Goal: Task Accomplishment & Management: Manage account settings

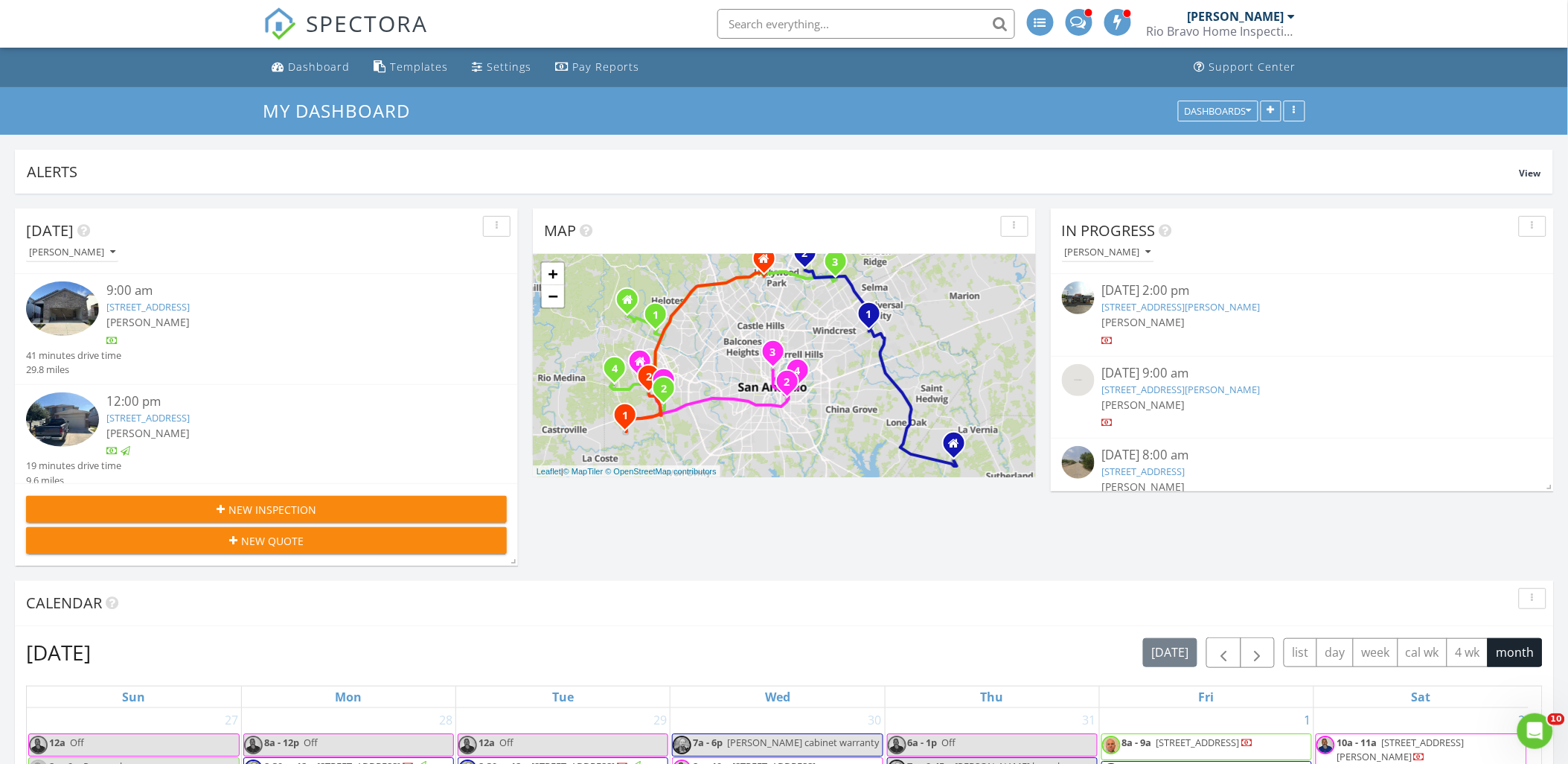
click at [189, 309] on link "13730 Birch Xing, San Antonio, TX 78252" at bounding box center [147, 306] width 83 height 14
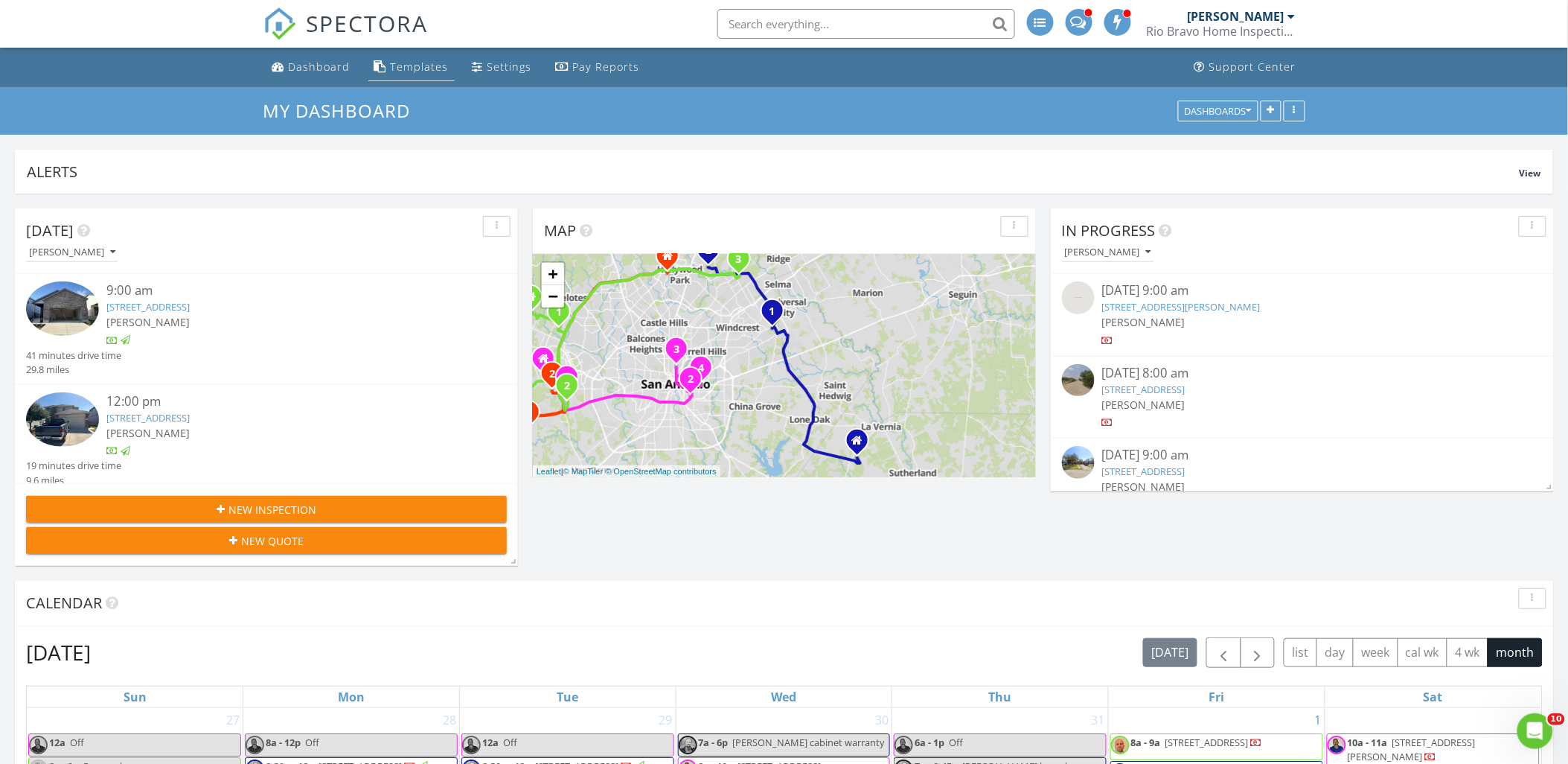
click at [407, 62] on div "Templates" at bounding box center [419, 67] width 58 height 14
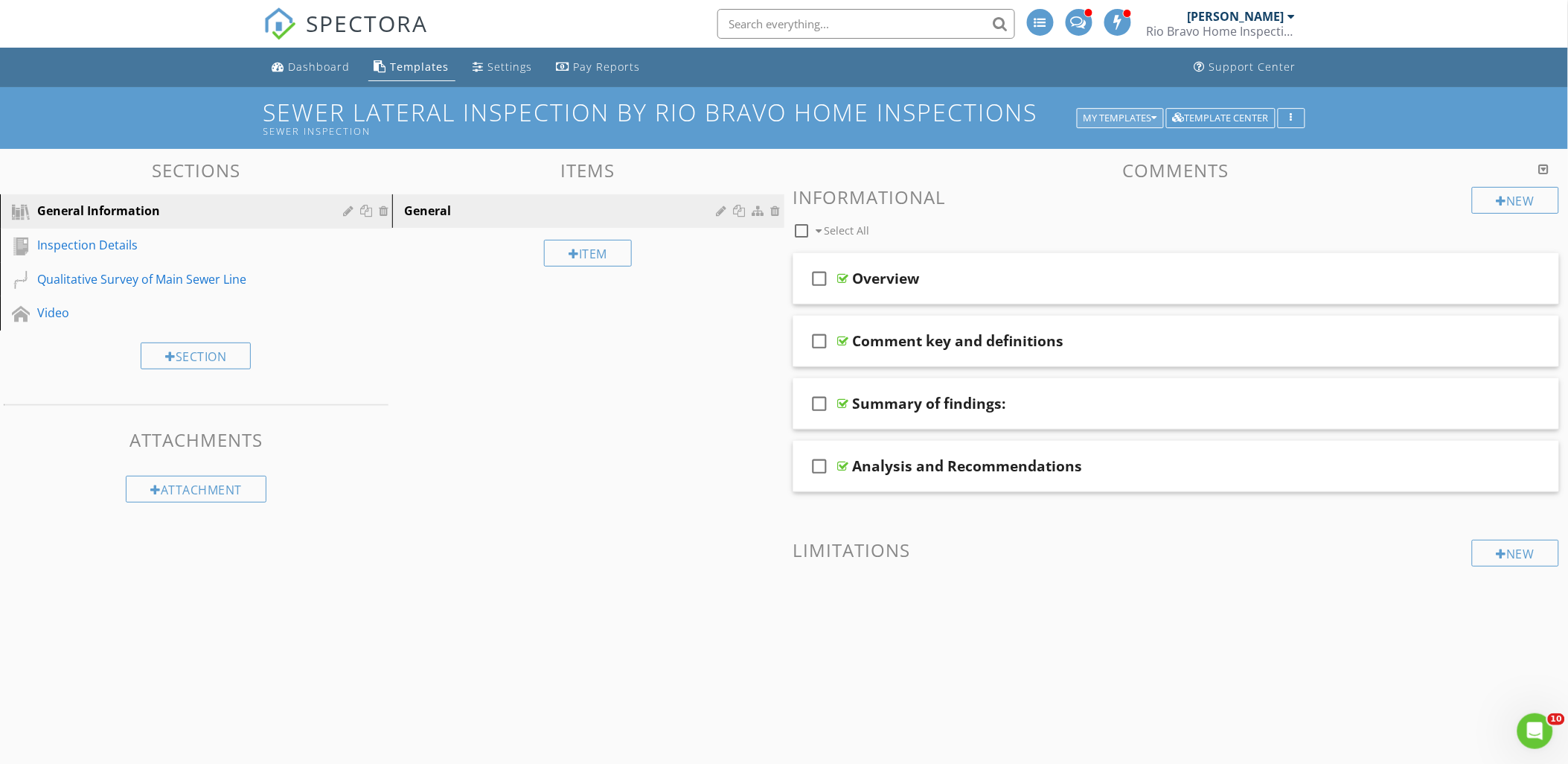
click at [1141, 115] on div "My Templates" at bounding box center [1119, 118] width 74 height 11
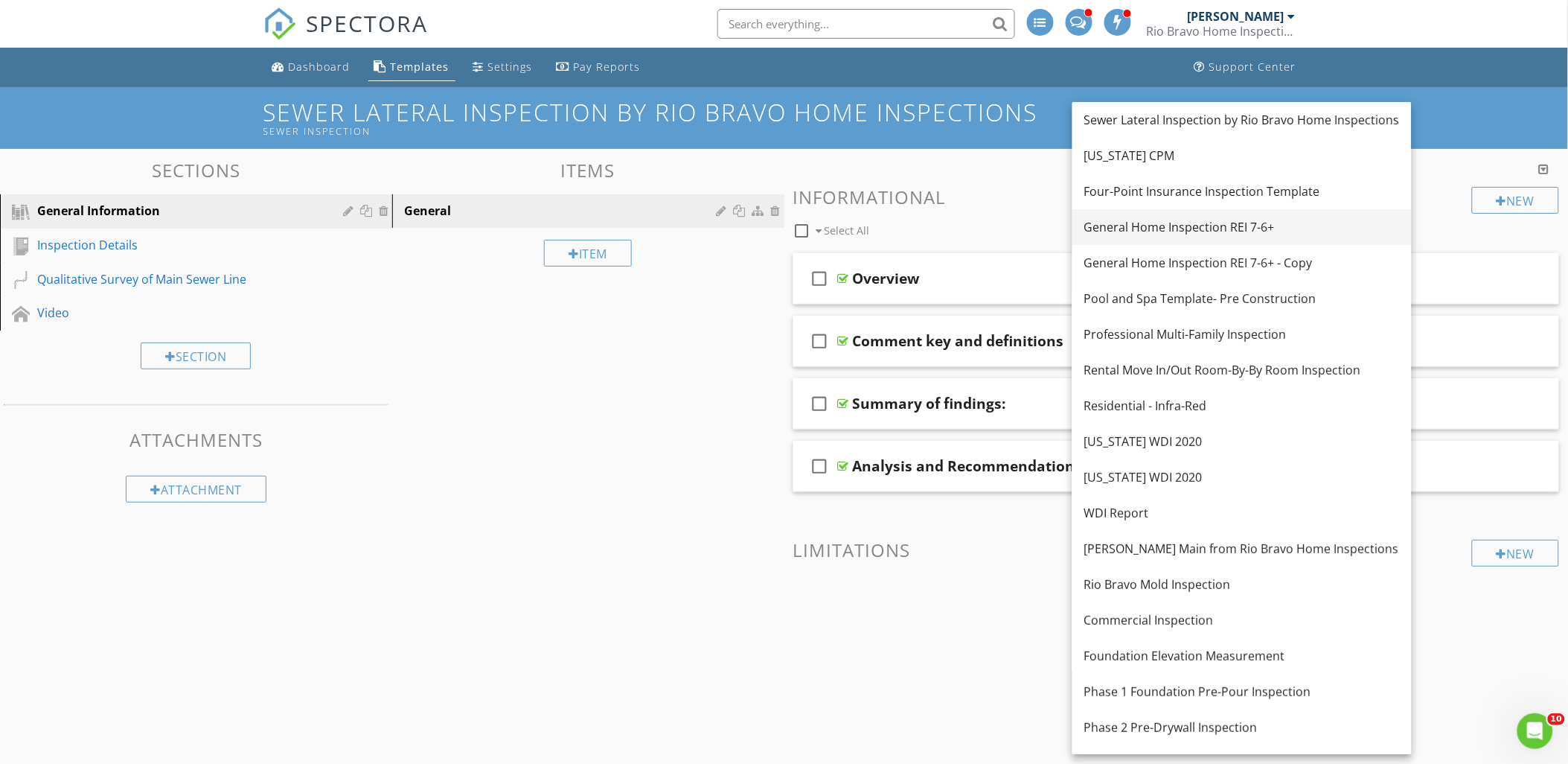
click at [1152, 232] on div "General Home Inspection REI 7-6+" at bounding box center [1241, 227] width 315 height 18
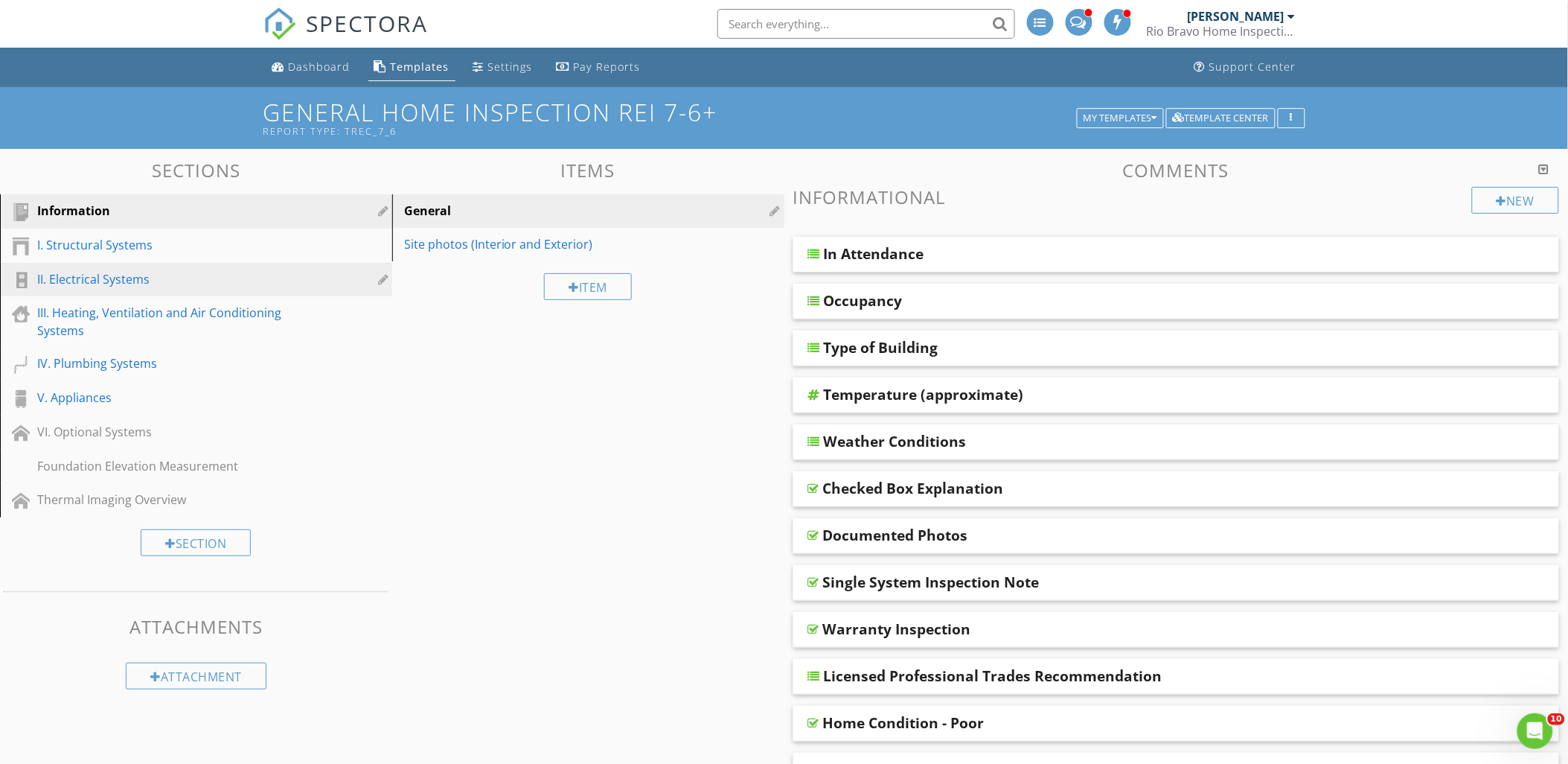
click at [153, 278] on div "II. Electrical Systems" at bounding box center [179, 279] width 284 height 18
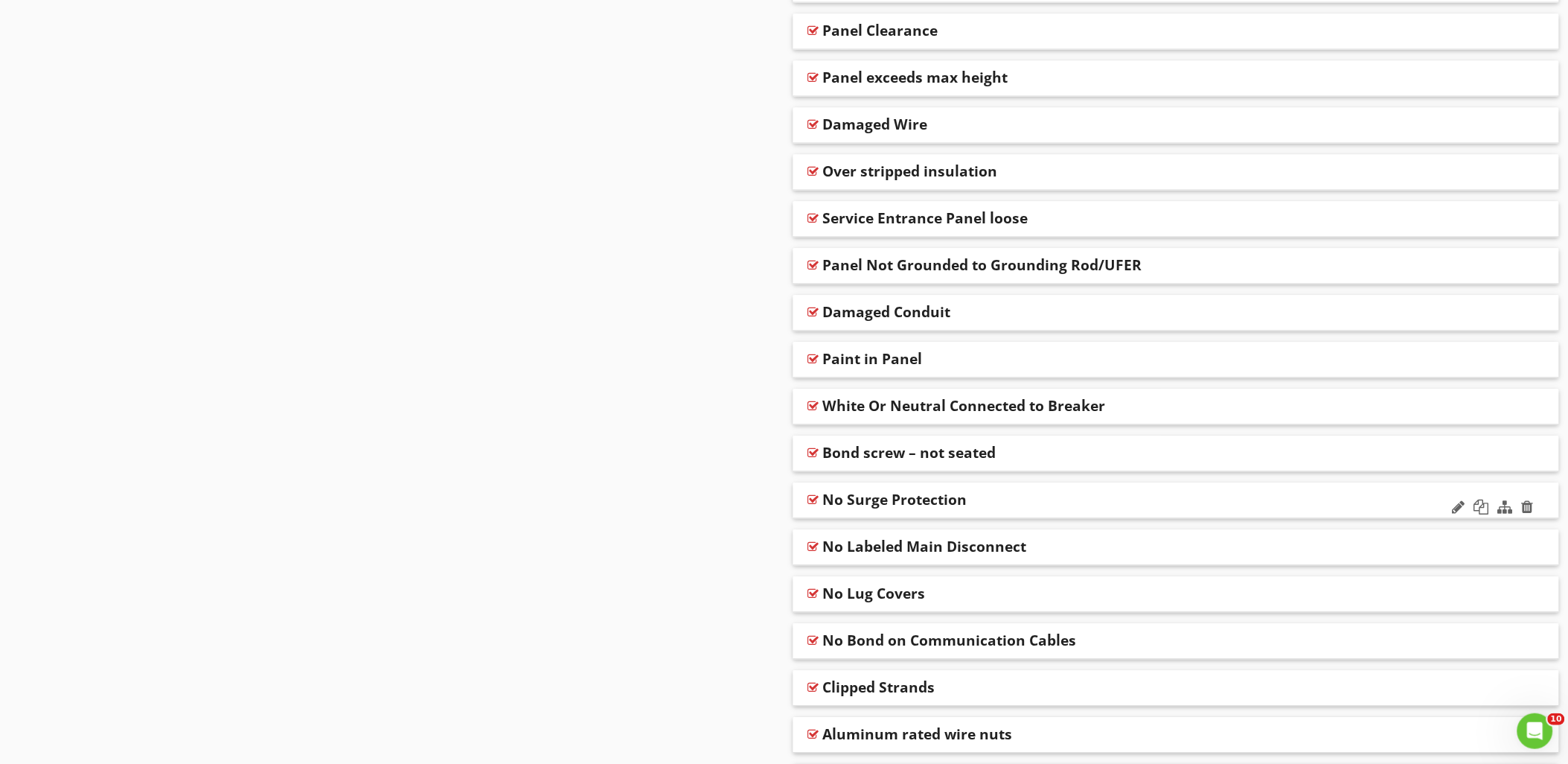
scroll to position [3411, 0]
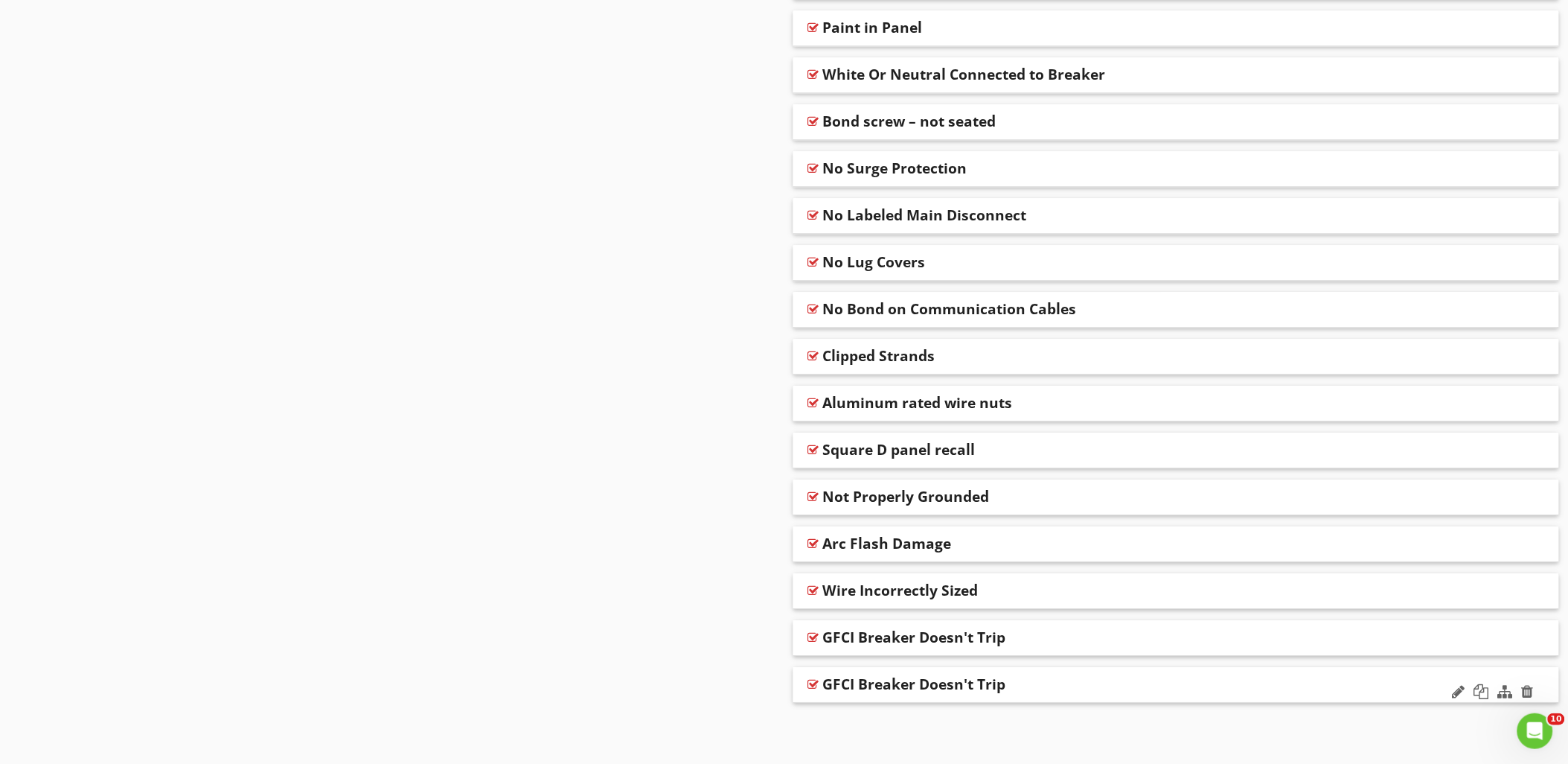
click at [948, 687] on div "GFCI Breaker Doesn't Trip" at bounding box center [914, 683] width 183 height 18
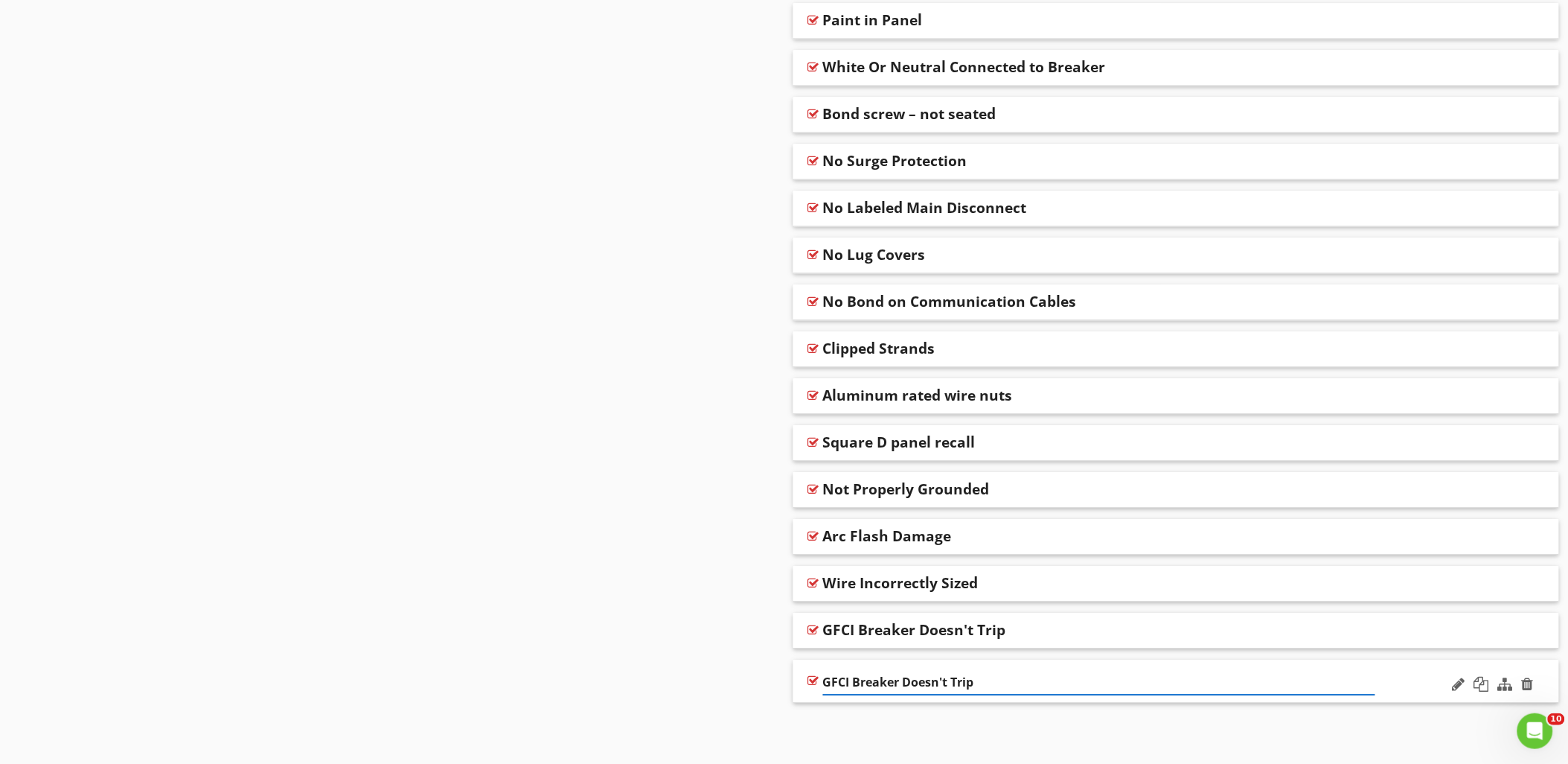
click at [808, 683] on div at bounding box center [813, 681] width 11 height 12
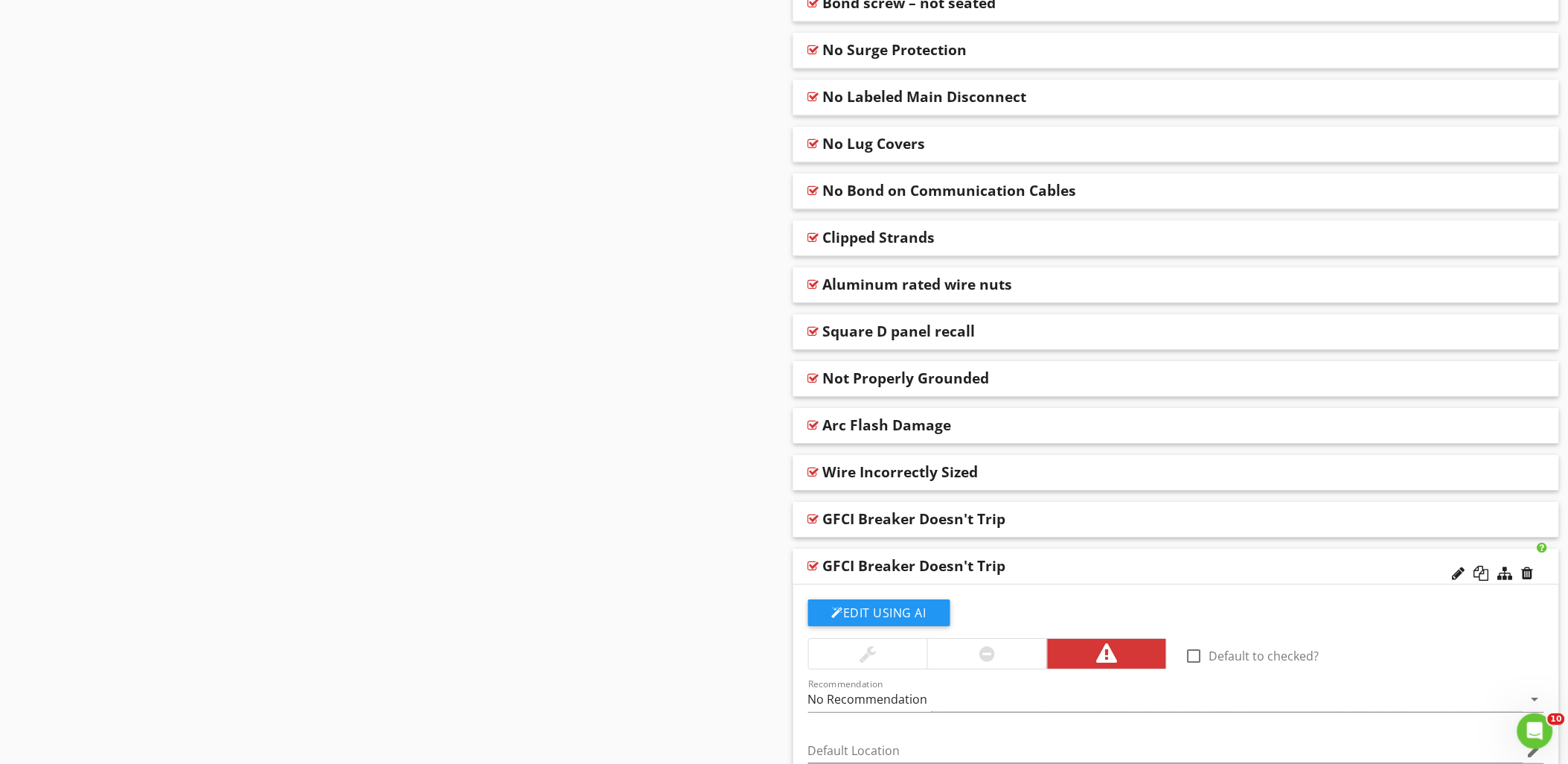
scroll to position [3748, 0]
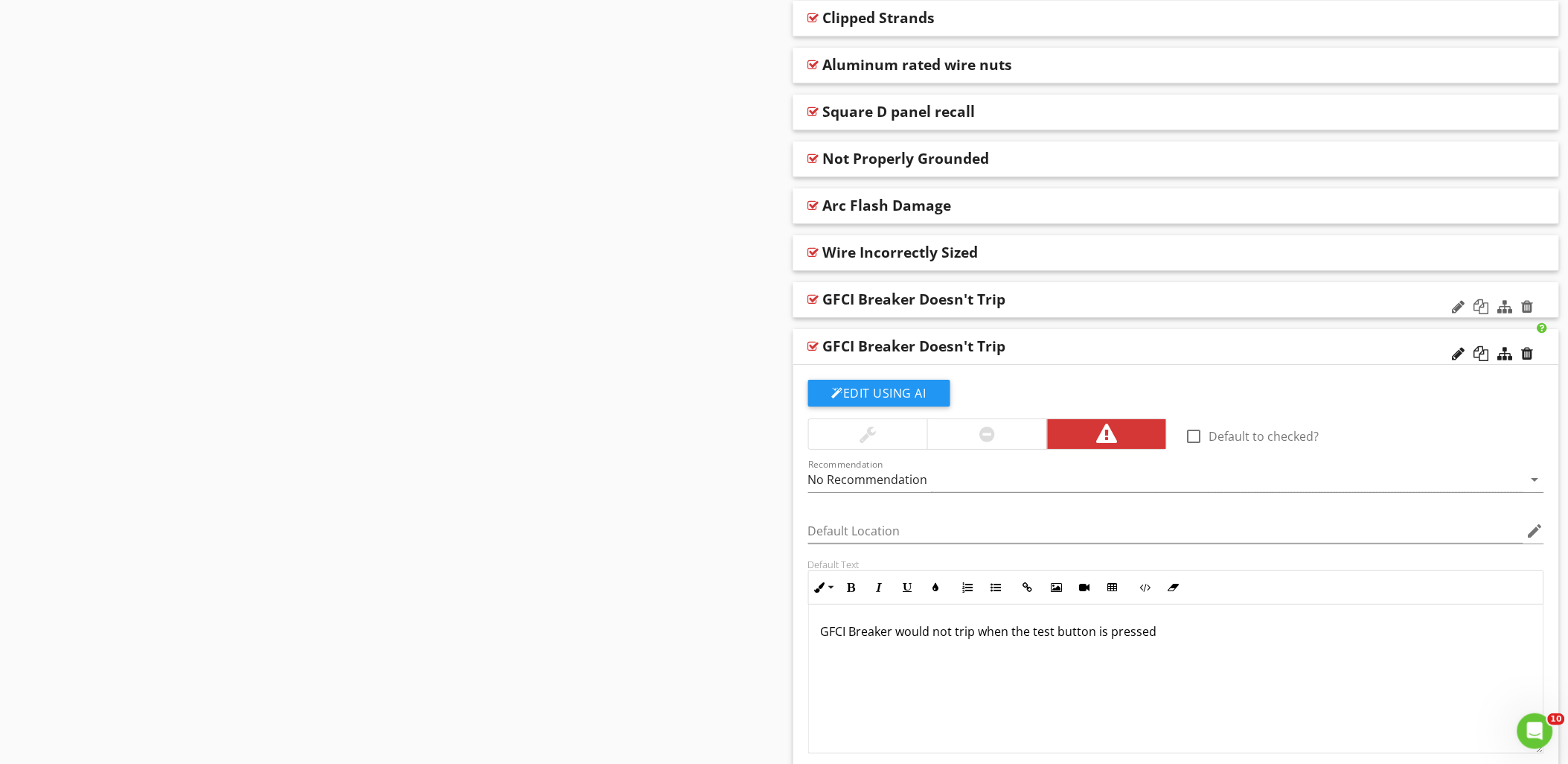
click at [815, 296] on div at bounding box center [813, 300] width 11 height 12
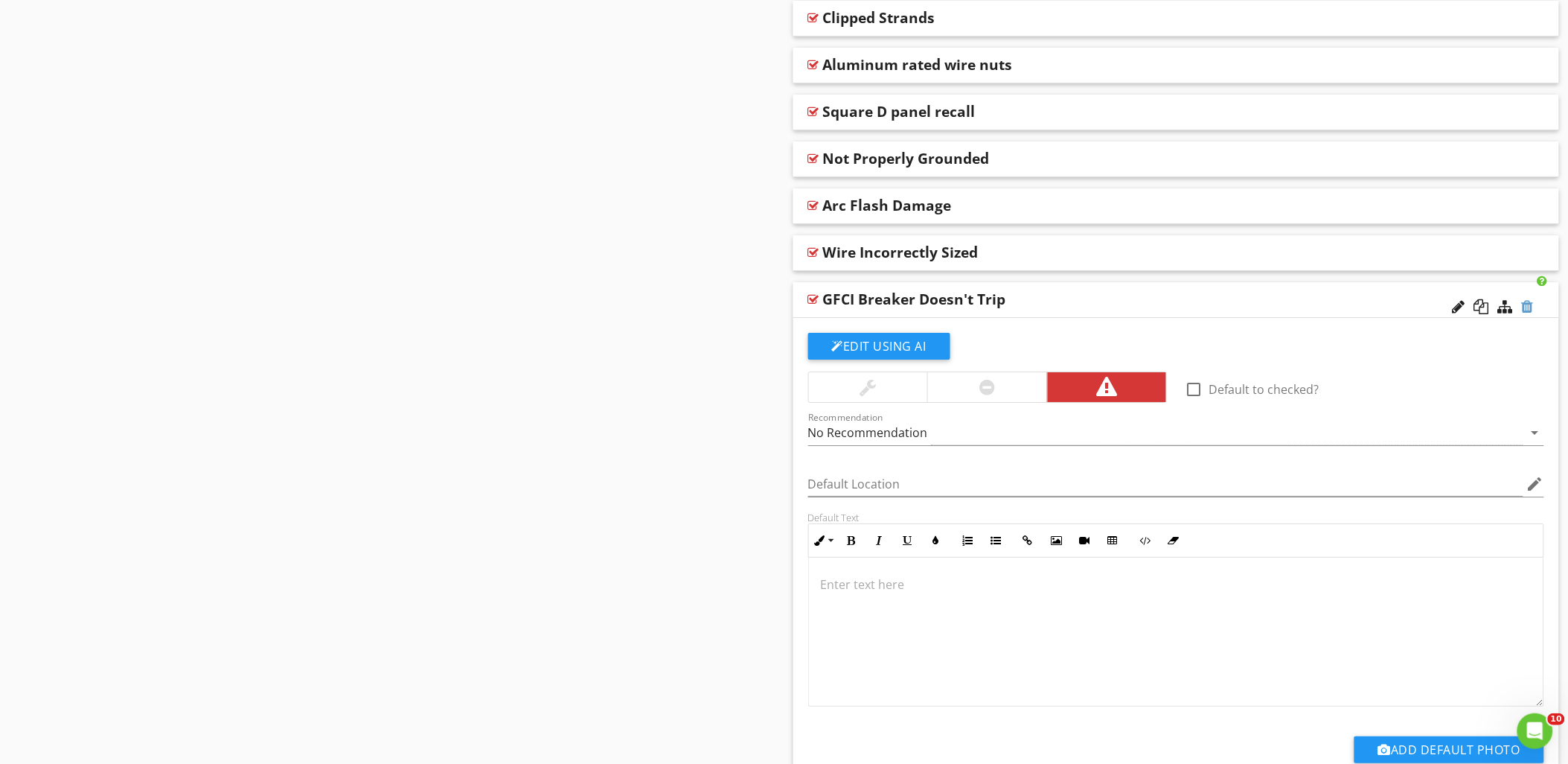
click at [1528, 306] on div at bounding box center [1528, 306] width 12 height 15
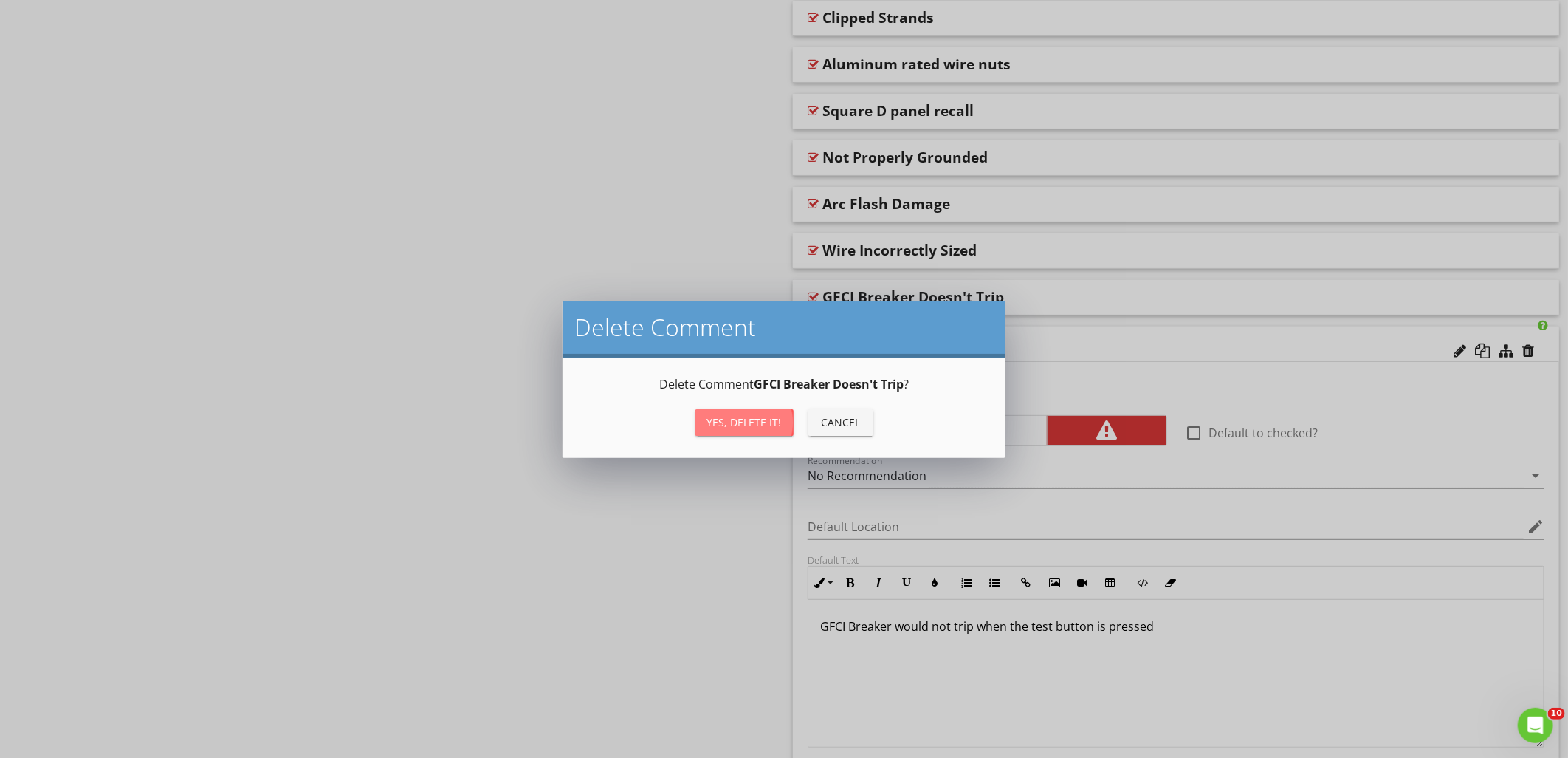
click at [736, 422] on div "Yes, Delete it!" at bounding box center [744, 422] width 75 height 16
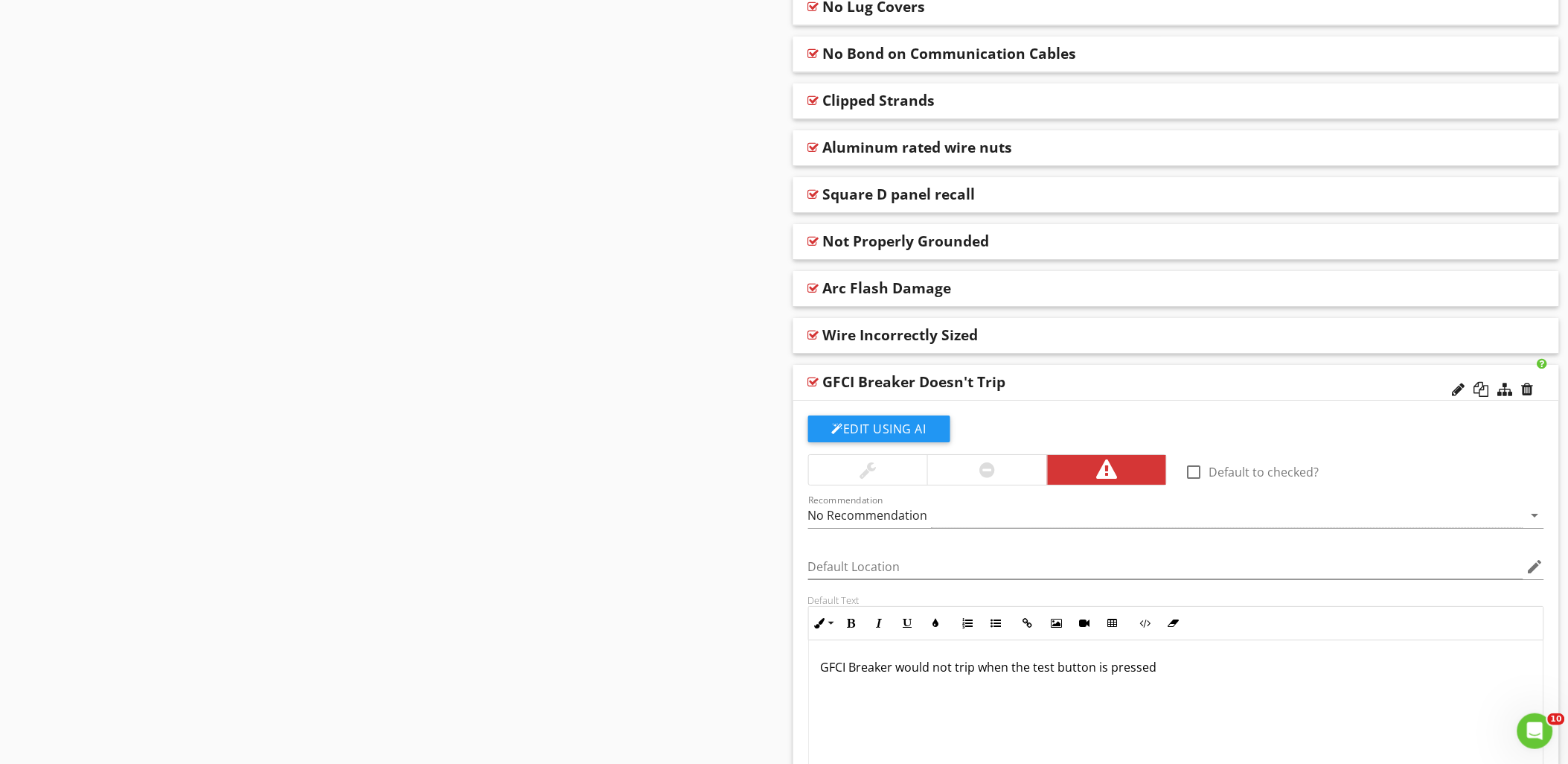
scroll to position [3864, 0]
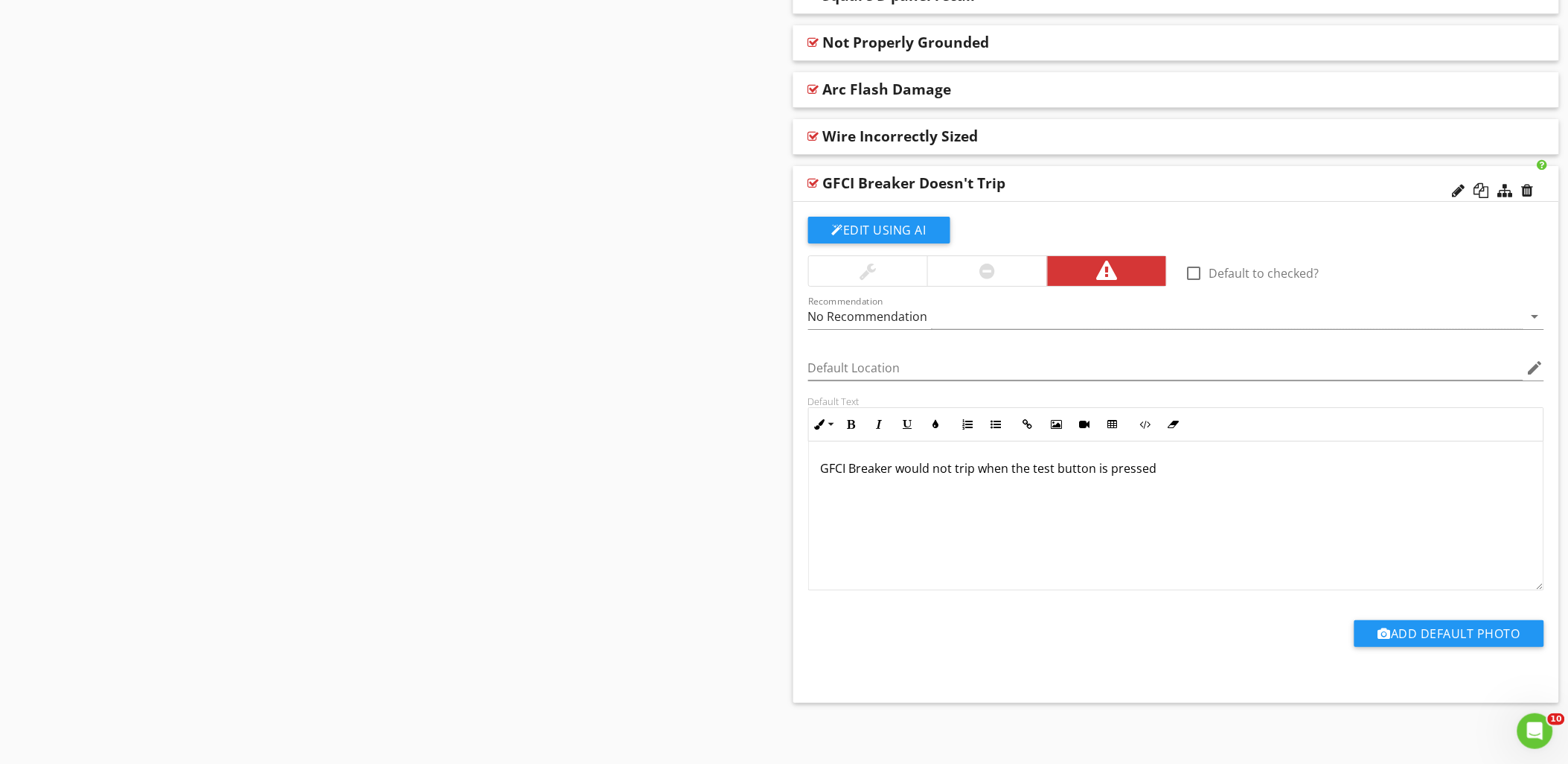
click at [1165, 470] on p "GFCI Breaker would not trip when the test button is pressed" at bounding box center [1176, 468] width 711 height 18
click at [814, 183] on div at bounding box center [813, 183] width 11 height 12
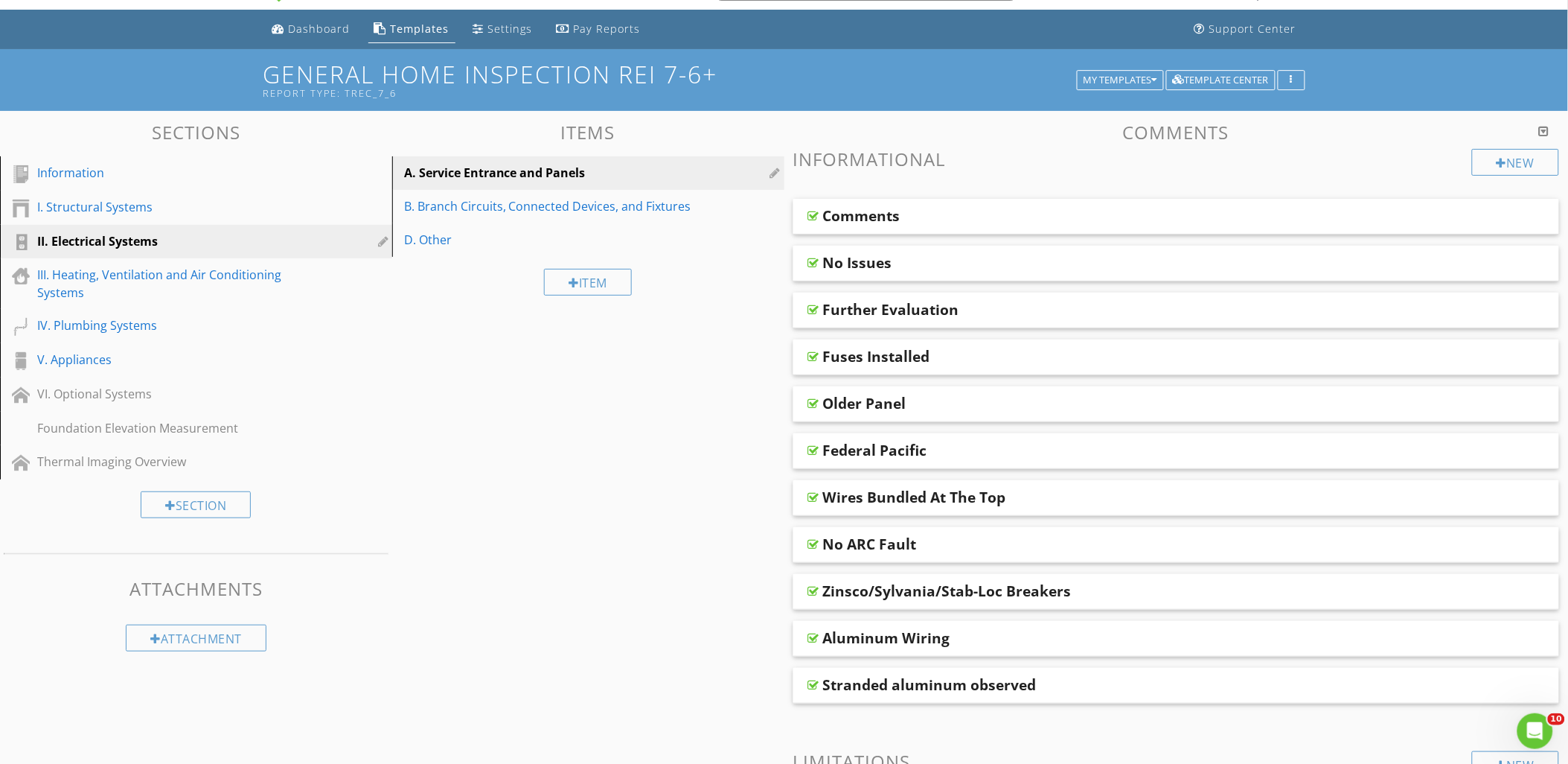
scroll to position [0, 0]
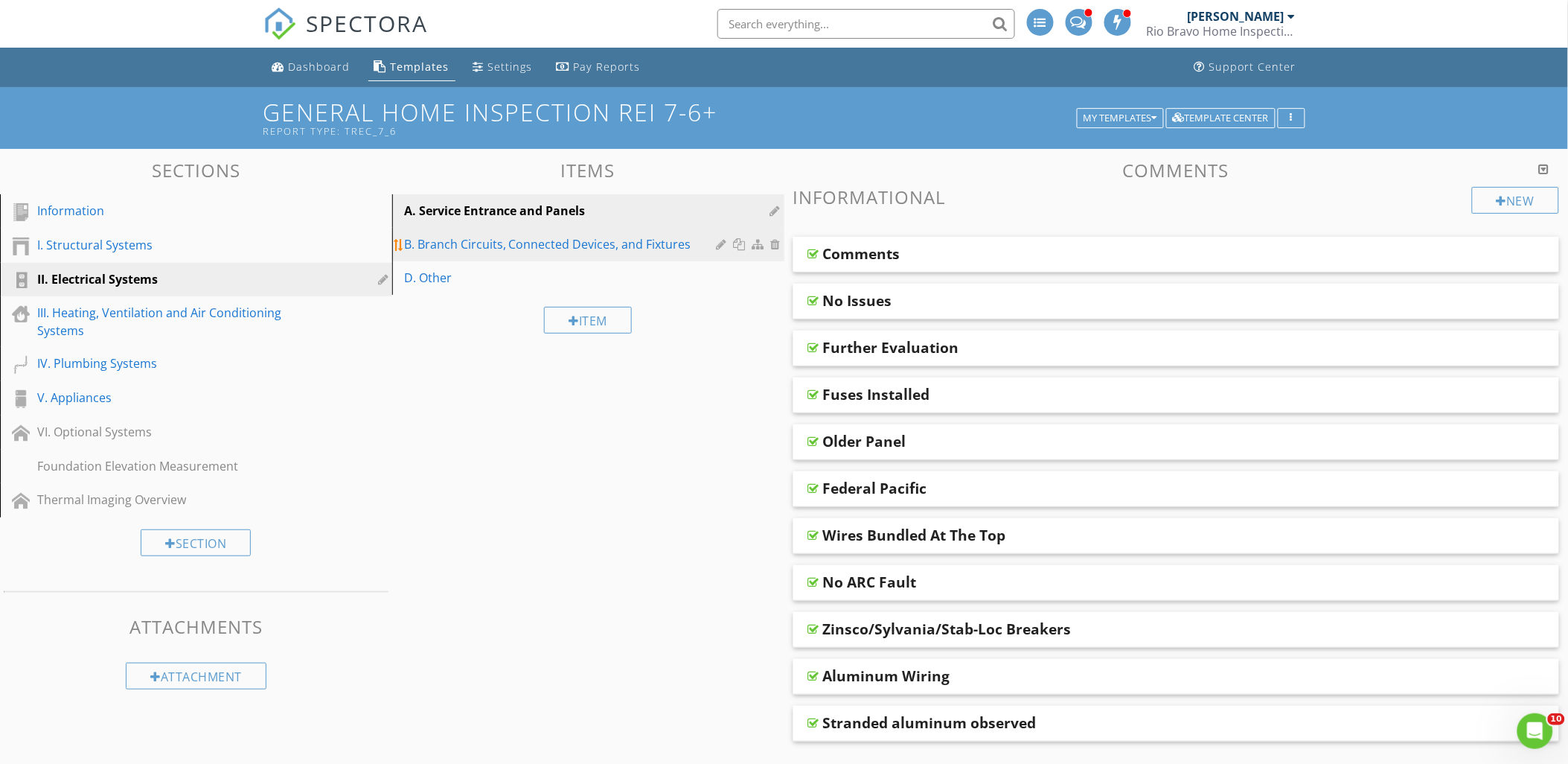
click at [487, 239] on div "B. Branch Circuits, Connected Devices, and Fixtures" at bounding box center [562, 244] width 317 height 18
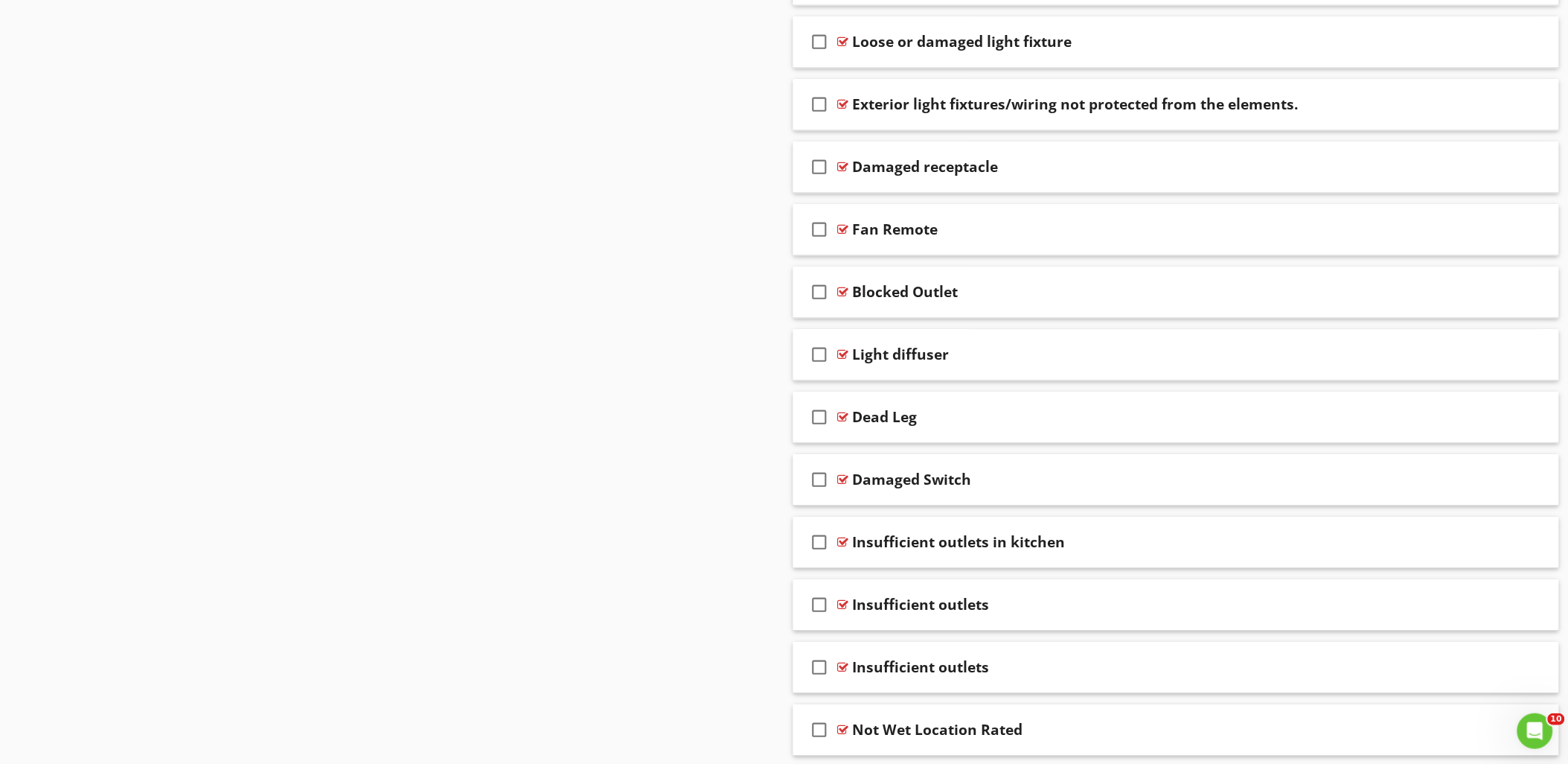
scroll to position [5505, 0]
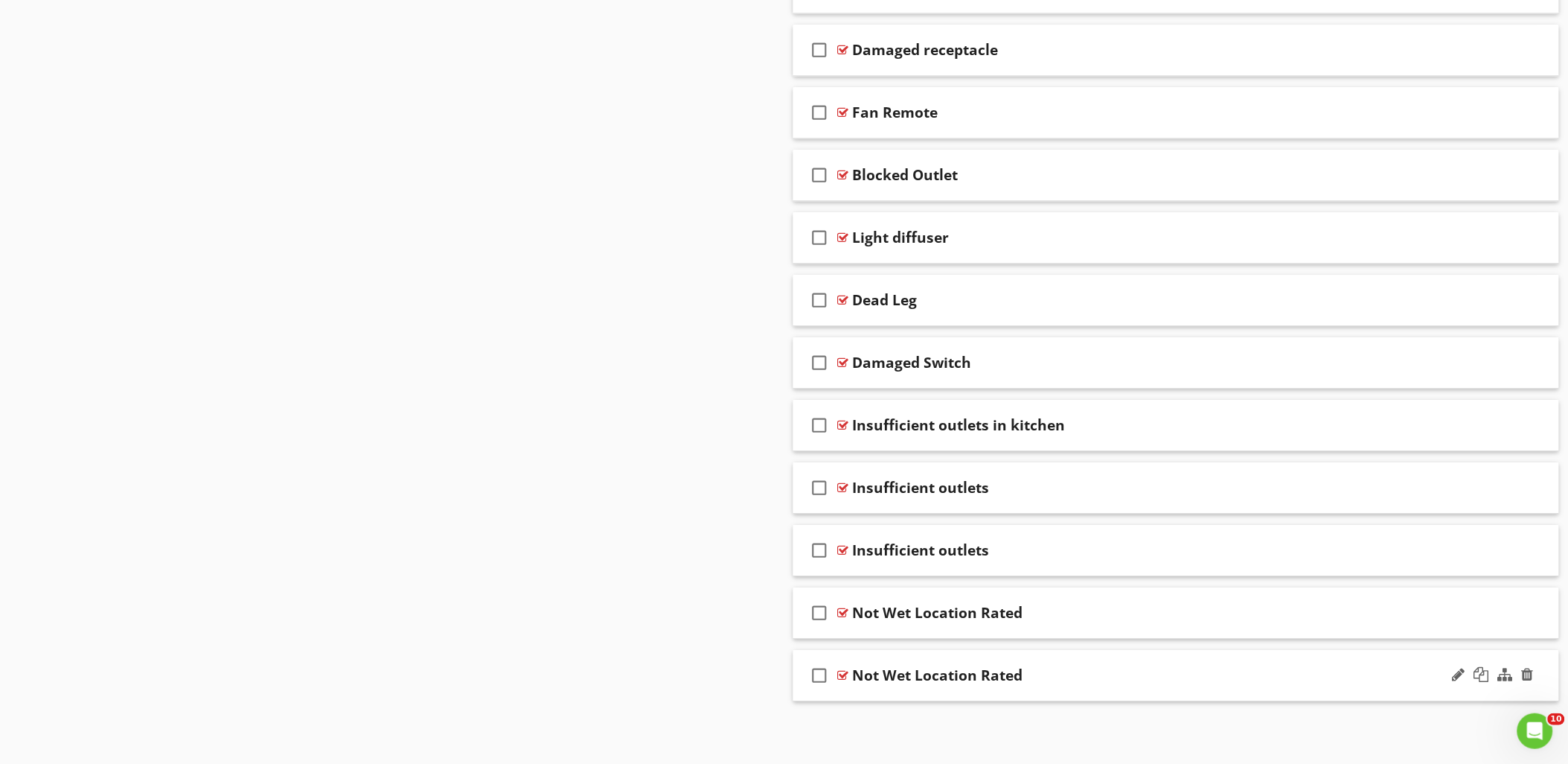
click at [843, 674] on div at bounding box center [842, 675] width 11 height 12
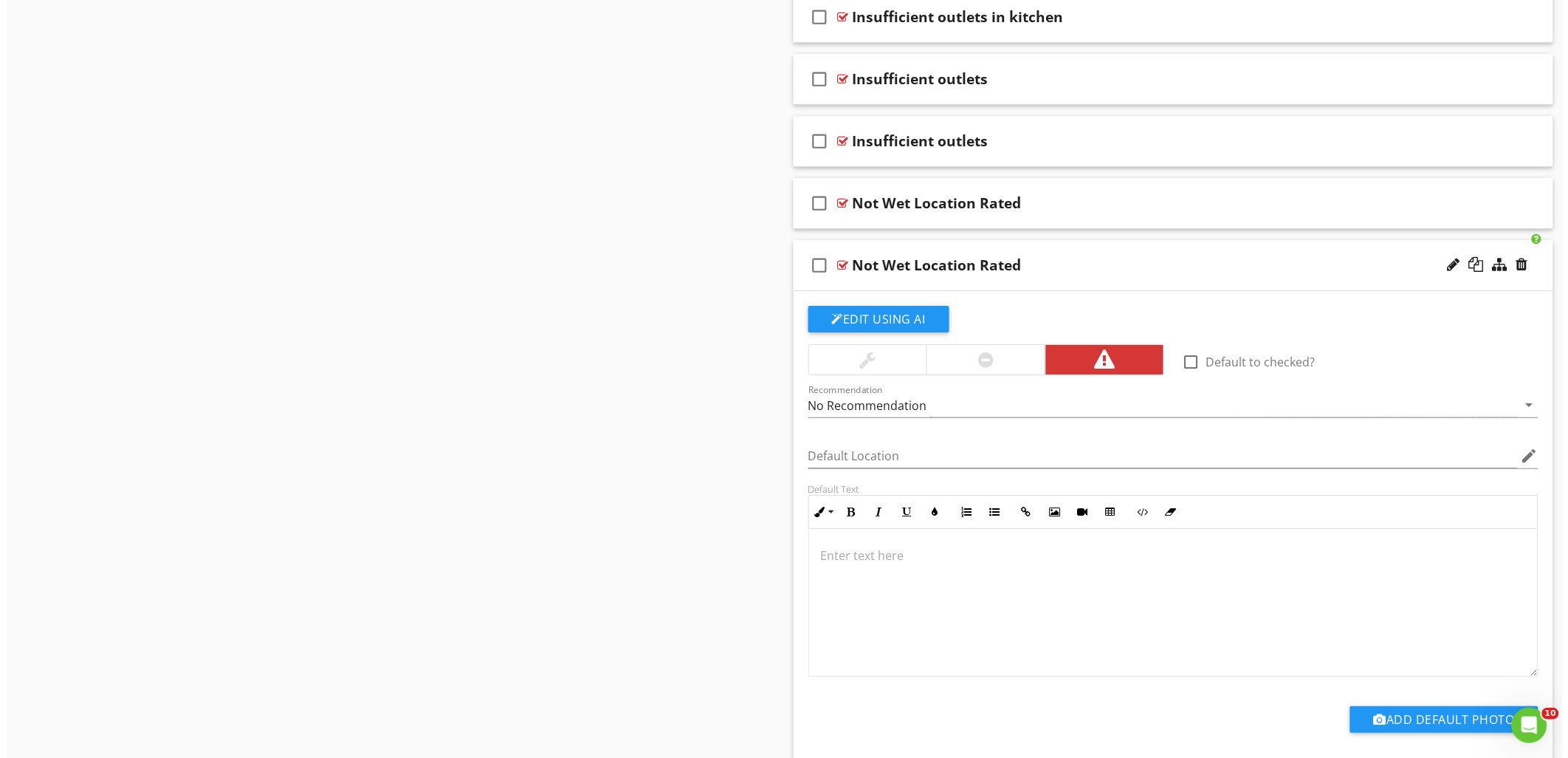
scroll to position [5790, 0]
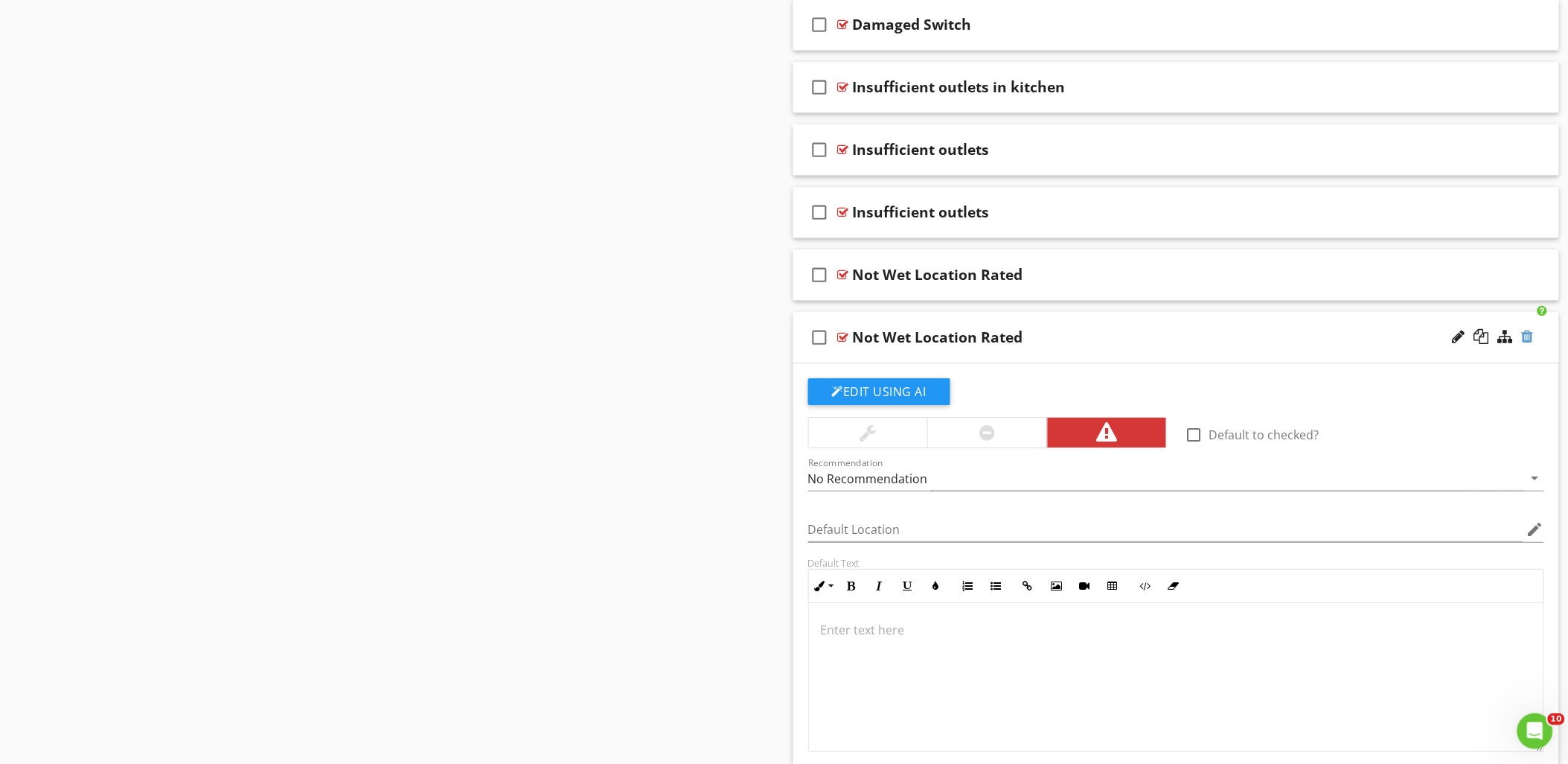
click at [1529, 344] on div at bounding box center [1528, 336] width 12 height 15
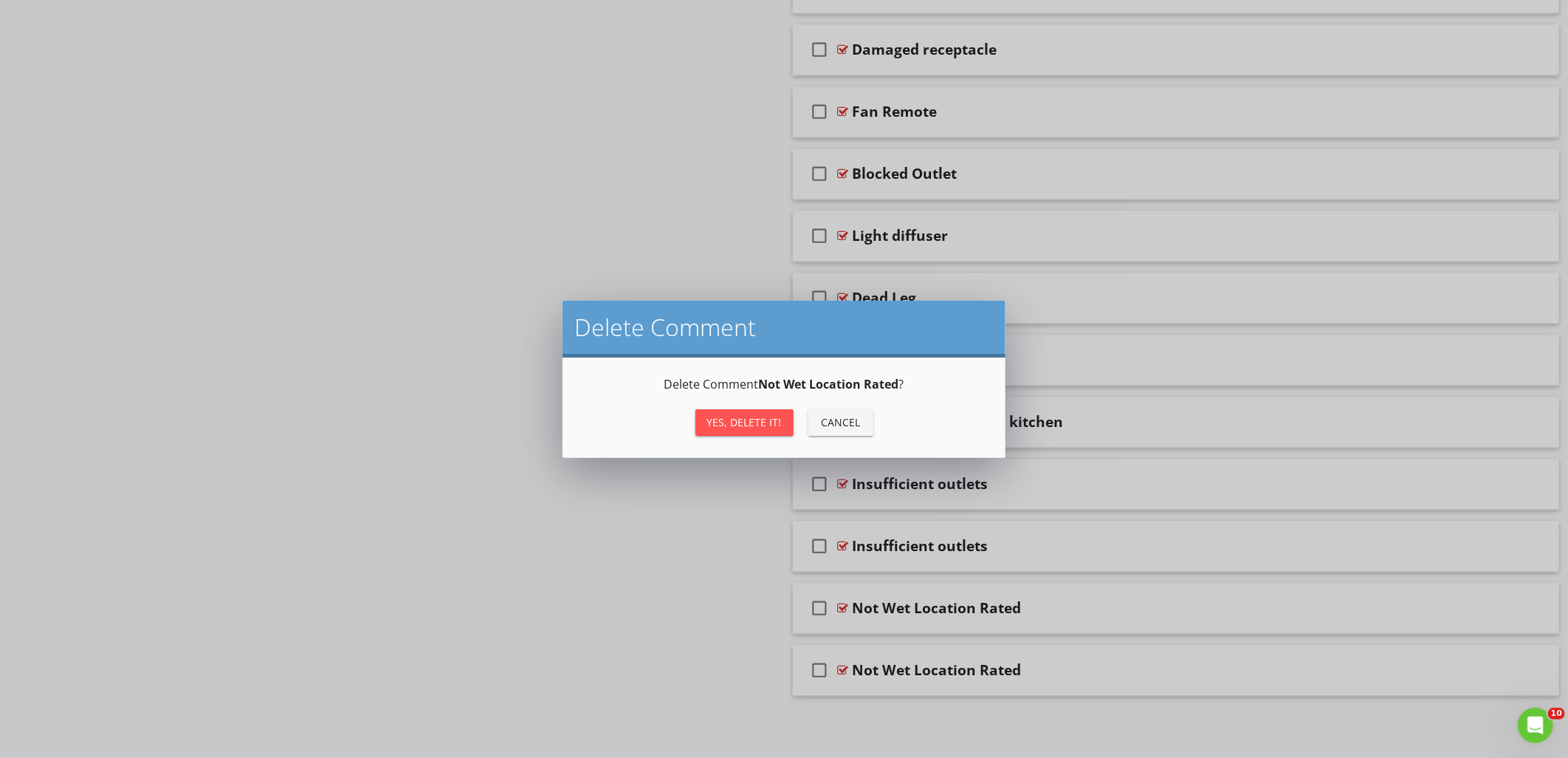
click at [739, 421] on div "Yes, Delete it!" at bounding box center [744, 422] width 75 height 16
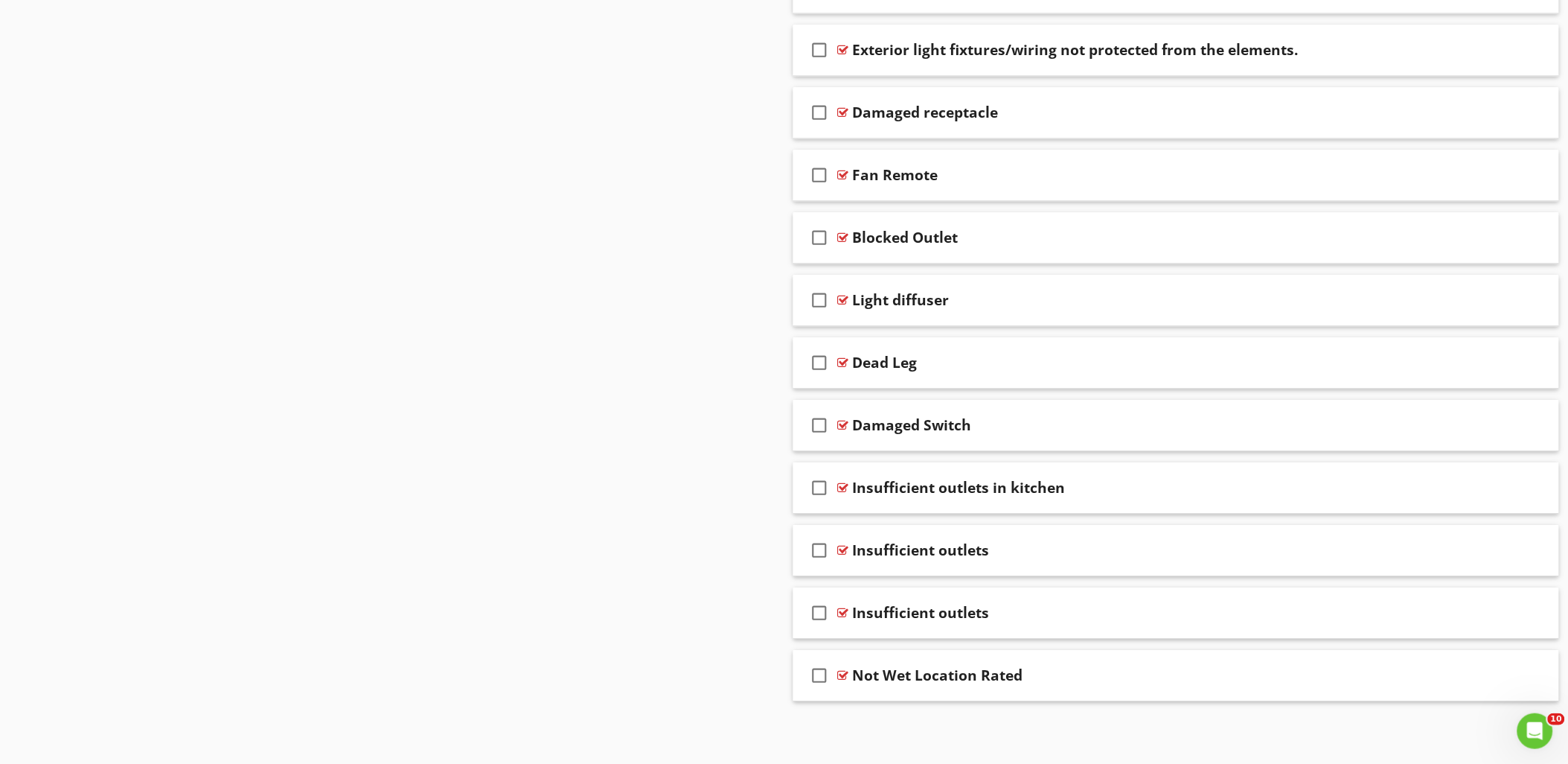
scroll to position [5443, 0]
click at [844, 673] on div at bounding box center [842, 675] width 11 height 12
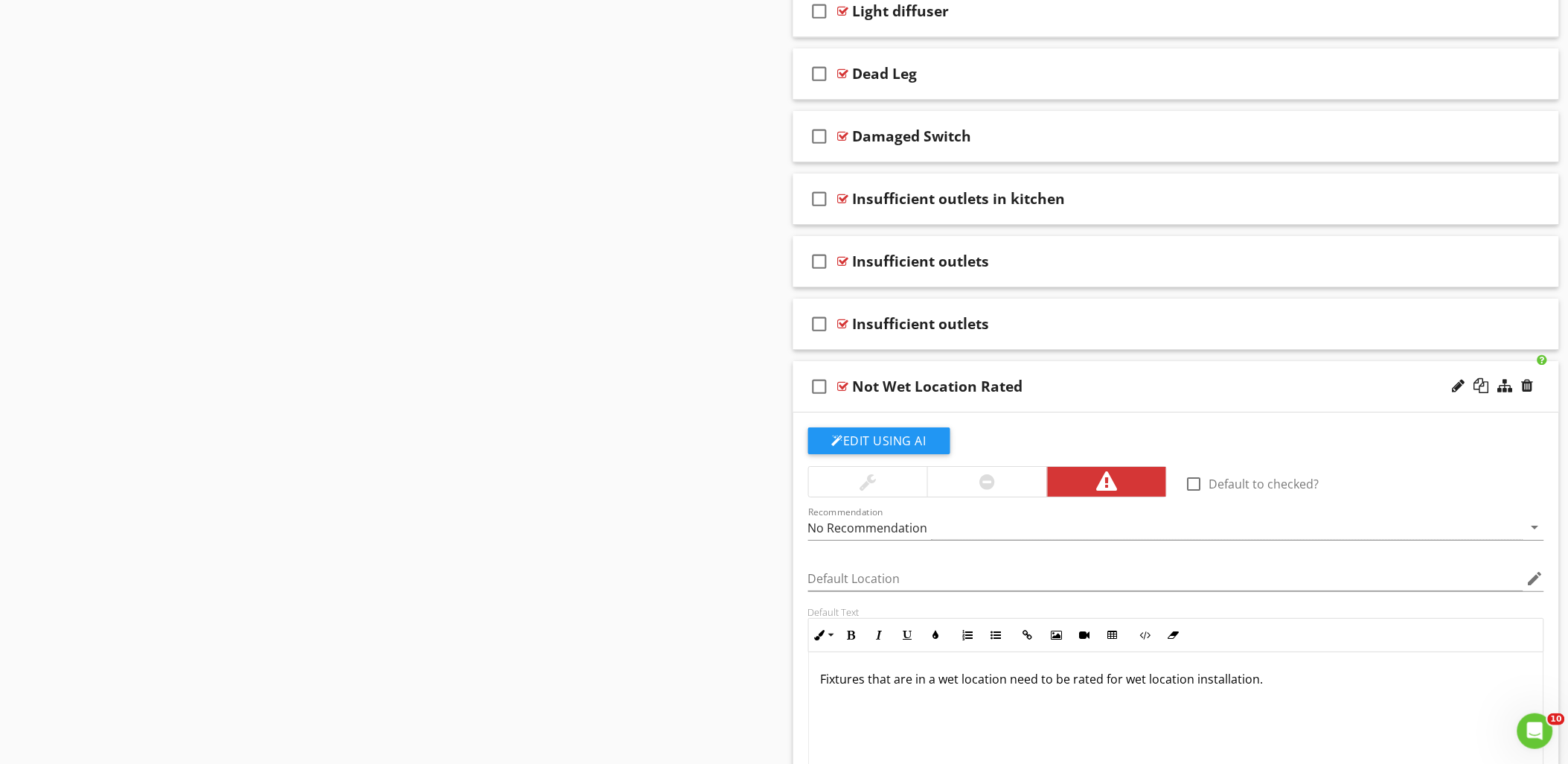
scroll to position [5754, 0]
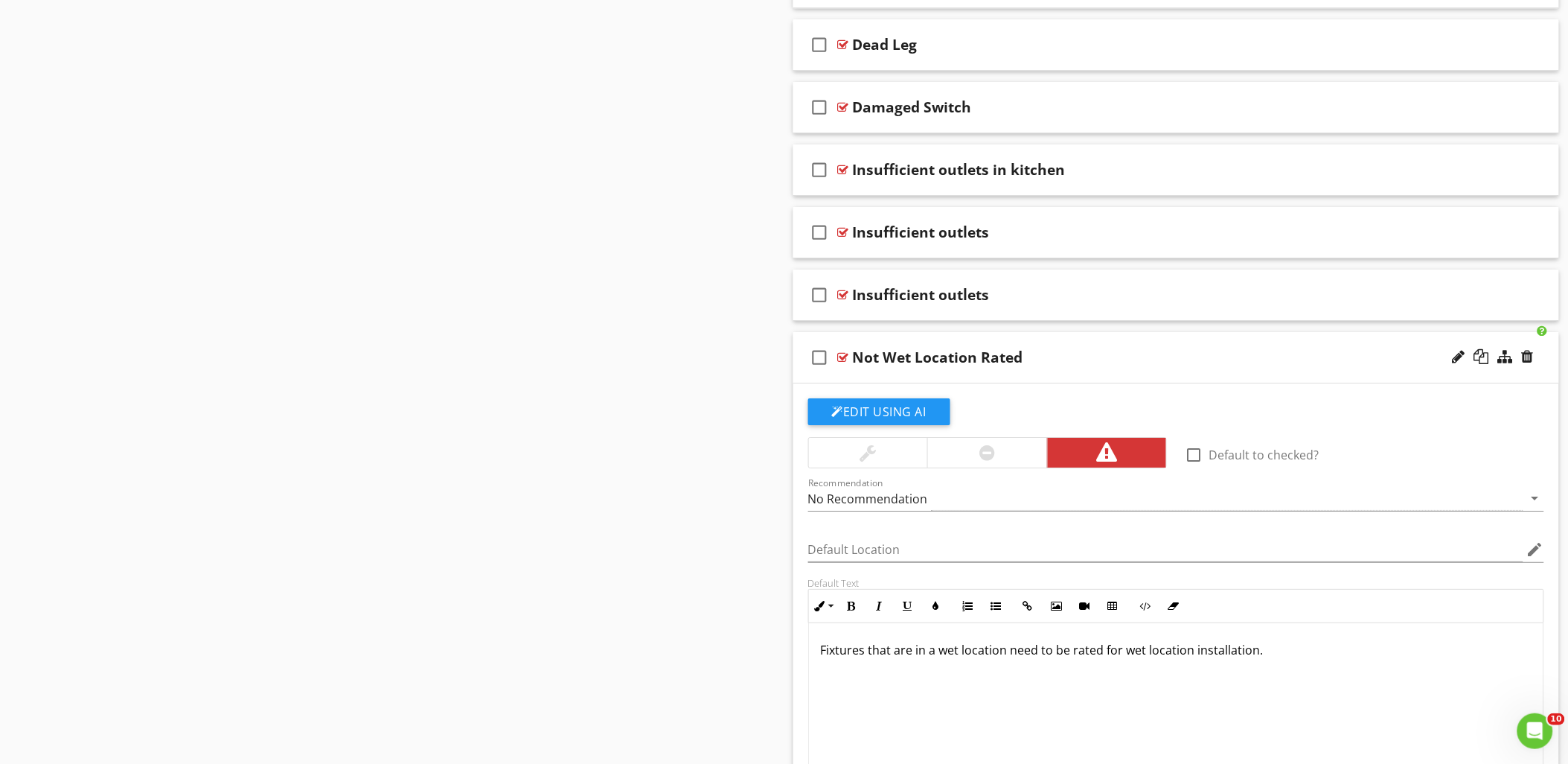
click at [842, 361] on div at bounding box center [842, 357] width 11 height 12
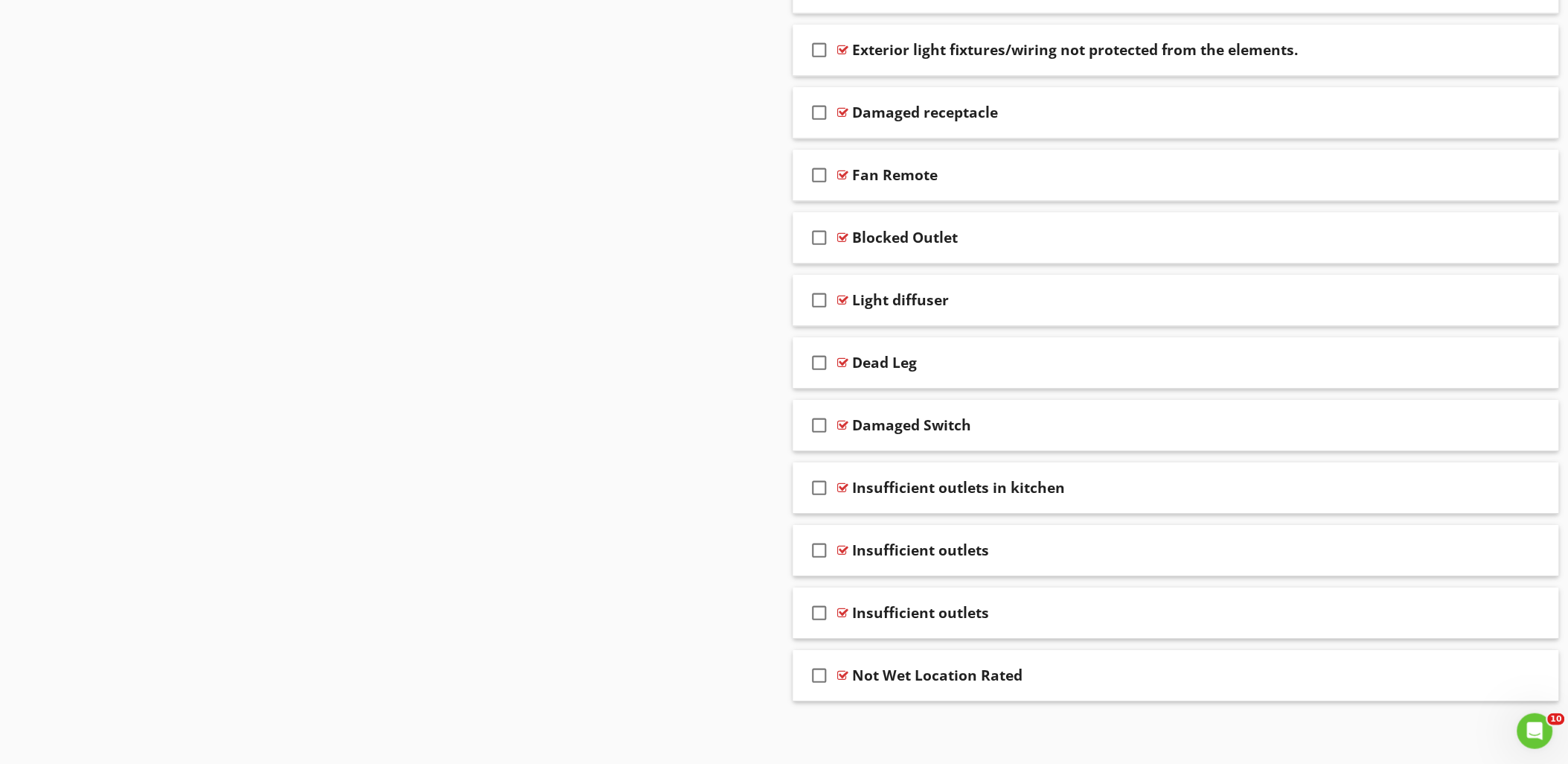
scroll to position [5443, 0]
click at [841, 610] on div at bounding box center [842, 613] width 11 height 12
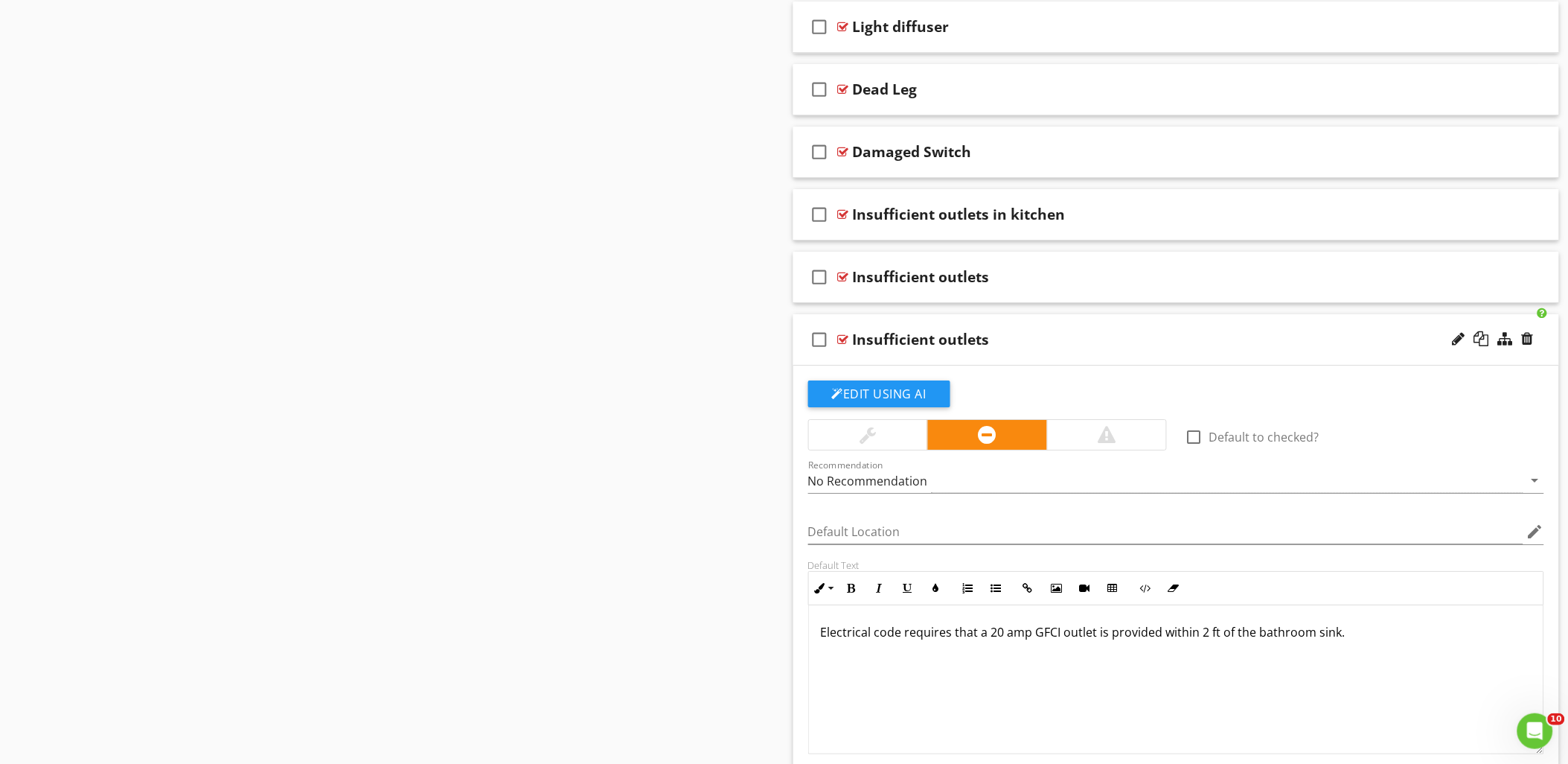
scroll to position [5670, 0]
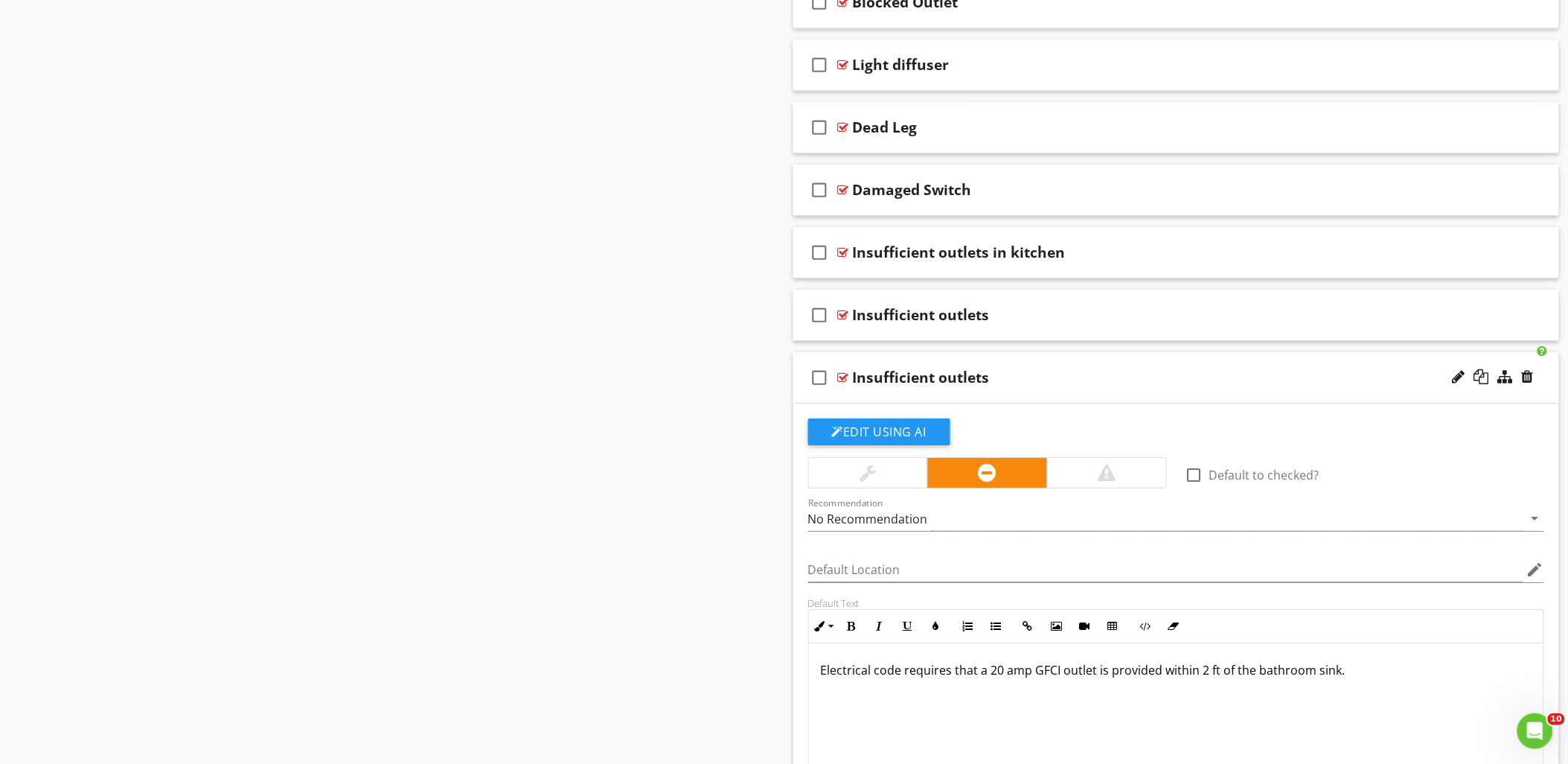
click at [843, 383] on div at bounding box center [842, 377] width 11 height 12
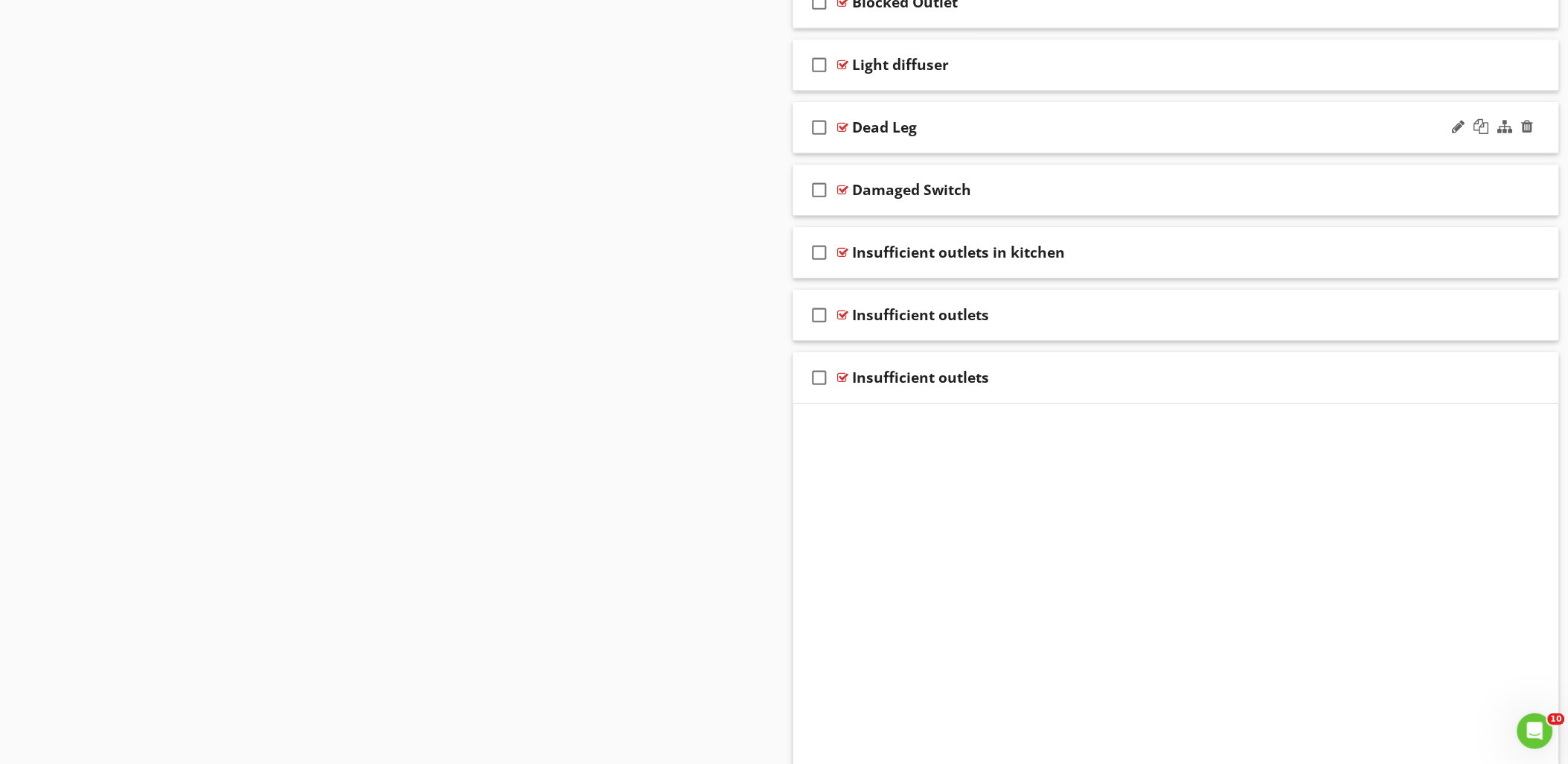
scroll to position [5443, 0]
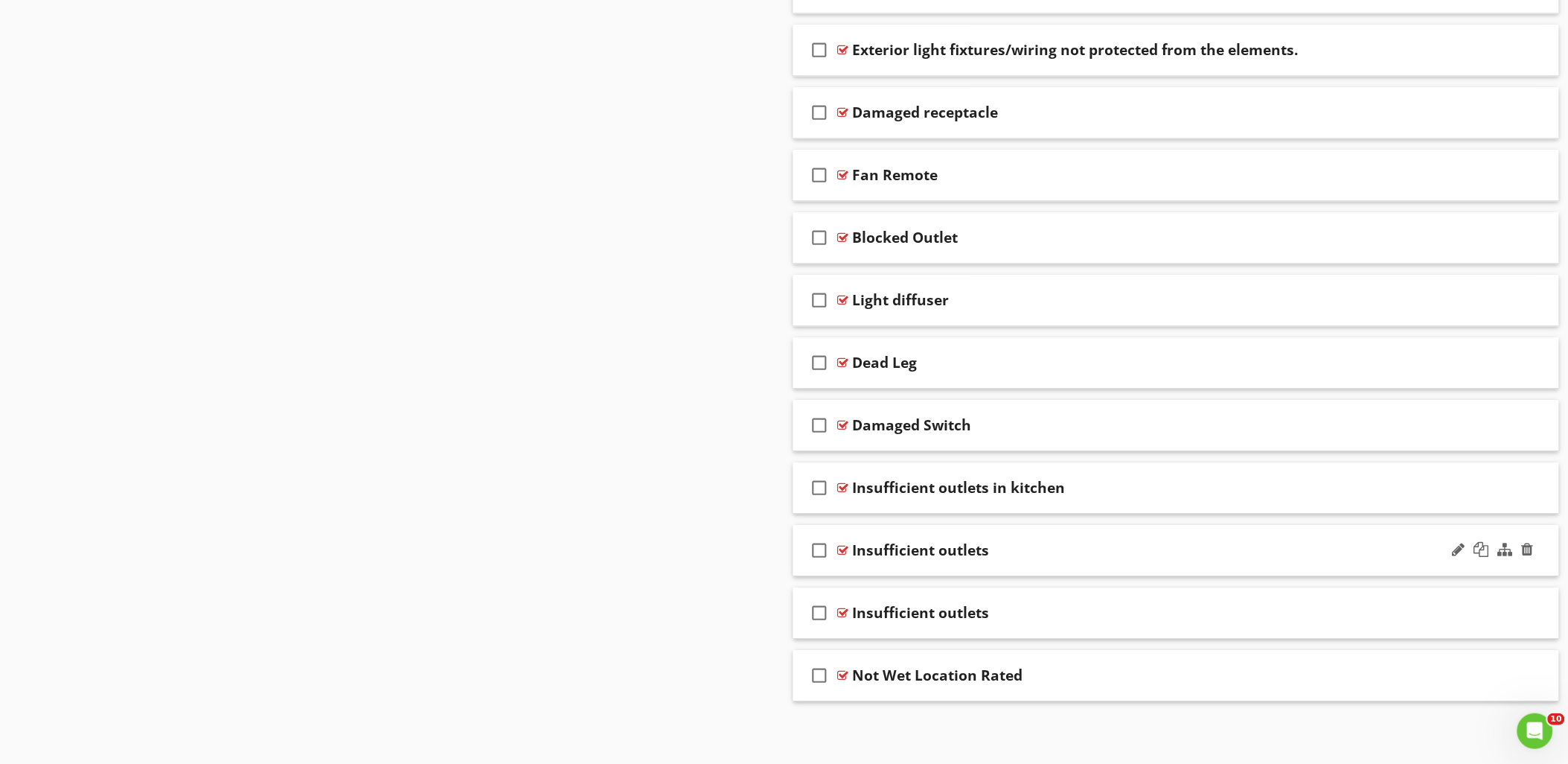
click at [841, 549] on div at bounding box center [842, 550] width 11 height 12
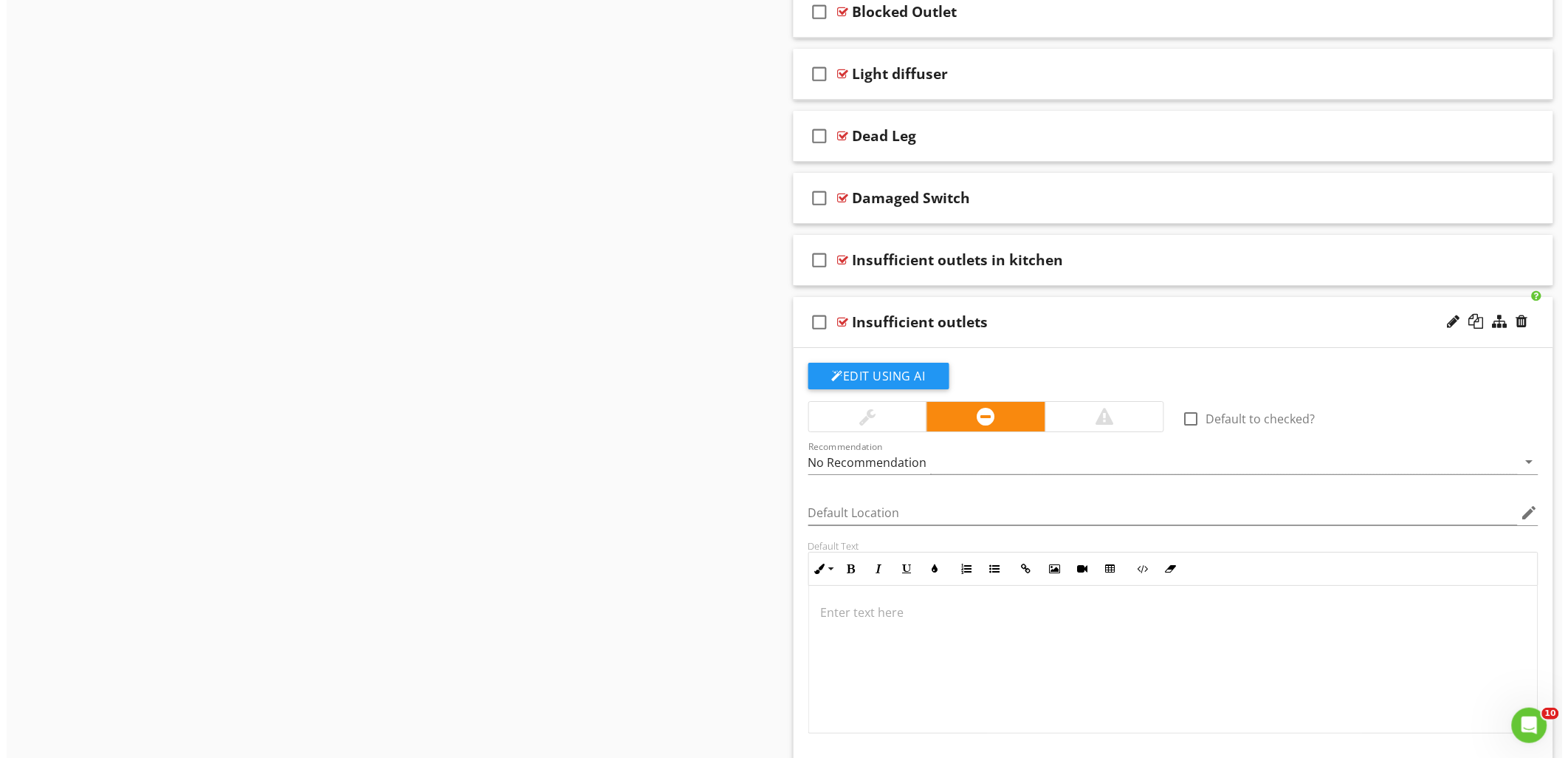
scroll to position [5462, 0]
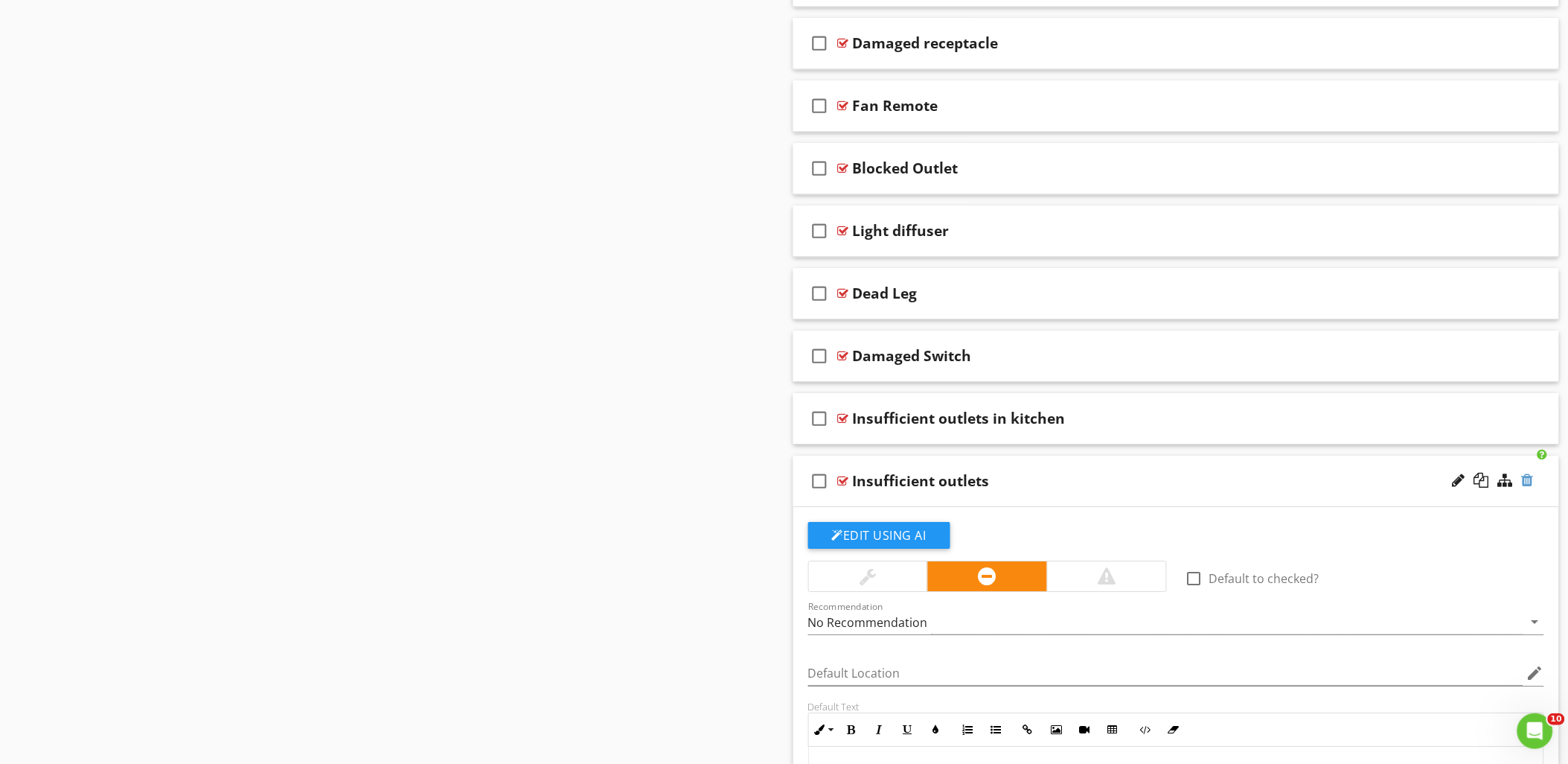
click at [1529, 487] on div at bounding box center [1528, 479] width 12 height 15
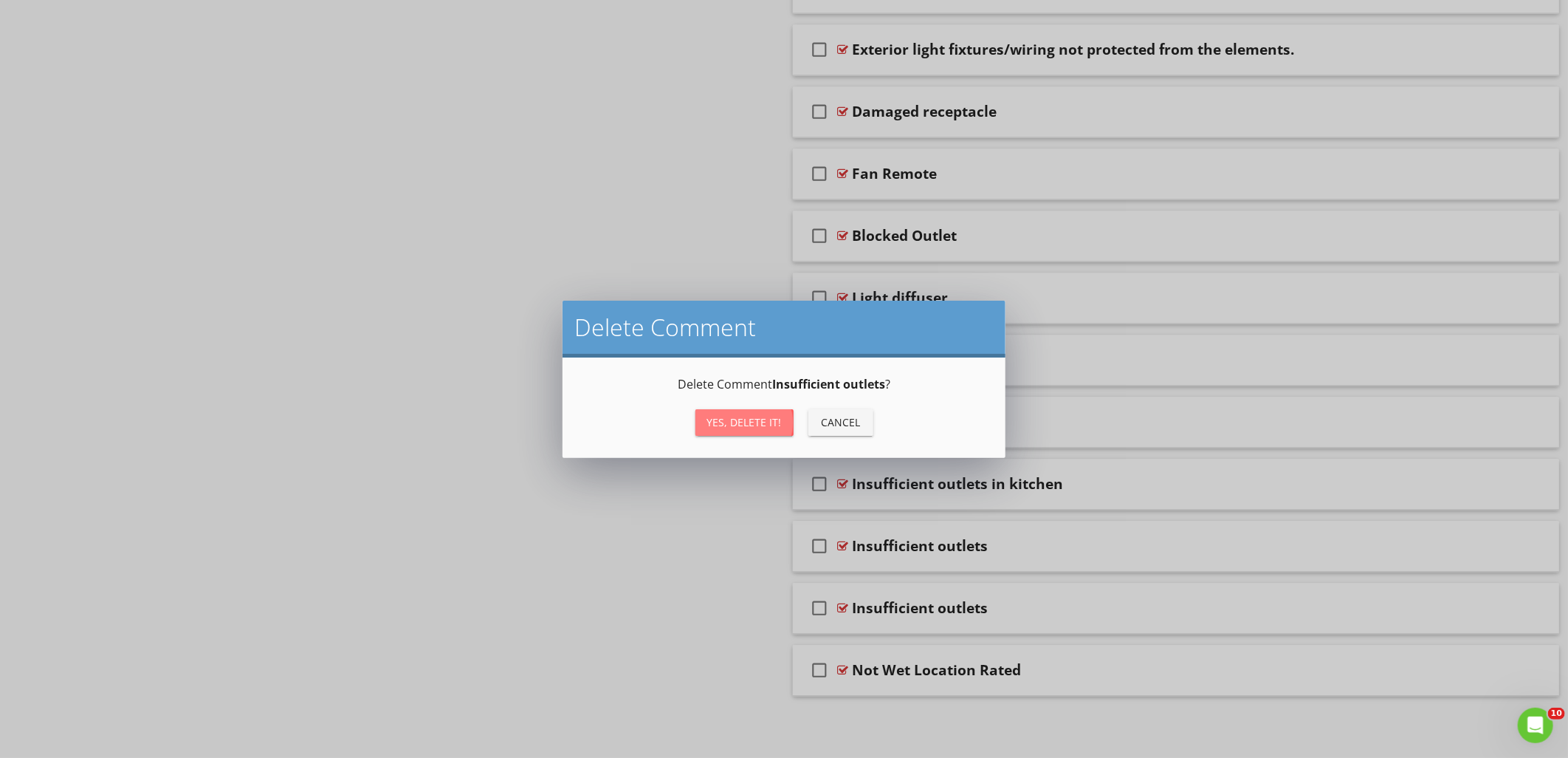
click at [742, 422] on div "Yes, Delete it!" at bounding box center [744, 422] width 75 height 16
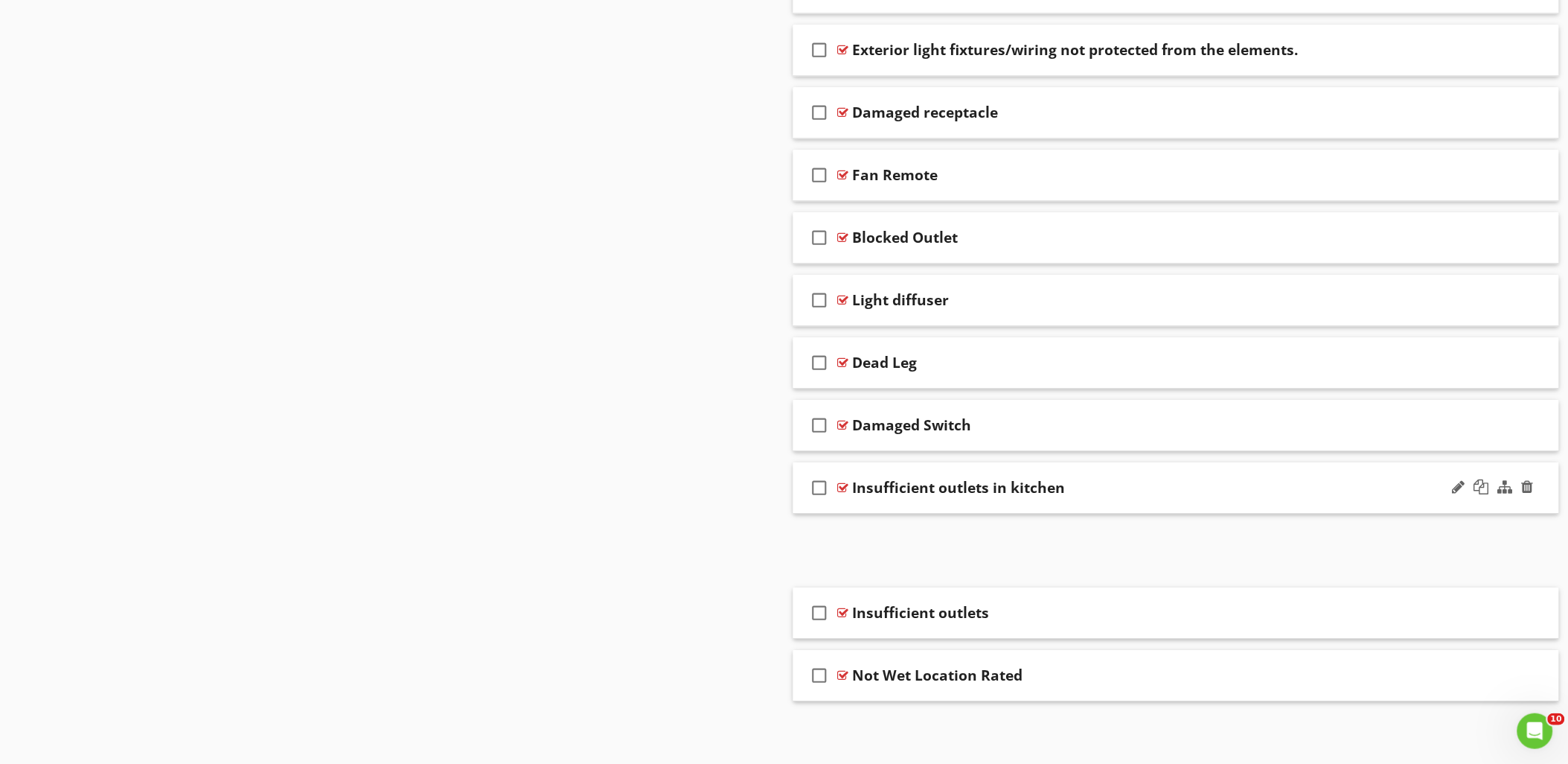
scroll to position [5380, 0]
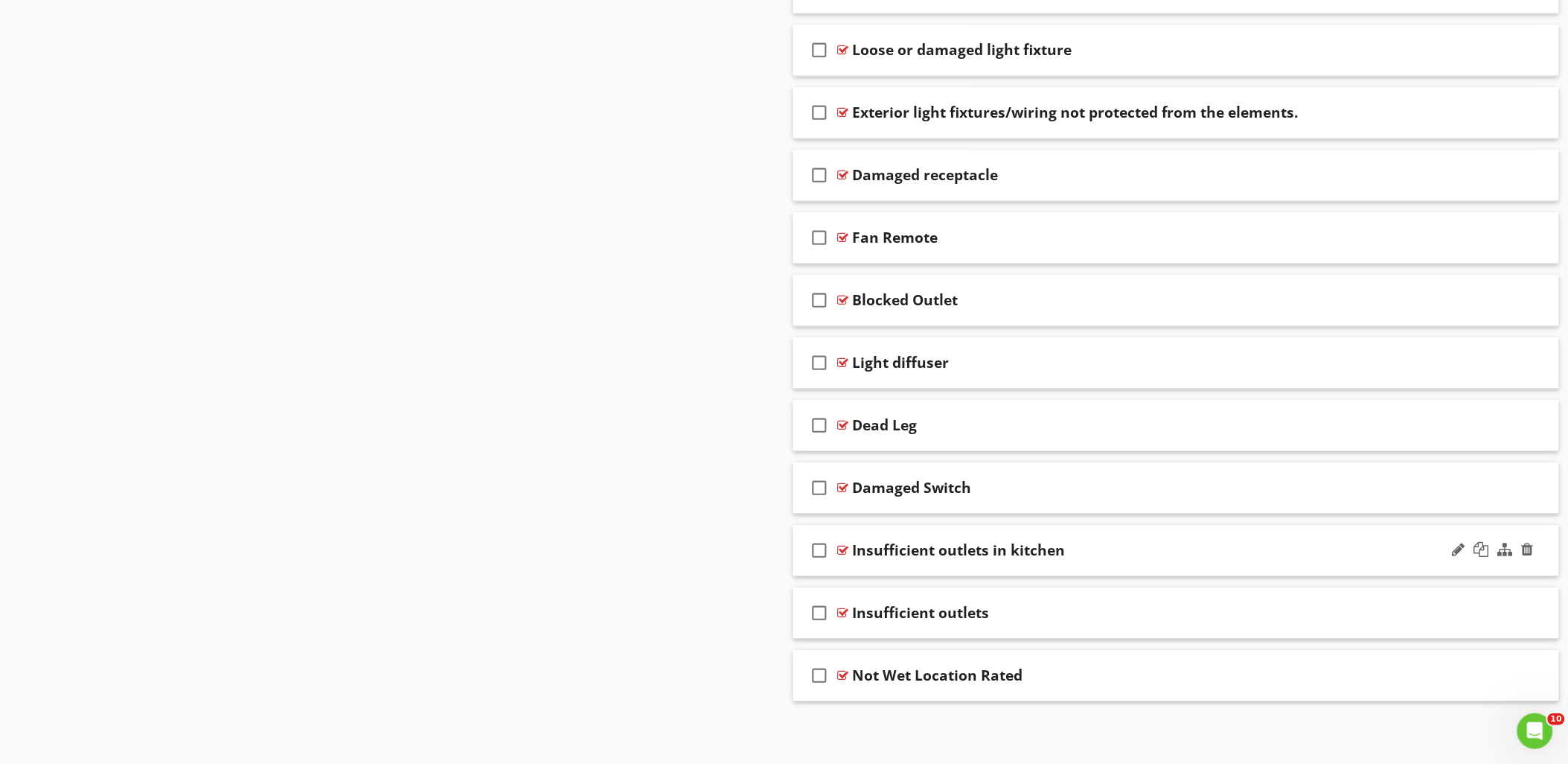
click at [842, 548] on div at bounding box center [842, 550] width 11 height 12
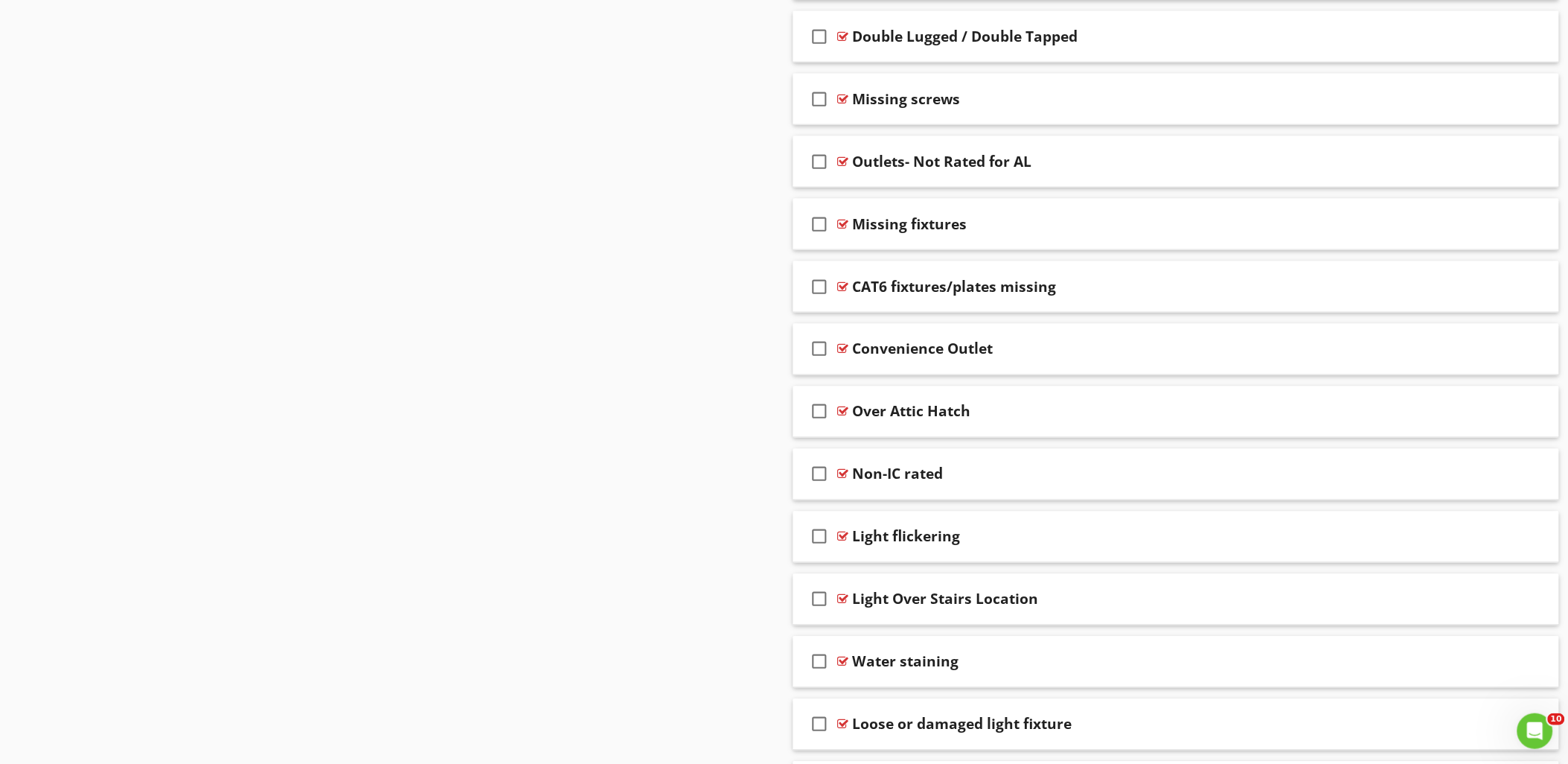
scroll to position [4616, 0]
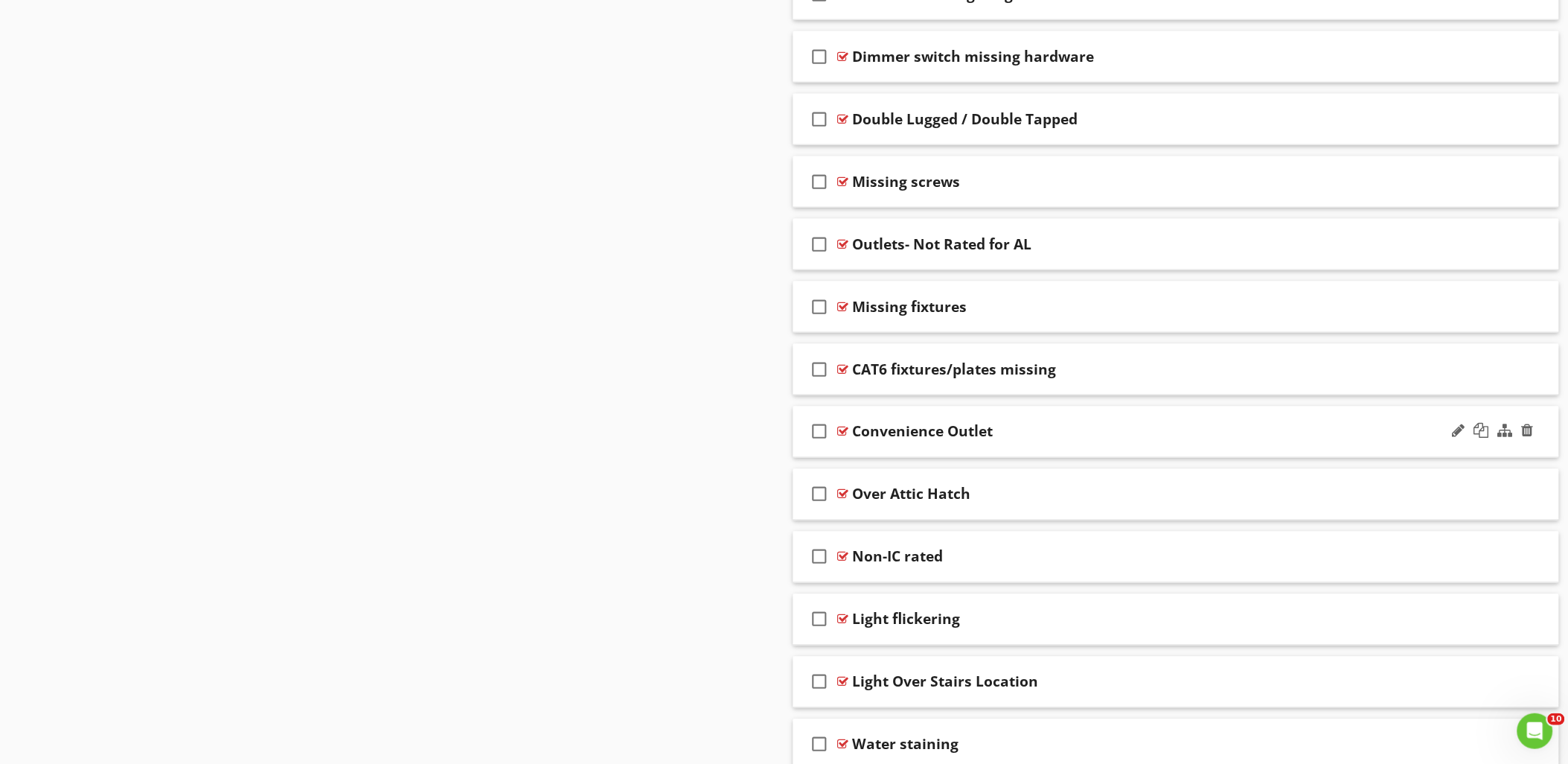
click at [841, 433] on div at bounding box center [842, 431] width 11 height 12
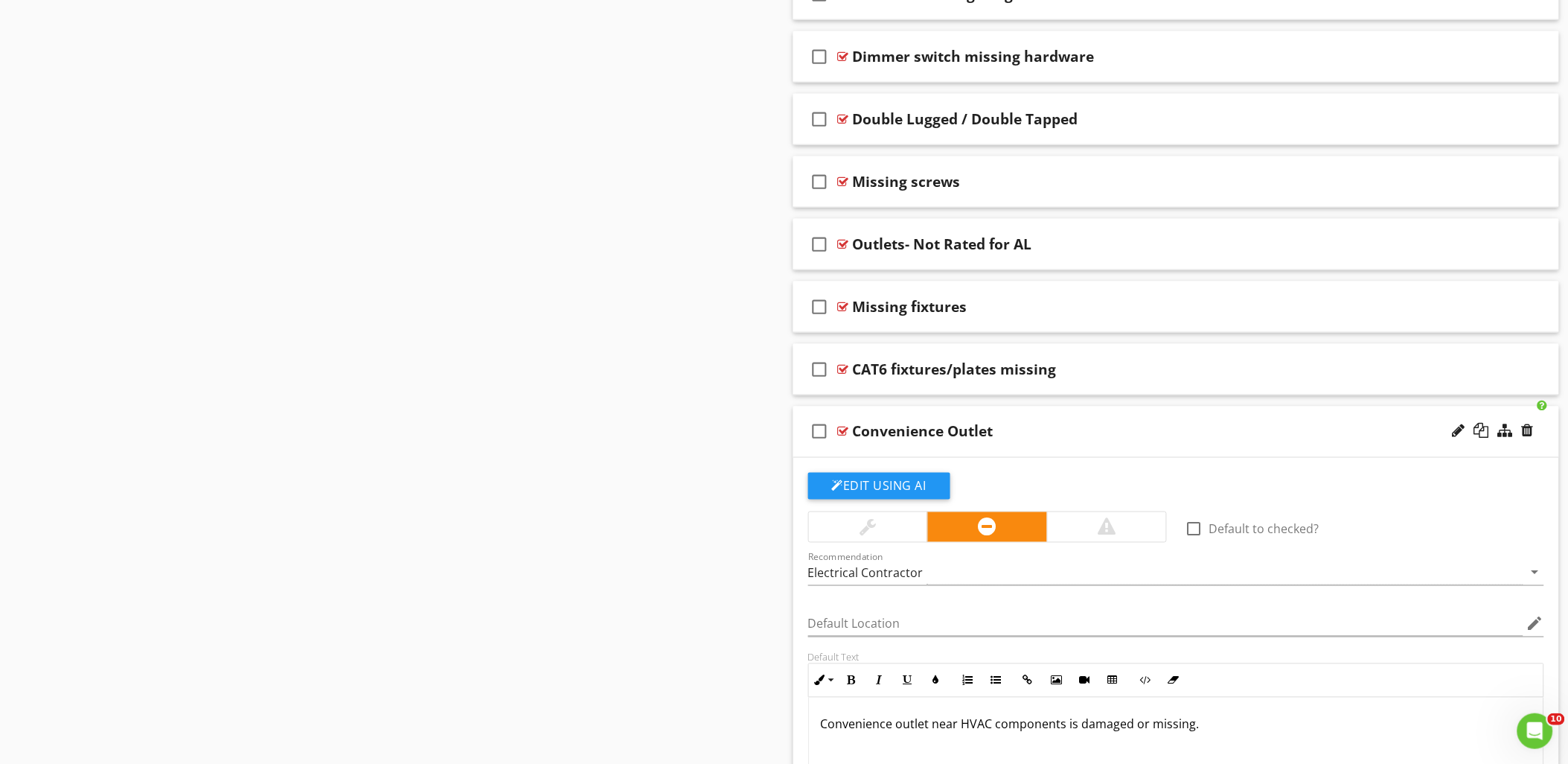
click at [840, 438] on div at bounding box center [842, 431] width 11 height 12
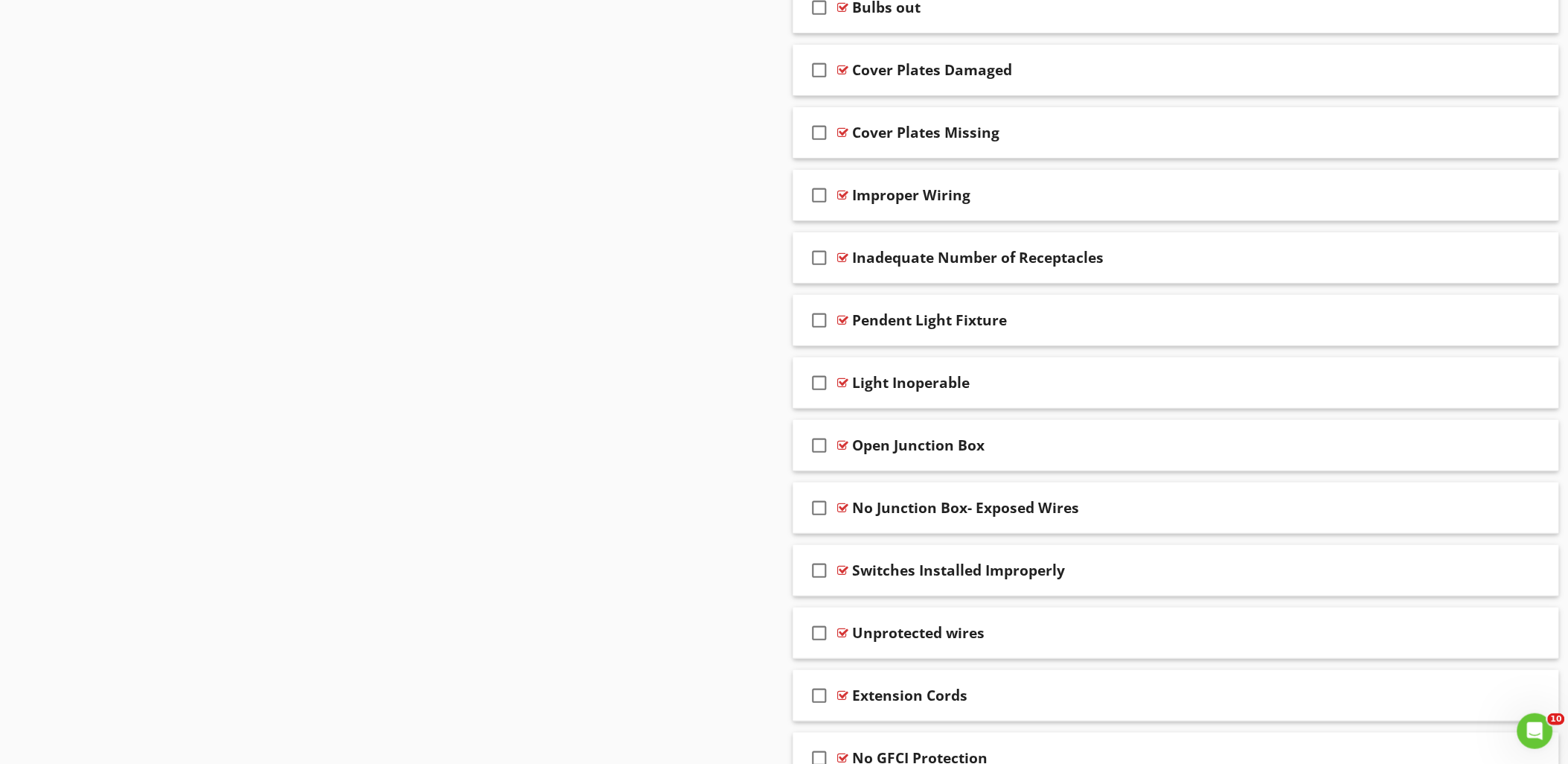
scroll to position [1970, 0]
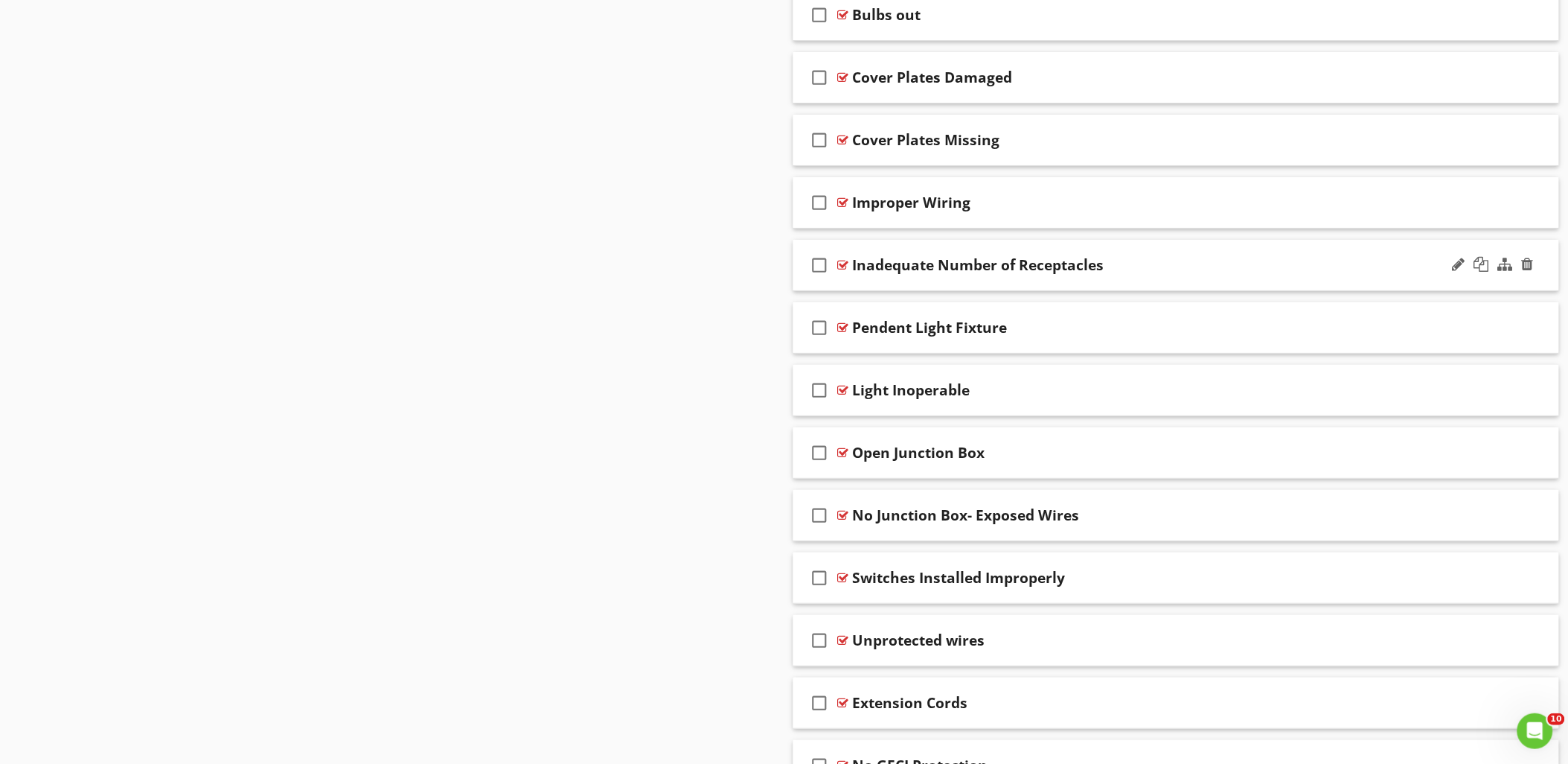
click at [843, 266] on div at bounding box center [842, 265] width 11 height 12
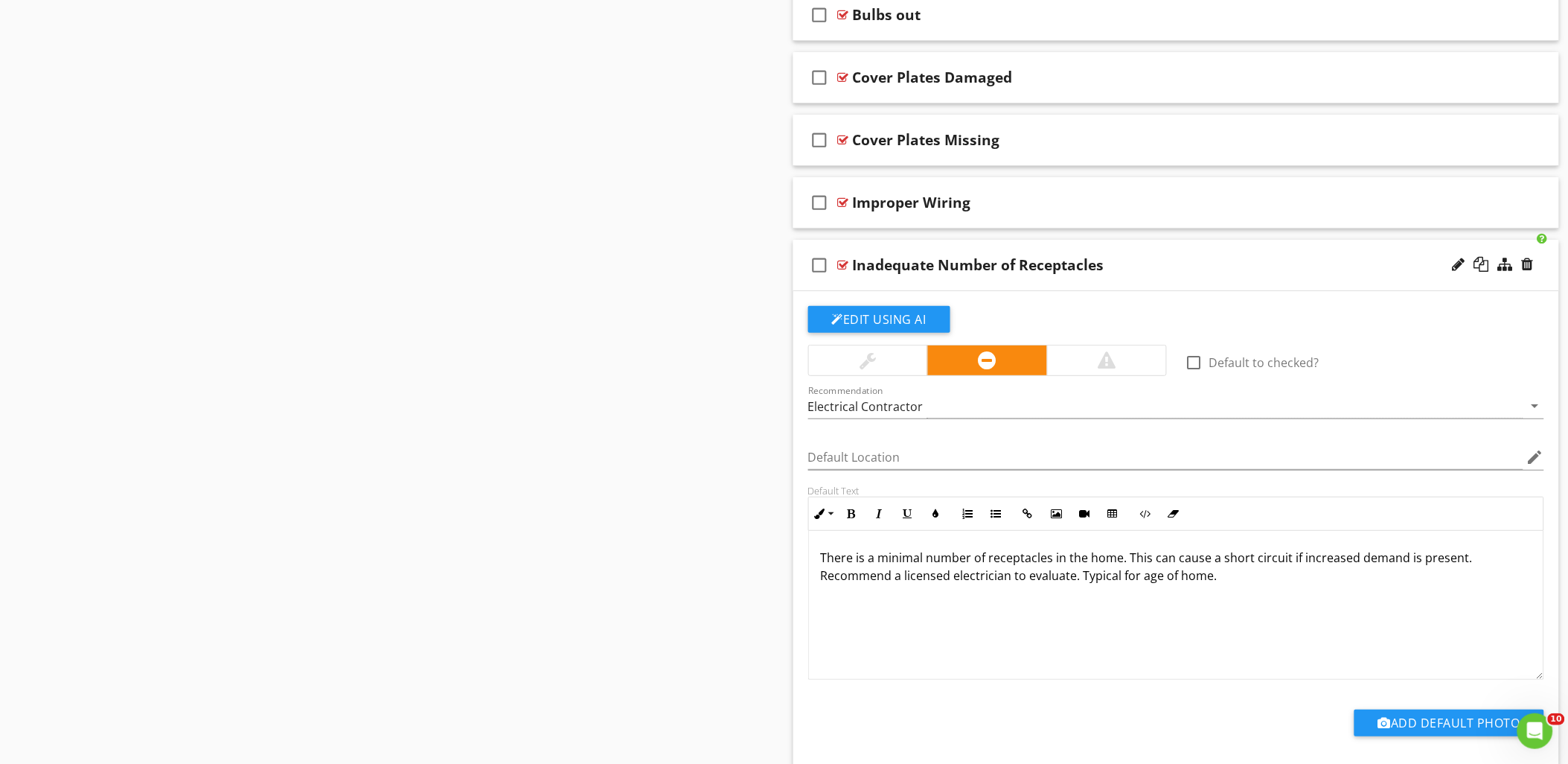
click at [840, 266] on div at bounding box center [842, 265] width 11 height 12
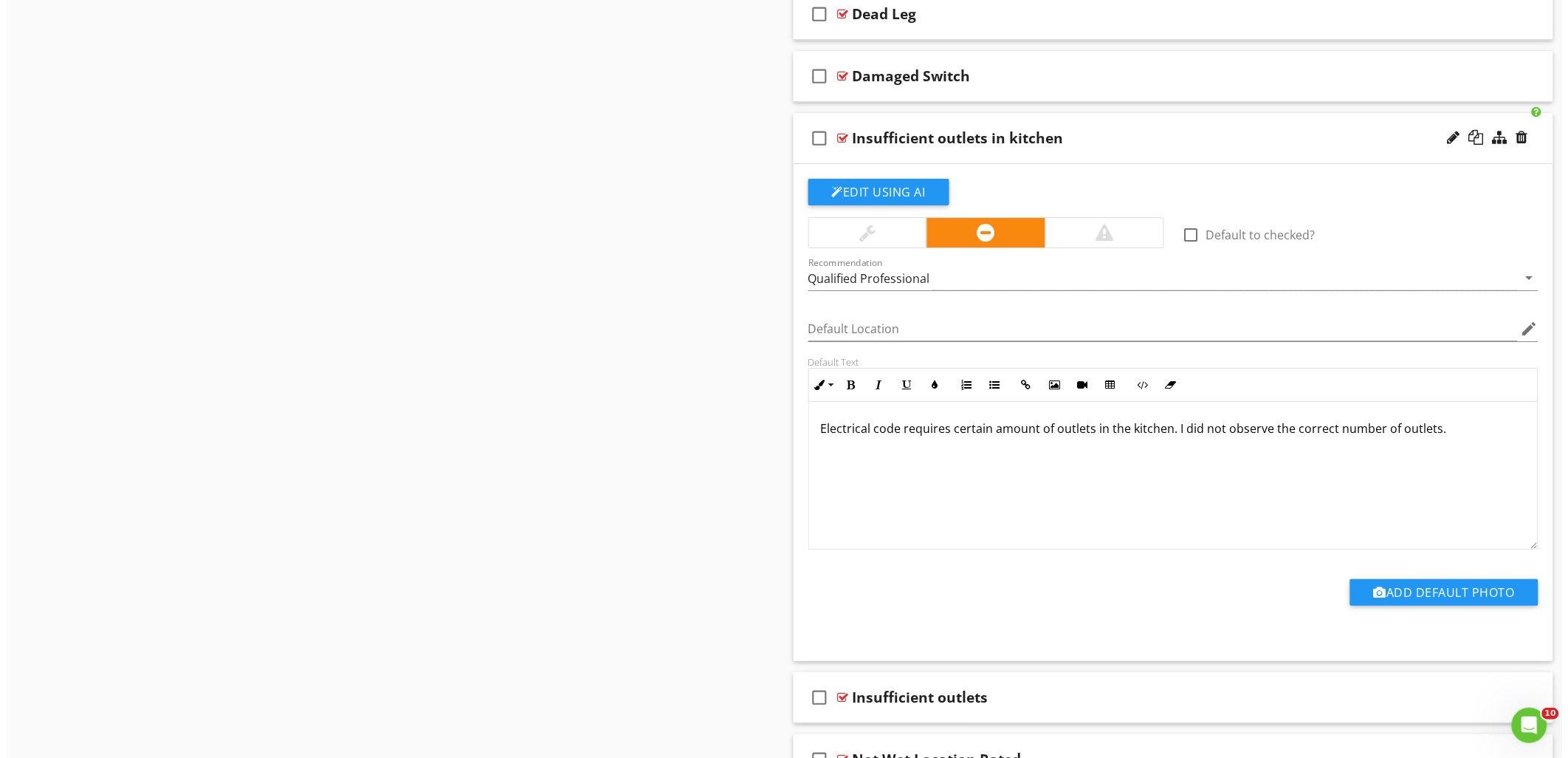
scroll to position [5590, 0]
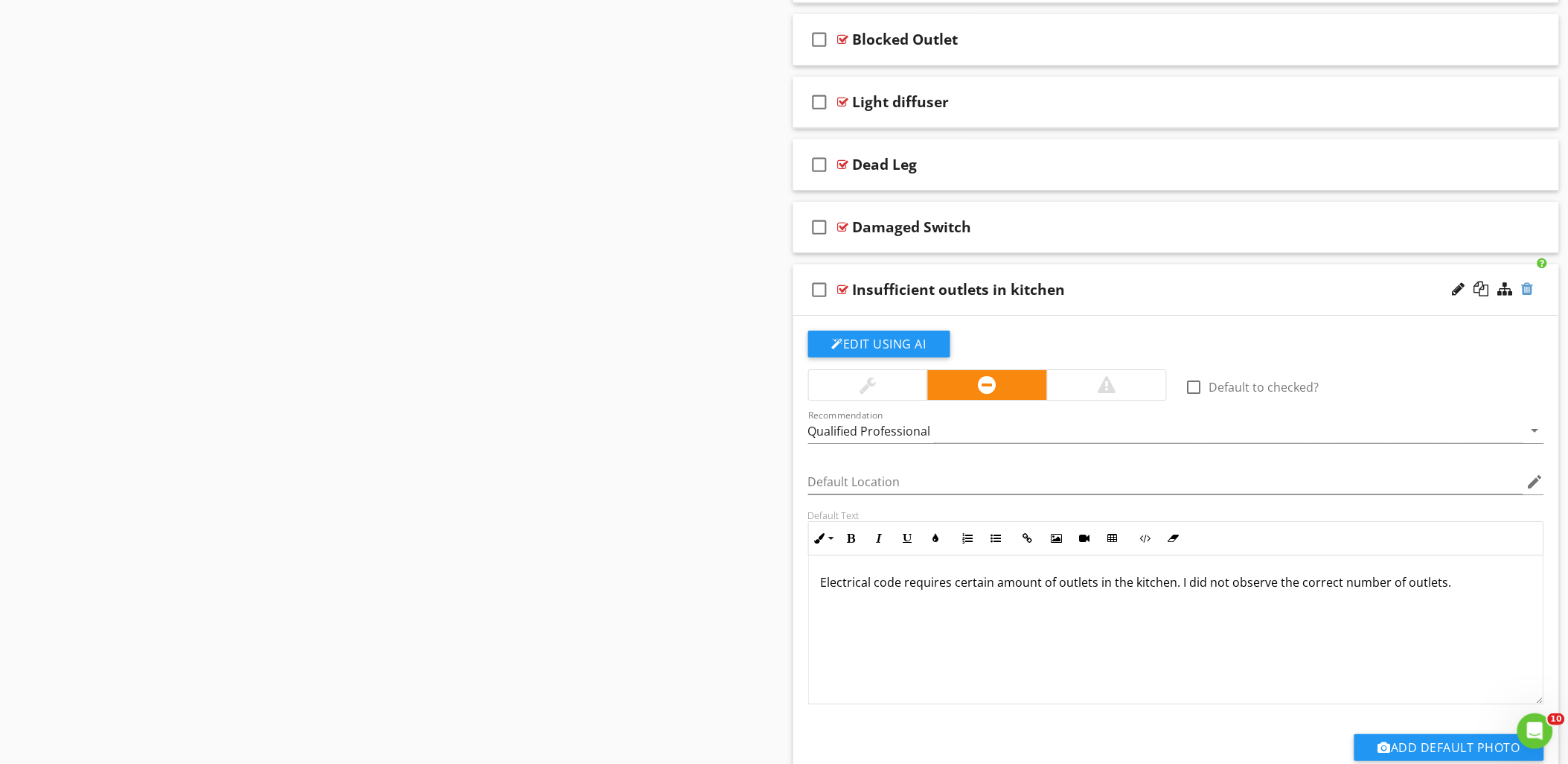
click at [1532, 297] on div at bounding box center [1528, 288] width 12 height 15
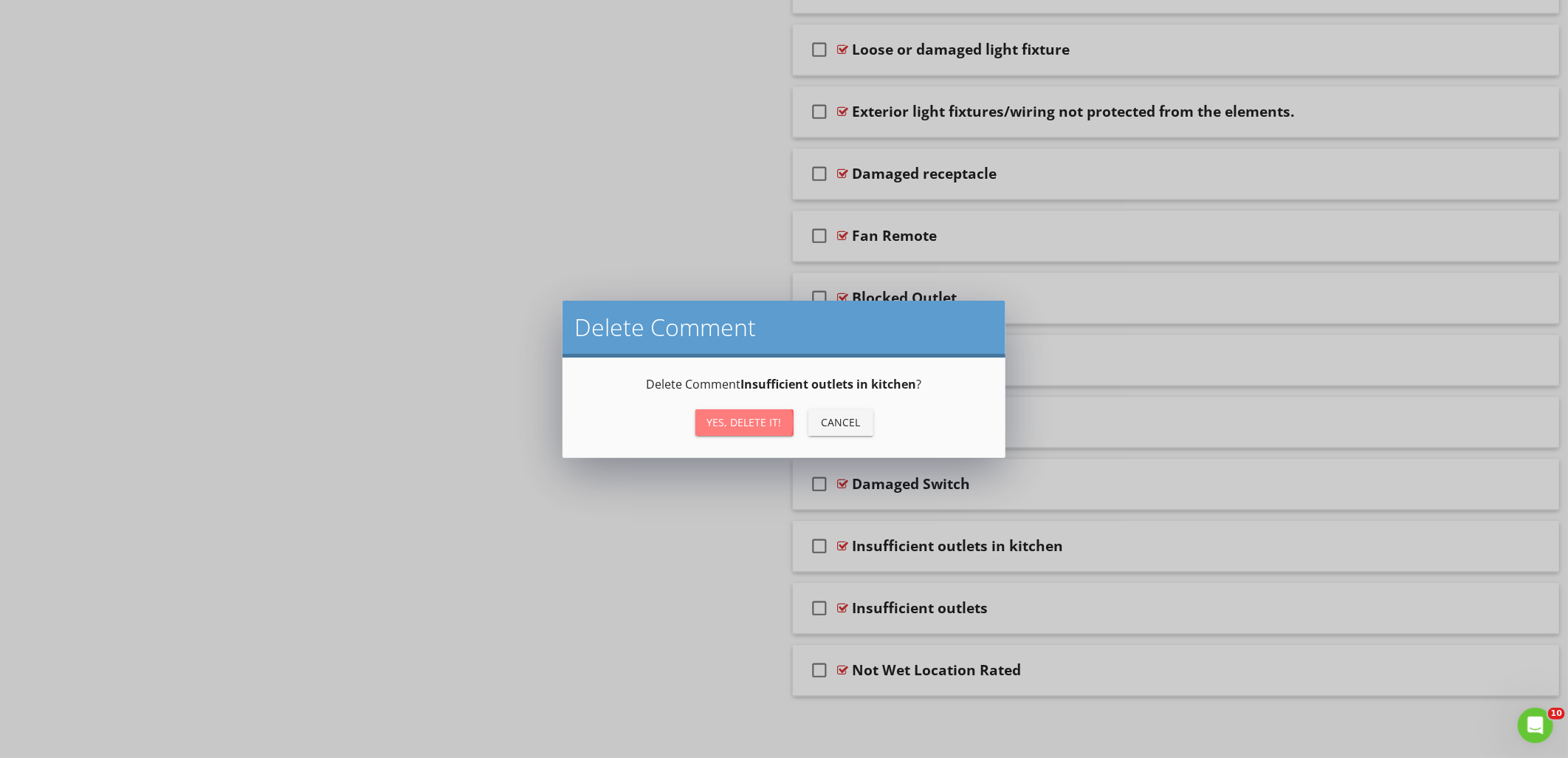
click at [733, 427] on div "Yes, Delete it!" at bounding box center [744, 422] width 75 height 16
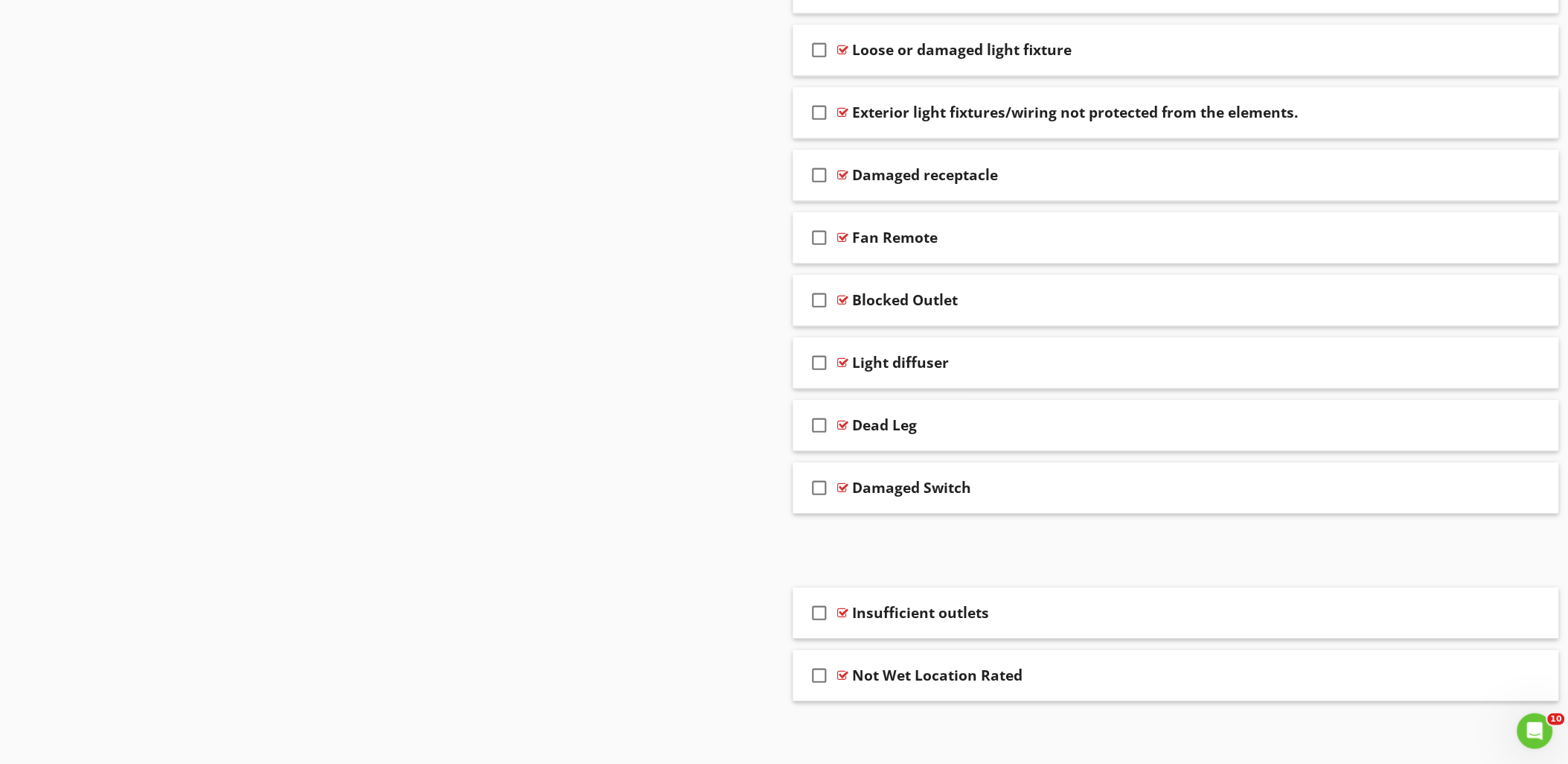
scroll to position [5318, 0]
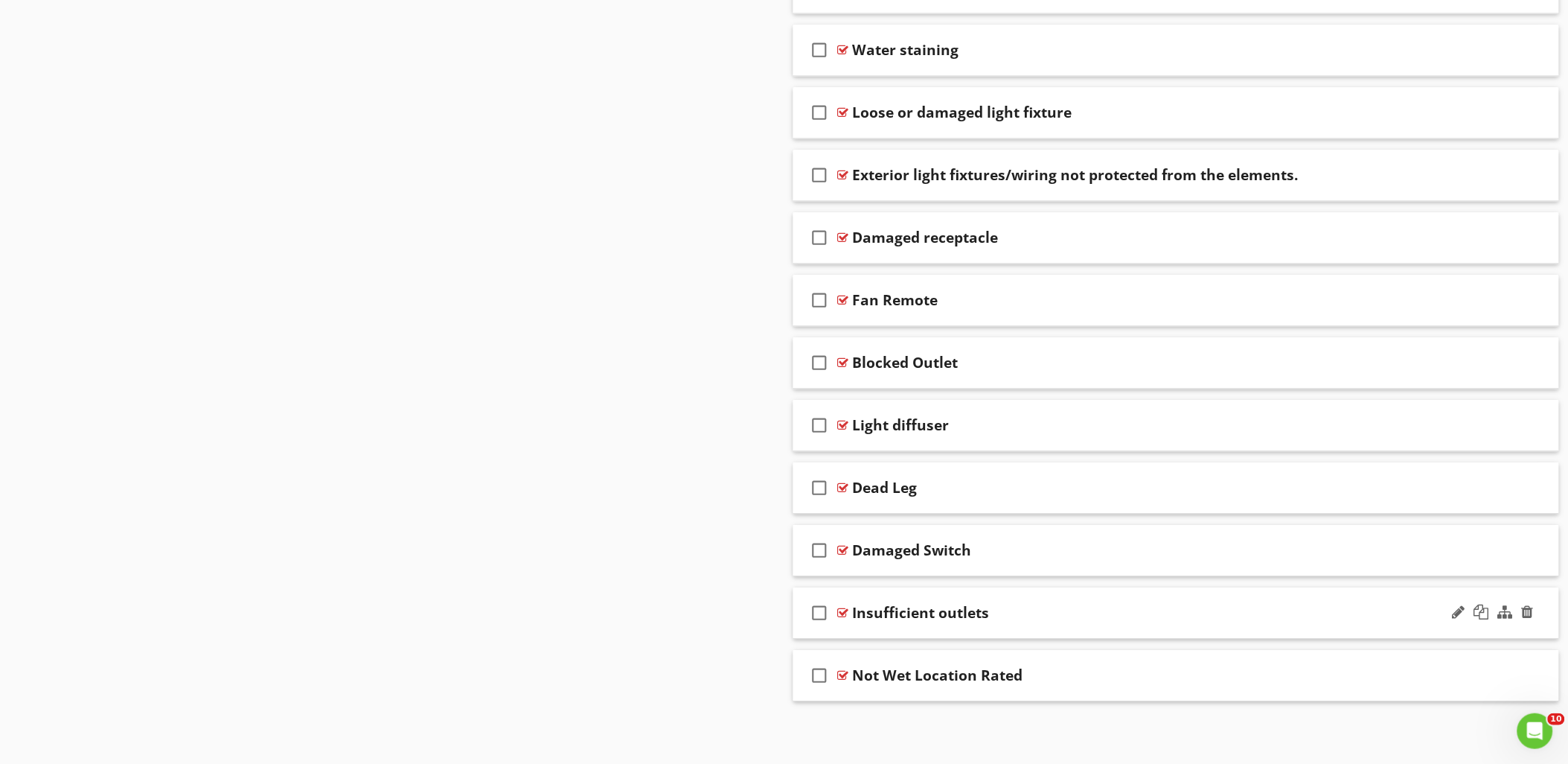
click at [842, 614] on div at bounding box center [842, 613] width 11 height 12
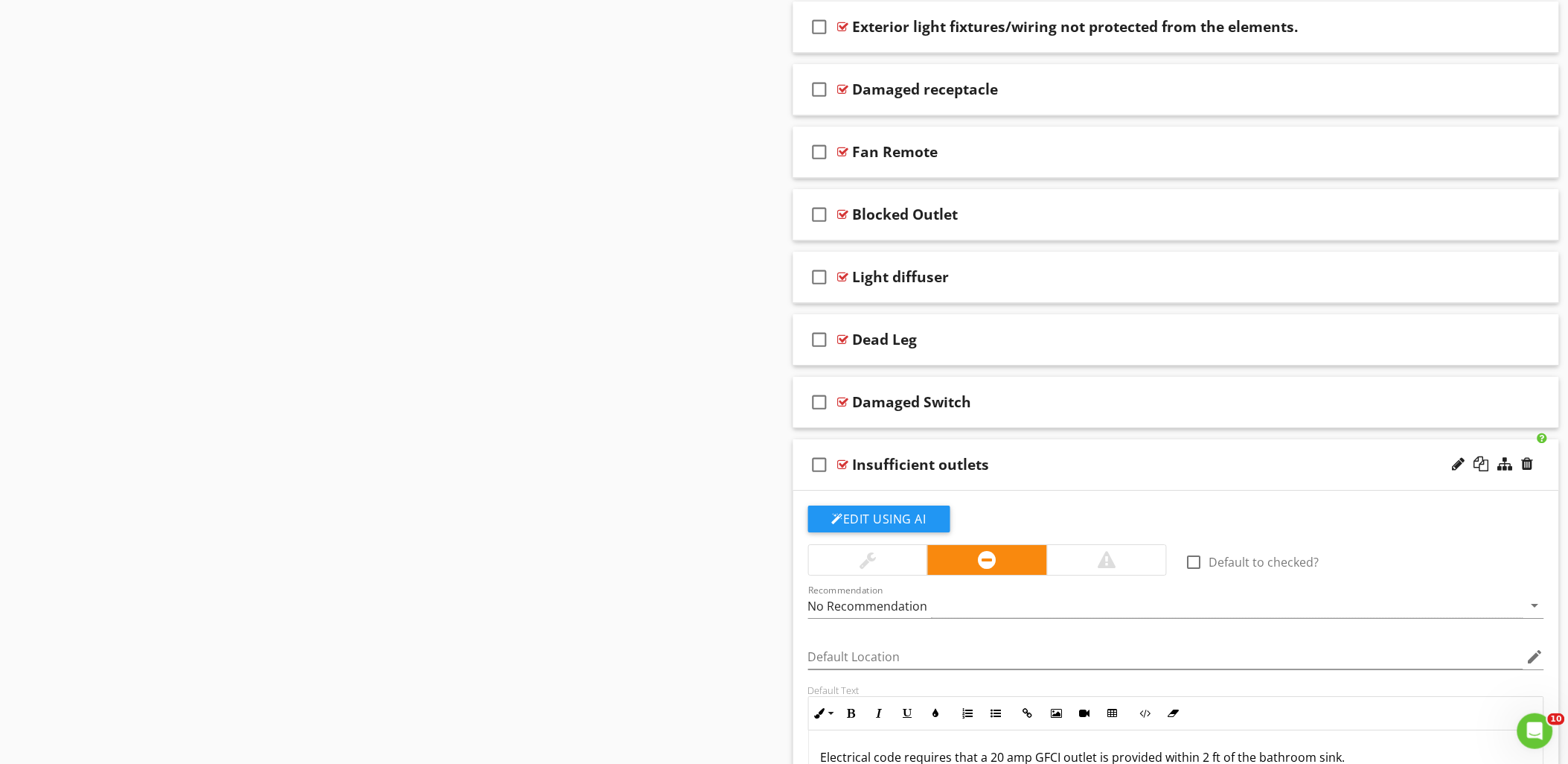
scroll to position [5545, 0]
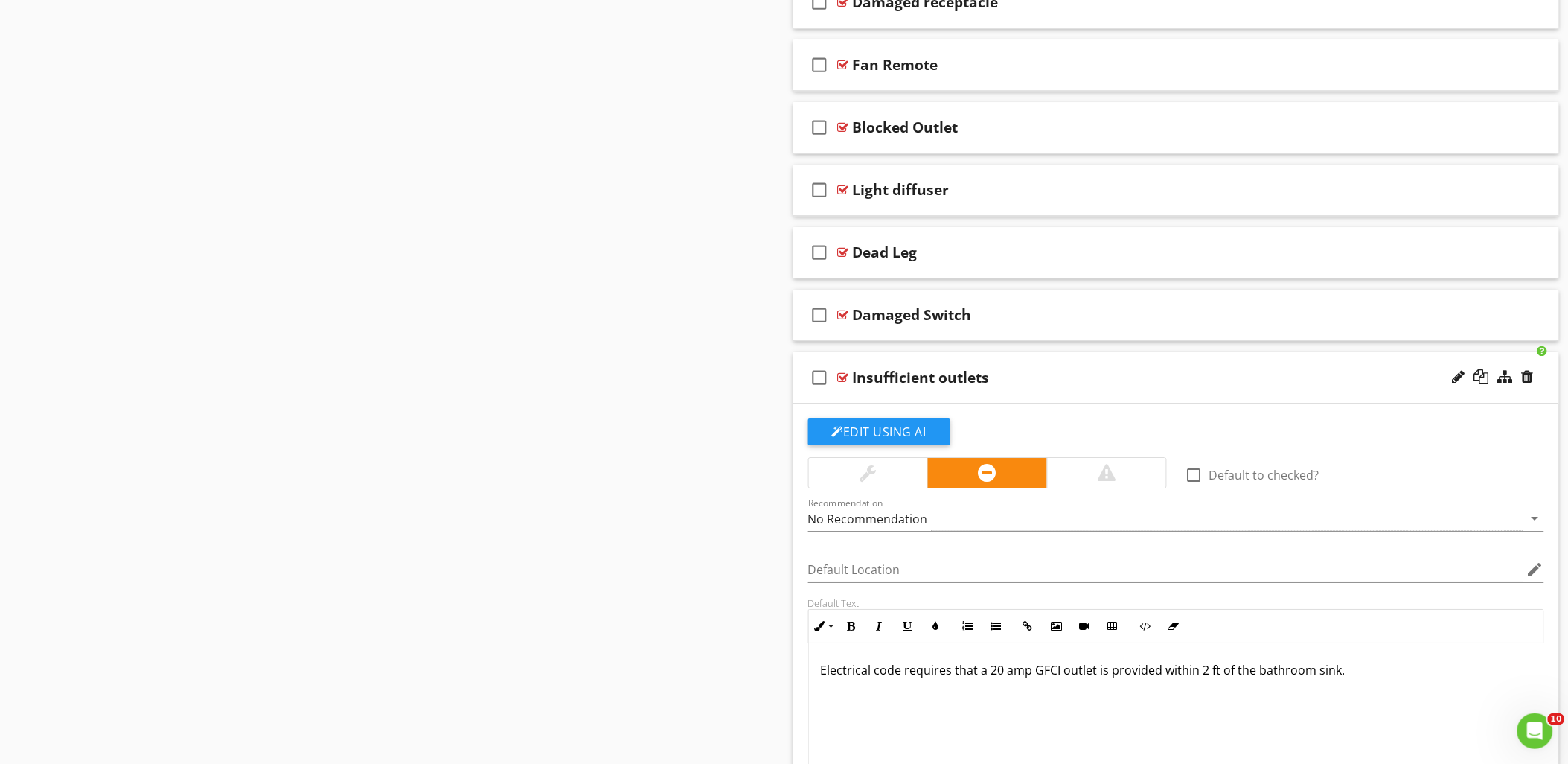
click at [841, 382] on div at bounding box center [842, 377] width 11 height 12
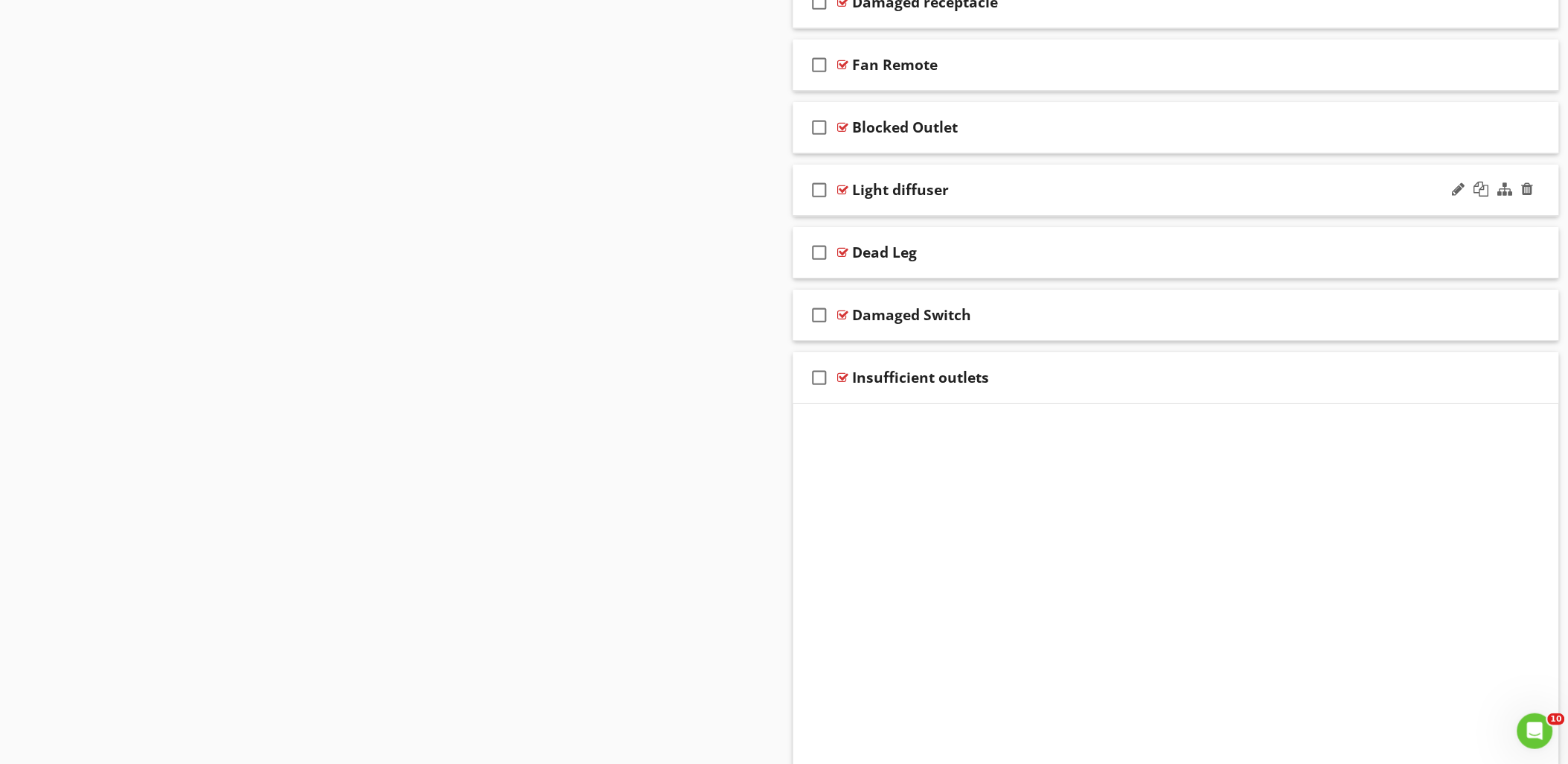
scroll to position [5318, 0]
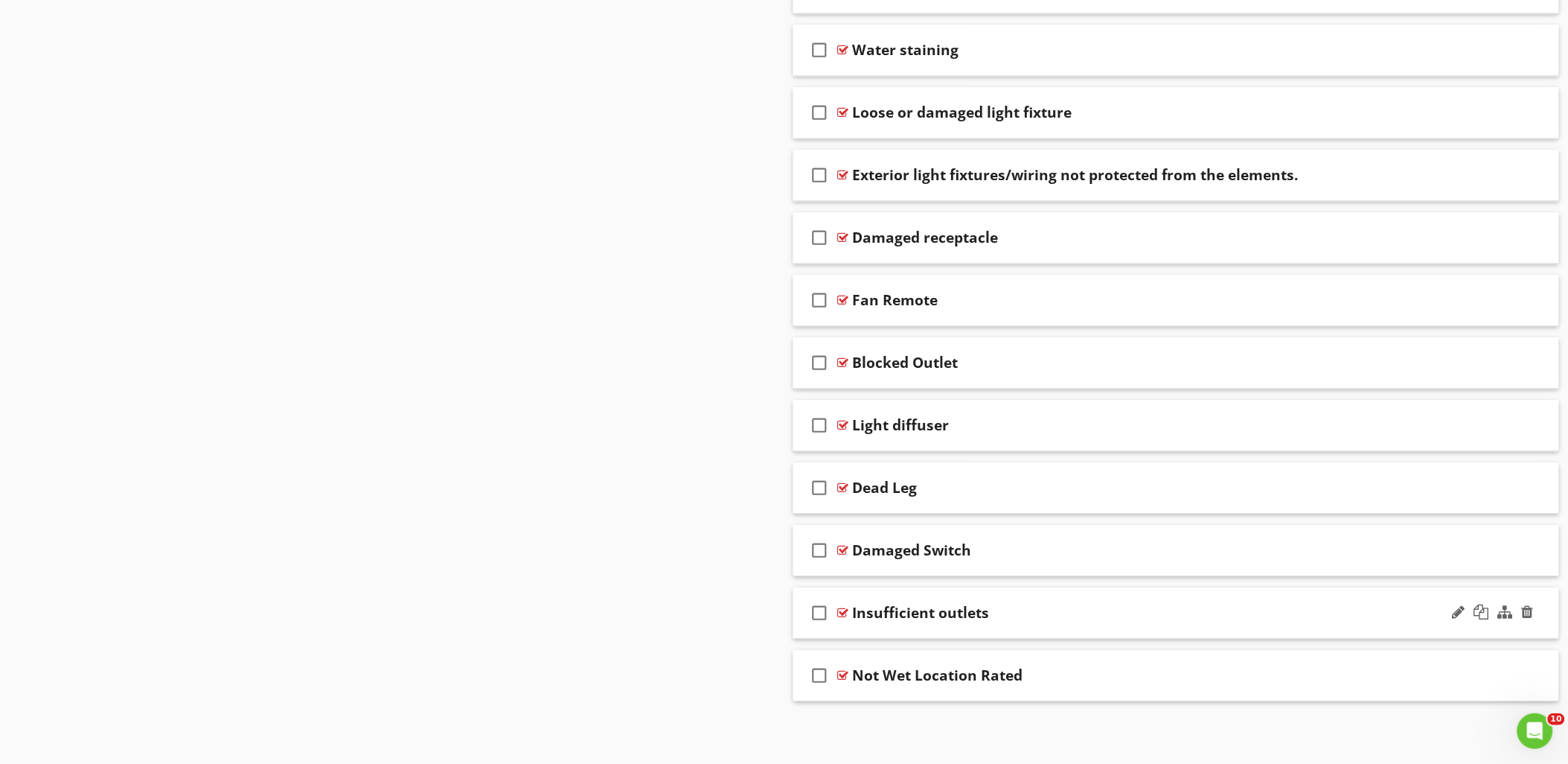
click at [844, 610] on div at bounding box center [842, 613] width 11 height 12
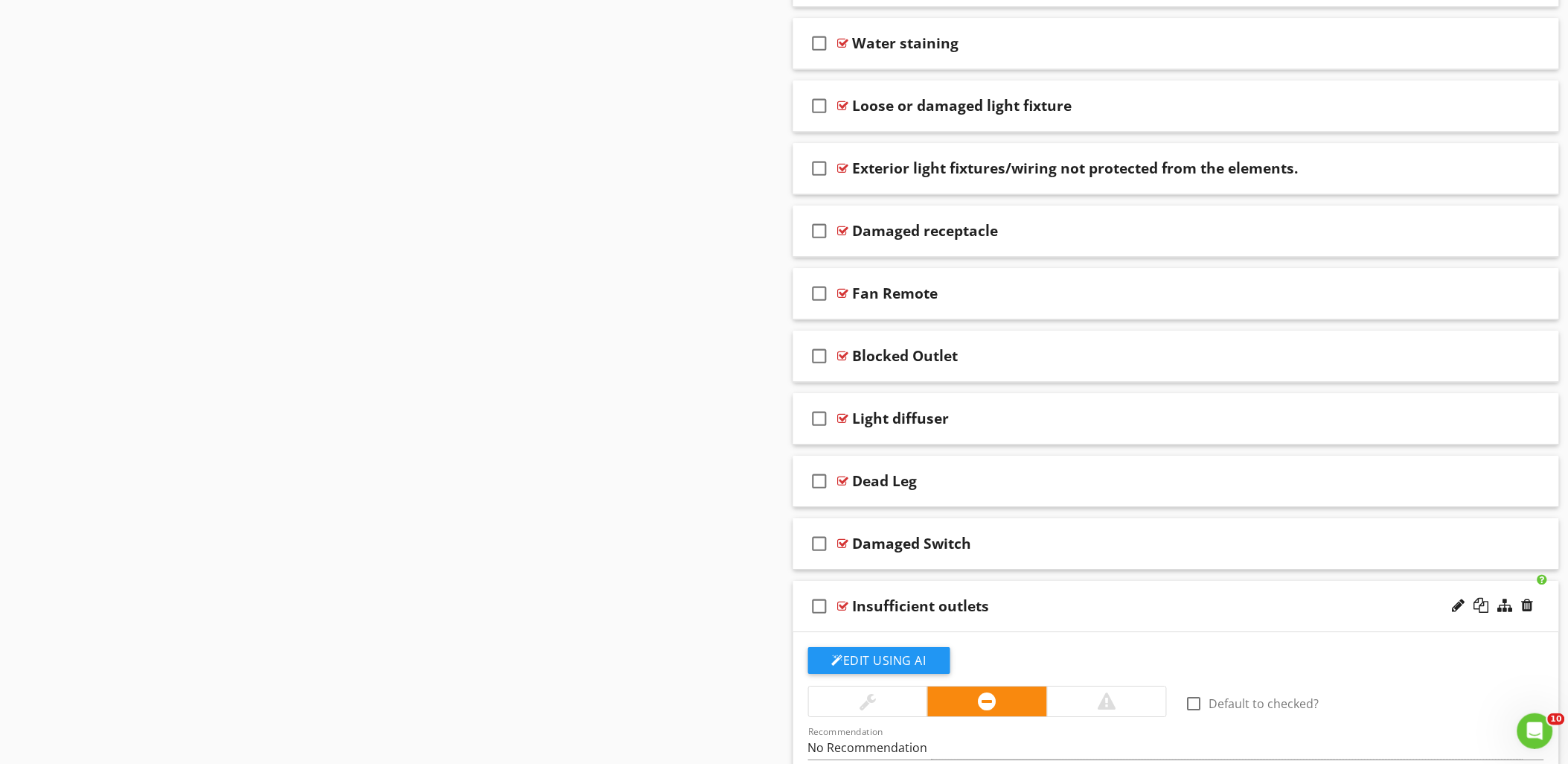
scroll to position [5545, 0]
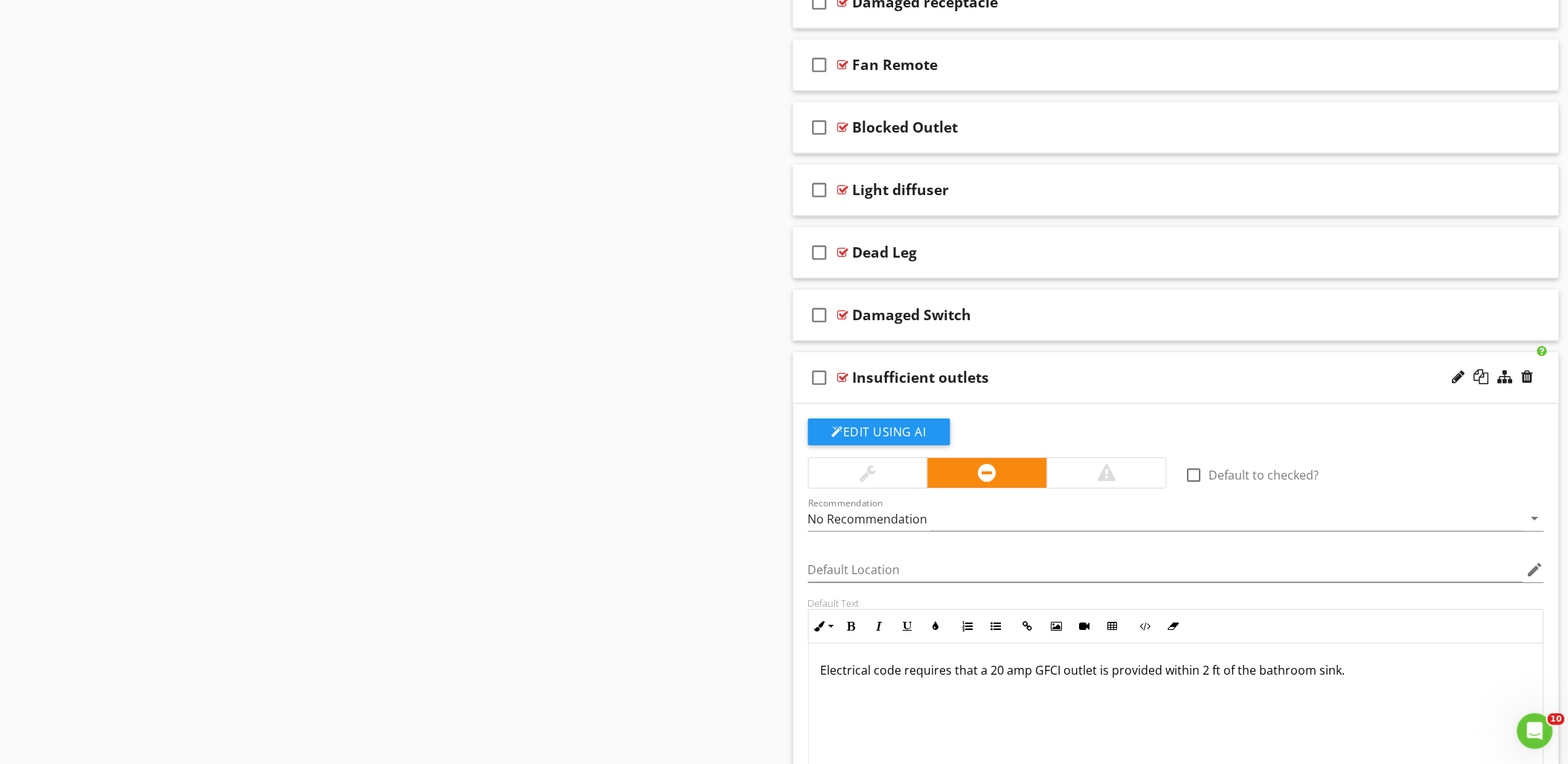
click at [1019, 383] on div "Insufficient outlets" at bounding box center [1128, 377] width 552 height 18
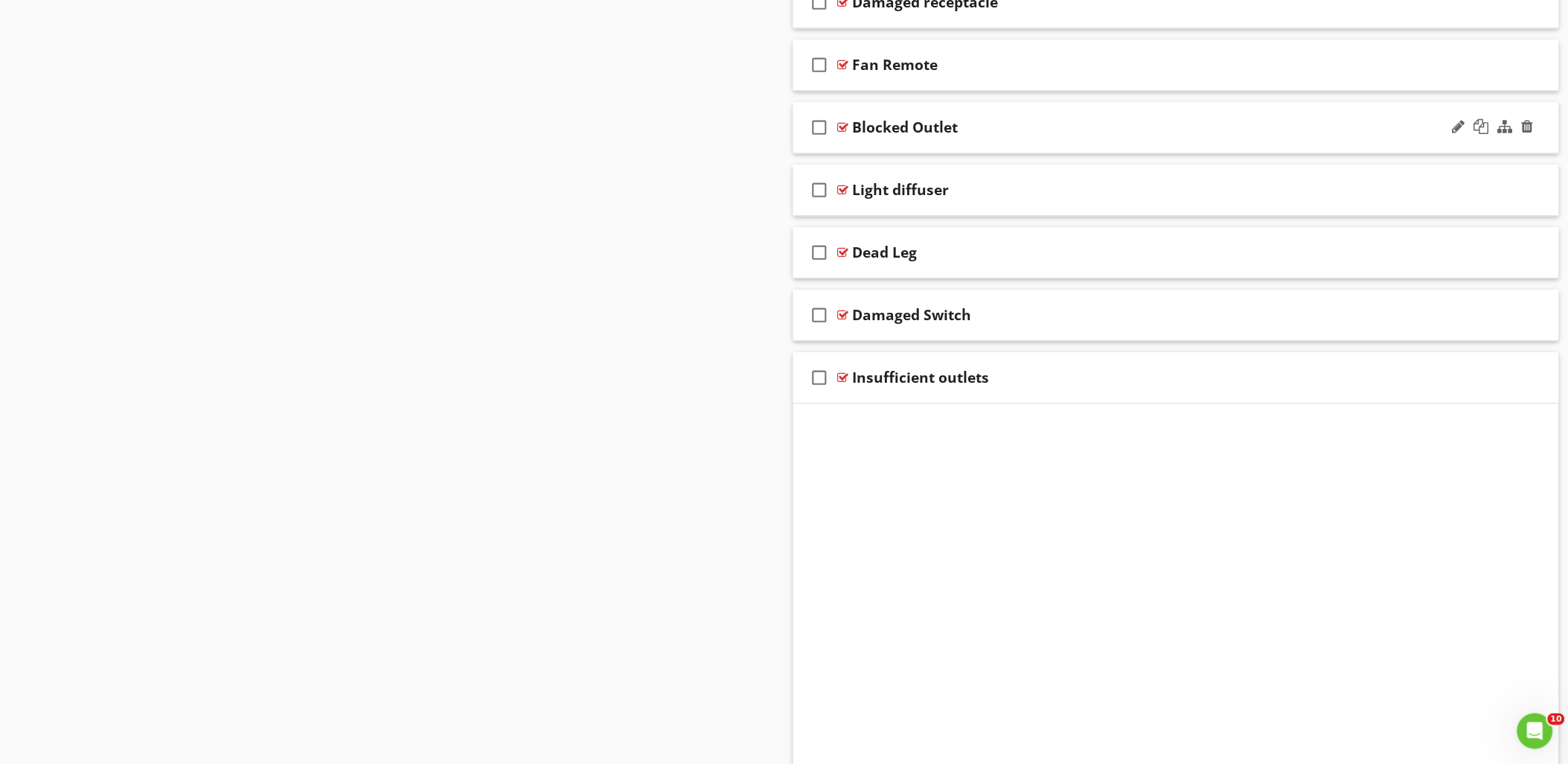
scroll to position [5318, 0]
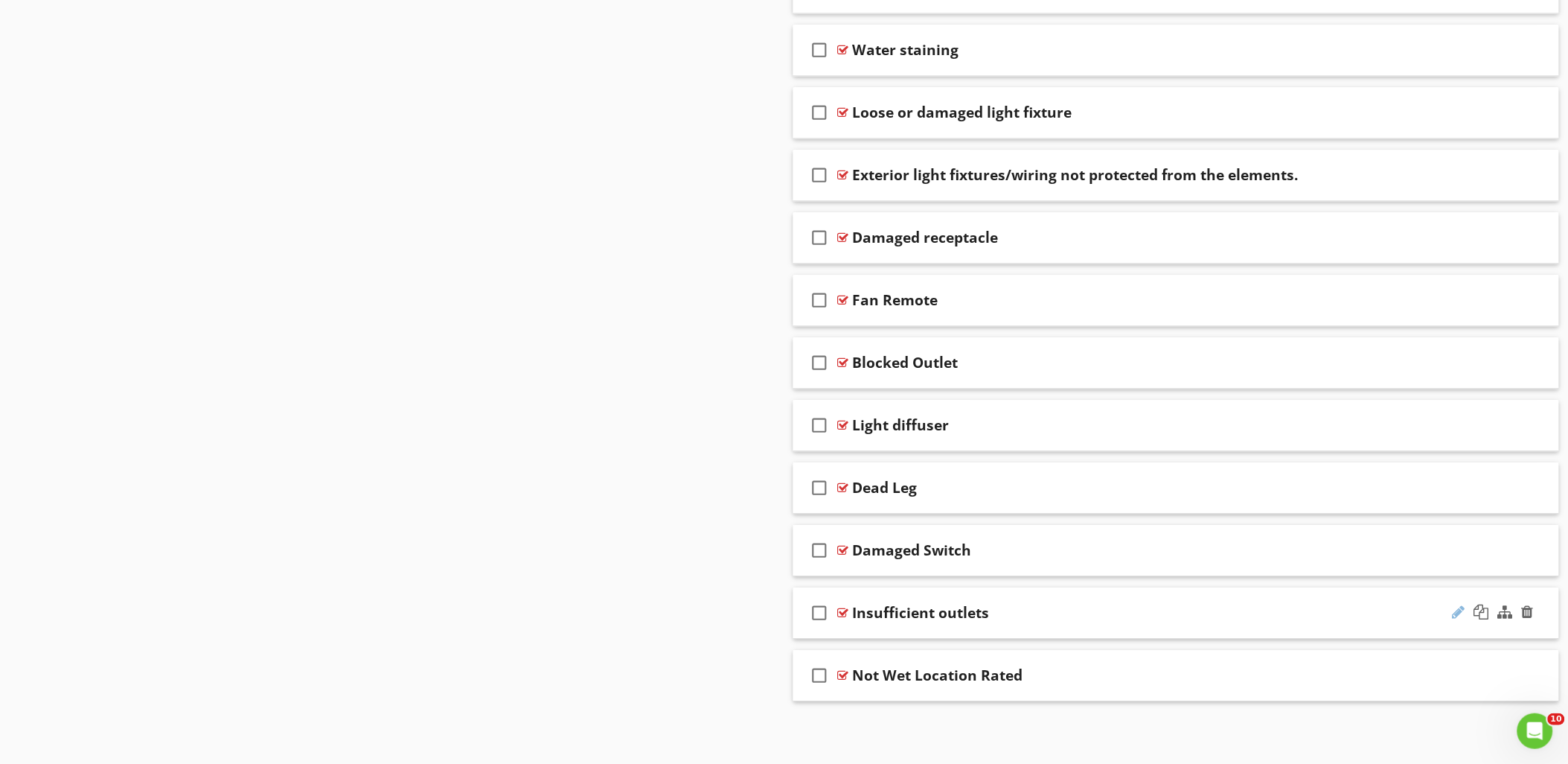
click at [1455, 611] on div at bounding box center [1458, 611] width 13 height 15
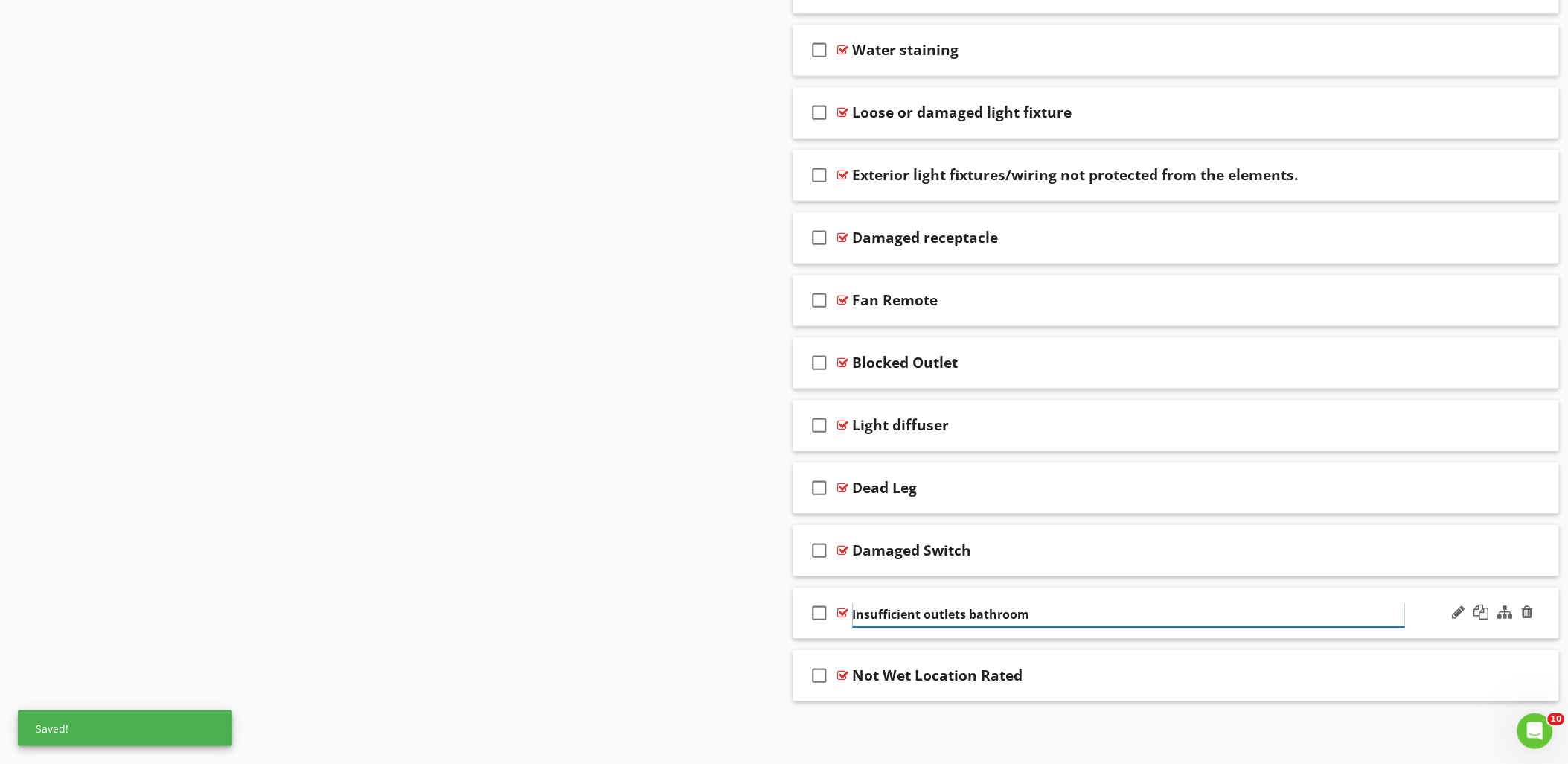
click at [963, 612] on input "Insufficient outlets bathroom" at bounding box center [1128, 614] width 552 height 25
click at [977, 616] on input "Insufficient outlets- bathroom" at bounding box center [1128, 614] width 552 height 25
type input "Insufficient outlets- Bathroom"
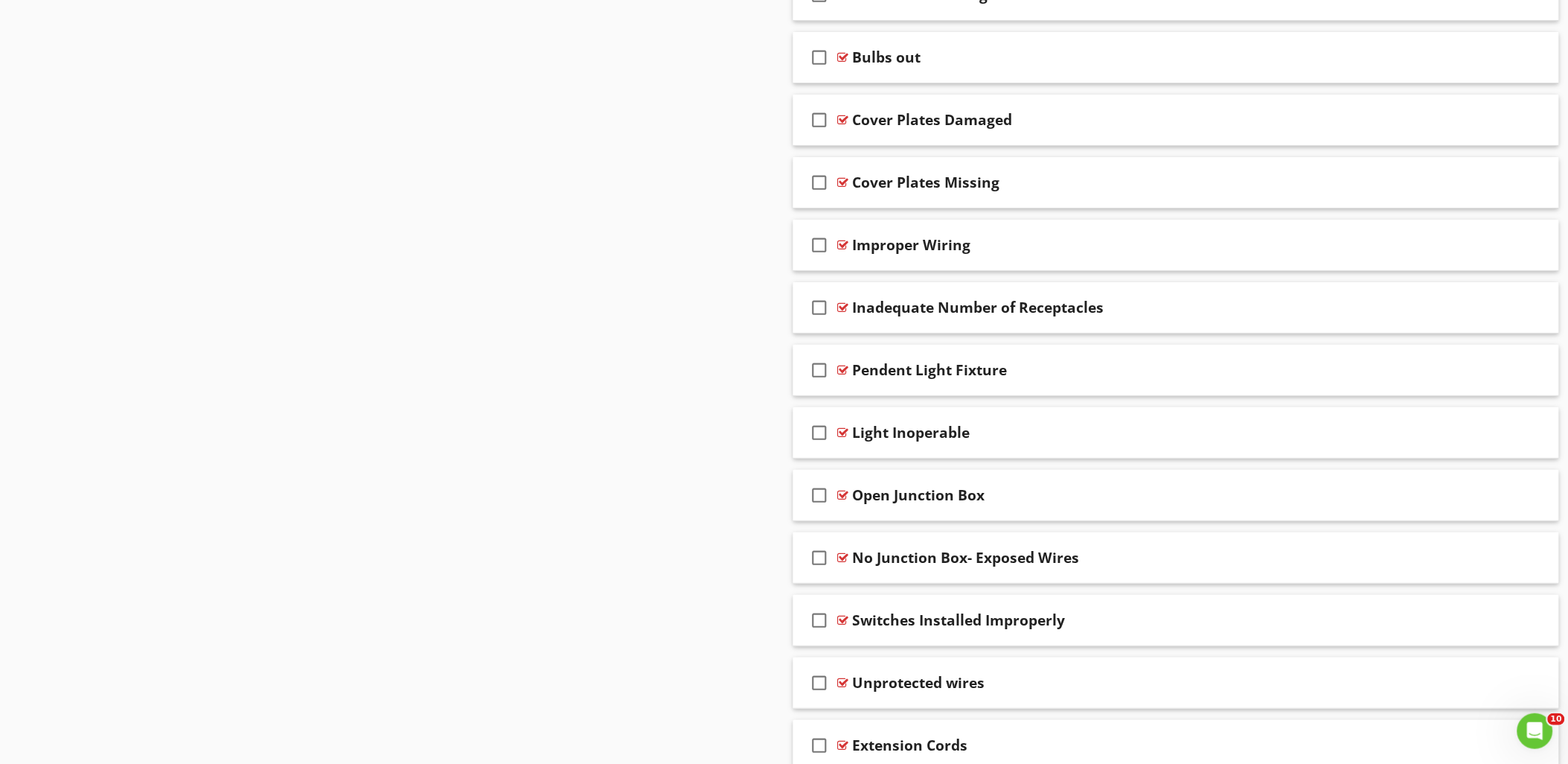
scroll to position [1679, 0]
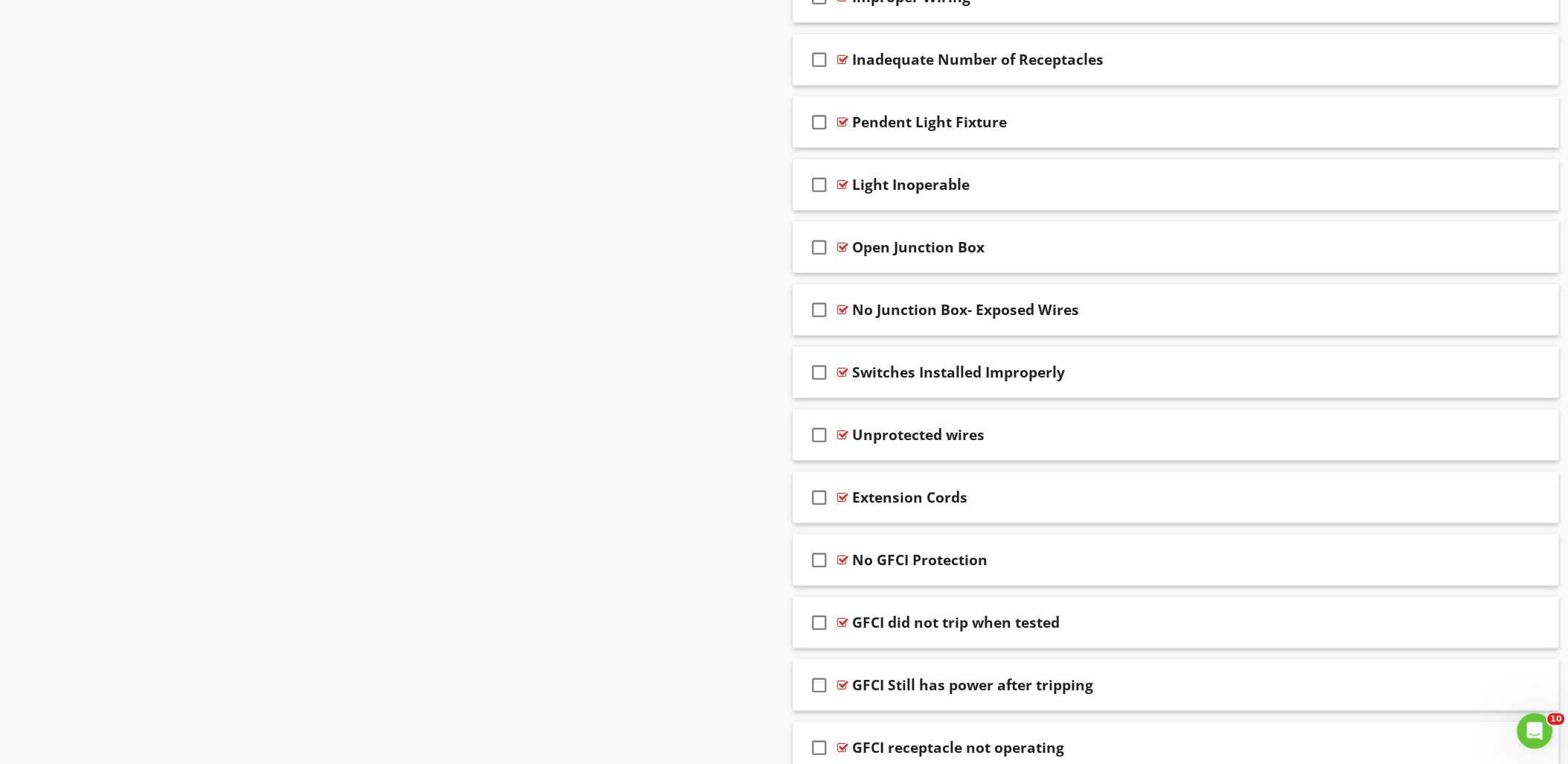
drag, startPoint x: 736, startPoint y: 570, endPoint x: 732, endPoint y: 576, distance: 7.2
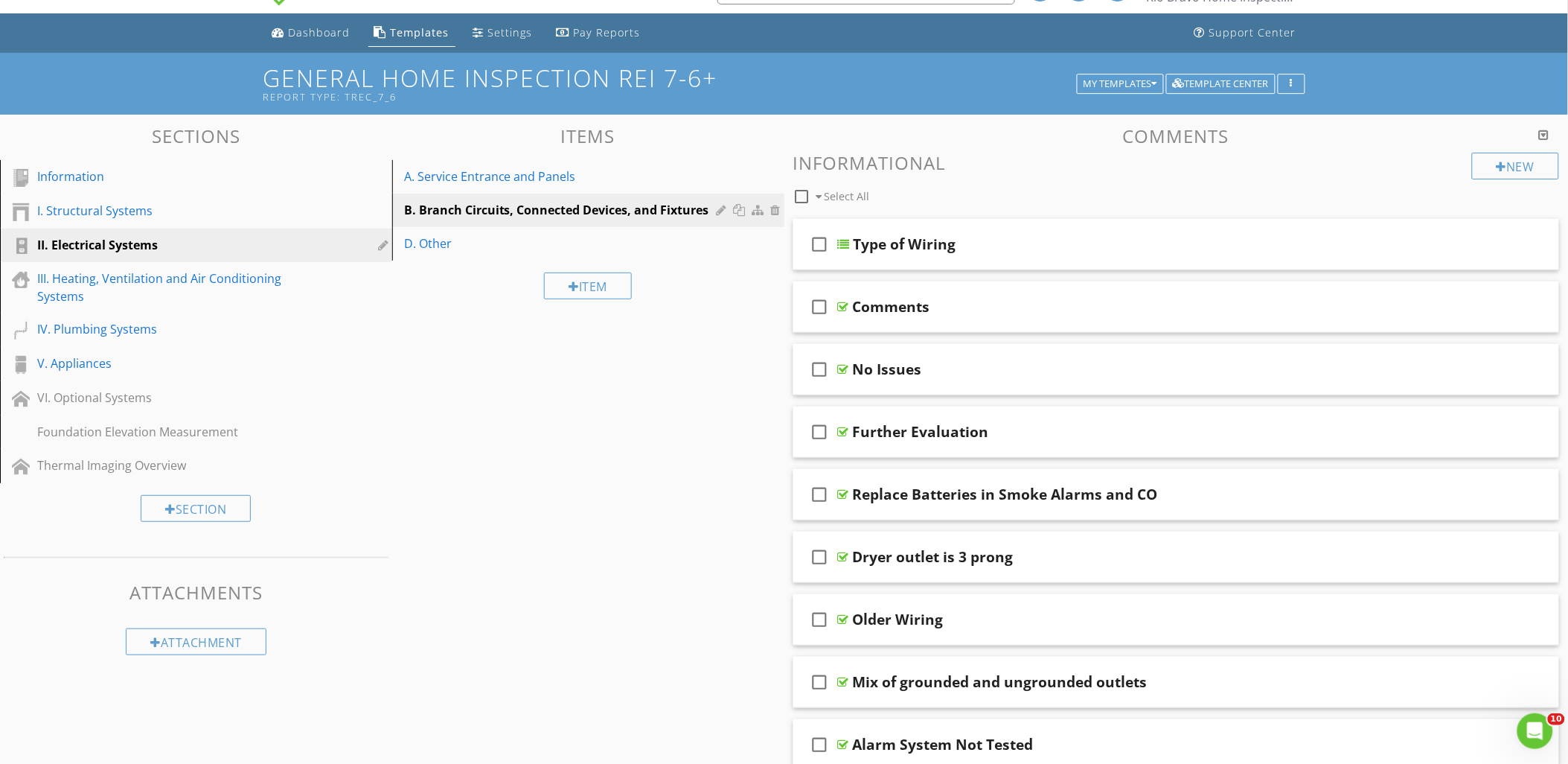
scroll to position [0, 0]
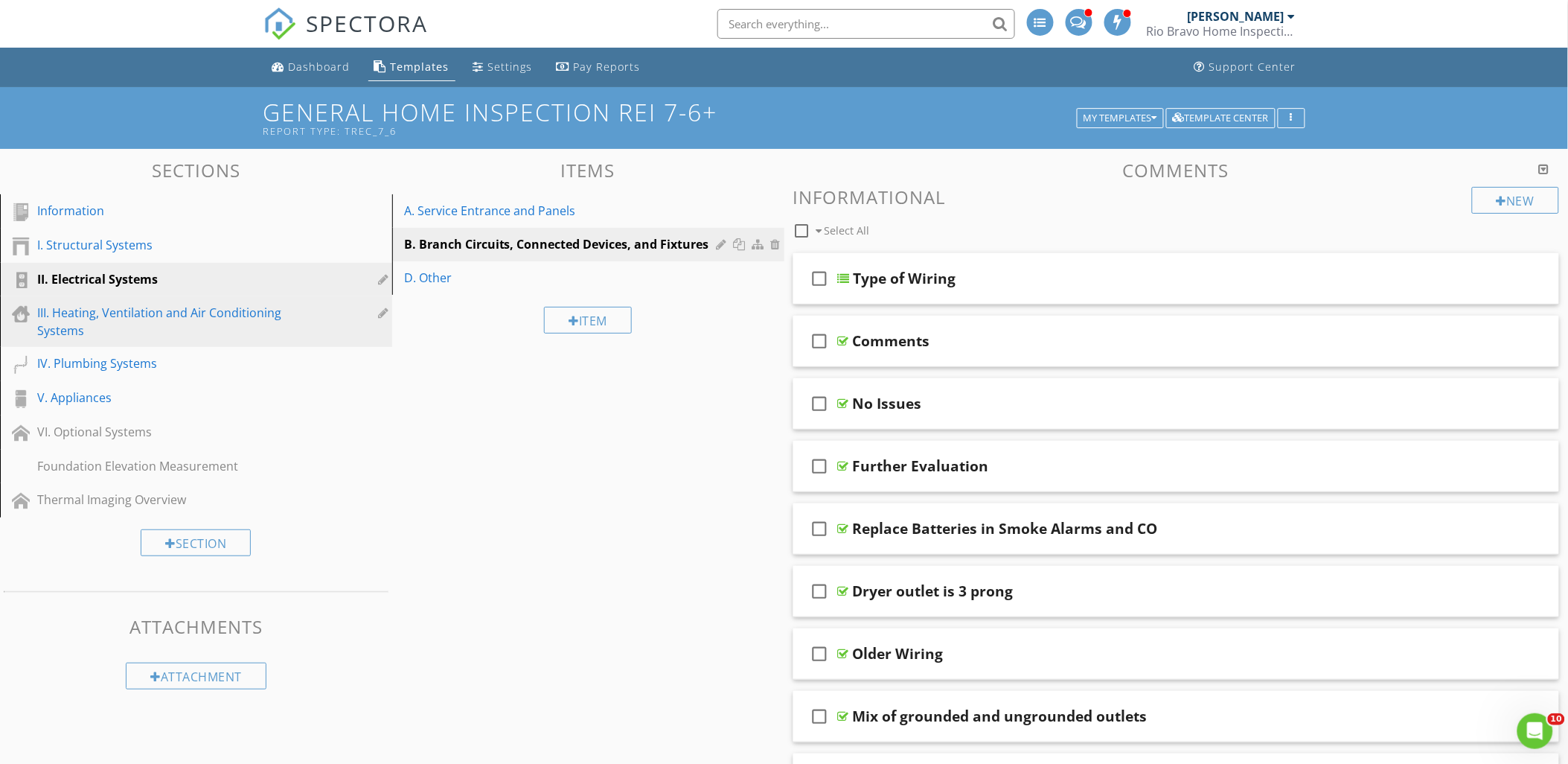
click at [81, 312] on div "III. Heating, Ventilation and Air Conditioning Systems" at bounding box center [179, 321] width 284 height 35
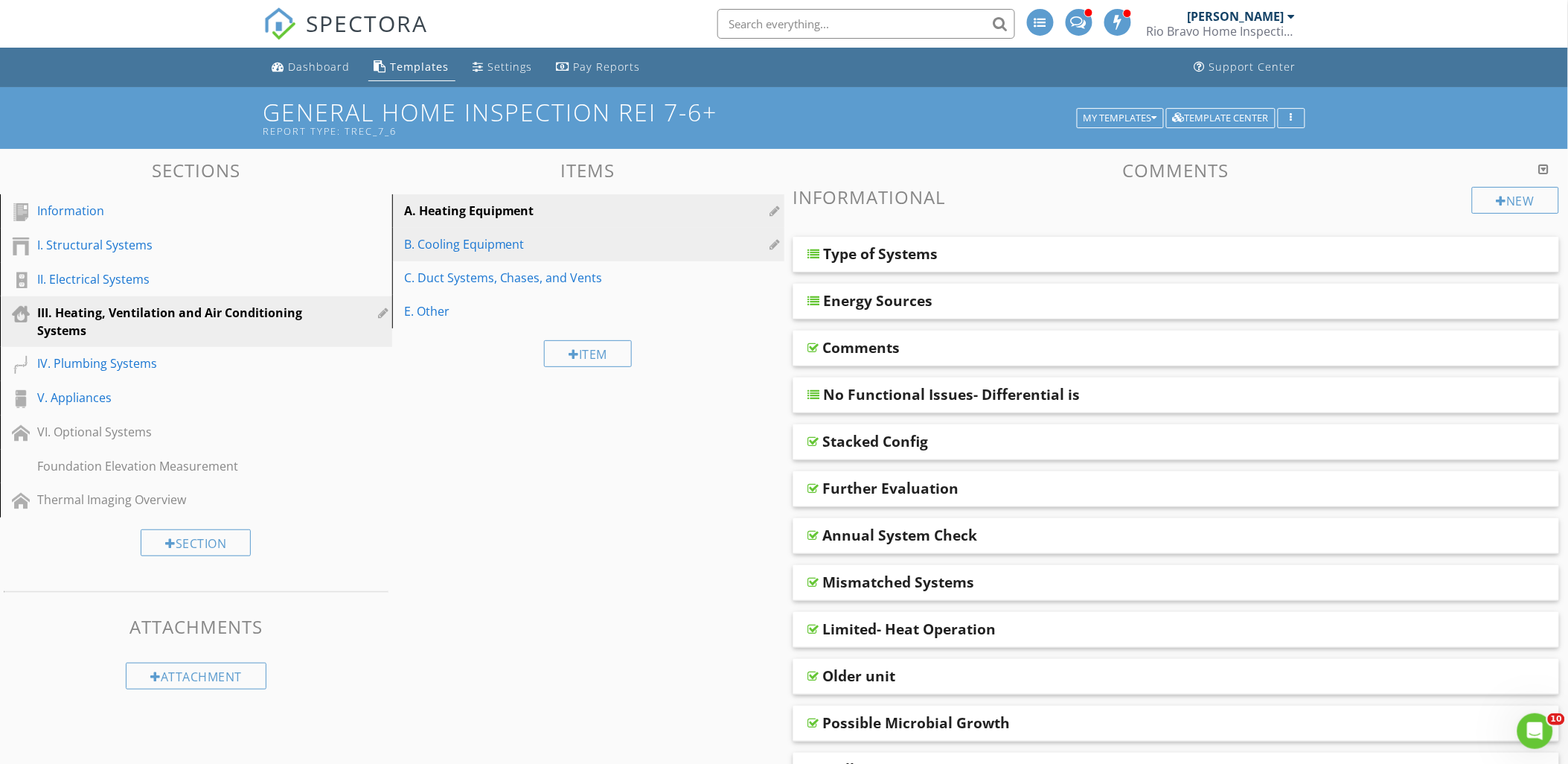
click at [502, 247] on div "B. Cooling Equipment" at bounding box center [562, 244] width 317 height 18
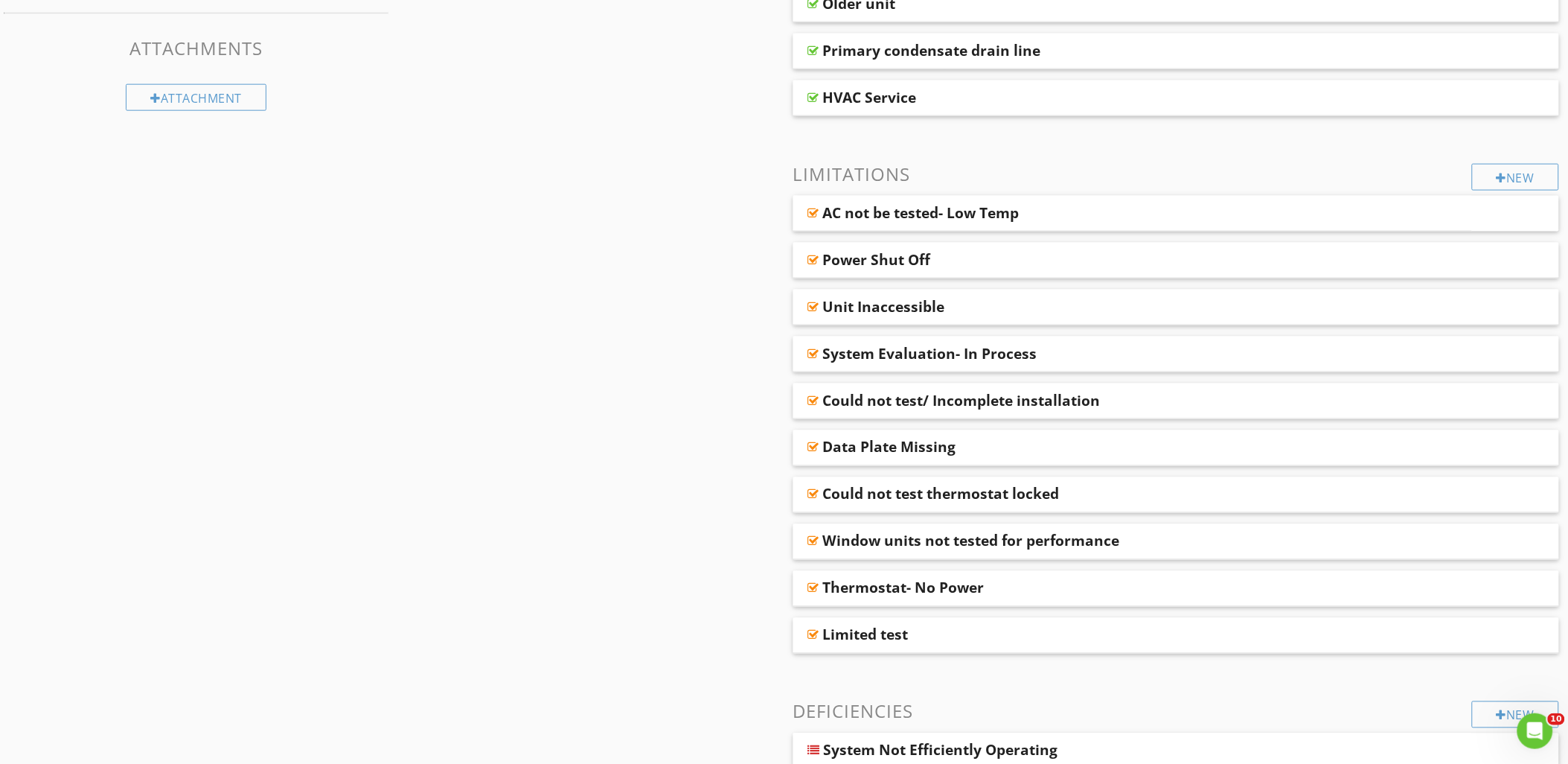
scroll to position [82, 0]
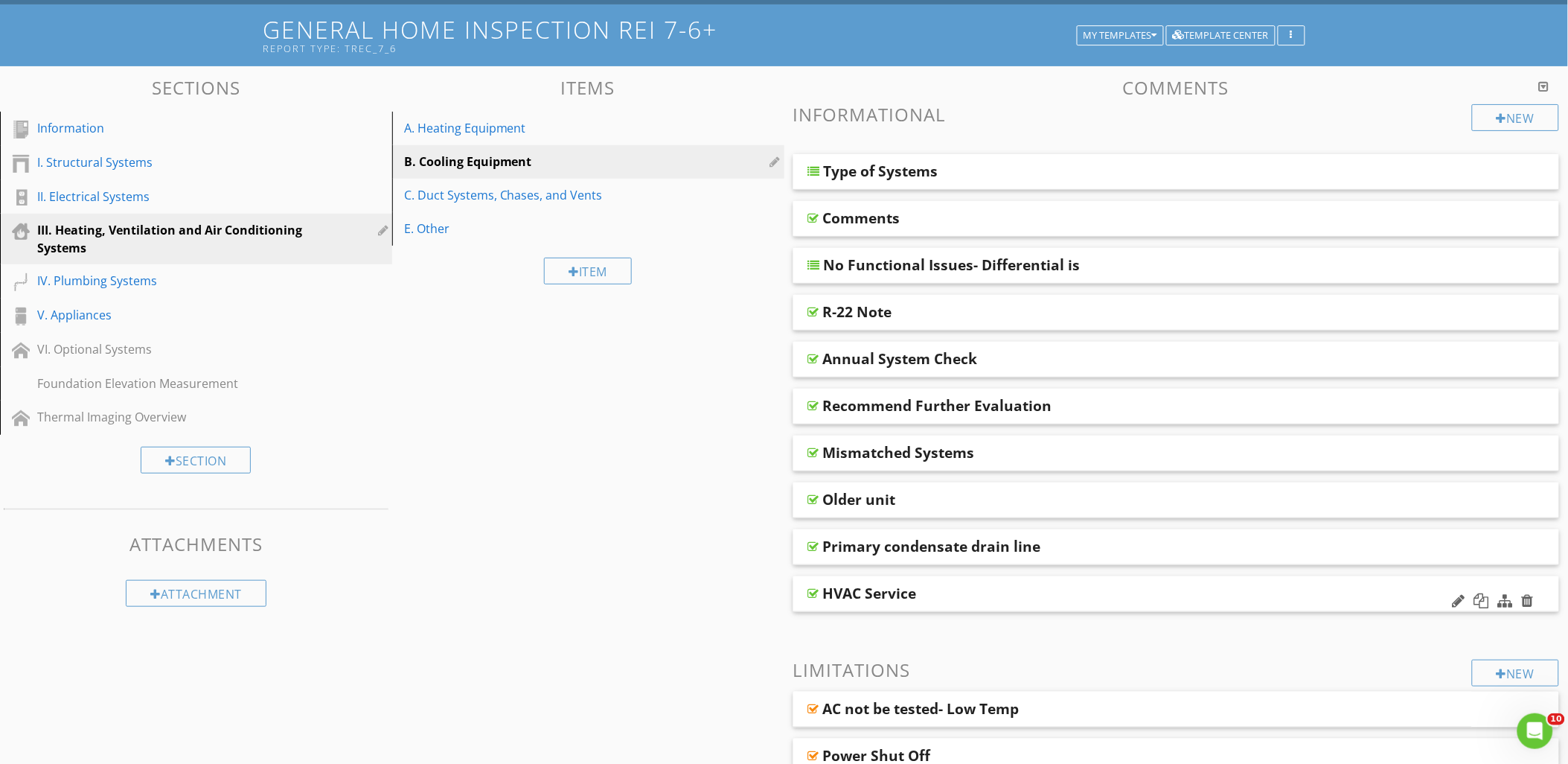
click at [813, 591] on div at bounding box center [813, 593] width 11 height 12
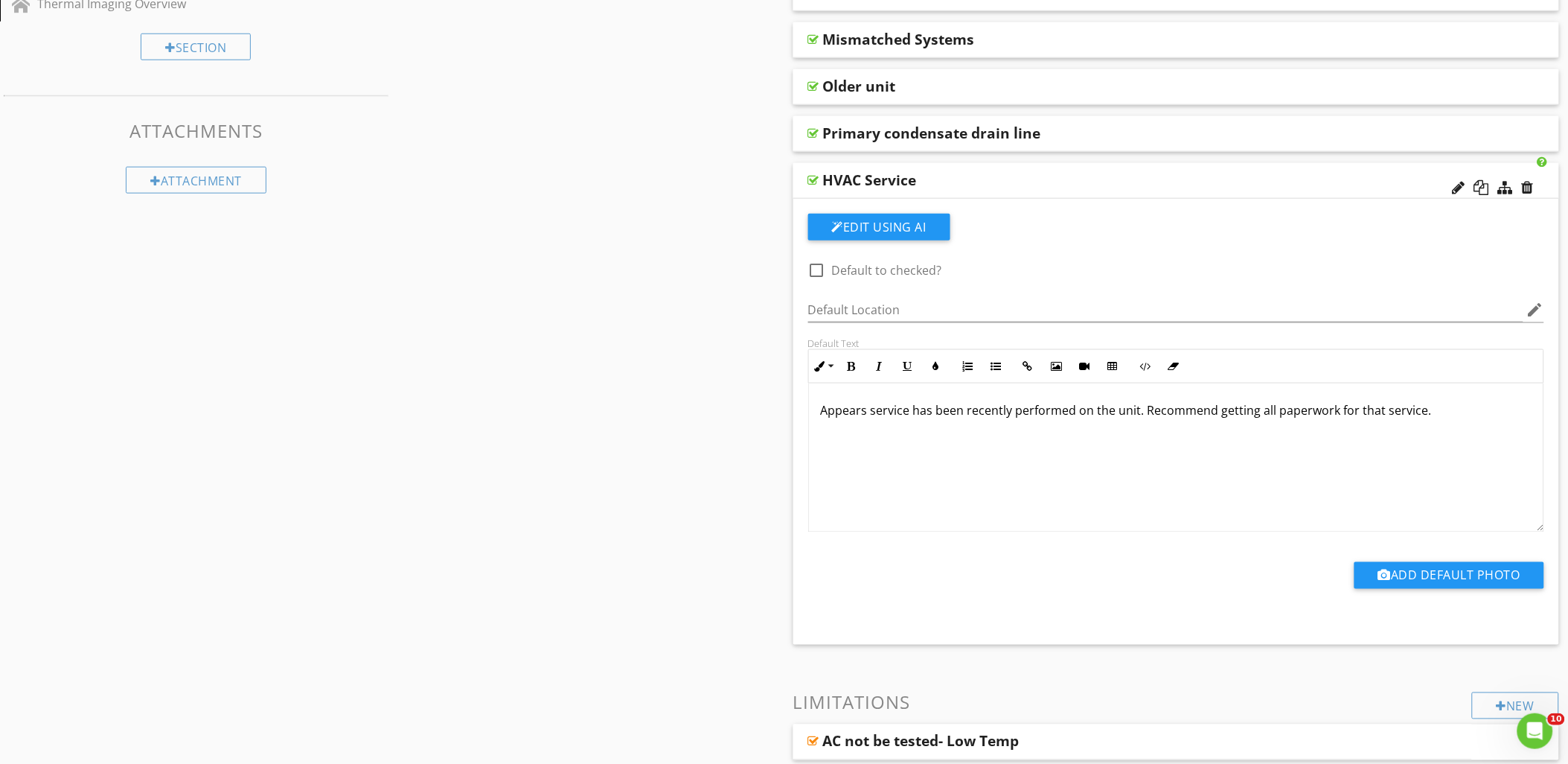
scroll to position [247, 0]
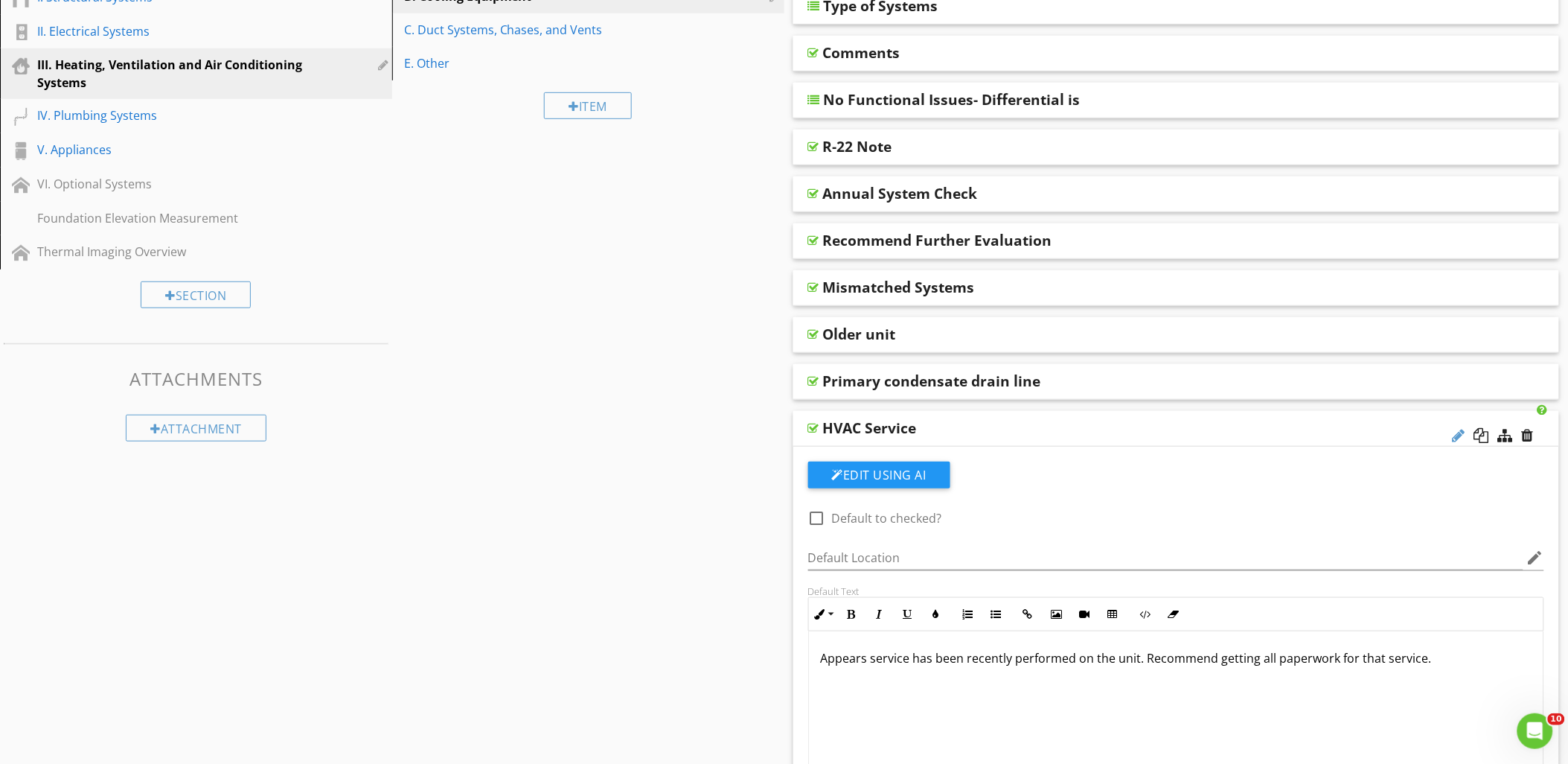
click at [1458, 437] on div at bounding box center [1458, 435] width 13 height 15
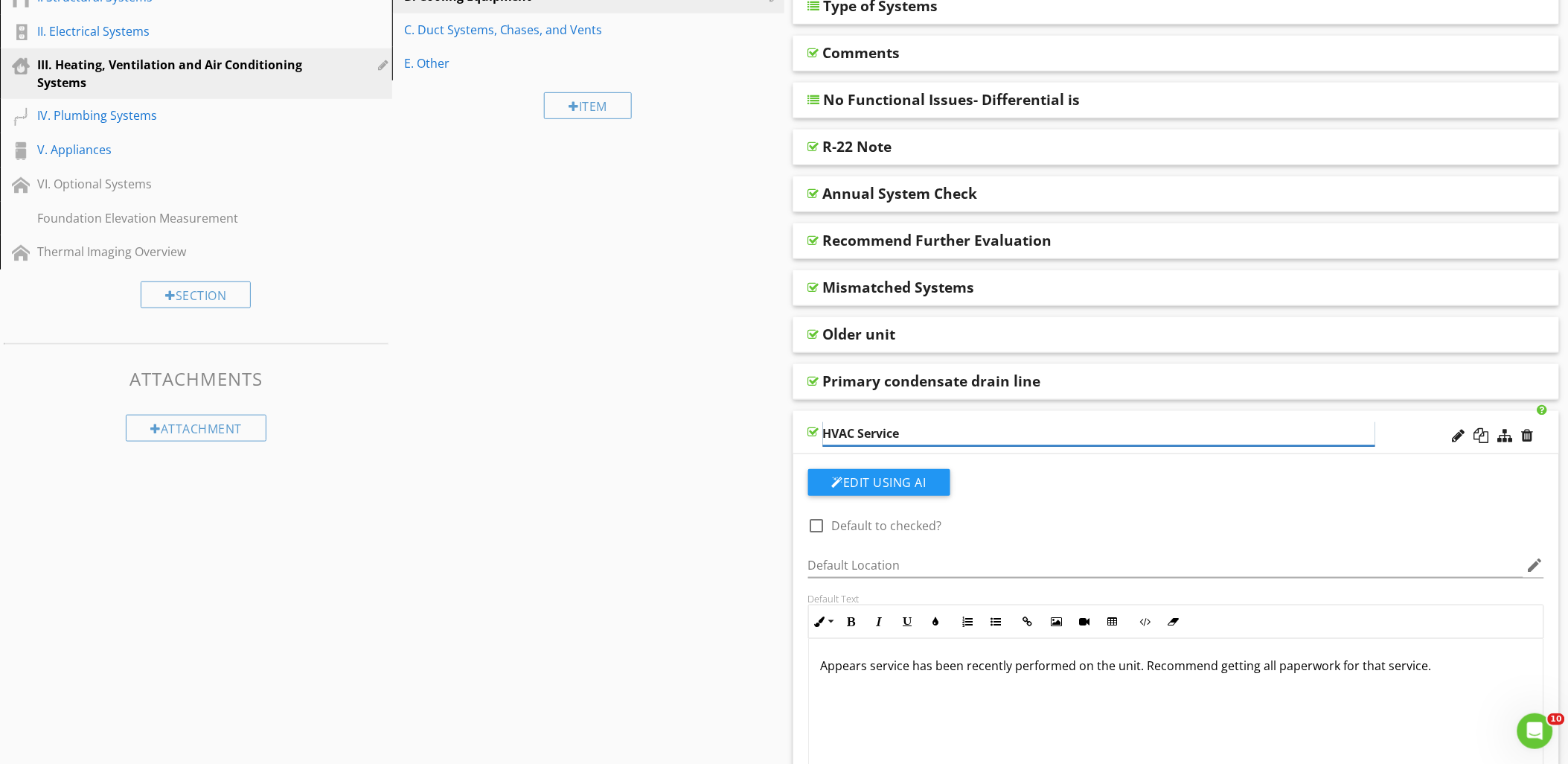
click at [825, 428] on input "HVAC Service" at bounding box center [1099, 433] width 552 height 25
type input "Recent HVAC Service"
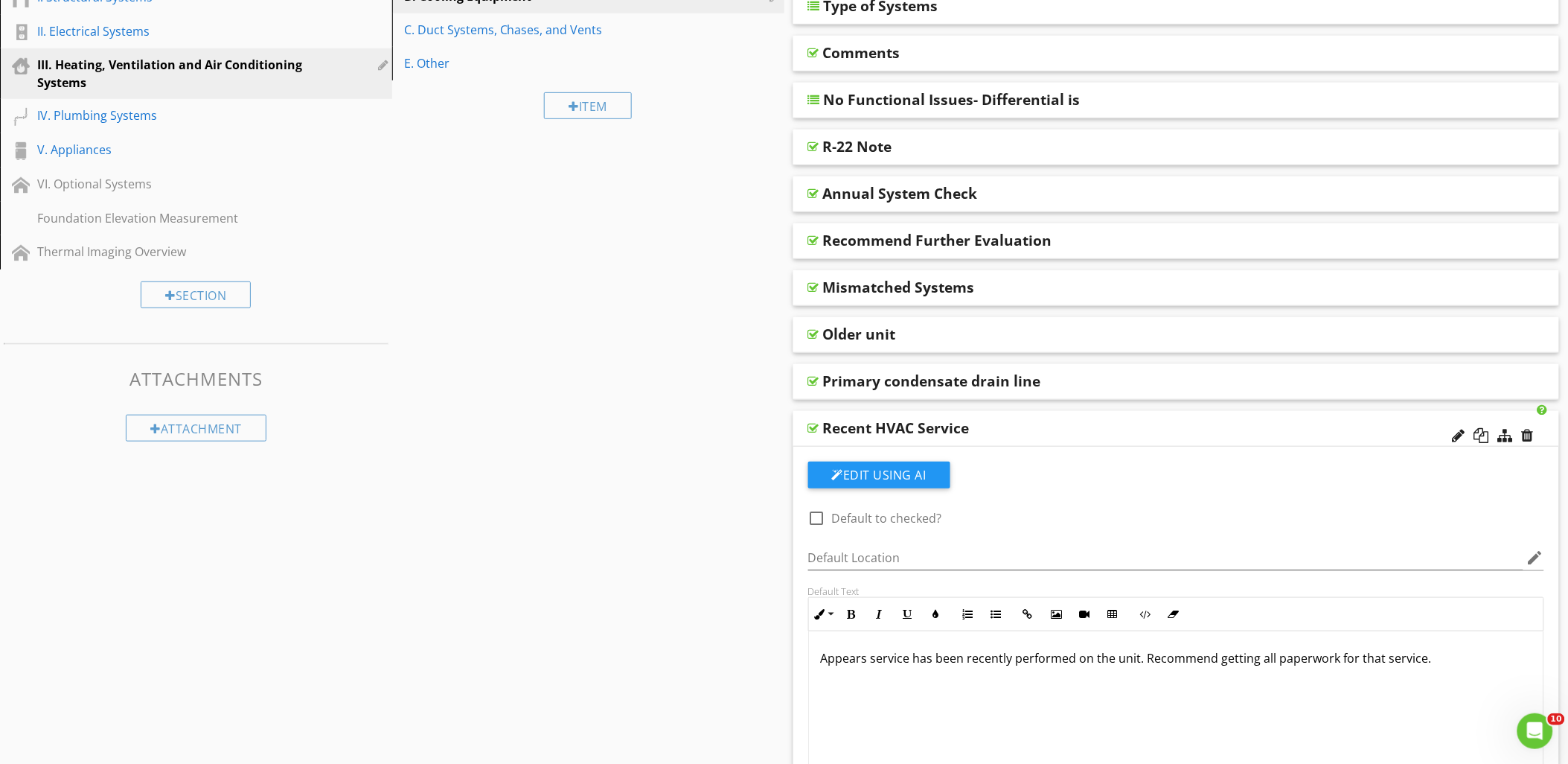
click at [811, 427] on div at bounding box center [813, 428] width 11 height 12
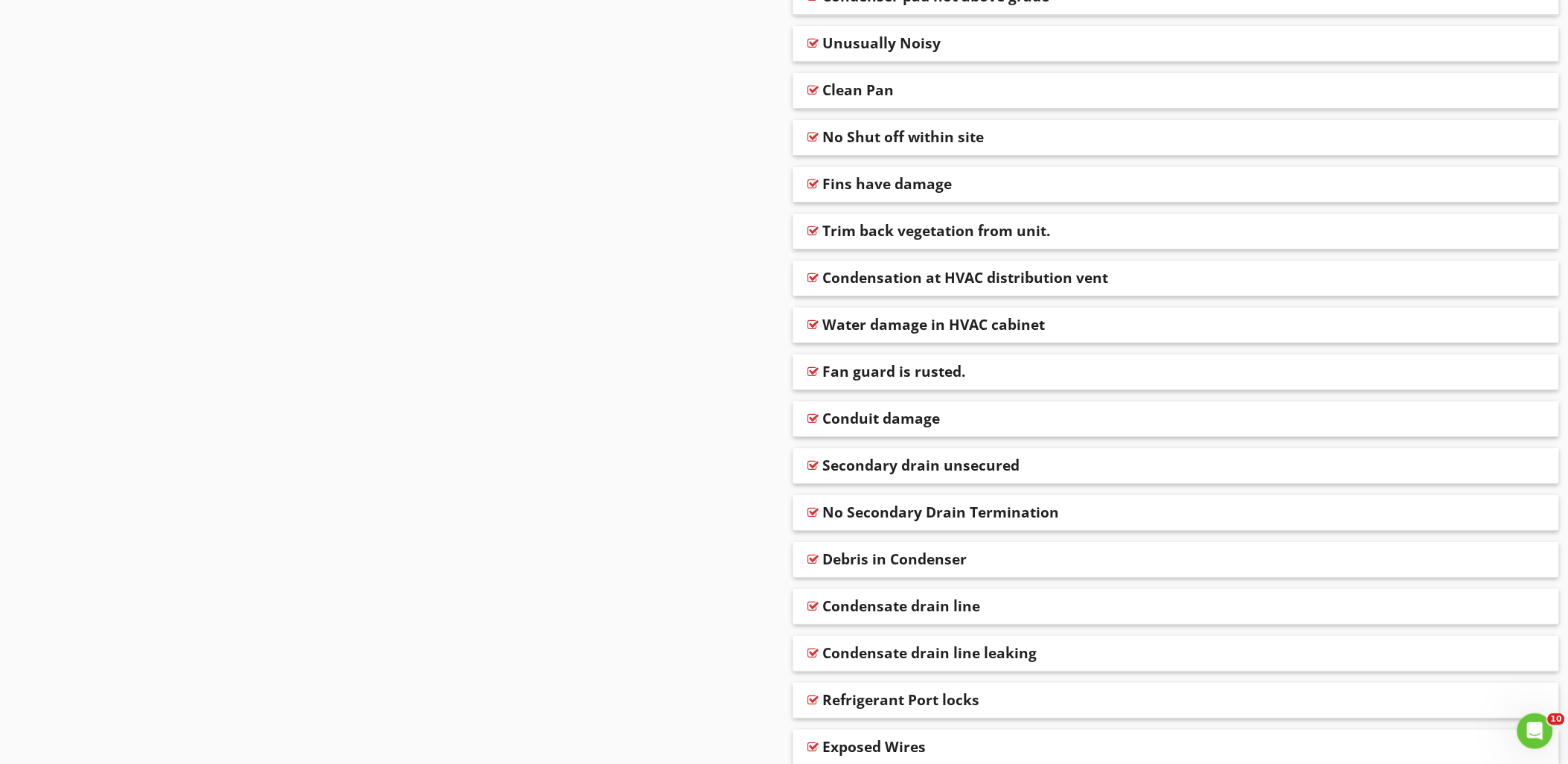
scroll to position [1770, 0]
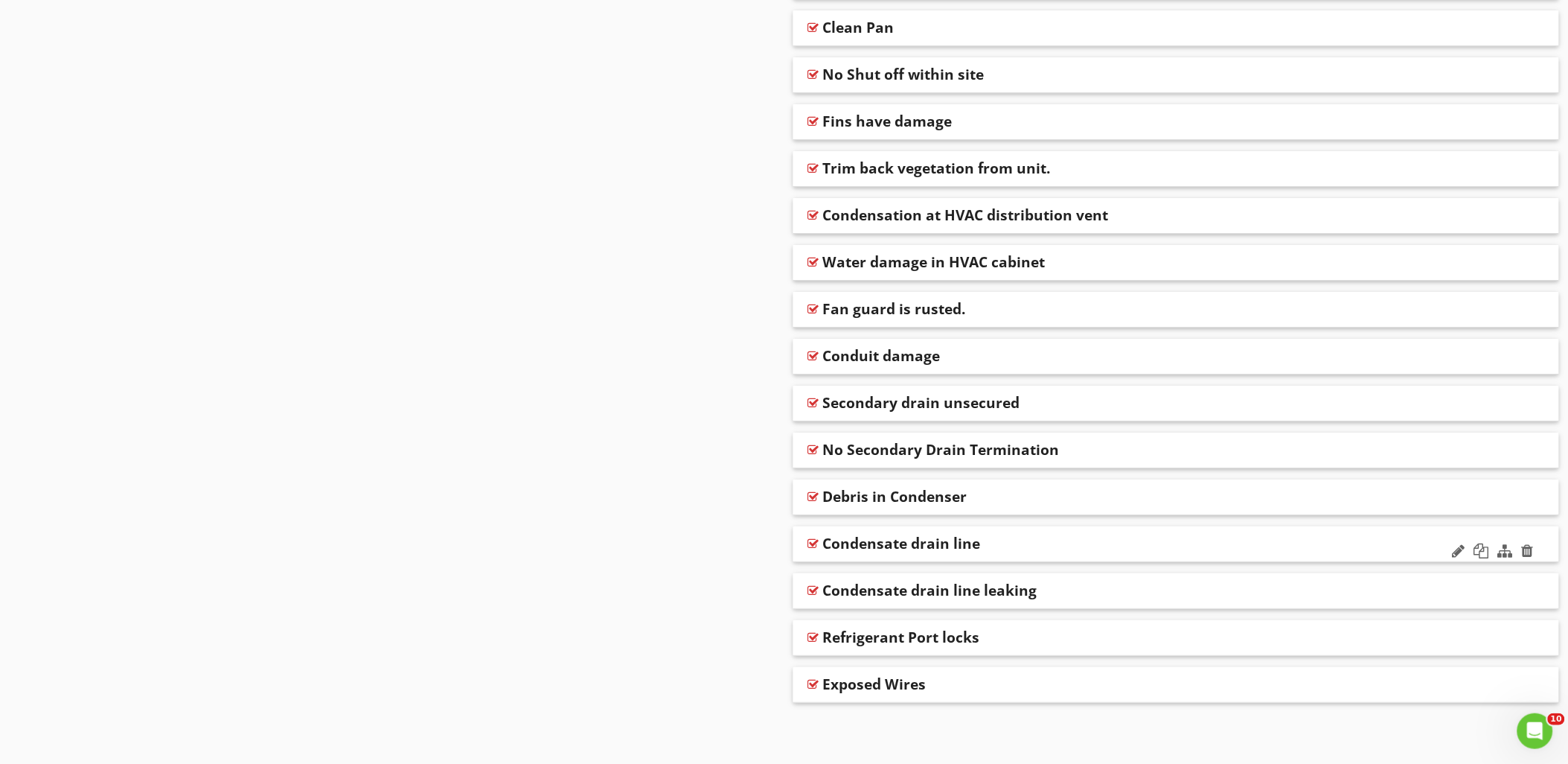
click at [813, 541] on div at bounding box center [813, 543] width 11 height 12
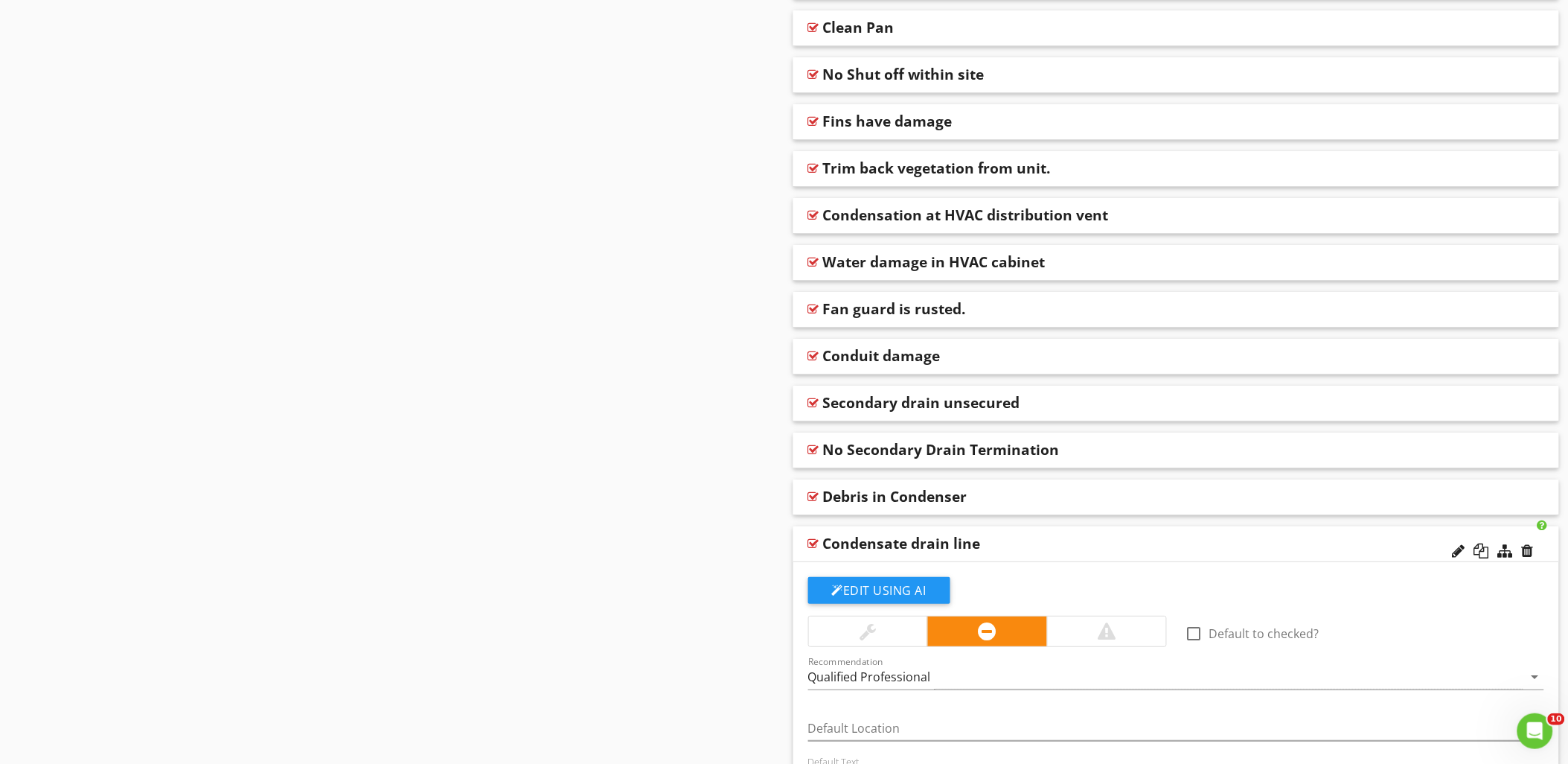
scroll to position [1936, 0]
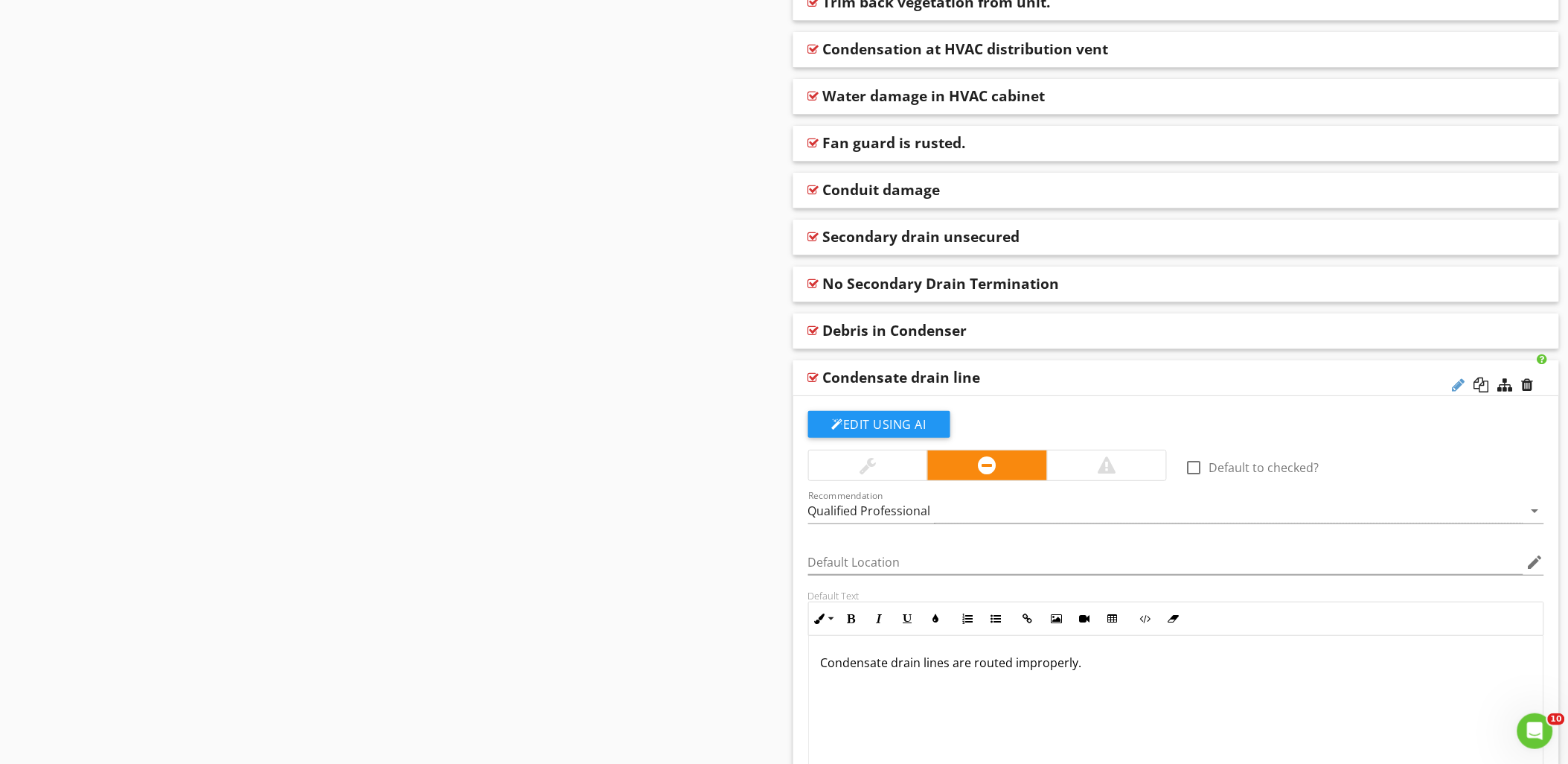
click at [1461, 383] on div at bounding box center [1458, 384] width 13 height 15
click at [822, 383] on div "Condensate drain line" at bounding box center [1176, 378] width 767 height 35
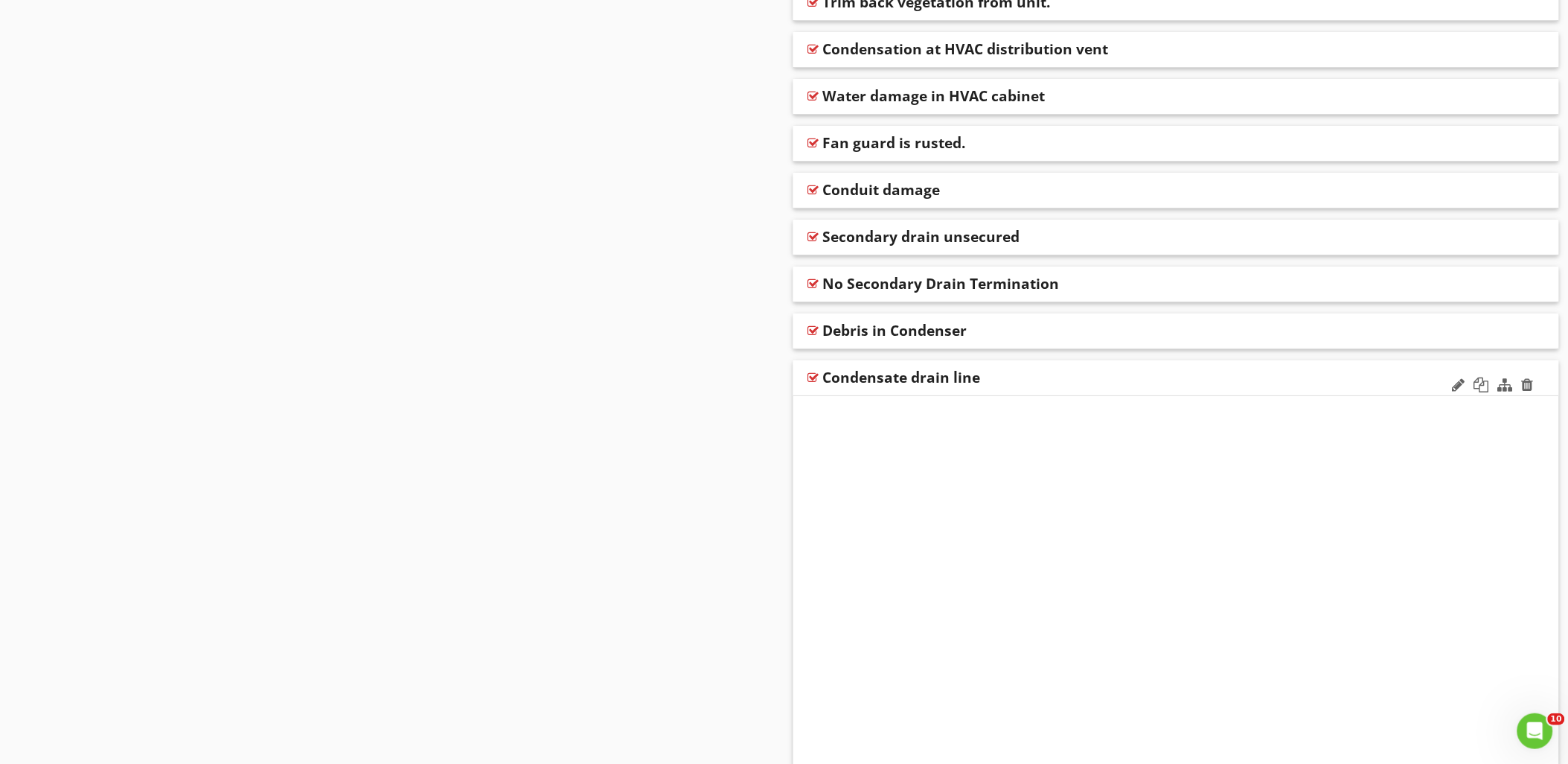
scroll to position [1770, 0]
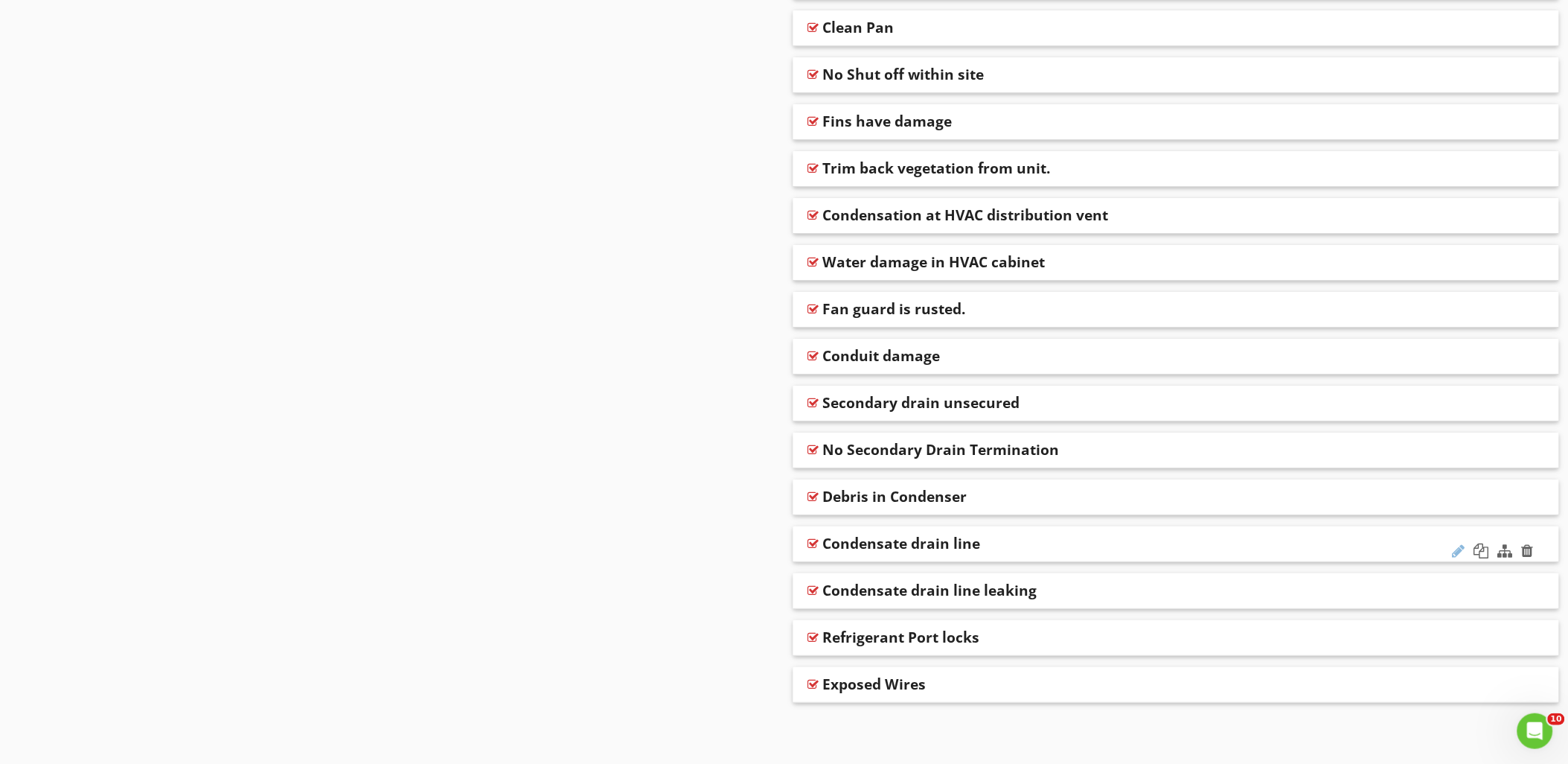
click at [1461, 547] on div at bounding box center [1458, 550] width 13 height 15
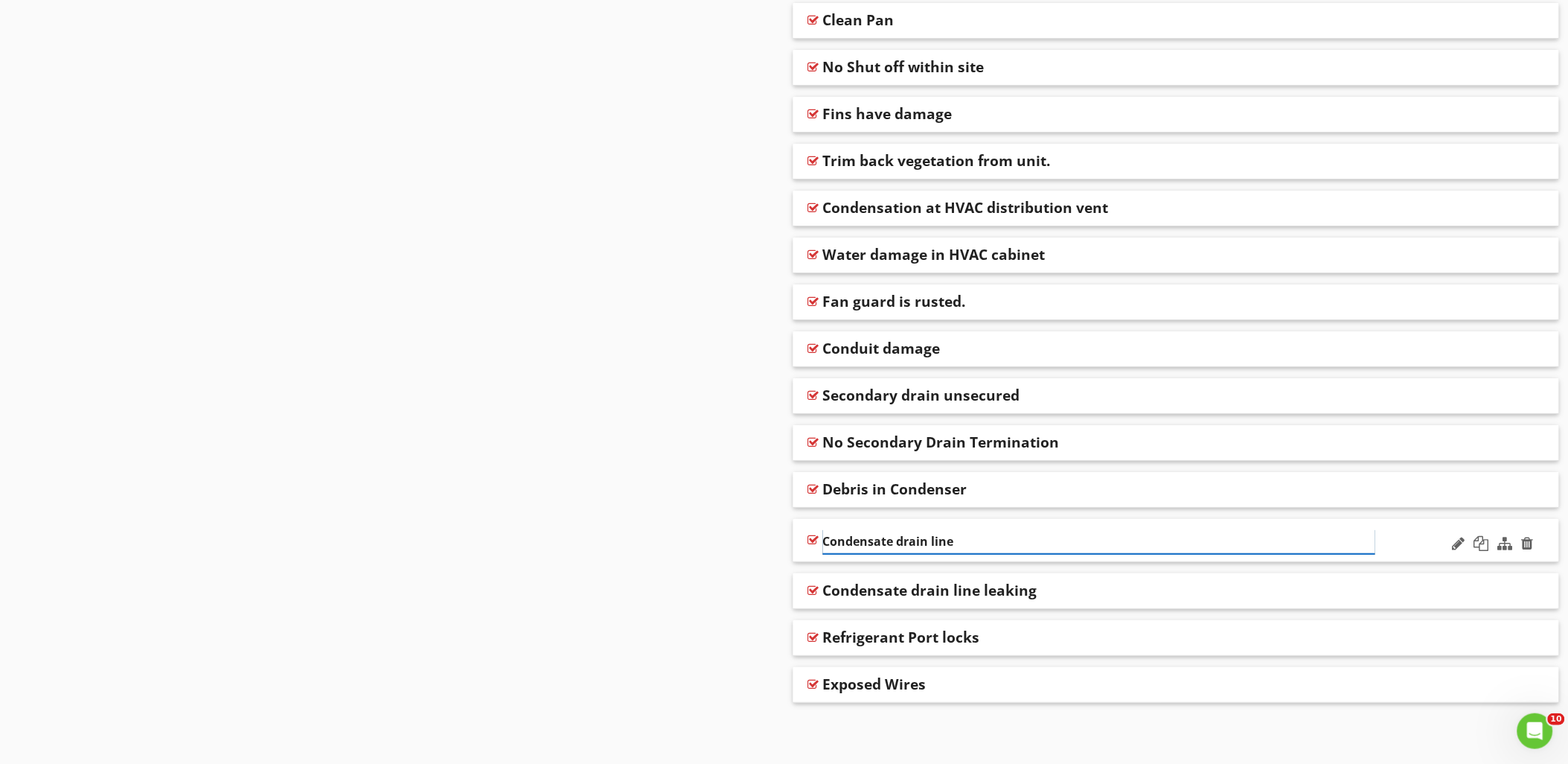
click at [826, 539] on input "Condensate drain line" at bounding box center [1099, 541] width 552 height 25
type input "Improper Condensate drain line"
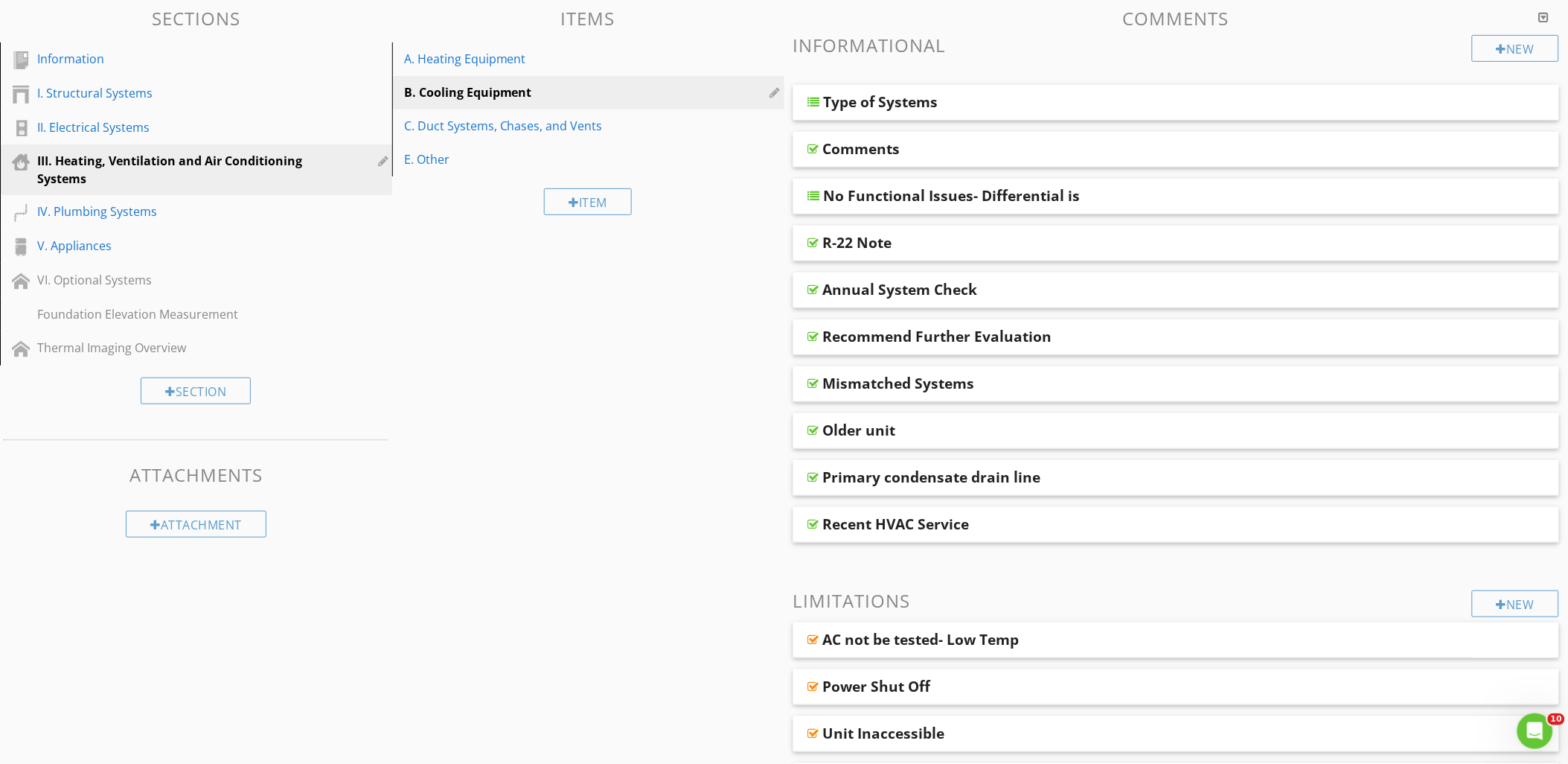
scroll to position [0, 0]
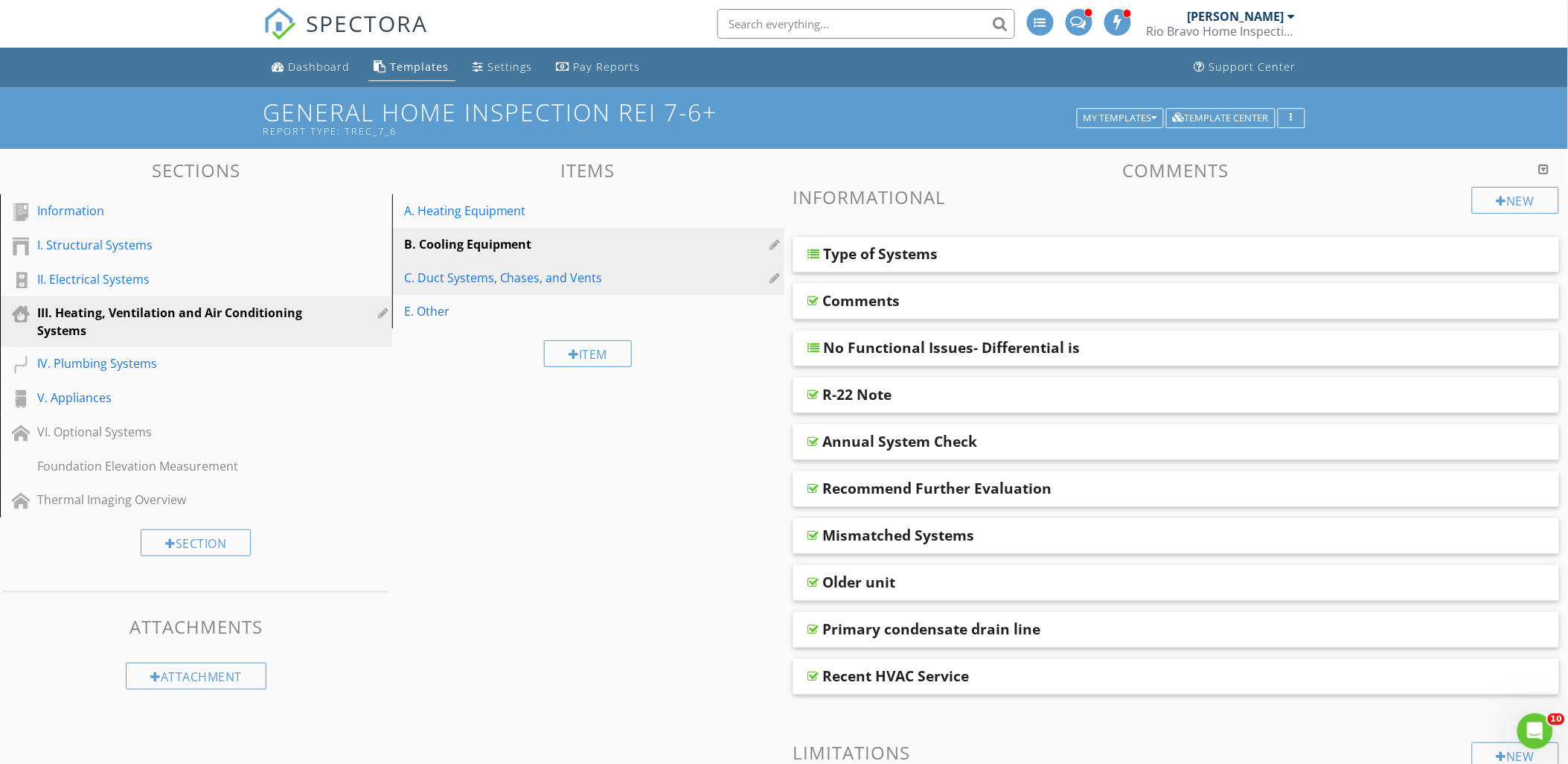
click at [463, 277] on div "C. Duct Systems, Chases, and Vents" at bounding box center [562, 278] width 317 height 18
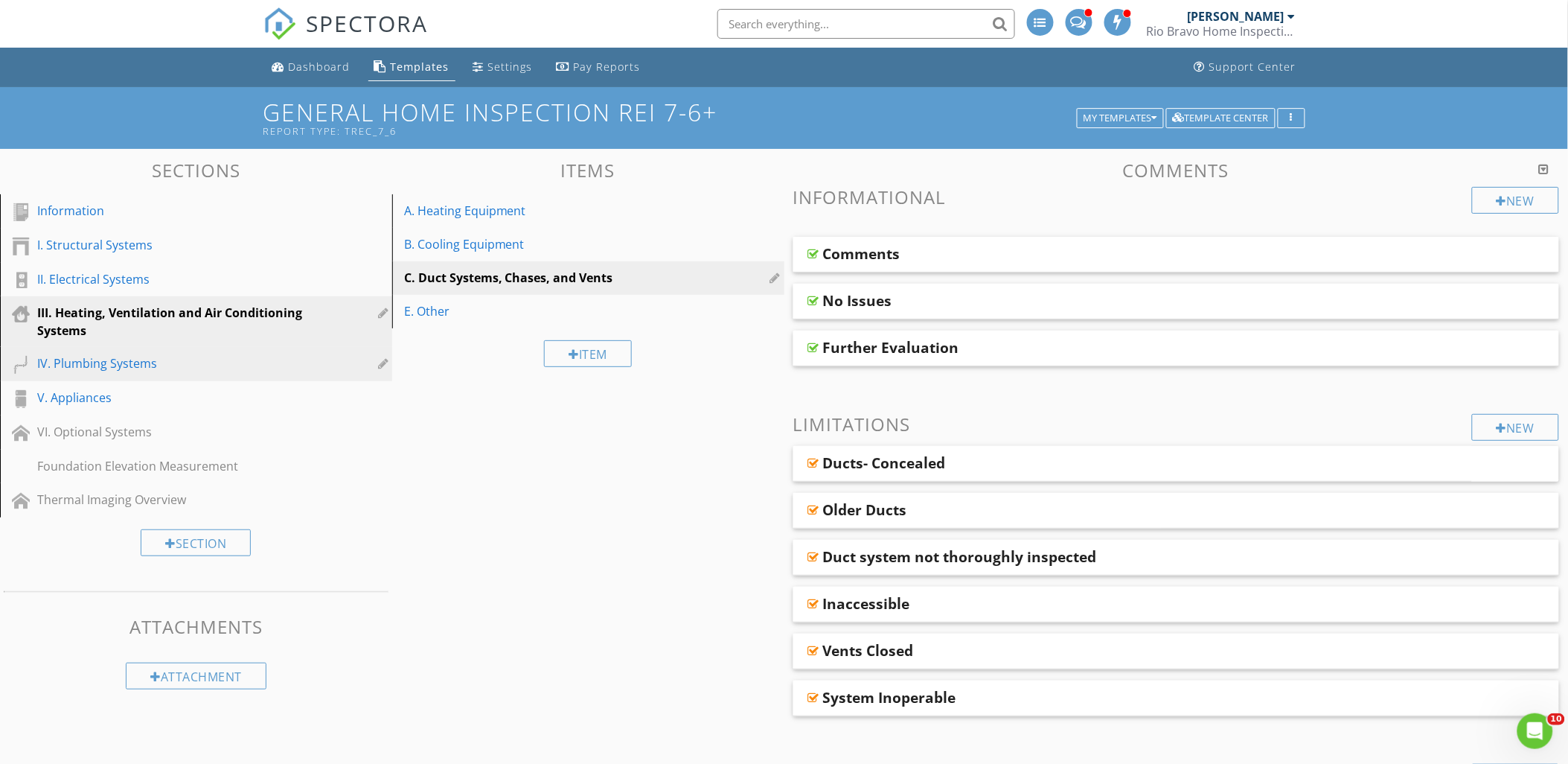
click at [84, 369] on div "IV. Plumbing Systems" at bounding box center [179, 363] width 284 height 18
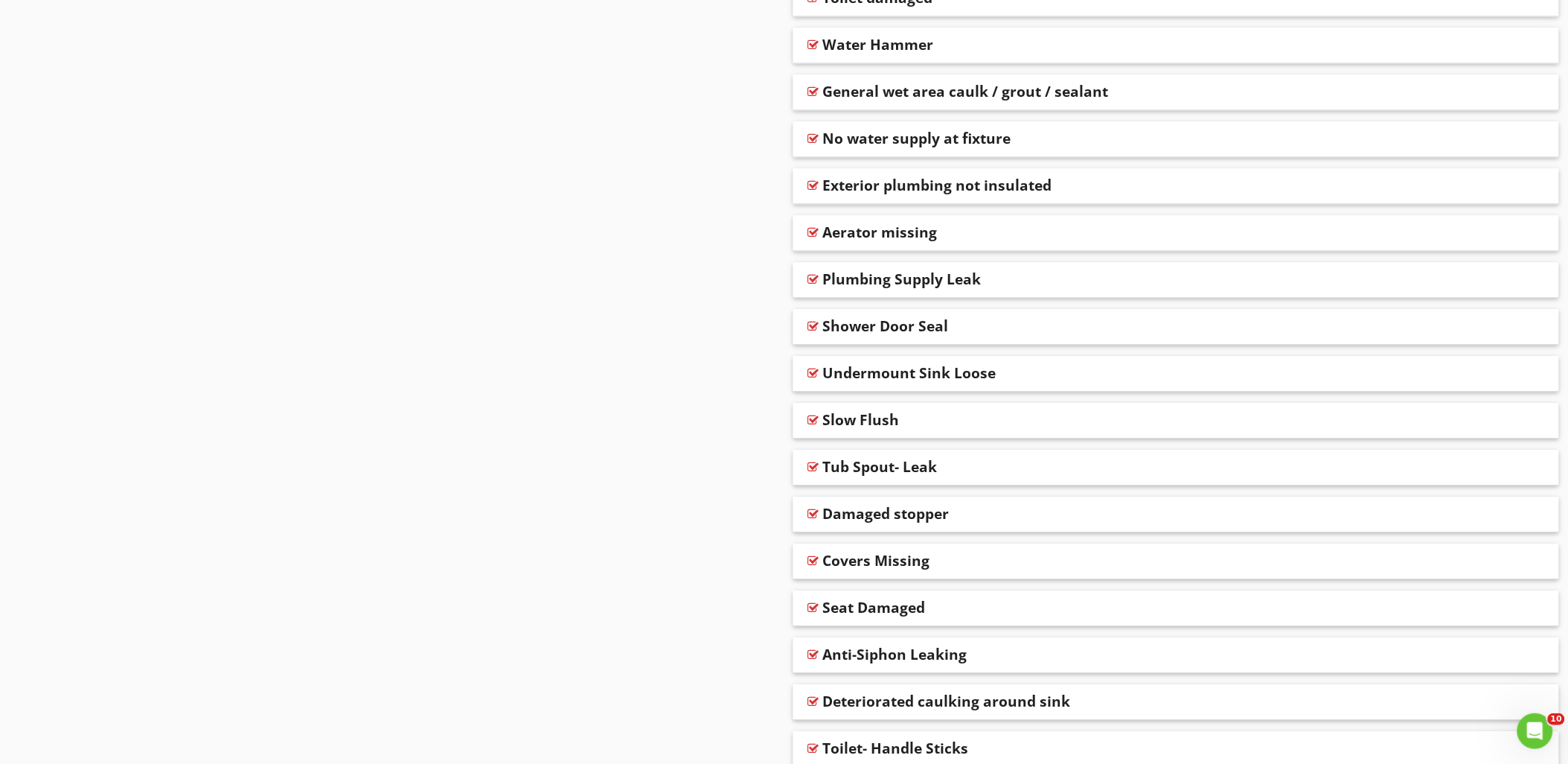
scroll to position [3644, 0]
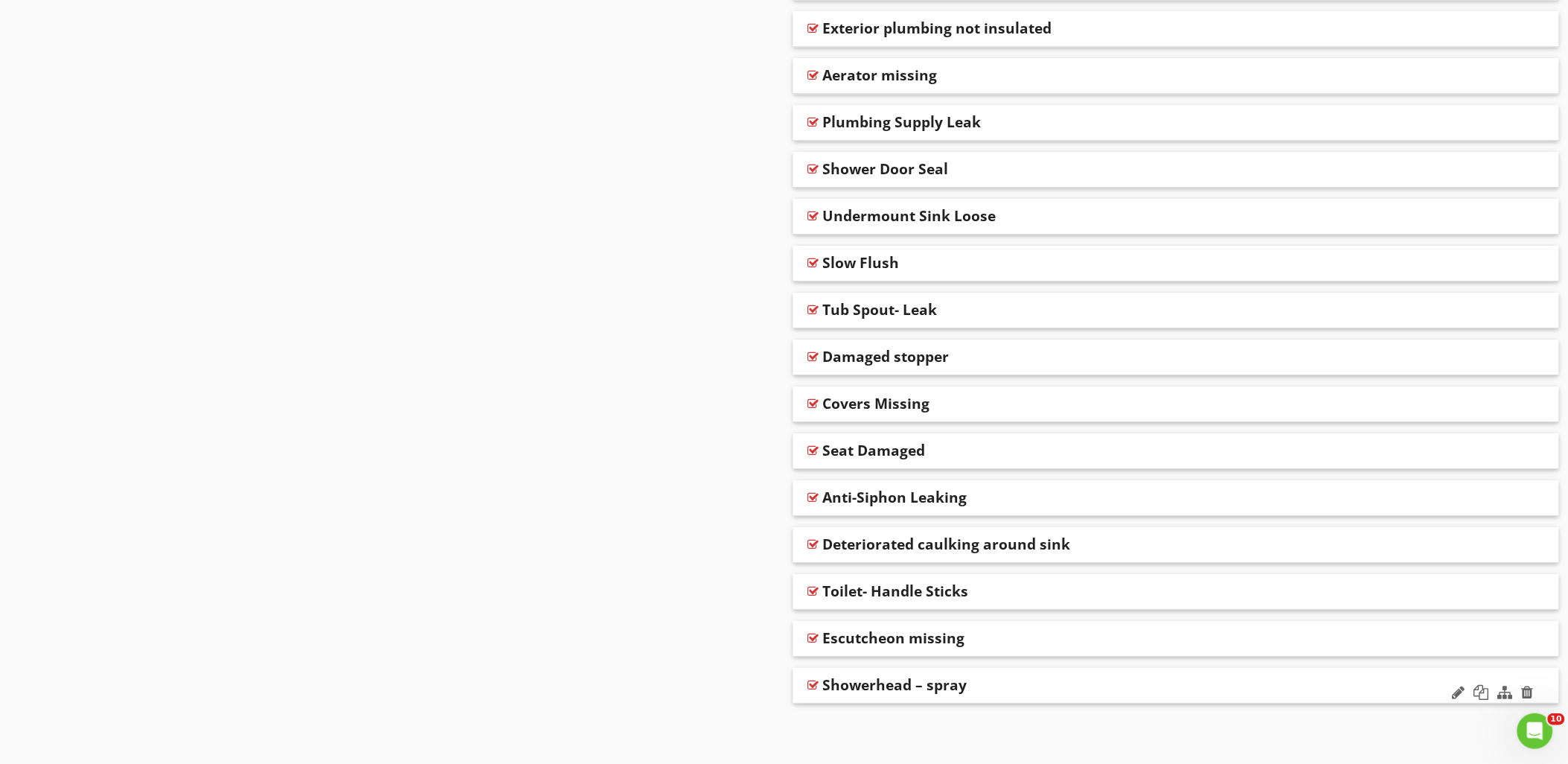
click at [813, 682] on div at bounding box center [813, 684] width 11 height 12
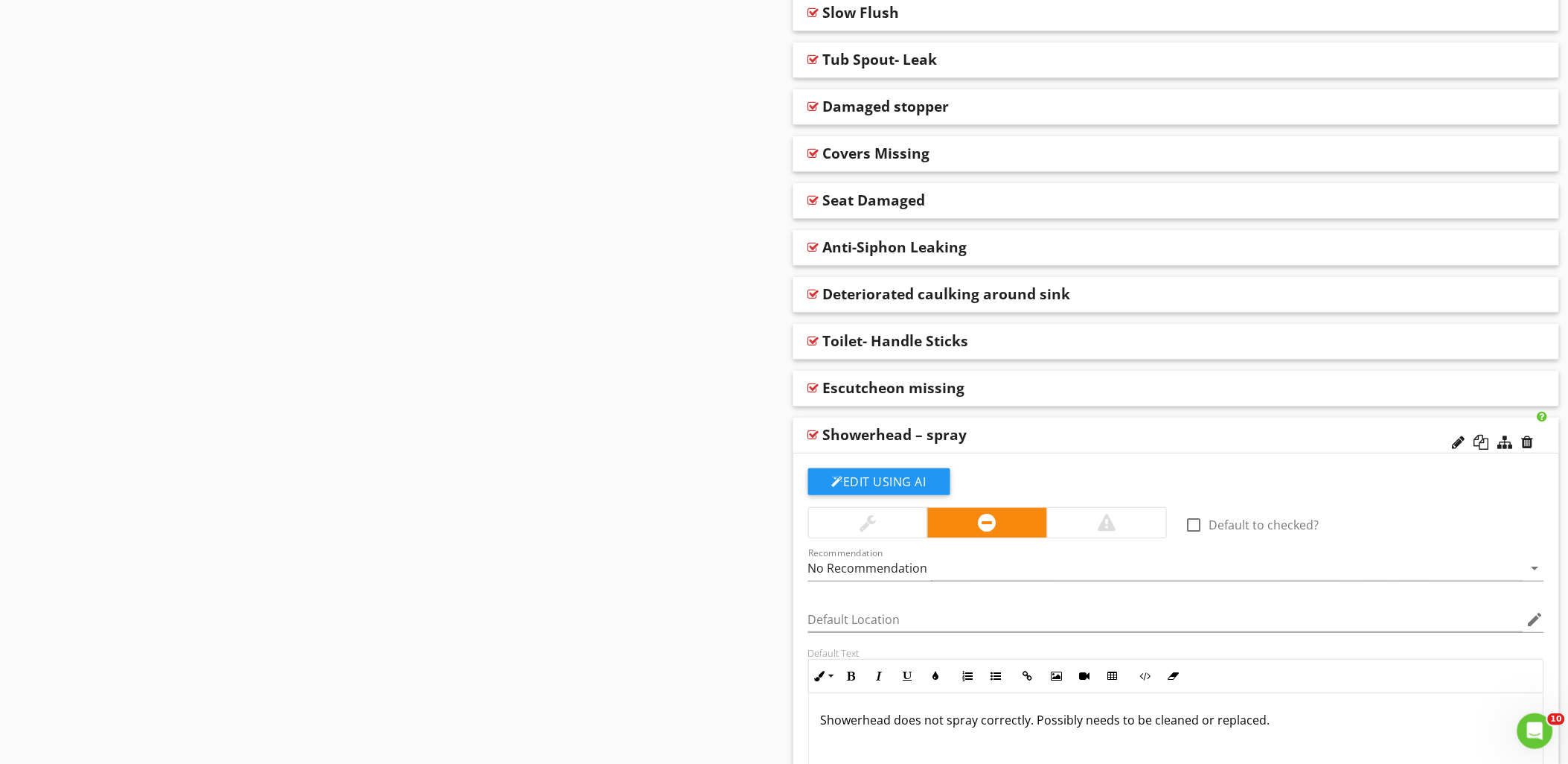
scroll to position [4058, 0]
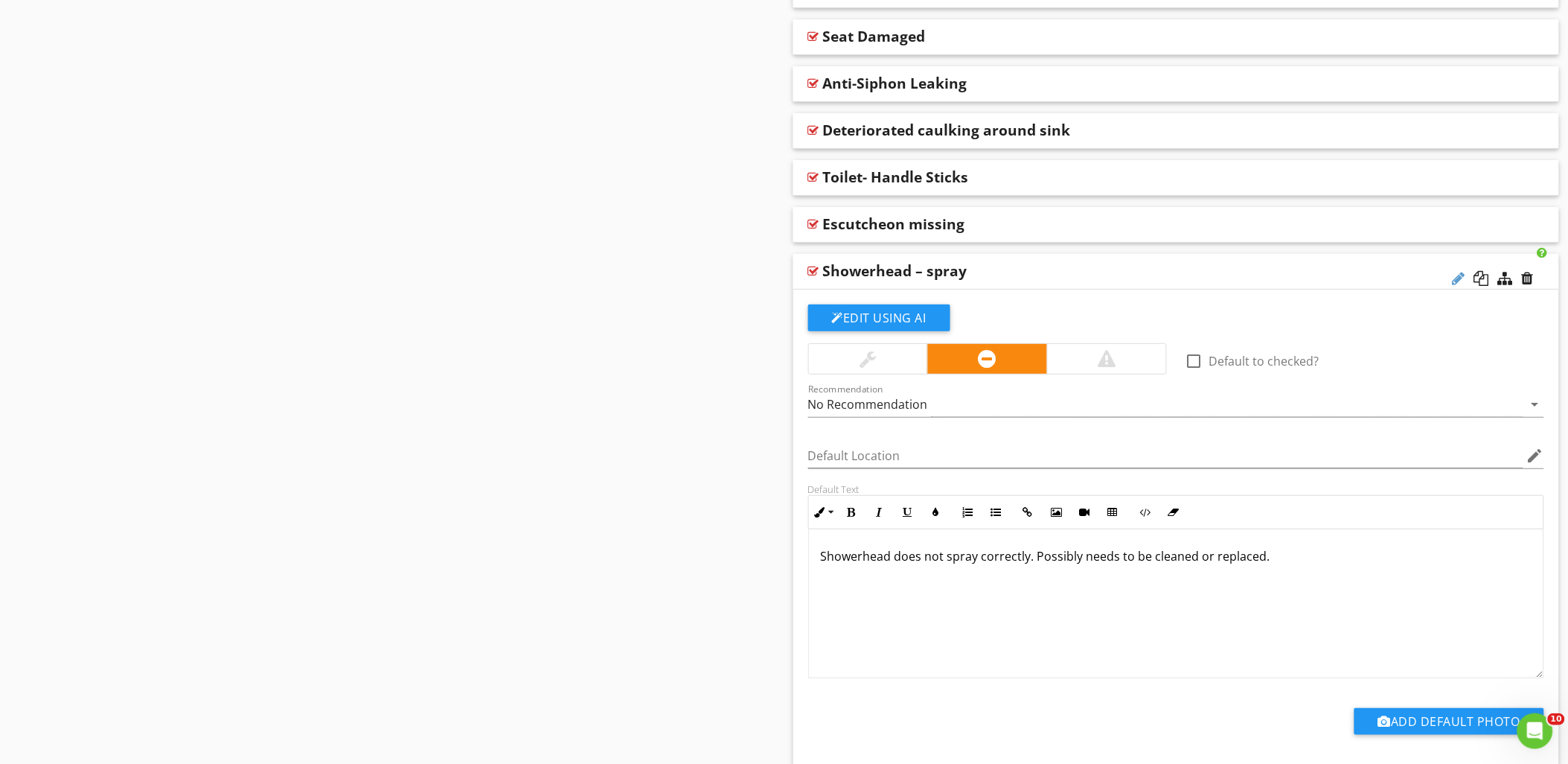
click at [1458, 278] on div at bounding box center [1458, 278] width 13 height 15
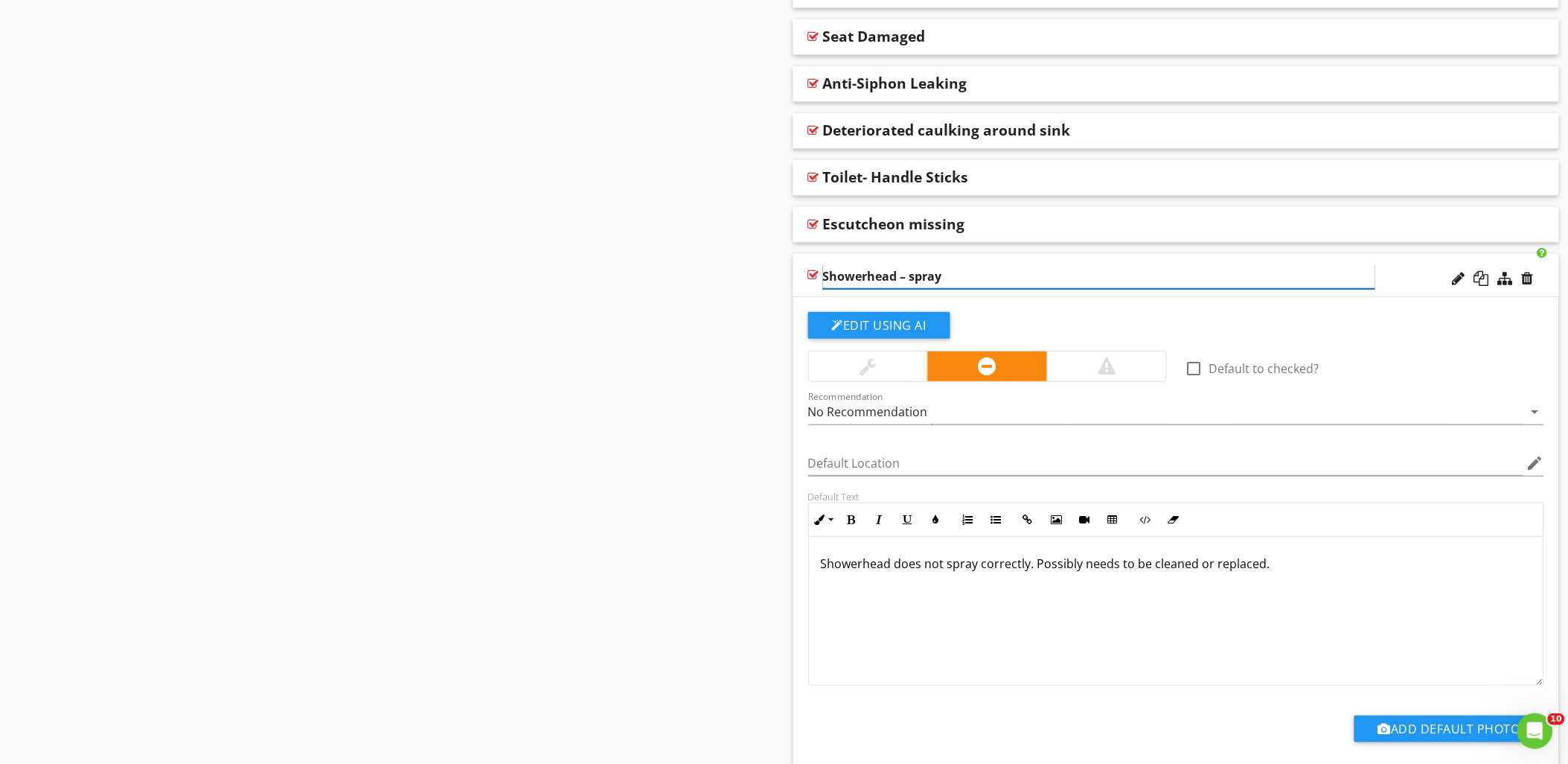
click at [917, 278] on input "Showerhead – spray" at bounding box center [1099, 276] width 552 height 25
click at [985, 278] on input "Showerhead – Spray" at bounding box center [1099, 276] width 552 height 25
type input "Clogged Showerhead"
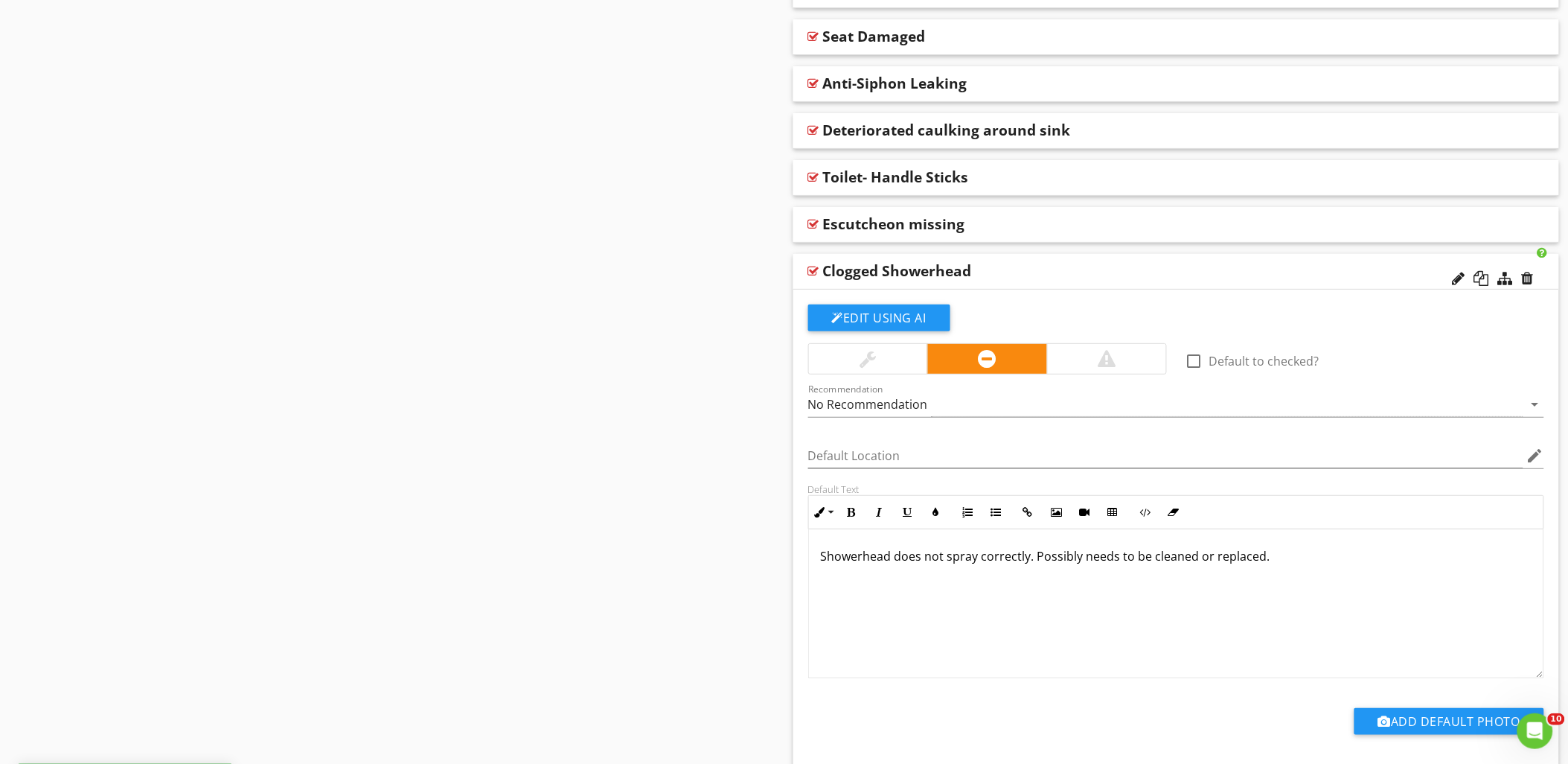
click at [813, 269] on div at bounding box center [813, 271] width 11 height 12
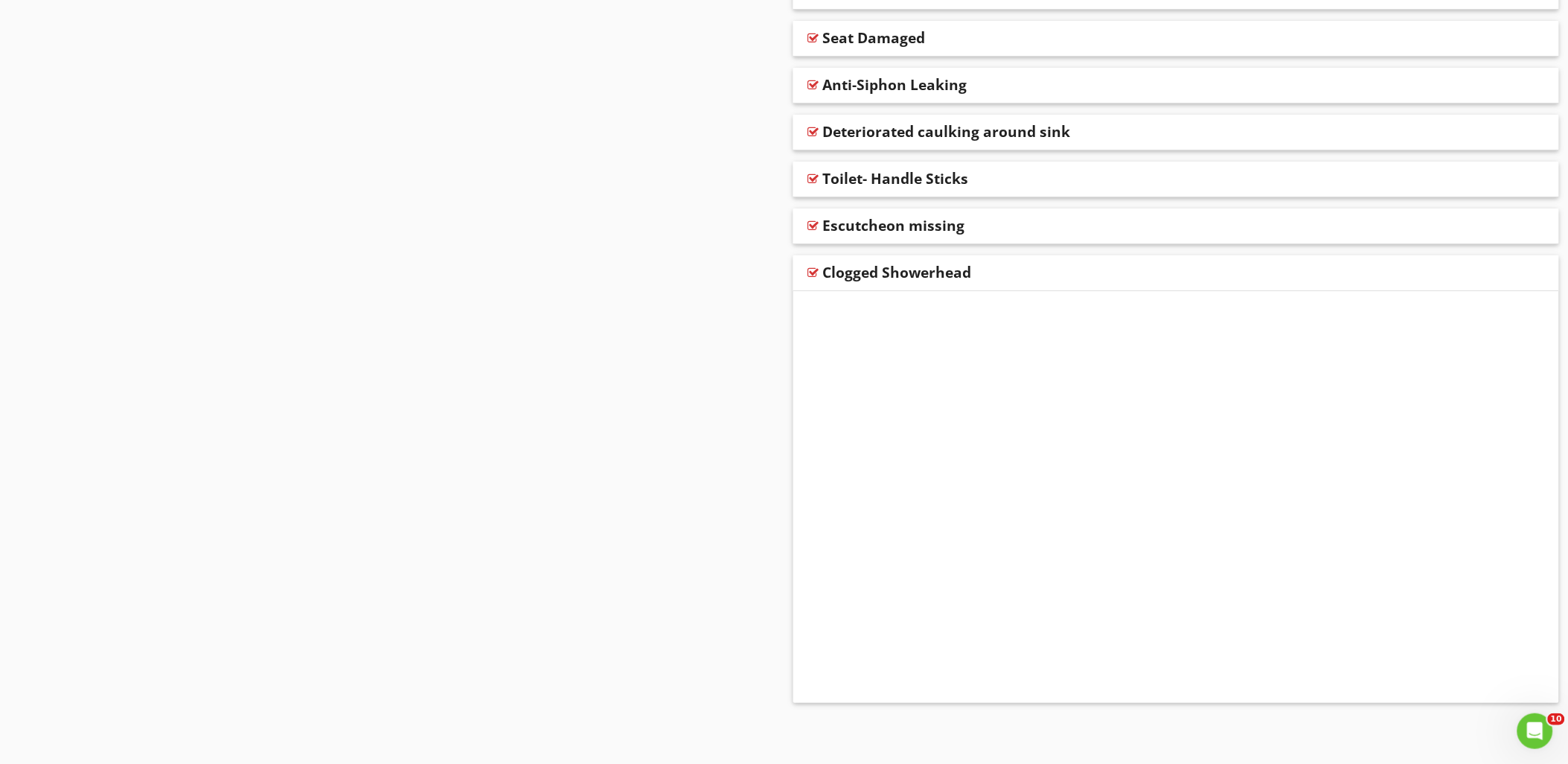
scroll to position [3644, 0]
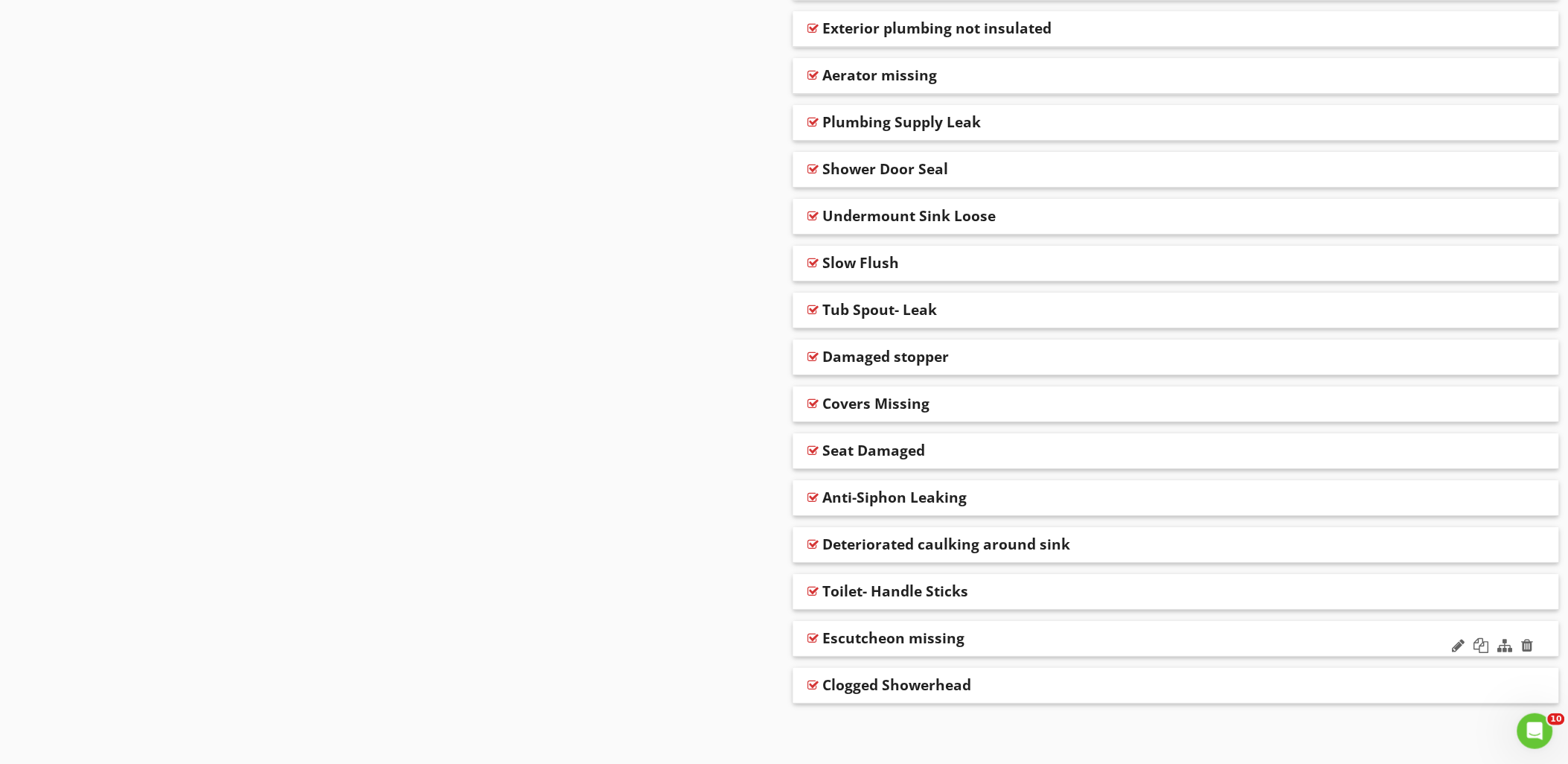
click at [813, 635] on div at bounding box center [813, 637] width 11 height 12
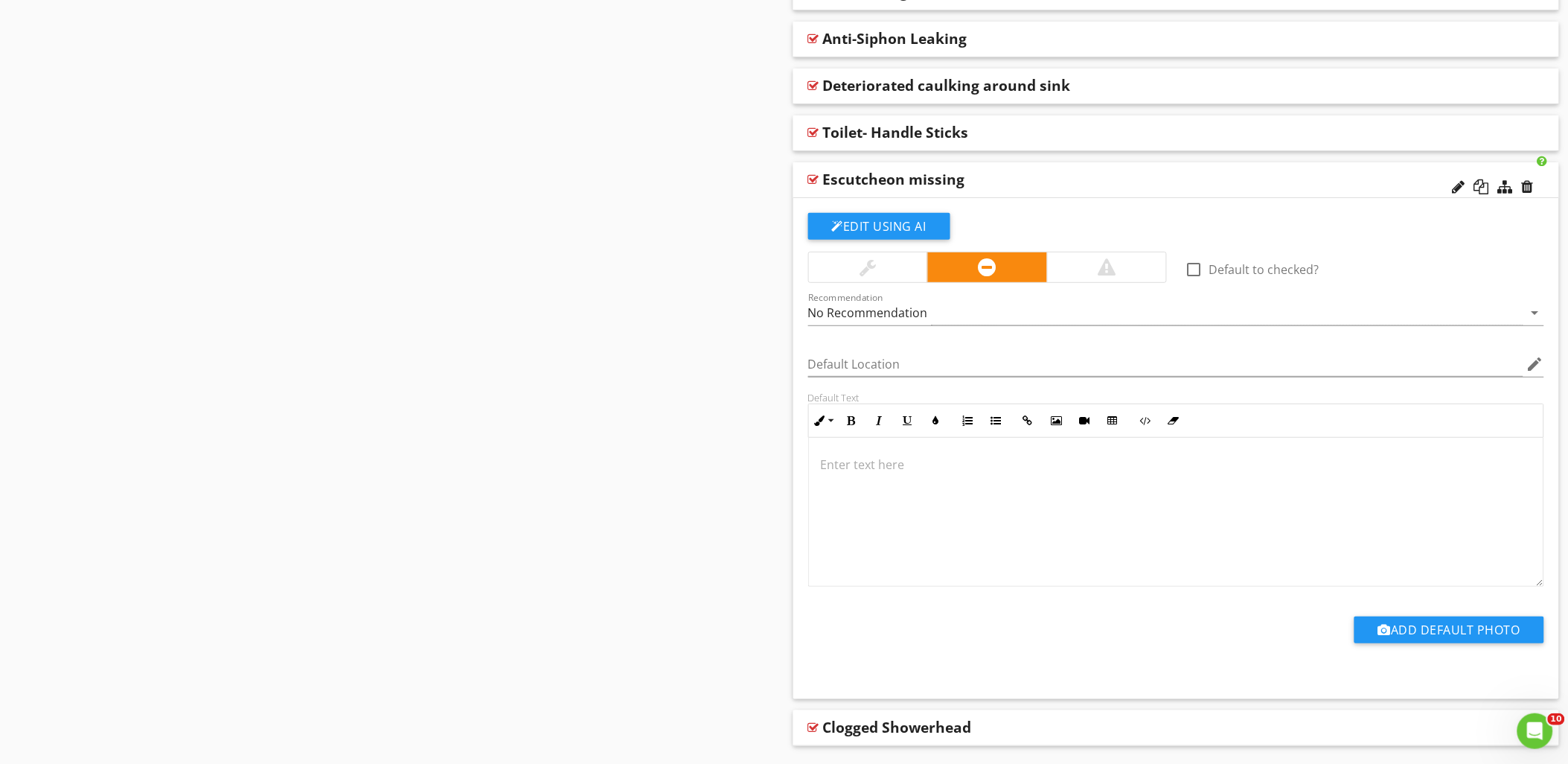
scroll to position [4146, 0]
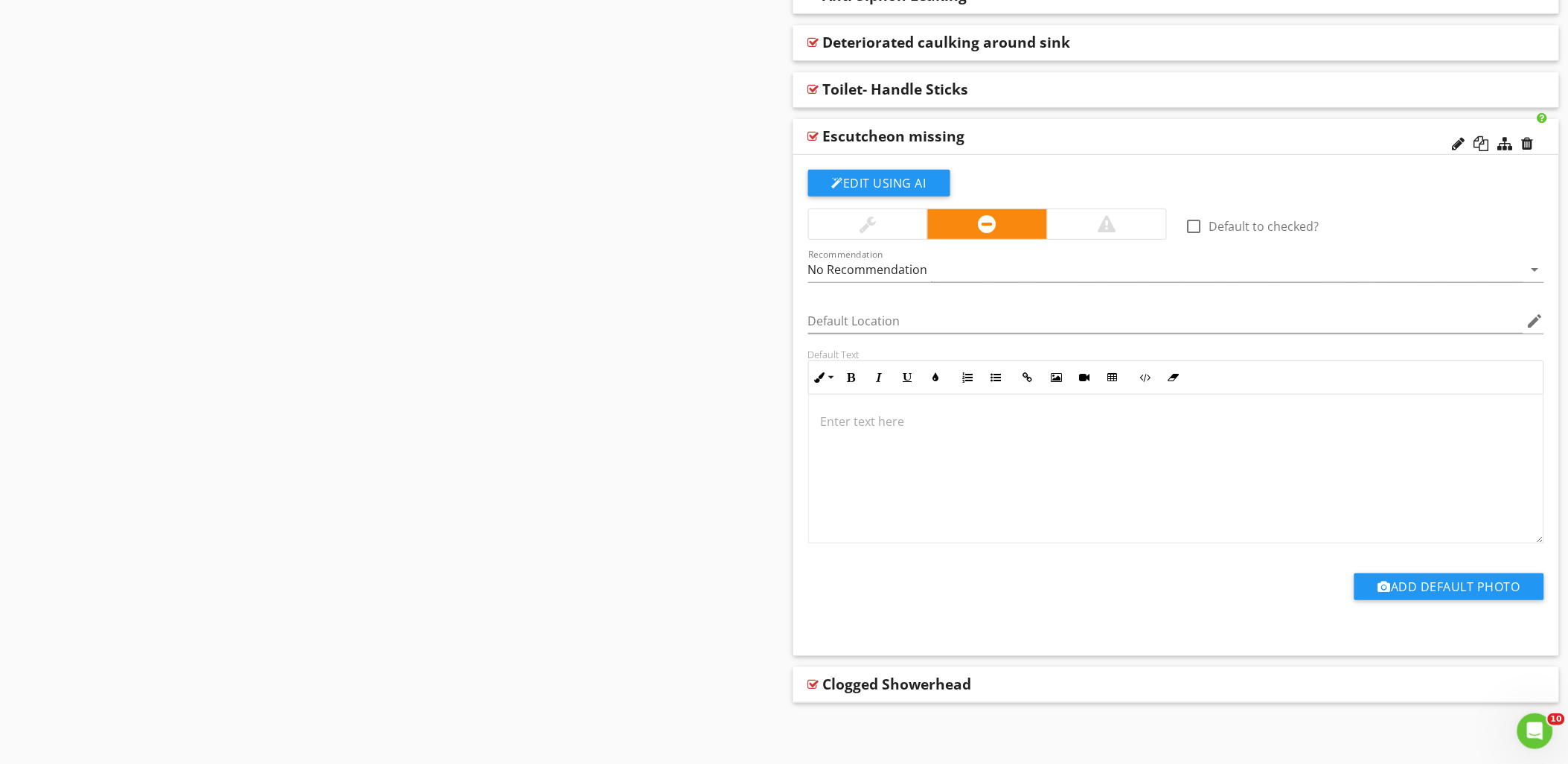
click at [873, 432] on div at bounding box center [1176, 469] width 735 height 149
click at [813, 136] on div at bounding box center [813, 136] width 11 height 12
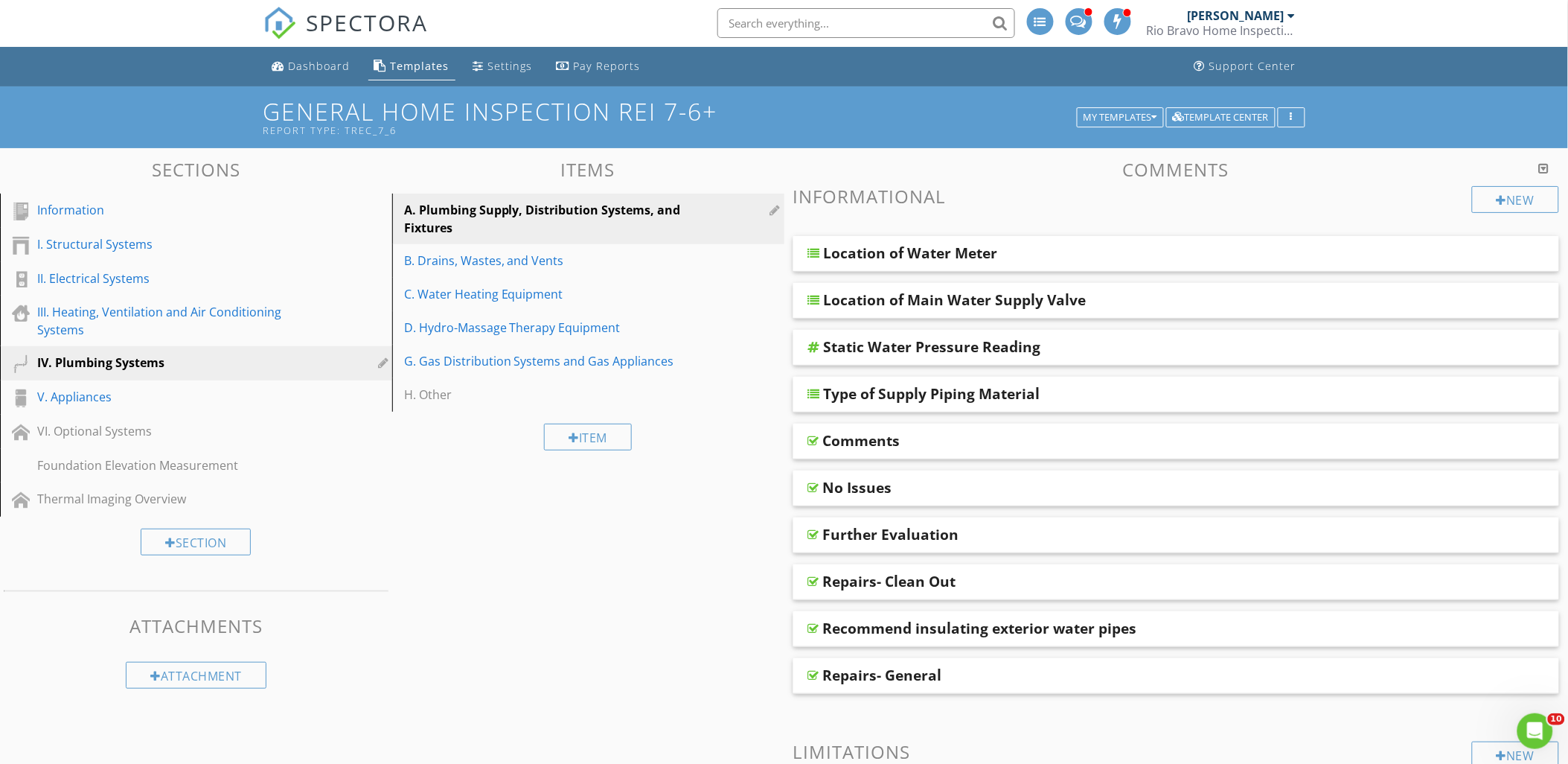
scroll to position [0, 0]
click at [461, 250] on link "B. Drains, Wastes, and Vents" at bounding box center [590, 260] width 388 height 32
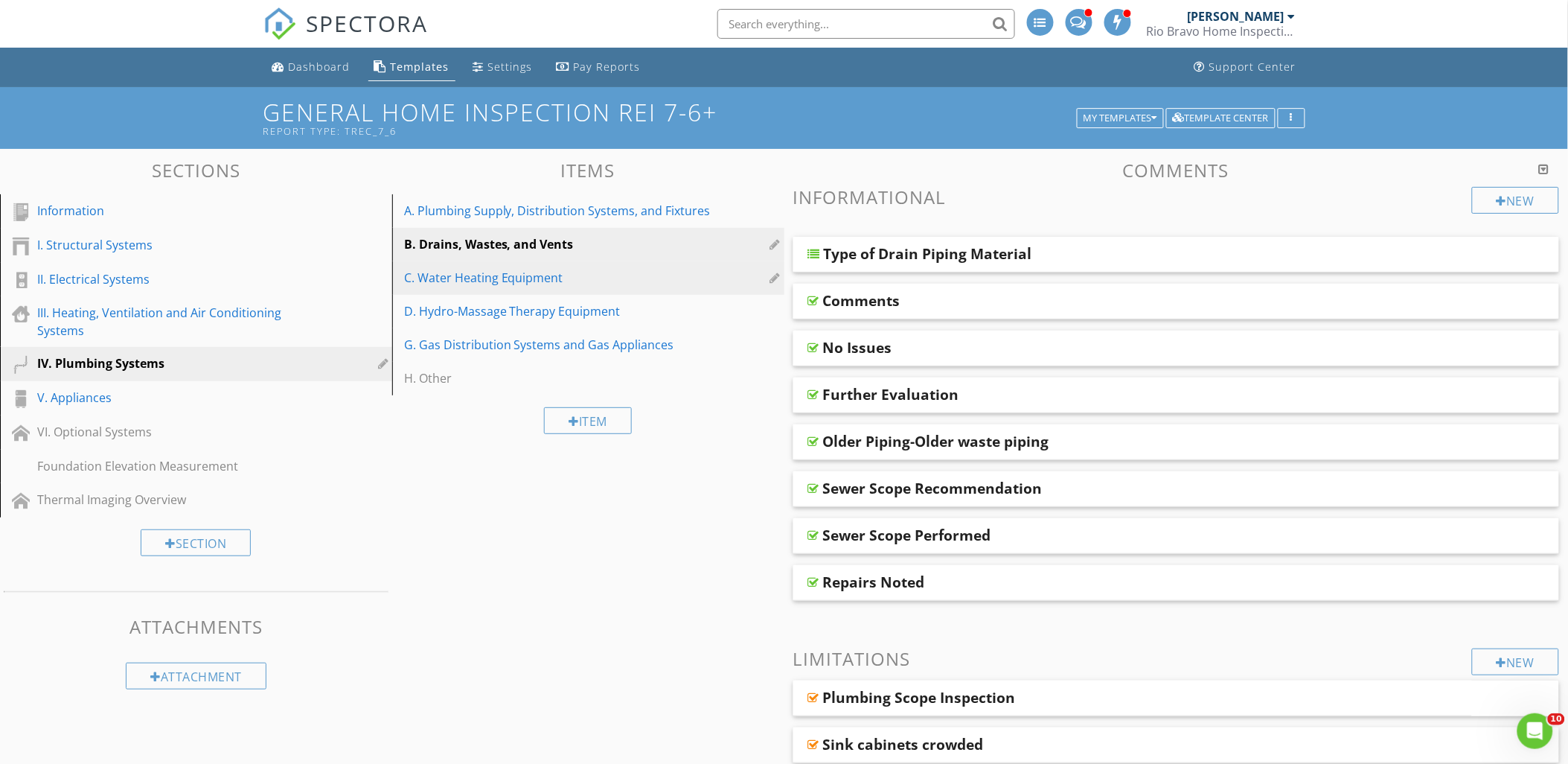
click at [496, 278] on div "C. Water Heating Equipment" at bounding box center [562, 278] width 317 height 18
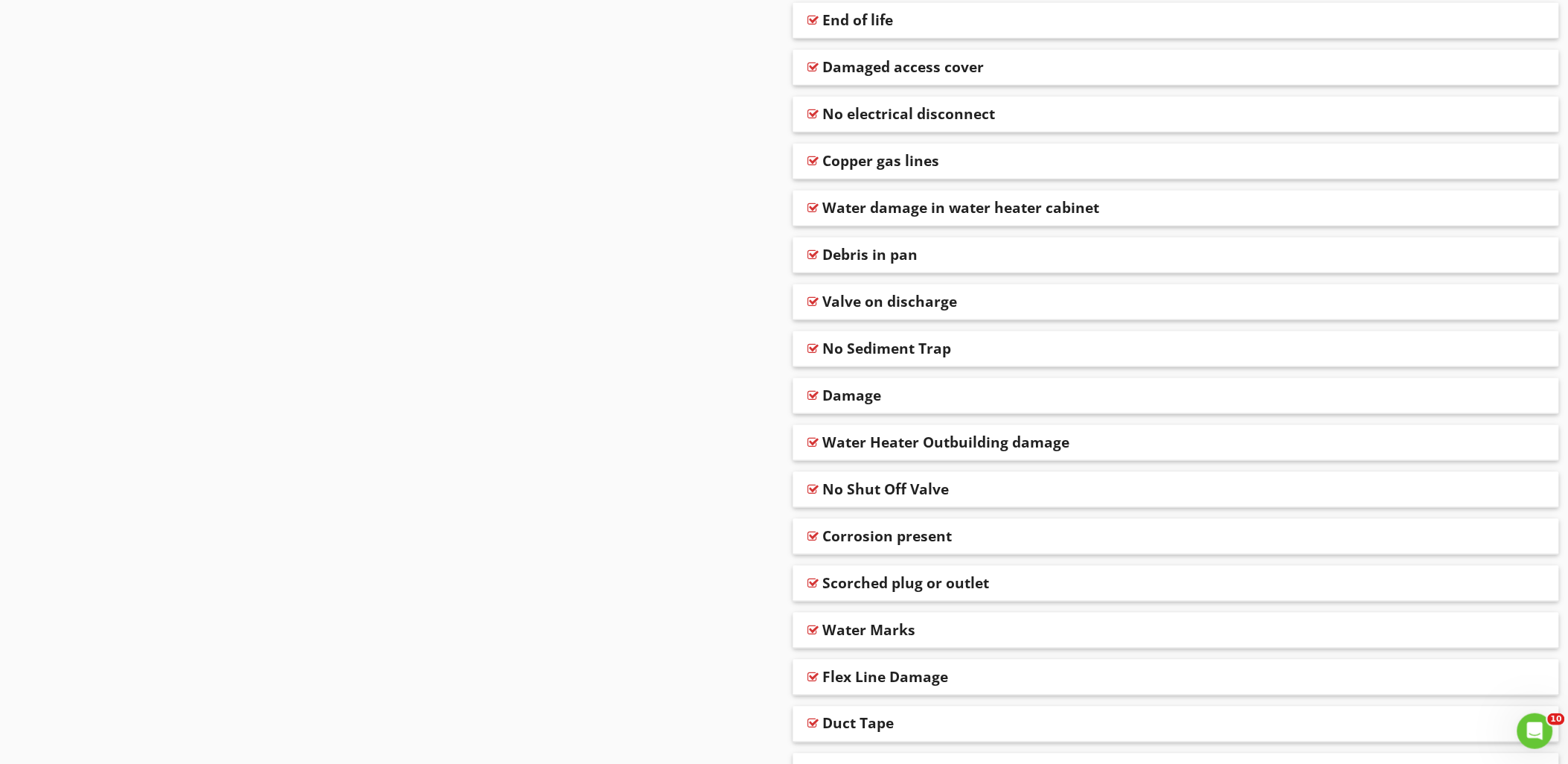
scroll to position [2566, 0]
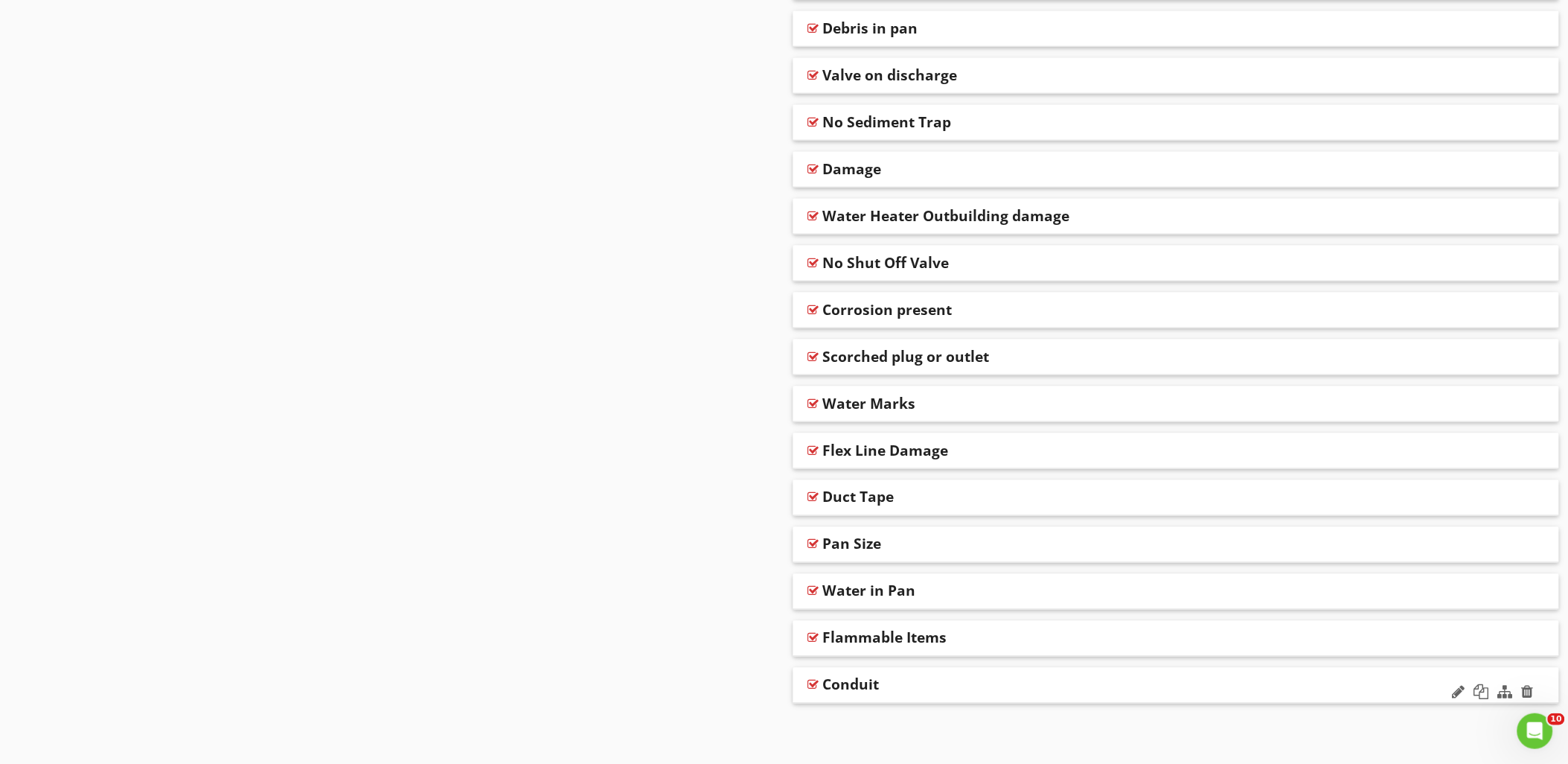
click at [815, 683] on div at bounding box center [813, 684] width 11 height 12
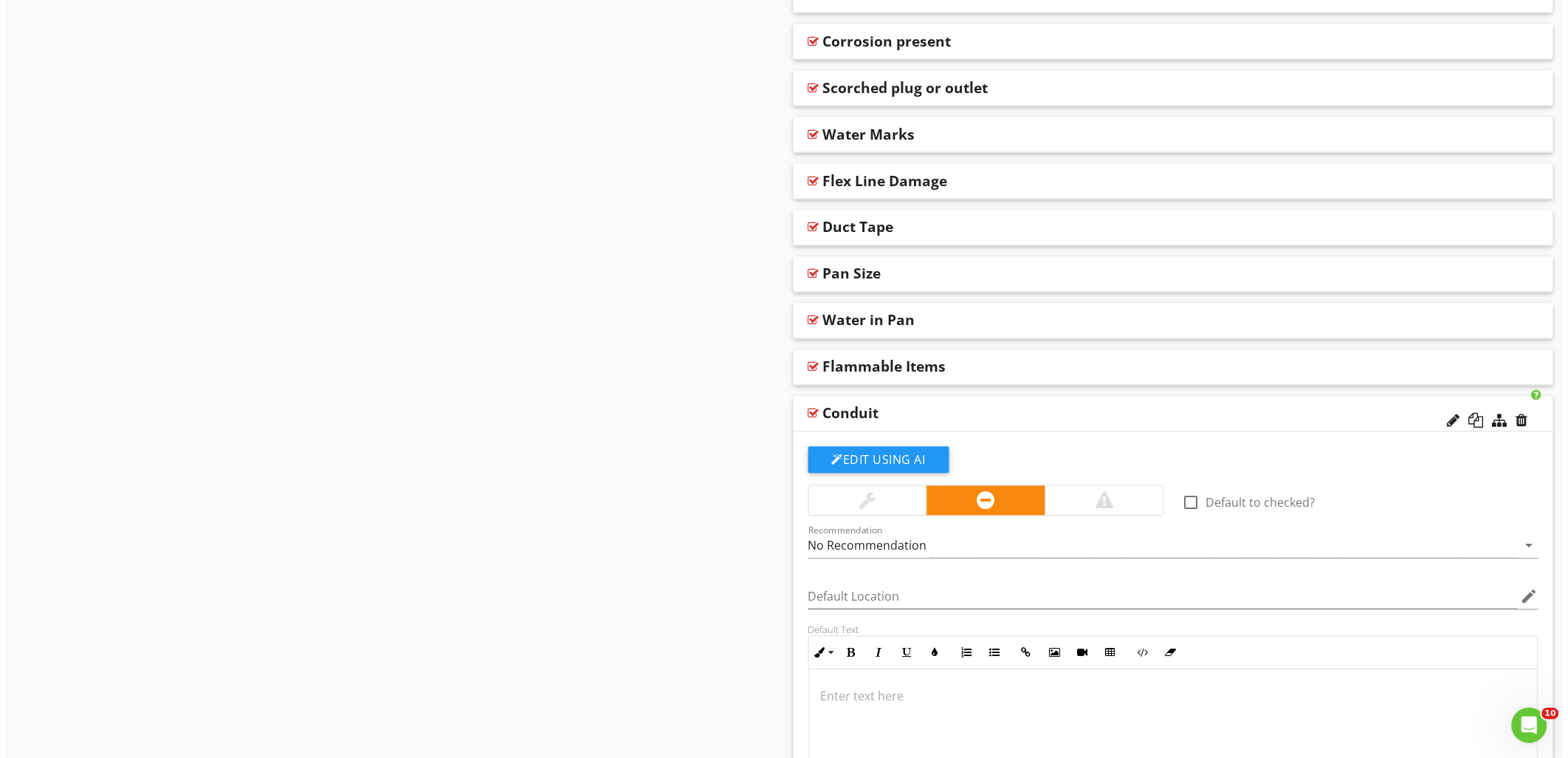
scroll to position [2798, 0]
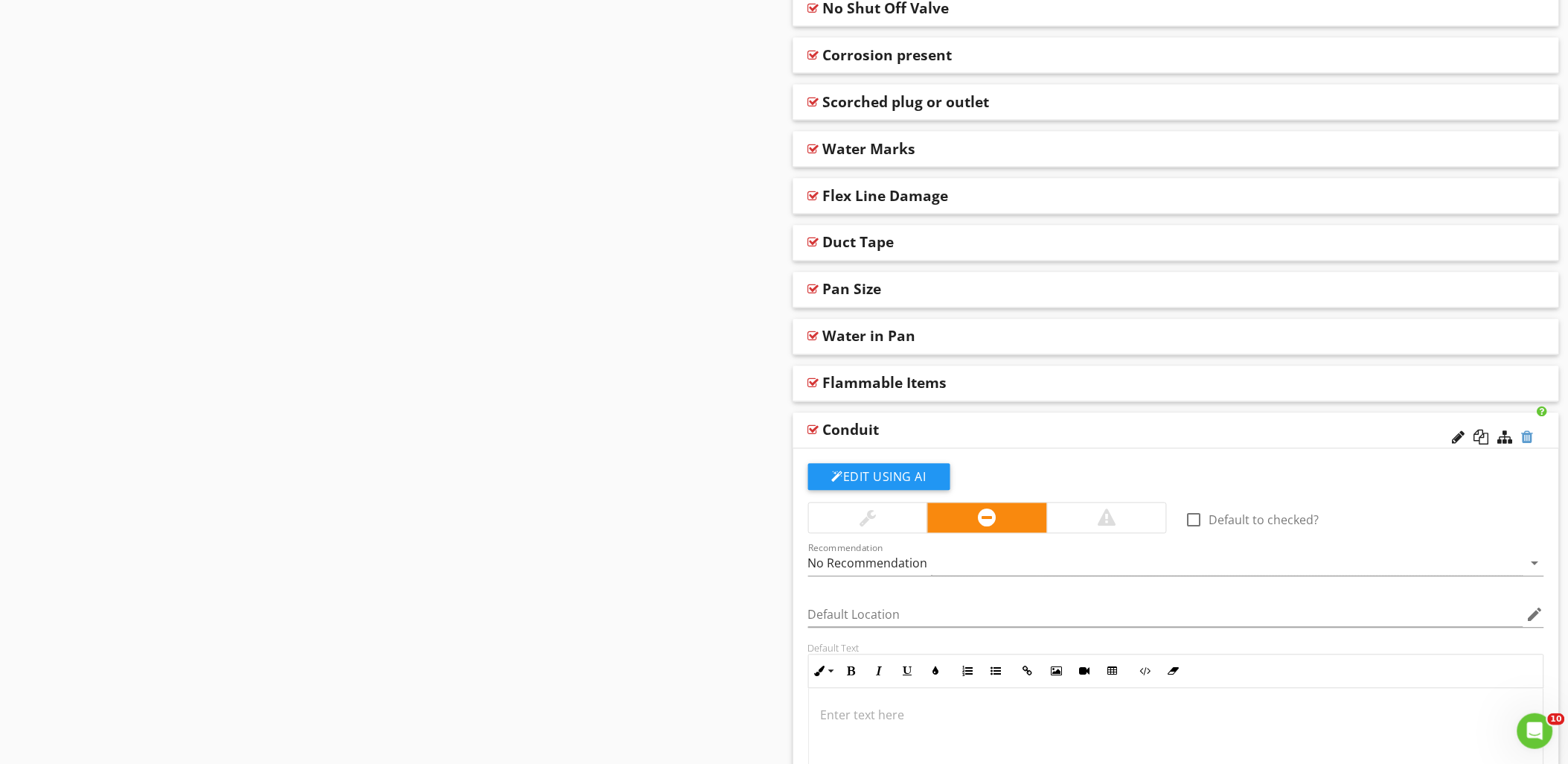
click at [1531, 436] on div at bounding box center [1528, 437] width 12 height 15
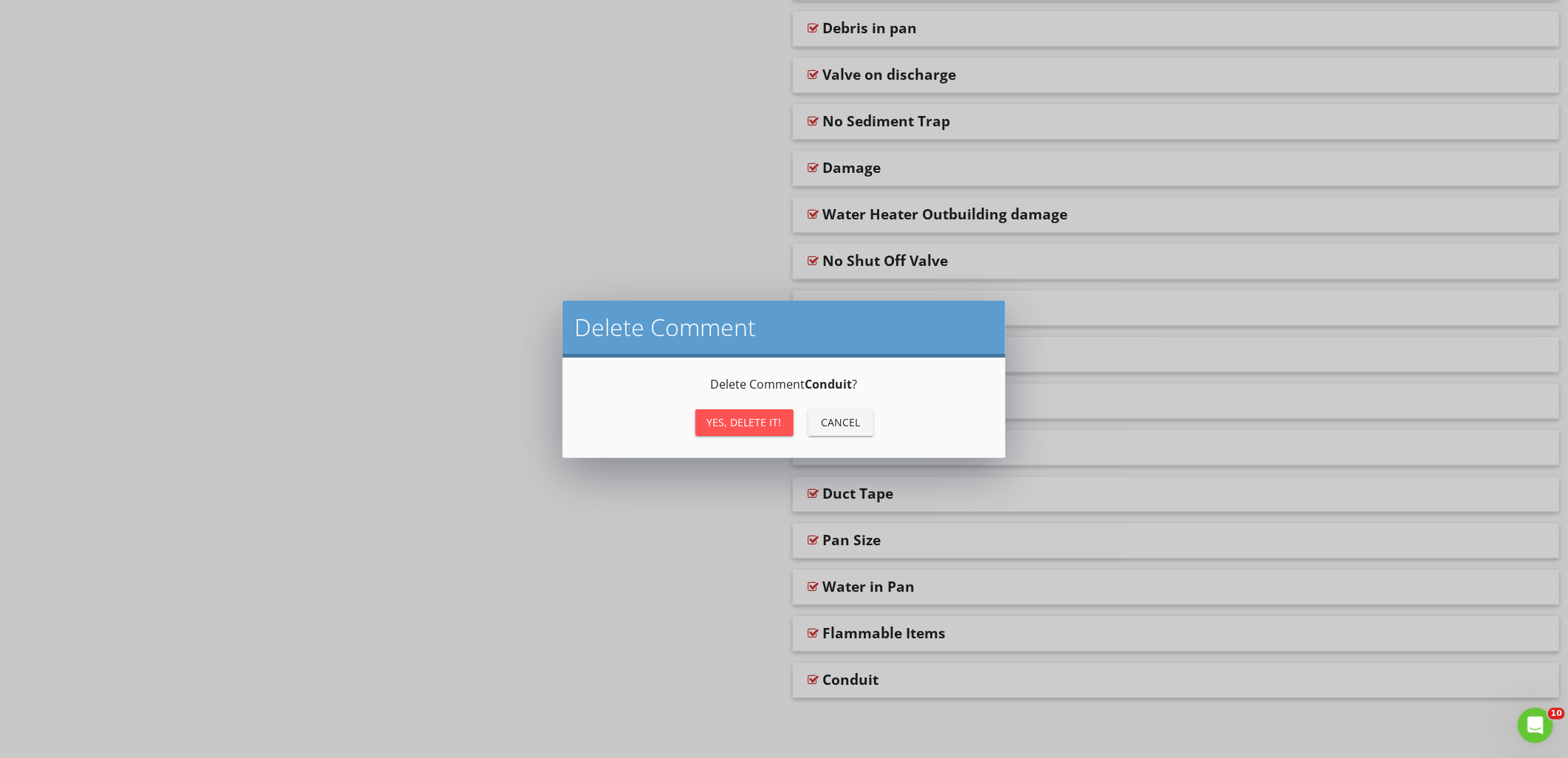
click at [758, 410] on button "Yes, Delete it!" at bounding box center [744, 422] width 98 height 26
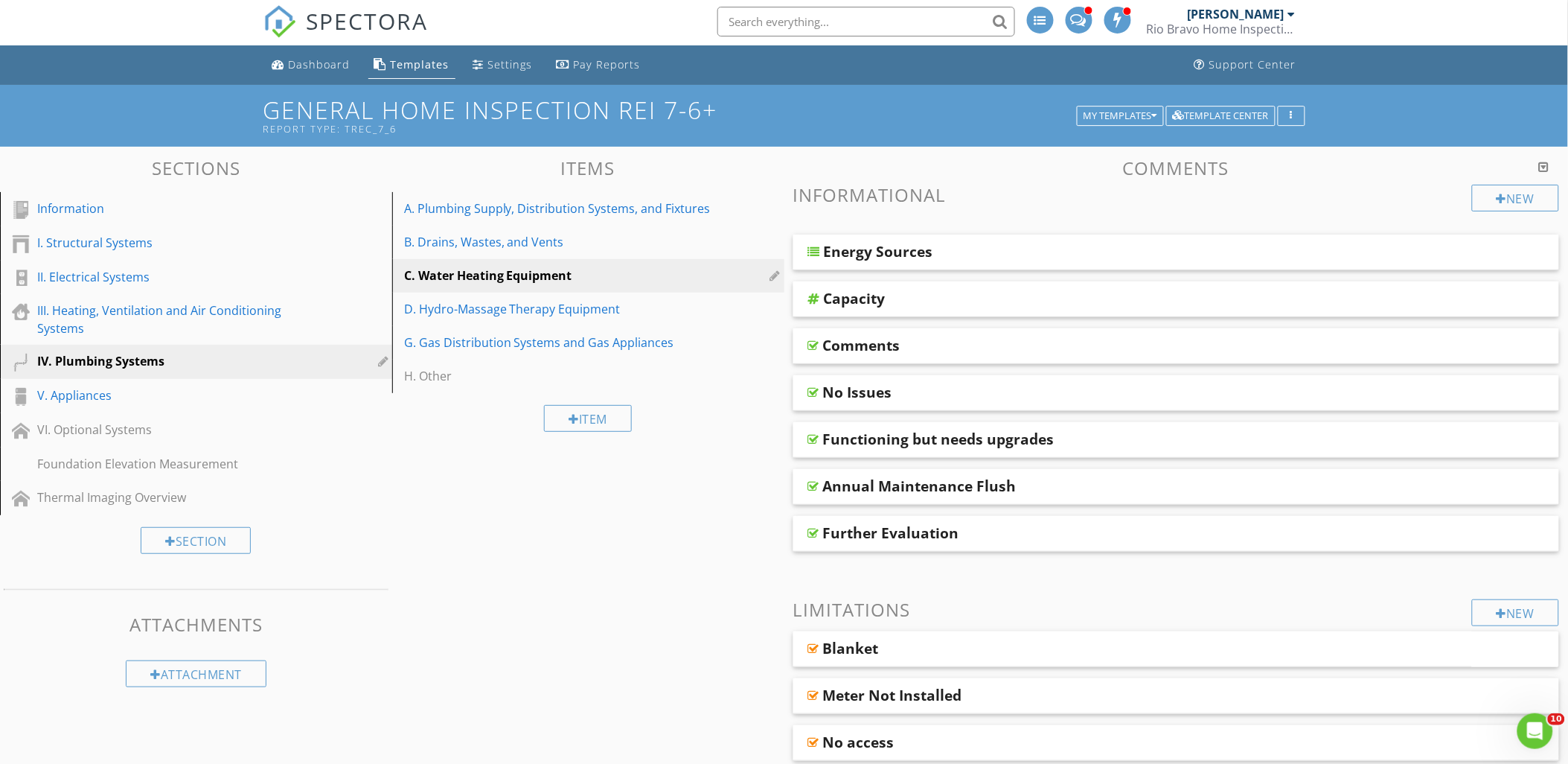
scroll to position [0, 0]
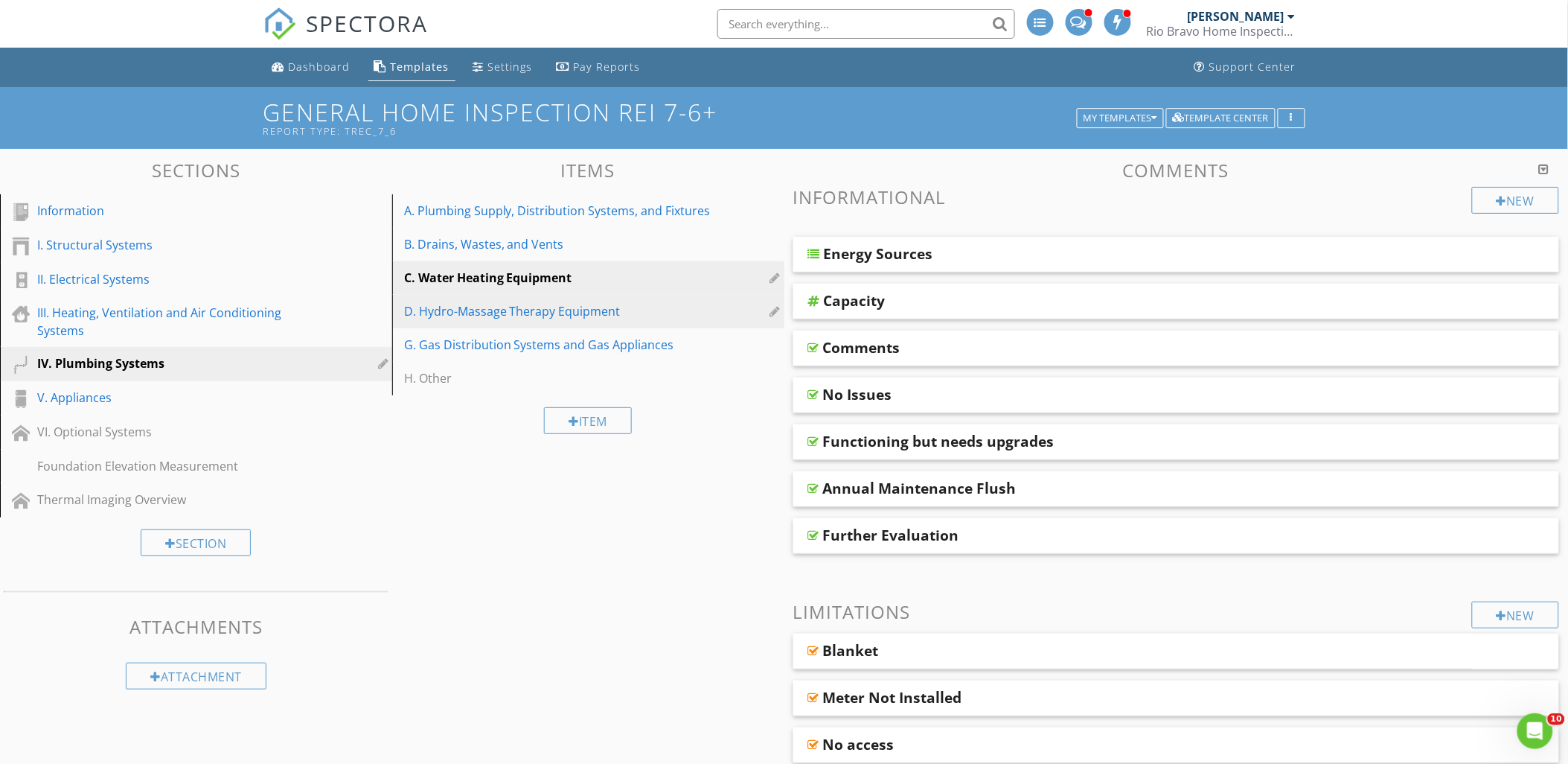
click at [500, 315] on div "D. Hydro-Massage Therapy Equipment" at bounding box center [562, 311] width 317 height 18
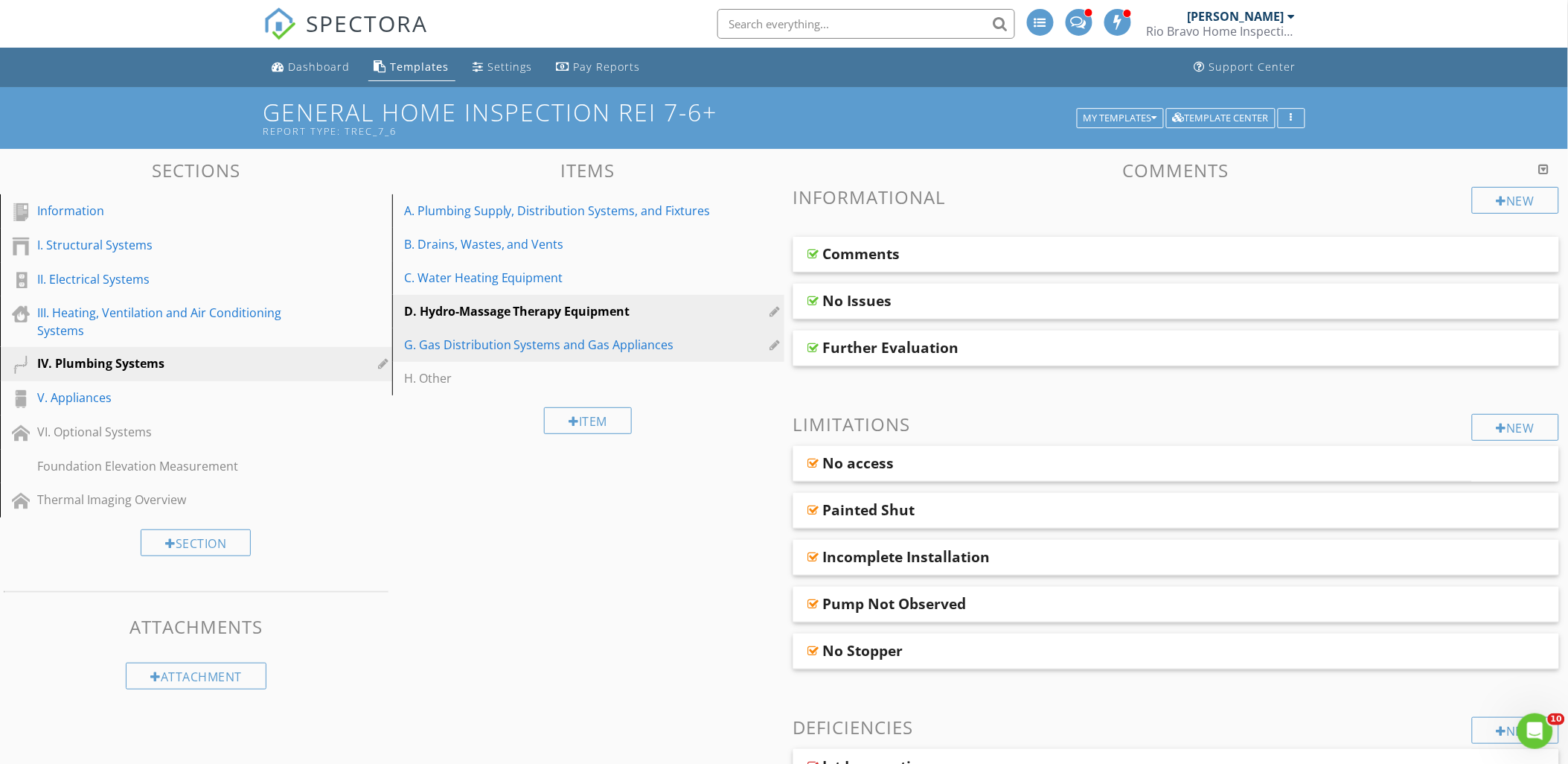
click at [471, 338] on div "G. Gas Distribution Systems and Gas Appliances" at bounding box center [562, 345] width 317 height 18
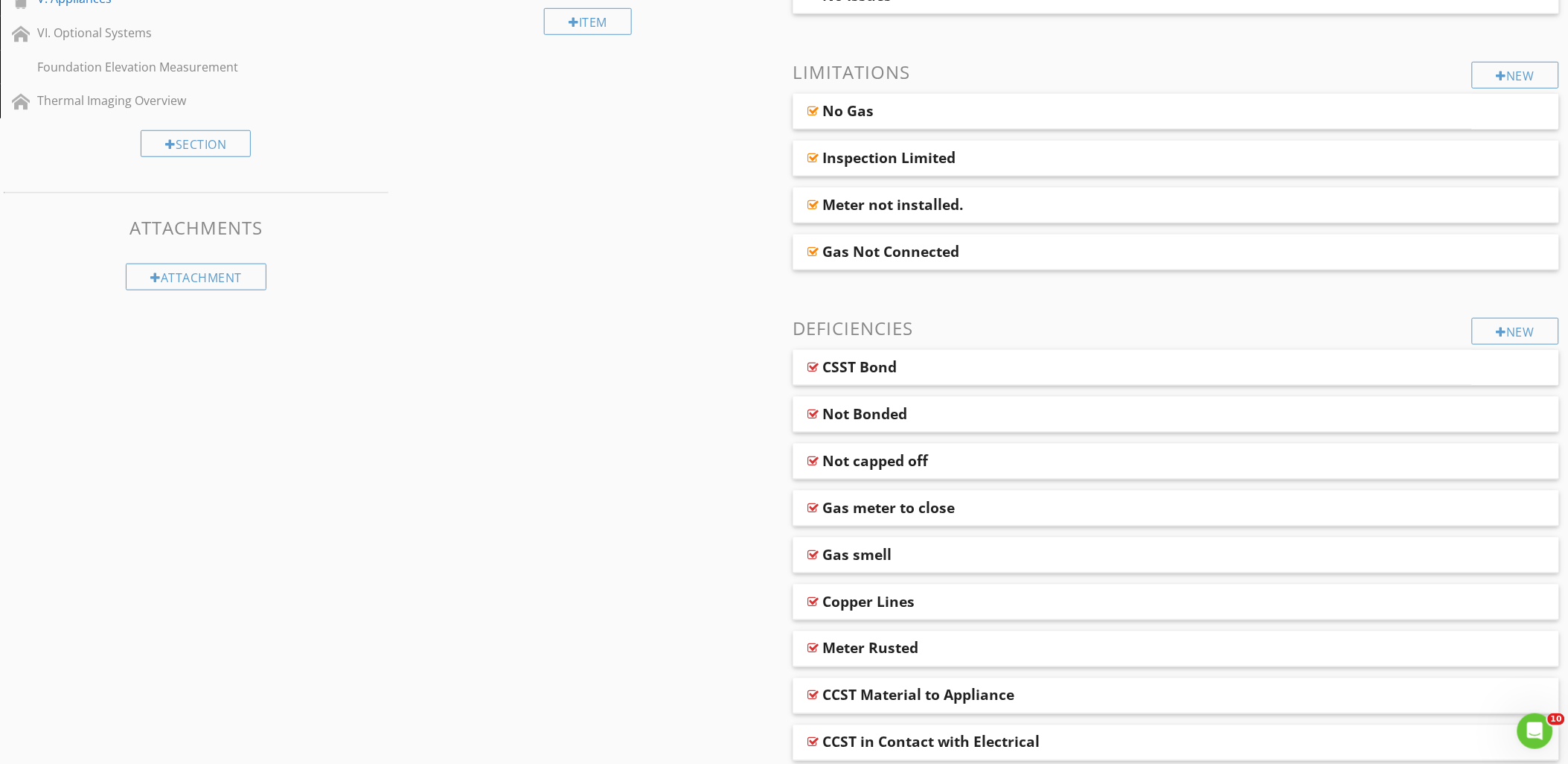
scroll to position [247, 0]
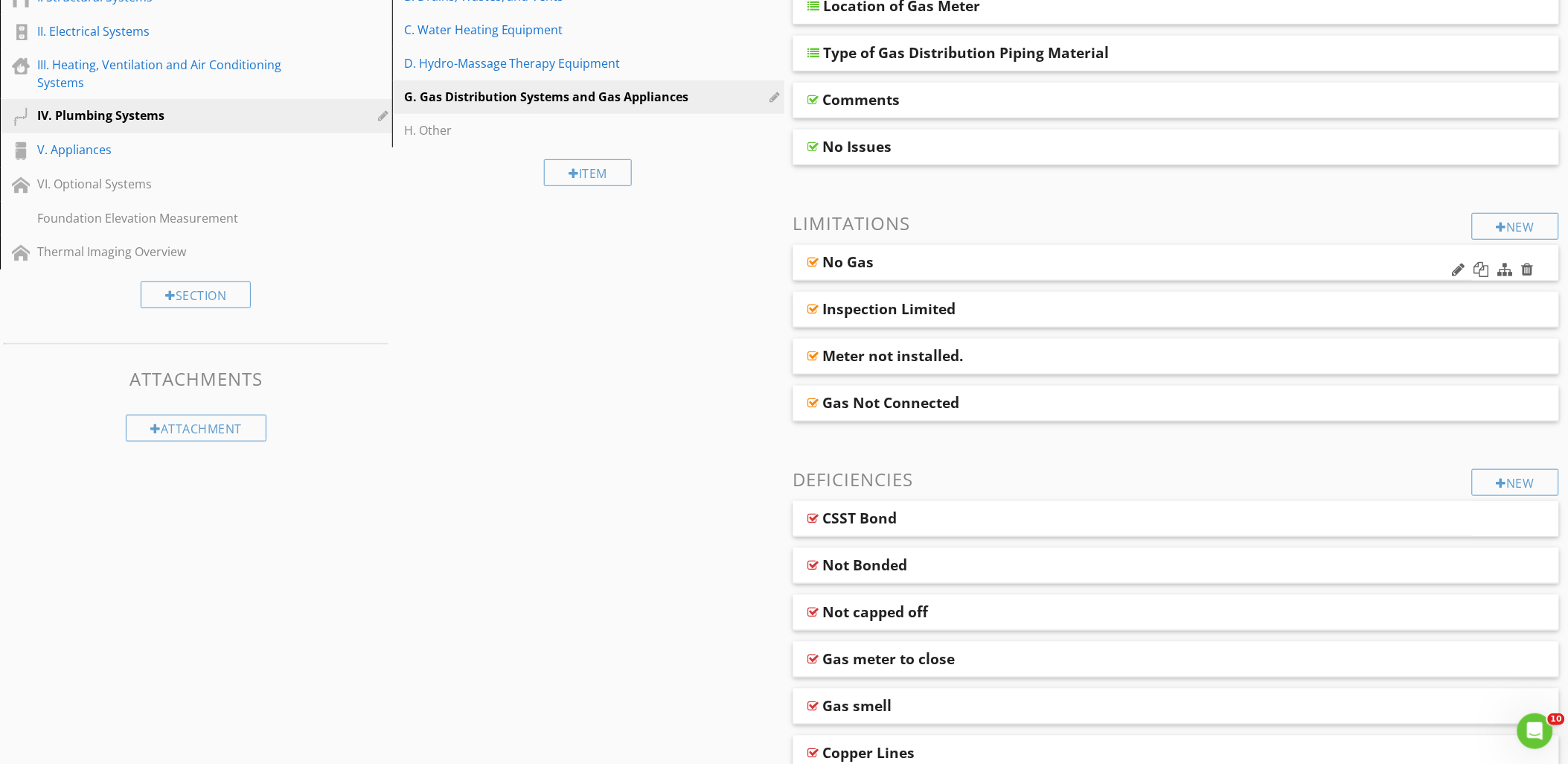
click at [814, 260] on div at bounding box center [813, 262] width 11 height 12
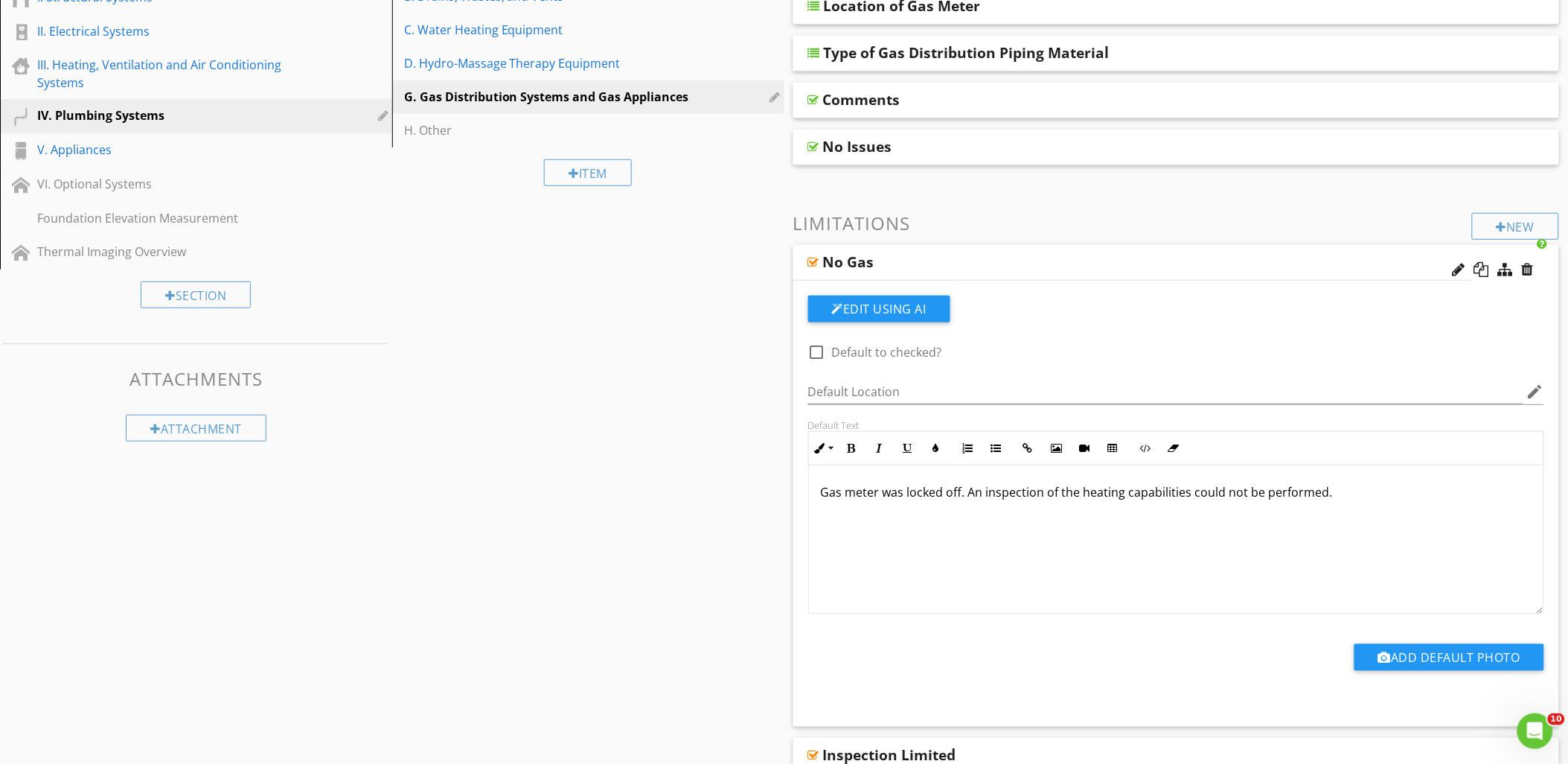
click at [811, 258] on div at bounding box center [813, 262] width 11 height 12
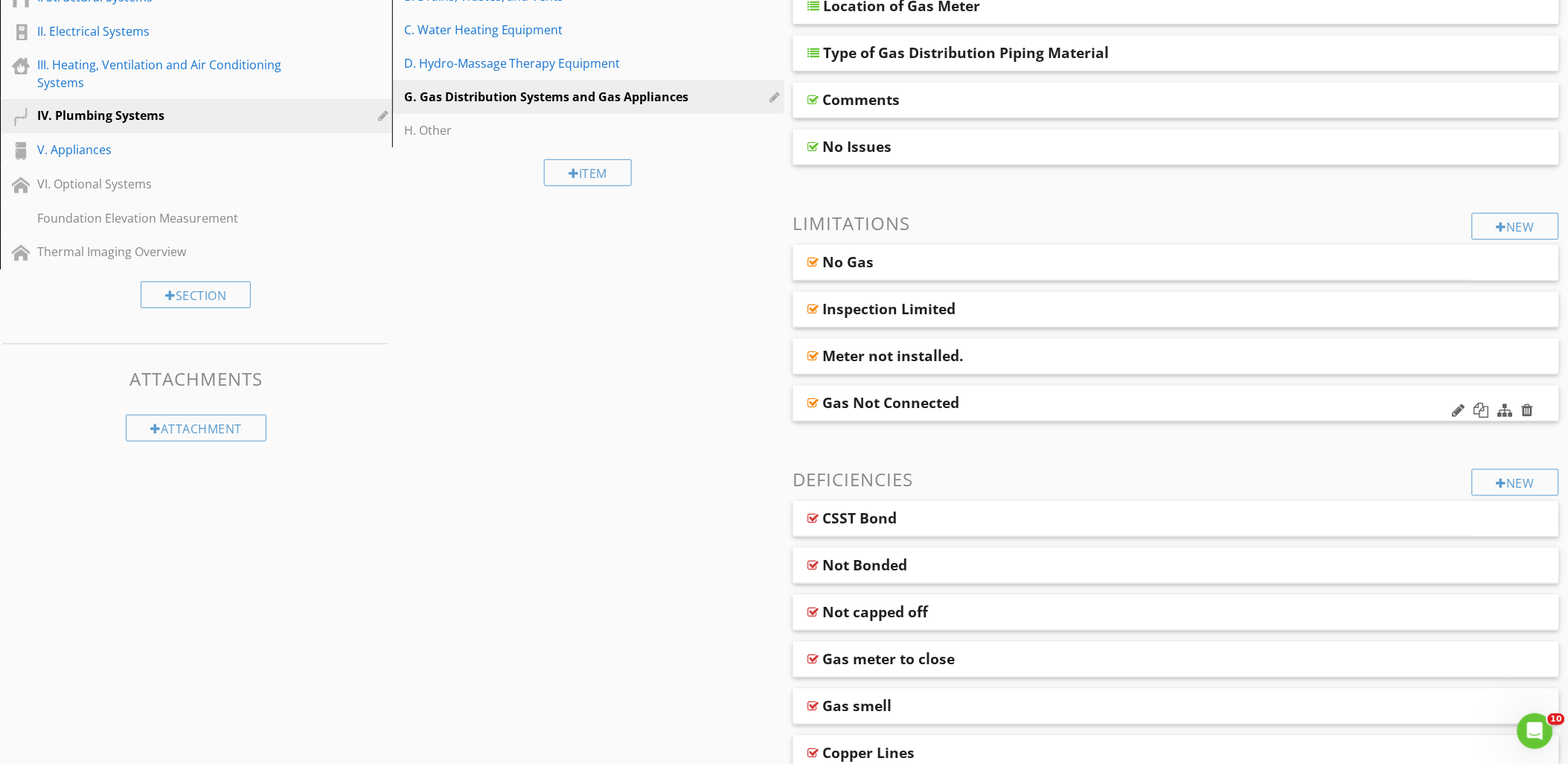
click at [809, 404] on div at bounding box center [813, 403] width 11 height 12
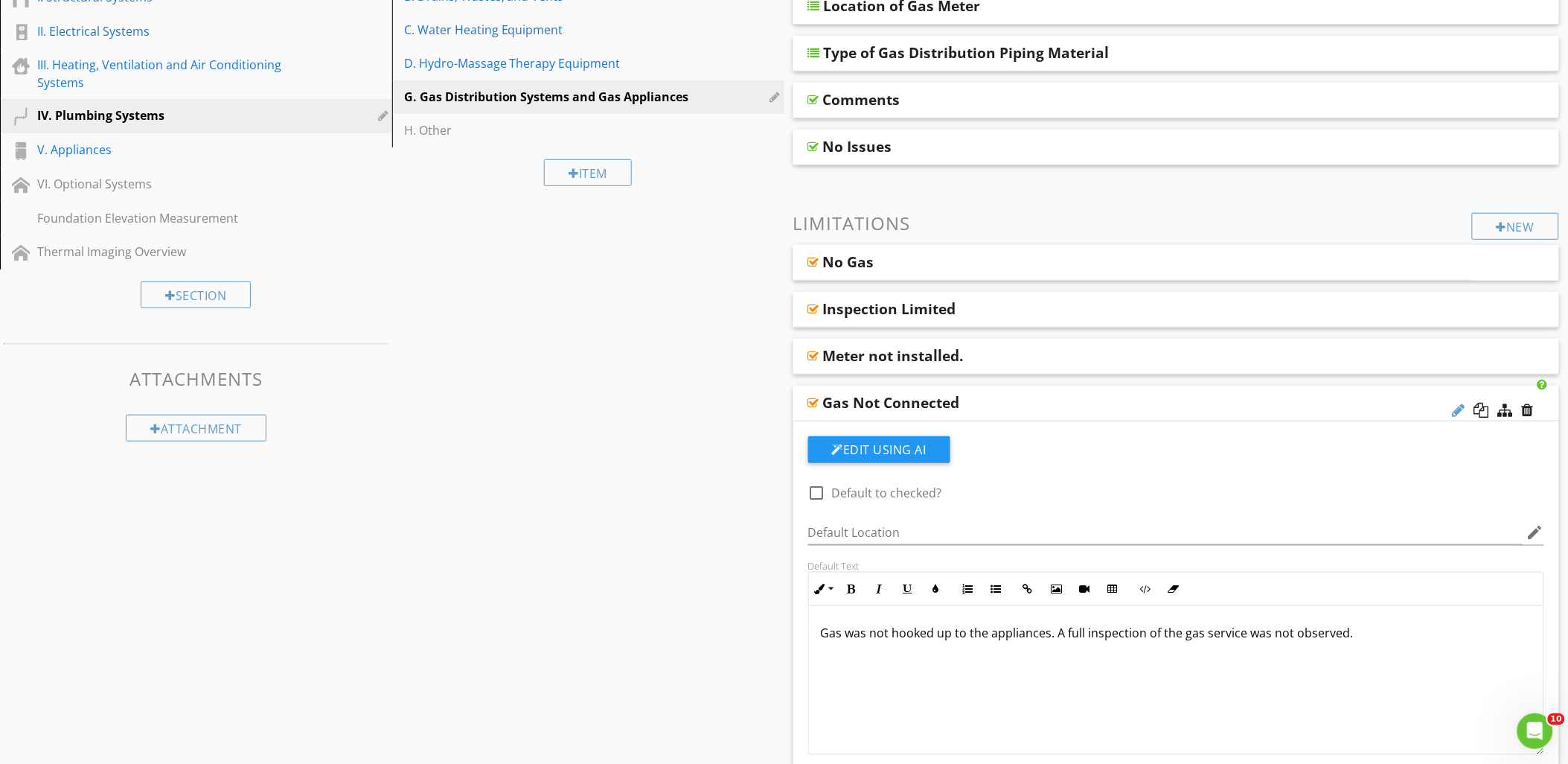
click at [1457, 409] on div at bounding box center [1458, 409] width 13 height 15
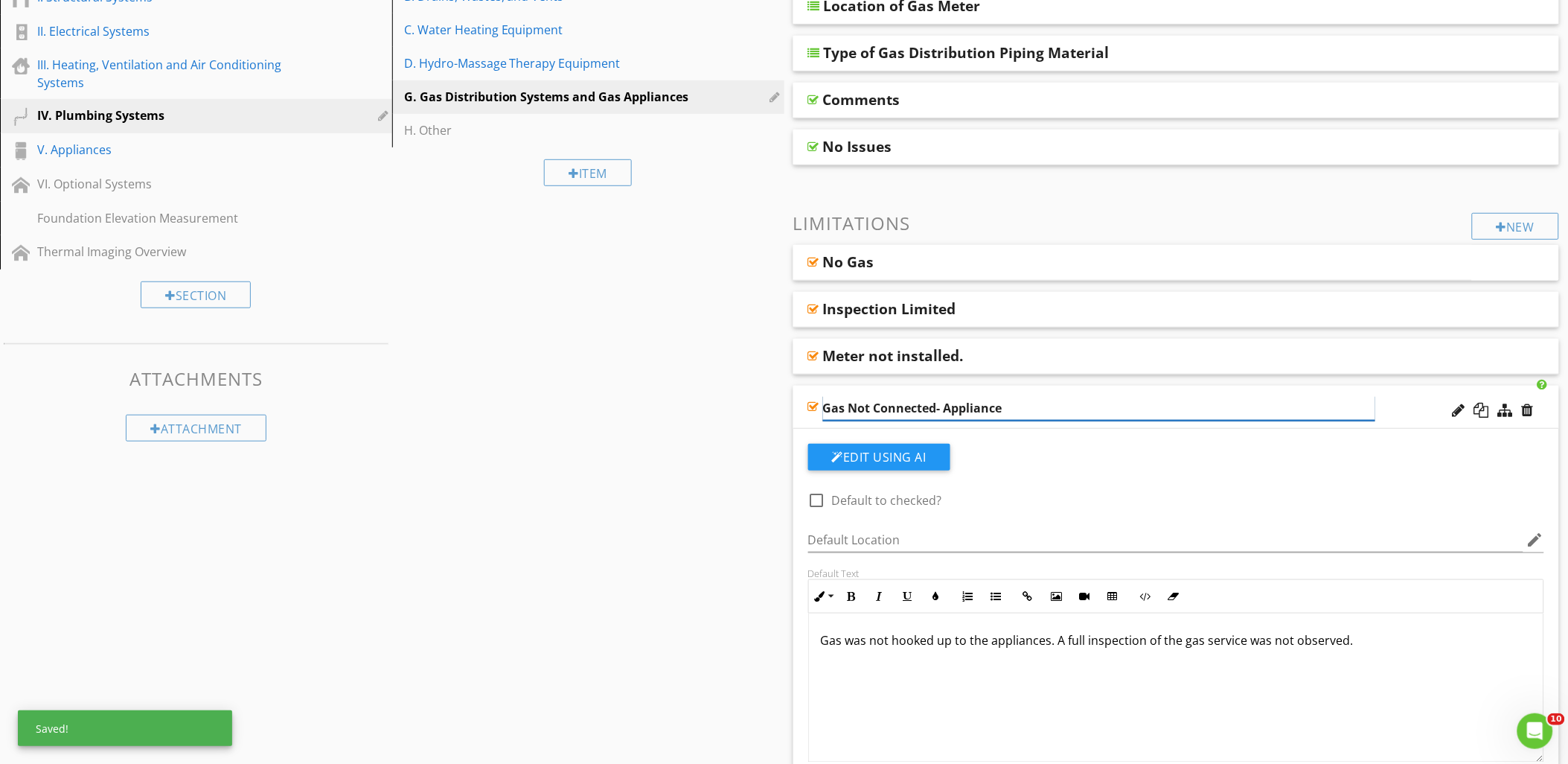
type input "Gas Not Connected- Appliances"
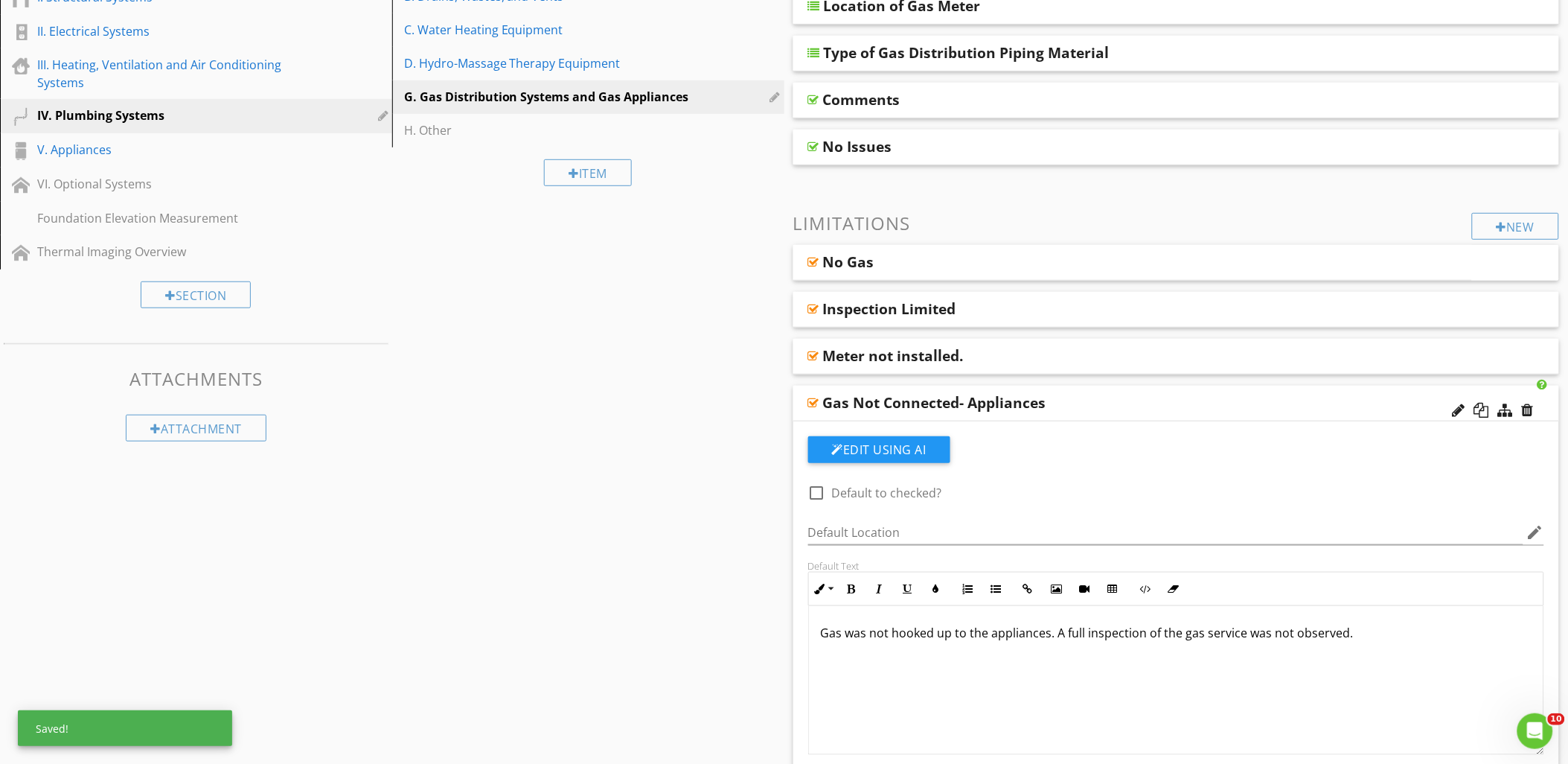
click at [808, 405] on div at bounding box center [813, 403] width 11 height 12
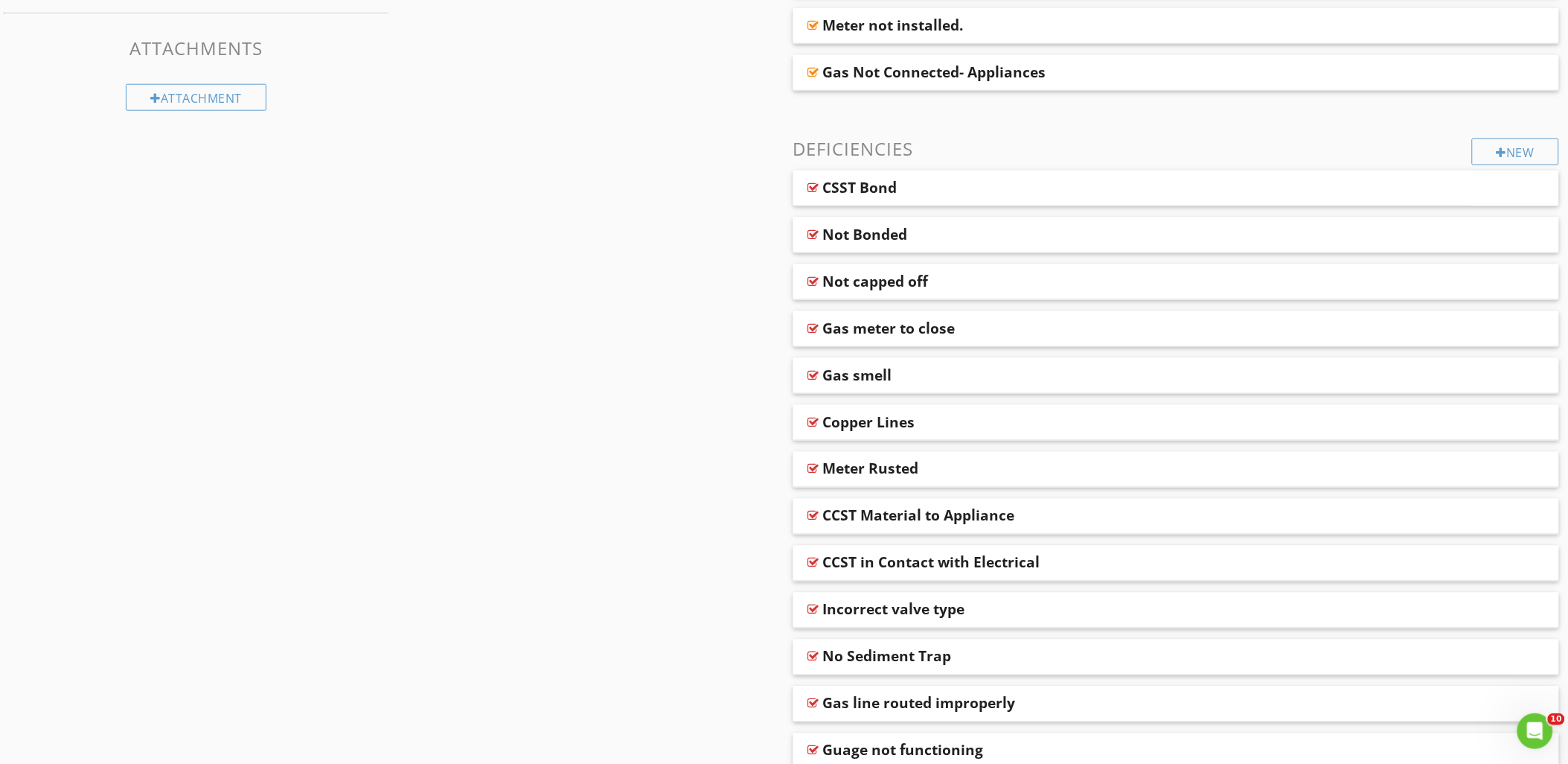
scroll to position [739, 0]
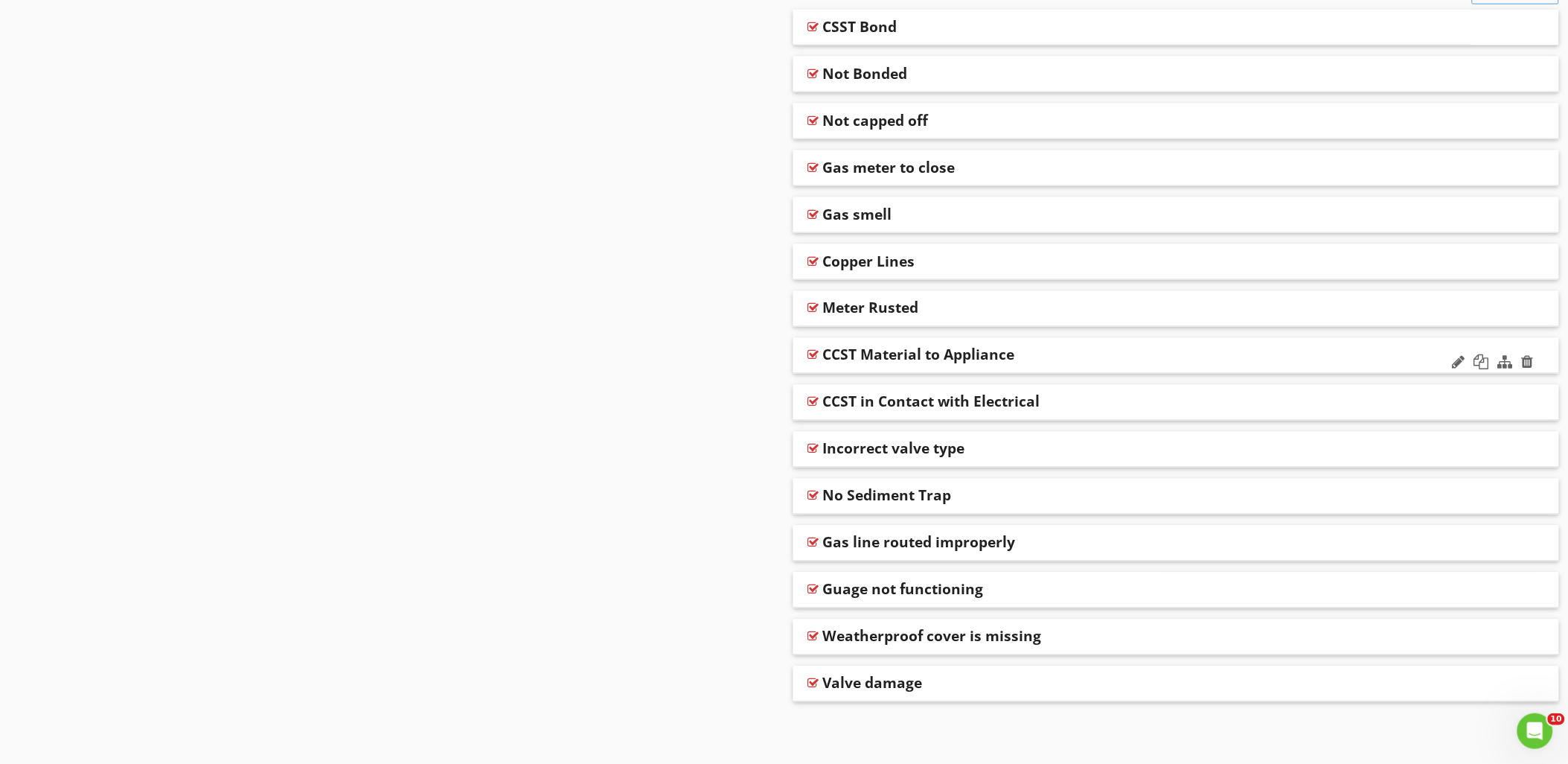
click at [813, 354] on div at bounding box center [813, 355] width 11 height 12
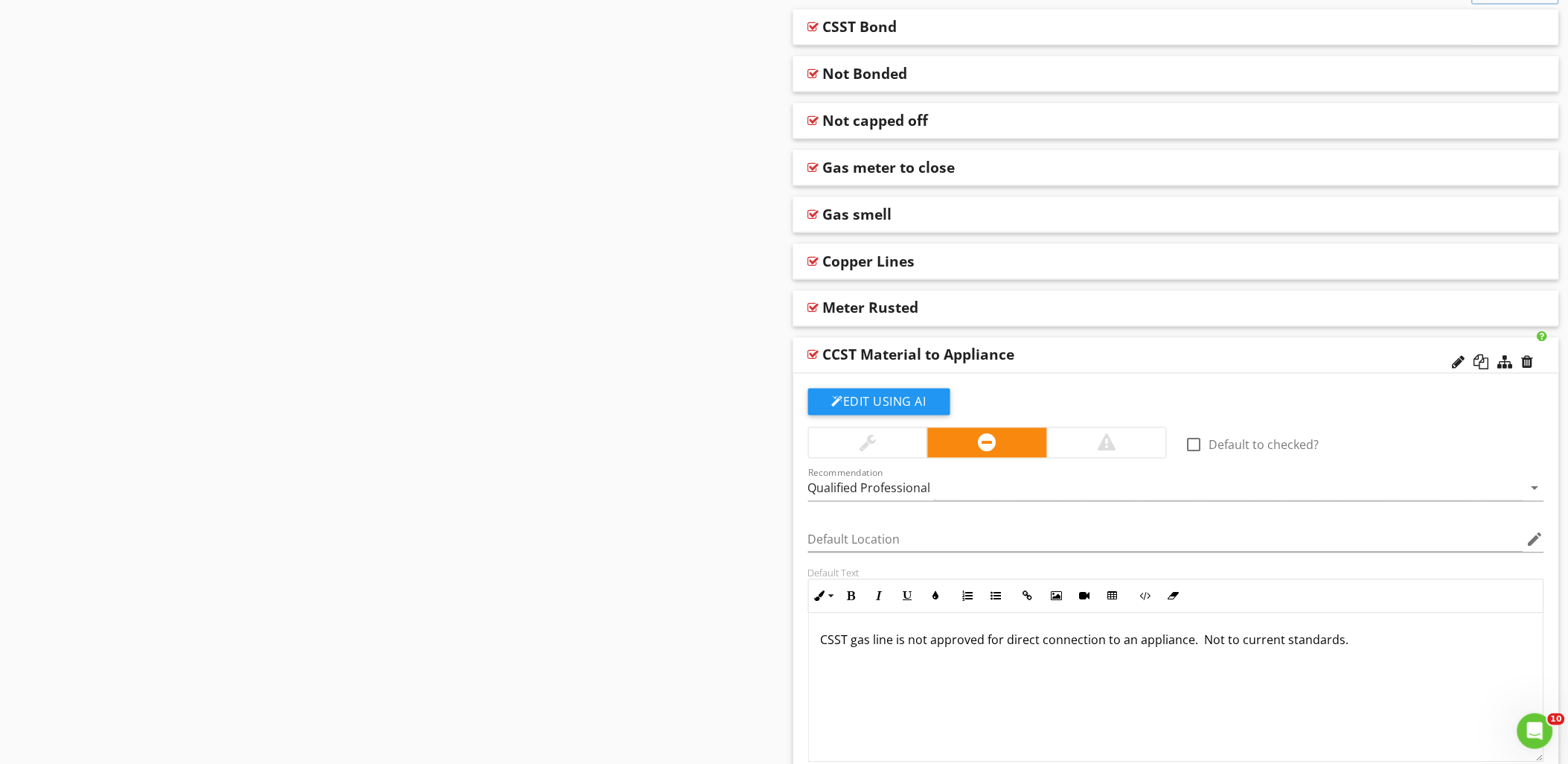
click at [813, 355] on div at bounding box center [813, 355] width 11 height 12
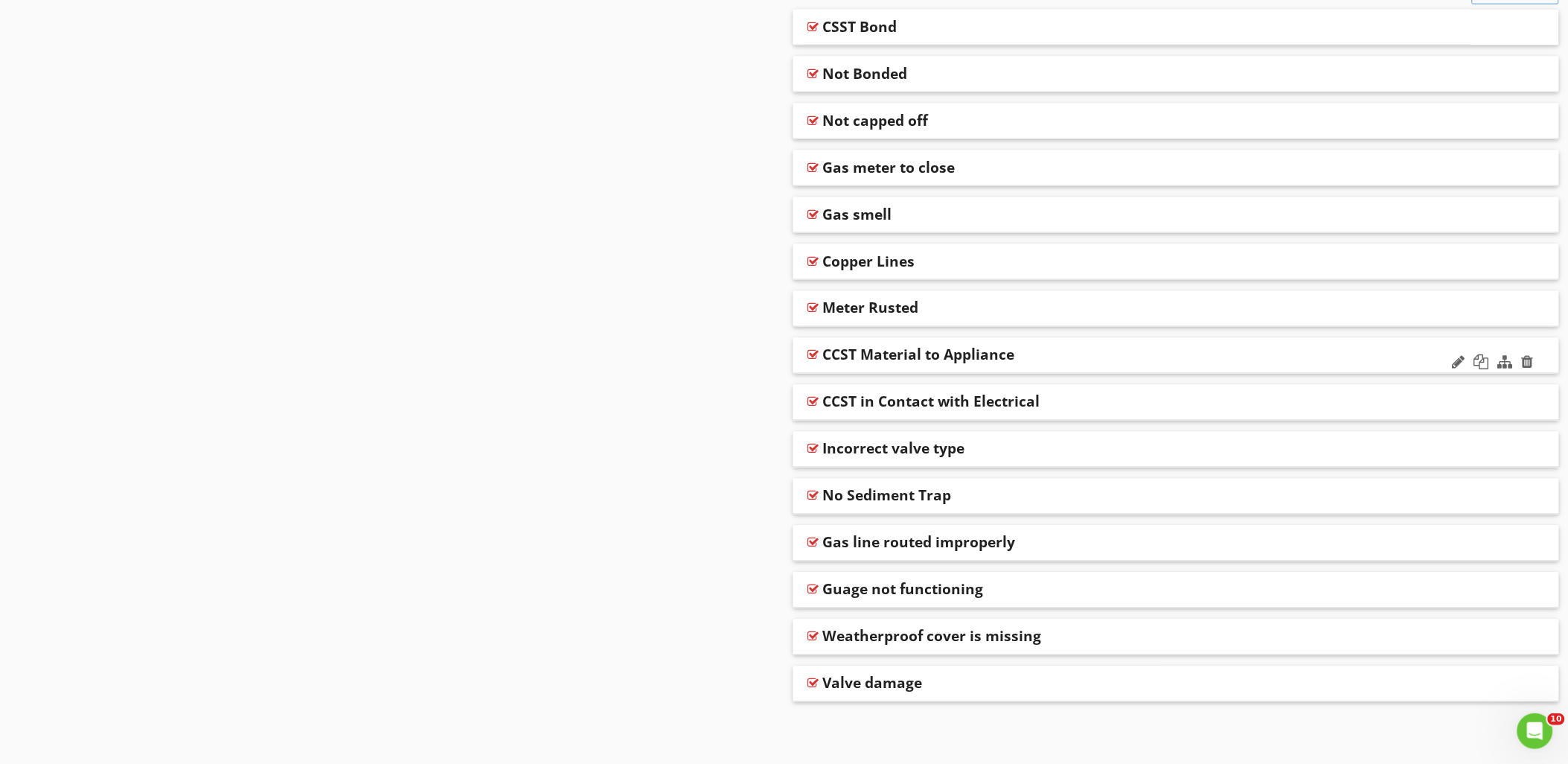
click at [812, 355] on div at bounding box center [813, 355] width 11 height 12
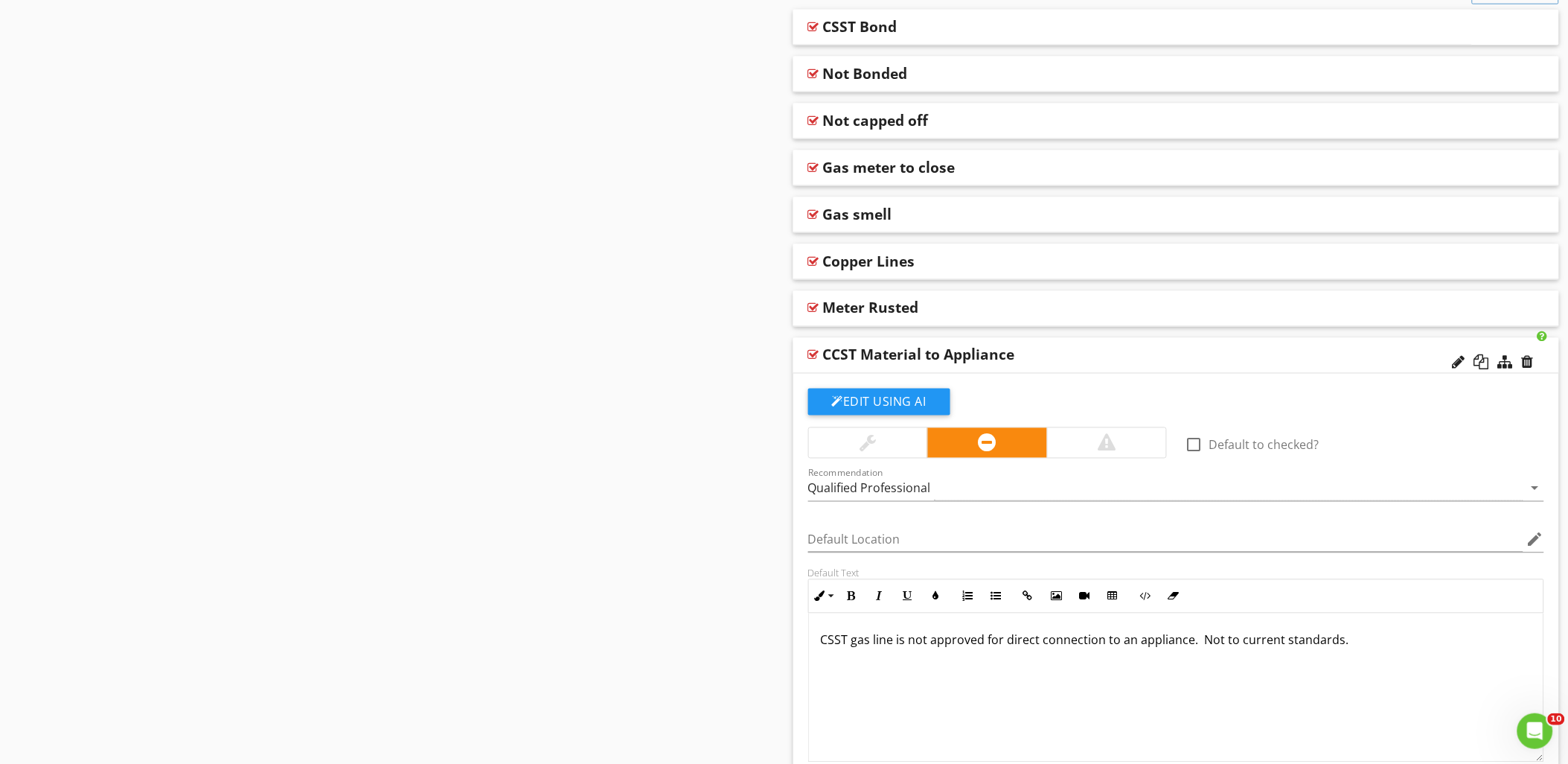
click at [823, 640] on p "CSST gas line is not approved for direct connection to an appliance. Not to cur…" at bounding box center [1176, 640] width 711 height 18
click at [958, 638] on p "Appears CSST gas line is not approved for direct connection to an appliance. No…" at bounding box center [1176, 640] width 711 height 18
click at [1016, 642] on p "Appears CSST gas line is connection to an appliance. Not to current standards." at bounding box center [1176, 640] width 711 height 18
click at [813, 353] on div at bounding box center [813, 355] width 11 height 12
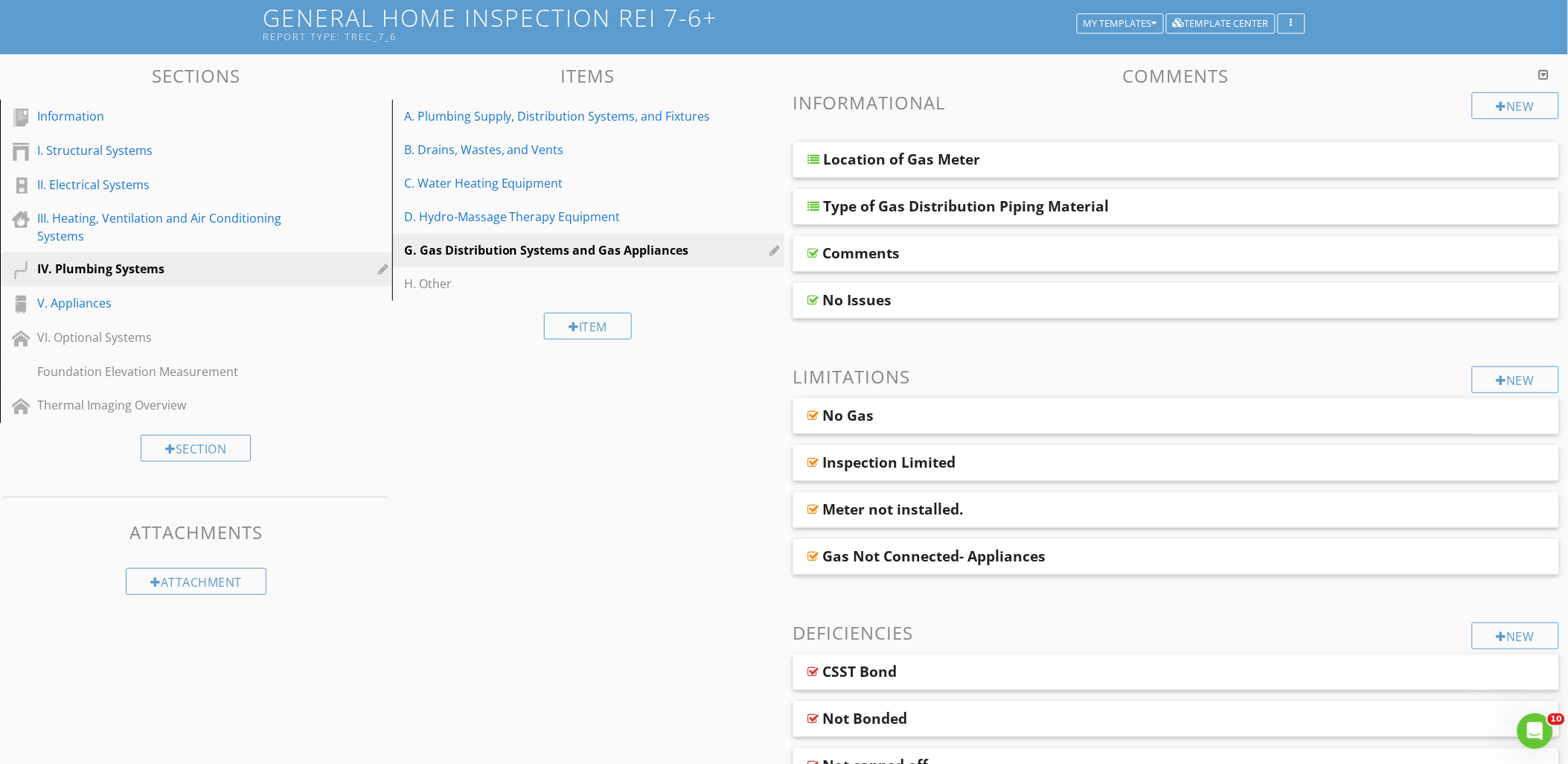
scroll to position [0, 0]
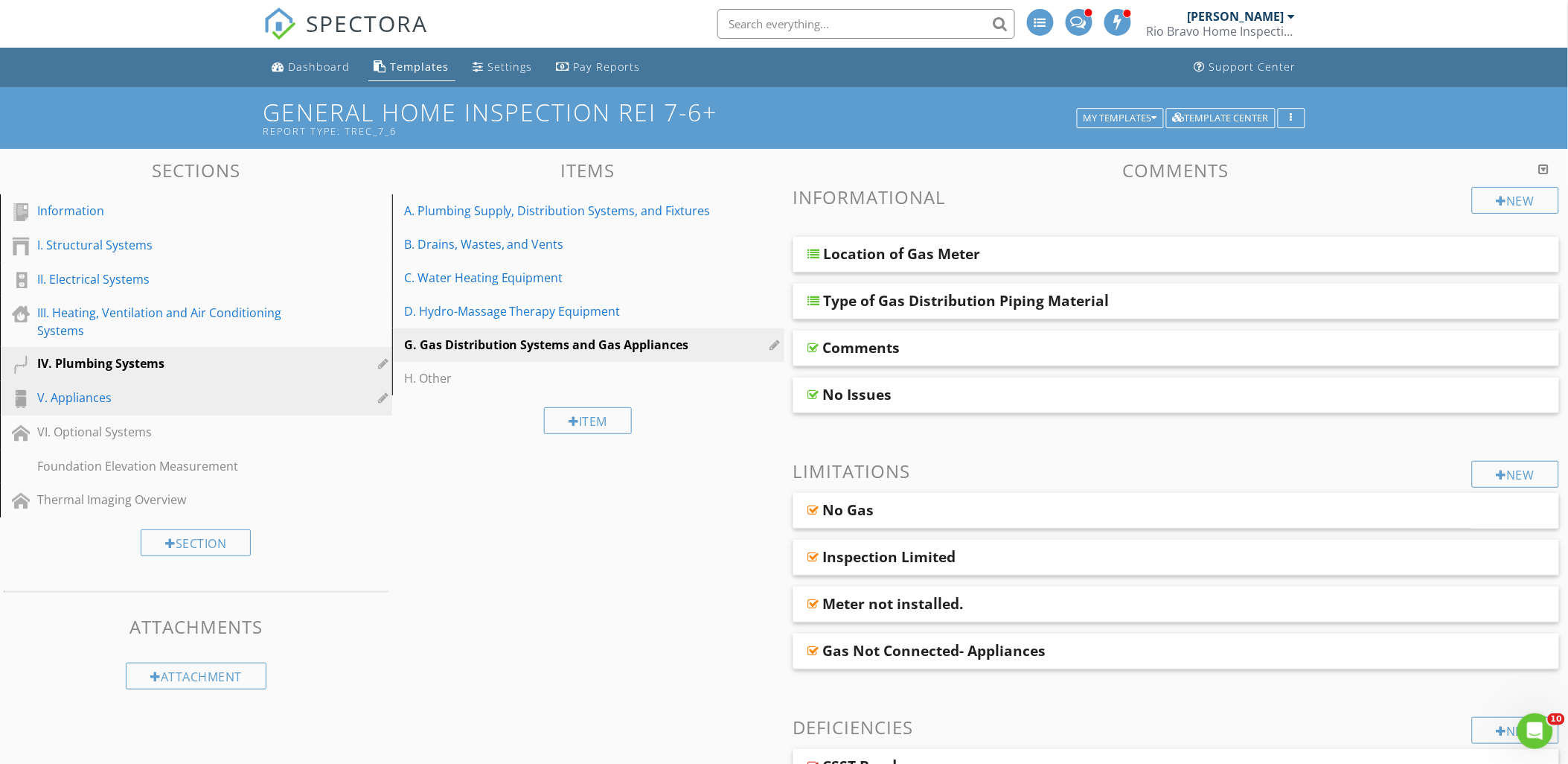
click at [129, 398] on div "V. Appliances" at bounding box center [179, 398] width 284 height 18
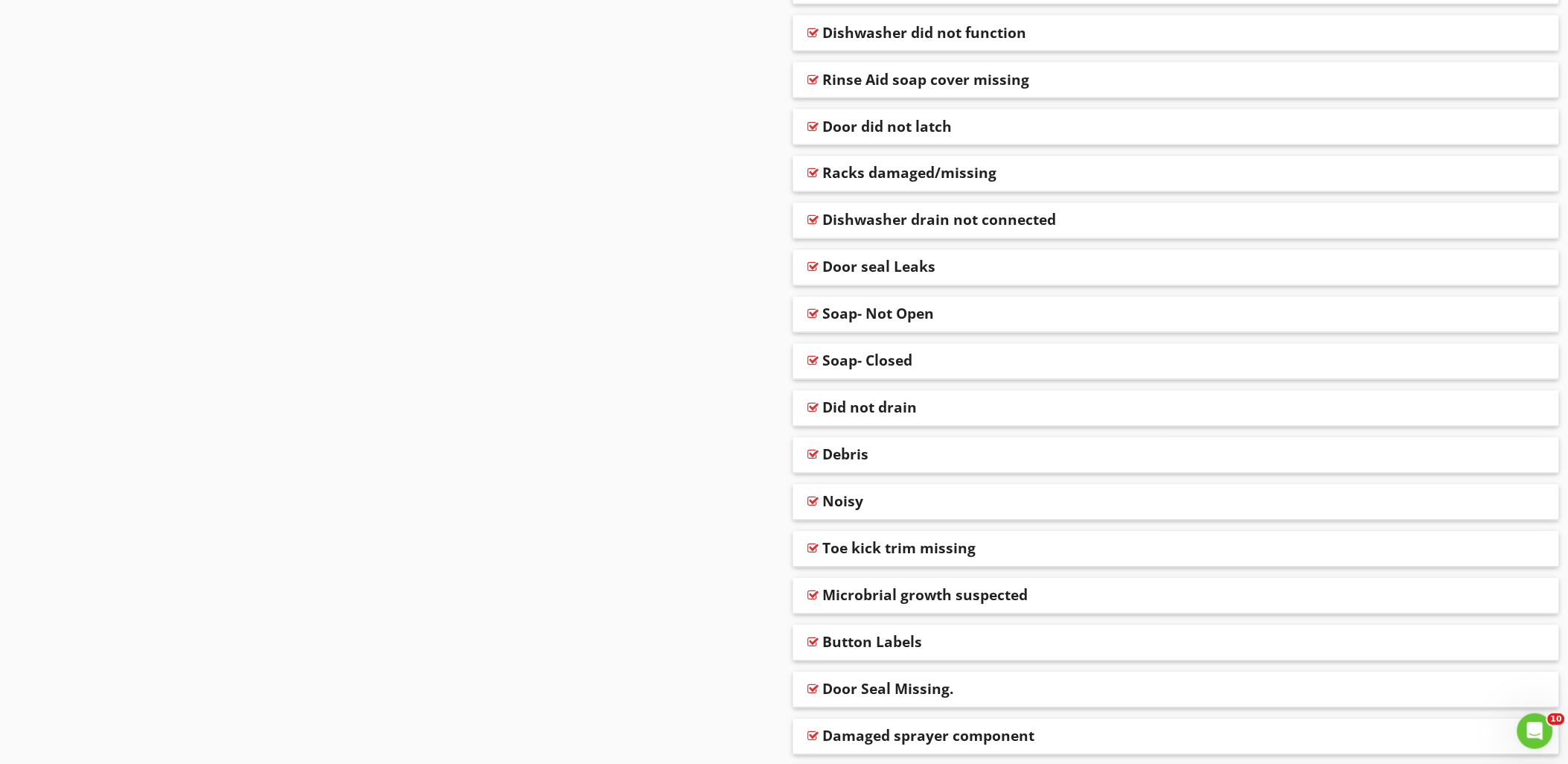
scroll to position [972, 0]
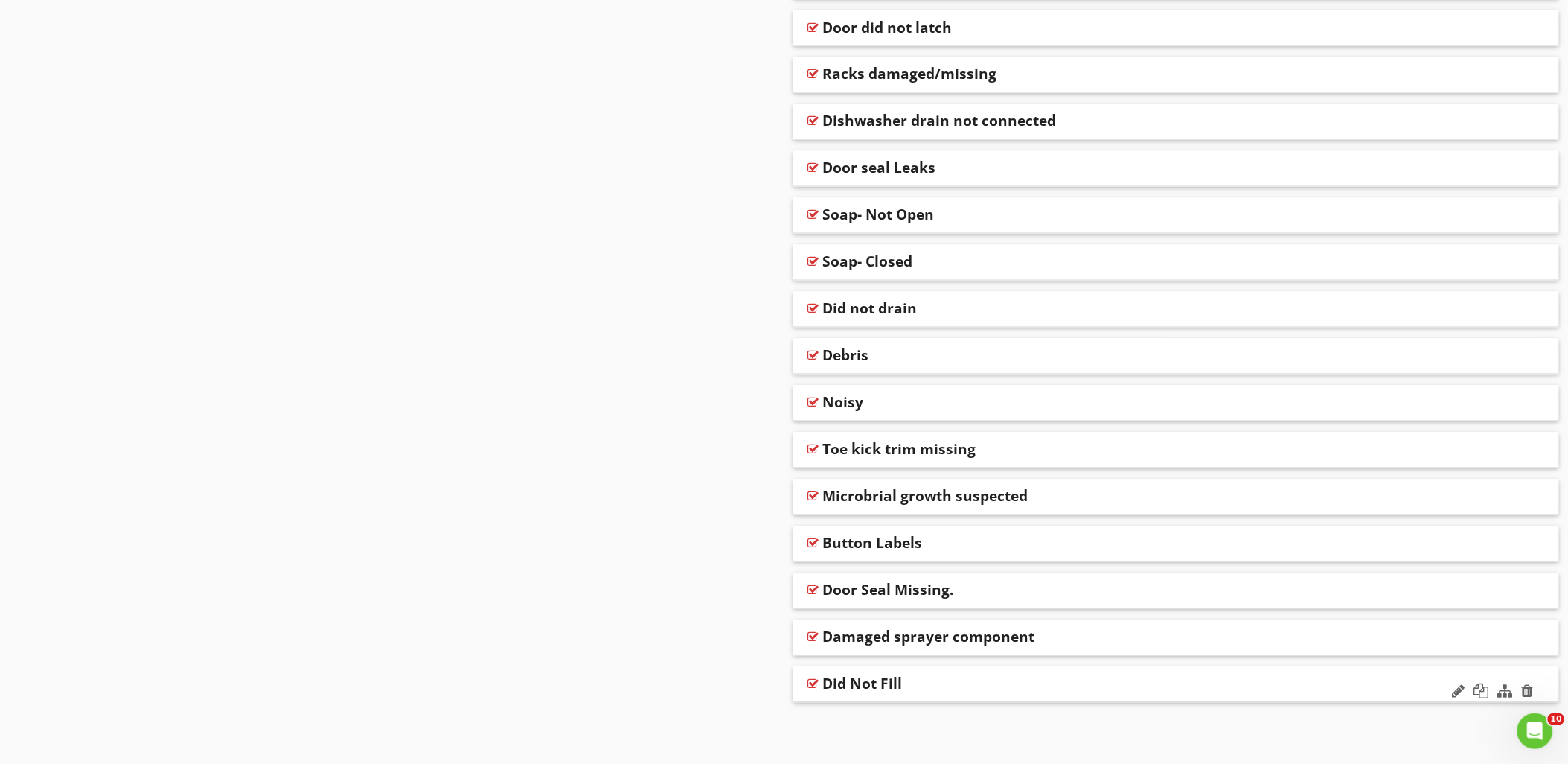
click at [814, 681] on div at bounding box center [813, 683] width 11 height 12
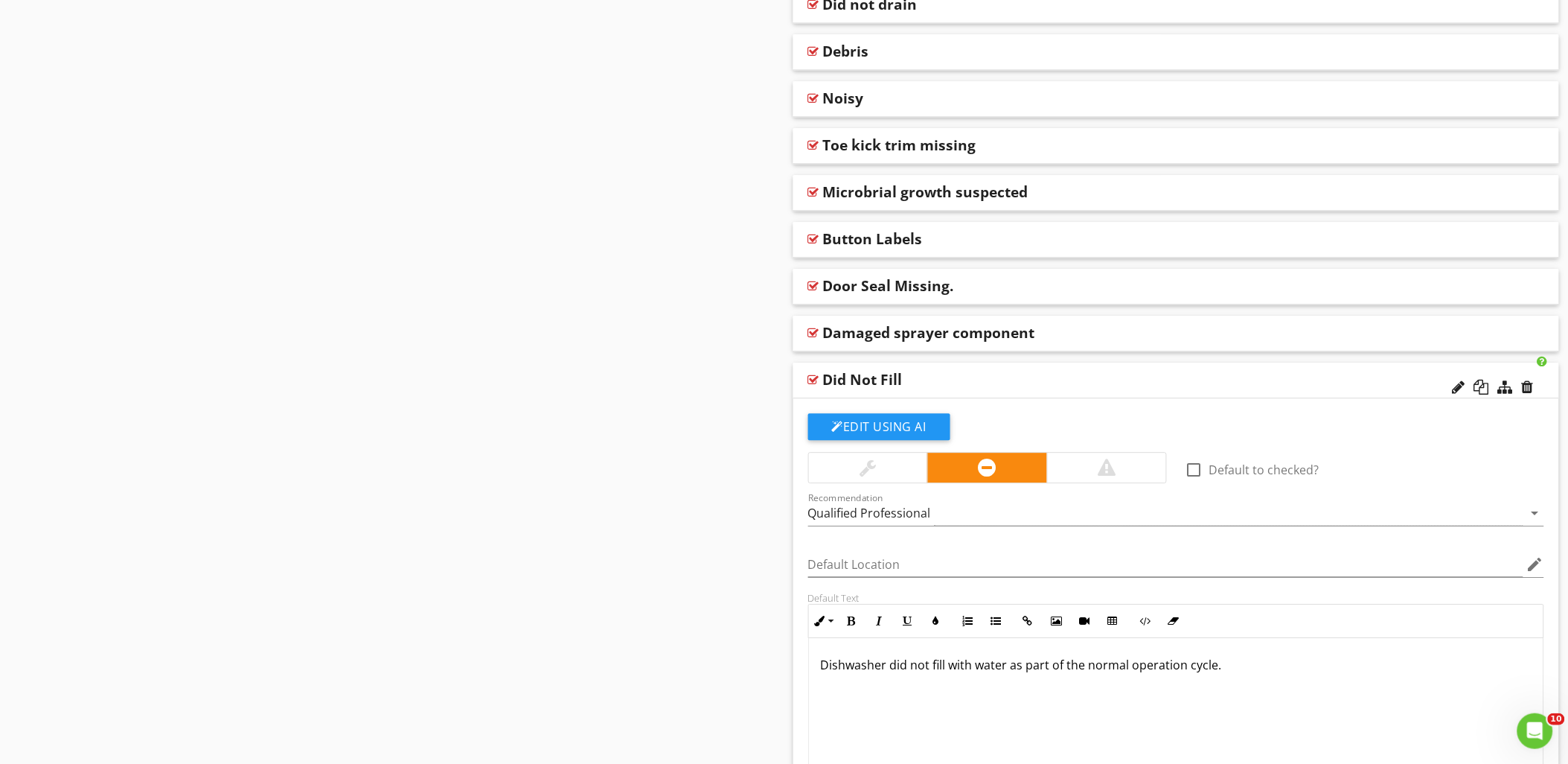
scroll to position [1469, 0]
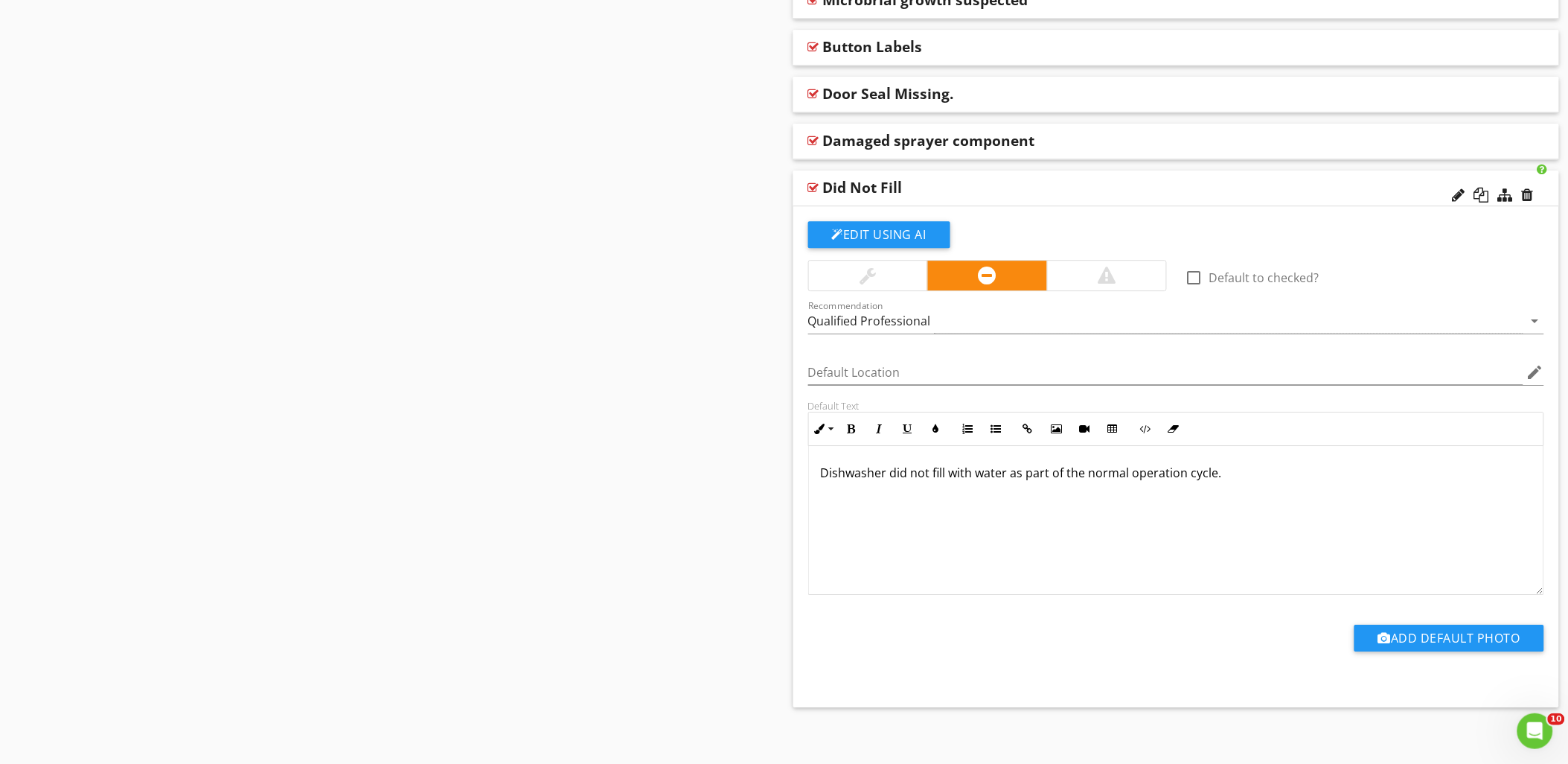
click at [811, 187] on div at bounding box center [813, 188] width 11 height 12
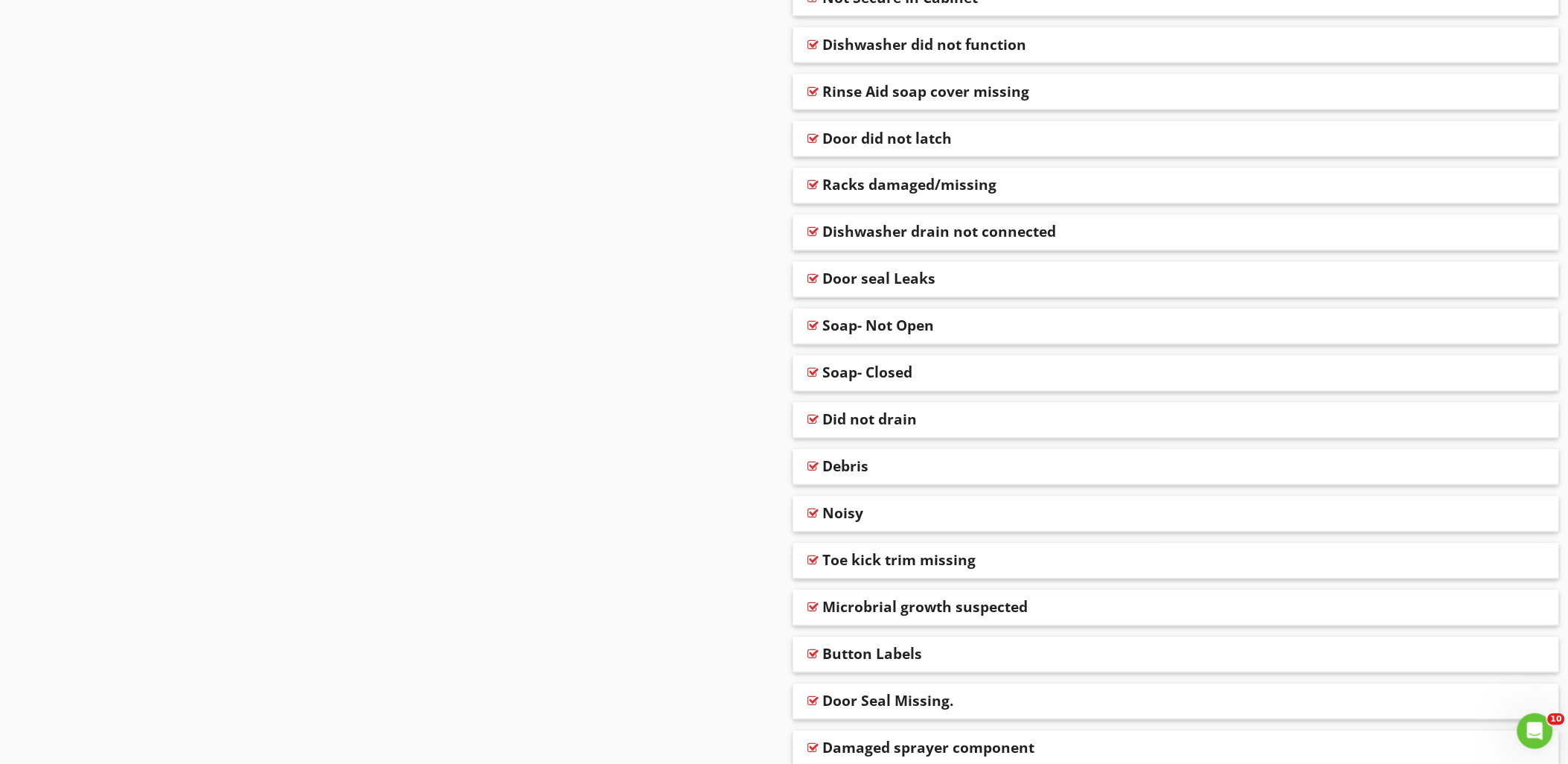
scroll to position [642, 0]
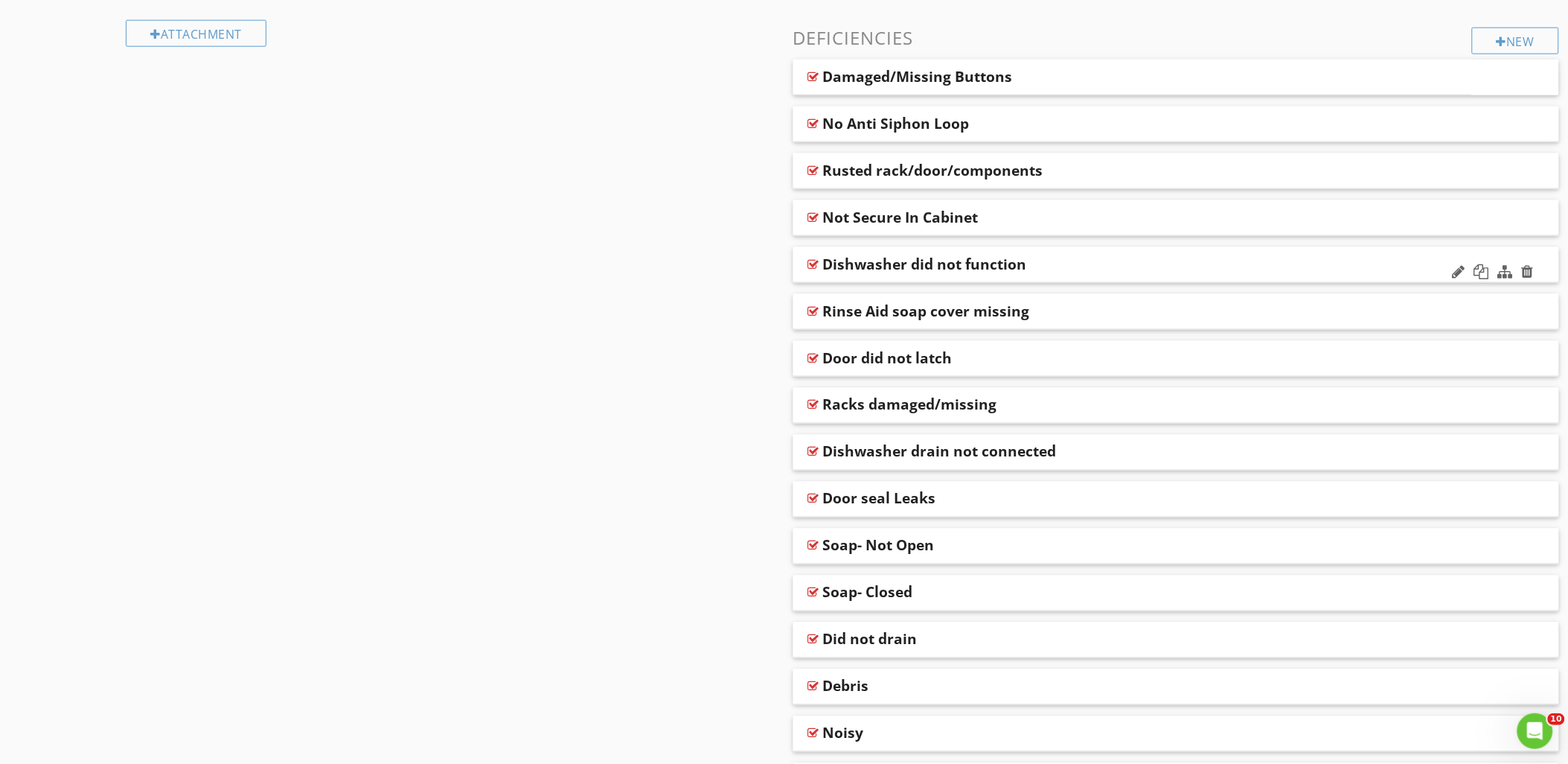
click at [813, 259] on div at bounding box center [813, 264] width 11 height 12
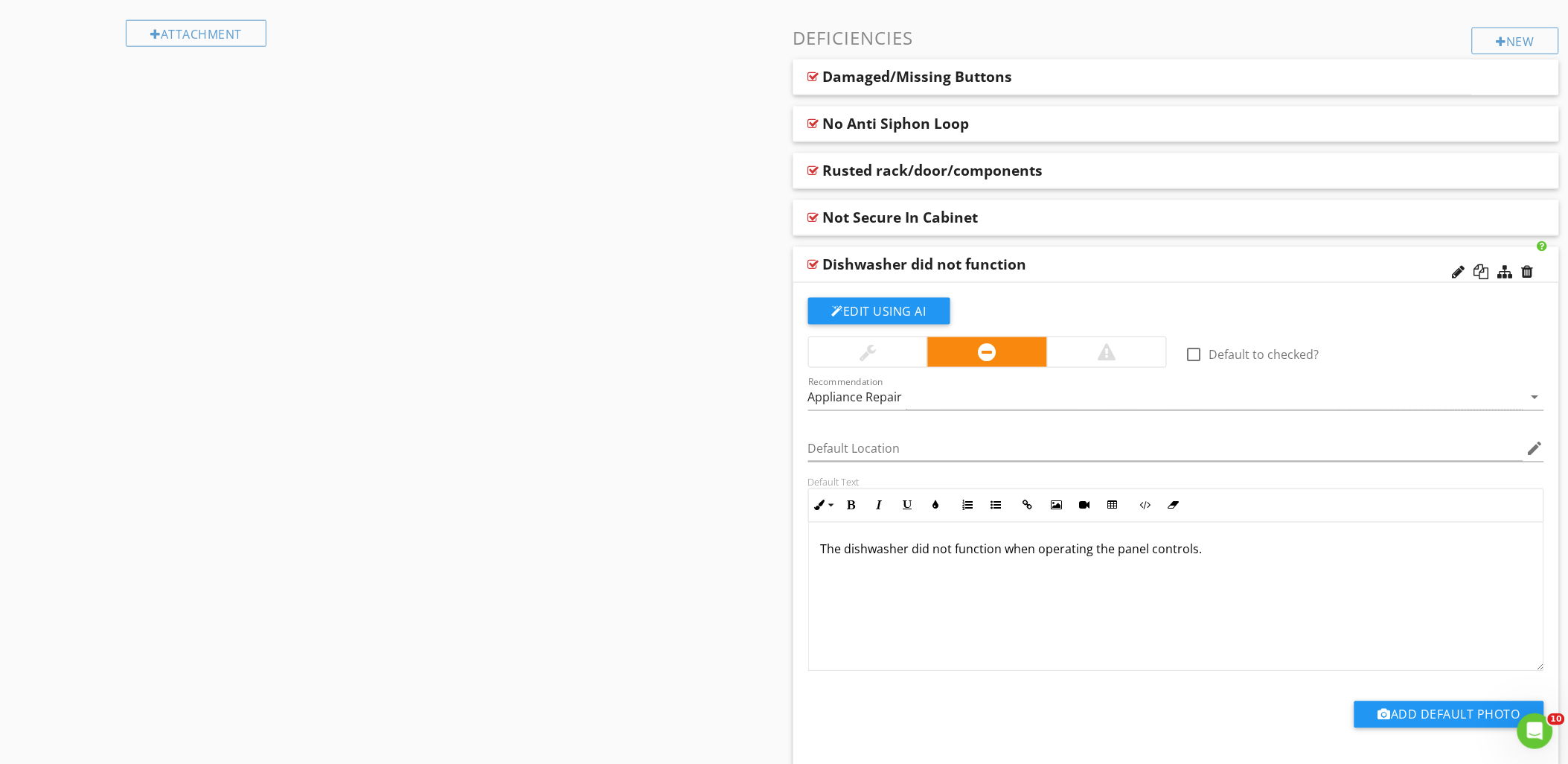
click at [813, 260] on div at bounding box center [813, 264] width 11 height 12
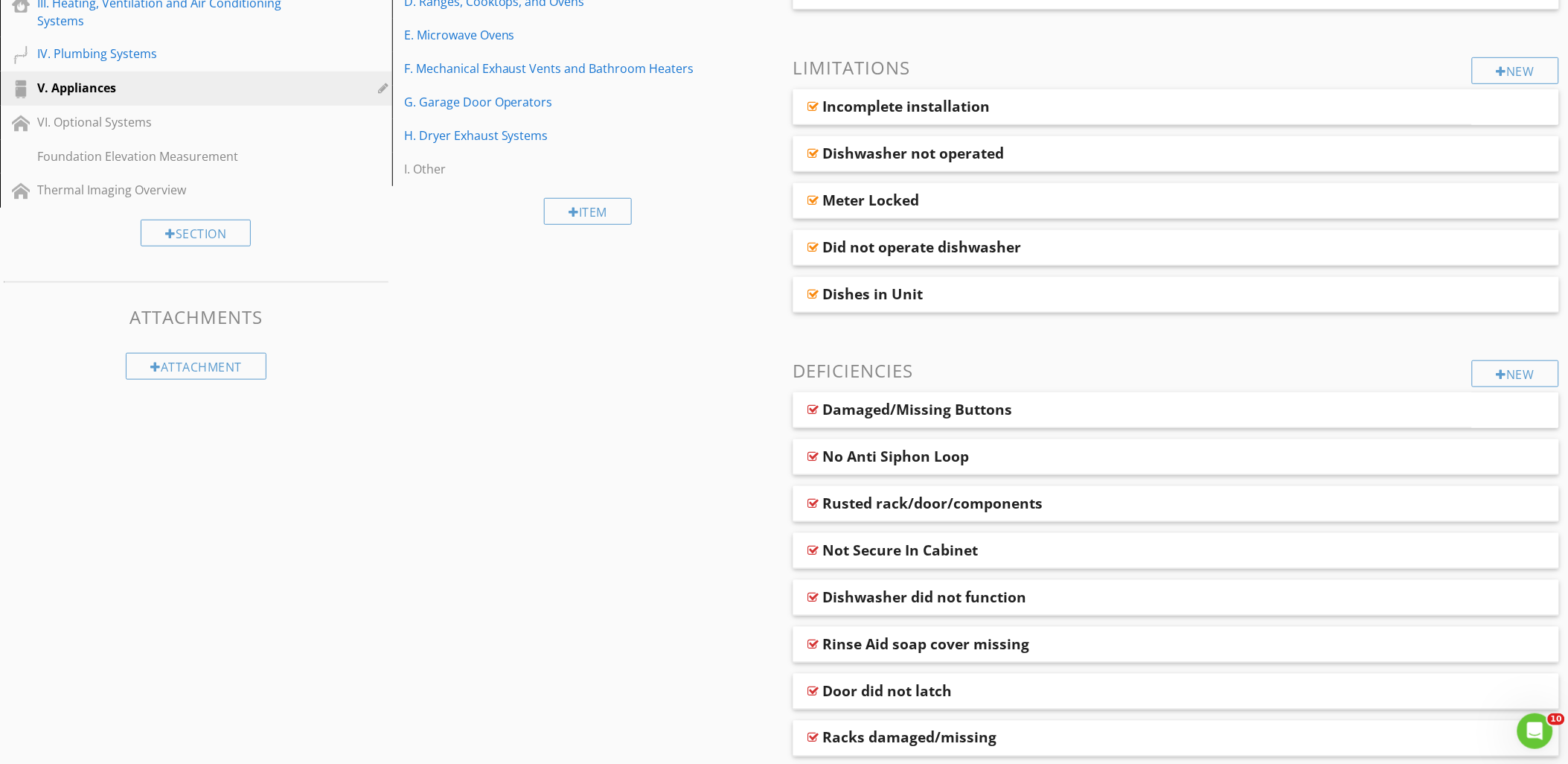
scroll to position [229, 0]
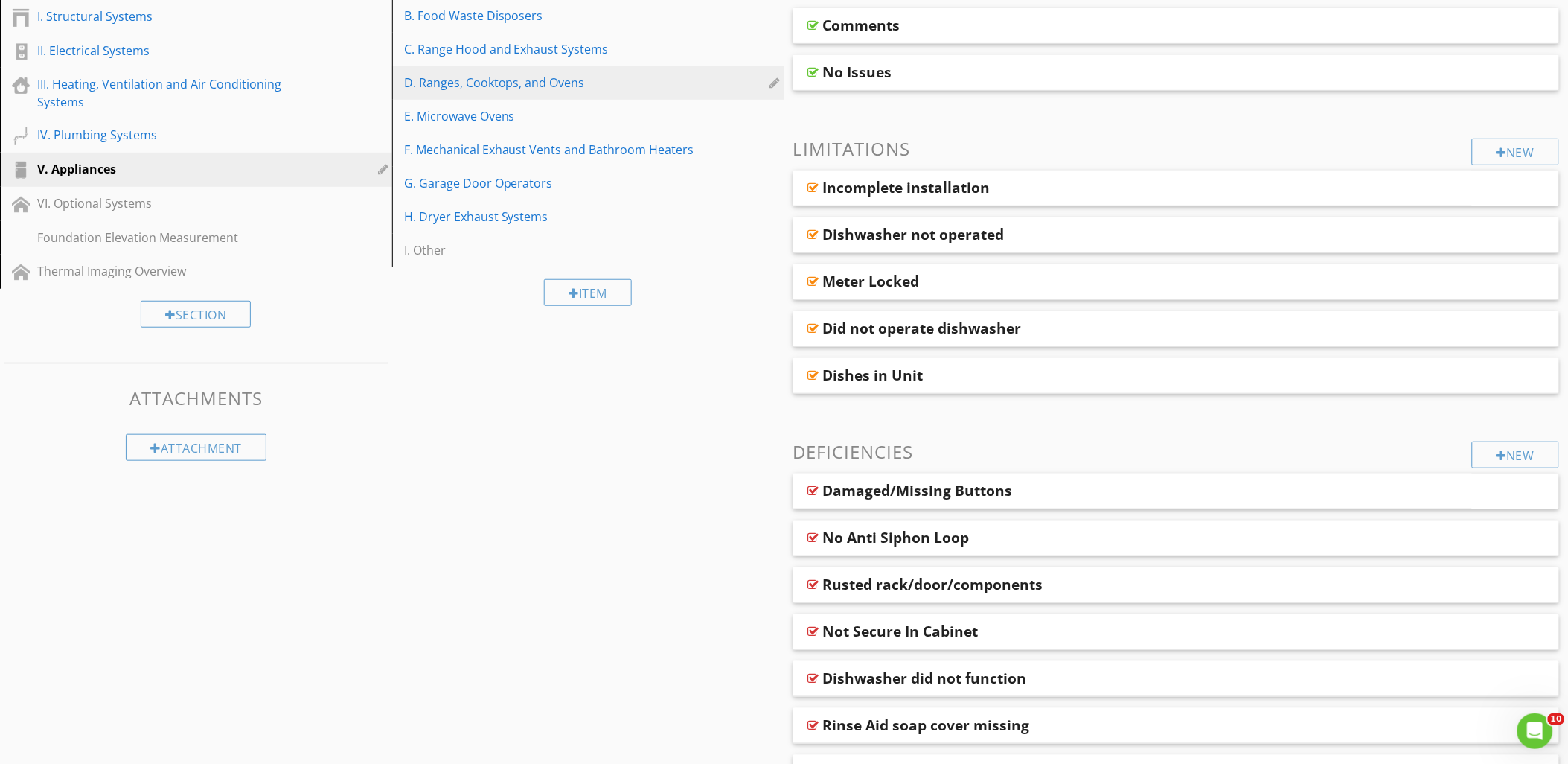
click at [465, 78] on div "D. Ranges, Cooktops, and Ovens" at bounding box center [562, 82] width 317 height 18
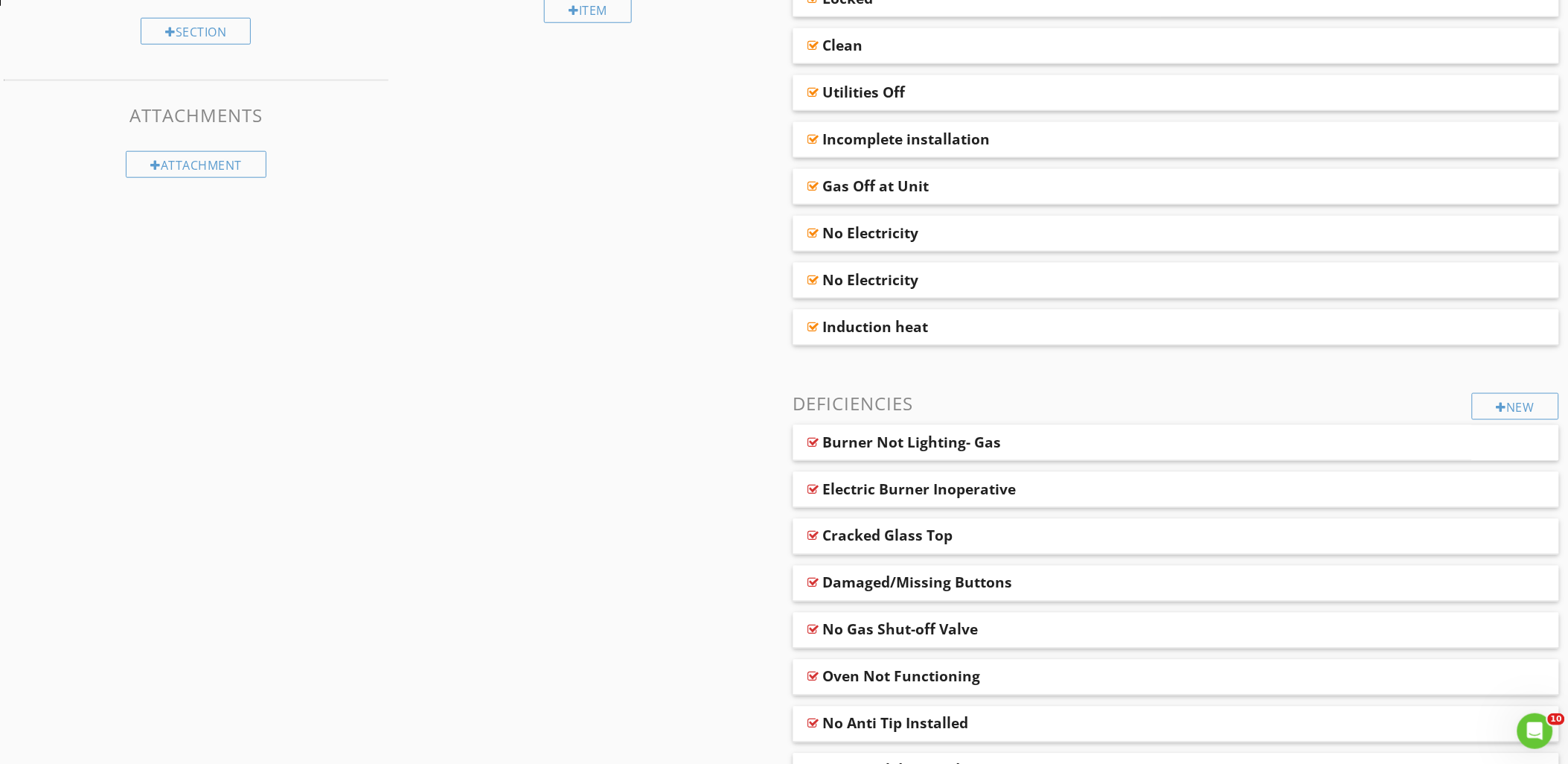
scroll to position [477, 0]
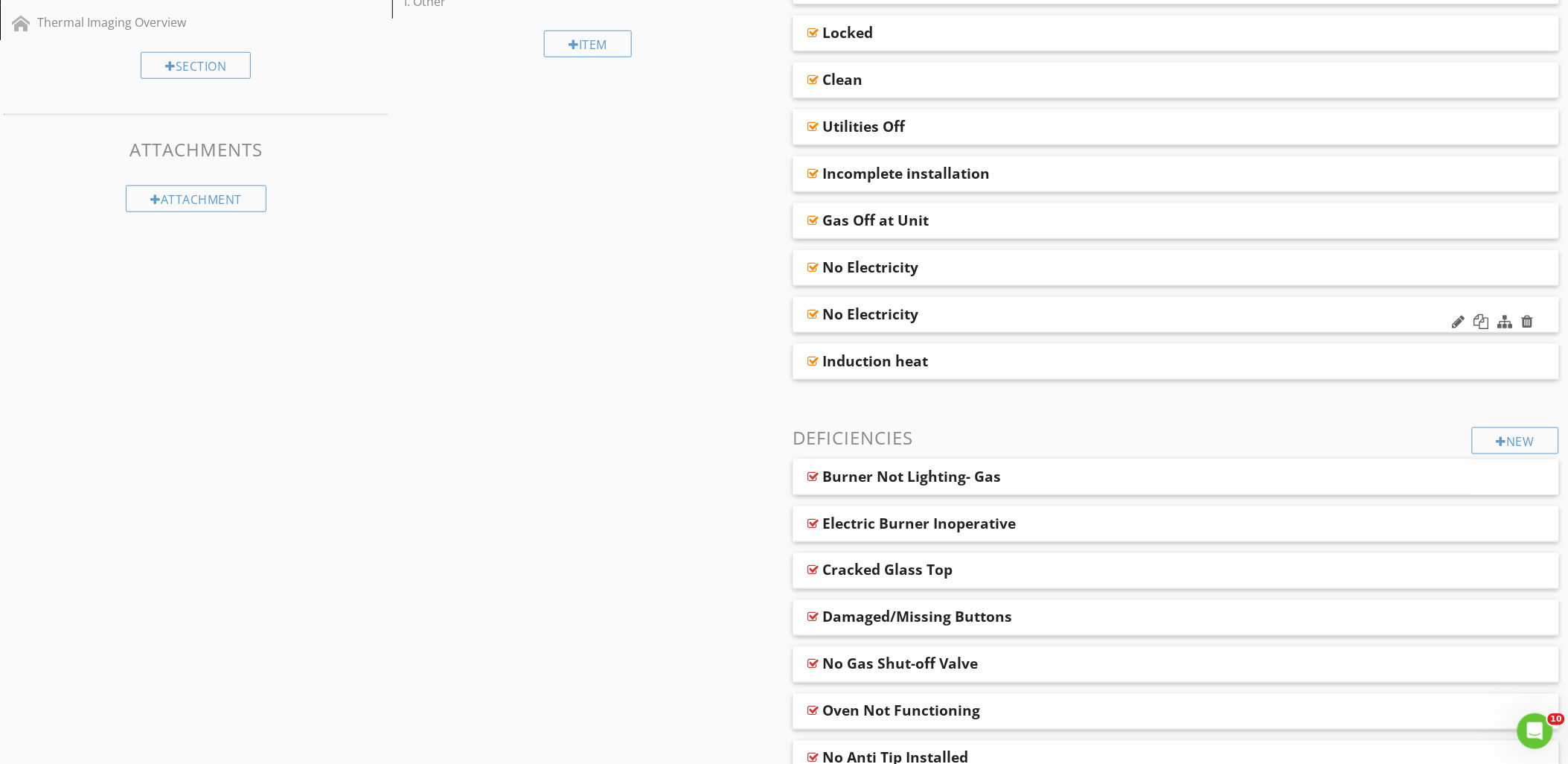
click at [813, 315] on div at bounding box center [813, 314] width 11 height 12
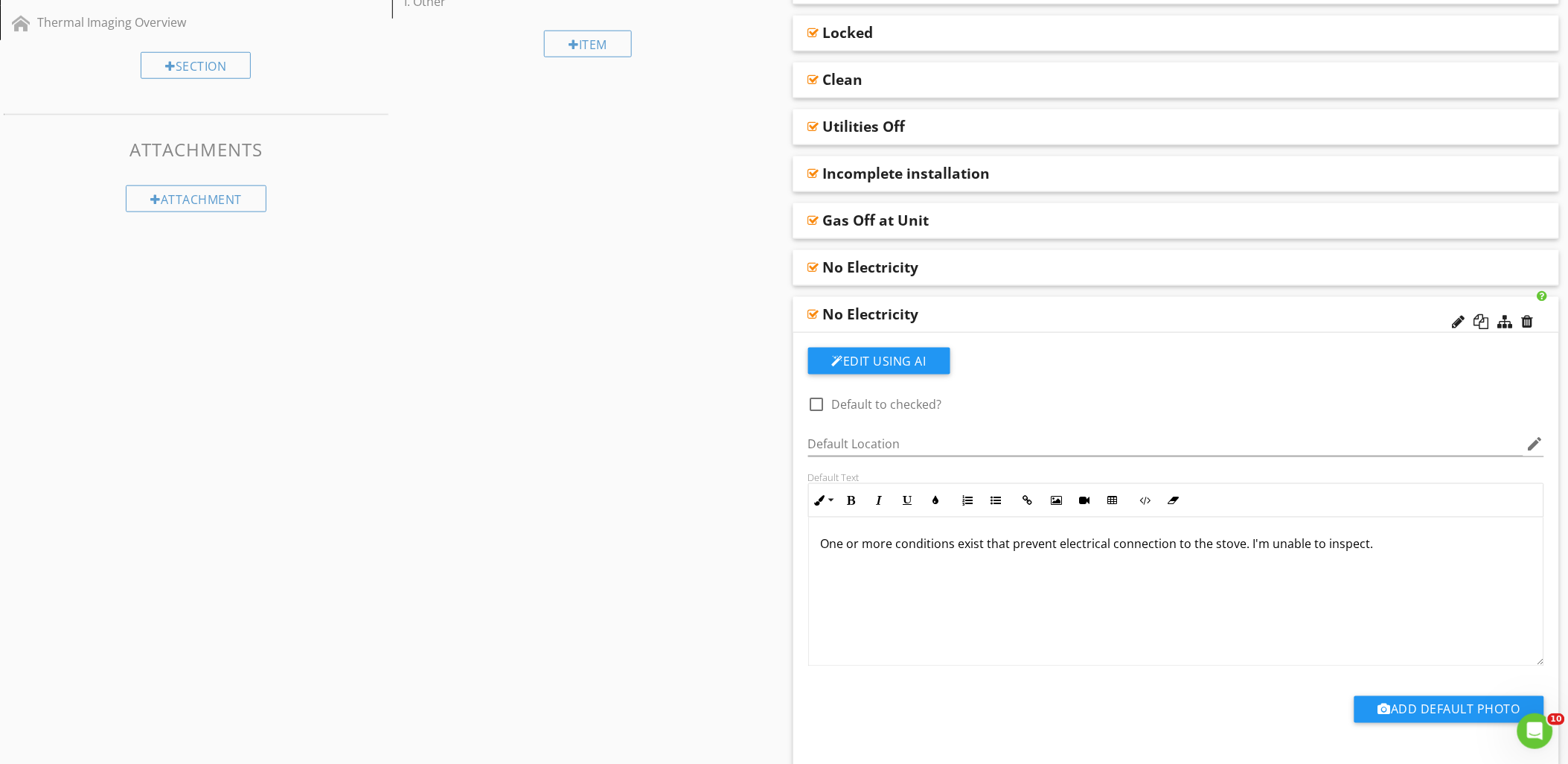
click at [1053, 552] on p "One or more conditions exist that prevent electrical connection to the stove. I…" at bounding box center [1176, 544] width 711 height 18
click at [1403, 545] on p "One or more conditions exist that prevented electrical connection to the stove.…" at bounding box center [1176, 544] width 711 height 18
click at [804, 539] on div "Default Text Inline Style XLarge Large Normal Small Light Small/Light Bold Ital…" at bounding box center [1176, 569] width 754 height 195
click at [811, 266] on div at bounding box center [813, 267] width 11 height 12
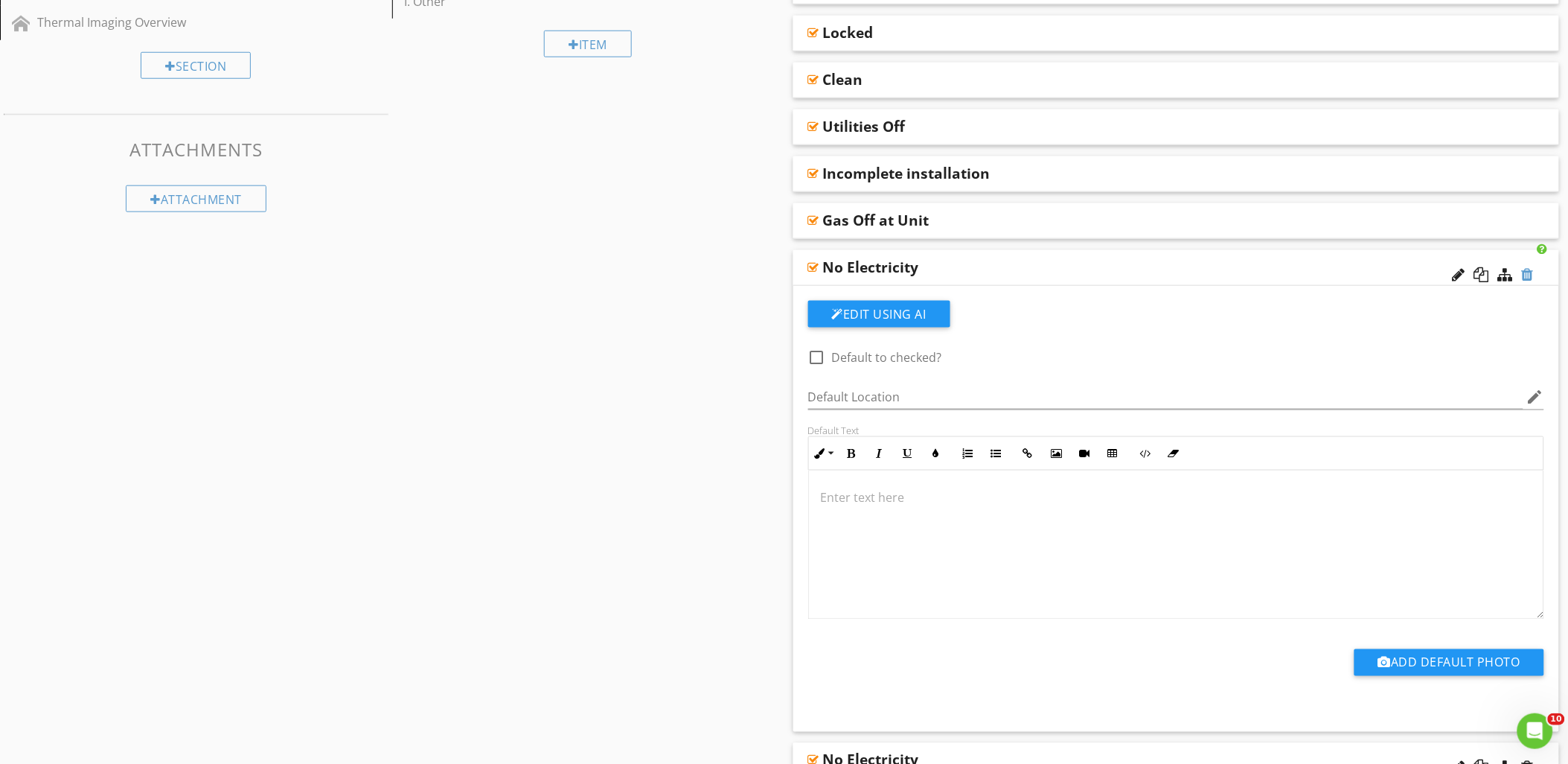
click at [1529, 277] on div at bounding box center [1528, 274] width 12 height 15
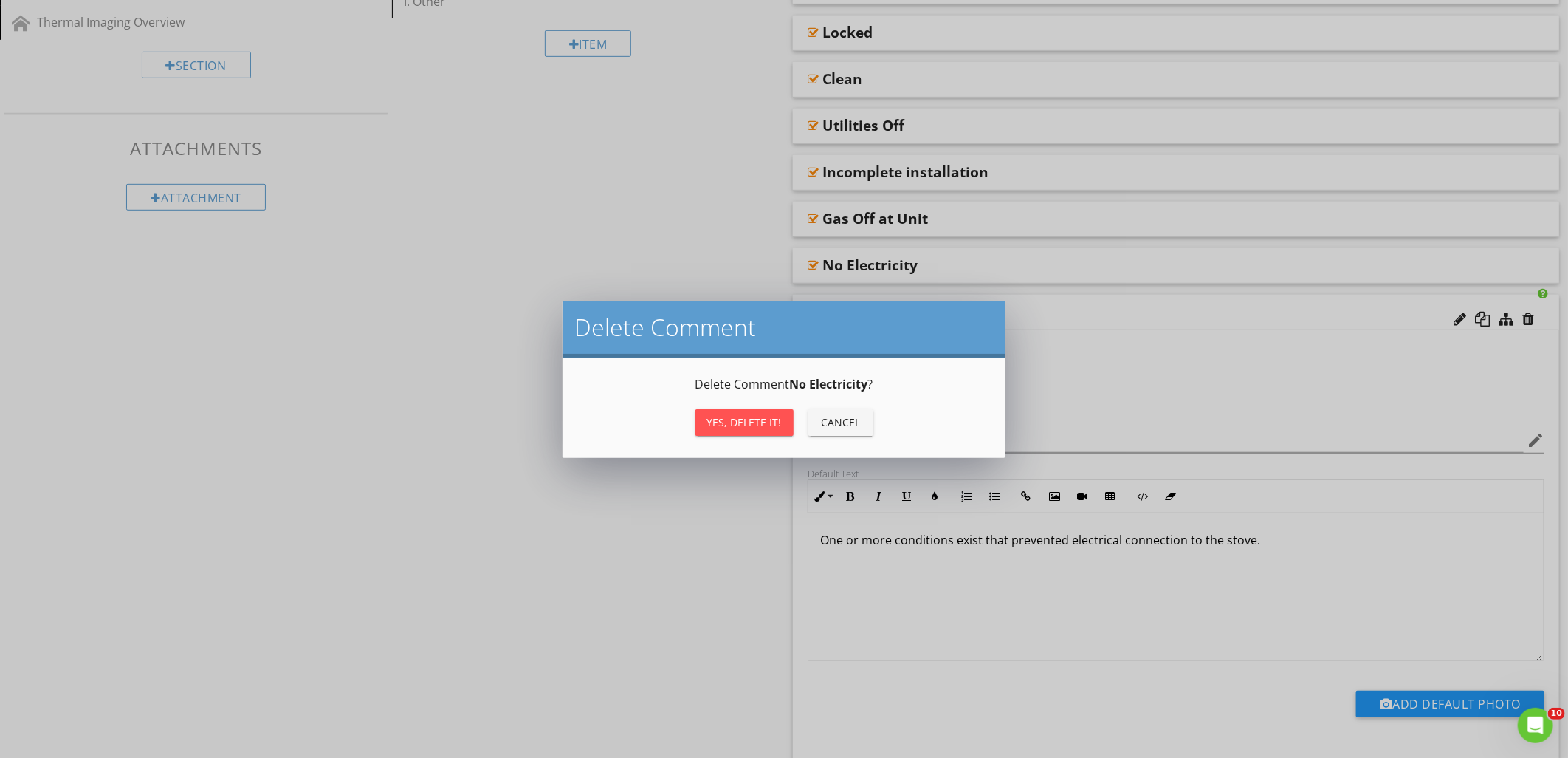
click at [738, 418] on div "Yes, Delete it!" at bounding box center [744, 422] width 75 height 16
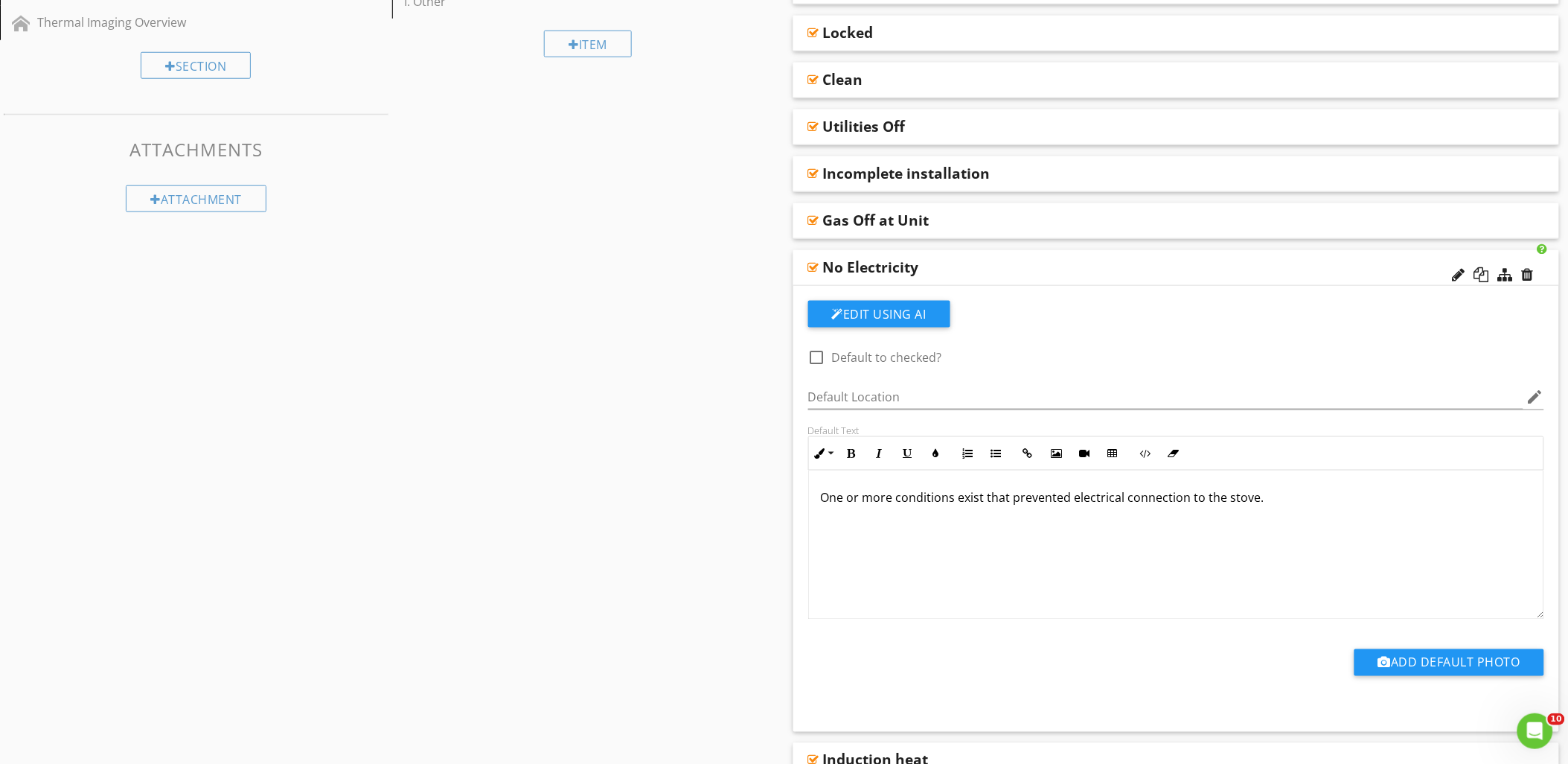
click at [813, 266] on div at bounding box center [813, 267] width 11 height 12
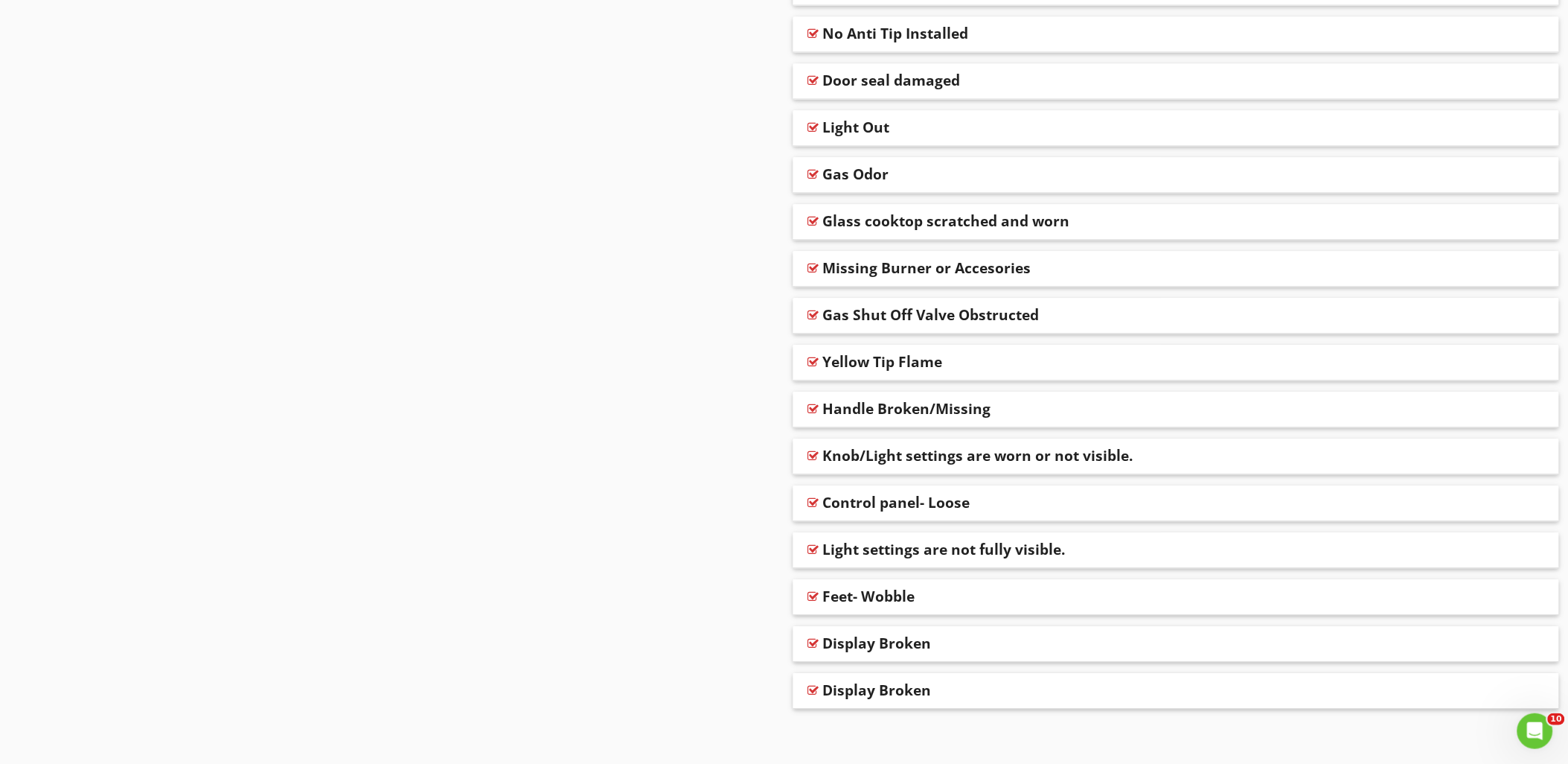
scroll to position [1161, 0]
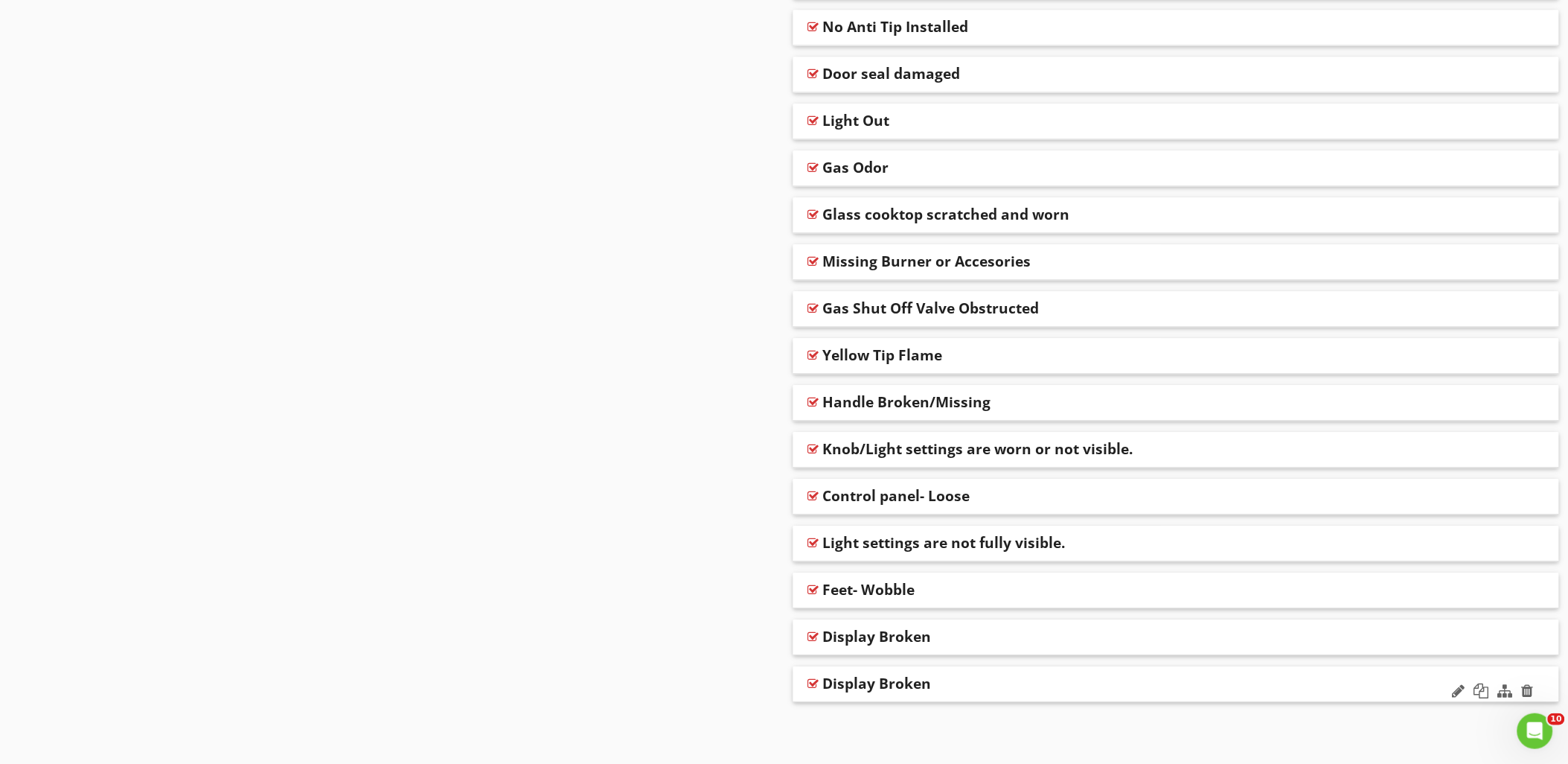
click at [813, 681] on div at bounding box center [813, 683] width 11 height 12
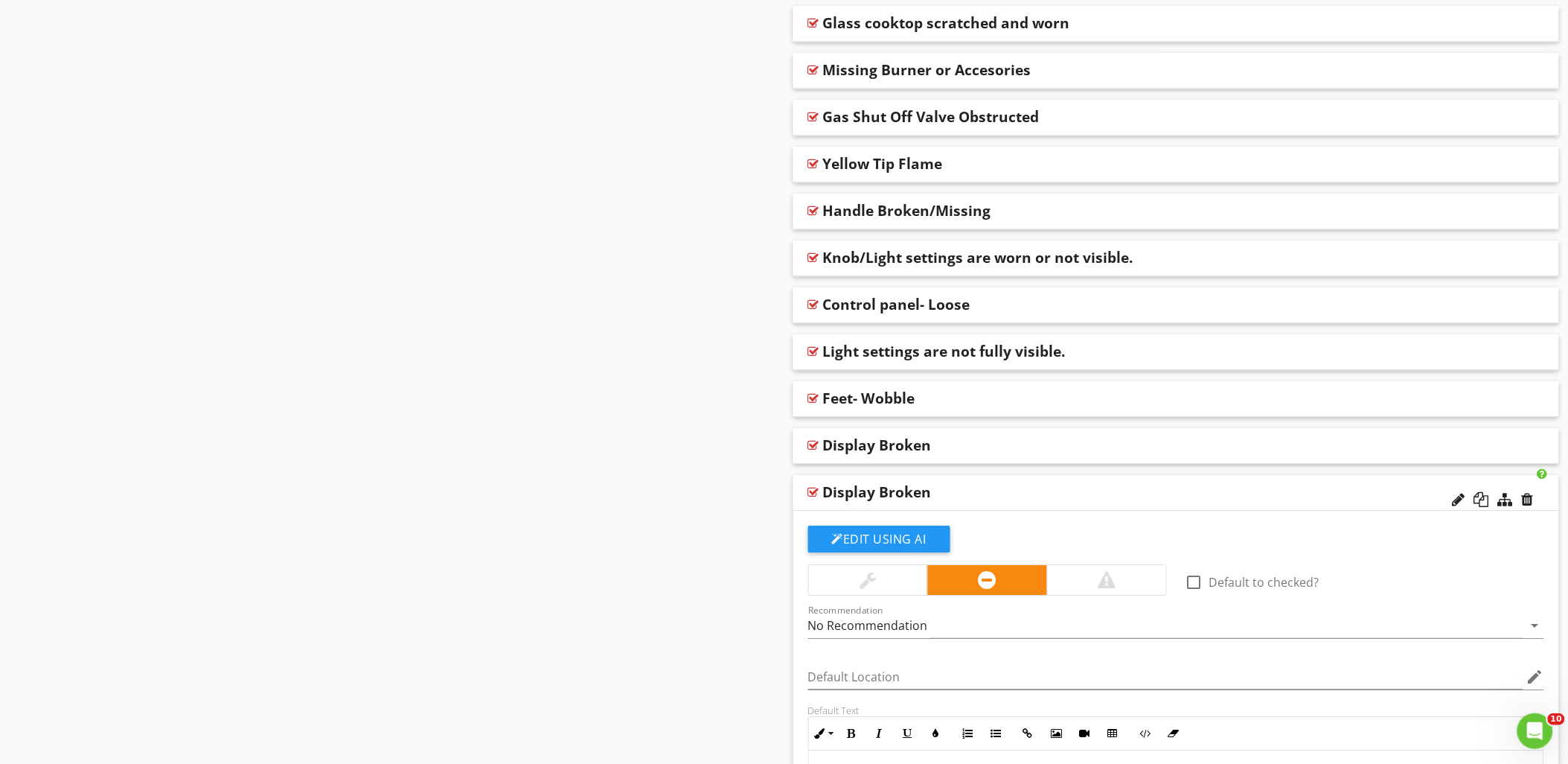
scroll to position [1492, 0]
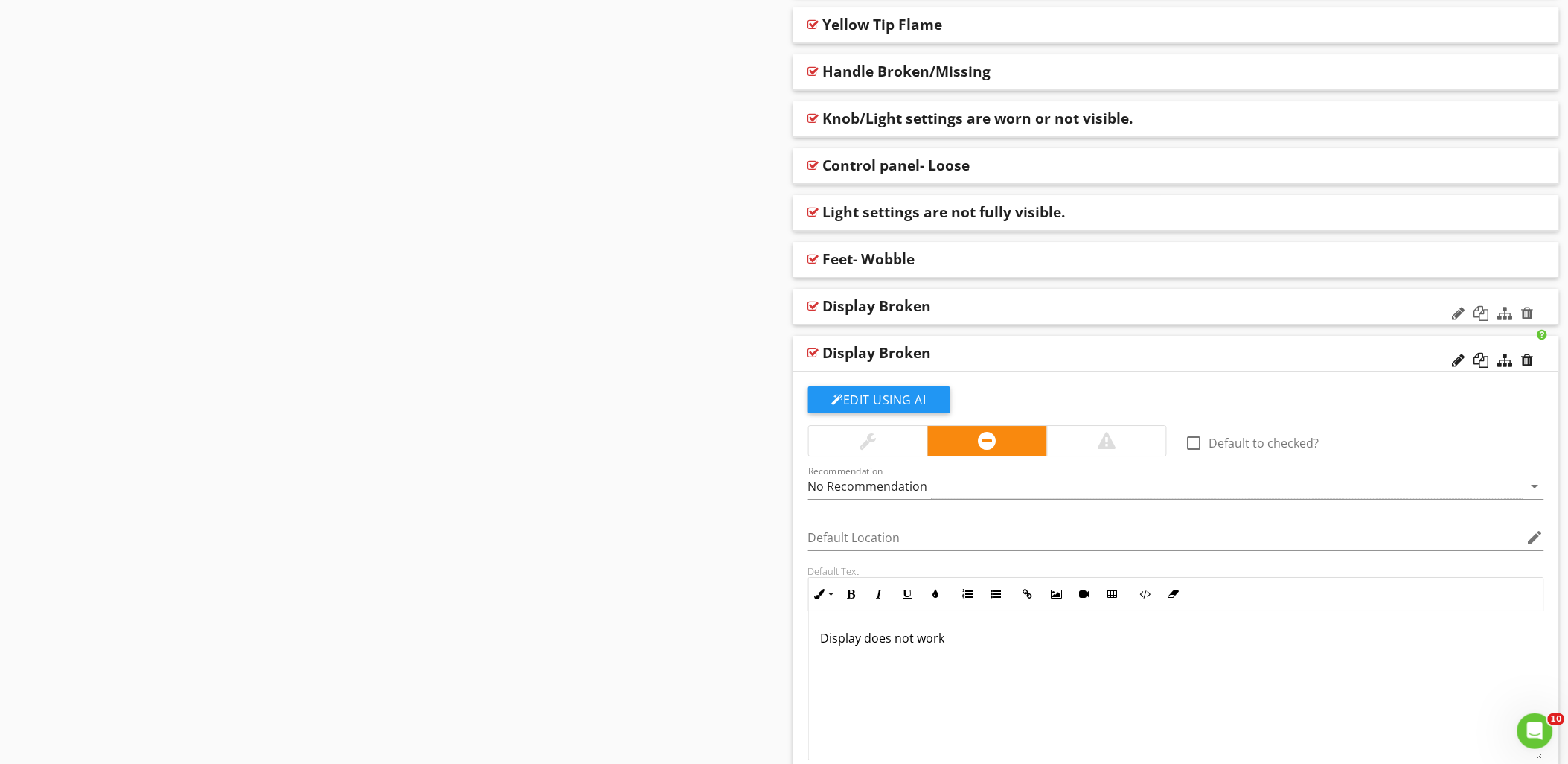
click at [813, 305] on div at bounding box center [813, 305] width 11 height 12
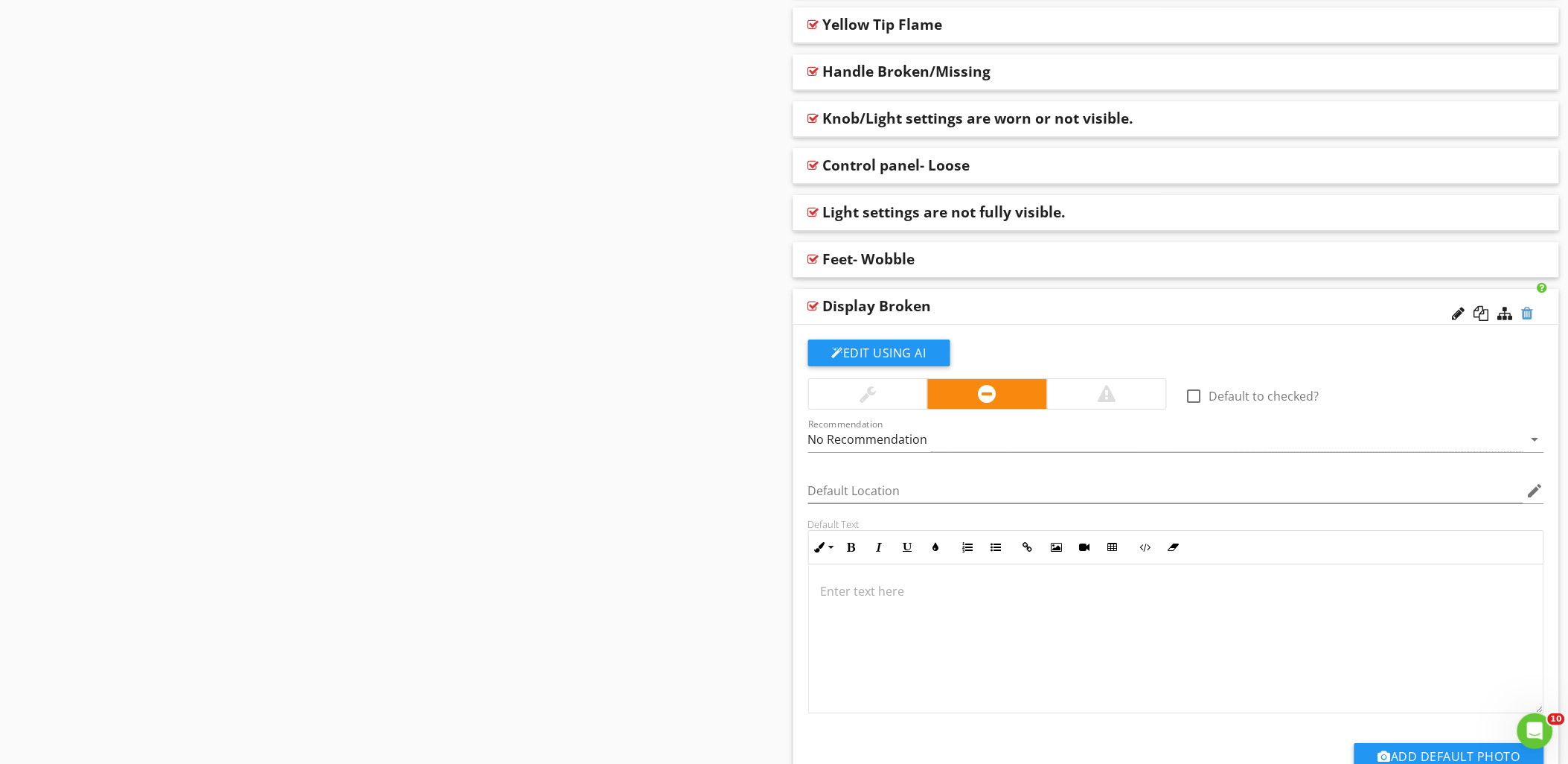
click at [1527, 313] on div at bounding box center [1528, 312] width 12 height 15
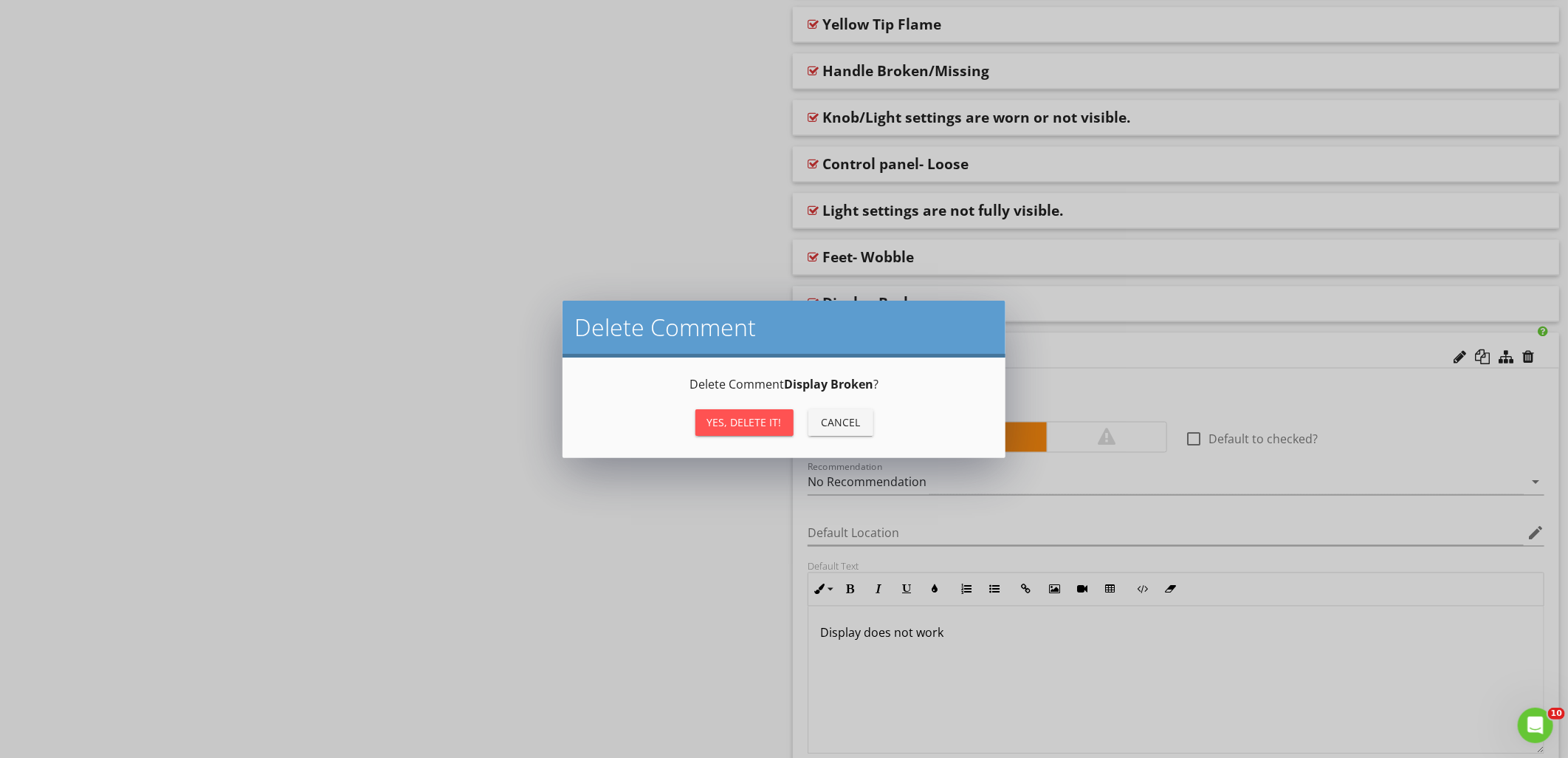
click at [751, 430] on button "Yes, Delete it!" at bounding box center [744, 422] width 98 height 26
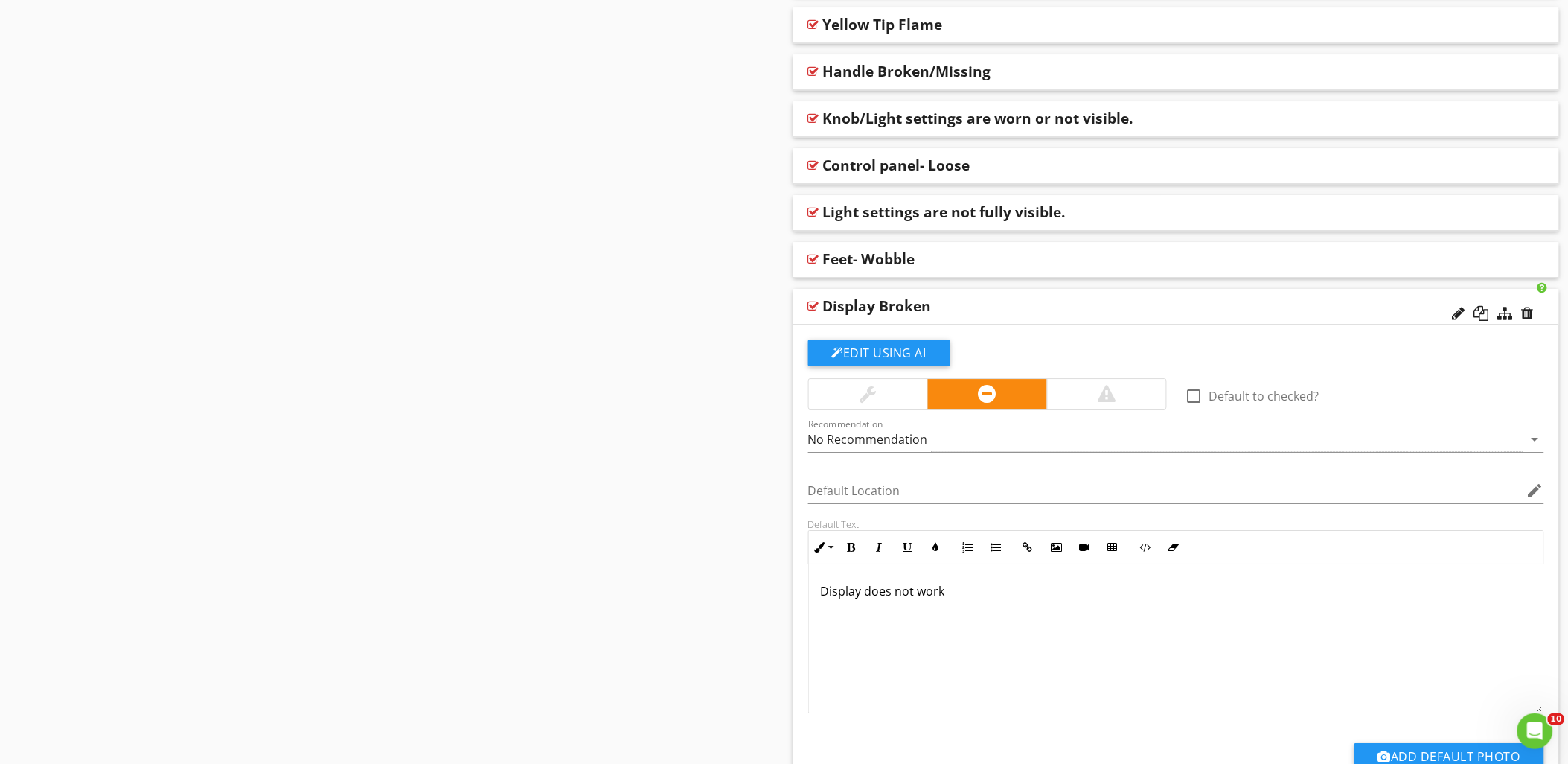
click at [964, 588] on p "Display does not work" at bounding box center [1176, 591] width 711 height 18
click at [813, 303] on div at bounding box center [813, 305] width 11 height 12
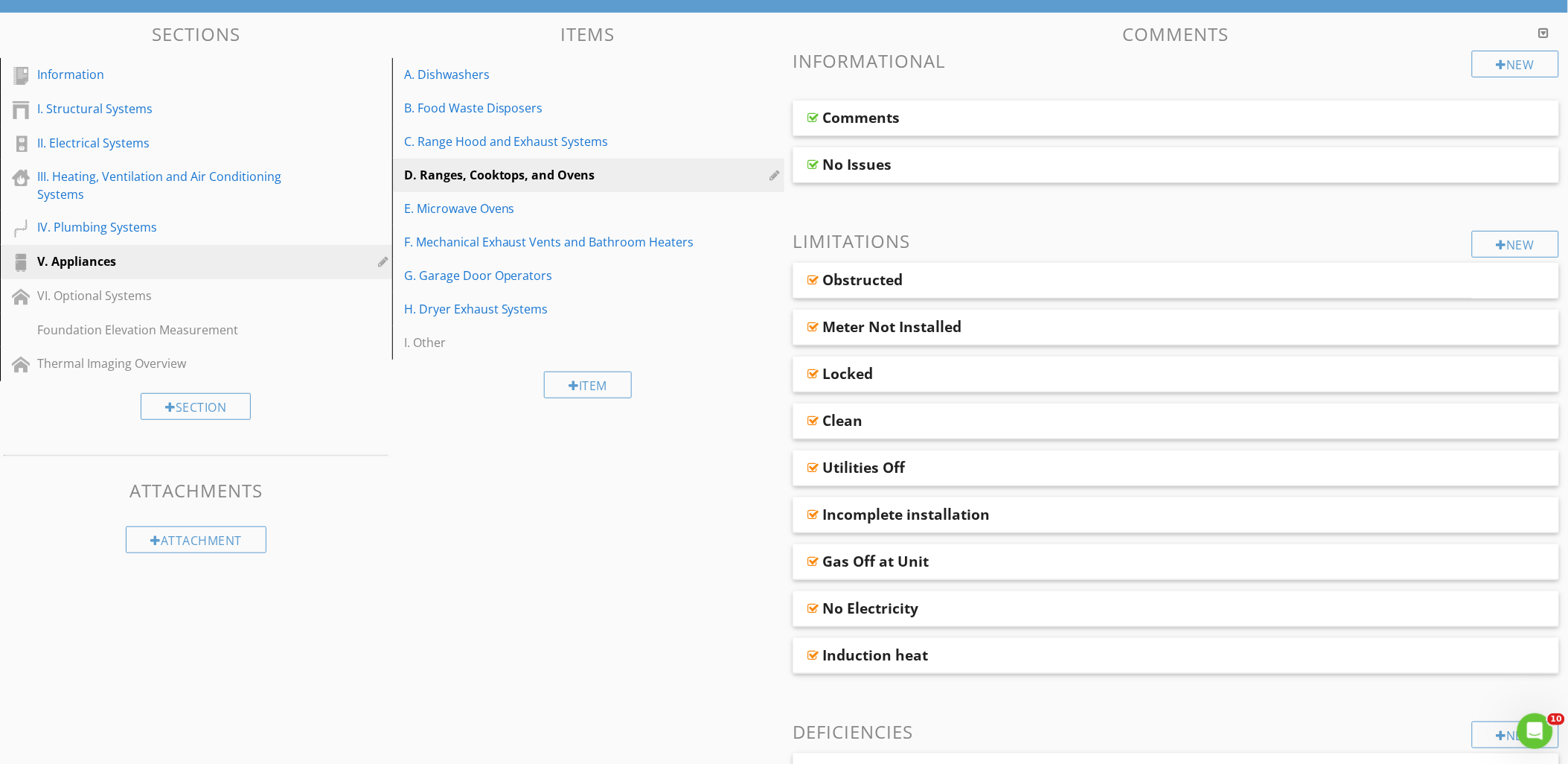
scroll to position [0, 0]
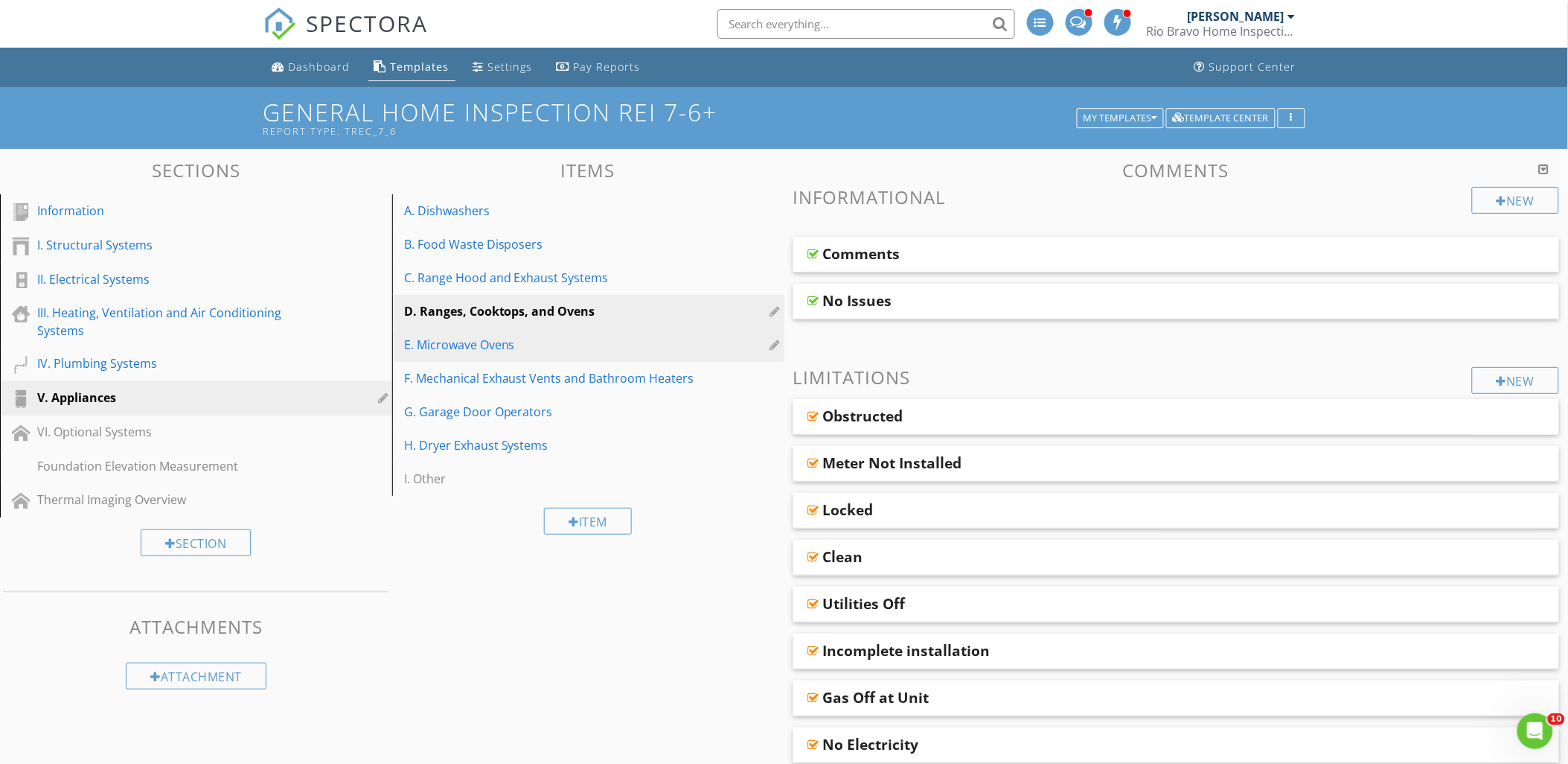
click at [499, 341] on div "E. Microwave Ovens" at bounding box center [562, 345] width 317 height 18
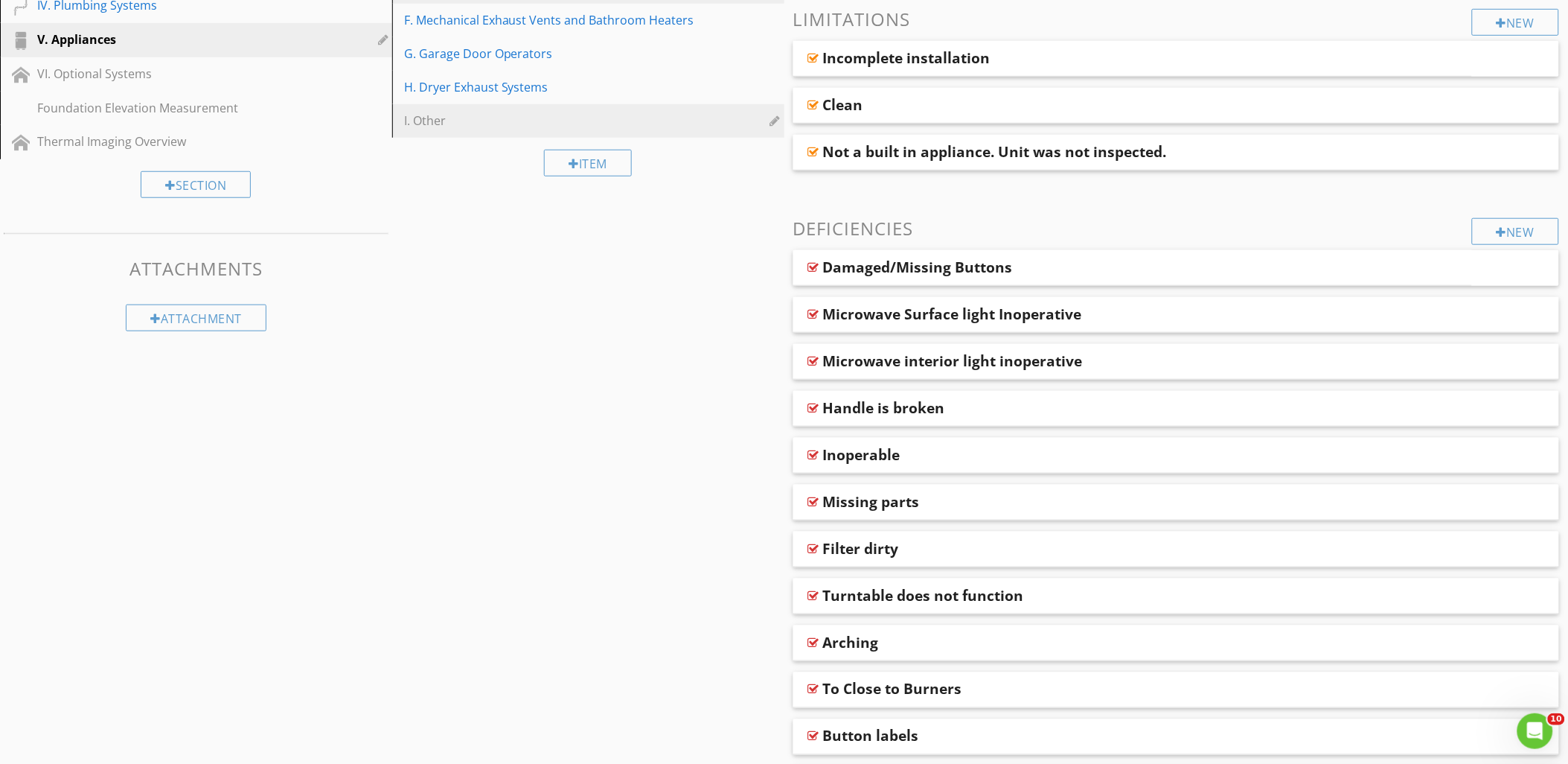
scroll to position [504, 0]
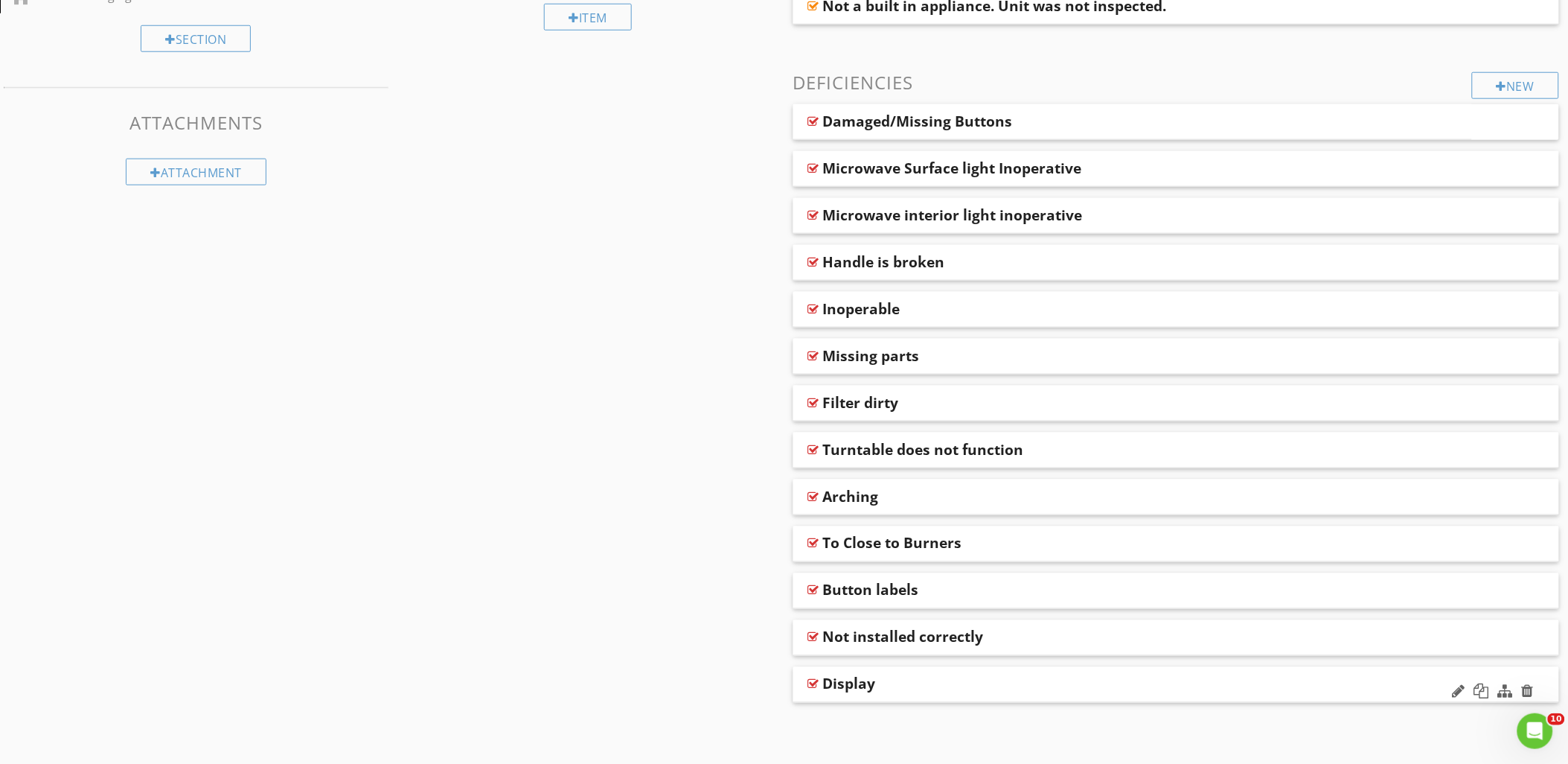
click at [813, 683] on div at bounding box center [813, 683] width 11 height 12
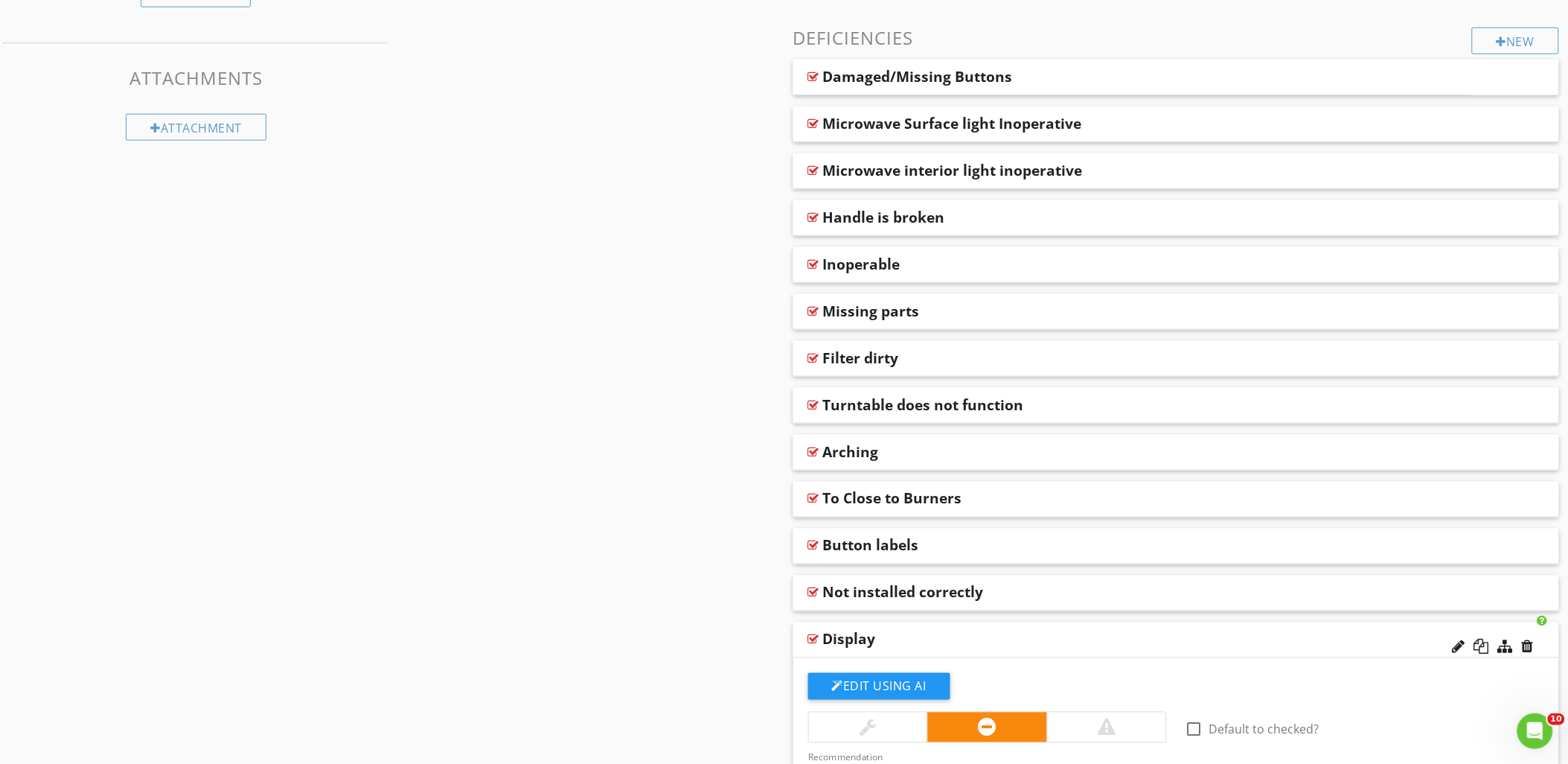
scroll to position [586, 0]
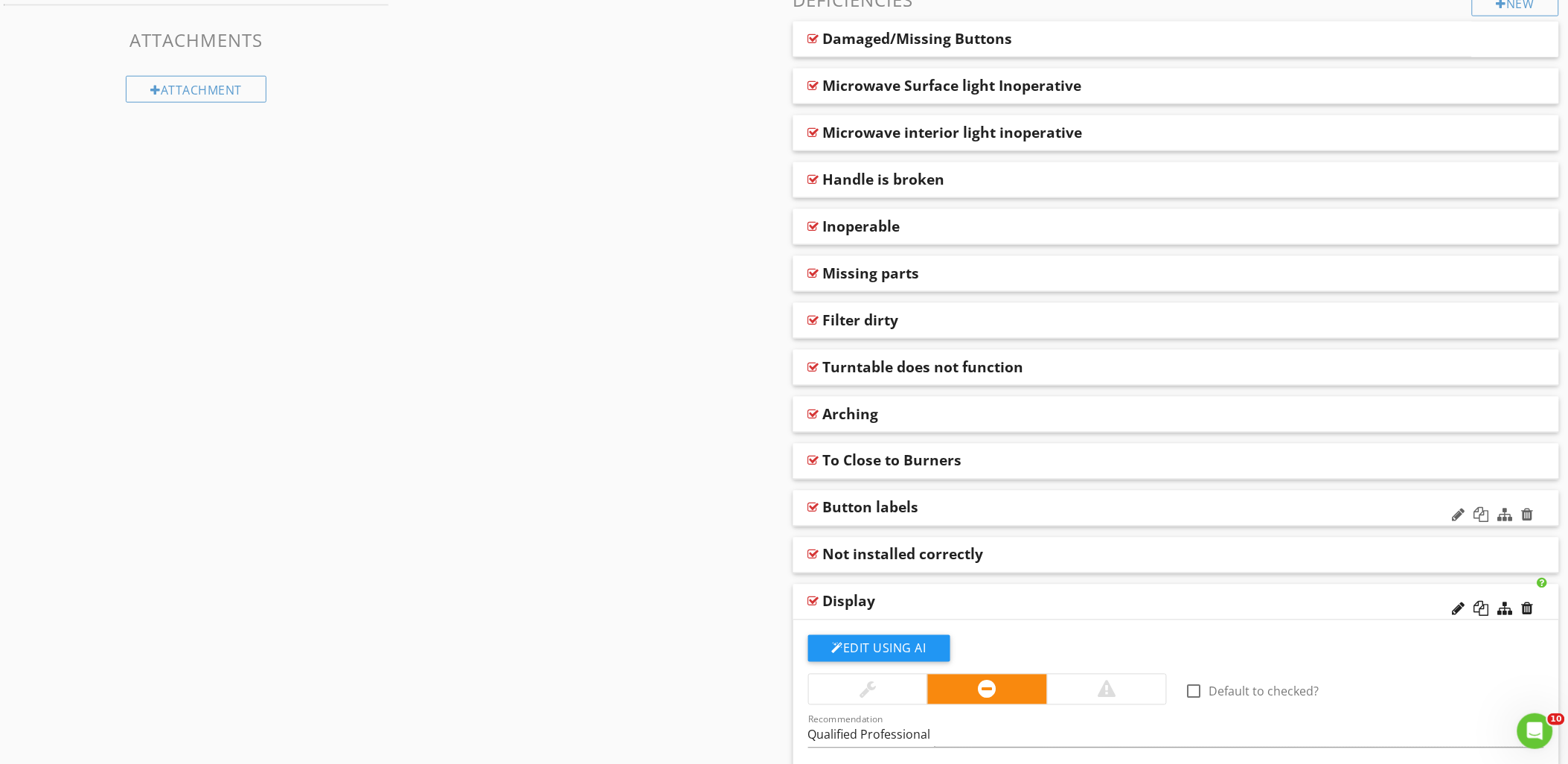
click at [813, 507] on div at bounding box center [813, 508] width 11 height 12
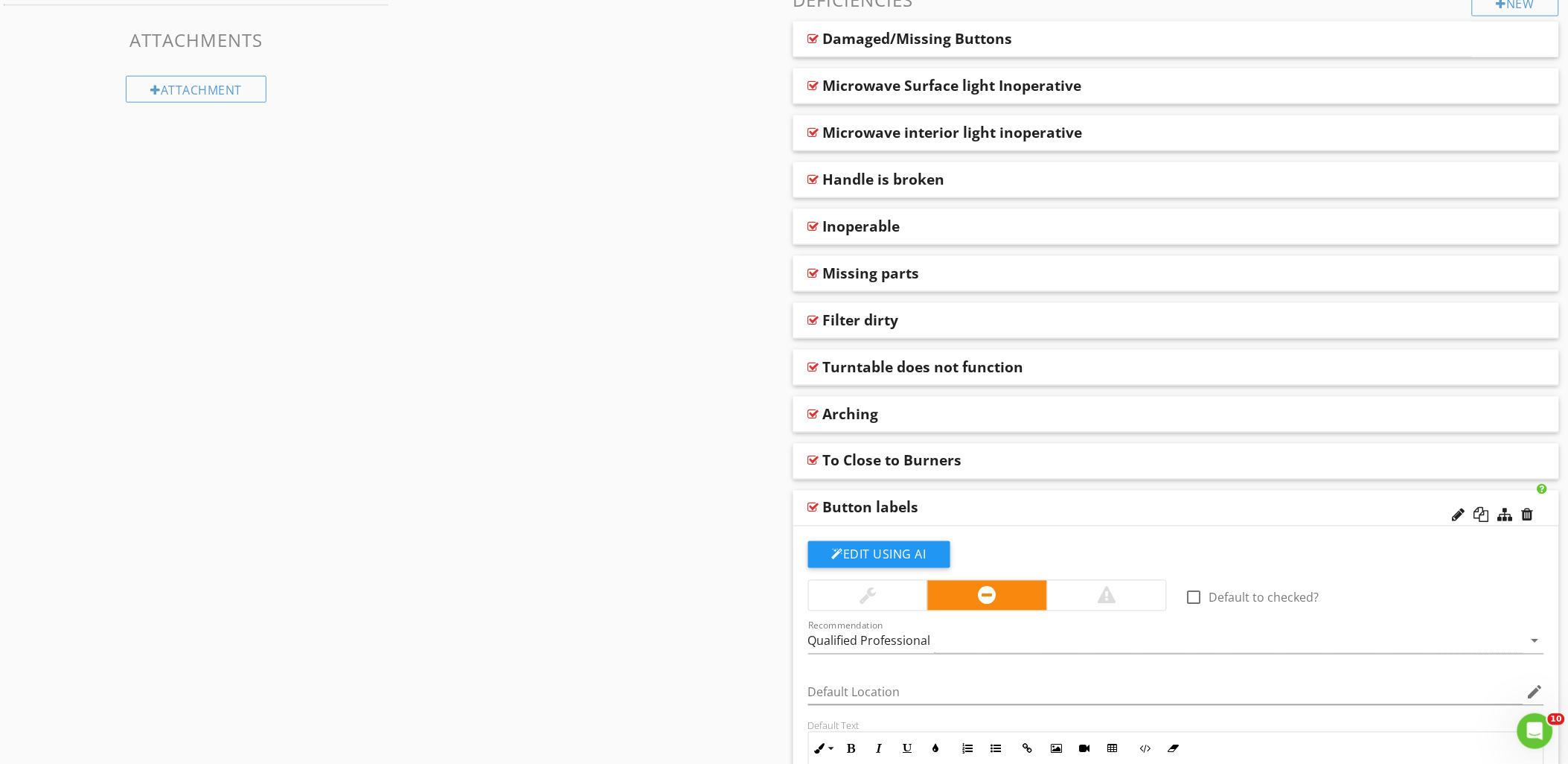
scroll to position [835, 0]
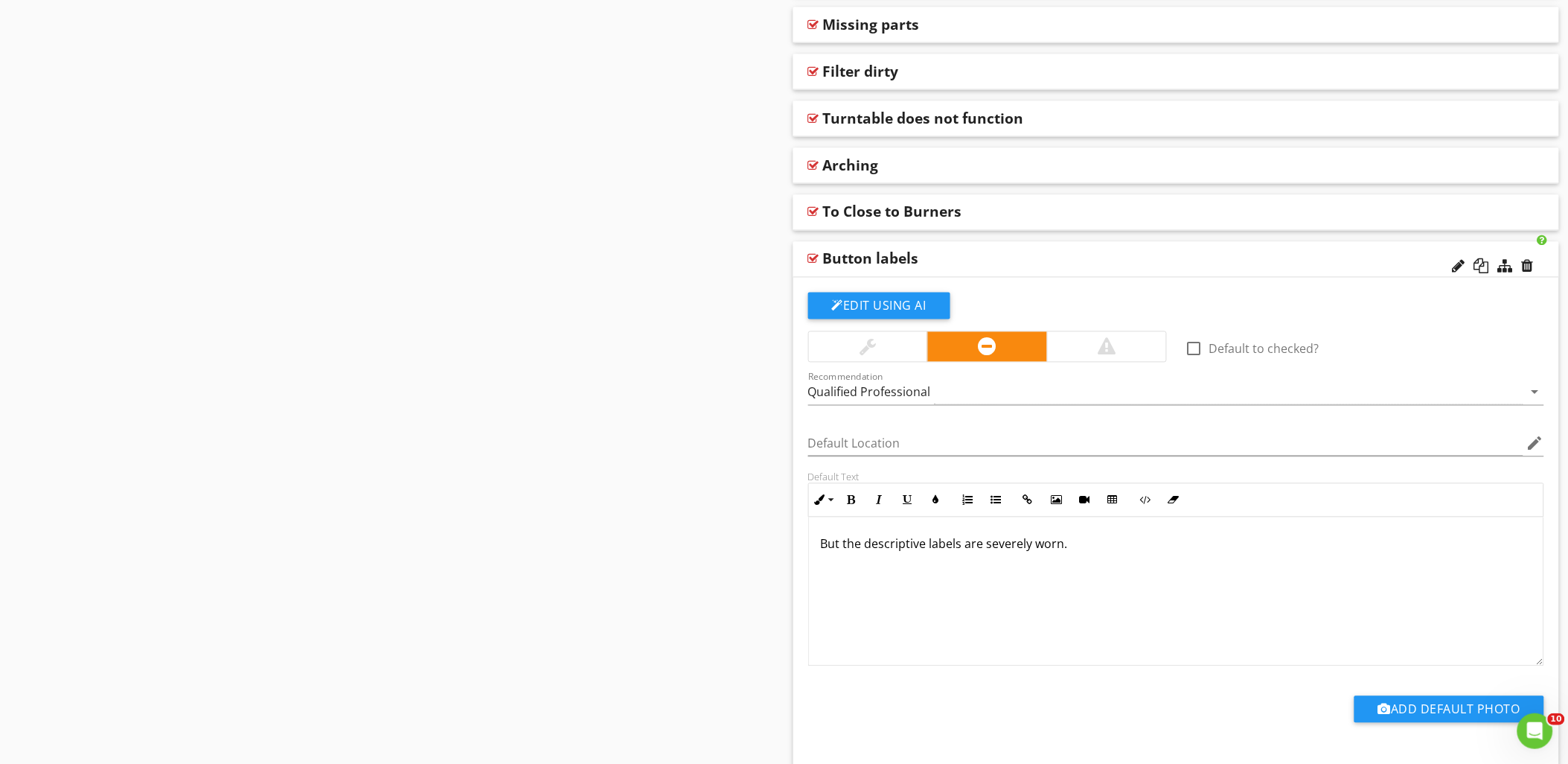
click at [864, 544] on p "But the descriptive labels are severely worn." at bounding box center [1176, 544] width 711 height 18
click at [996, 547] on p "Button labels are severely worn." at bounding box center [1176, 544] width 711 height 18
click at [801, 595] on div "Default Text Inline Style XLarge Large Normal Small Light Small/Light Bold Ital…" at bounding box center [1176, 569] width 754 height 195
click at [813, 256] on div at bounding box center [813, 259] width 11 height 12
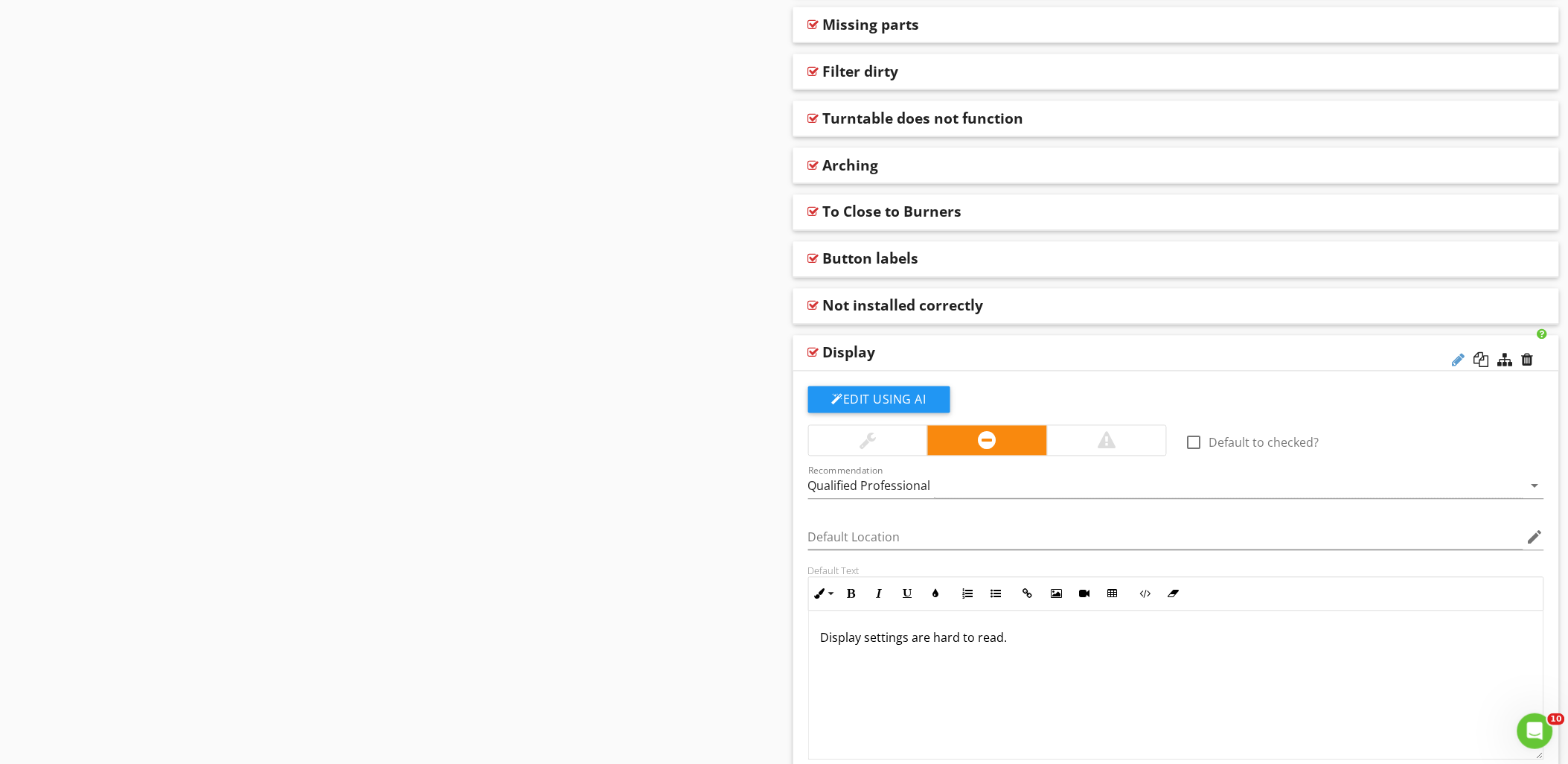
click at [1455, 357] on div at bounding box center [1458, 359] width 13 height 15
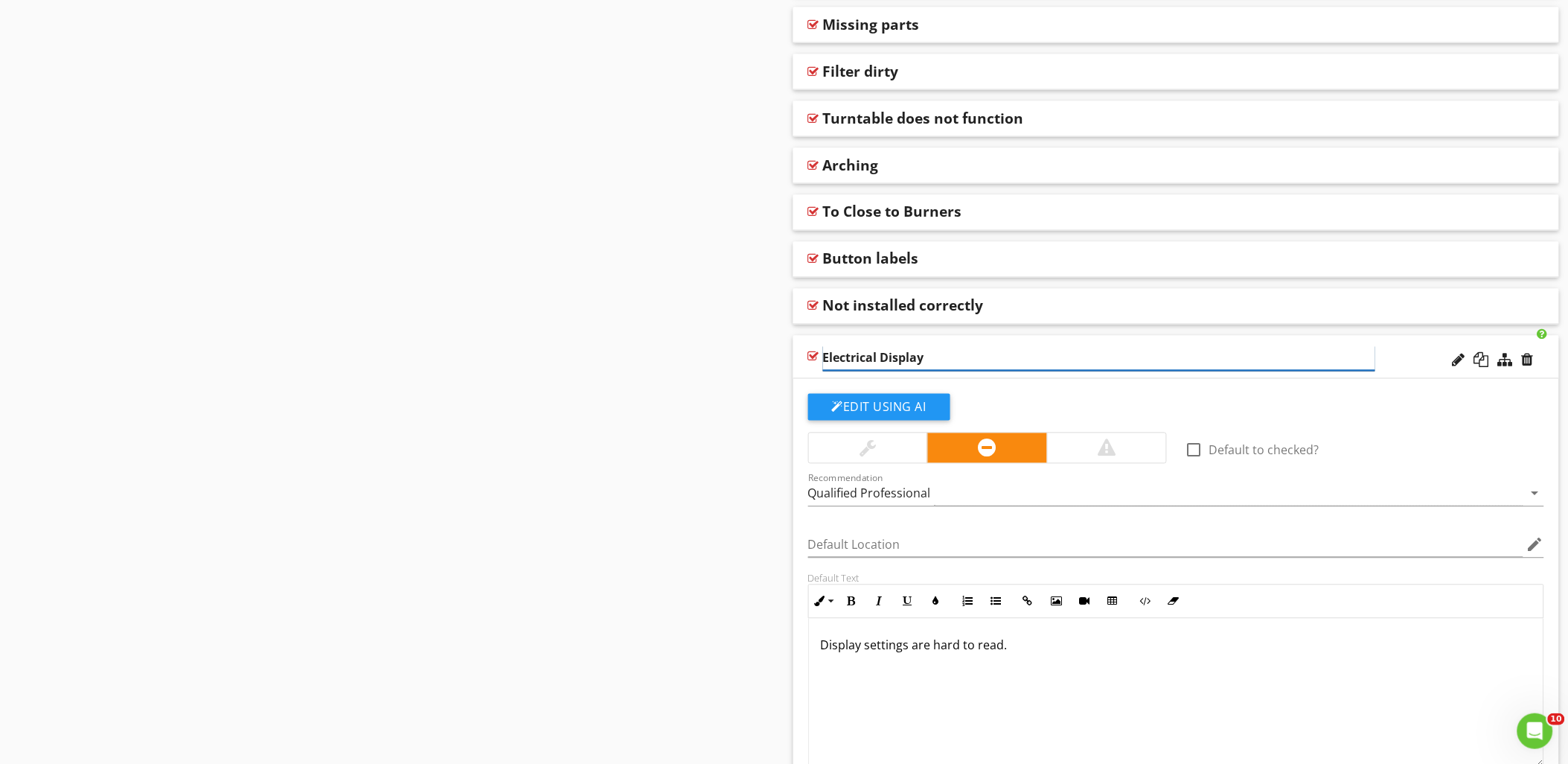
click at [940, 355] on input "Electrical Display" at bounding box center [1099, 357] width 552 height 25
type input "Electrical Display Issue"
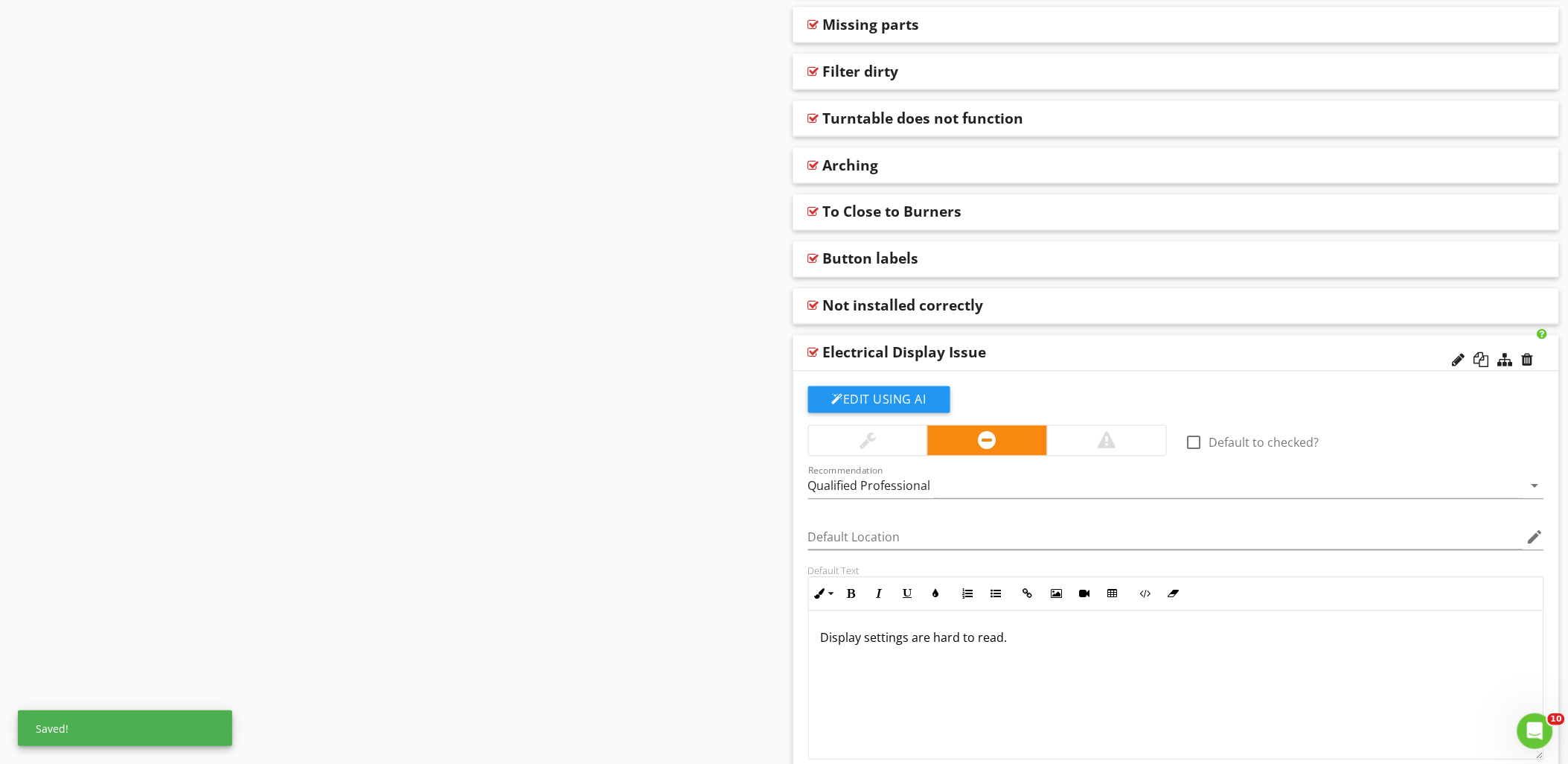
click at [799, 554] on div "Default Location edit" at bounding box center [1176, 539] width 754 height 51
click at [812, 351] on div at bounding box center [813, 353] width 11 height 12
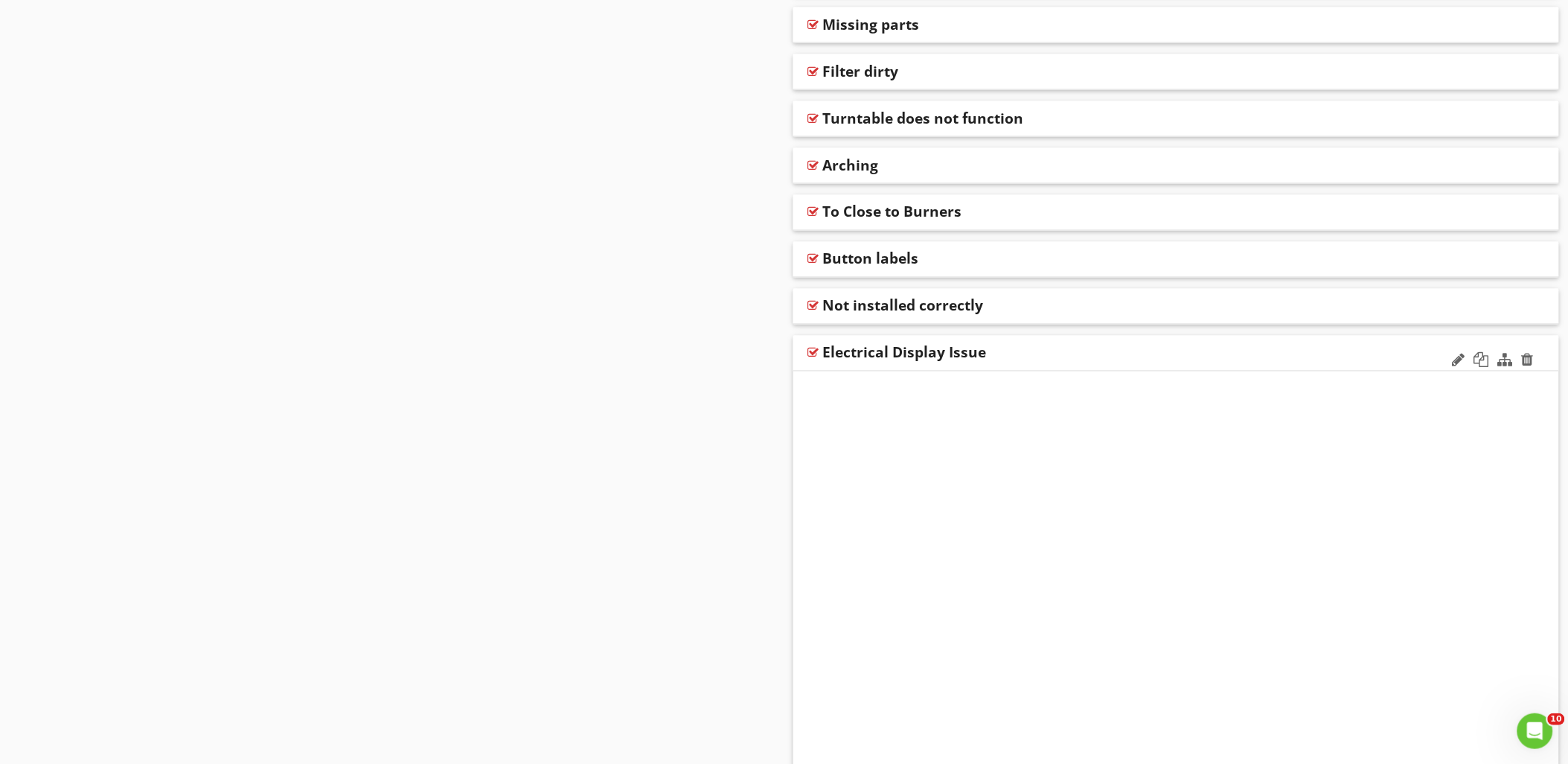
scroll to position [504, 0]
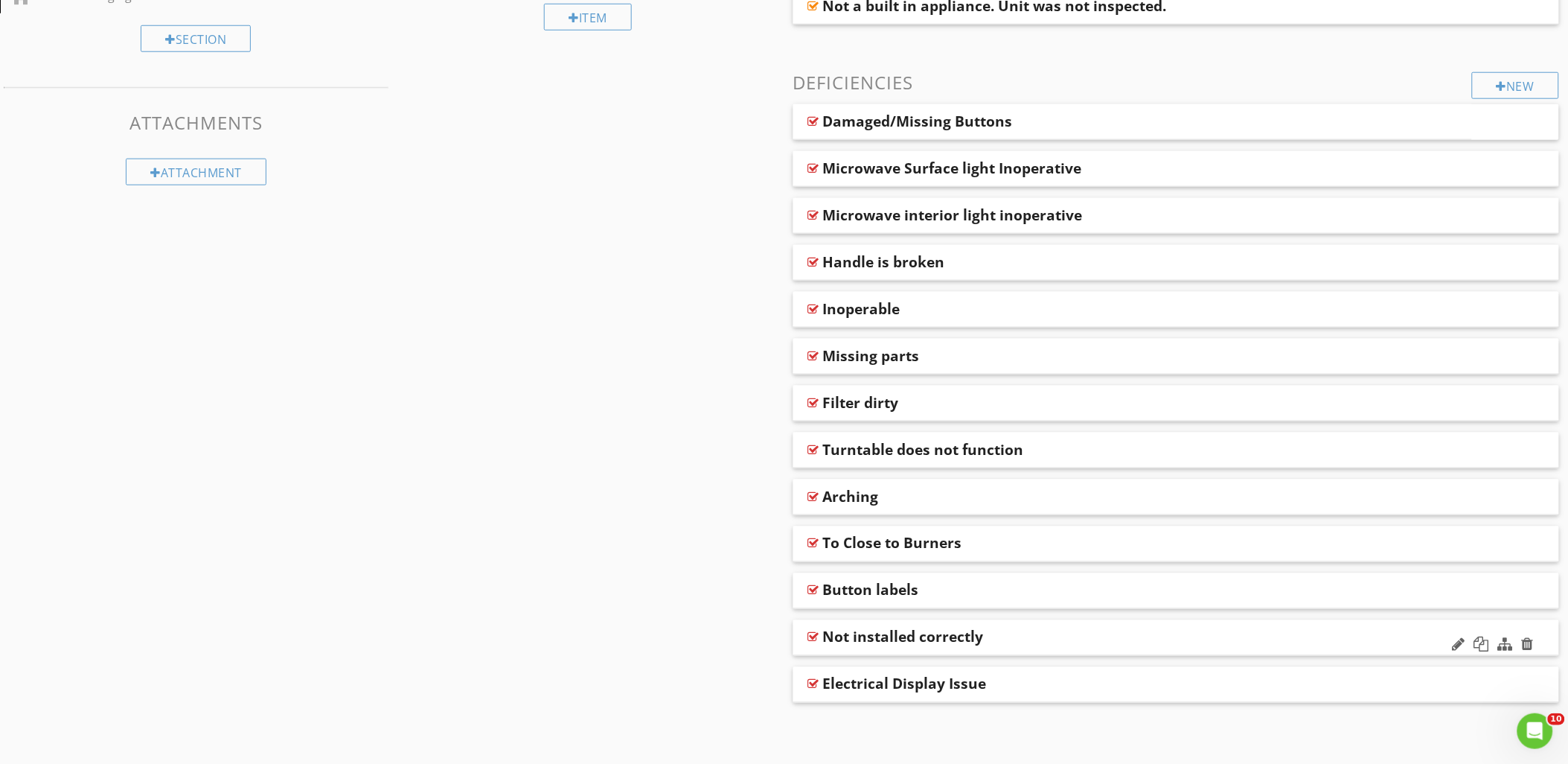
click at [815, 634] on div at bounding box center [813, 637] width 11 height 12
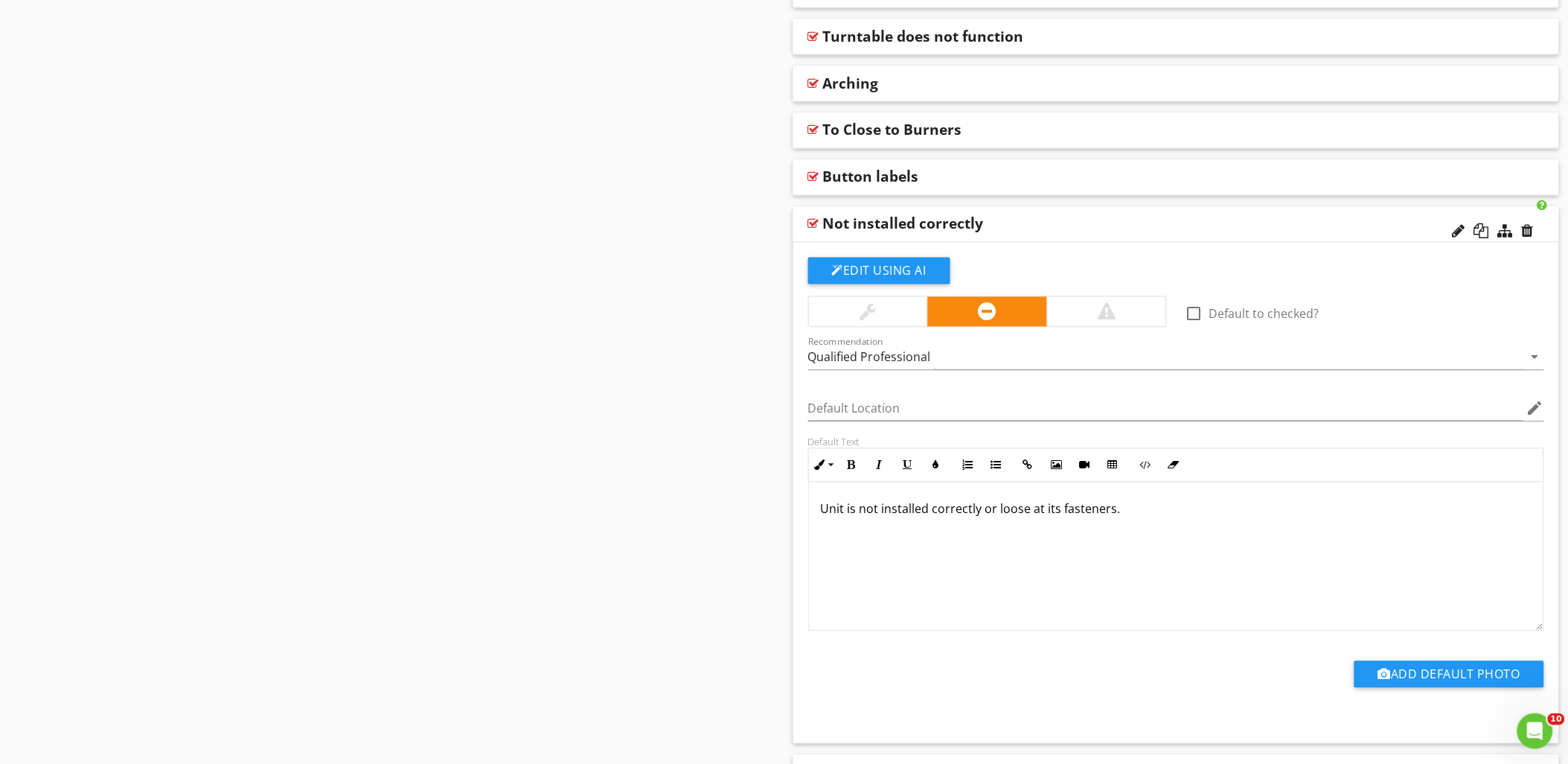
scroll to position [917, 0]
click at [809, 225] on div at bounding box center [813, 223] width 11 height 12
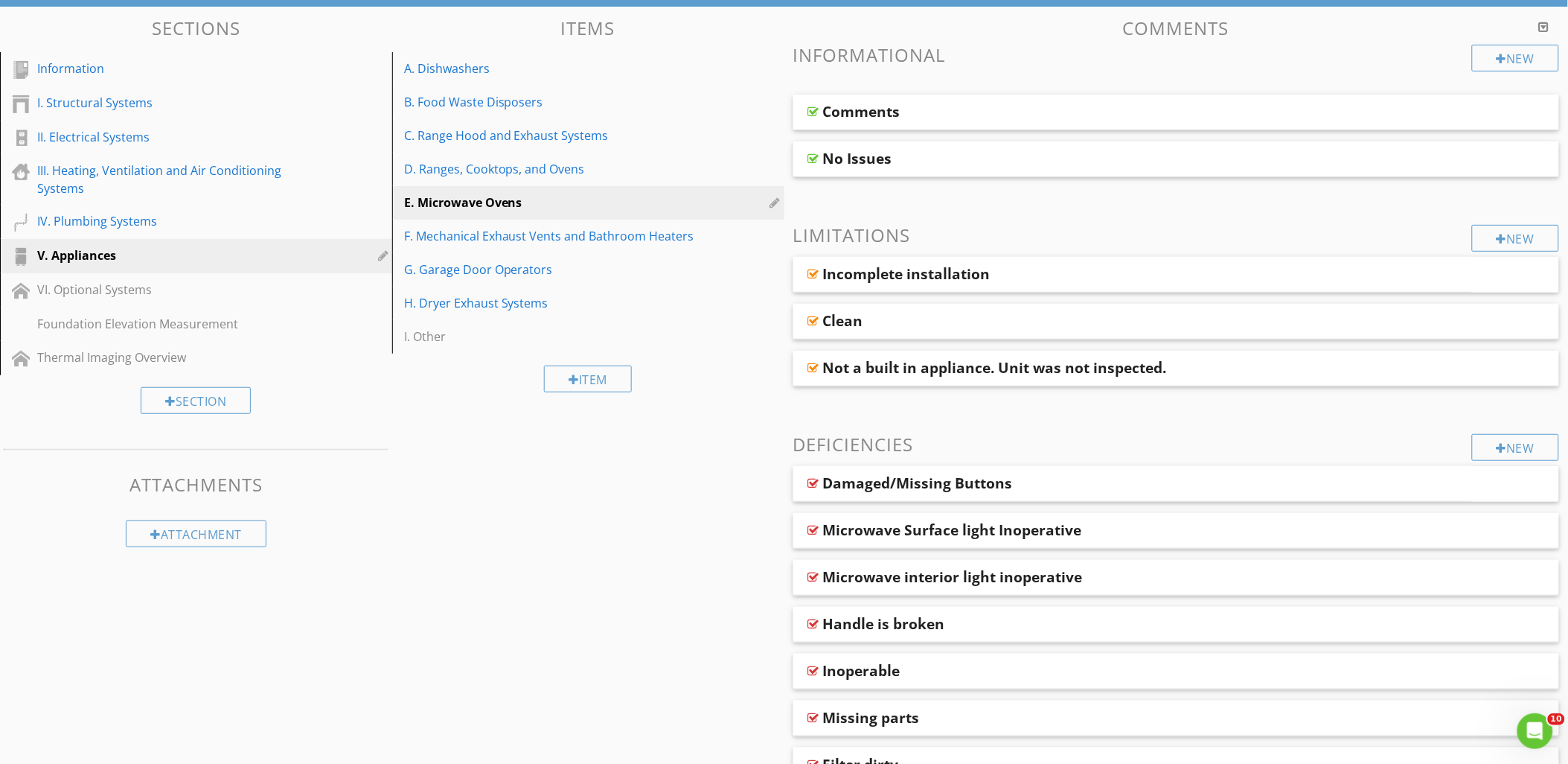
scroll to position [90, 0]
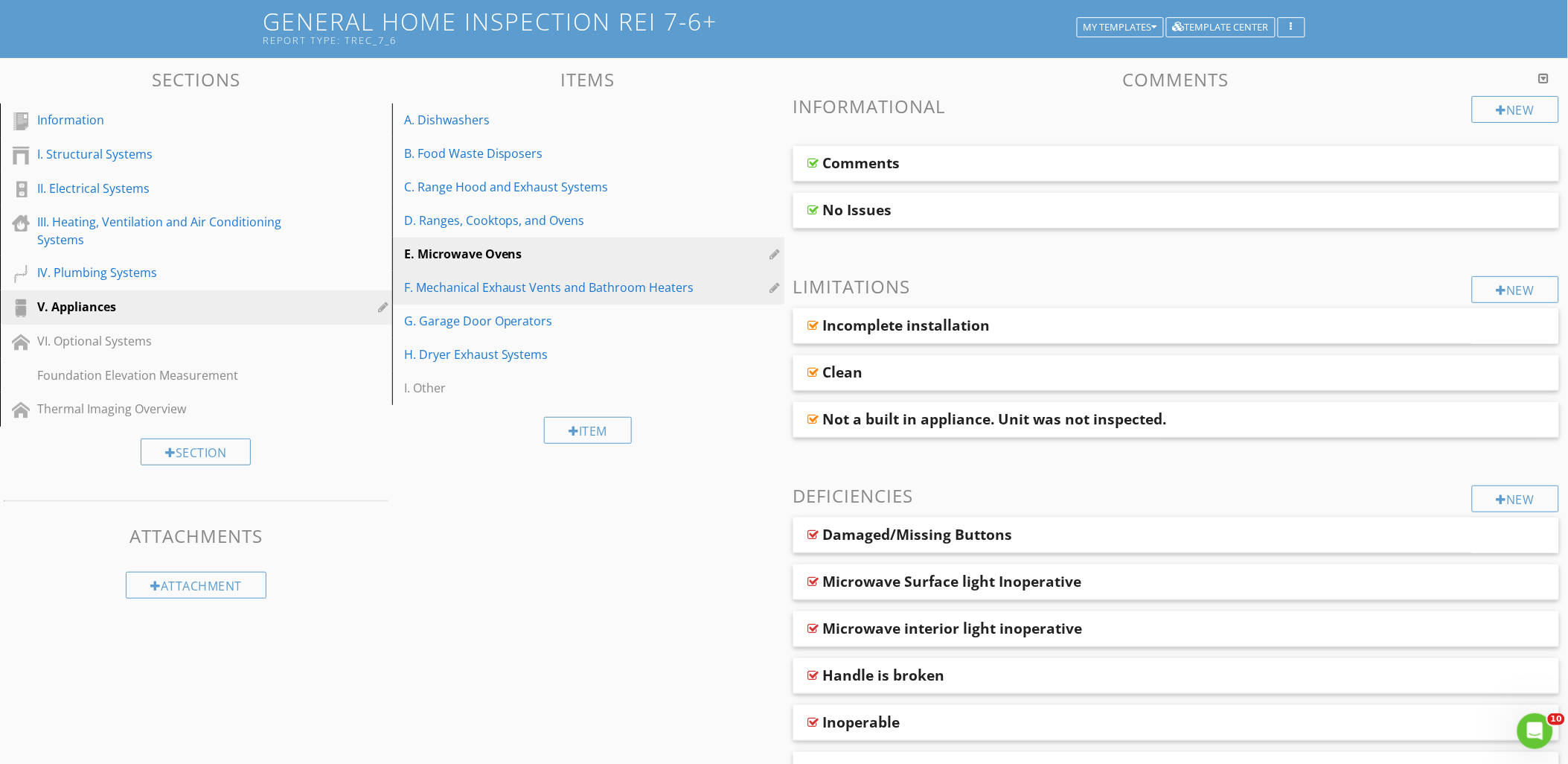
click at [502, 291] on div "F. Mechanical Exhaust Vents and Bathroom Heaters" at bounding box center [562, 287] width 317 height 18
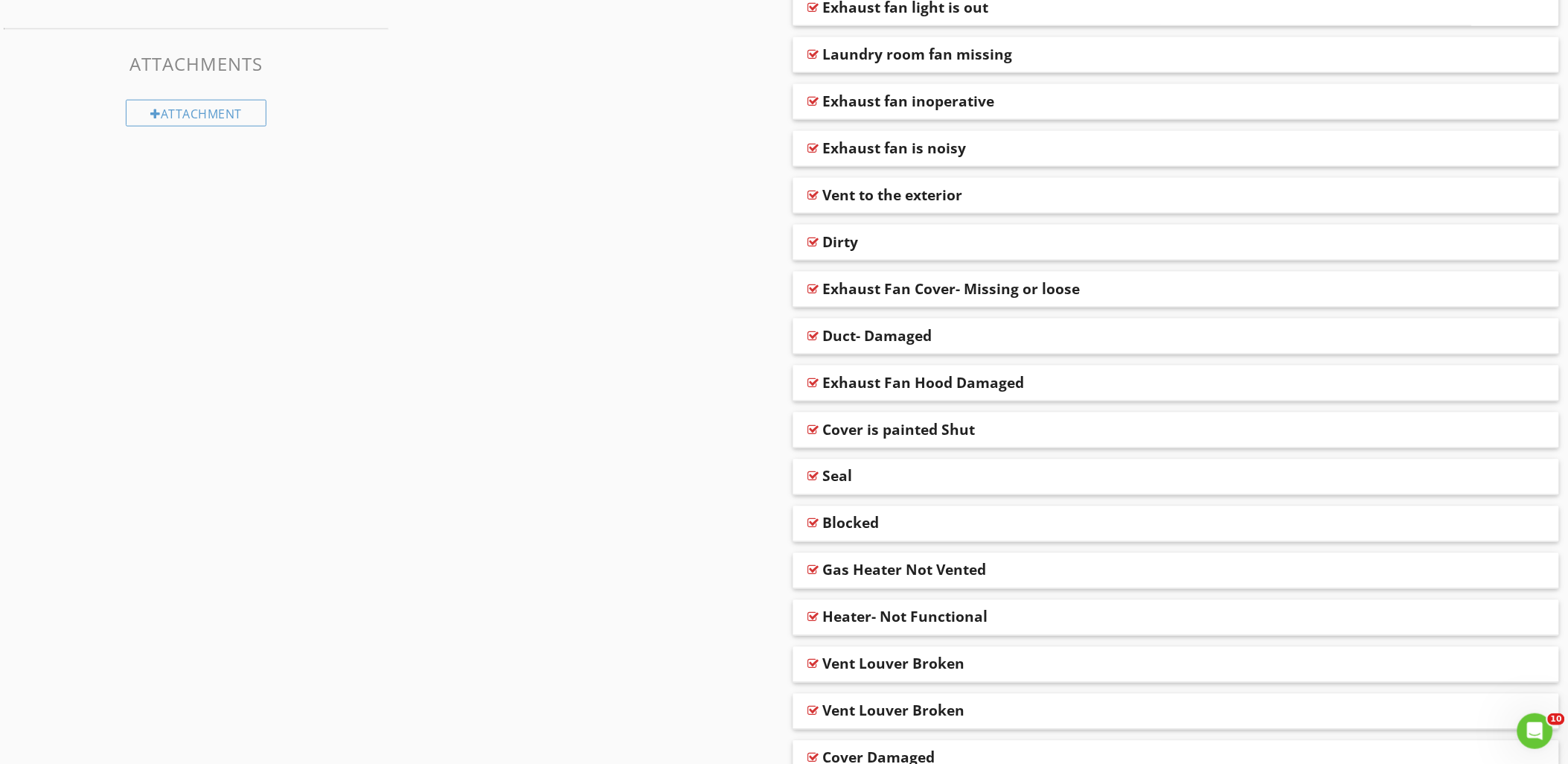
scroll to position [636, 0]
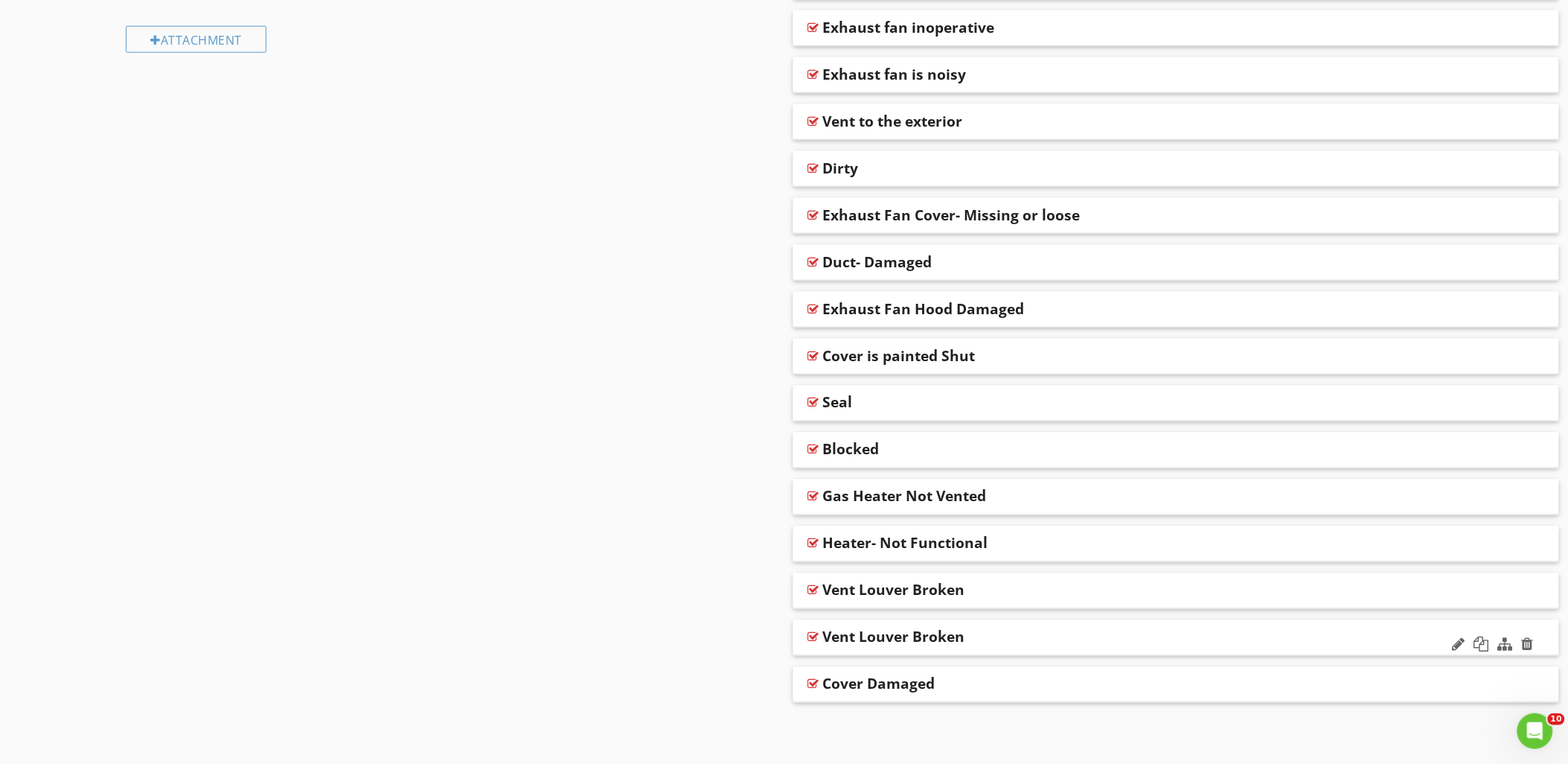
click at [813, 635] on div at bounding box center [813, 637] width 11 height 12
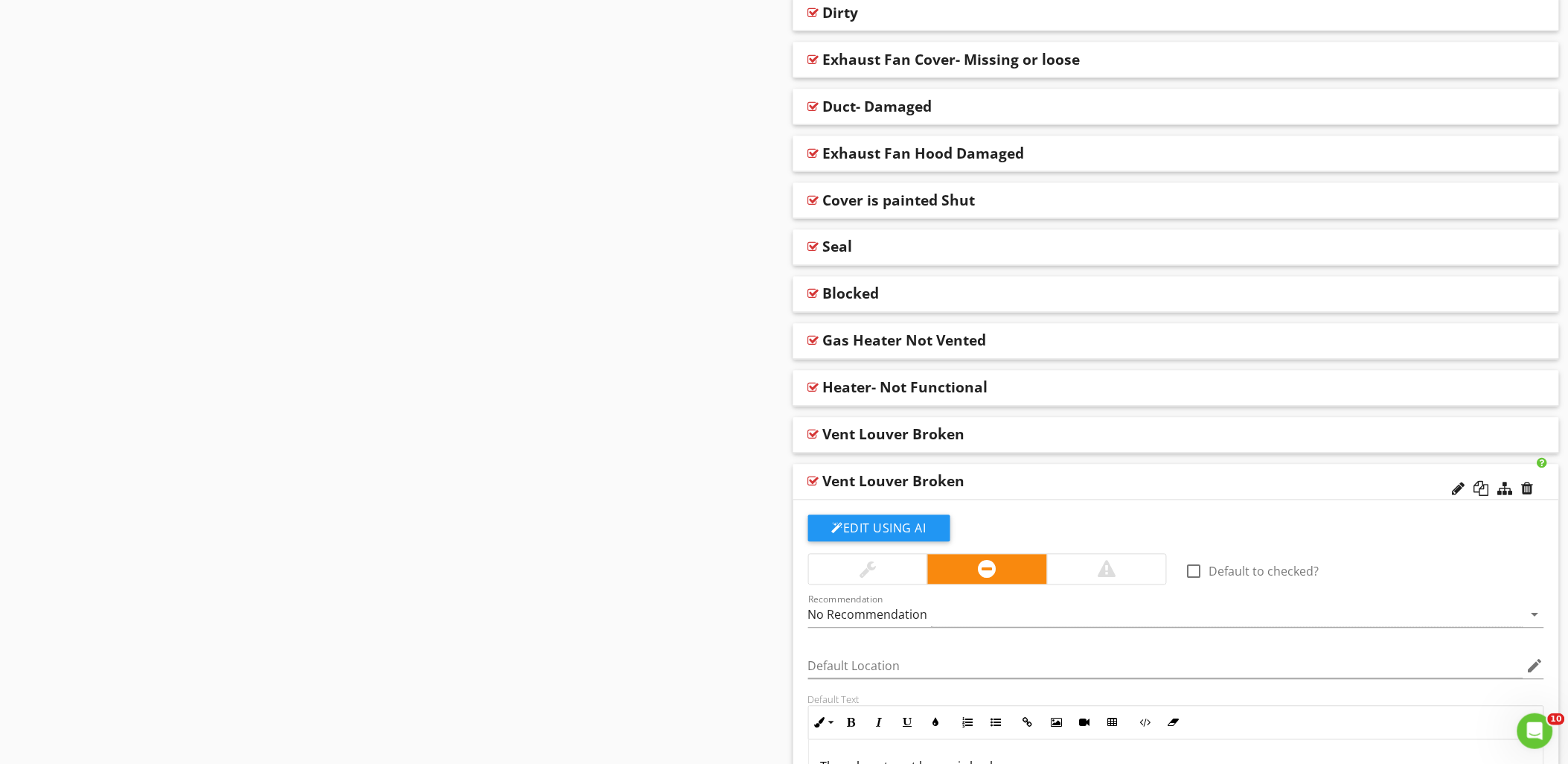
scroll to position [884, 0]
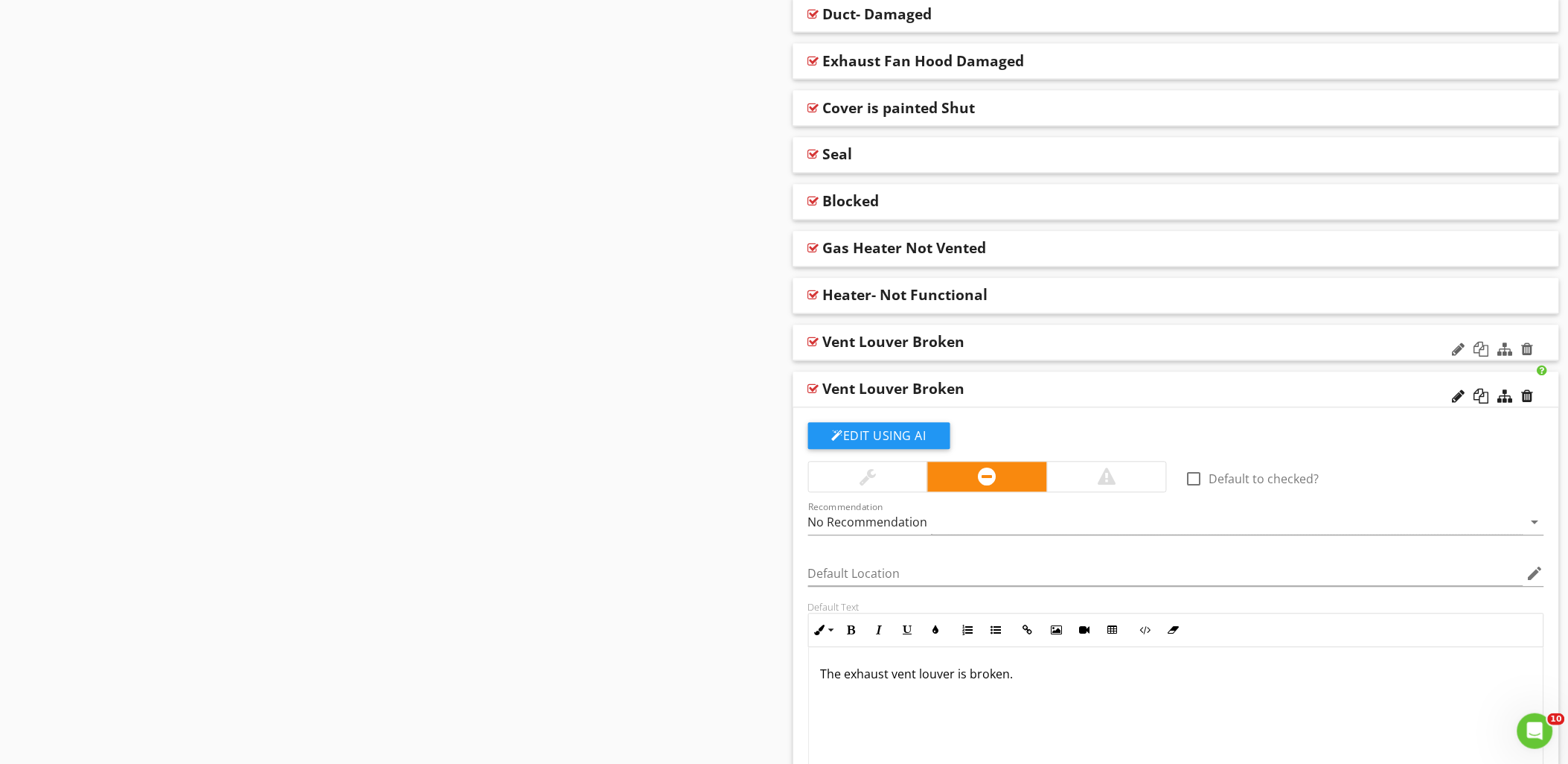
click at [812, 340] on div at bounding box center [813, 343] width 11 height 12
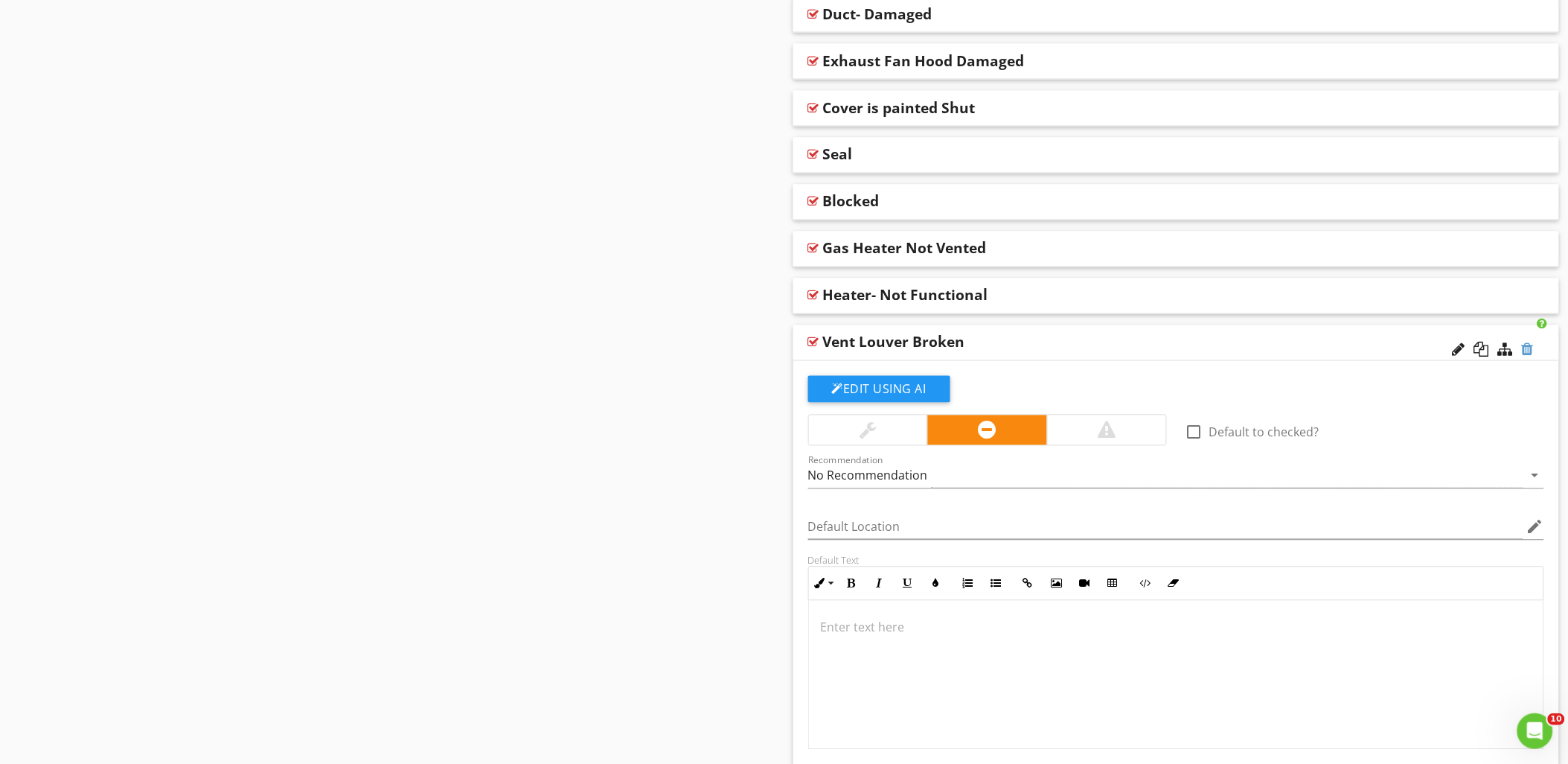
click at [1529, 349] on div at bounding box center [1528, 350] width 12 height 15
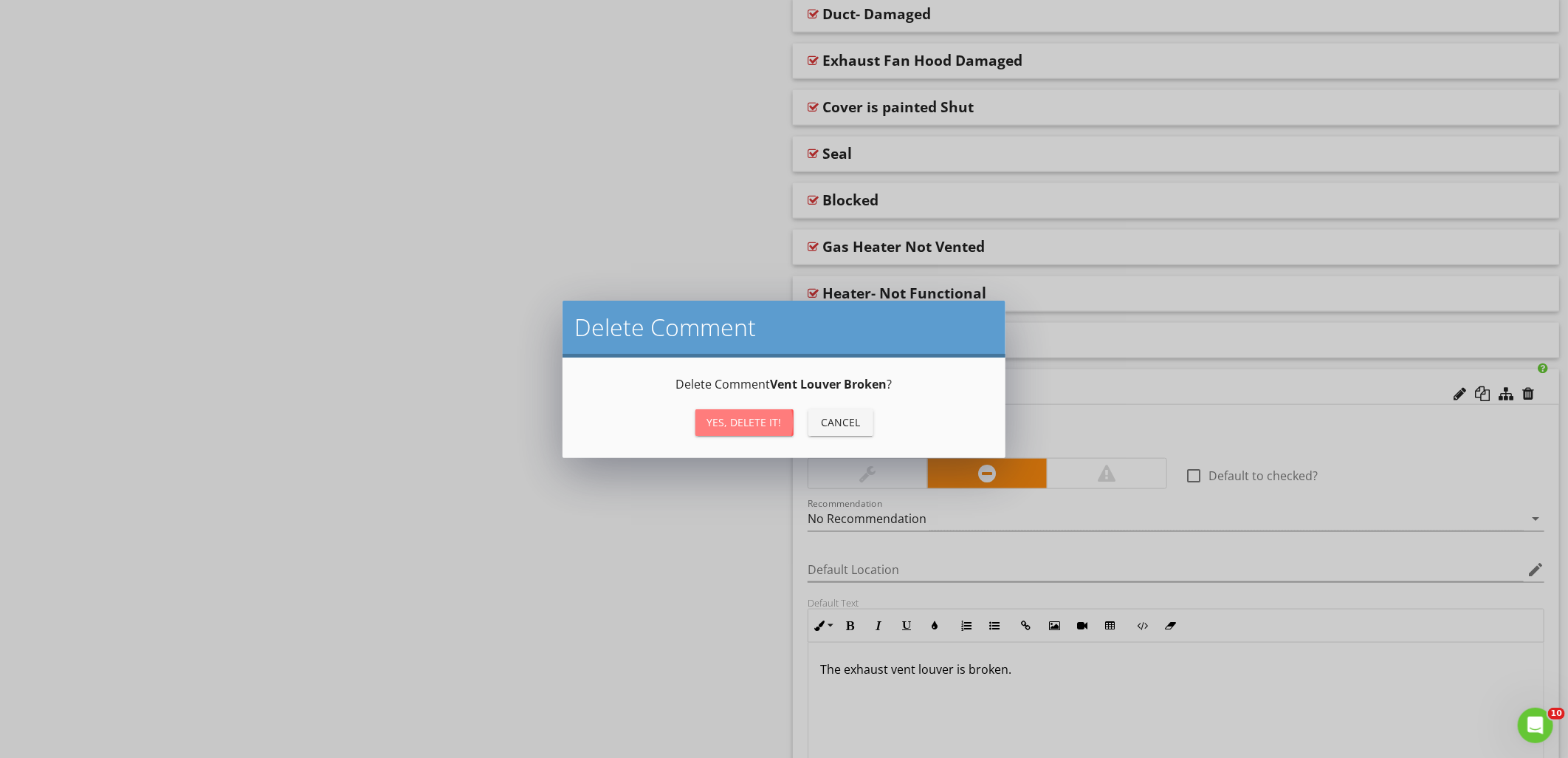
click at [741, 418] on div "Yes, Delete it!" at bounding box center [744, 422] width 75 height 16
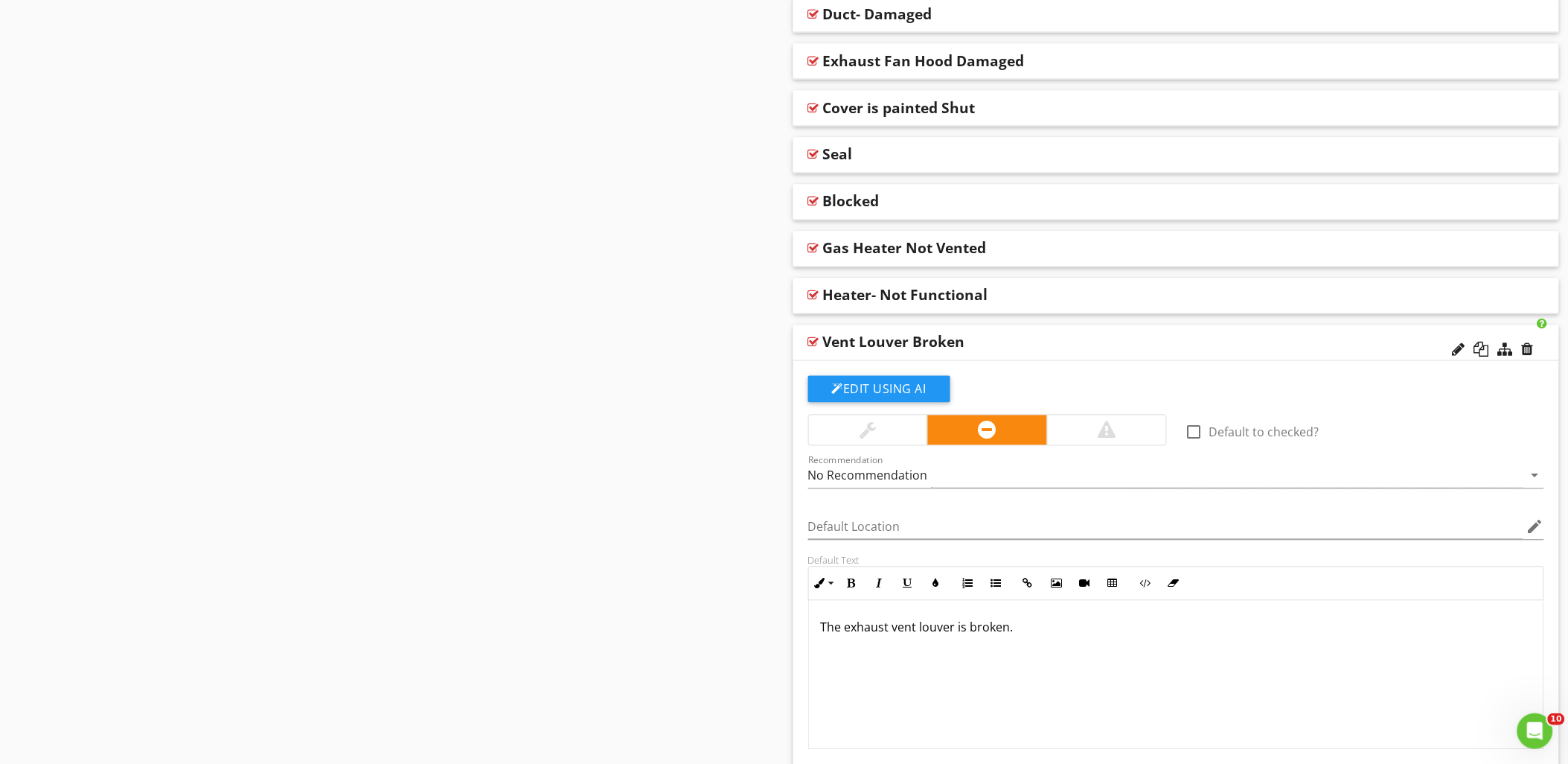
click at [814, 340] on div at bounding box center [813, 343] width 11 height 12
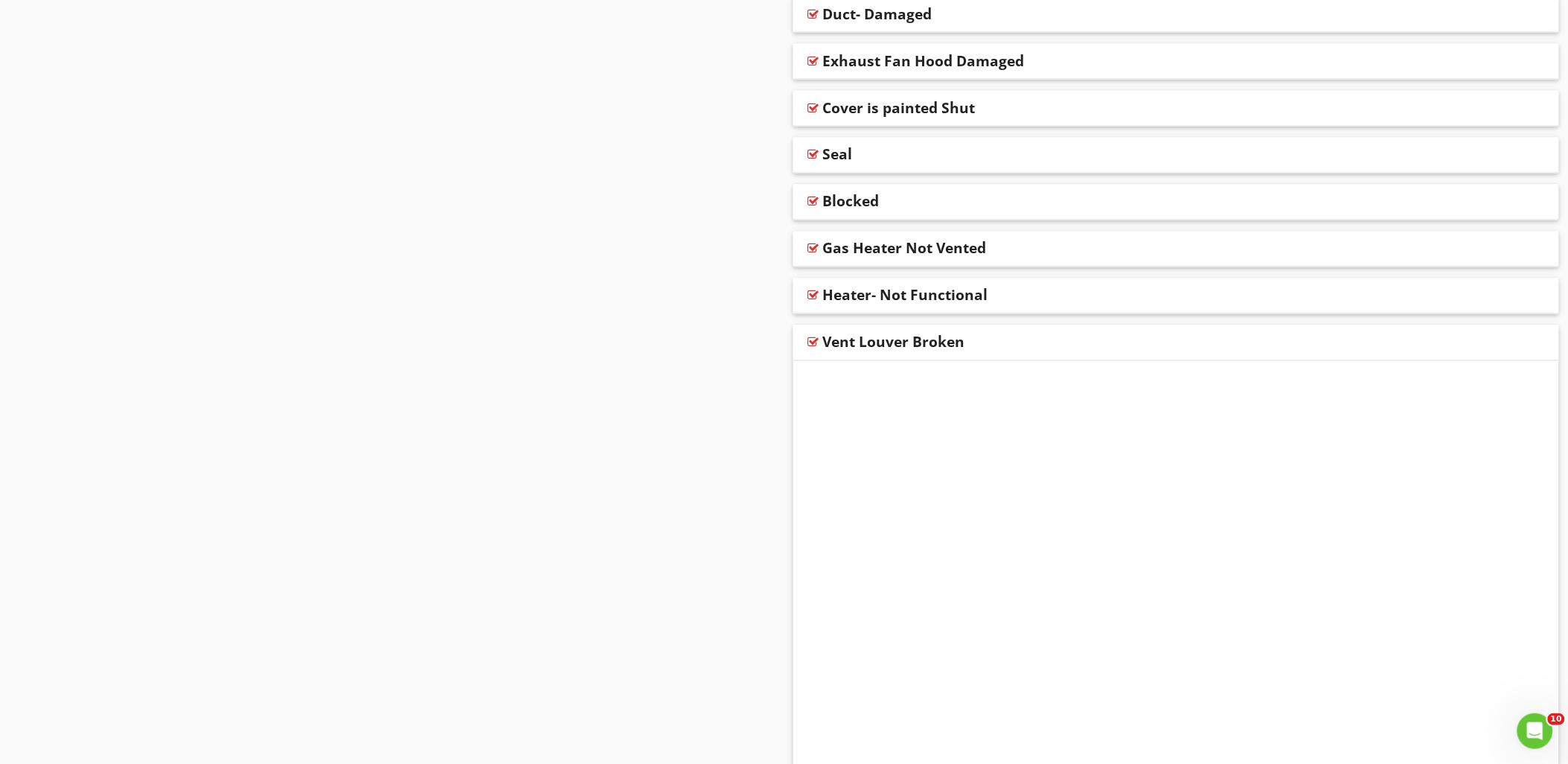
scroll to position [590, 0]
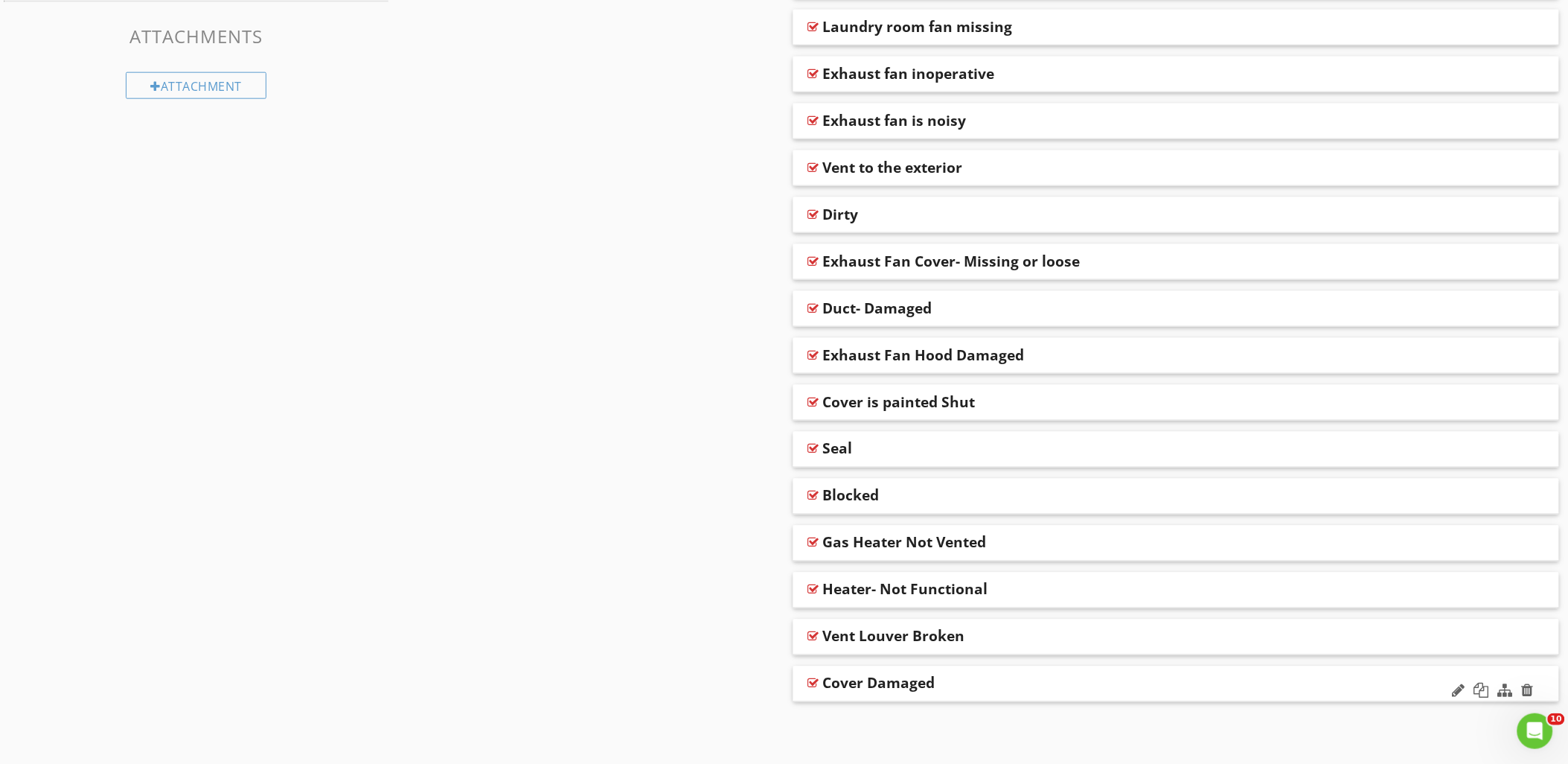
click at [809, 679] on div at bounding box center [813, 683] width 11 height 12
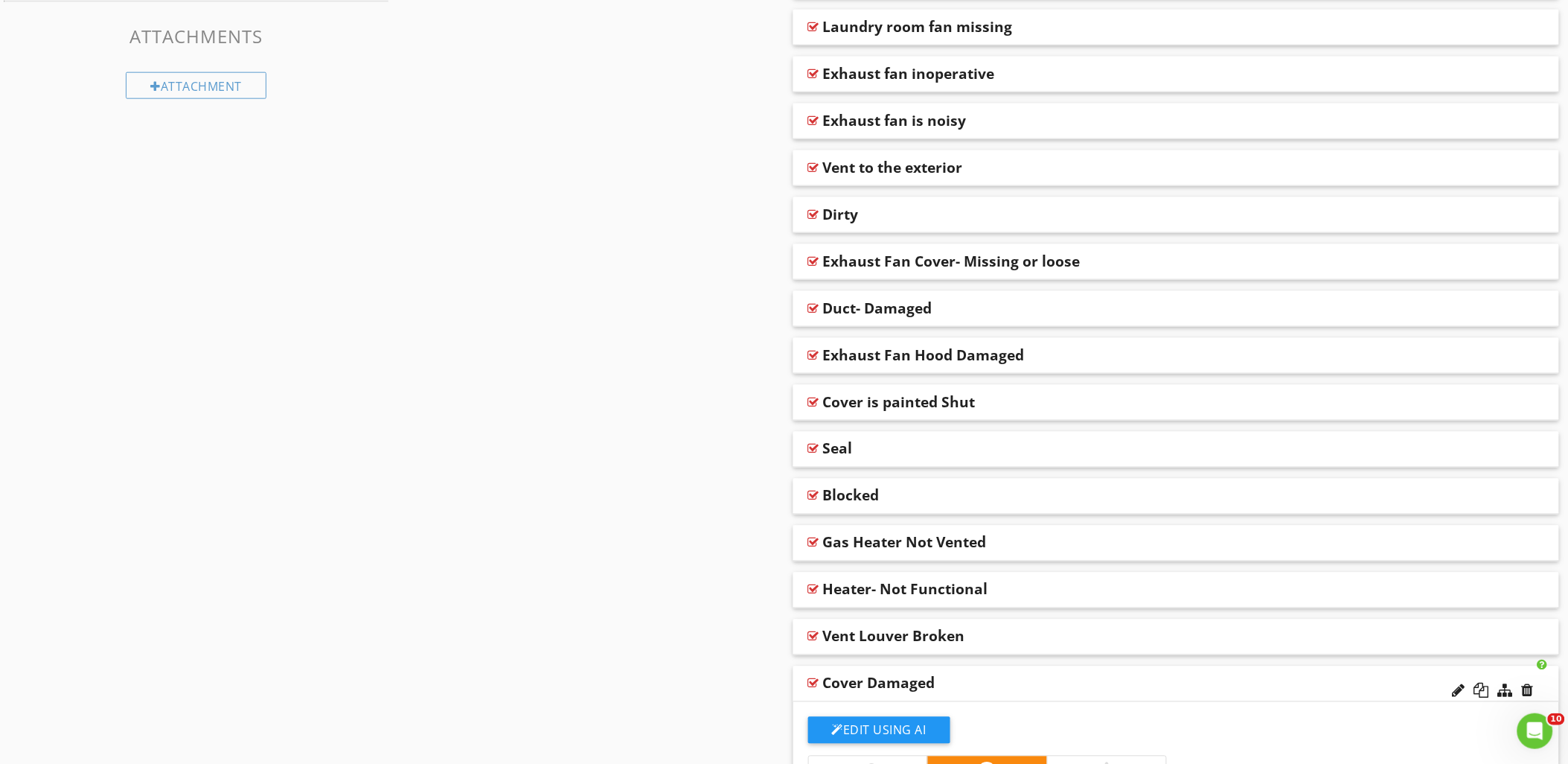
scroll to position [884, 0]
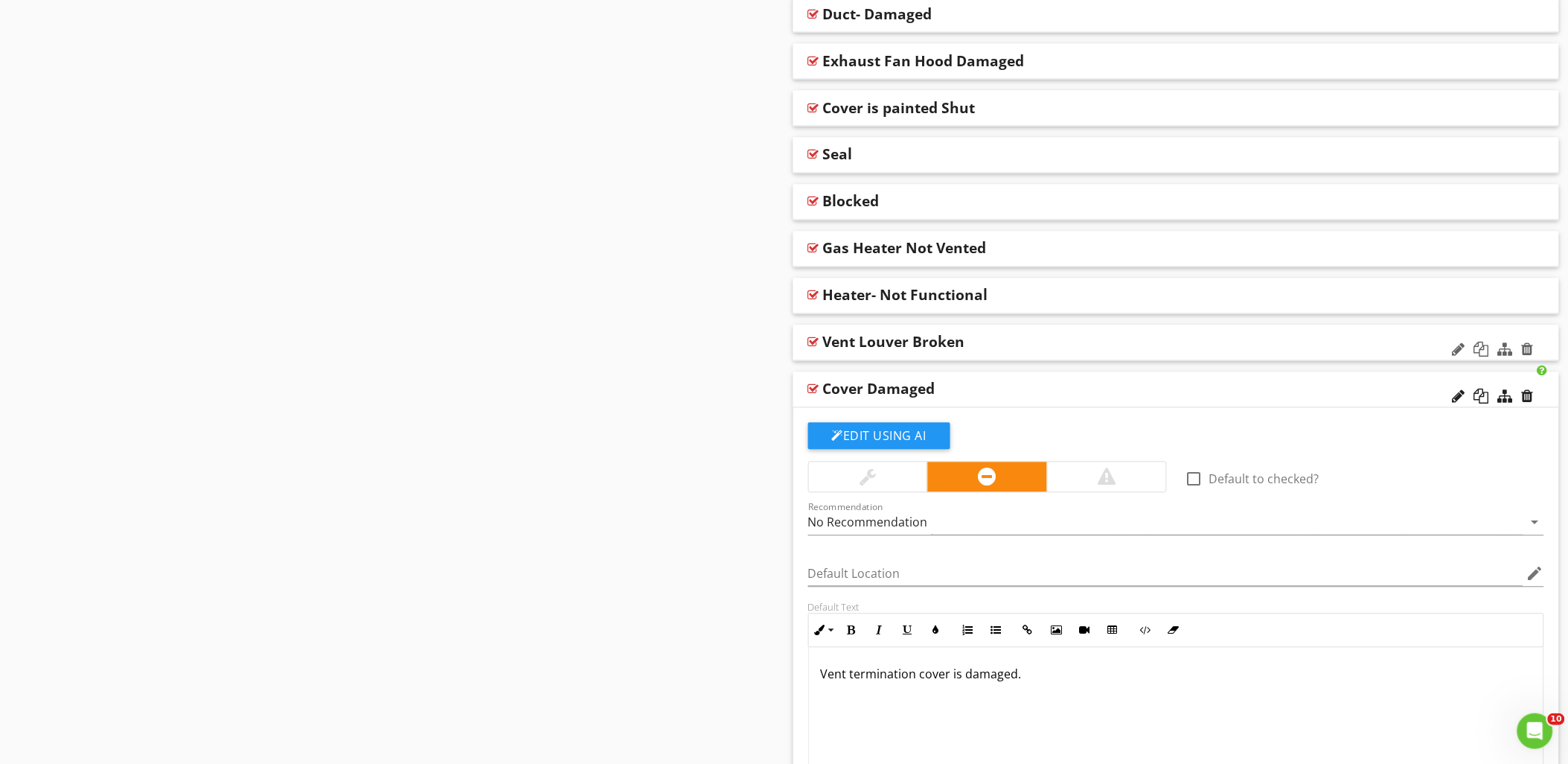
click at [814, 343] on div at bounding box center [813, 343] width 11 height 12
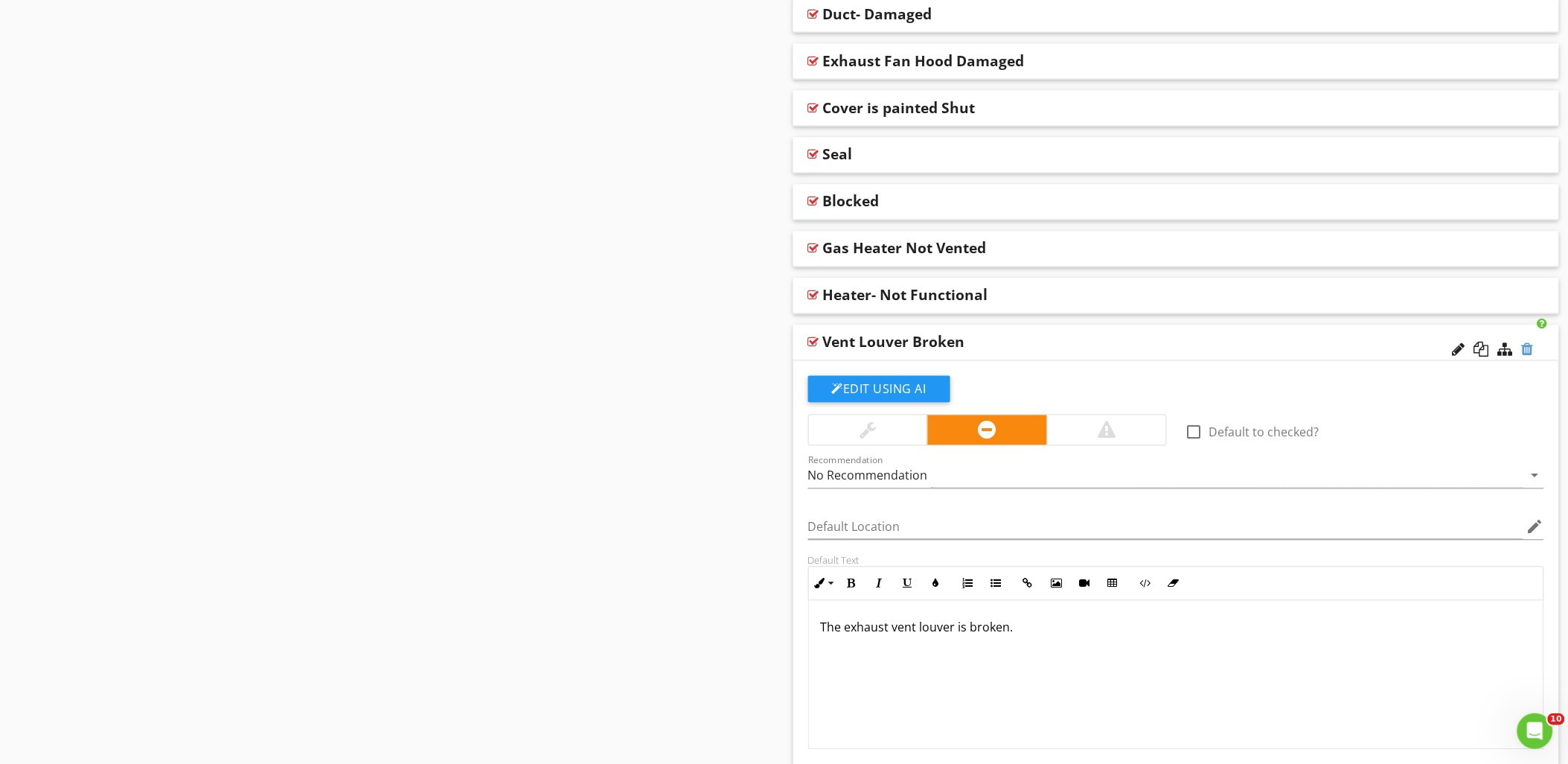
click at [1530, 348] on div at bounding box center [1528, 350] width 12 height 15
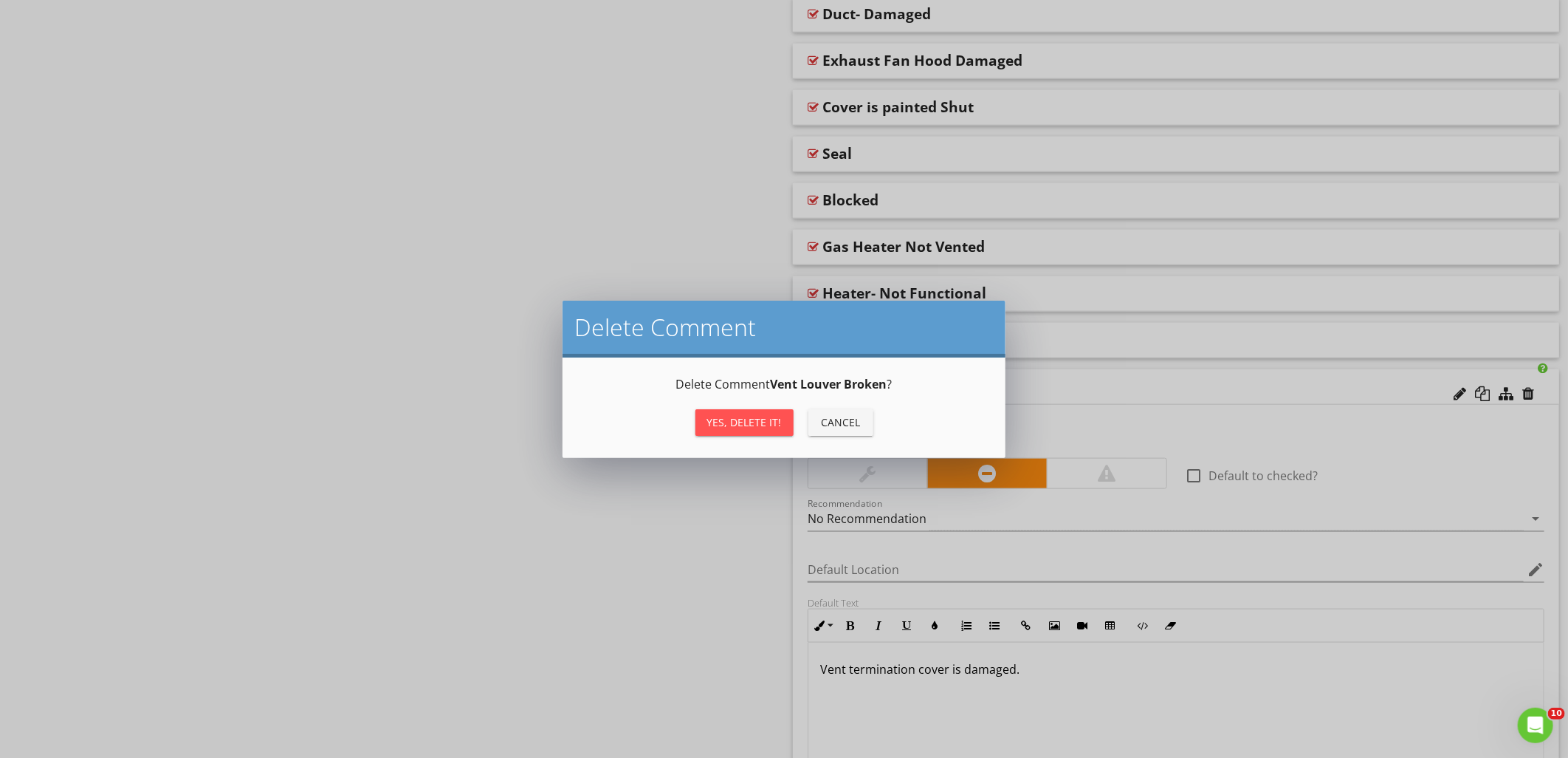
click at [754, 419] on div "Yes, Delete it!" at bounding box center [744, 422] width 75 height 16
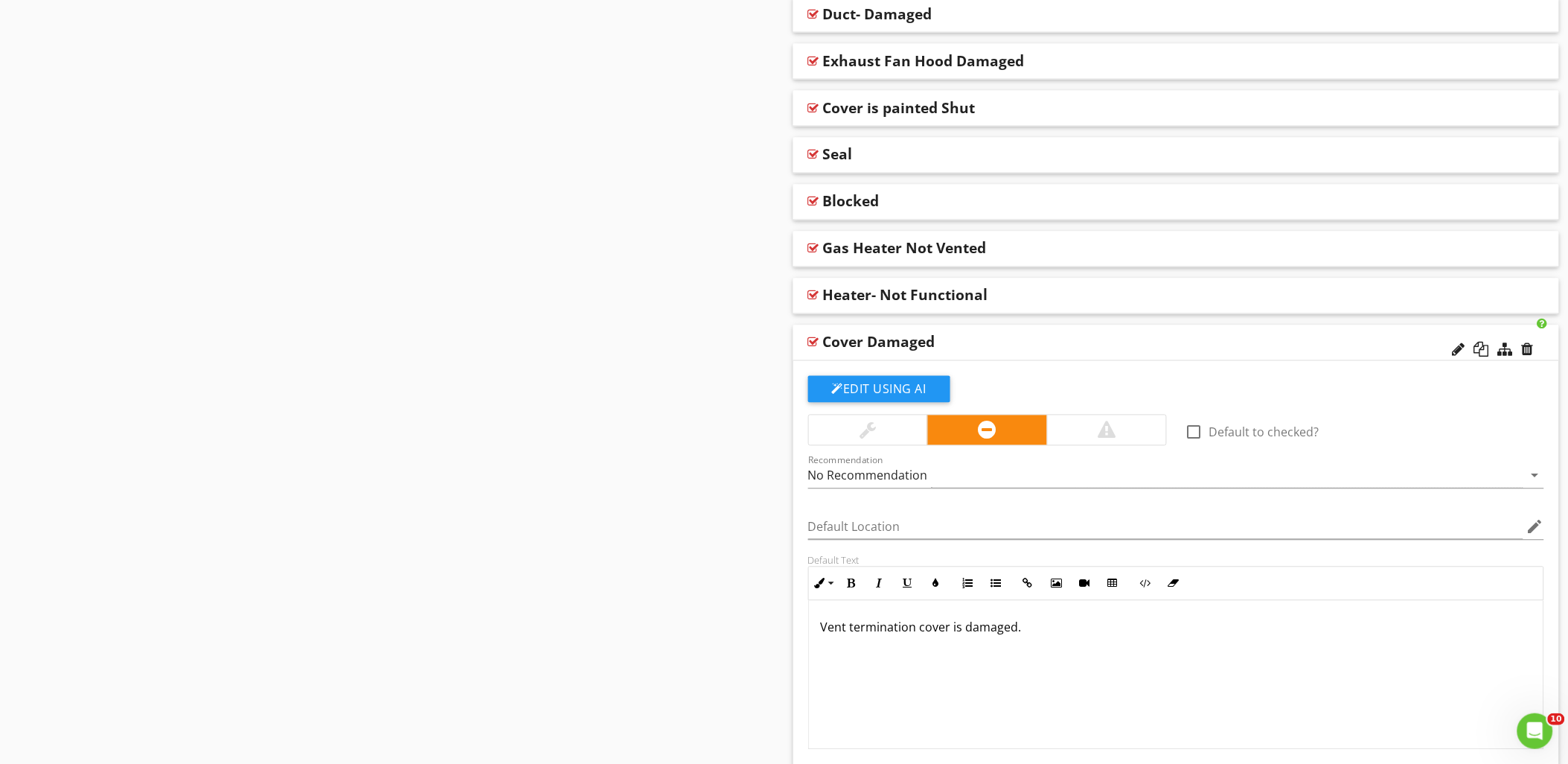
click at [814, 339] on div at bounding box center [813, 343] width 11 height 12
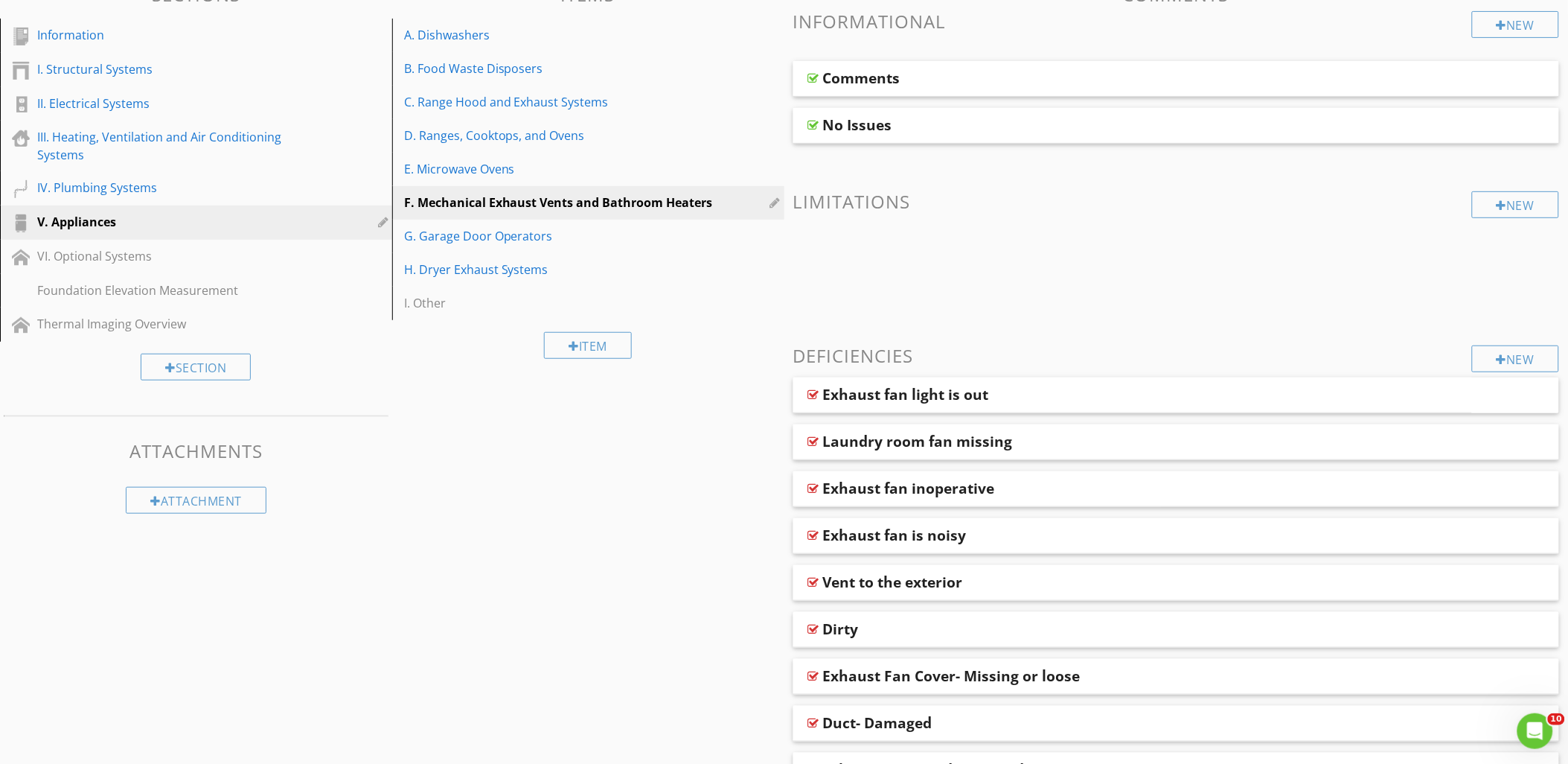
scroll to position [47, 0]
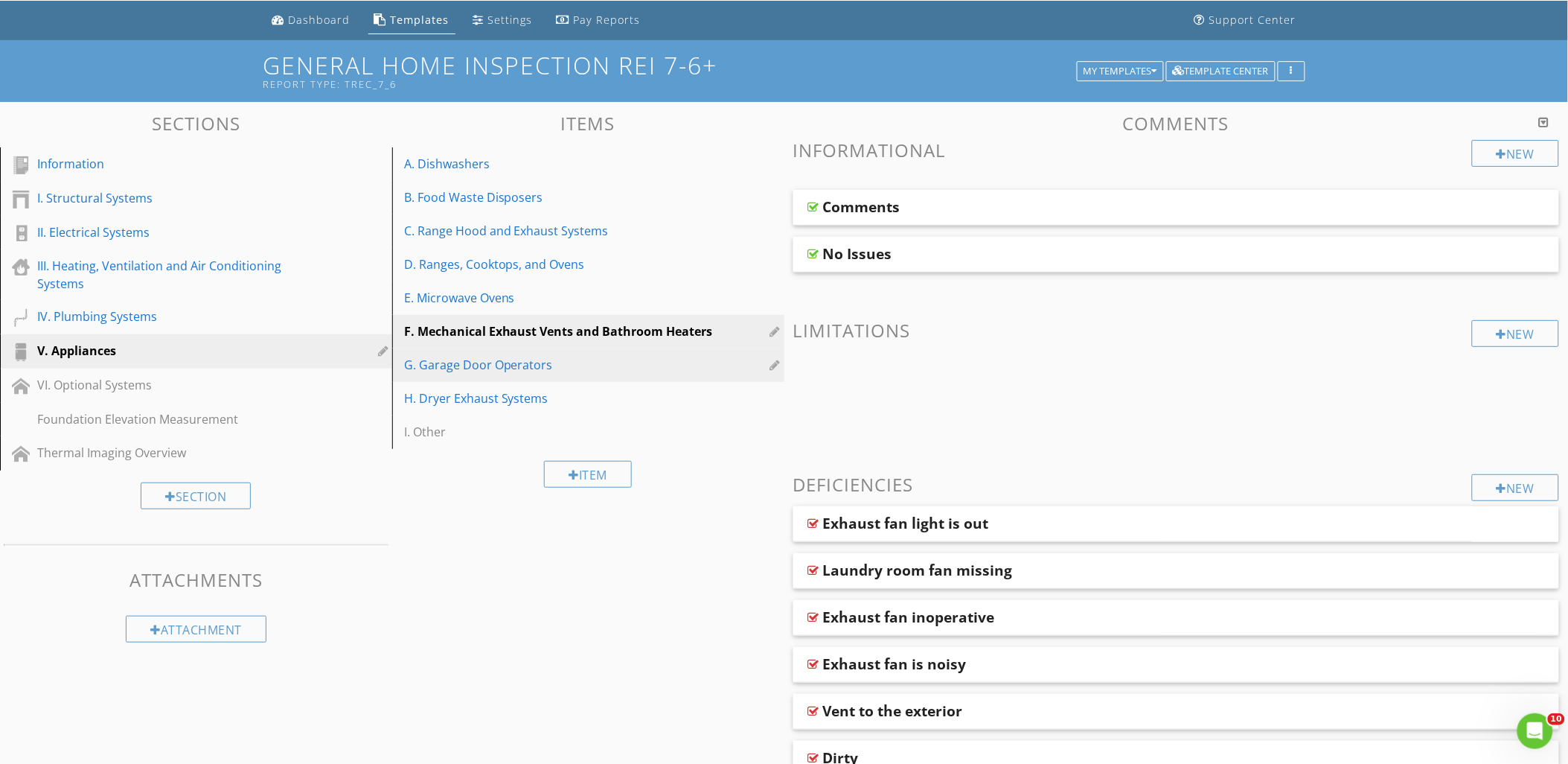
click at [543, 367] on div "G. Garage Door Operators" at bounding box center [562, 364] width 317 height 18
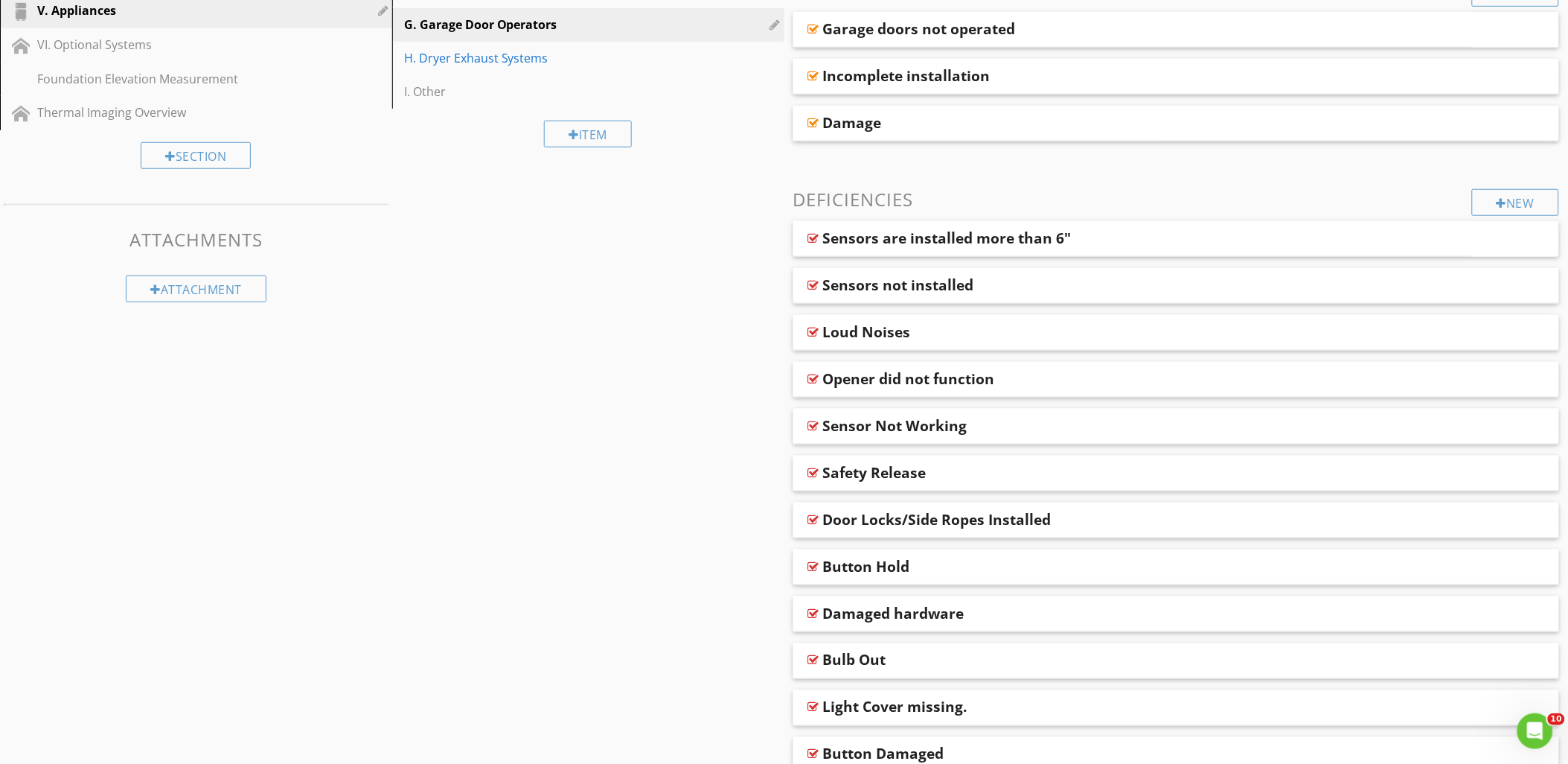
scroll to position [458, 0]
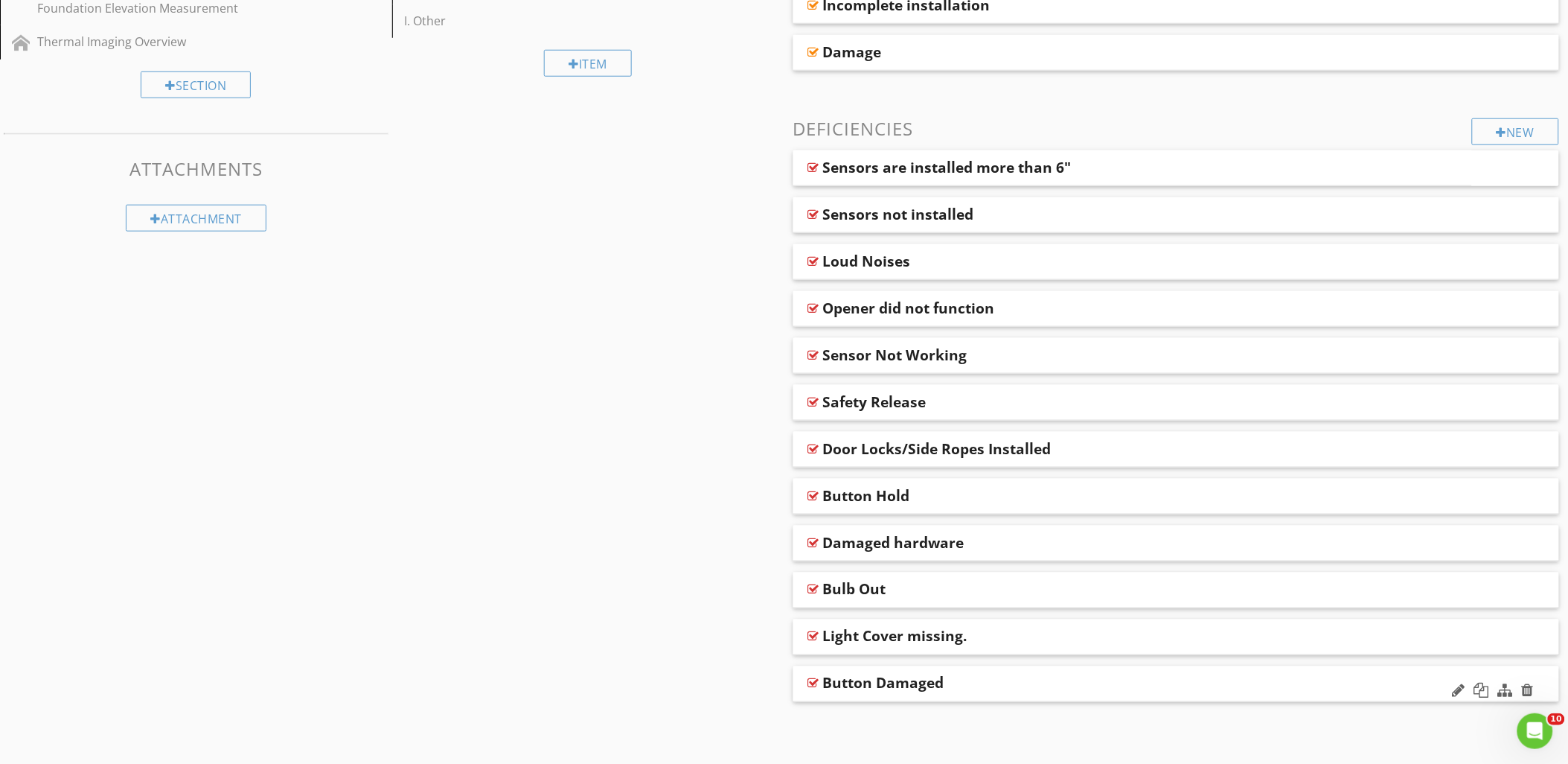
click at [812, 681] on div at bounding box center [813, 683] width 11 height 12
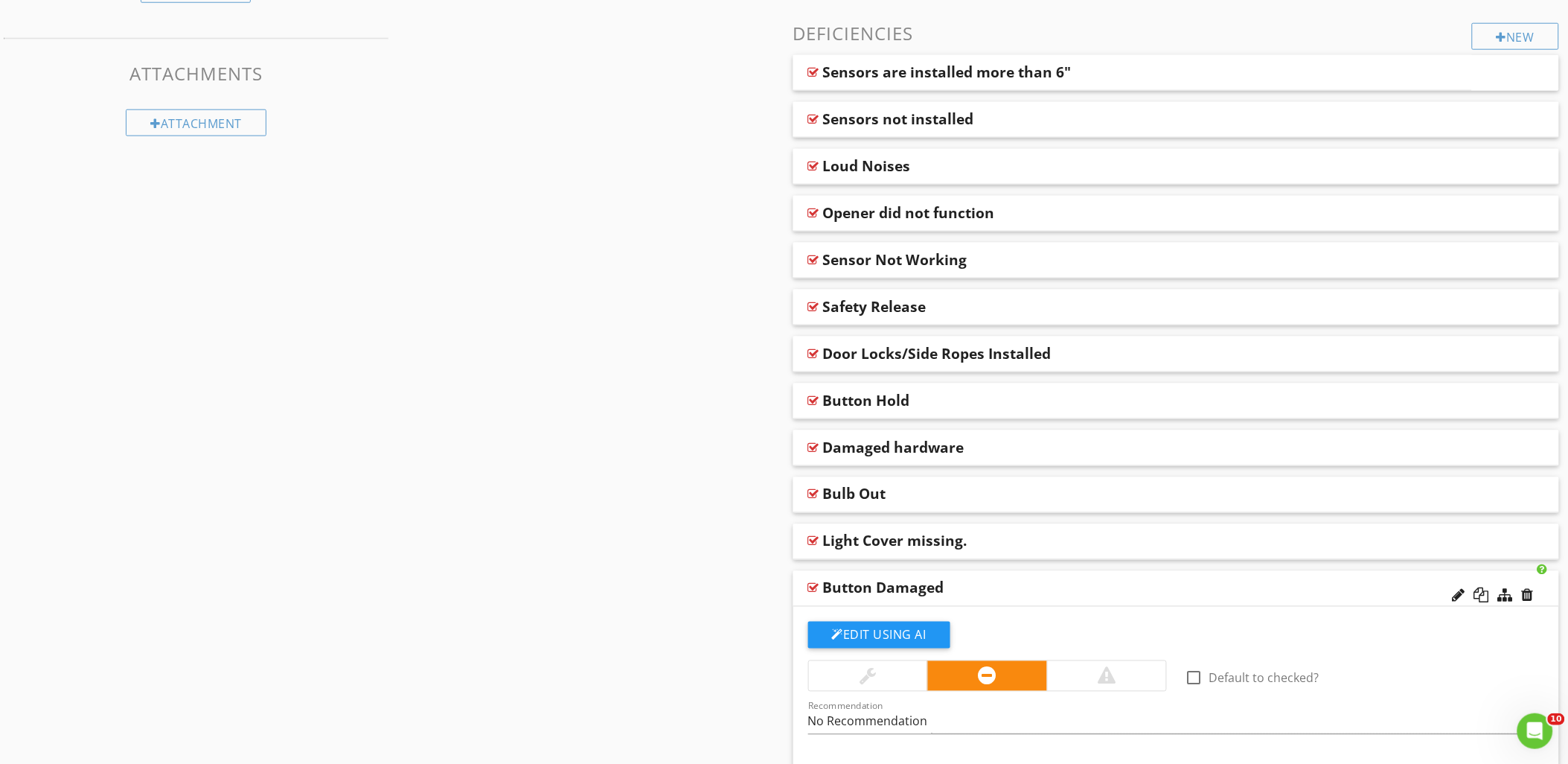
scroll to position [540, 0]
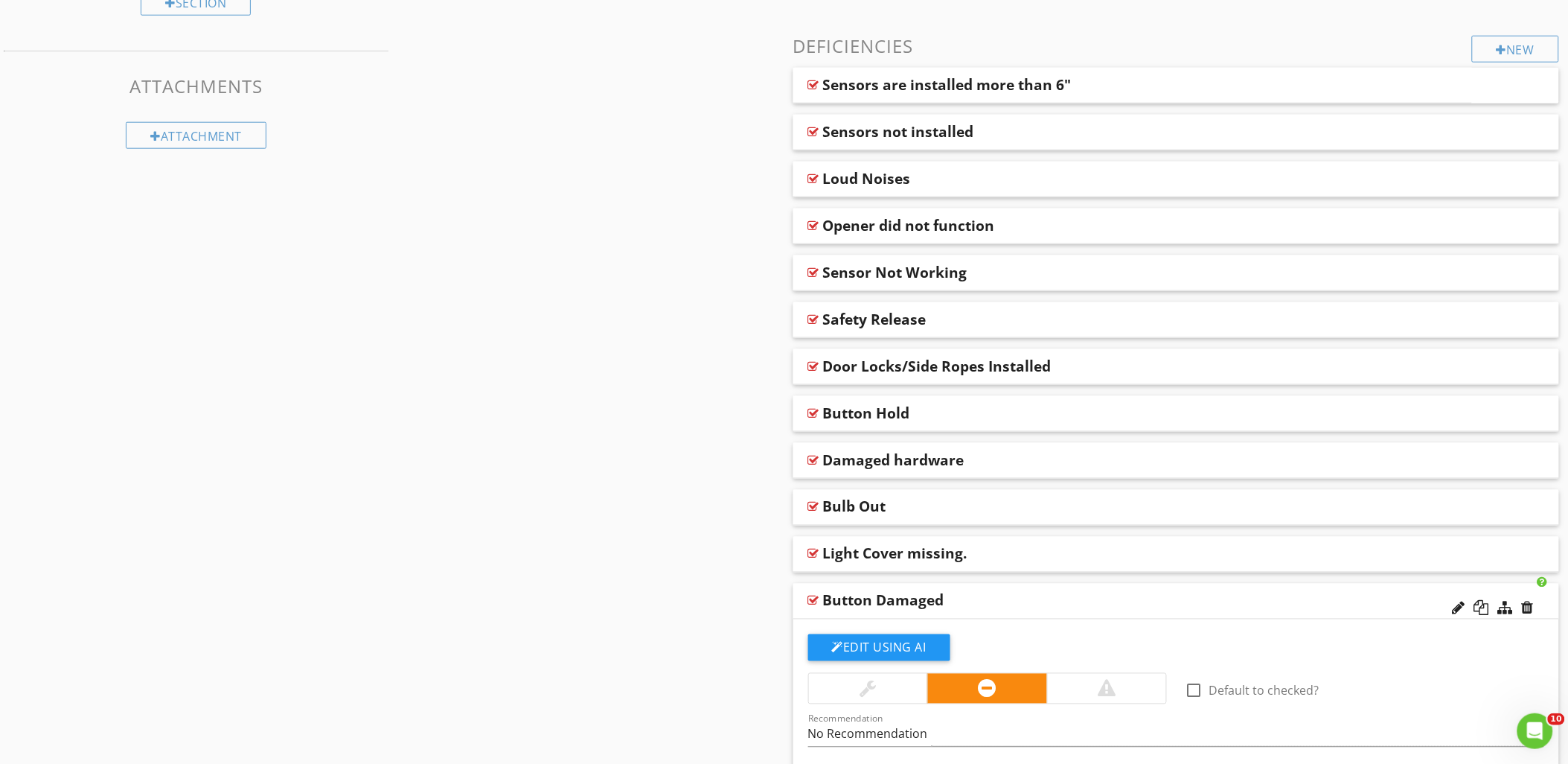
click at [811, 598] on div at bounding box center [813, 600] width 11 height 12
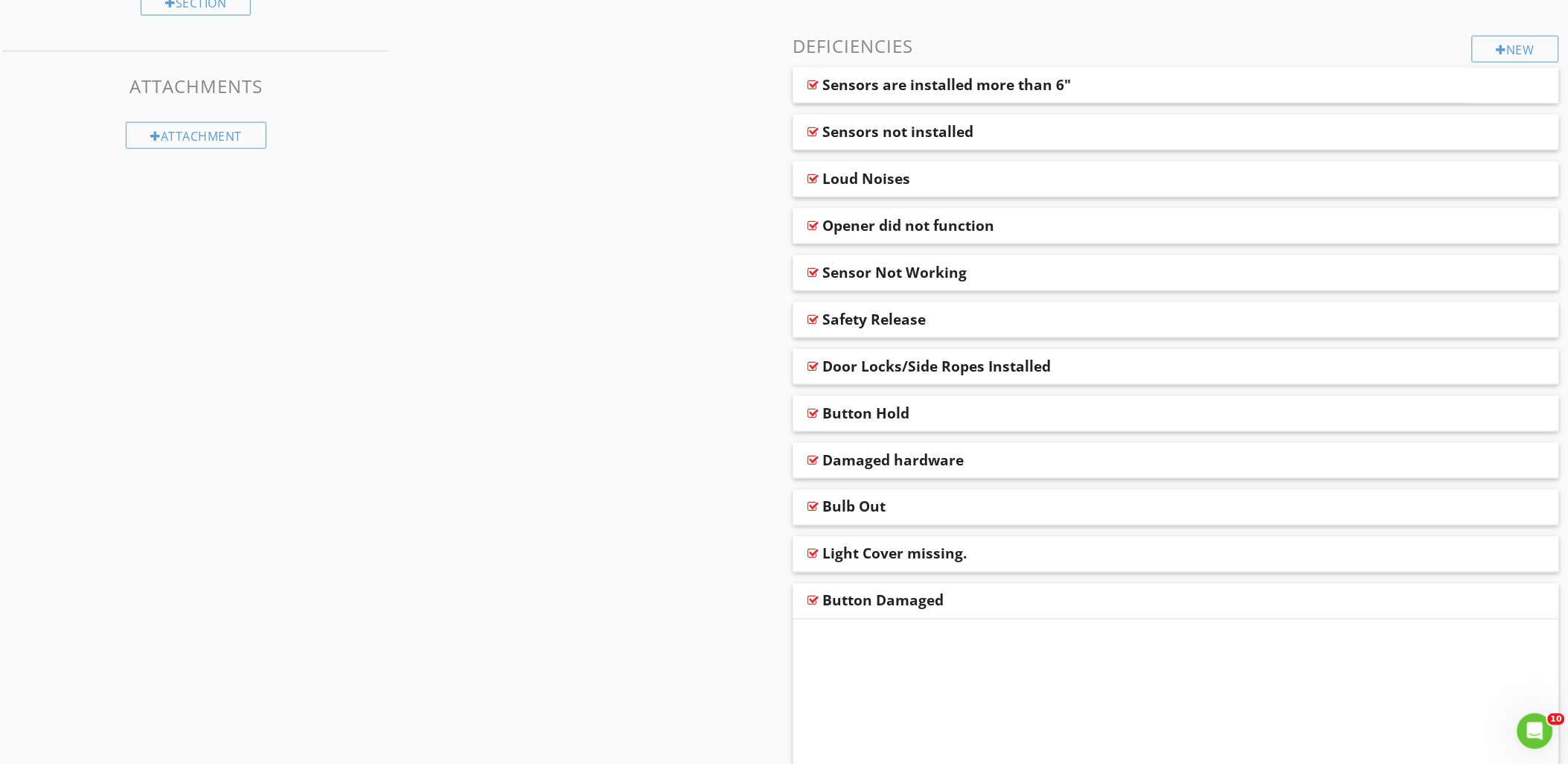
scroll to position [458, 0]
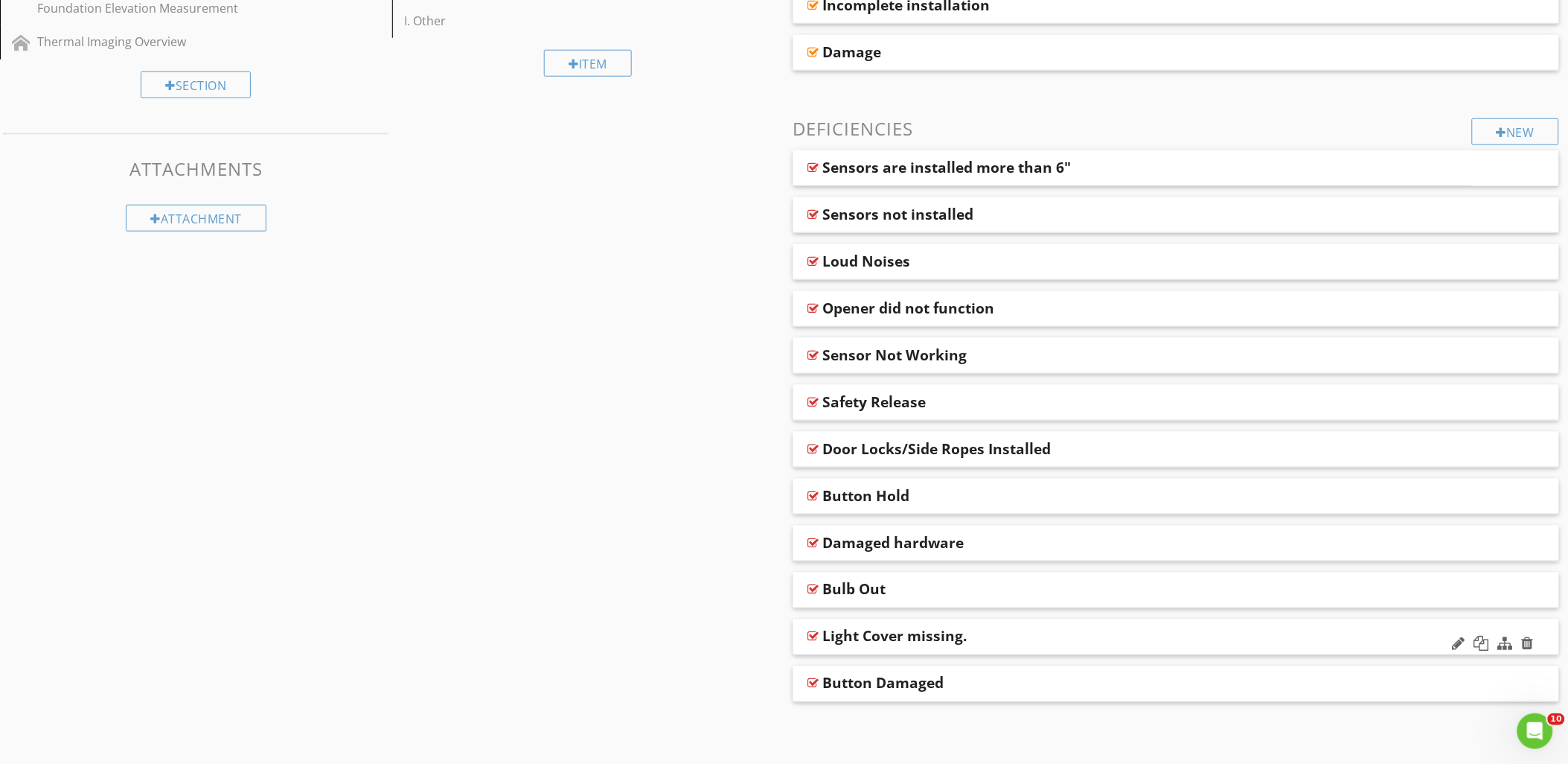
click at [812, 638] on div at bounding box center [813, 636] width 11 height 12
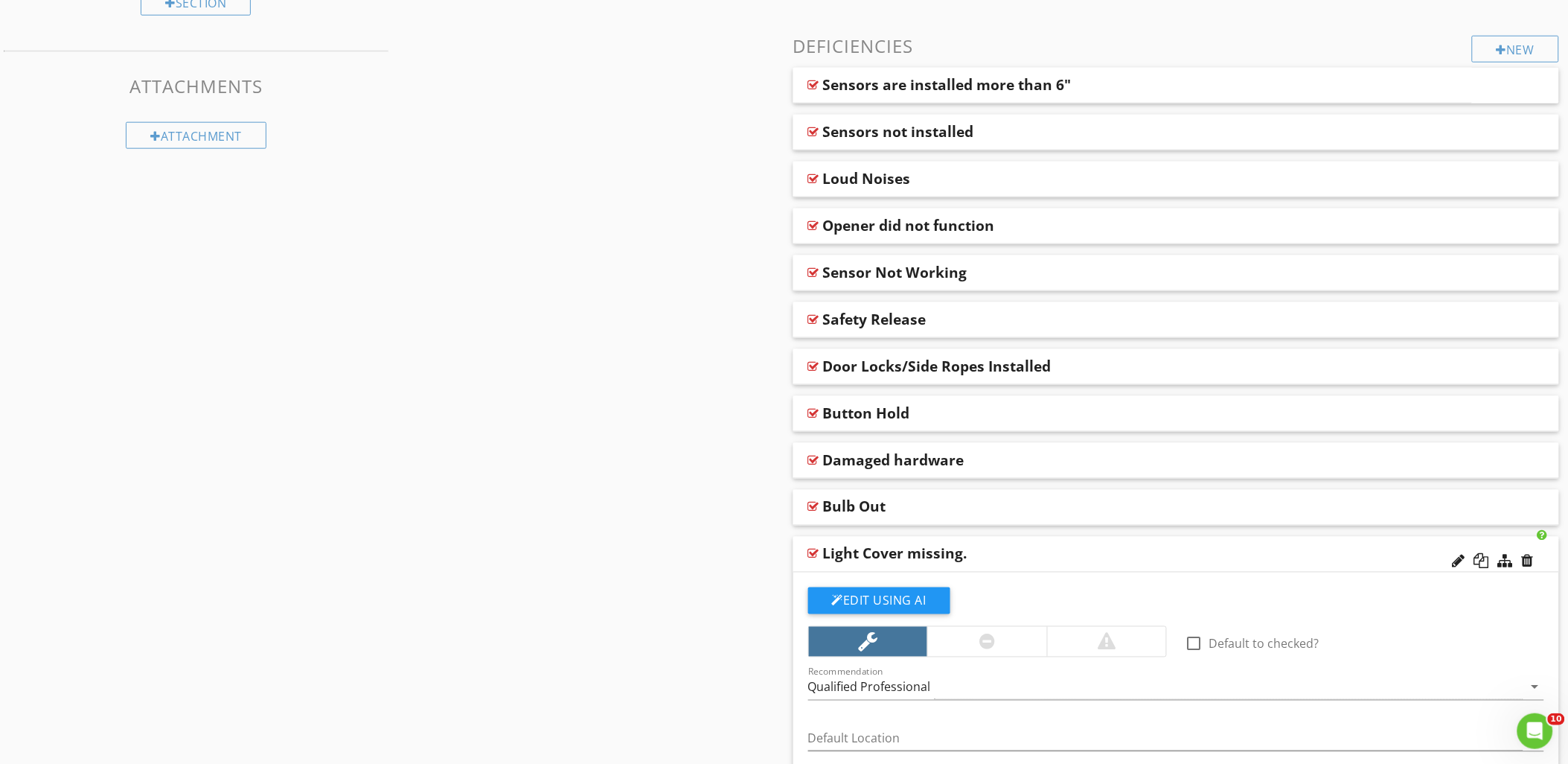
click at [1003, 552] on div "Light Cover missing." at bounding box center [1099, 554] width 552 height 18
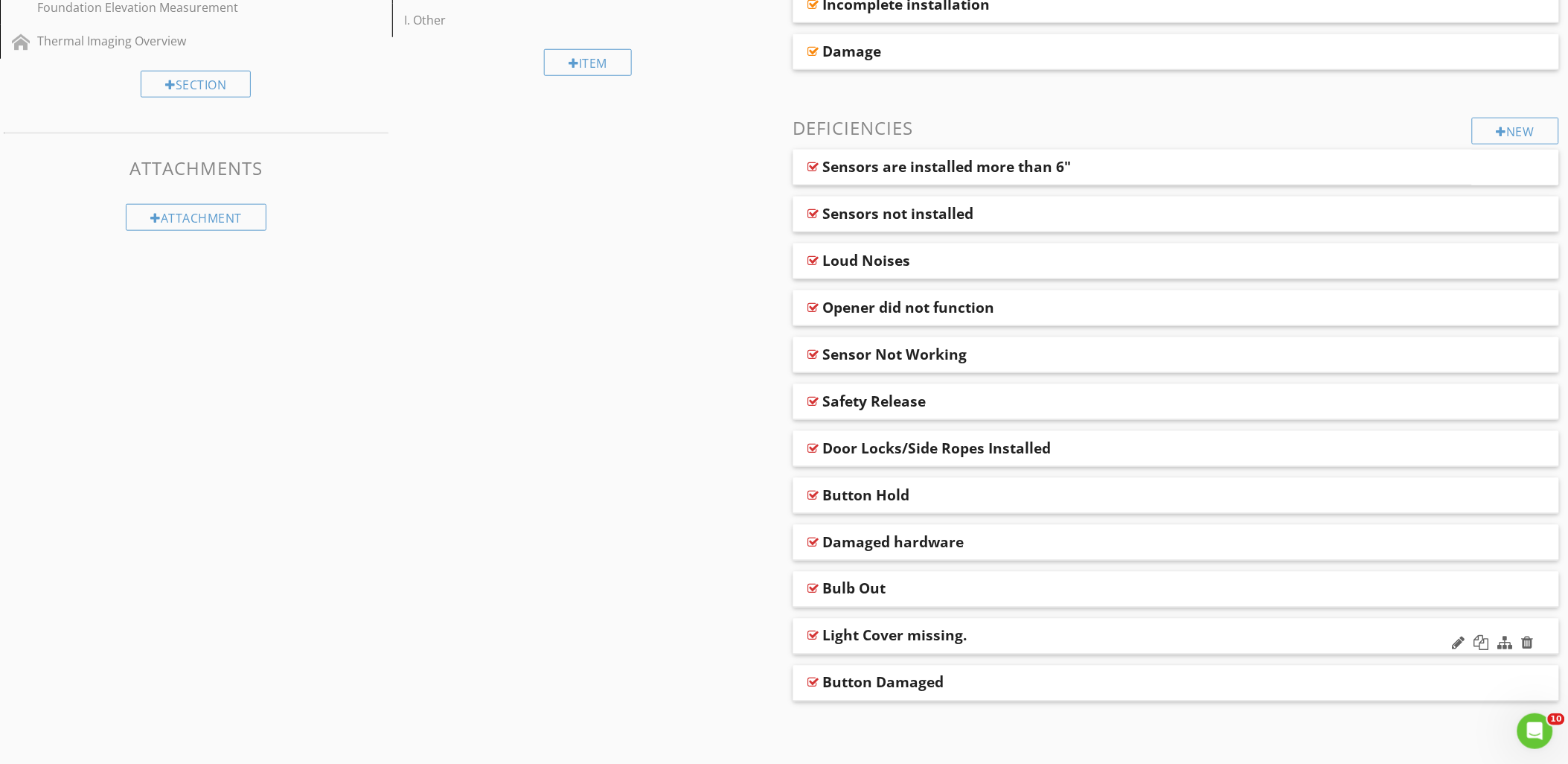
scroll to position [458, 0]
click at [814, 633] on div at bounding box center [813, 636] width 11 height 12
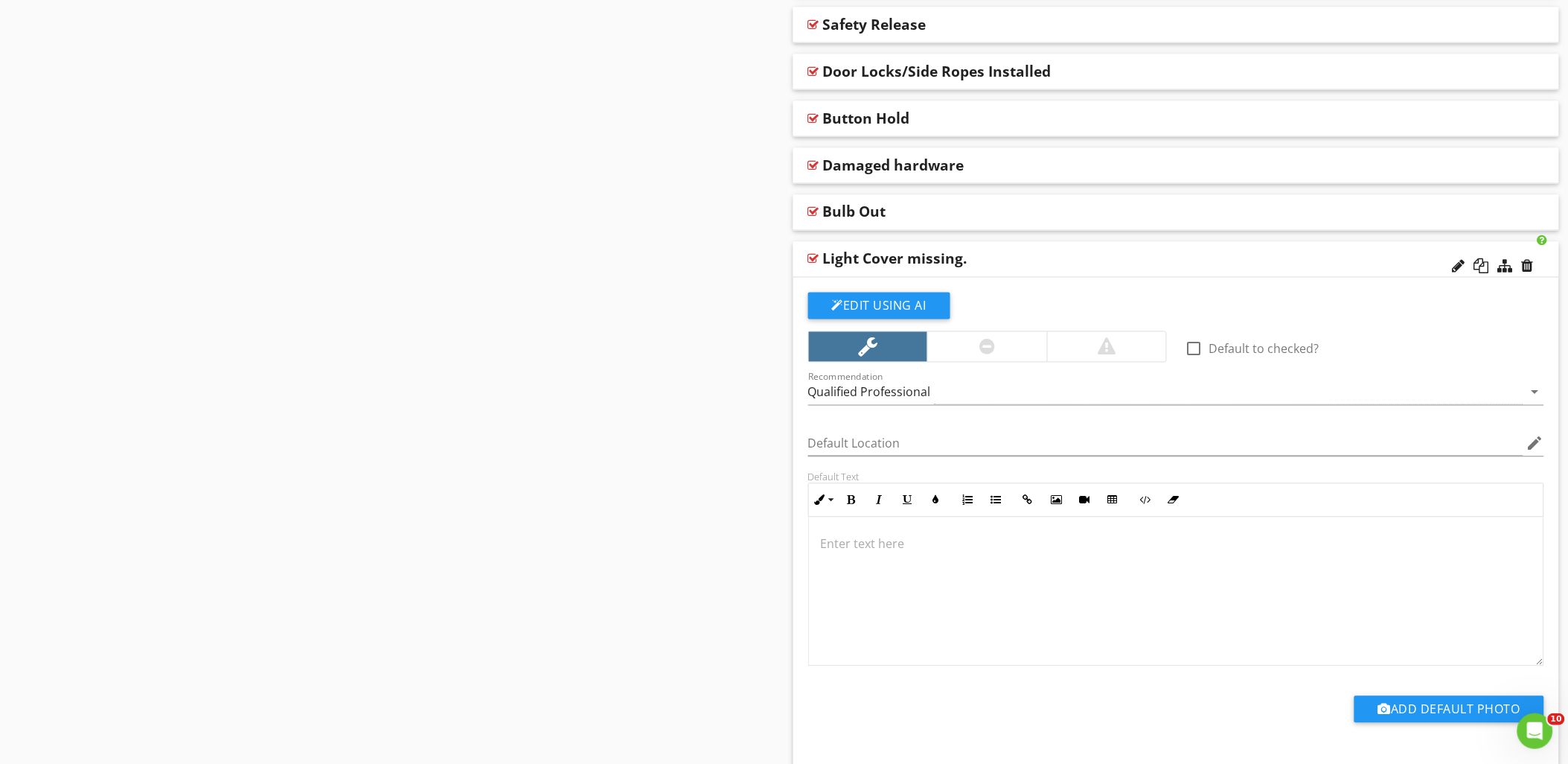
scroll to position [711, 0]
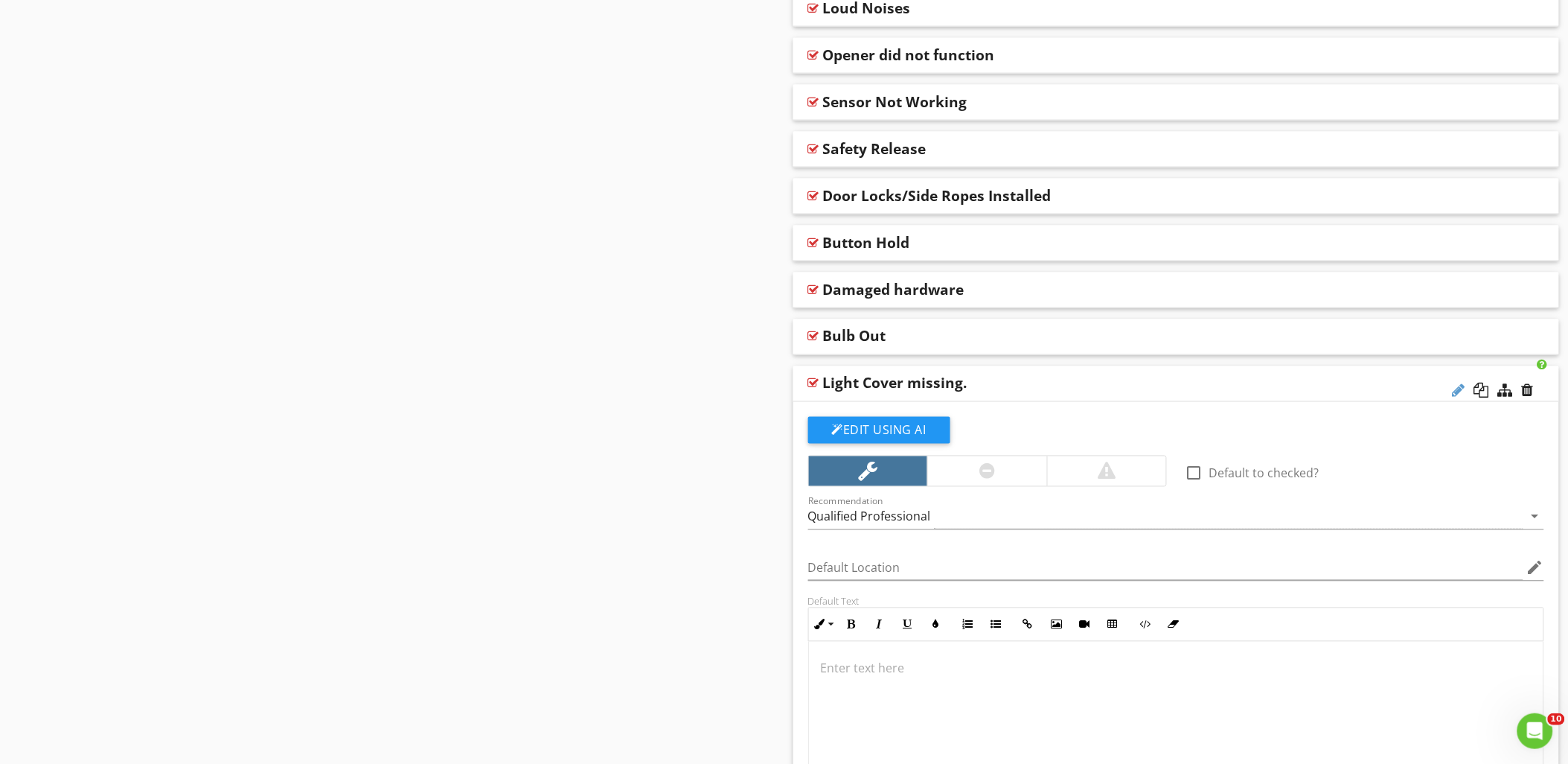
click at [1457, 392] on div at bounding box center [1458, 390] width 13 height 15
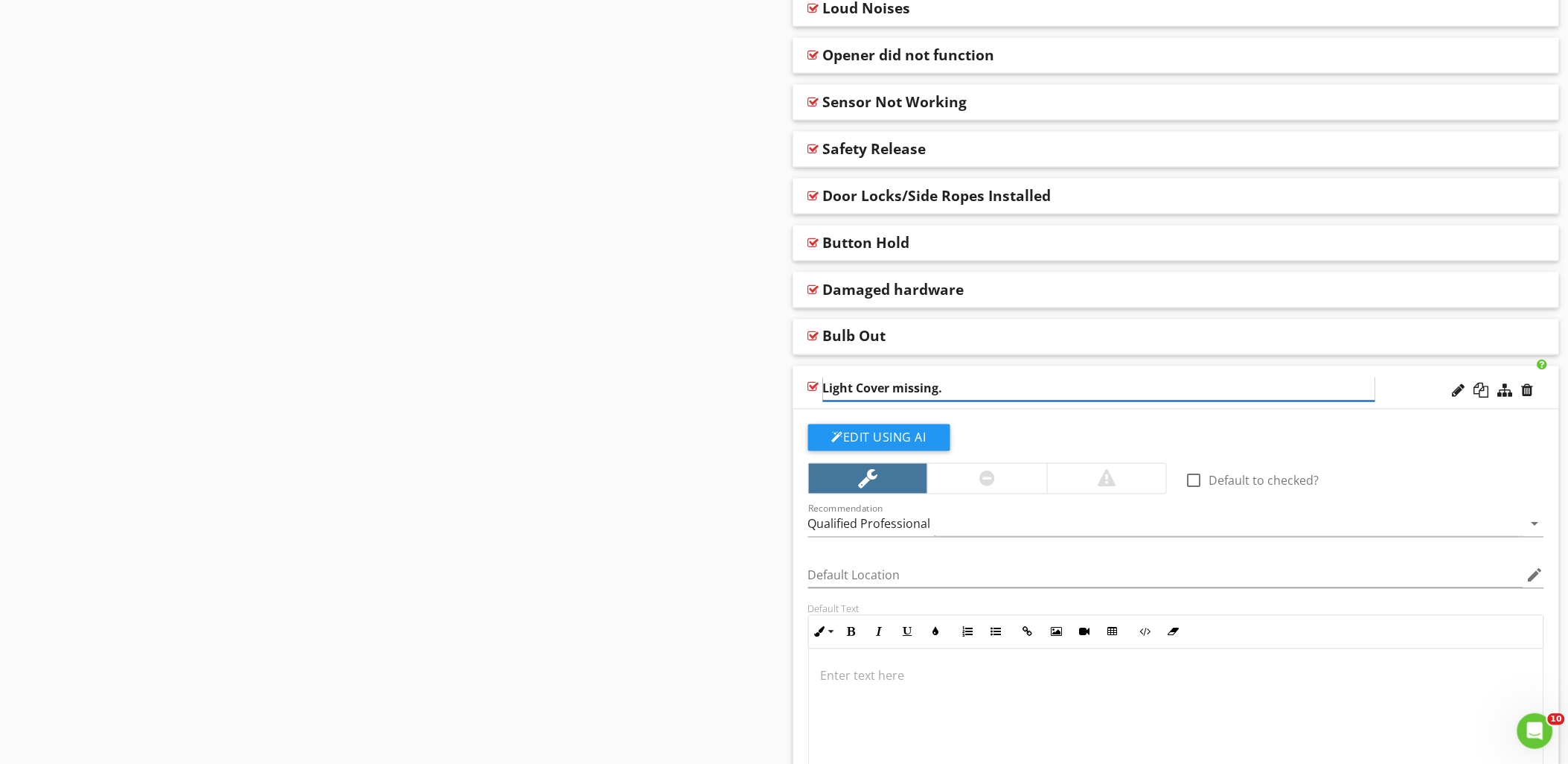
type input "Light Cover missing"
click at [813, 384] on div at bounding box center [813, 387] width 11 height 12
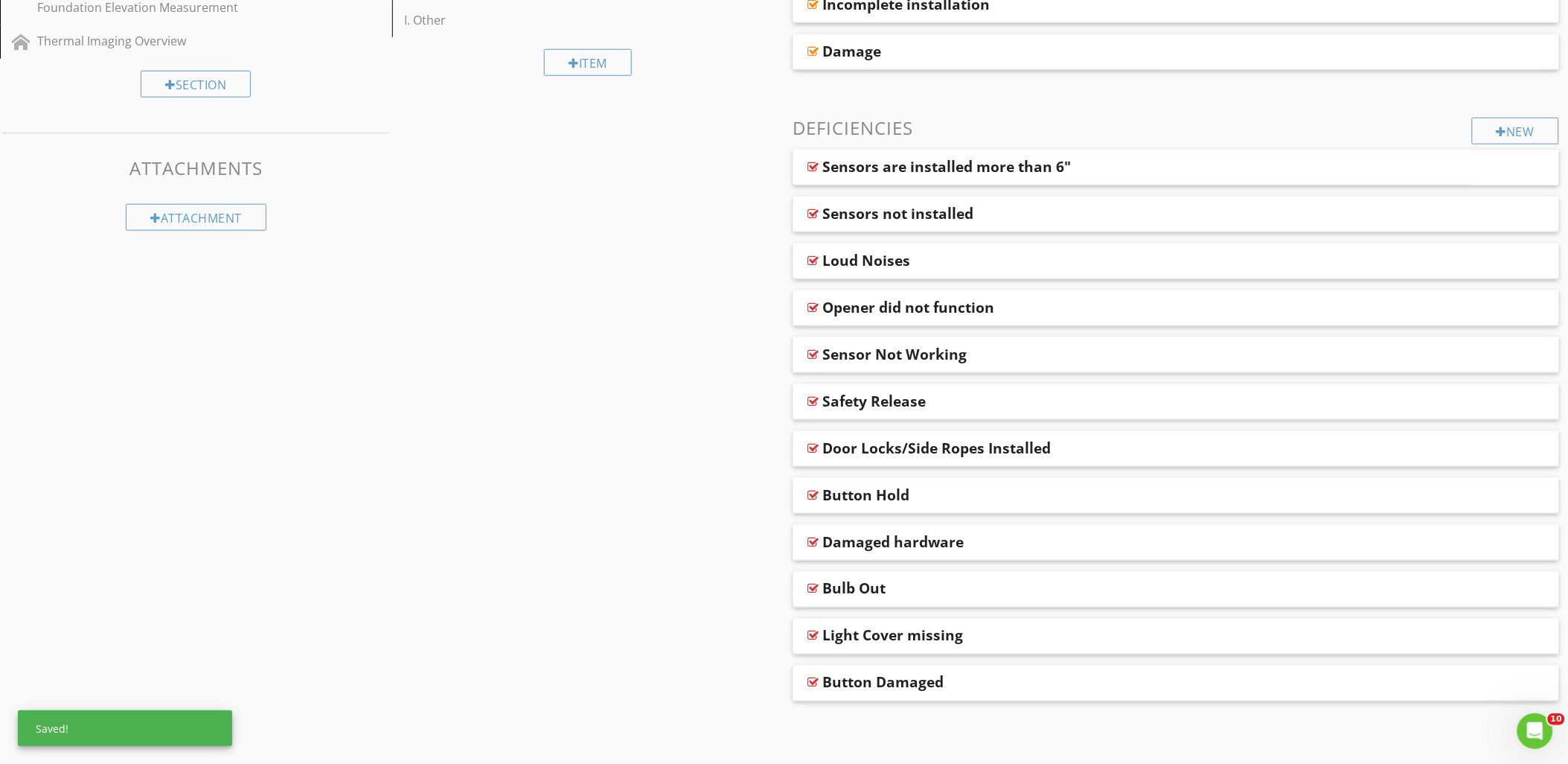
scroll to position [458, 0]
click at [812, 445] on div at bounding box center [813, 449] width 11 height 12
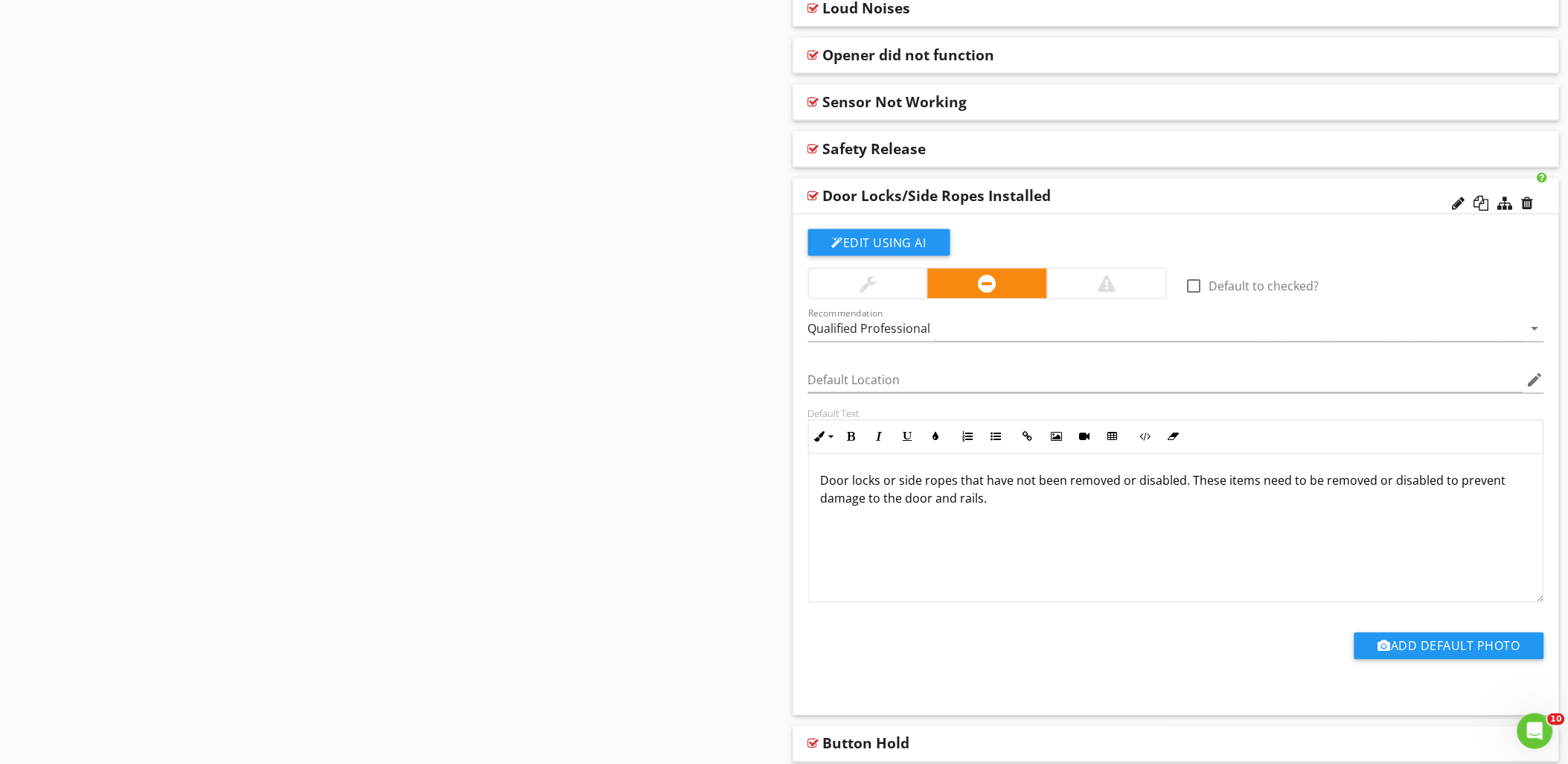
click at [884, 484] on p "Door locks or side ropes that have not been removed or disabled. These items ne…" at bounding box center [1176, 489] width 711 height 35
drag, startPoint x: 985, startPoint y: 479, endPoint x: 1009, endPoint y: 481, distance: 24.1
click at [1009, 481] on p "Door locks and/or side ropes that have not been removed or disabled. These item…" at bounding box center [1176, 489] width 711 height 35
click at [1050, 499] on p "Door locks and/or side ropes have not been removed or disabled. These items nee…" at bounding box center [1176, 489] width 711 height 35
click at [809, 195] on div at bounding box center [813, 195] width 11 height 12
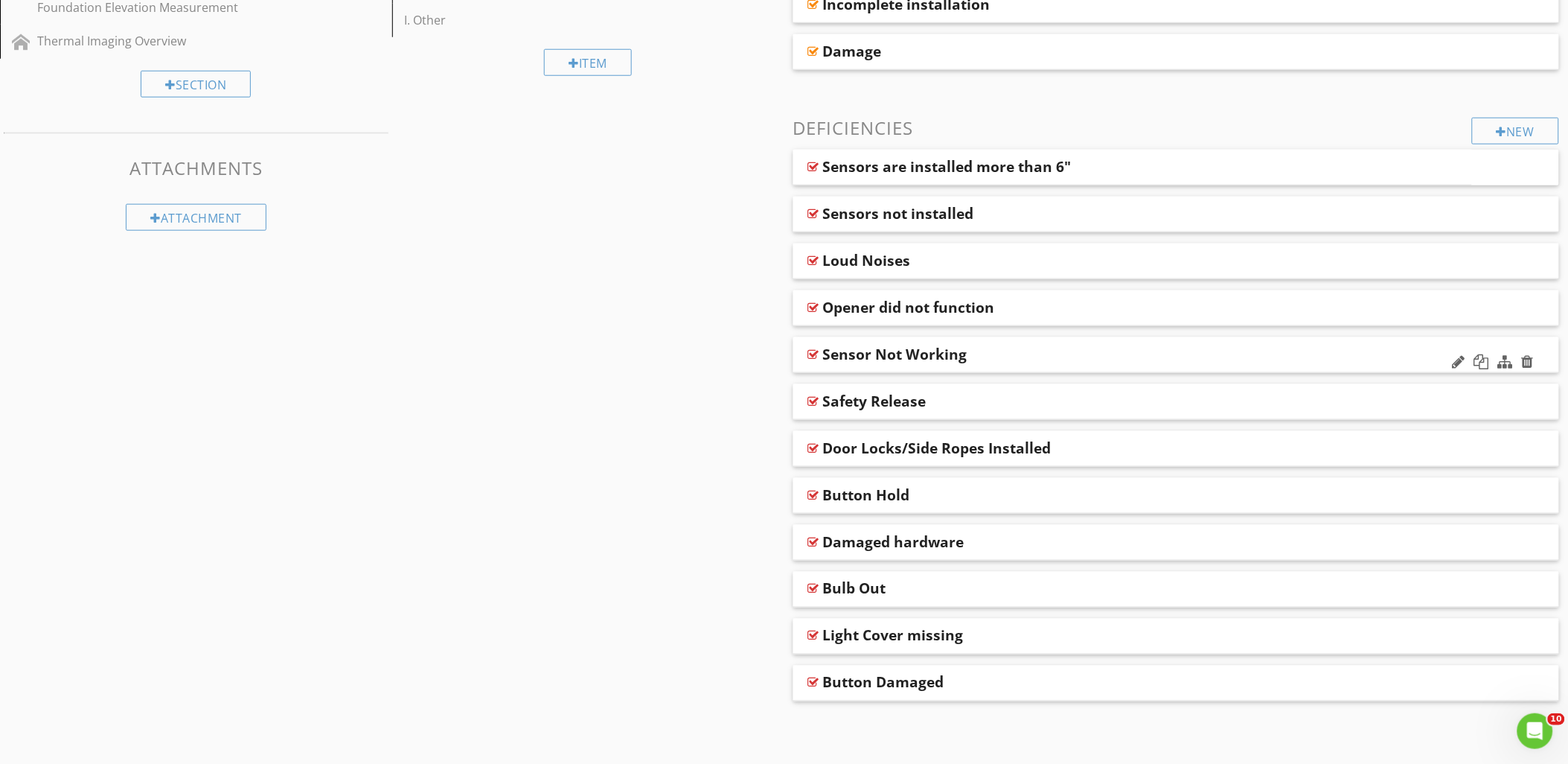
scroll to position [458, 0]
click at [814, 542] on div at bounding box center [813, 542] width 11 height 12
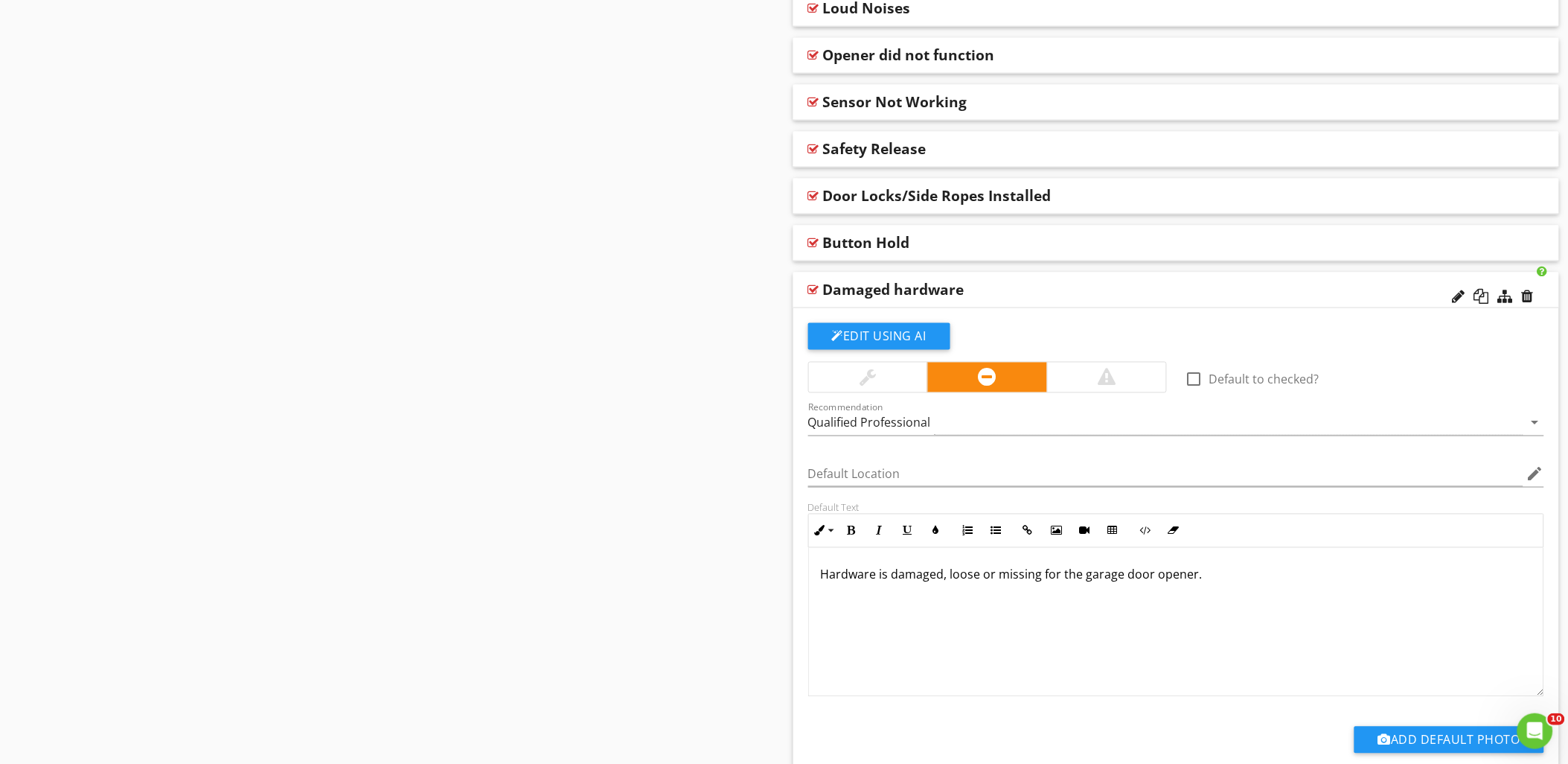
click at [812, 288] on div at bounding box center [813, 290] width 11 height 12
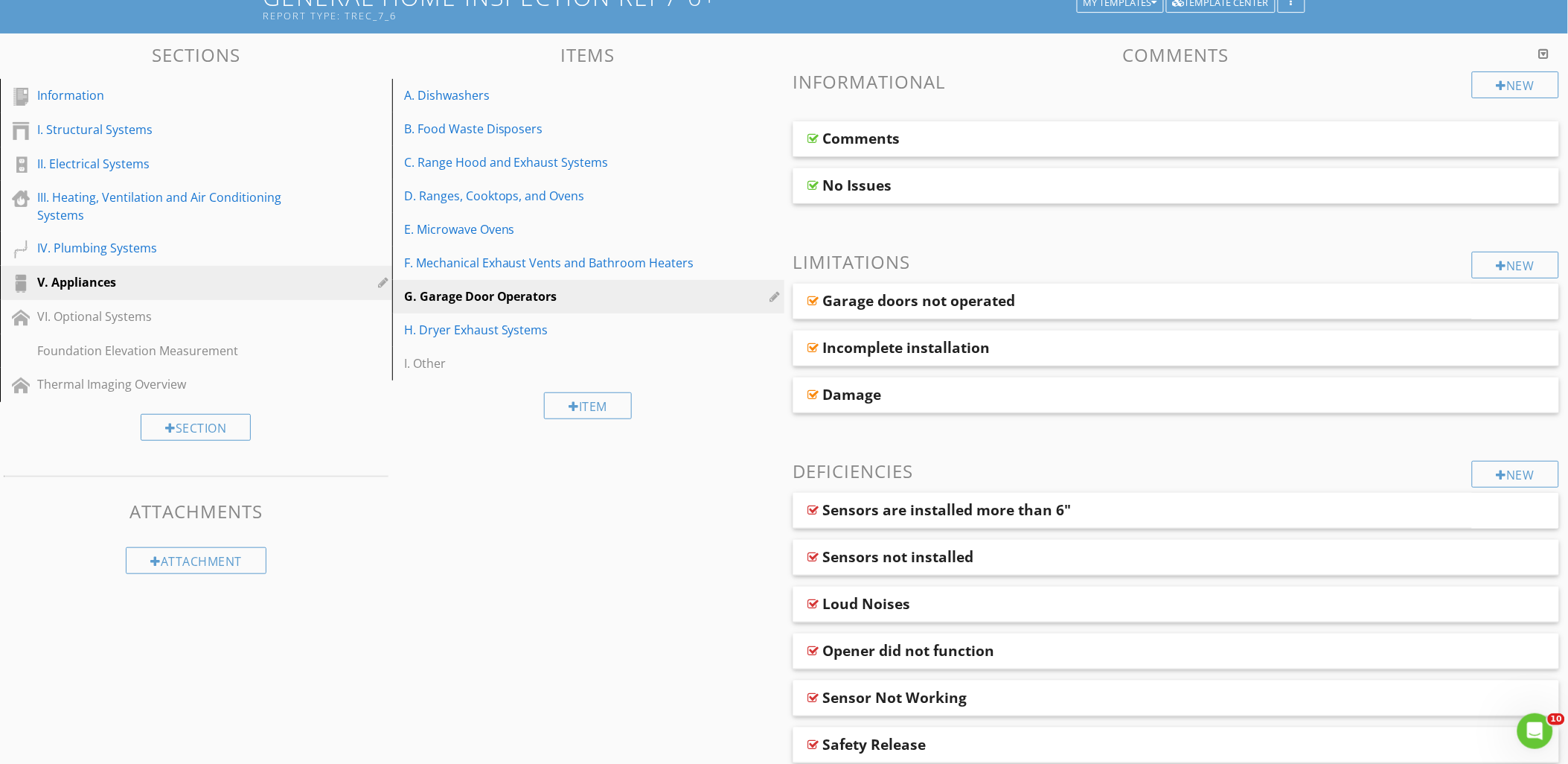
scroll to position [0, 0]
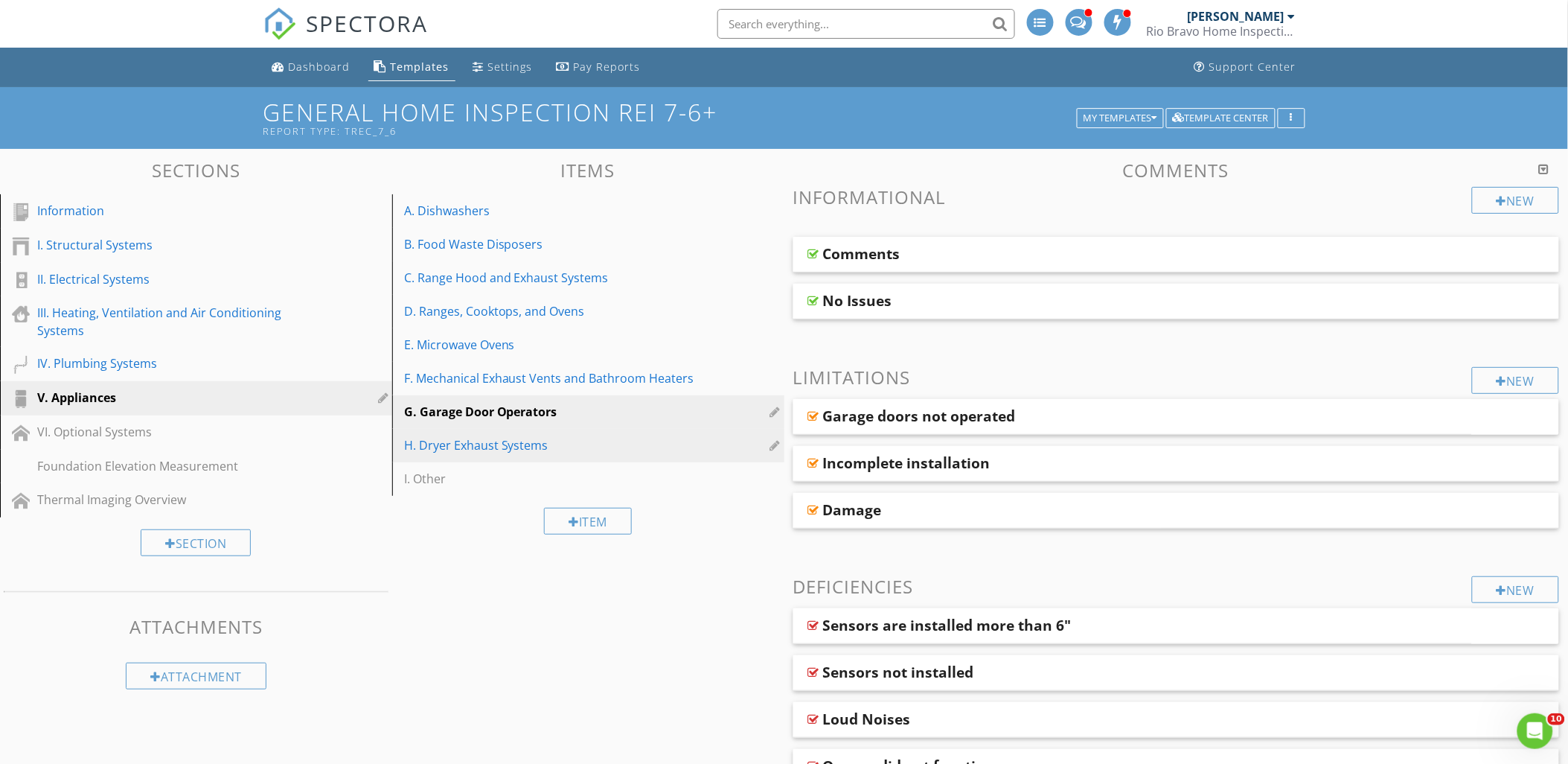
click at [456, 448] on div "H. Dryer Exhaust Systems" at bounding box center [562, 445] width 317 height 18
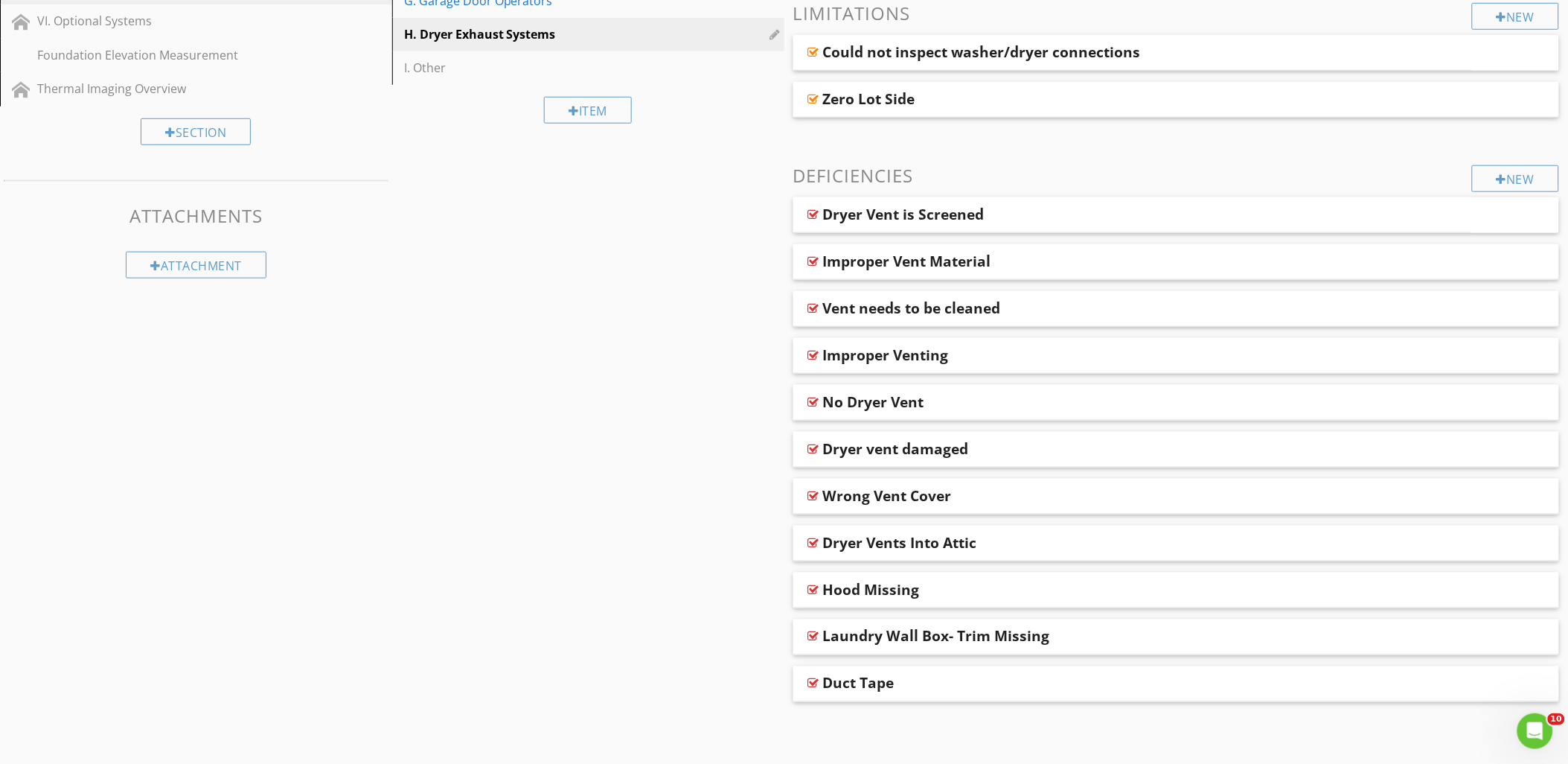
scroll to position [162, 0]
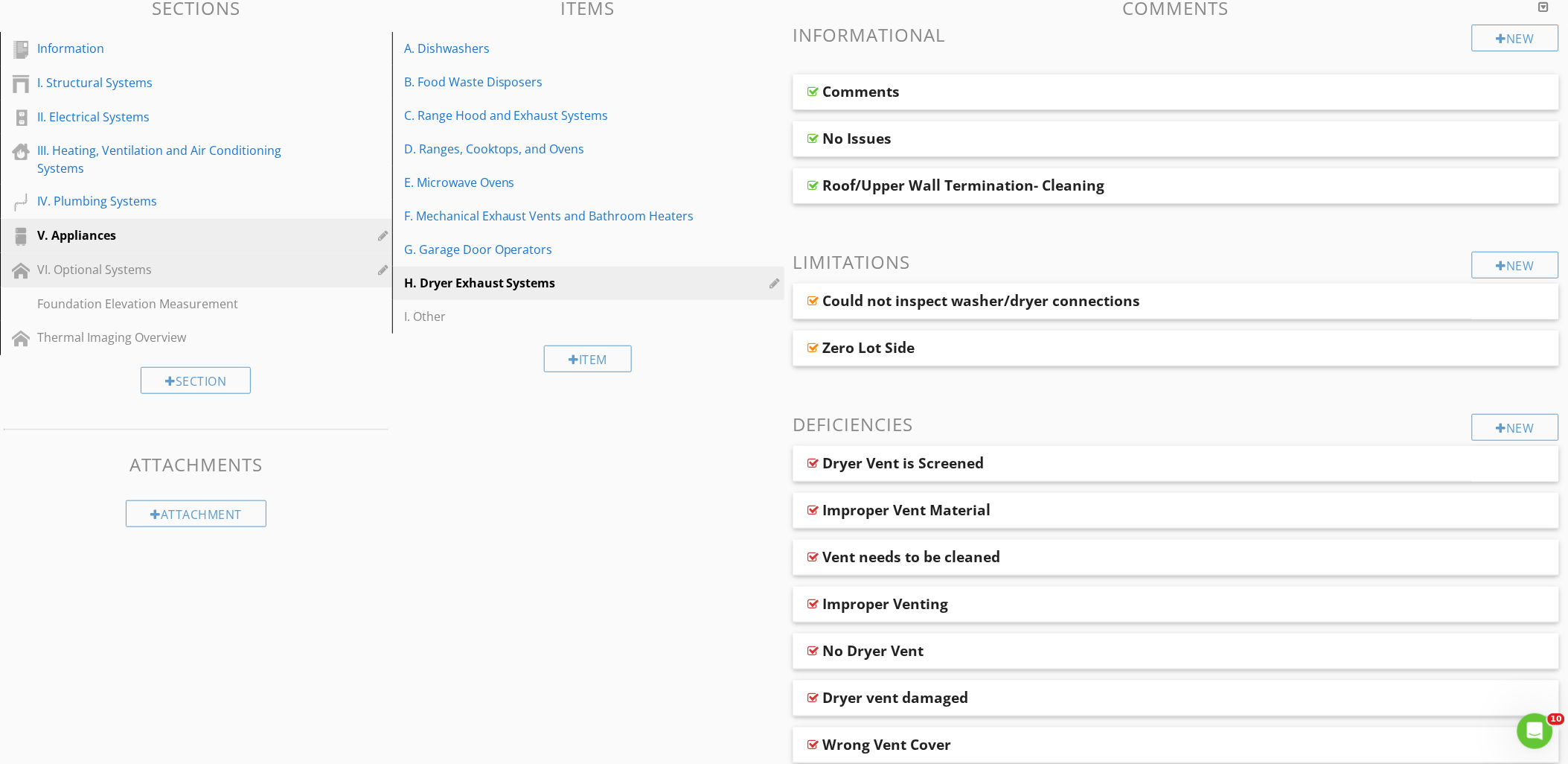
click at [121, 265] on div "VI. Optional Systems" at bounding box center [179, 269] width 284 height 18
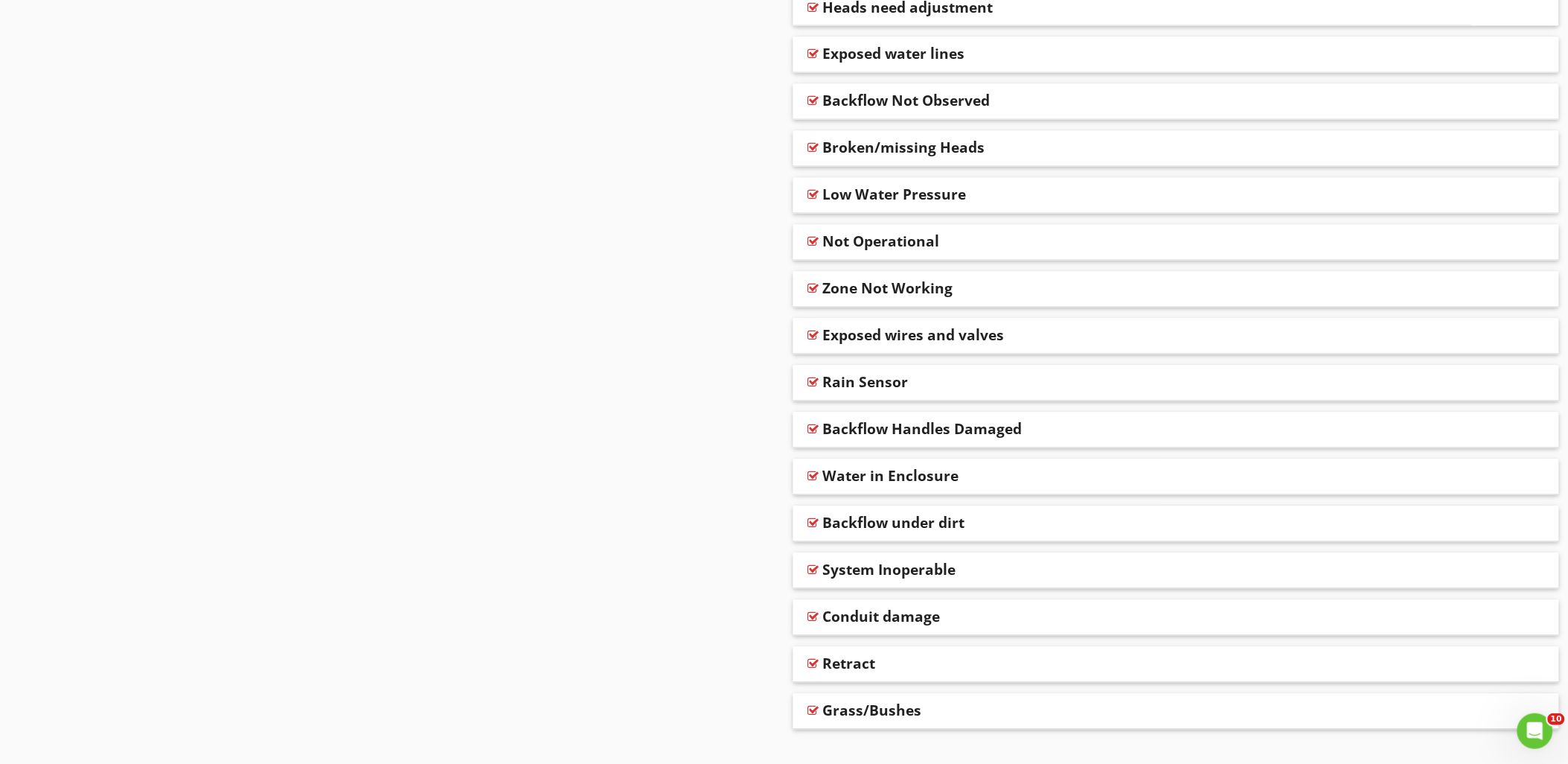
scroll to position [1020, 0]
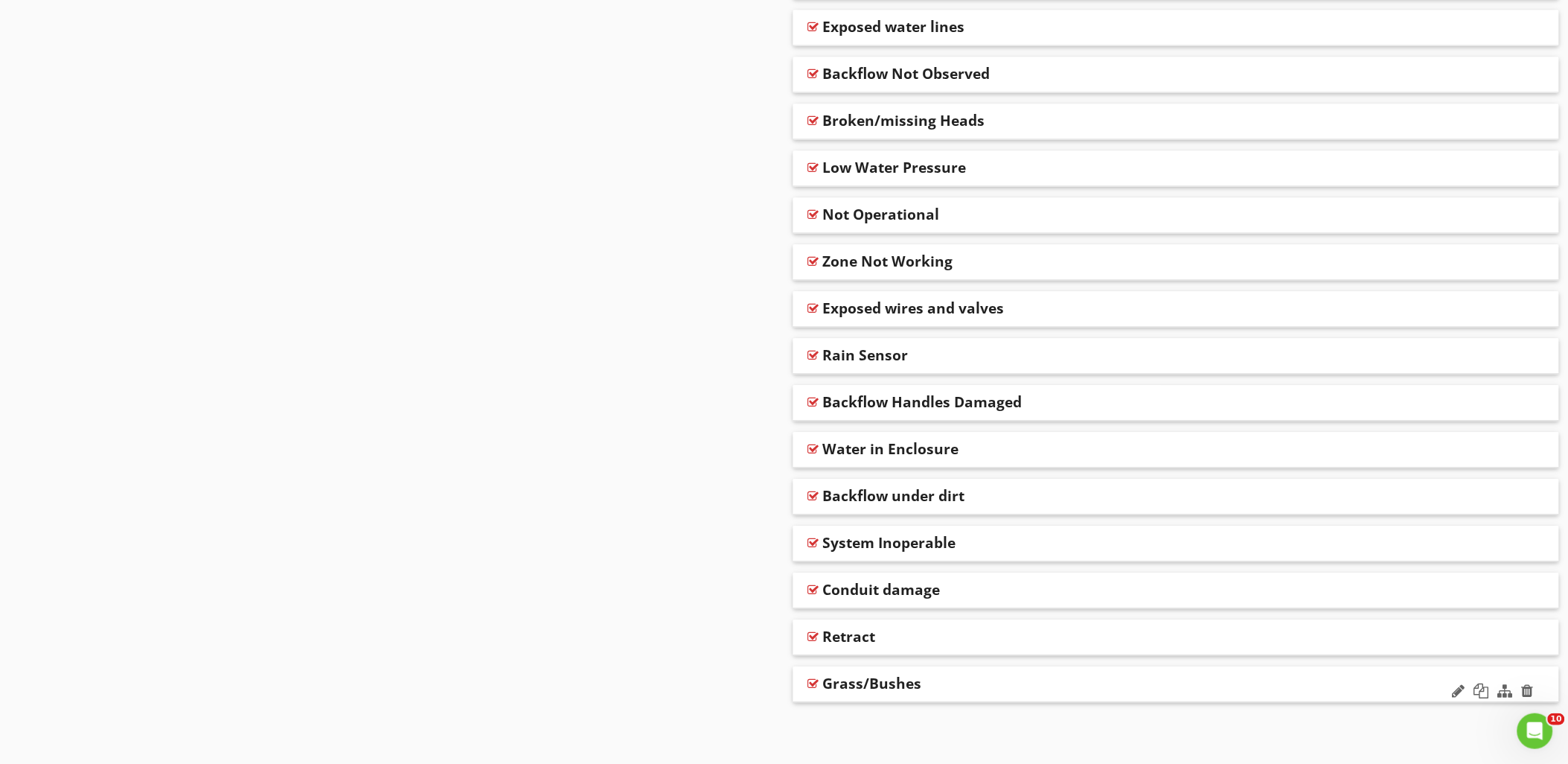
click at [813, 682] on div at bounding box center [813, 683] width 11 height 12
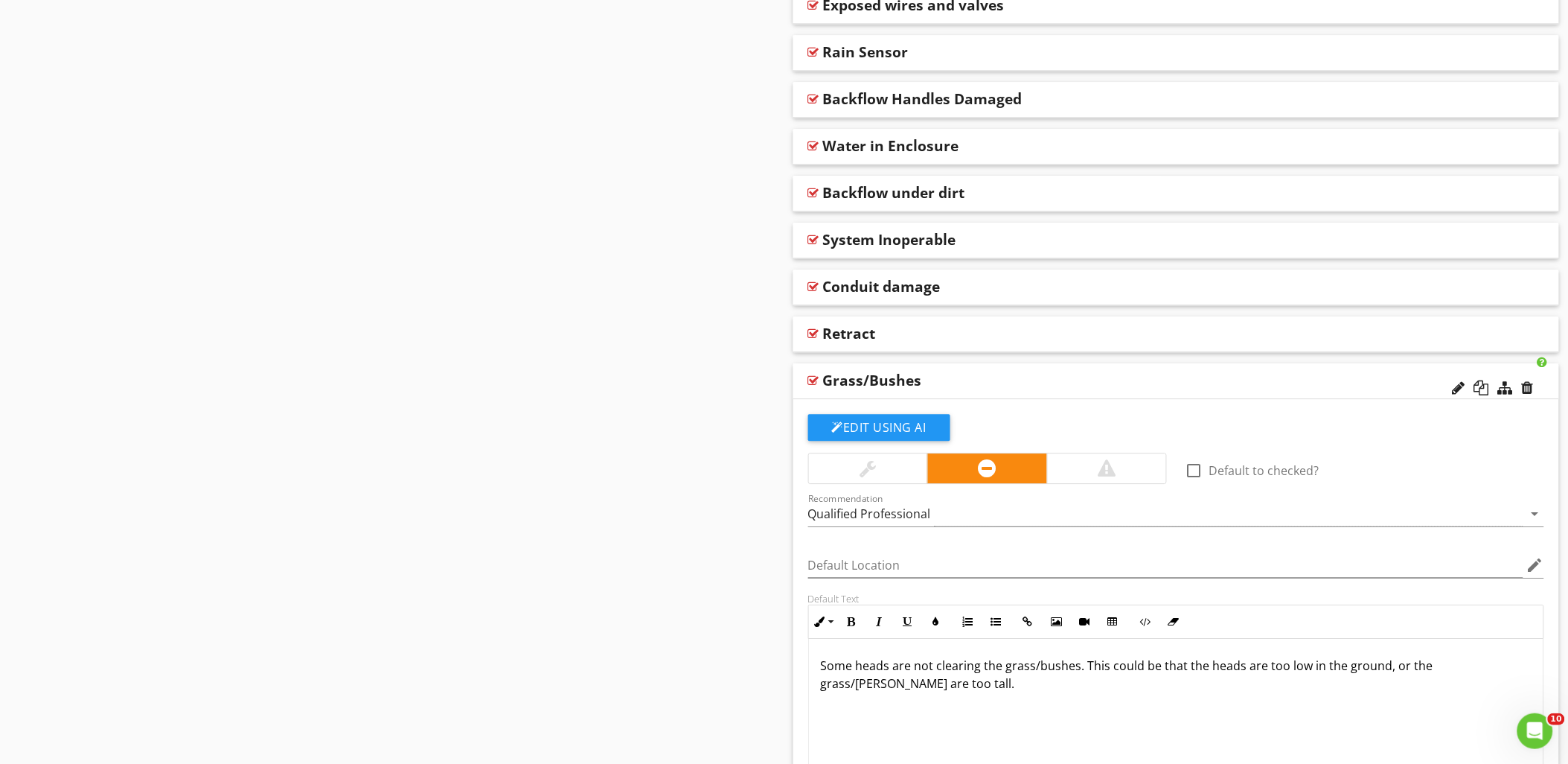
scroll to position [1516, 0]
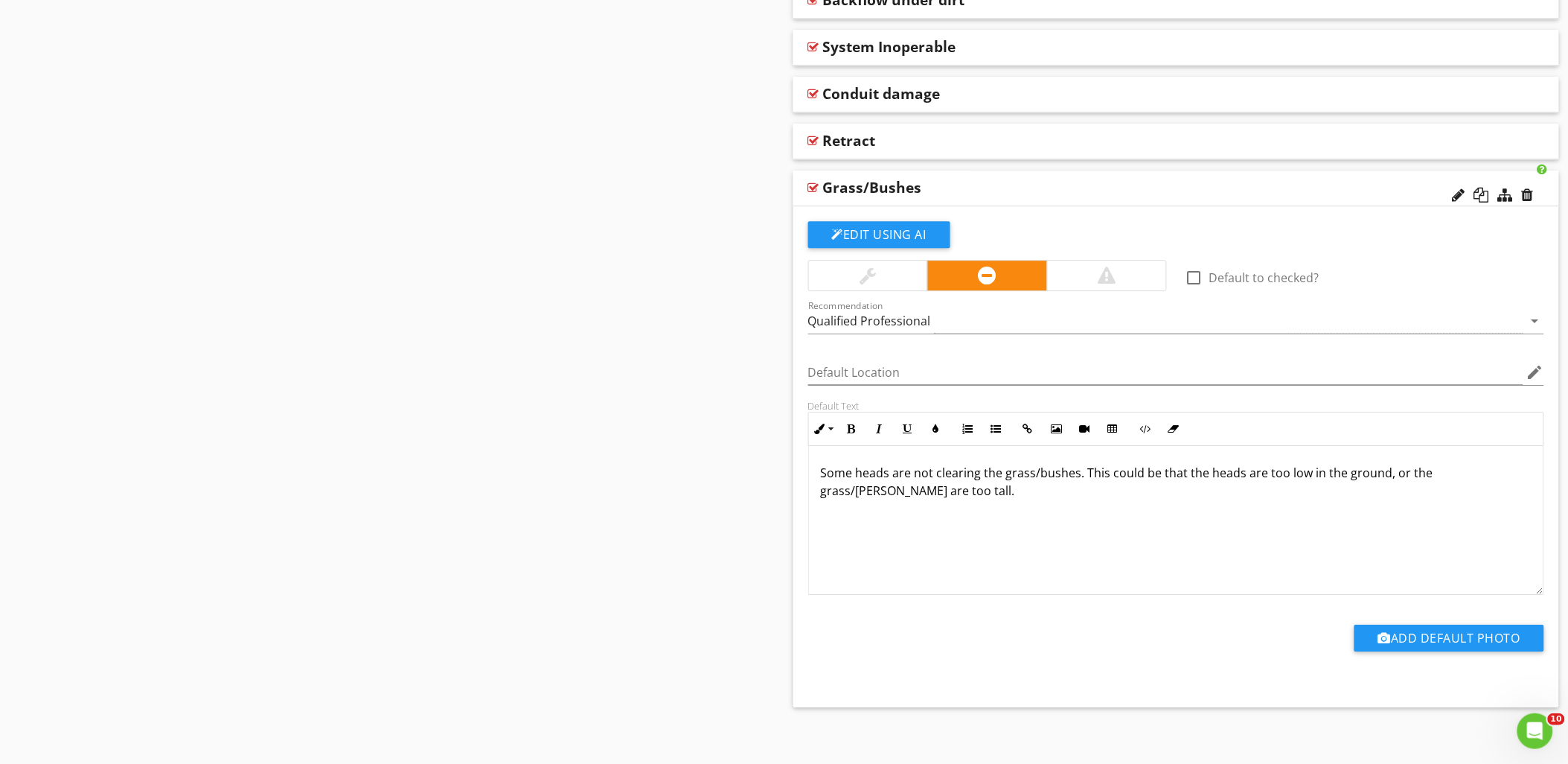
click at [812, 189] on div at bounding box center [813, 188] width 11 height 12
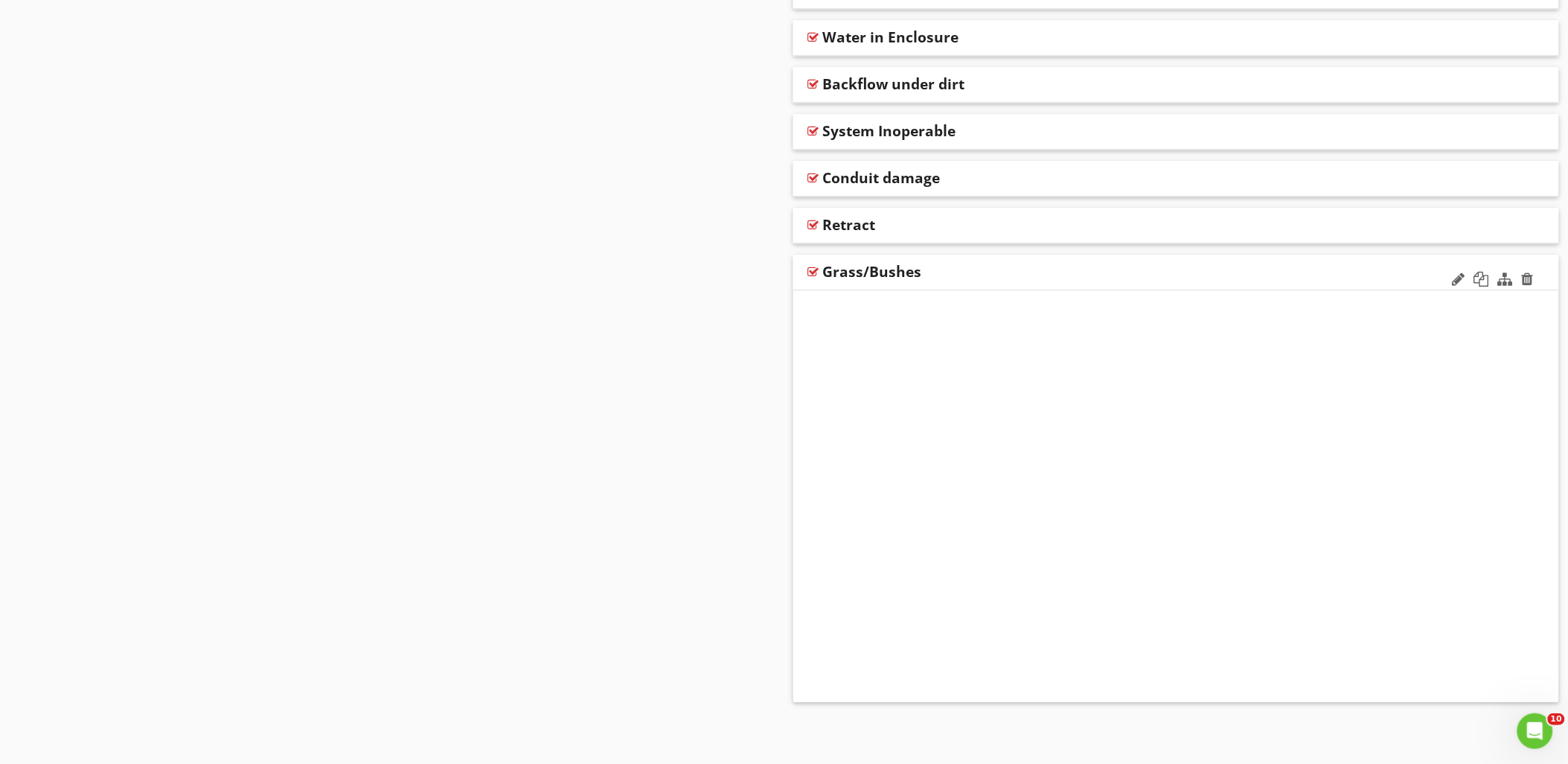
scroll to position [1020, 0]
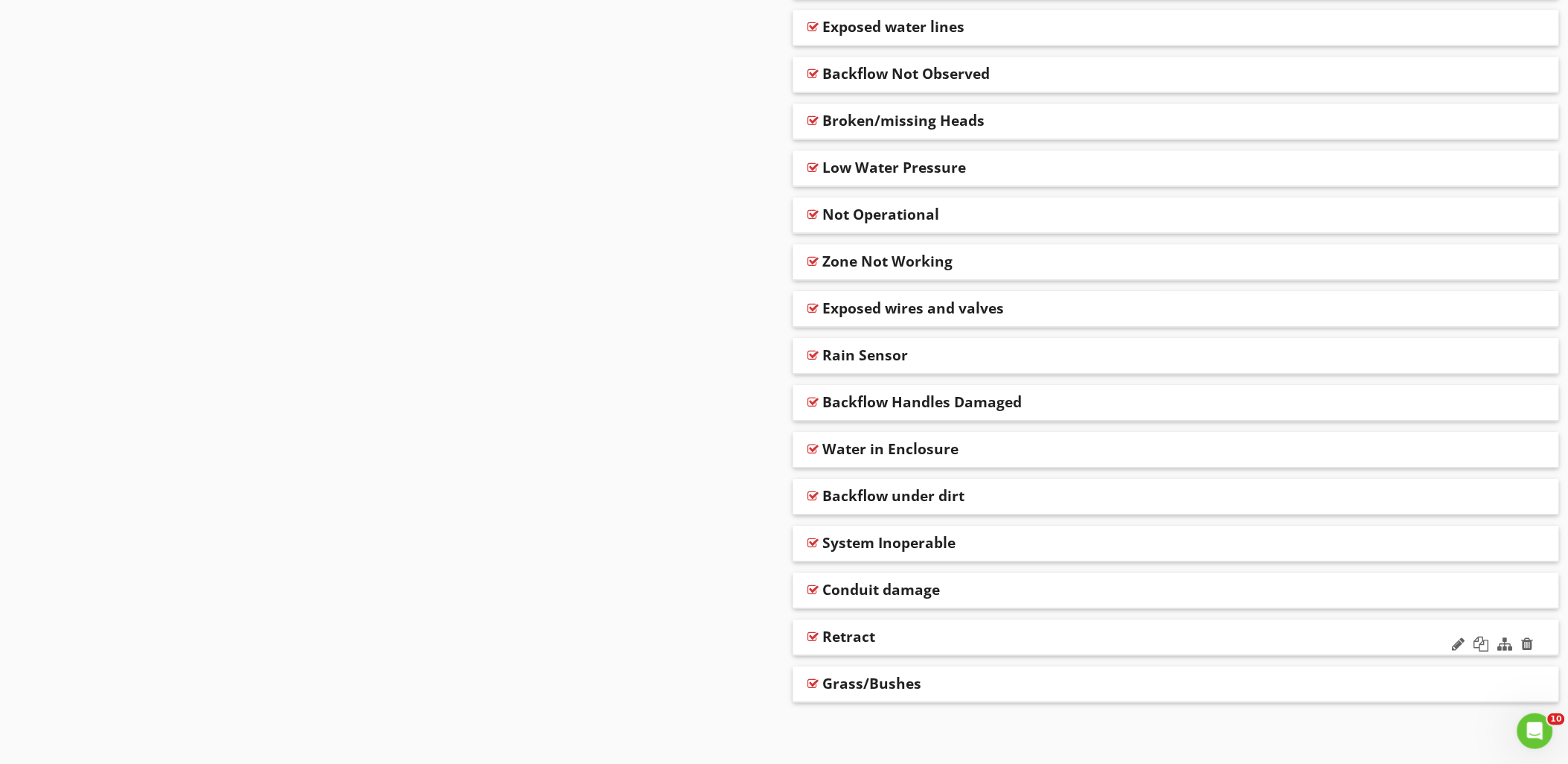
click at [811, 640] on div at bounding box center [813, 636] width 11 height 12
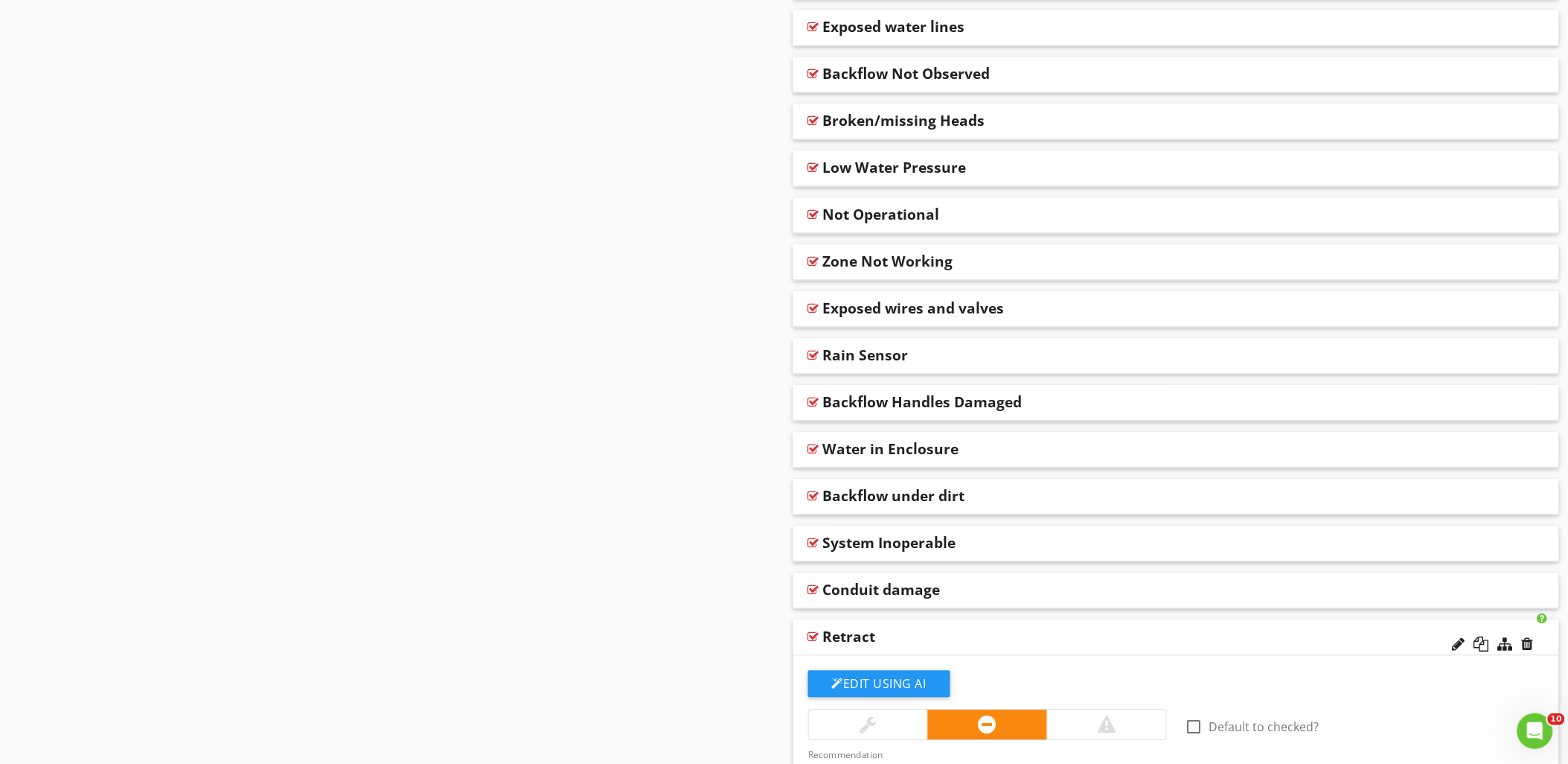
scroll to position [1432, 0]
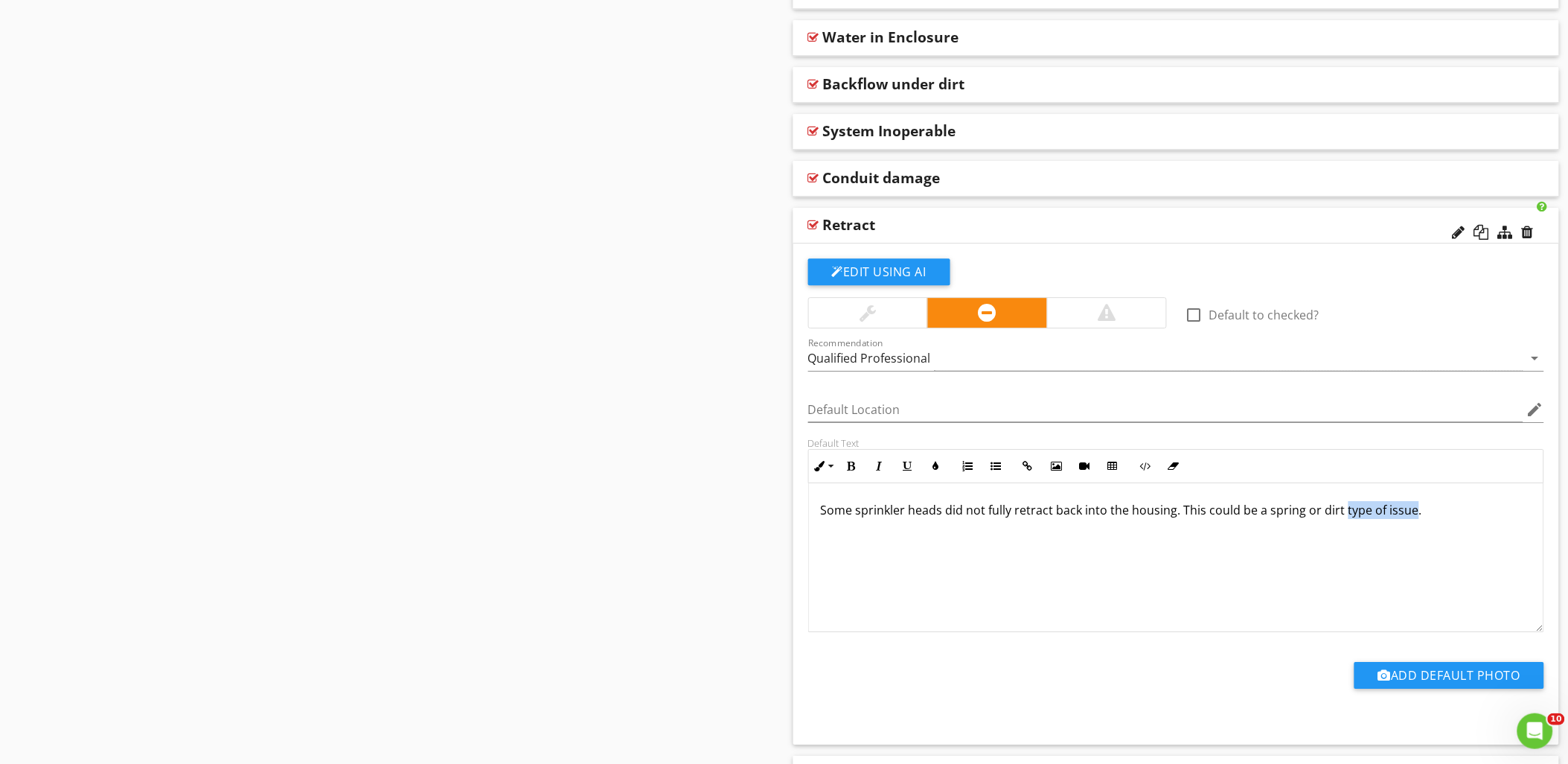
drag, startPoint x: 1341, startPoint y: 514, endPoint x: 1408, endPoint y: 510, distance: 67.1
click at [1408, 510] on p "Some sprinkler heads did not fully retract back into the housing. This could be…" at bounding box center [1176, 510] width 711 height 18
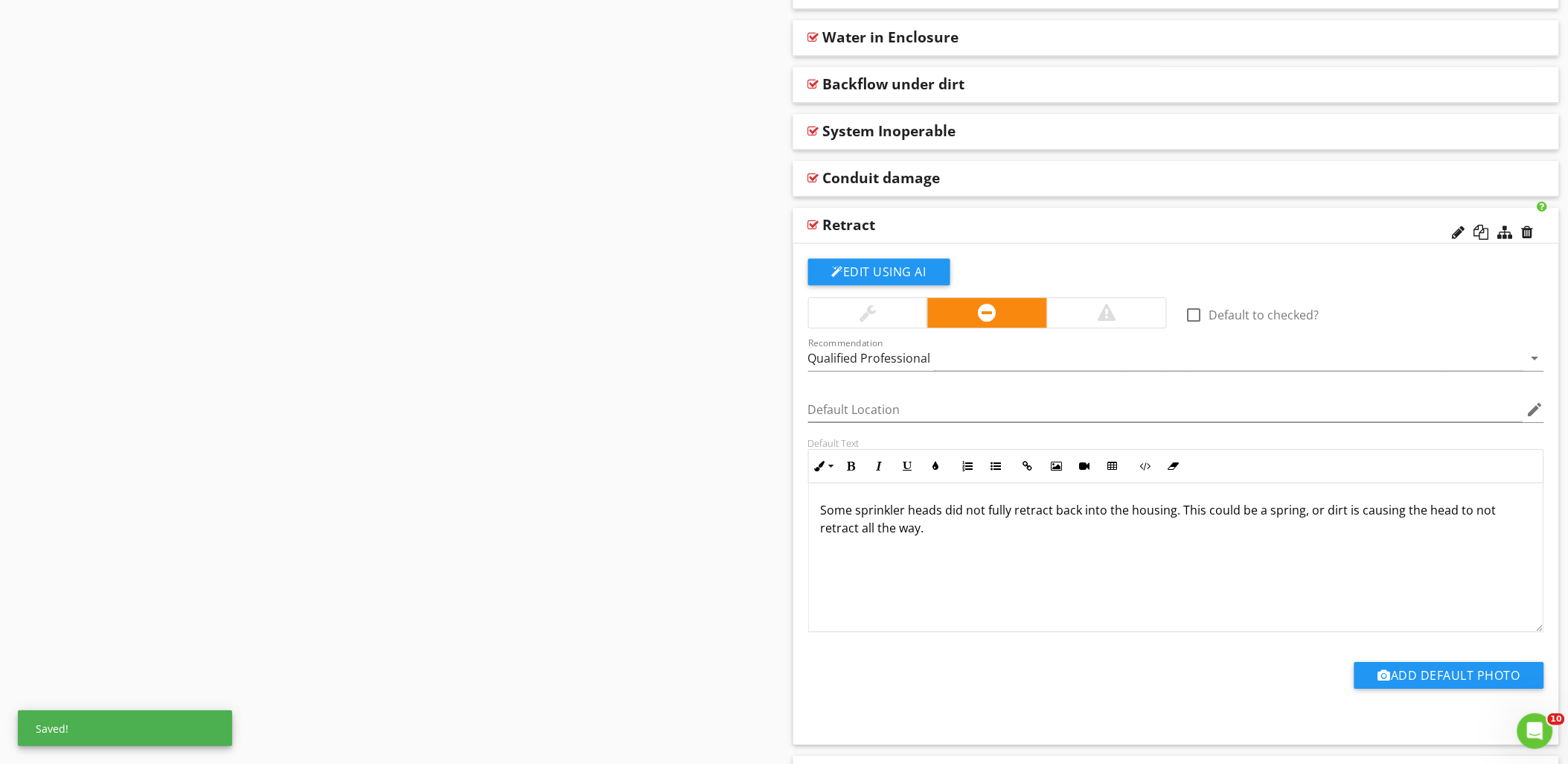
click at [800, 561] on div "Default Text Inline Style XLarge Large Normal Small Light Small/Light Bold Ital…" at bounding box center [1176, 534] width 754 height 195
click at [809, 220] on div at bounding box center [813, 225] width 11 height 12
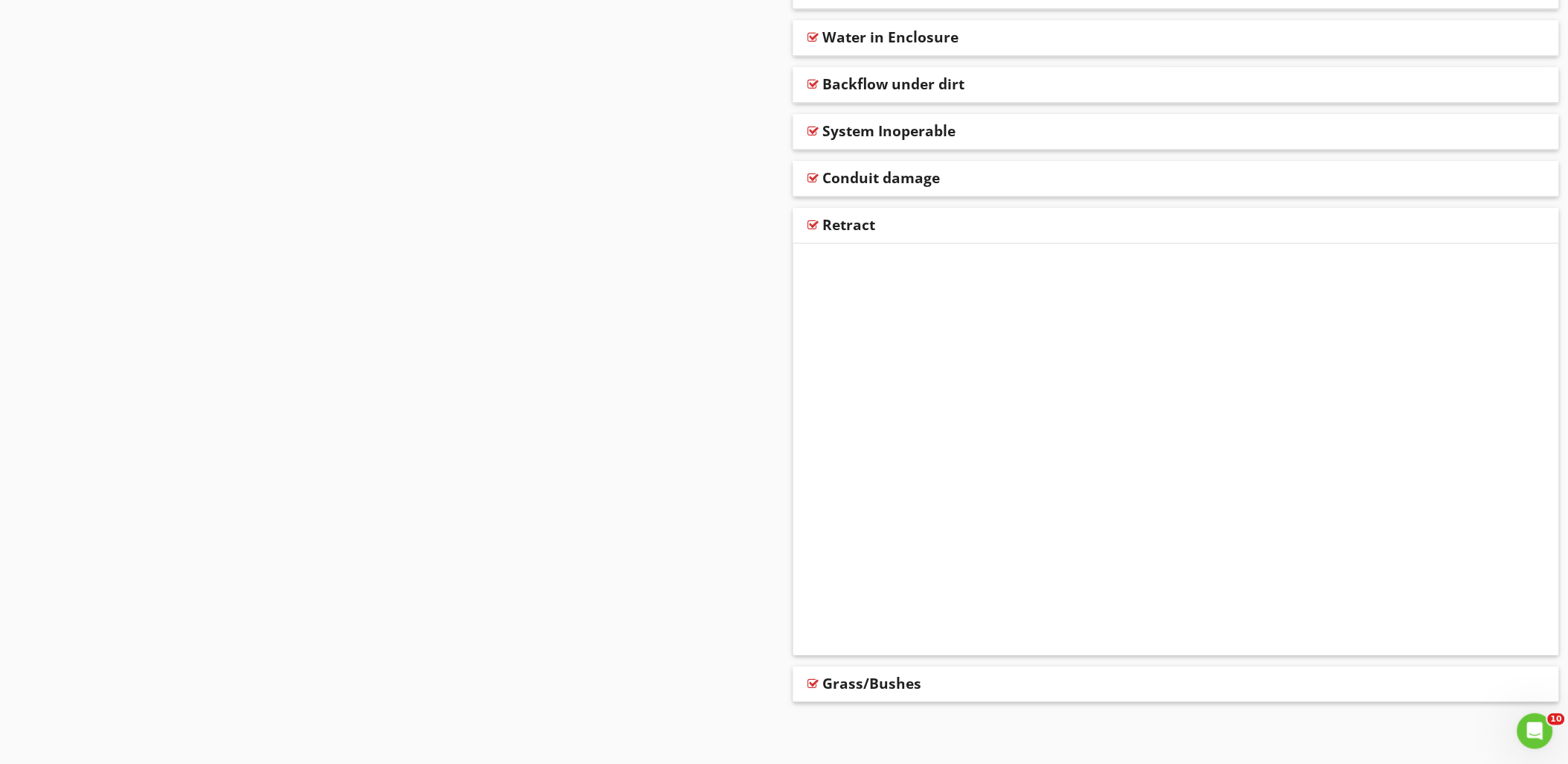
scroll to position [1020, 0]
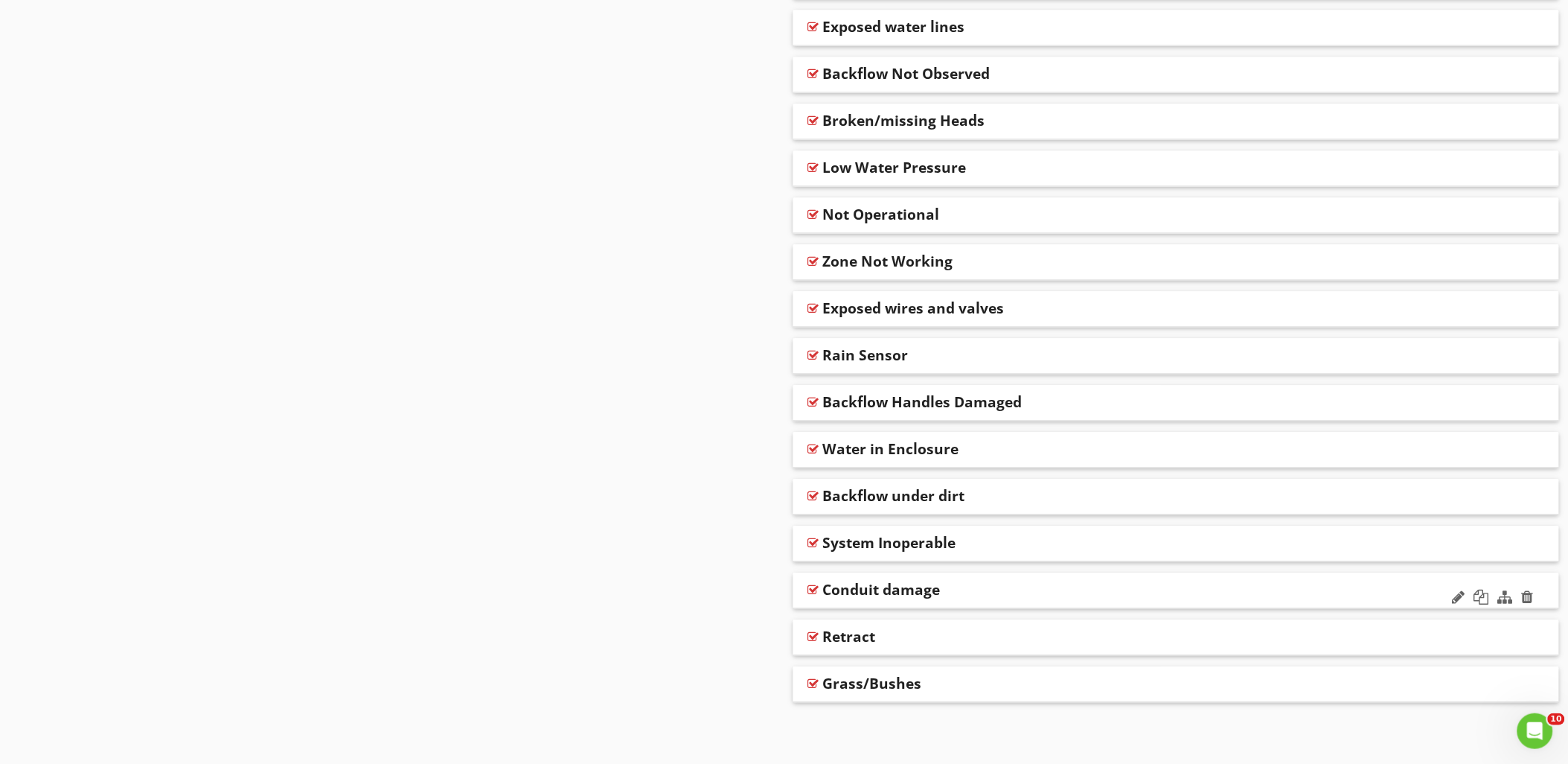
click at [814, 589] on div at bounding box center [813, 589] width 11 height 12
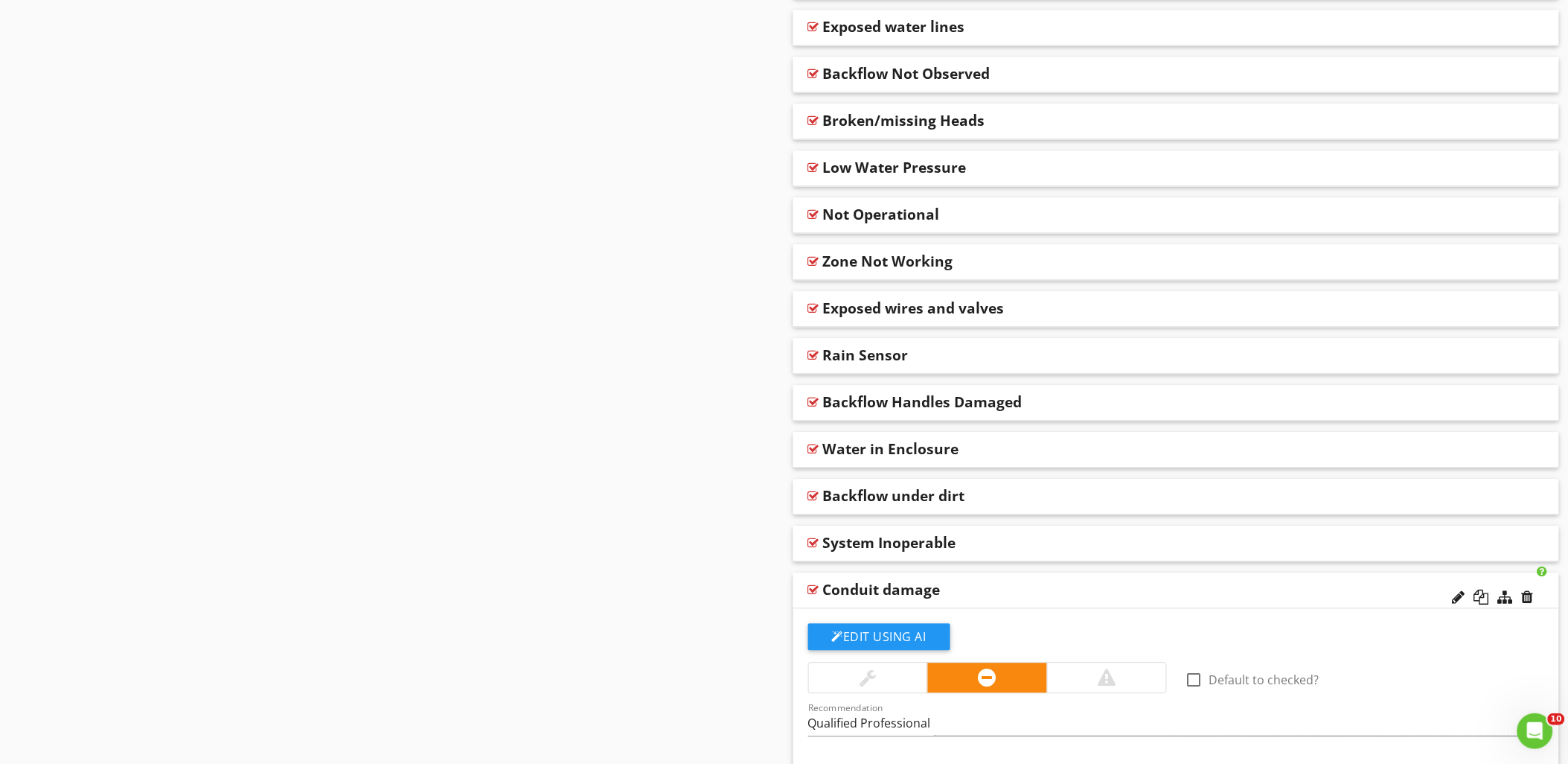
scroll to position [1432, 0]
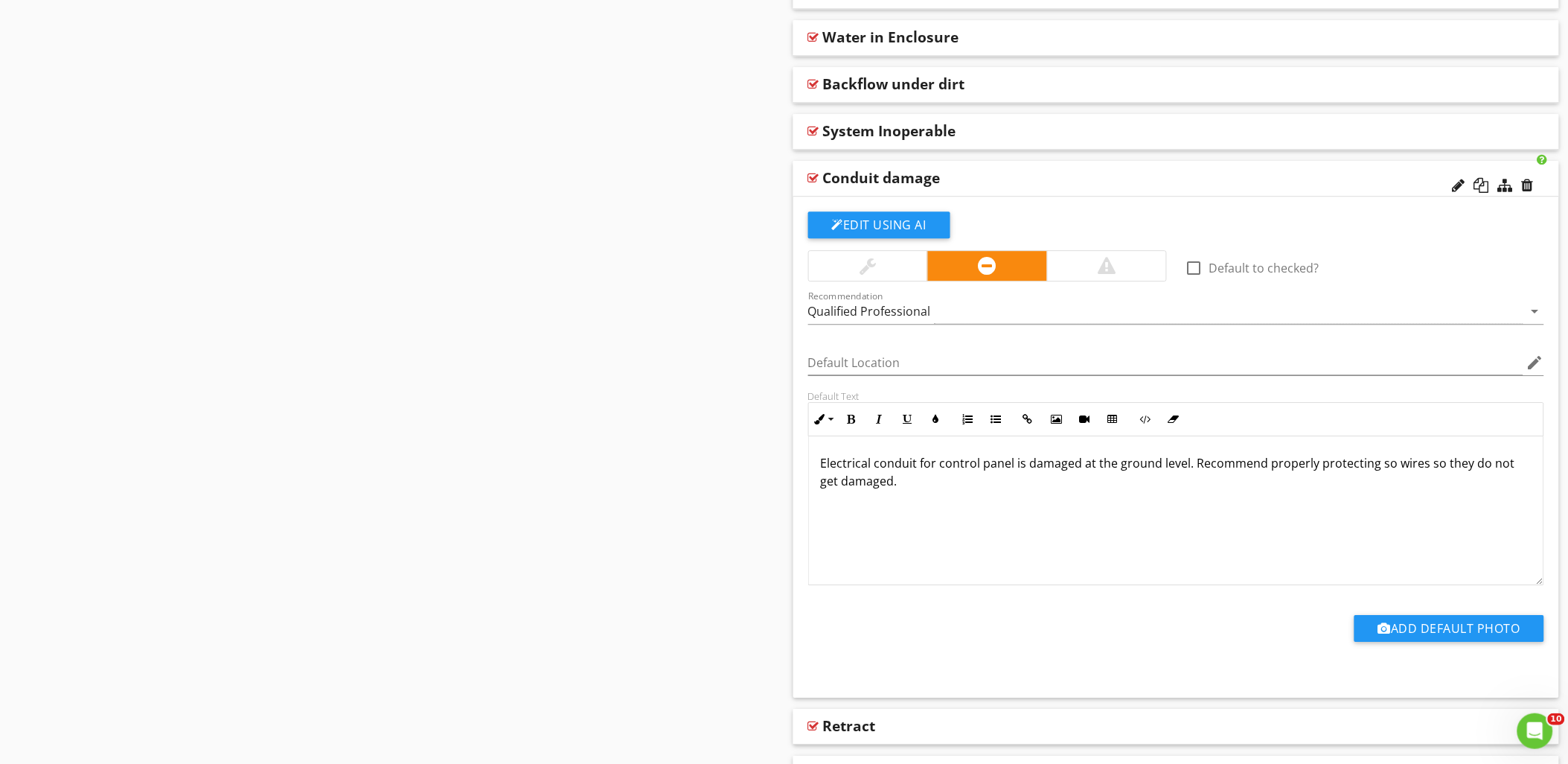
click at [1079, 466] on p "Electrical conduit for control panel is damaged at the ground level. Recommend …" at bounding box center [1176, 471] width 711 height 35
click at [808, 177] on div at bounding box center [813, 178] width 11 height 12
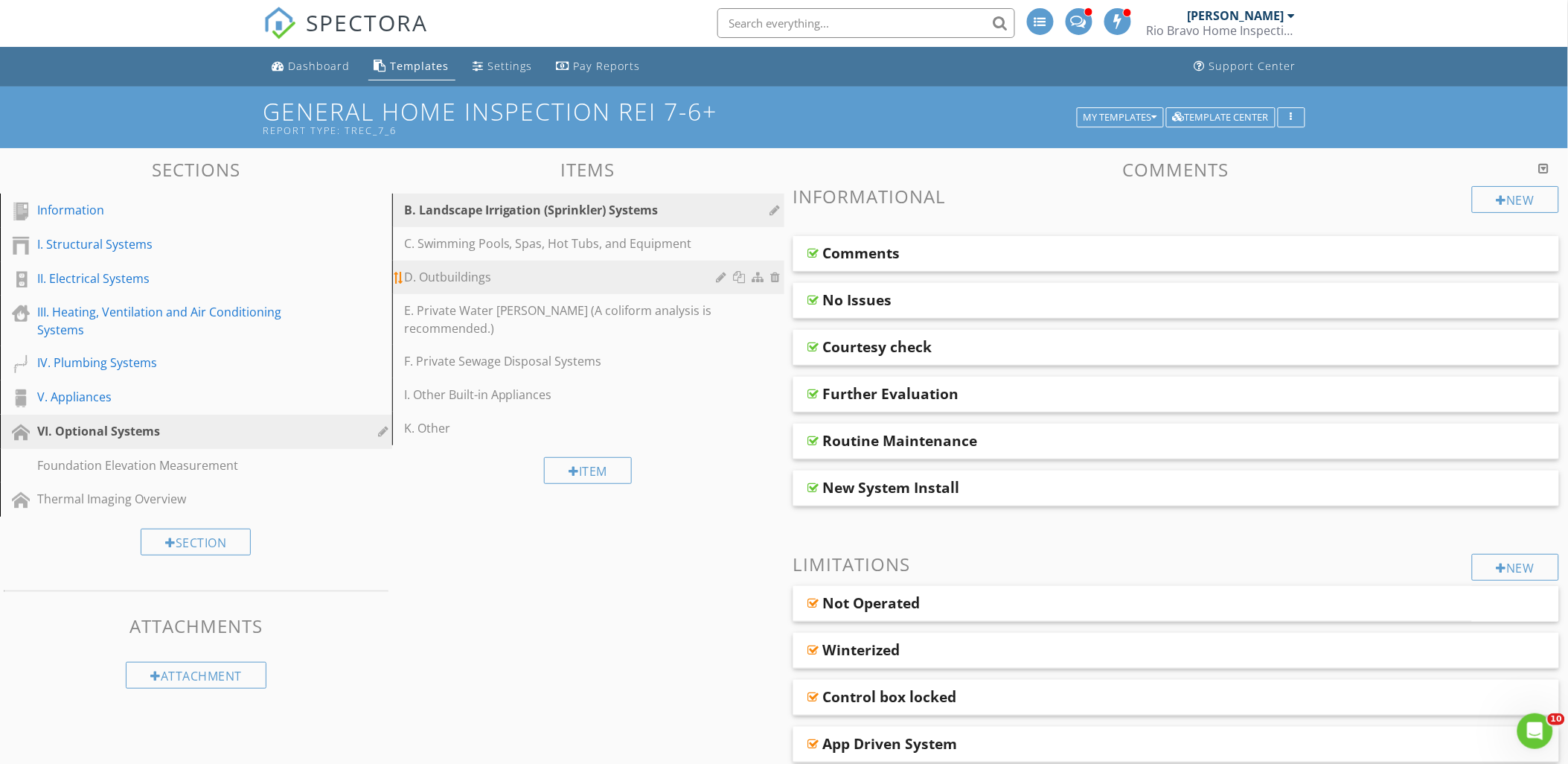
scroll to position [0, 0]
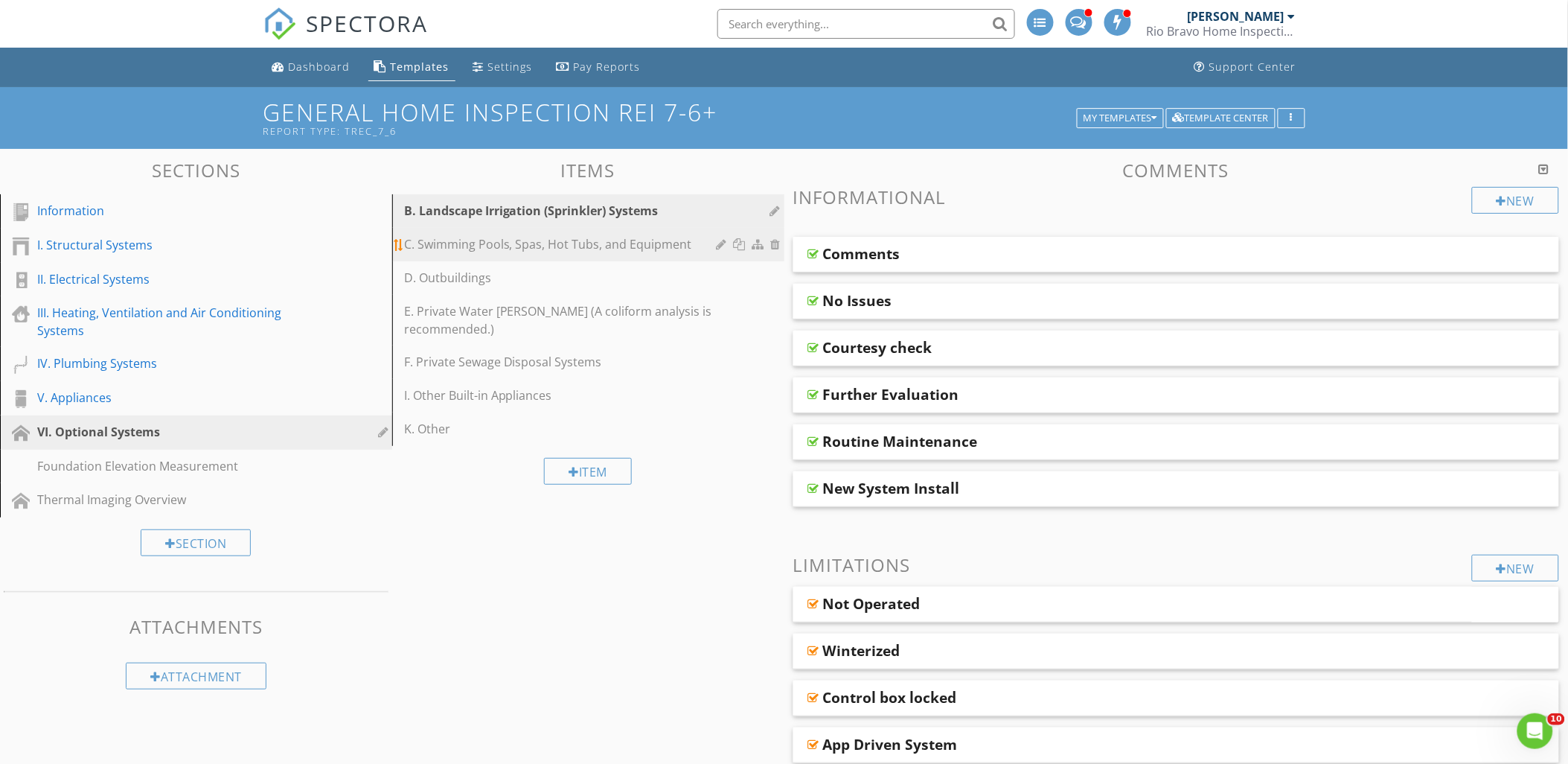
click at [519, 250] on div "C. Swimming Pools, Spas, Hot Tubs, and Equipment" at bounding box center [562, 244] width 317 height 18
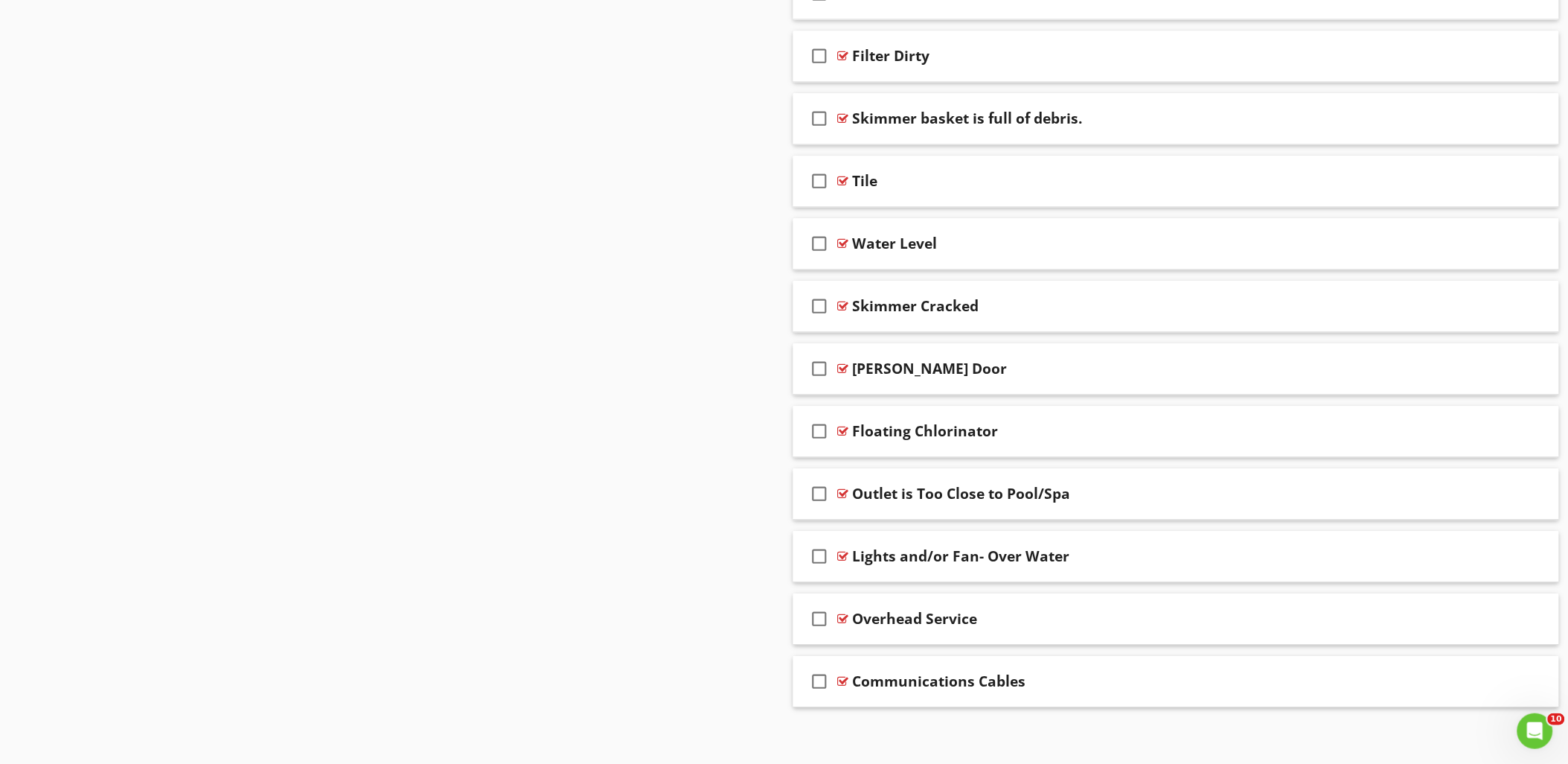
scroll to position [3252, 0]
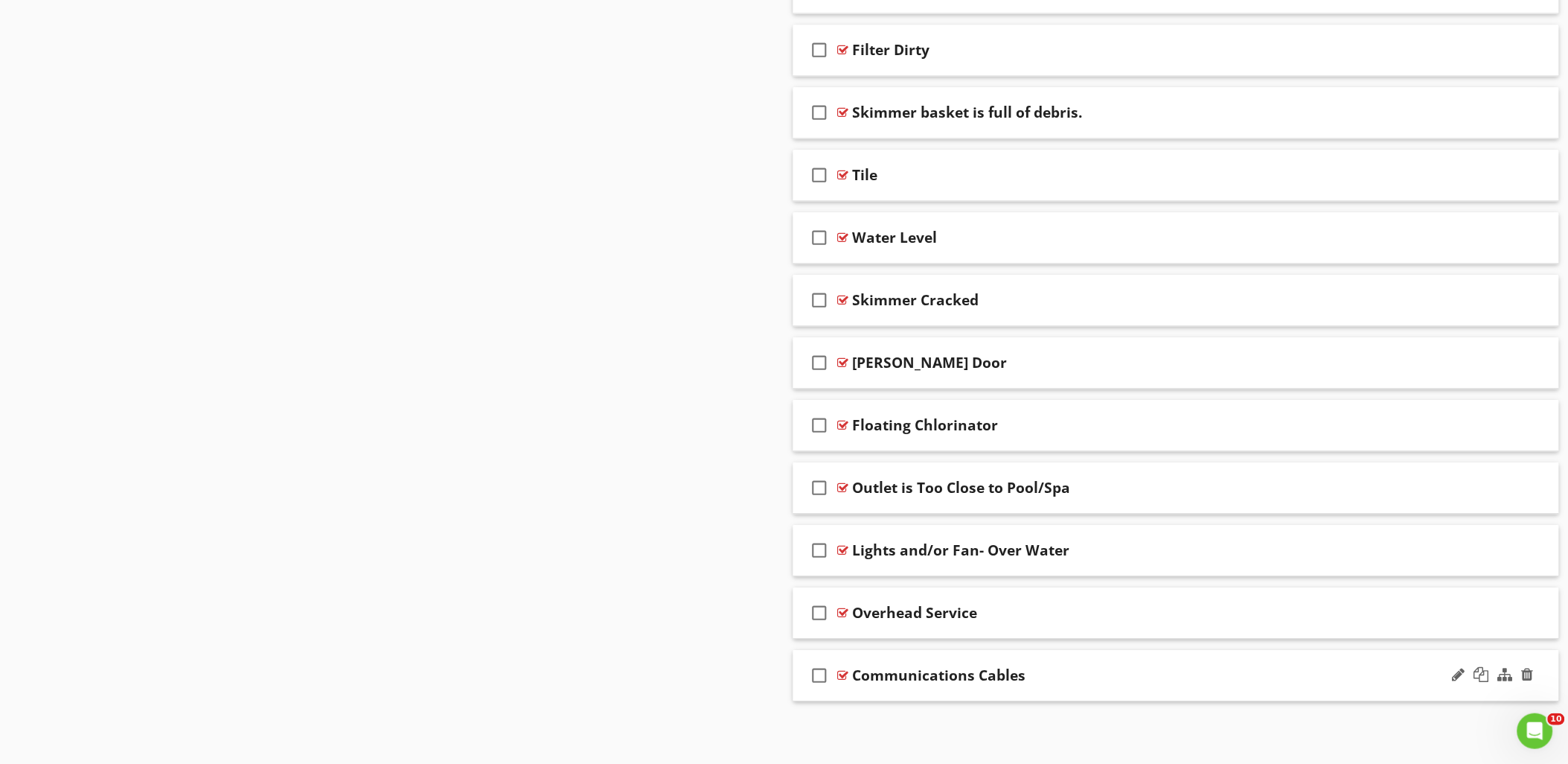
click at [845, 675] on div at bounding box center [842, 675] width 11 height 12
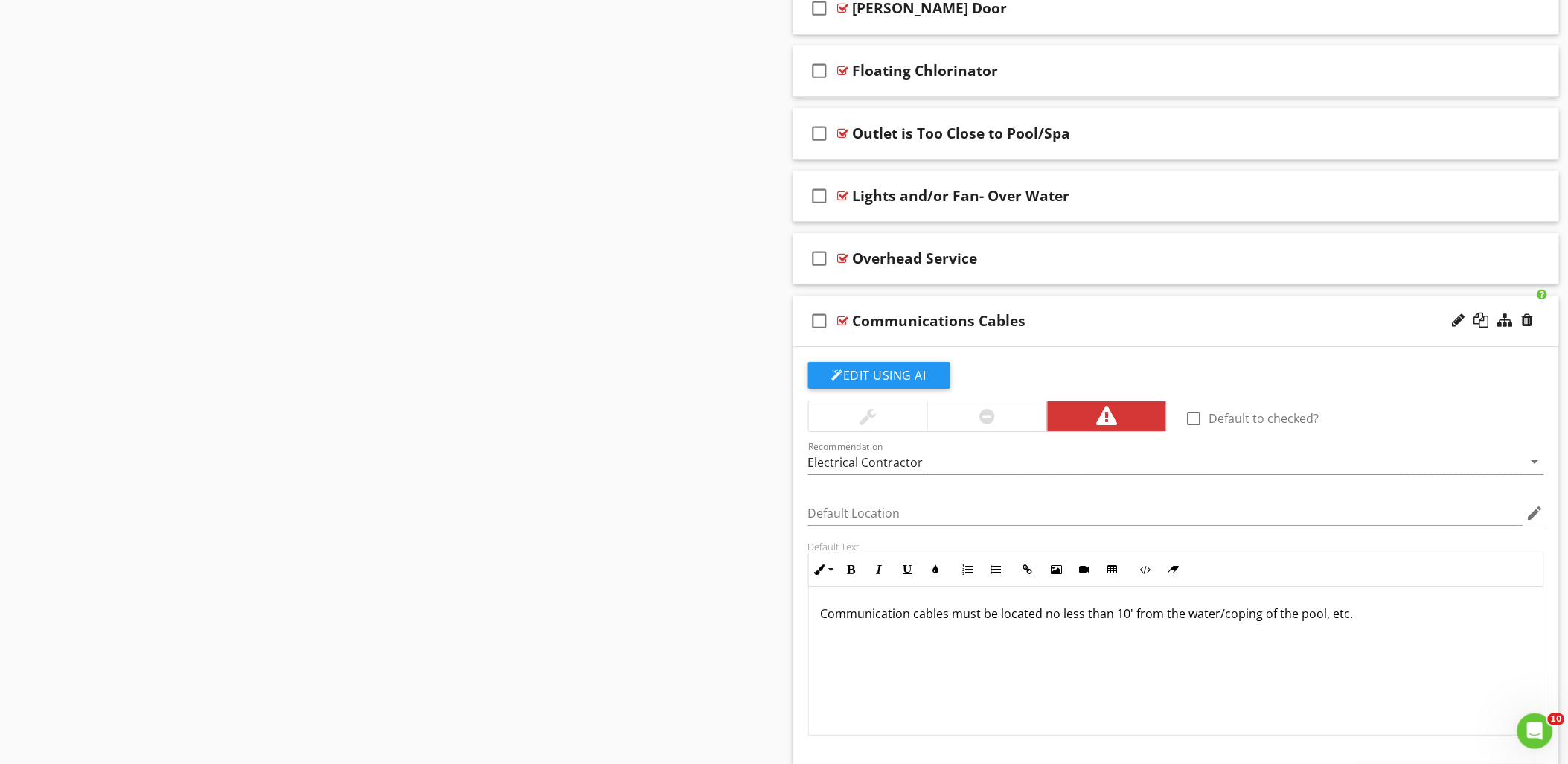
scroll to position [3665, 0]
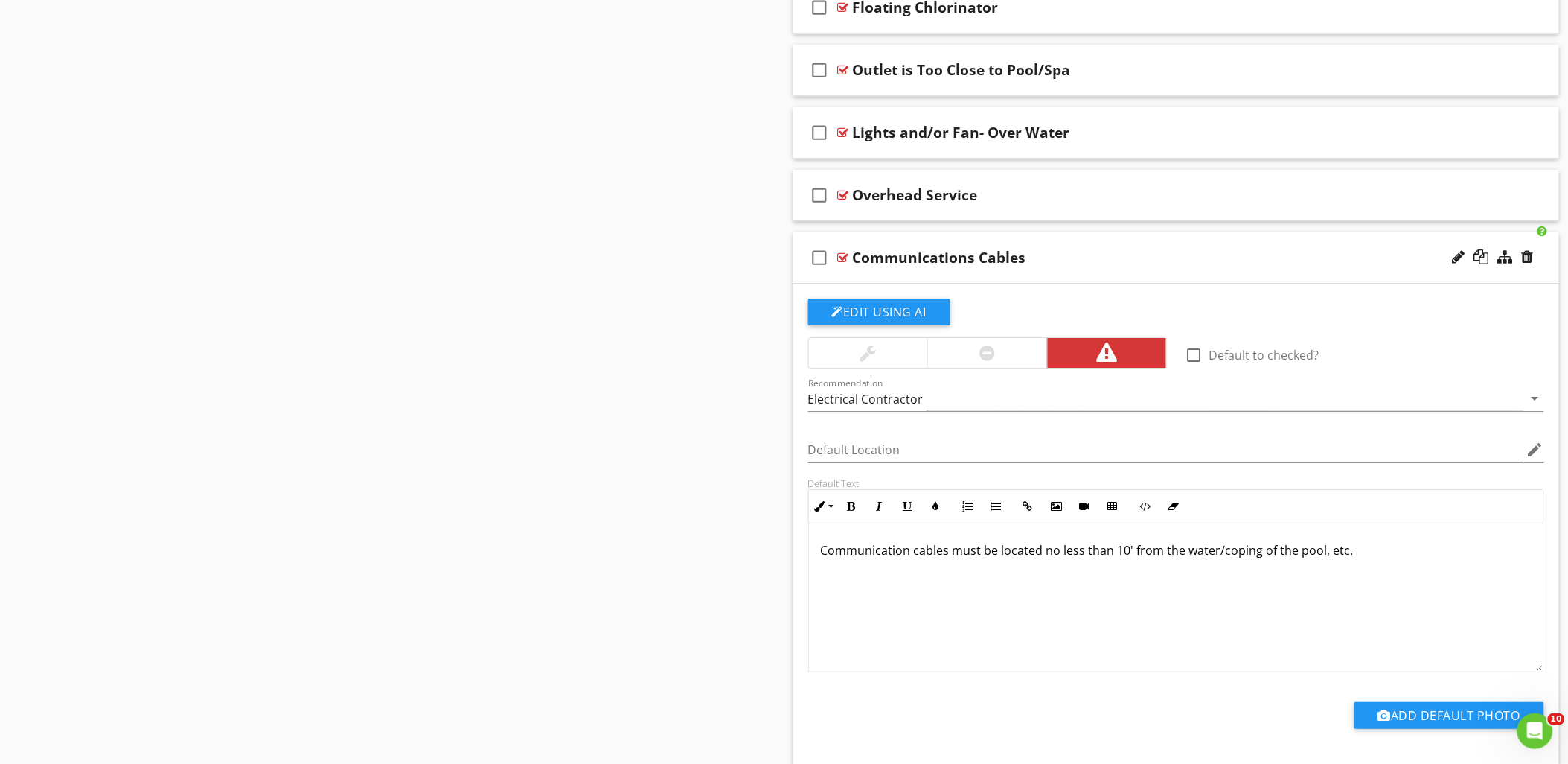
click at [840, 259] on div at bounding box center [842, 257] width 11 height 12
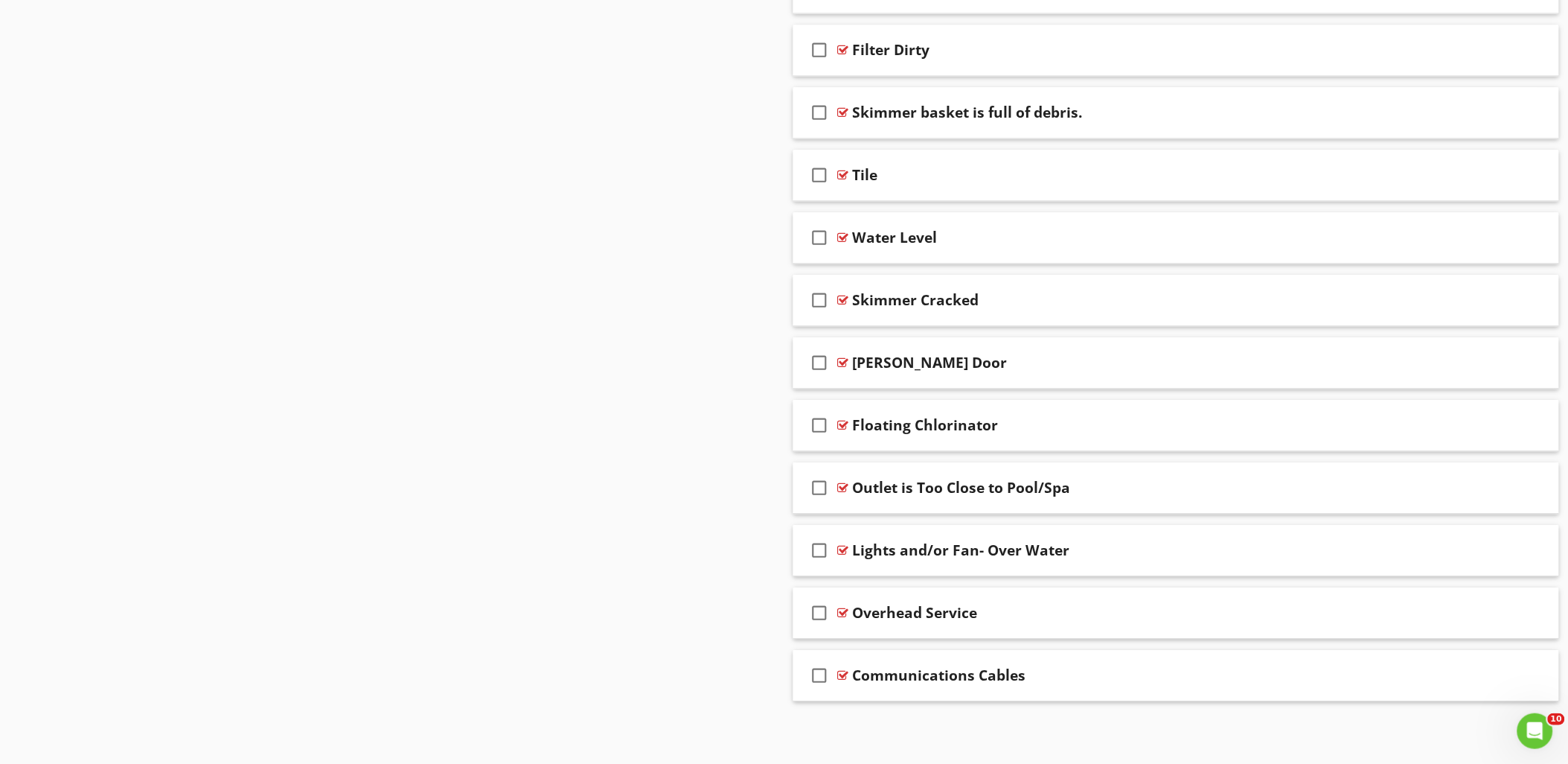
scroll to position [3252, 0]
click at [841, 611] on div at bounding box center [842, 613] width 11 height 12
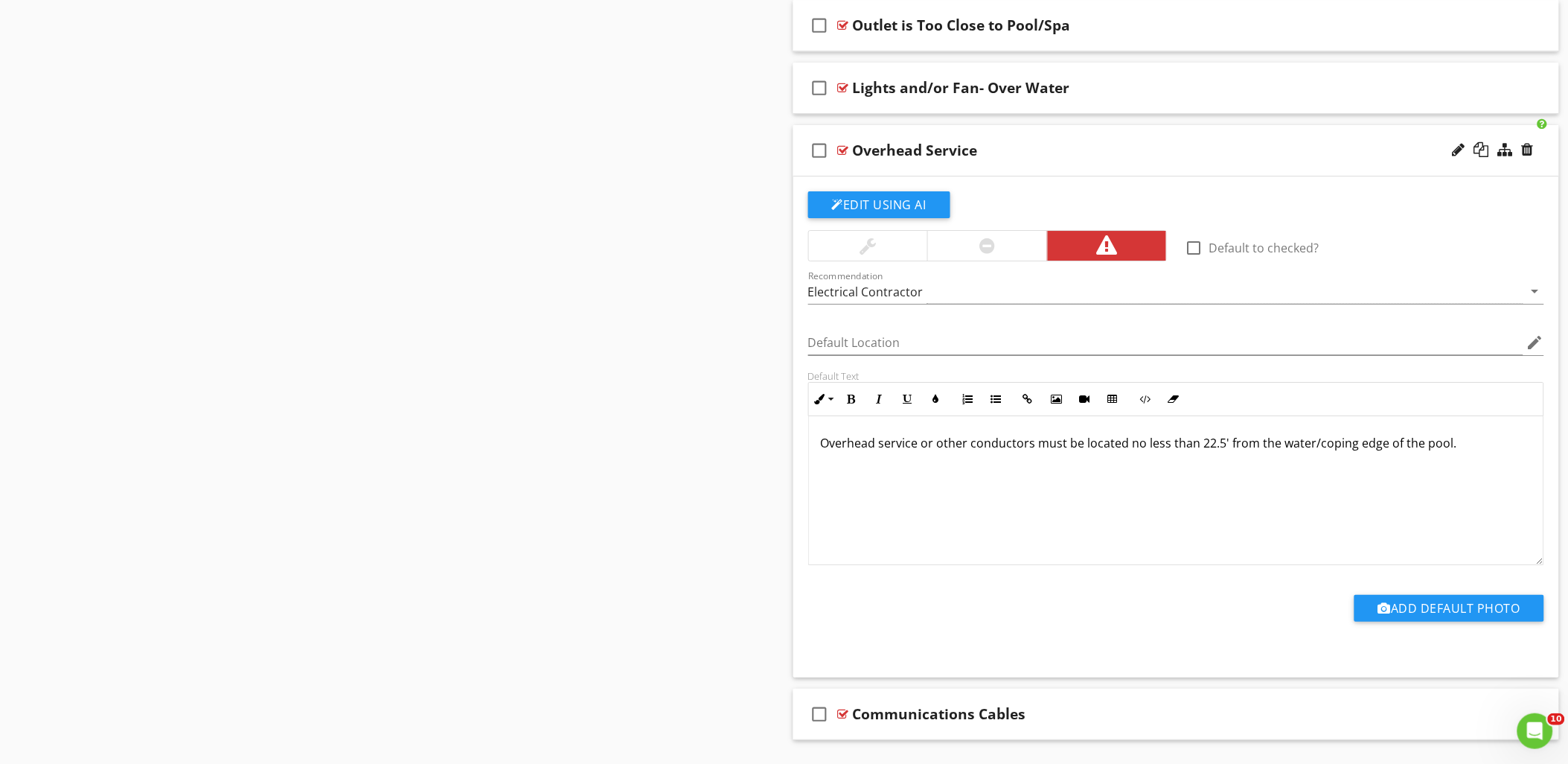
scroll to position [3753, 0]
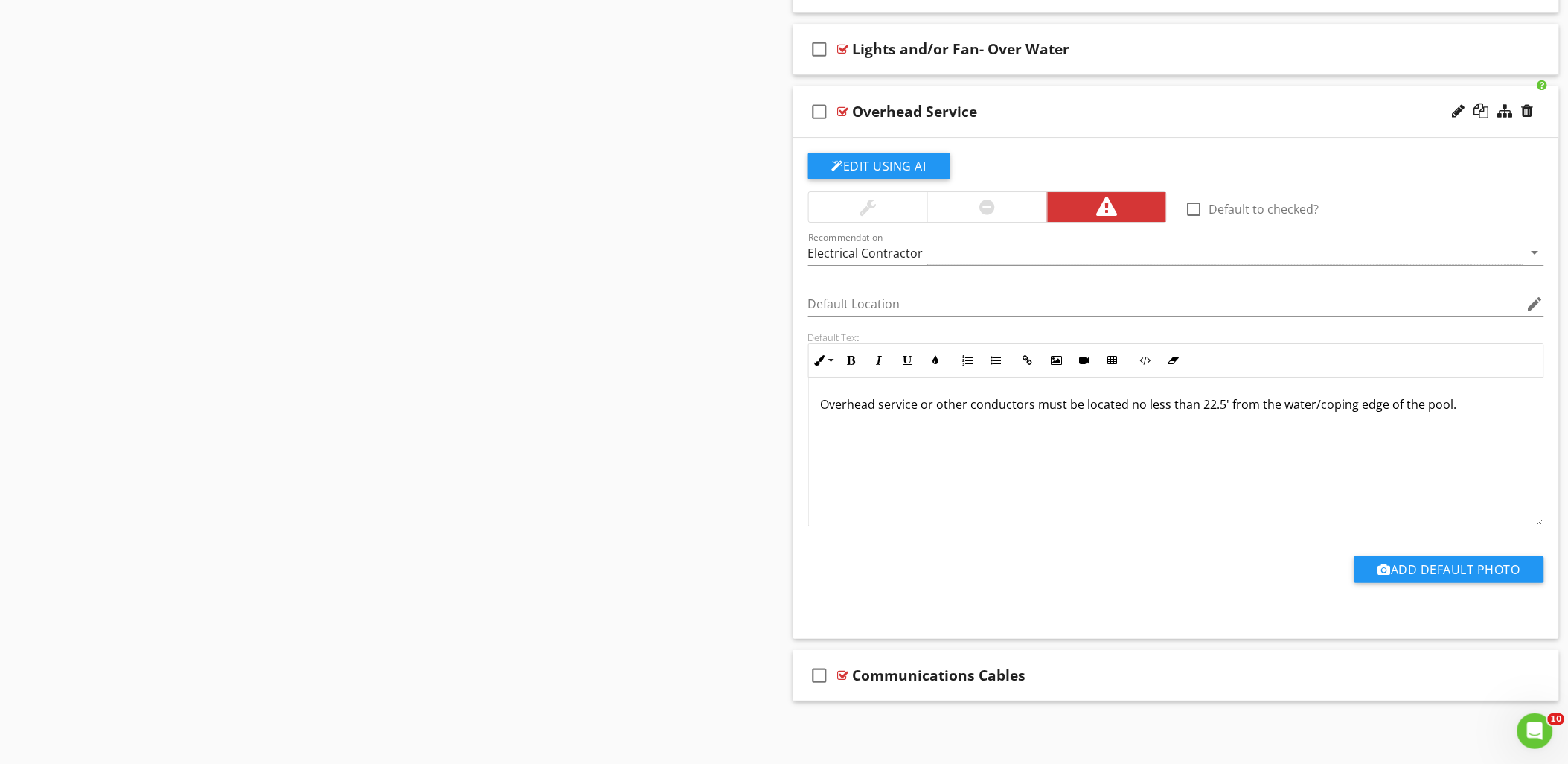
click at [843, 109] on div at bounding box center [842, 112] width 11 height 12
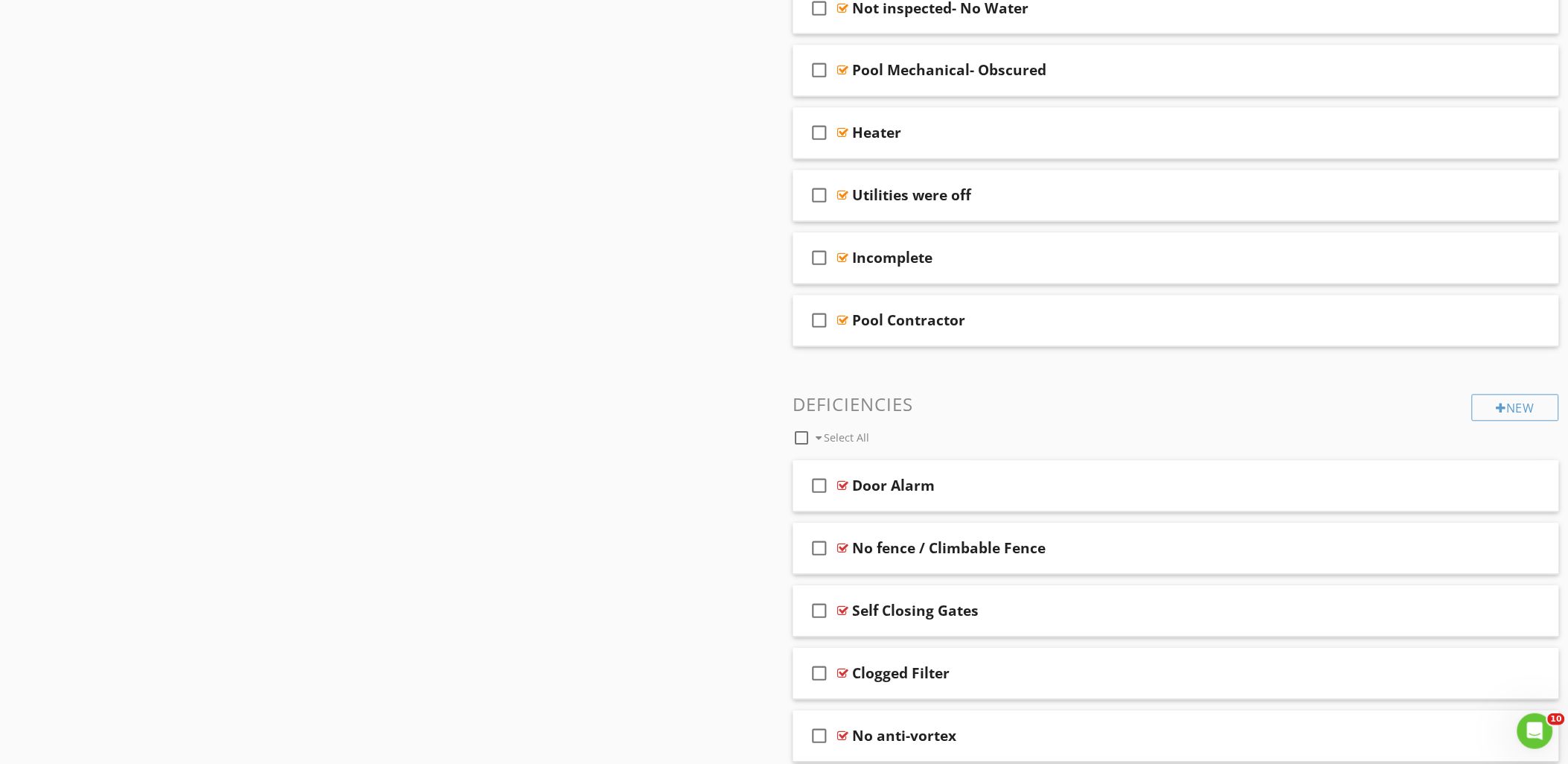
scroll to position [688, 0]
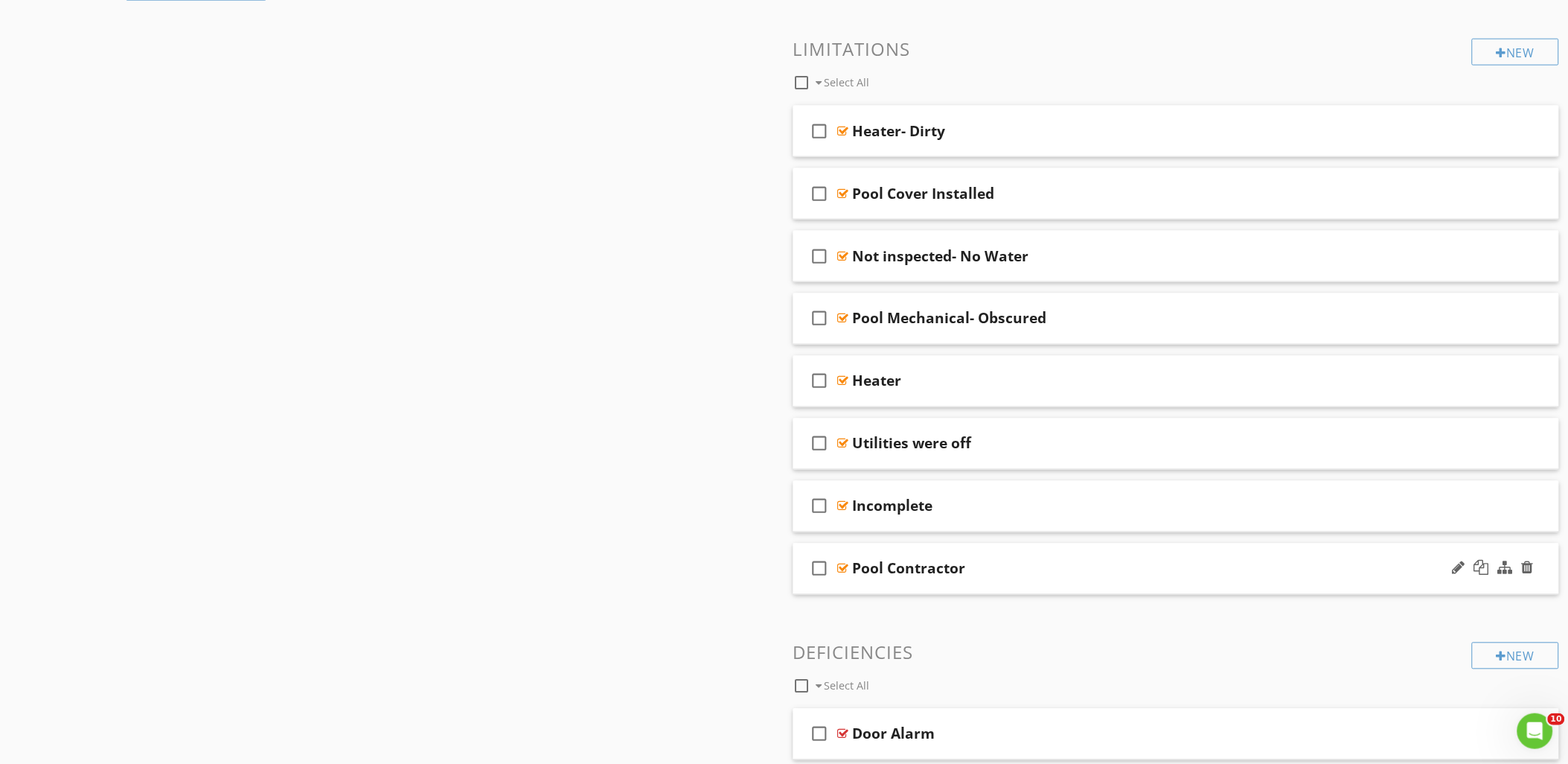
click at [843, 569] on div at bounding box center [842, 569] width 11 height 12
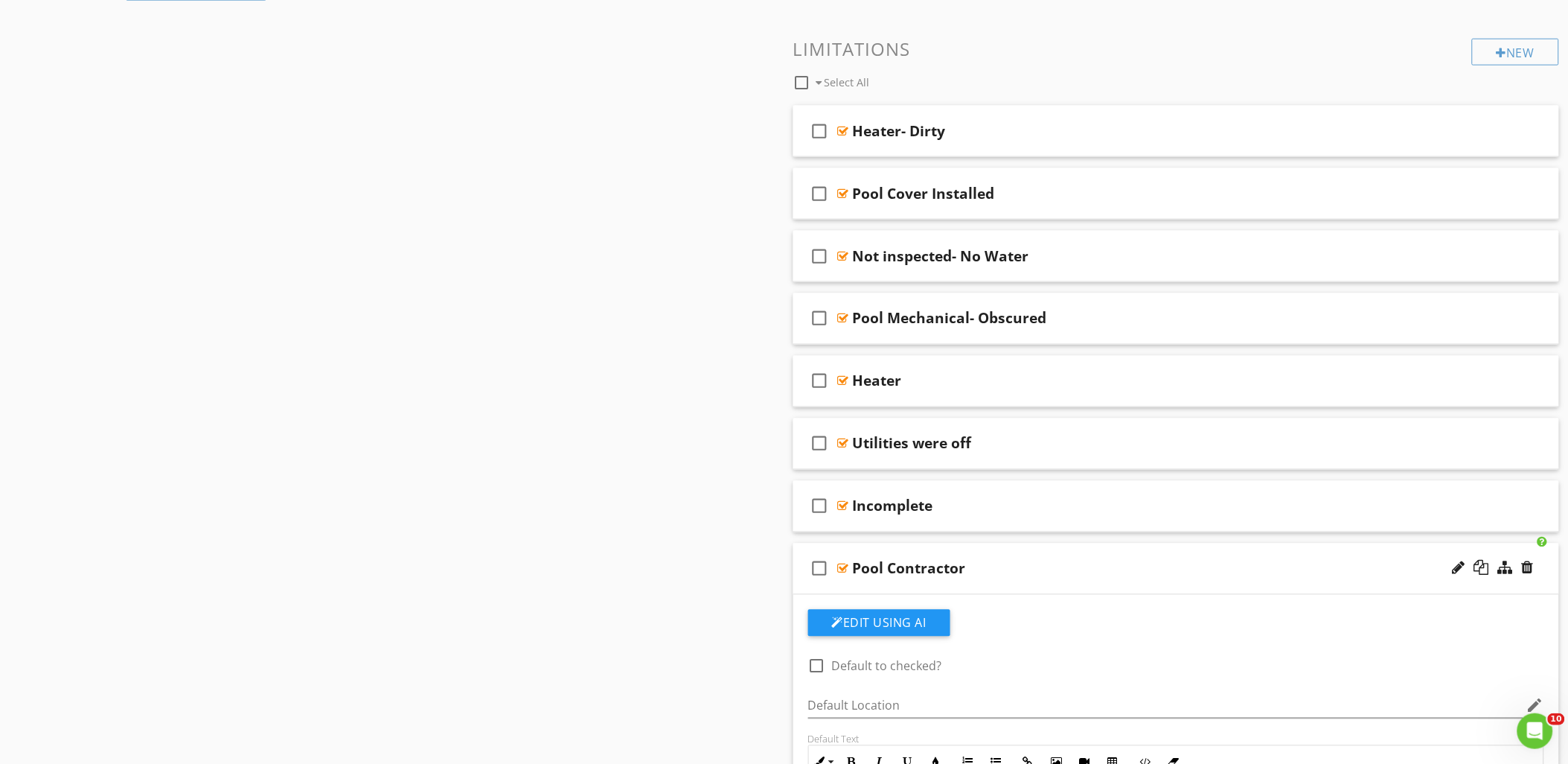
scroll to position [853, 0]
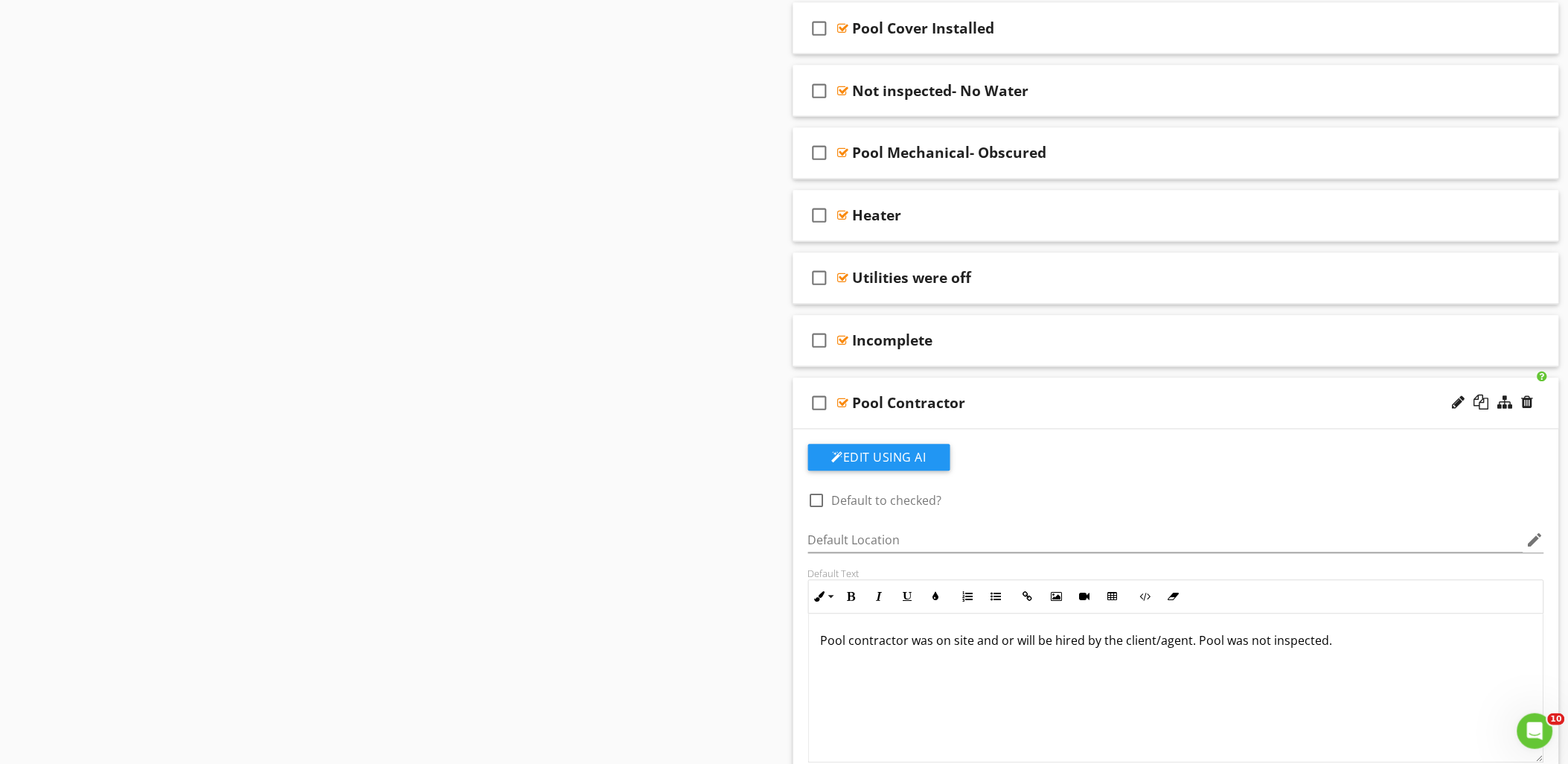
click at [840, 400] on div at bounding box center [842, 404] width 11 height 12
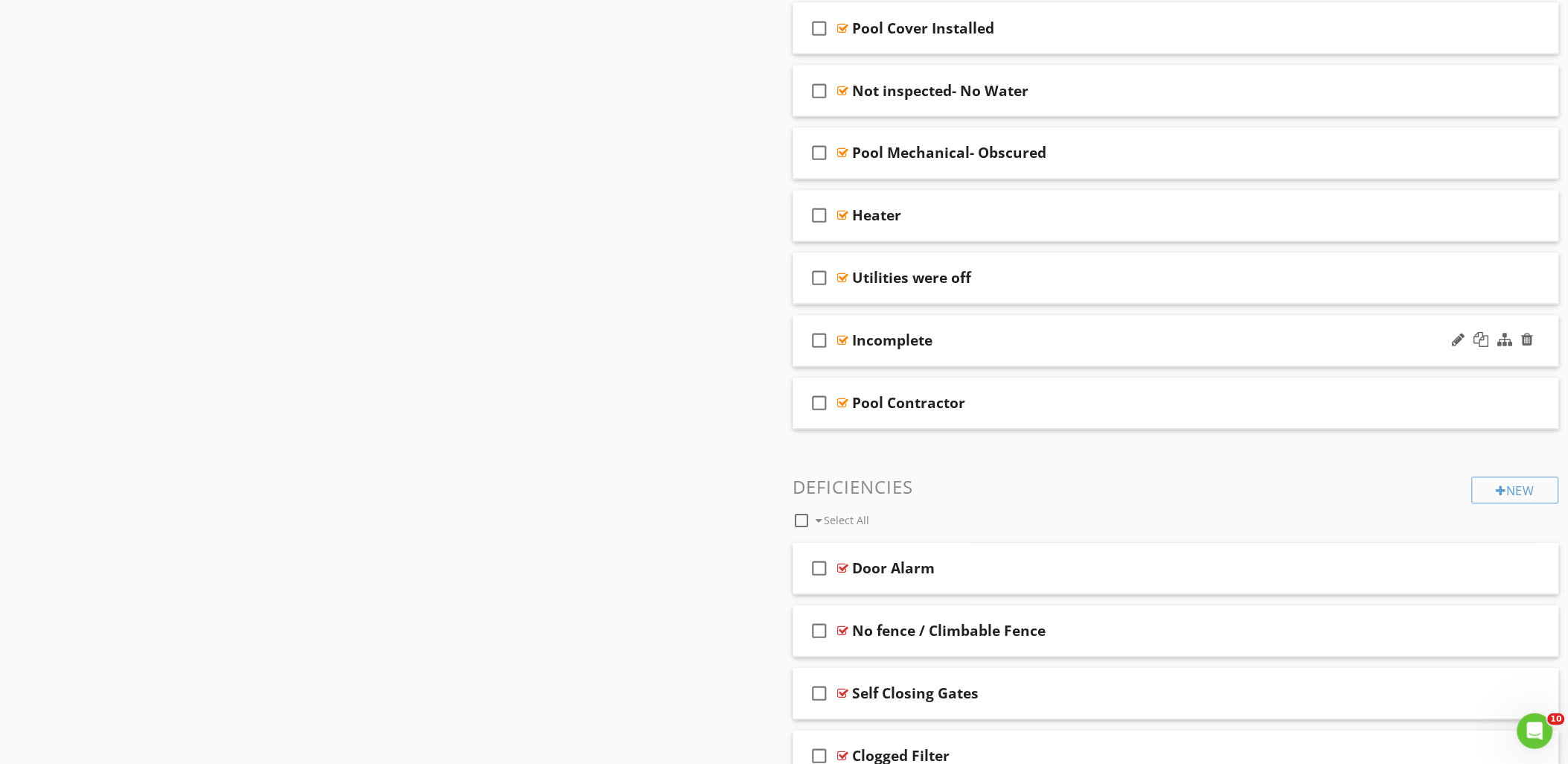
click at [839, 339] on div at bounding box center [842, 341] width 11 height 12
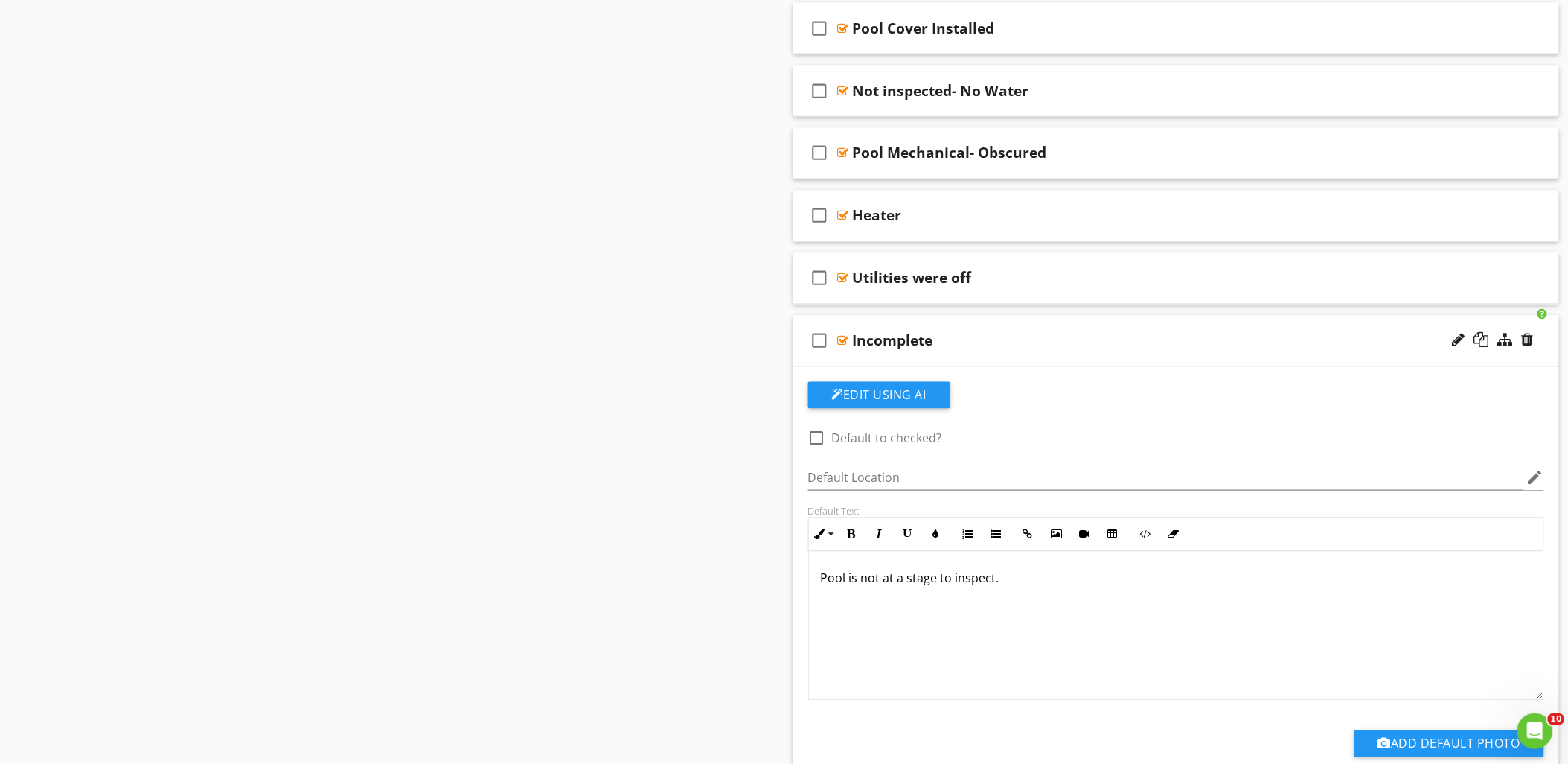
click at [842, 337] on div at bounding box center [842, 341] width 11 height 12
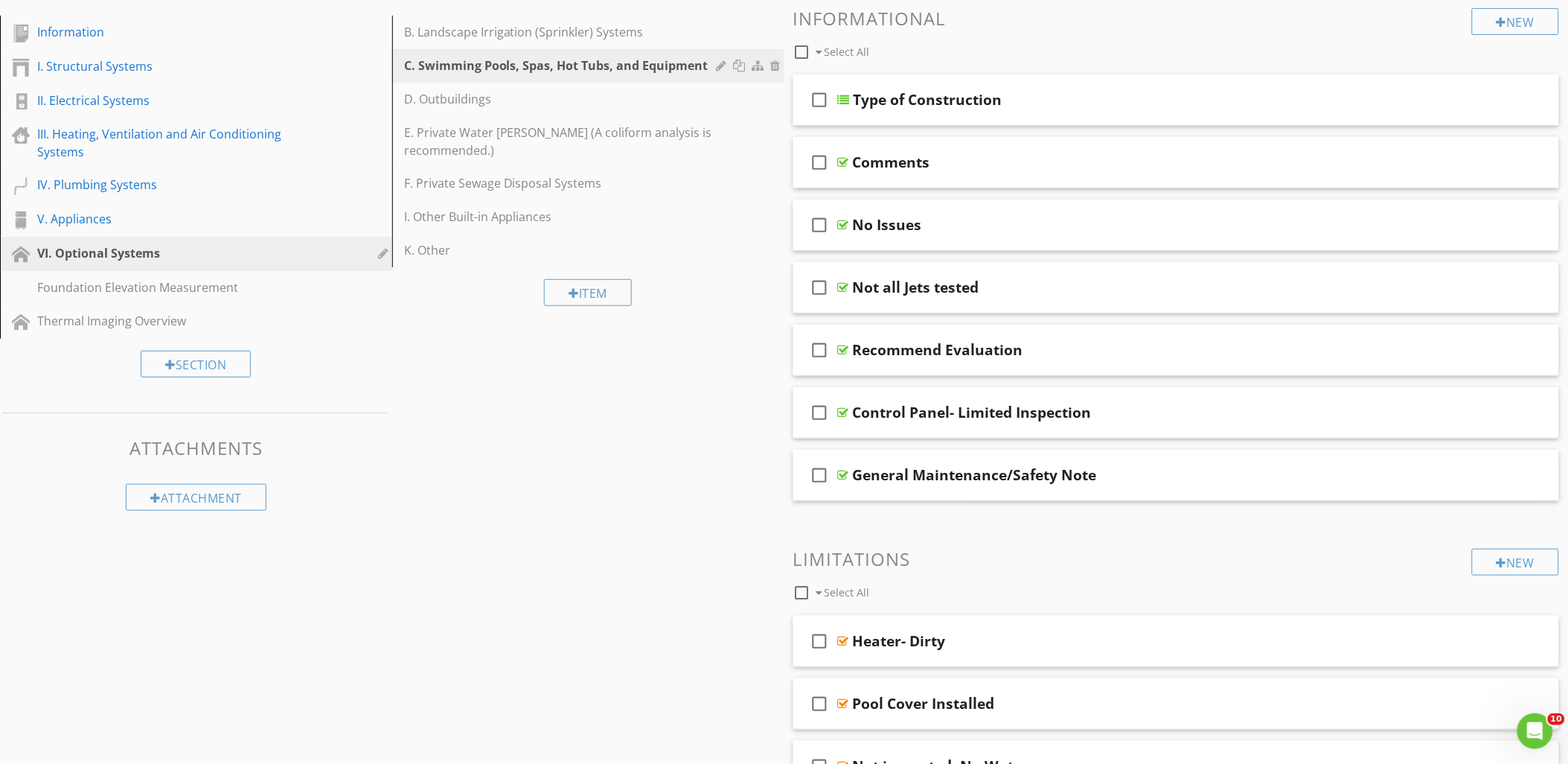
scroll to position [109, 0]
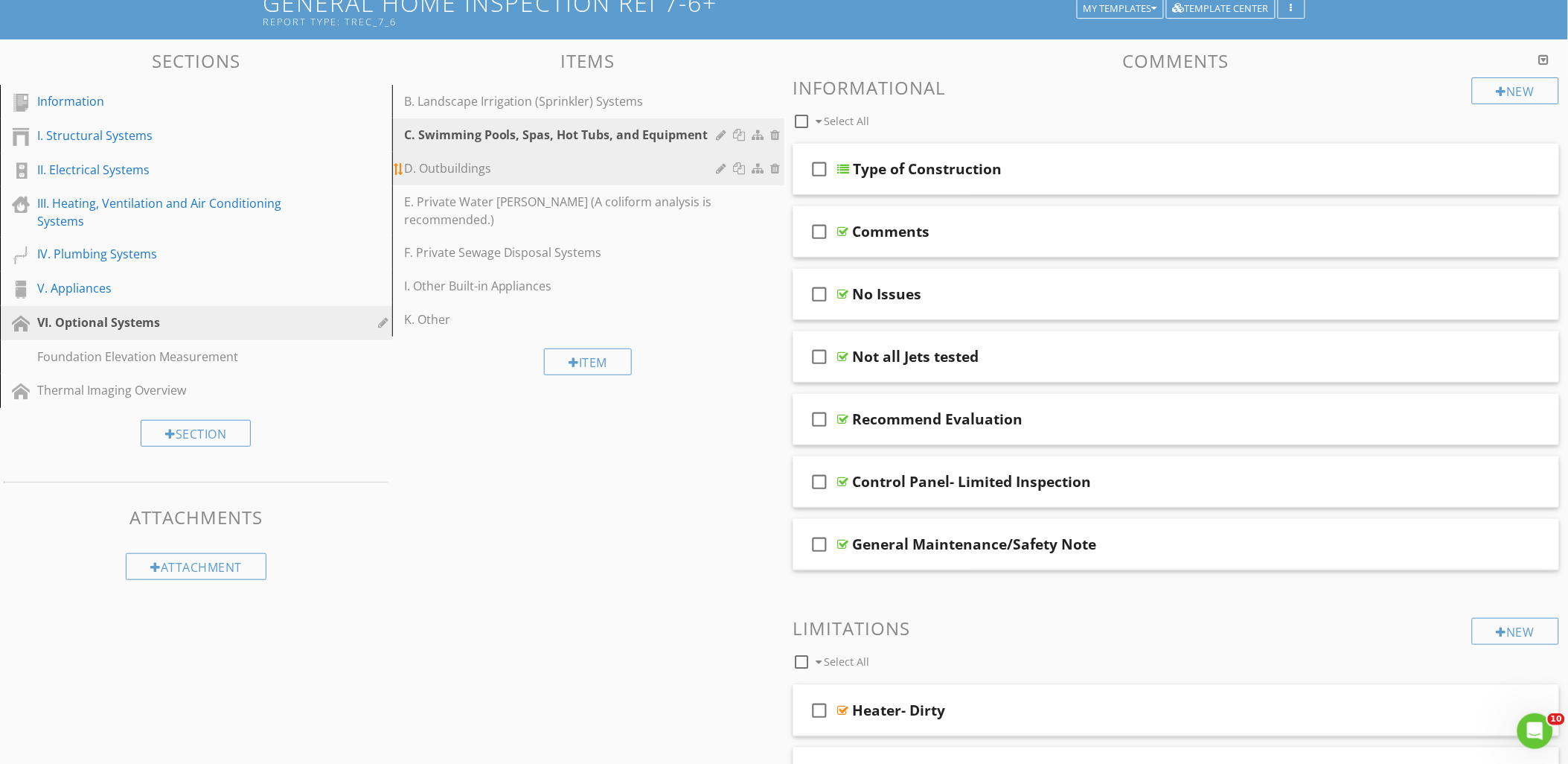
click at [494, 174] on div "D. Outbuildings" at bounding box center [562, 168] width 317 height 18
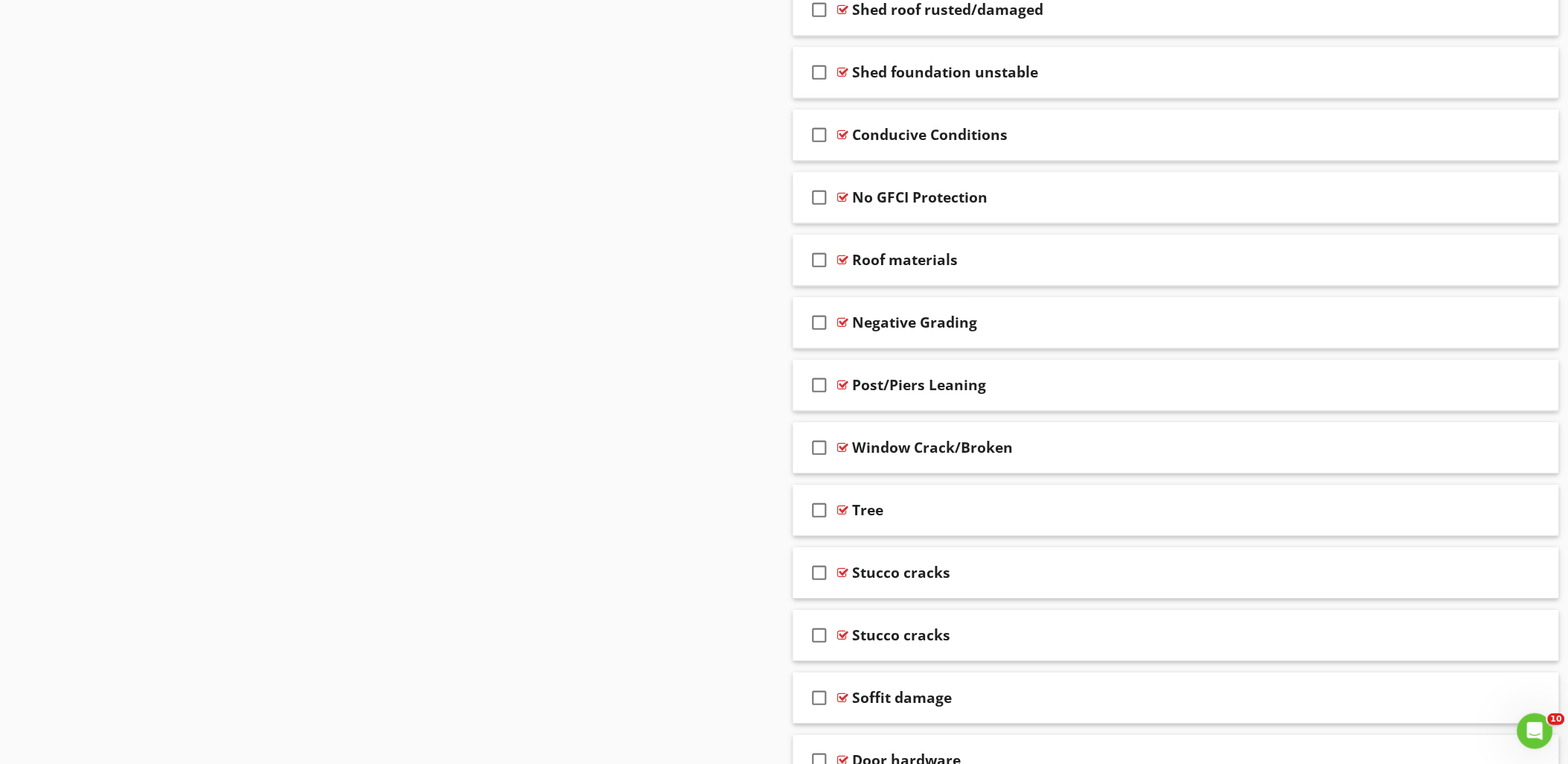
scroll to position [1499, 0]
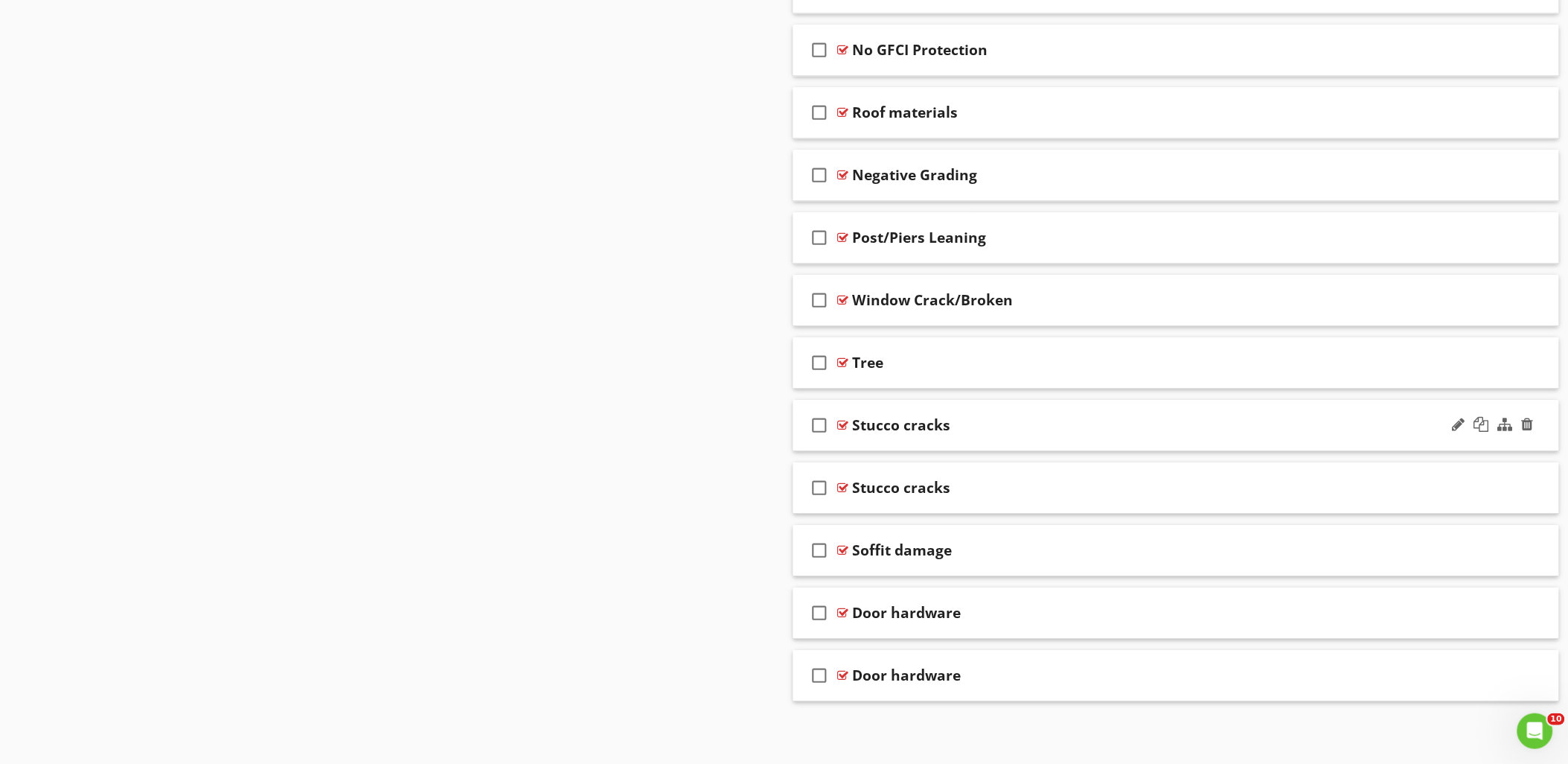
click at [843, 422] on div at bounding box center [842, 425] width 11 height 12
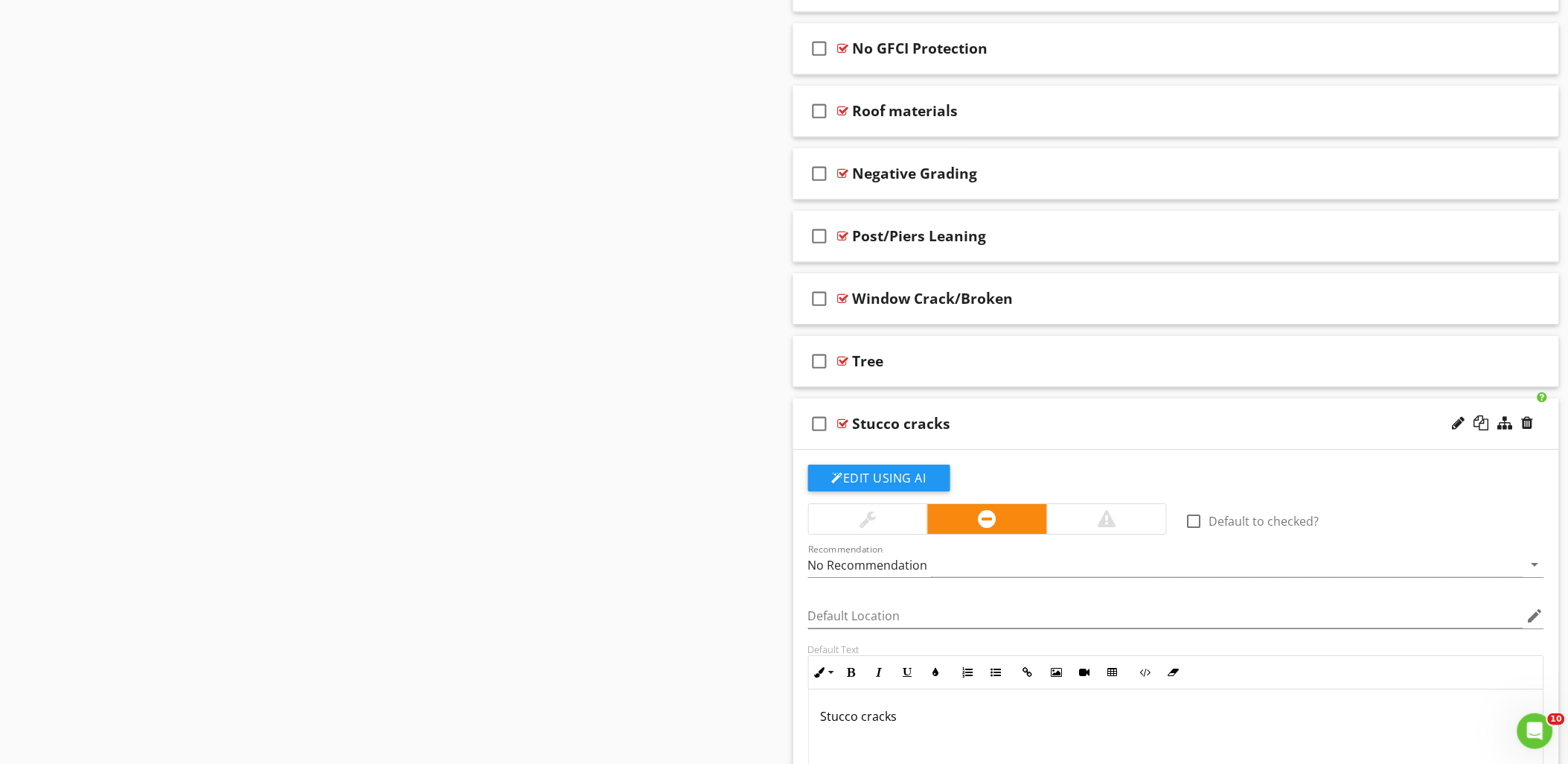
click at [841, 425] on div at bounding box center [842, 423] width 11 height 12
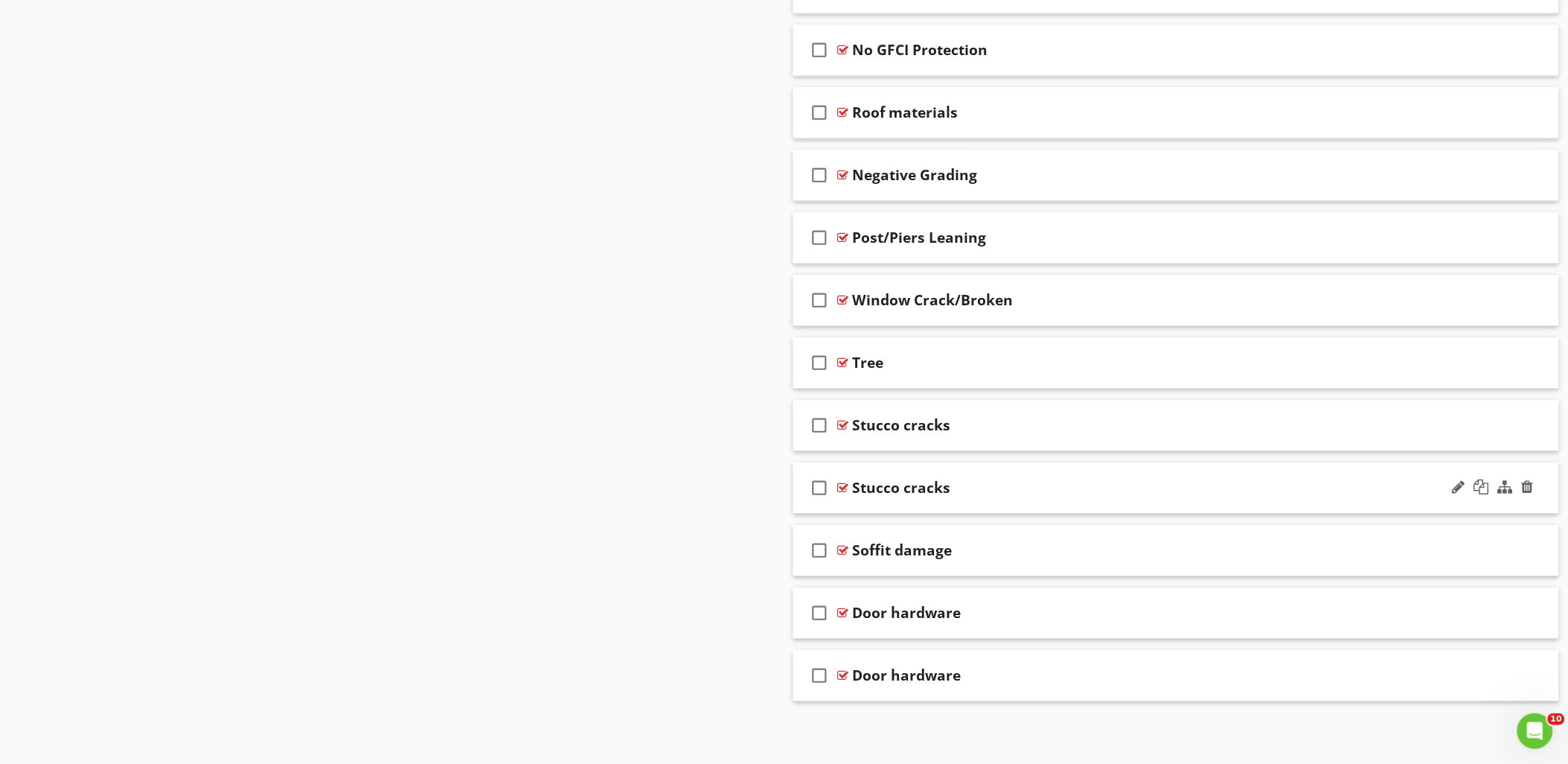
click at [838, 484] on div at bounding box center [842, 487] width 11 height 12
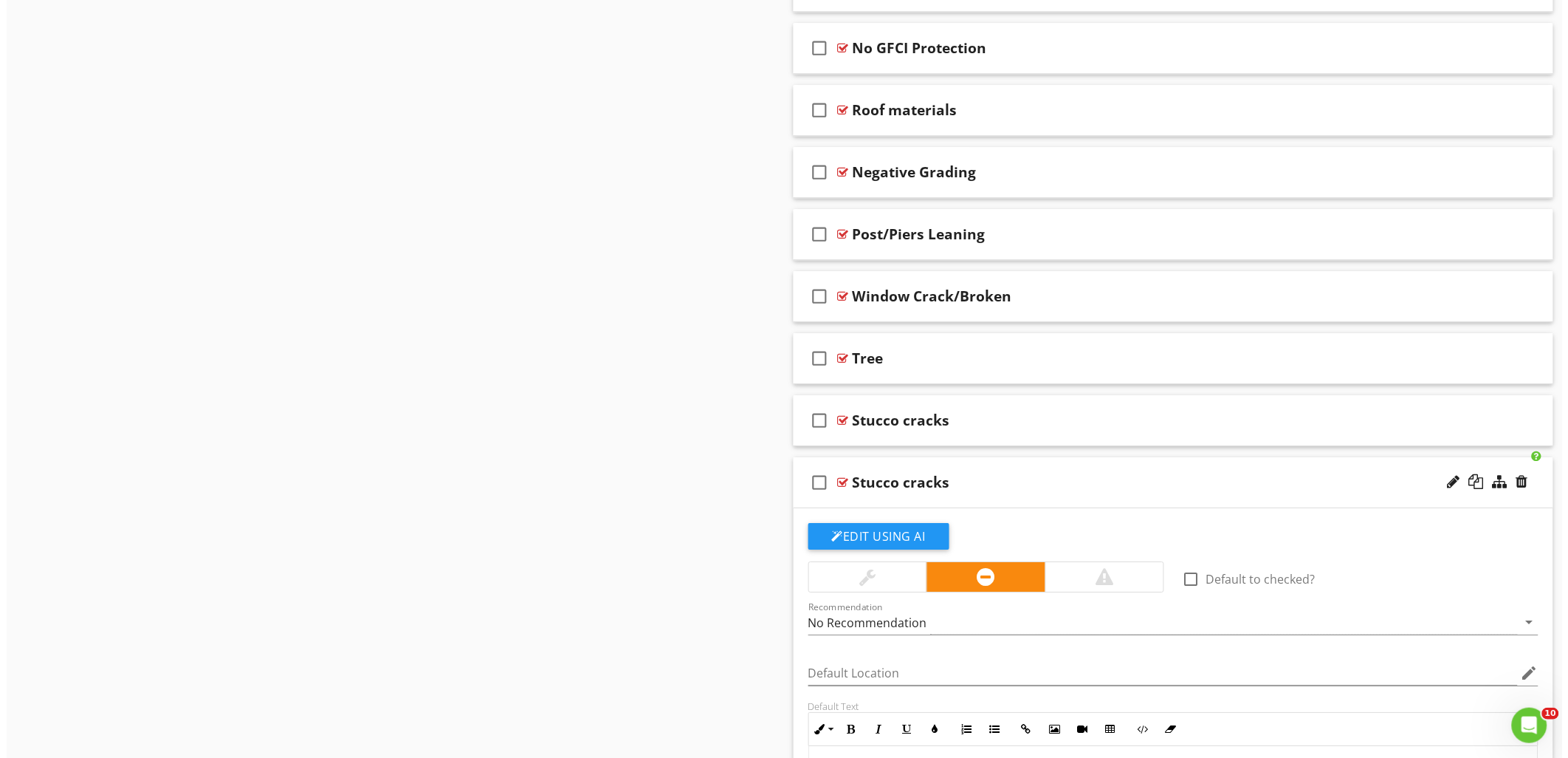
scroll to position [1815, 0]
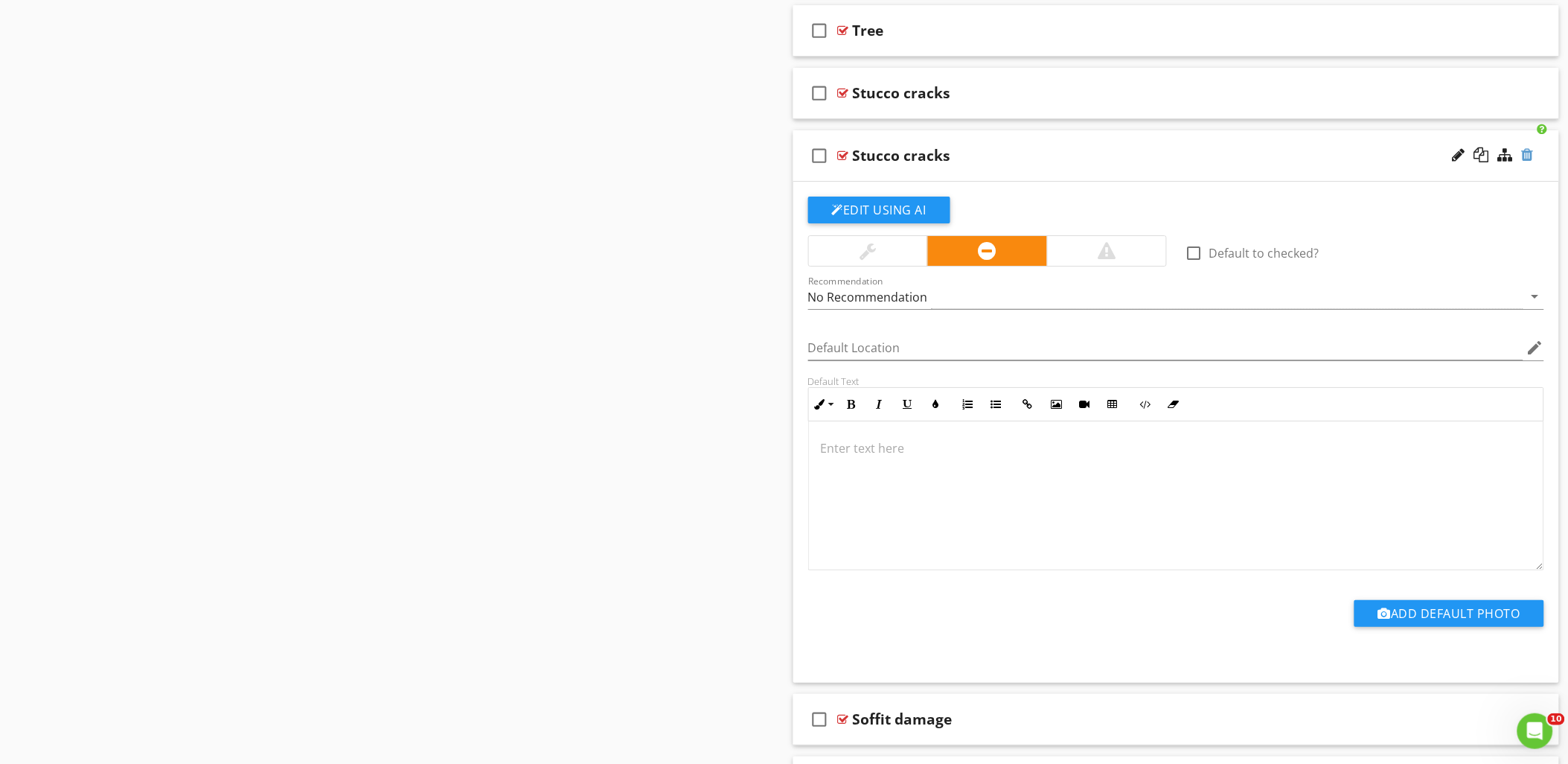
click at [1527, 161] on div at bounding box center [1528, 154] width 12 height 15
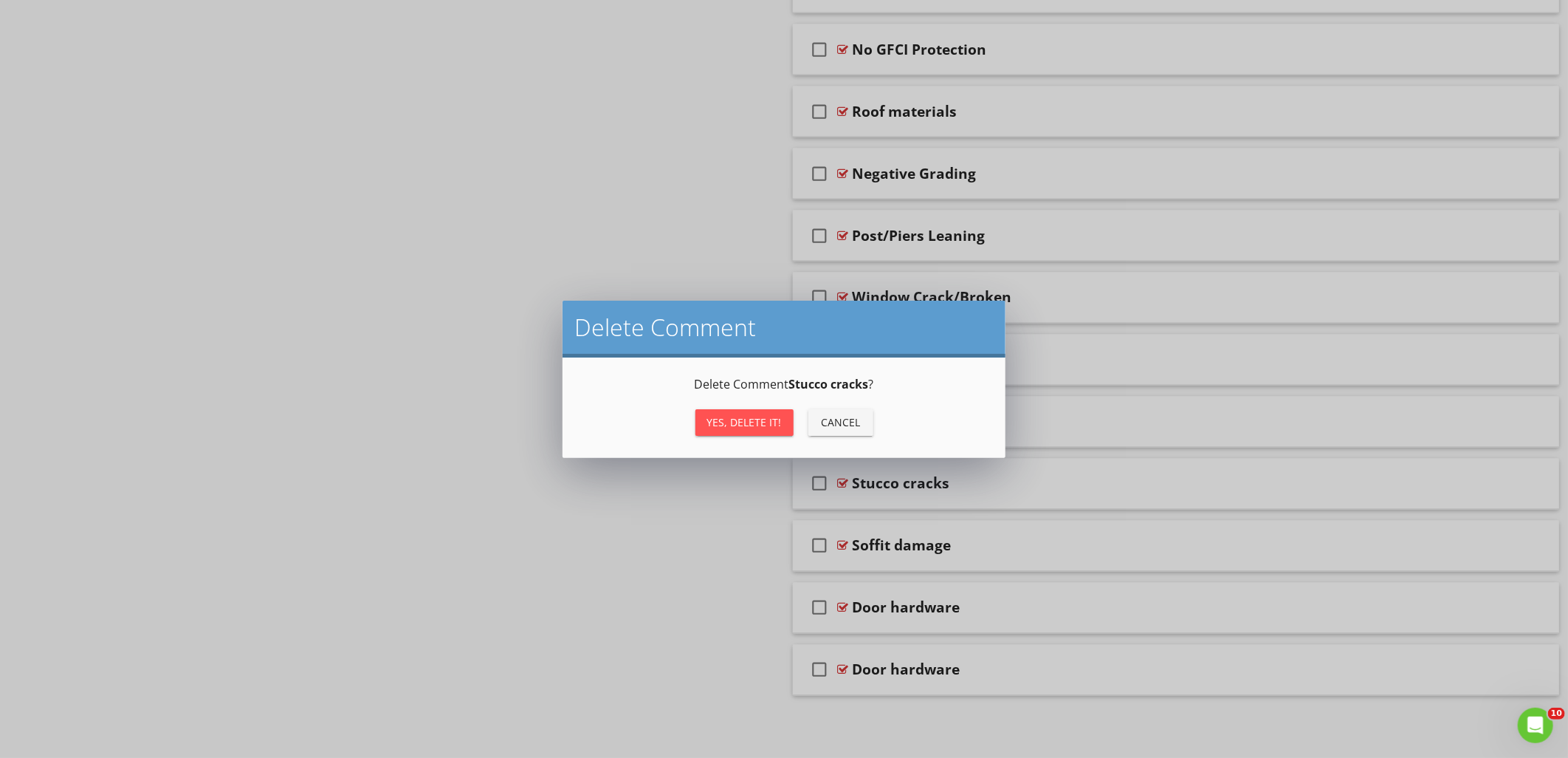
click at [768, 416] on div "Yes, Delete it!" at bounding box center [744, 422] width 75 height 16
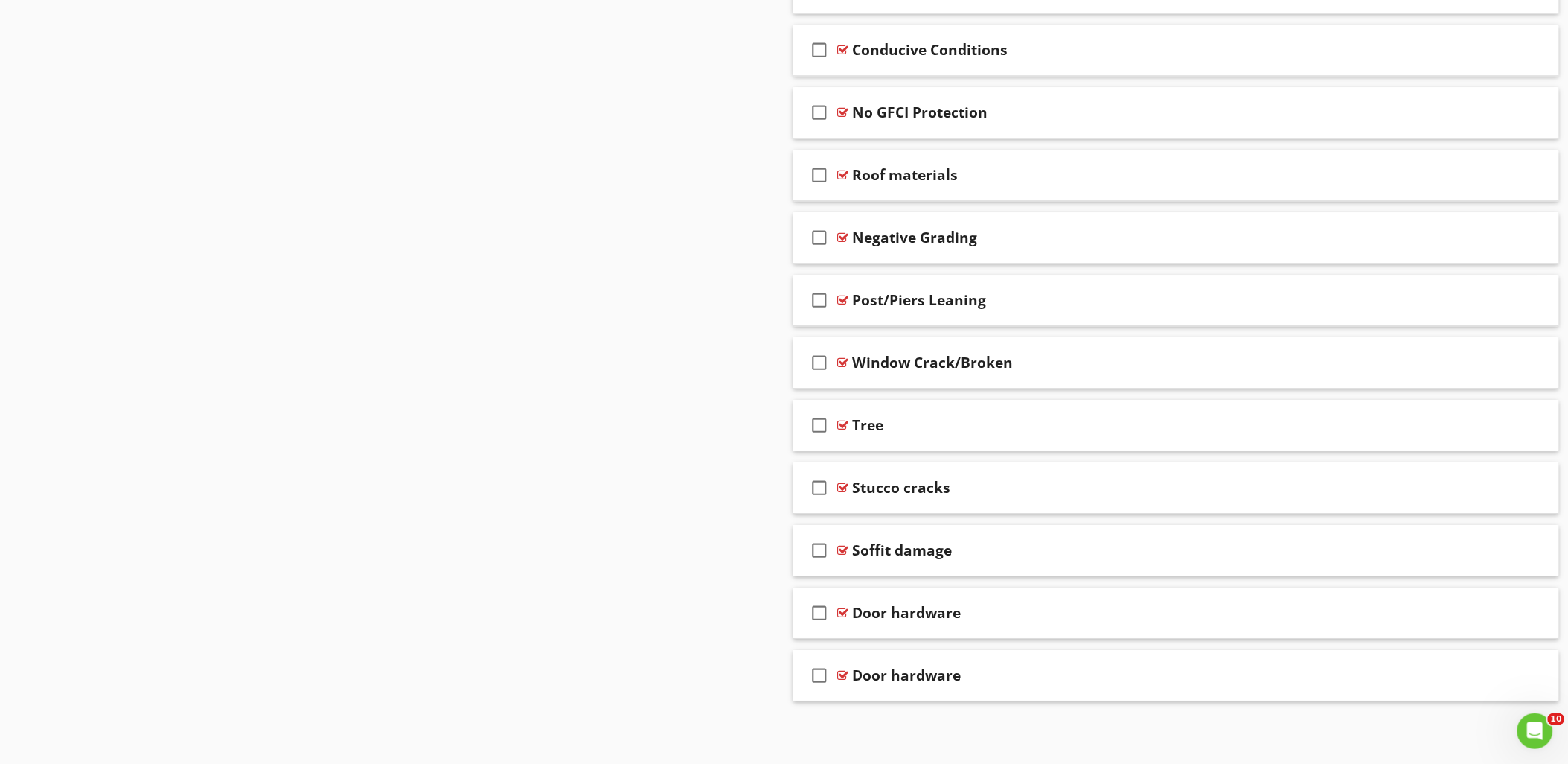
scroll to position [1437, 0]
click at [838, 486] on div at bounding box center [842, 487] width 11 height 12
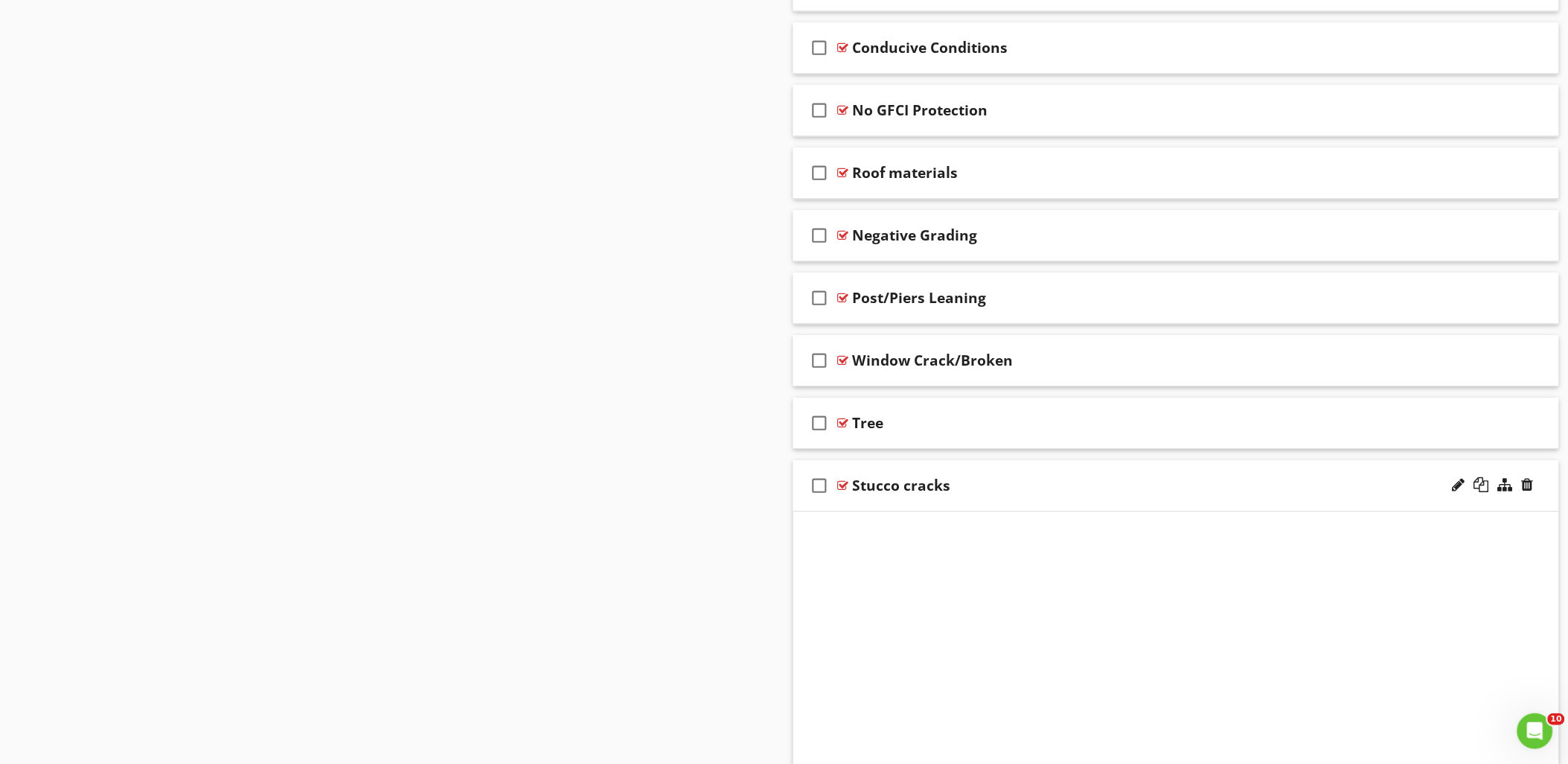
scroll to position [1499, 0]
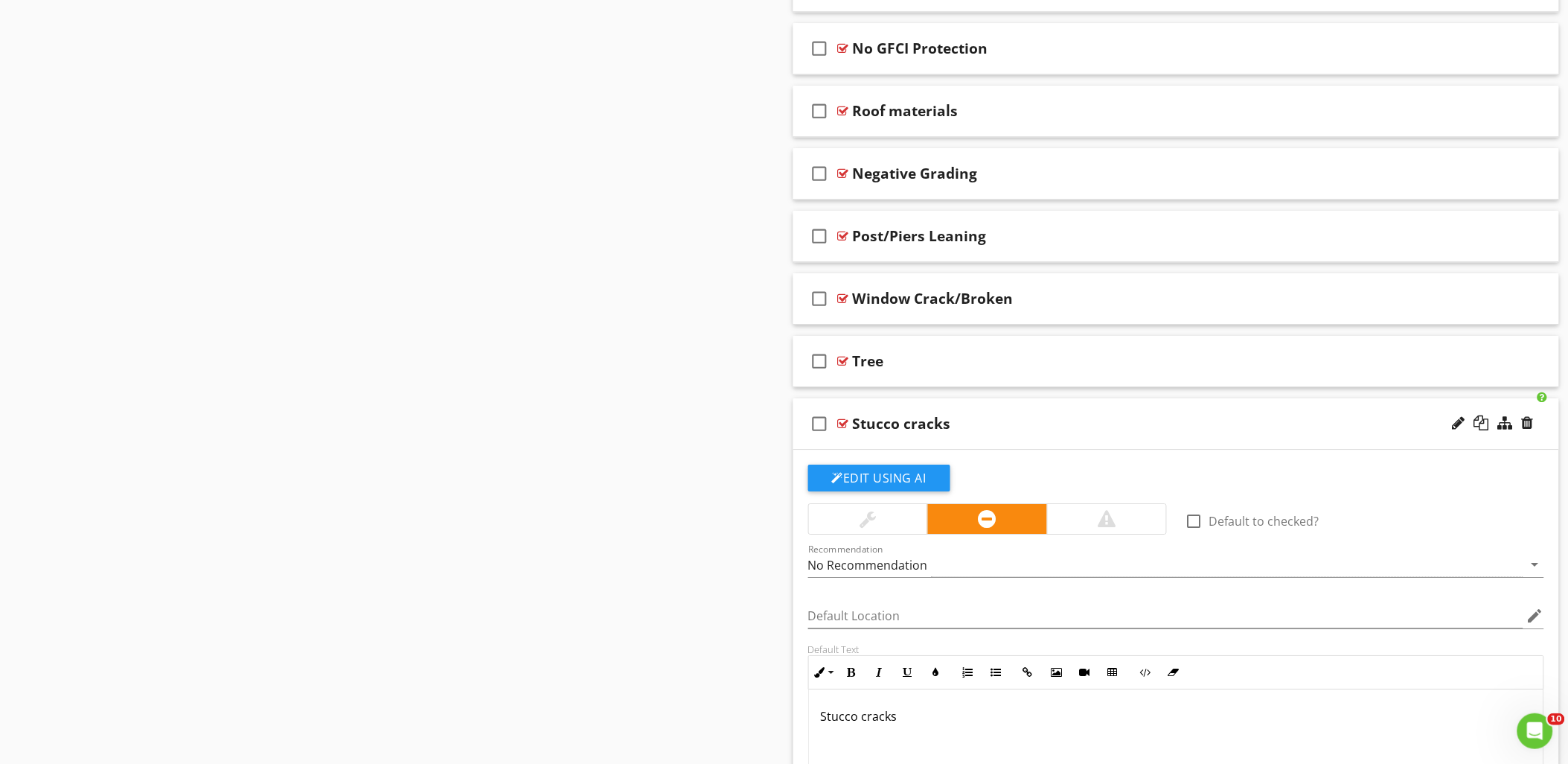
click at [924, 721] on p "Stucco cracks" at bounding box center [1176, 716] width 711 height 18
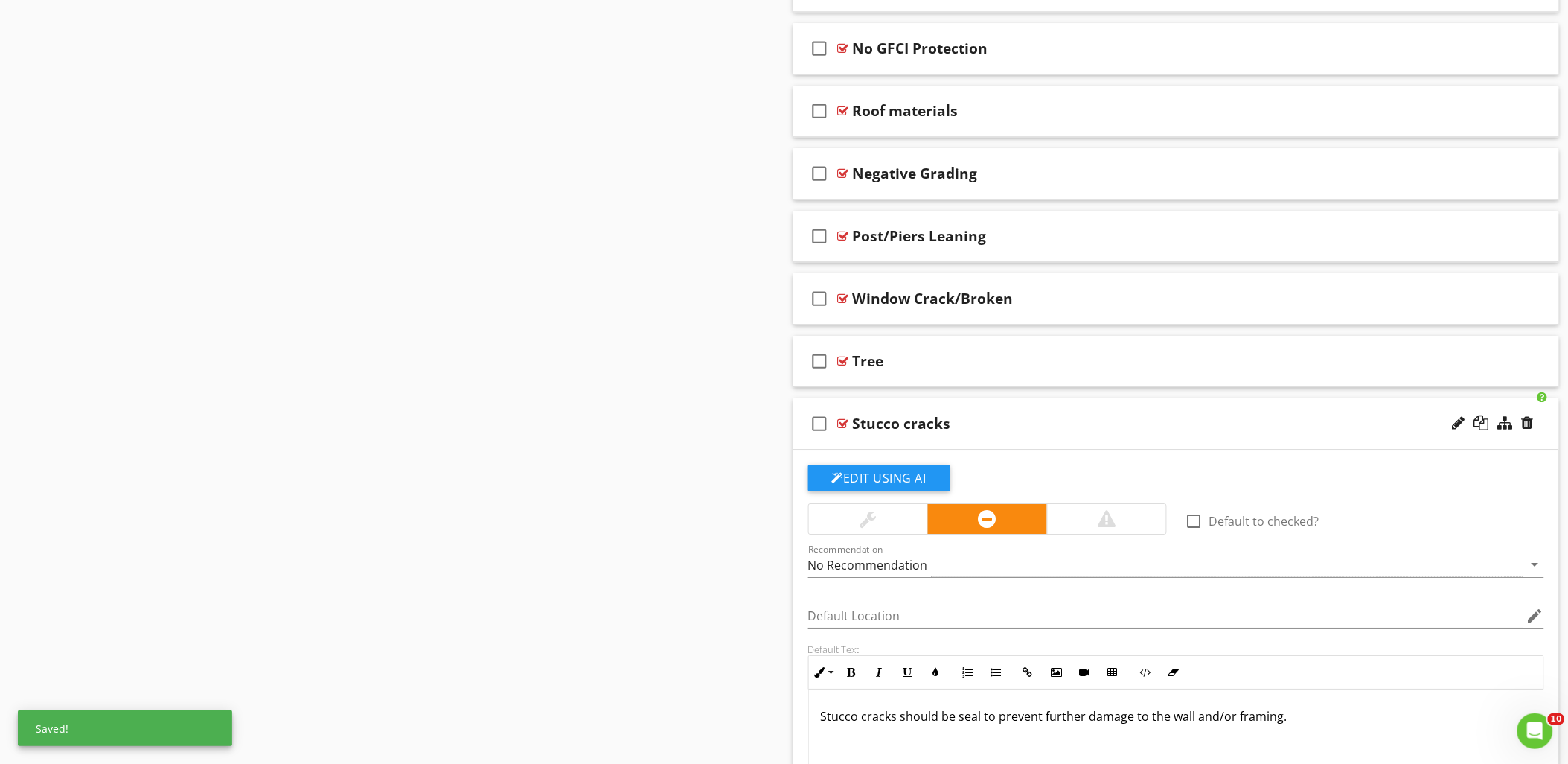
click at [843, 425] on div at bounding box center [842, 423] width 11 height 12
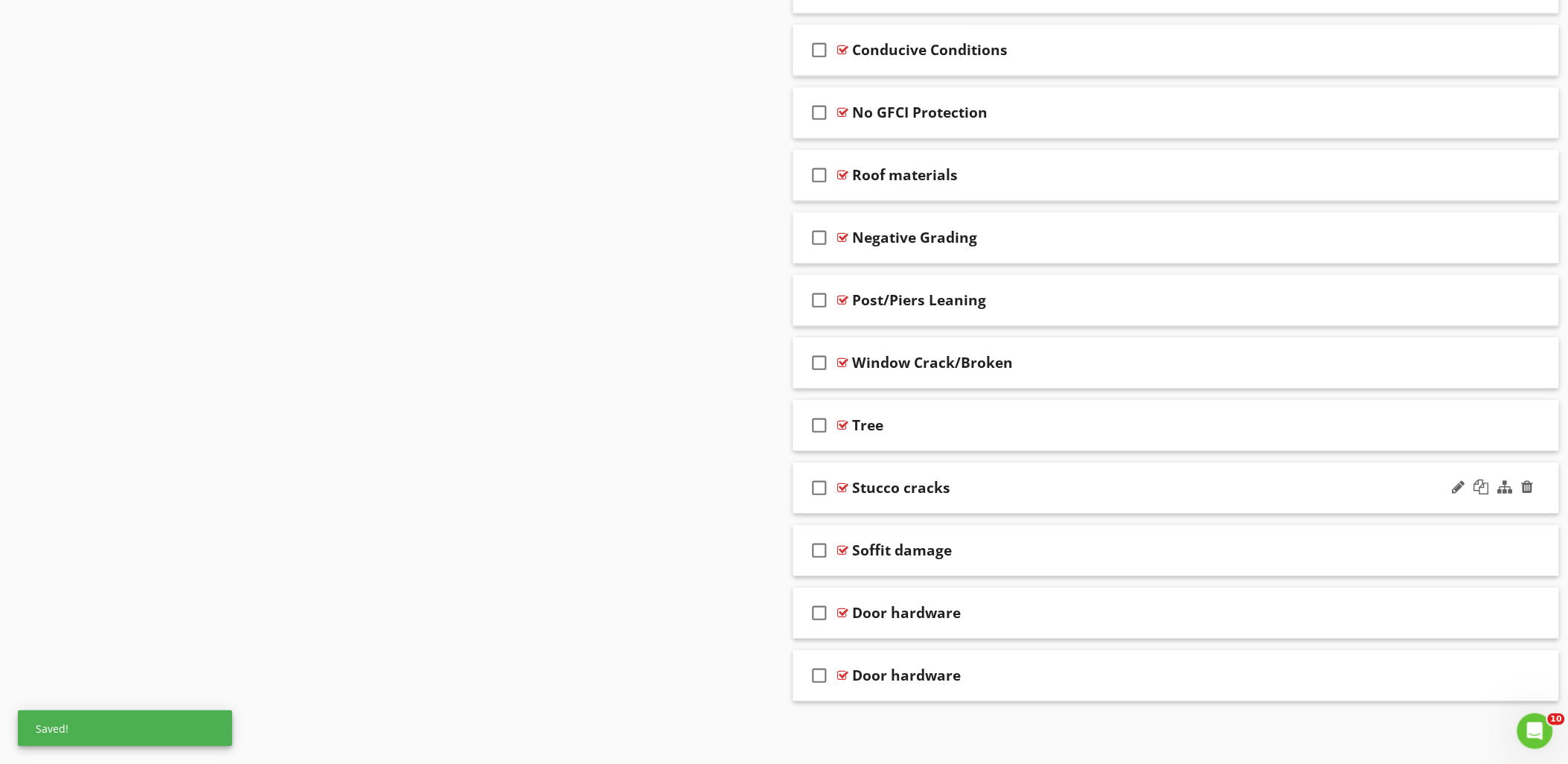
scroll to position [1437, 0]
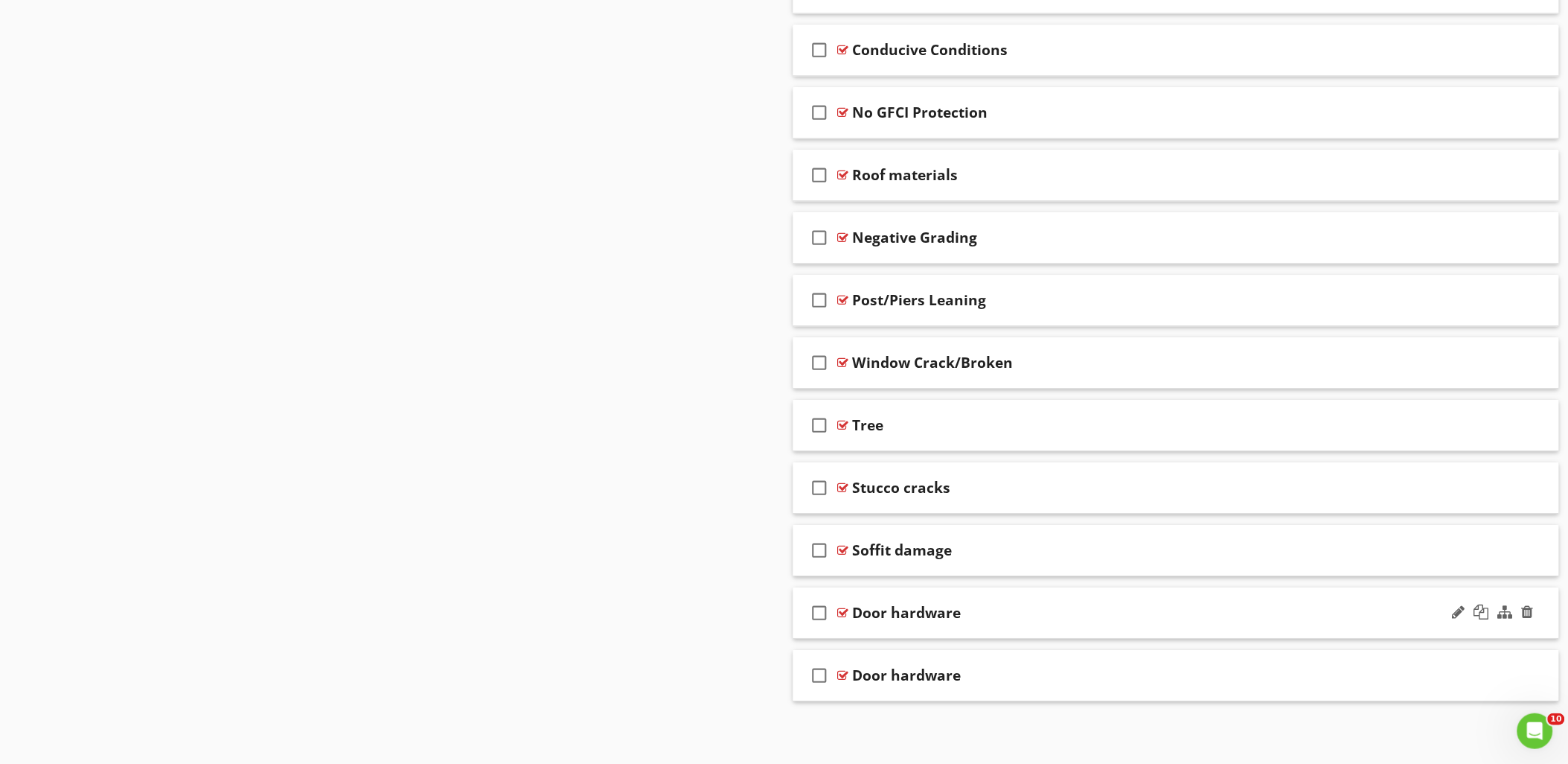
click at [844, 612] on div at bounding box center [842, 613] width 11 height 12
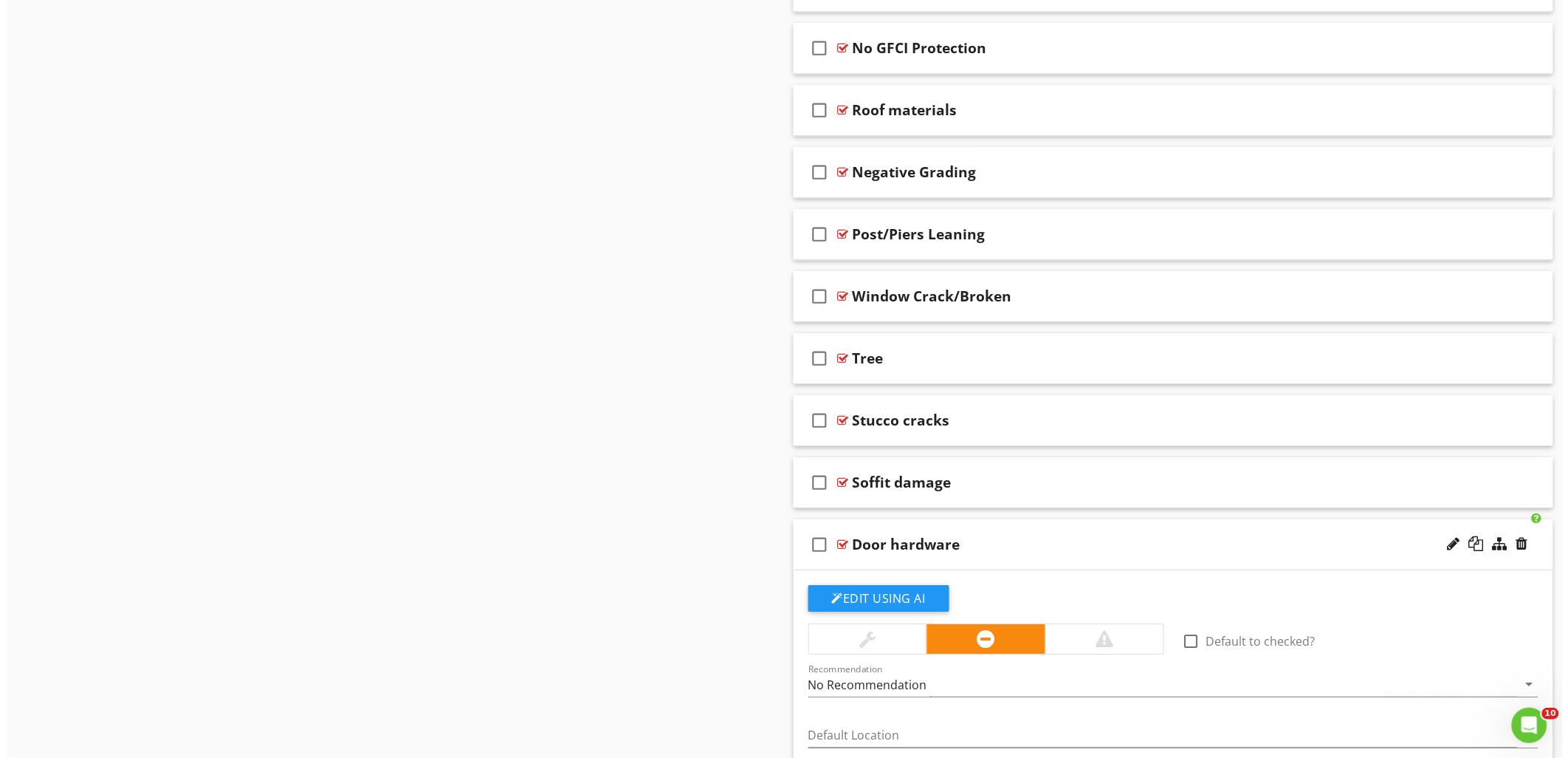
scroll to position [1733, 0]
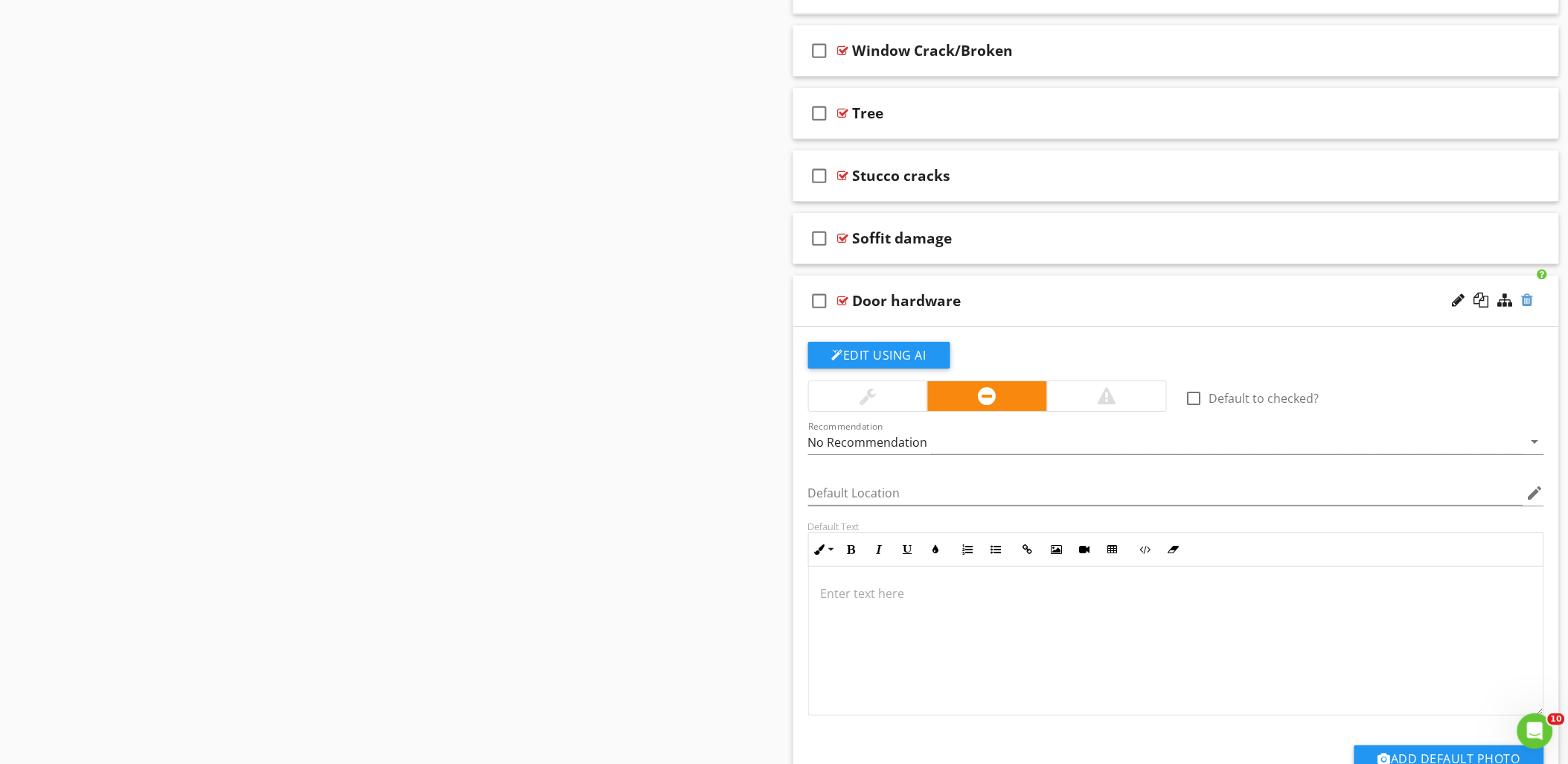
click at [1531, 305] on div at bounding box center [1528, 300] width 12 height 15
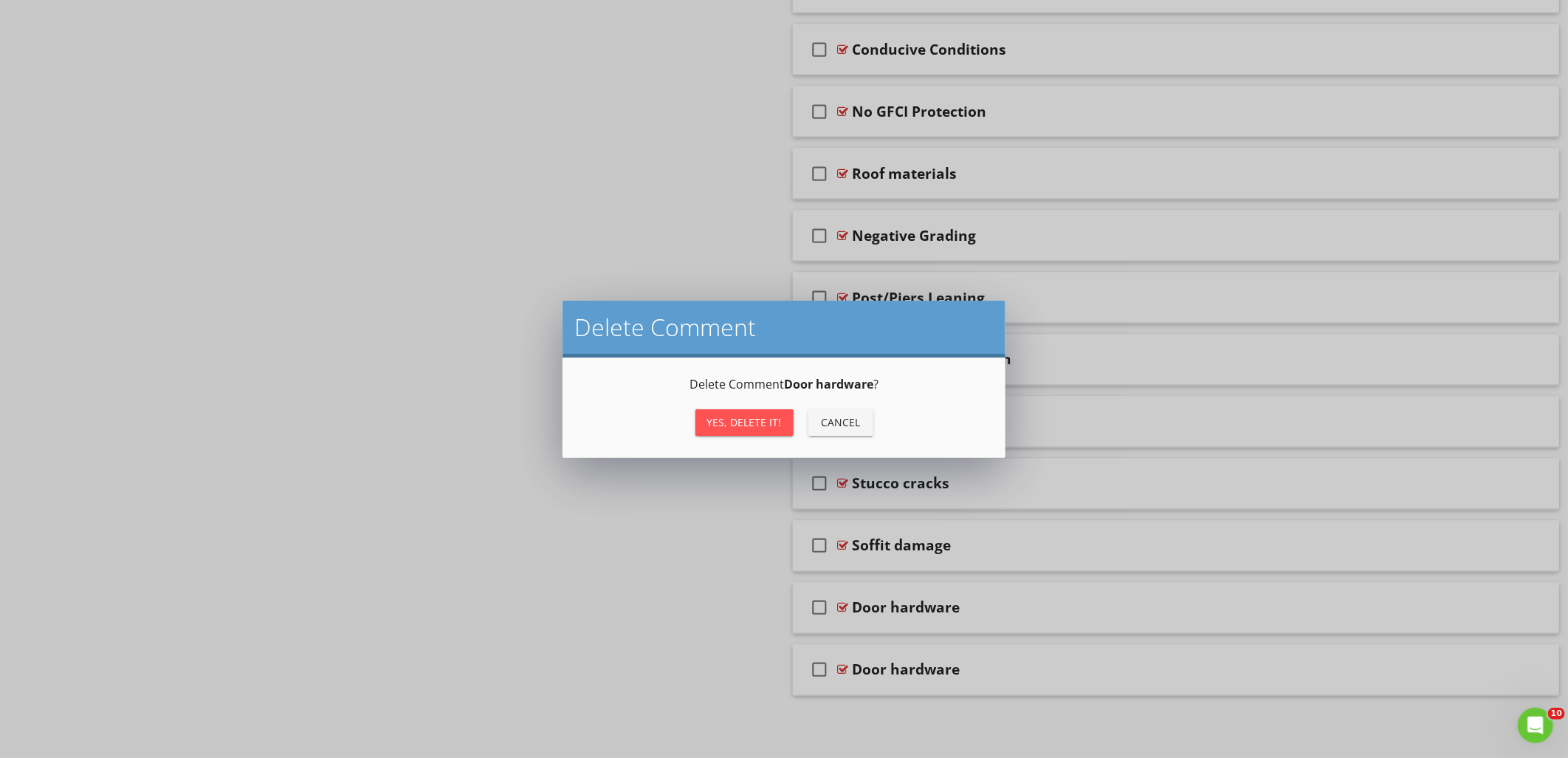
click at [756, 419] on div "Yes, Delete it!" at bounding box center [744, 422] width 75 height 16
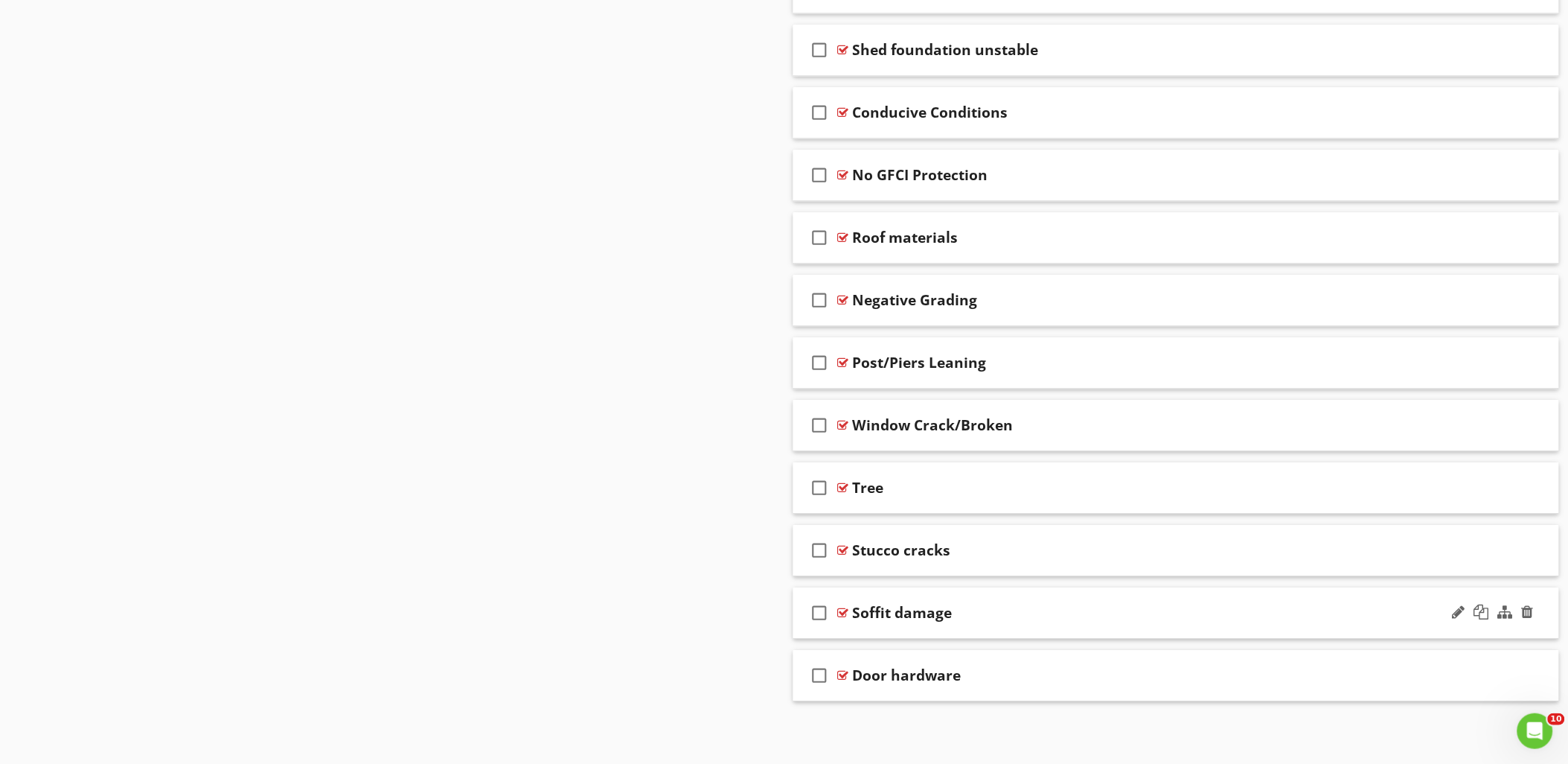
scroll to position [1374, 0]
click at [843, 672] on div at bounding box center [842, 675] width 11 height 12
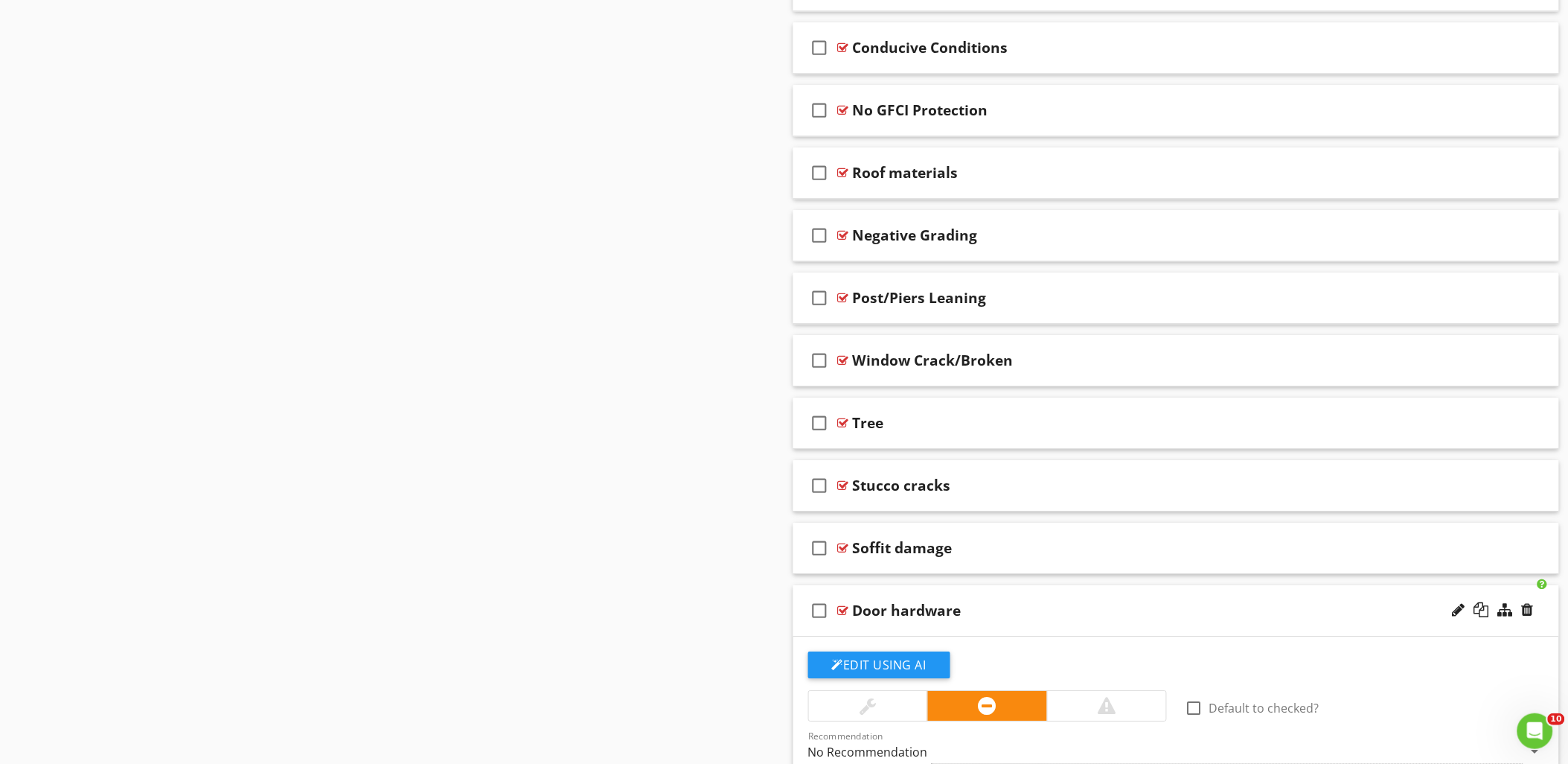
scroll to position [1685, 0]
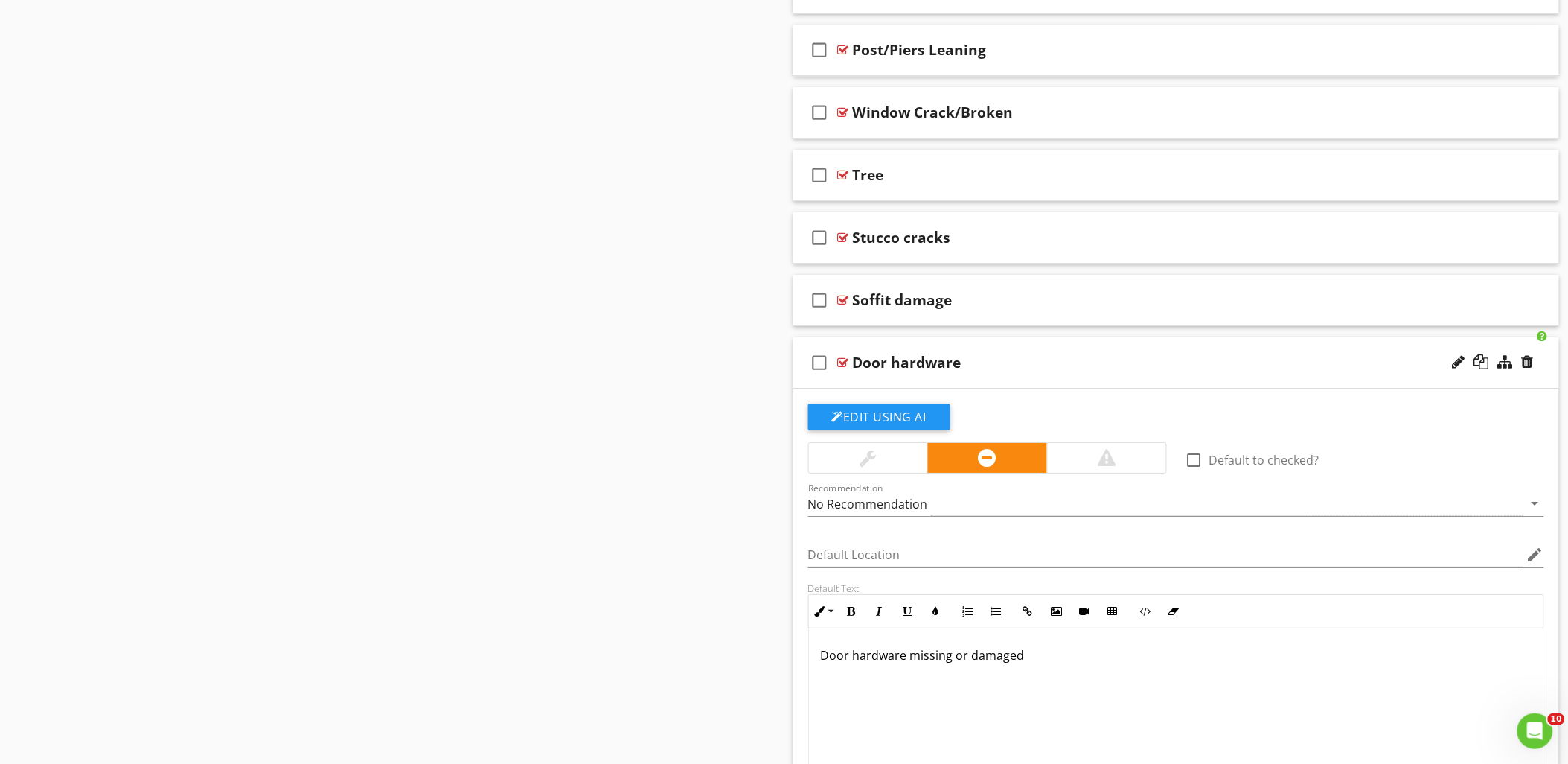
click at [1055, 660] on p "Door hardware missing or damaged" at bounding box center [1176, 655] width 711 height 18
click at [794, 682] on div "Edit Using AI check_box_outline_blank Default to checked? Recommendation No Rec…" at bounding box center [1176, 639] width 767 height 501
click at [838, 360] on div at bounding box center [842, 362] width 11 height 12
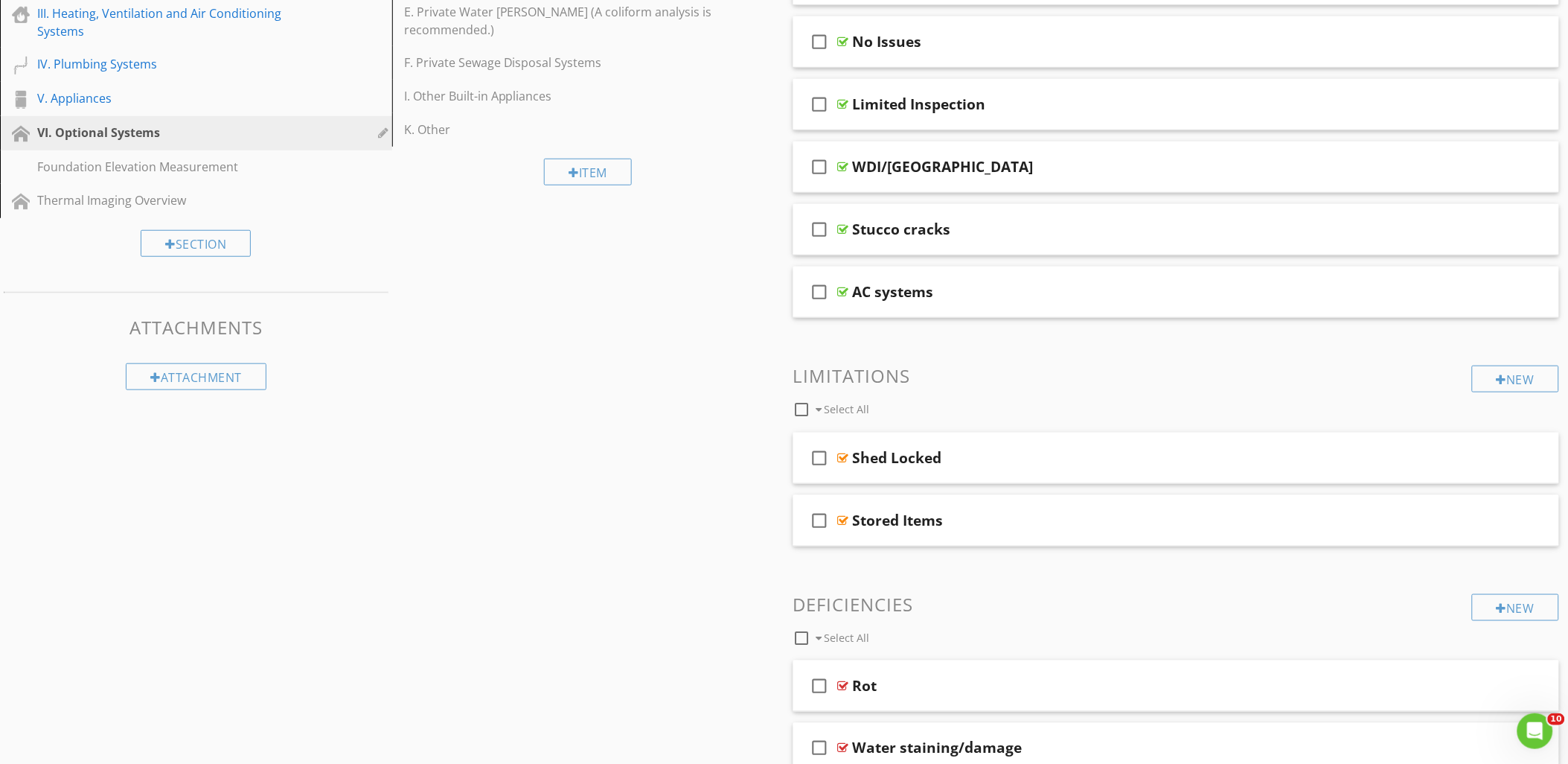
scroll to position [0, 0]
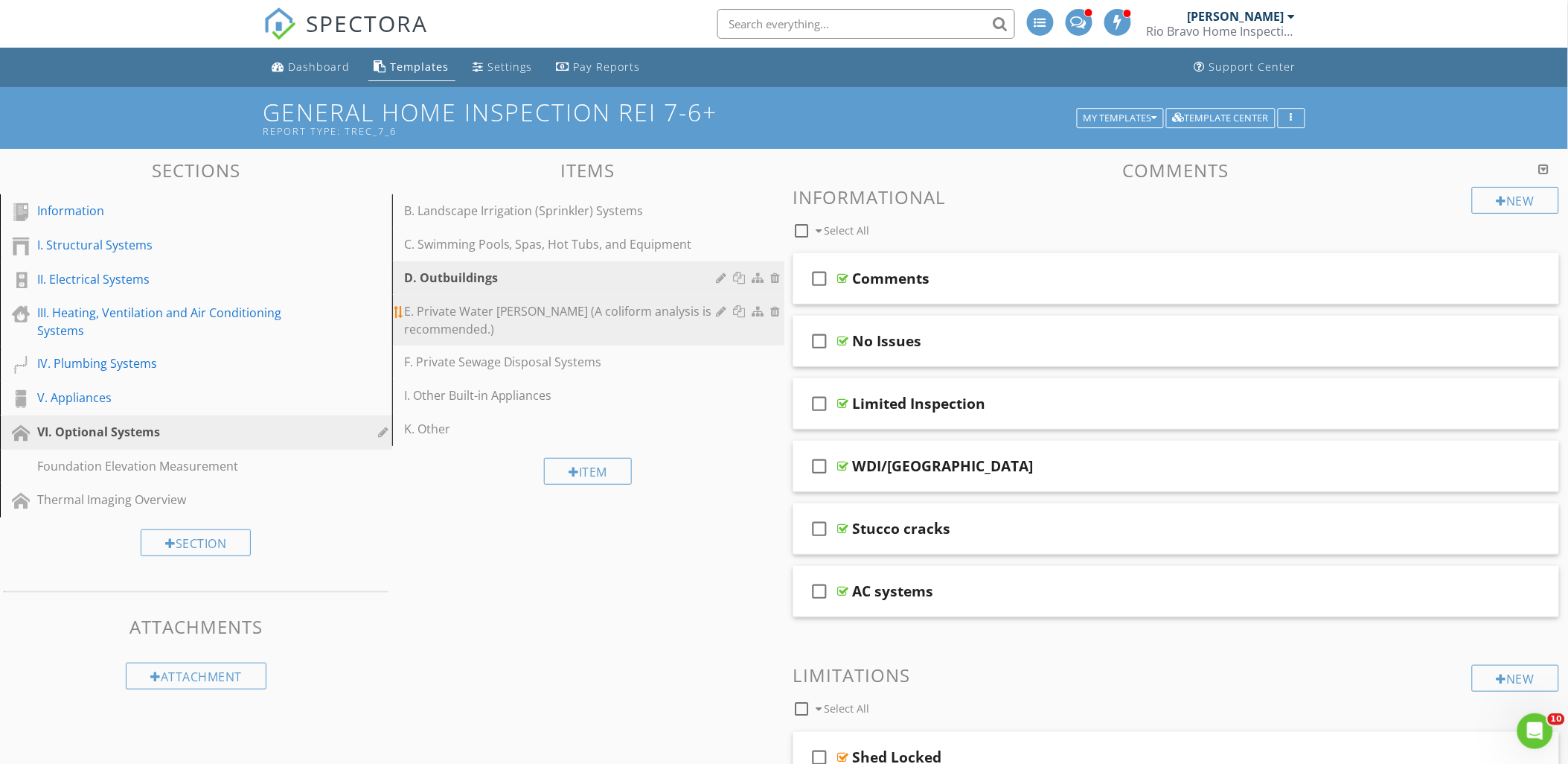
click at [439, 307] on div "E. Private Water Wells (A coliform analysis is recommended.)" at bounding box center [562, 320] width 317 height 35
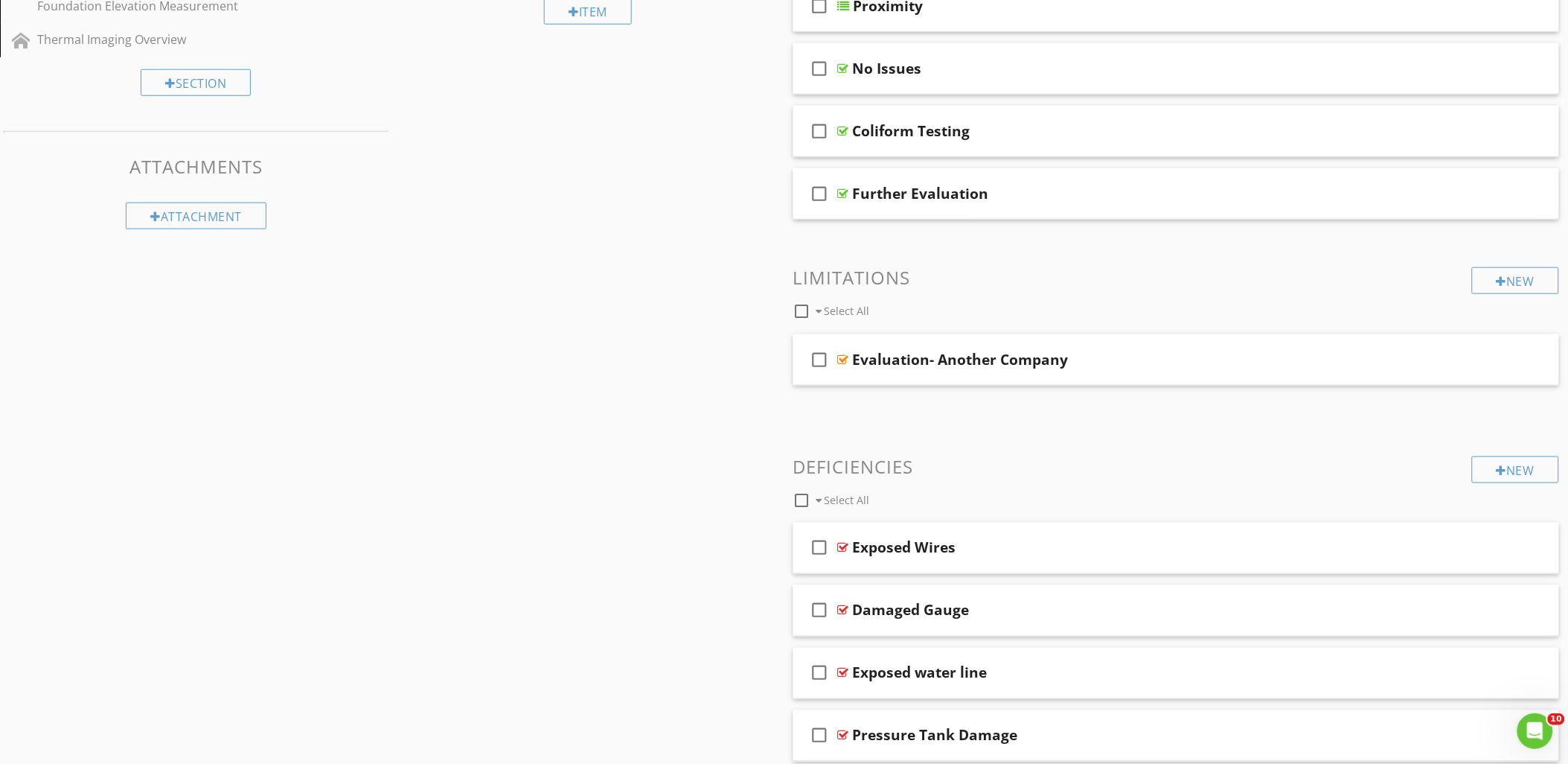
scroll to position [520, 0]
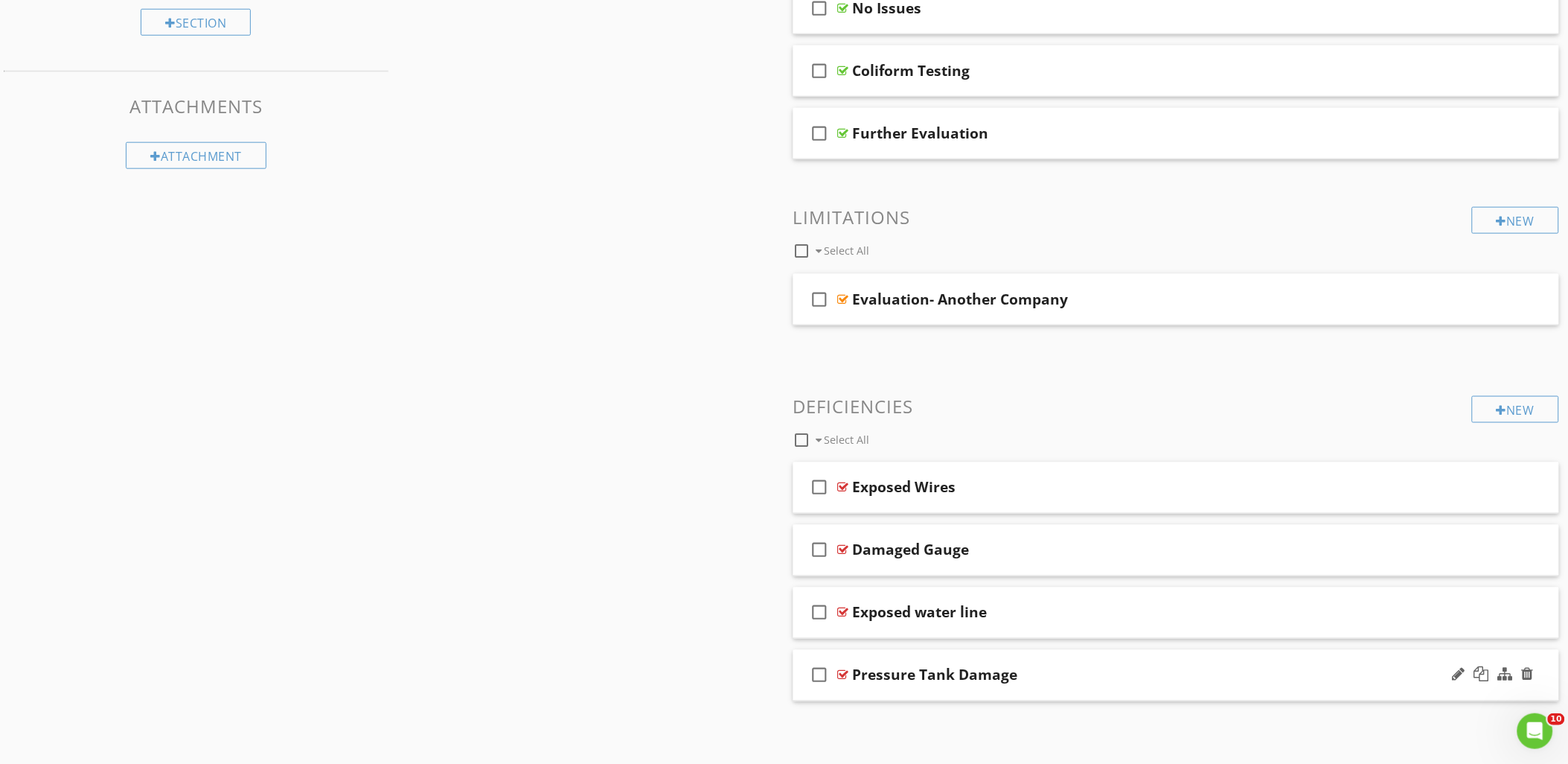
click at [843, 670] on div at bounding box center [842, 675] width 11 height 12
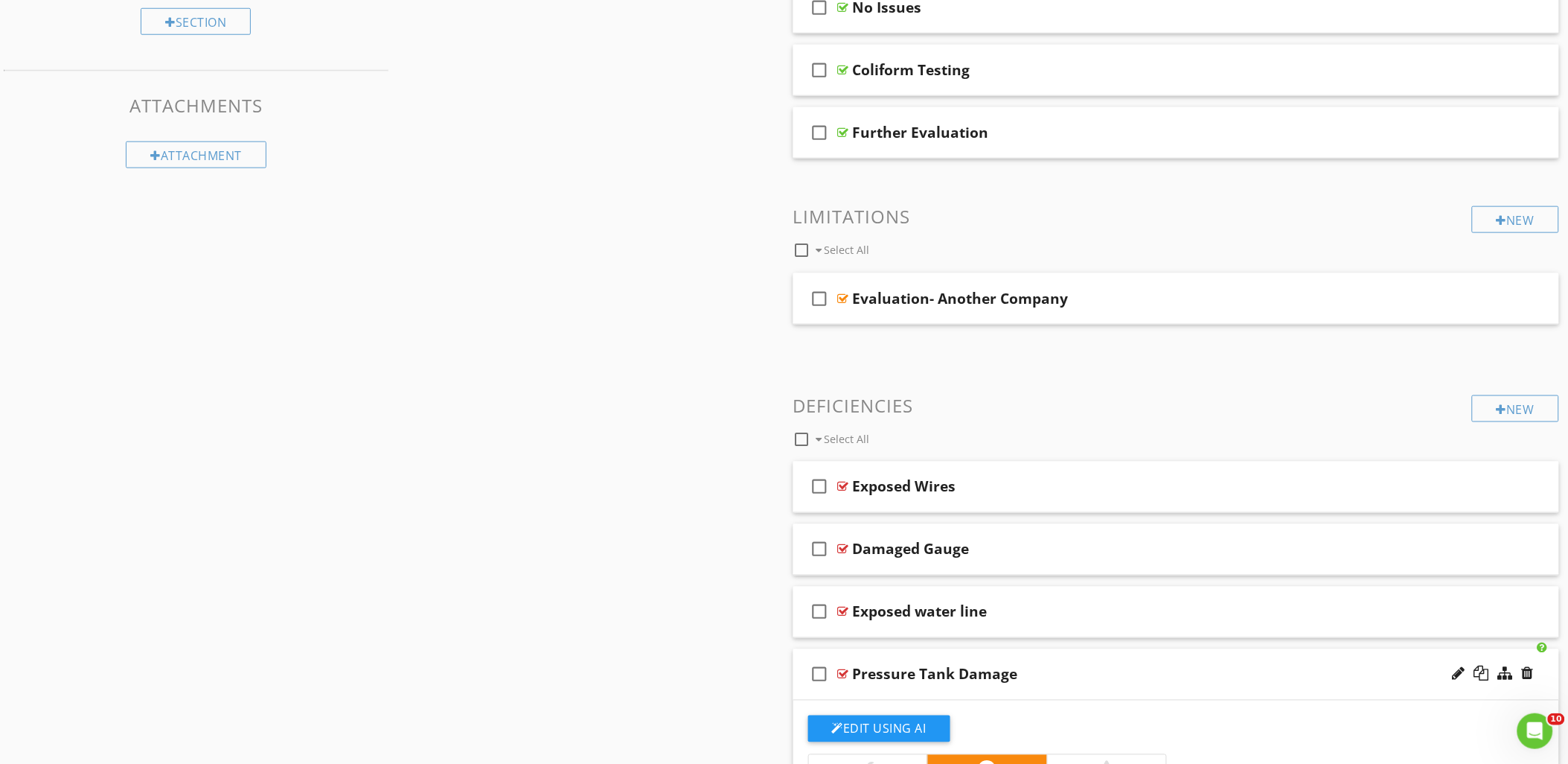
scroll to position [1016, 0]
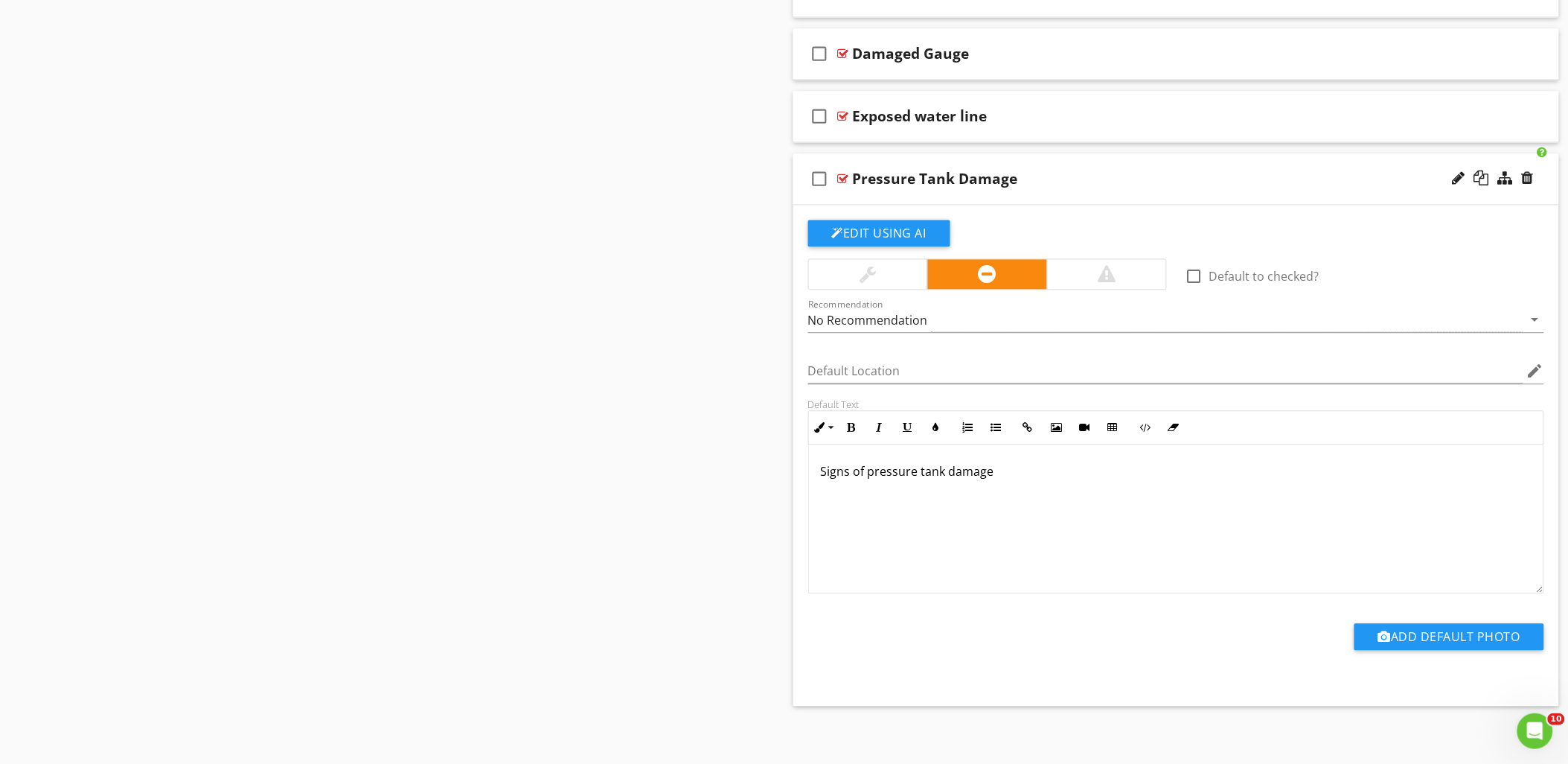
click at [1012, 473] on p "Signs of pressure tank damage" at bounding box center [1176, 471] width 711 height 18
click at [844, 177] on div at bounding box center [842, 179] width 11 height 12
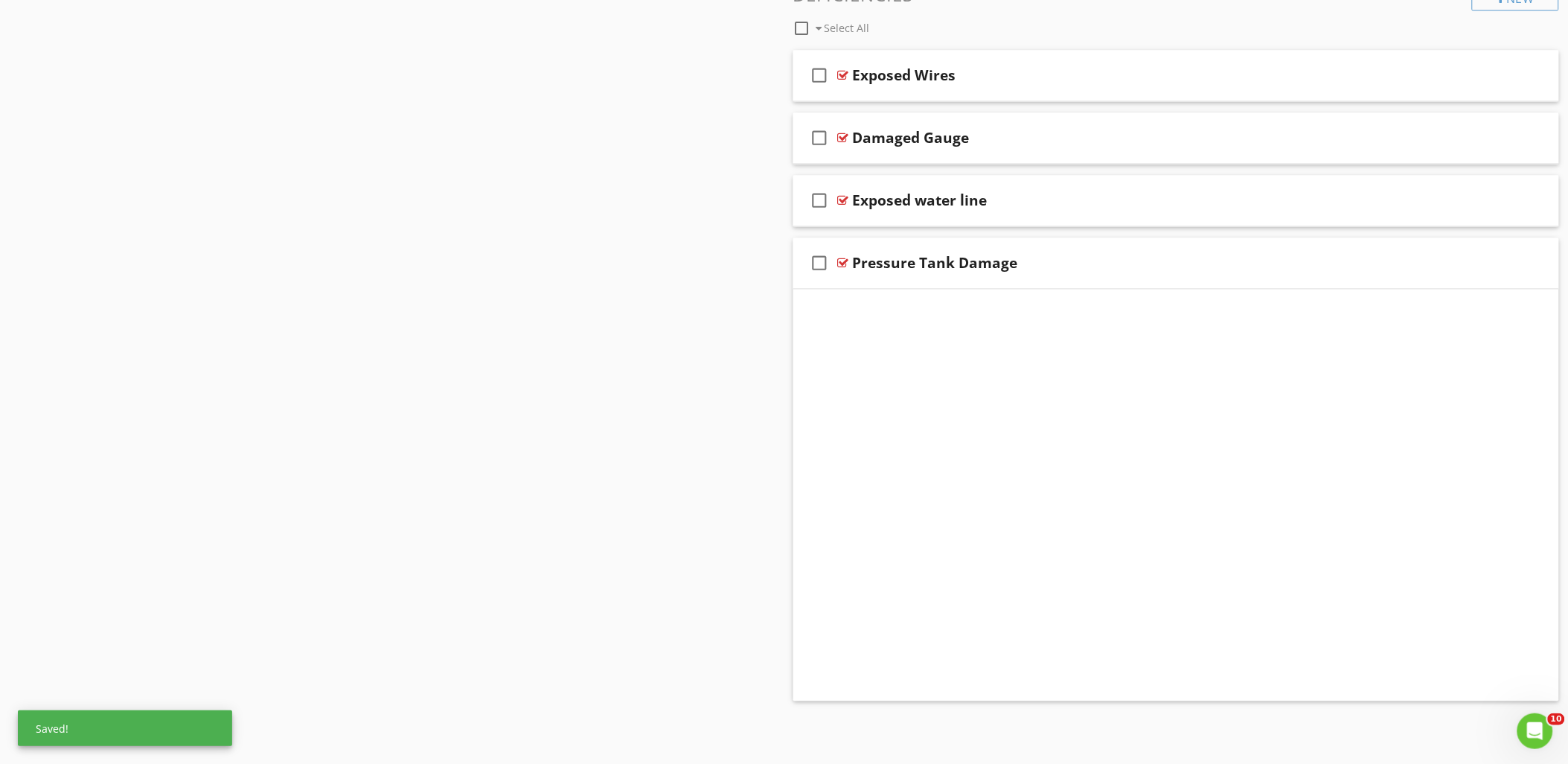
scroll to position [222, 0]
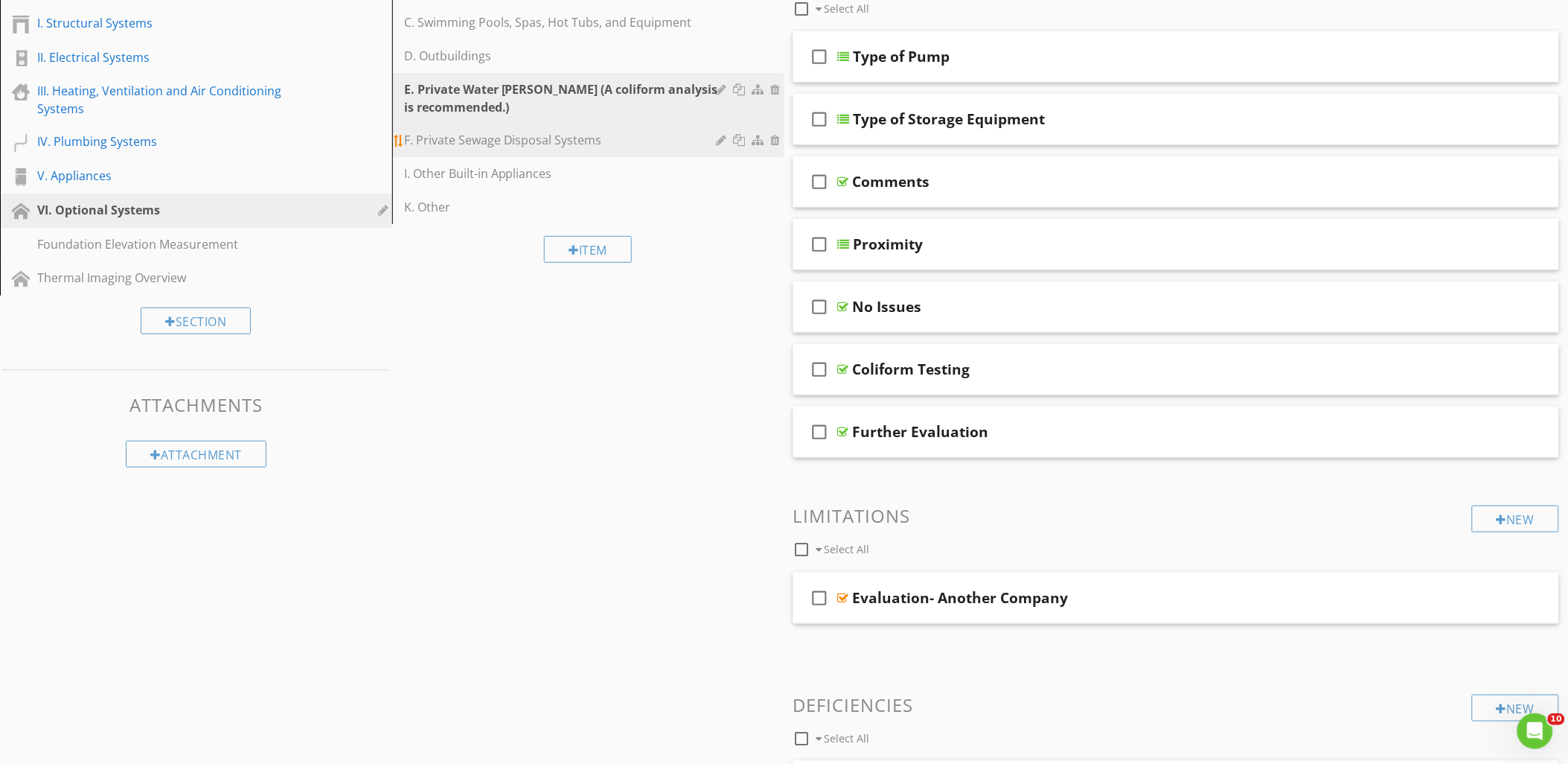
click at [604, 146] on div "F. Private Sewage Disposal Systems" at bounding box center [562, 139] width 317 height 18
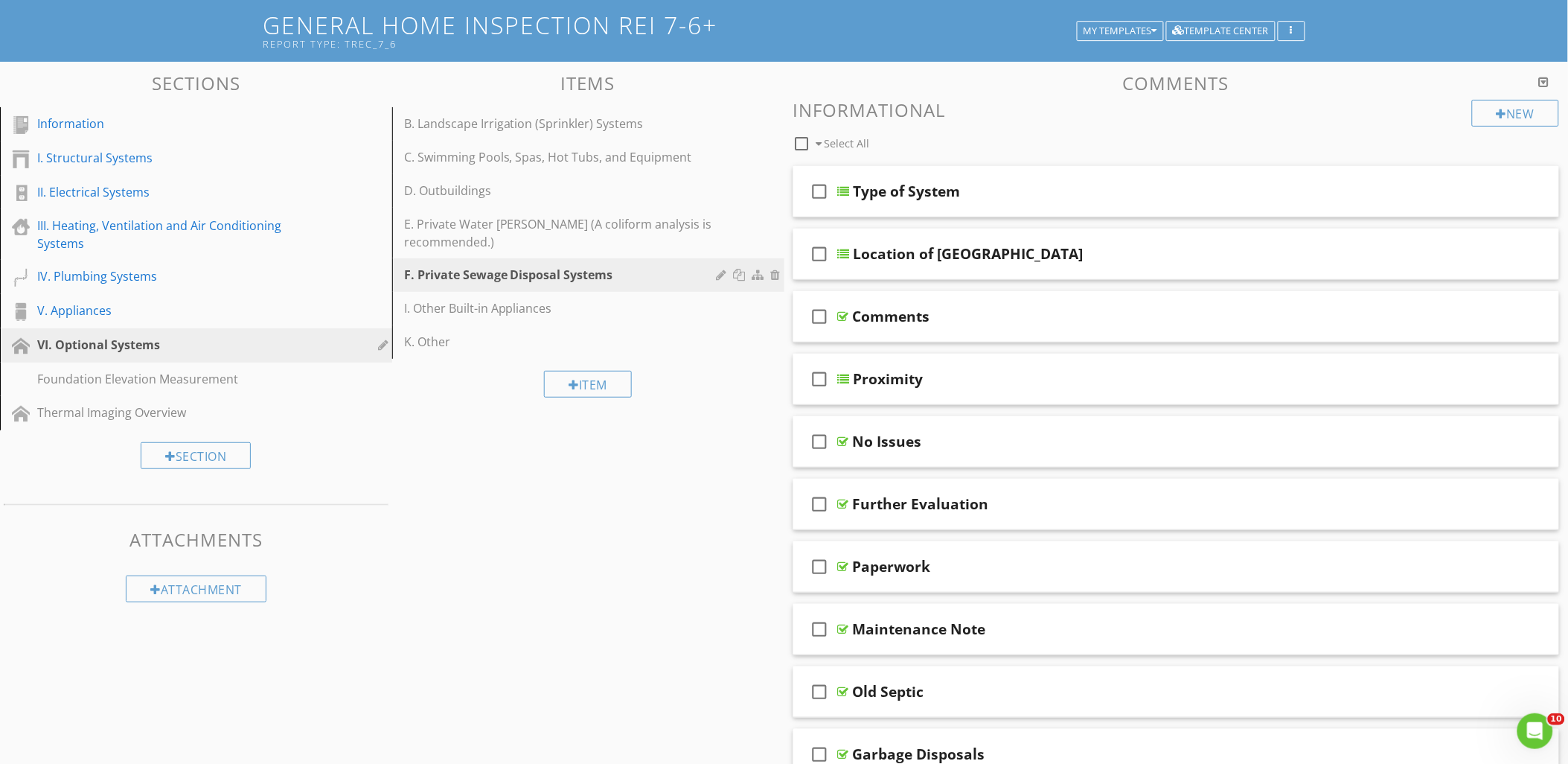
scroll to position [55, 0]
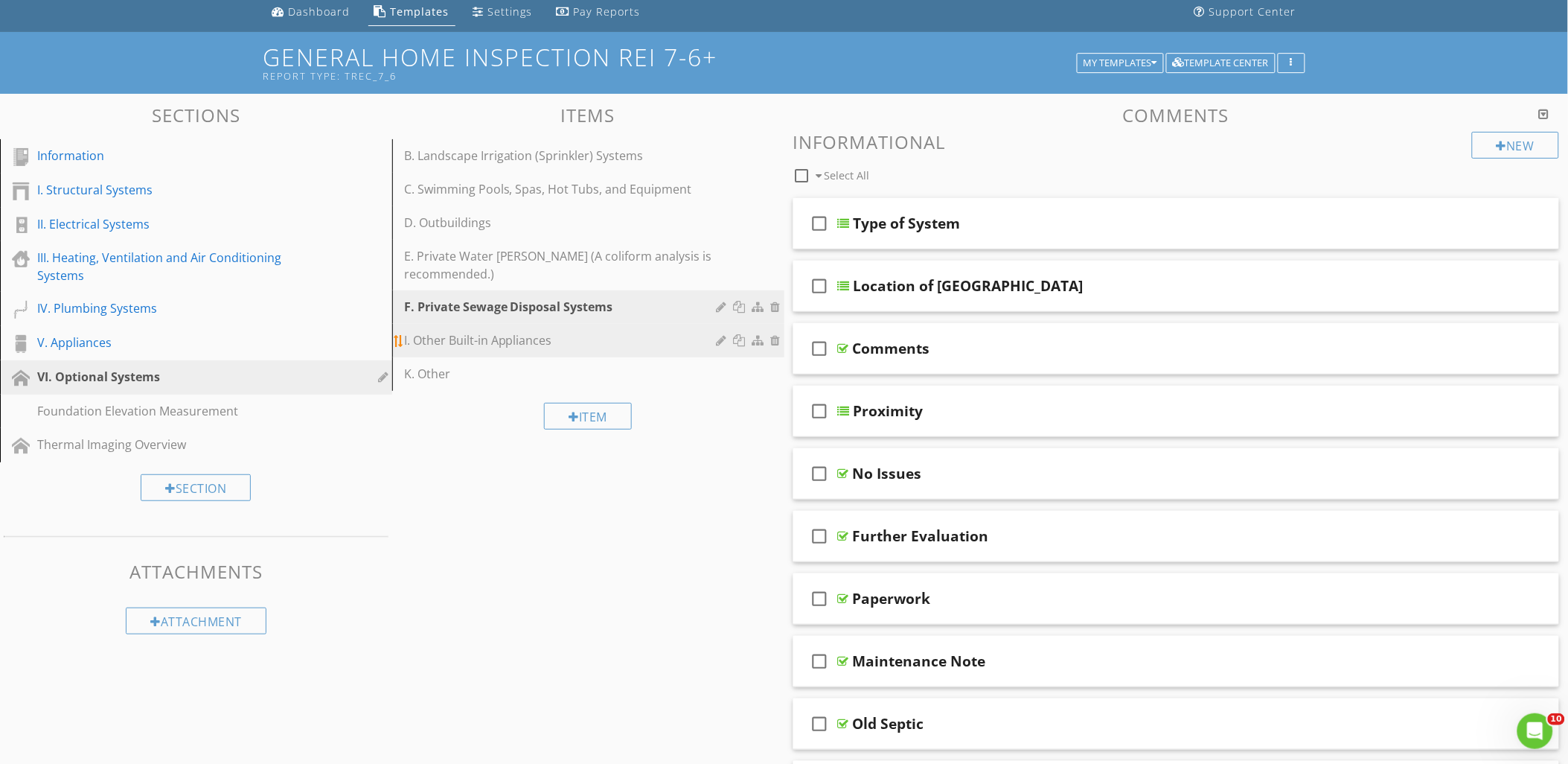
click at [486, 337] on div "I. Other Built-in Appliances" at bounding box center [562, 340] width 317 height 18
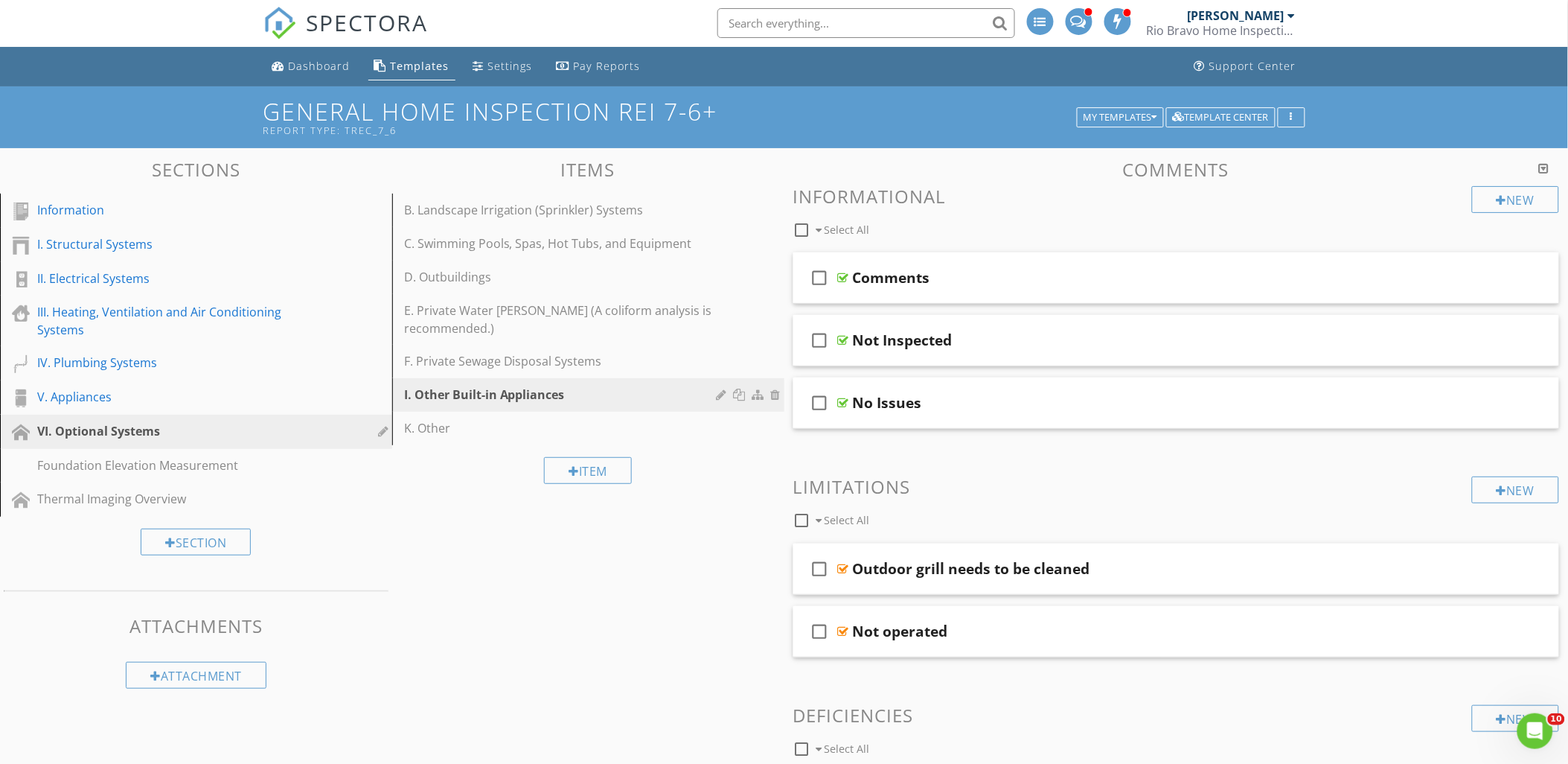
scroll to position [0, 0]
click at [457, 430] on div "K. Other" at bounding box center [562, 428] width 317 height 18
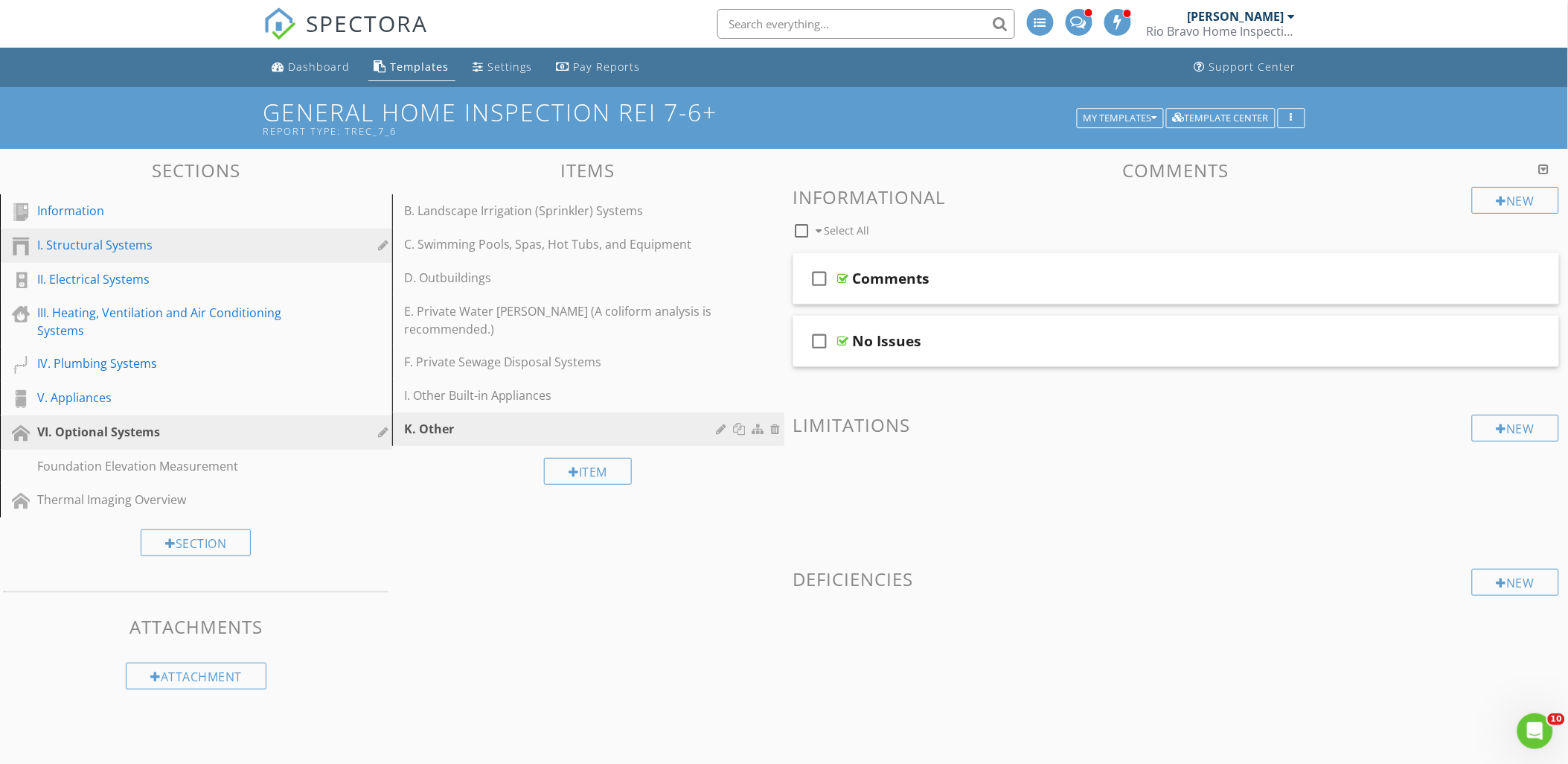
click at [84, 246] on div "I. Structural Systems" at bounding box center [179, 245] width 284 height 18
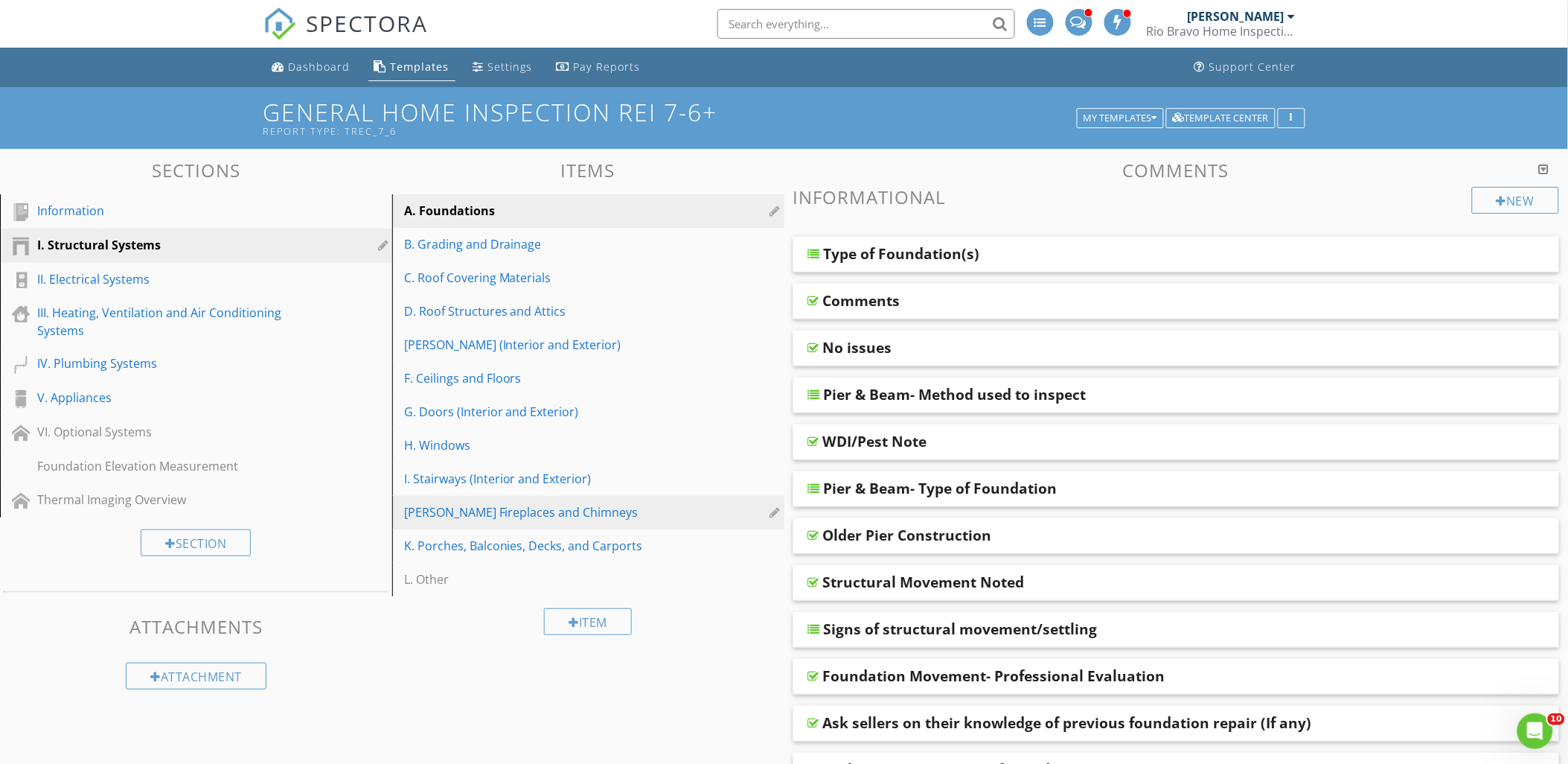
click at [508, 512] on div "J. Fireplaces and Chimneys" at bounding box center [562, 512] width 317 height 18
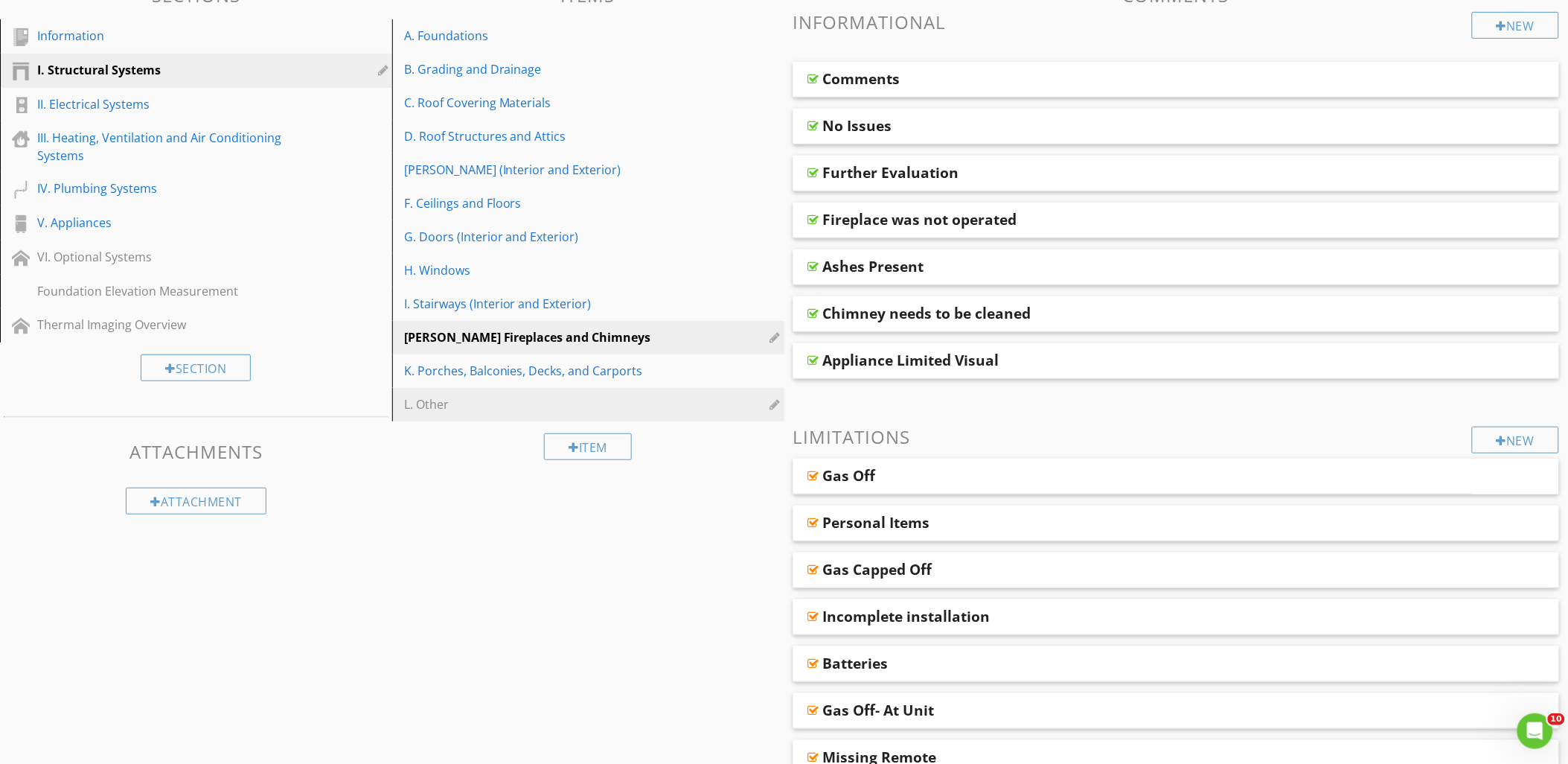
scroll to position [315, 0]
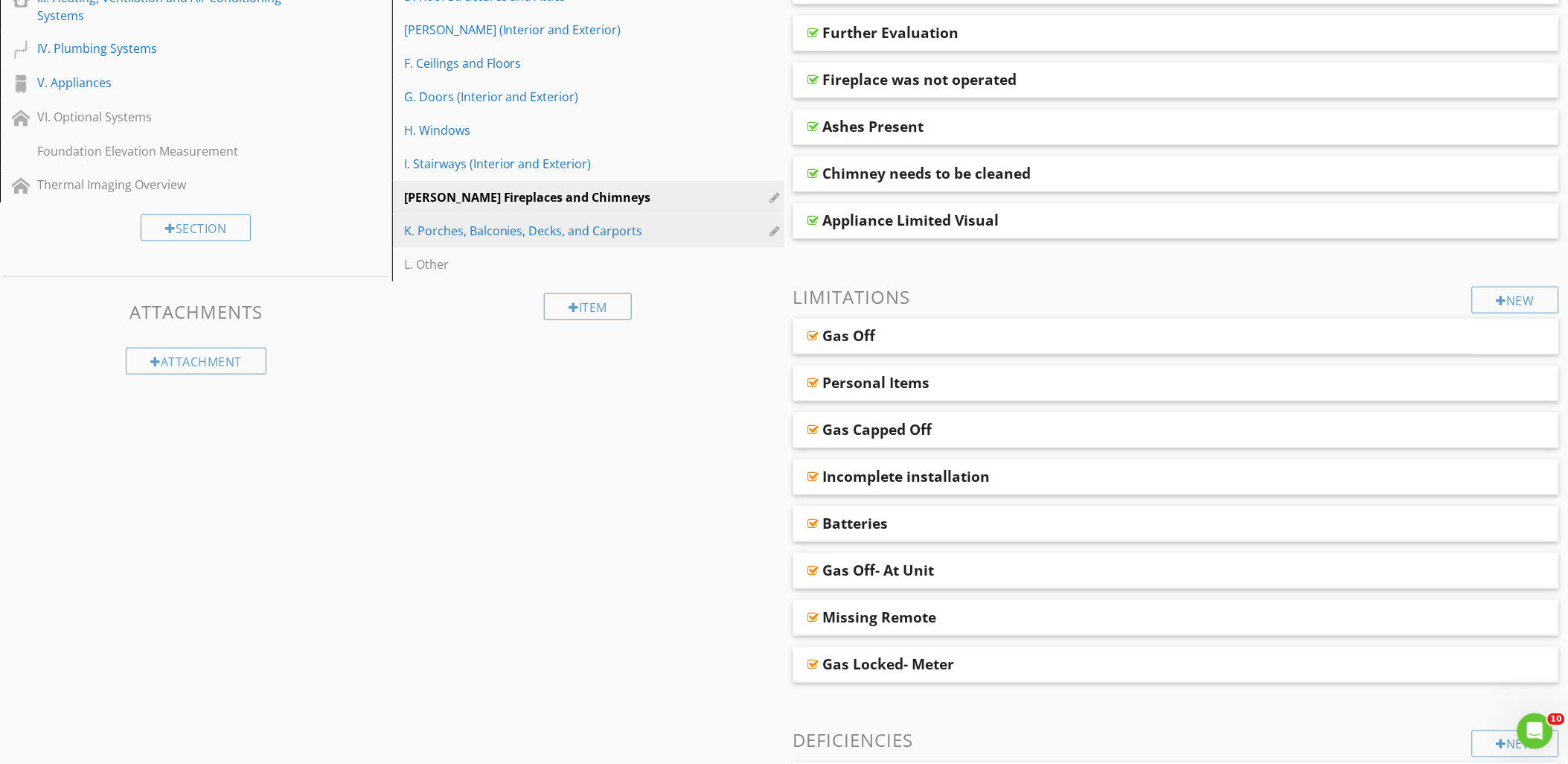
click at [493, 236] on div "K. Porches, Balconies, Decks, and Carports" at bounding box center [562, 231] width 317 height 18
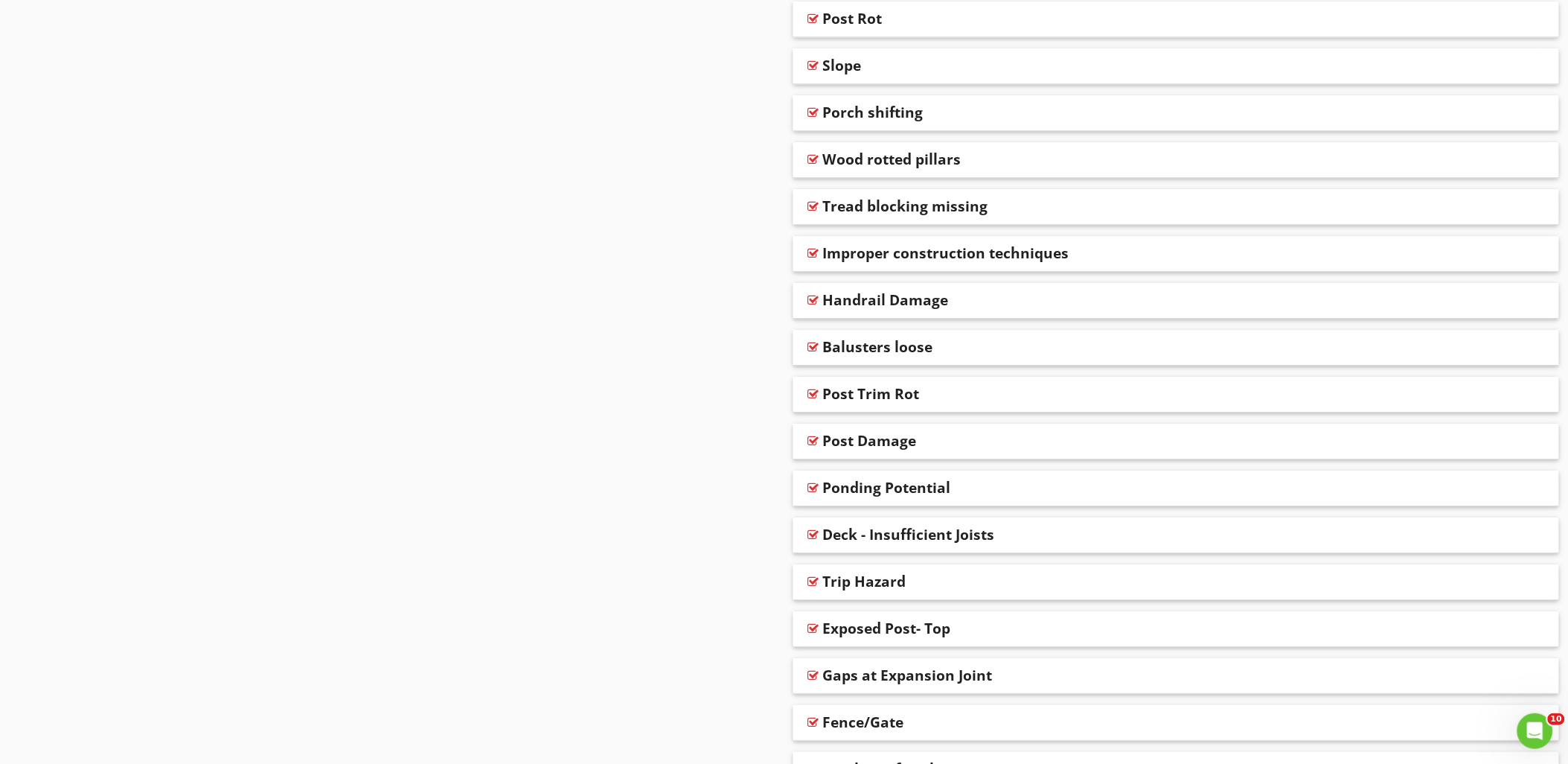
scroll to position [1817, 0]
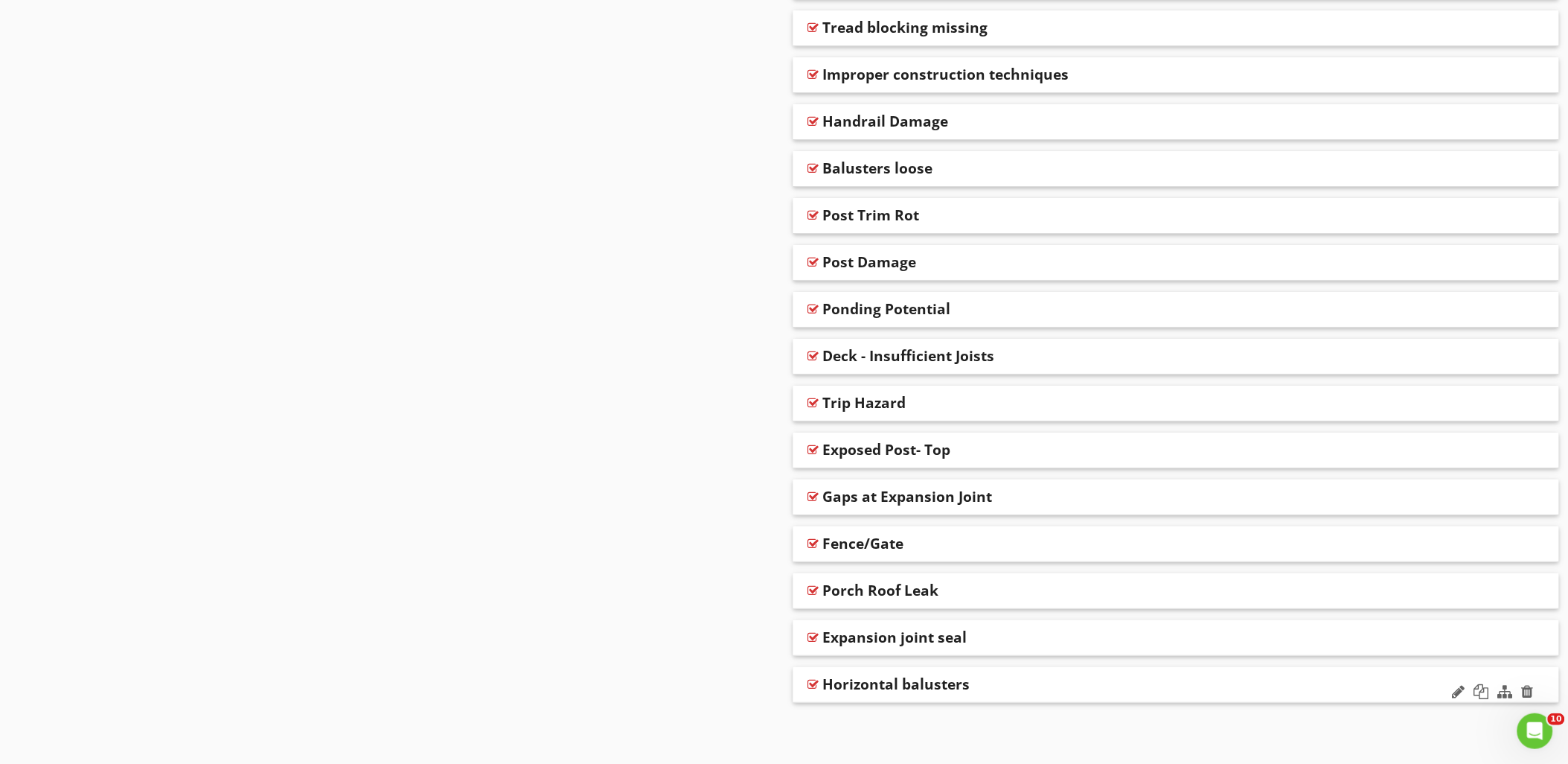
click at [816, 681] on div at bounding box center [813, 683] width 11 height 12
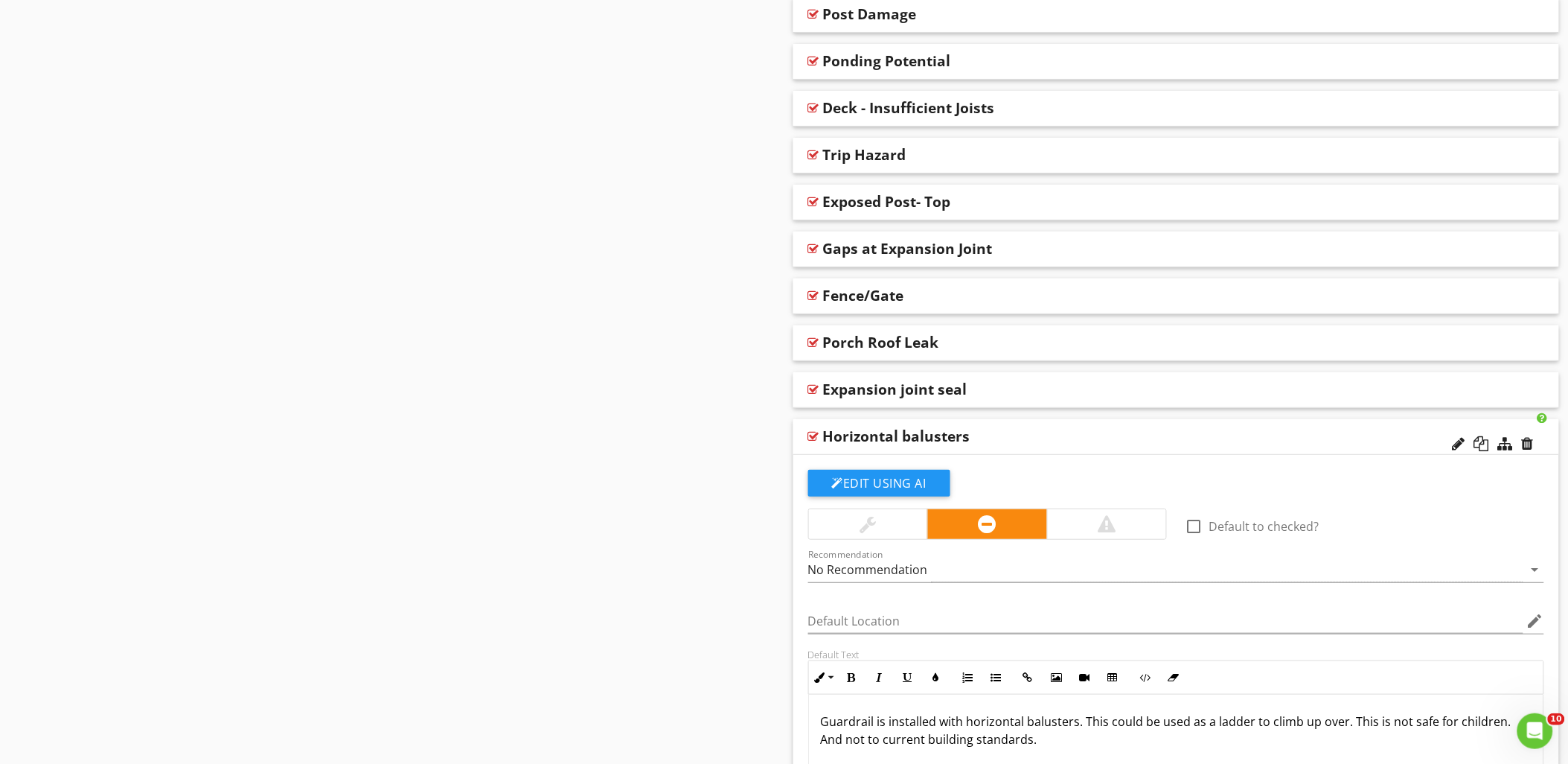
scroll to position [2319, 0]
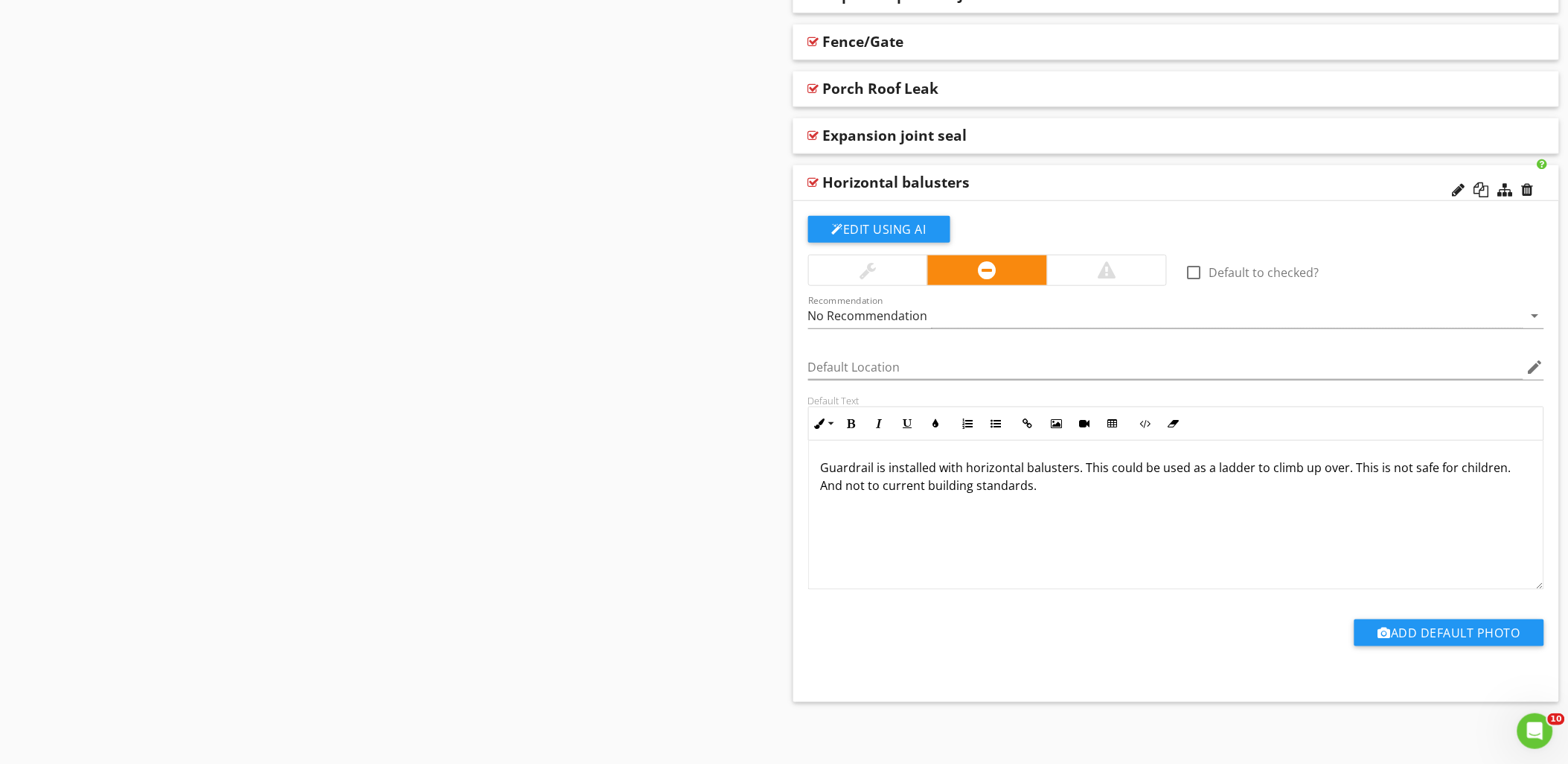
click at [830, 487] on p "Guardrail is installed with horizontal balusters. This could be used as a ladde…" at bounding box center [1176, 476] width 711 height 35
click at [1074, 489] on p "Guardrail is installed with horizontal balusters. This could be used as a ladde…" at bounding box center [1176, 476] width 711 height 35
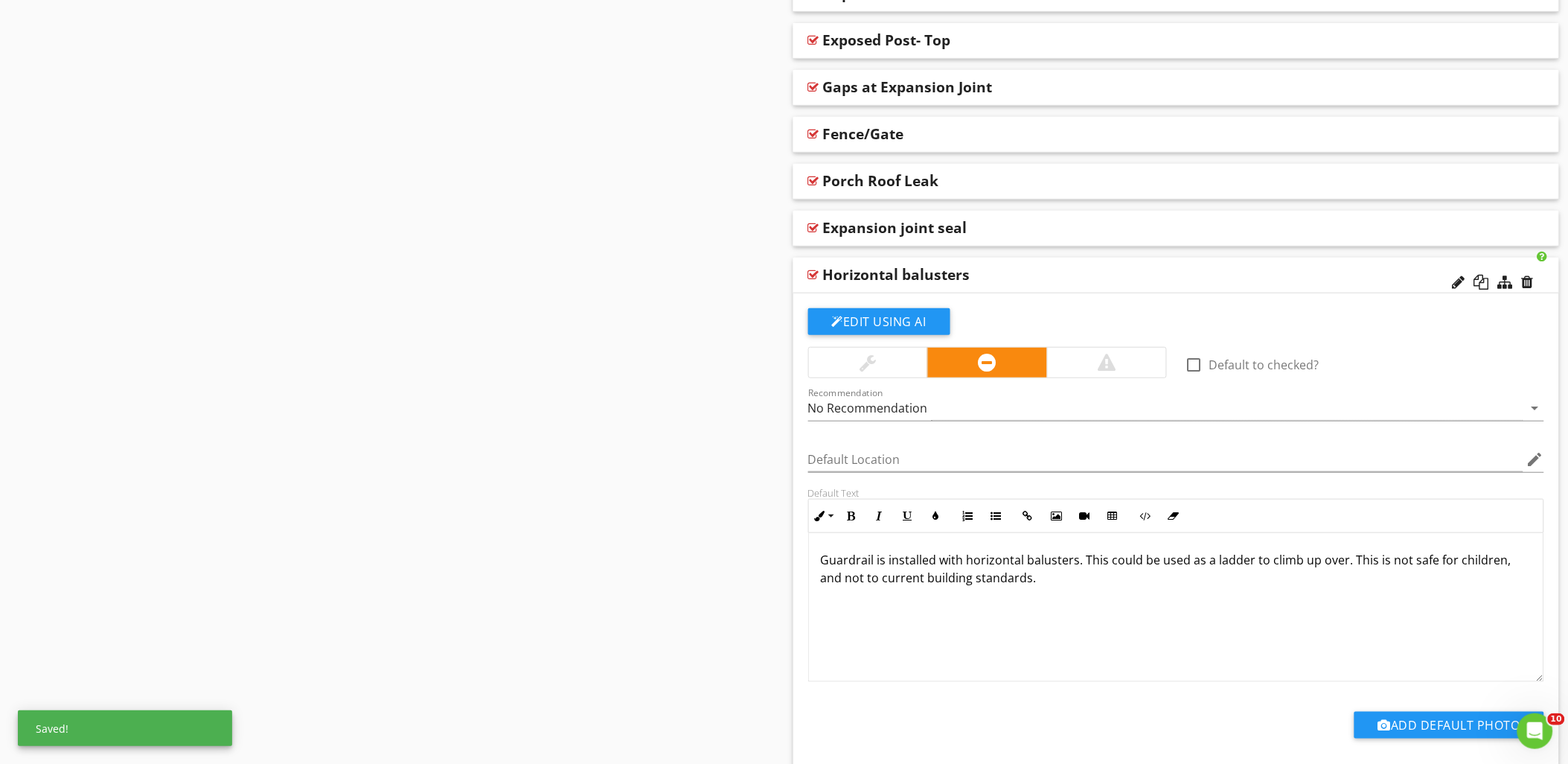
scroll to position [2153, 0]
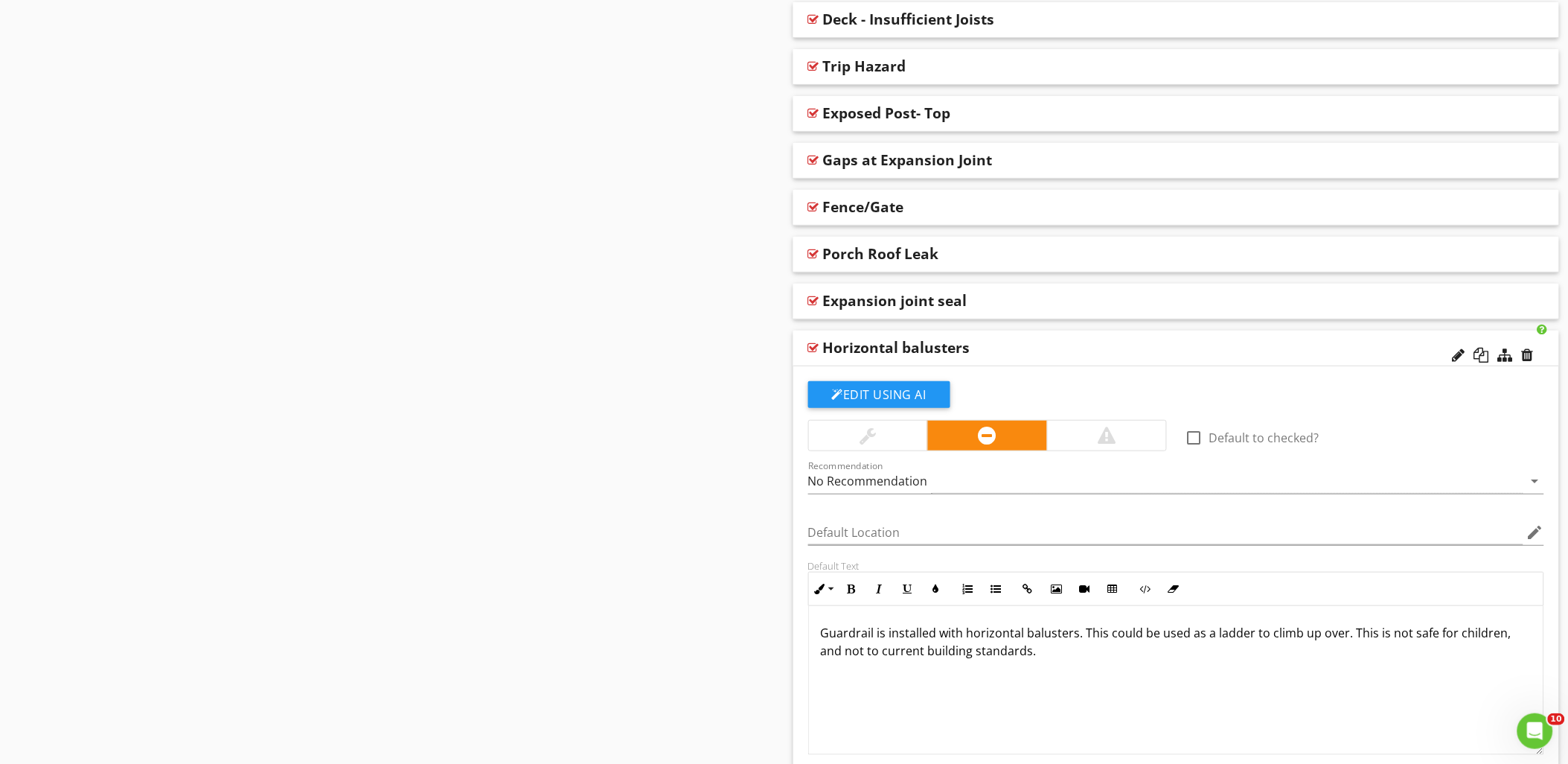
click at [809, 346] on div at bounding box center [813, 348] width 11 height 12
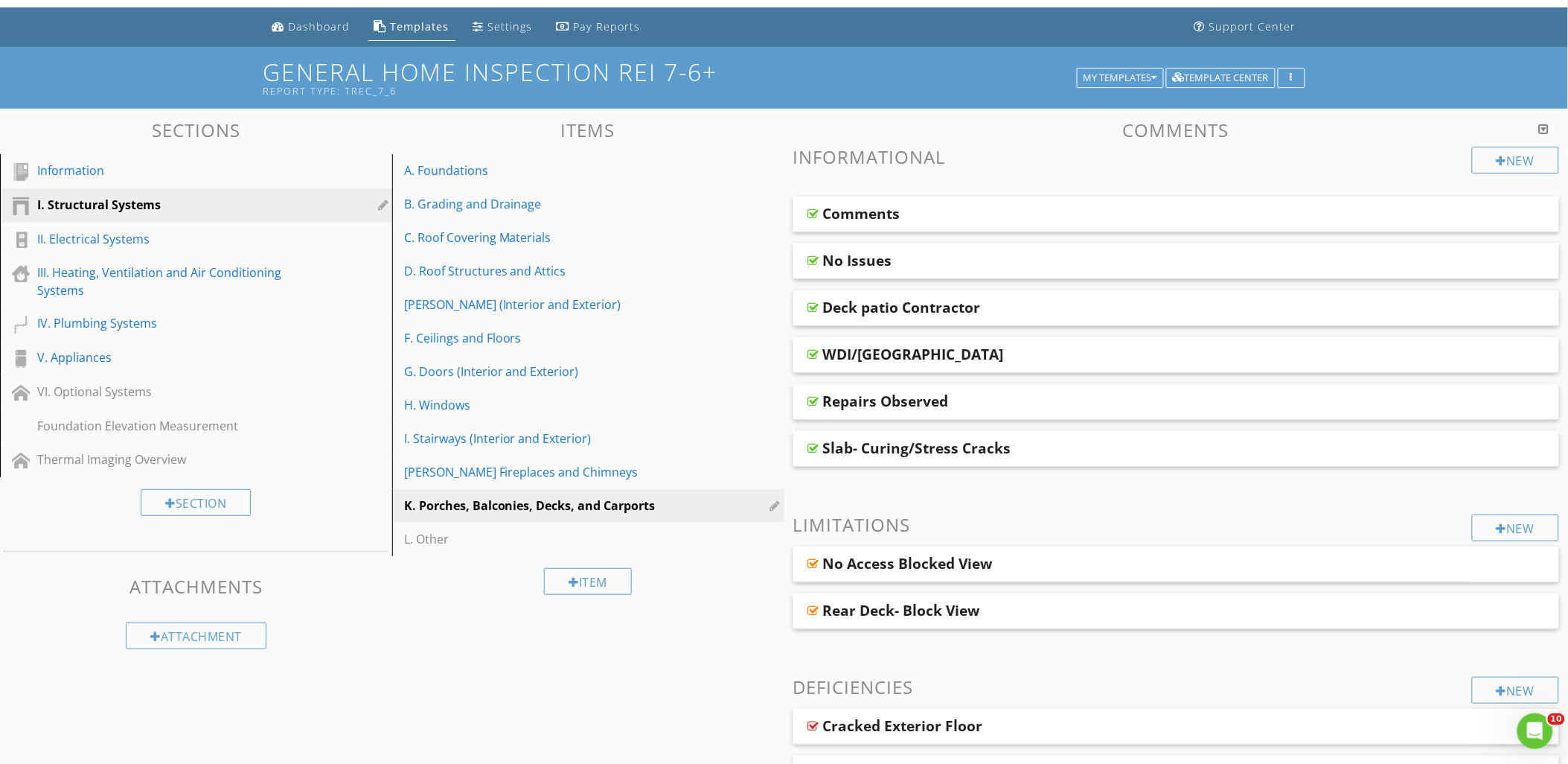
scroll to position [0, 0]
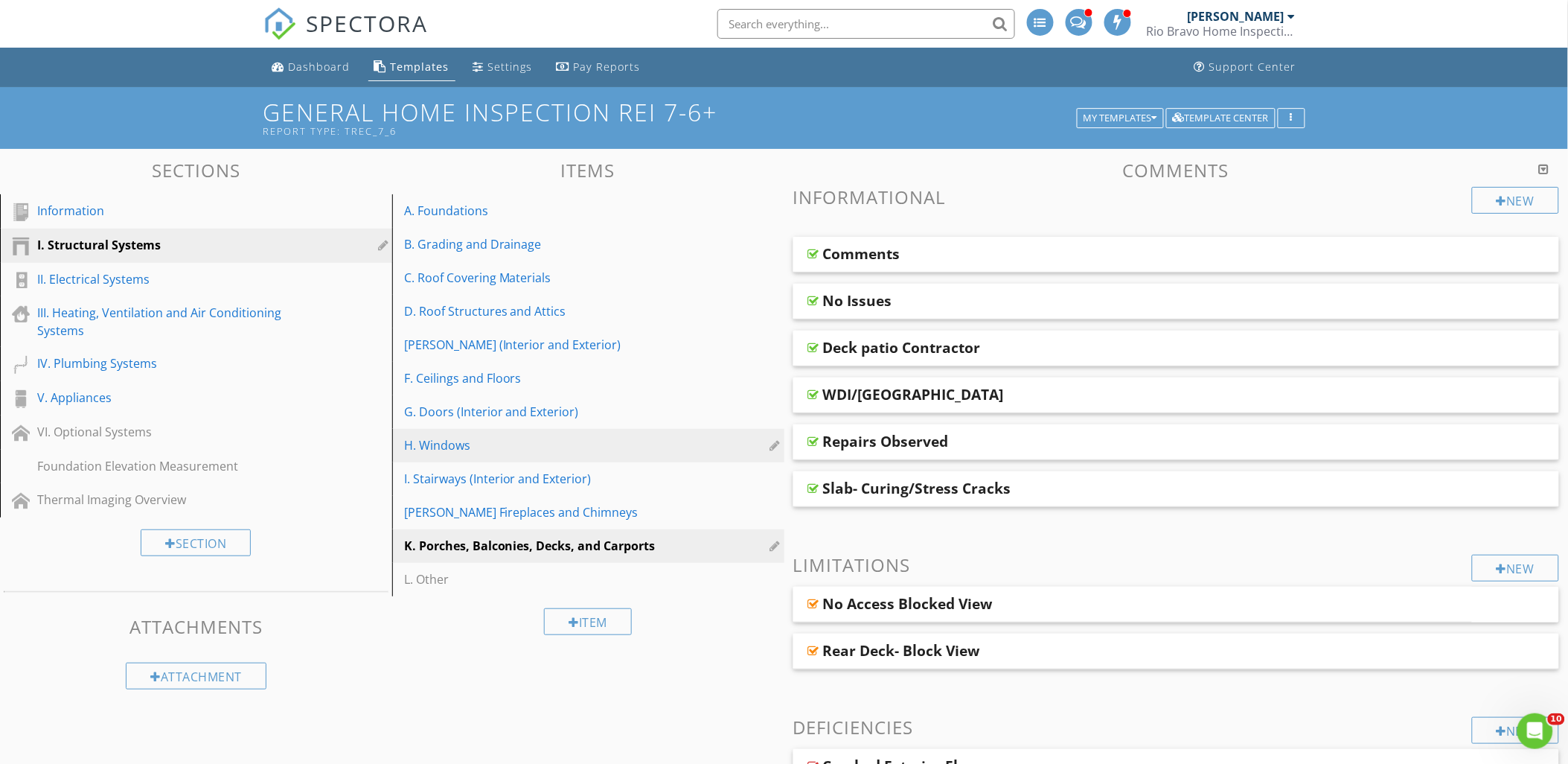
click at [478, 454] on div "H. Windows" at bounding box center [562, 445] width 317 height 18
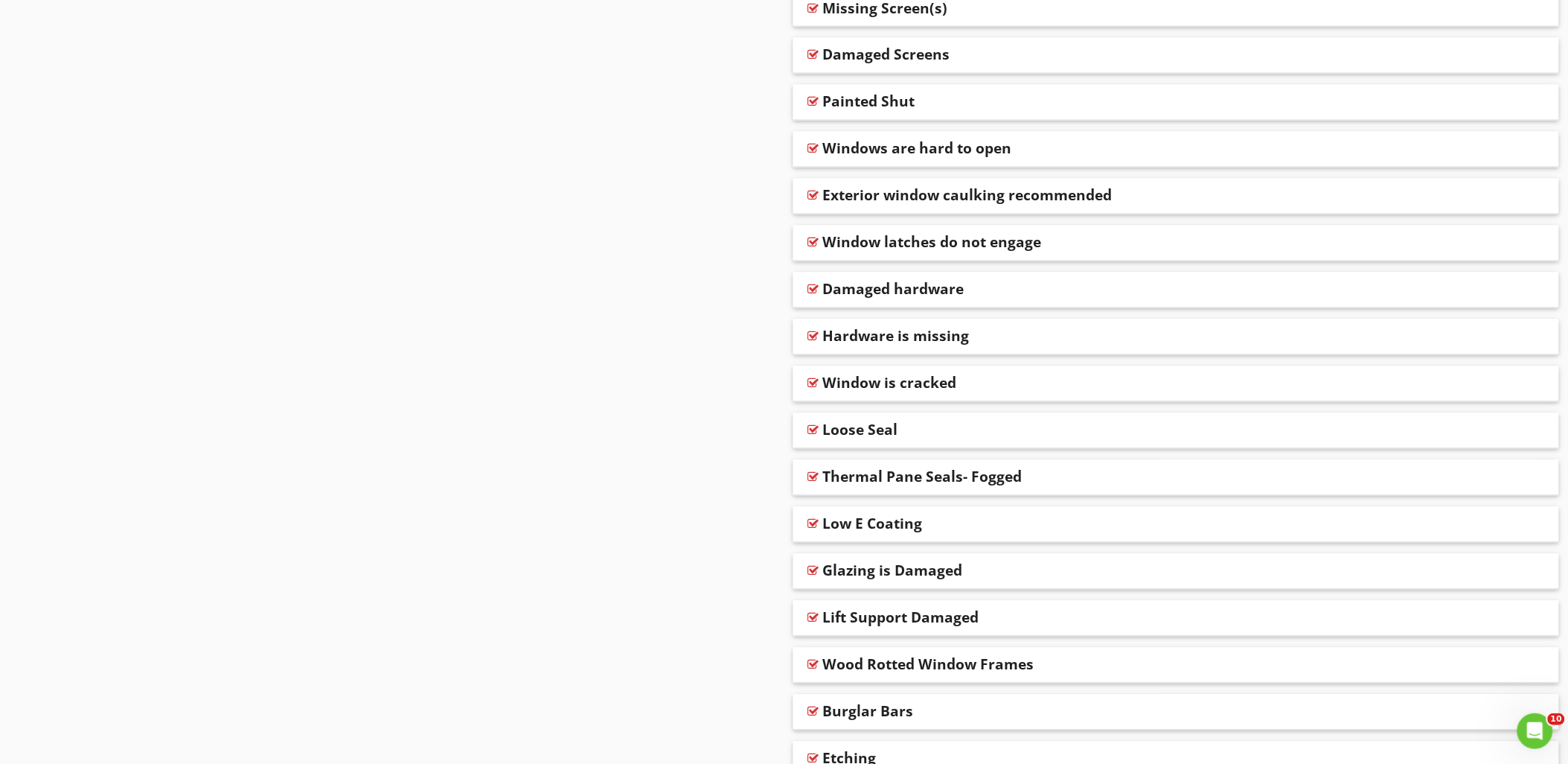
scroll to position [1254, 0]
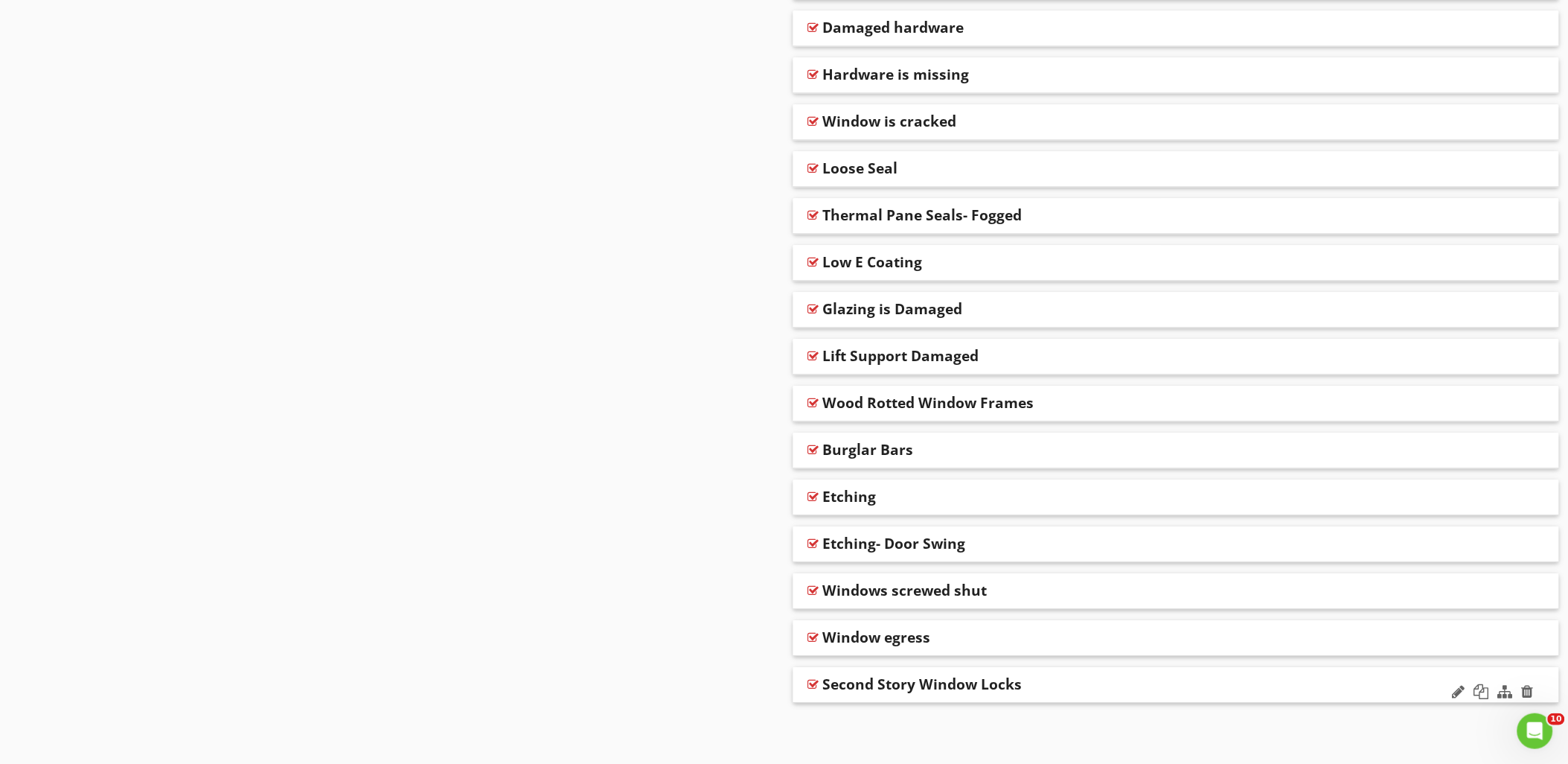
click at [809, 682] on div at bounding box center [813, 683] width 11 height 12
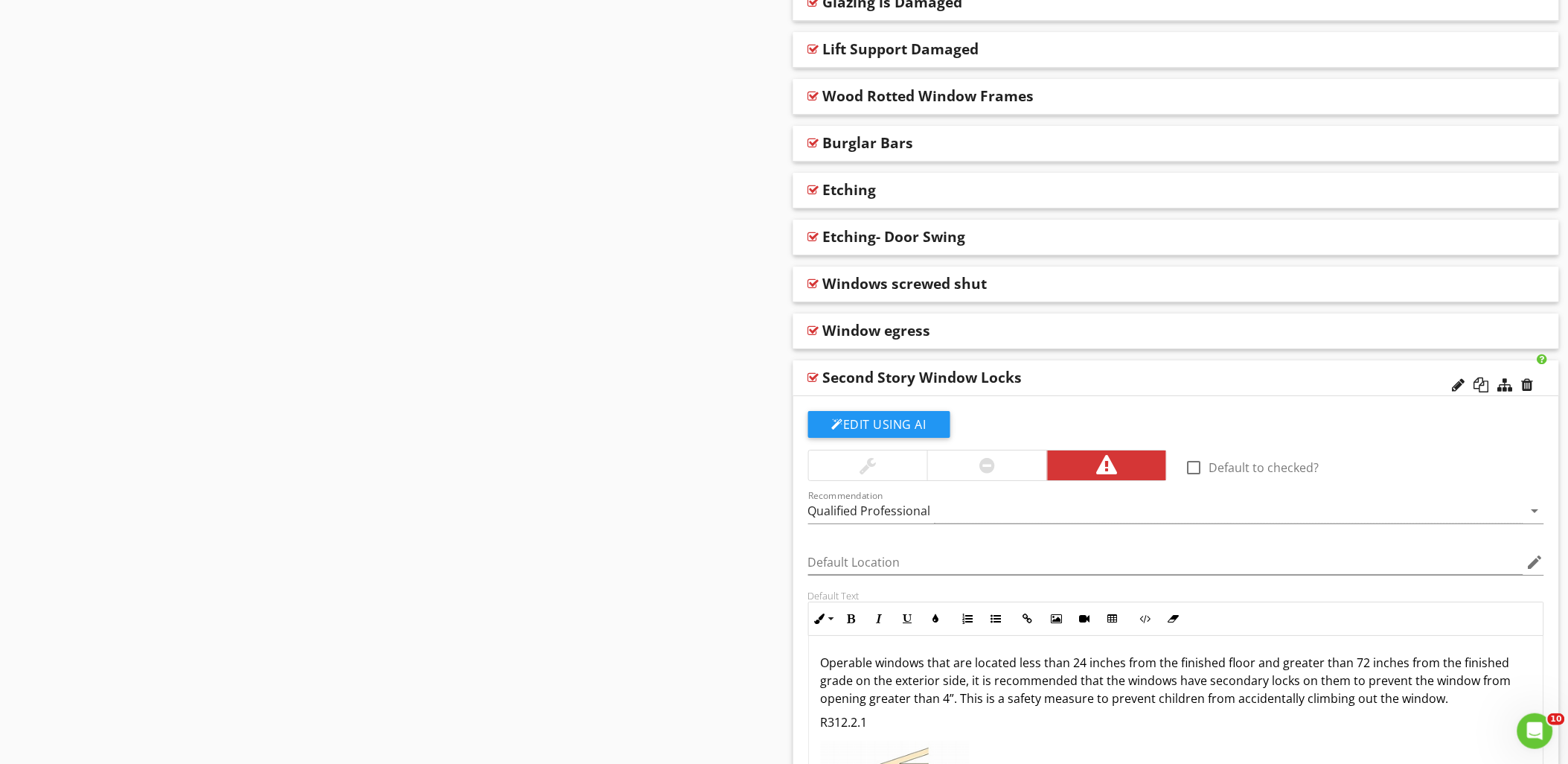
scroll to position [1424, 0]
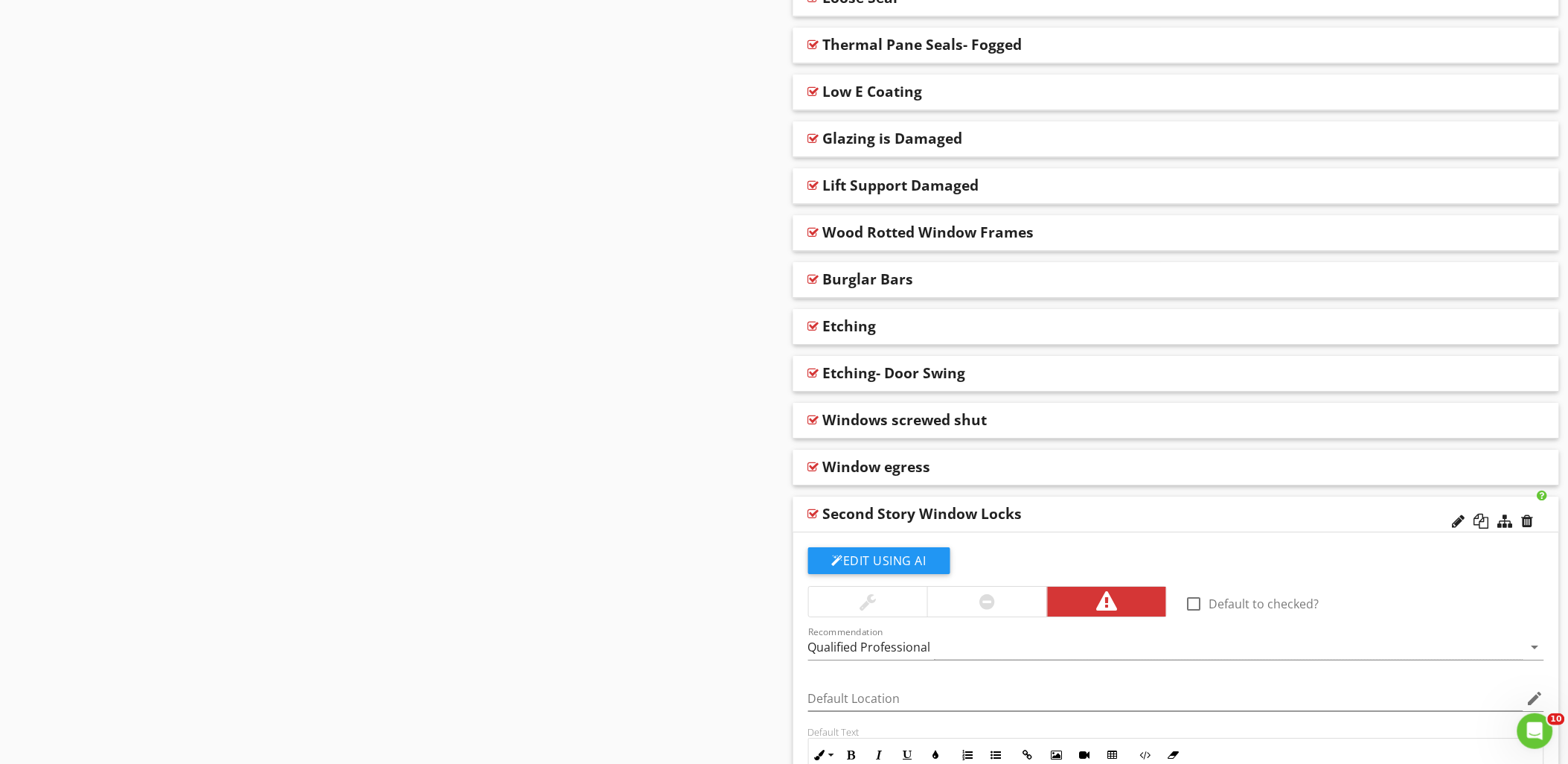
click at [809, 514] on div at bounding box center [813, 514] width 11 height 12
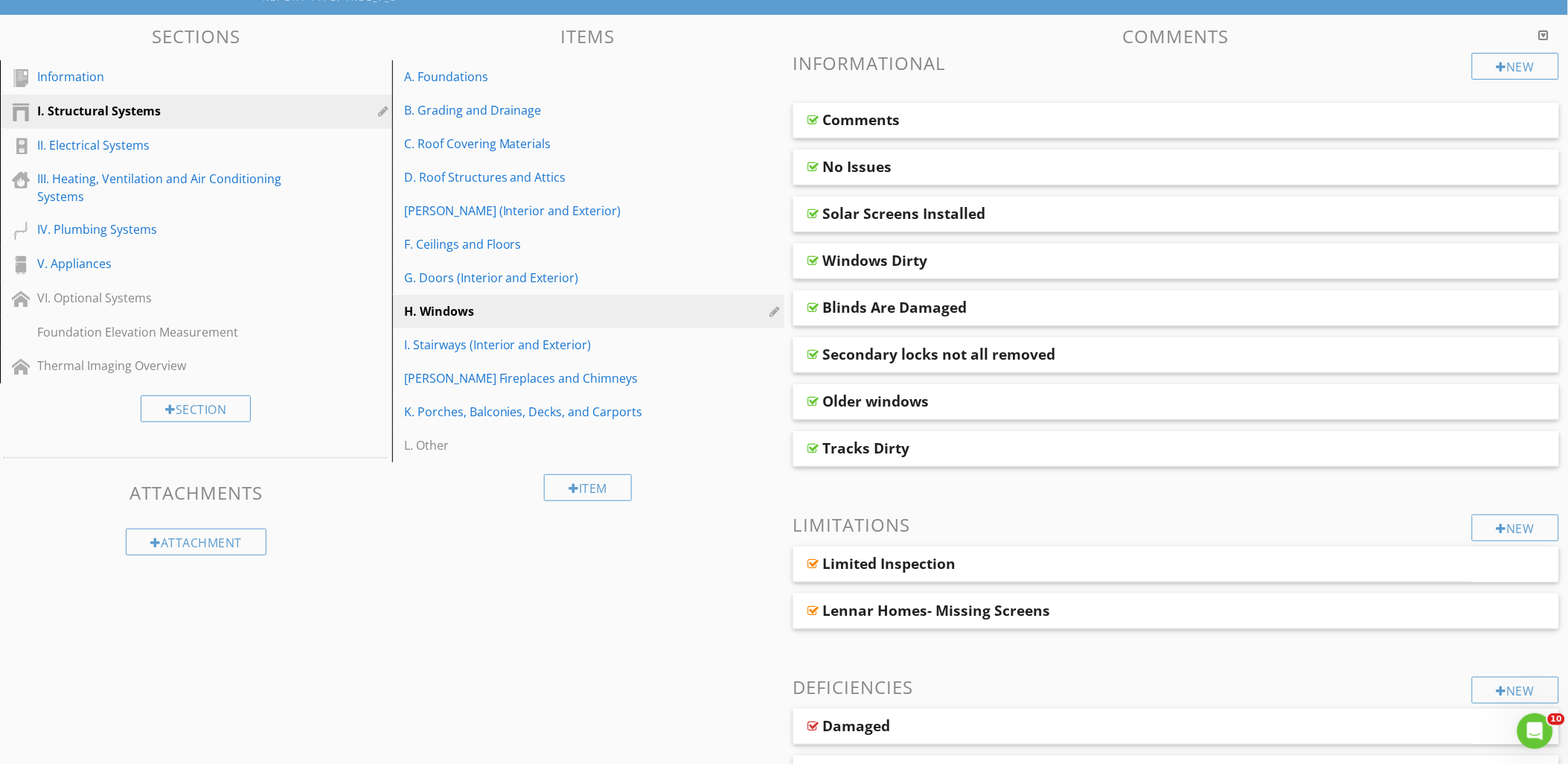
scroll to position [0, 0]
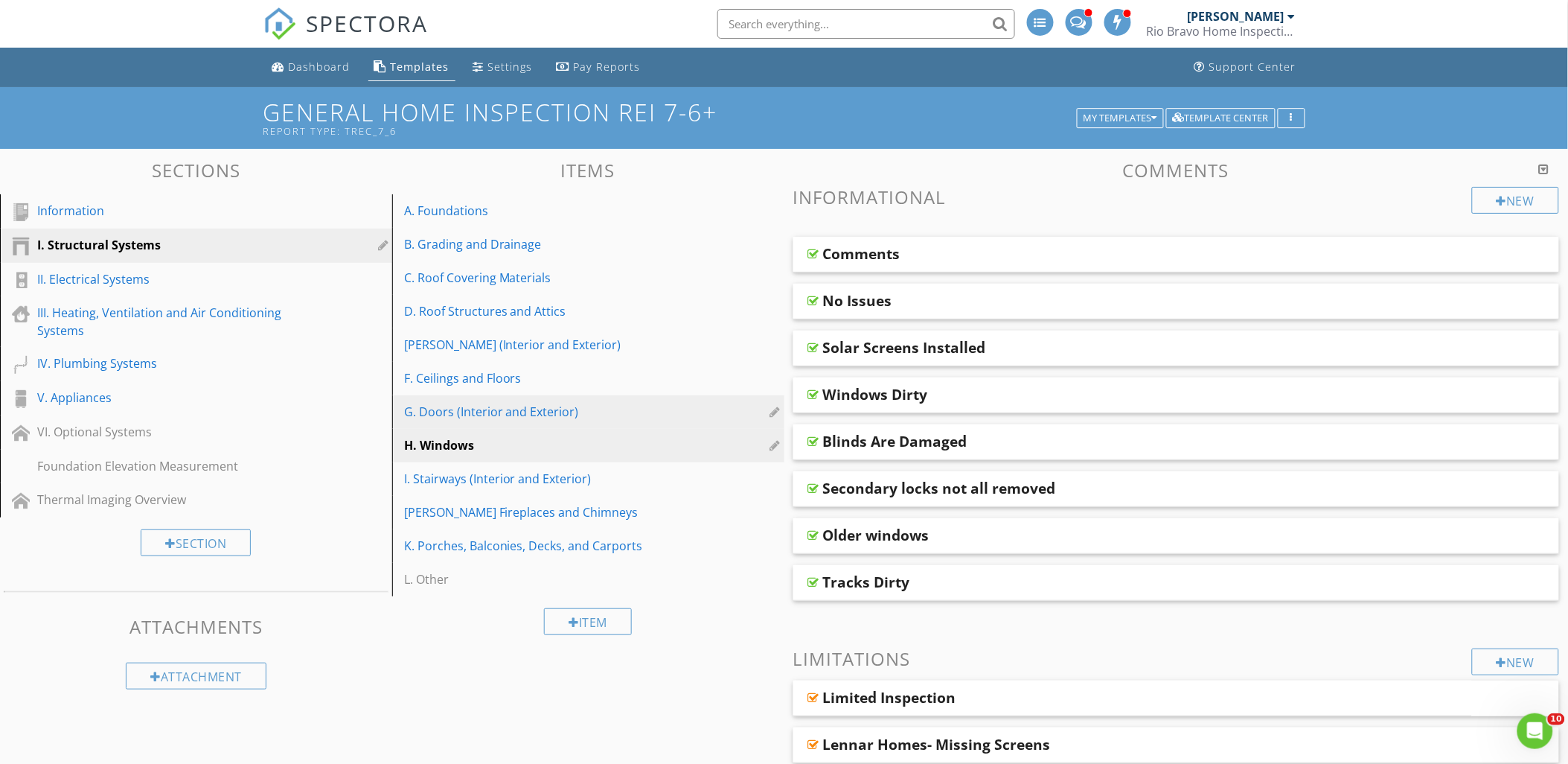
click at [470, 410] on div "G. Doors (Interior and Exterior)" at bounding box center [562, 411] width 317 height 18
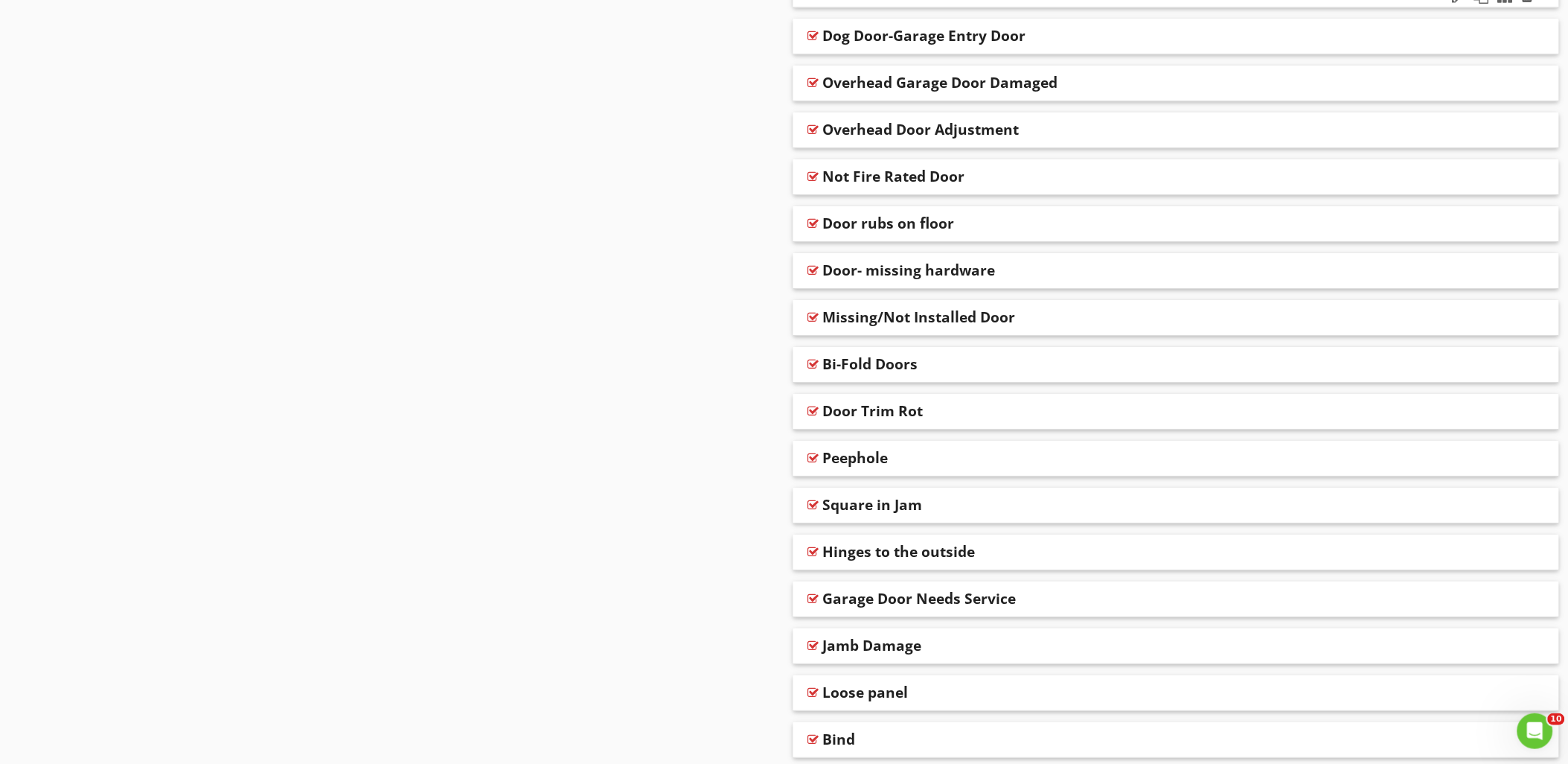
scroll to position [1770, 0]
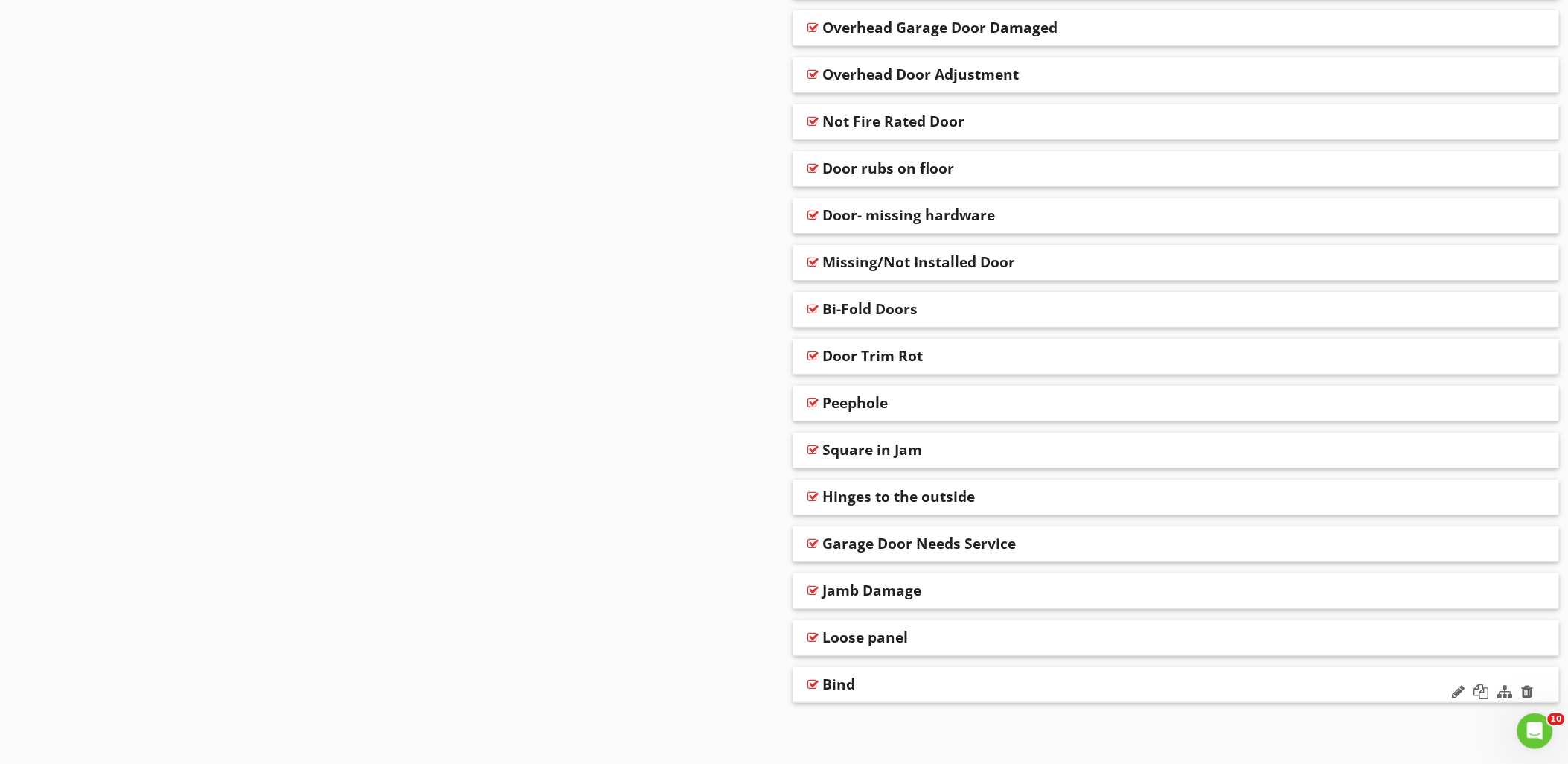
click at [812, 686] on div at bounding box center [813, 683] width 11 height 12
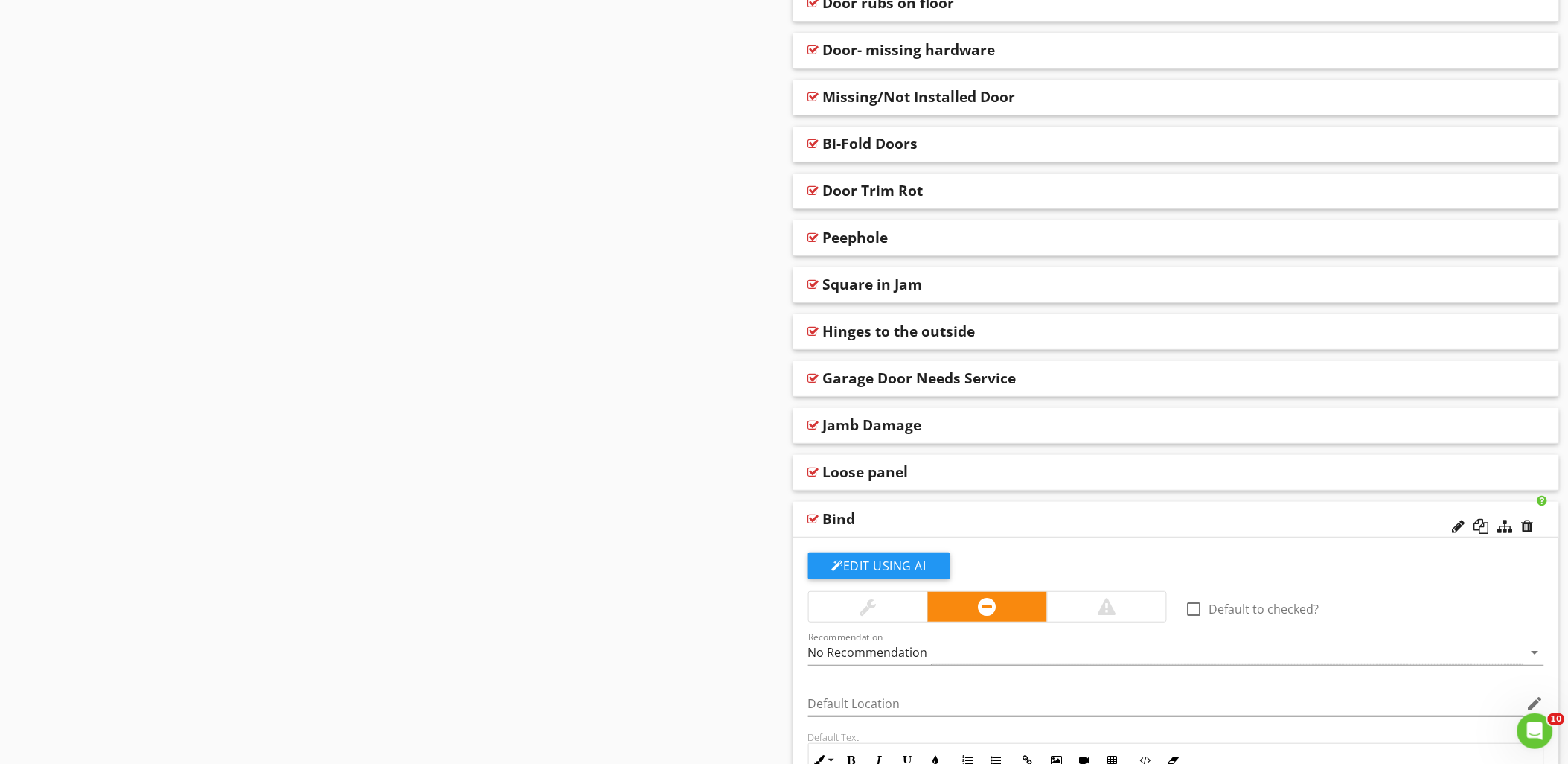
scroll to position [2018, 0]
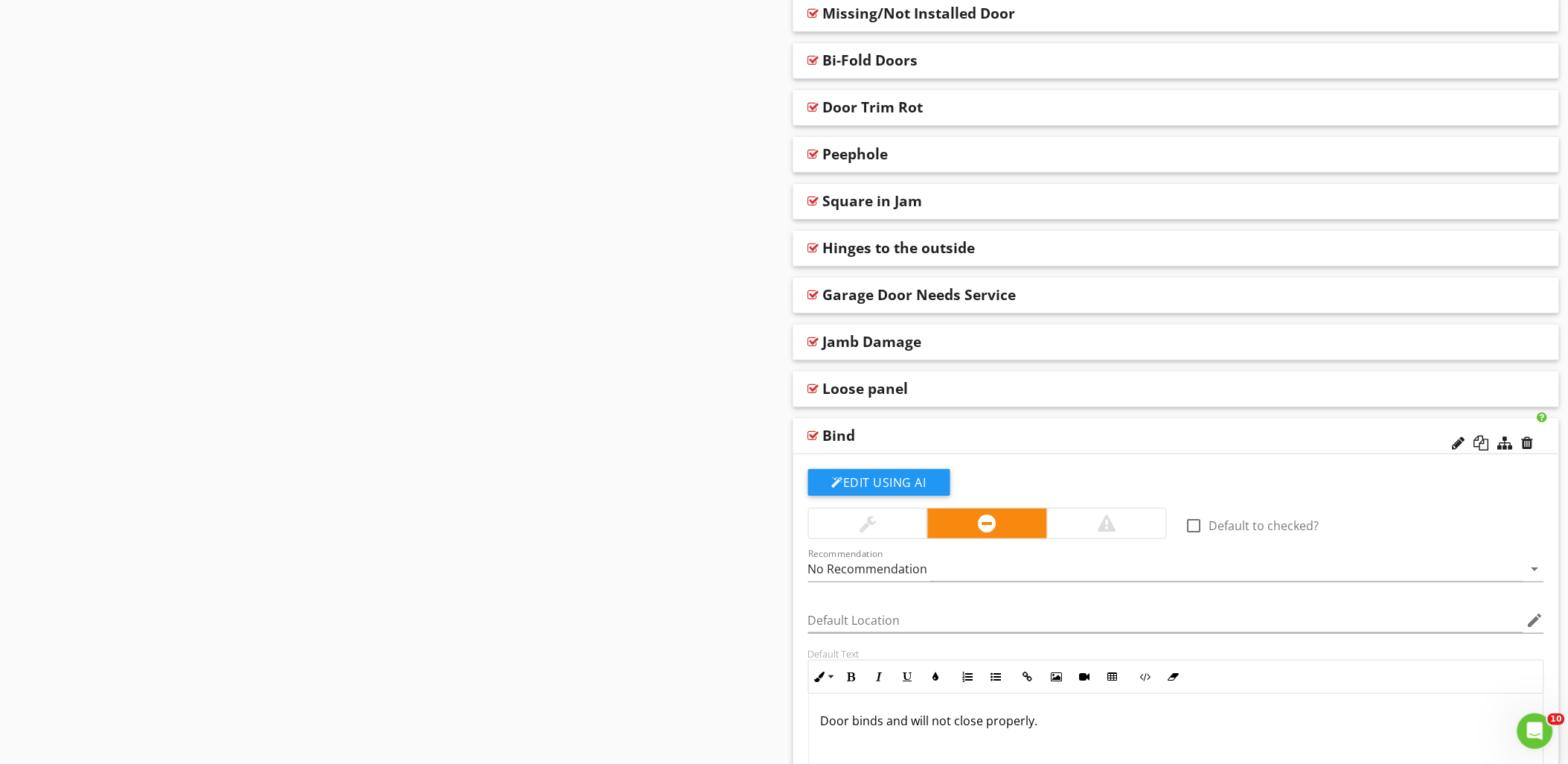
click at [813, 433] on div at bounding box center [813, 435] width 11 height 12
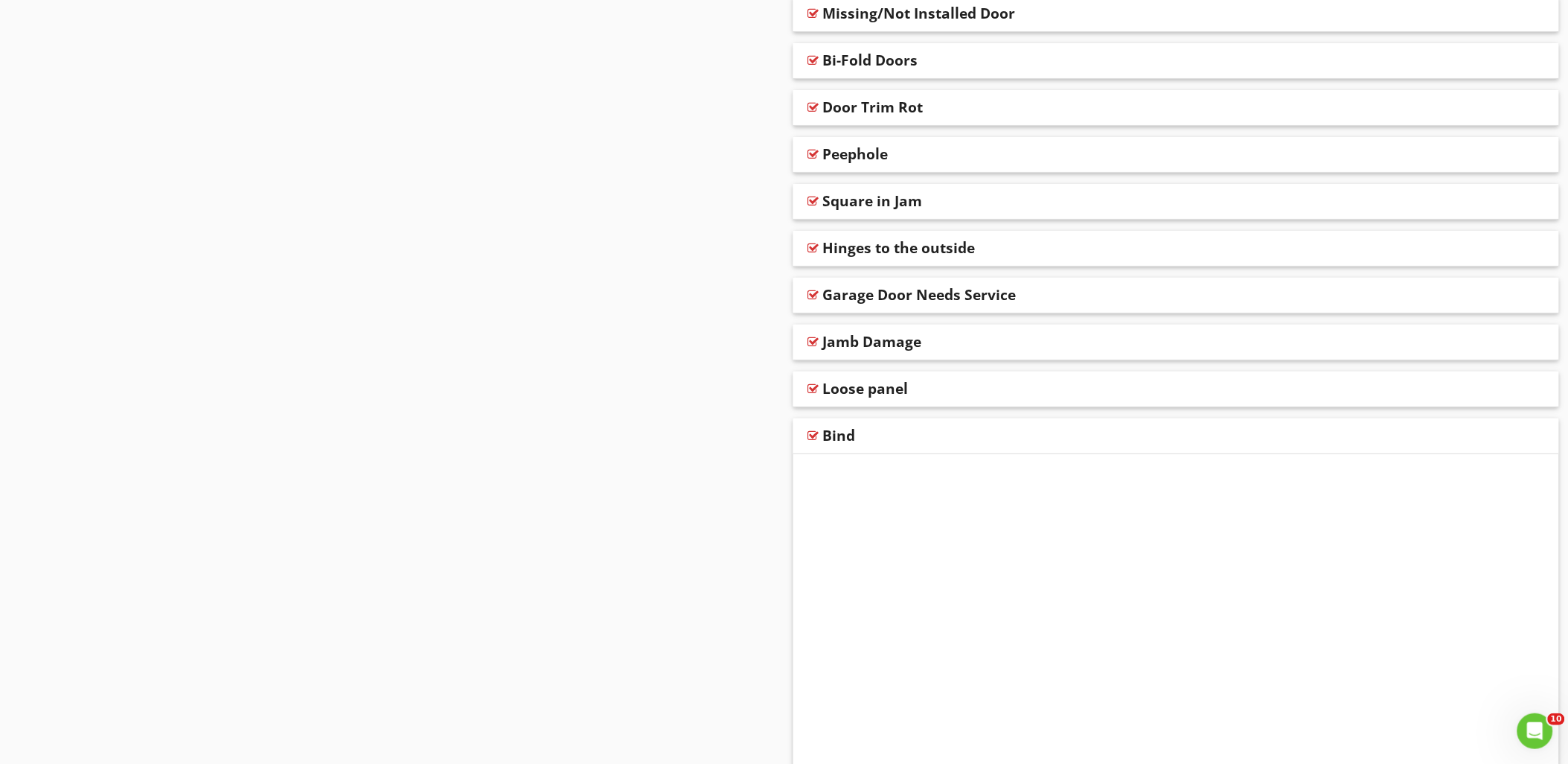
scroll to position [1770, 0]
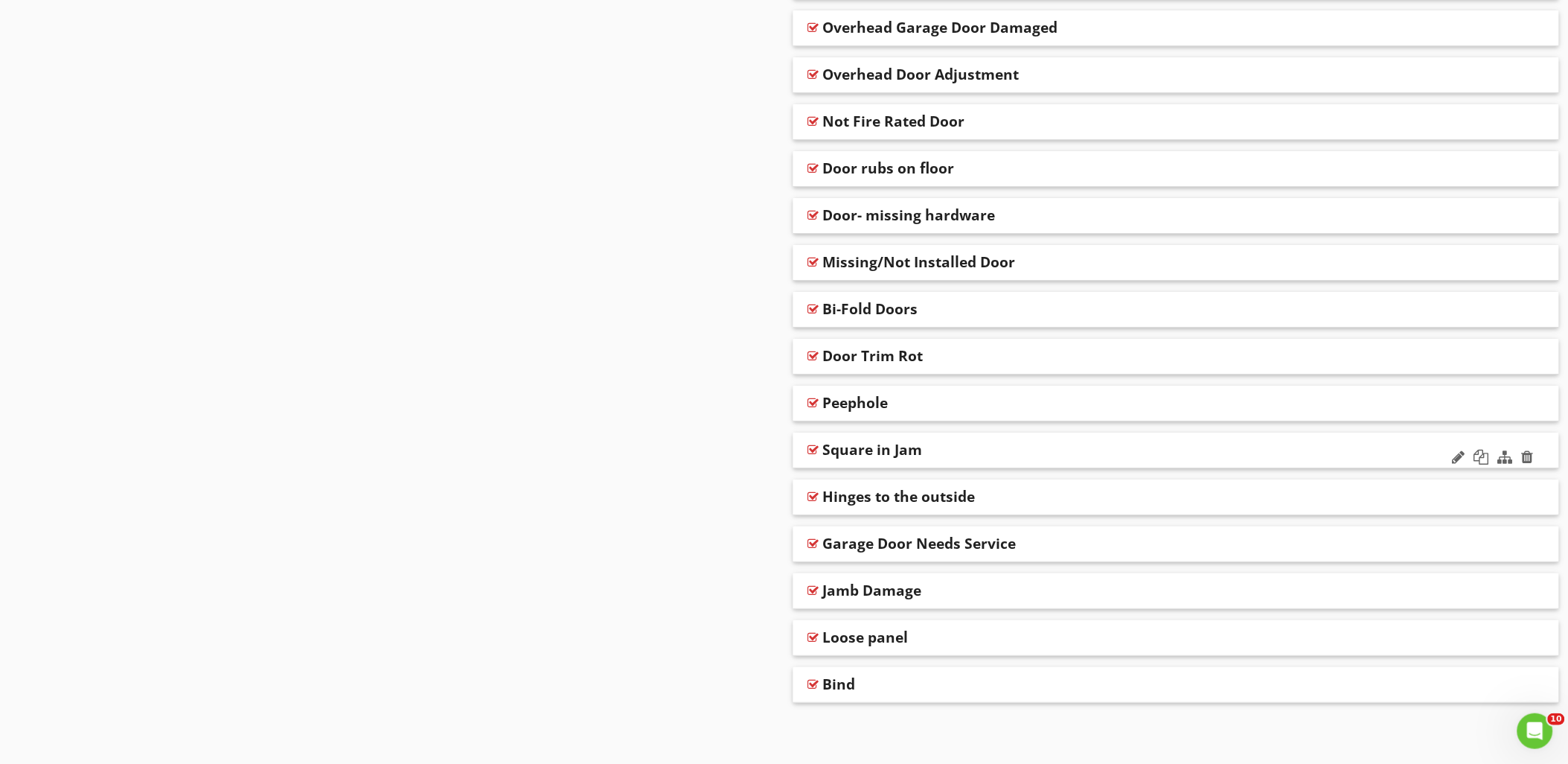
click at [814, 444] on div at bounding box center [813, 450] width 11 height 12
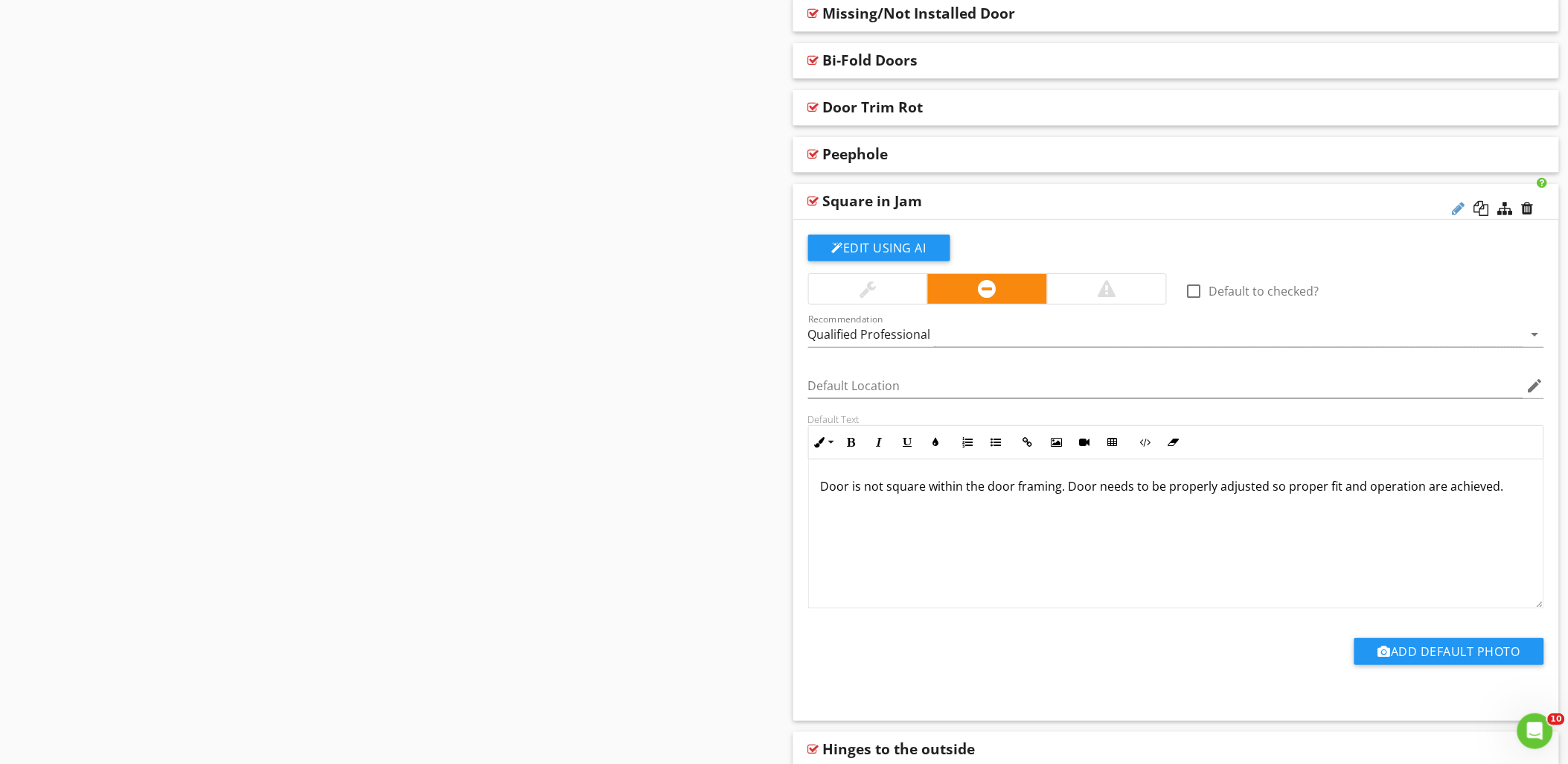
click at [1455, 210] on div at bounding box center [1458, 208] width 13 height 15
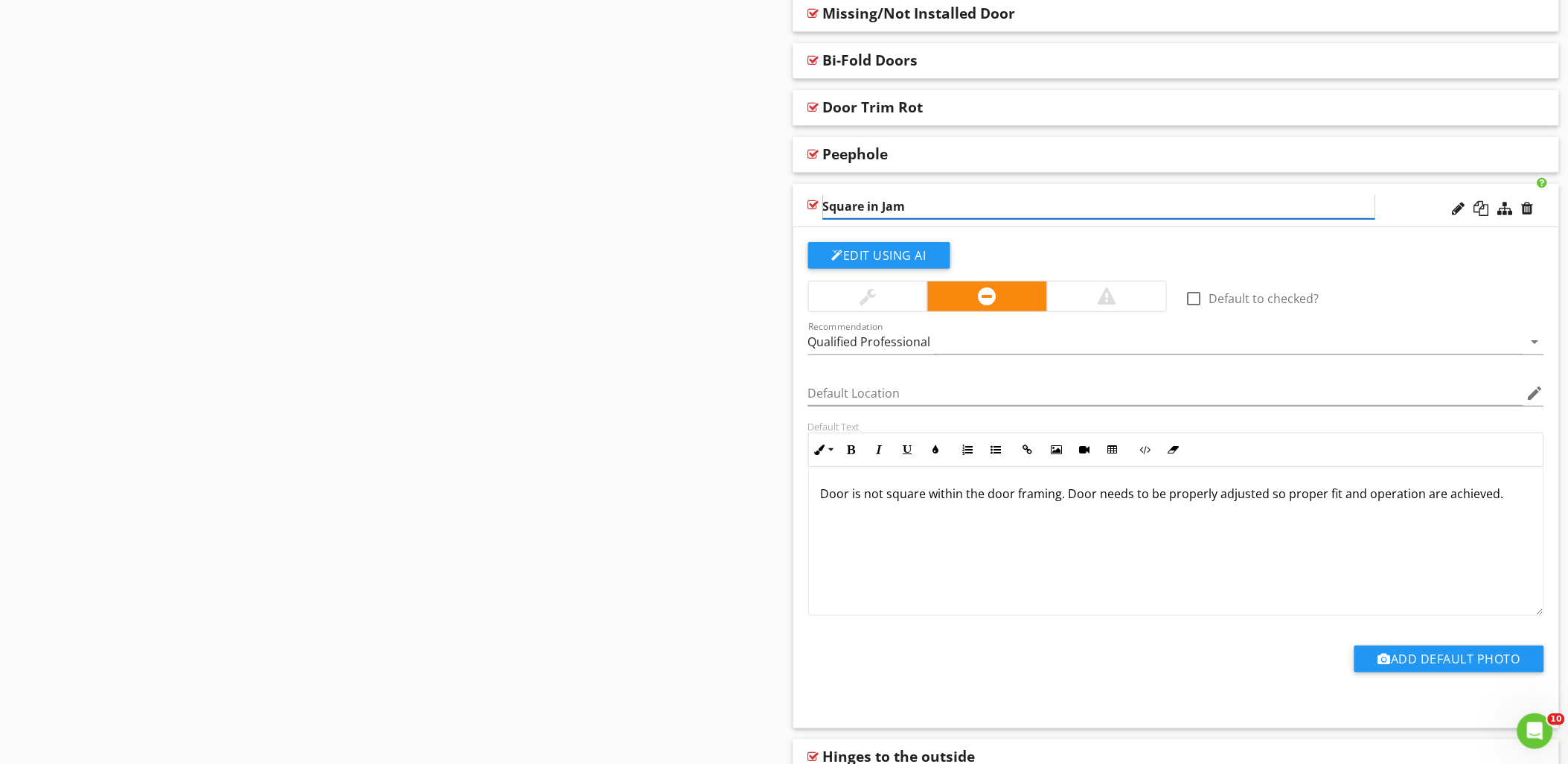
click at [827, 209] on input "Square in Jam" at bounding box center [1099, 206] width 552 height 25
click at [910, 211] on input "Not Square in Jam" at bounding box center [1099, 206] width 552 height 25
type input "Not Square in Jam"
click at [797, 244] on div "Edit Using AI check_box_outline_blank Default to checked? Recommendation Qualif…" at bounding box center [1176, 477] width 767 height 501
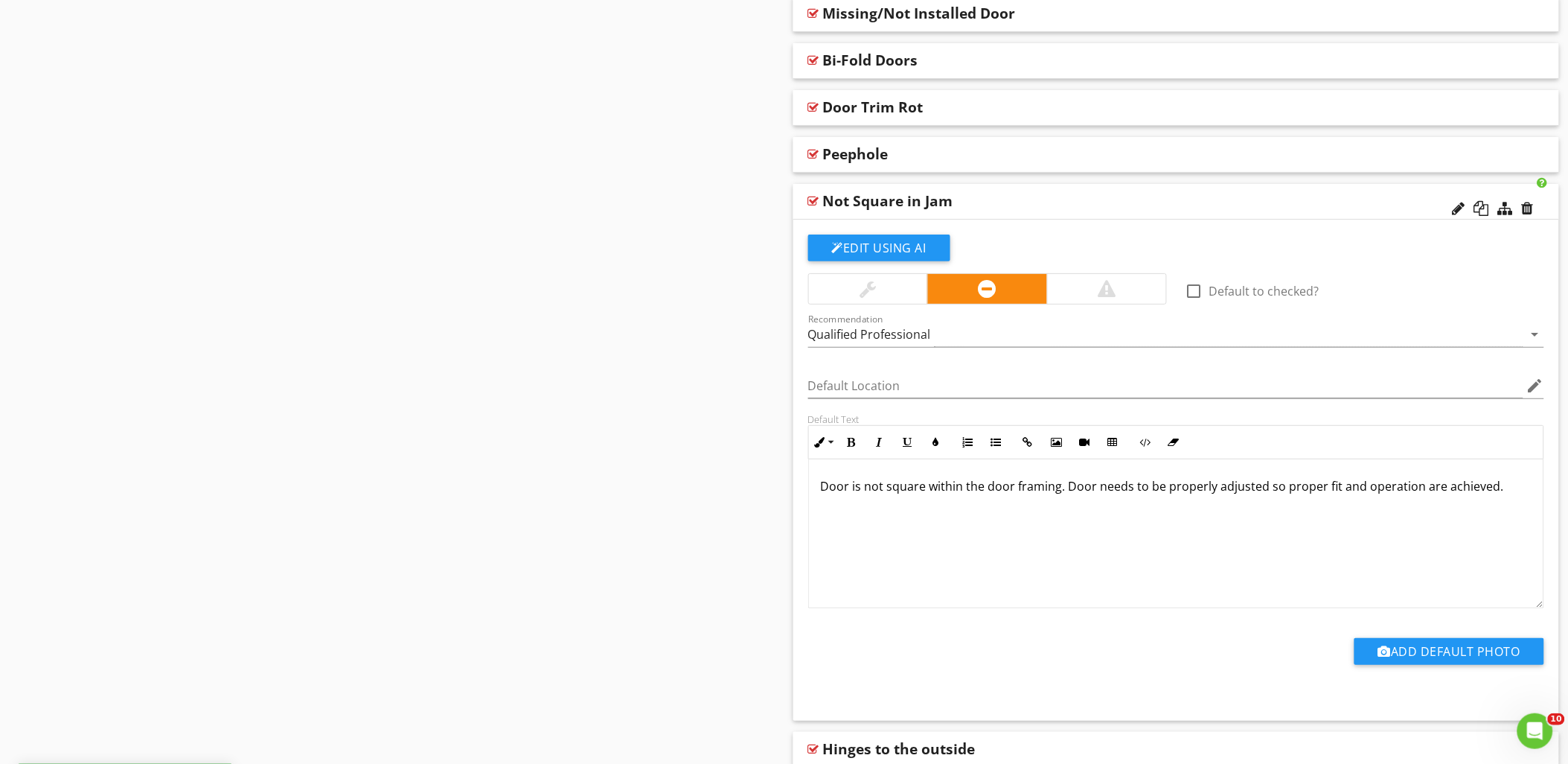
click at [809, 201] on div at bounding box center [813, 201] width 11 height 12
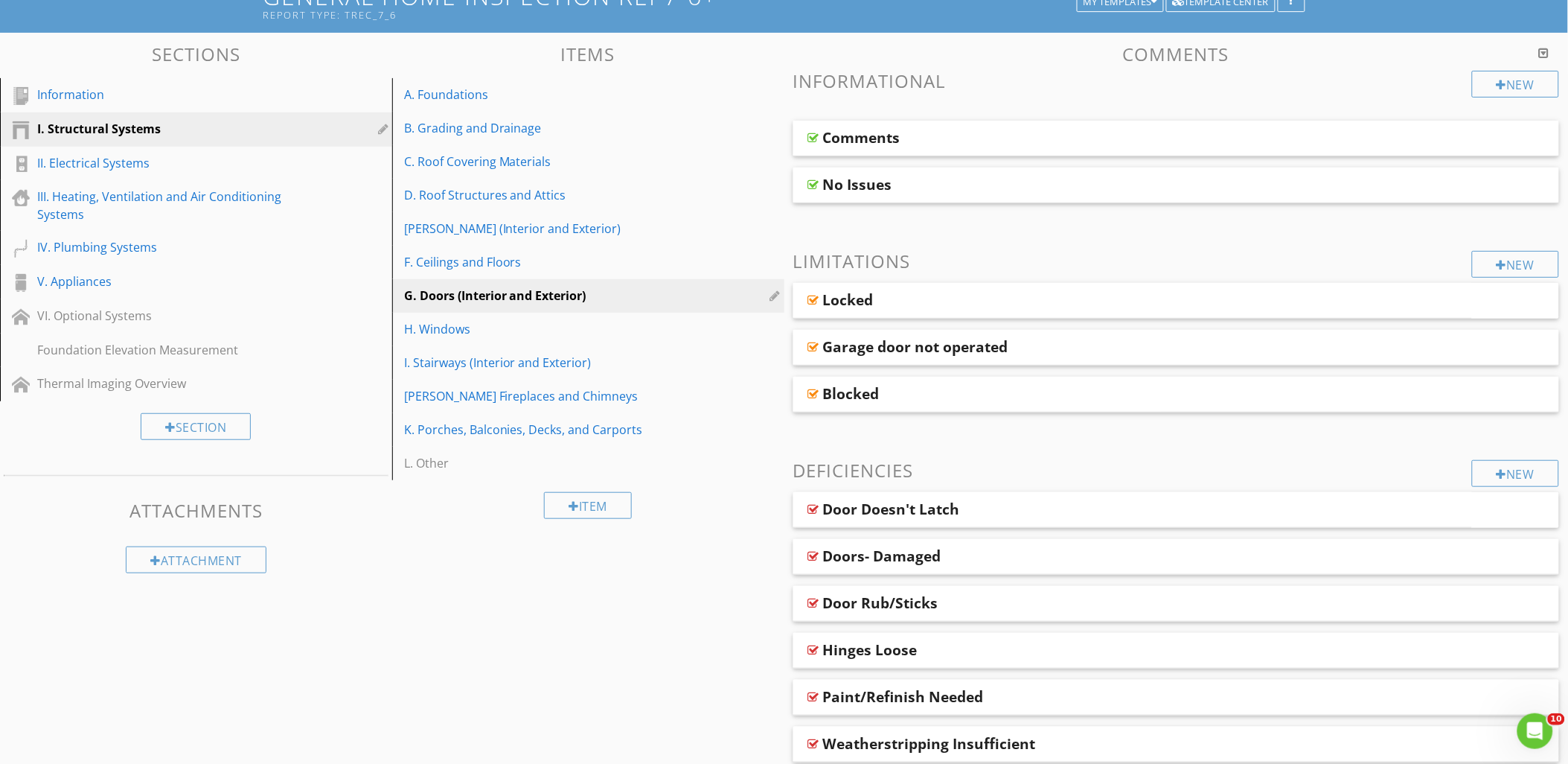
scroll to position [0, 0]
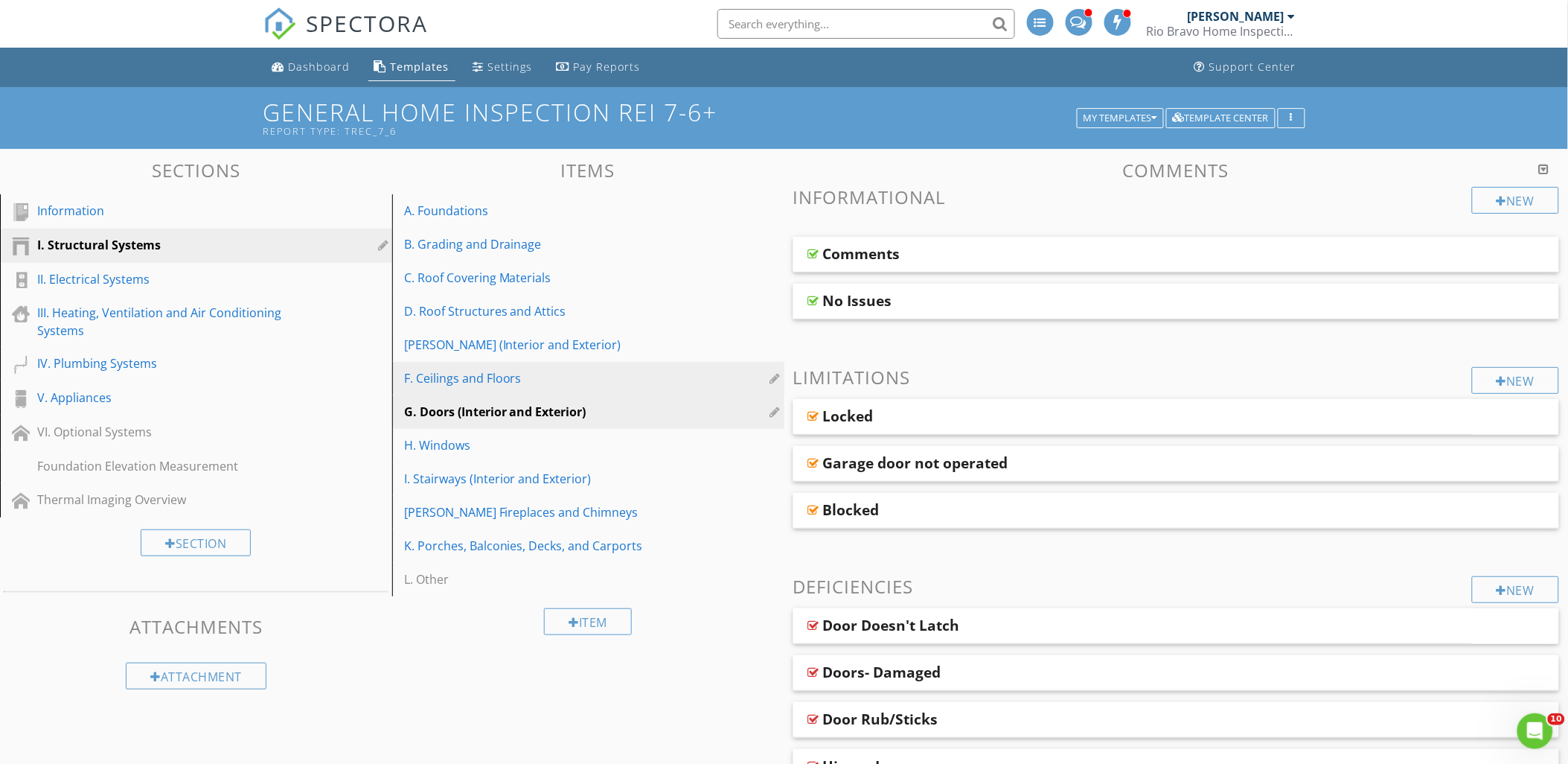
click at [462, 374] on div "F. Ceilings and Floors" at bounding box center [562, 378] width 317 height 18
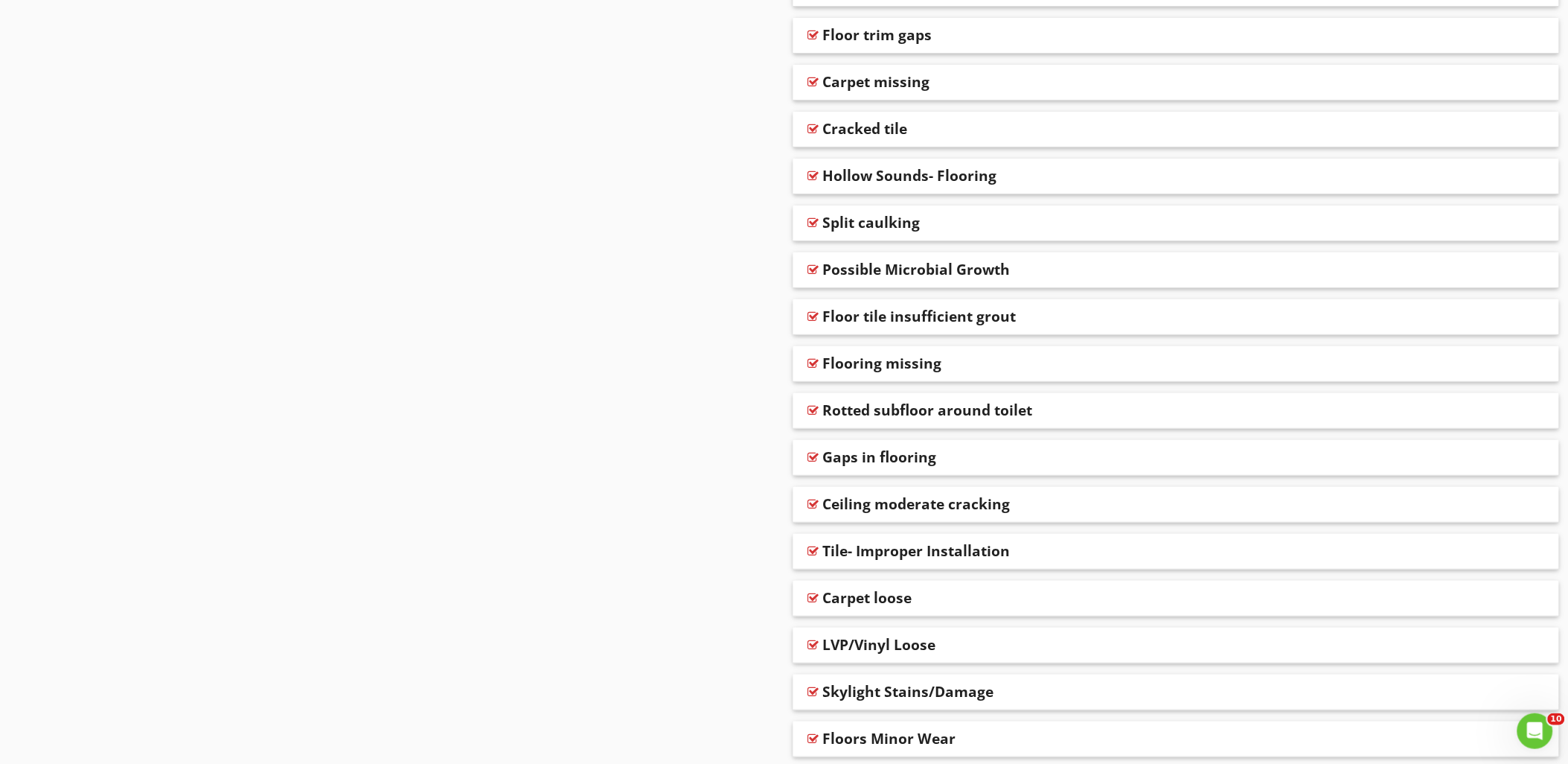
scroll to position [2099, 0]
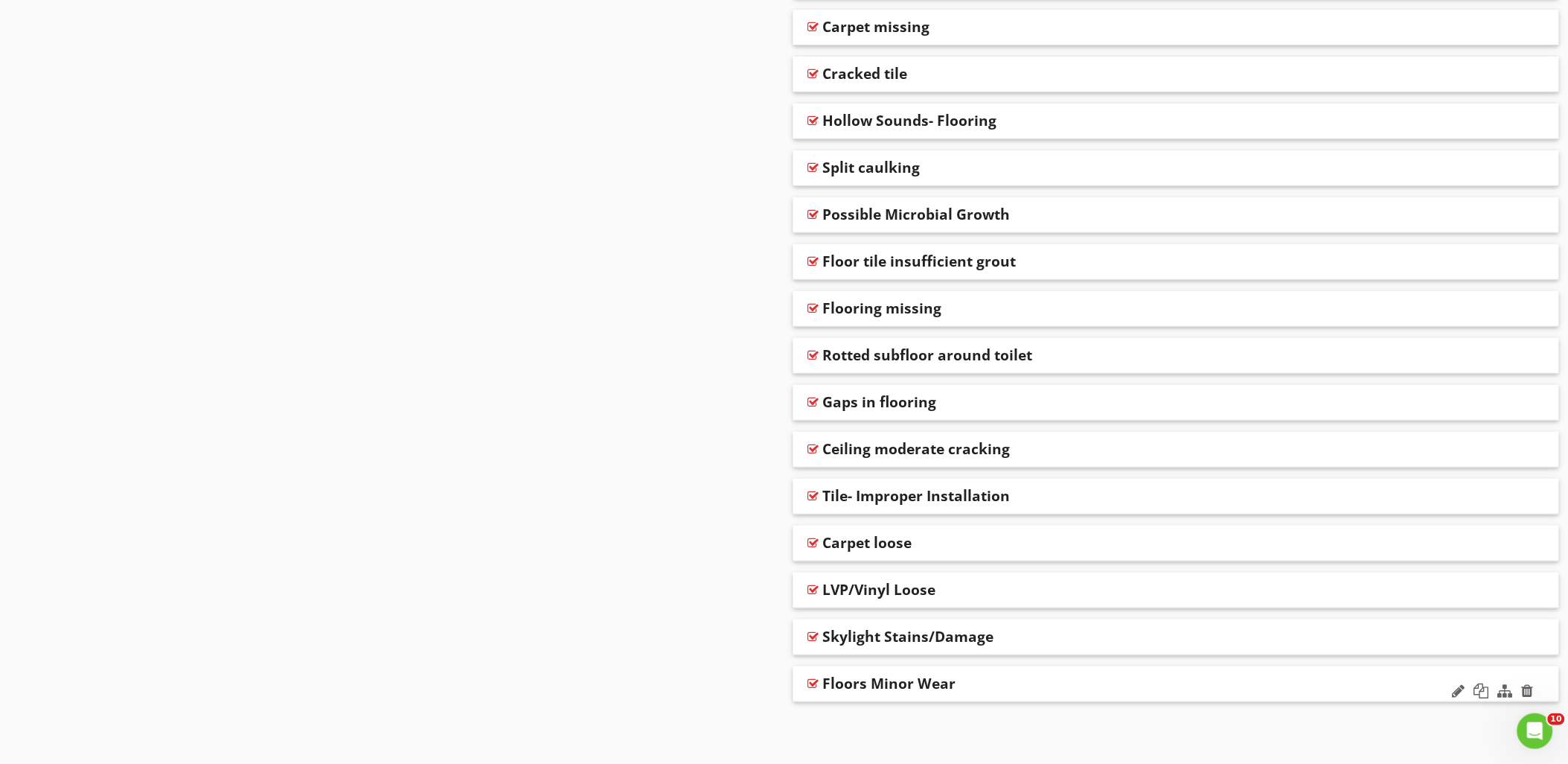
click at [814, 681] on div at bounding box center [813, 683] width 11 height 12
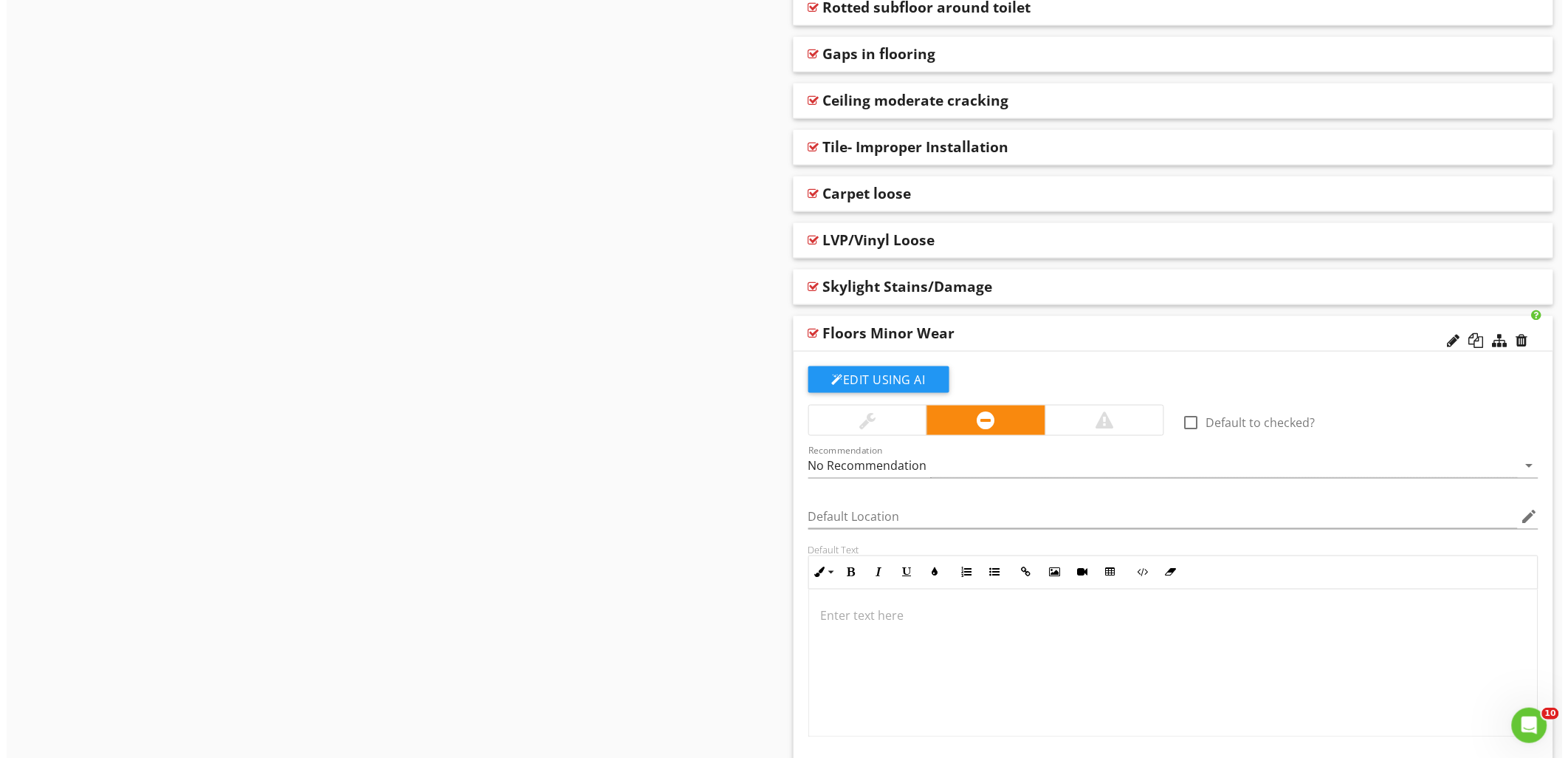
scroll to position [2492, 0]
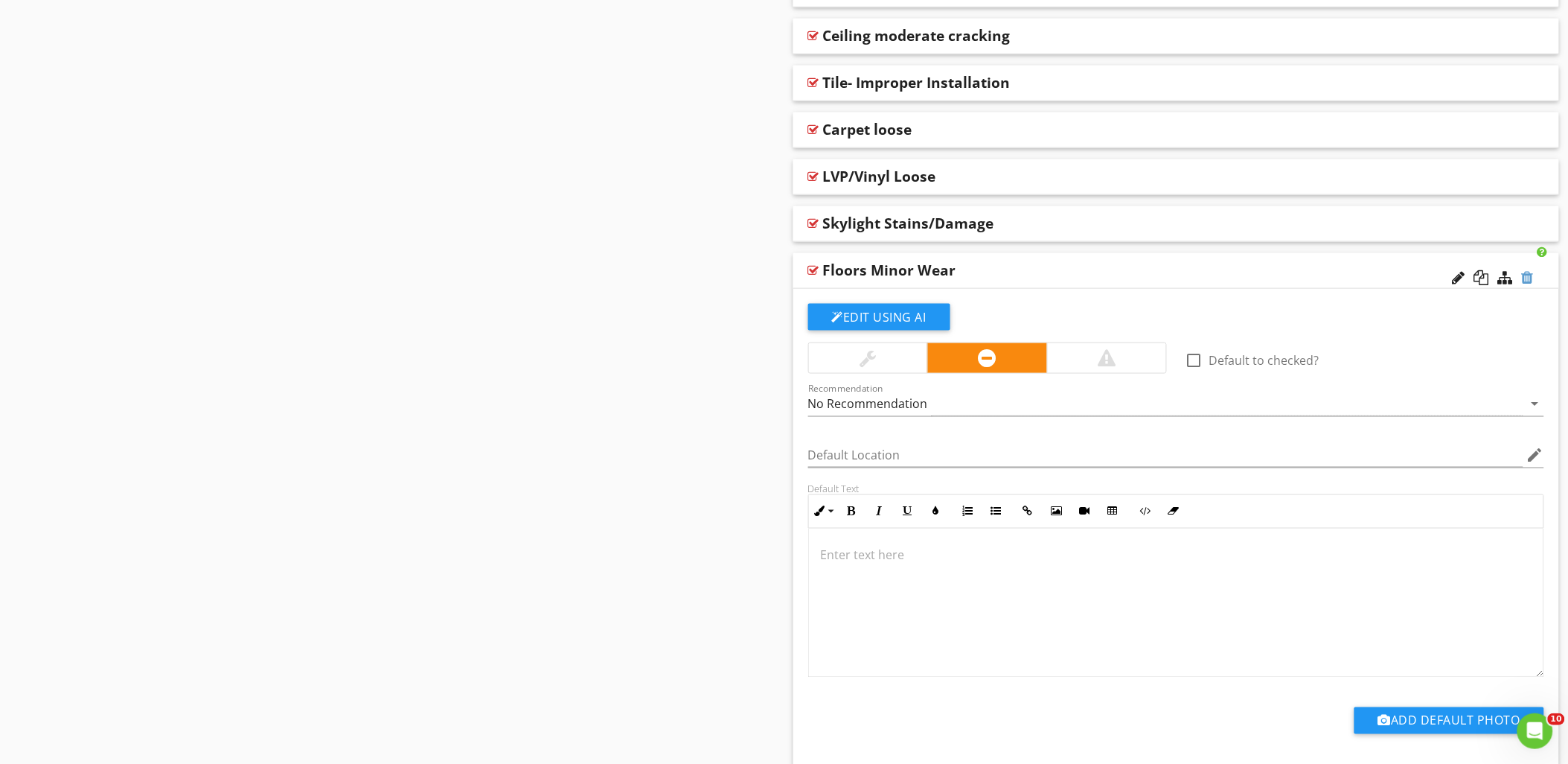
click at [1529, 278] on div at bounding box center [1528, 277] width 12 height 15
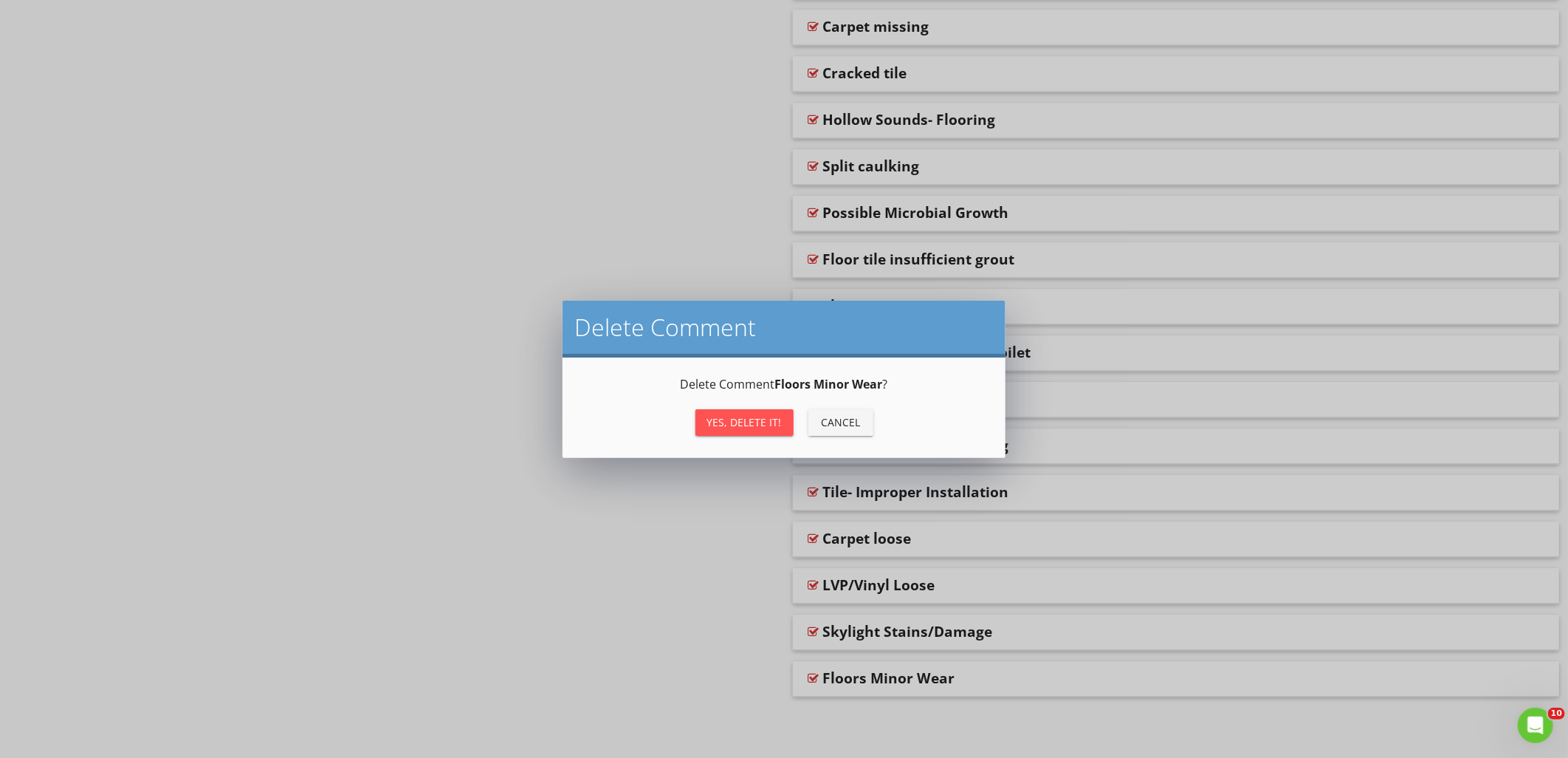
drag, startPoint x: 725, startPoint y: 425, endPoint x: 728, endPoint y: 432, distance: 7.6
click at [725, 424] on div "Yes, Delete it!" at bounding box center [744, 422] width 75 height 16
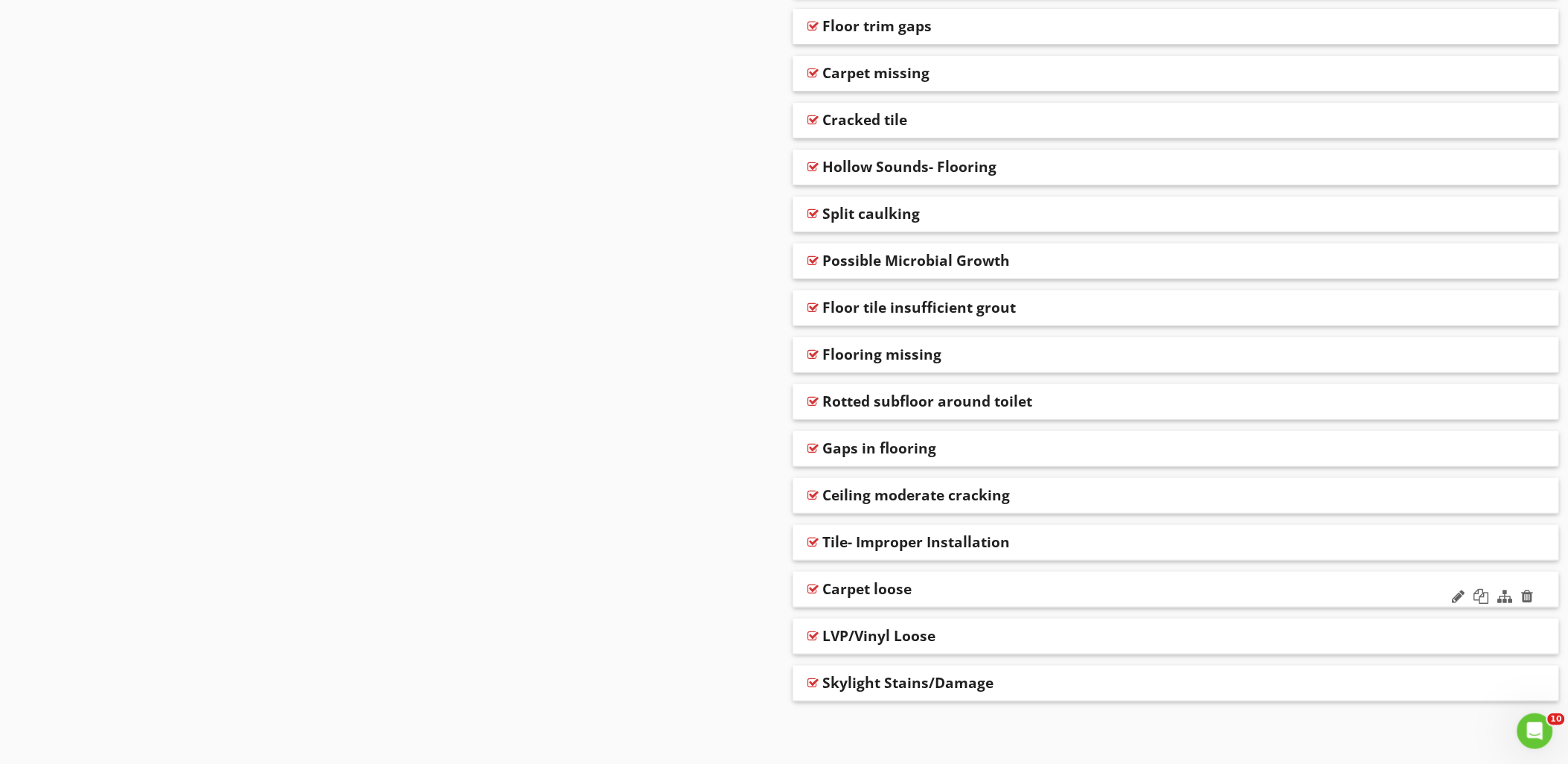
scroll to position [2051, 0]
click at [813, 541] on div at bounding box center [813, 543] width 11 height 12
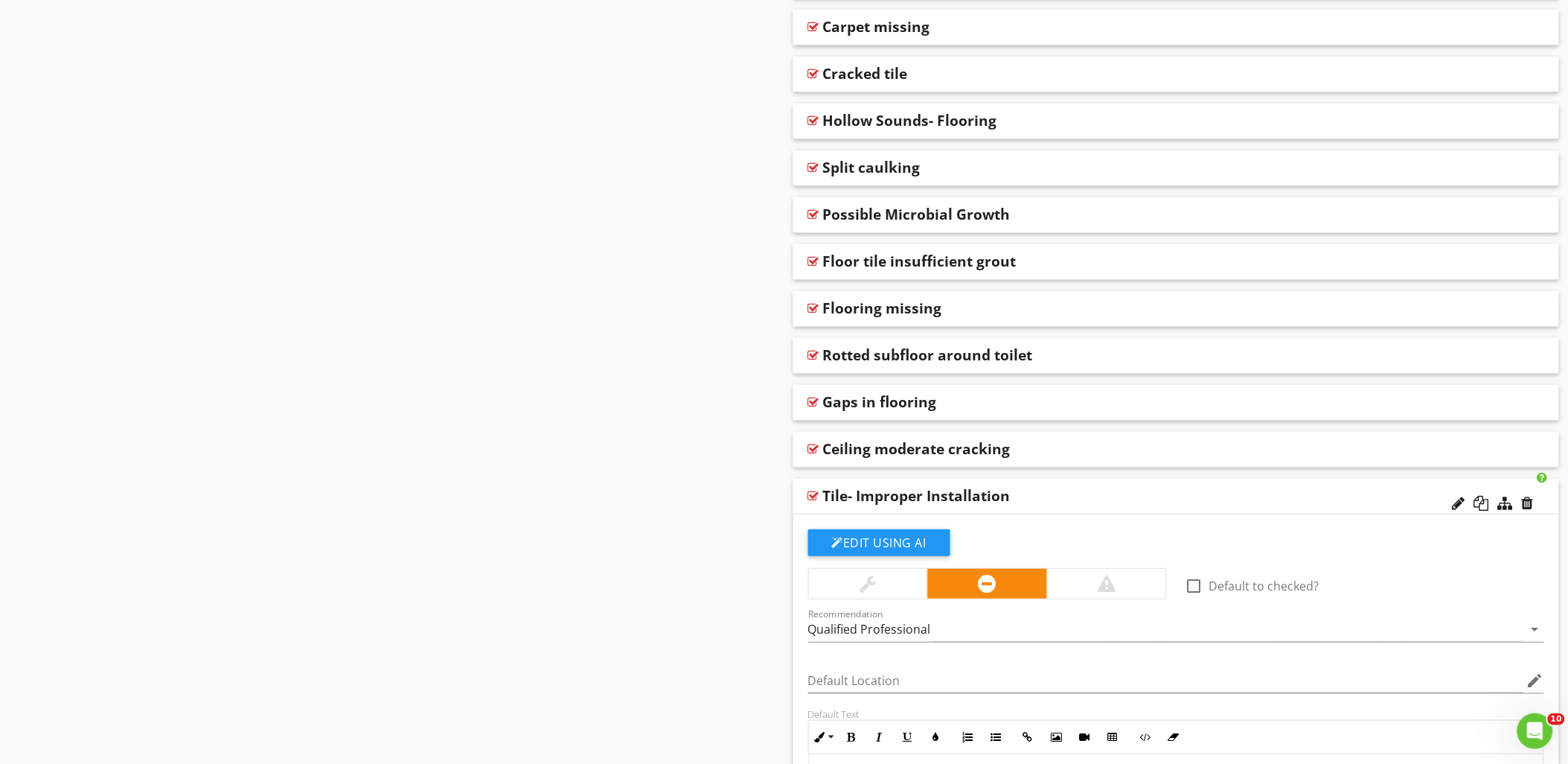
scroll to position [2346, 0]
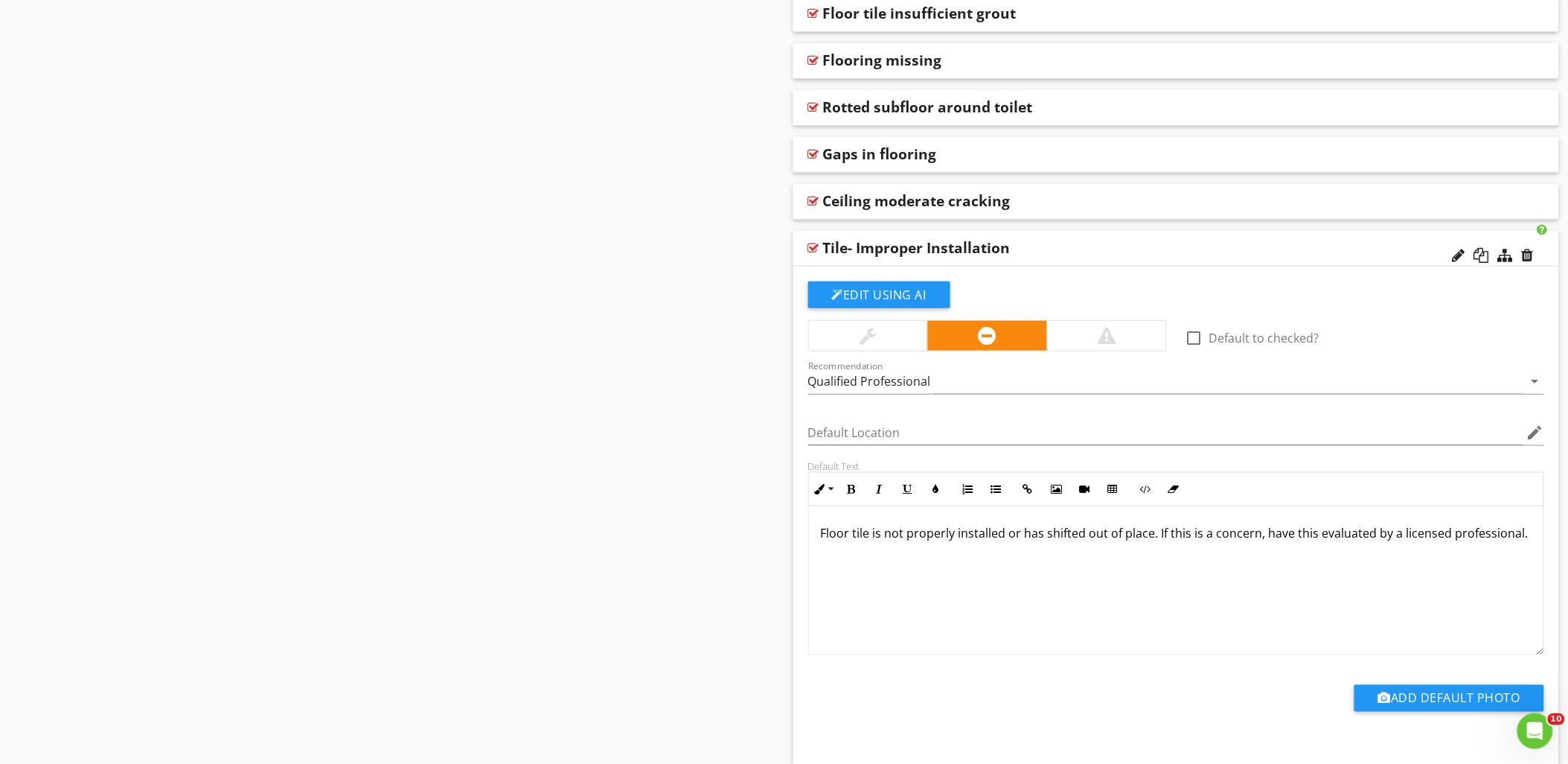
click at [814, 247] on div at bounding box center [813, 247] width 11 height 12
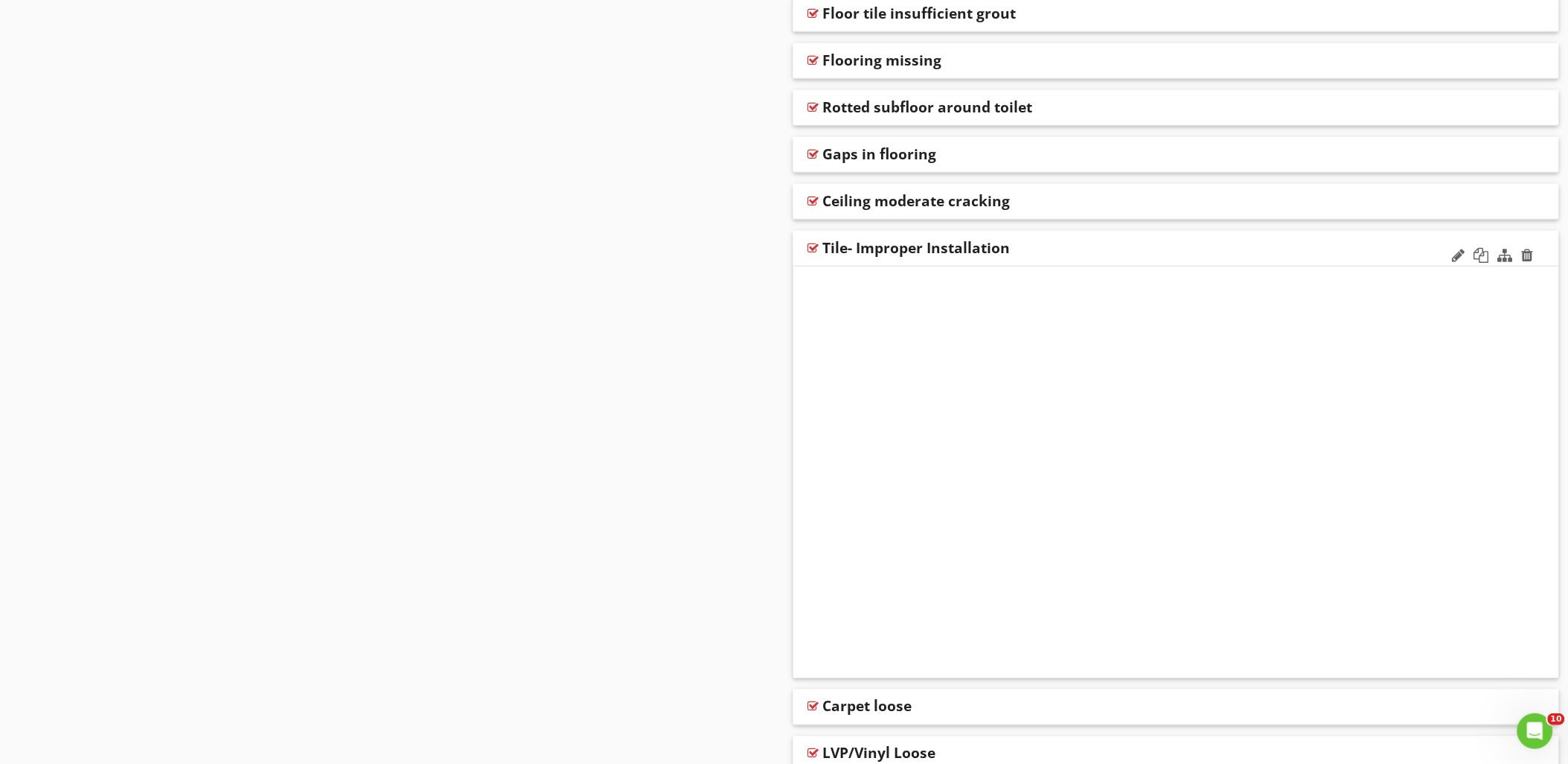
scroll to position [2051, 0]
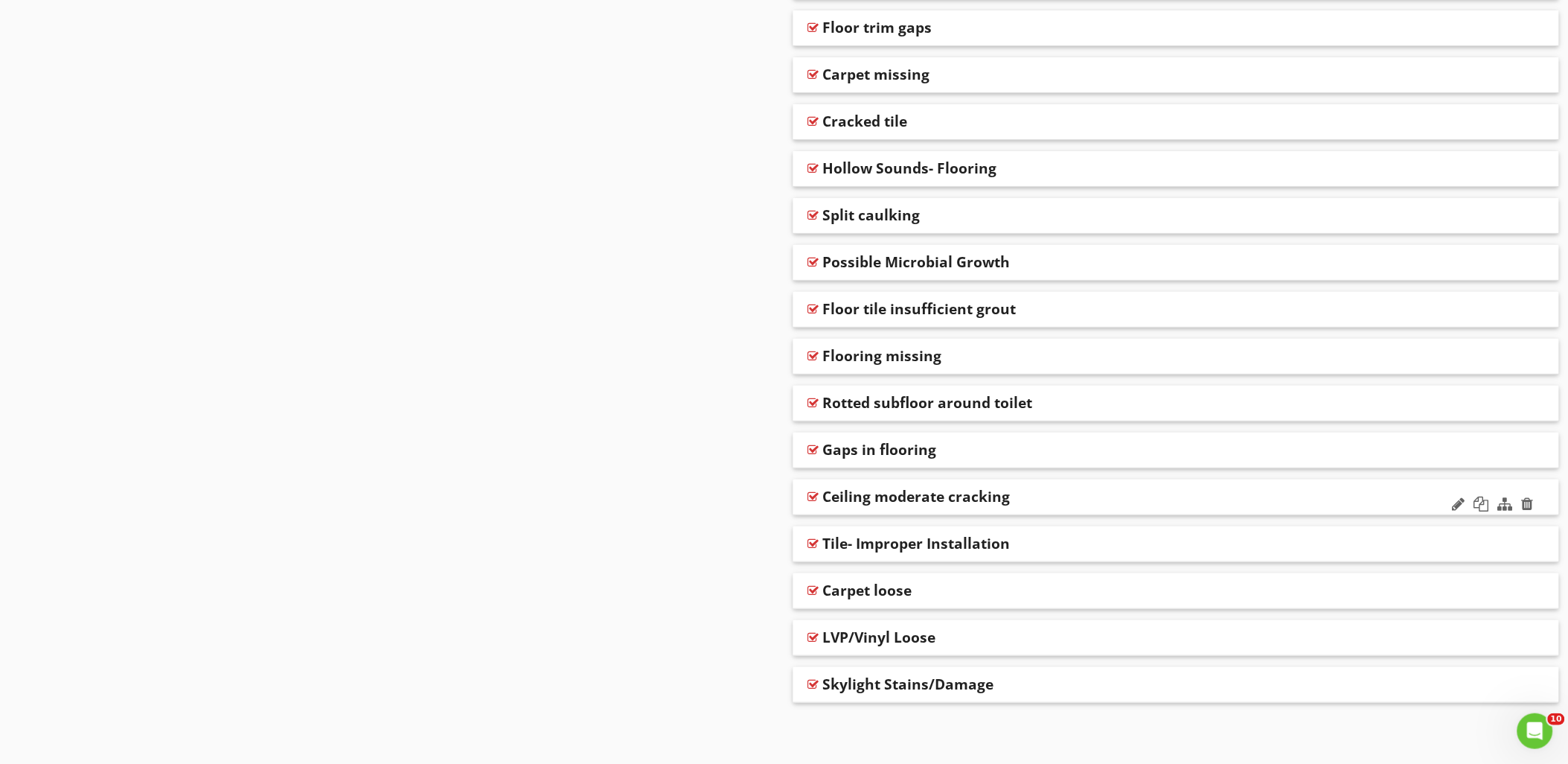
click at [814, 493] on div at bounding box center [813, 496] width 11 height 12
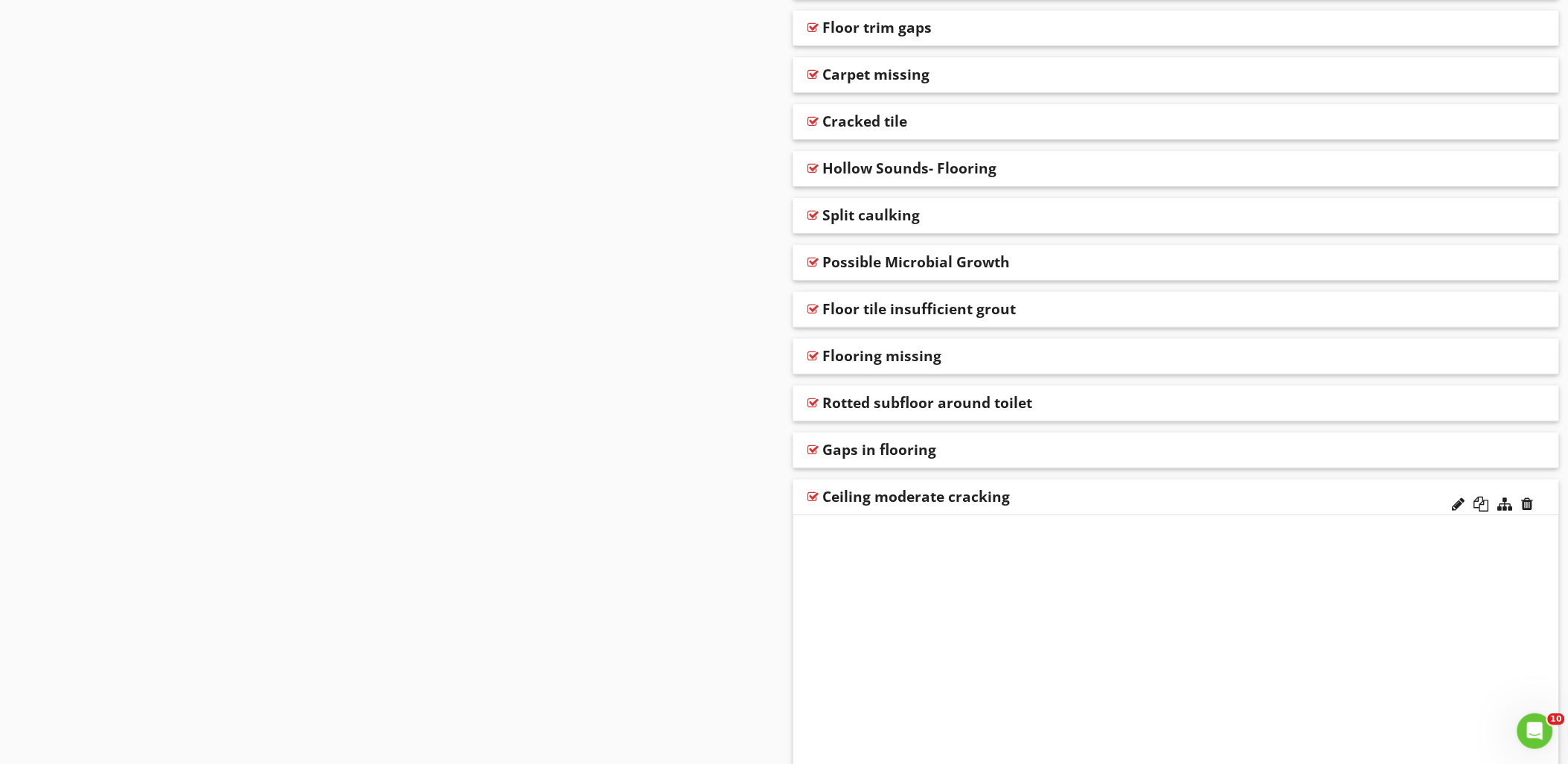
scroll to position [2346, 0]
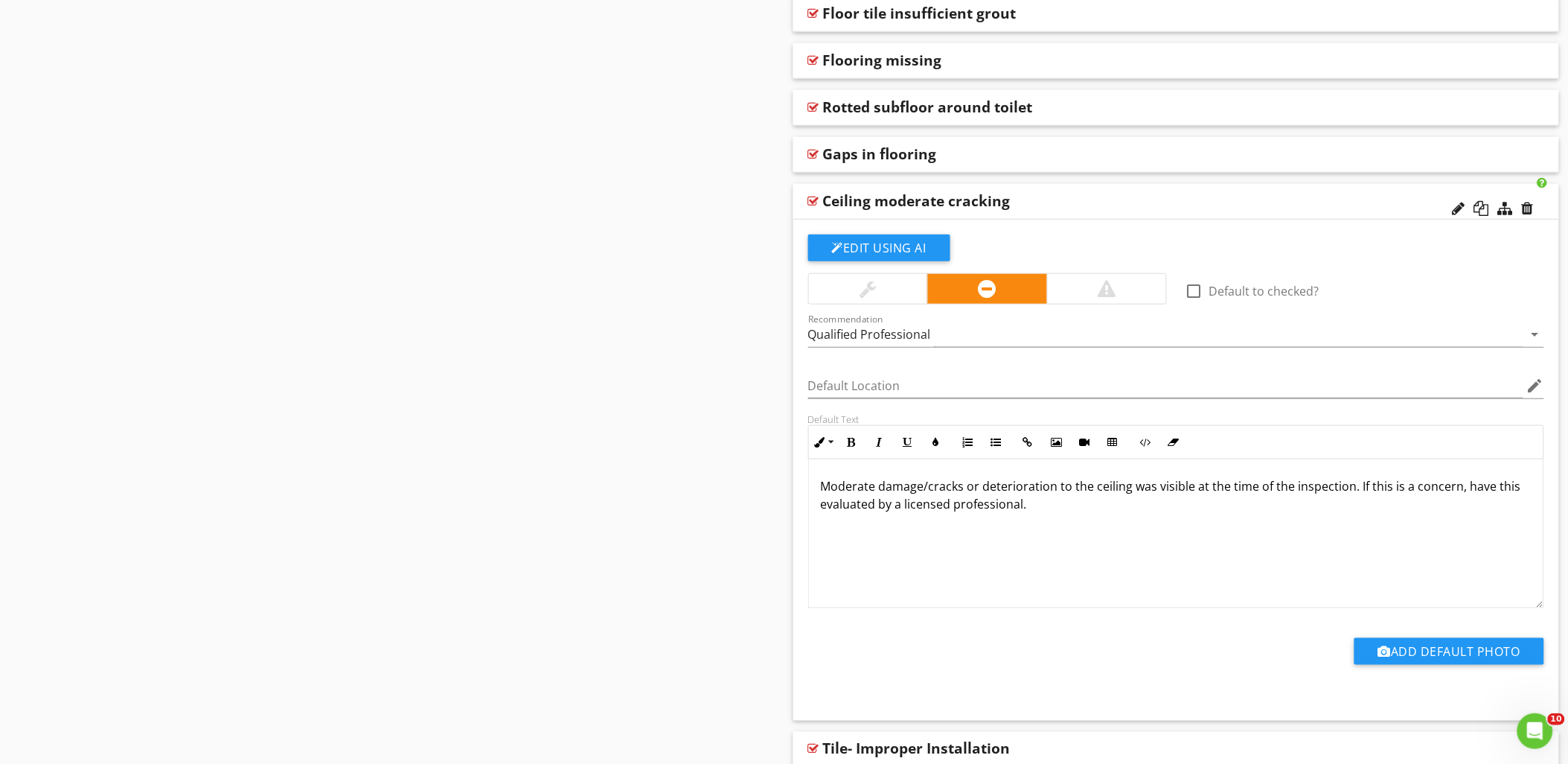
click at [815, 198] on div at bounding box center [813, 201] width 11 height 12
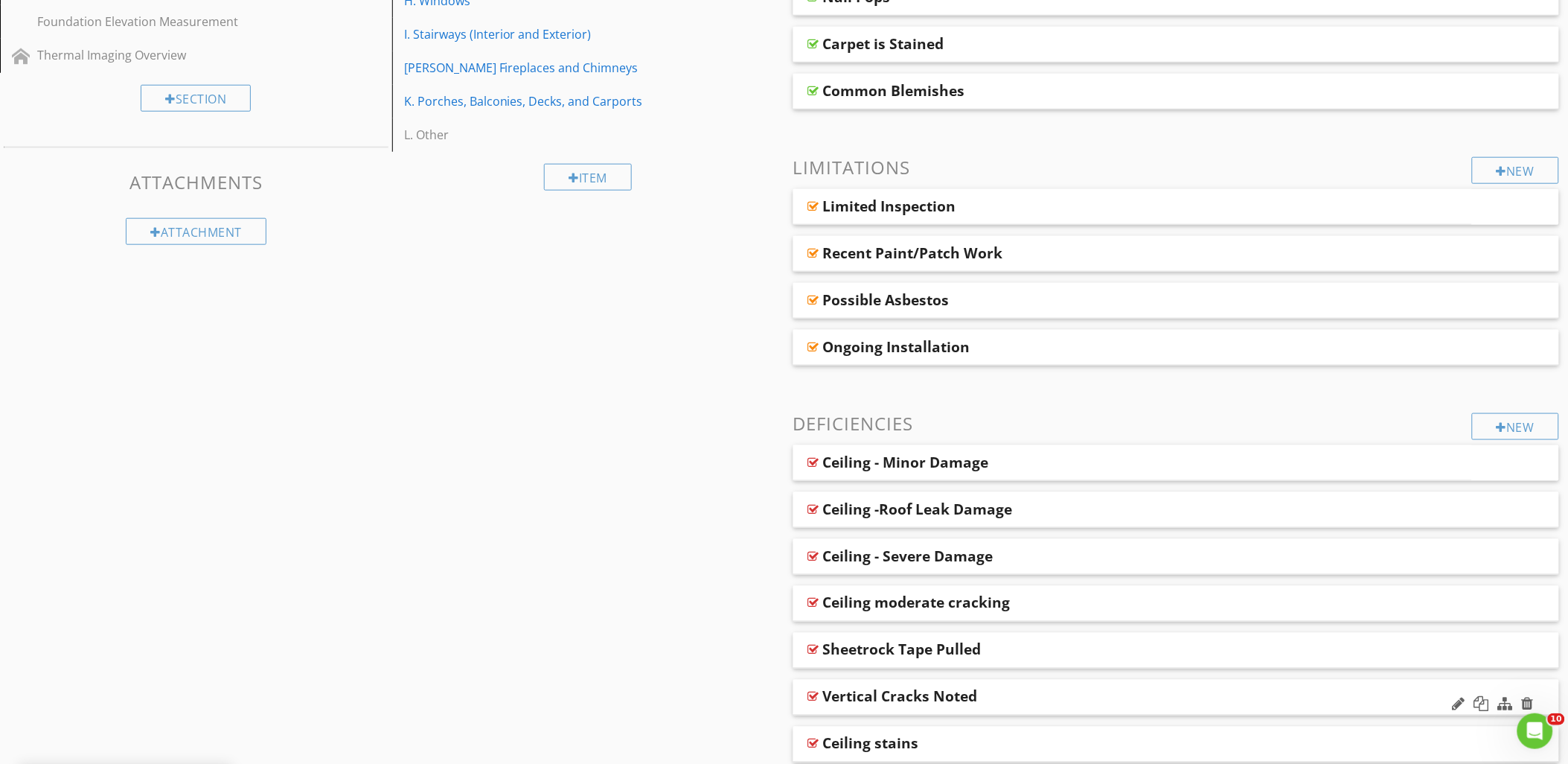
scroll to position [693, 0]
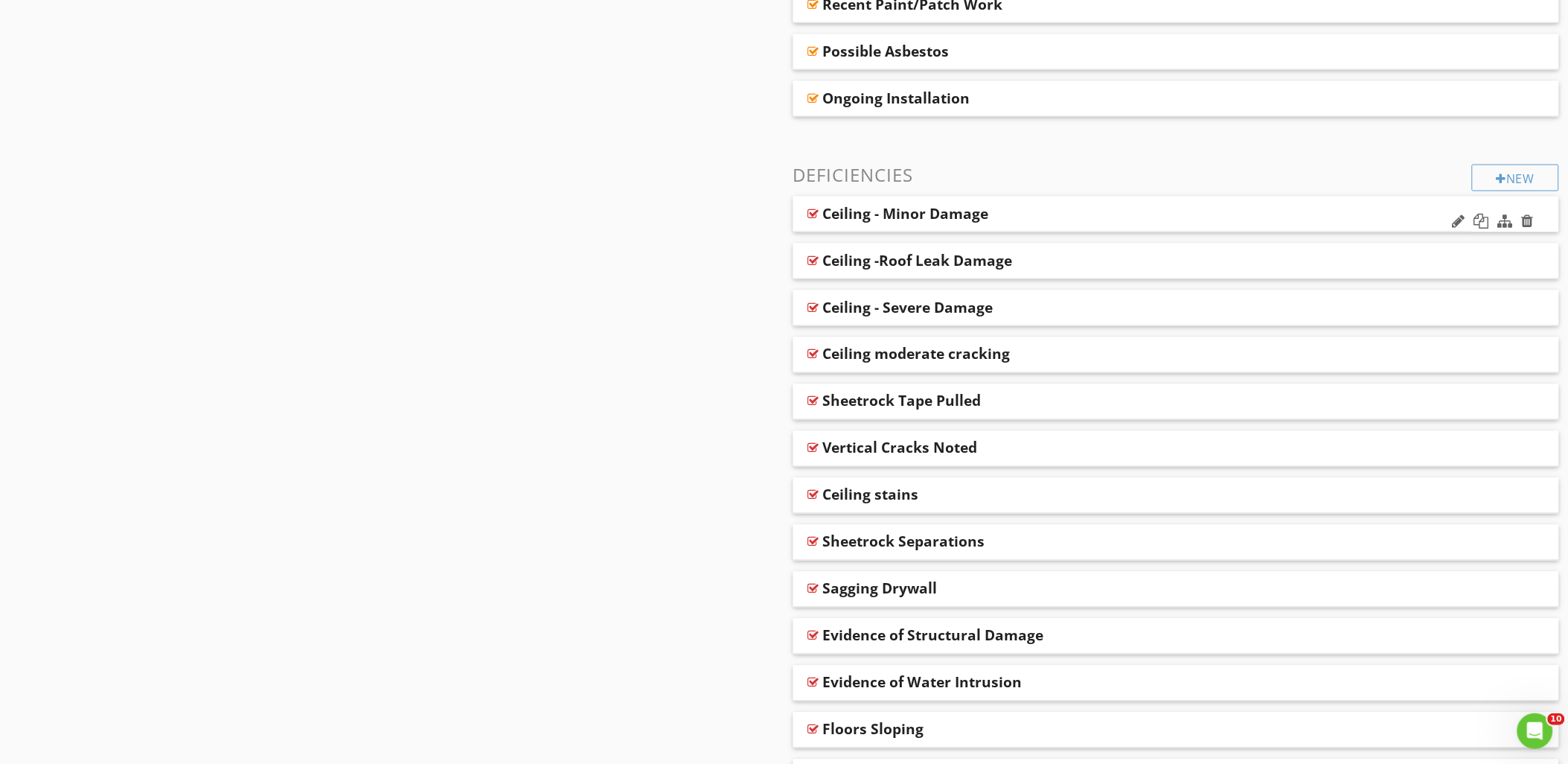
click at [1032, 219] on div "Ceiling - Minor Damage" at bounding box center [1066, 213] width 487 height 18
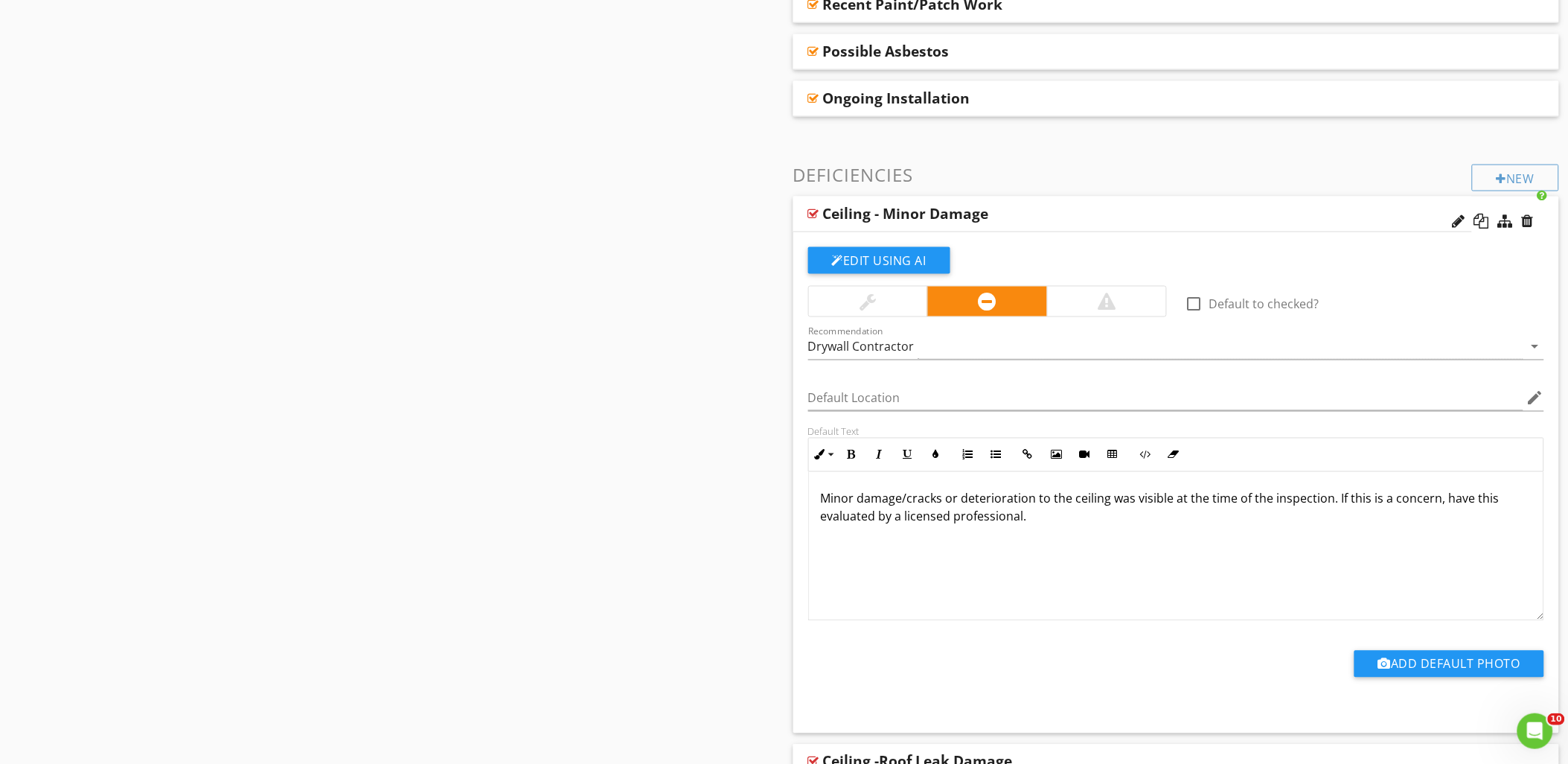
click at [1032, 219] on div "Ceiling - Minor Damage" at bounding box center [1066, 213] width 487 height 18
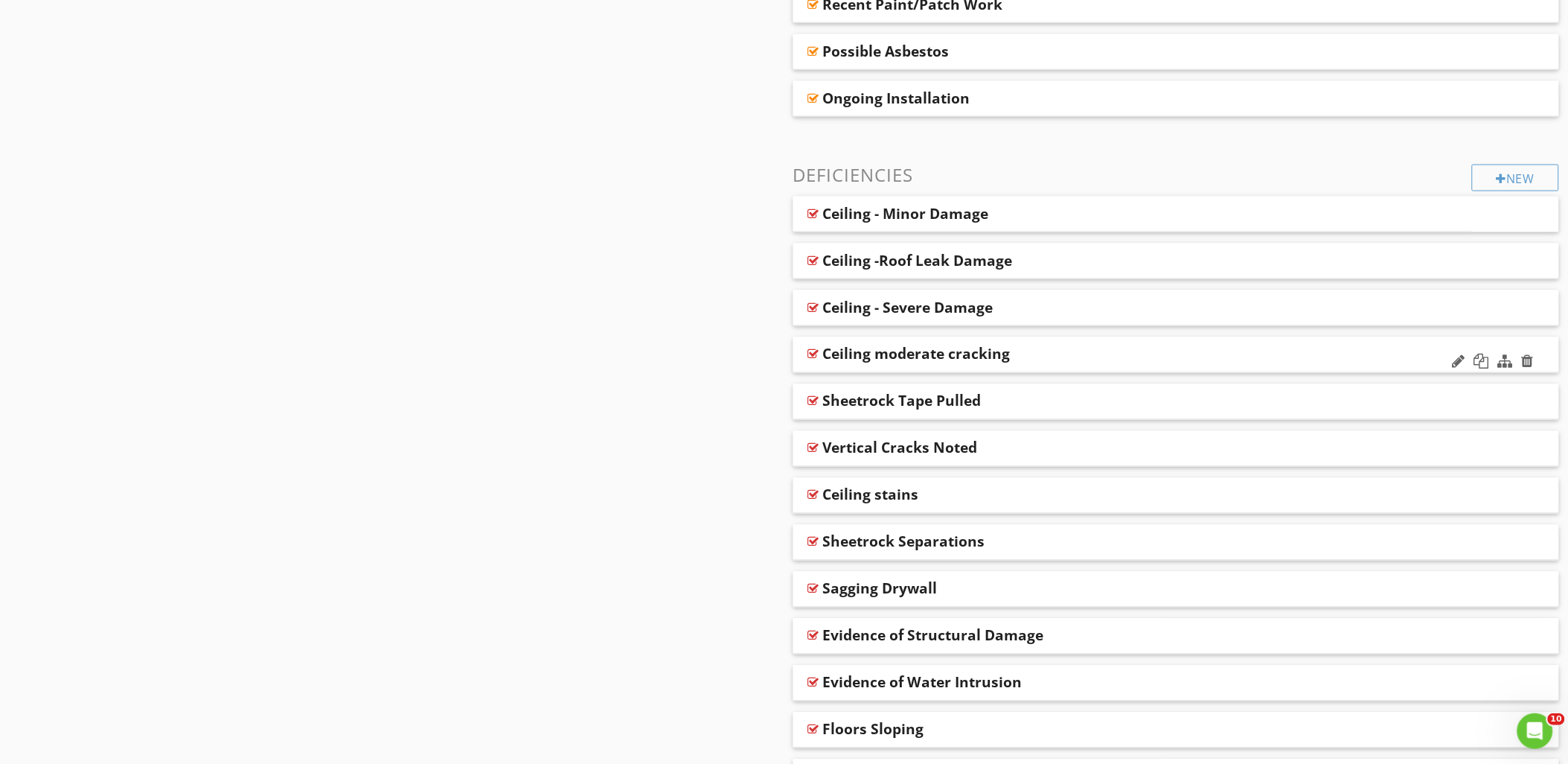
click at [1100, 355] on div "Ceiling moderate cracking" at bounding box center [1099, 355] width 552 height 18
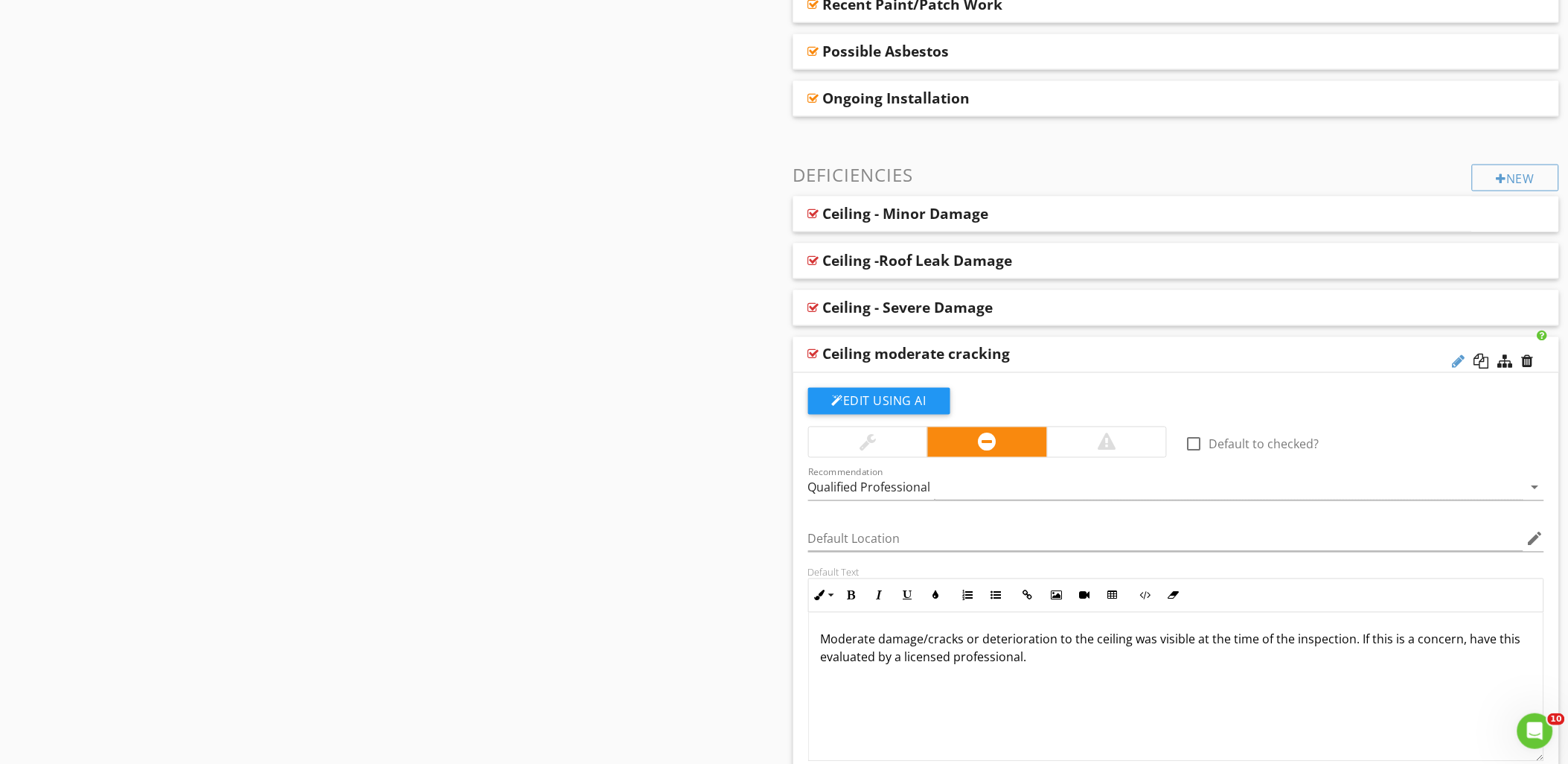
click at [1454, 362] on div at bounding box center [1458, 361] width 13 height 15
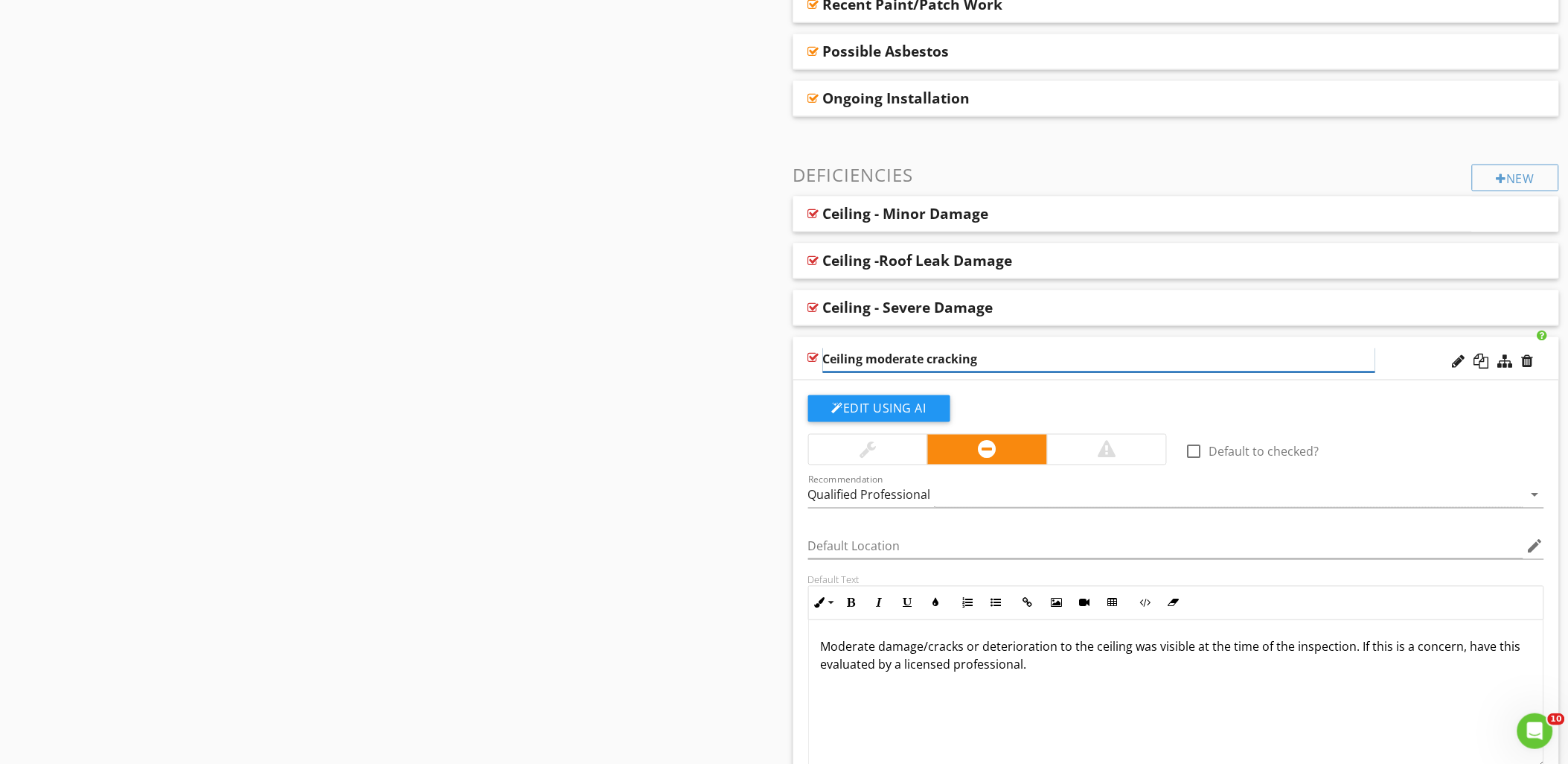
click at [863, 355] on input "Ceiling moderate cracking" at bounding box center [1099, 359] width 552 height 25
click at [981, 358] on input "Ceiling- Moderate cracking" at bounding box center [1099, 359] width 552 height 25
type input "Ceiling- Moderate Damage"
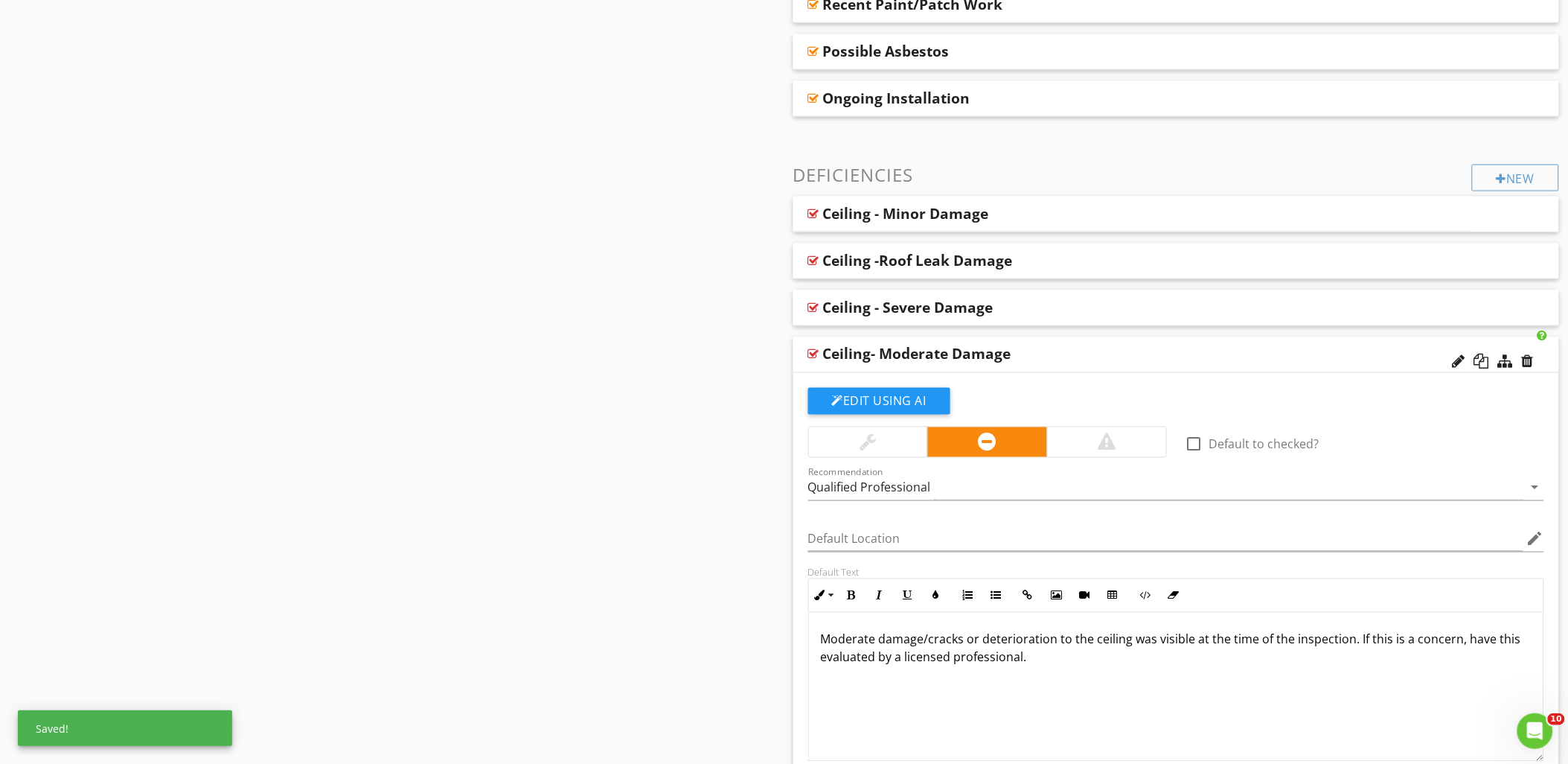
click at [813, 355] on div at bounding box center [813, 355] width 11 height 12
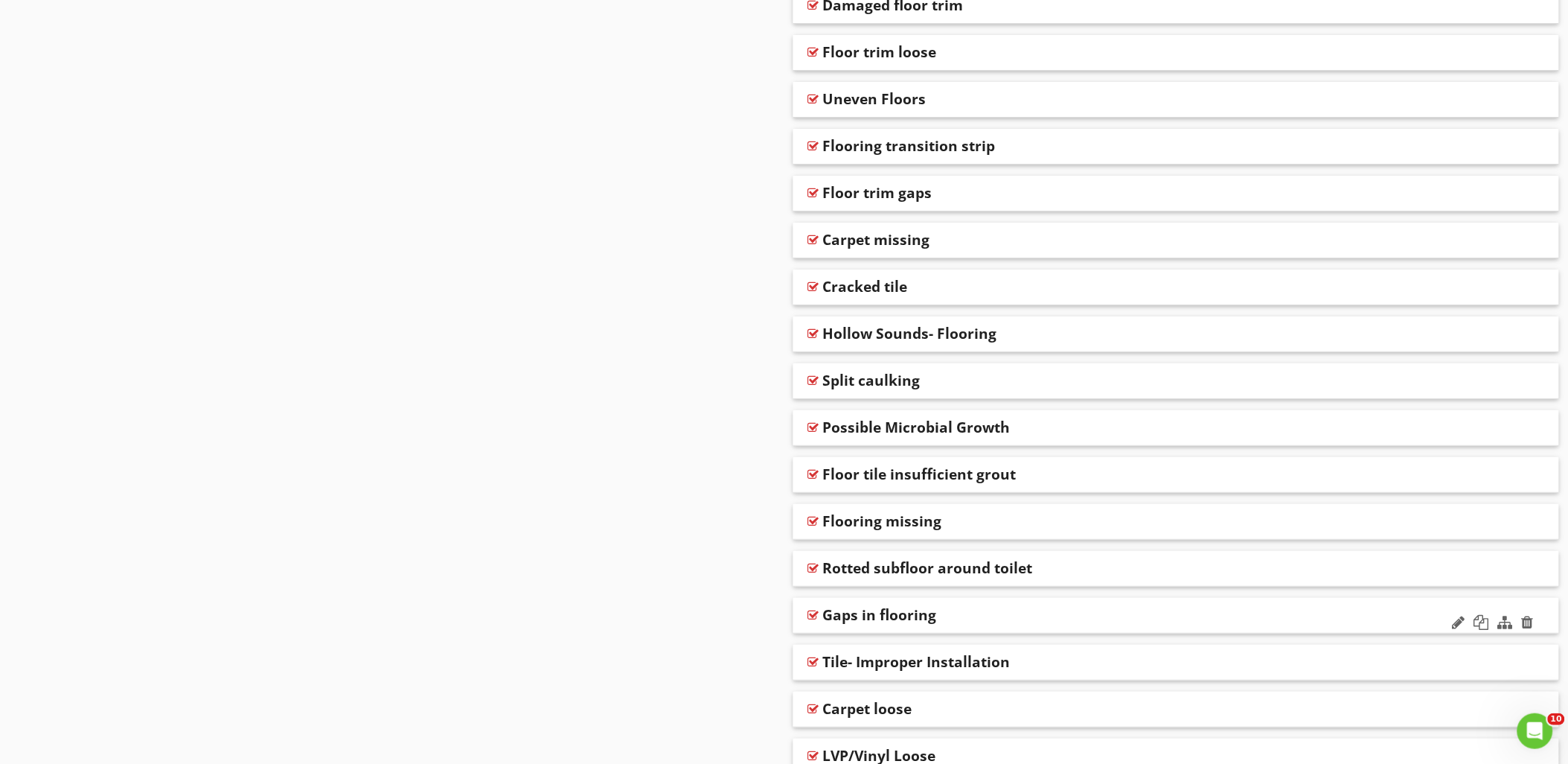
scroll to position [2051, 0]
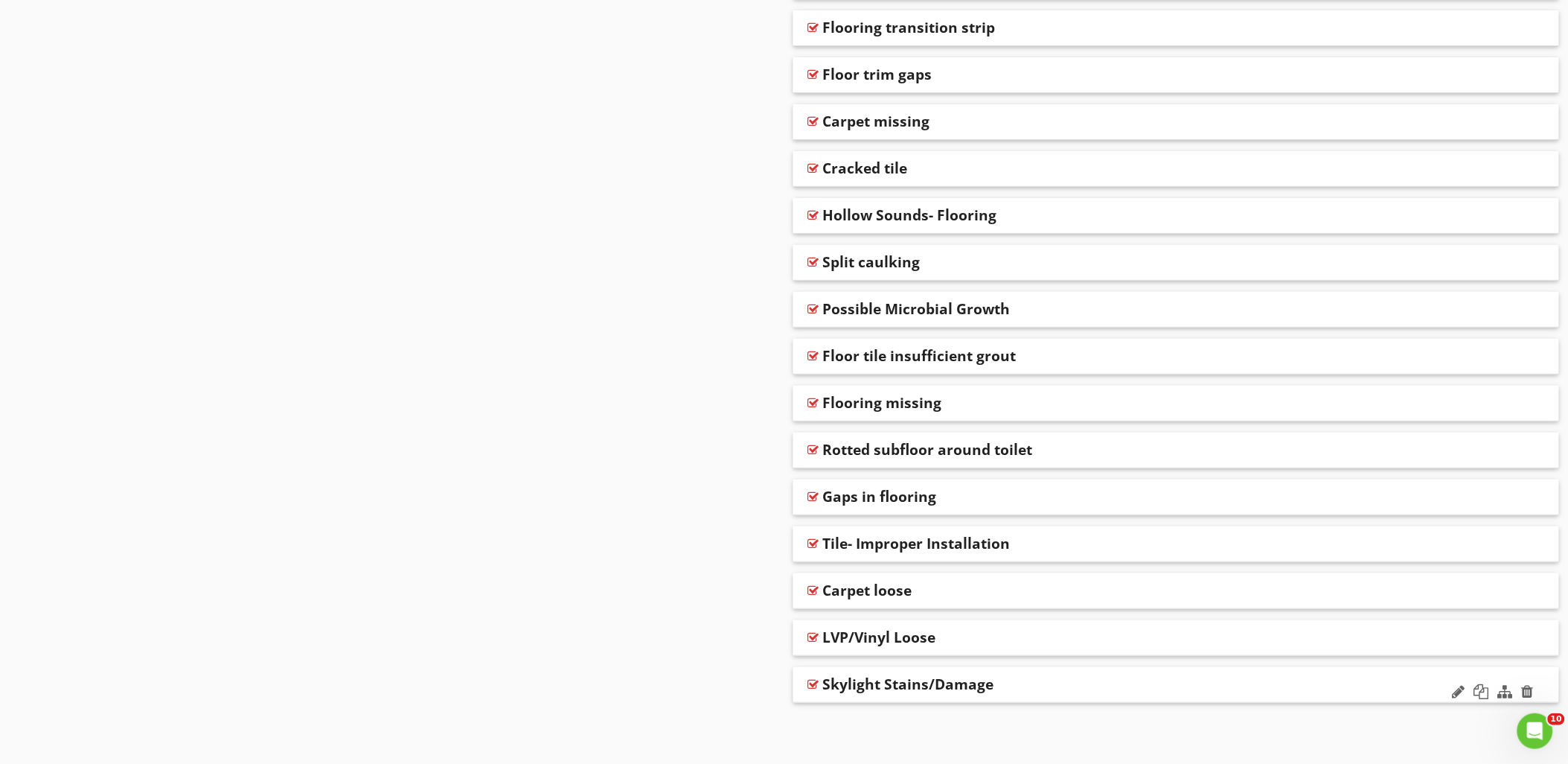
click at [1015, 688] on div "Skylight Stains/Damage" at bounding box center [1099, 683] width 552 height 18
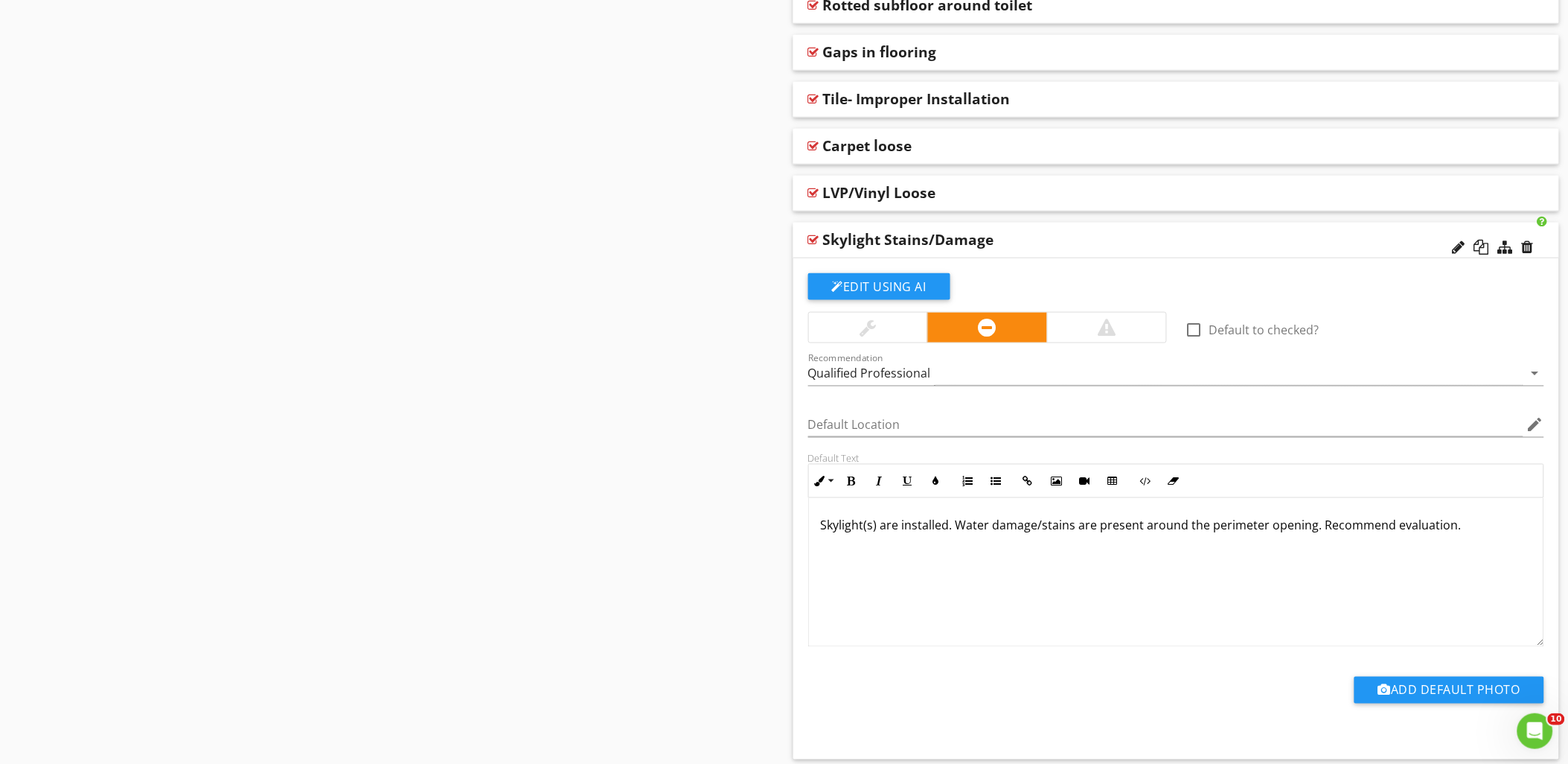
scroll to position [2552, 0]
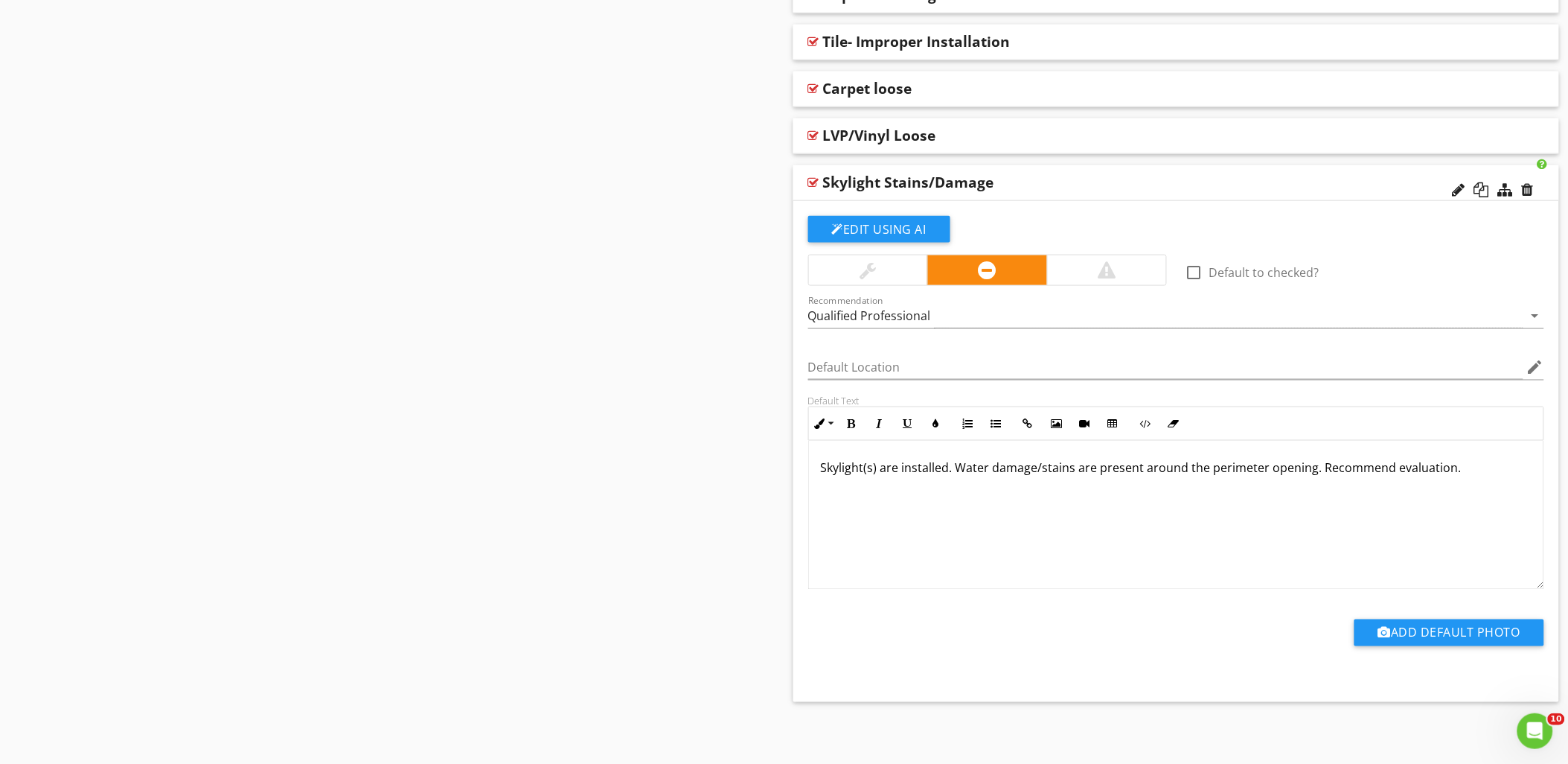
click at [815, 182] on div at bounding box center [813, 183] width 11 height 12
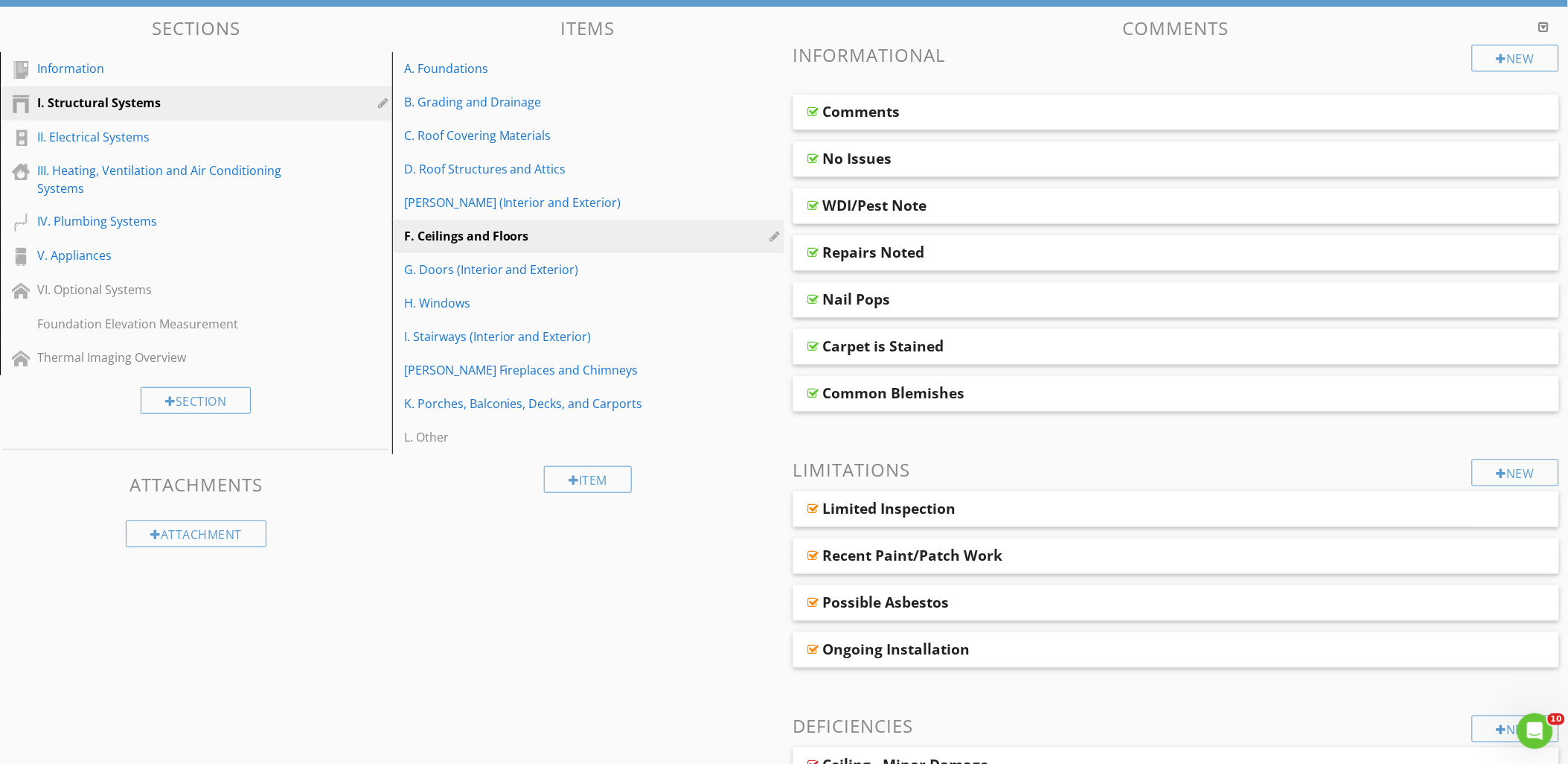
scroll to position [0, 0]
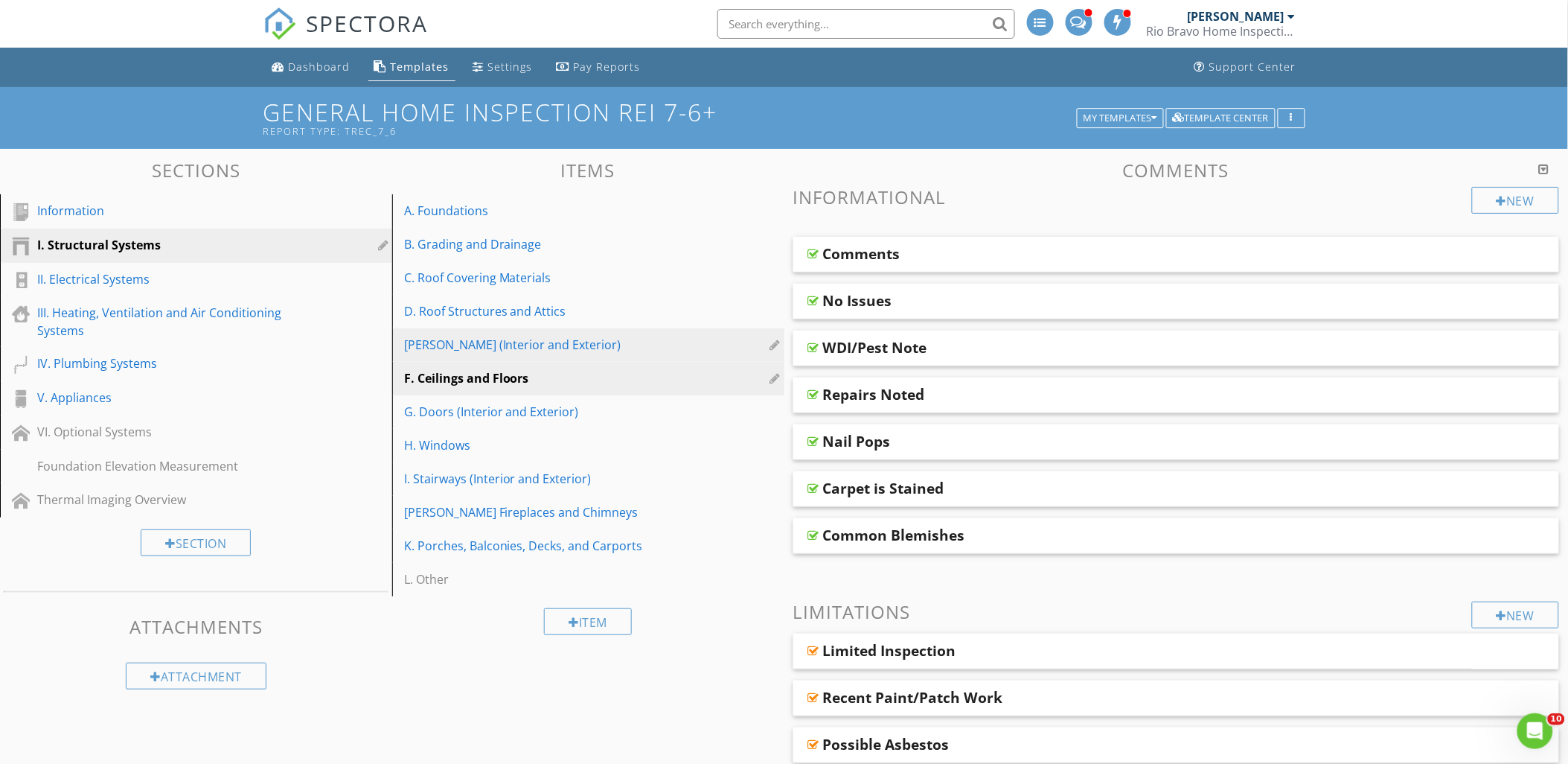
click at [496, 341] on div "E. Walls (Interior and Exterior)" at bounding box center [562, 345] width 317 height 18
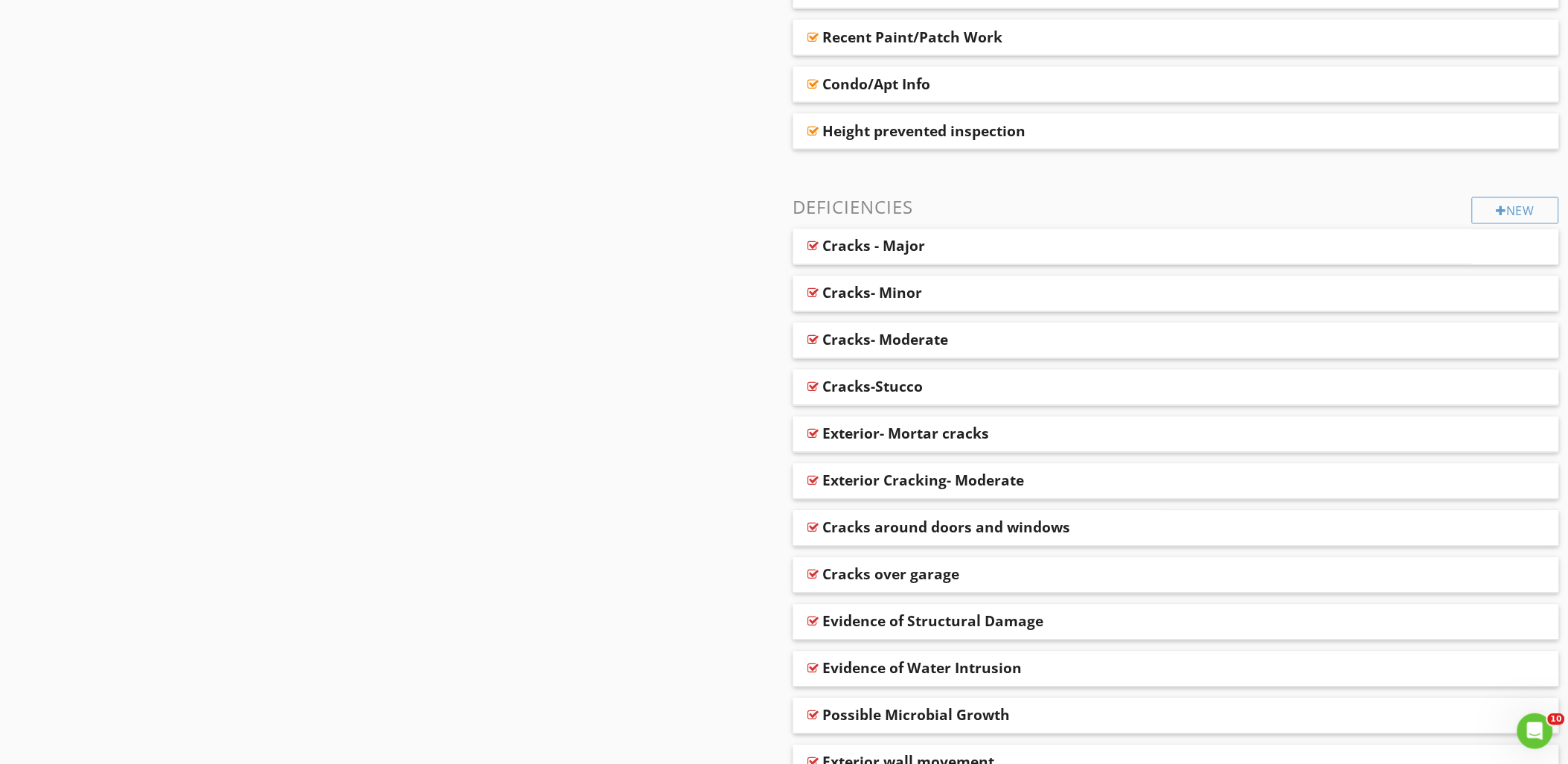
scroll to position [661, 0]
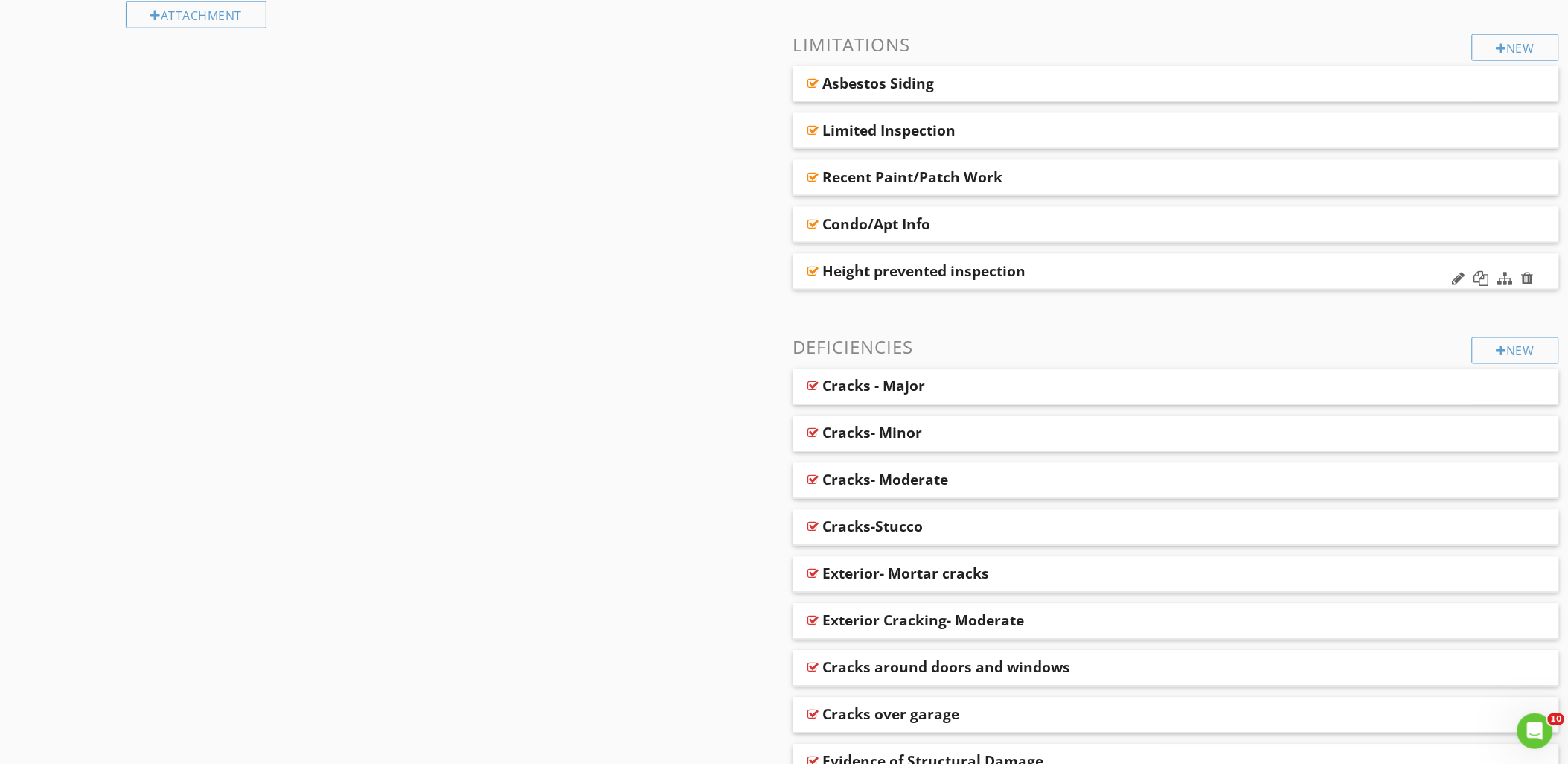
click at [814, 268] on div at bounding box center [813, 271] width 11 height 12
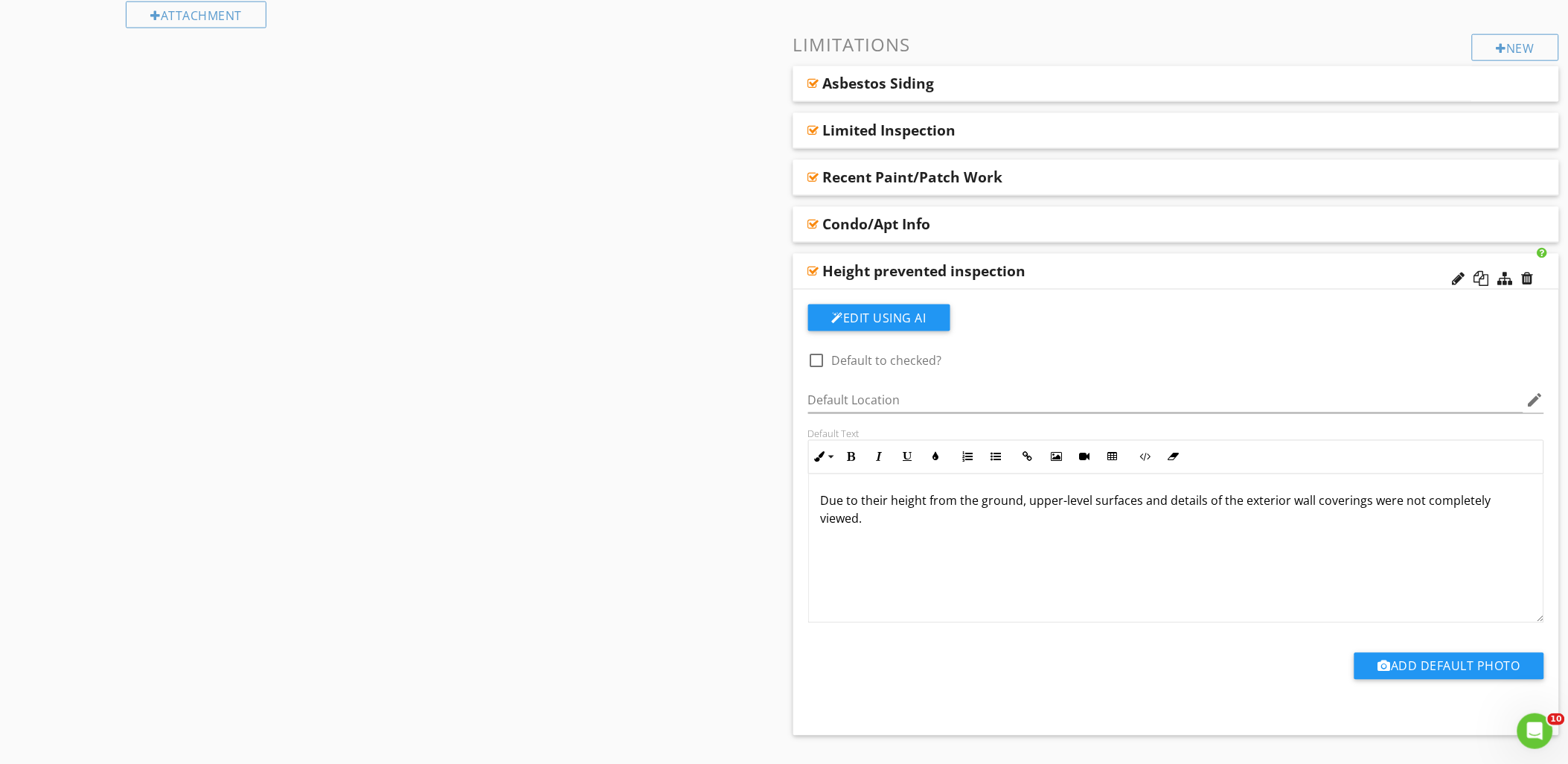
click at [811, 270] on div at bounding box center [813, 271] width 11 height 12
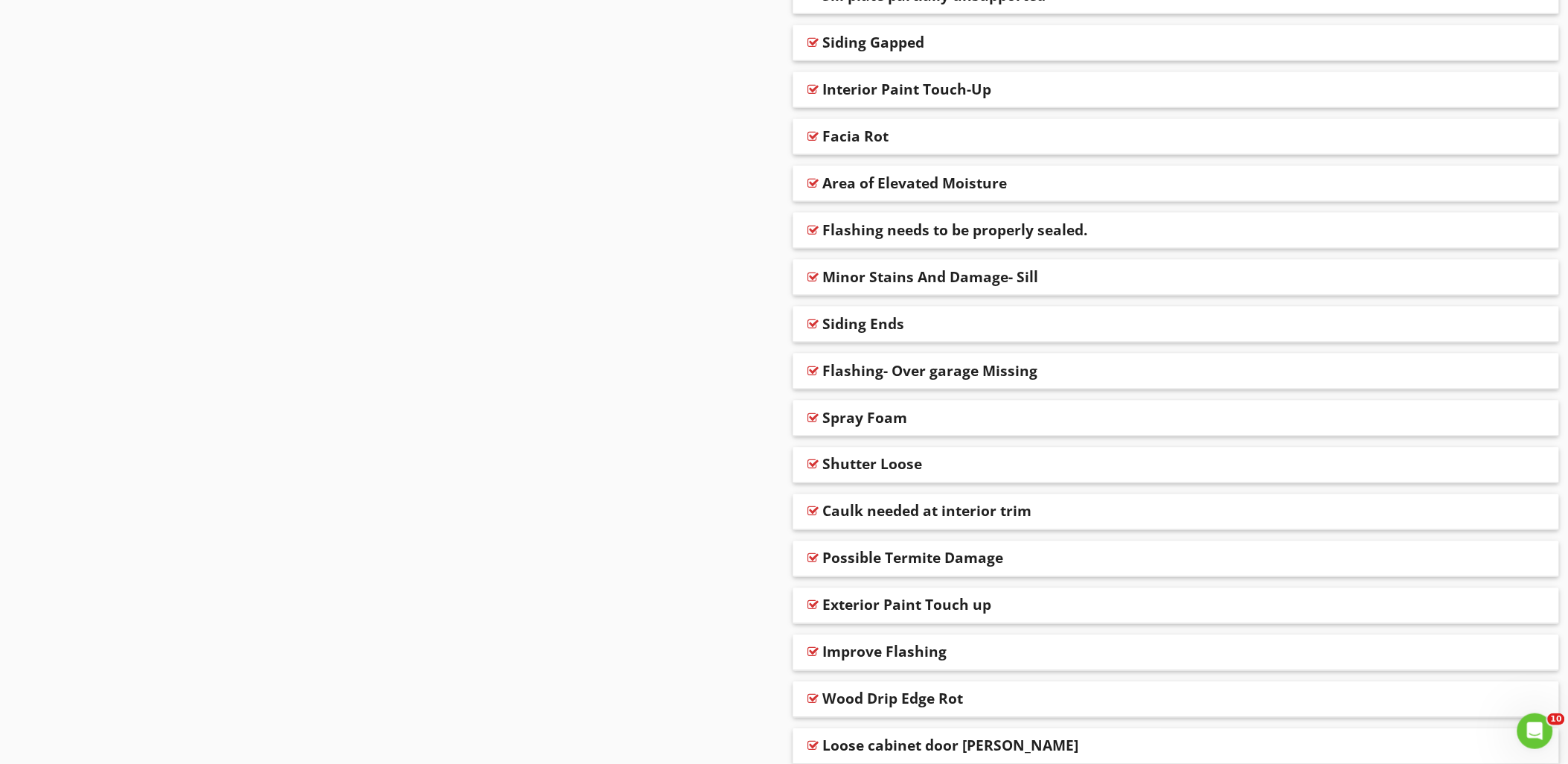
scroll to position [4771, 0]
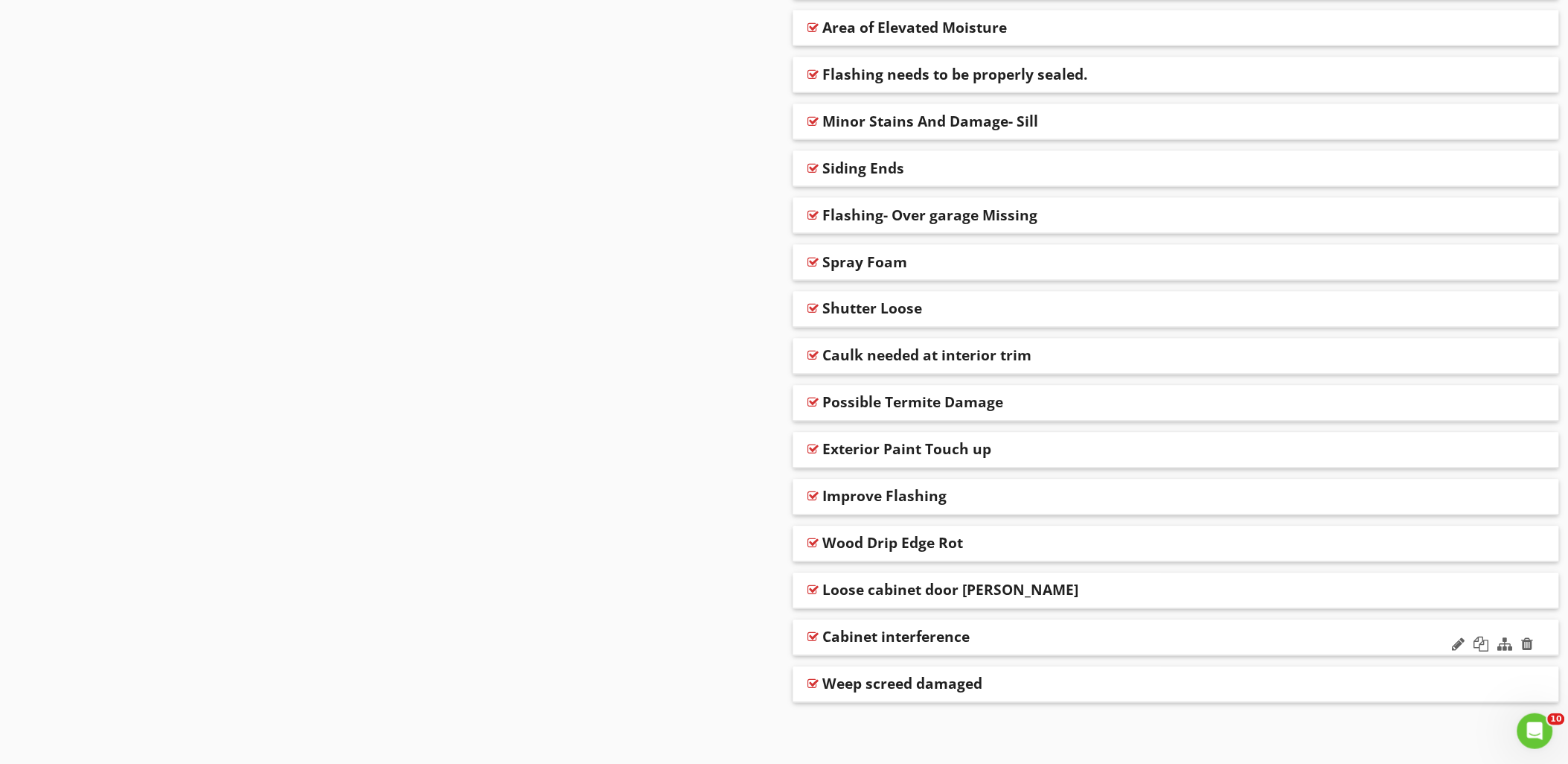
click at [814, 636] on div at bounding box center [813, 637] width 11 height 12
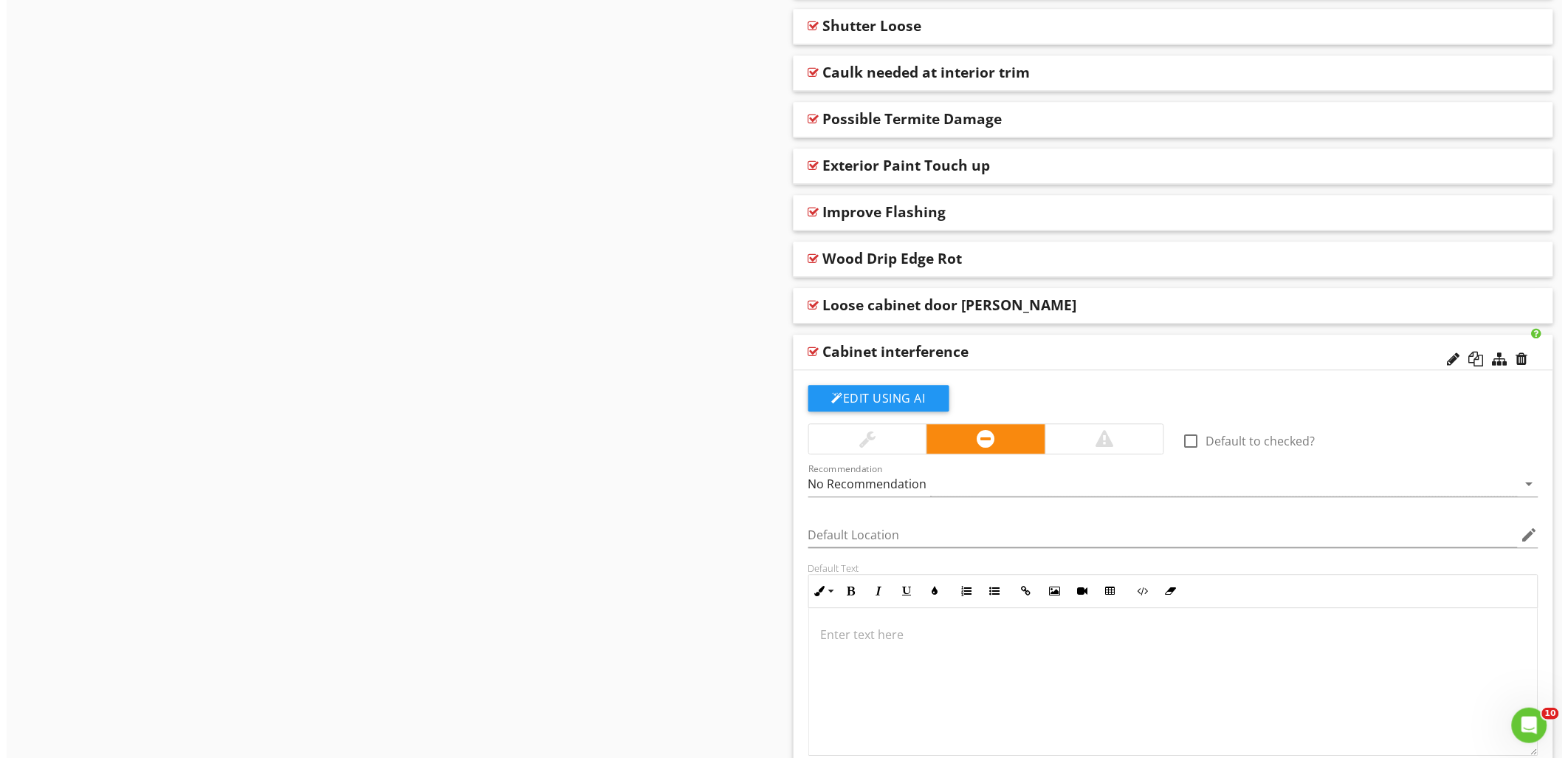
scroll to position [4897, 0]
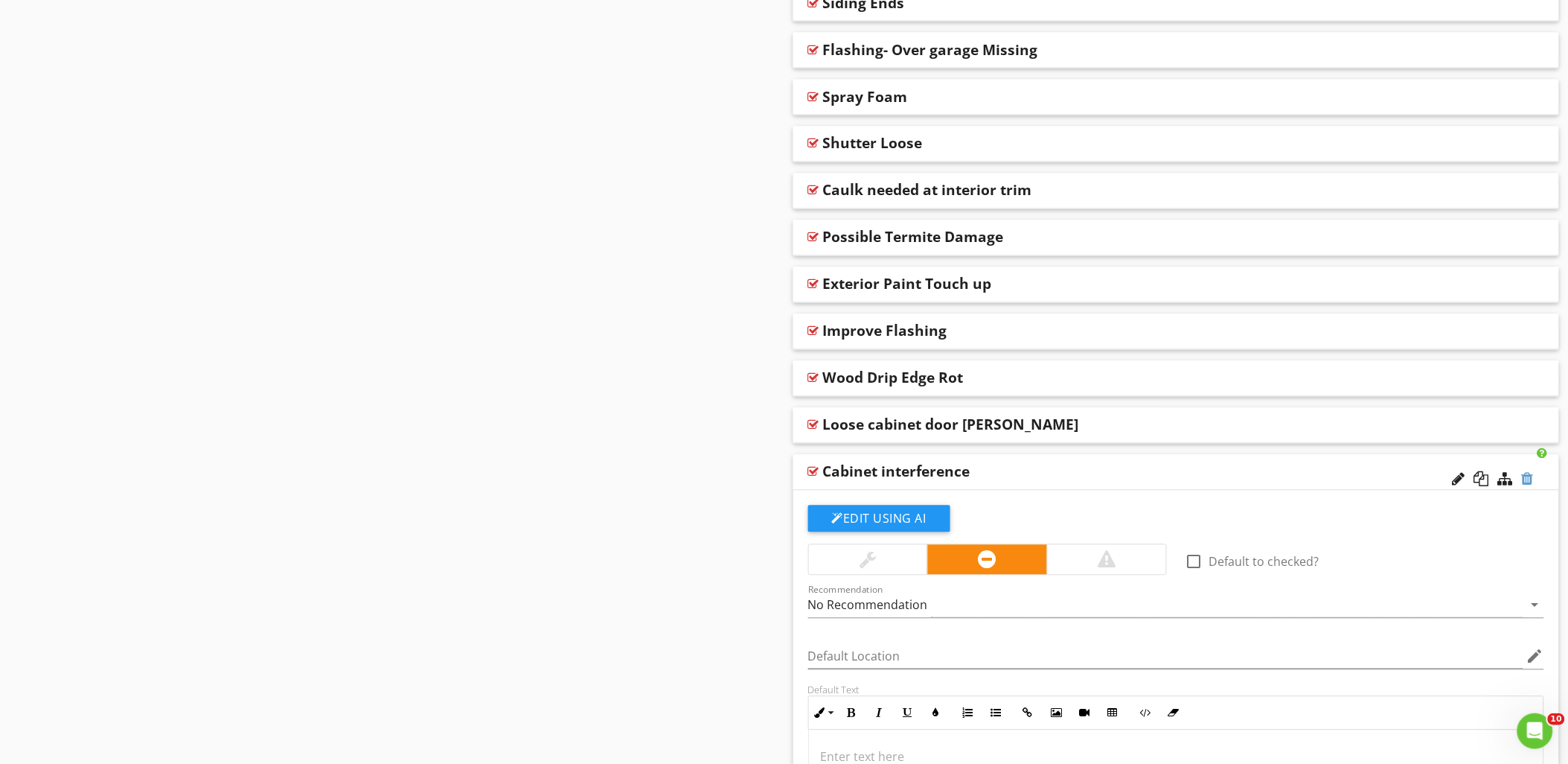
click at [1529, 474] on div at bounding box center [1528, 478] width 12 height 15
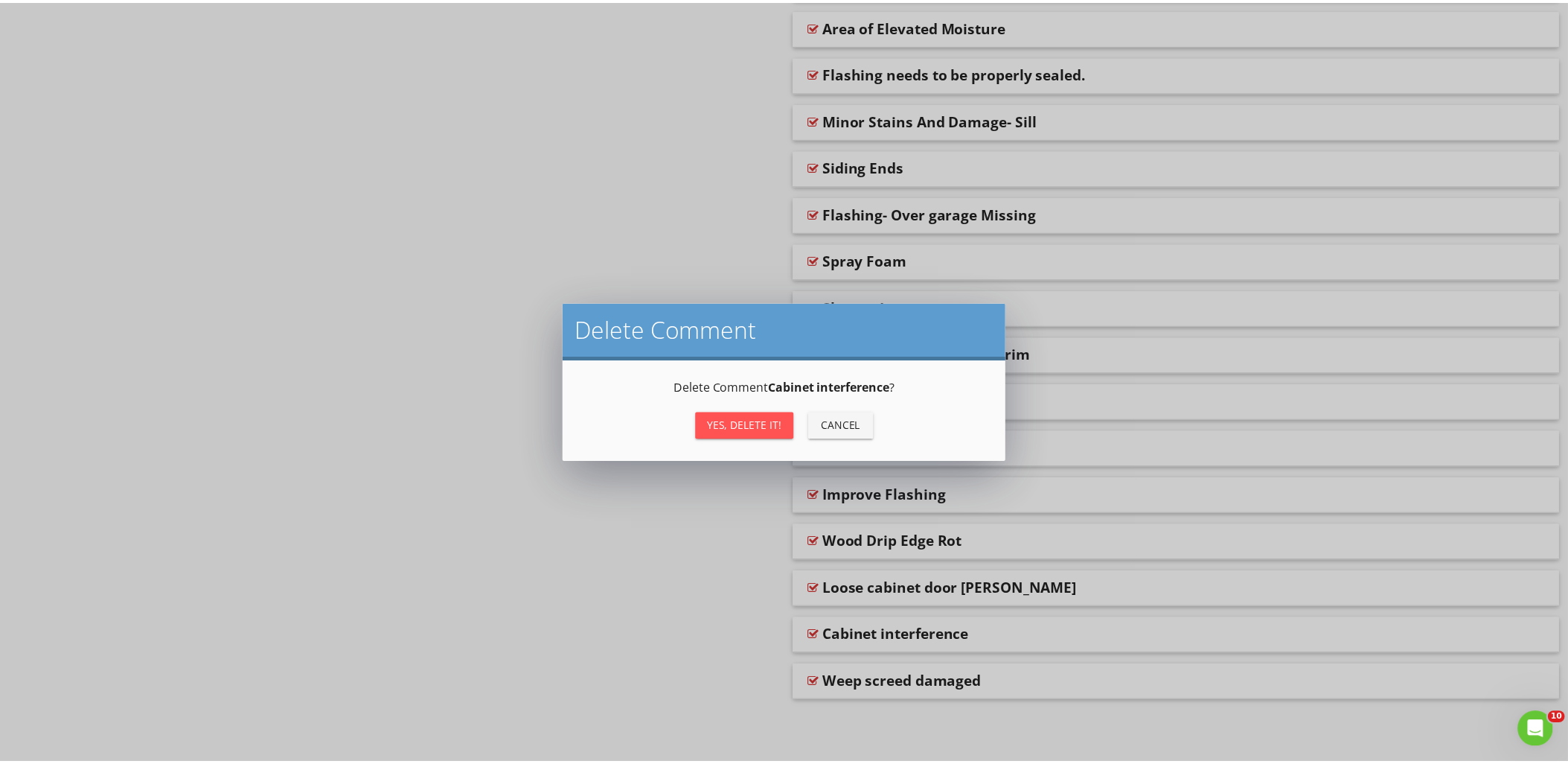
scroll to position [4771, 0]
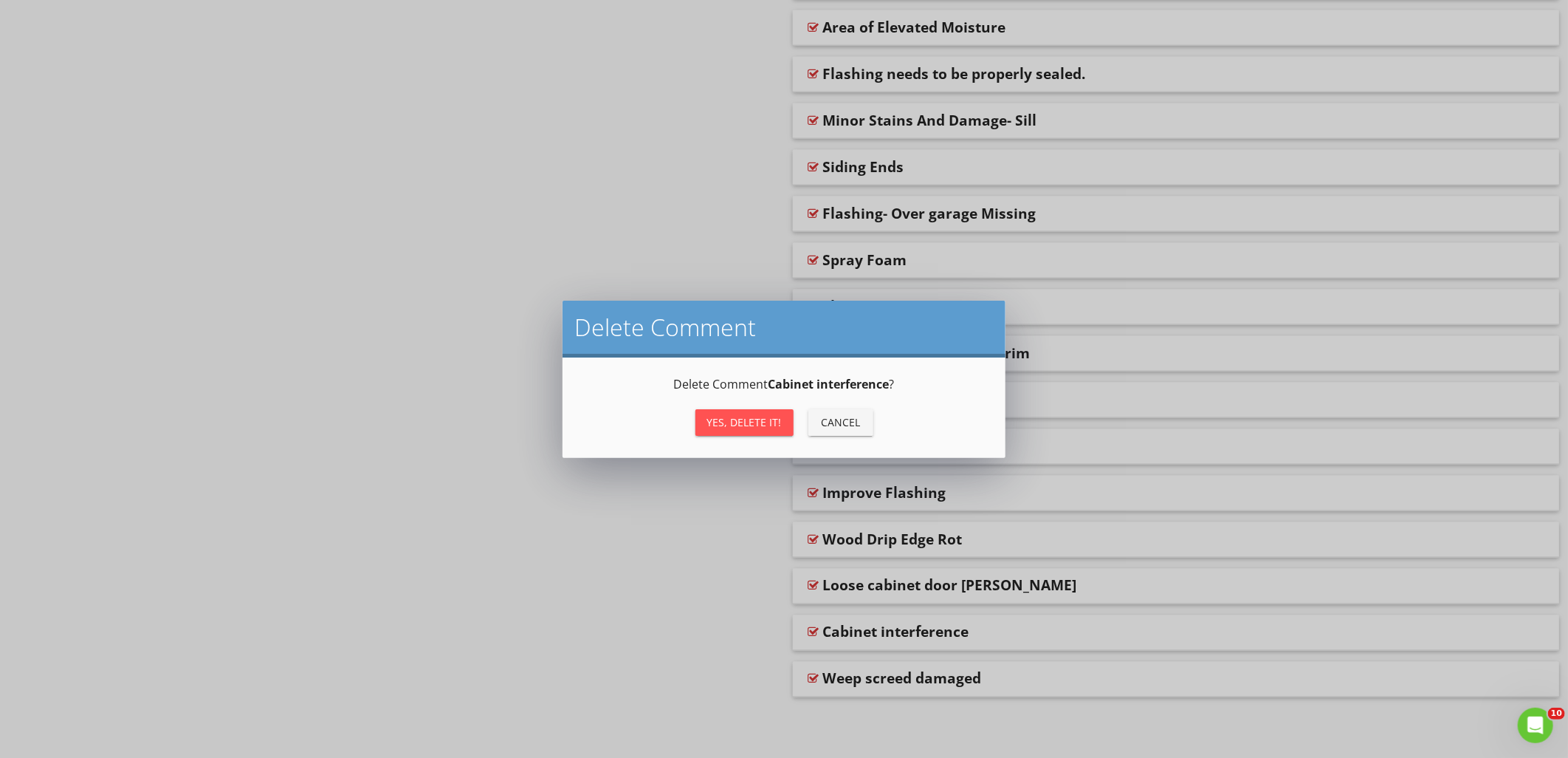
click at [768, 416] on div "Yes, Delete it!" at bounding box center [744, 422] width 75 height 16
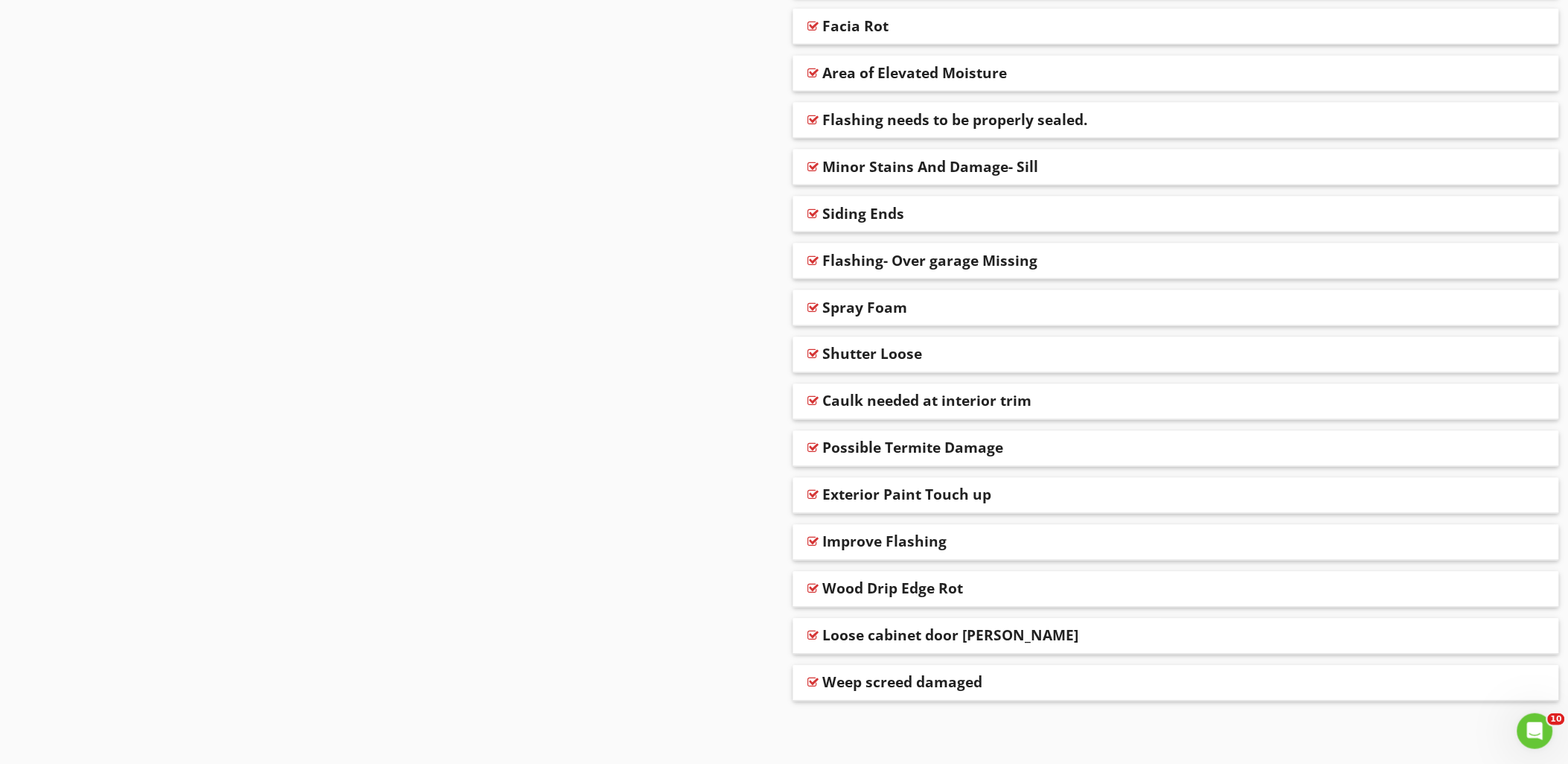
scroll to position [4722, 0]
click at [809, 631] on div at bounding box center [813, 637] width 11 height 12
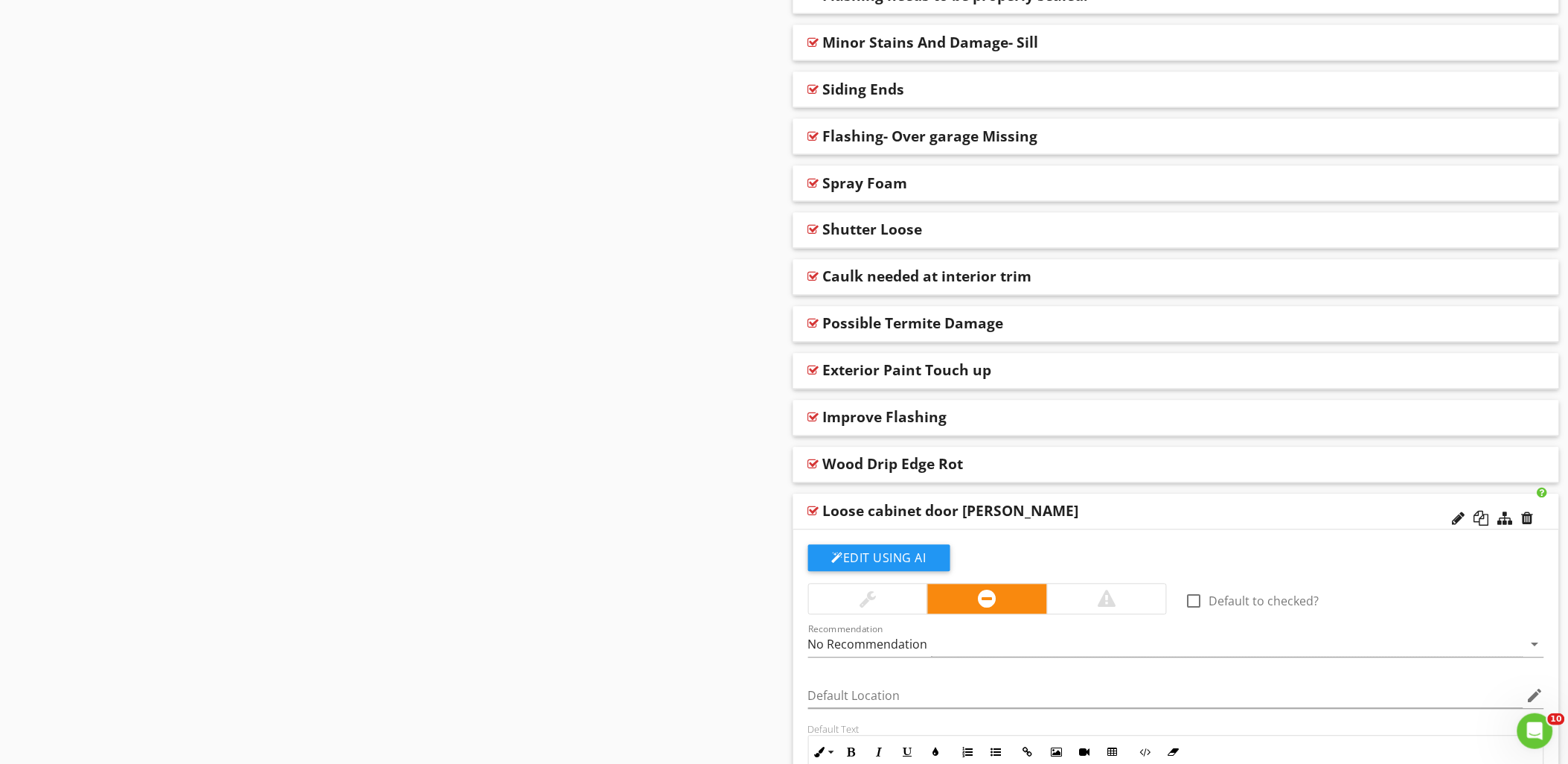
scroll to position [4936, 0]
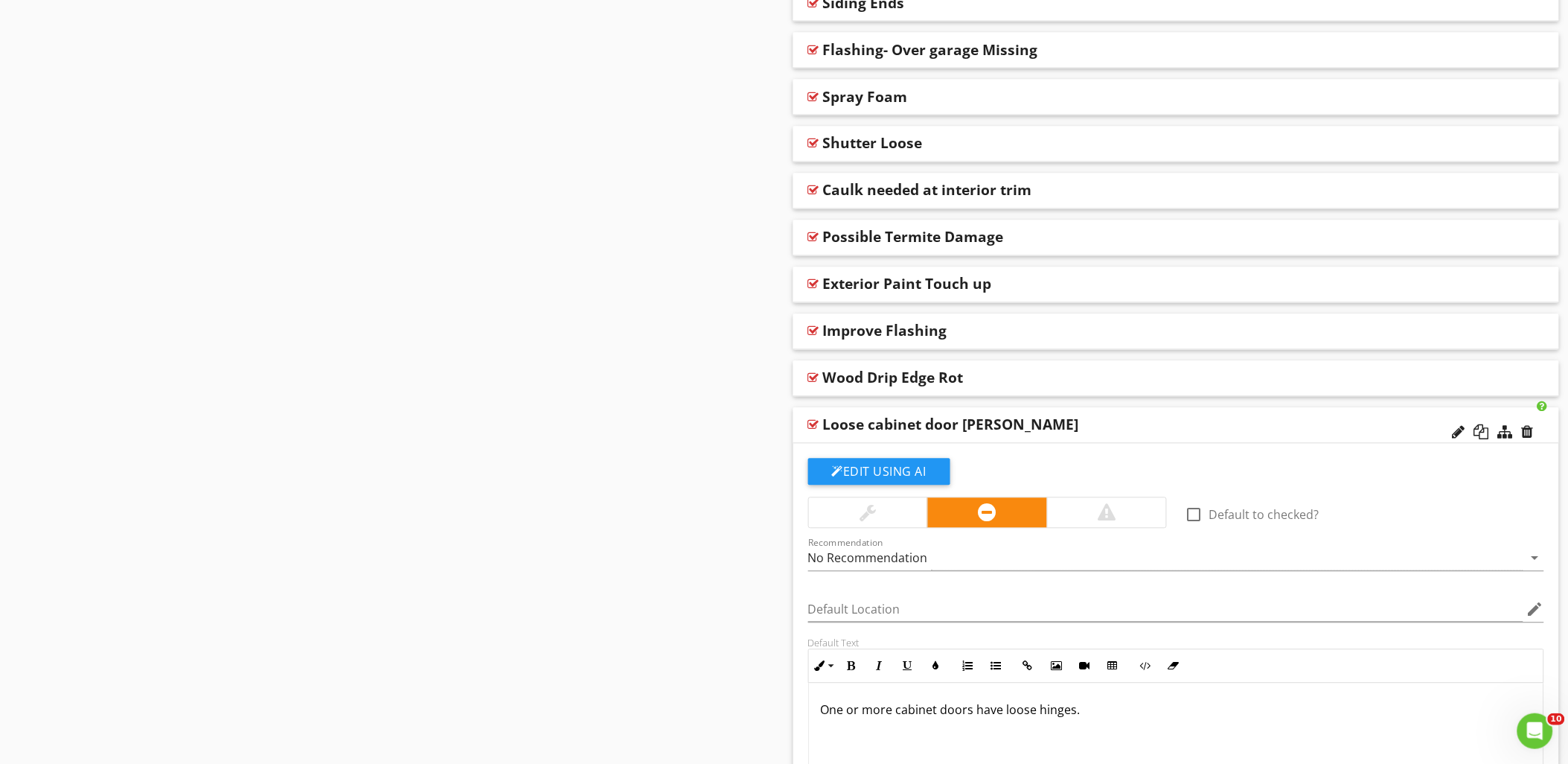
click at [813, 420] on div at bounding box center [813, 425] width 11 height 12
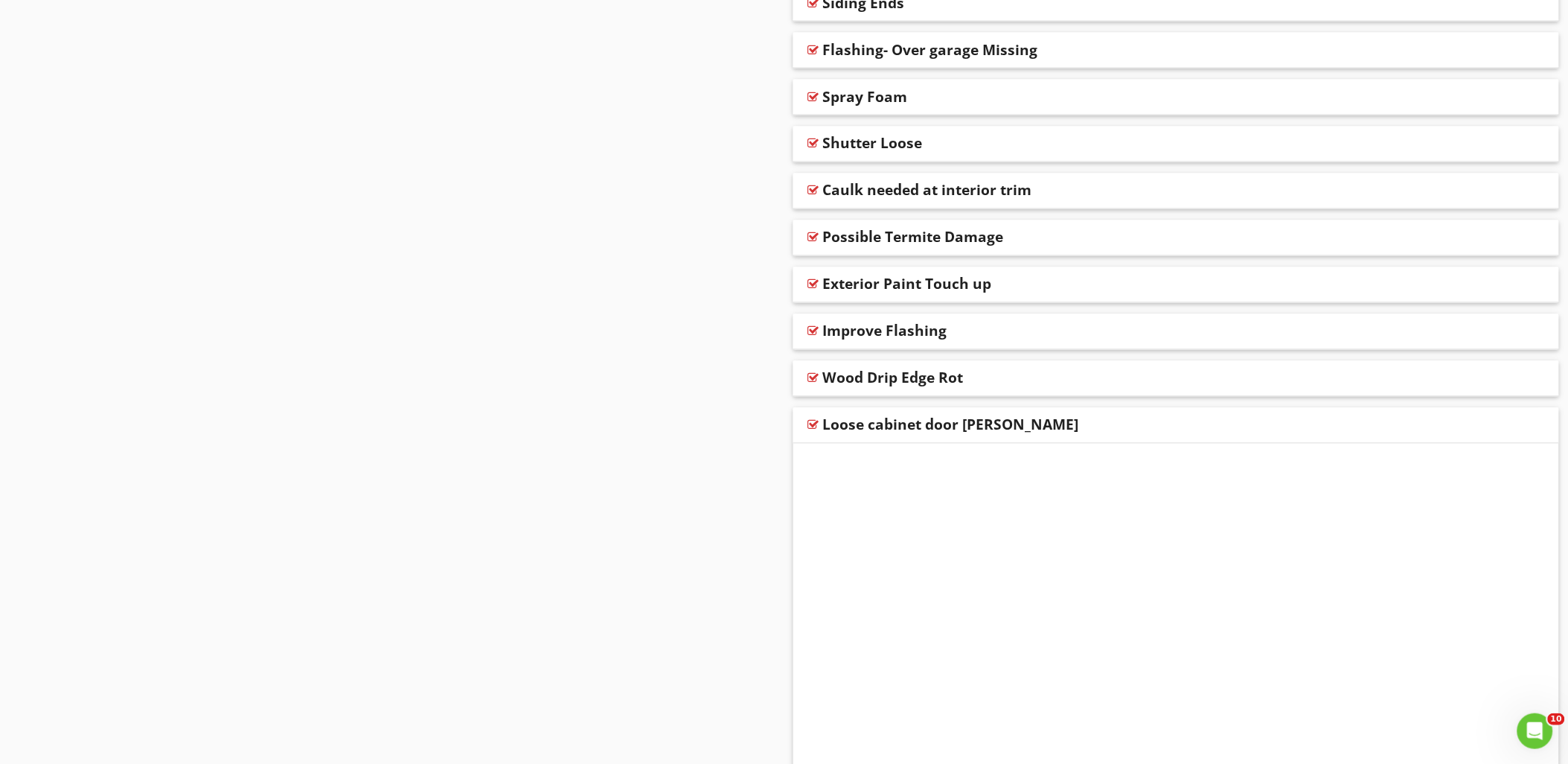
scroll to position [4722, 0]
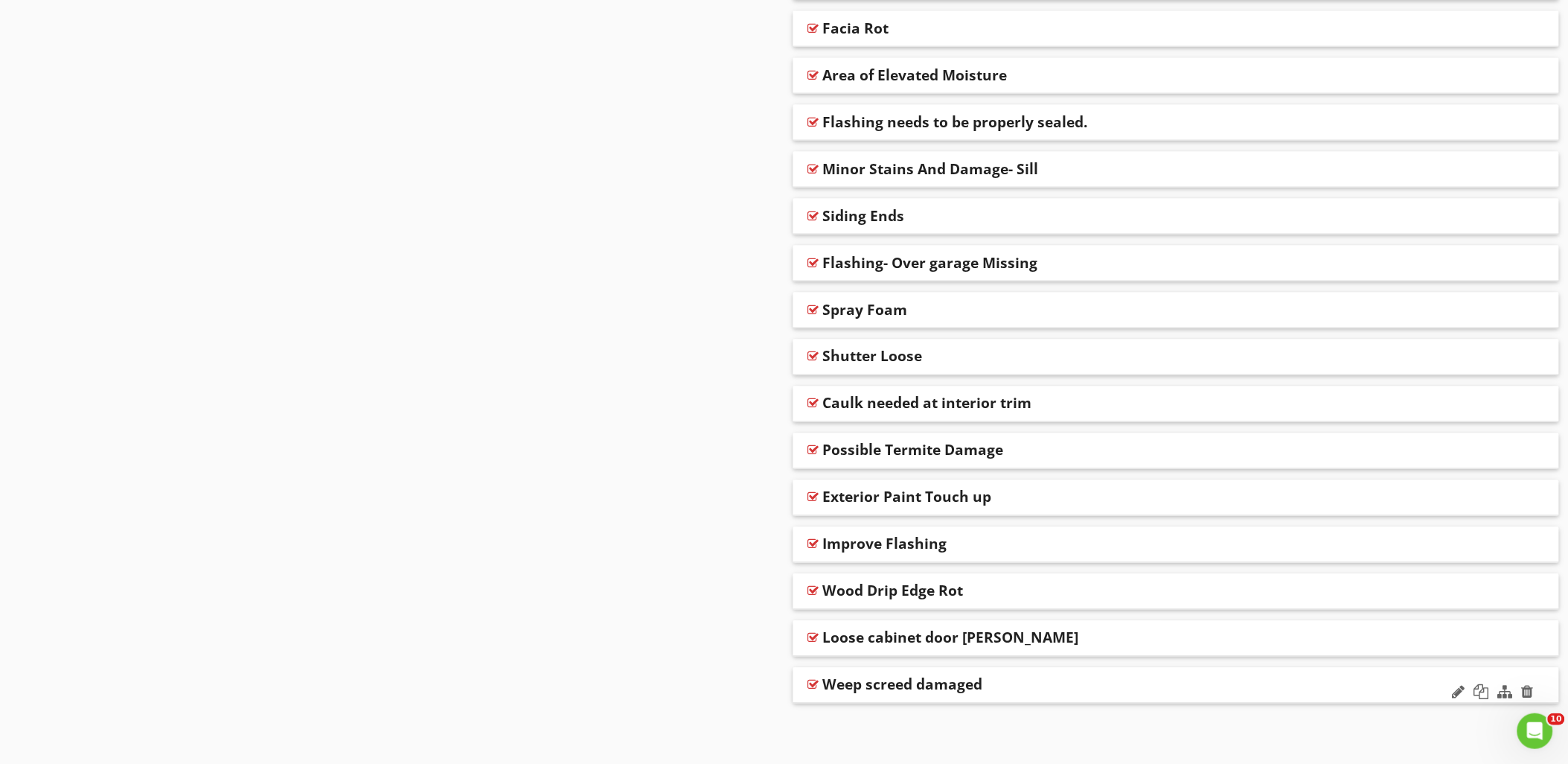
click at [813, 681] on div at bounding box center [813, 684] width 11 height 12
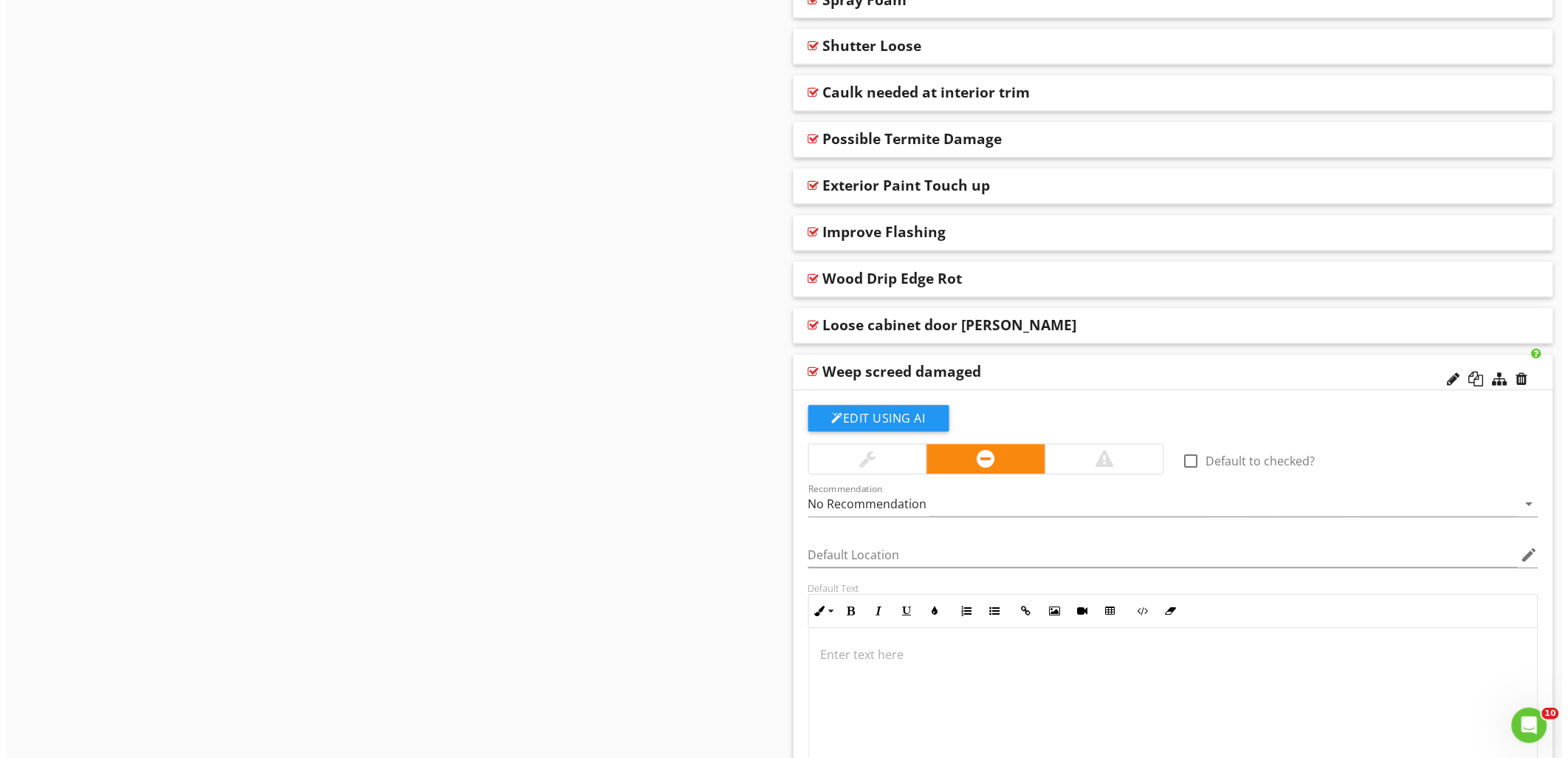
scroll to position [5060, 0]
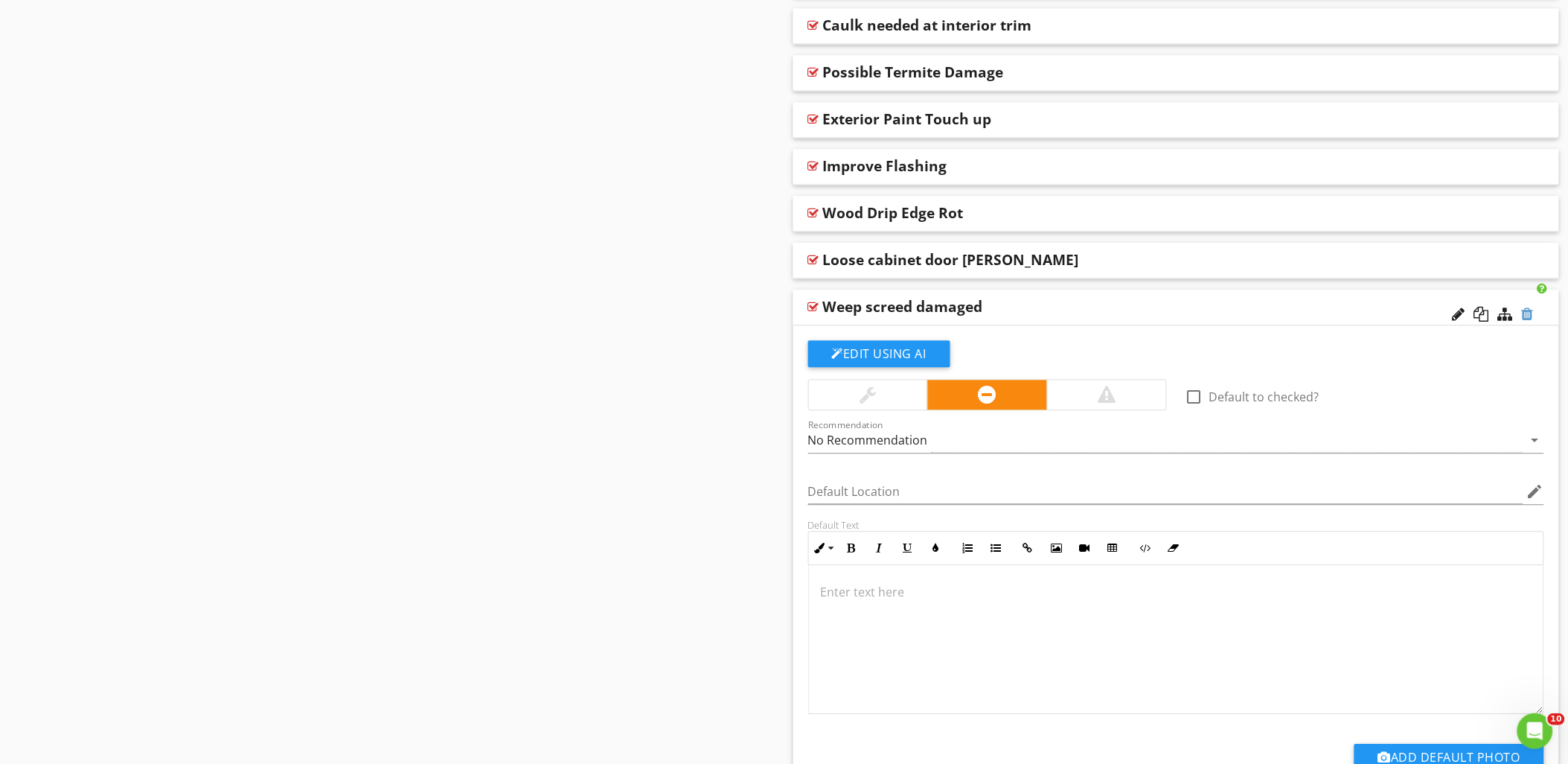
click at [1531, 309] on div at bounding box center [1528, 313] width 12 height 15
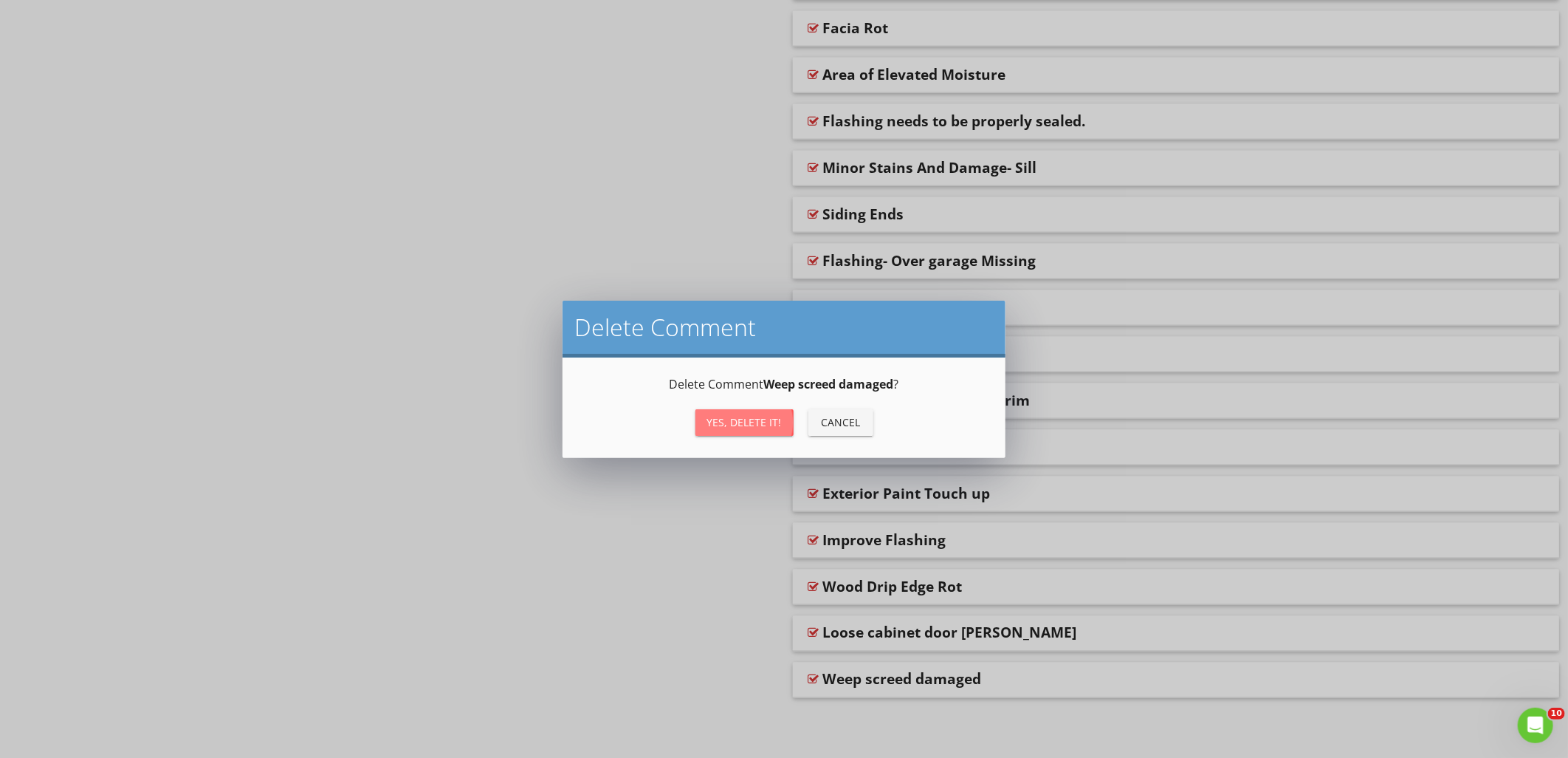
click at [761, 421] on div "Yes, Delete it!" at bounding box center [744, 422] width 75 height 16
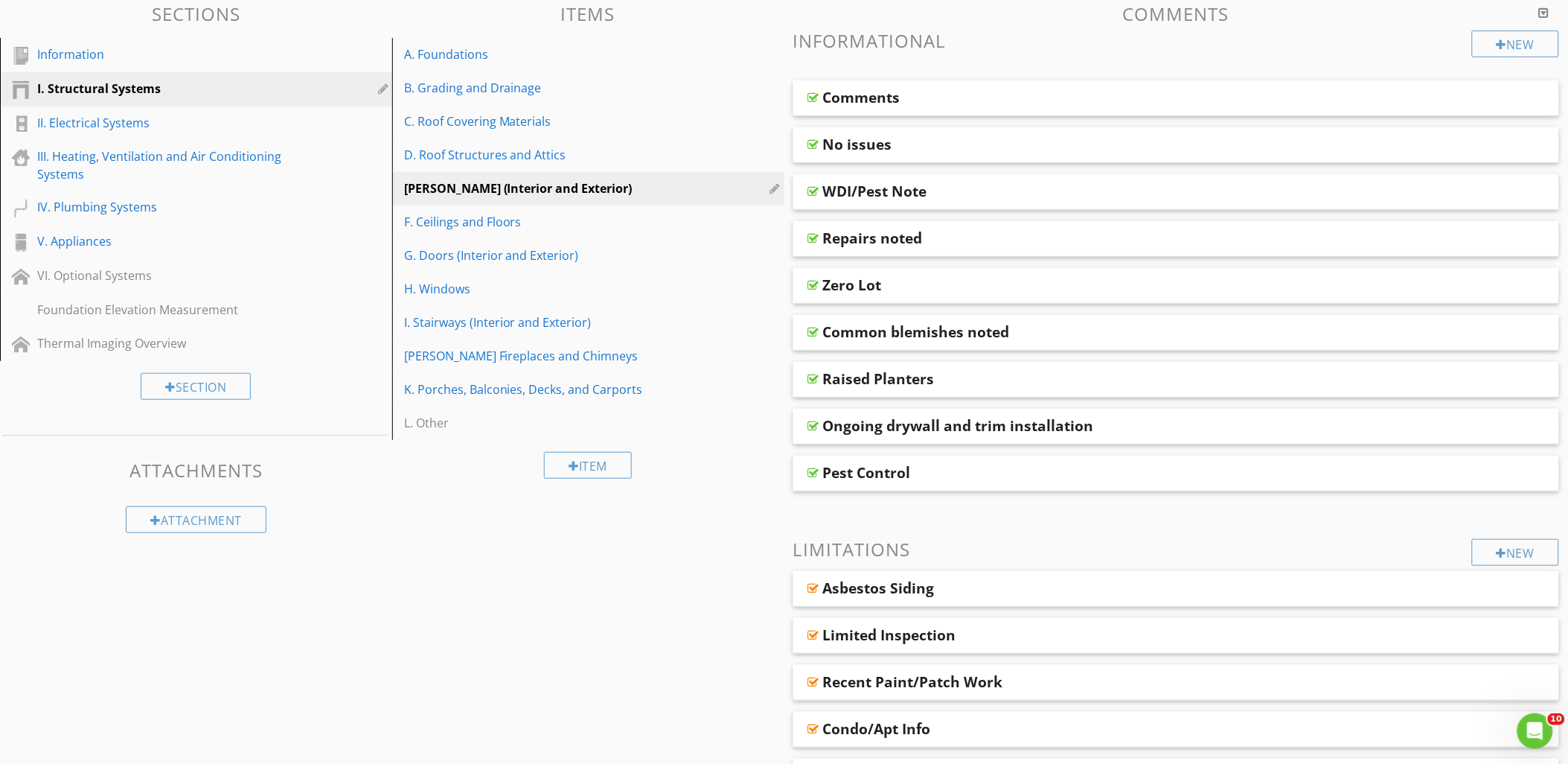
scroll to position [45, 0]
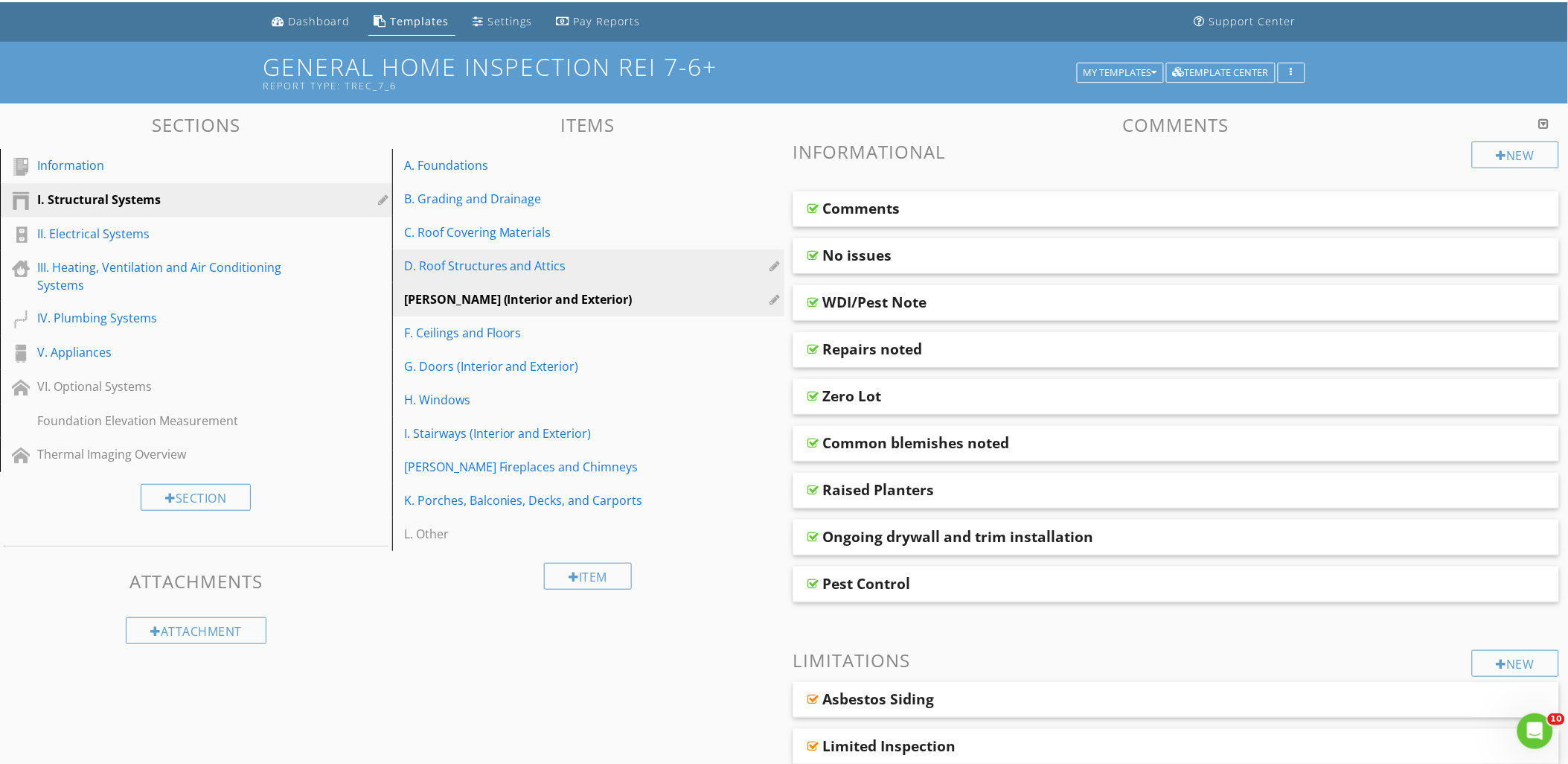
click at [489, 272] on div "D. Roof Structures and Attics" at bounding box center [562, 265] width 317 height 18
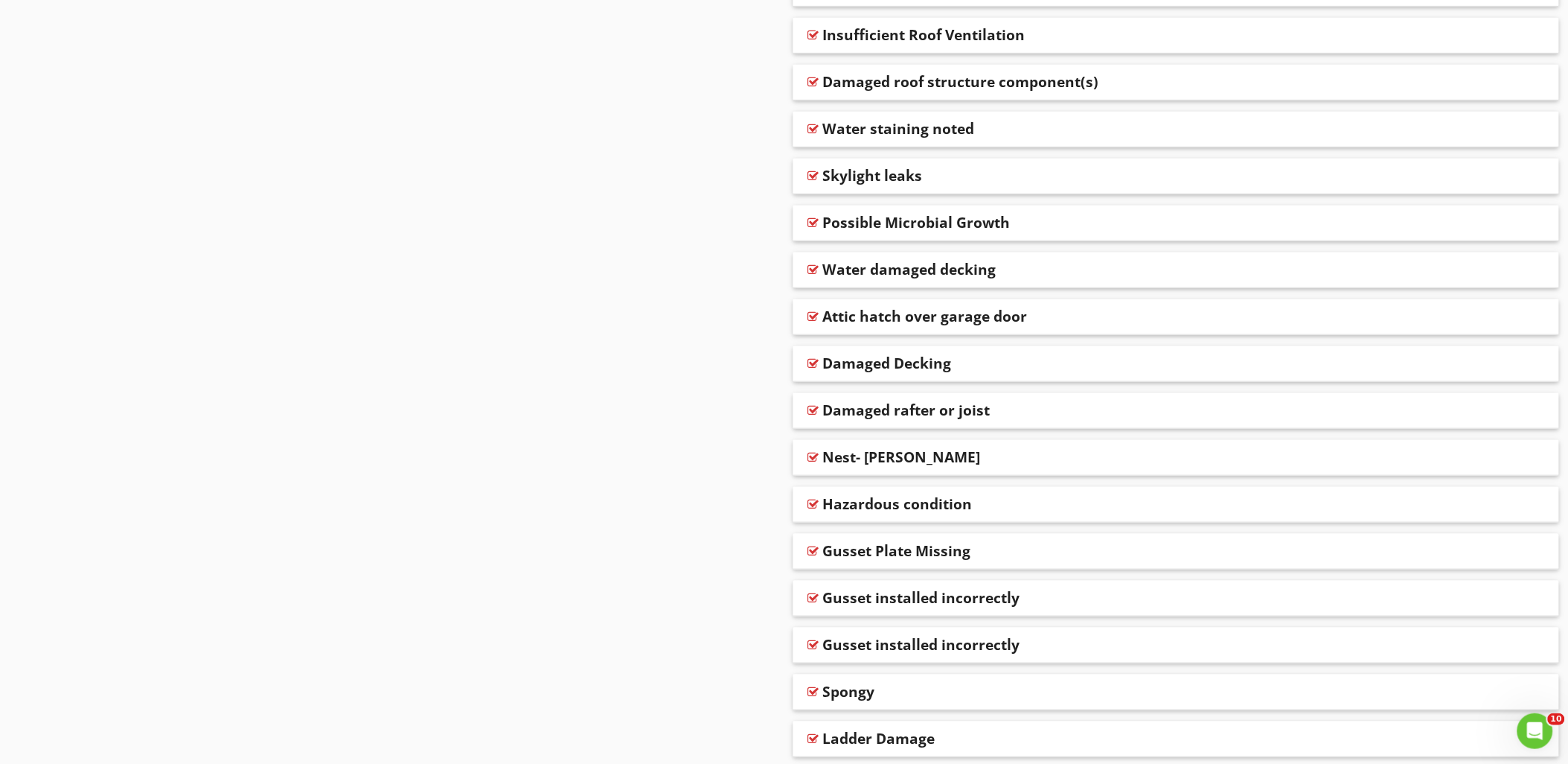
scroll to position [2332, 0]
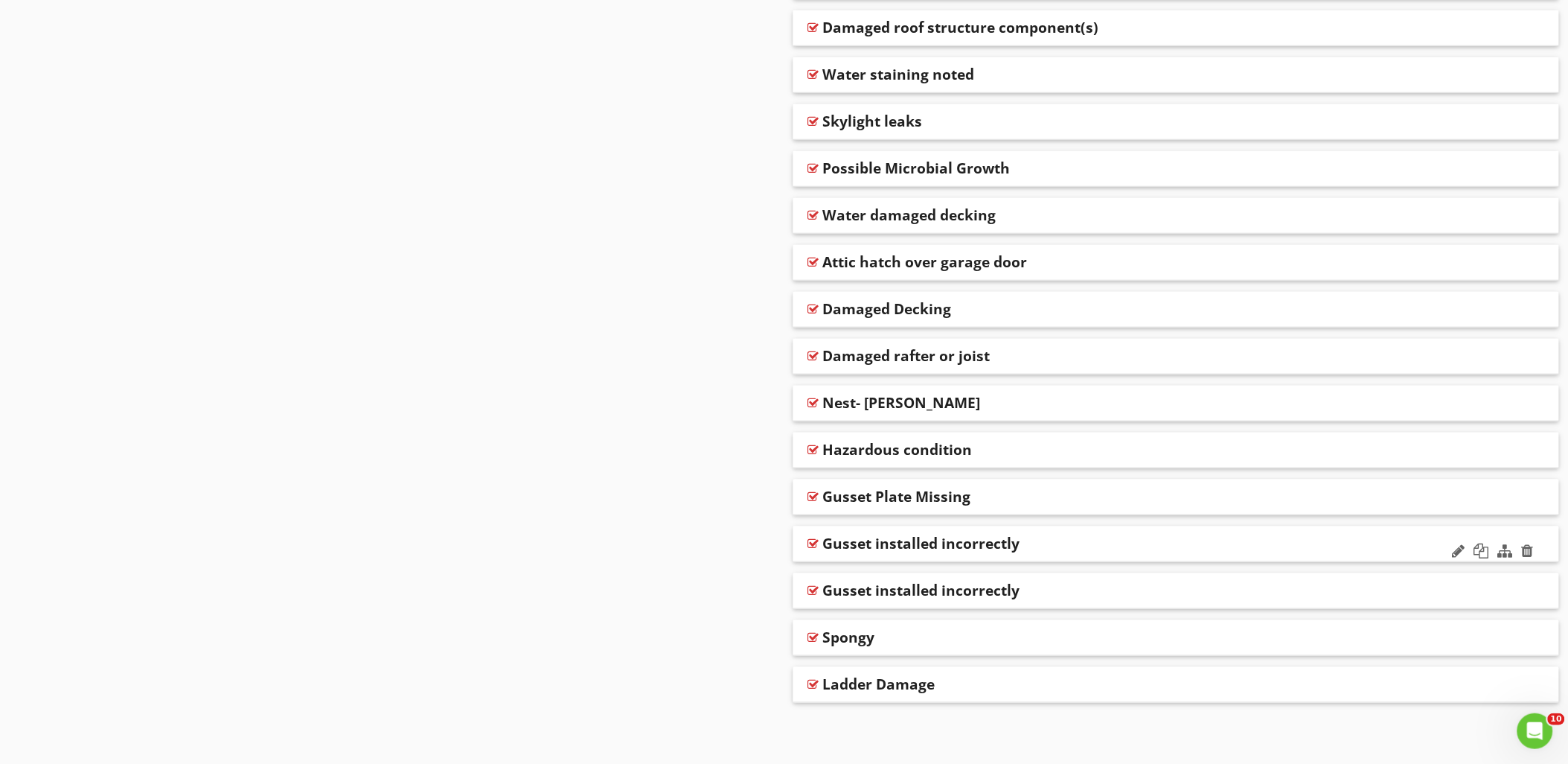
click at [813, 538] on div at bounding box center [813, 543] width 11 height 12
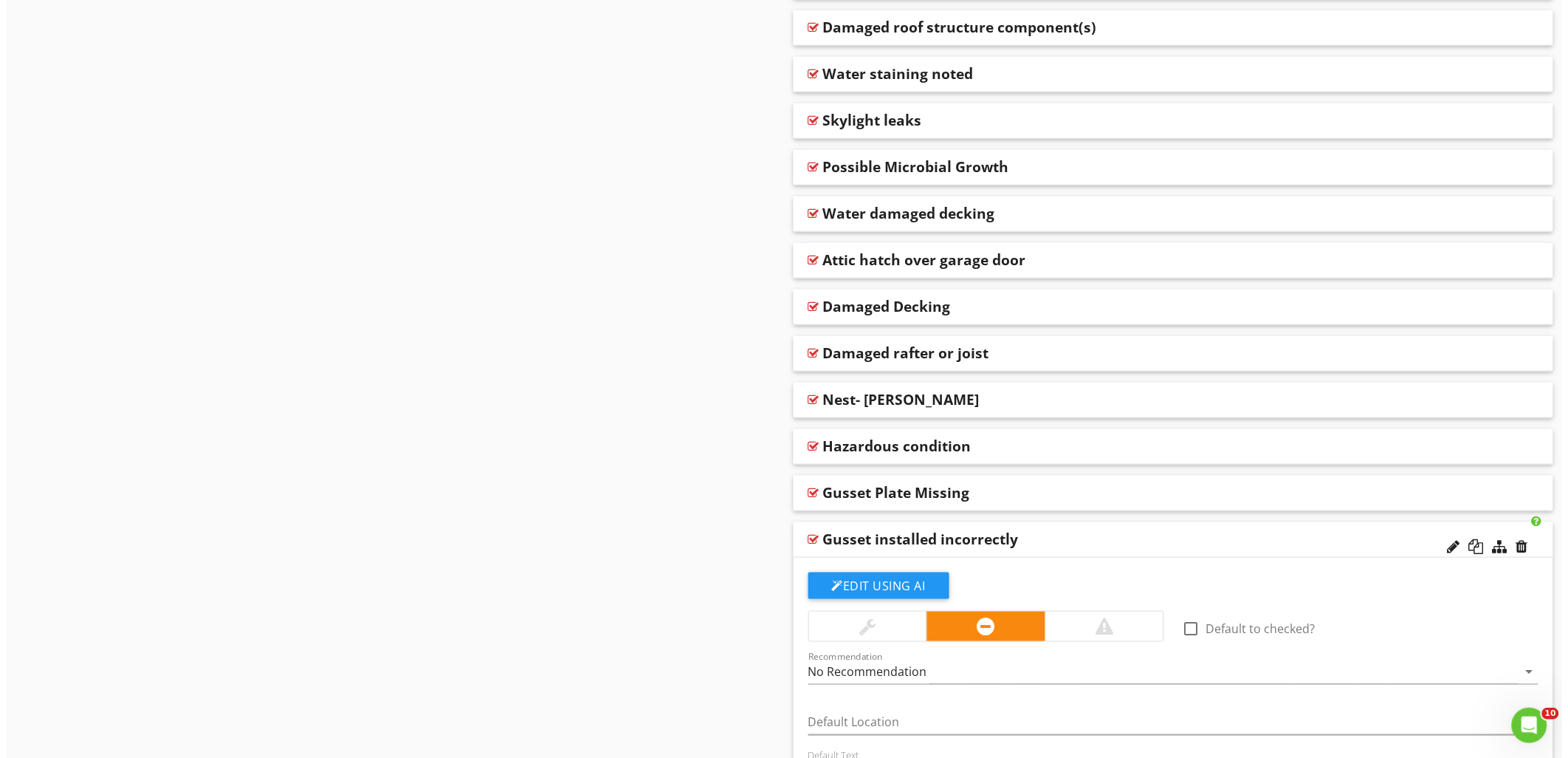
scroll to position [2396, 0]
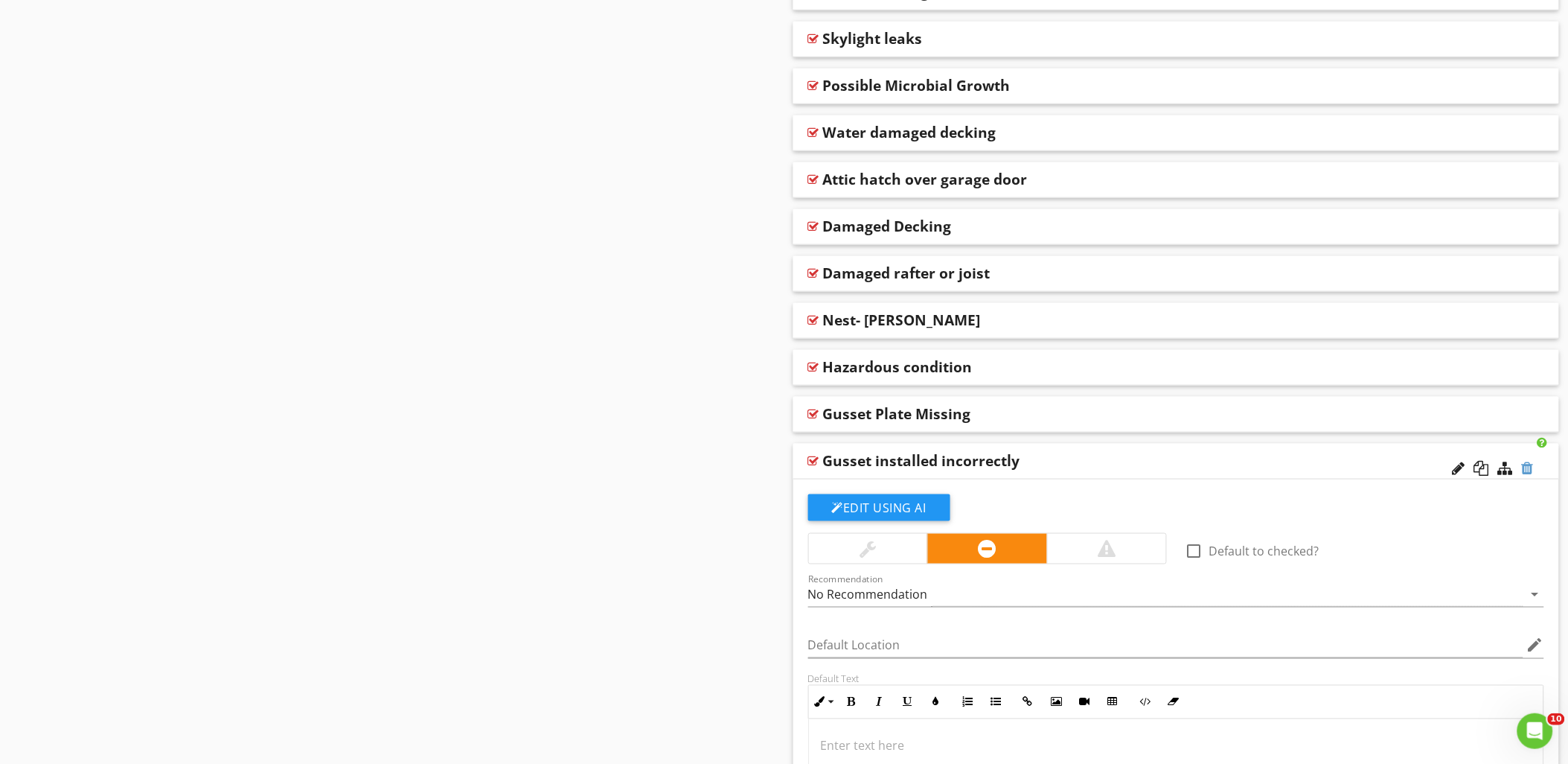
click at [1527, 466] on div at bounding box center [1528, 467] width 12 height 15
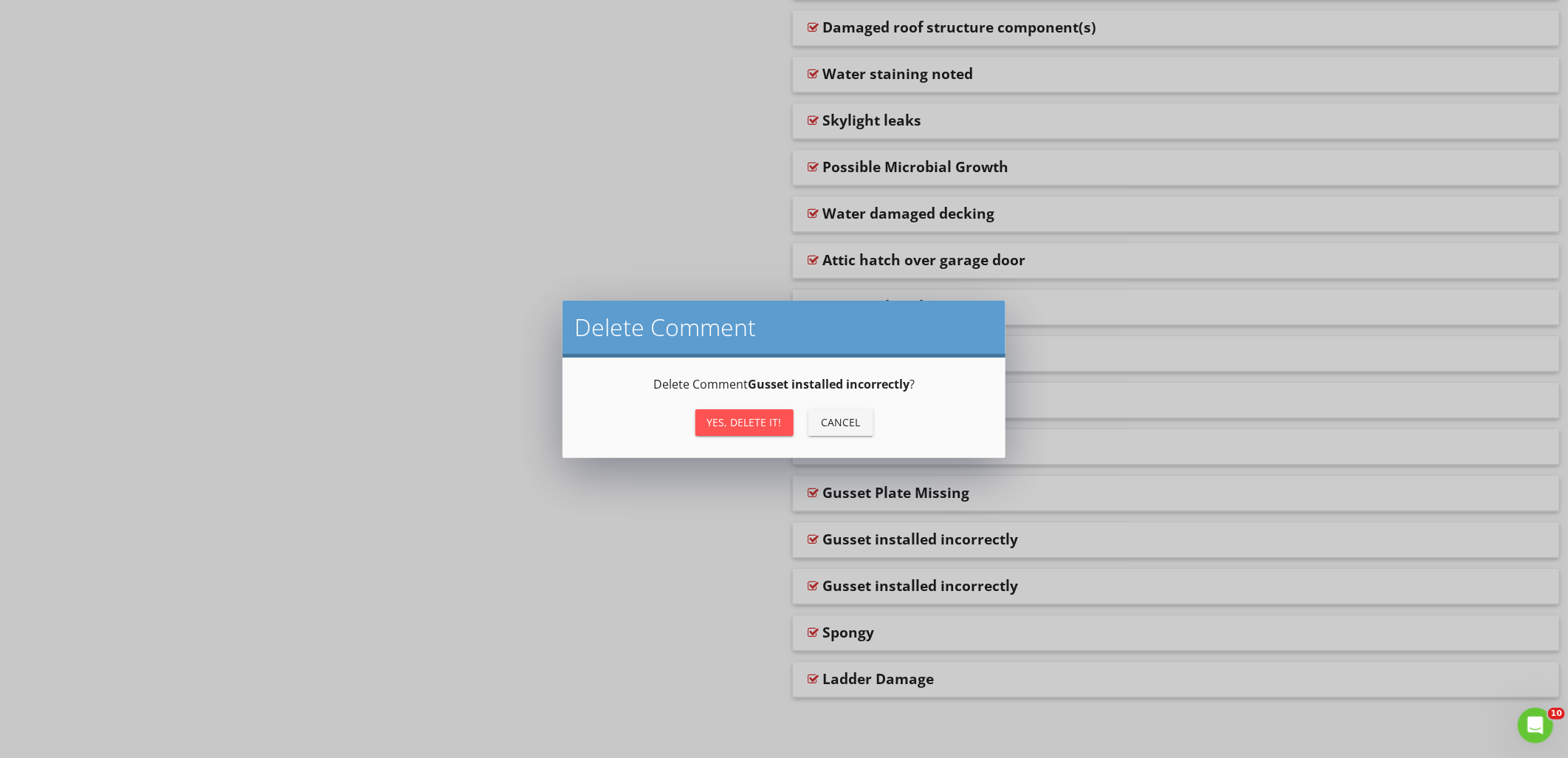
click at [739, 412] on button "Yes, Delete it!" at bounding box center [744, 422] width 98 height 26
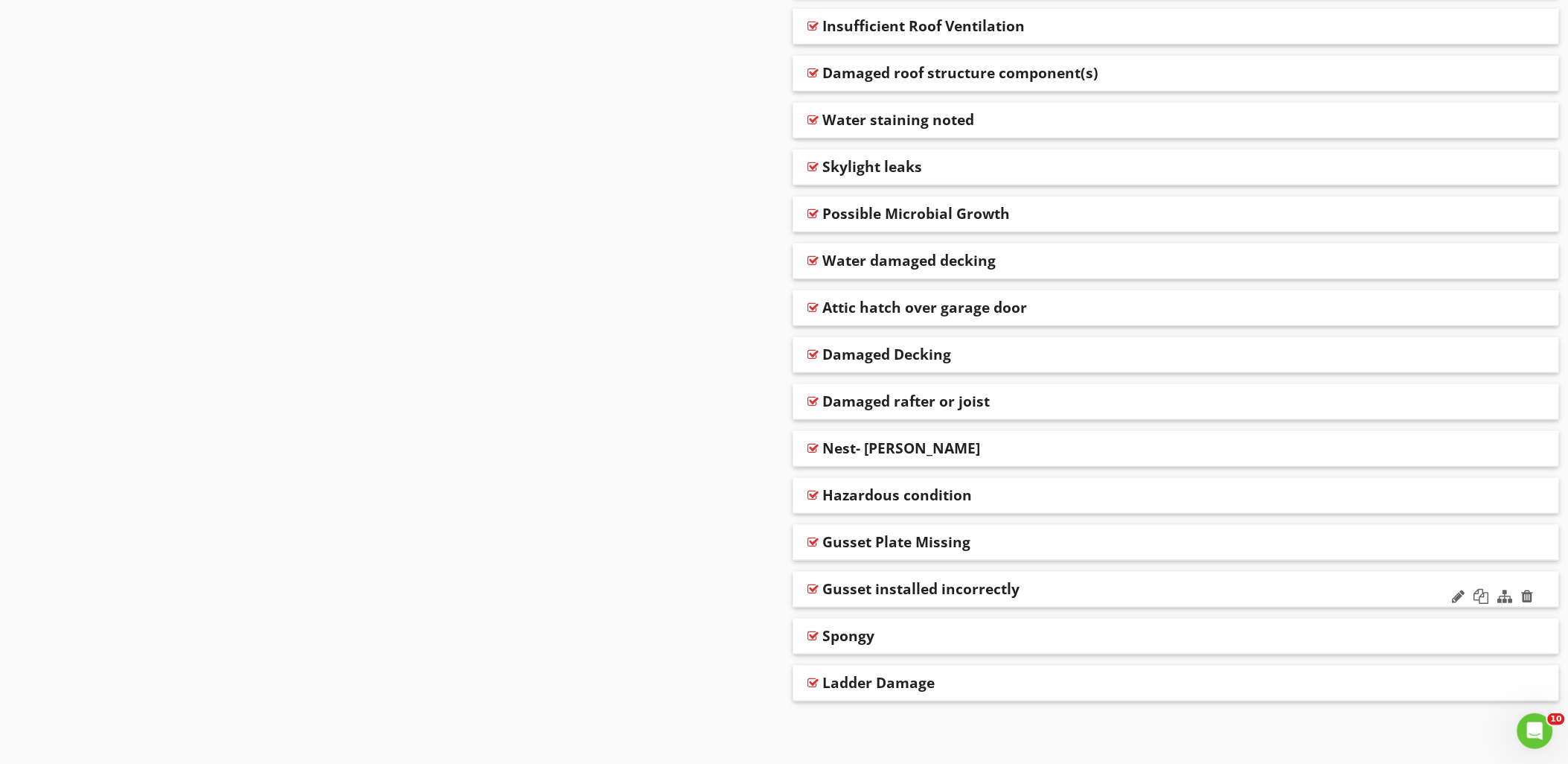
scroll to position [2285, 0]
click at [816, 588] on div at bounding box center [813, 590] width 11 height 12
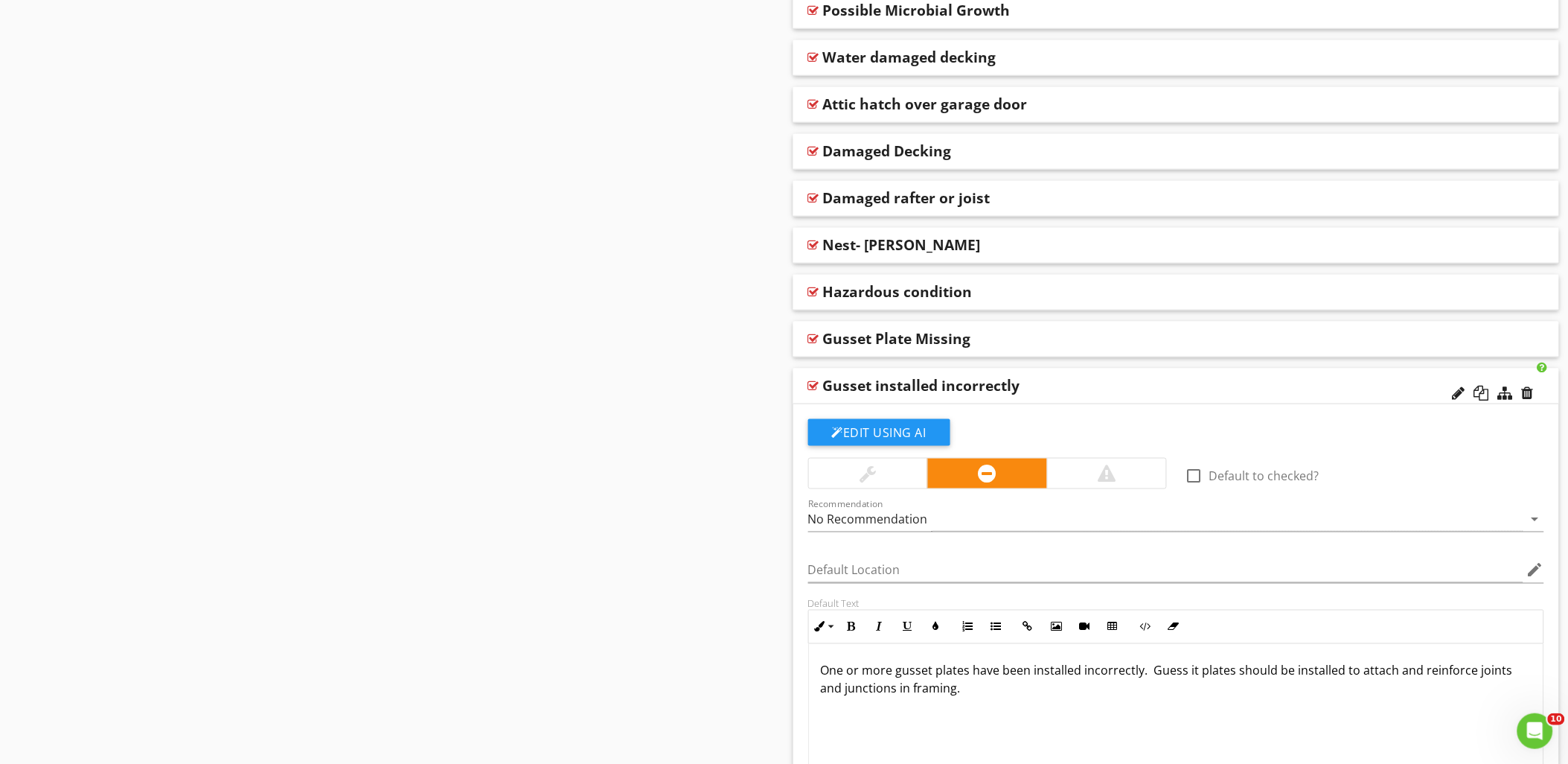
scroll to position [2662, 0]
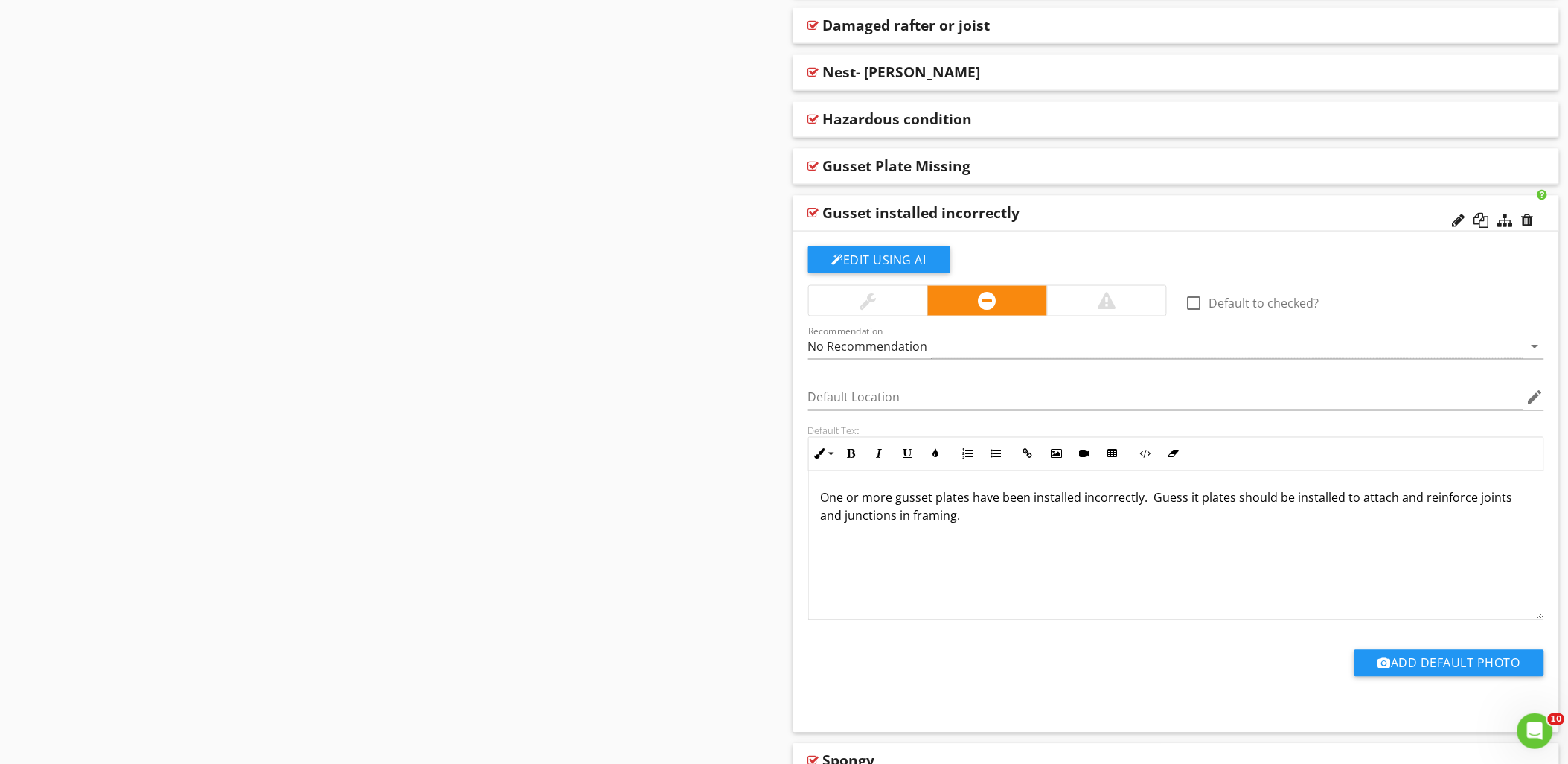
click at [1181, 500] on p "One or more gusset plates have been installed incorrectly. Guess it plates shou…" at bounding box center [1176, 507] width 711 height 35
drag, startPoint x: 1335, startPoint y: 500, endPoint x: 1380, endPoint y: 497, distance: 45.1
click at [1380, 497] on p "One or more gusset plates have been installed incorrectly. Gusset plates should…" at bounding box center [1176, 507] width 711 height 35
click at [843, 517] on p "One or more gusset plates have been installed incorrectly. Gusset plates should…" at bounding box center [1176, 507] width 711 height 35
click at [1020, 515] on p "One or more gusset plates have been installed incorrectly. Gusset plates should…" at bounding box center [1176, 507] width 711 height 35
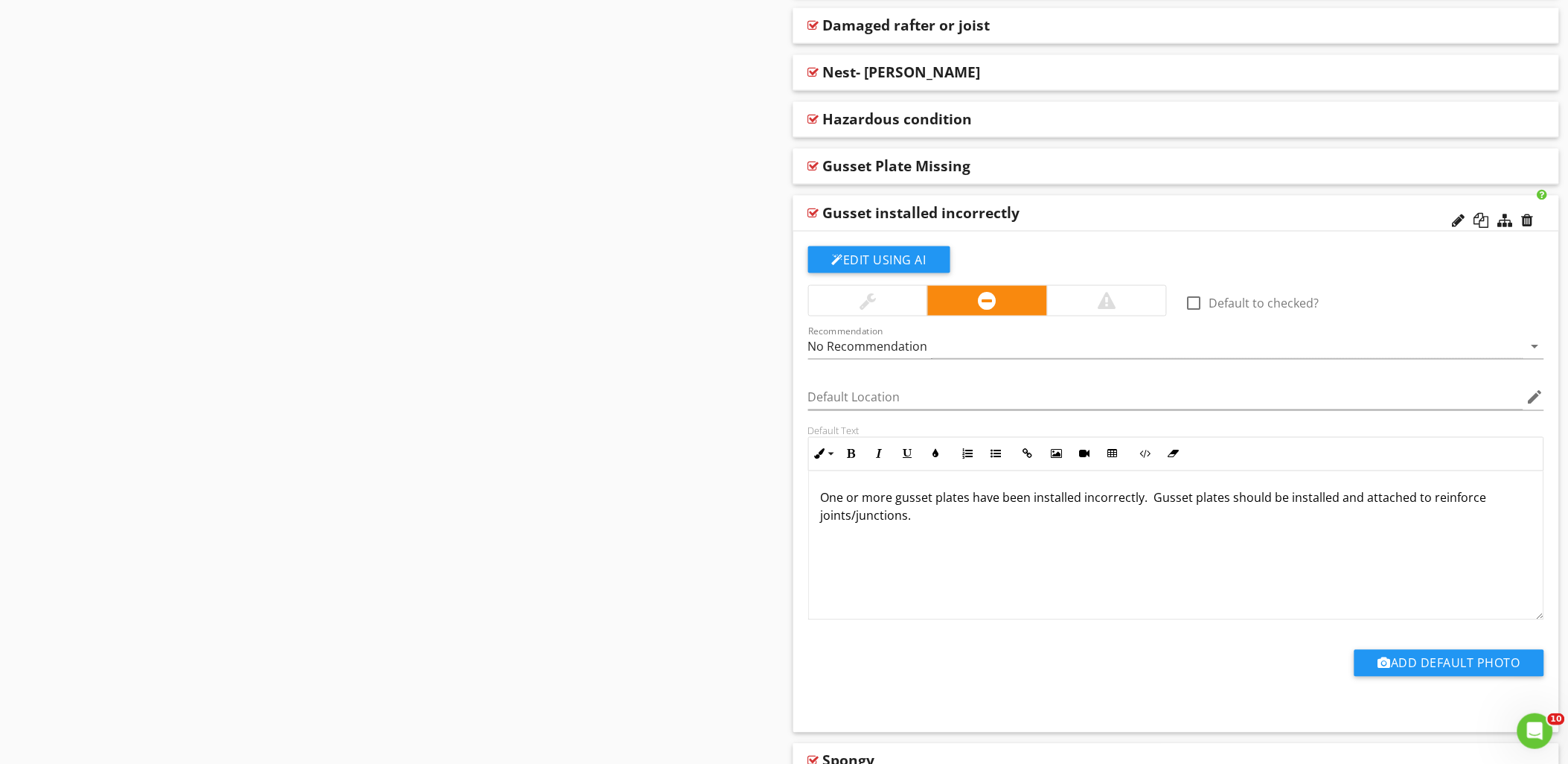
click at [793, 529] on div "Edit Using AI check_box_outline_blank Default to checked? Recommendation No Rec…" at bounding box center [1176, 482] width 767 height 501
click at [814, 210] on div at bounding box center [813, 213] width 11 height 12
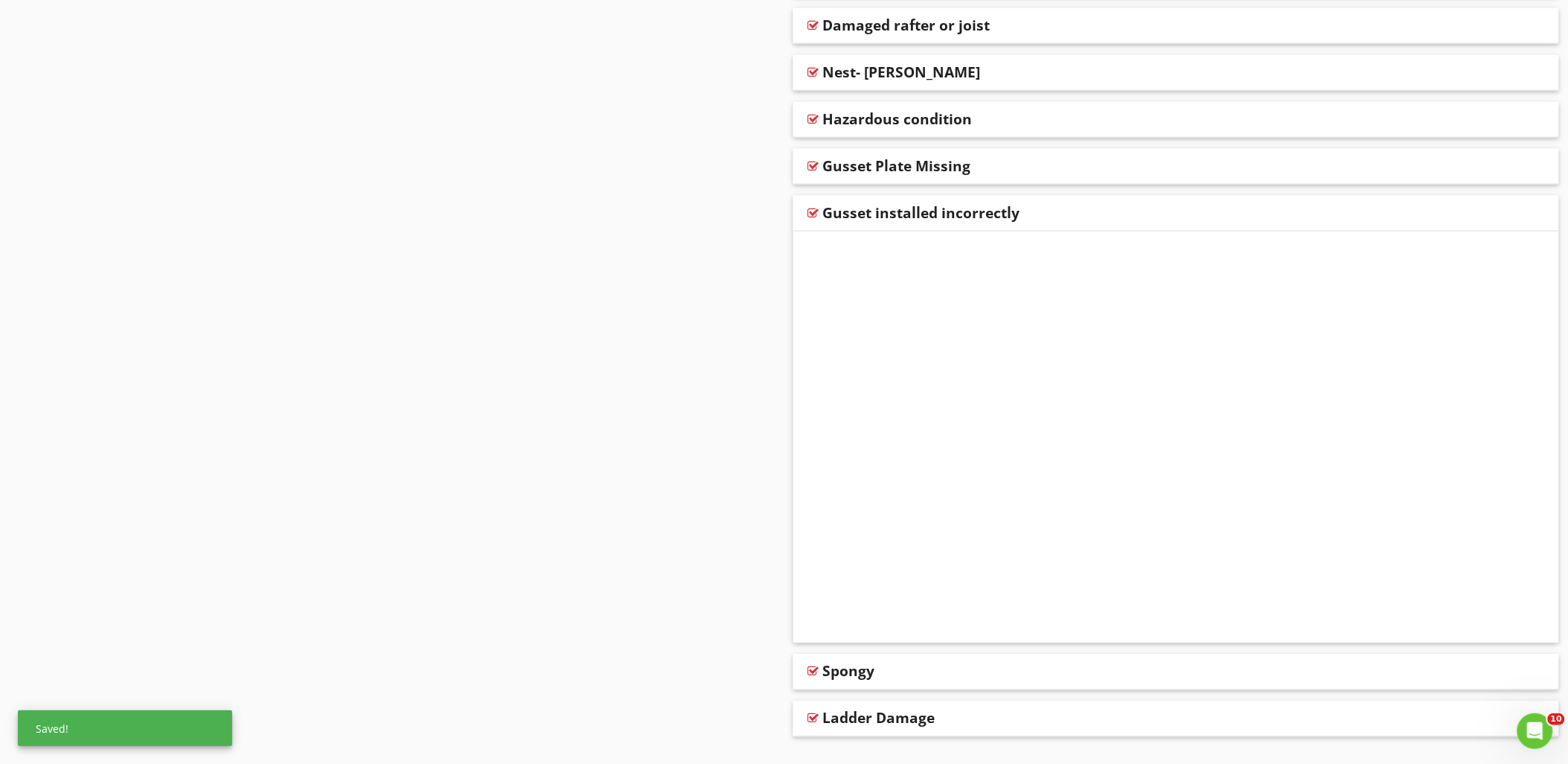
scroll to position [2285, 0]
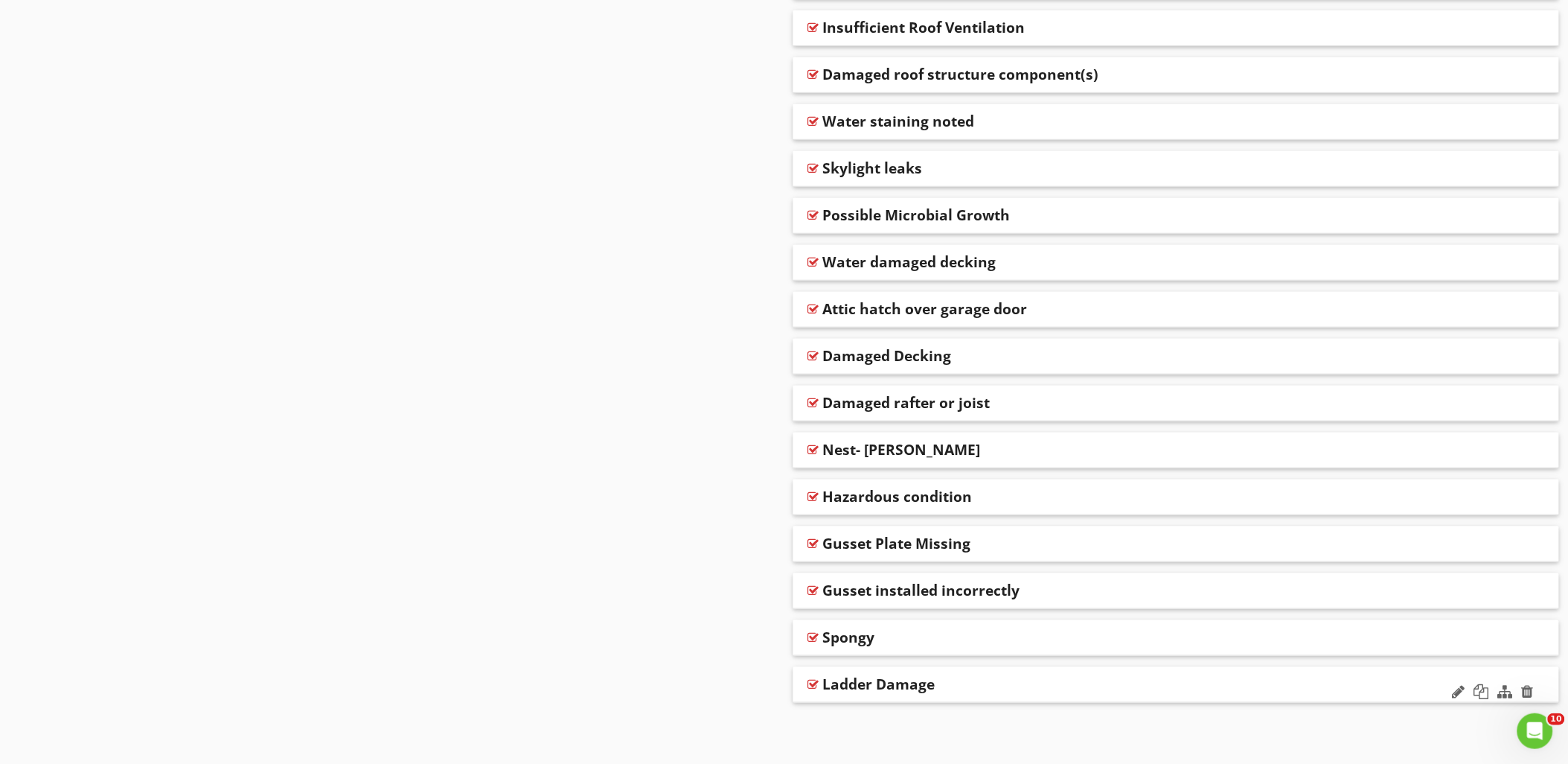
click at [1038, 686] on div "Ladder Damage" at bounding box center [1099, 683] width 552 height 18
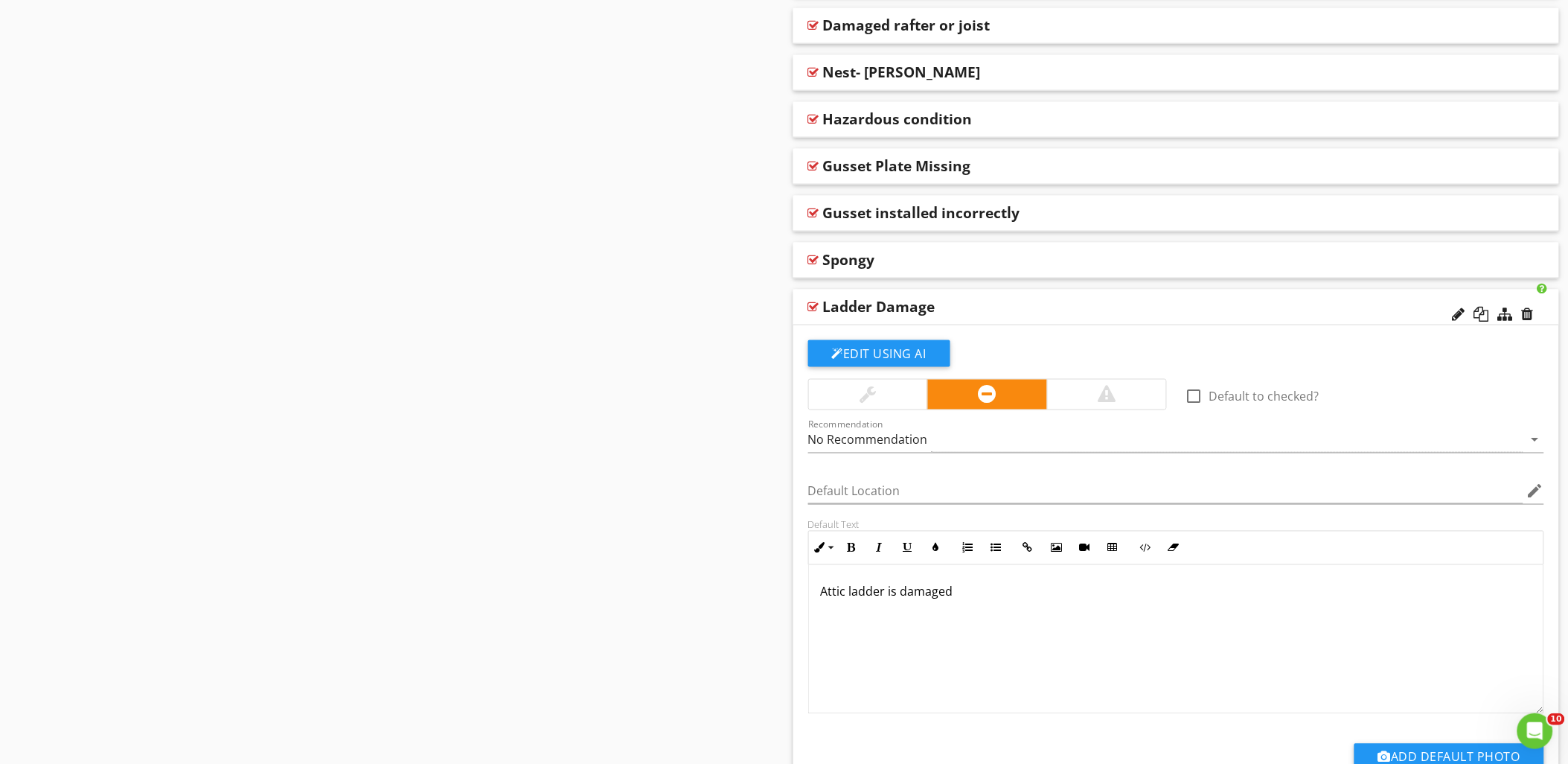
scroll to position [1, 0]
click at [991, 596] on p "Attic ladder is damaged" at bounding box center [1176, 591] width 711 height 18
click at [803, 549] on div "Default Text Inline Style XLarge Large Normal Small Light Small/Light Bold Ital…" at bounding box center [1176, 616] width 754 height 195
click at [813, 301] on div at bounding box center [813, 306] width 11 height 12
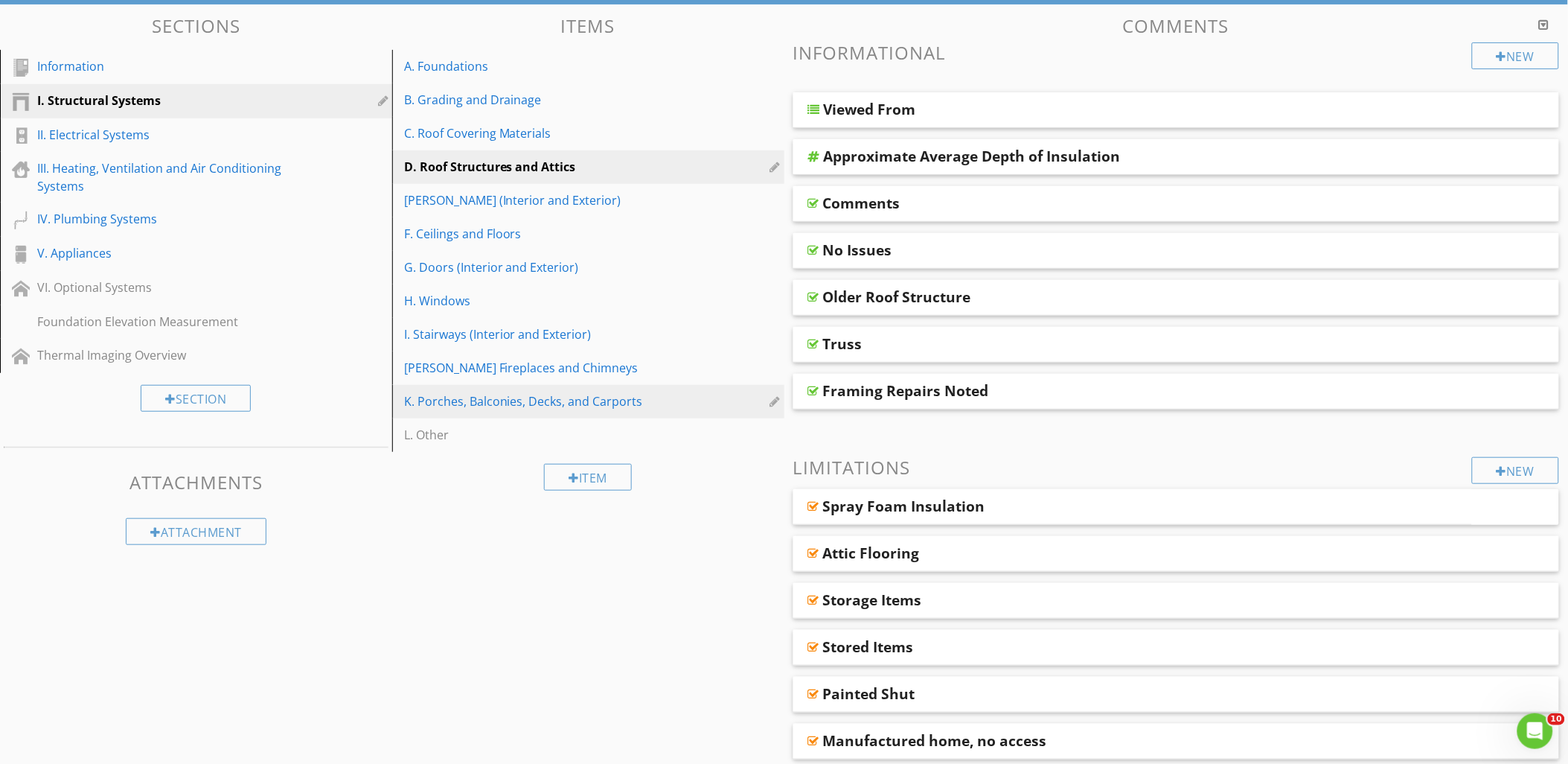
scroll to position [53, 0]
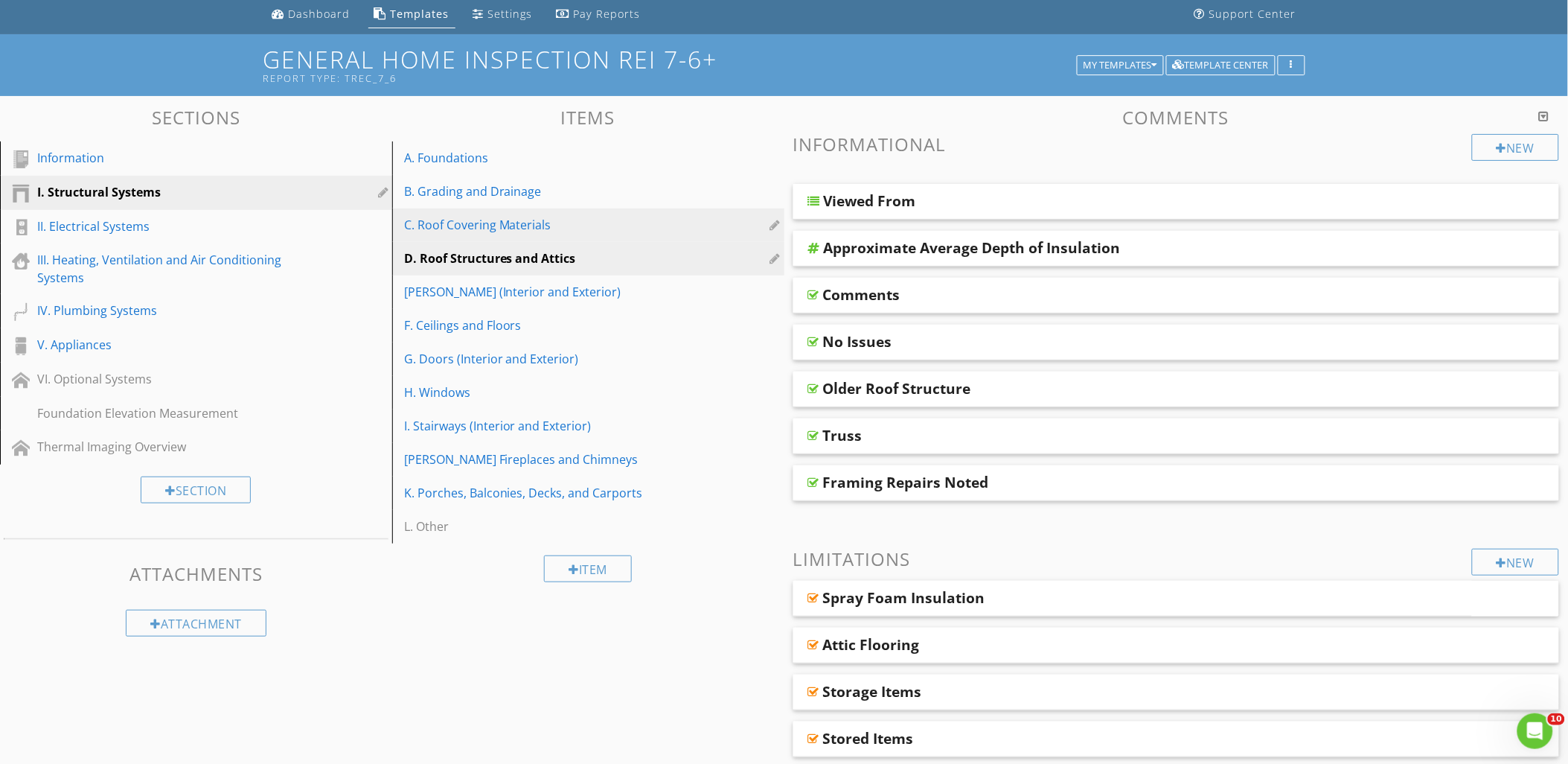
click at [437, 231] on div "C. Roof Covering Materials" at bounding box center [562, 225] width 317 height 18
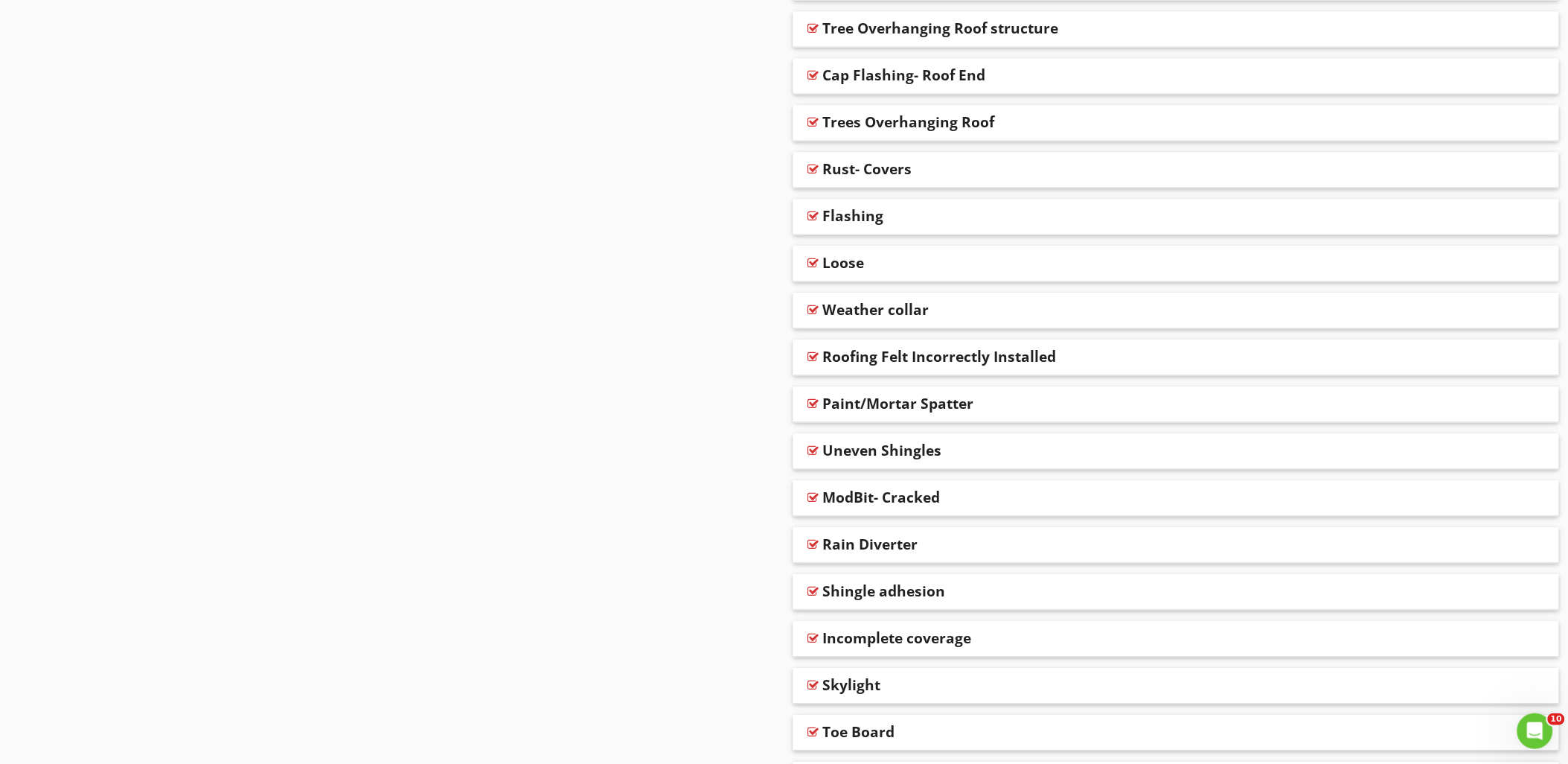
scroll to position [3130, 0]
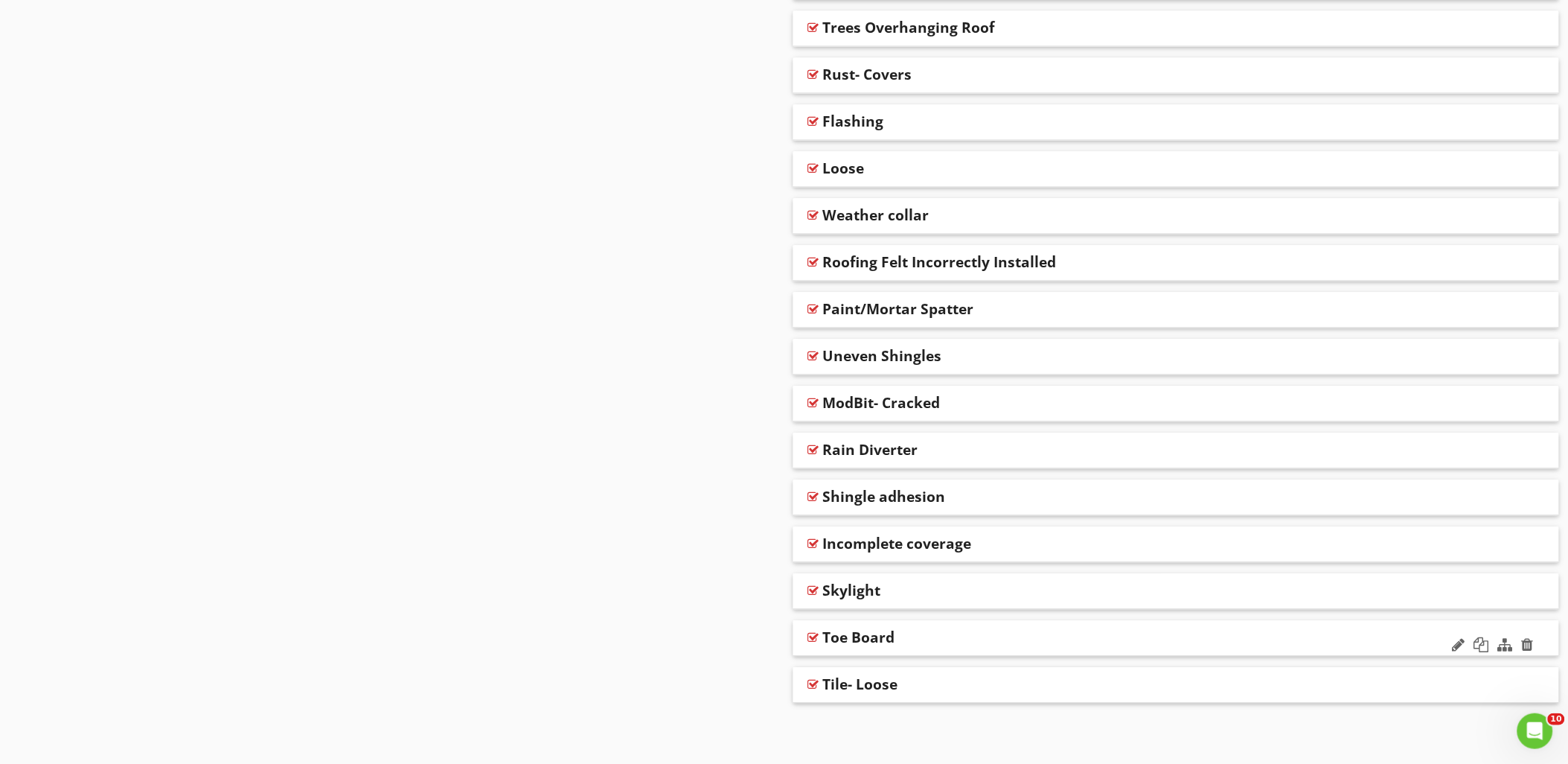
click at [811, 634] on div at bounding box center [813, 637] width 11 height 12
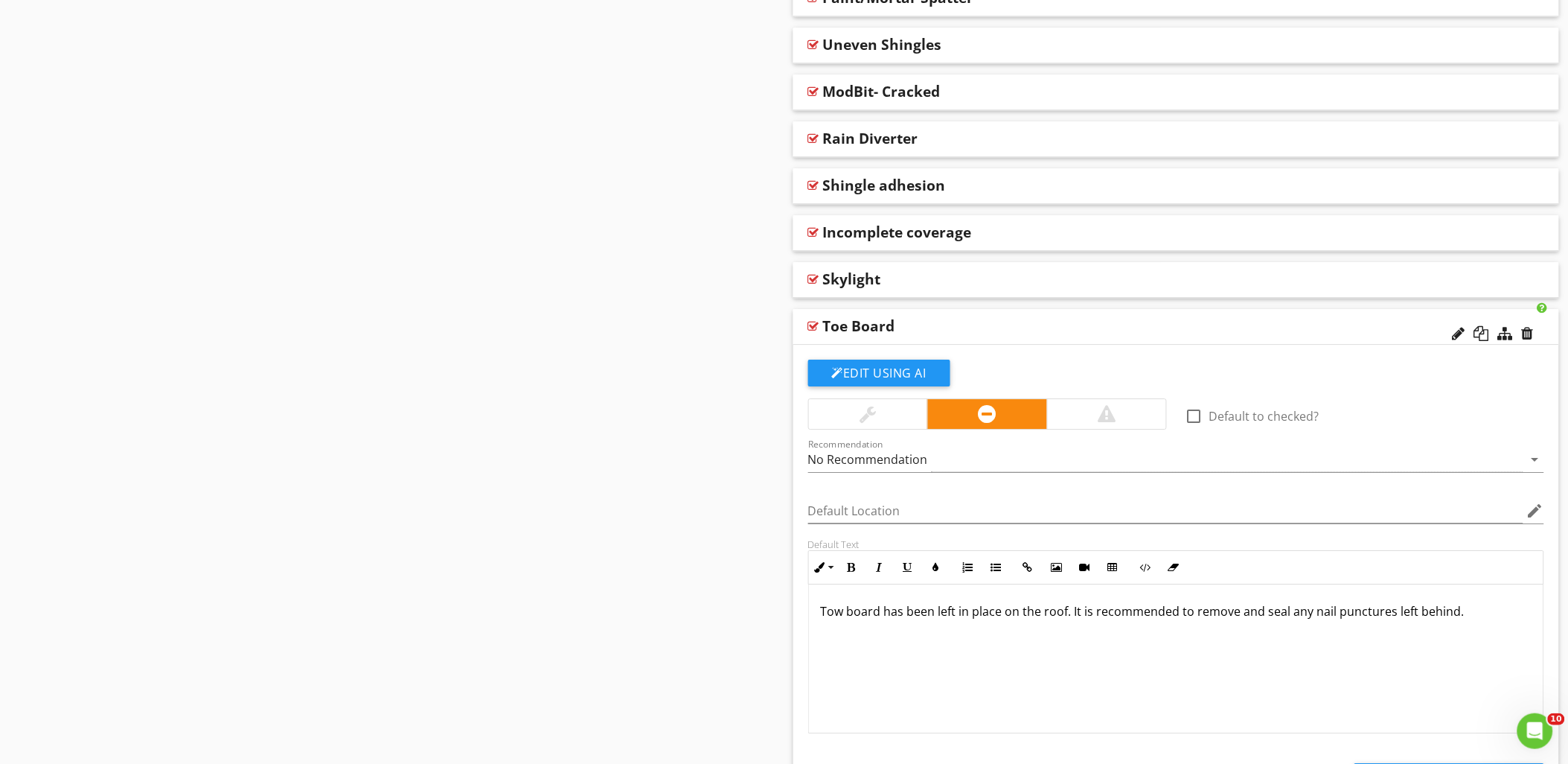
scroll to position [3461, 0]
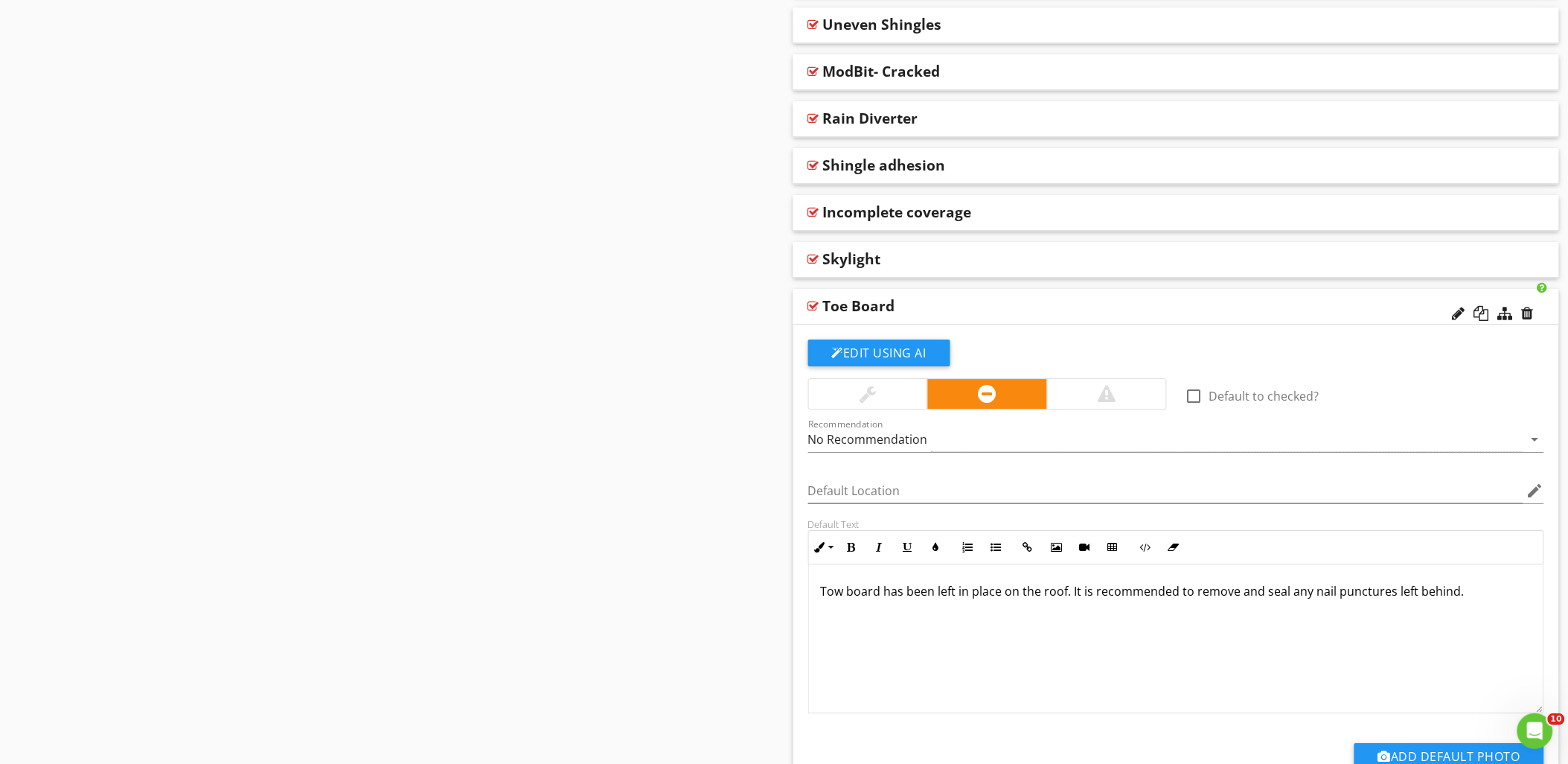
click at [843, 594] on p "Tow board has been left in place on the roof. It is recommended to remove and s…" at bounding box center [1176, 591] width 711 height 18
click at [800, 651] on div "Default Text Inline Style XLarge Large Normal Small Light Small/Light Bold Ital…" at bounding box center [1176, 615] width 754 height 195
click at [1102, 600] on div "Toe board has been left in place on the roof. It is recommended to remove and s…" at bounding box center [1176, 638] width 735 height 149
click at [813, 305] on div at bounding box center [813, 305] width 11 height 12
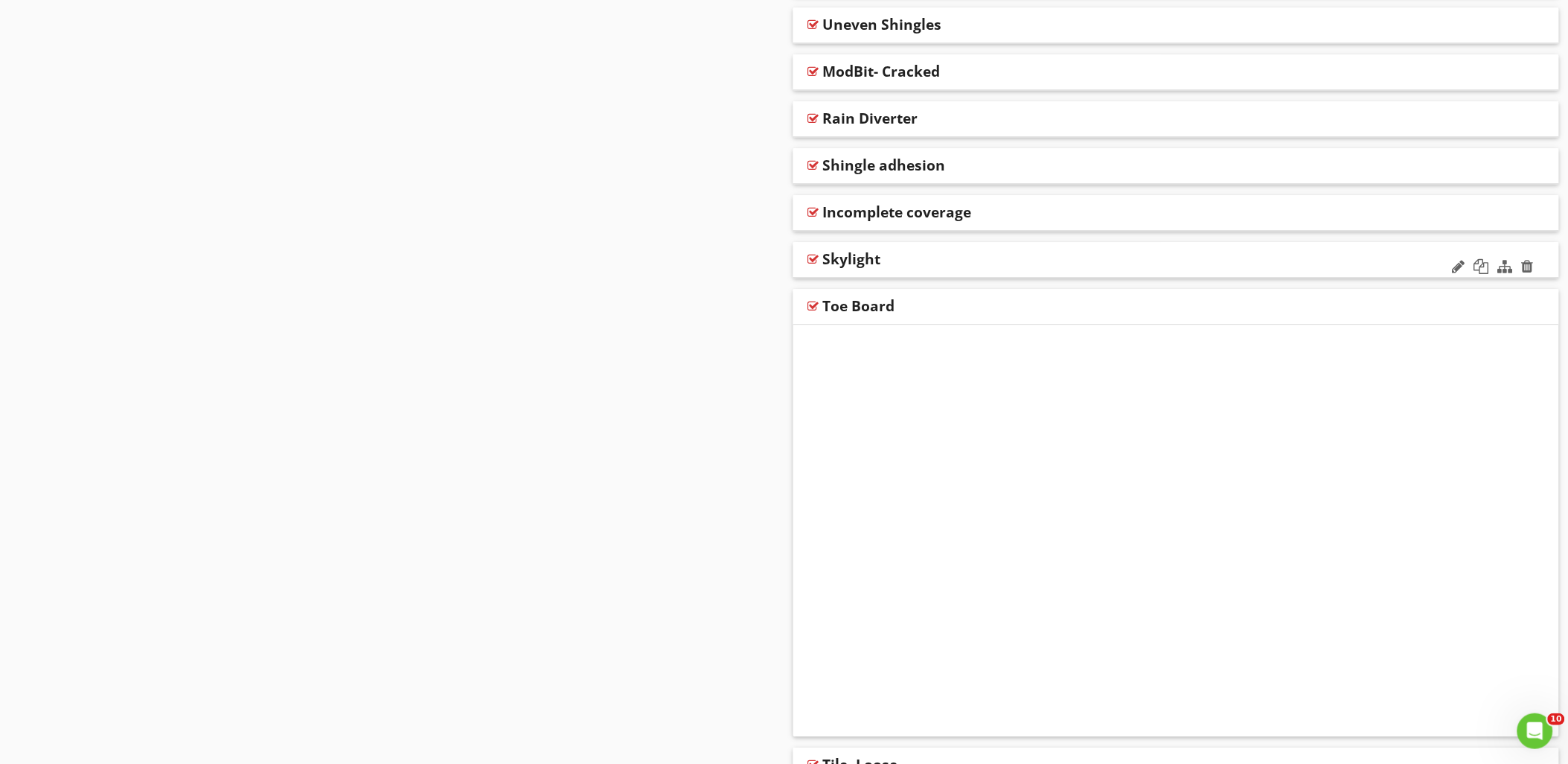
scroll to position [3130, 0]
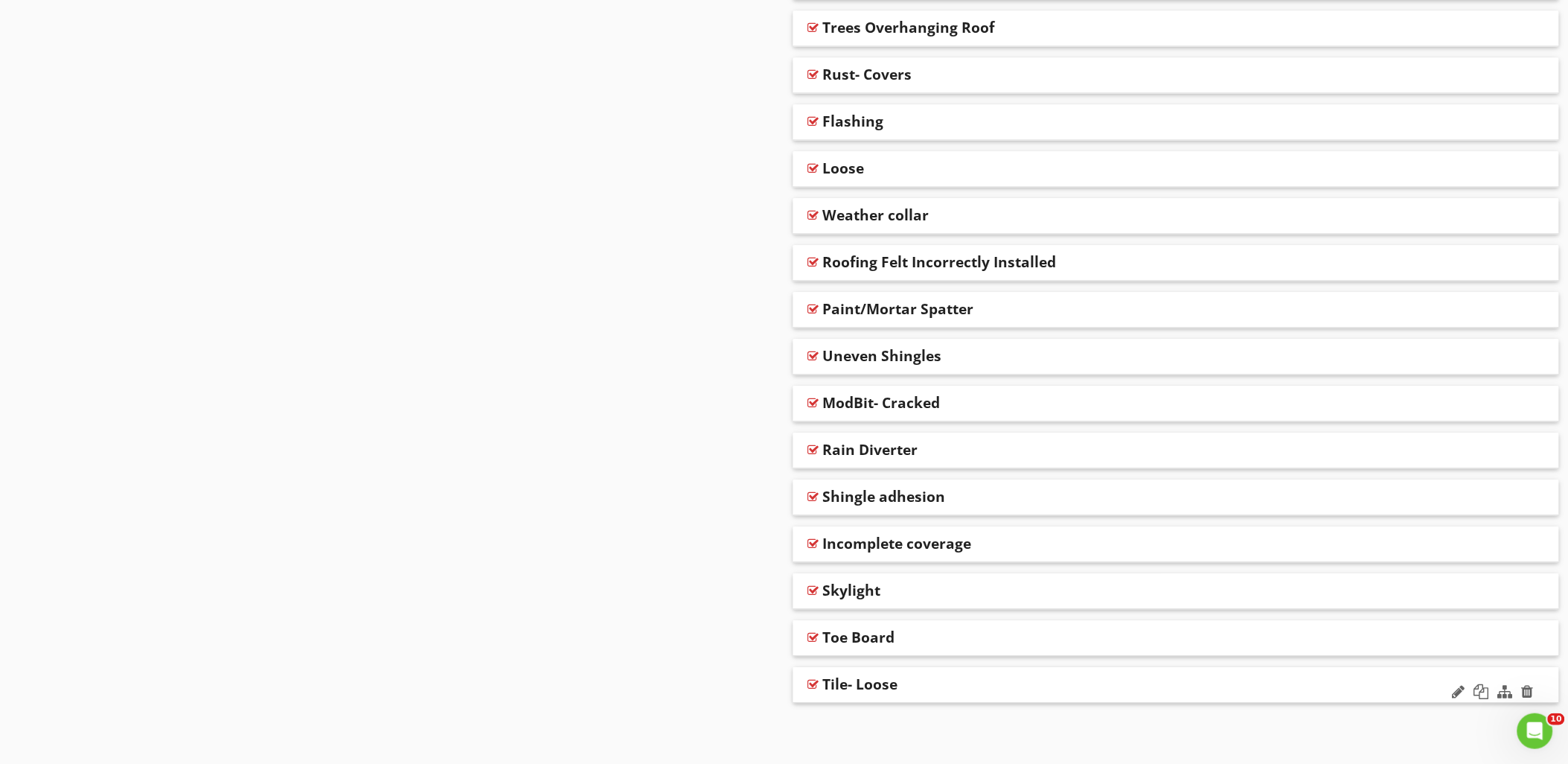
click at [813, 682] on div at bounding box center [813, 683] width 11 height 12
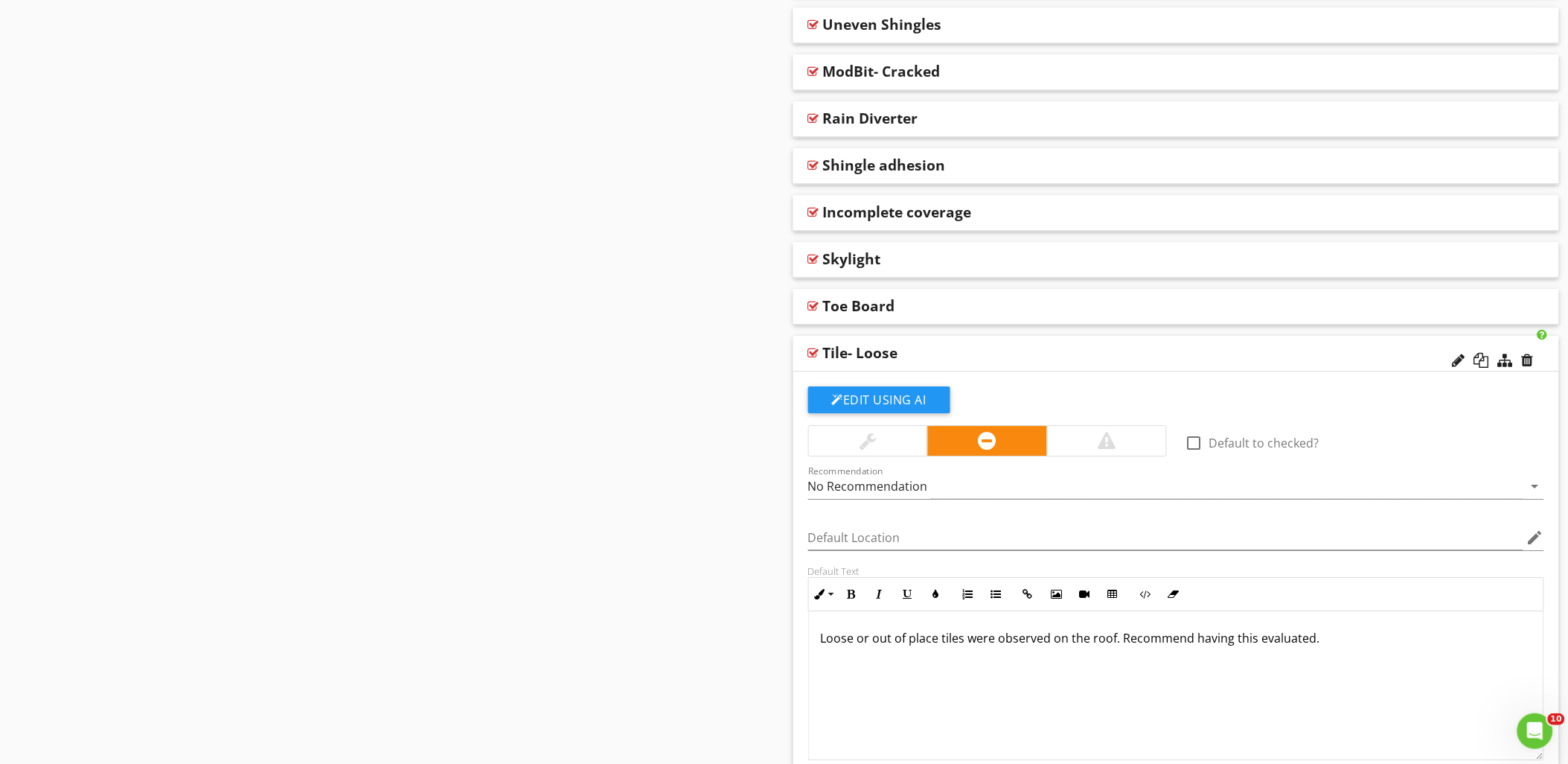
click at [813, 352] on div at bounding box center [813, 353] width 11 height 12
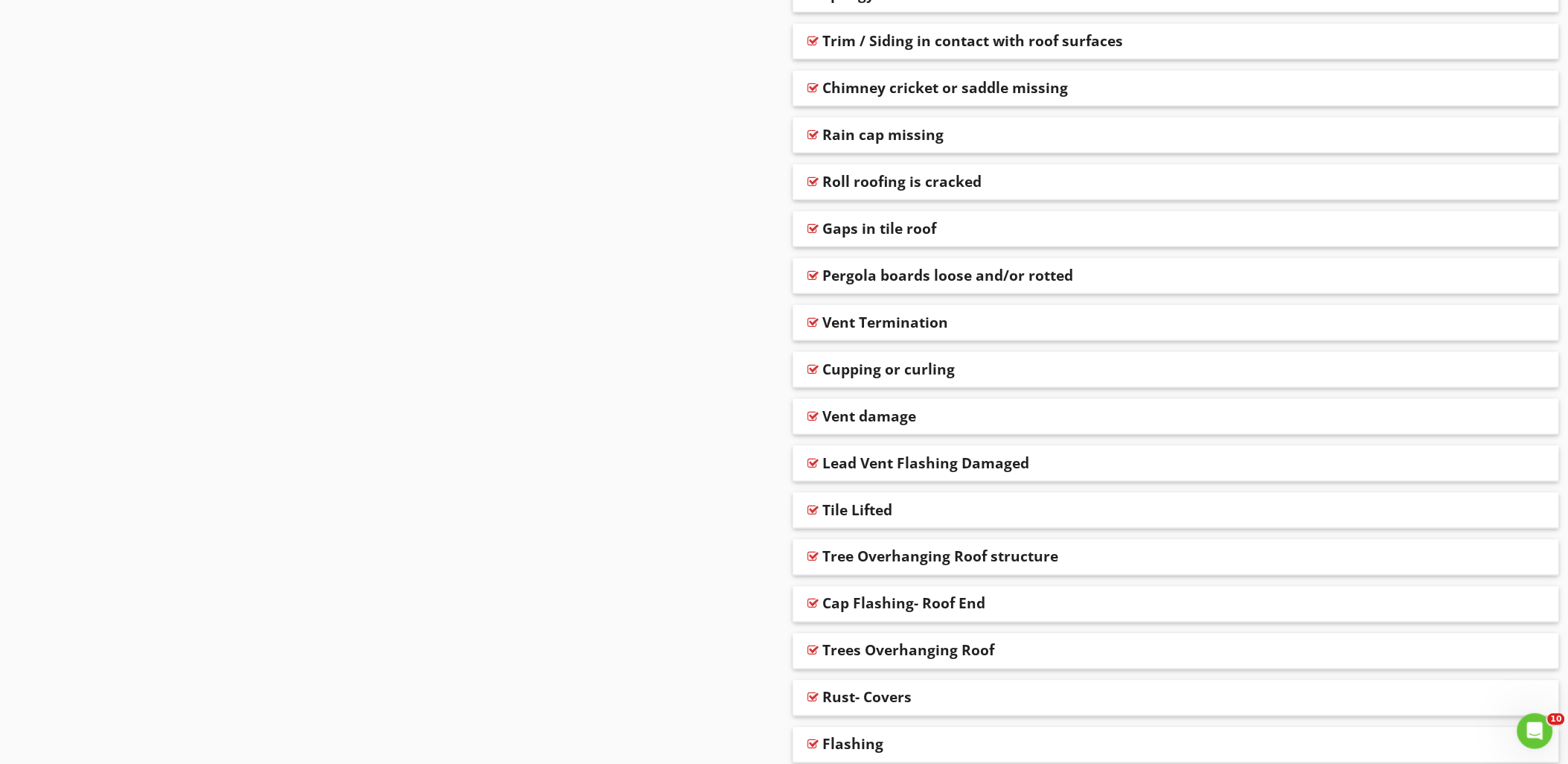
scroll to position [2468, 0]
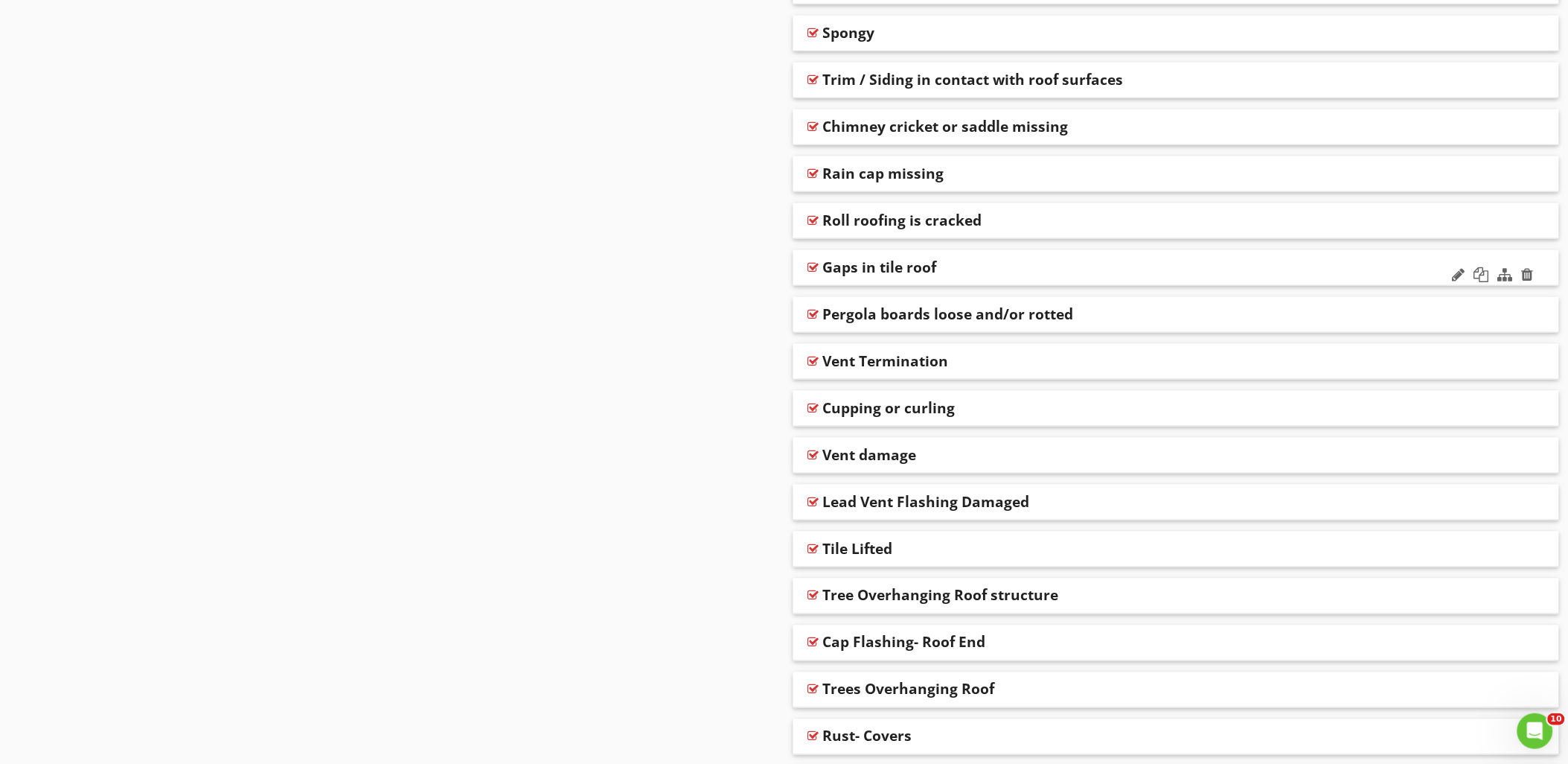
click at [955, 264] on div "Gaps in tile roof" at bounding box center [1099, 267] width 552 height 18
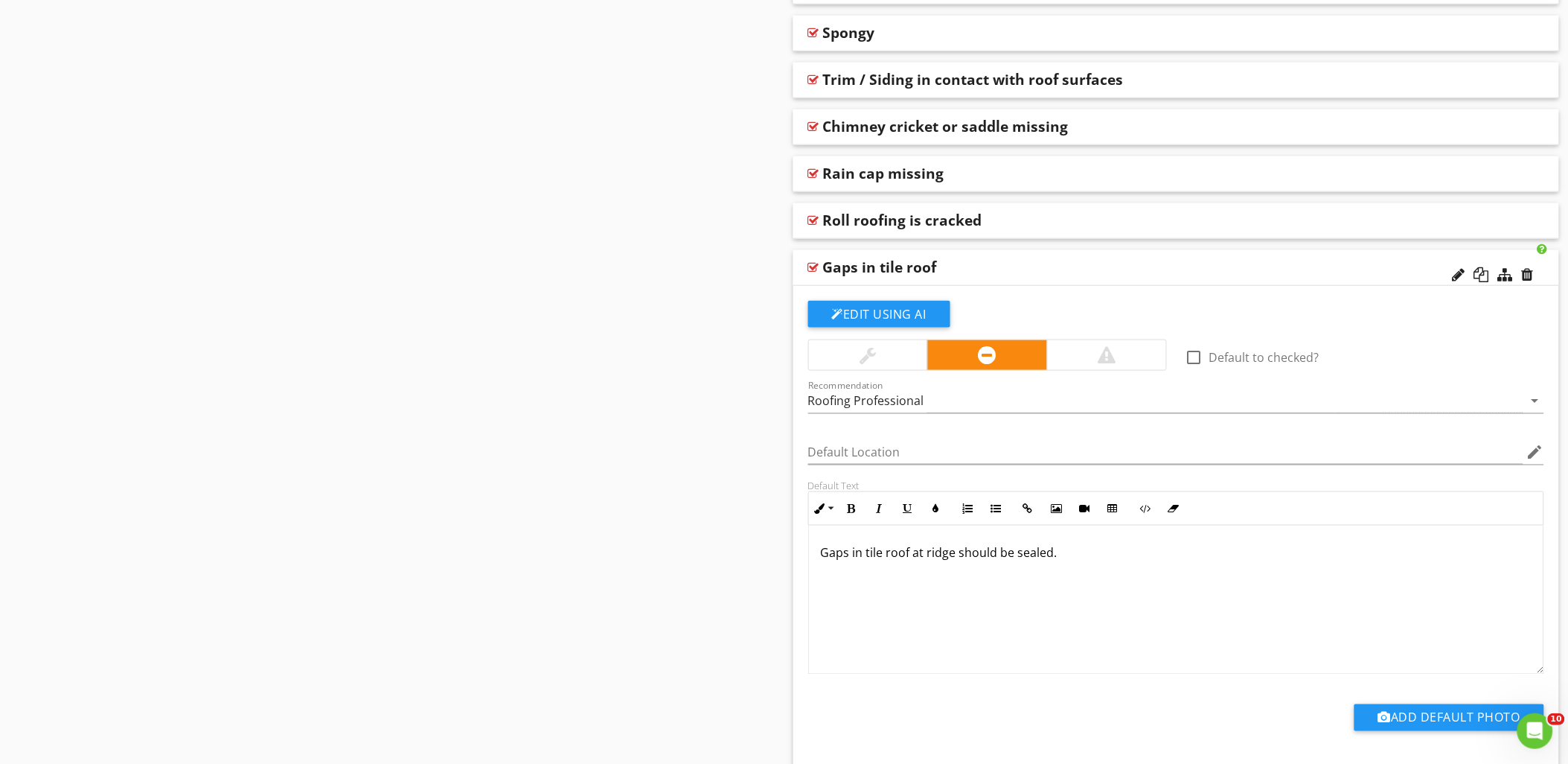
click at [813, 261] on div at bounding box center [813, 267] width 11 height 12
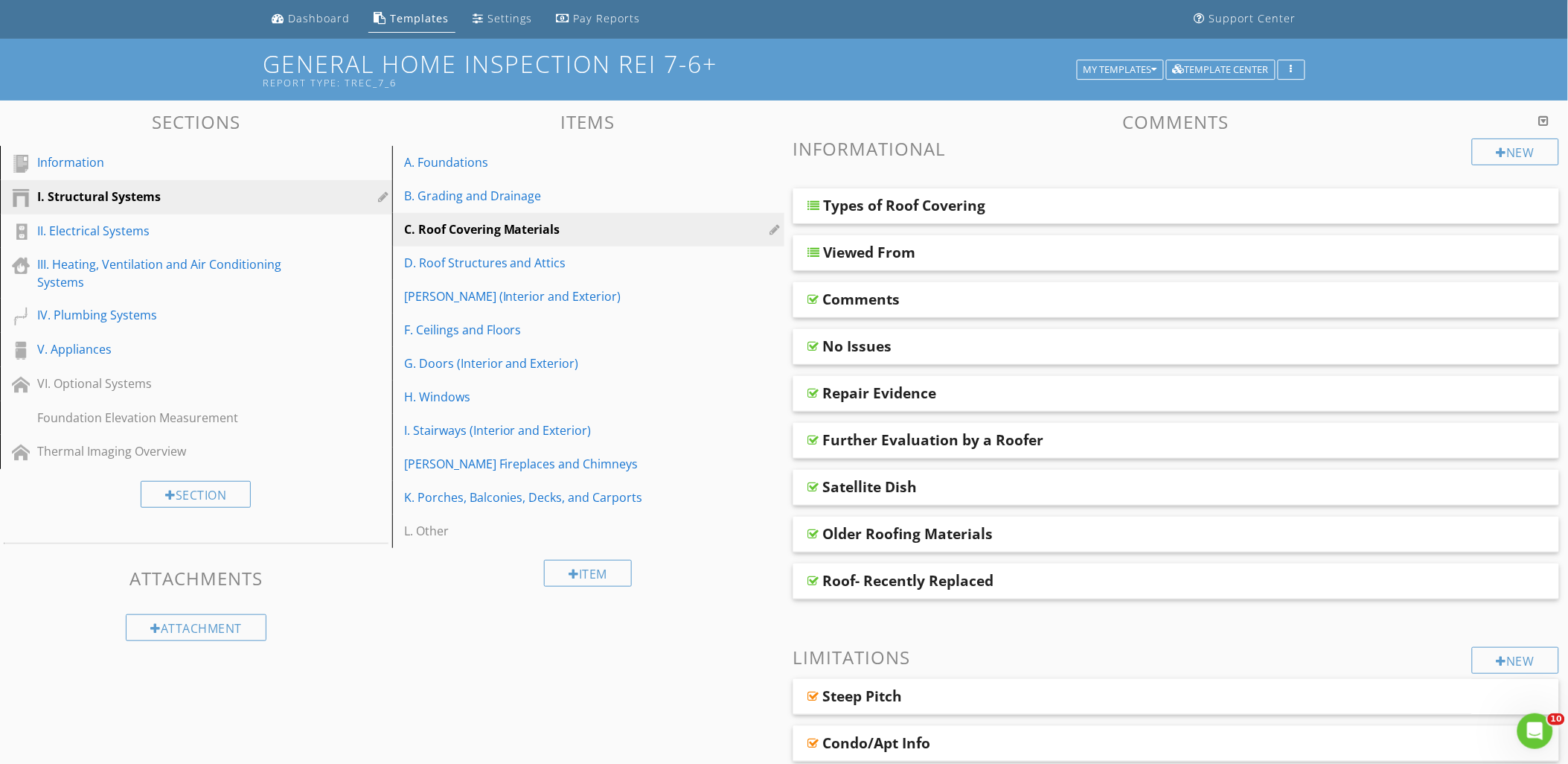
scroll to position [0, 0]
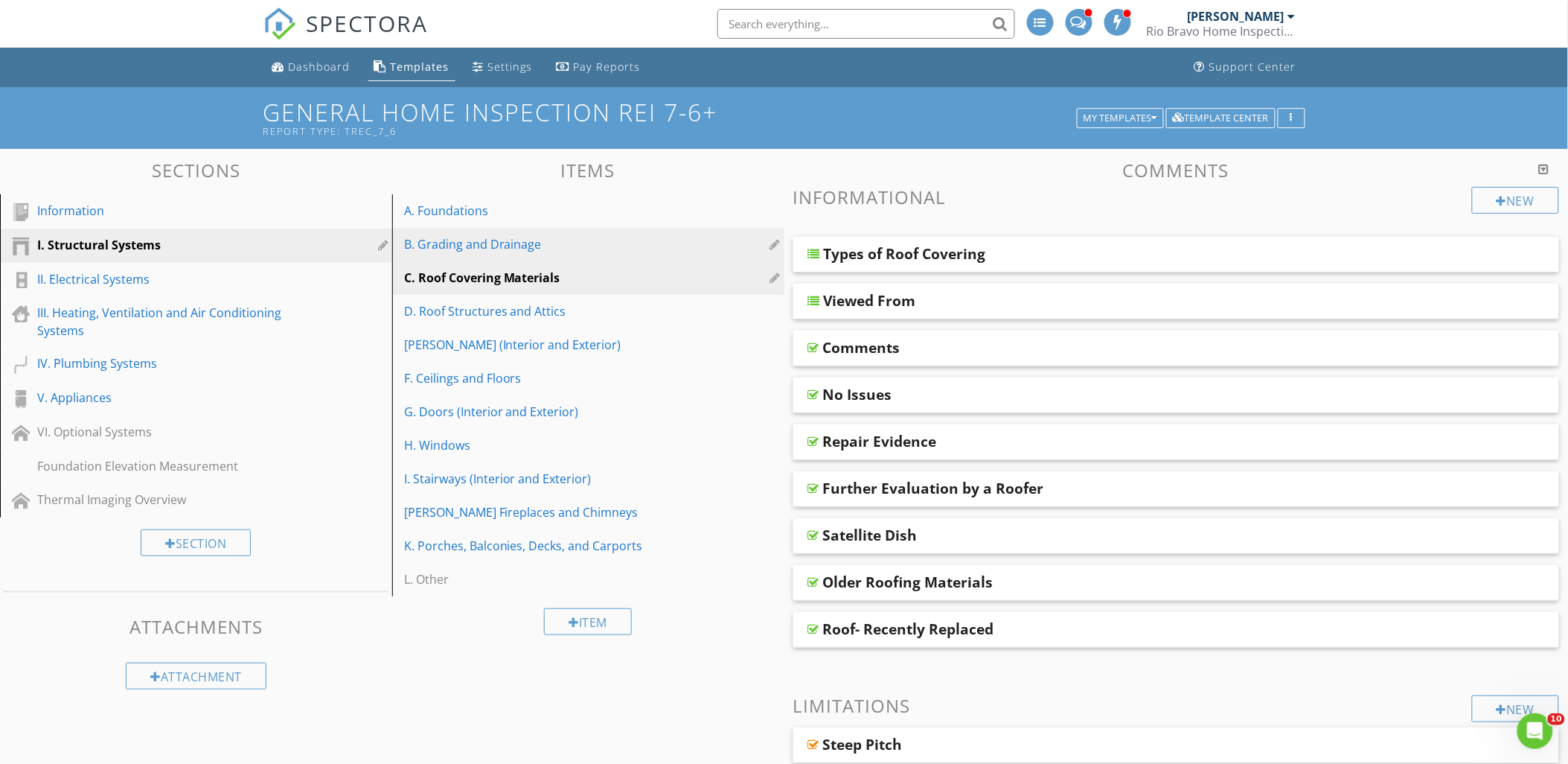
click at [545, 242] on div "B. Grading and Drainage" at bounding box center [562, 244] width 317 height 18
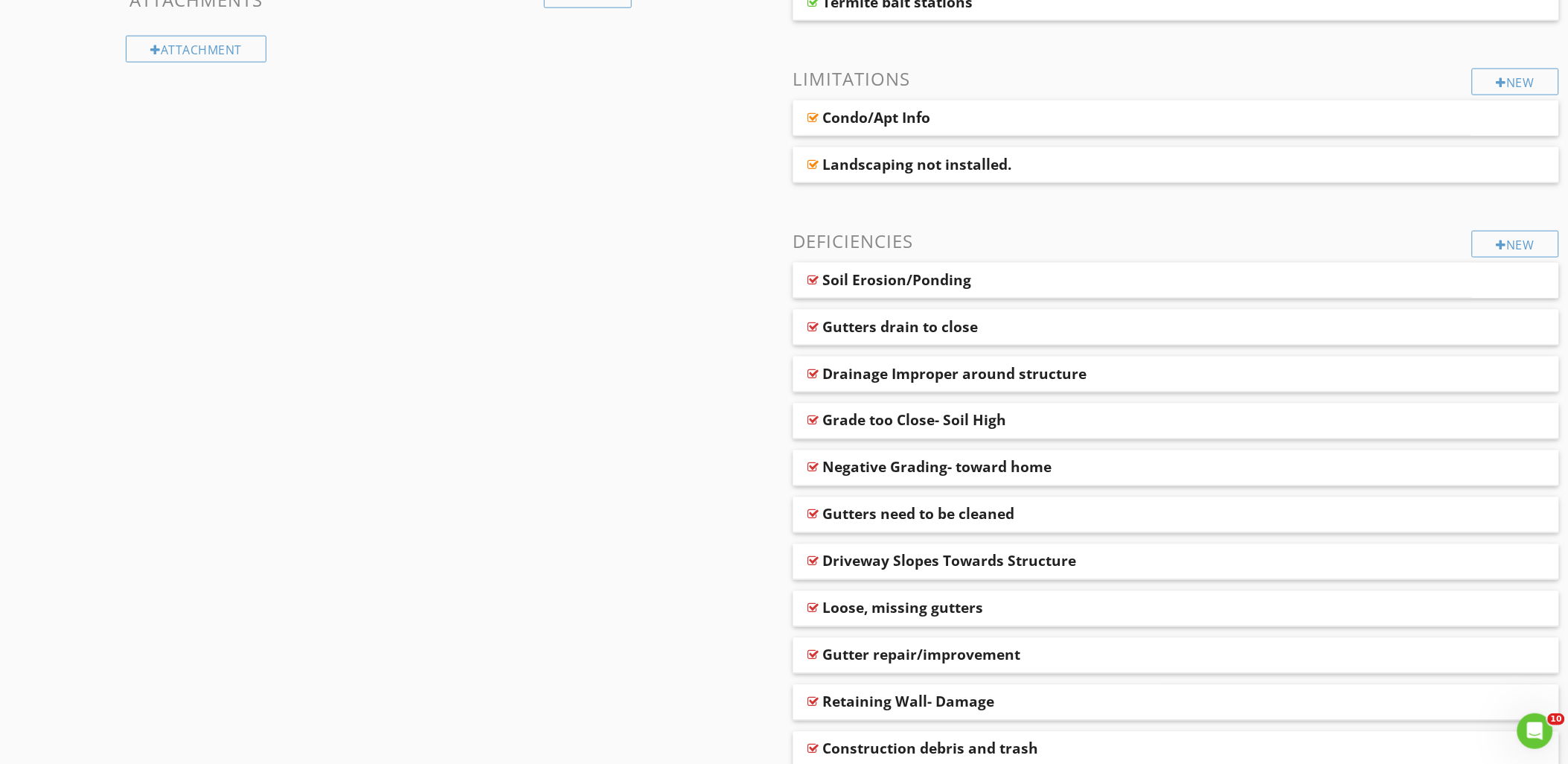
scroll to position [785, 0]
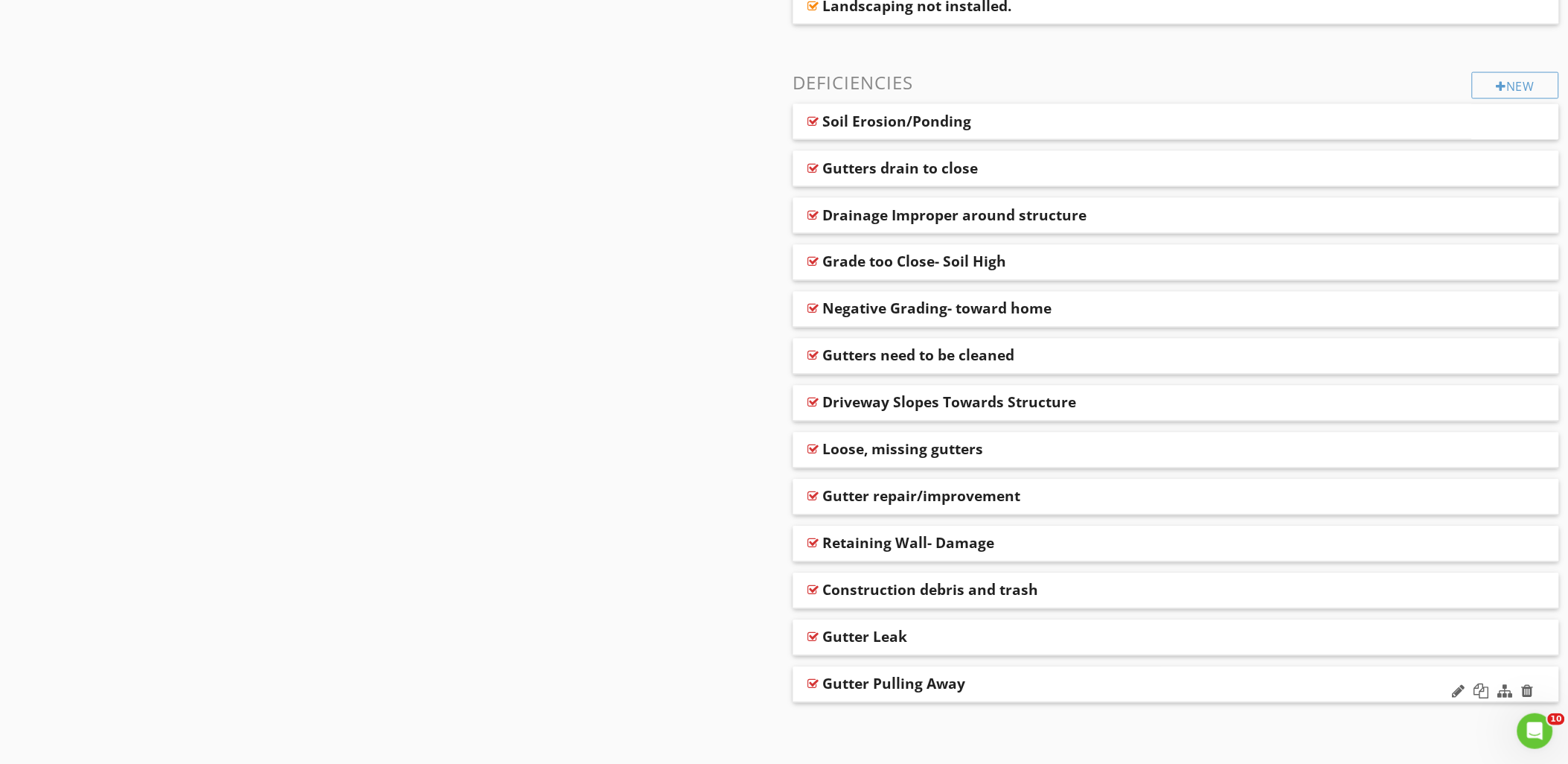
click at [813, 684] on div at bounding box center [813, 683] width 11 height 12
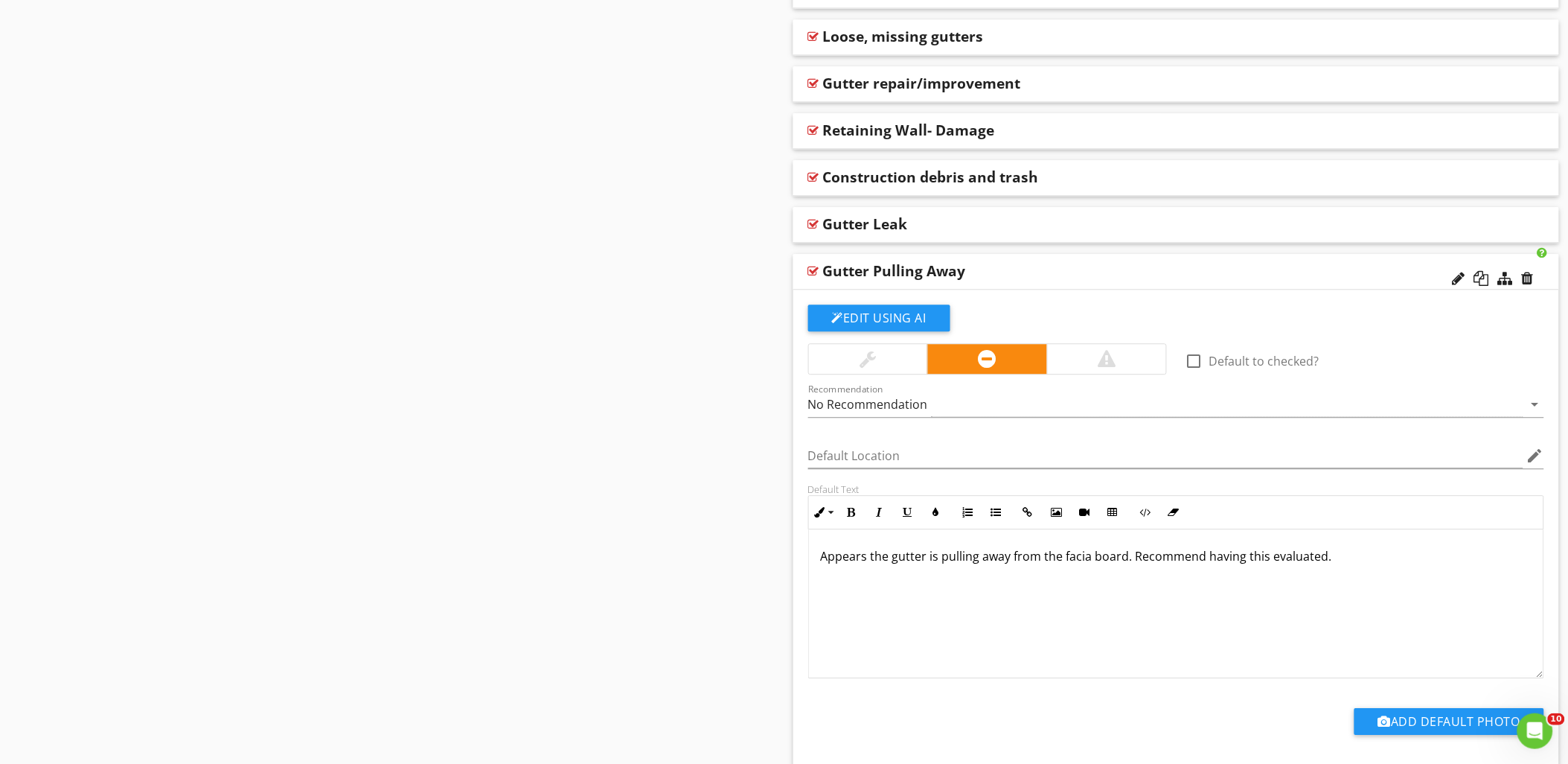
scroll to position [1199, 0]
click at [1169, 591] on div "Appears the gutter is pulling away from the facia board. Recommend having this …" at bounding box center [1176, 603] width 735 height 149
click at [811, 268] on div at bounding box center [813, 270] width 11 height 12
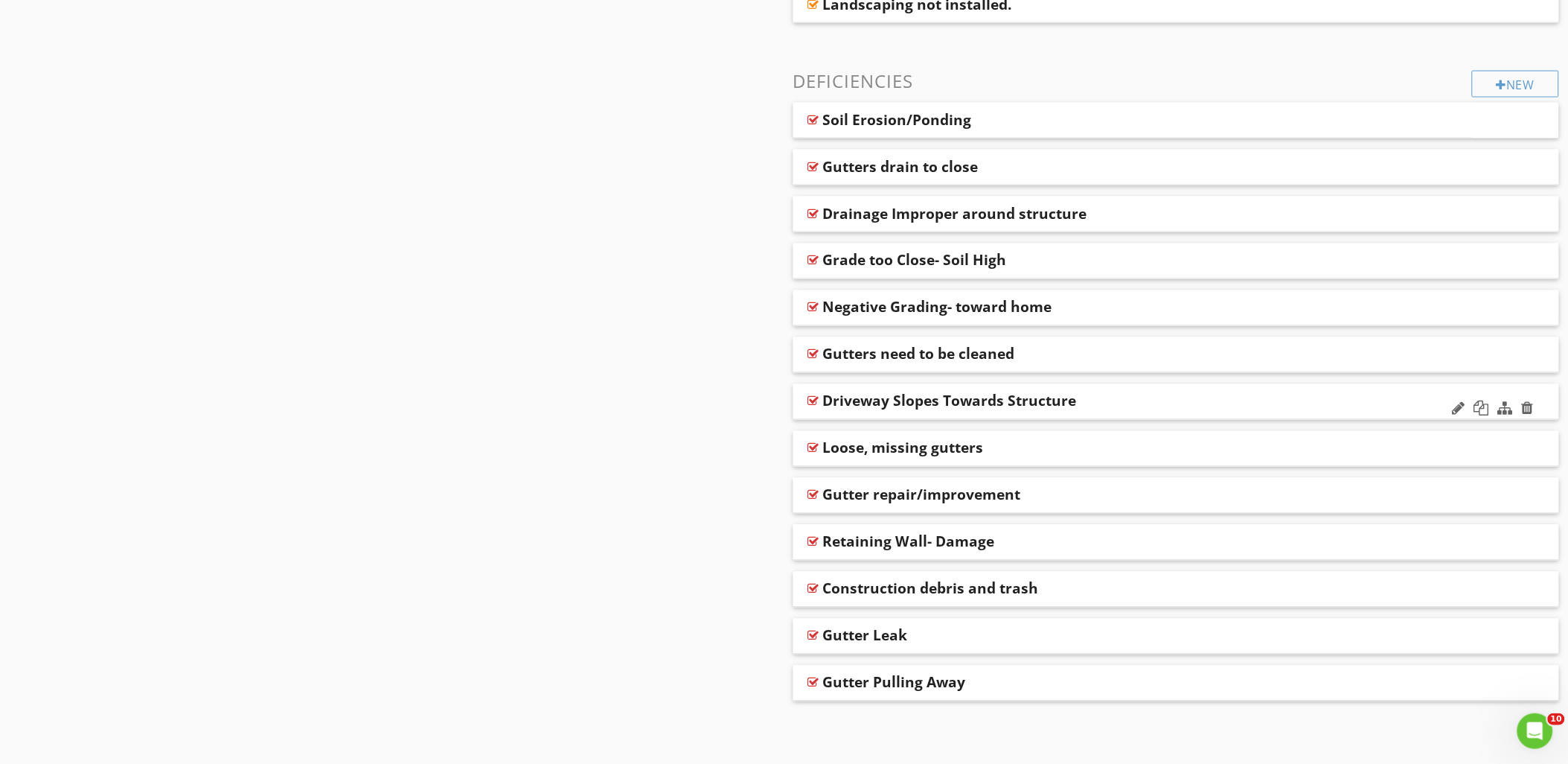
scroll to position [785, 0]
click at [813, 636] on div at bounding box center [813, 637] width 11 height 12
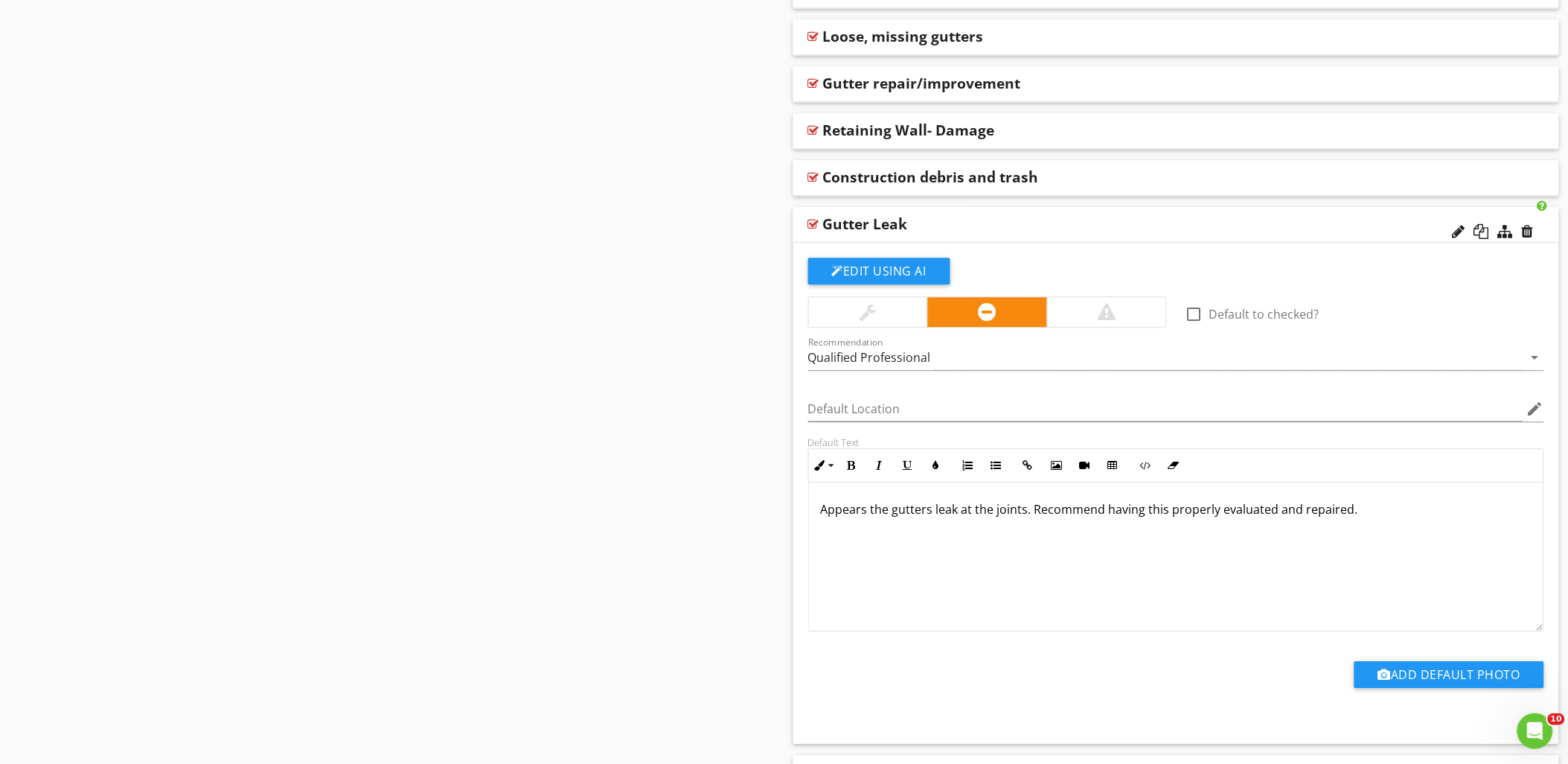
click at [1150, 527] on div "Appears the gutters leak at the joints. Recommend having this properly evaluate…" at bounding box center [1176, 557] width 735 height 149
click at [808, 221] on div at bounding box center [813, 224] width 11 height 12
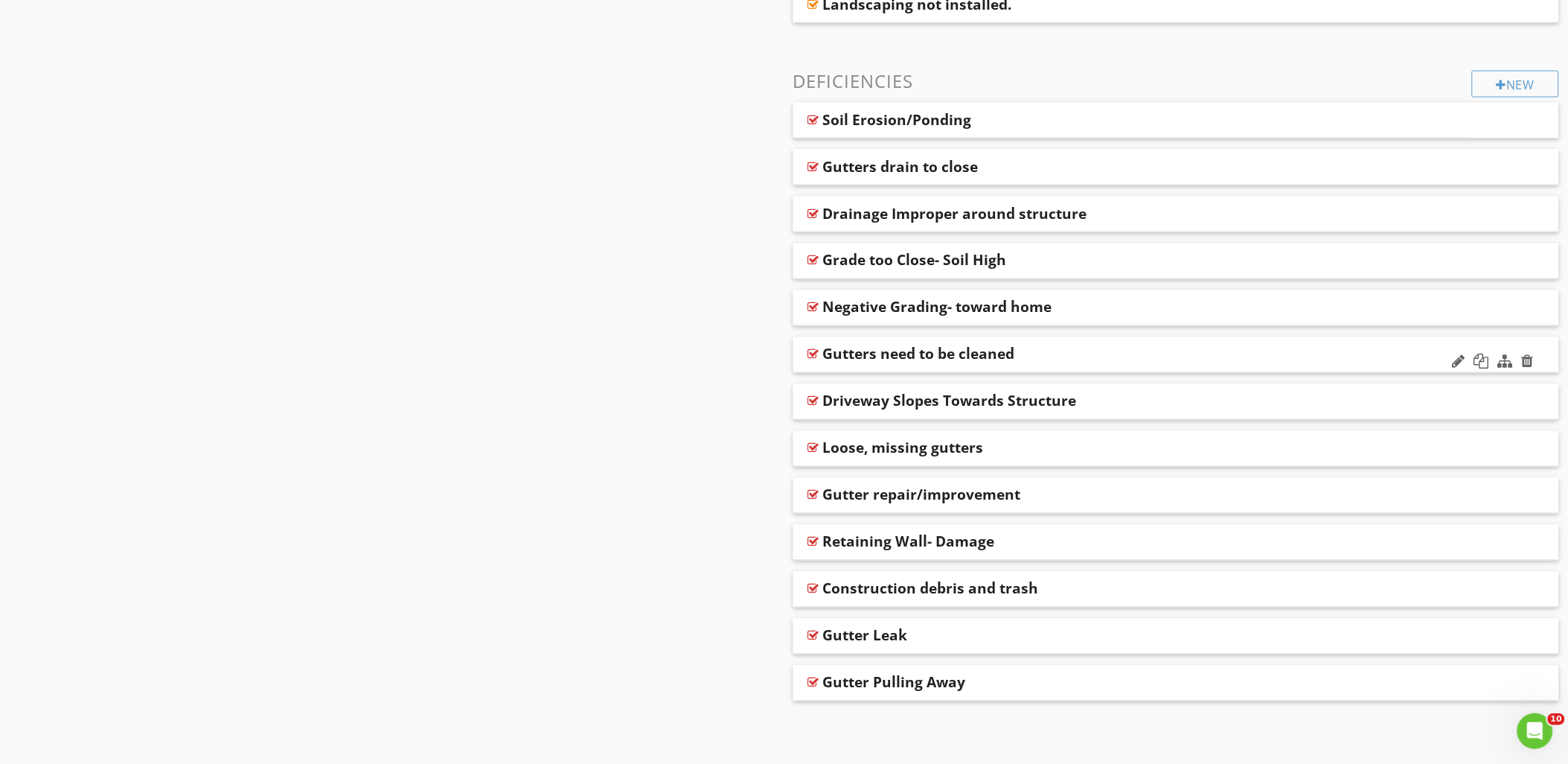
scroll to position [785, 0]
click at [813, 588] on div at bounding box center [813, 590] width 11 height 12
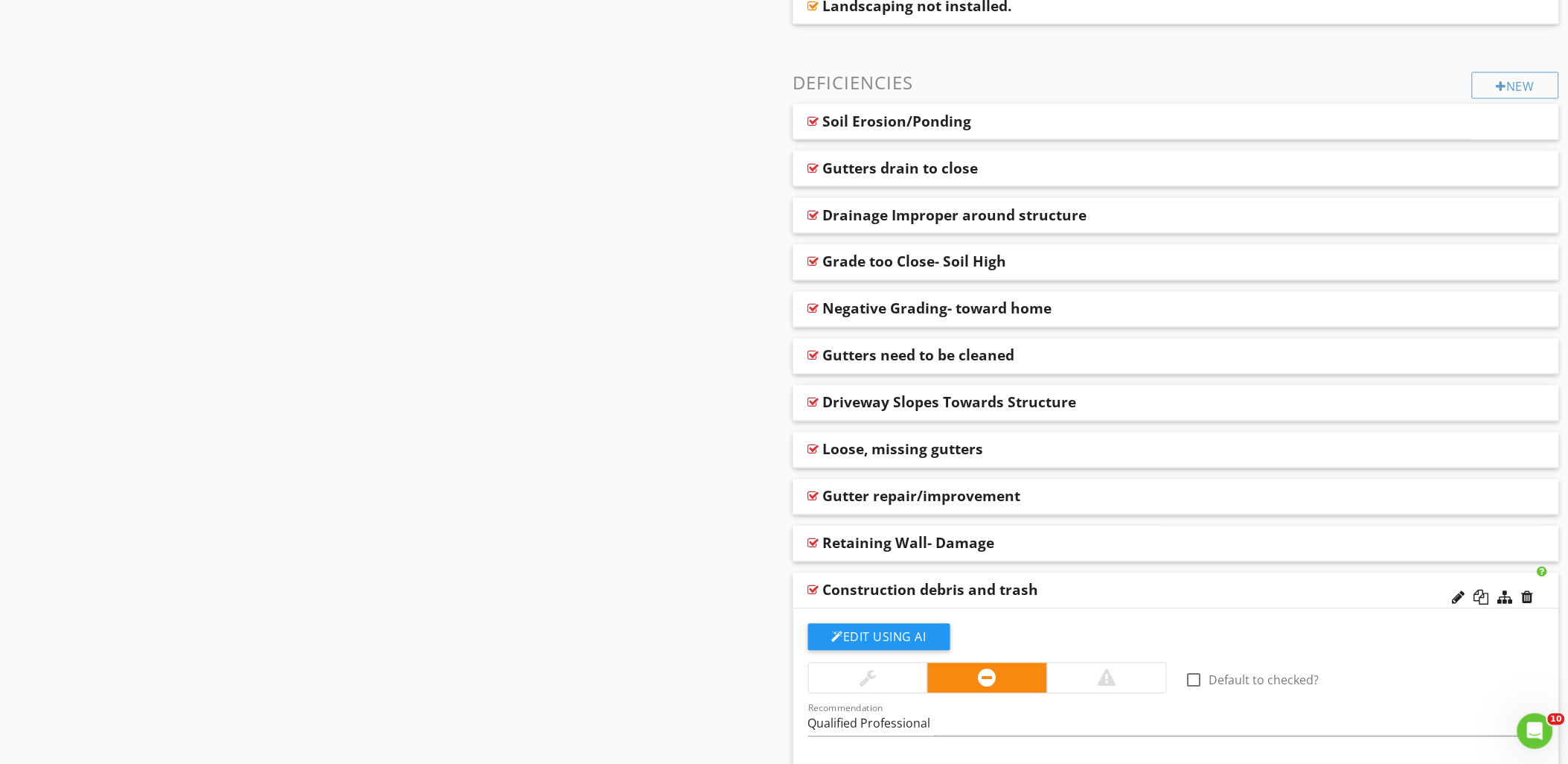
scroll to position [1198, 0]
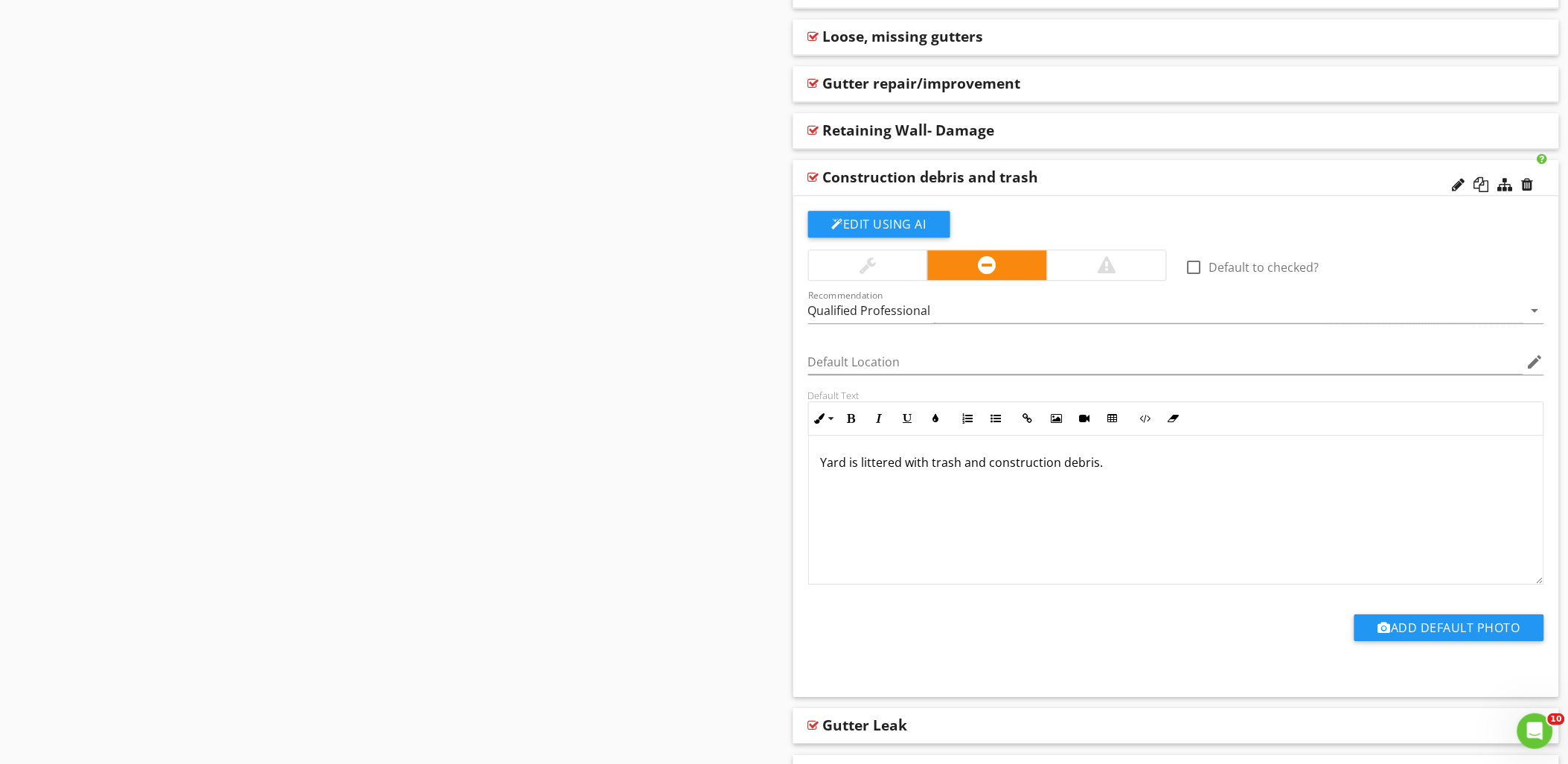
click at [814, 177] on div at bounding box center [813, 177] width 11 height 12
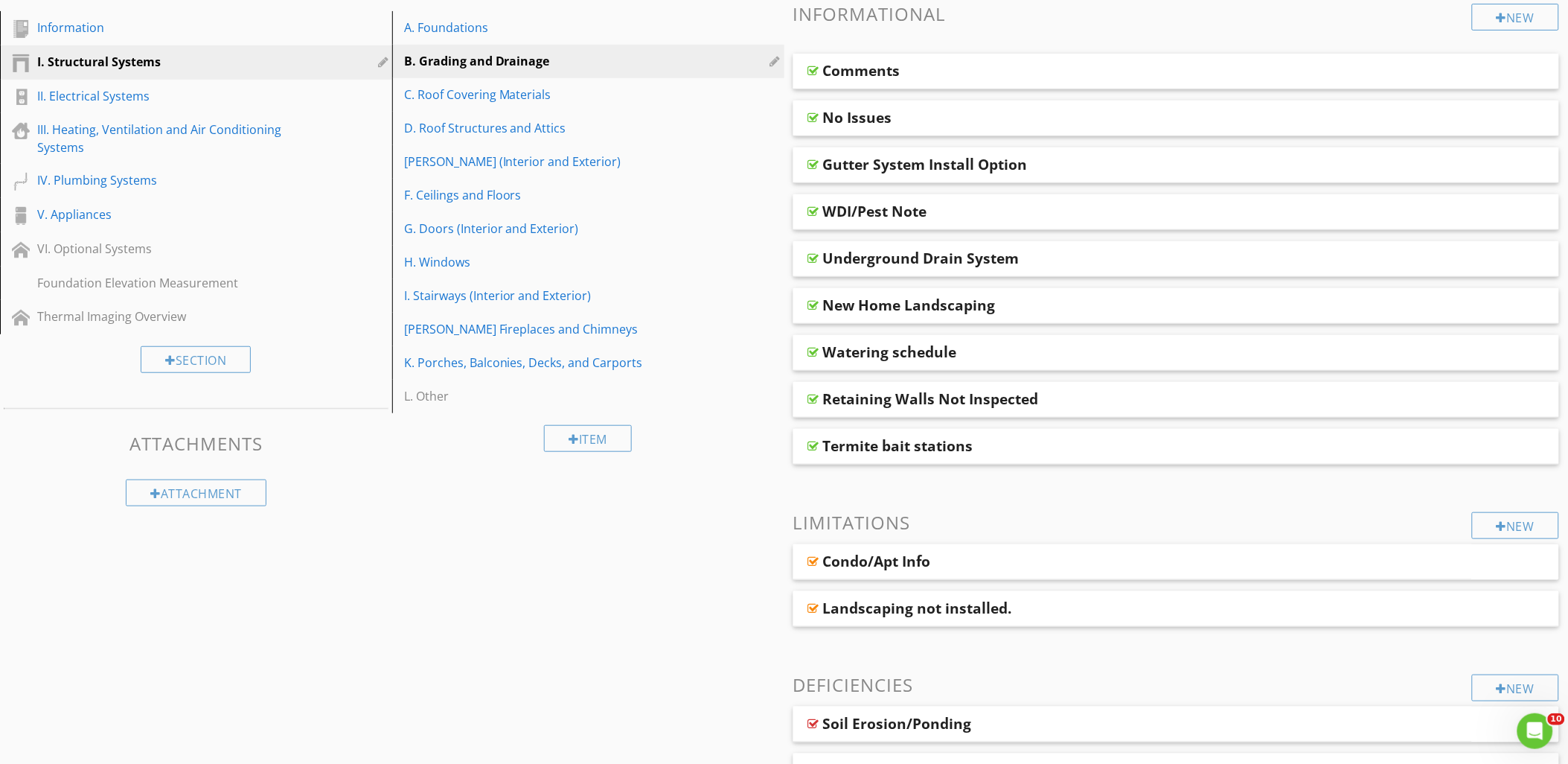
scroll to position [124, 0]
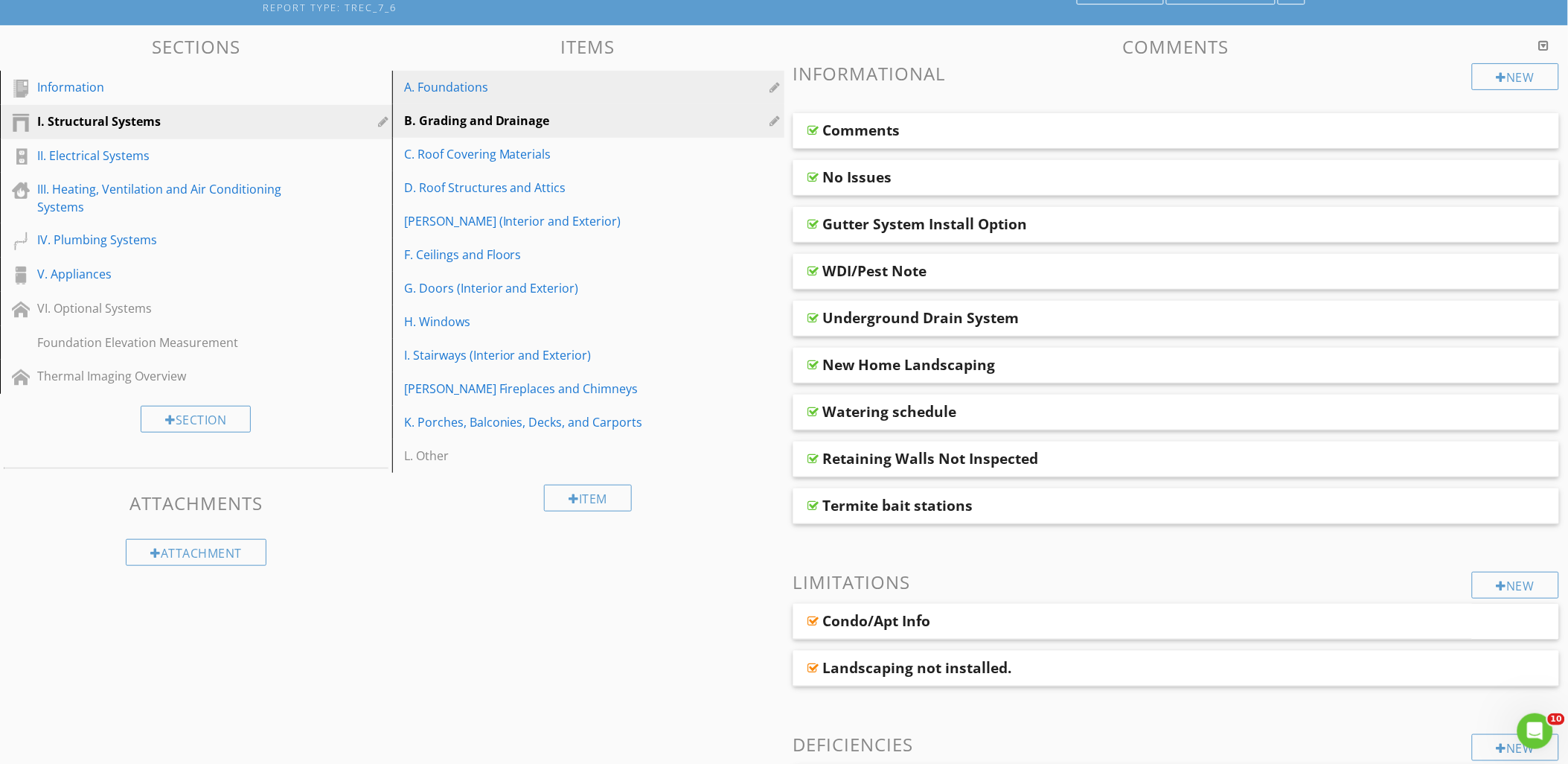
click at [497, 97] on link "A. Foundations" at bounding box center [590, 86] width 388 height 32
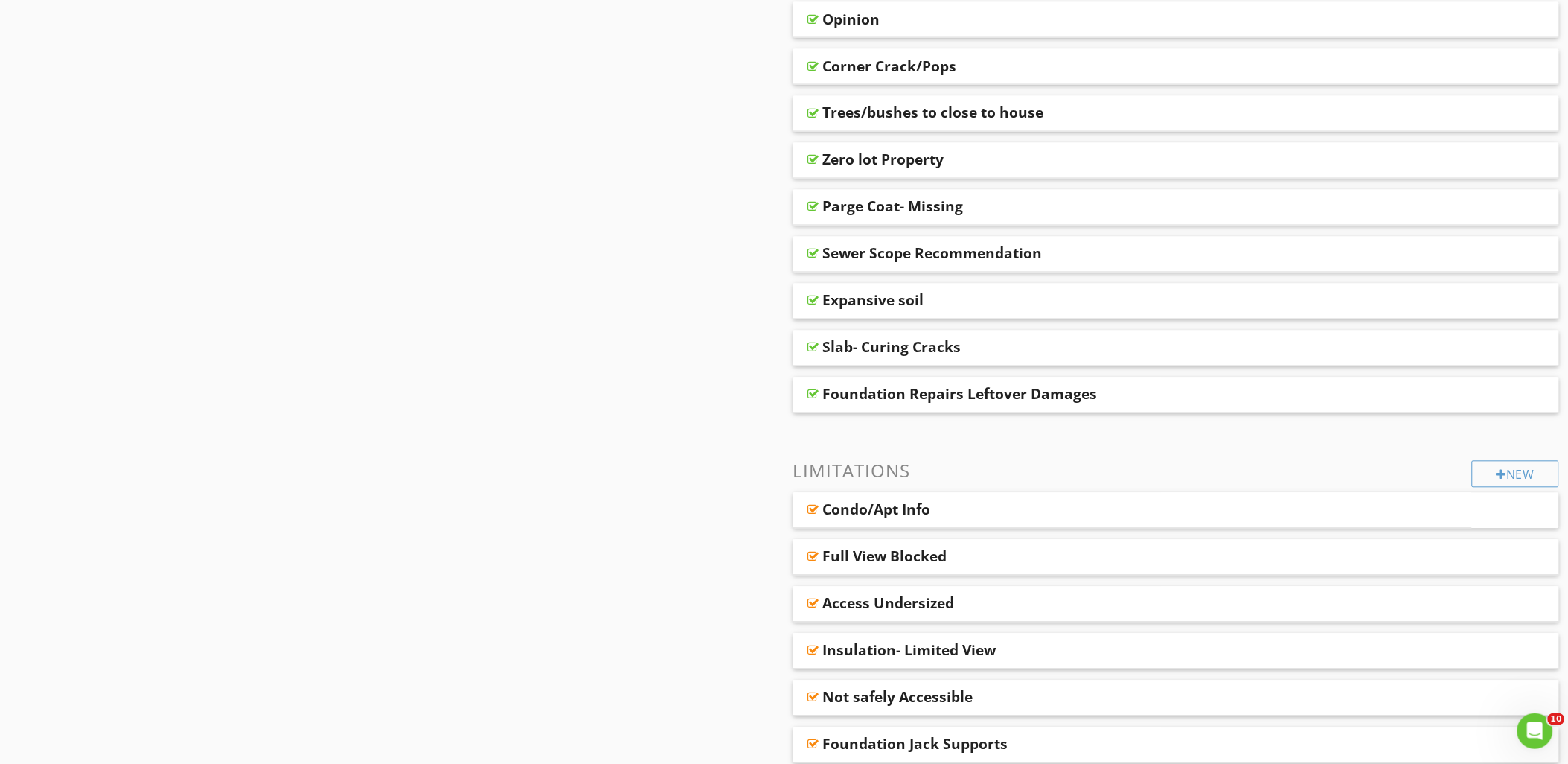
scroll to position [951, 0]
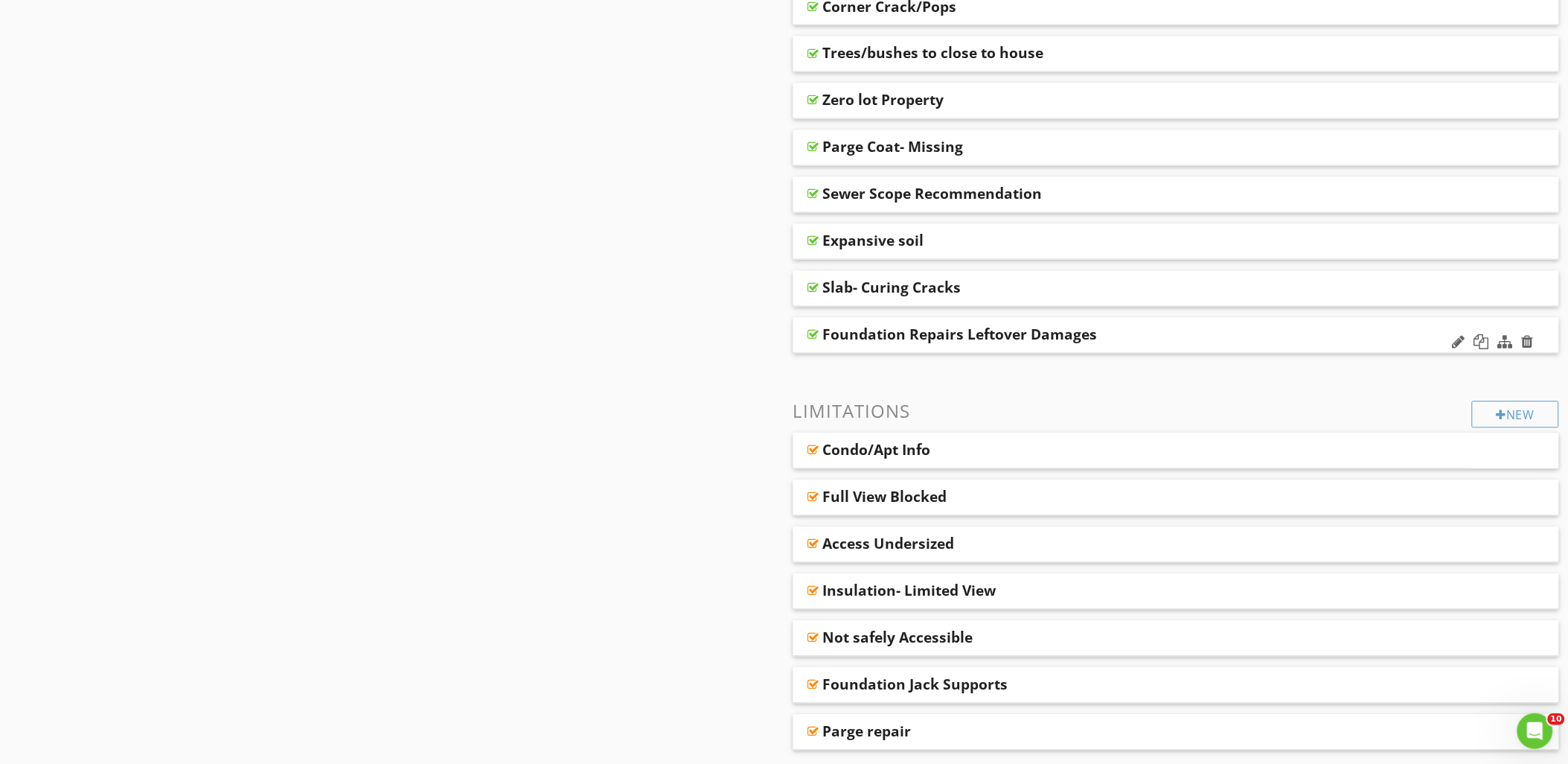
click at [813, 333] on div at bounding box center [813, 335] width 11 height 12
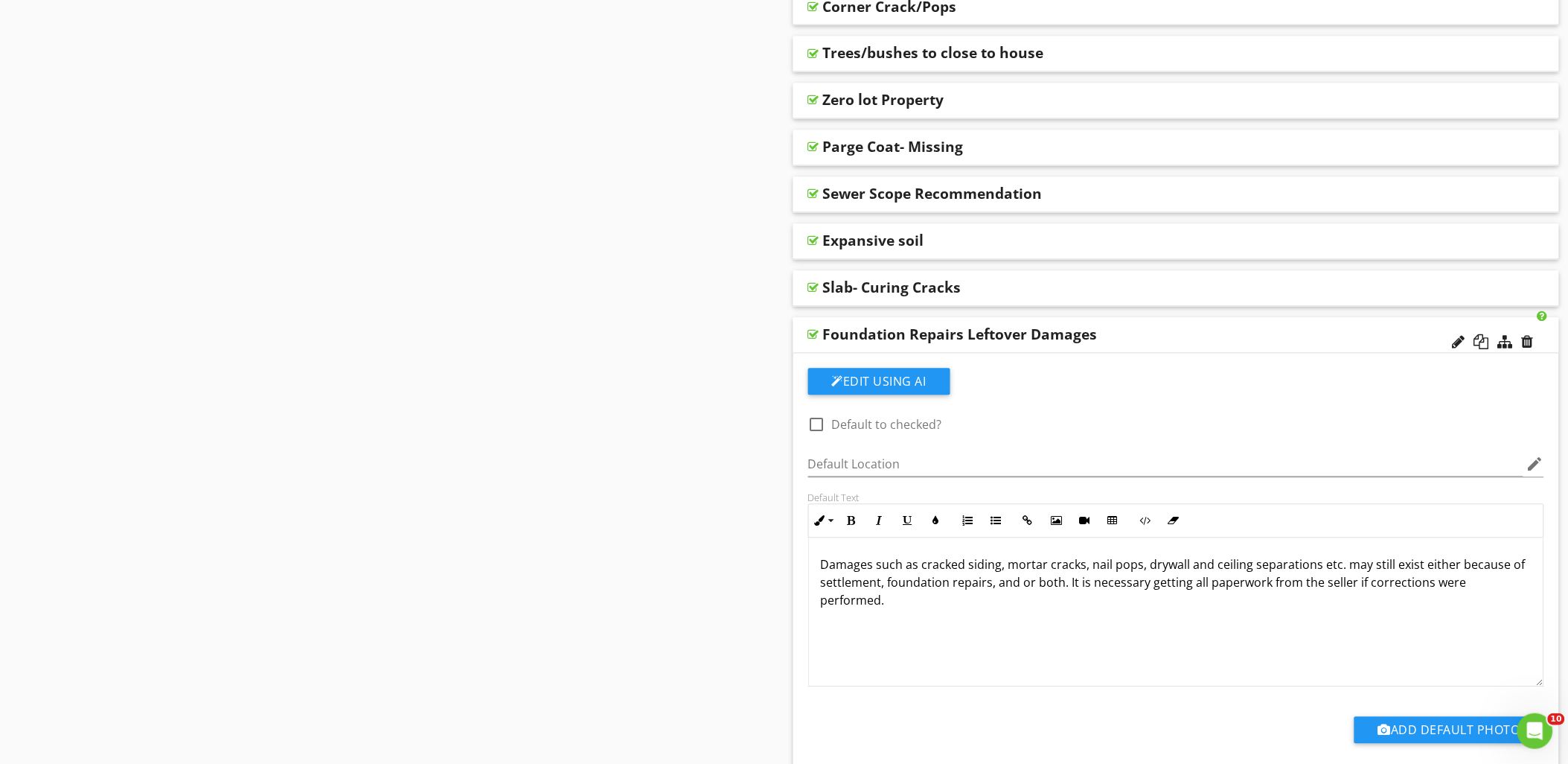
click at [811, 332] on div at bounding box center [813, 335] width 11 height 12
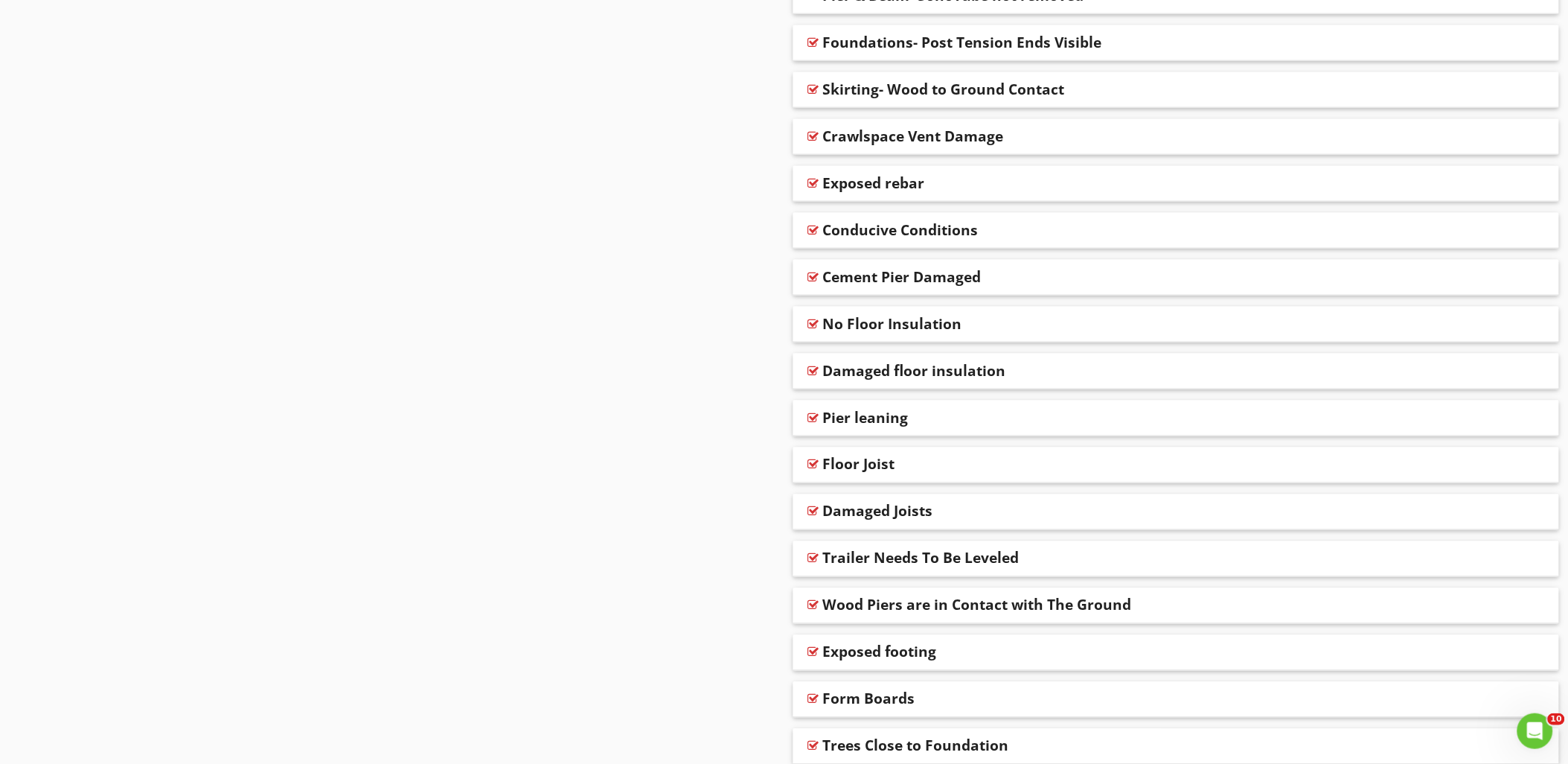
scroll to position [2660, 0]
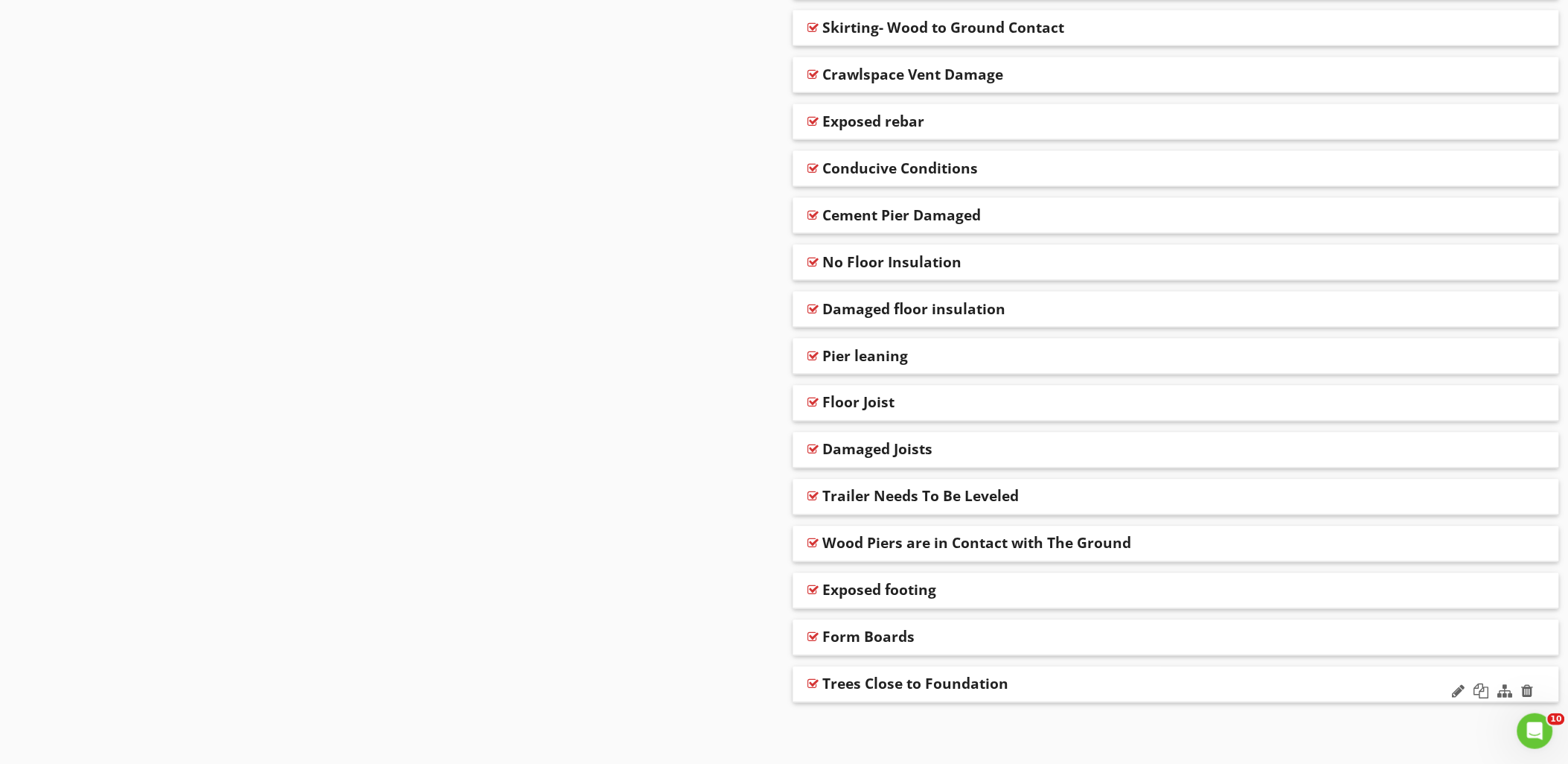
click at [812, 685] on div at bounding box center [813, 683] width 11 height 12
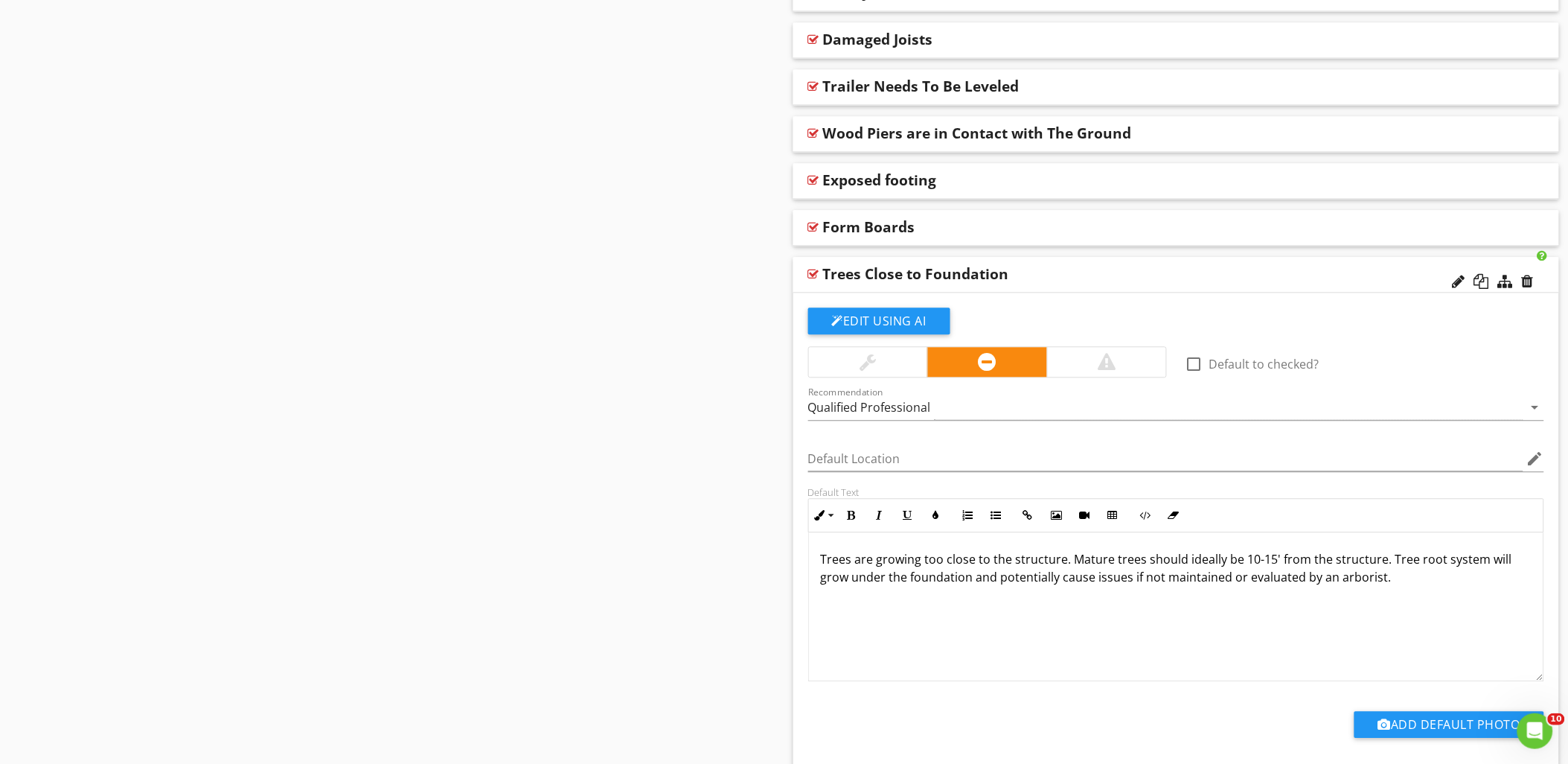
scroll to position [3157, 0]
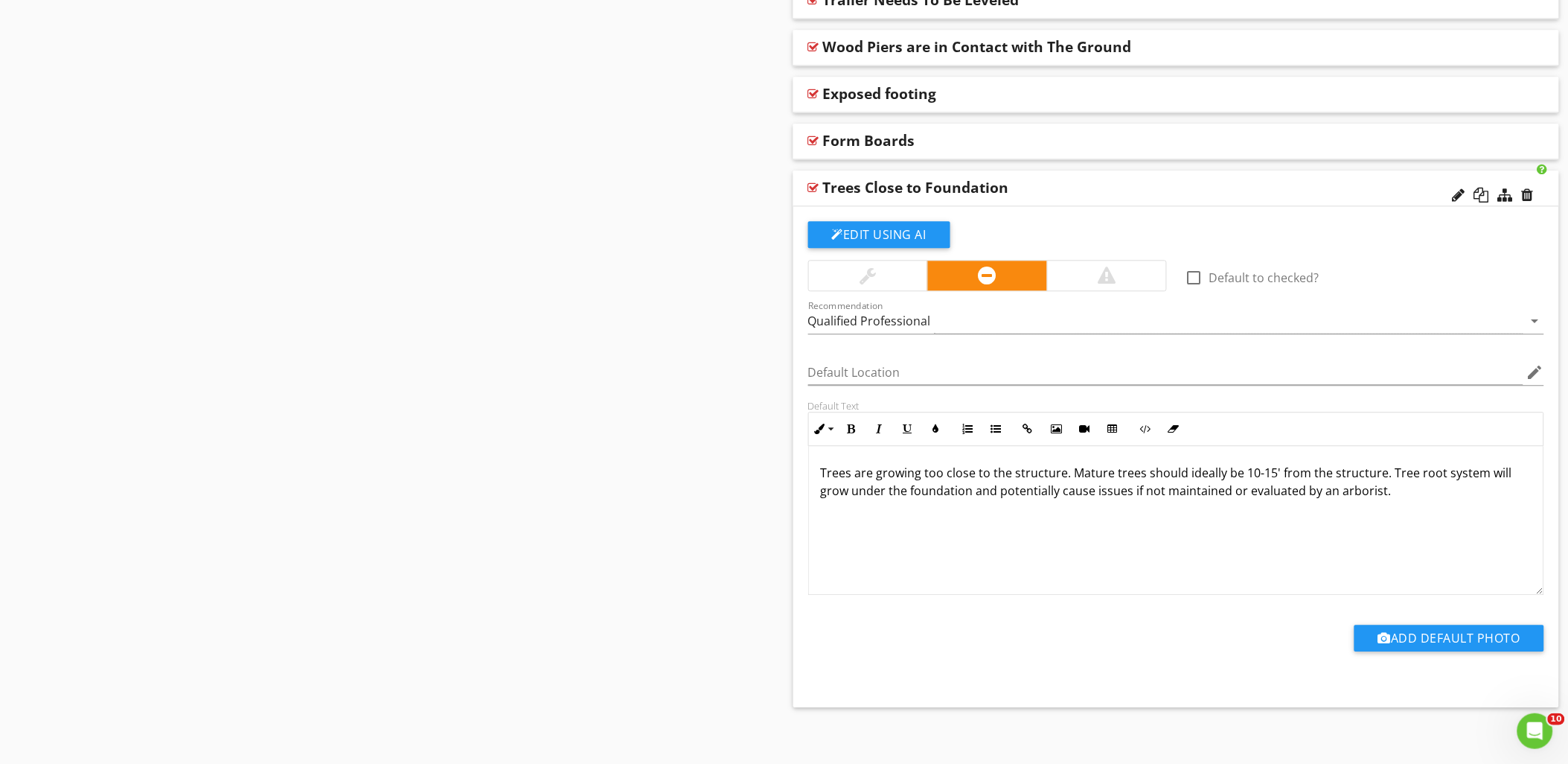
click at [811, 186] on div at bounding box center [813, 188] width 11 height 12
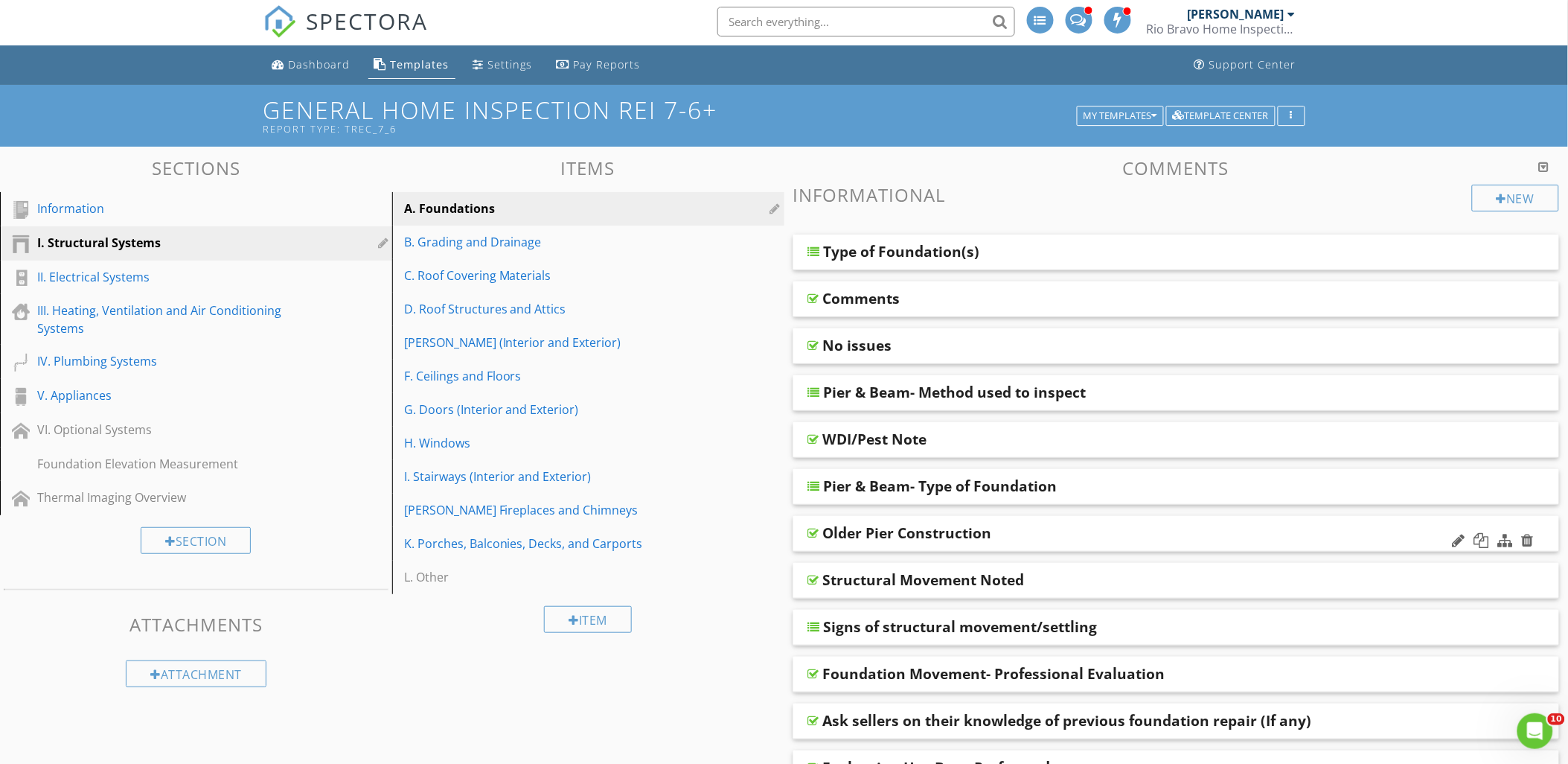
scroll to position [0, 0]
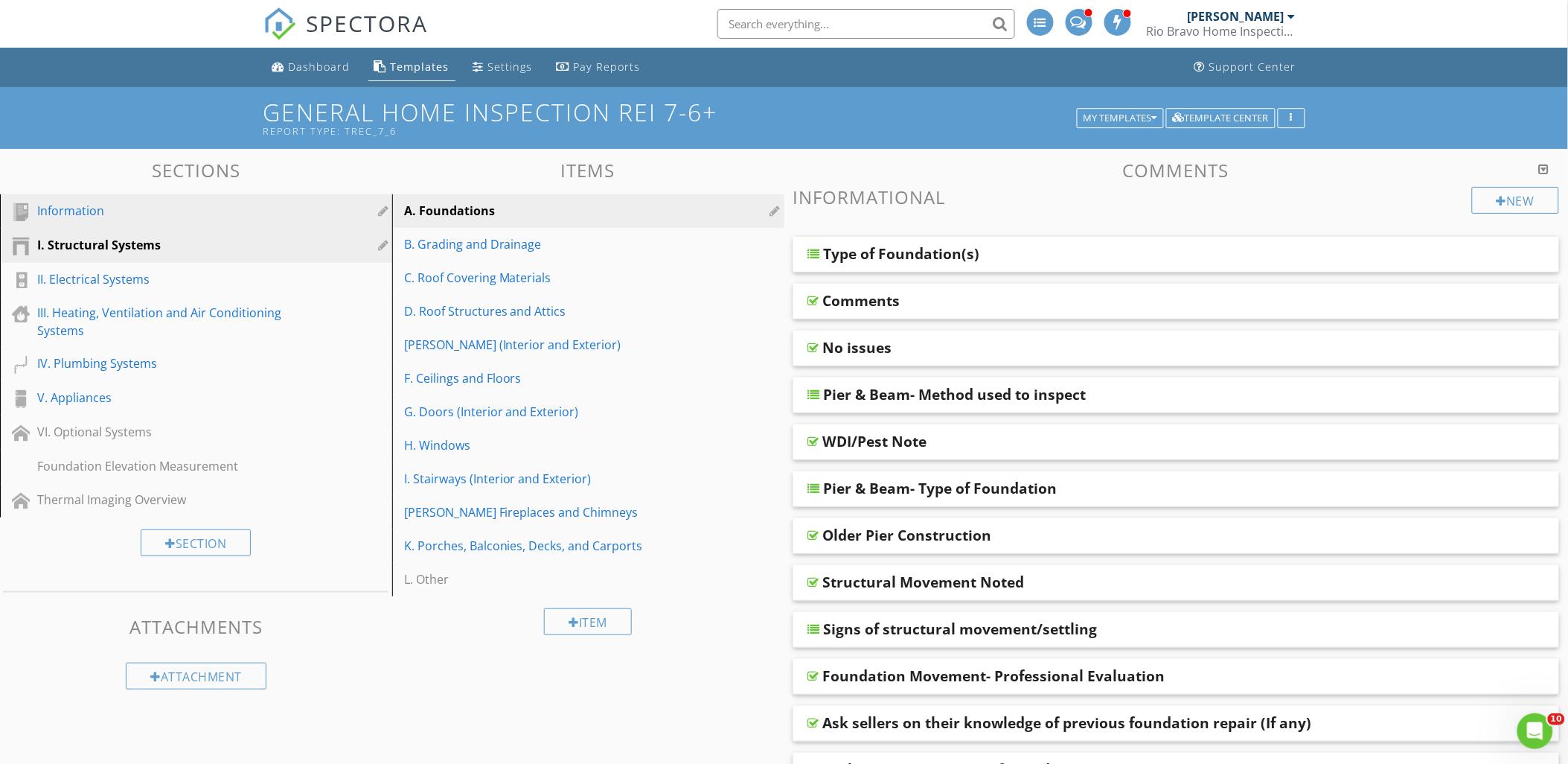
click at [75, 205] on div "Information" at bounding box center [179, 210] width 284 height 18
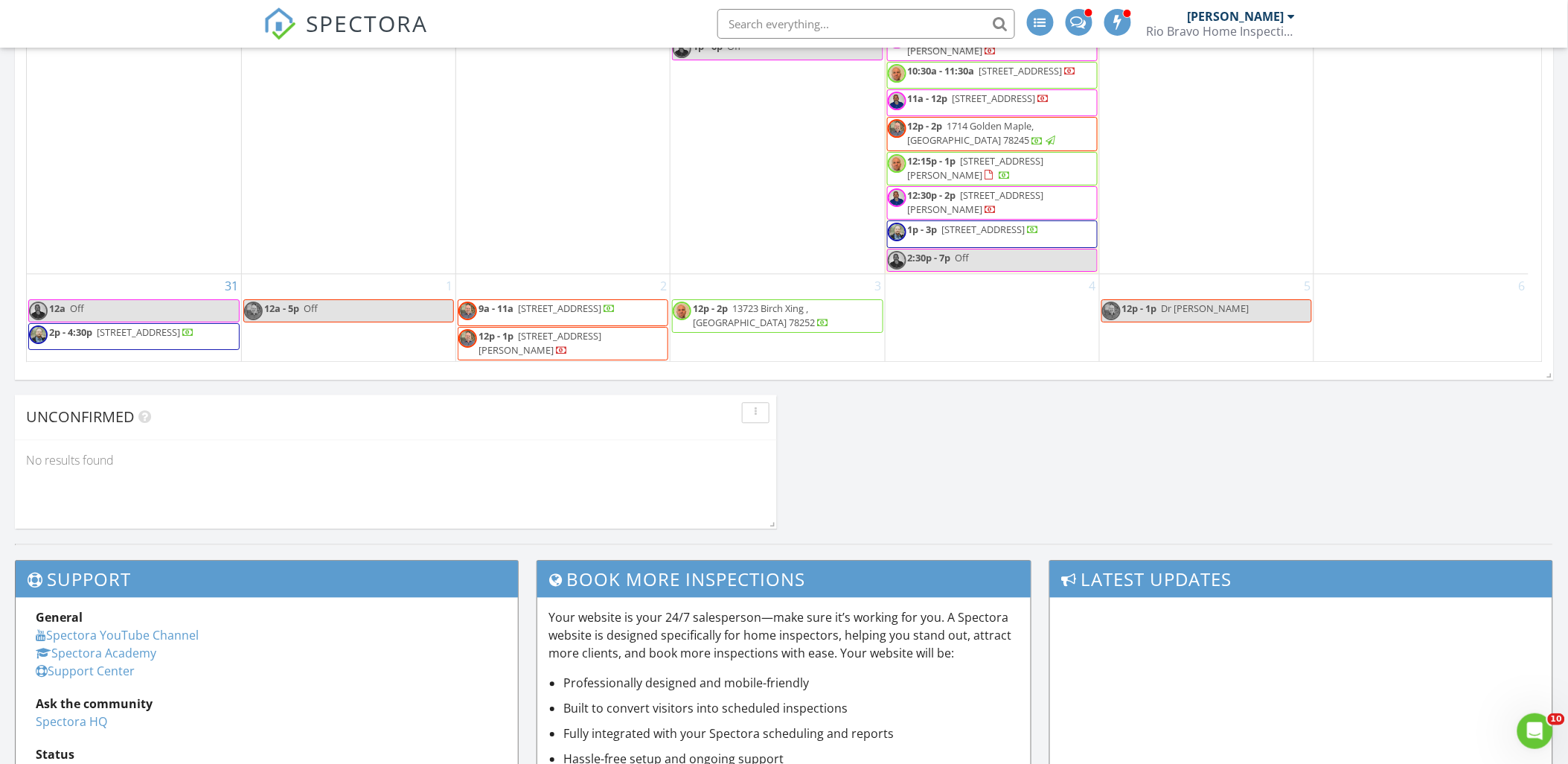
scroll to position [992, 0]
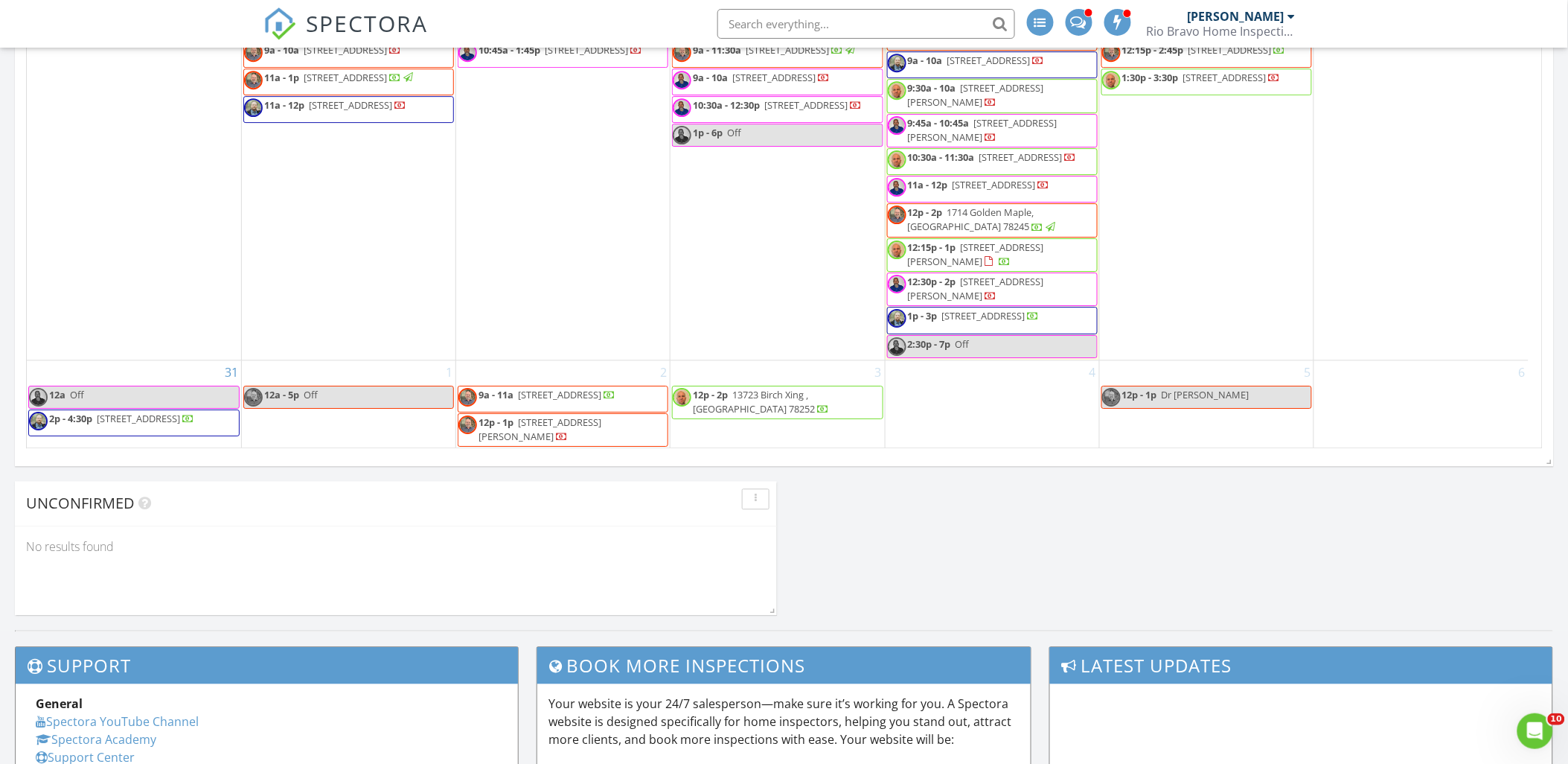
click at [776, 422] on div "3 12p - 2p 13723 Birch Xing , San Antonio 78252" at bounding box center [777, 406] width 213 height 88
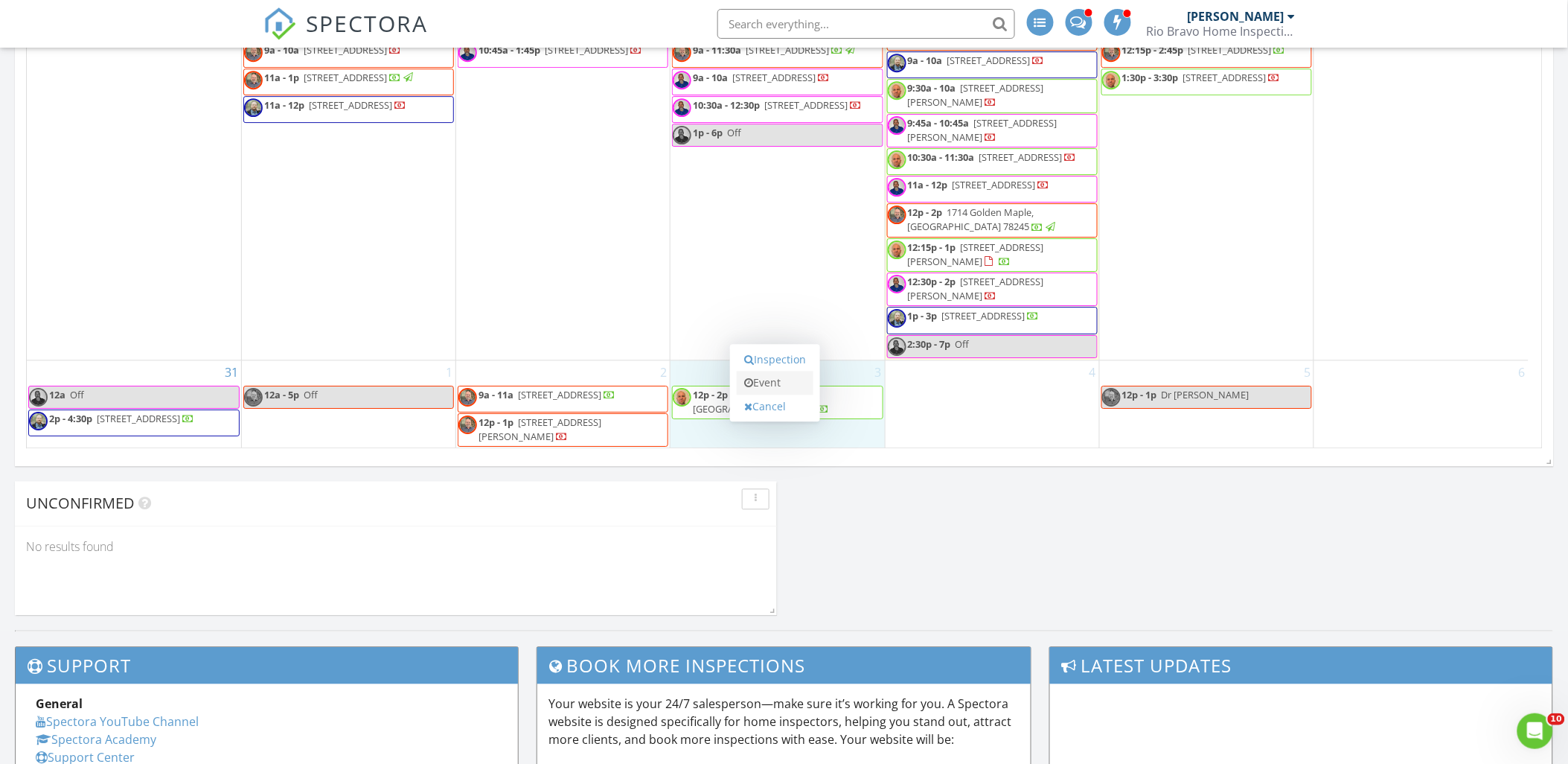
click at [788, 378] on link "Event" at bounding box center [775, 383] width 77 height 24
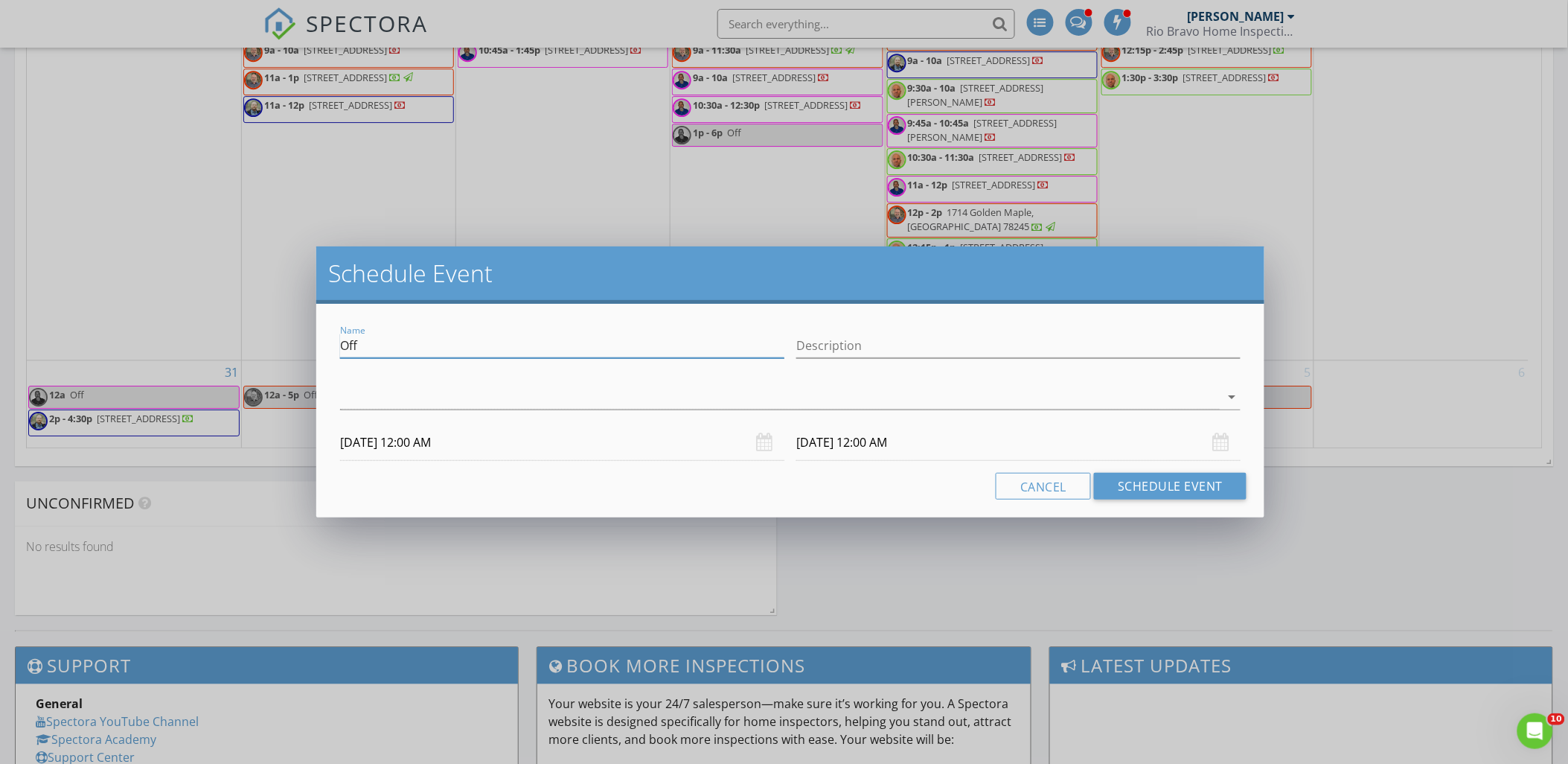
drag, startPoint x: 384, startPoint y: 351, endPoint x: 184, endPoint y: 343, distance: 200.2
click at [211, 347] on div "Schedule Event Name Off Description arrow_drop_down 09/03/2025 12:00 AM 09/04/2…" at bounding box center [784, 382] width 1568 height 764
type input "HOA Conf Call"
click at [352, 395] on div at bounding box center [780, 397] width 880 height 25
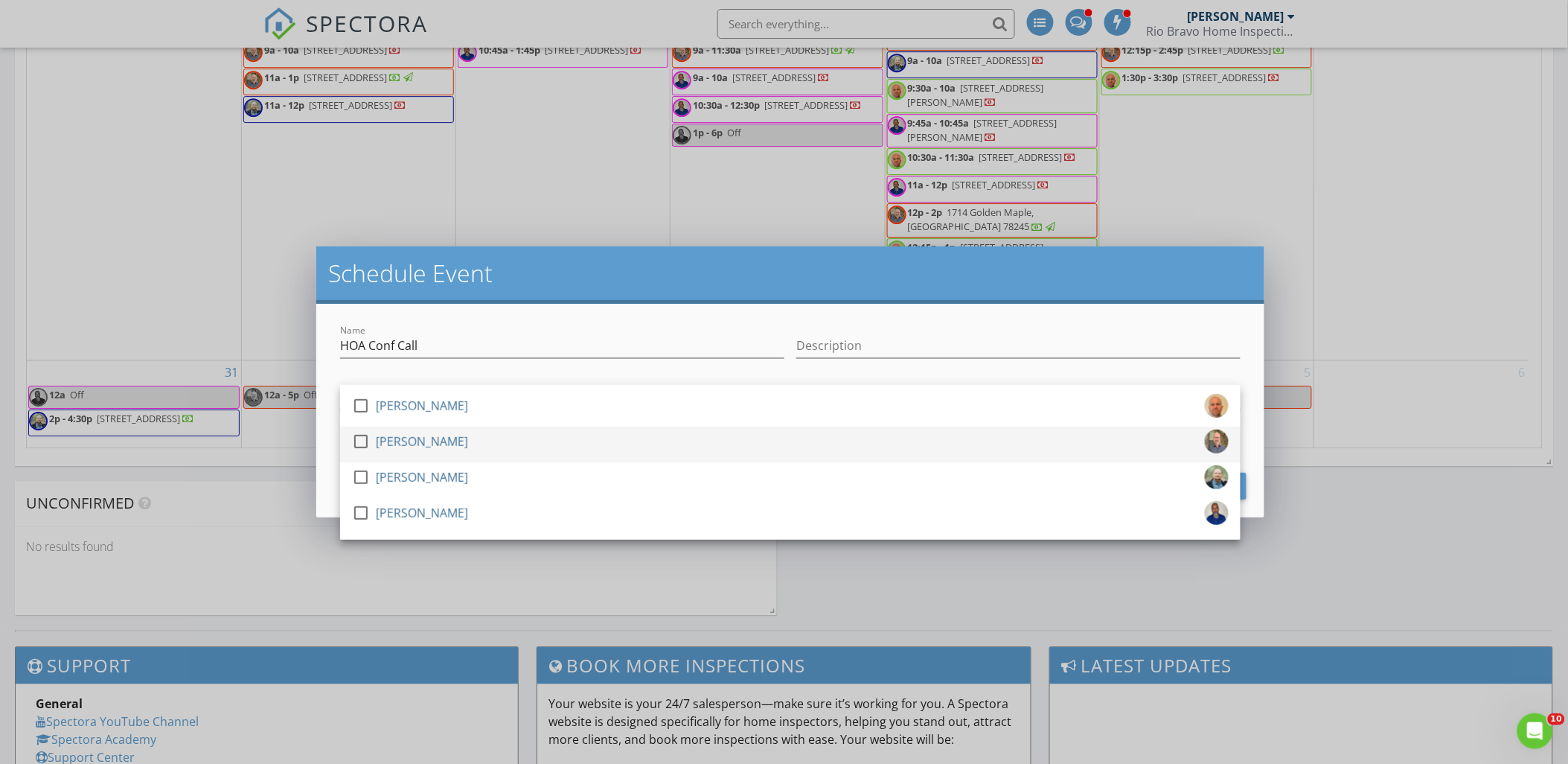
click at [366, 444] on div at bounding box center [361, 441] width 26 height 26
click at [559, 279] on h2 "Schedule Event" at bounding box center [789, 273] width 924 height 29
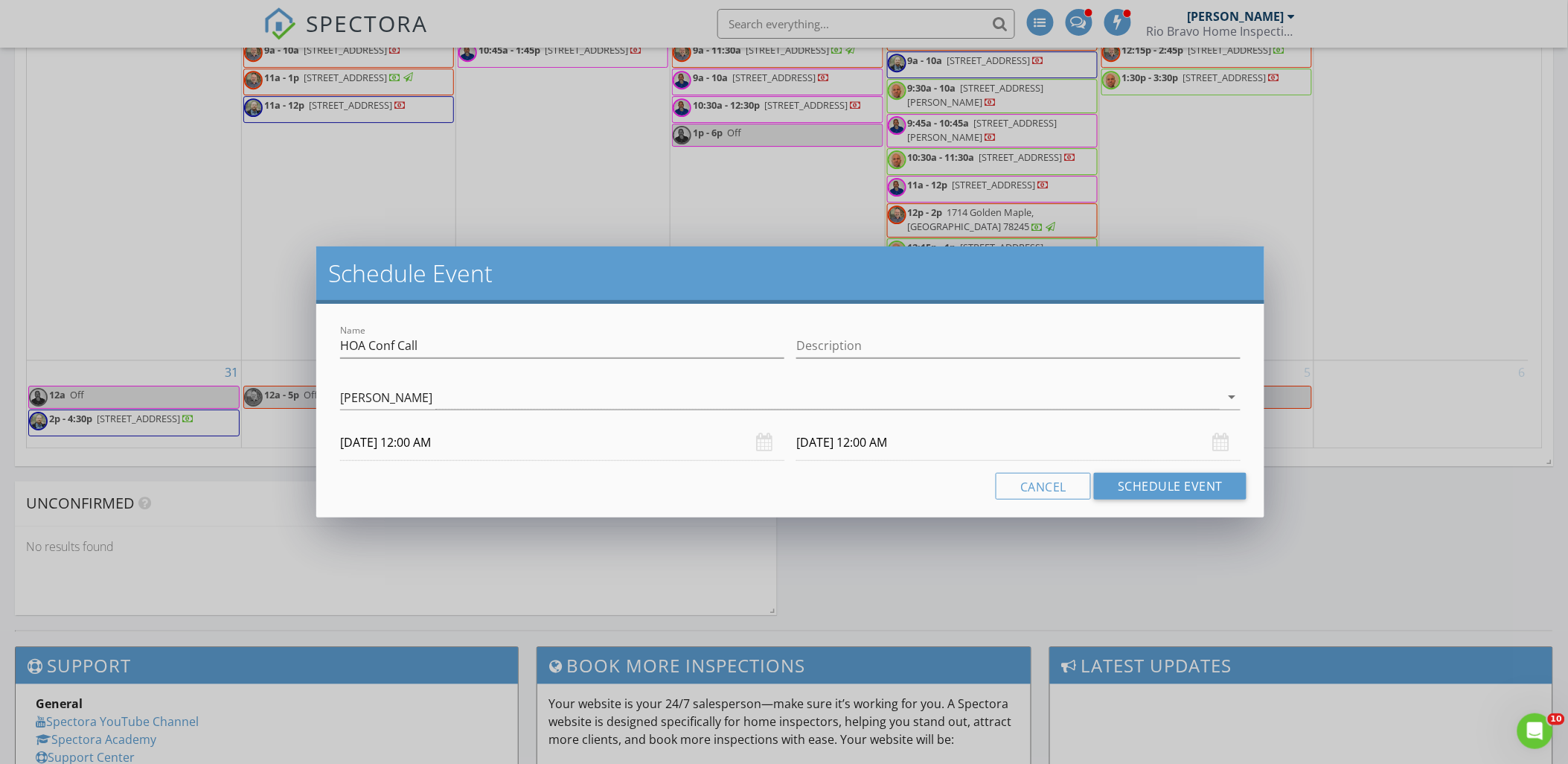
click at [447, 448] on body "SPECTORA Charles Cole Rio Bravo Home Inspections Role: Inspector Change Role Da…" at bounding box center [784, 91] width 1568 height 2167
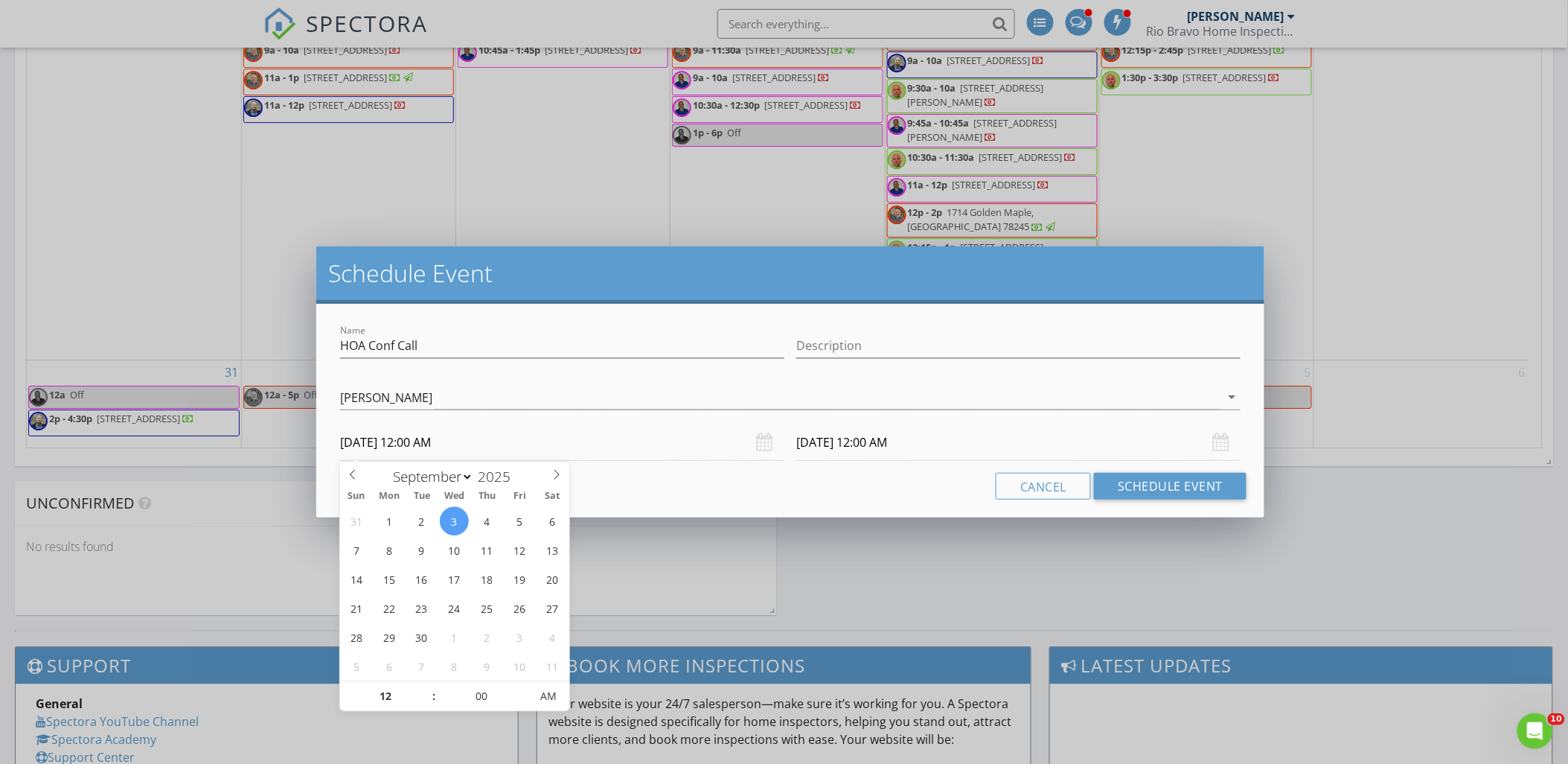
click at [449, 447] on input "09/03/2025 12:00 AM" at bounding box center [562, 442] width 444 height 36
type input "11"
type input "09/03/2025 11:00 PM"
click at [424, 707] on span at bounding box center [426, 703] width 11 height 15
type input "11"
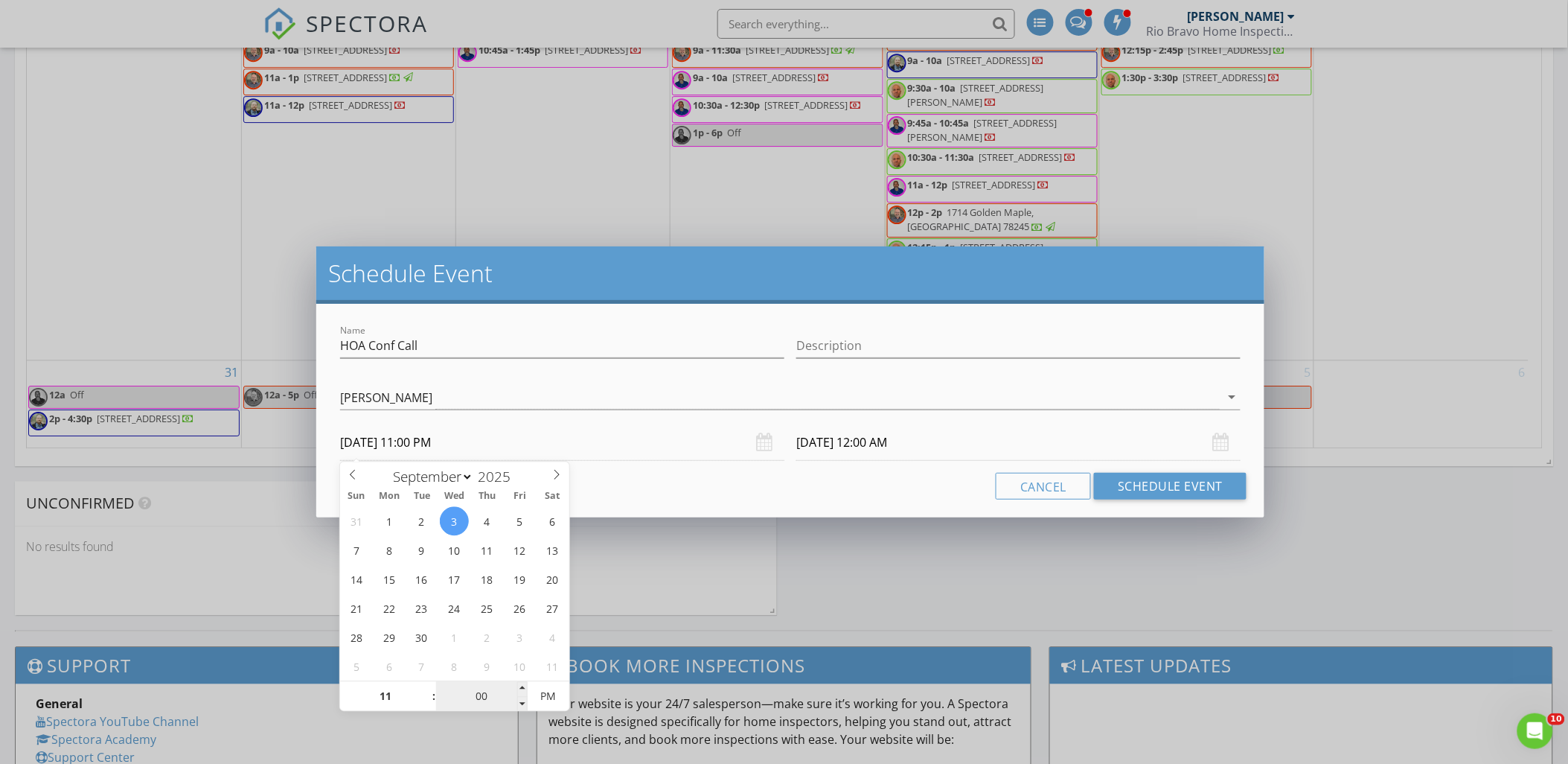
type input "09/04/2025 11:00 PM"
type input "05"
type input "09/03/2025 11:05 PM"
click at [521, 688] on span at bounding box center [522, 688] width 11 height 15
type input "10"
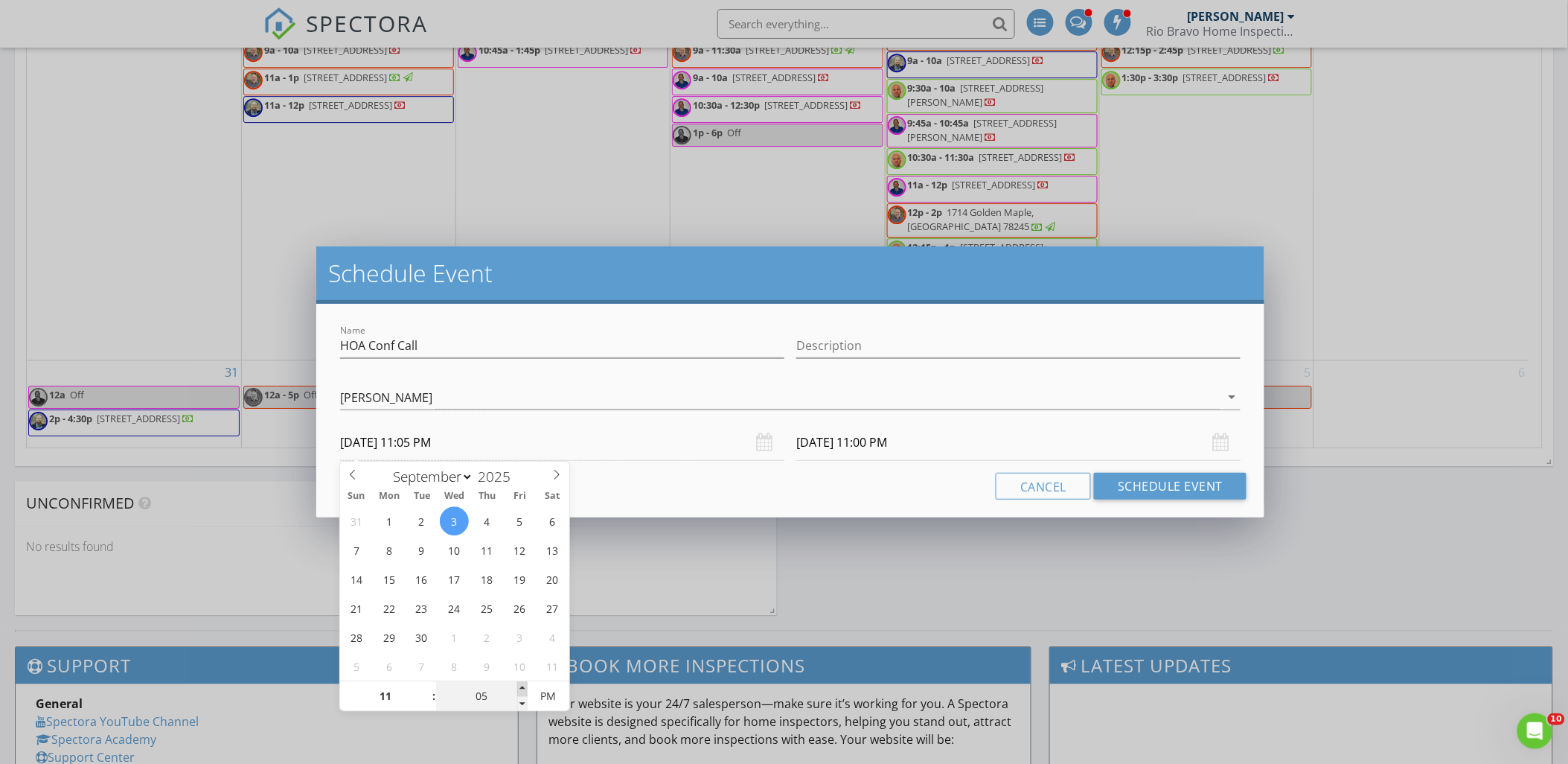
type input "09/03/2025 11:10 PM"
click at [521, 688] on span at bounding box center [522, 688] width 11 height 15
type input "15"
type input "09/03/2025 11:15 PM"
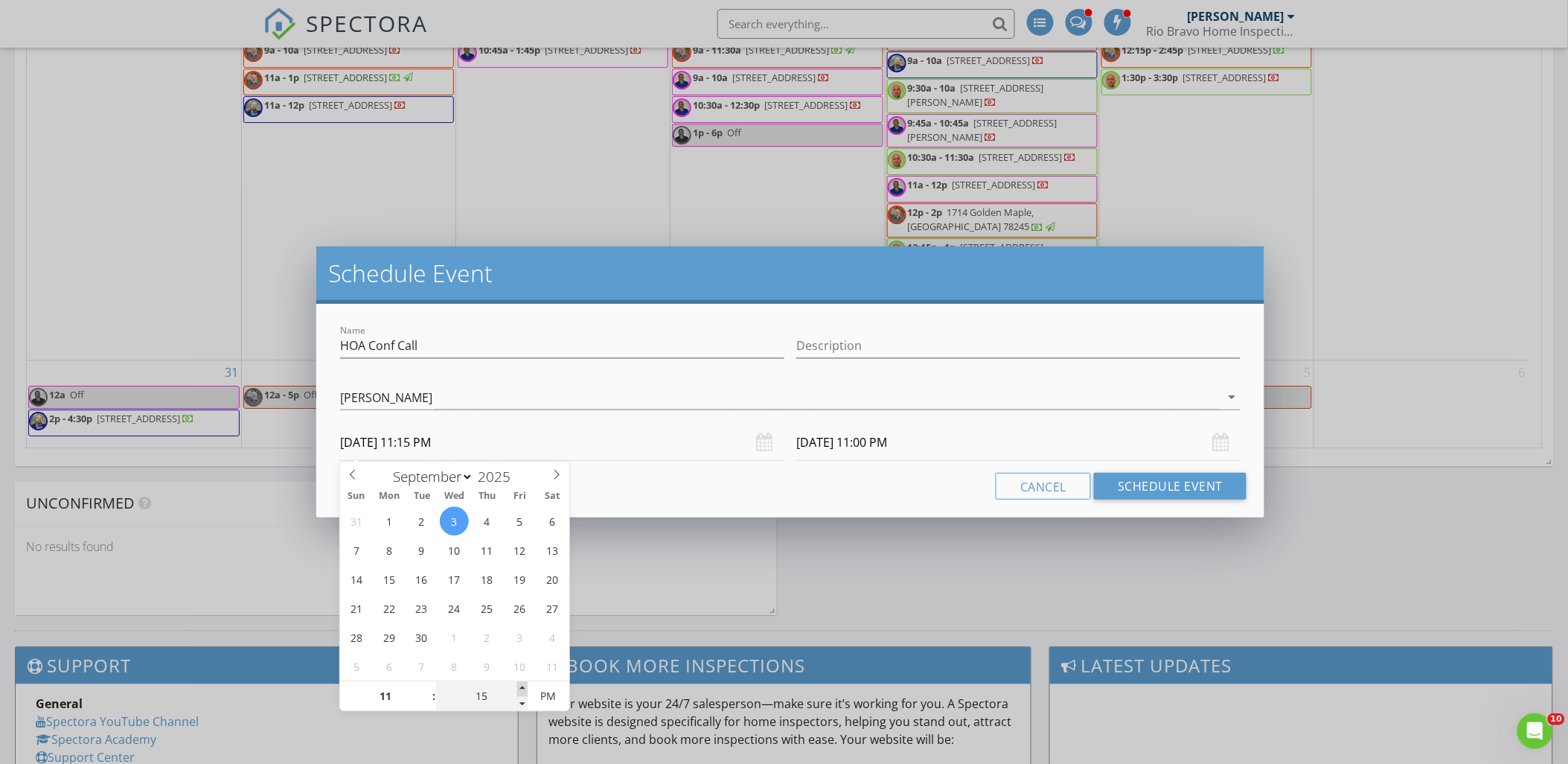
click at [521, 688] on span at bounding box center [522, 688] width 11 height 15
type input "25"
type input "09/03/2025 11:25 PM"
click at [521, 688] on span at bounding box center [522, 688] width 11 height 15
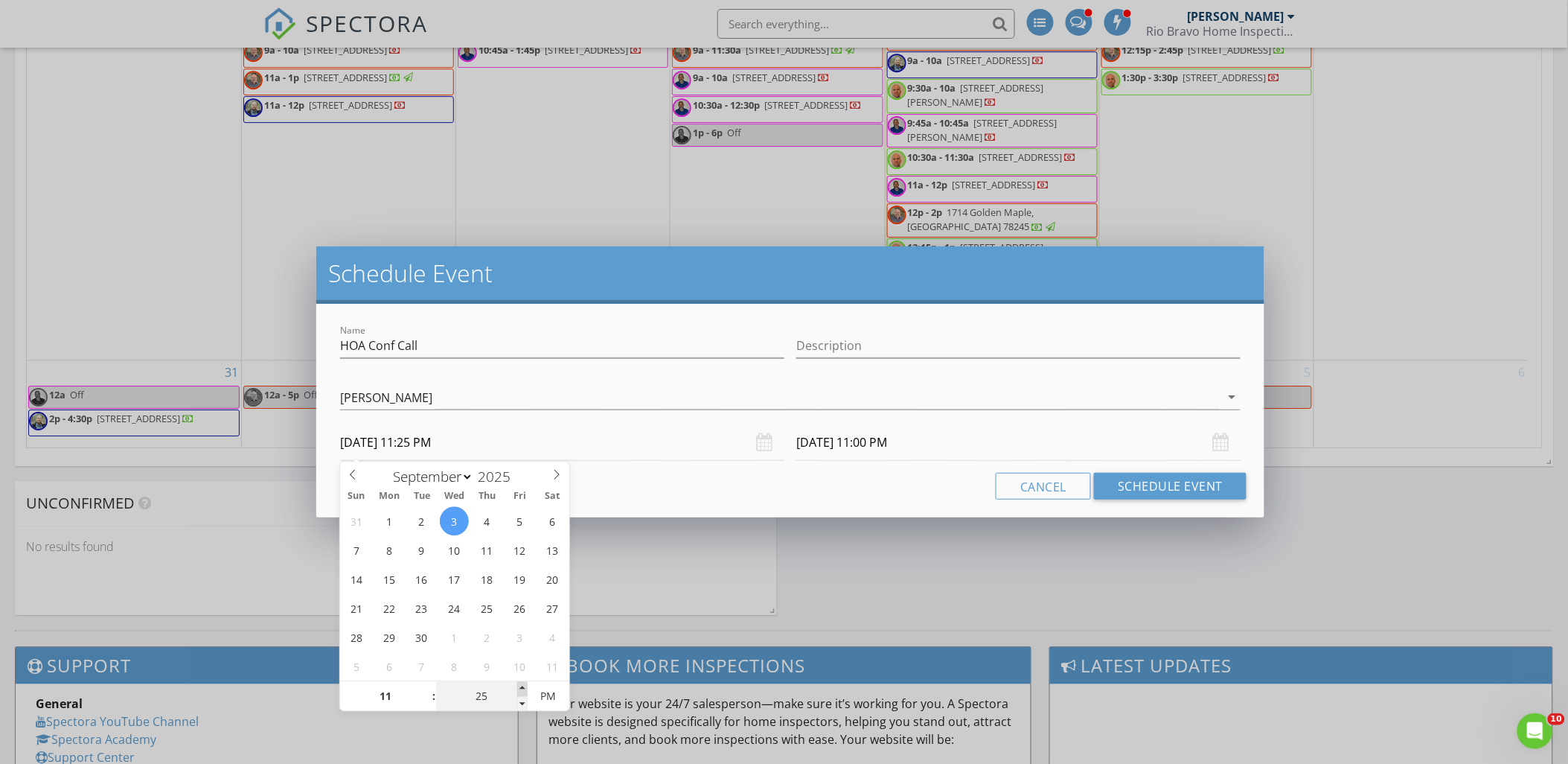
type input "30"
type input "09/03/2025 11:30 PM"
type input "09/04/2025 11:30 PM"
type input "09/03/2025 11:30 AM"
click at [554, 692] on span "PM" at bounding box center [548, 696] width 41 height 29
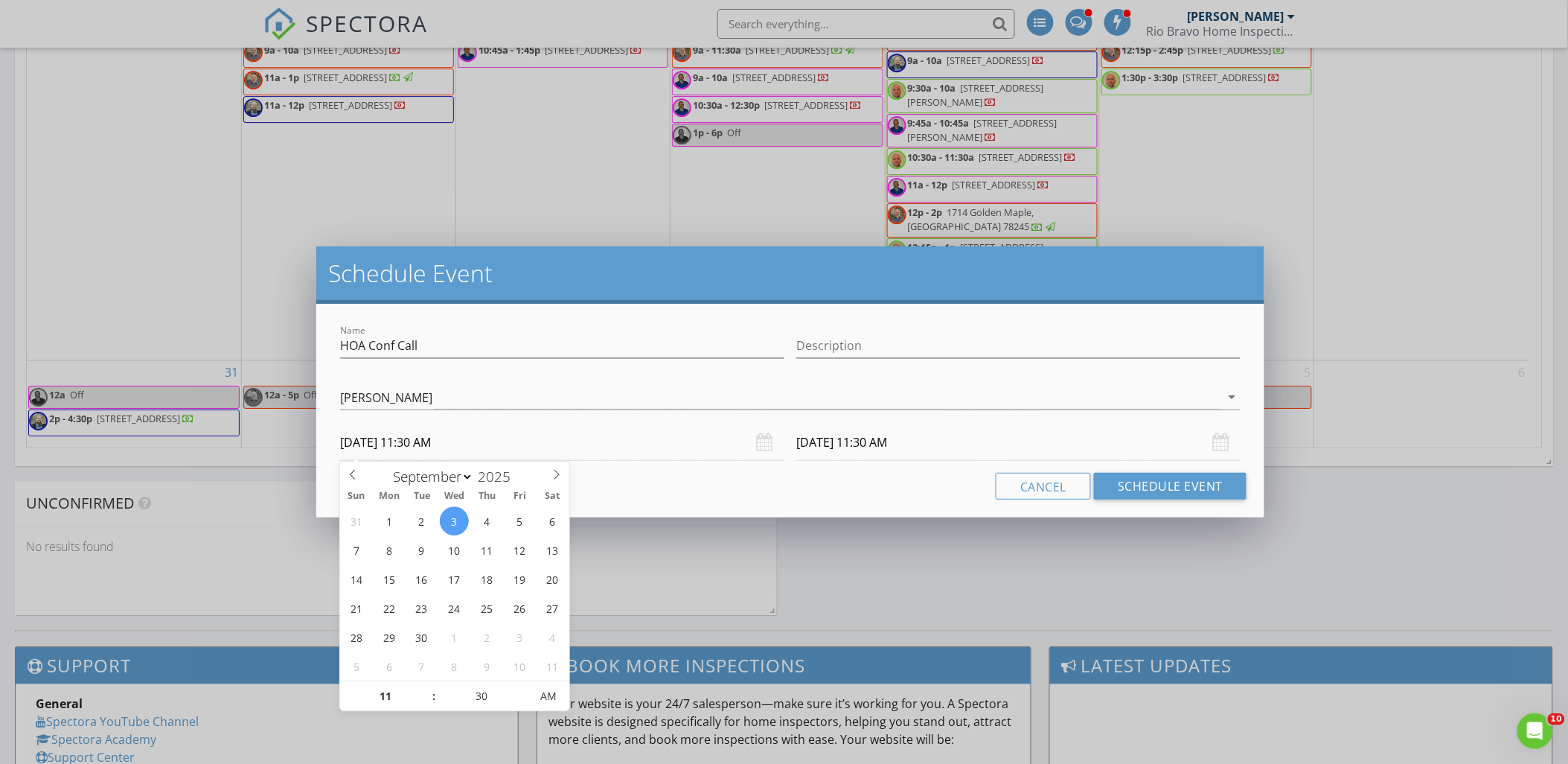
click at [842, 442] on input "09/04/2025 11:30 AM" at bounding box center [1018, 442] width 444 height 36
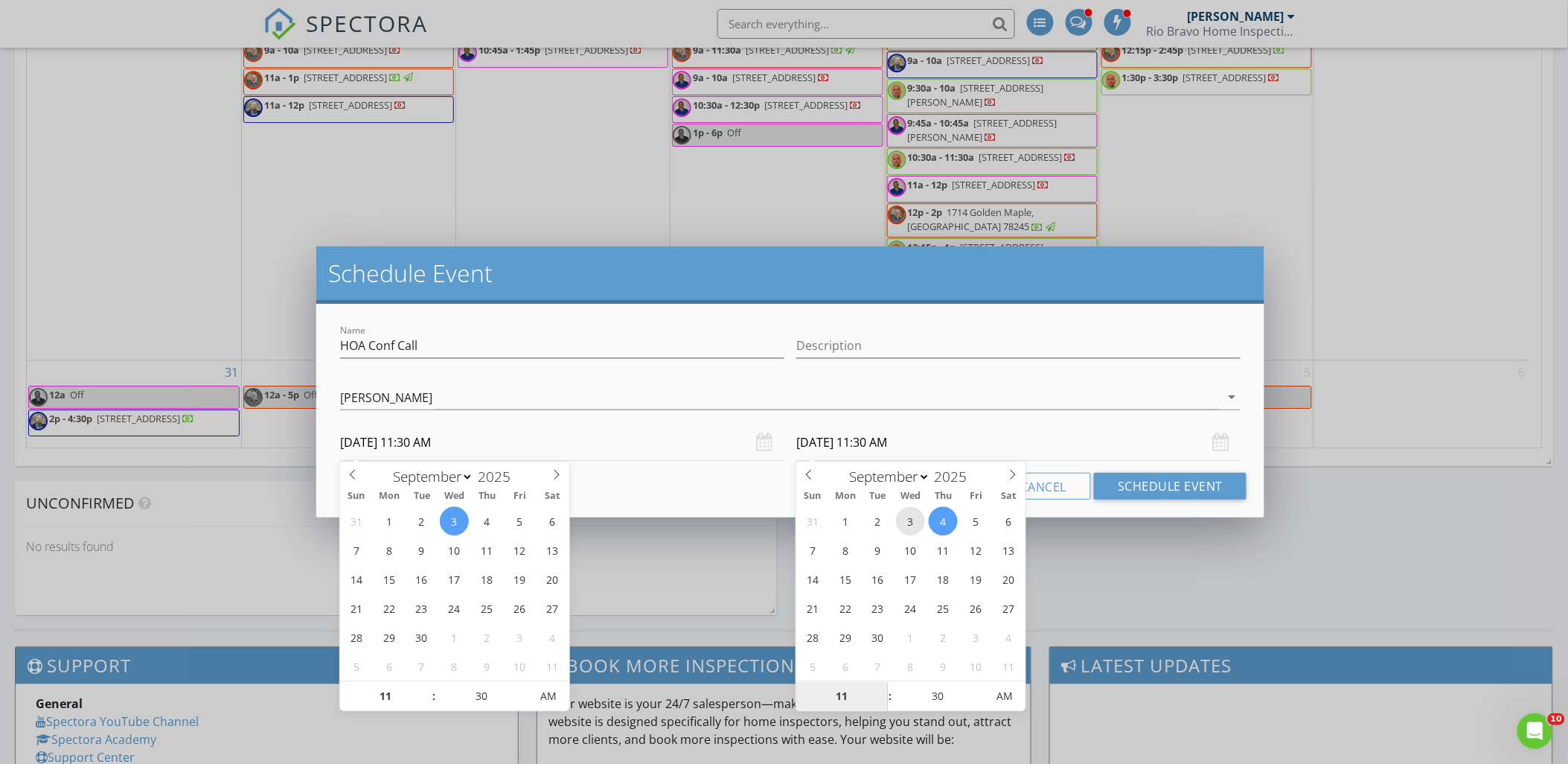
type input "09/03/2025 11:30 AM"
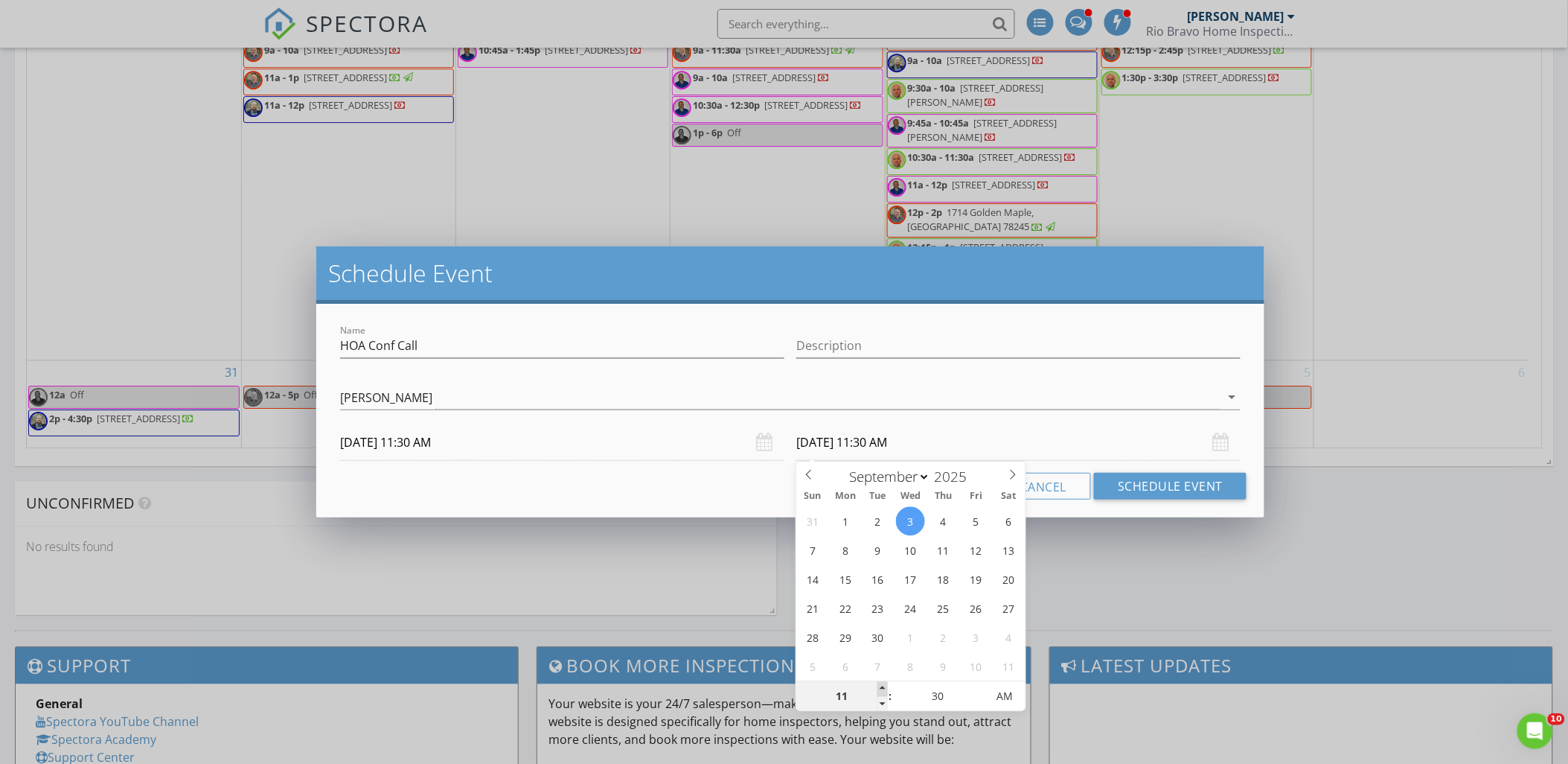
type input "12"
click at [880, 684] on span at bounding box center [882, 688] width 11 height 15
click at [1009, 694] on span "AM" at bounding box center [1004, 696] width 41 height 29
type input "09/03/2025 12:30 PM"
click at [1012, 694] on span "AM" at bounding box center [1004, 696] width 41 height 29
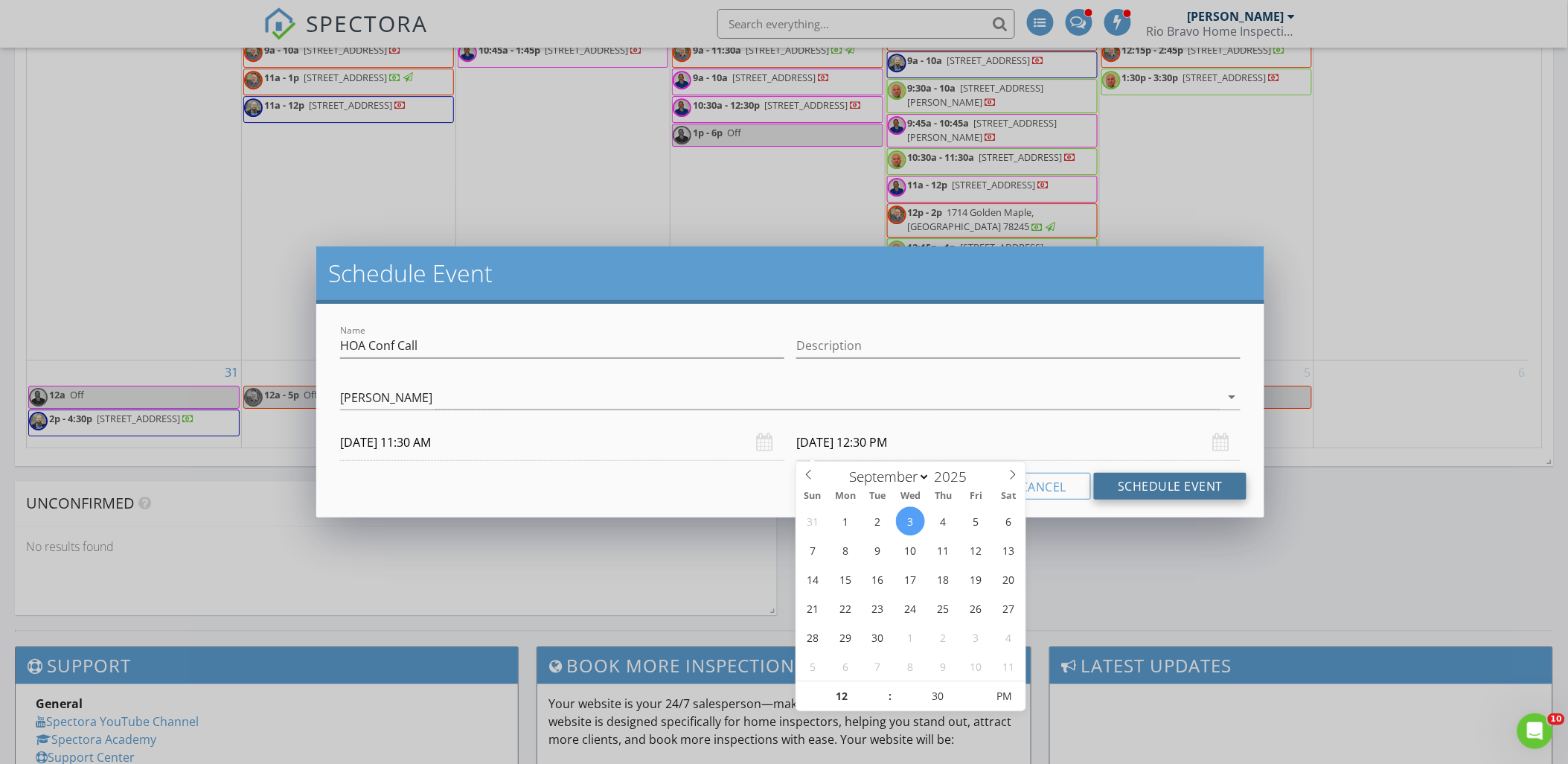
click at [1148, 487] on button "Schedule Event" at bounding box center [1169, 485] width 152 height 27
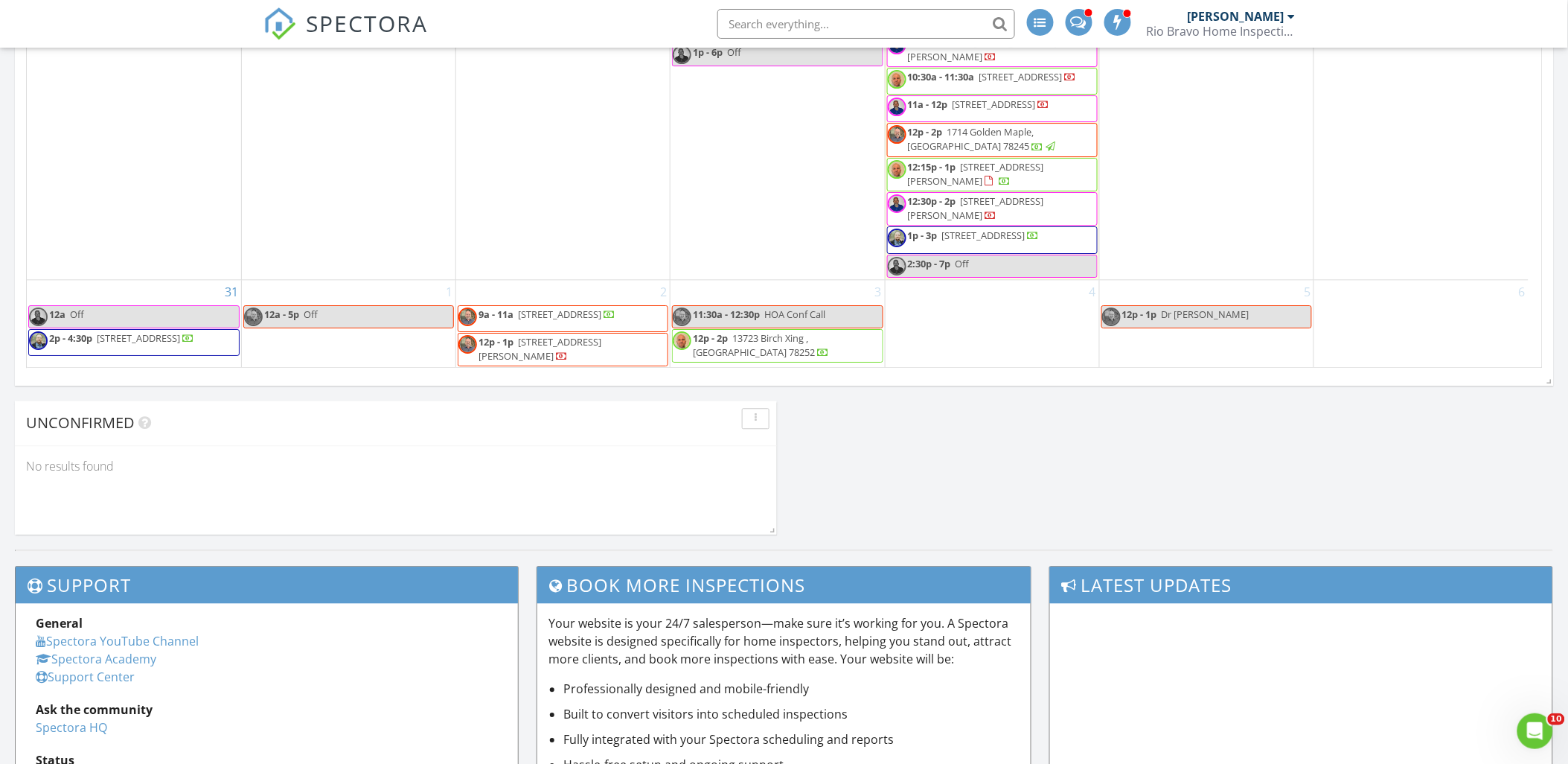
scroll to position [1664, 0]
click at [914, 291] on div "4" at bounding box center [992, 324] width 213 height 88
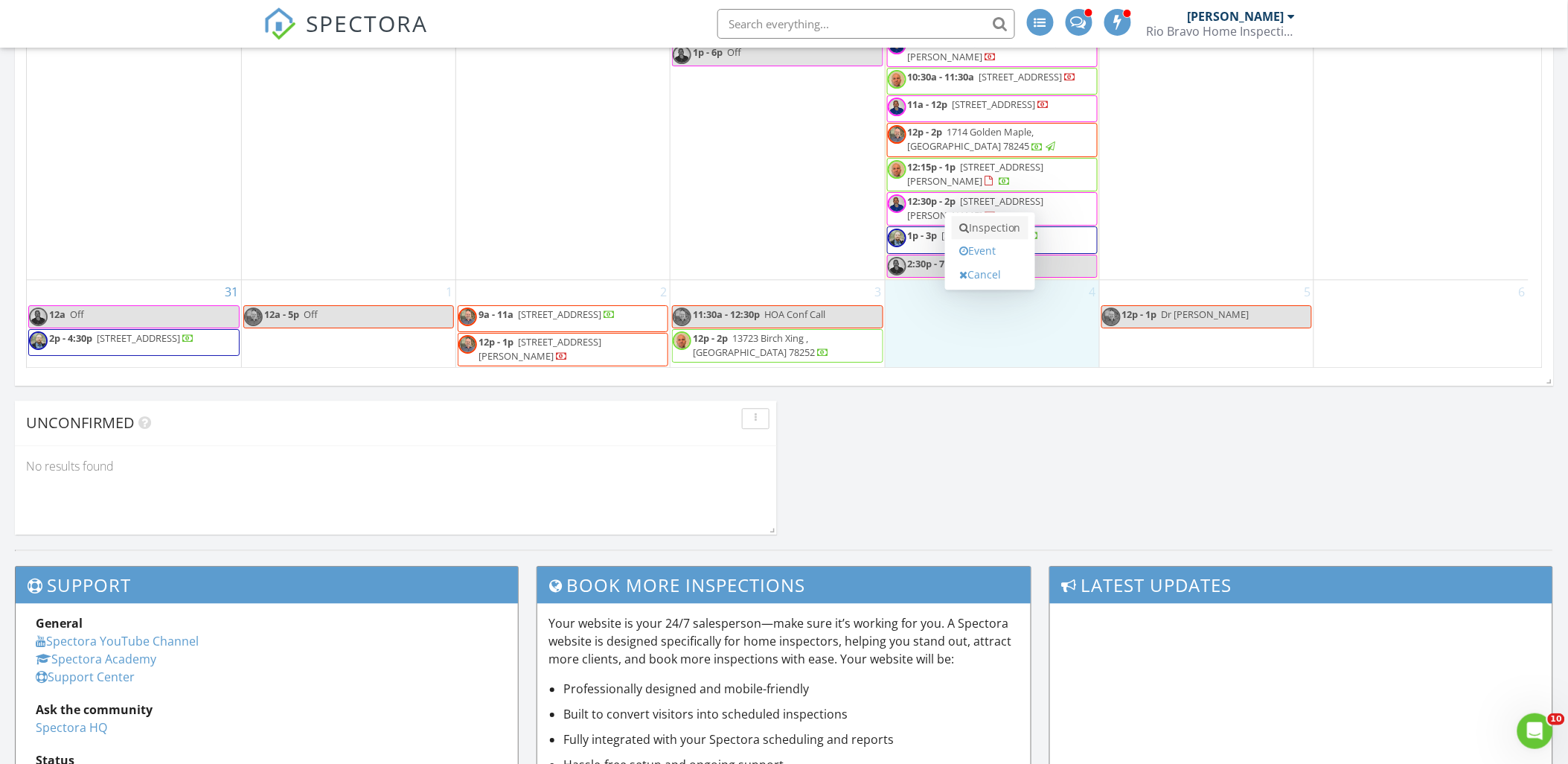
click at [984, 229] on link "Inspection" at bounding box center [990, 228] width 77 height 24
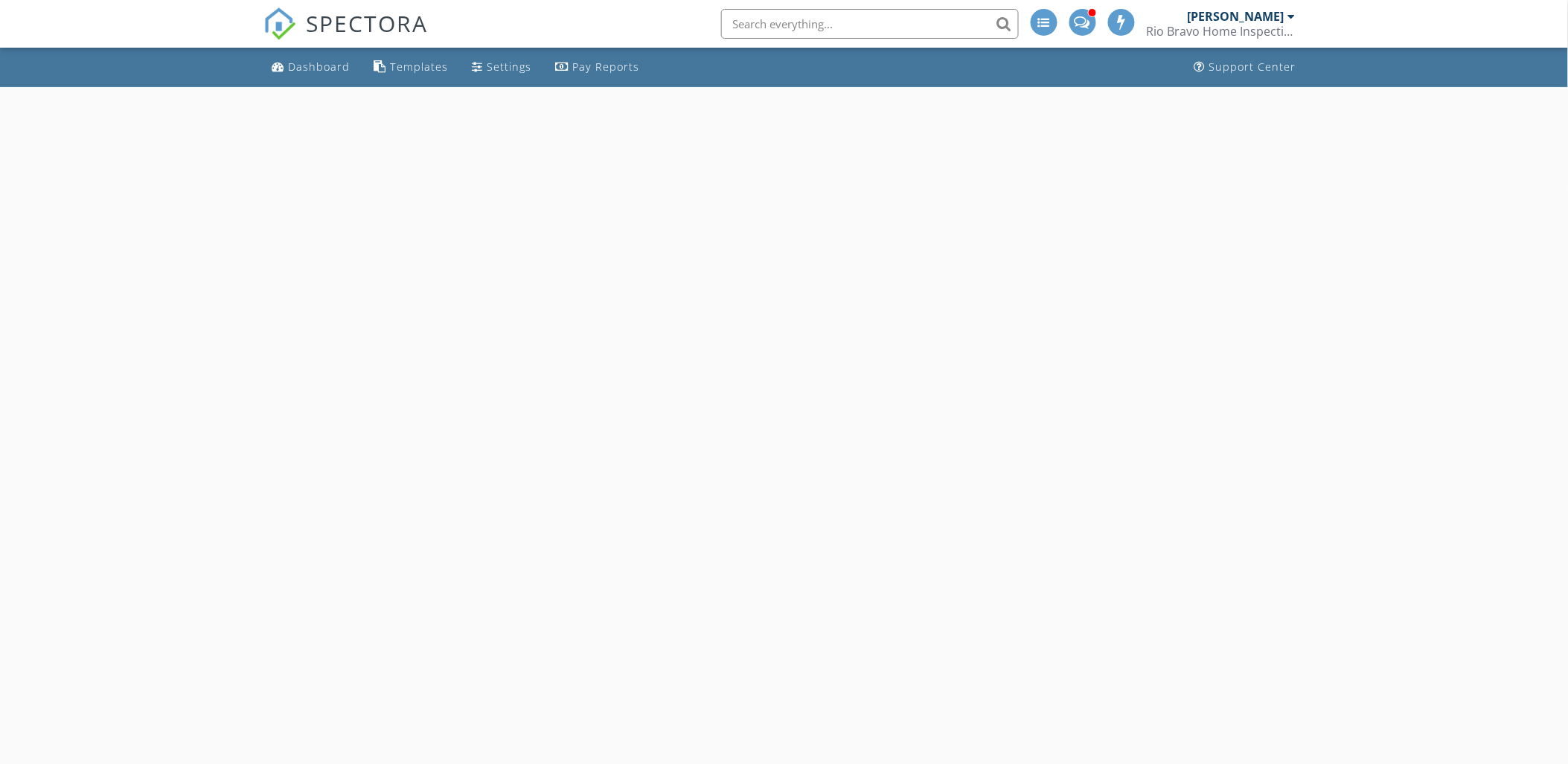
select select "8"
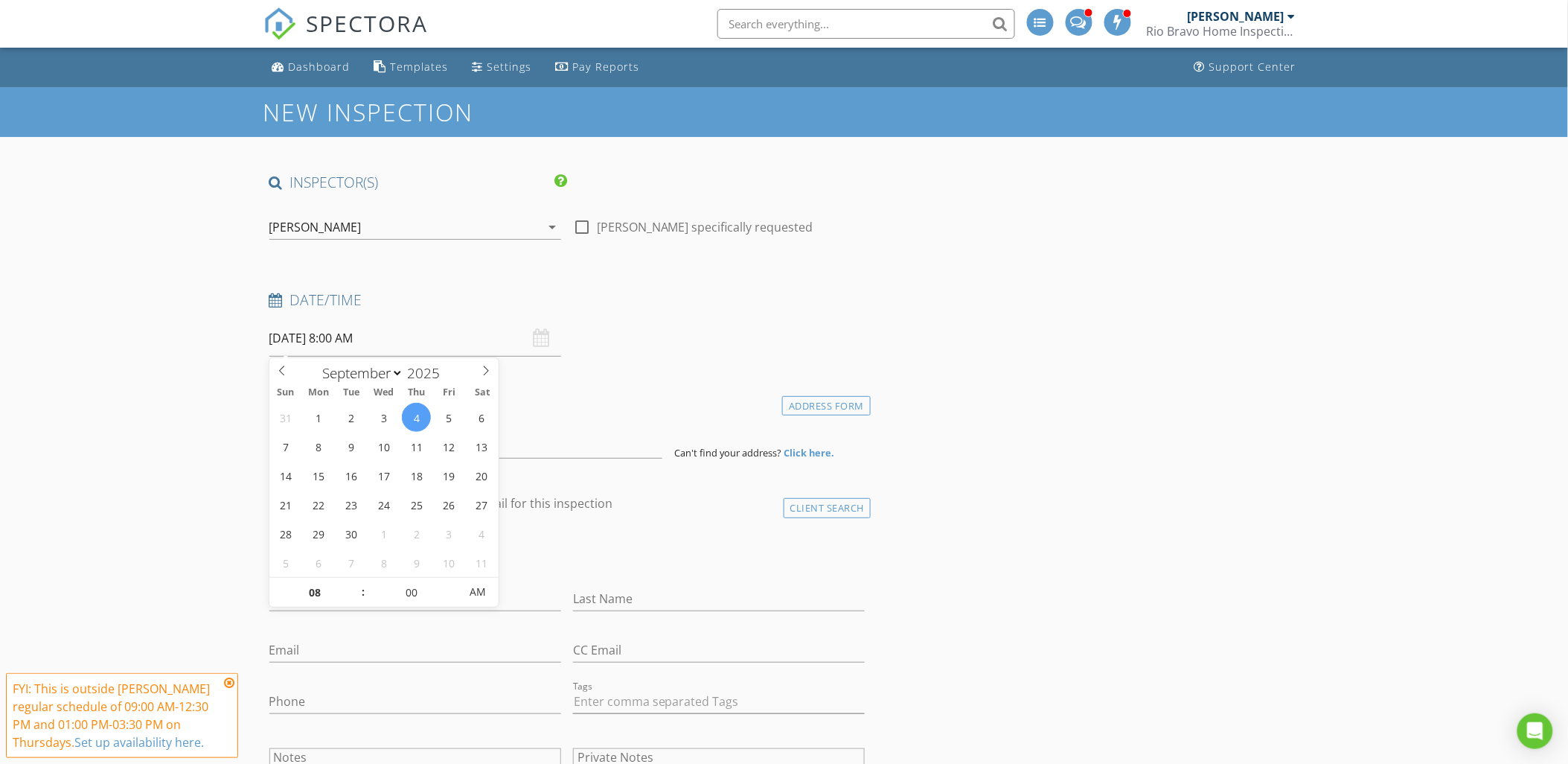
click at [343, 336] on input "[DATE] 8:00 AM" at bounding box center [414, 338] width 292 height 36
type input "09"
type input "[DATE] 9:00 AM"
click at [354, 585] on span at bounding box center [355, 584] width 11 height 15
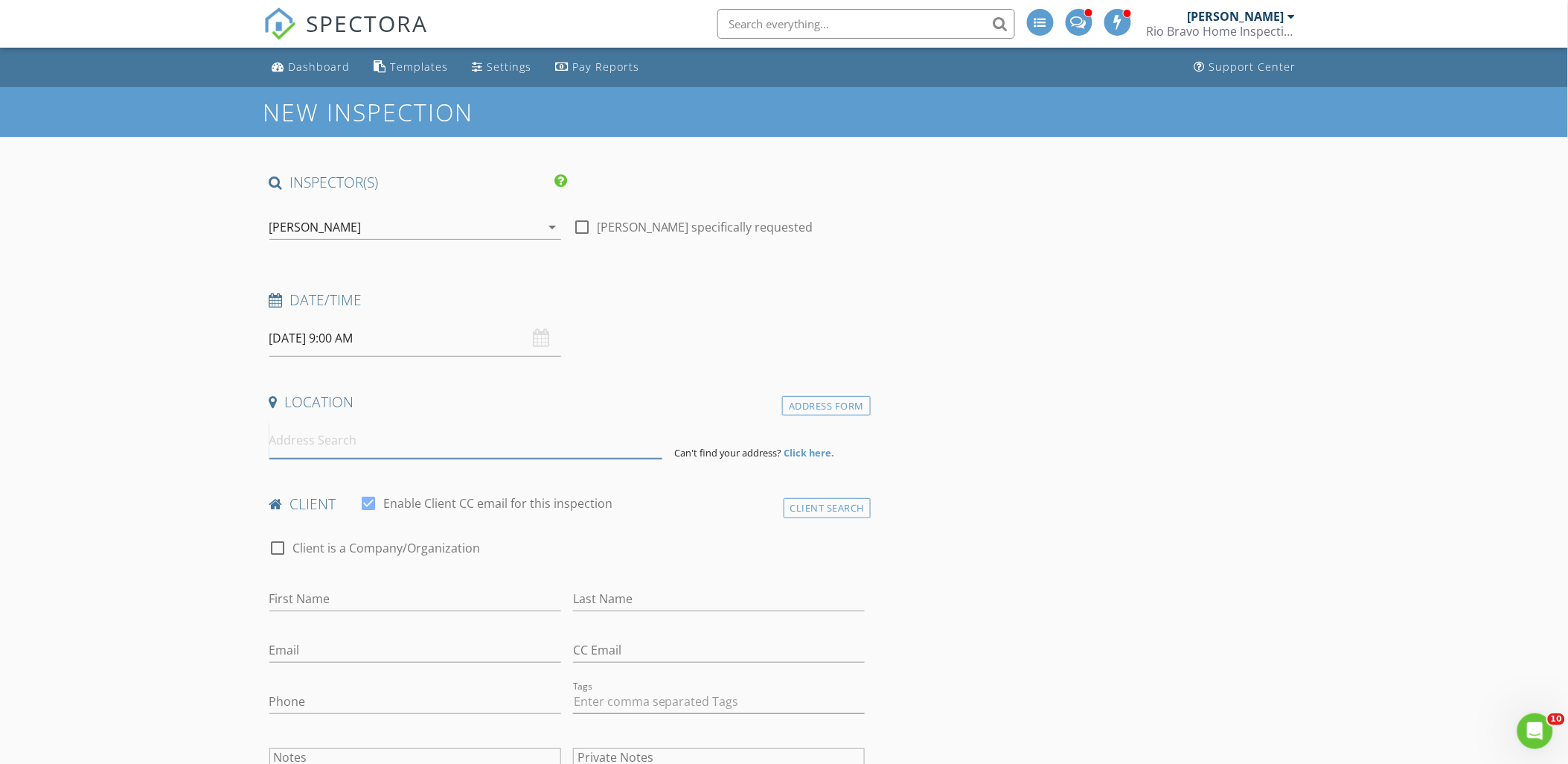
click at [302, 447] on input at bounding box center [465, 440] width 393 height 36
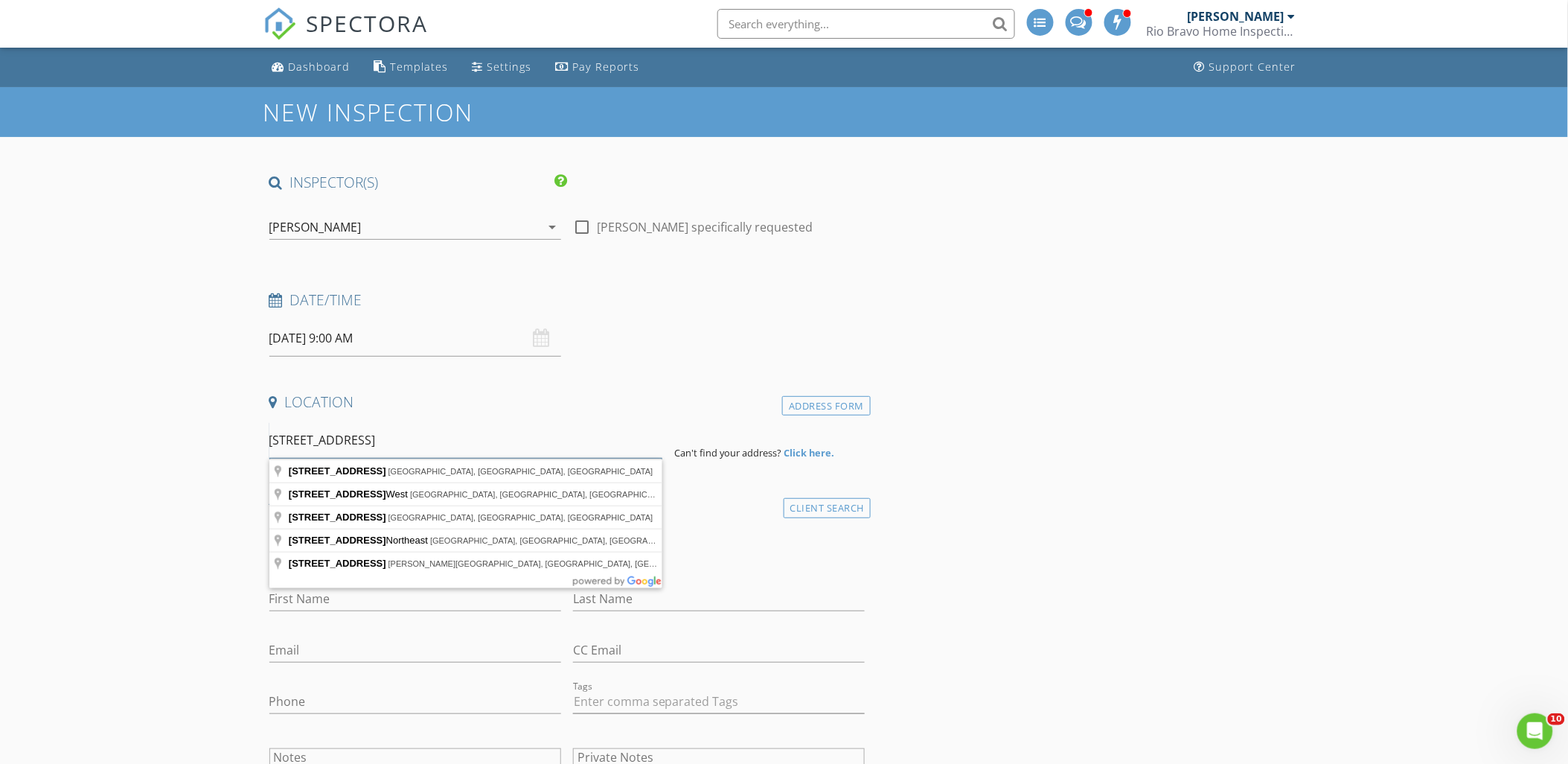
drag, startPoint x: 407, startPoint y: 441, endPoint x: 204, endPoint y: 435, distance: 203.1
type input "[STREET_ADDRESS]"
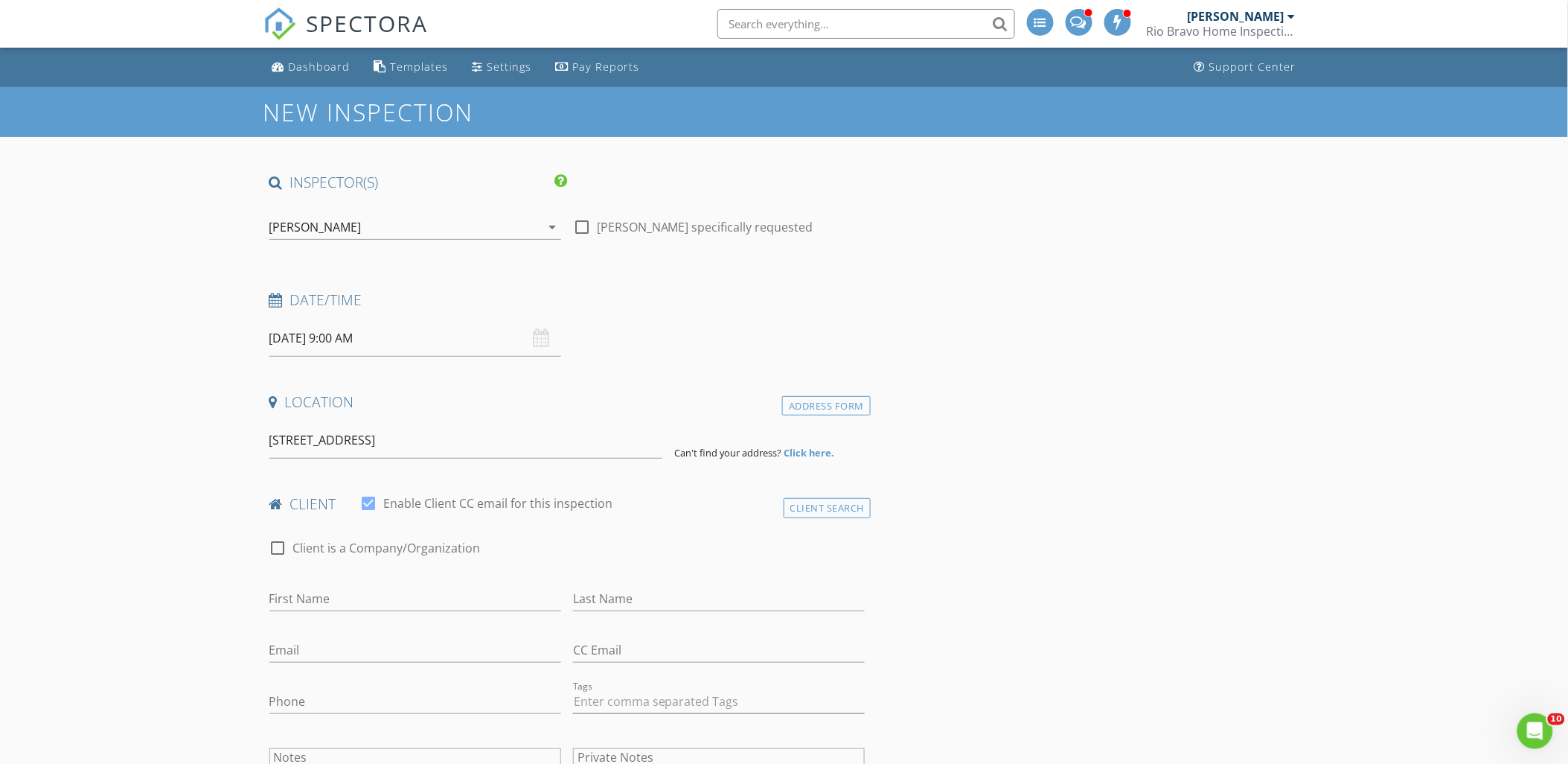
click at [792, 456] on strong "Click here." at bounding box center [809, 453] width 51 height 14
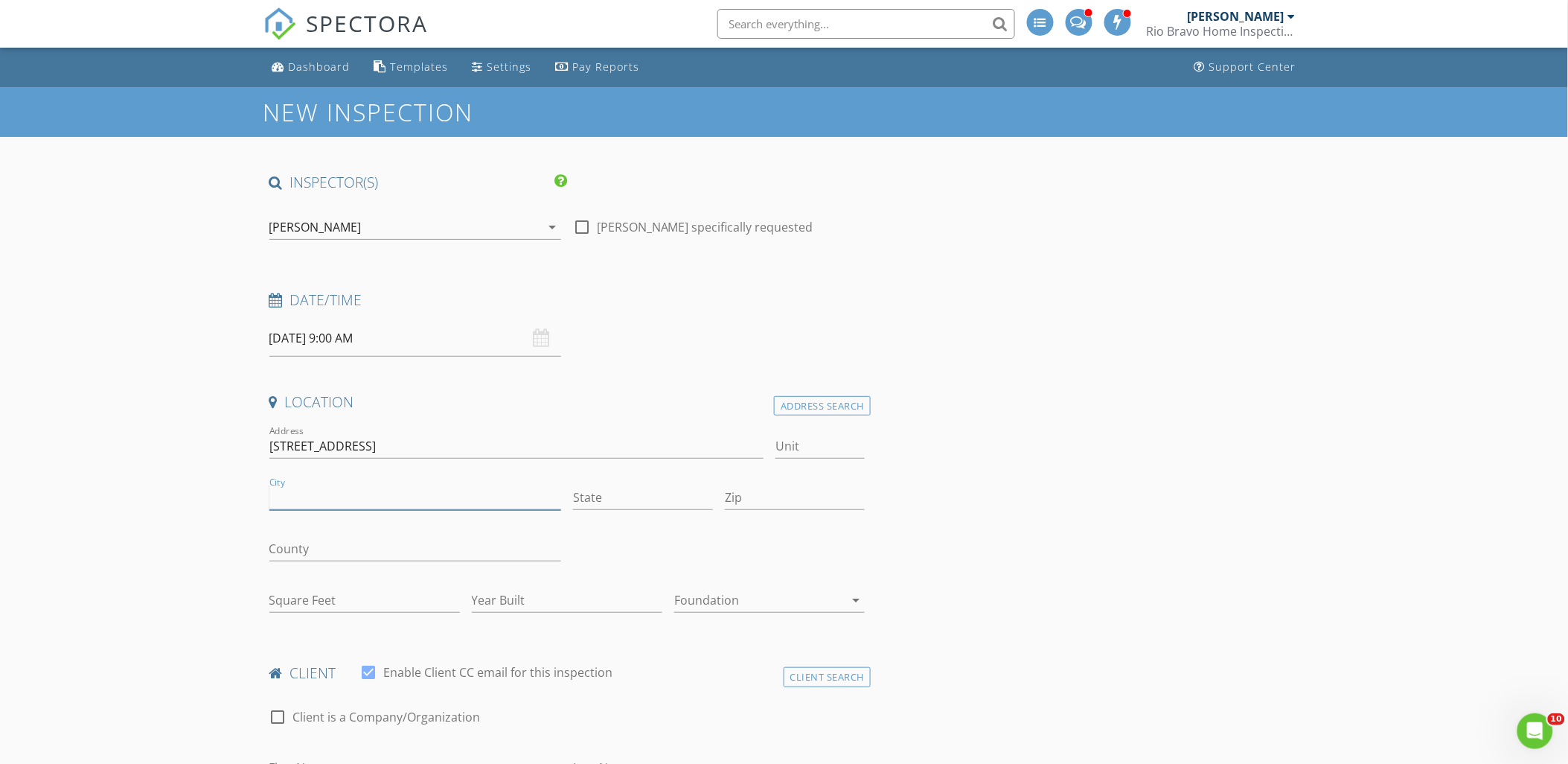
click at [302, 499] on input "City" at bounding box center [414, 497] width 292 height 25
type input "Floresville"
type input "Tx"
click at [789, 487] on input "Zip" at bounding box center [794, 497] width 139 height 25
type input "78114"
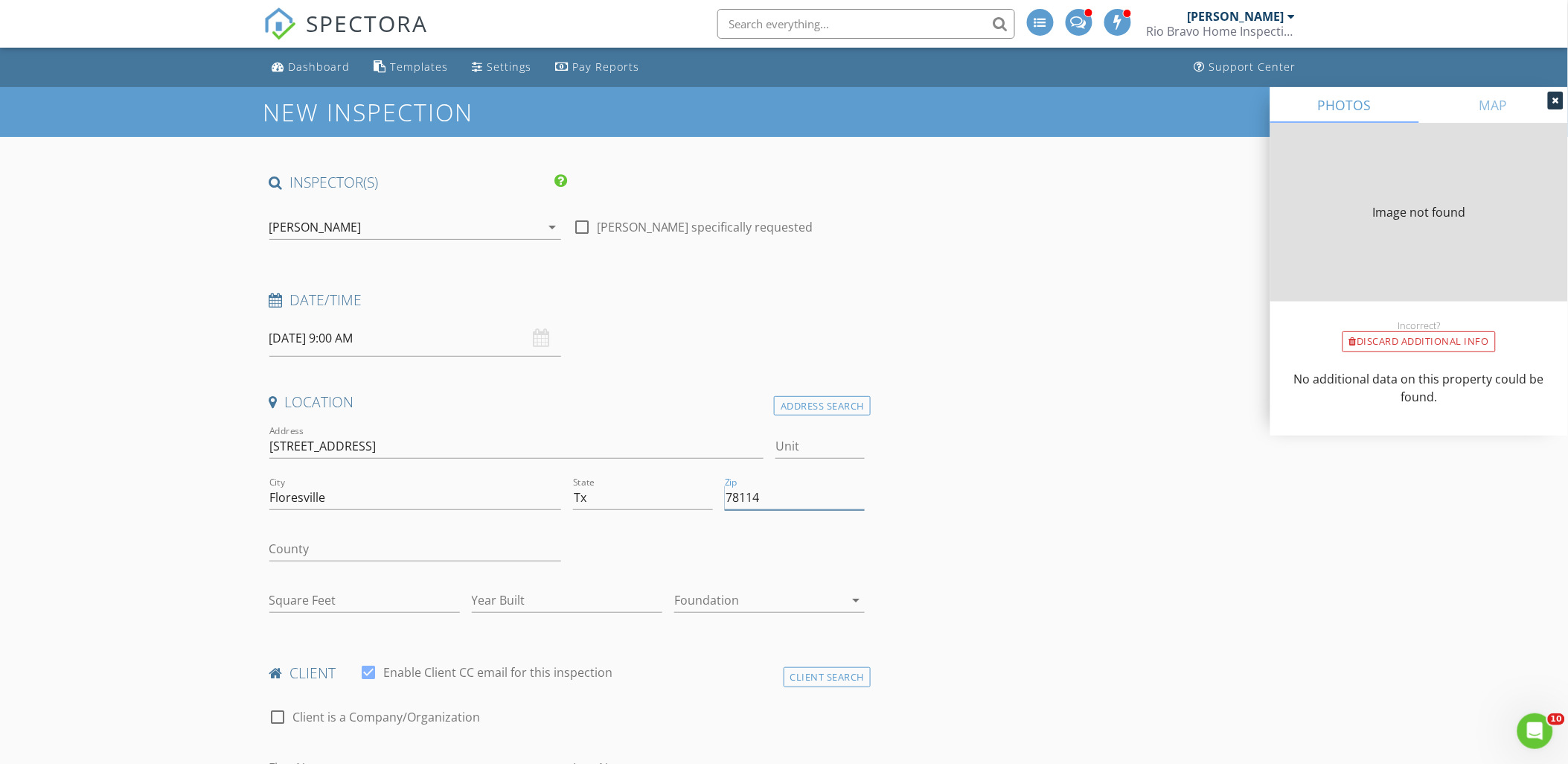
type input "0"
type input "78114"
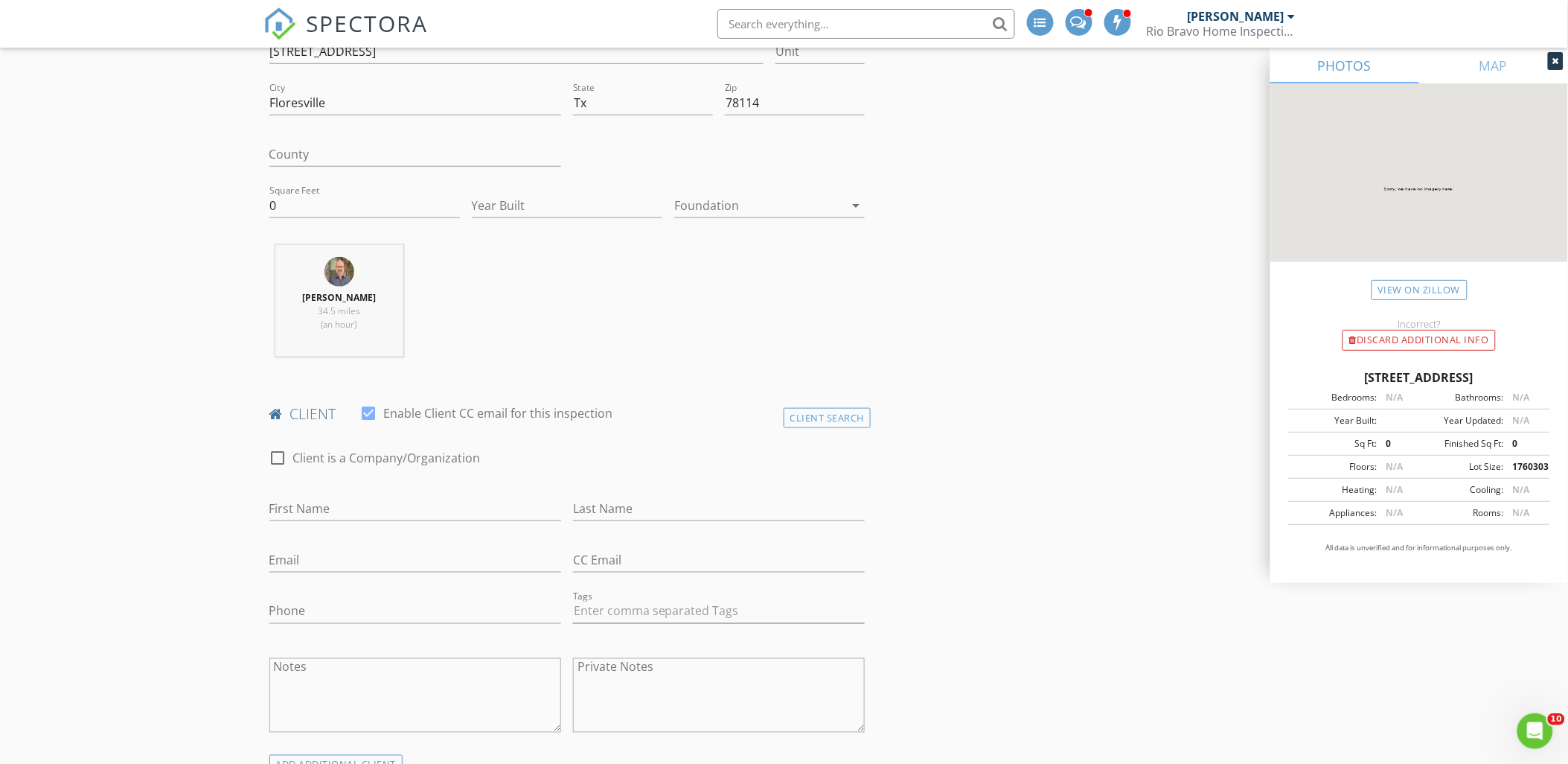
scroll to position [413, 0]
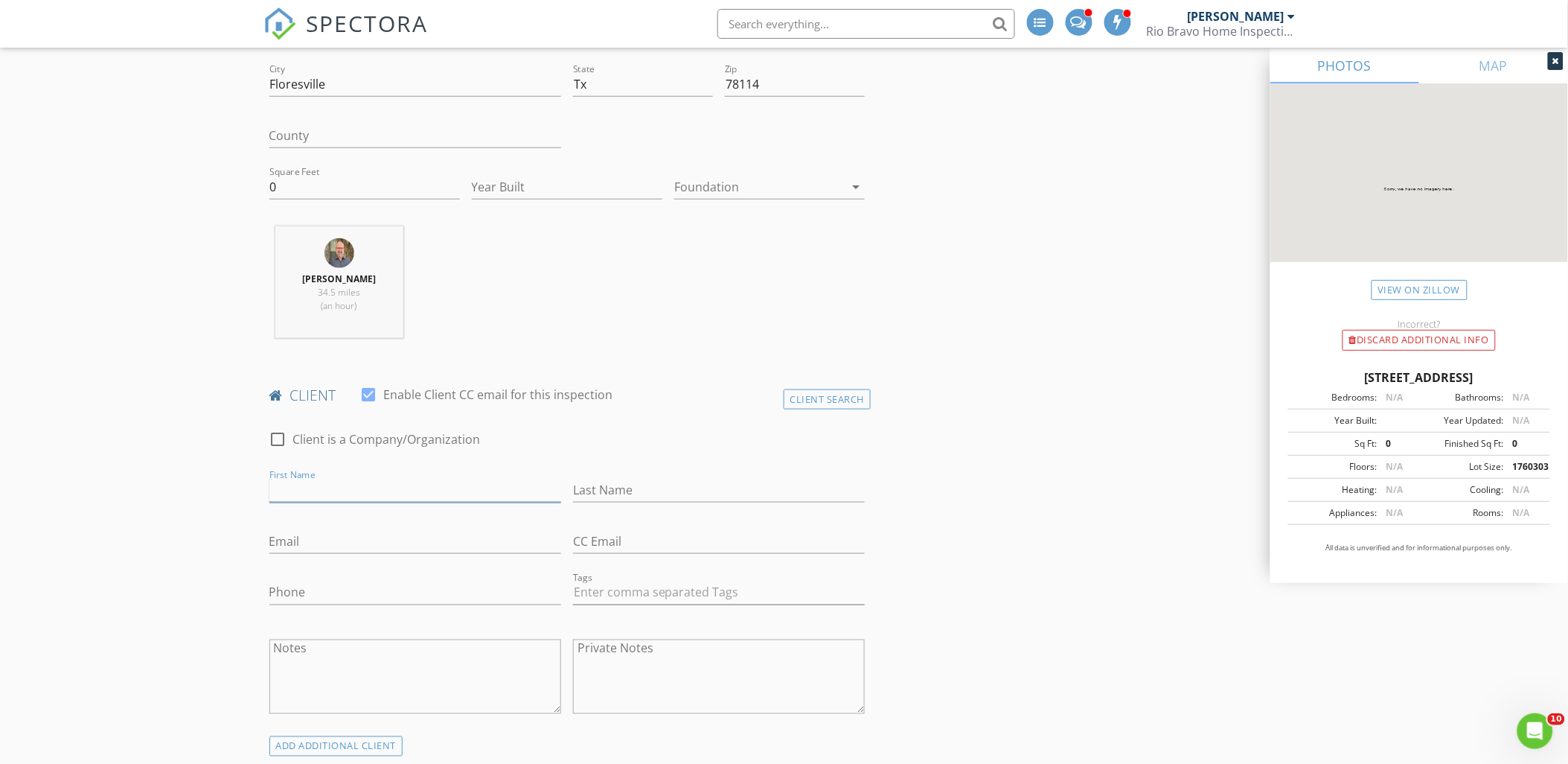
click at [320, 497] on input "First Name" at bounding box center [414, 490] width 292 height 25
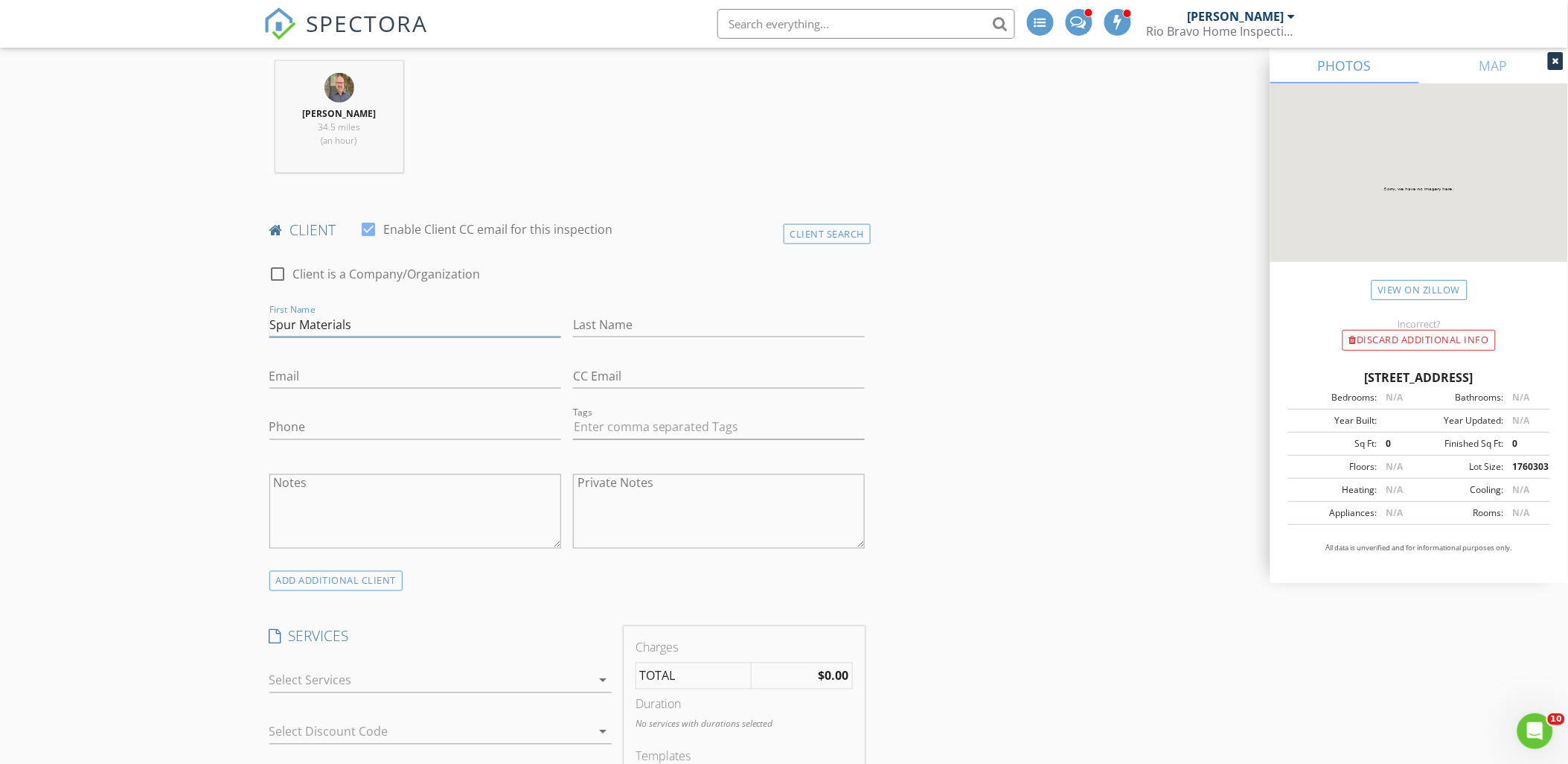
scroll to position [909, 0]
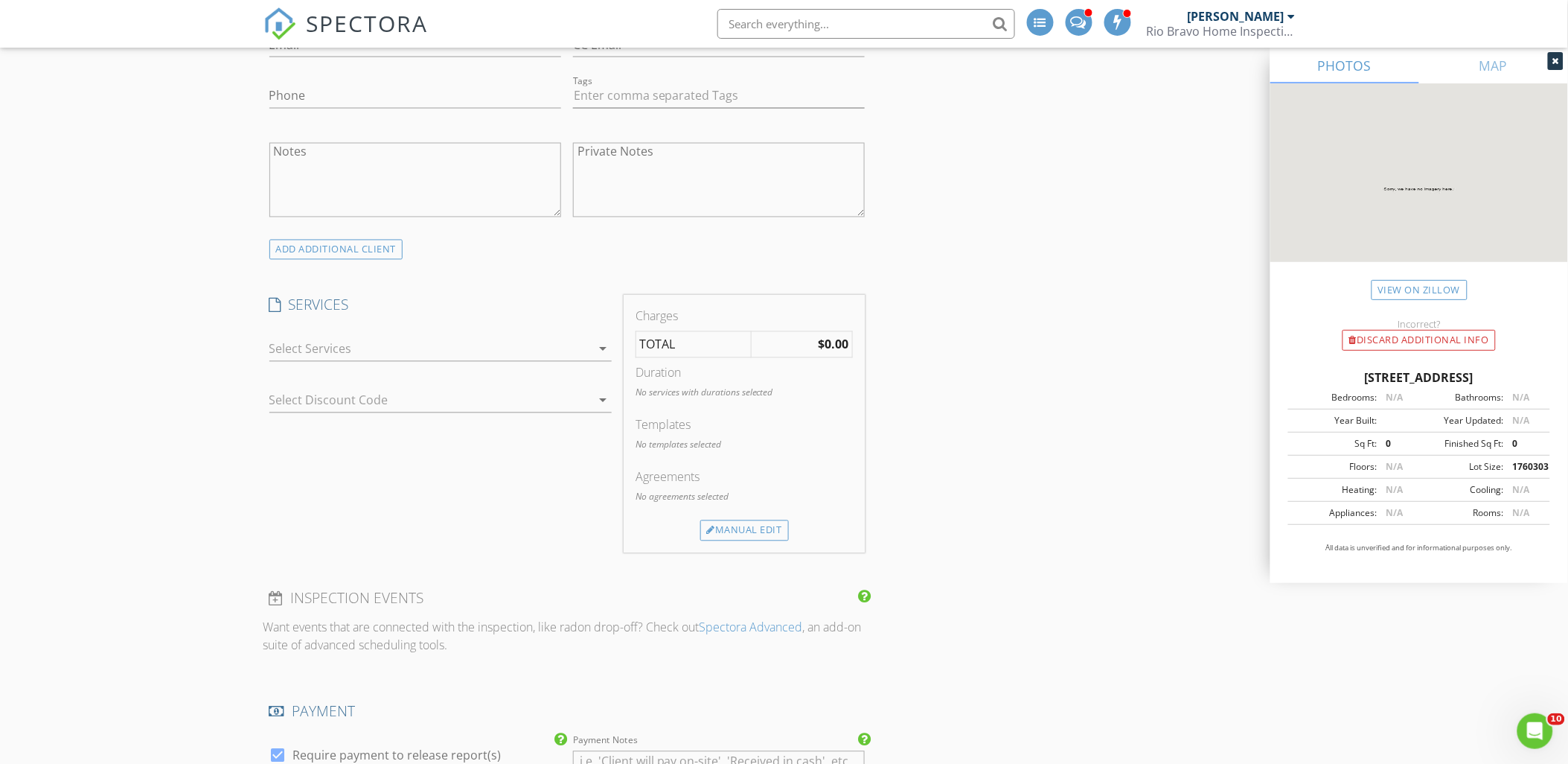
type input "Spur Materials"
click at [309, 354] on div at bounding box center [429, 349] width 321 height 24
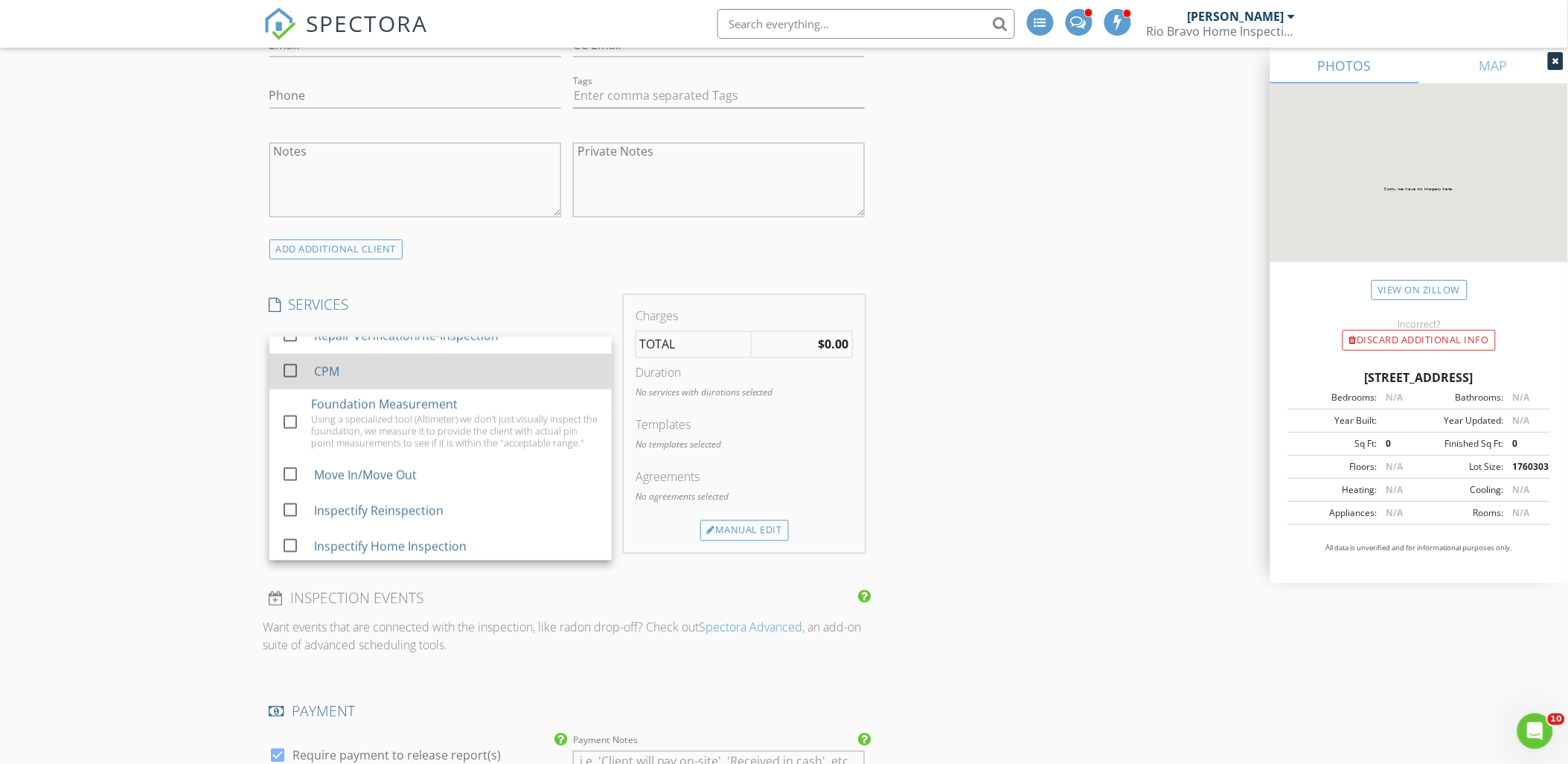
click at [361, 376] on div "CPM" at bounding box center [456, 371] width 286 height 29
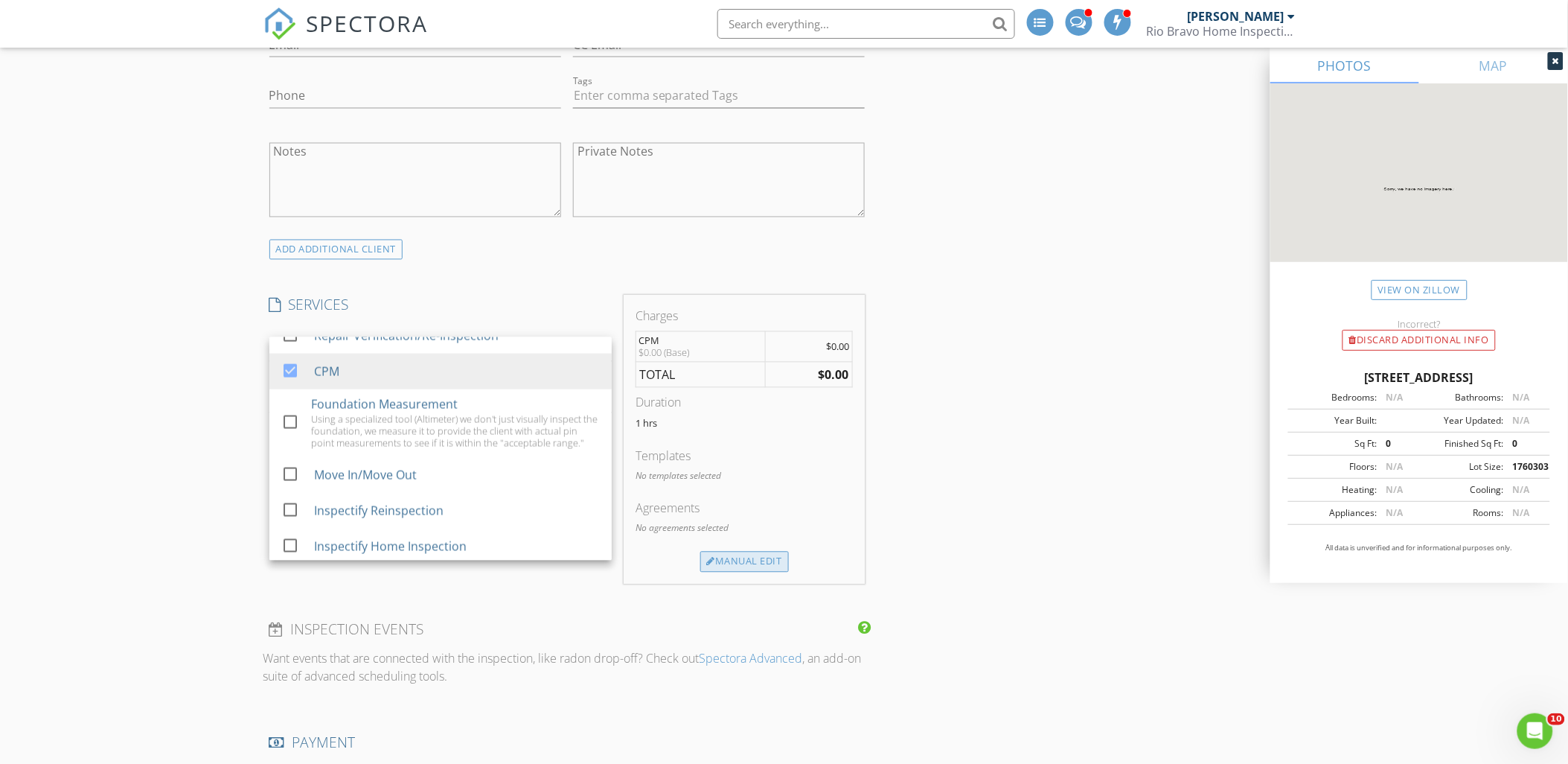
click at [753, 564] on div "Manual Edit" at bounding box center [744, 562] width 88 height 21
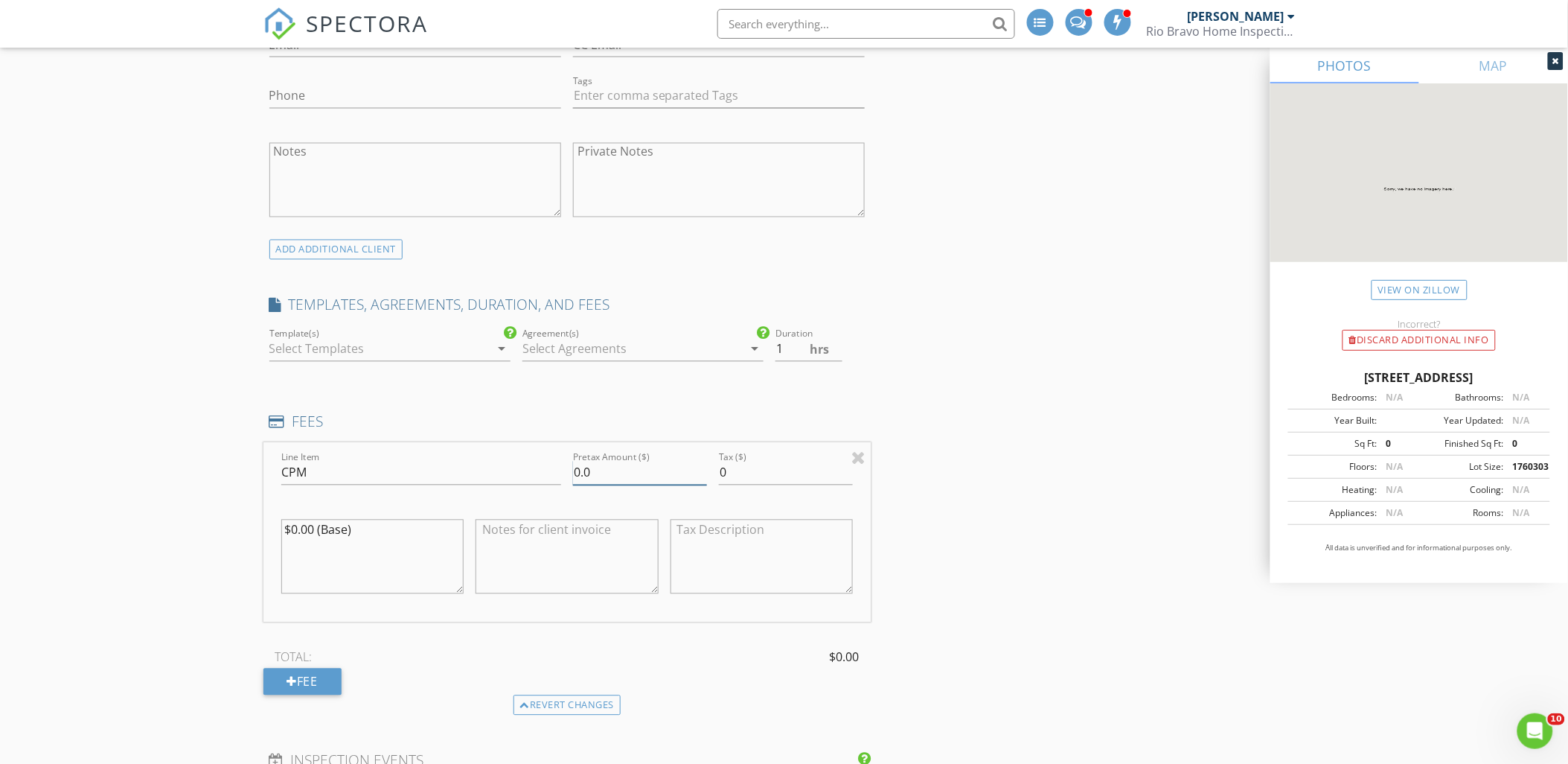
drag, startPoint x: 599, startPoint y: 471, endPoint x: 503, endPoint y: 444, distance: 99.7
click at [526, 460] on div "Line Item CPM Pretax Amount ($) 0.0 Tax ($) 0 $0.00 (Base)" at bounding box center [567, 532] width 608 height 180
type input "450.00"
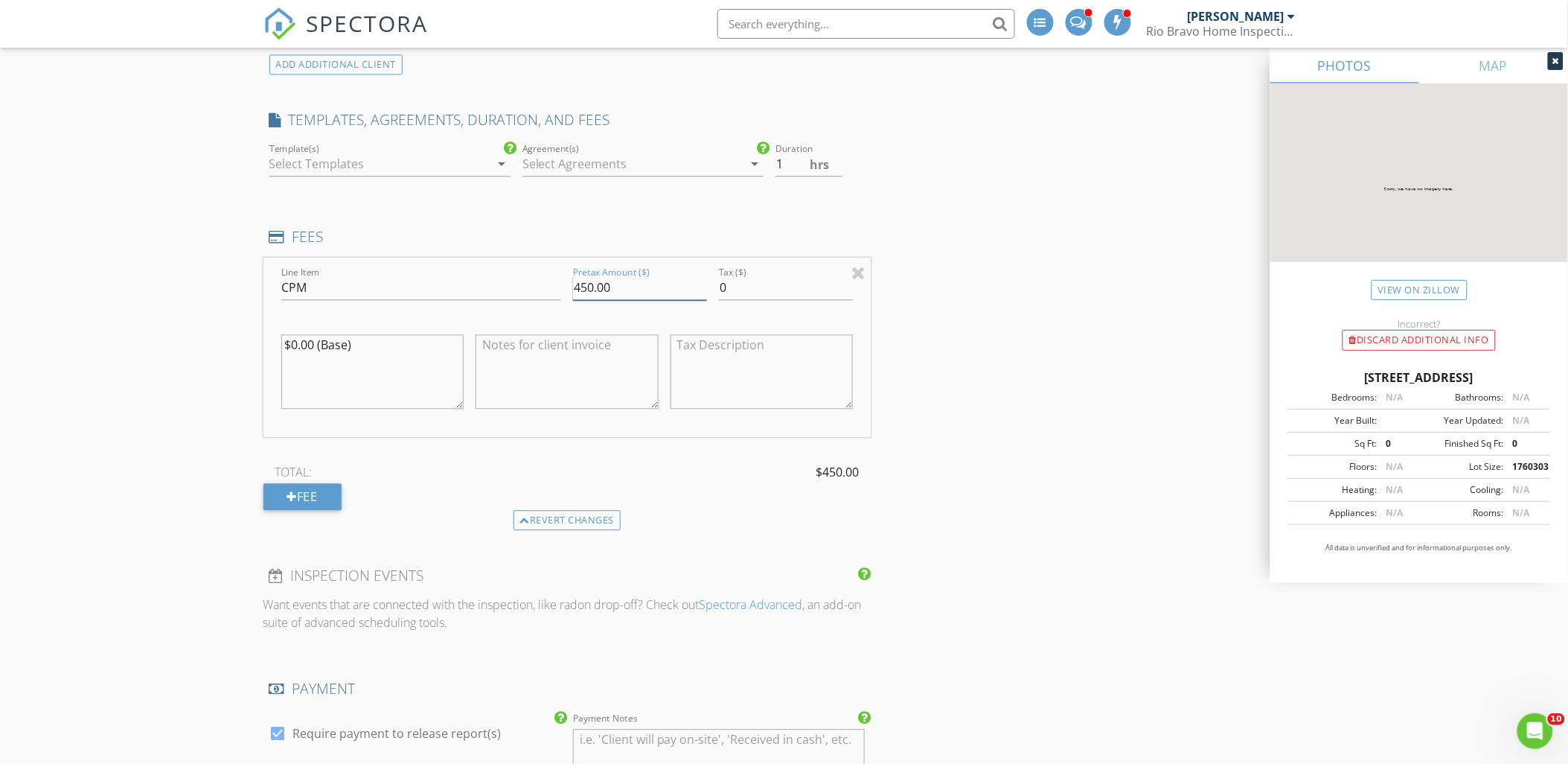
scroll to position [992, 0]
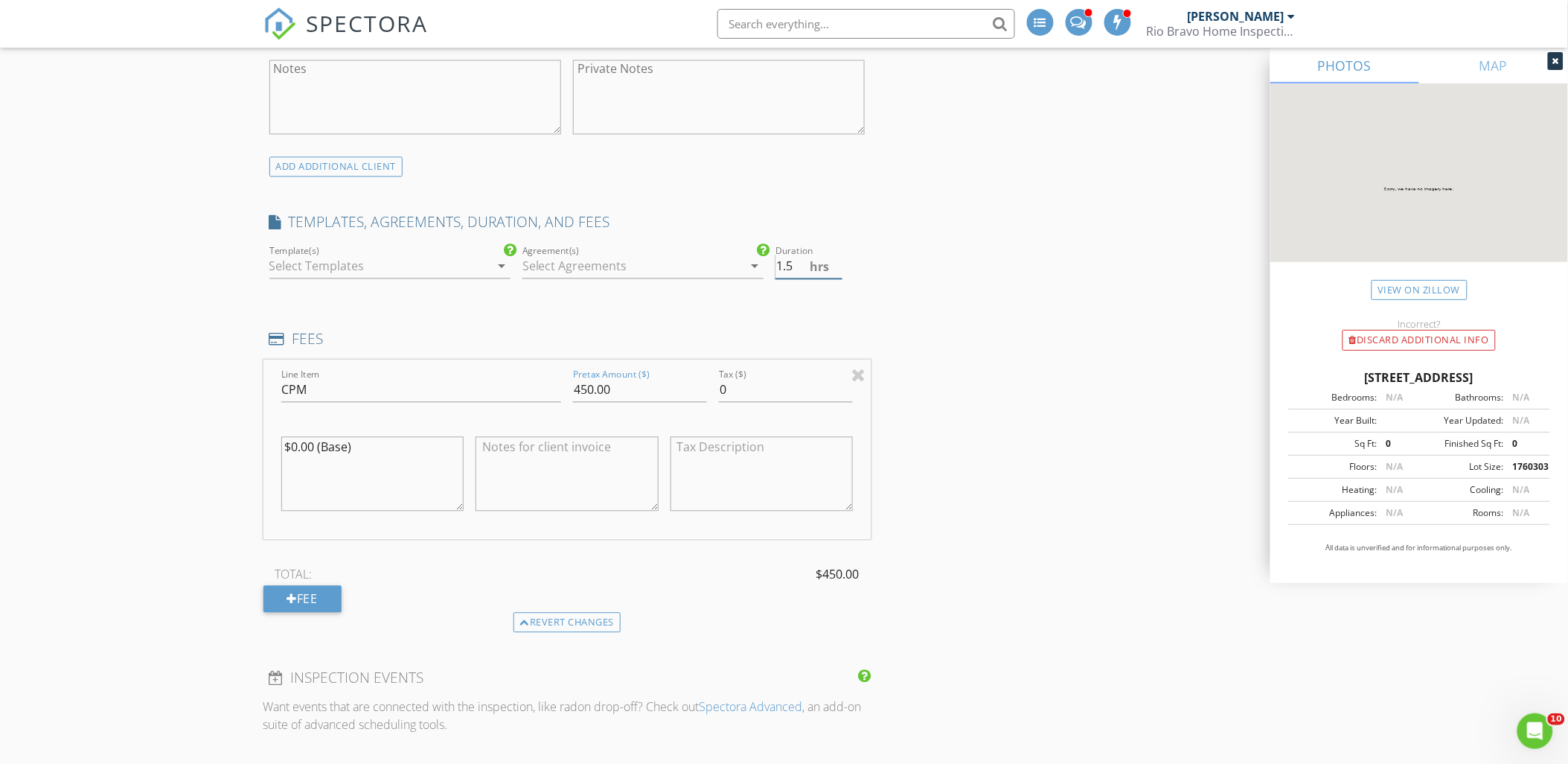
click at [838, 260] on input "1.5" at bounding box center [809, 266] width 67 height 25
type input "2"
click at [838, 260] on input "2" at bounding box center [809, 266] width 67 height 25
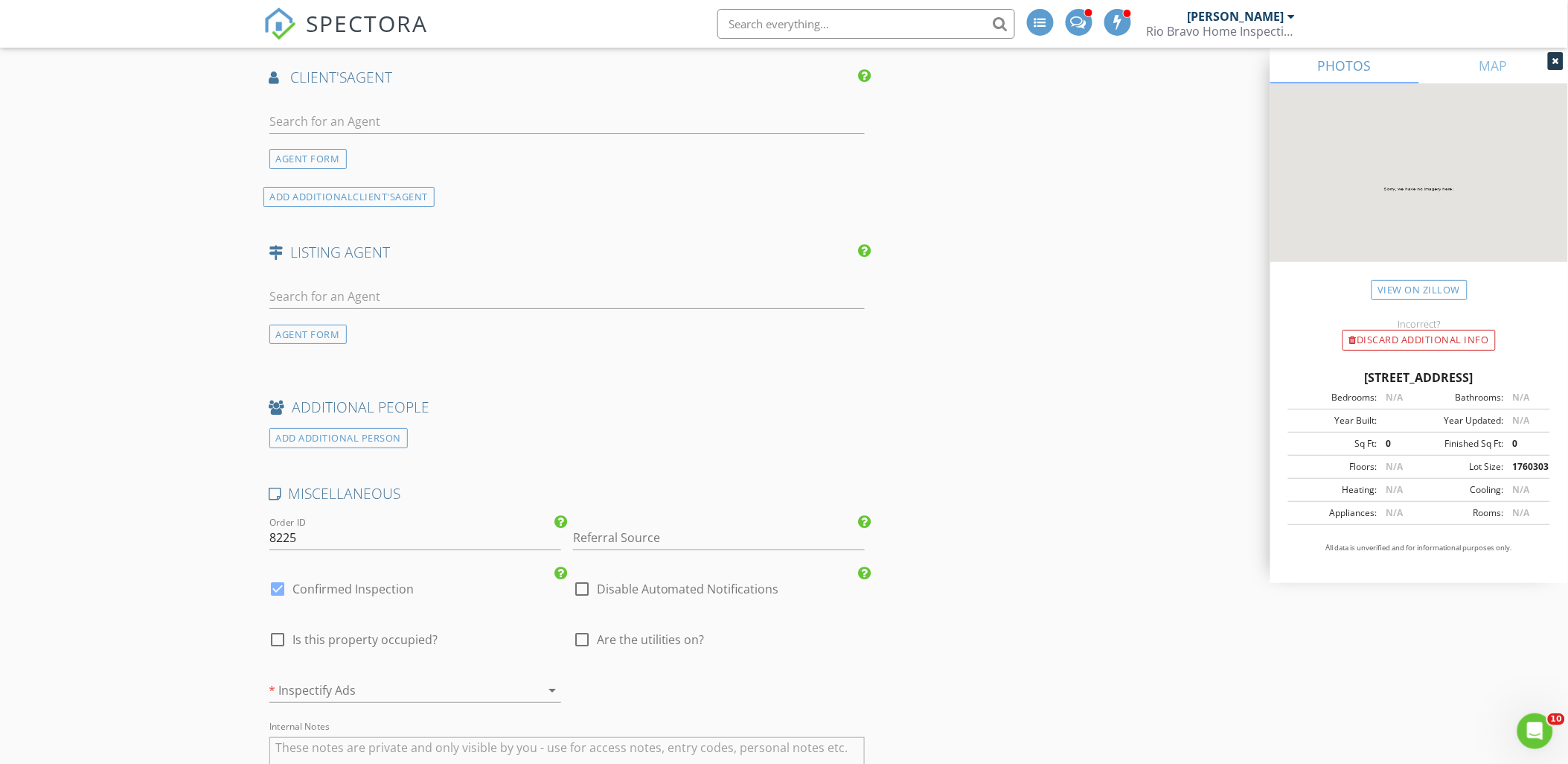
scroll to position [2066, 0]
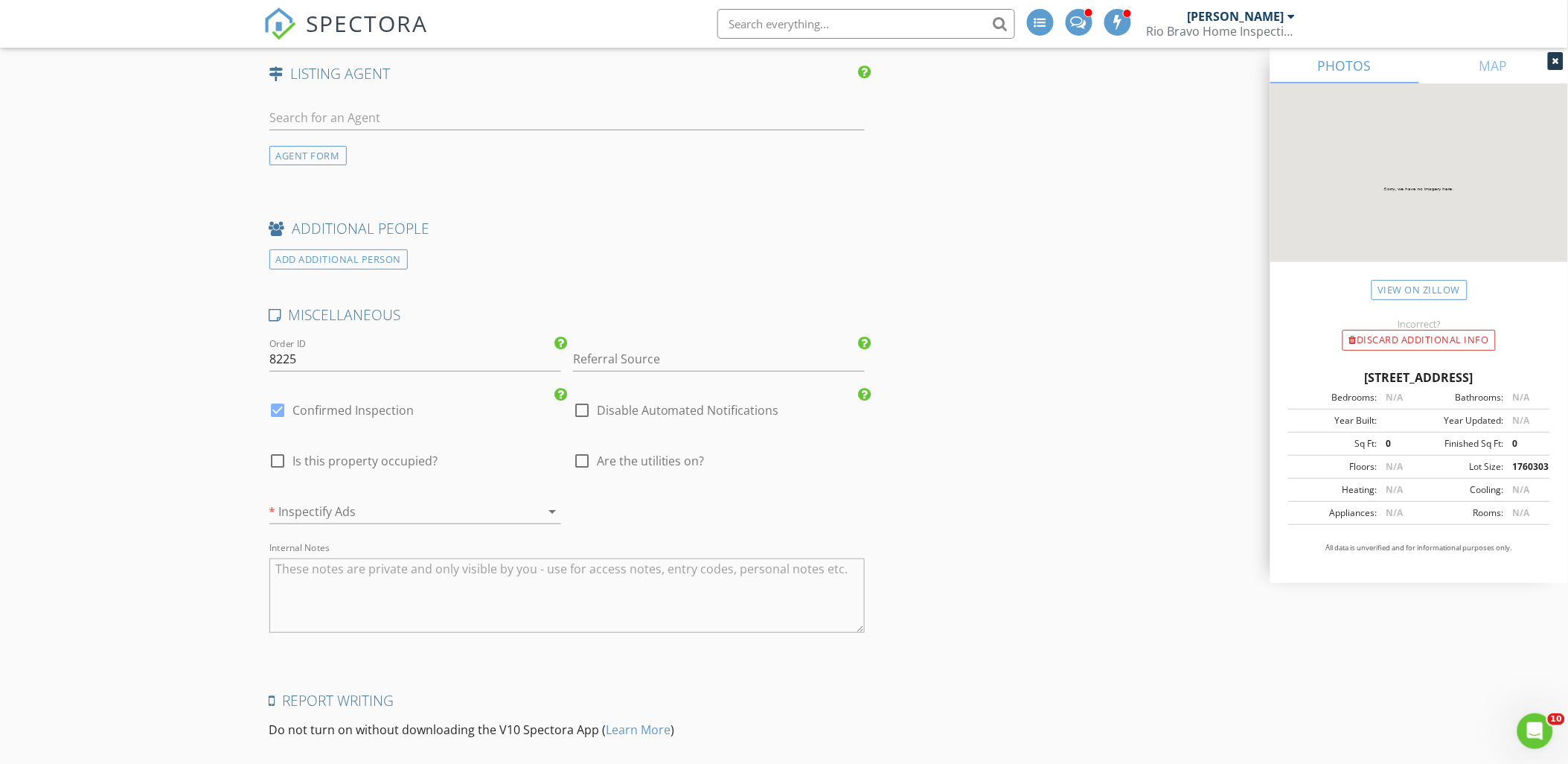
click at [355, 512] on div at bounding box center [394, 511] width 250 height 24
click at [392, 564] on div "No" at bounding box center [414, 554] width 268 height 35
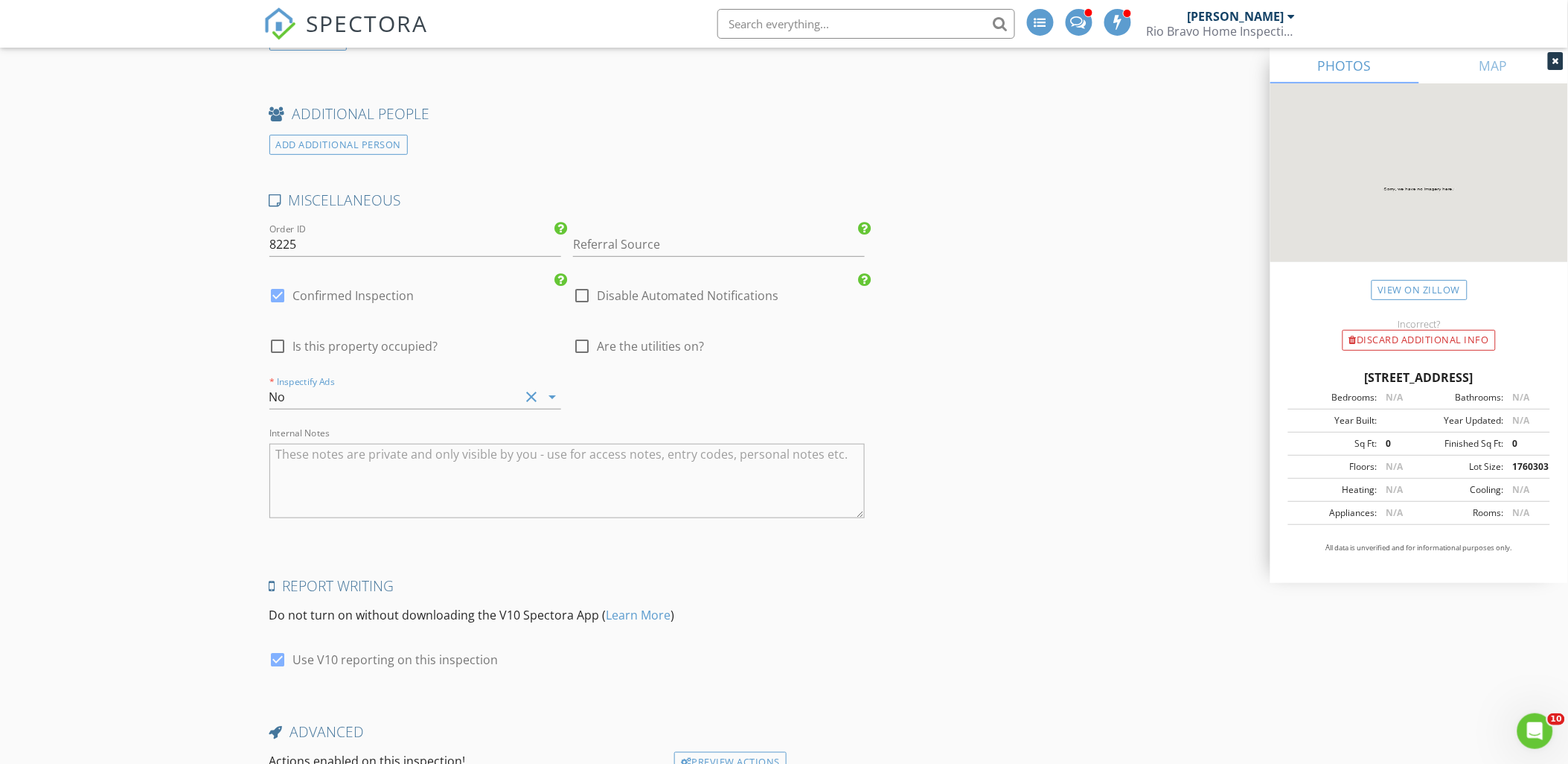
scroll to position [2313, 0]
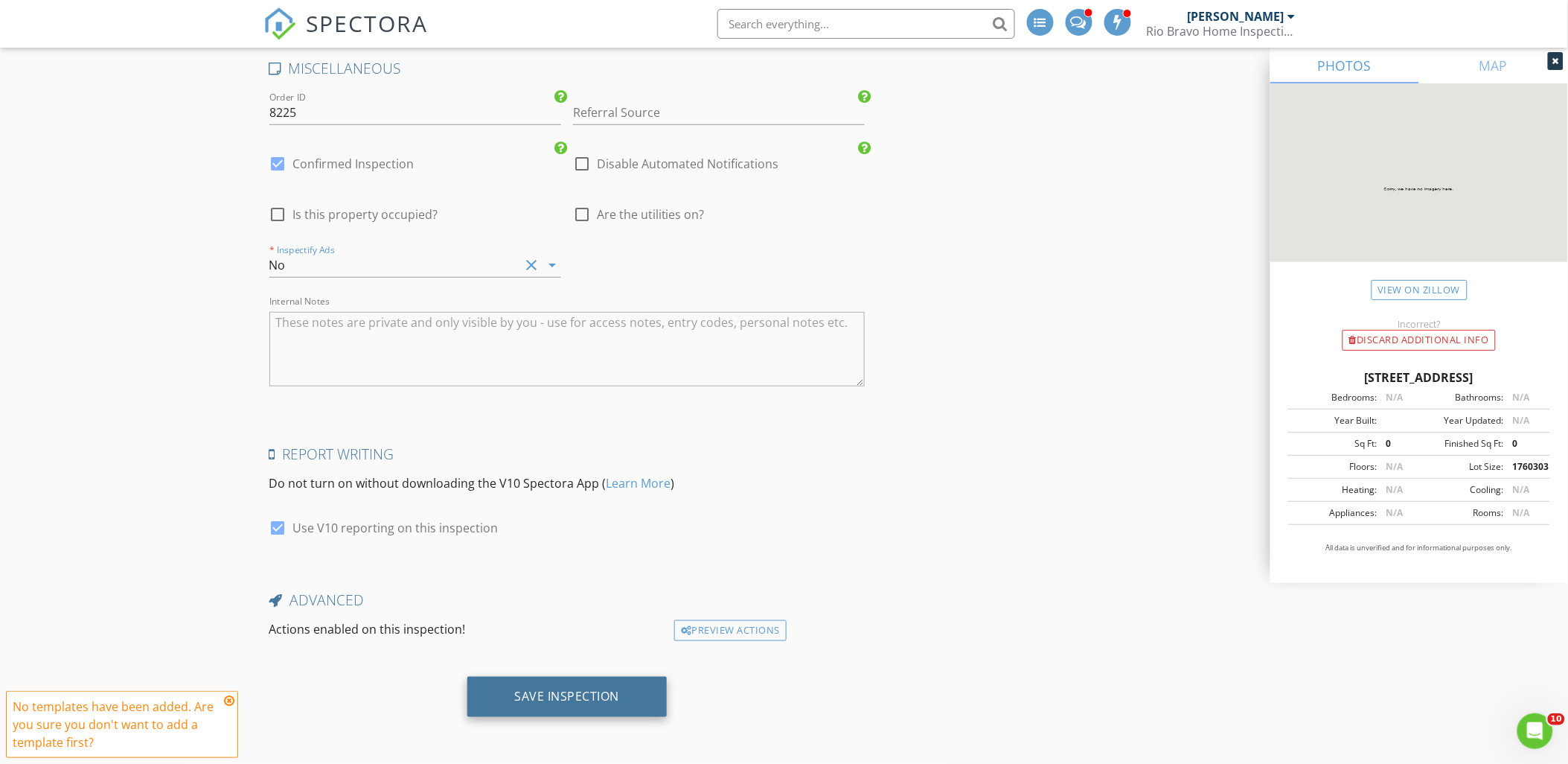
click at [530, 696] on div "Save Inspection" at bounding box center [567, 695] width 105 height 15
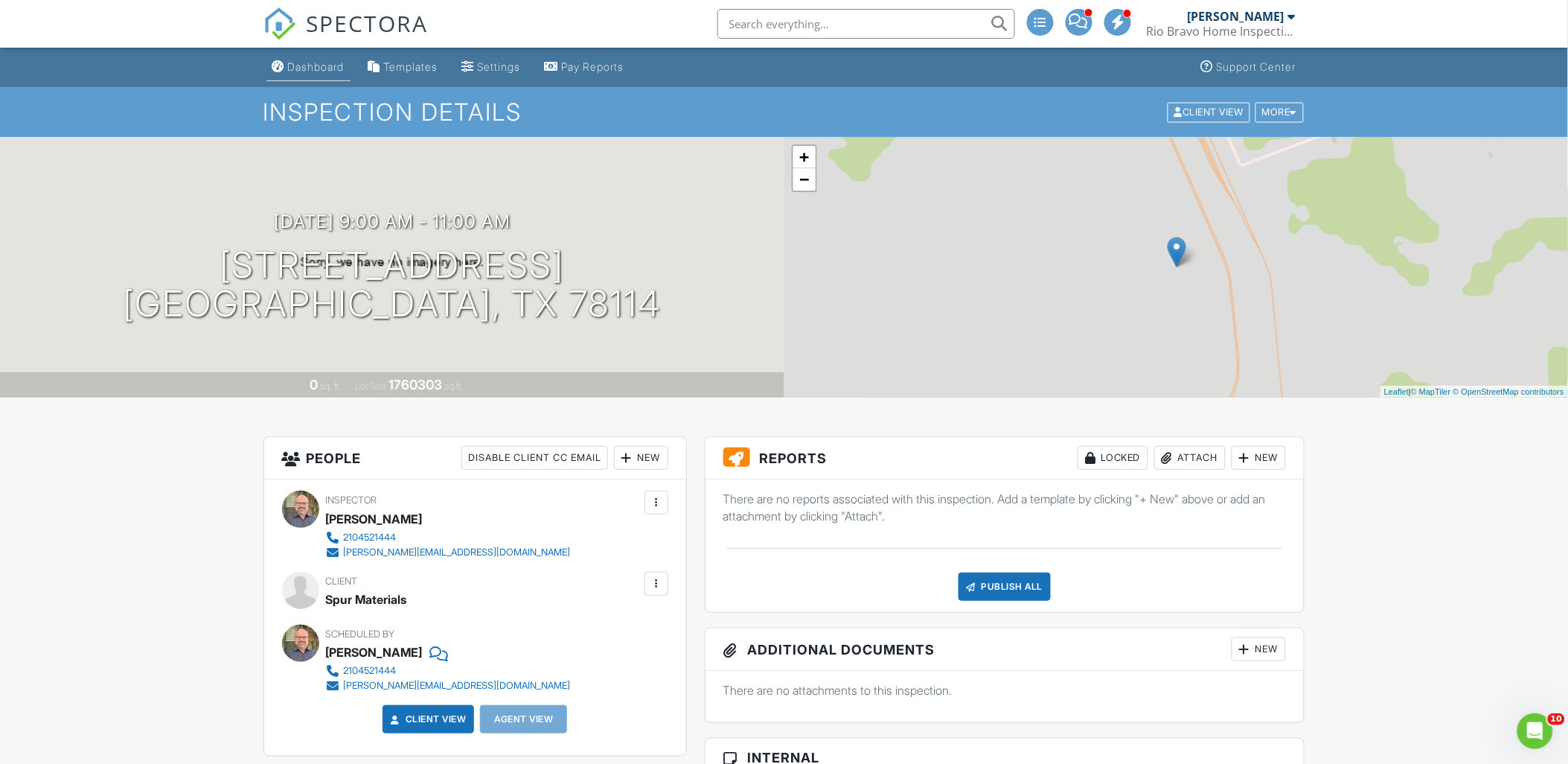
click at [328, 73] on div "Dashboard" at bounding box center [316, 66] width 57 height 13
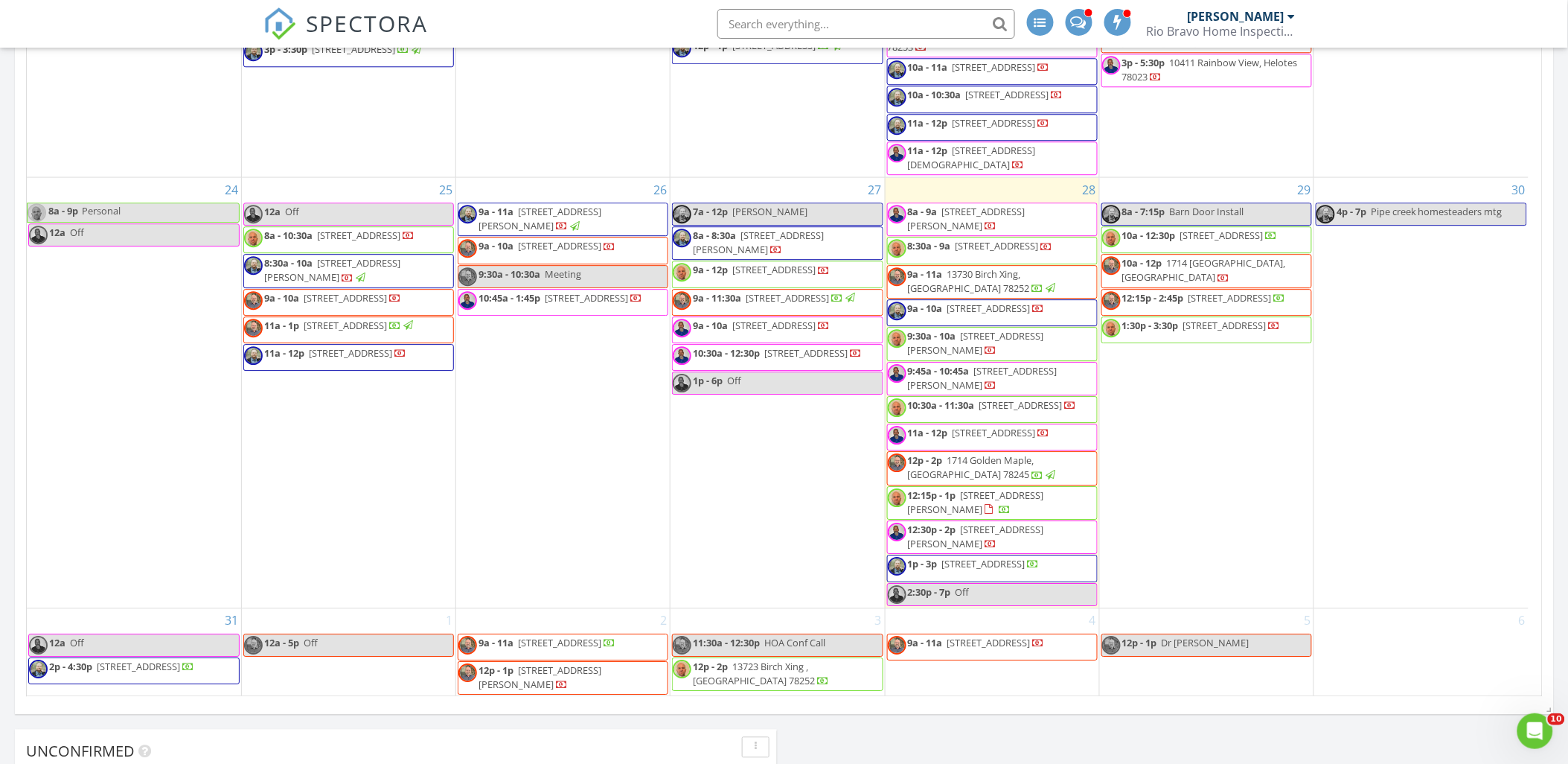
scroll to position [1489, 0]
click at [1244, 284] on span "1714 Lavender Creek, San Antonio 78245" at bounding box center [1204, 270] width 164 height 27
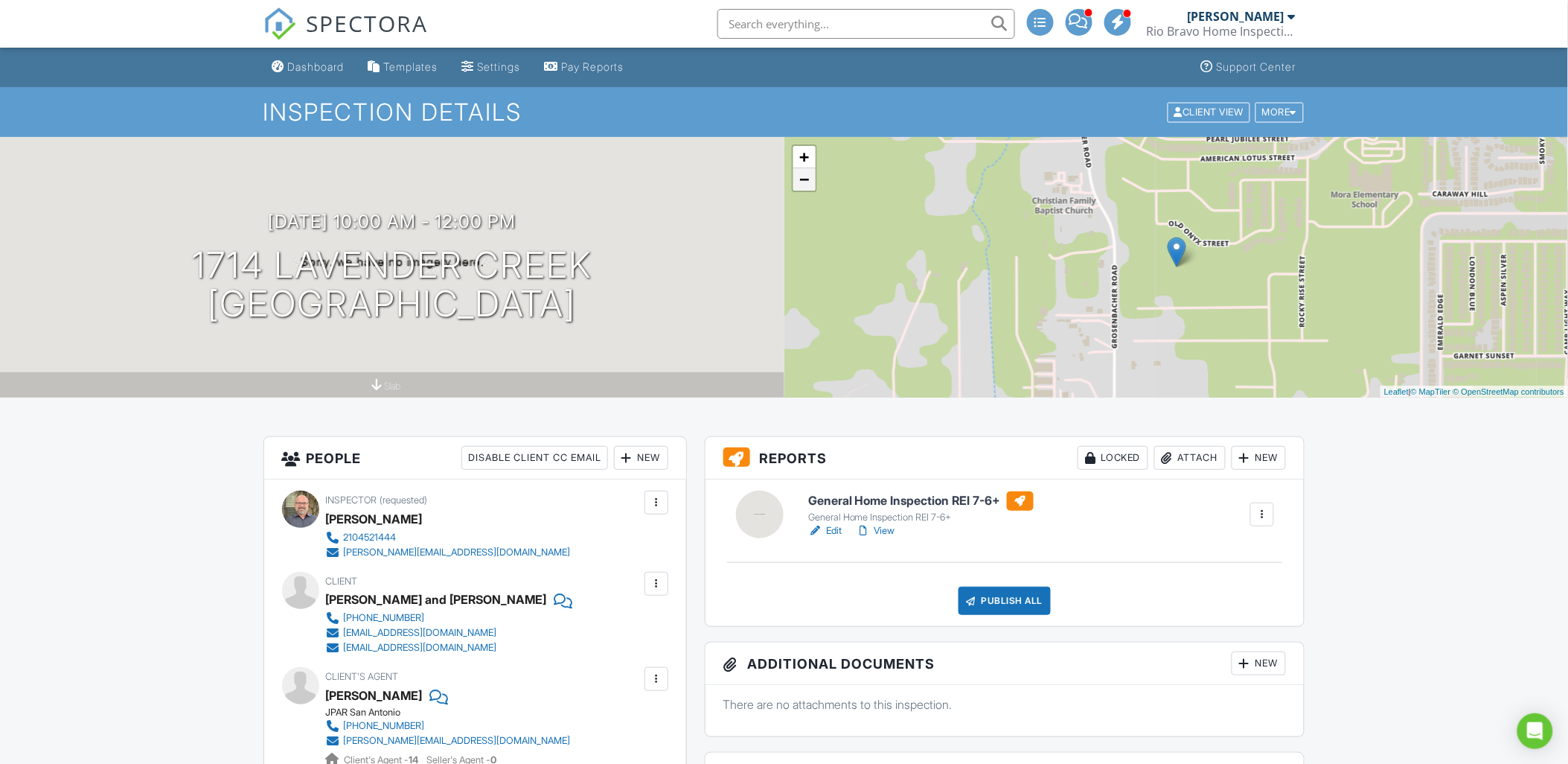
click at [803, 180] on link "−" at bounding box center [804, 179] width 23 height 23
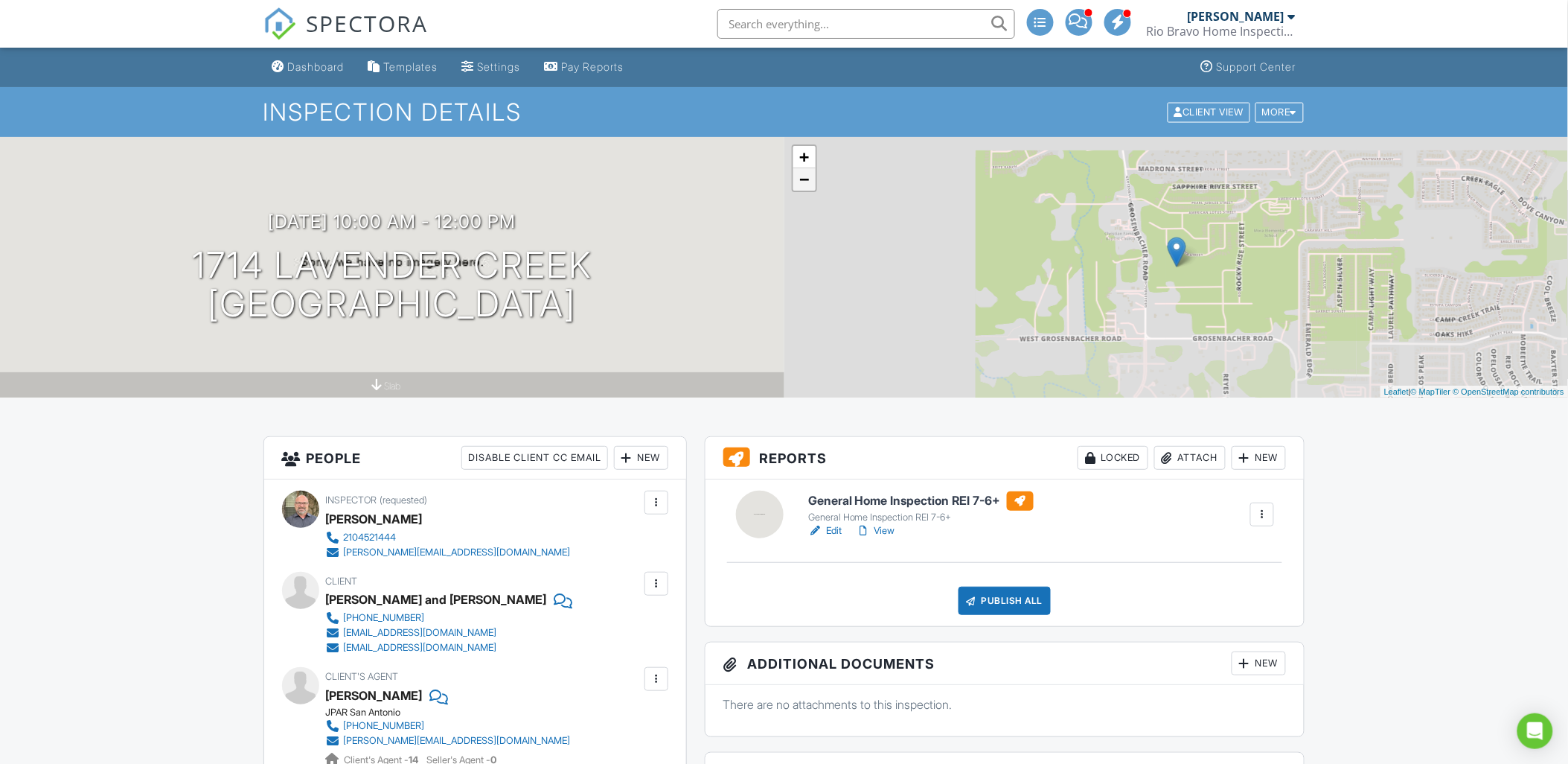
click at [803, 180] on link "−" at bounding box center [804, 179] width 23 height 23
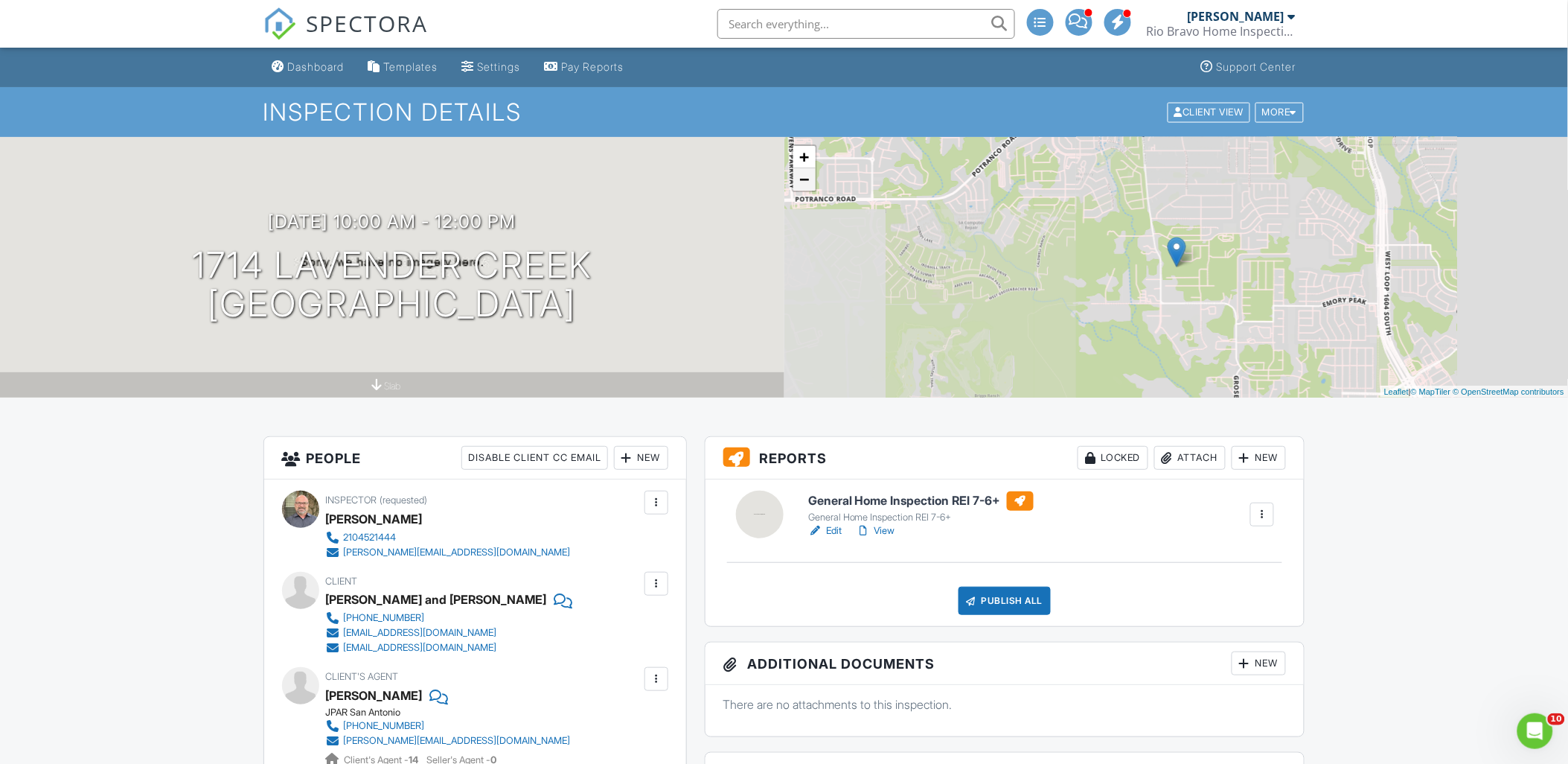
click at [803, 180] on link "−" at bounding box center [804, 179] width 23 height 23
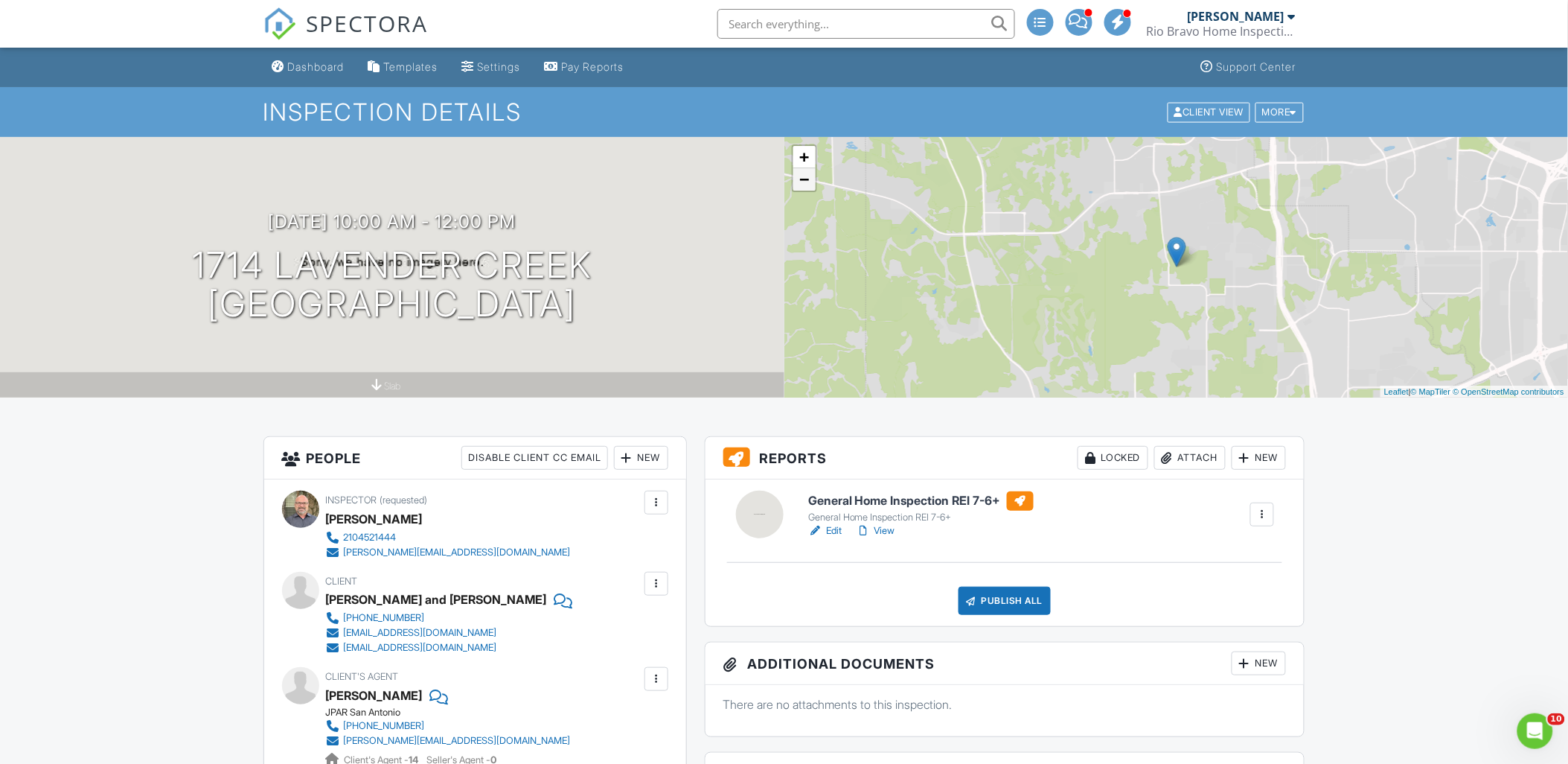
click at [803, 180] on link "−" at bounding box center [804, 179] width 23 height 23
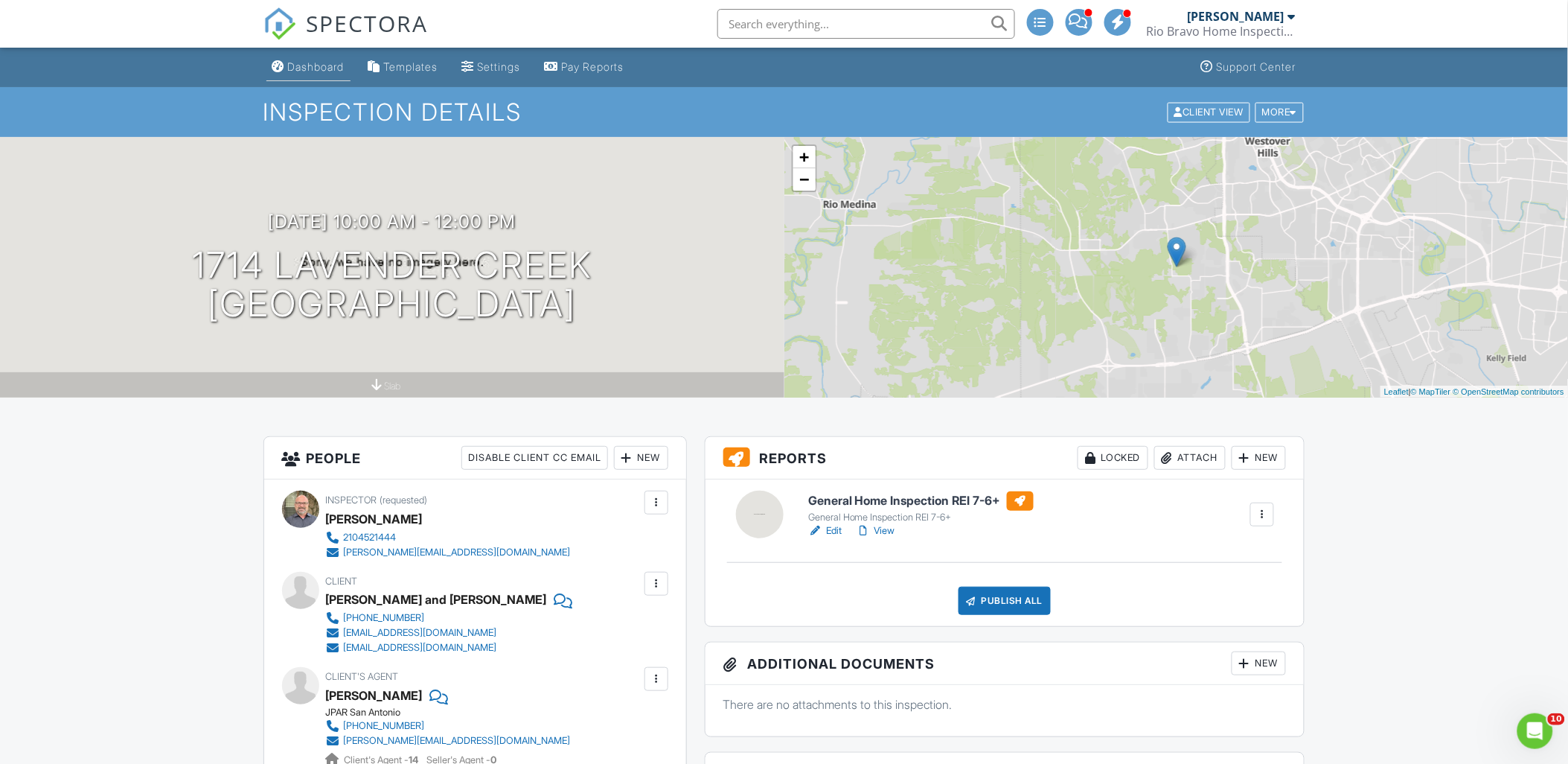
click at [318, 70] on div "Dashboard" at bounding box center [316, 66] width 57 height 13
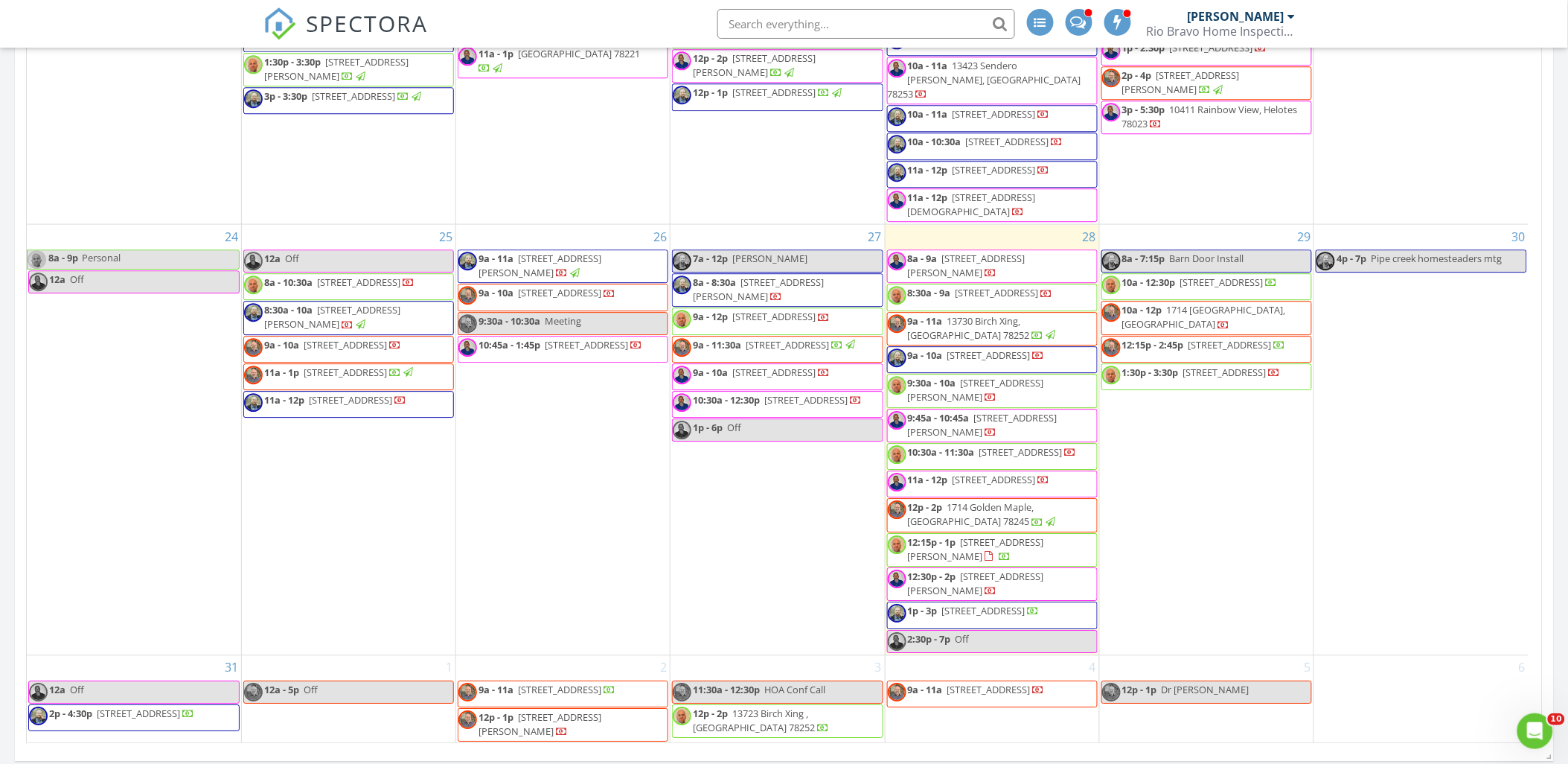
scroll to position [827, 0]
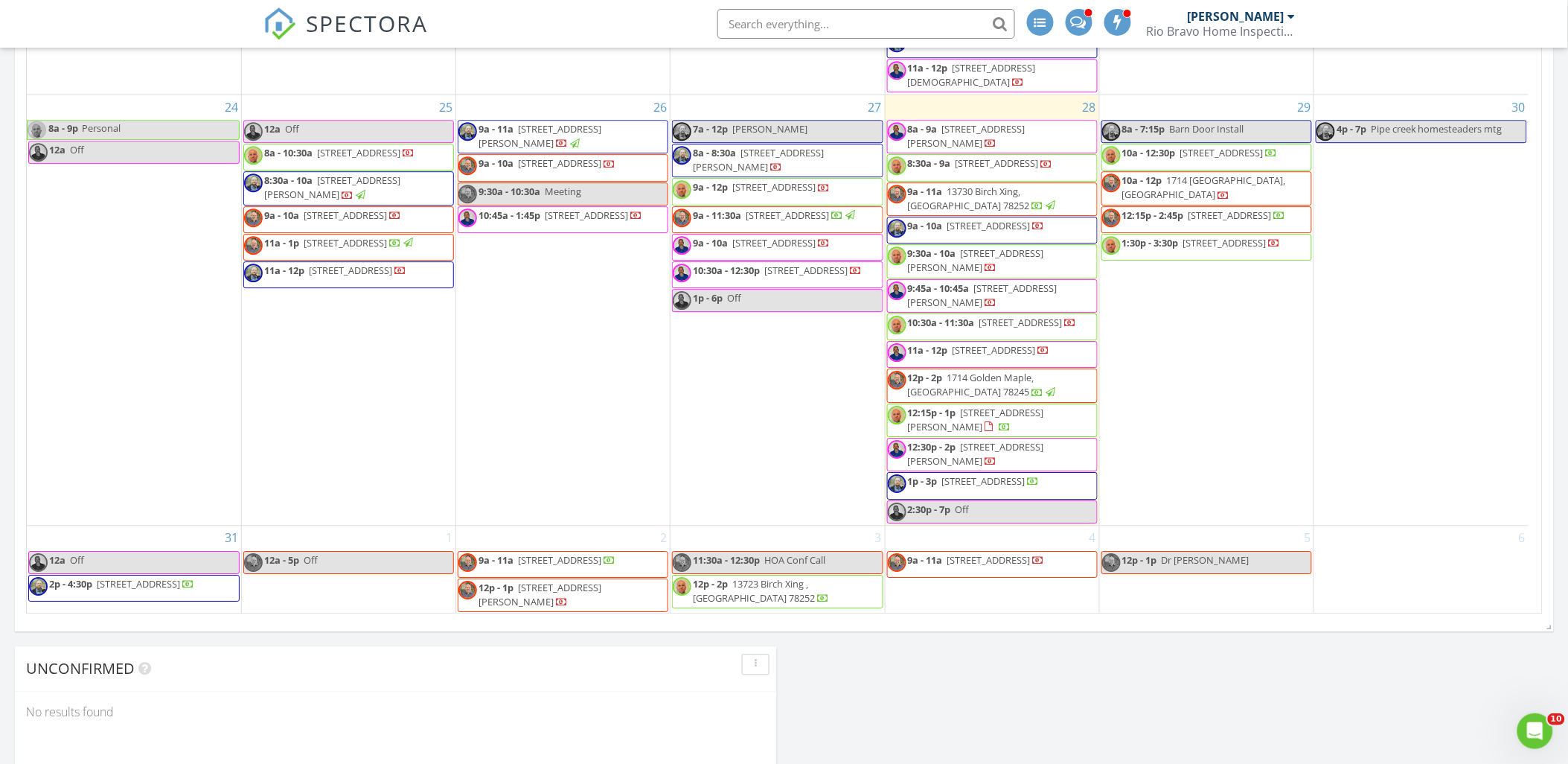
click at [320, 579] on div "1 12a - 5p Off" at bounding box center [348, 571] width 213 height 88
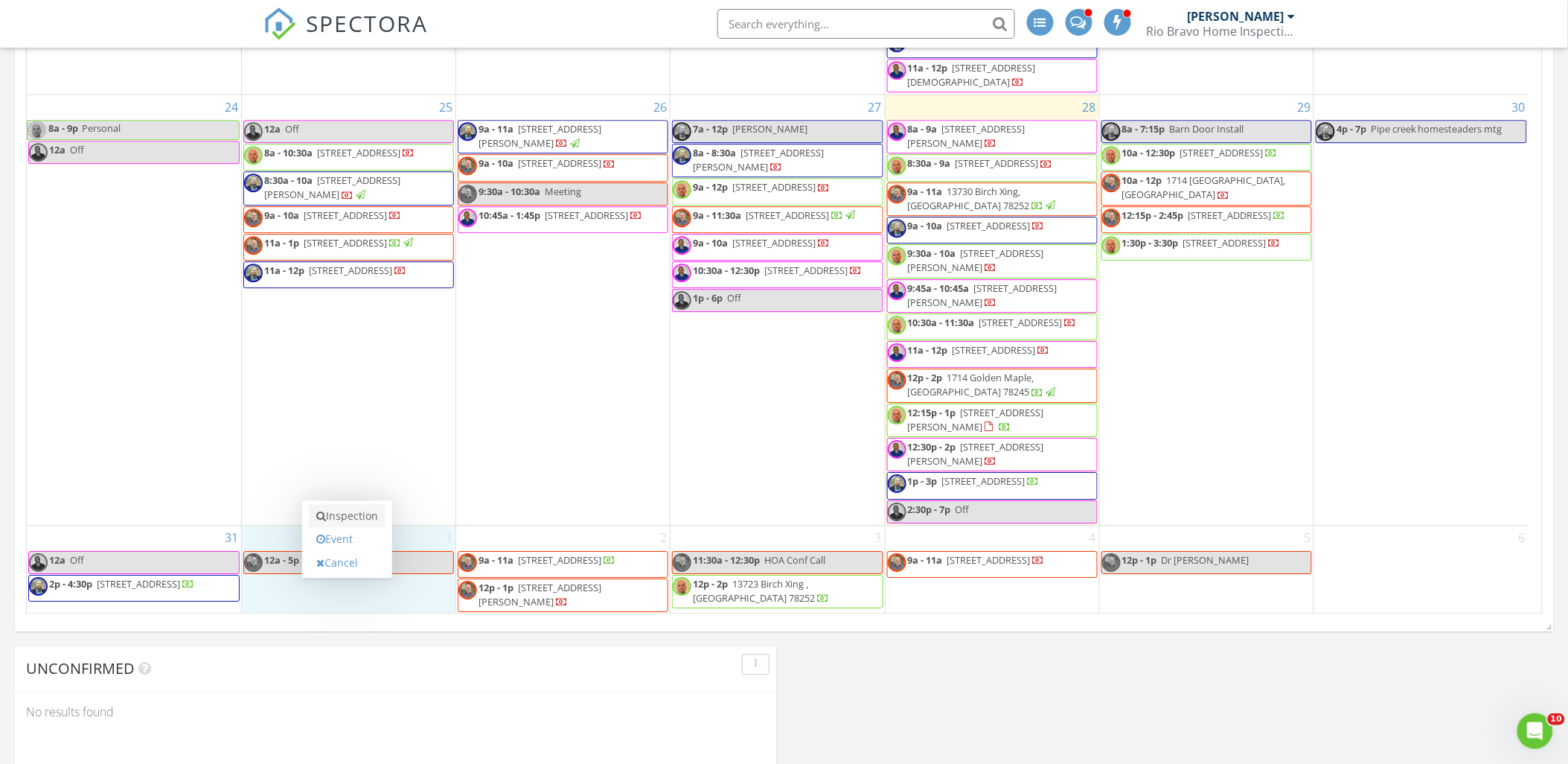
click at [354, 518] on link "Inspection" at bounding box center [347, 517] width 77 height 24
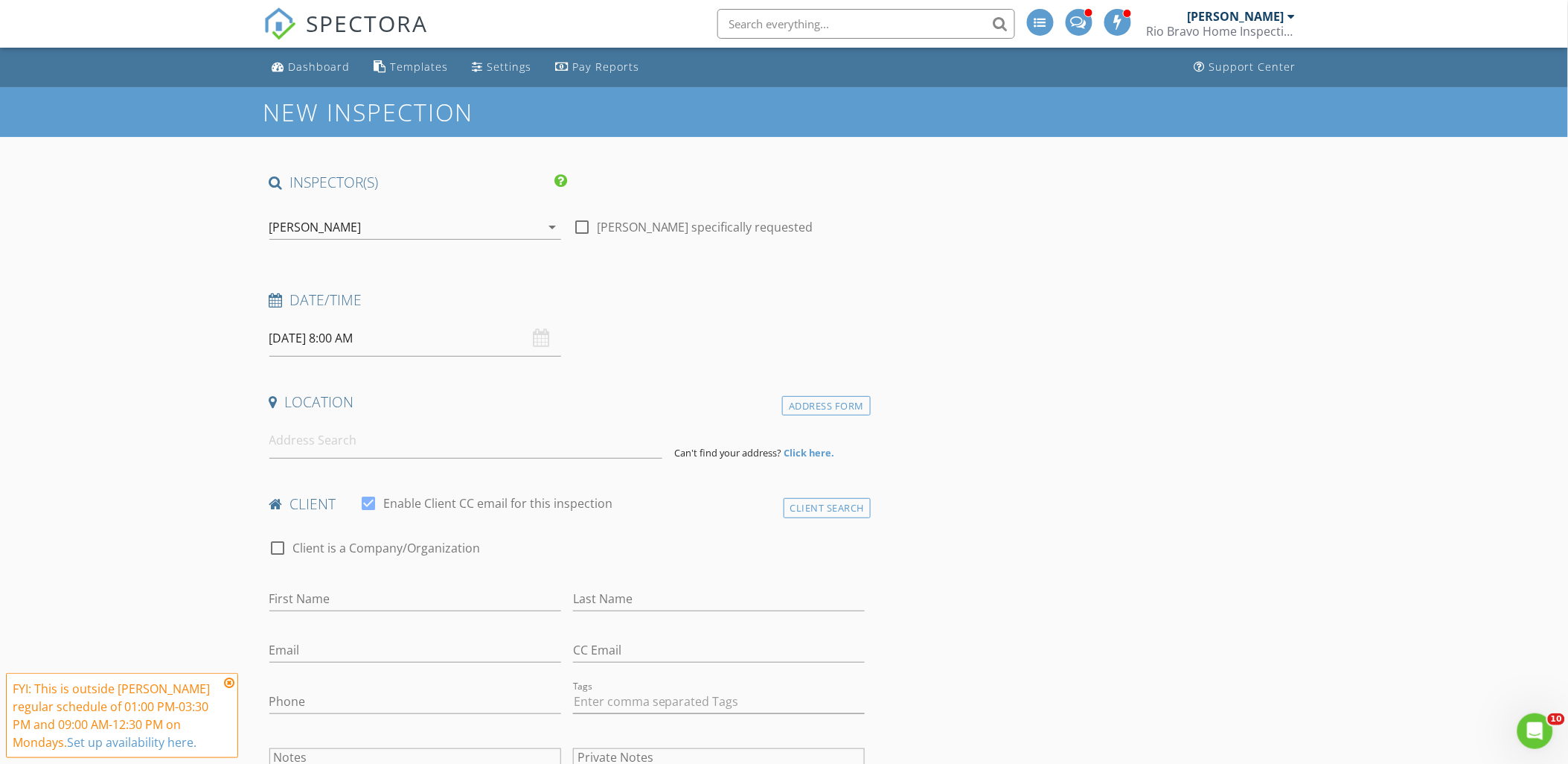
click at [389, 343] on input "[DATE] 8:00 AM" at bounding box center [414, 338] width 292 height 36
click at [317, 443] on input at bounding box center [465, 440] width 393 height 36
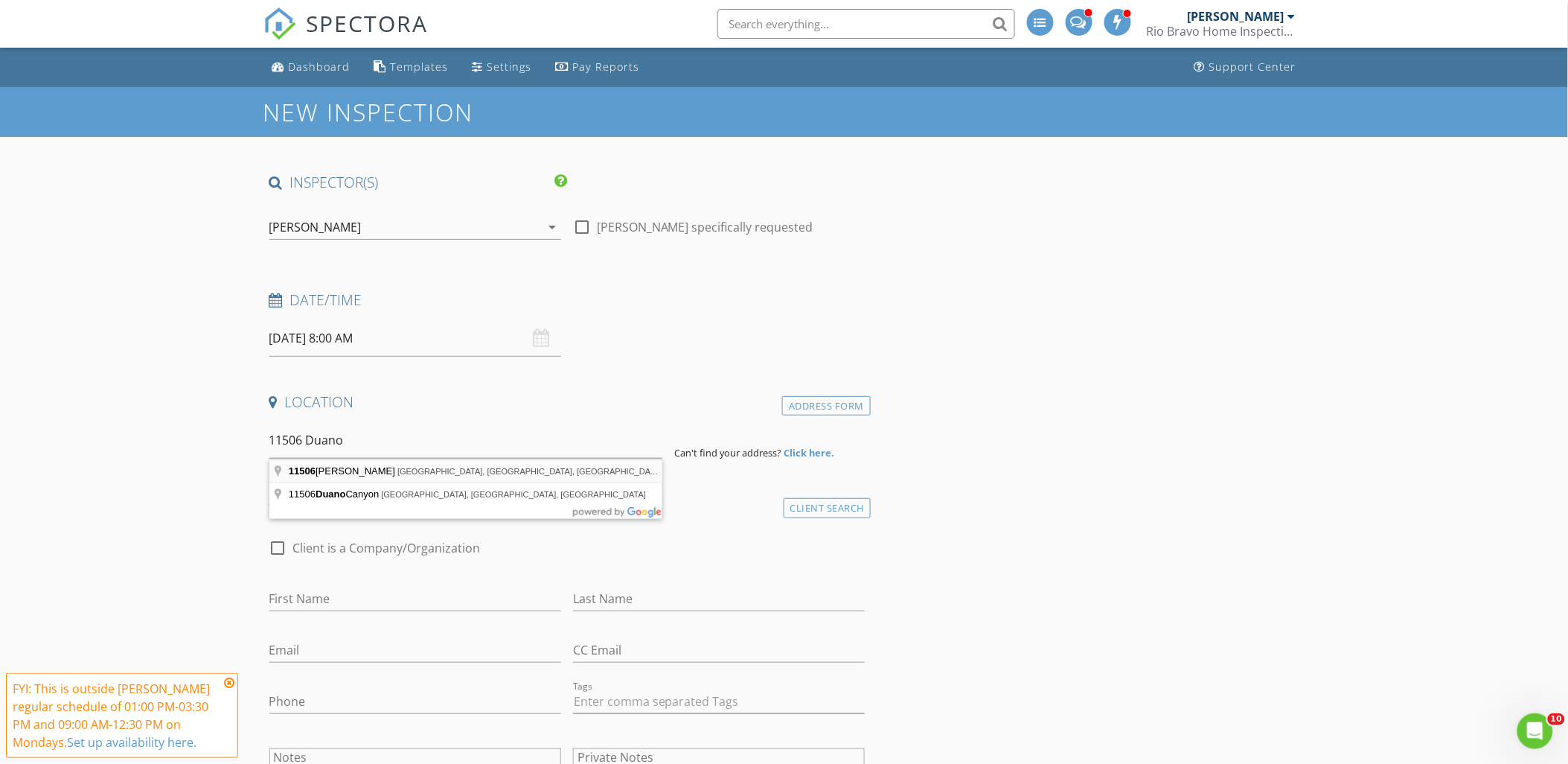
type input "[STREET_ADDRESS][PERSON_NAME]"
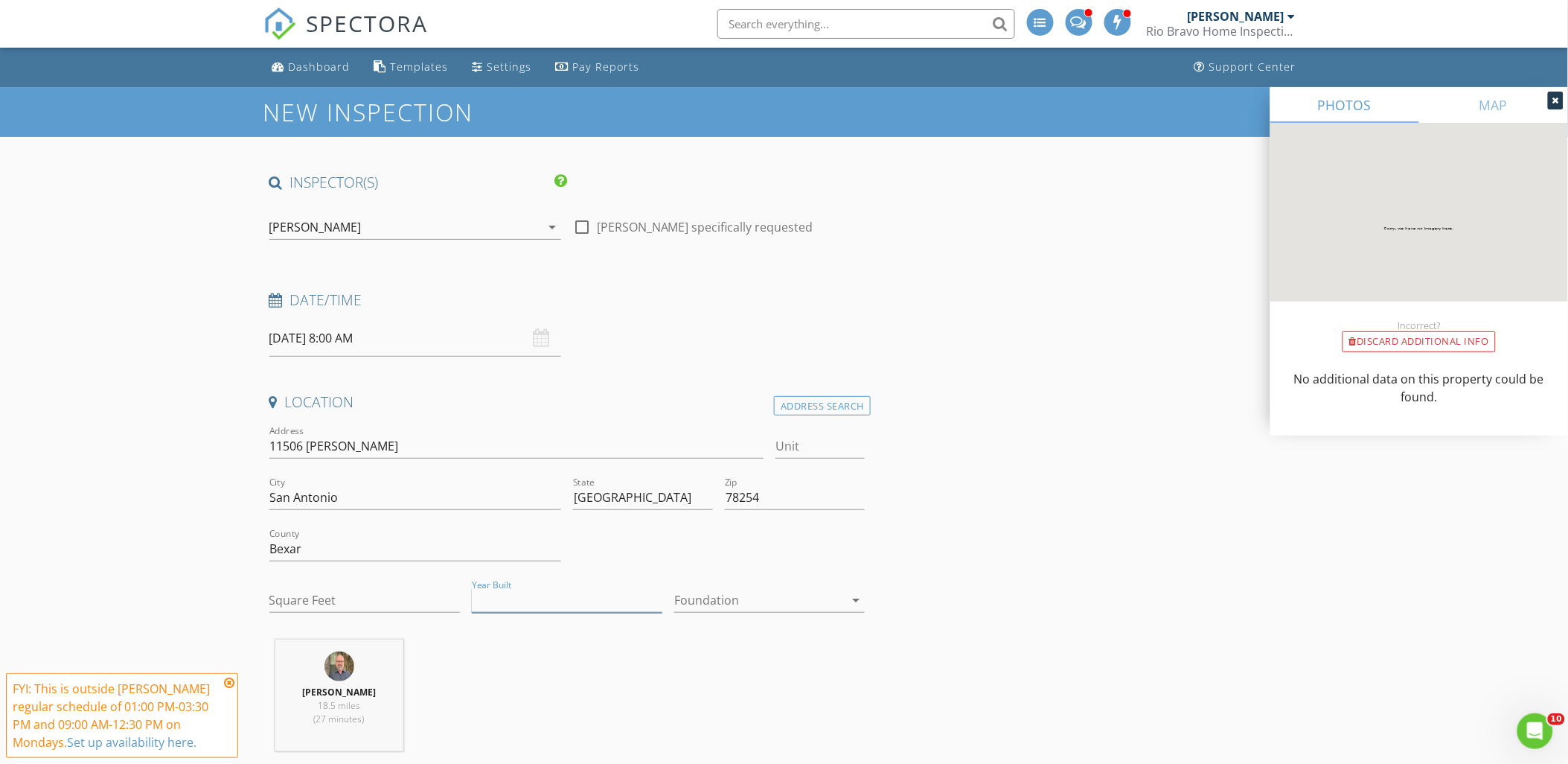
click at [557, 605] on input "Year Built" at bounding box center [567, 600] width 190 height 25
type input "2025"
click at [757, 605] on div at bounding box center [759, 600] width 170 height 24
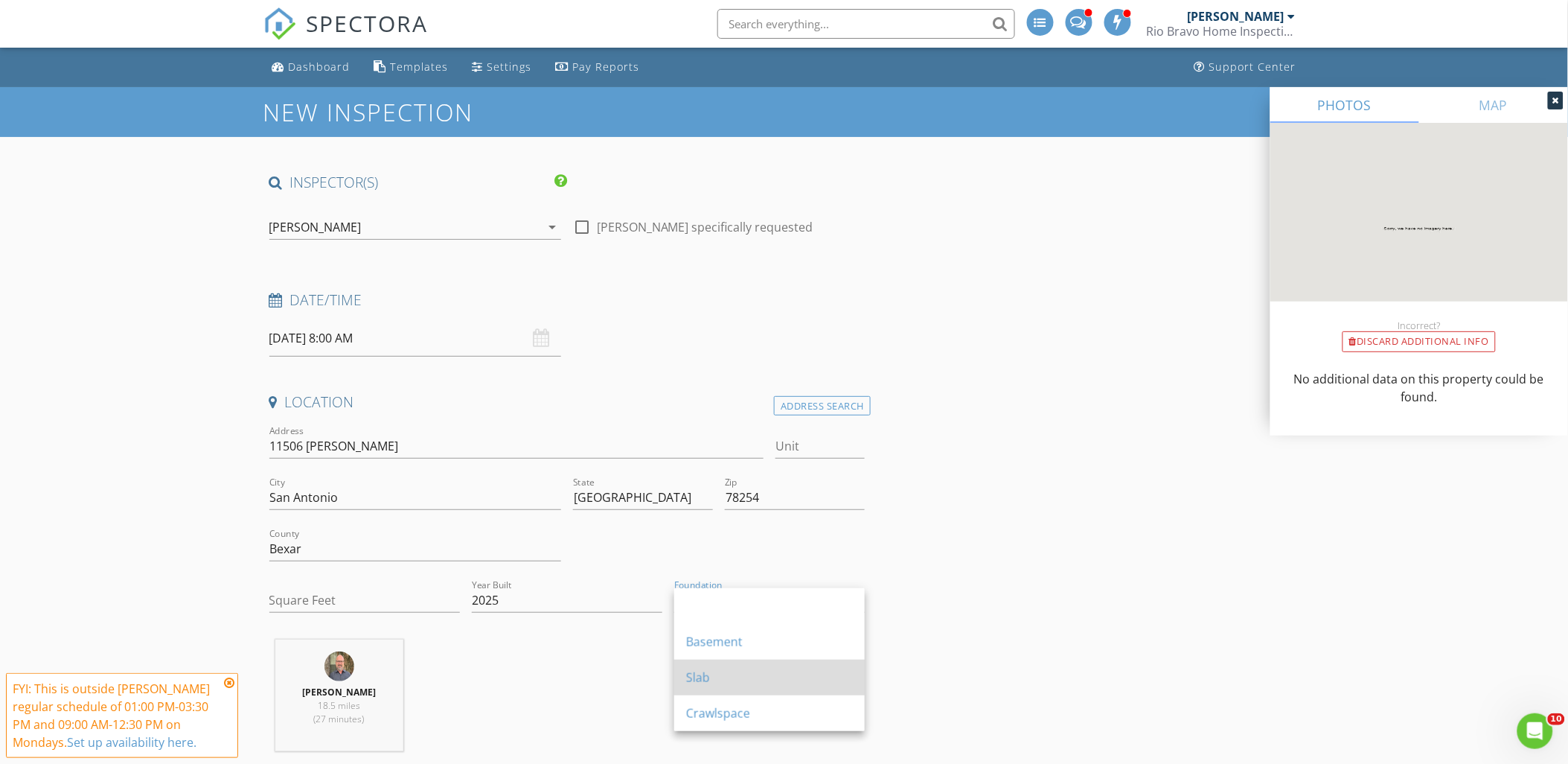
click at [735, 672] on div "Slab" at bounding box center [770, 678] width 167 height 18
click at [347, 597] on input "Square Feet" at bounding box center [364, 600] width 190 height 25
type input "1717"
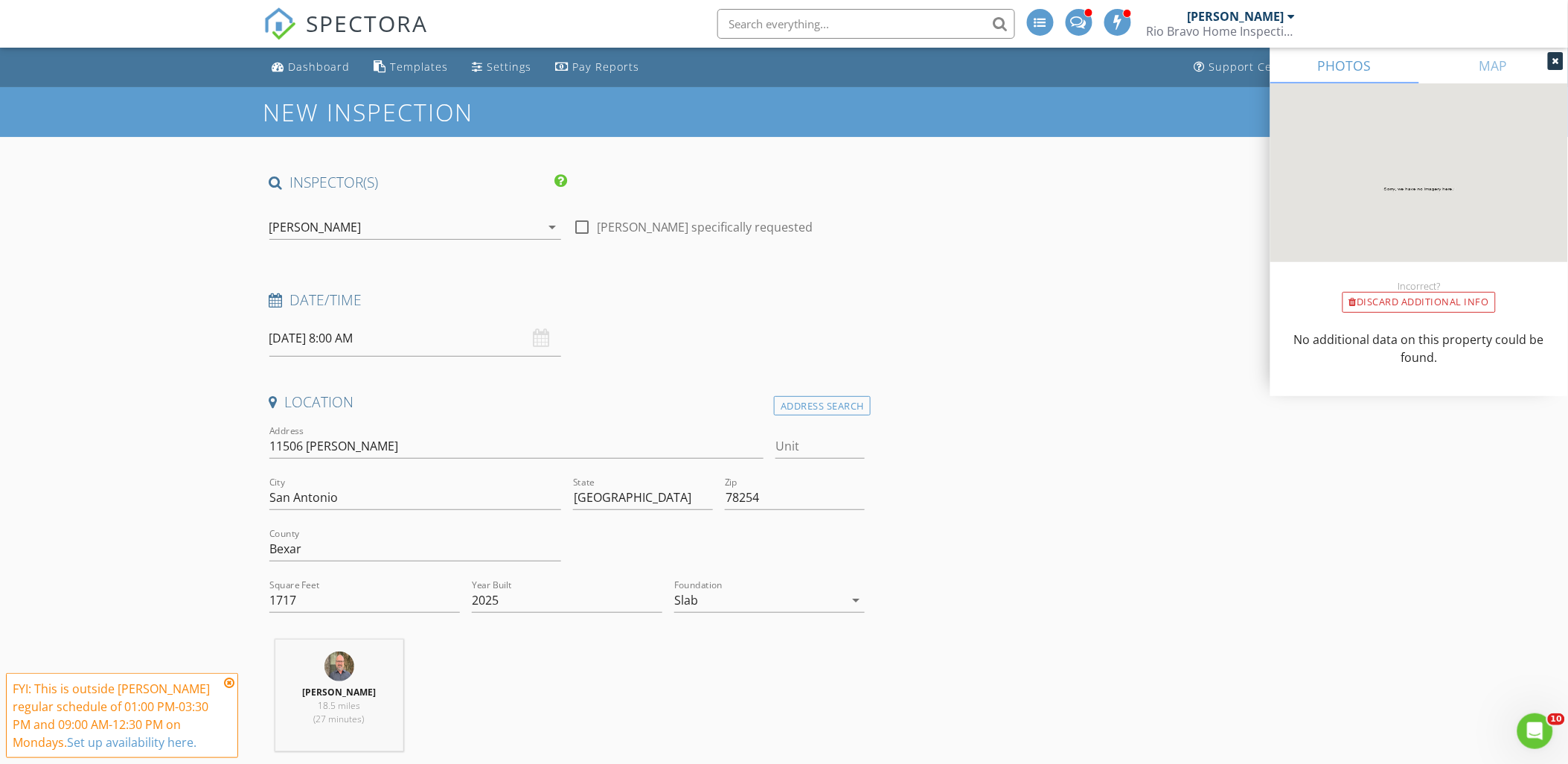
scroll to position [413, 0]
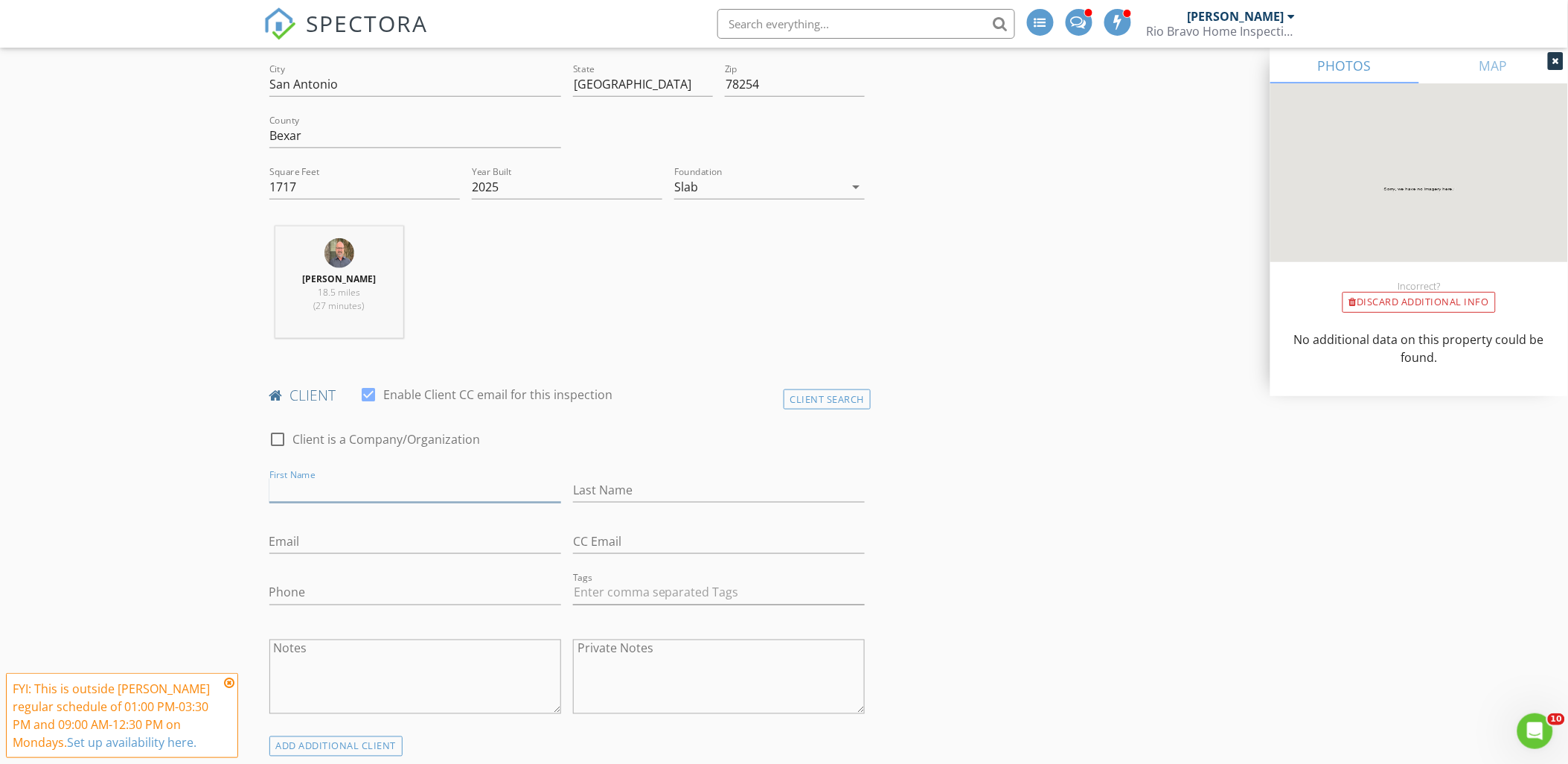
click at [335, 492] on input "First Name" at bounding box center [414, 490] width 292 height 25
type input "Jawun"
type input "[PERSON_NAME]"
type input "[EMAIL_ADDRESS][DOMAIN_NAME]"
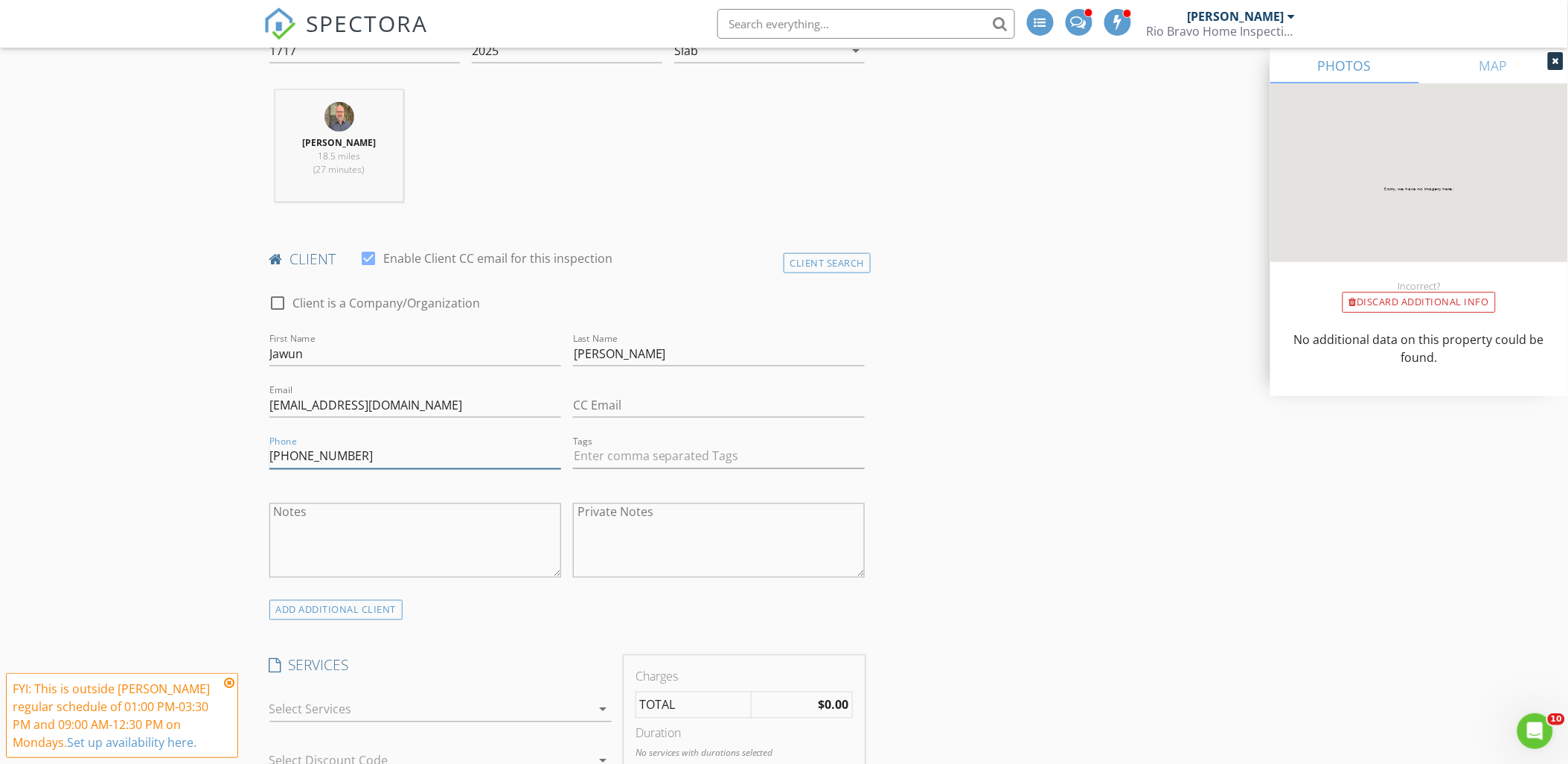
scroll to position [827, 0]
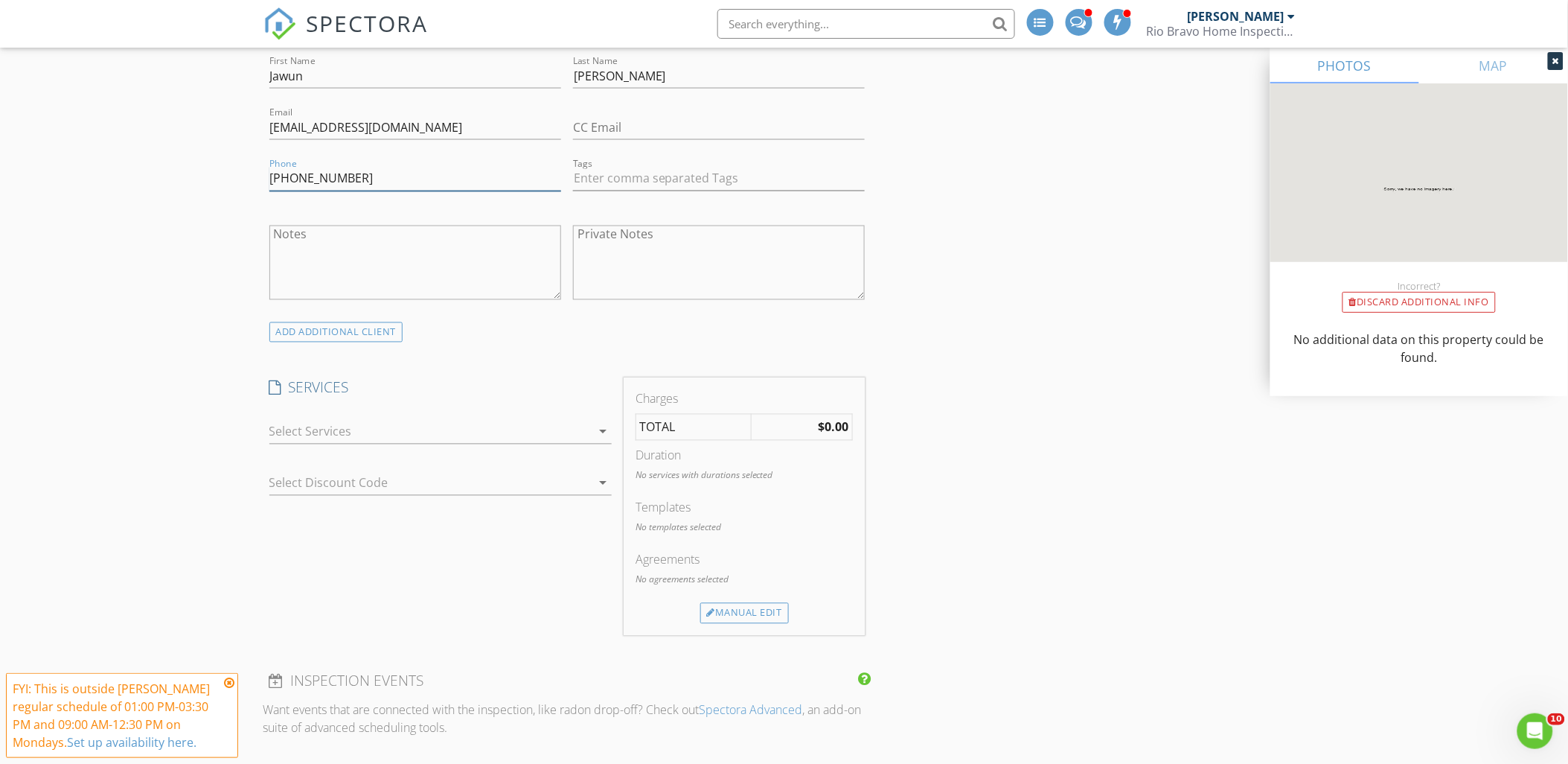
type input "[PHONE_NUMBER]"
click at [288, 430] on div at bounding box center [429, 431] width 321 height 24
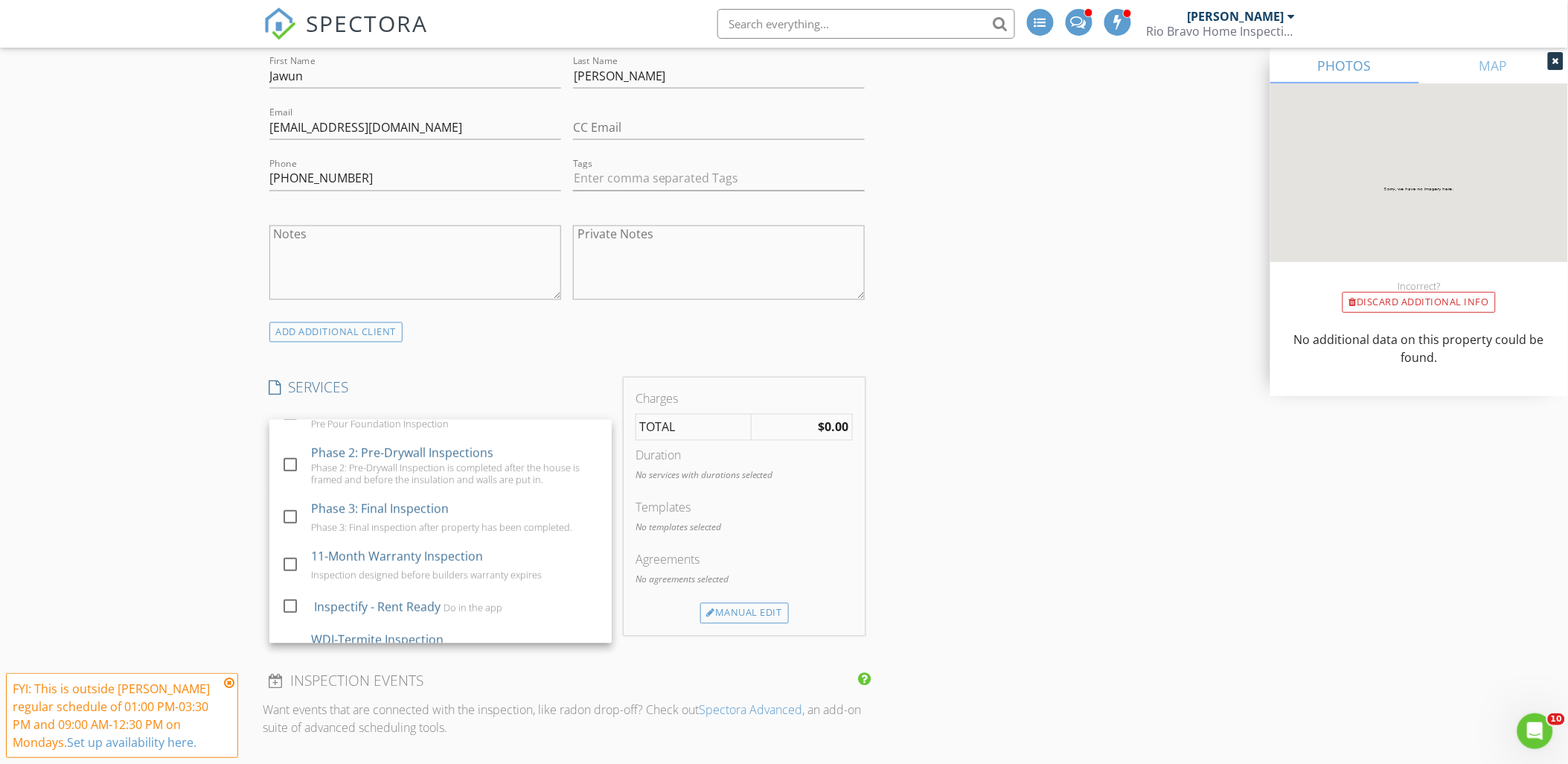
scroll to position [332, 0]
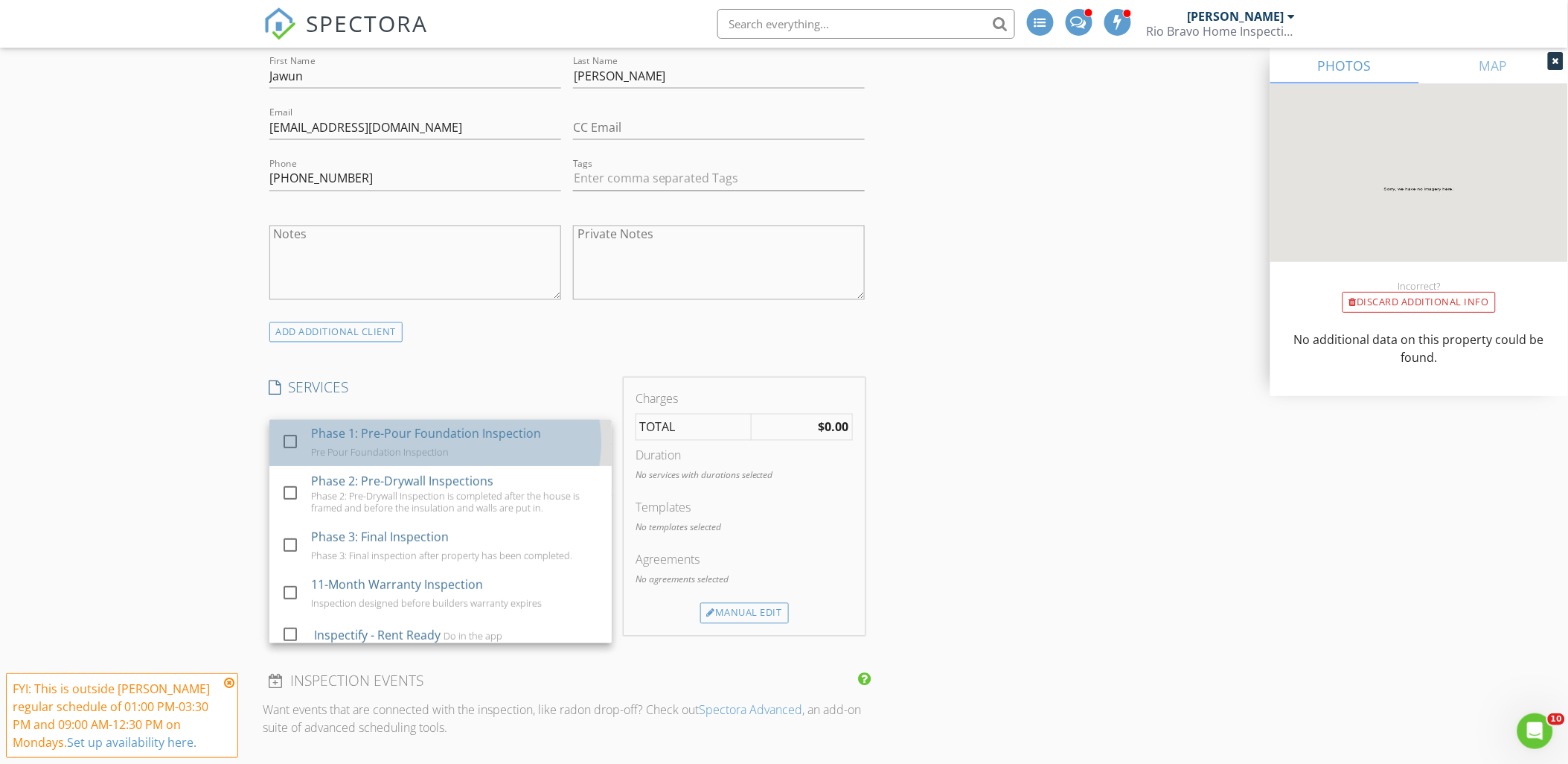
click at [440, 458] on div "Pre Pour Foundation Inspection" at bounding box center [380, 452] width 137 height 12
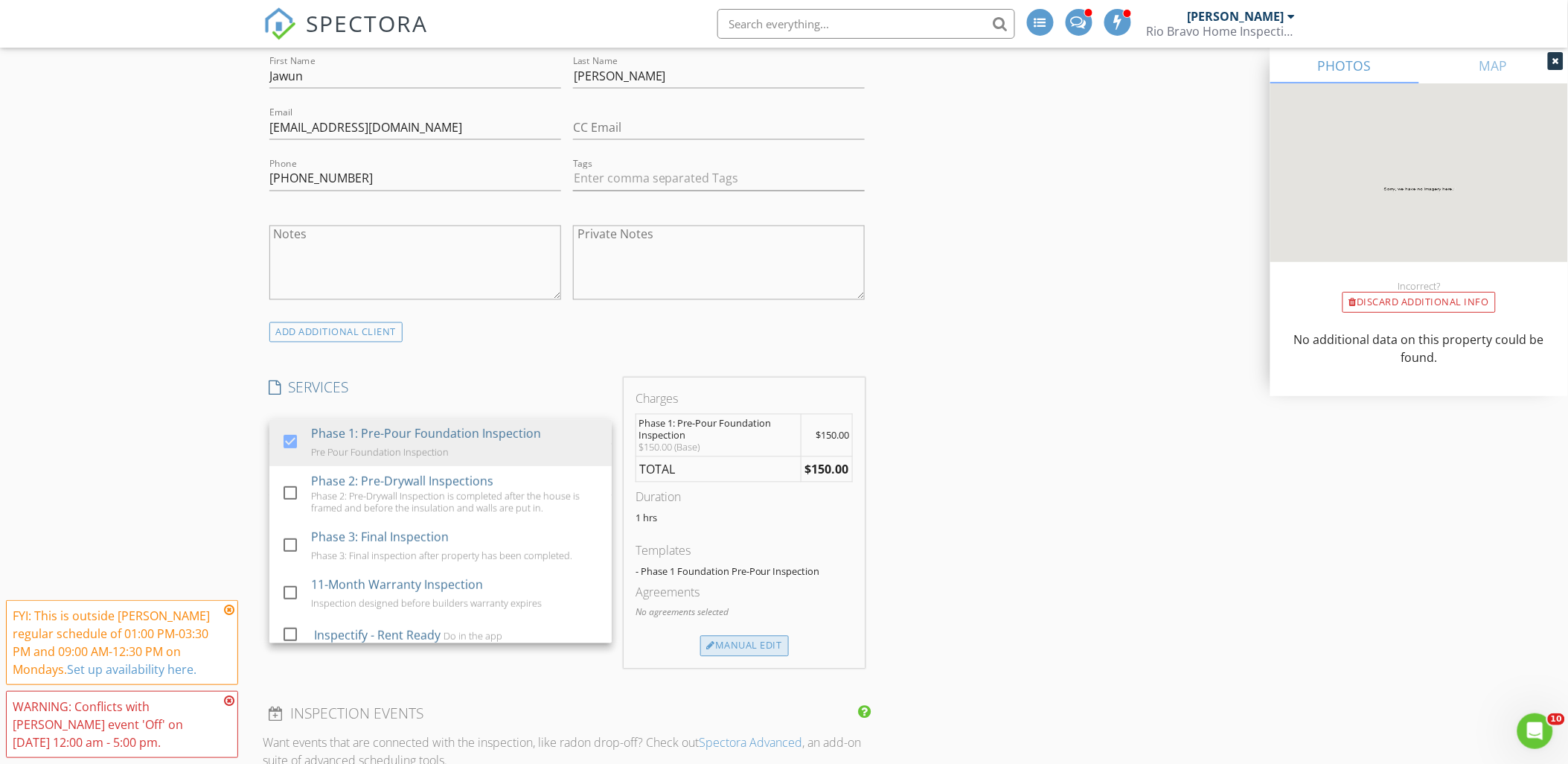
click at [762, 650] on div "Manual Edit" at bounding box center [744, 645] width 88 height 21
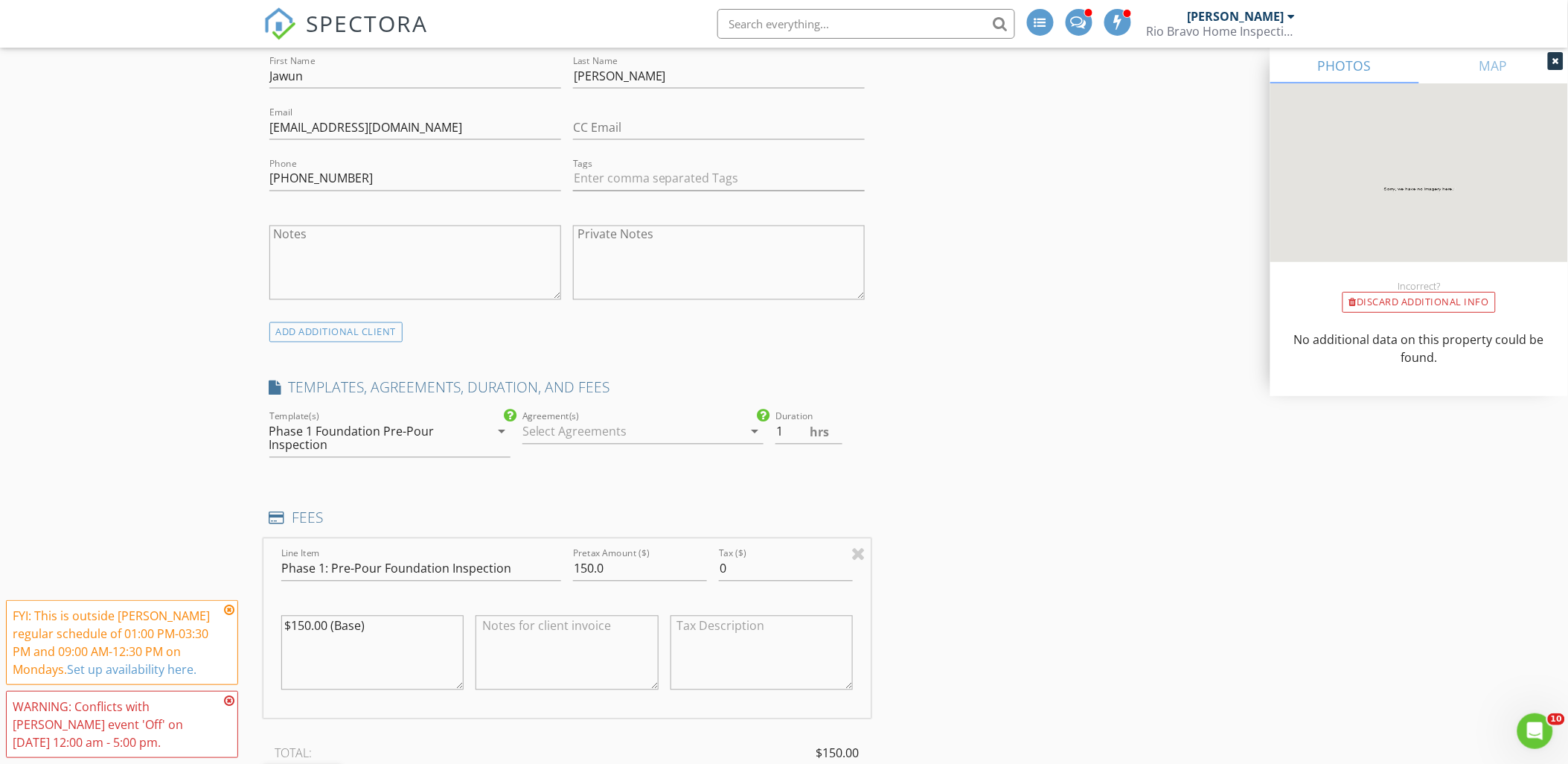
drag, startPoint x: 376, startPoint y: 624, endPoint x: 211, endPoint y: 600, distance: 166.7
click at [211, 600] on div "New Inspection INSPECTOR(S) check_box Charles Cole PRIMARY check_box_outline_bl…" at bounding box center [784, 762] width 1568 height 3003
drag, startPoint x: 618, startPoint y: 569, endPoint x: 386, endPoint y: 539, distance: 233.9
click at [424, 562] on div "Line Item Phase 1: Pre-Pour Foundation Inspection Pretax Amount ($) 150.0 Tax (…" at bounding box center [567, 628] width 608 height 180
type input "225.00"
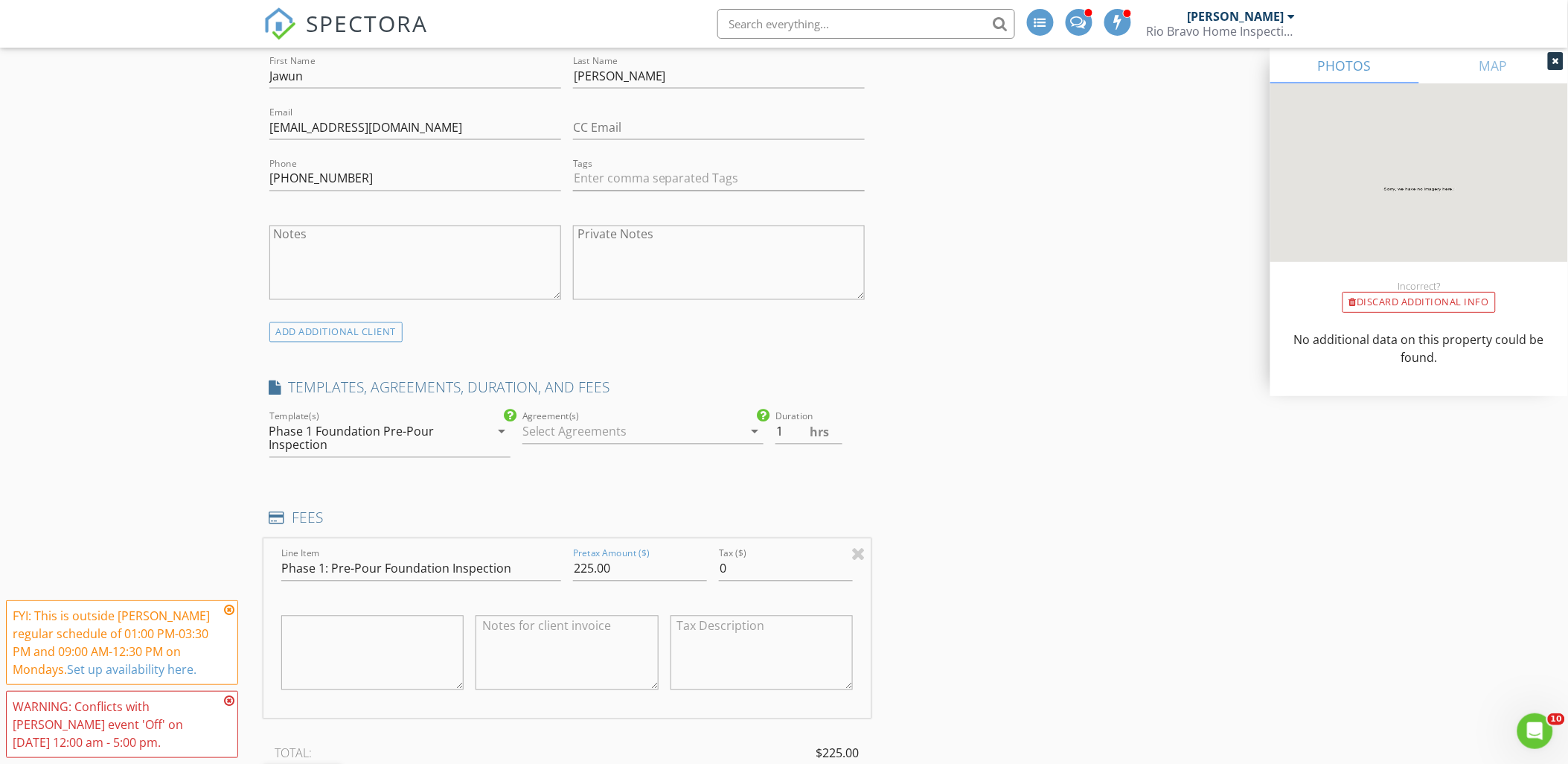
click at [131, 471] on div "New Inspection INSPECTOR(S) check_box Charles Cole PRIMARY check_box_outline_bl…" at bounding box center [784, 762] width 1568 height 3003
click at [229, 607] on icon at bounding box center [229, 610] width 11 height 12
click at [227, 698] on icon at bounding box center [229, 700] width 11 height 12
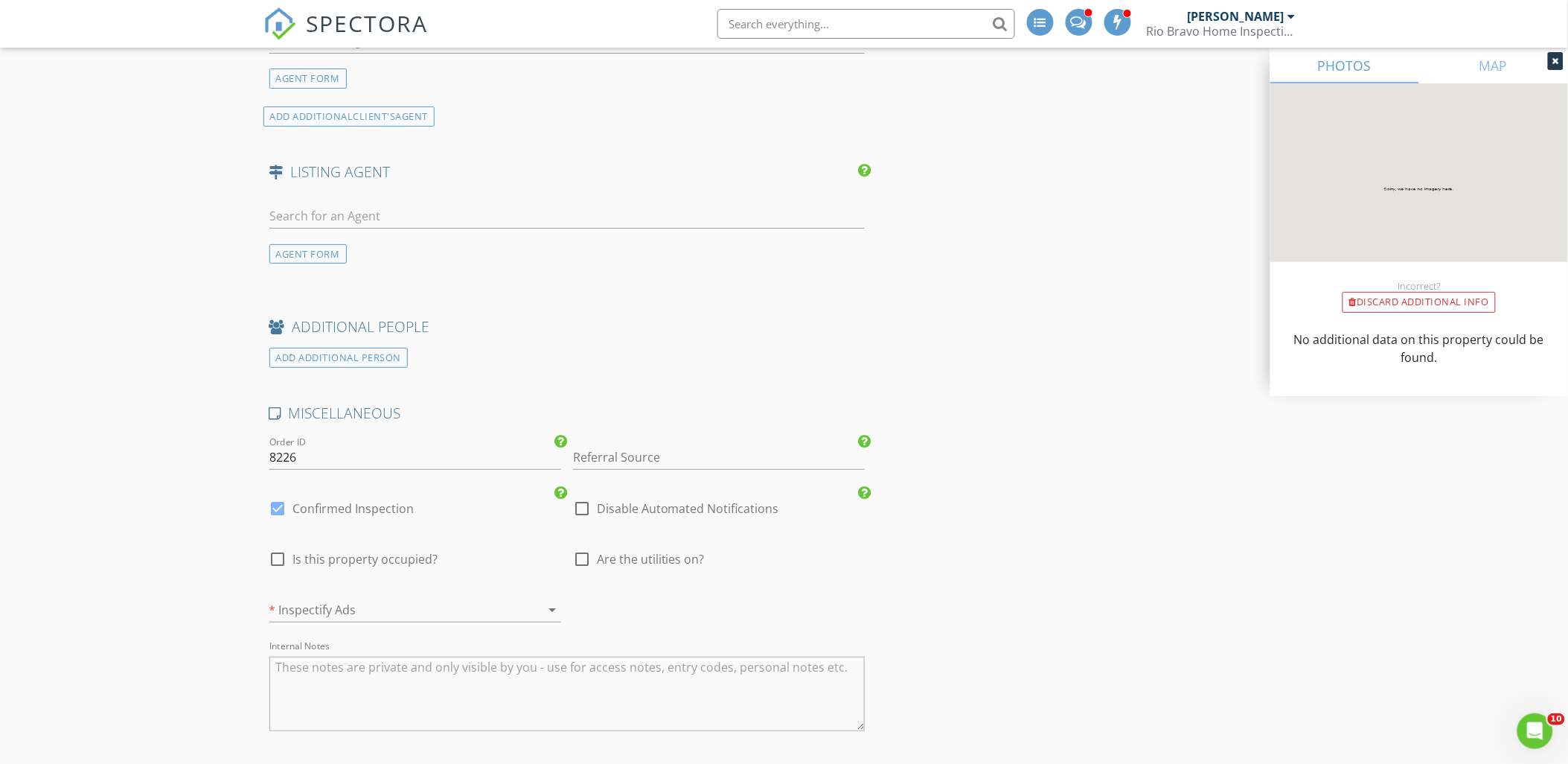
scroll to position [1984, 0]
click at [328, 605] on div at bounding box center [394, 607] width 250 height 24
click at [321, 652] on div "No" at bounding box center [414, 649] width 268 height 18
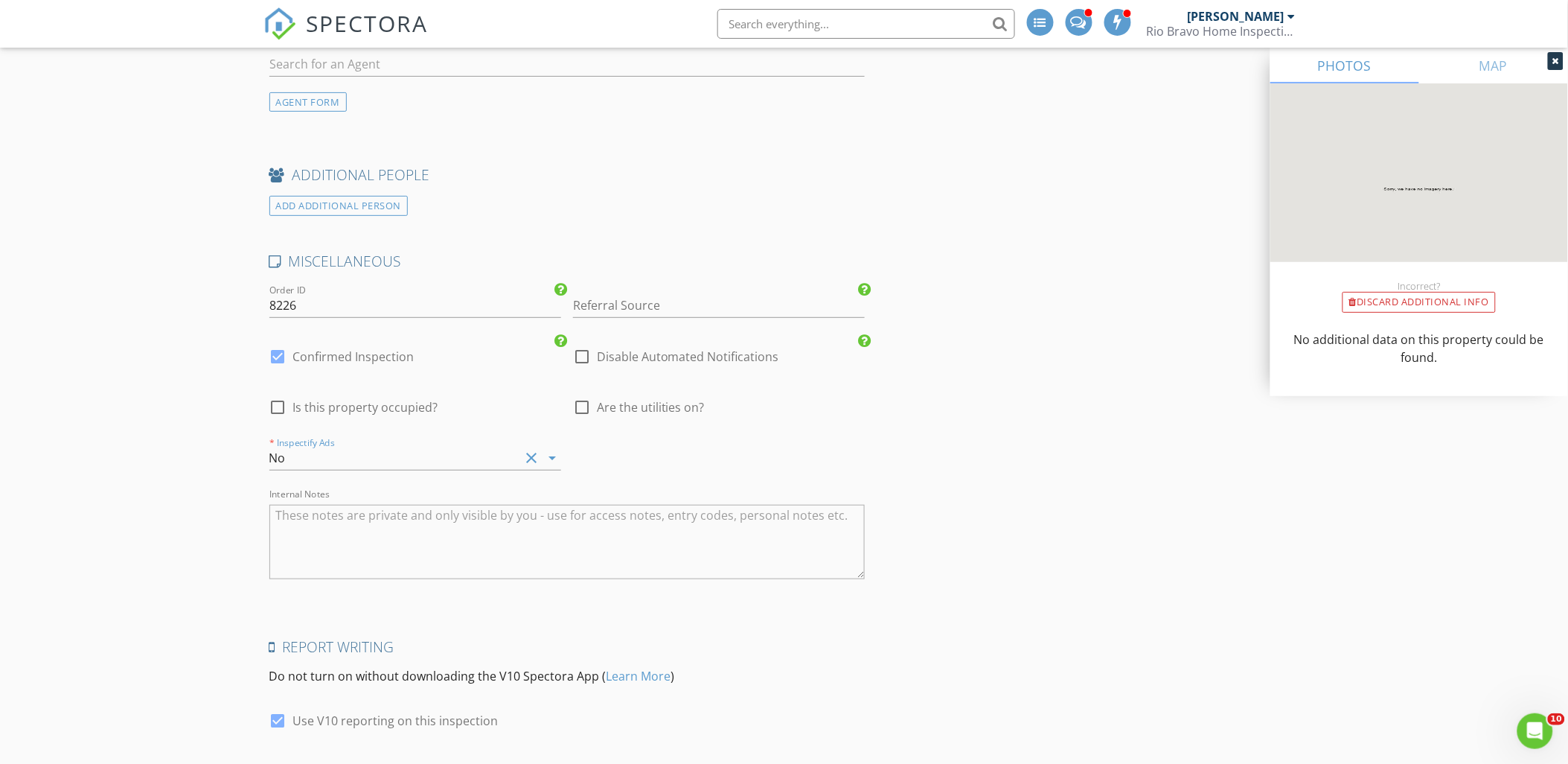
scroll to position [2232, 0]
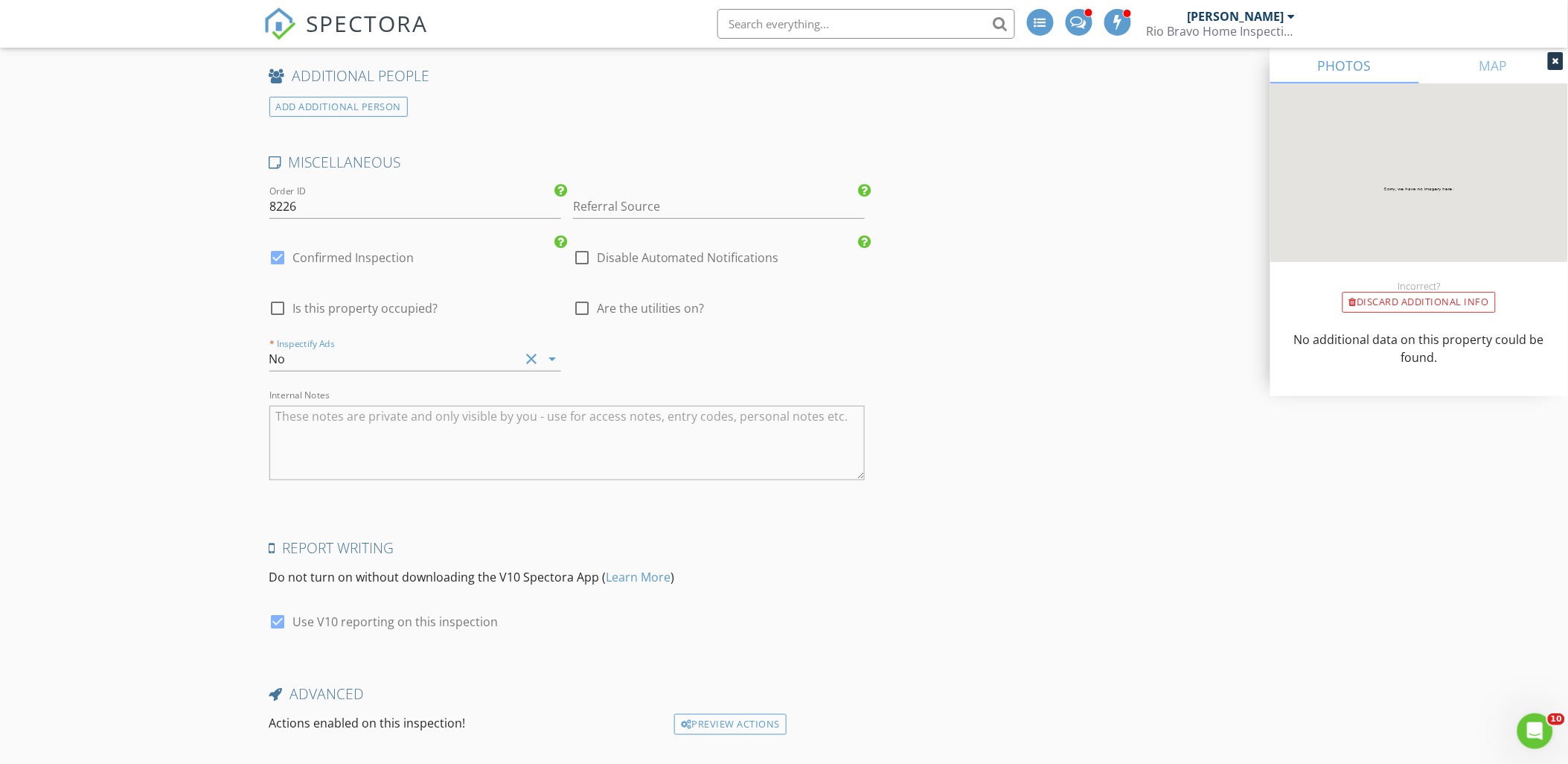
click at [323, 444] on textarea "Internal Notes" at bounding box center [567, 443] width 596 height 75
click at [318, 432] on textarea "Client is anticipating doing all 3 phases. Client was told that that Phase 1 an…" at bounding box center [567, 443] width 596 height 75
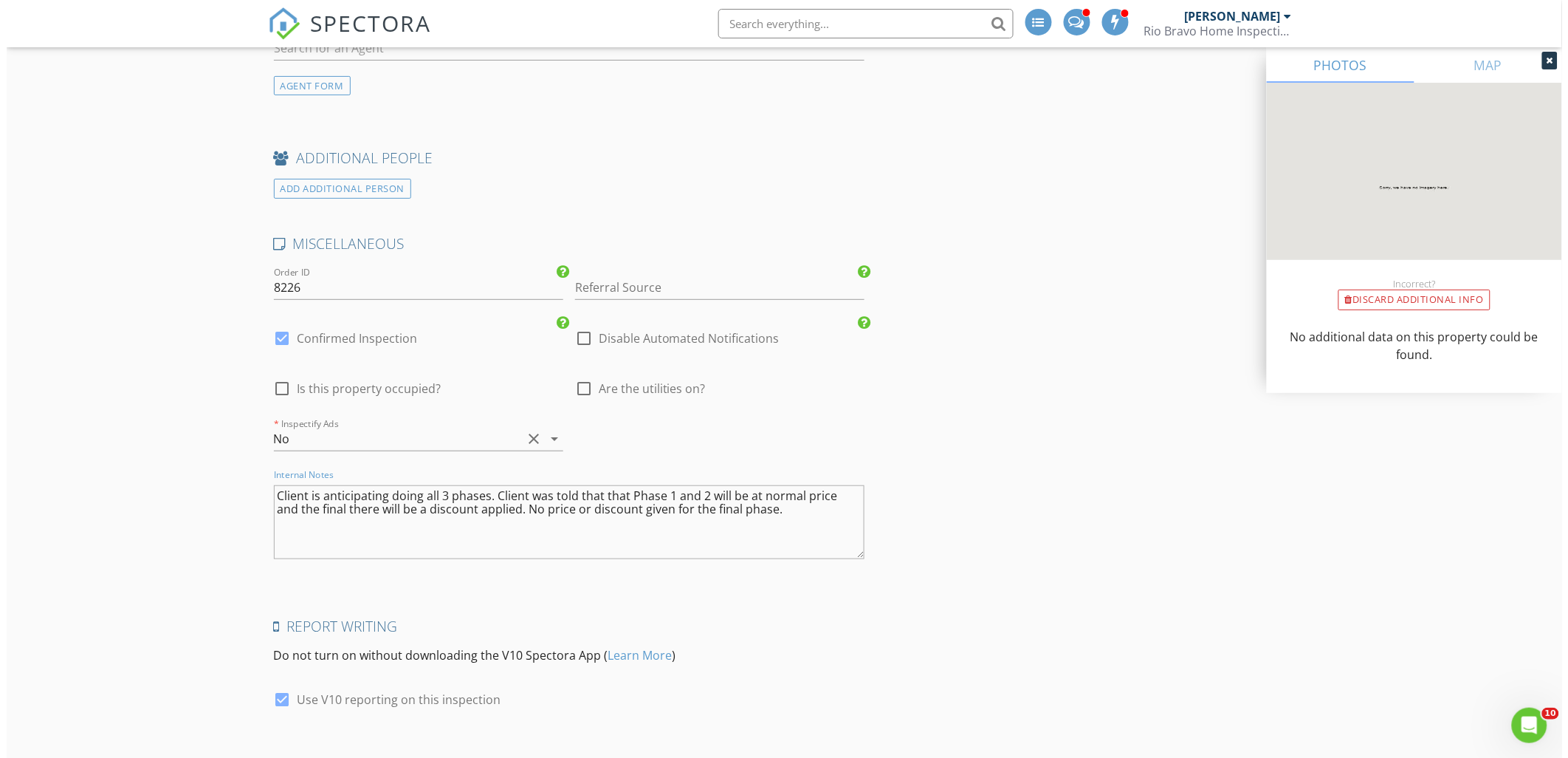
scroll to position [2308, 0]
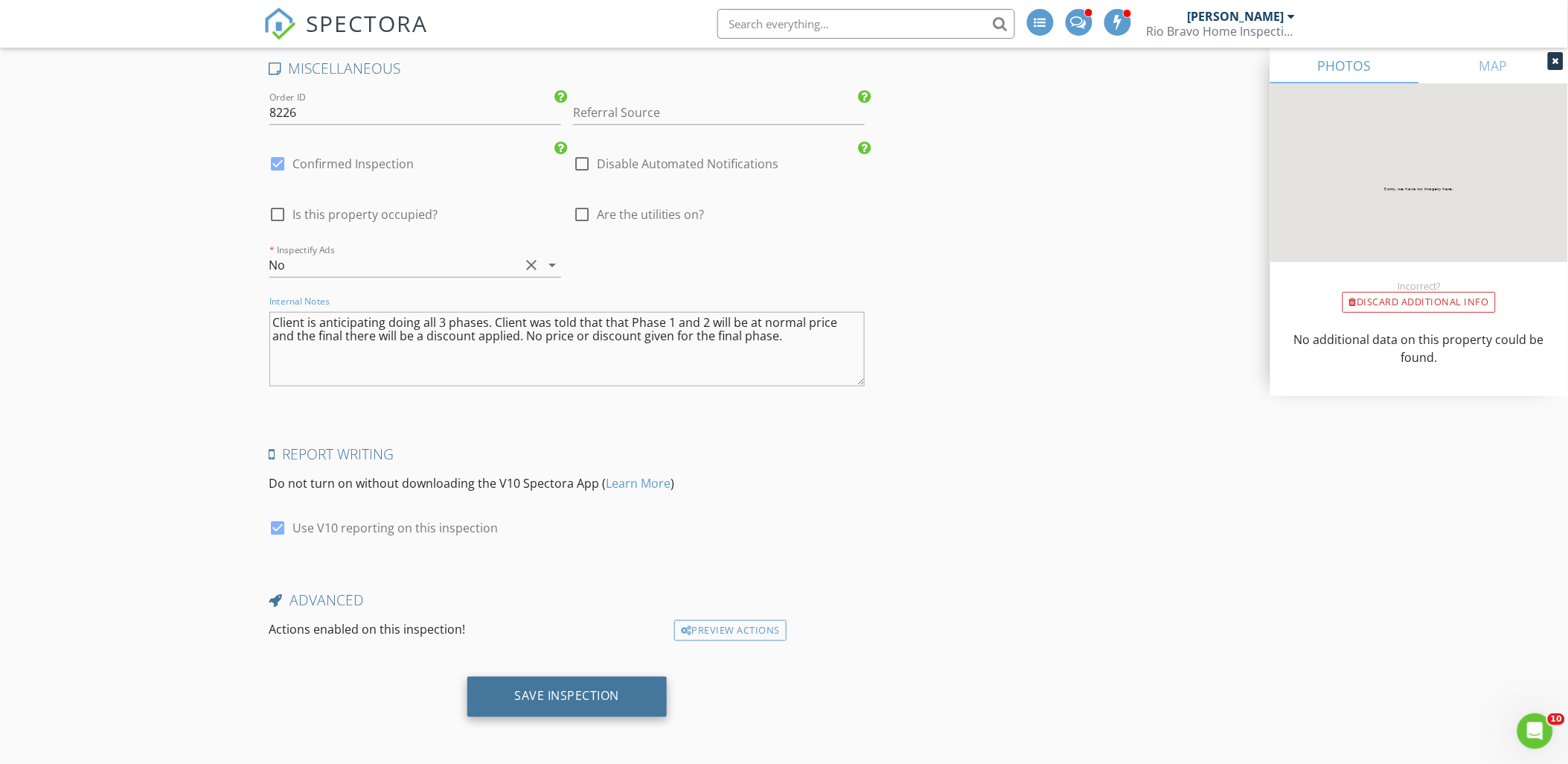
type textarea "Client is anticipating doing all 3 phases. Client was told that that Phase 1 an…"
click at [567, 693] on div "Save Inspection" at bounding box center [567, 695] width 105 height 15
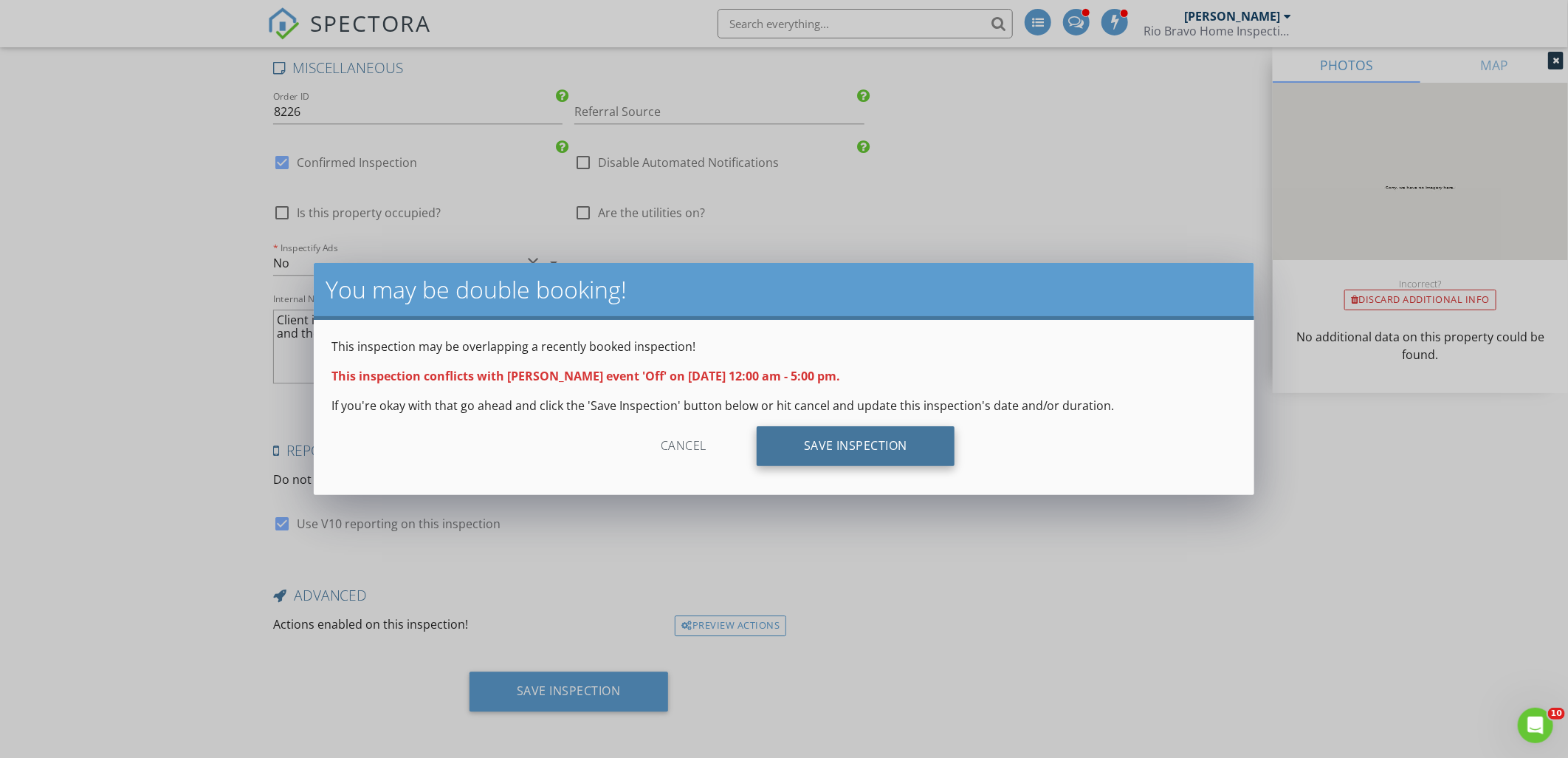
click at [855, 451] on div "Save Inspection" at bounding box center [856, 445] width 199 height 40
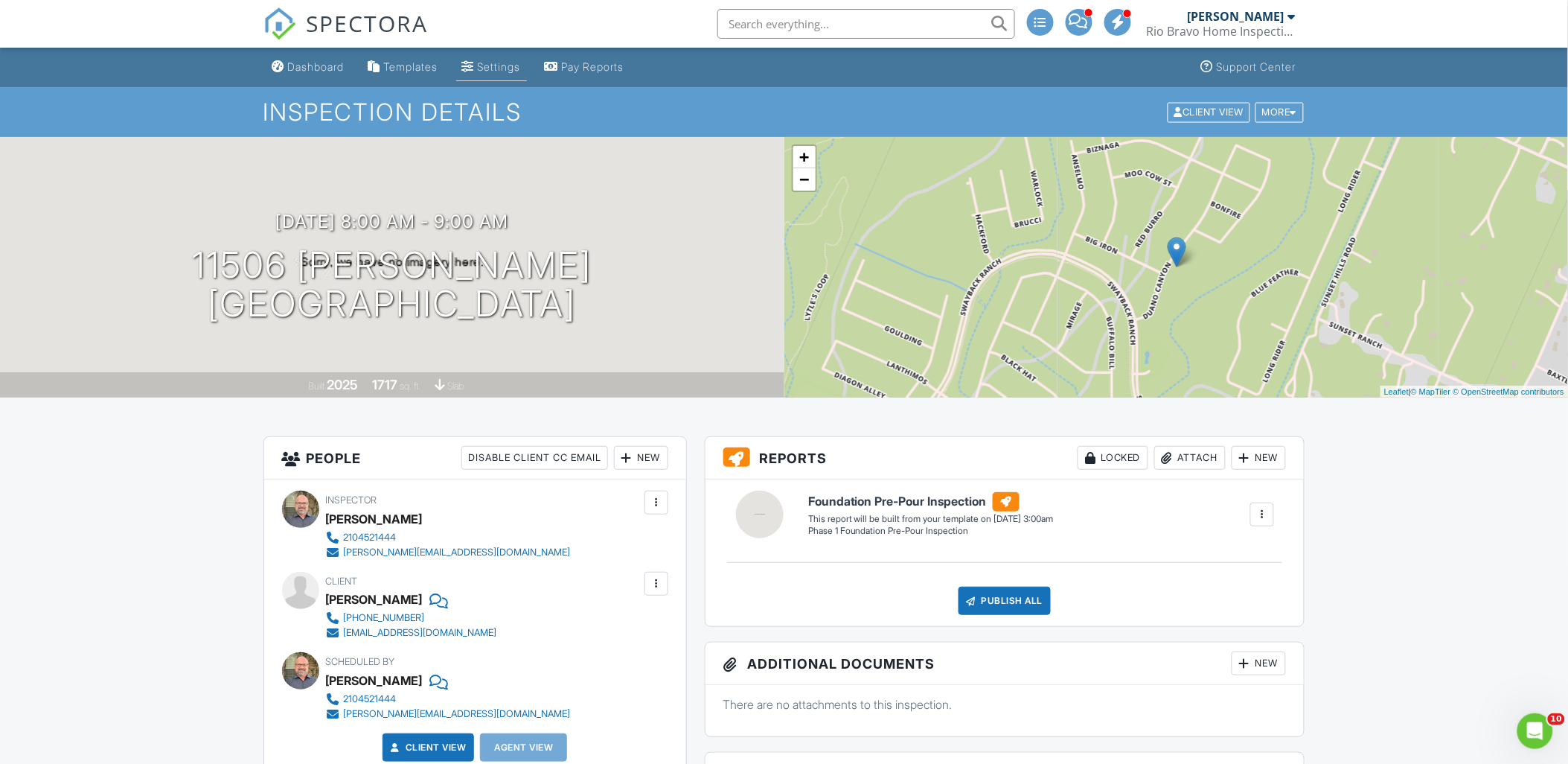
click at [487, 70] on div "Settings" at bounding box center [500, 66] width 43 height 13
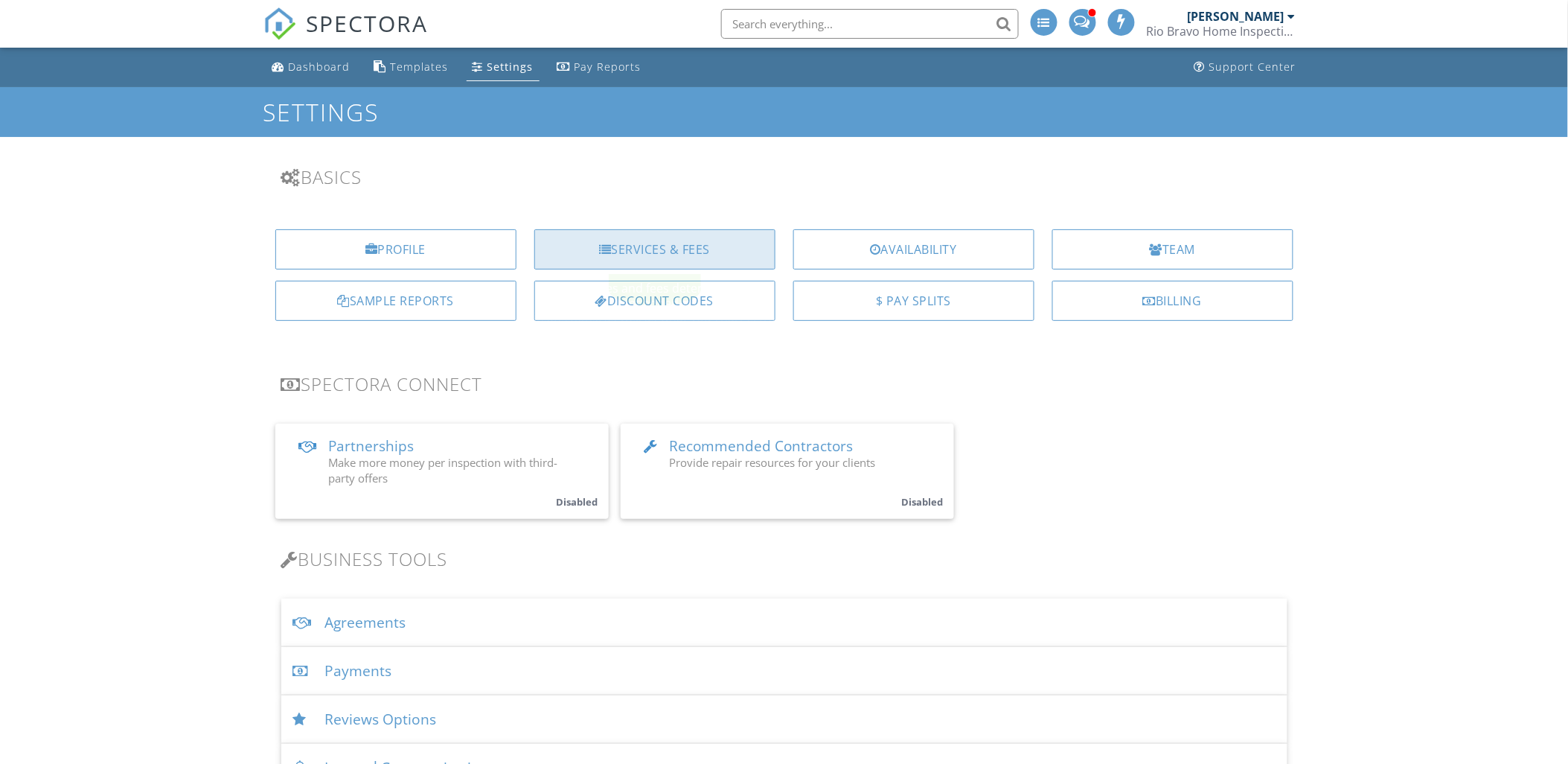
click at [702, 256] on div "Services & Fees" at bounding box center [655, 248] width 242 height 40
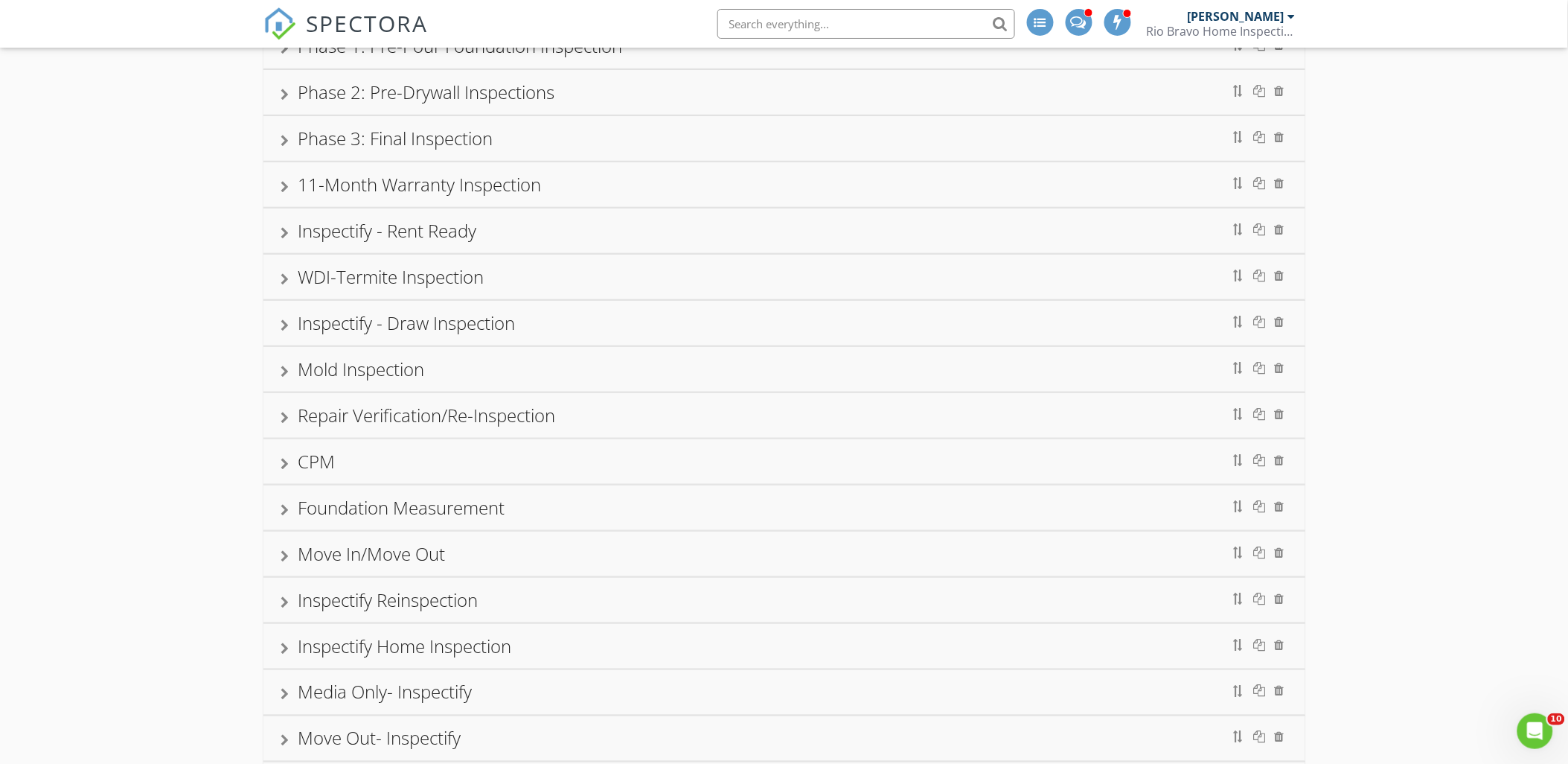
scroll to position [247, 0]
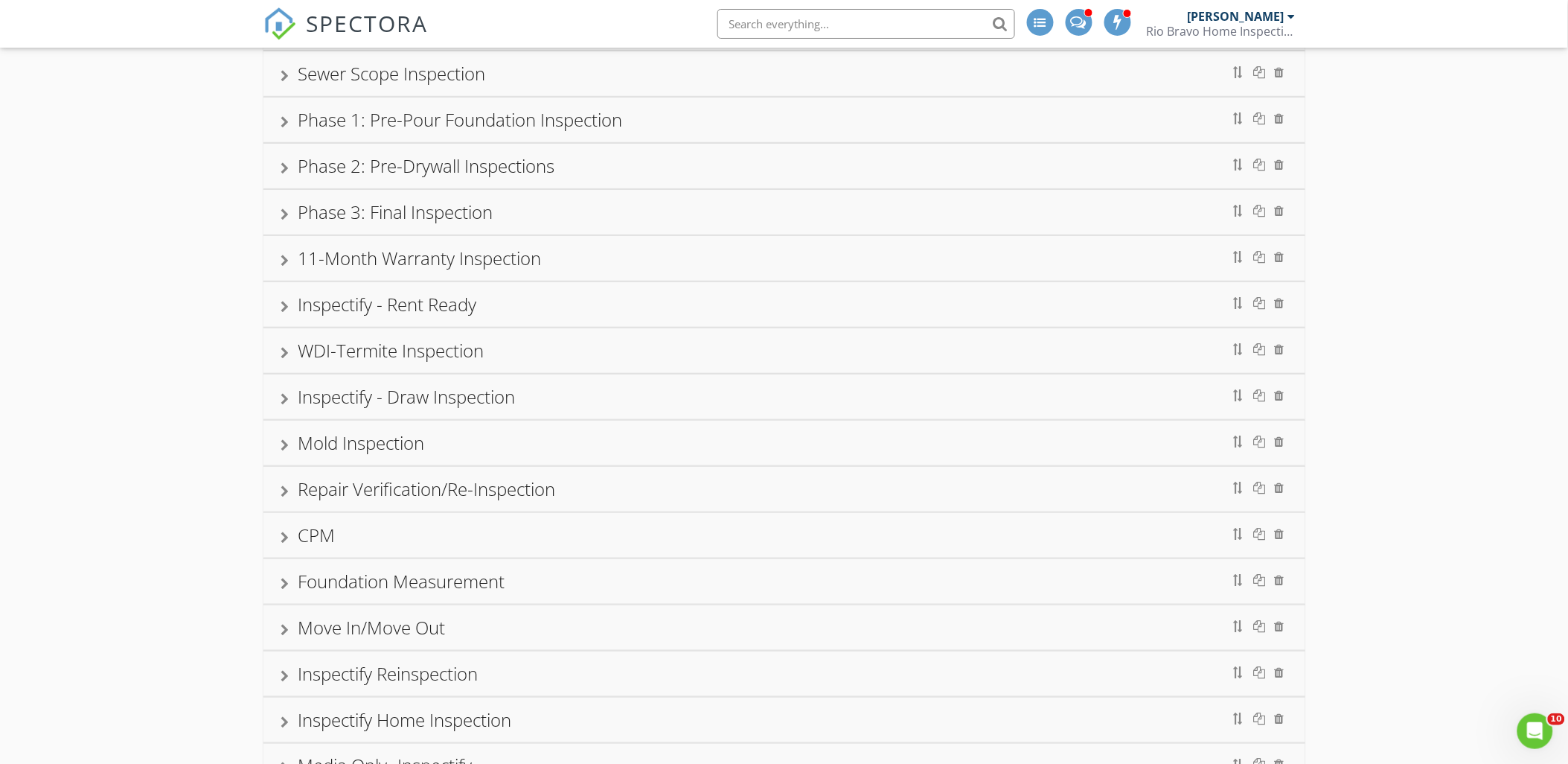
click at [288, 120] on div at bounding box center [285, 122] width 8 height 12
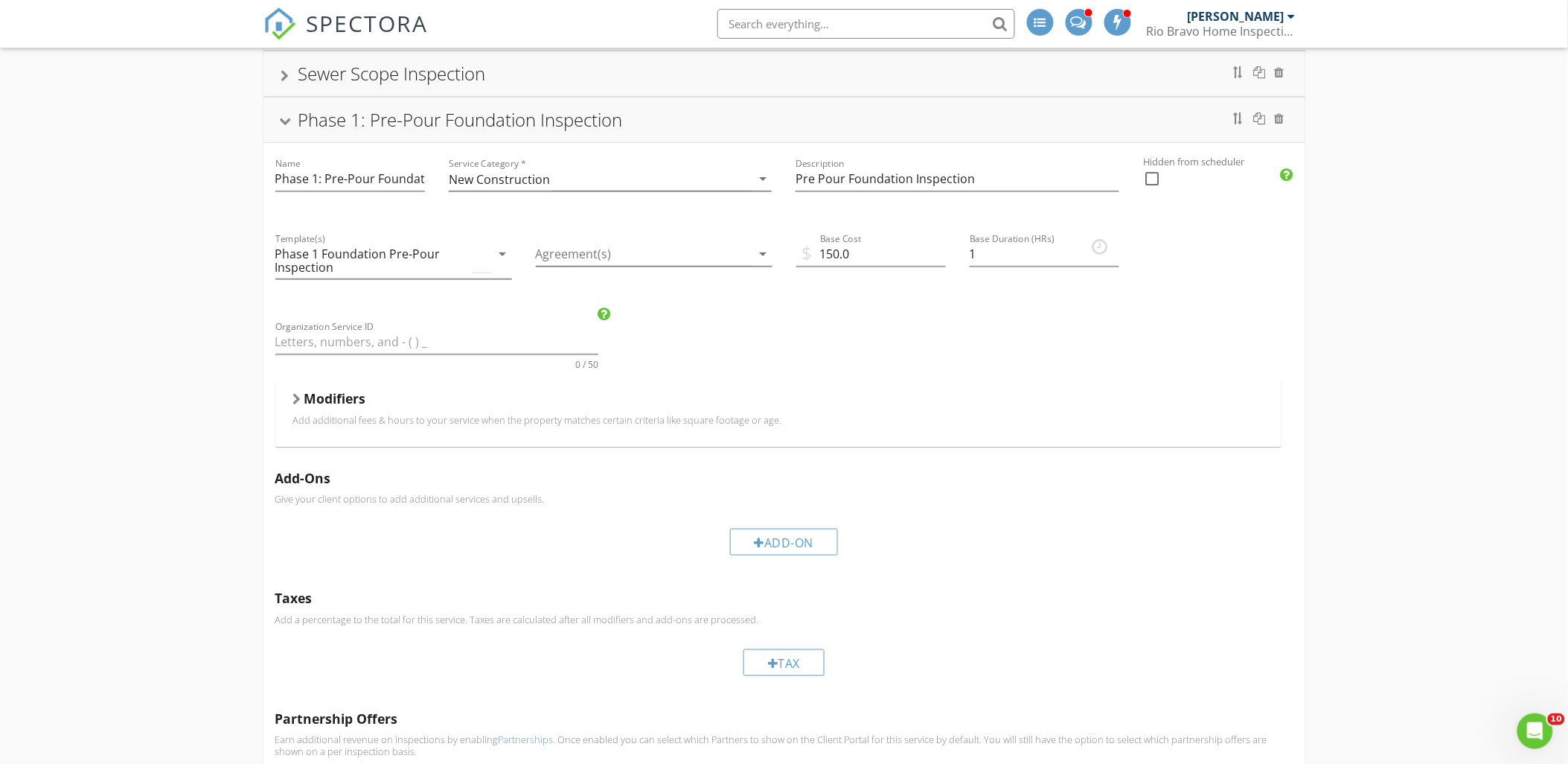
click at [286, 121] on div at bounding box center [285, 122] width 12 height 8
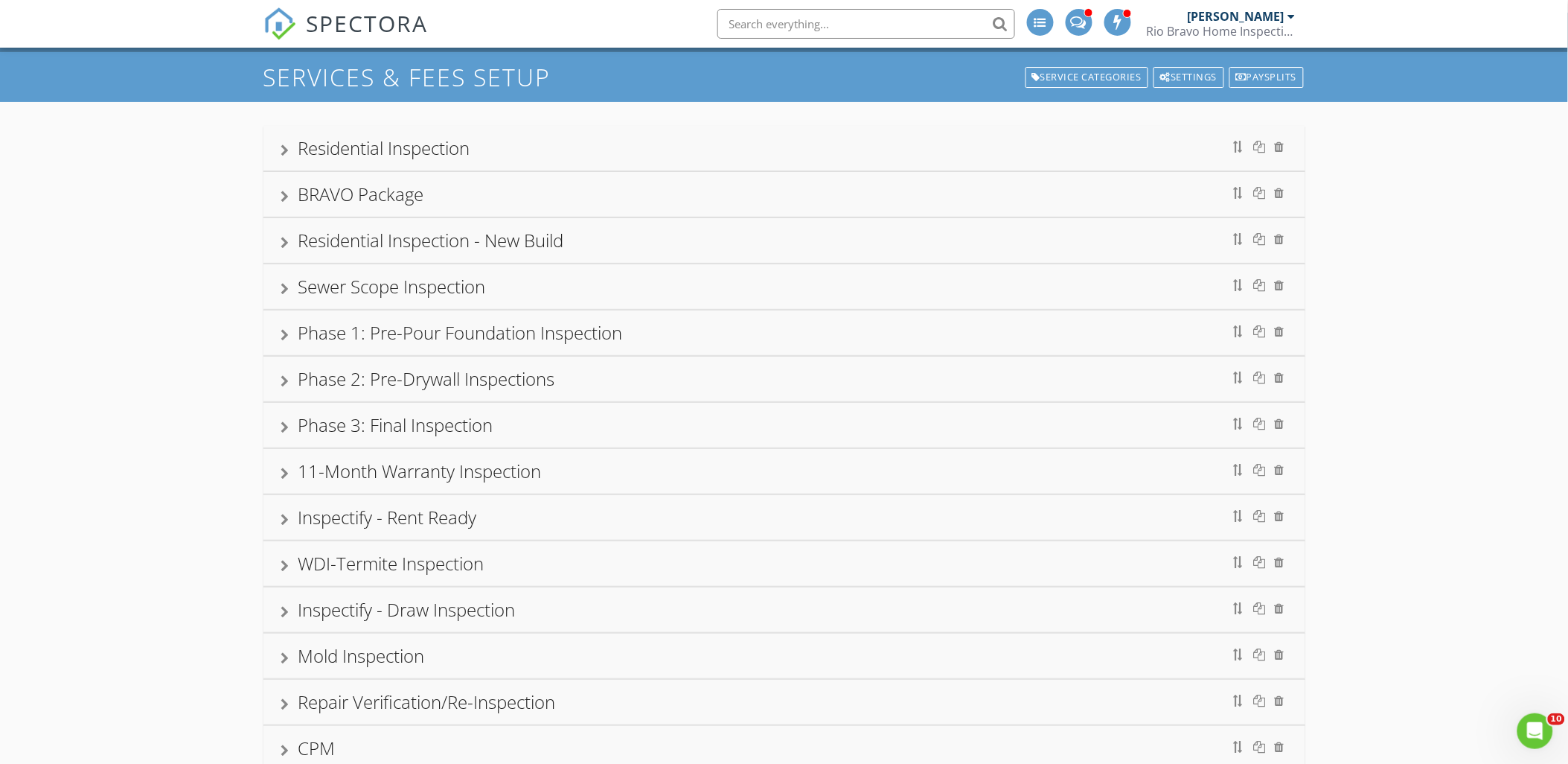
scroll to position [0, 0]
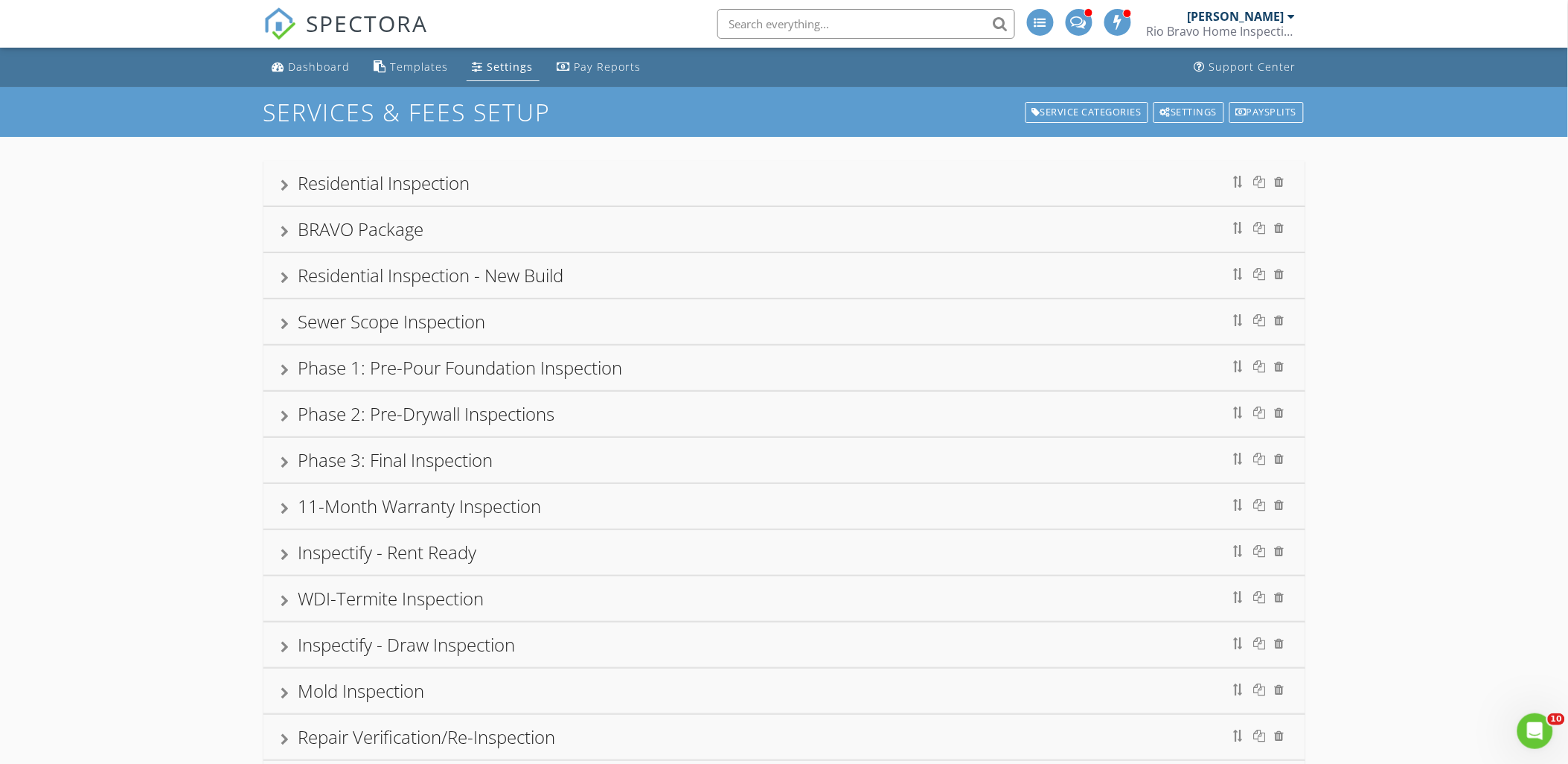
click at [286, 418] on div at bounding box center [285, 416] width 8 height 12
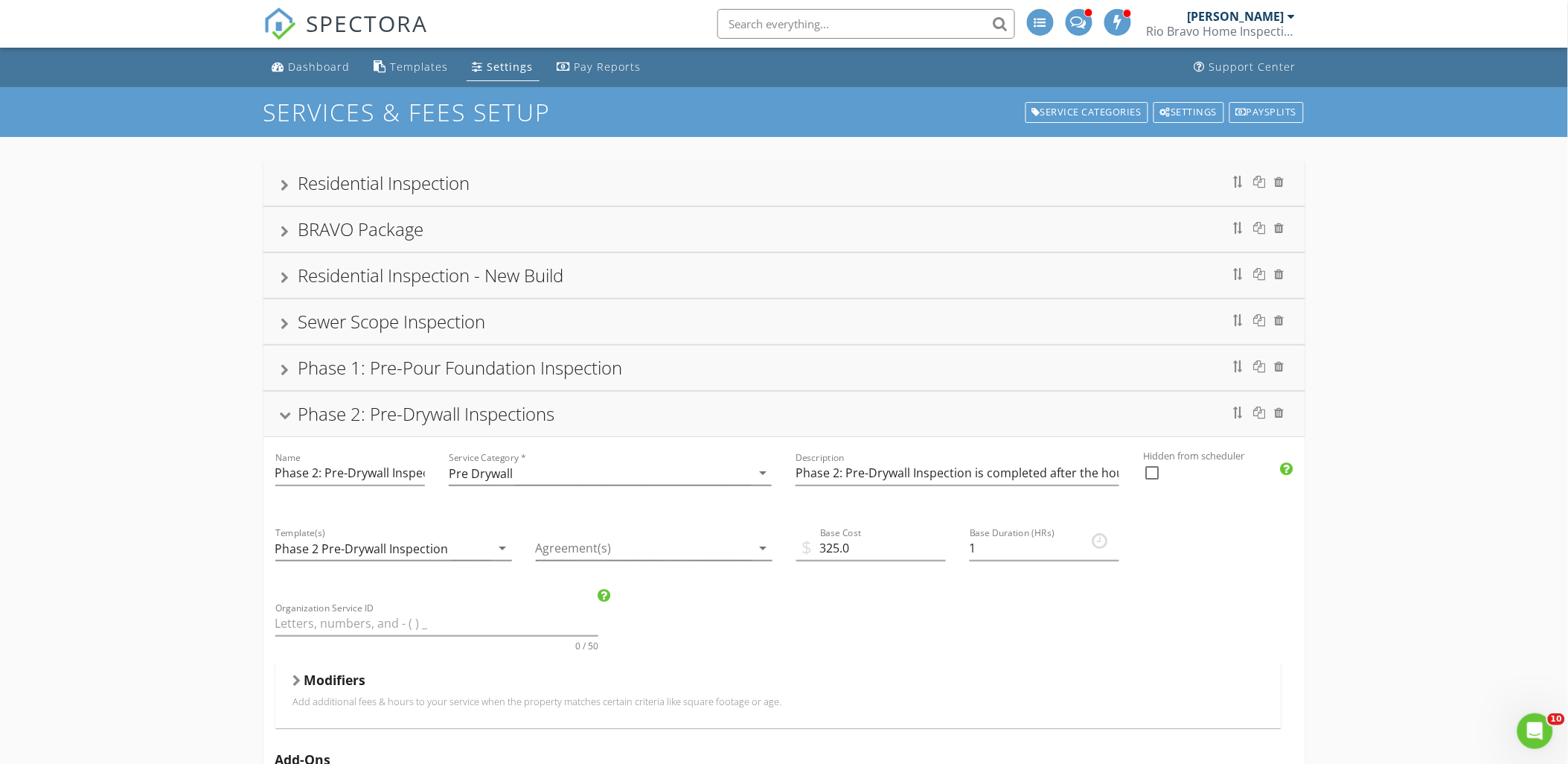
click at [286, 418] on div at bounding box center [285, 416] width 12 height 8
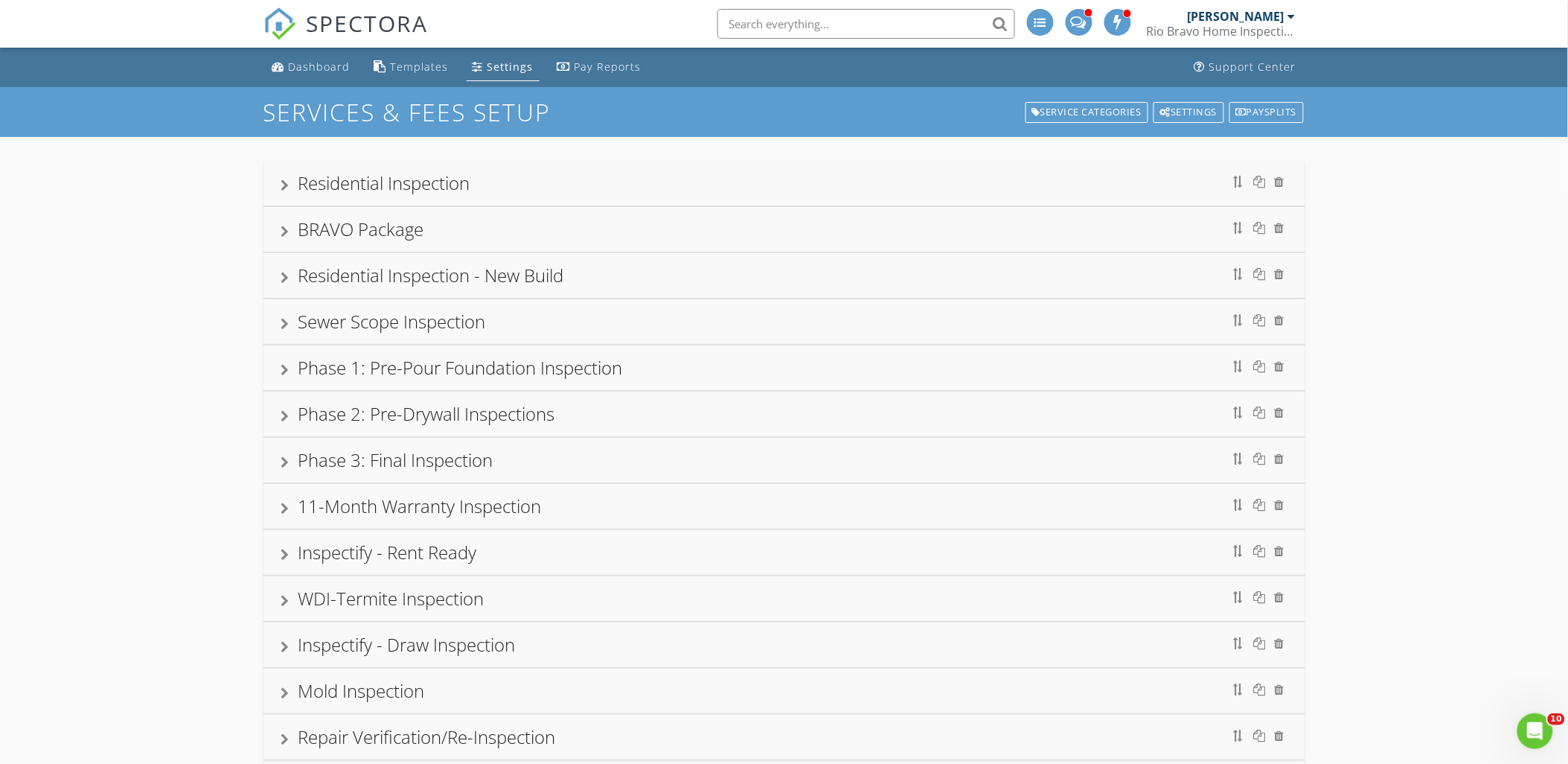
click at [491, 73] on div "Settings" at bounding box center [510, 67] width 46 height 14
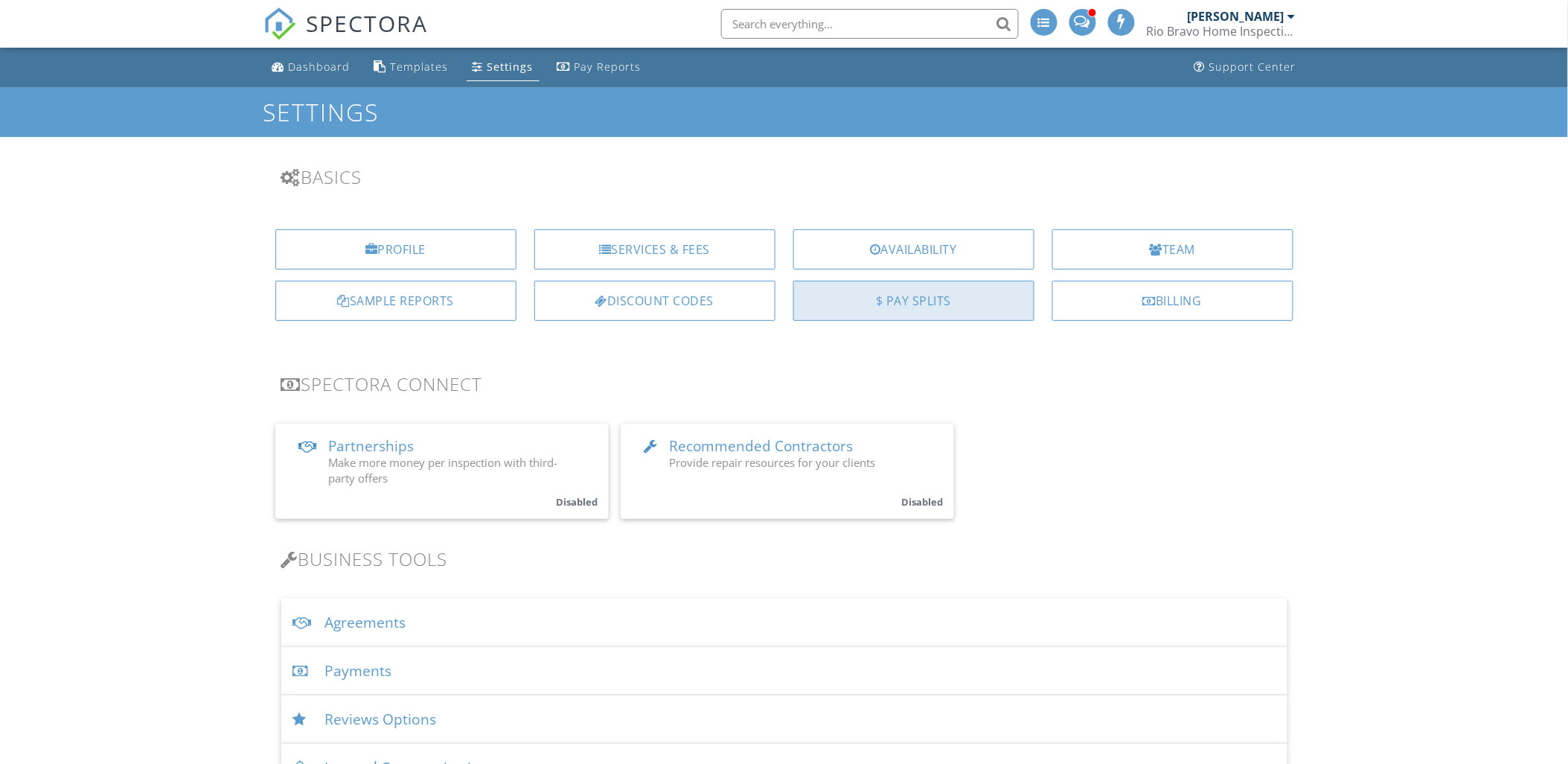
click at [889, 305] on div "$ Pay Splits" at bounding box center [914, 300] width 242 height 40
click at [905, 305] on div "$ Pay Splits" at bounding box center [914, 300] width 242 height 40
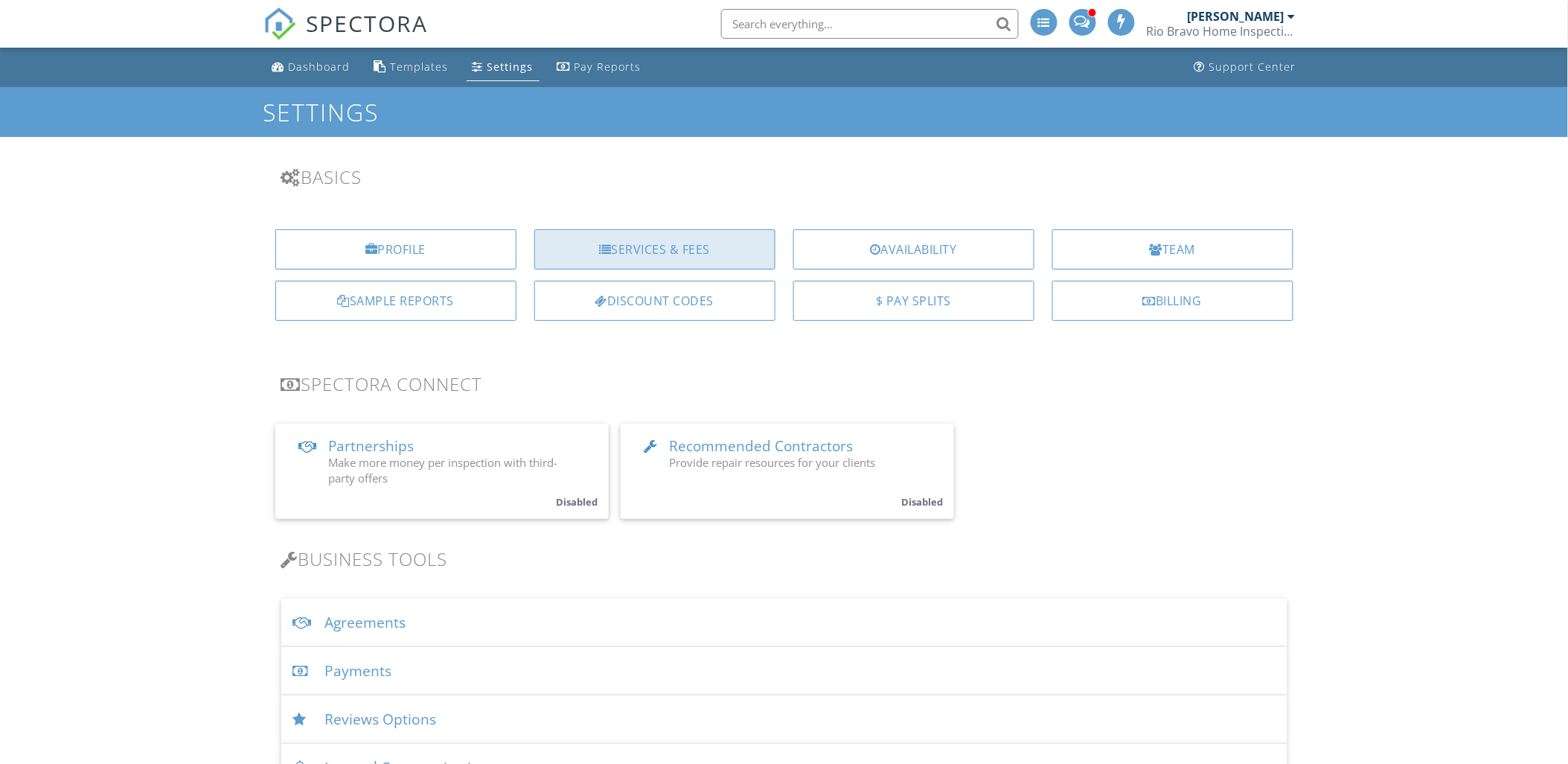
click at [711, 249] on div "Services & Fees" at bounding box center [655, 248] width 242 height 40
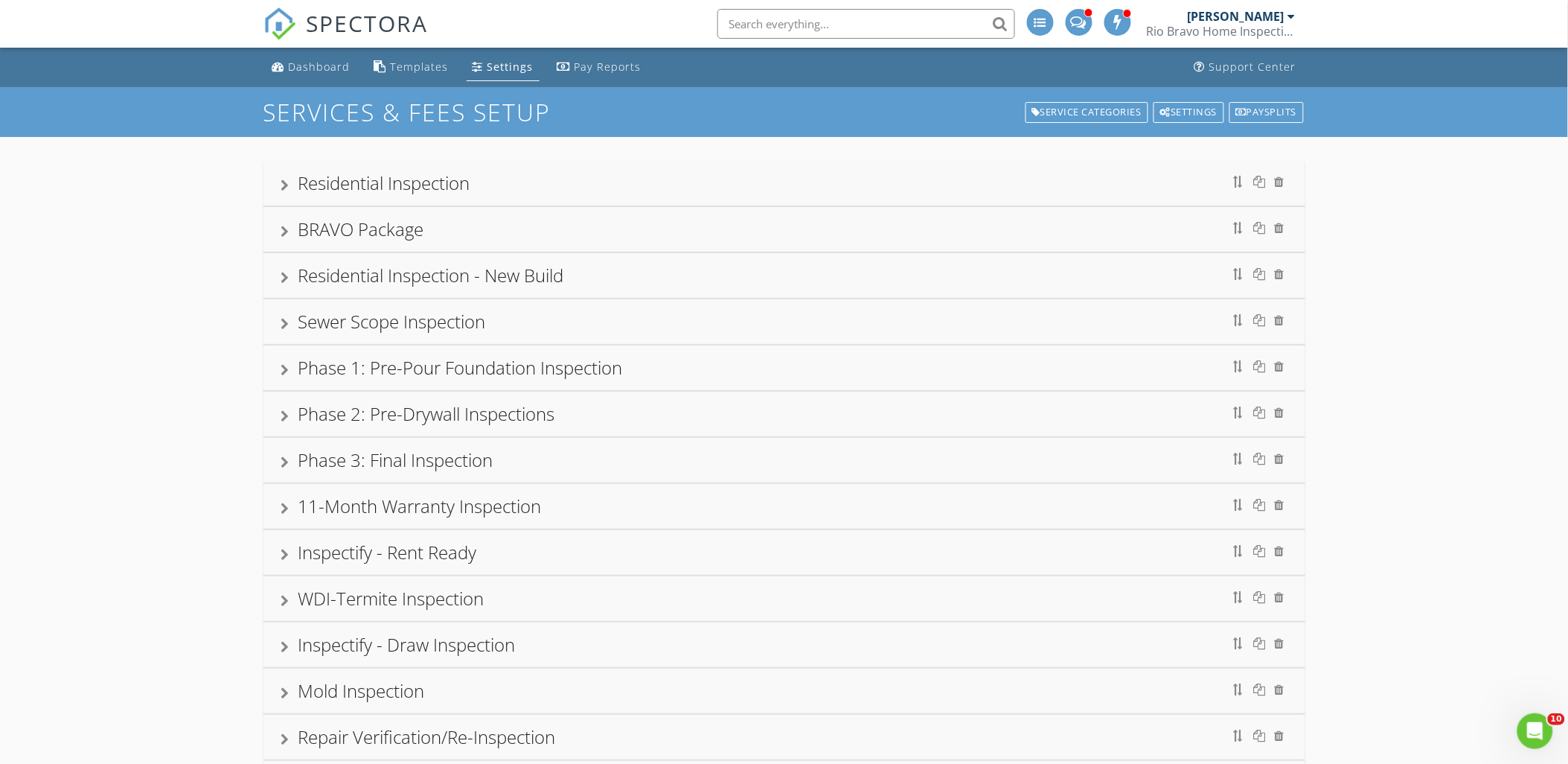
click at [284, 369] on div at bounding box center [285, 370] width 8 height 12
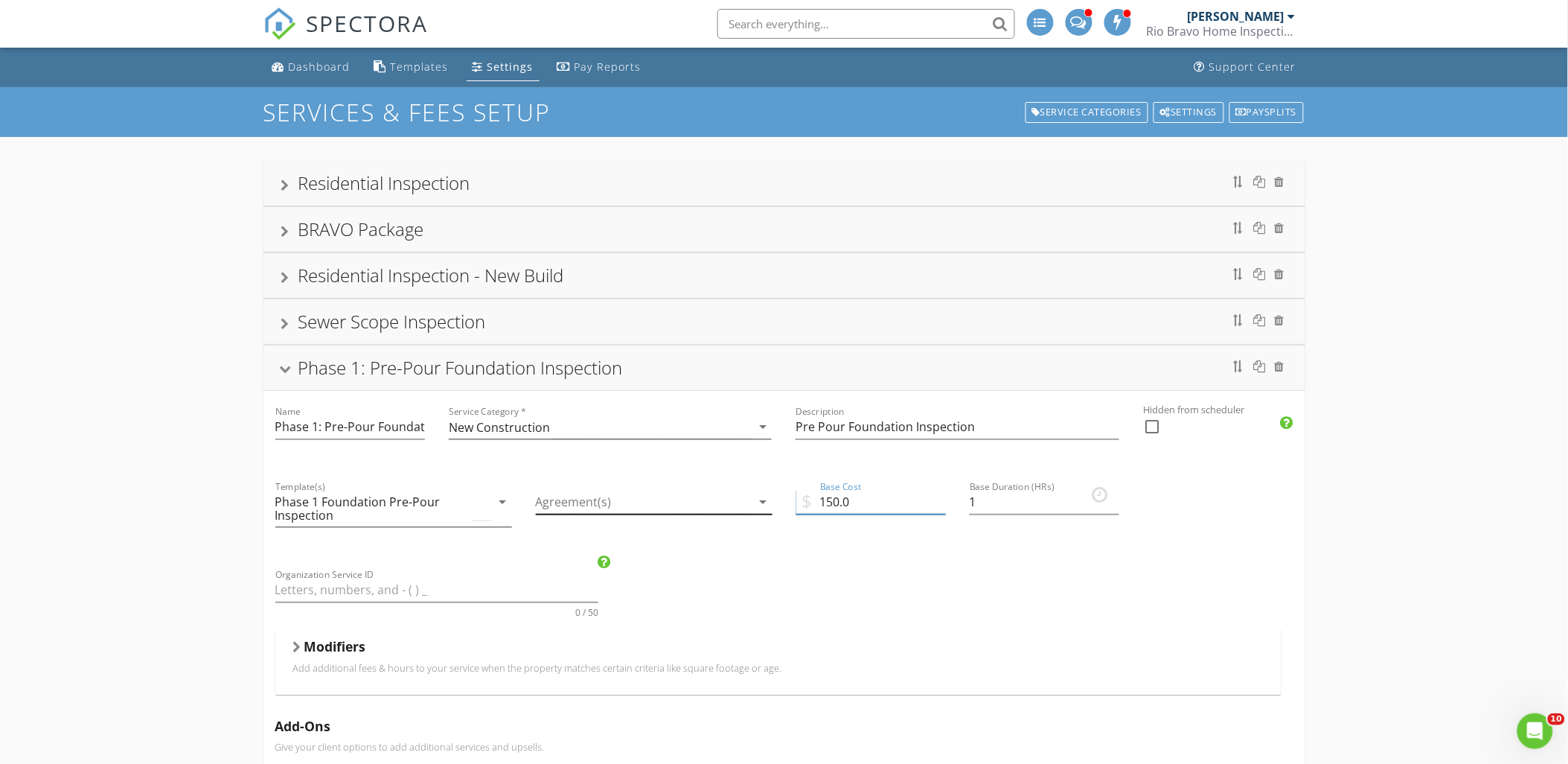
drag, startPoint x: 868, startPoint y: 500, endPoint x: 737, endPoint y: 504, distance: 131.1
click at [737, 506] on div "Name Phase 1: Pre-Pour Foundation Inspection Service Category * New Constructio…" at bounding box center [784, 709] width 1042 height 637
type input "195.00"
click at [284, 373] on div at bounding box center [285, 370] width 12 height 8
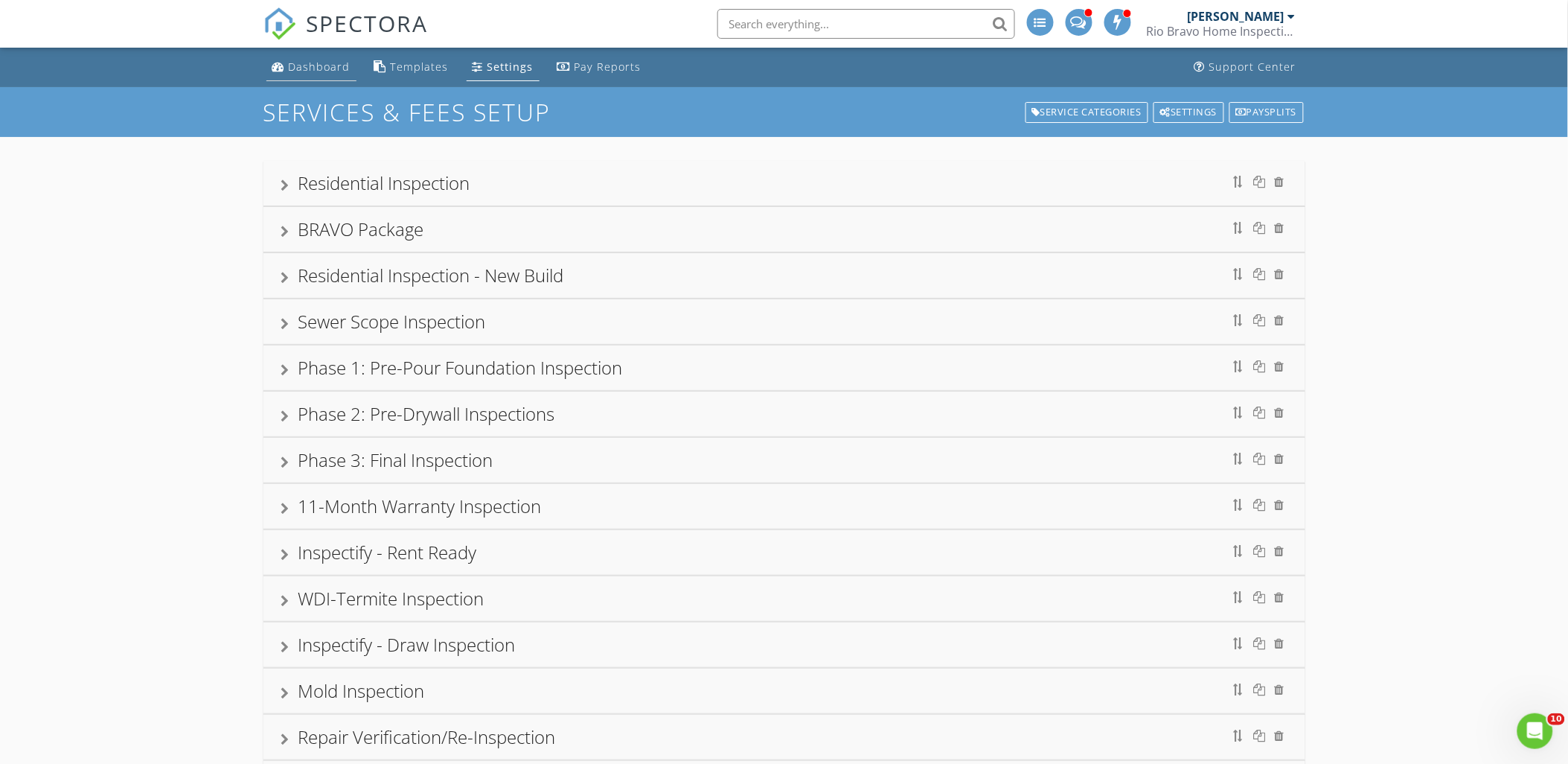
click at [311, 67] on div "Dashboard" at bounding box center [319, 67] width 62 height 14
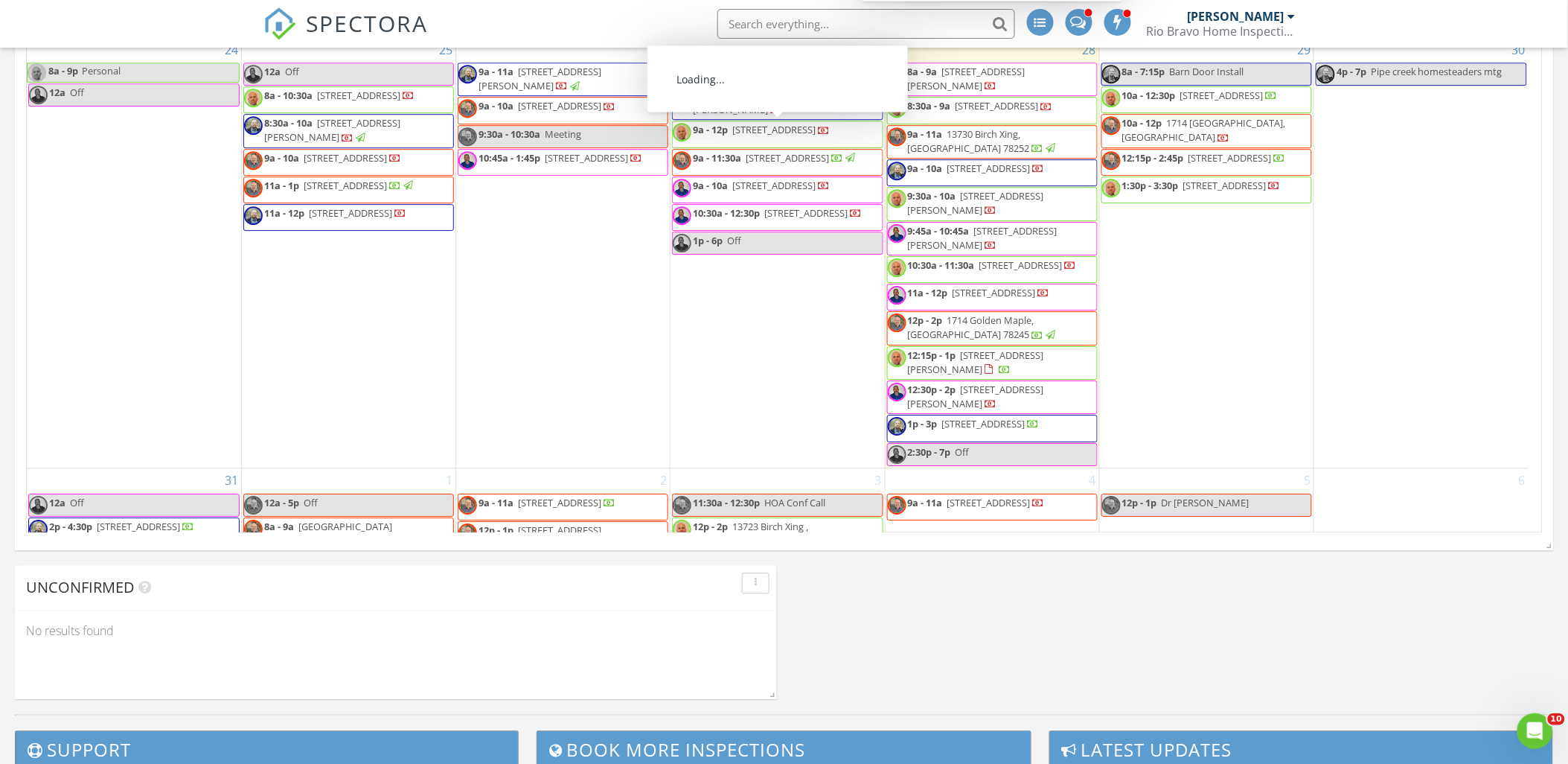
scroll to position [1664, 0]
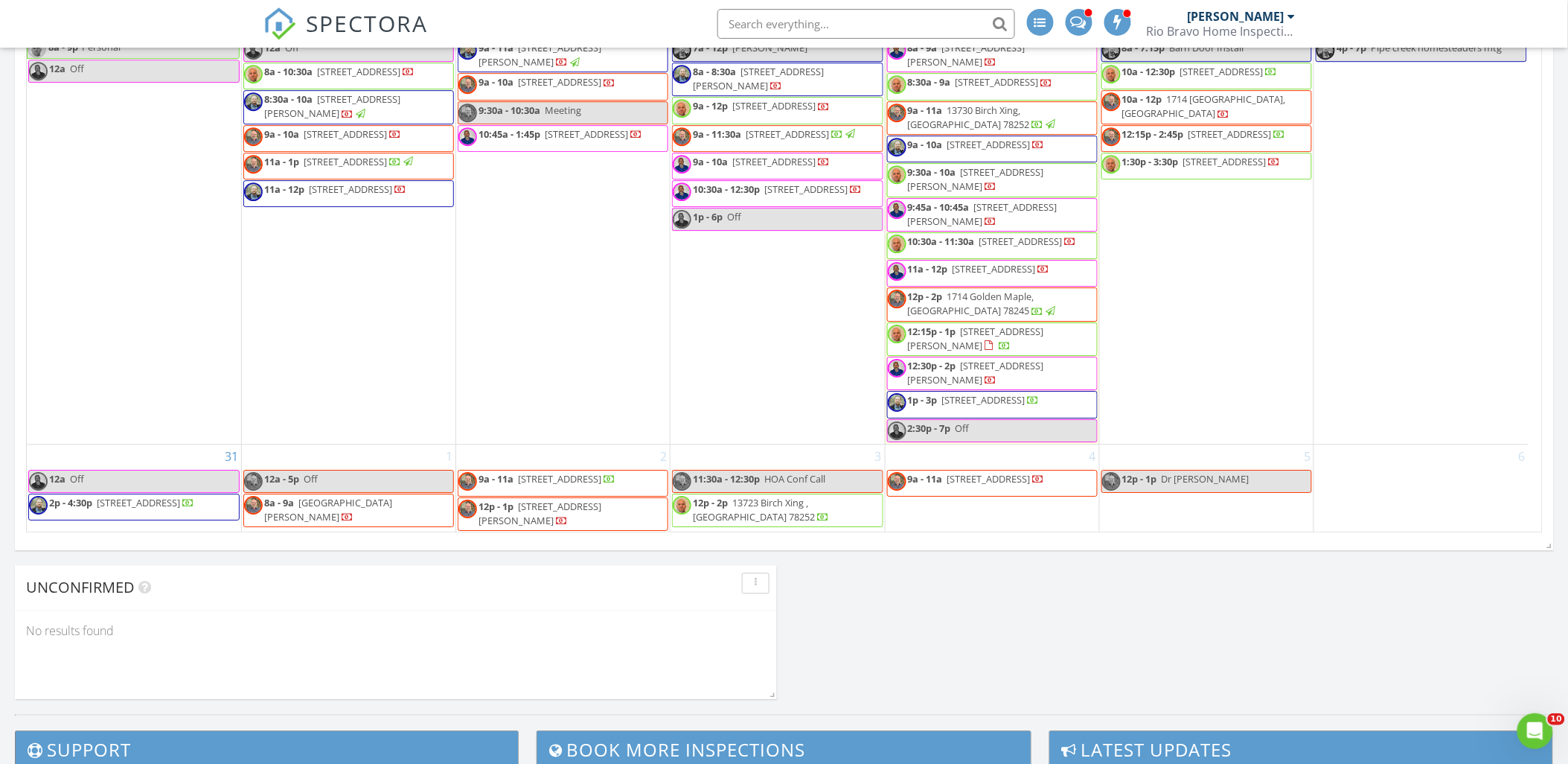
click at [308, 500] on span "11506 Duano Cyn, San Antonio 78254" at bounding box center [328, 510] width 128 height 27
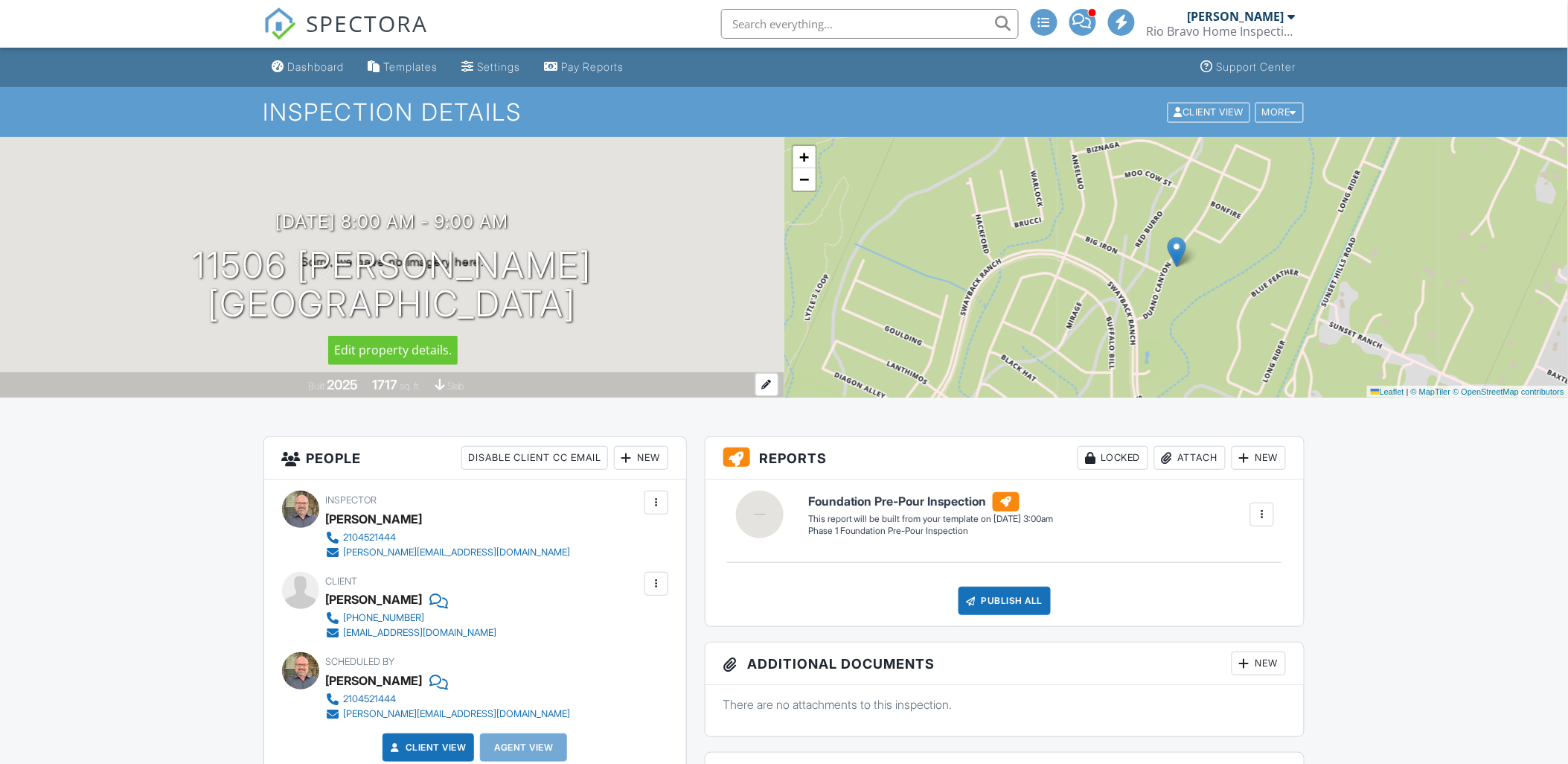
click at [382, 385] on div "1717" at bounding box center [385, 384] width 26 height 16
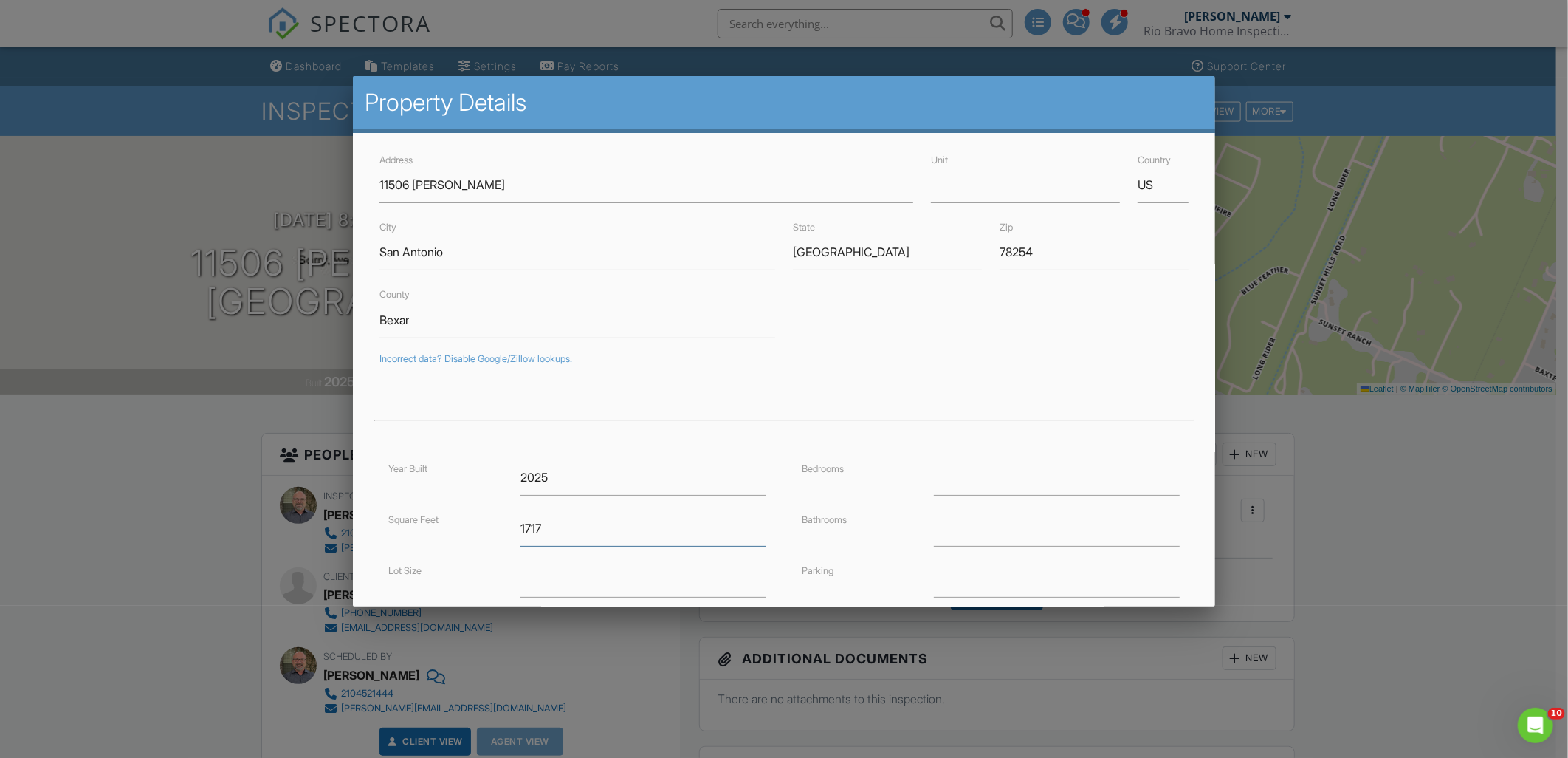
drag, startPoint x: 558, startPoint y: 524, endPoint x: 433, endPoint y: 526, distance: 125.0
click at [433, 526] on div "Square Feet 1717" at bounding box center [578, 528] width 395 height 36
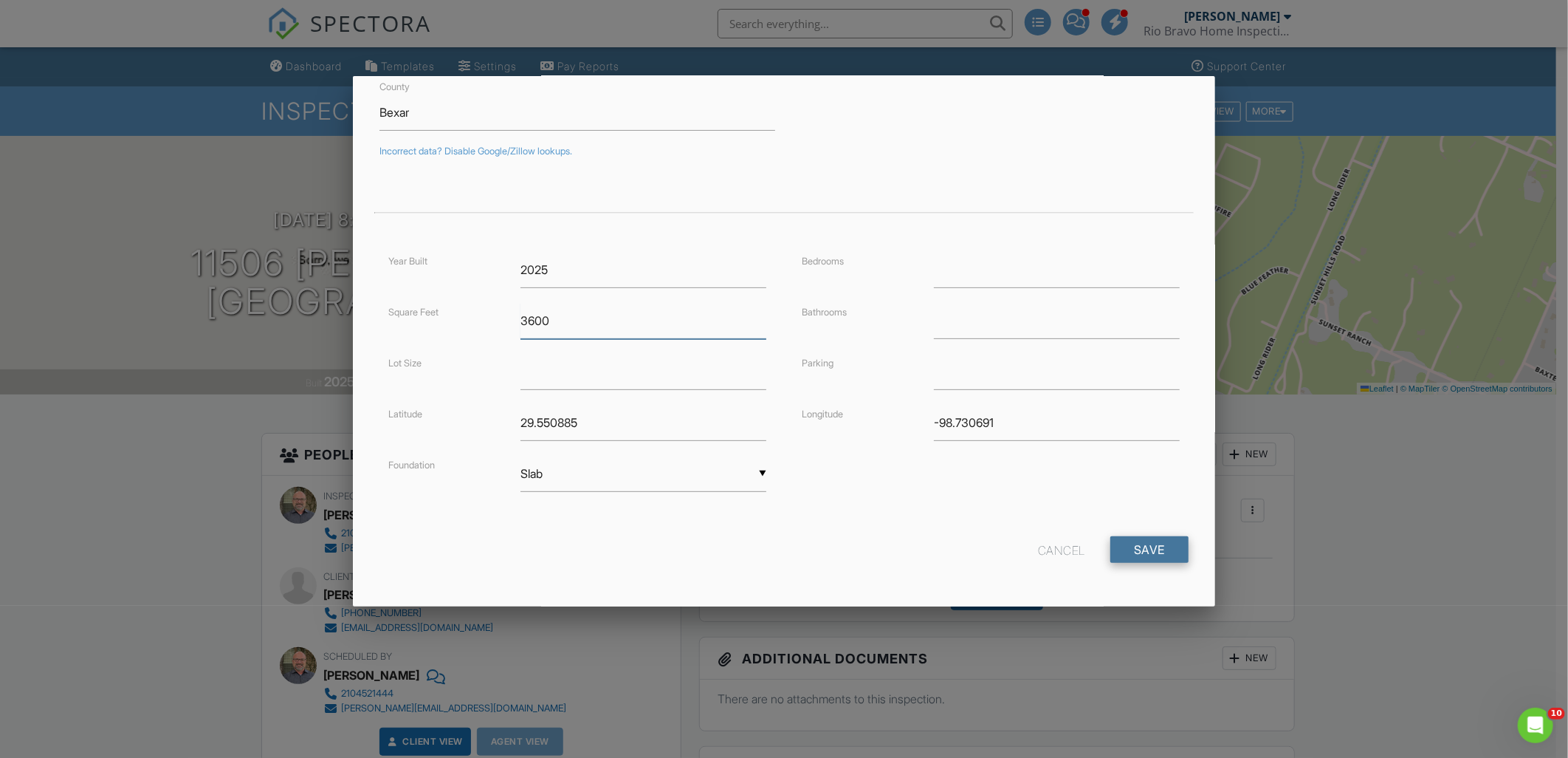
type input "3600"
click at [1120, 550] on input "Save" at bounding box center [1149, 549] width 78 height 26
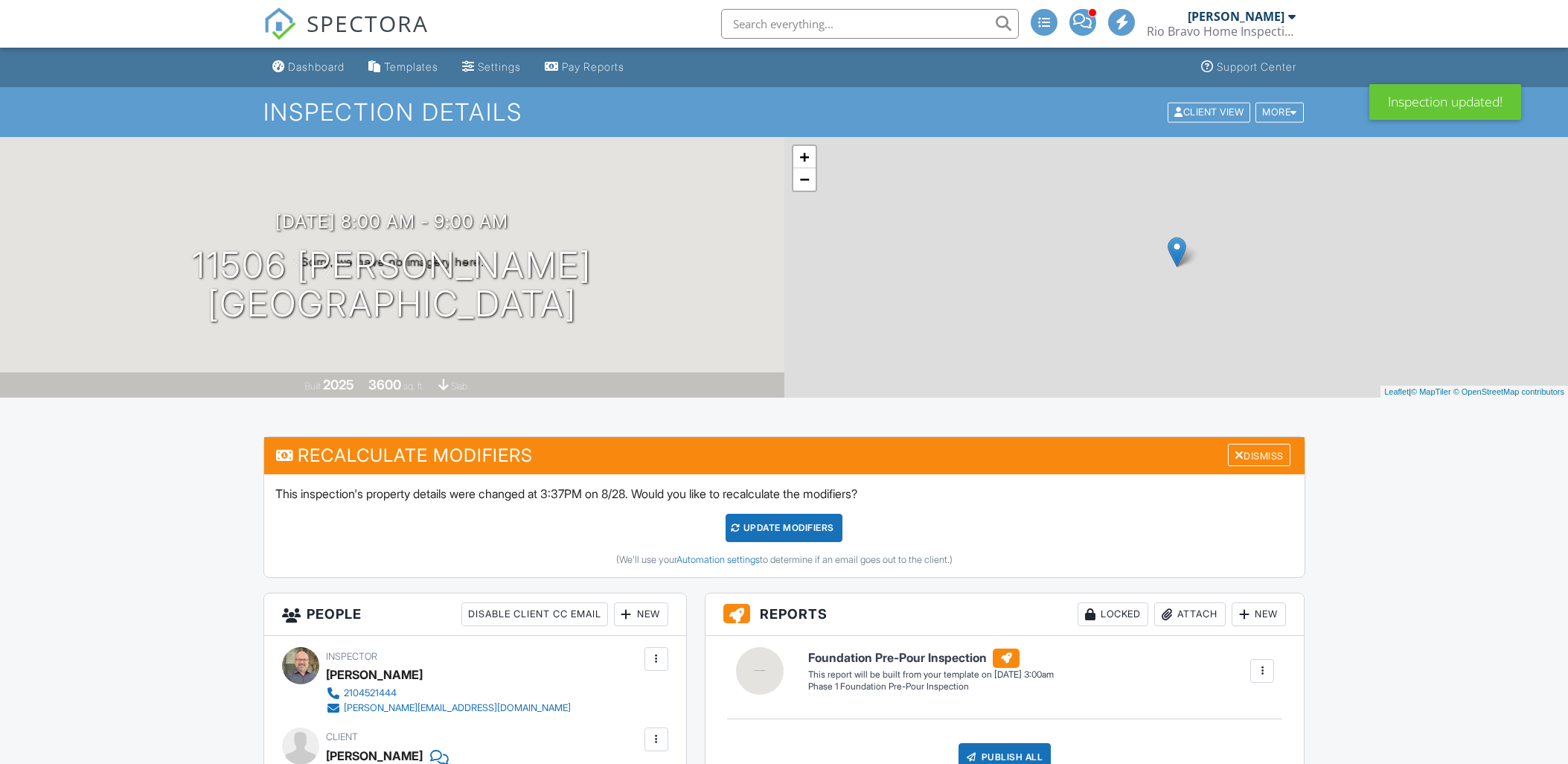
scroll to position [413, 0]
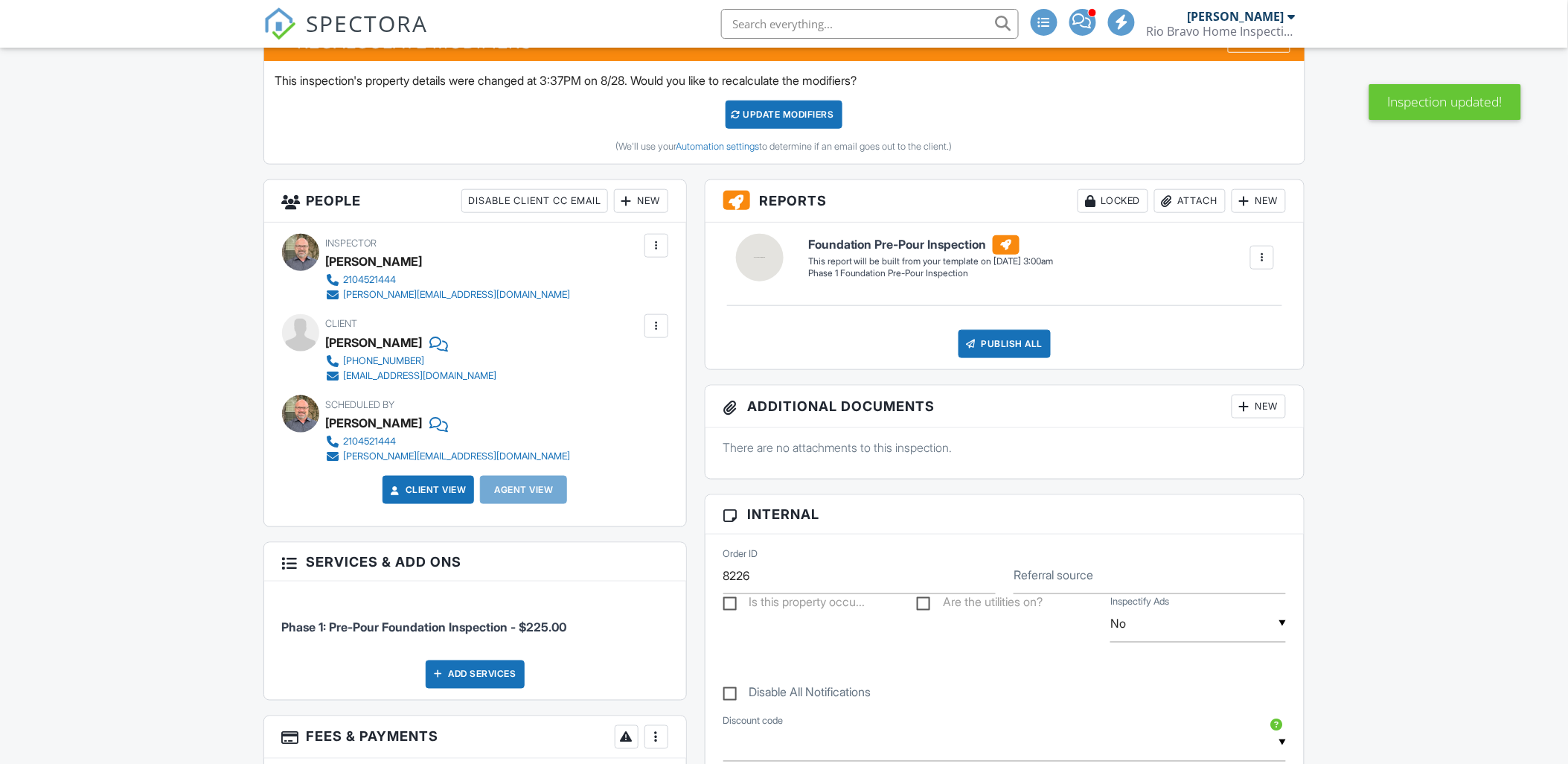
click at [629, 207] on div at bounding box center [625, 200] width 15 height 15
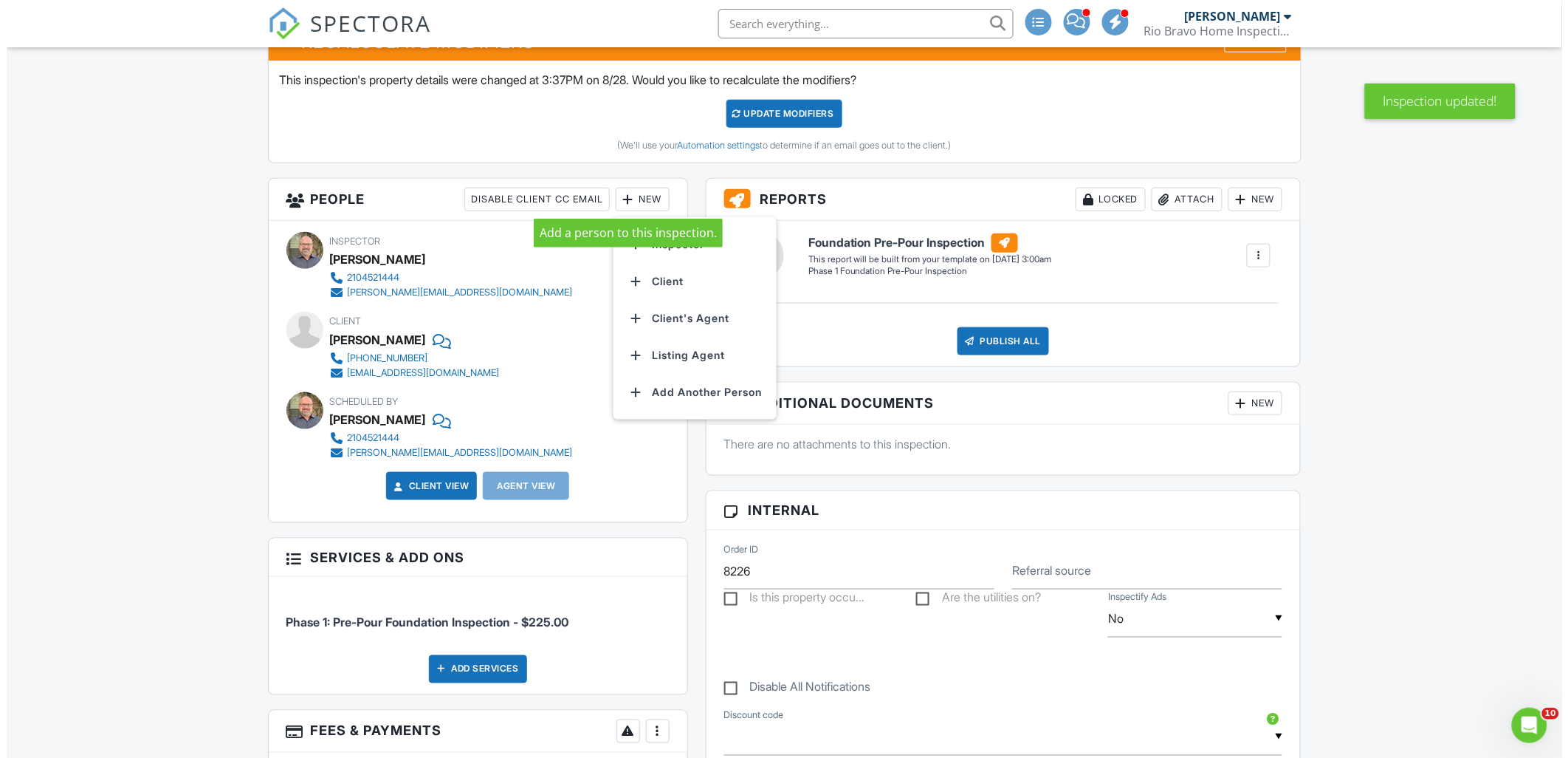
scroll to position [0, 0]
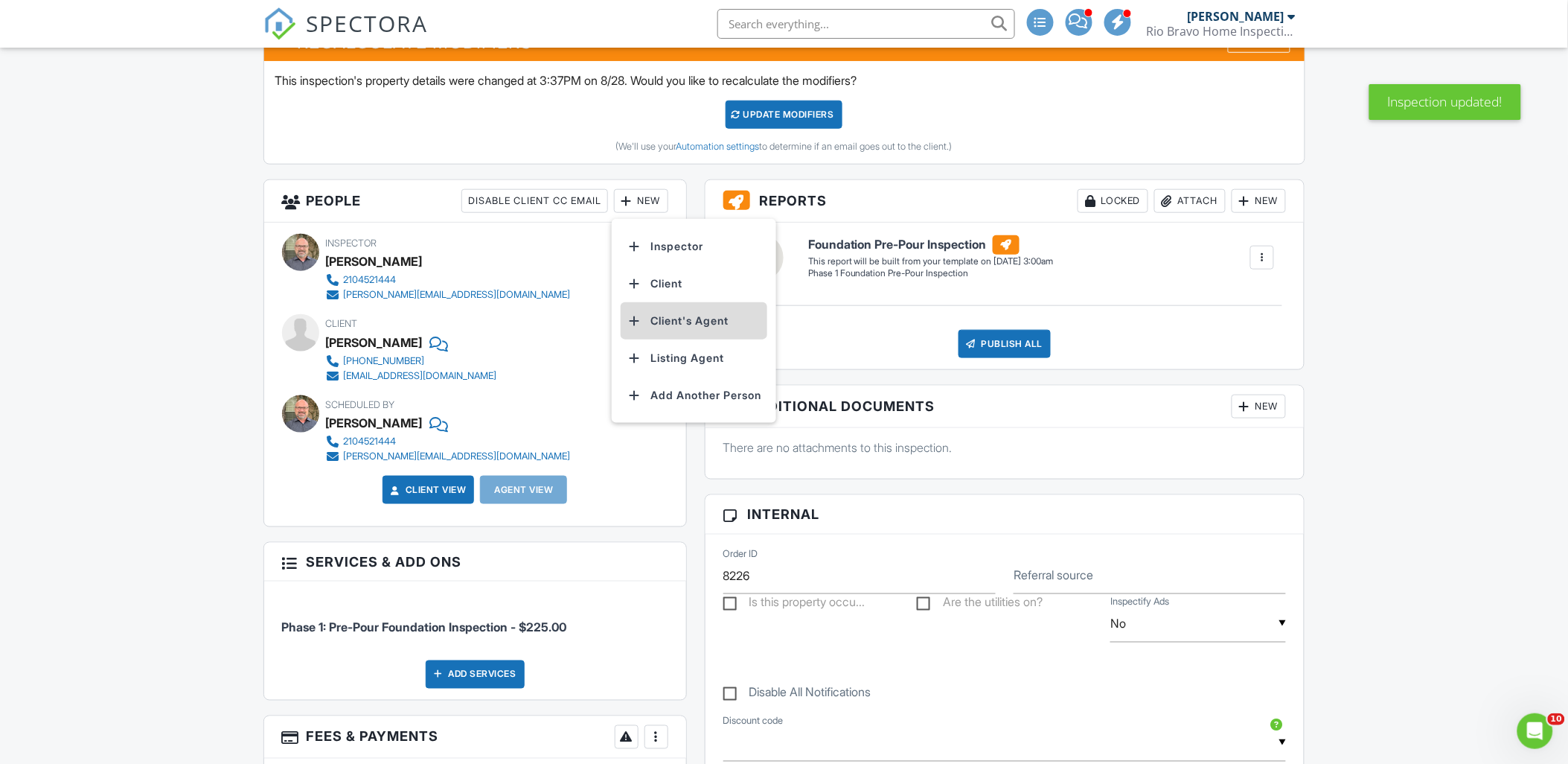
click at [675, 322] on li "Client's Agent" at bounding box center [693, 321] width 146 height 37
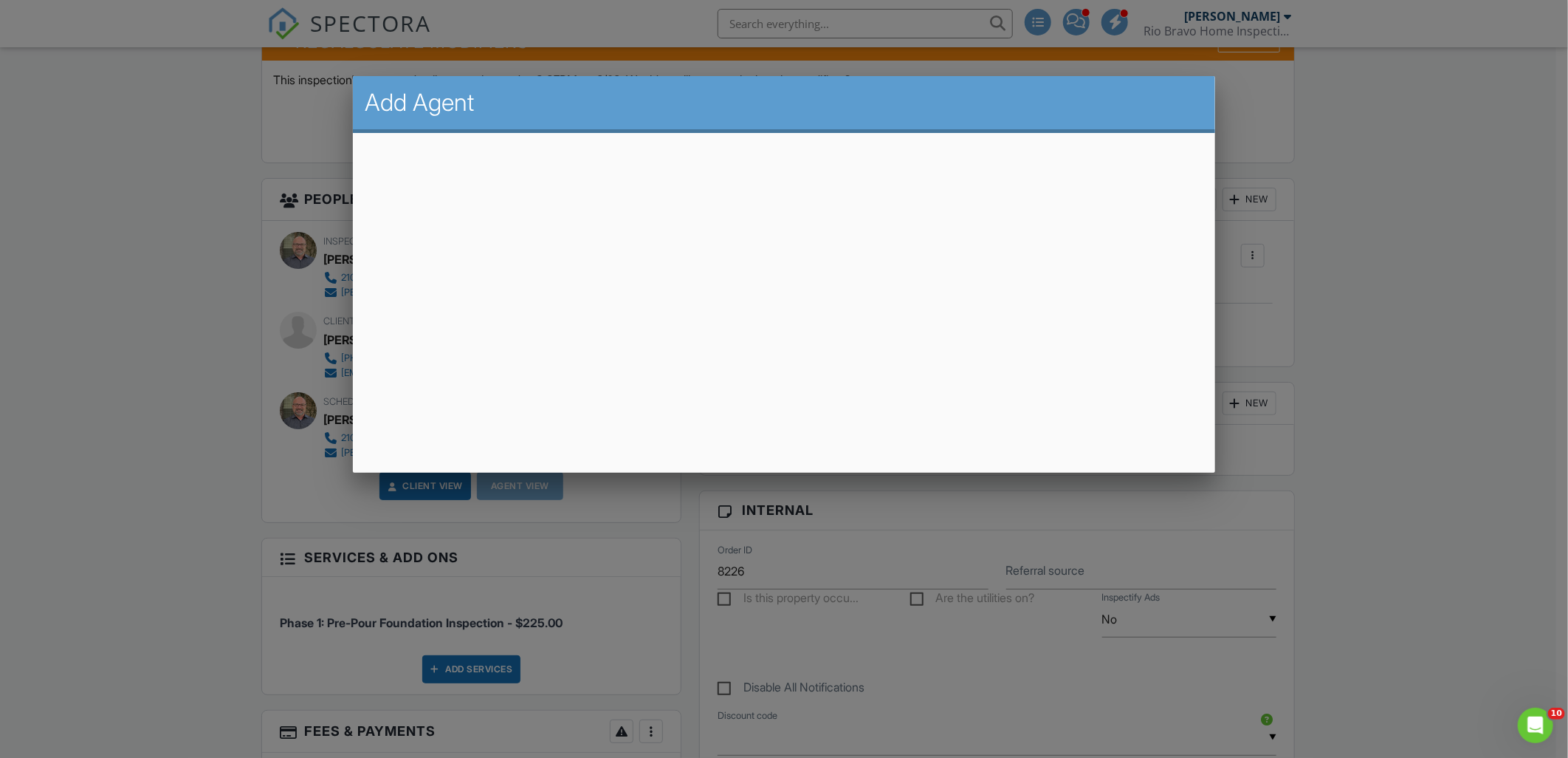
click at [235, 151] on div at bounding box center [784, 399] width 1568 height 947
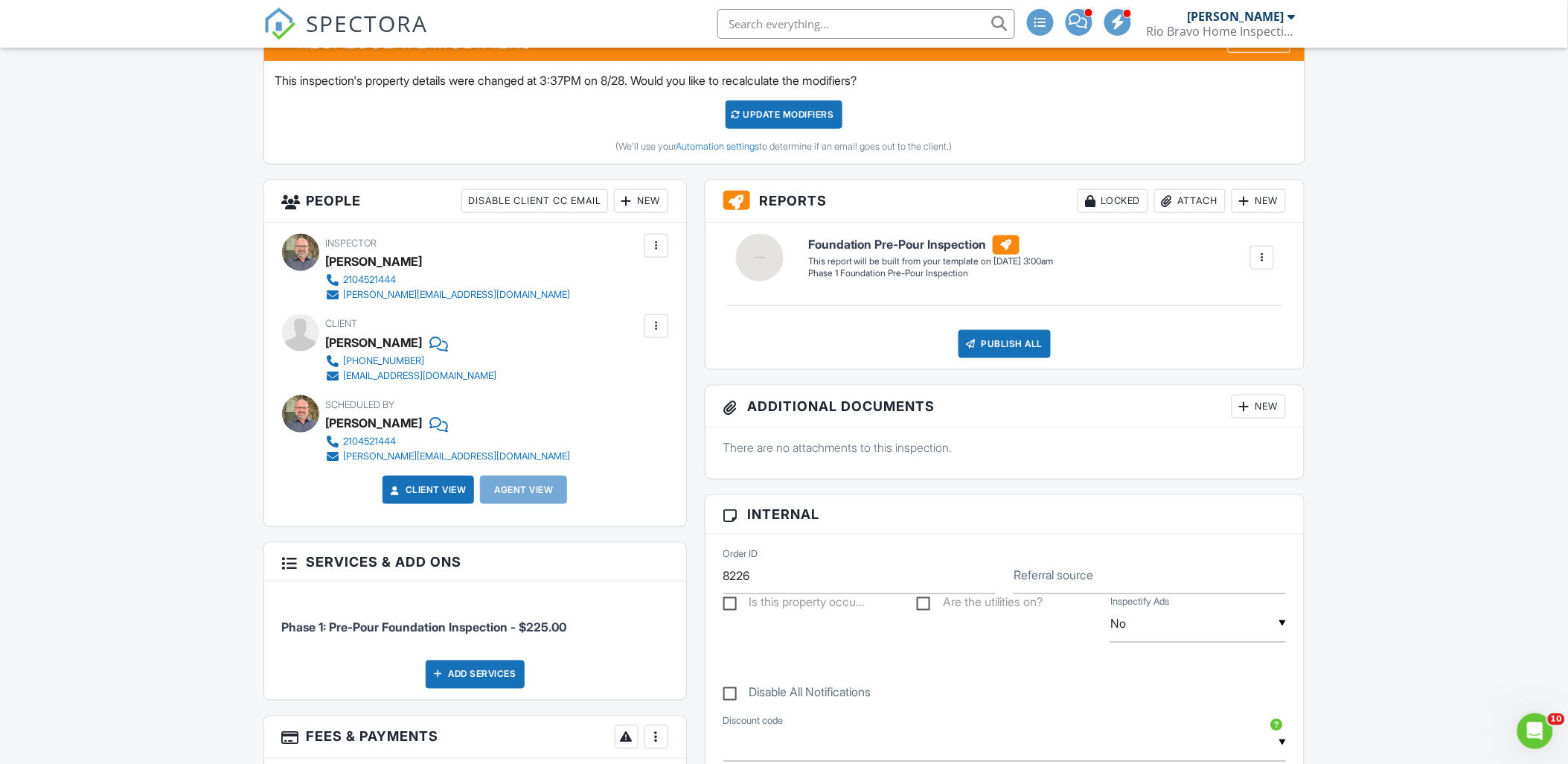
click at [650, 201] on div "New" at bounding box center [640, 200] width 54 height 24
click at [664, 320] on li "Client's Agent" at bounding box center [693, 321] width 146 height 37
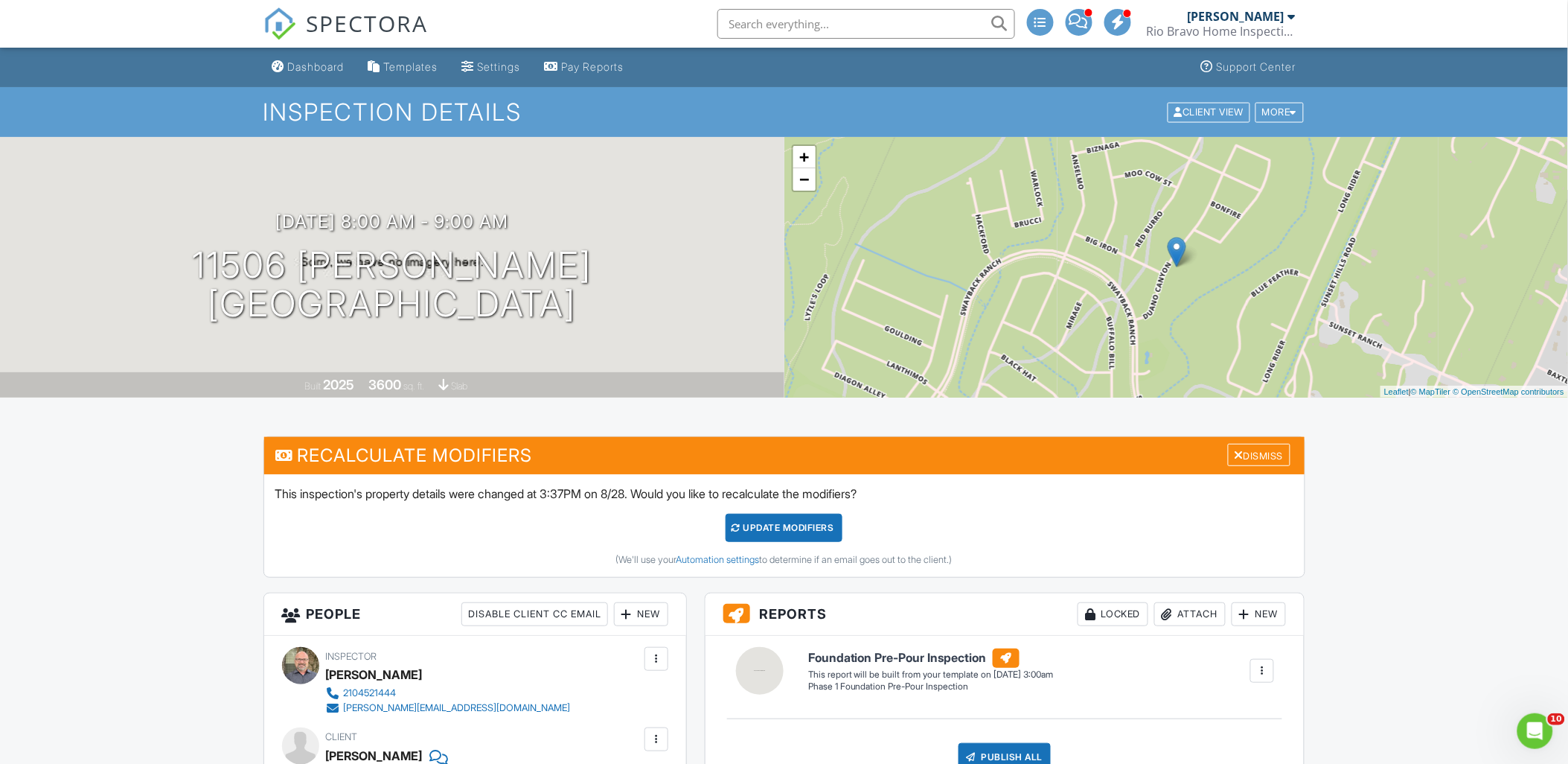
drag, startPoint x: 770, startPoint y: 530, endPoint x: 759, endPoint y: 532, distance: 11.2
click at [770, 530] on div "UPDATE Modifiers" at bounding box center [784, 527] width 117 height 28
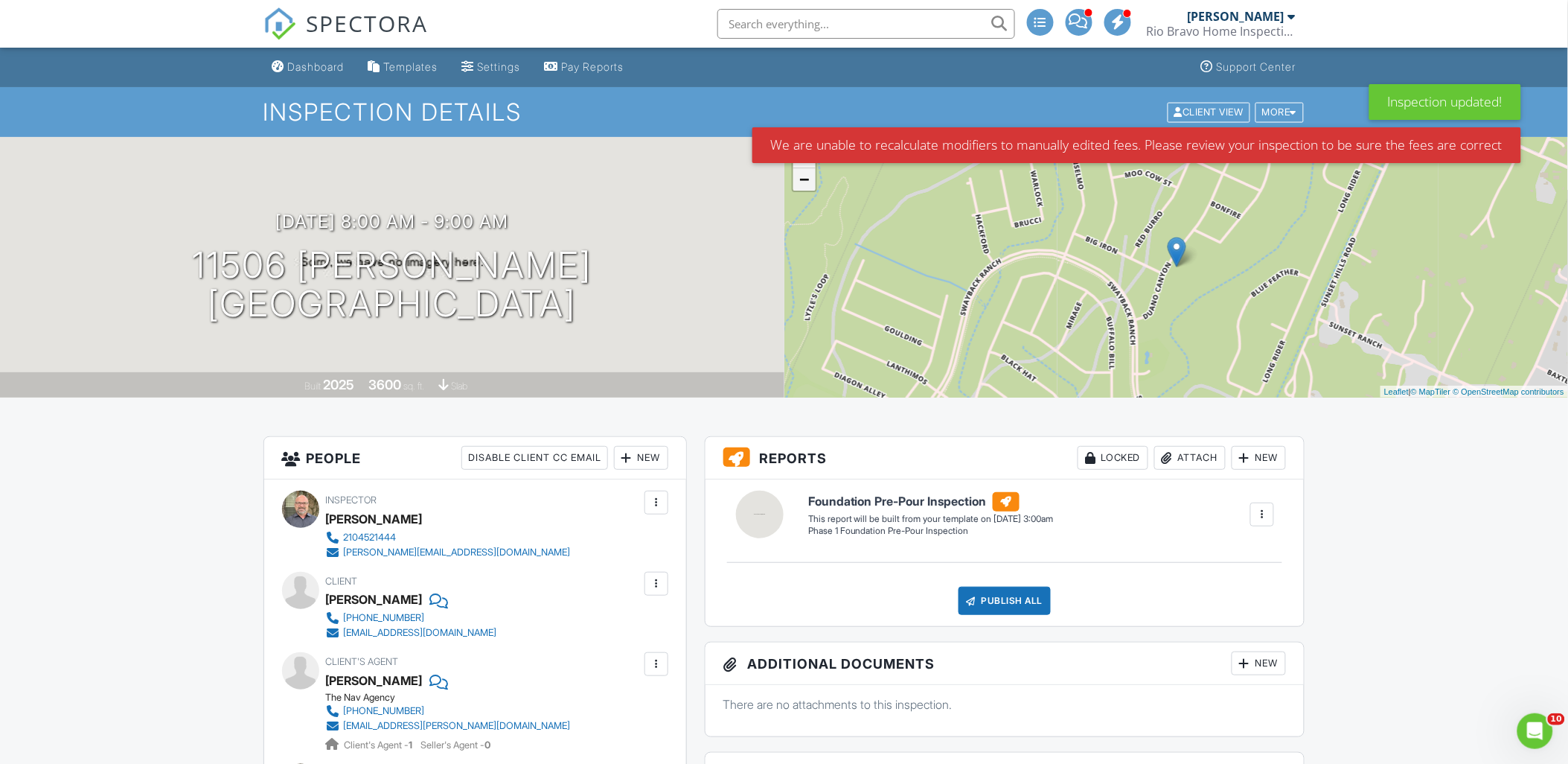
click at [809, 187] on link "−" at bounding box center [804, 179] width 23 height 23
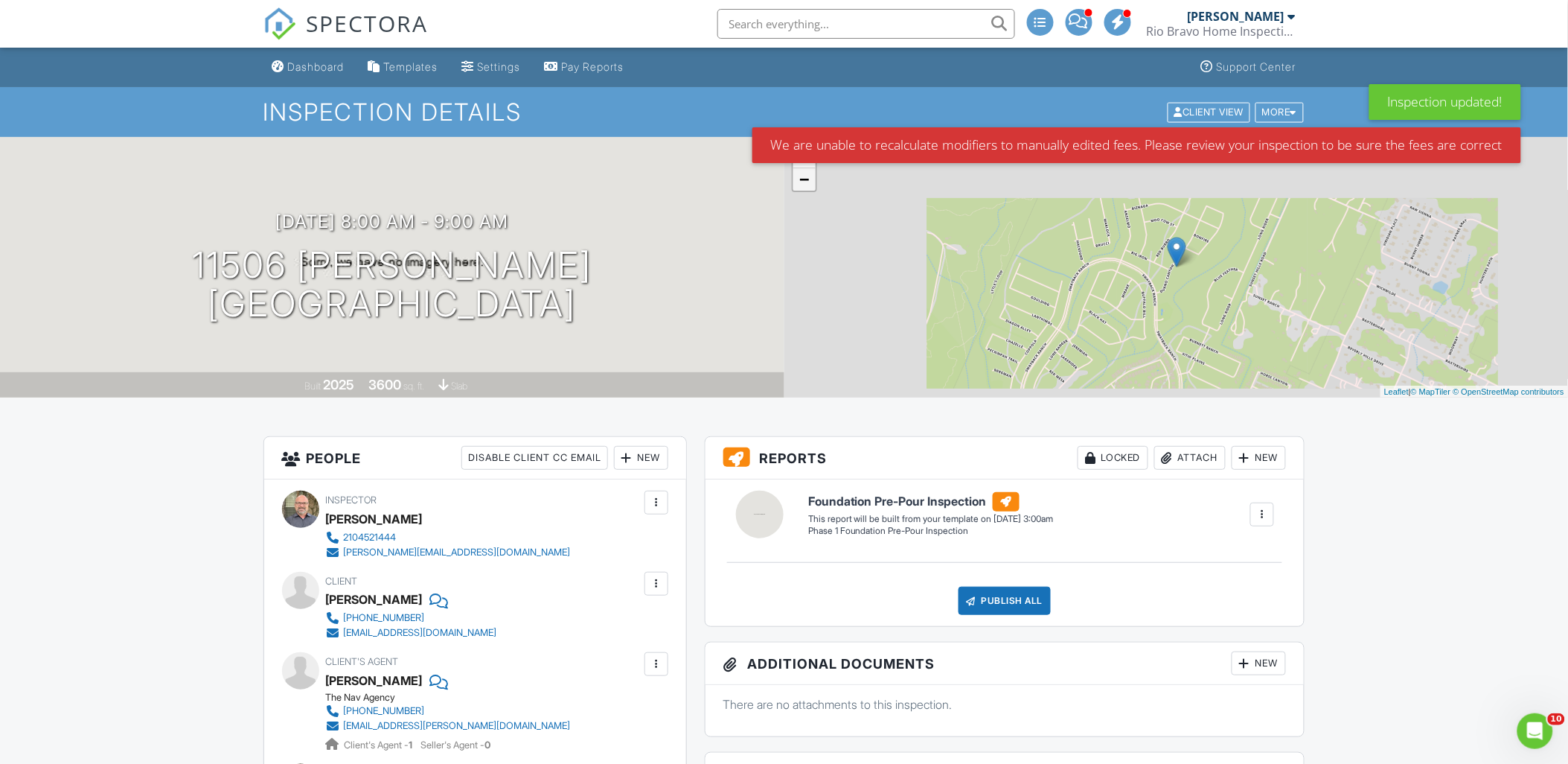
click at [809, 187] on link "−" at bounding box center [804, 179] width 23 height 23
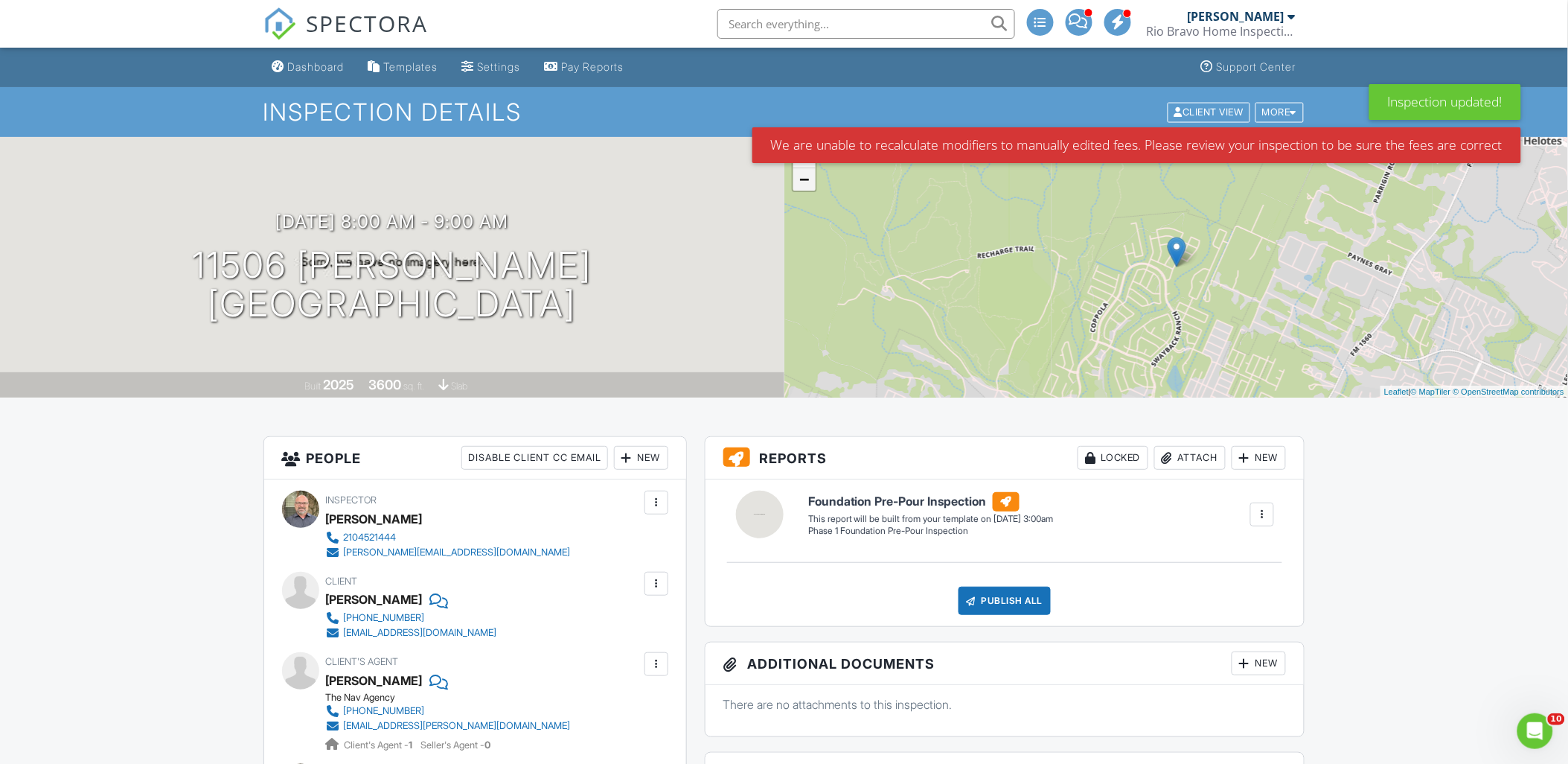
click at [809, 187] on link "−" at bounding box center [804, 179] width 23 height 23
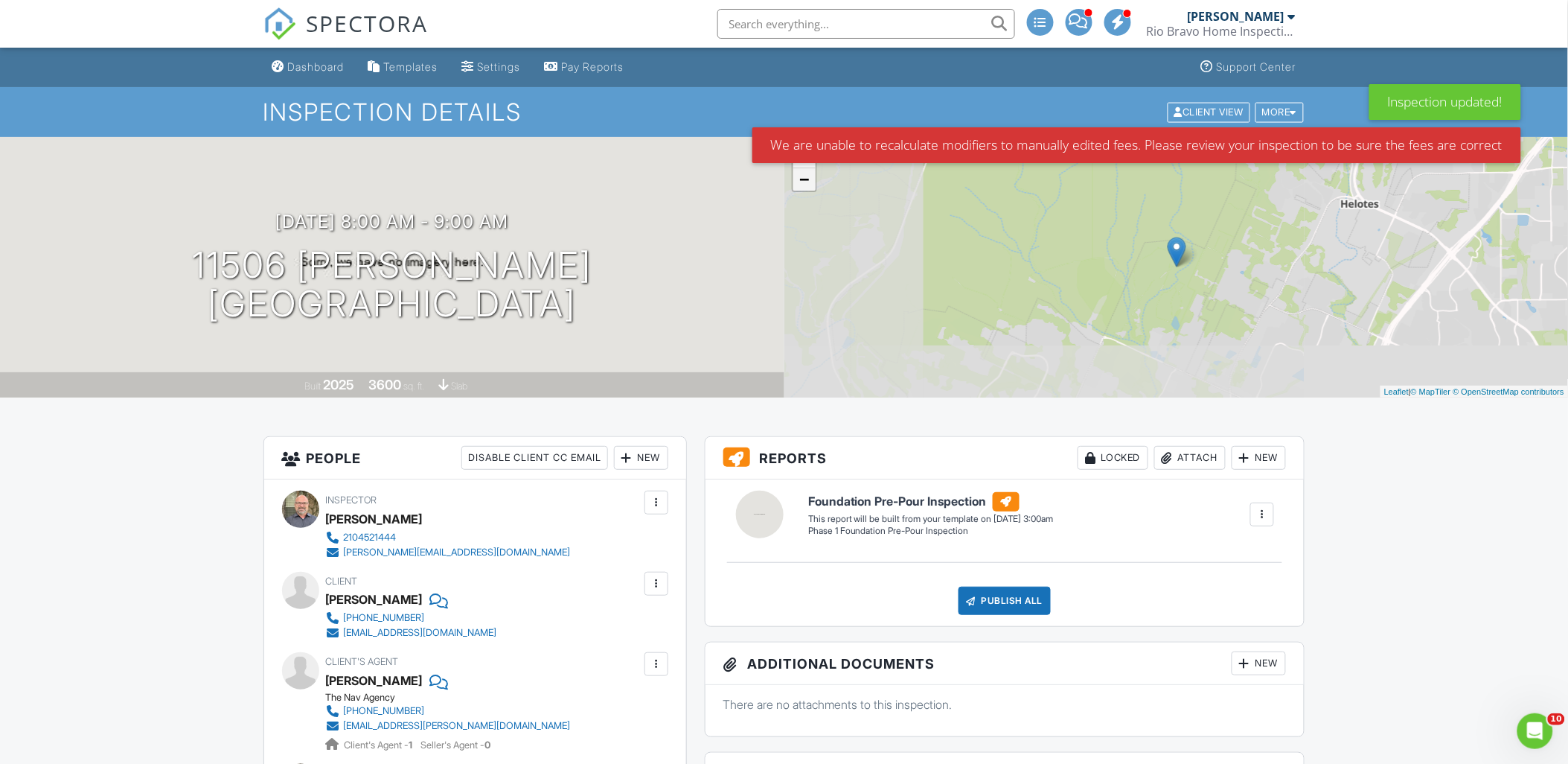
click at [809, 187] on link "−" at bounding box center [804, 179] width 23 height 23
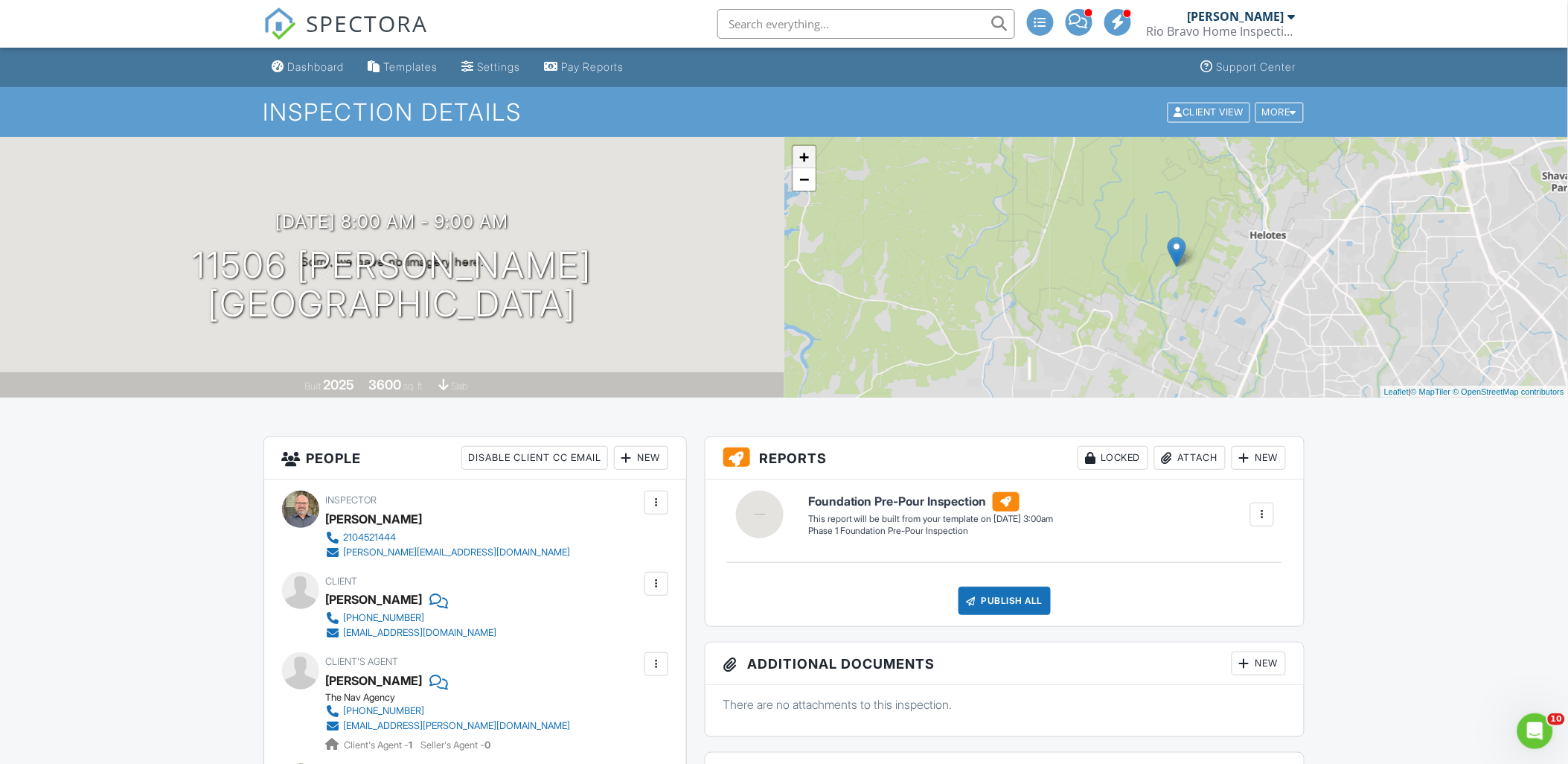
click at [804, 158] on link "+" at bounding box center [804, 157] width 23 height 23
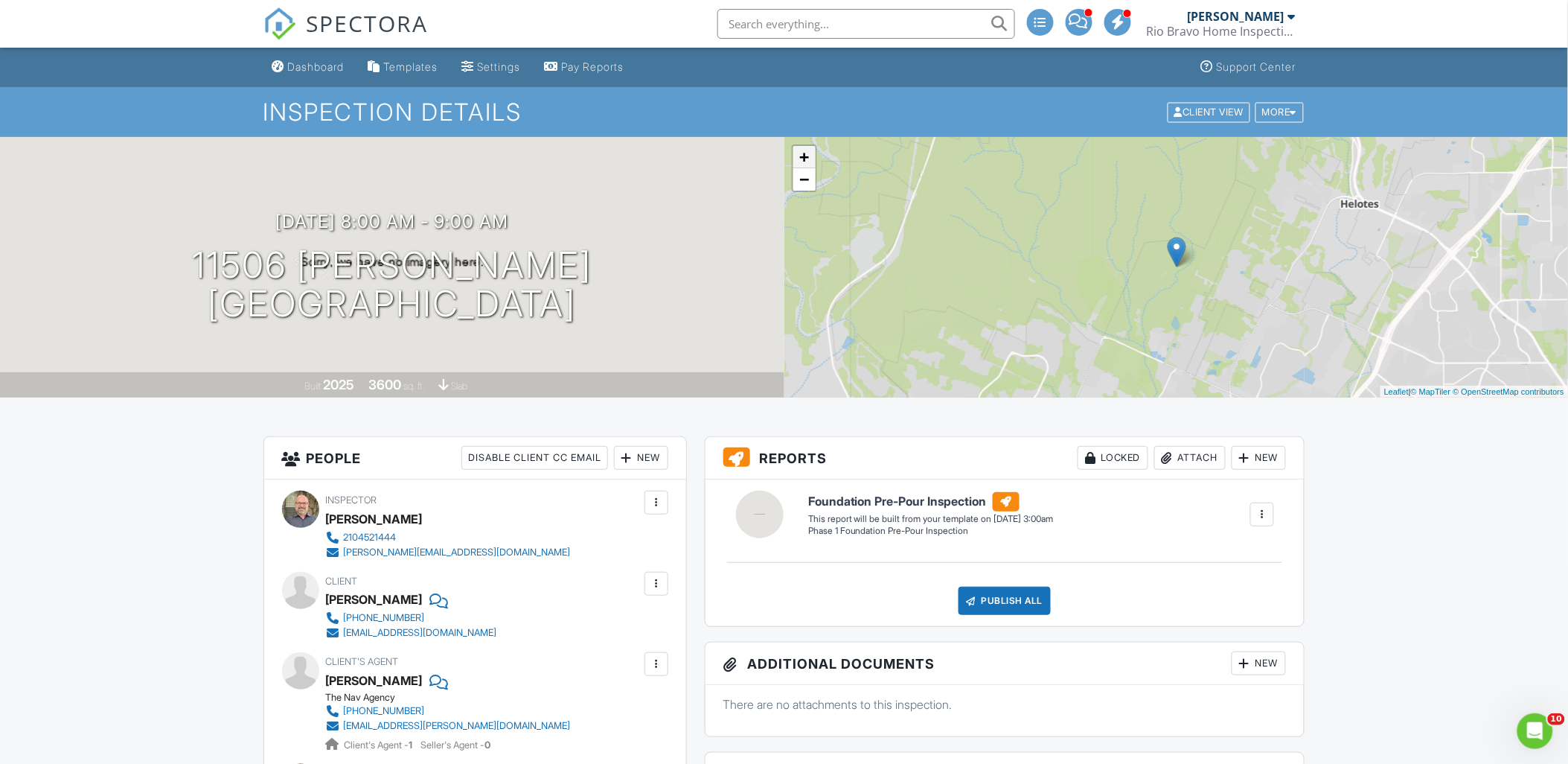
click at [804, 158] on link "+" at bounding box center [804, 157] width 23 height 23
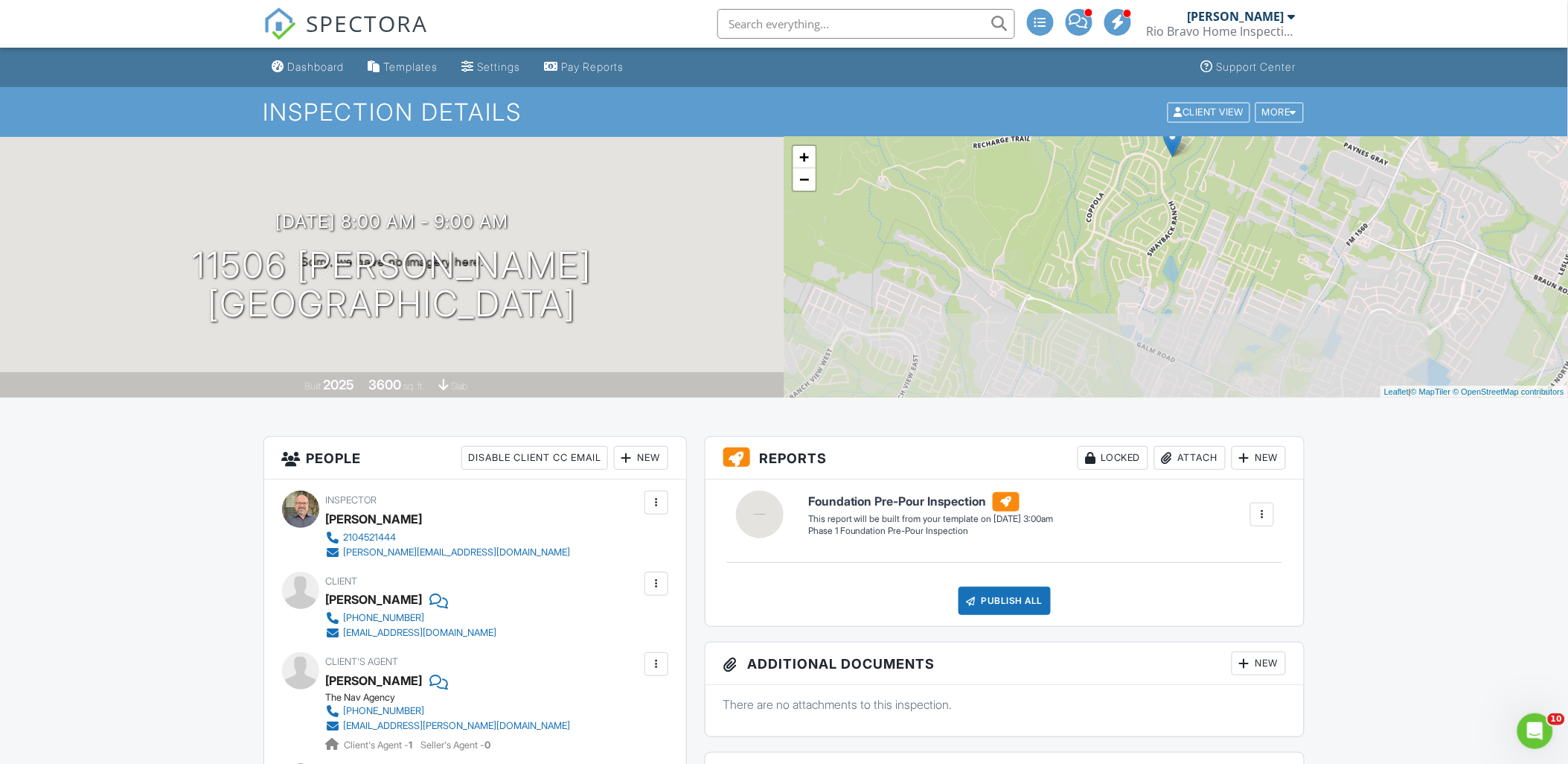
drag, startPoint x: 1024, startPoint y: 284, endPoint x: 1020, endPoint y: 169, distance: 115.1
click at [1020, 169] on div "+ − Leaflet | © MapTiler © OpenStreetMap contributors" at bounding box center [1176, 266] width 784 height 260
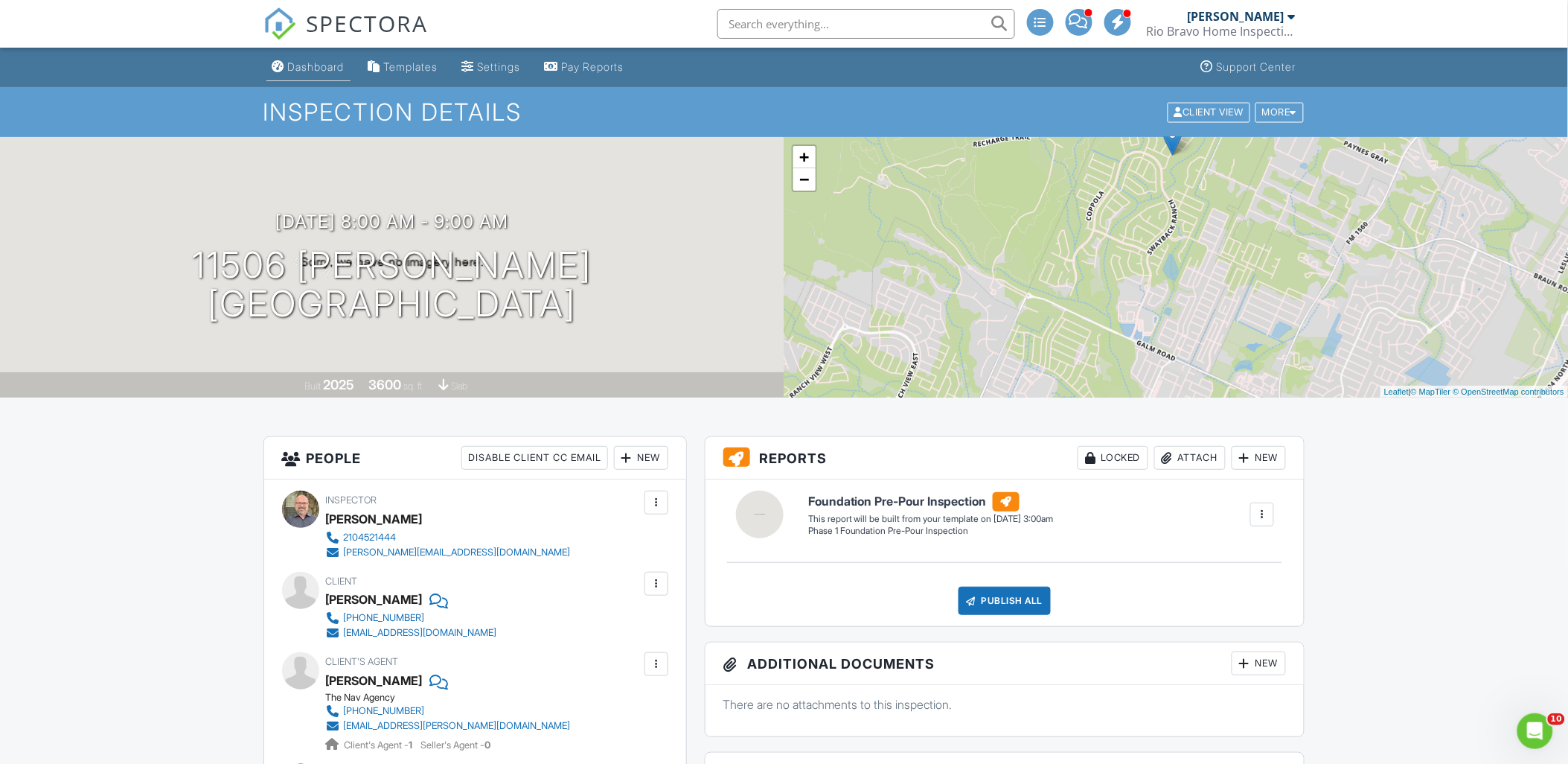
click at [312, 73] on div "Dashboard" at bounding box center [316, 66] width 57 height 13
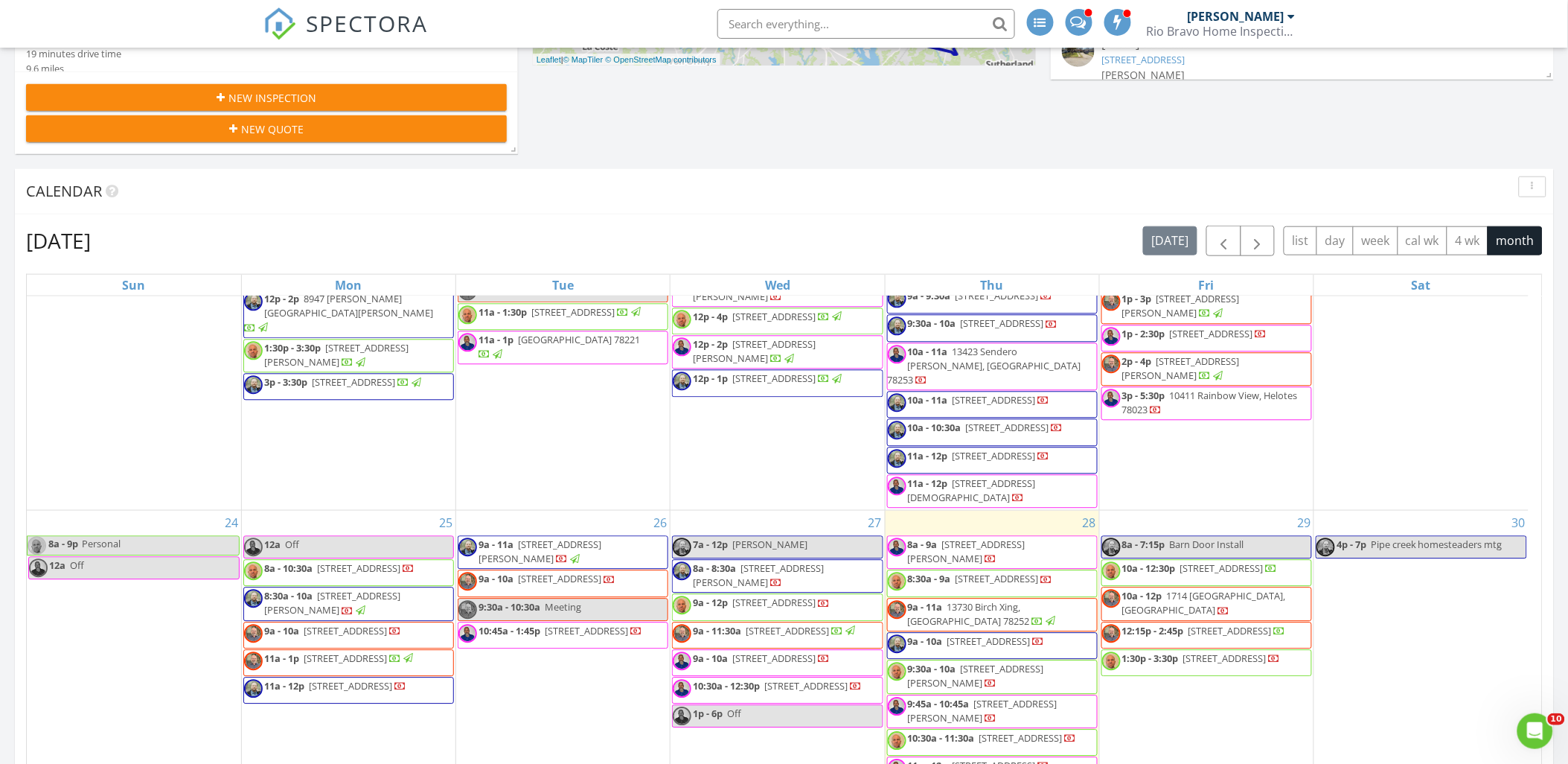
scroll to position [908, 0]
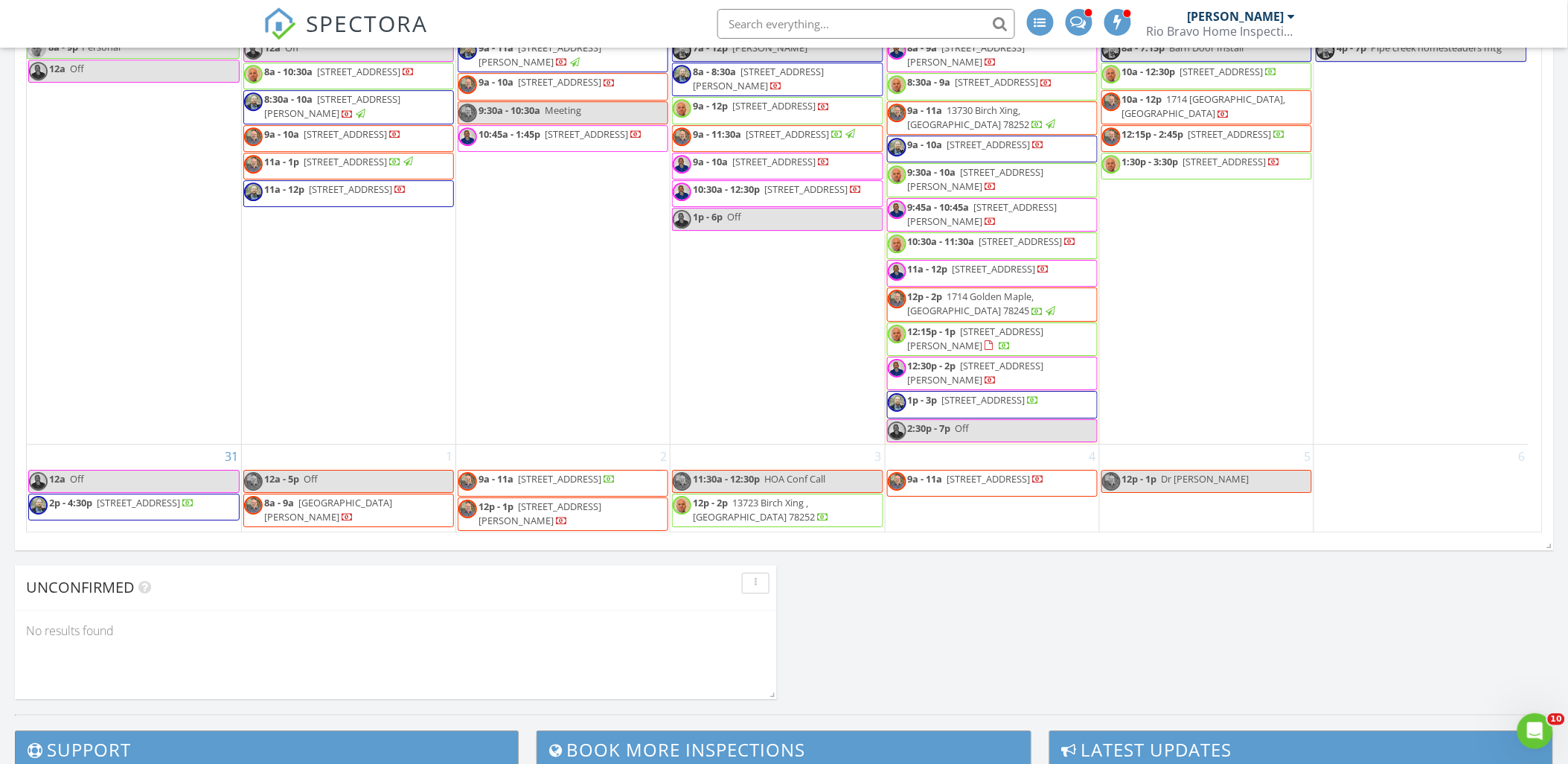
click at [392, 505] on span "8a - 9a [STREET_ADDRESS][PERSON_NAME]" at bounding box center [349, 511] width 209 height 29
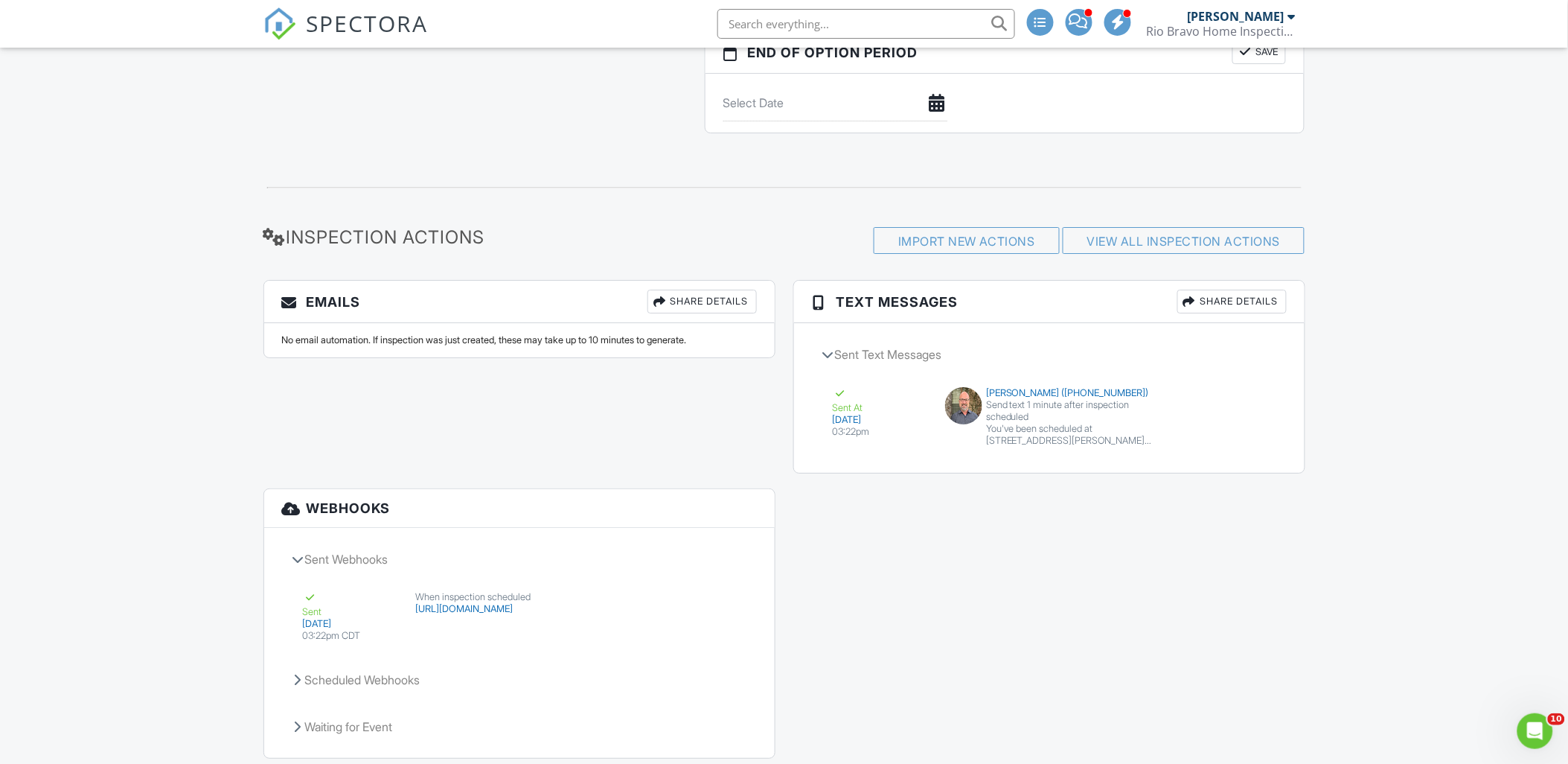
scroll to position [1790, 0]
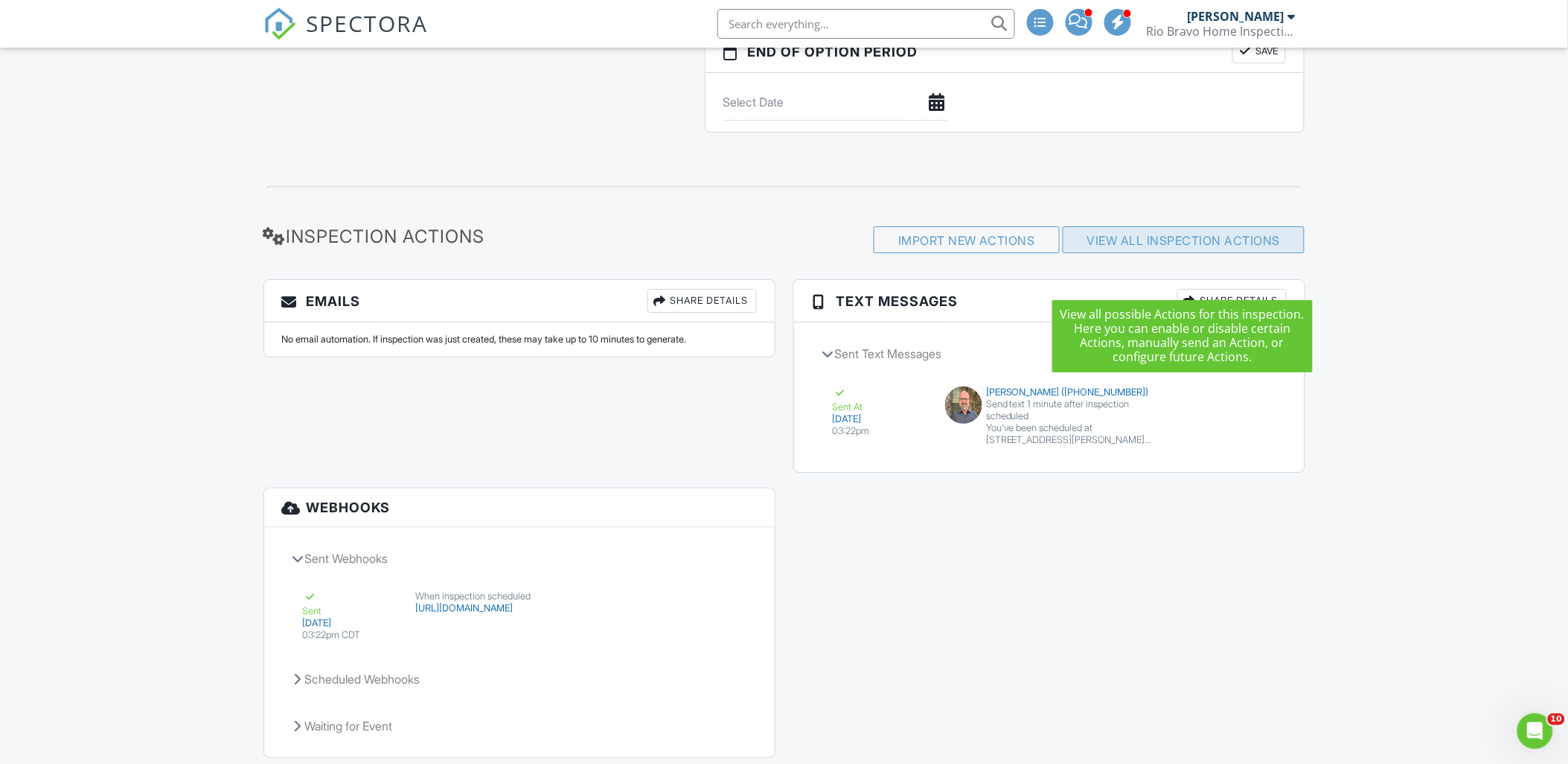
click at [1129, 253] on div "View All Inspection Actions" at bounding box center [1183, 239] width 243 height 27
click at [1127, 247] on link "View All Inspection Actions" at bounding box center [1183, 240] width 193 height 15
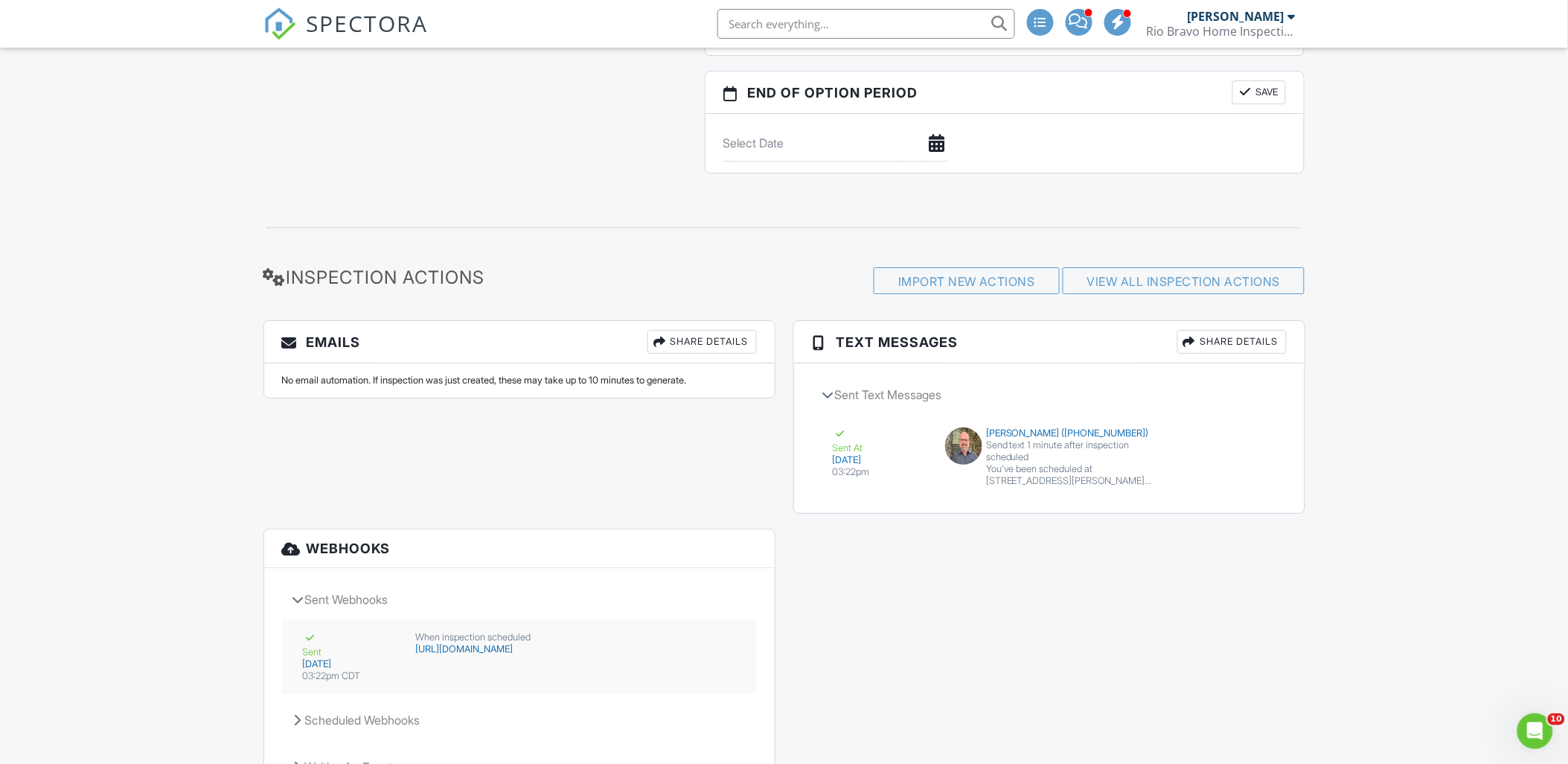
scroll to position [1873, 0]
